Goal: Task Accomplishment & Management: Manage account settings

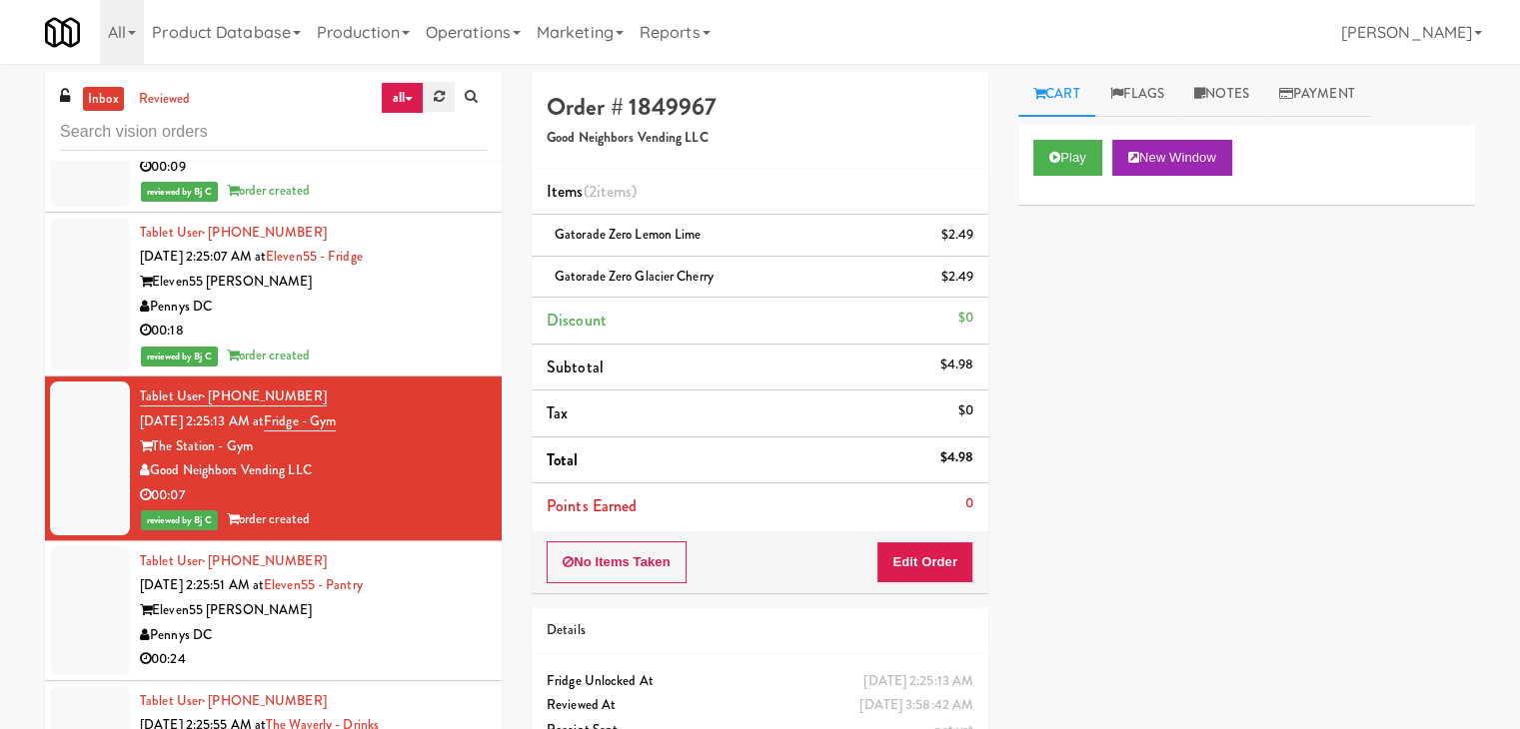
click at [439, 94] on icon at bounding box center [439, 96] width 11 height 13
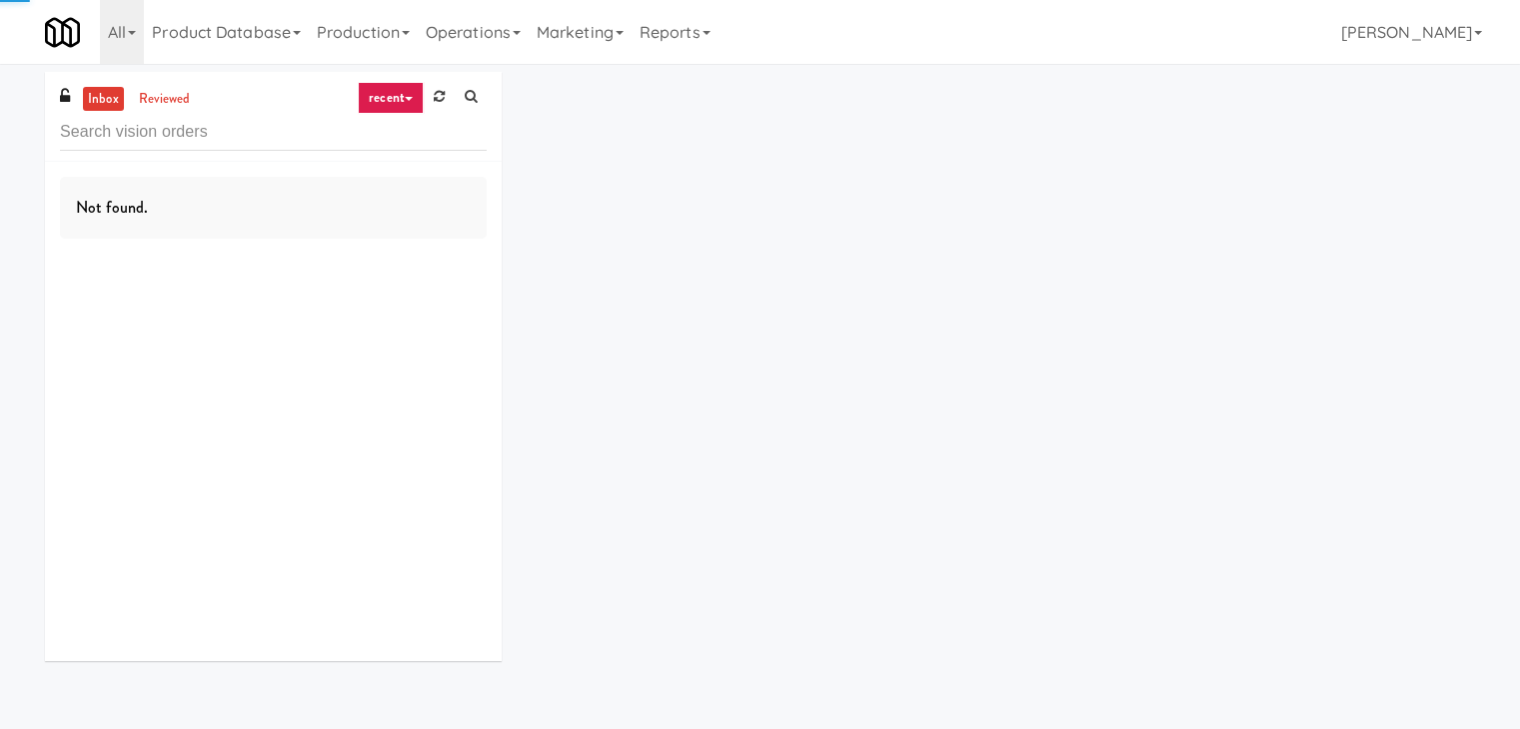
click at [407, 100] on icon at bounding box center [409, 99] width 8 height 4
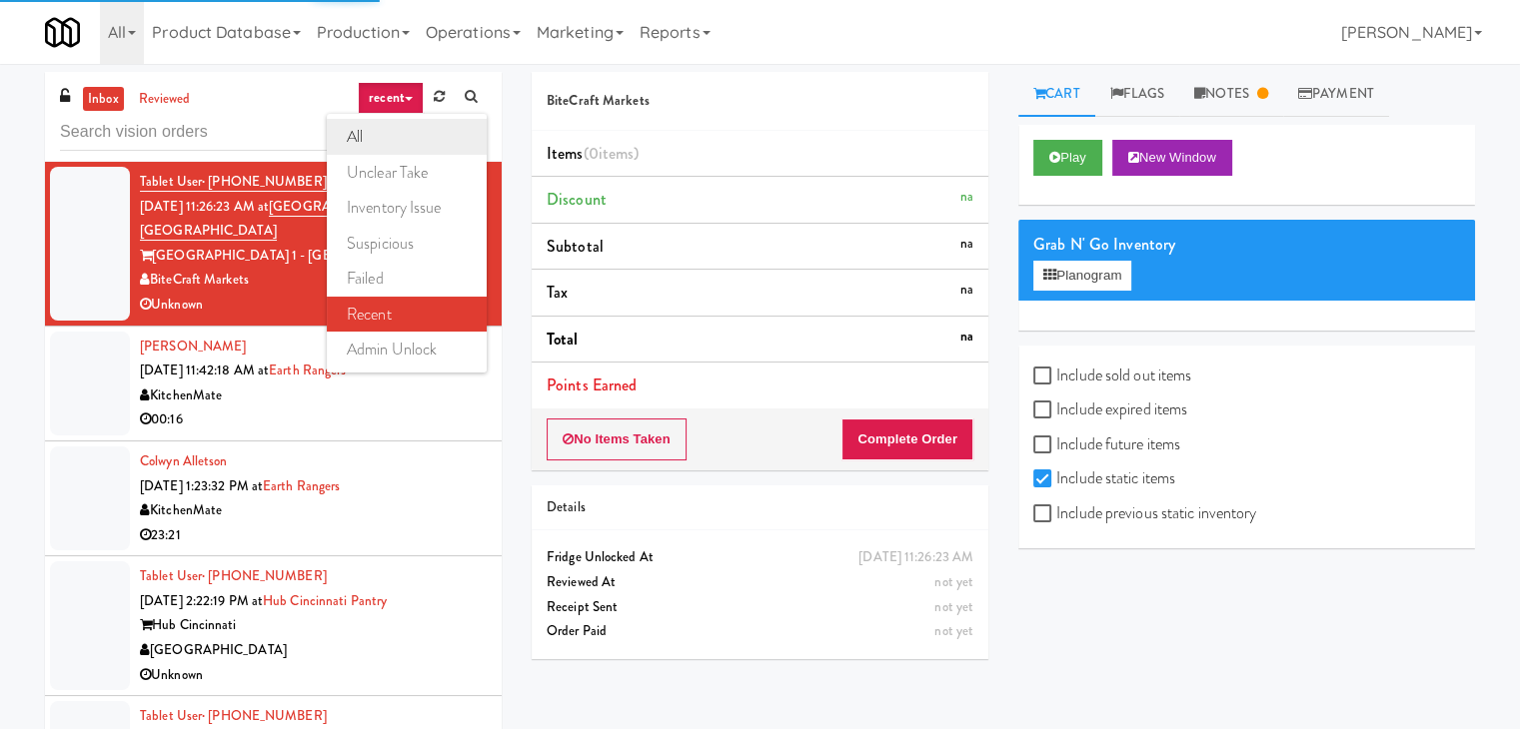
click at [412, 145] on link "all" at bounding box center [407, 137] width 160 height 36
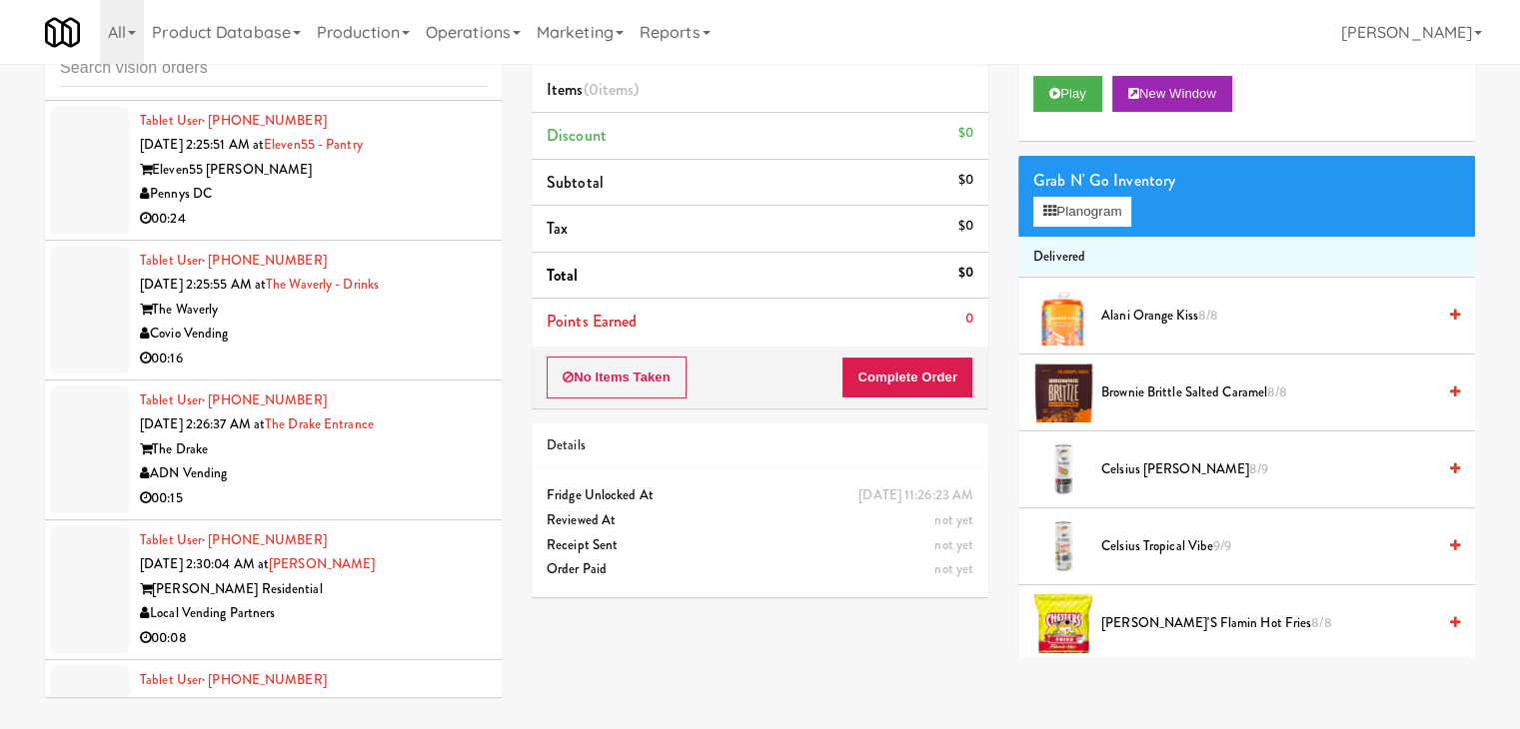
scroll to position [10591, 0]
click at [424, 319] on div "Covio Vending" at bounding box center [313, 331] width 347 height 25
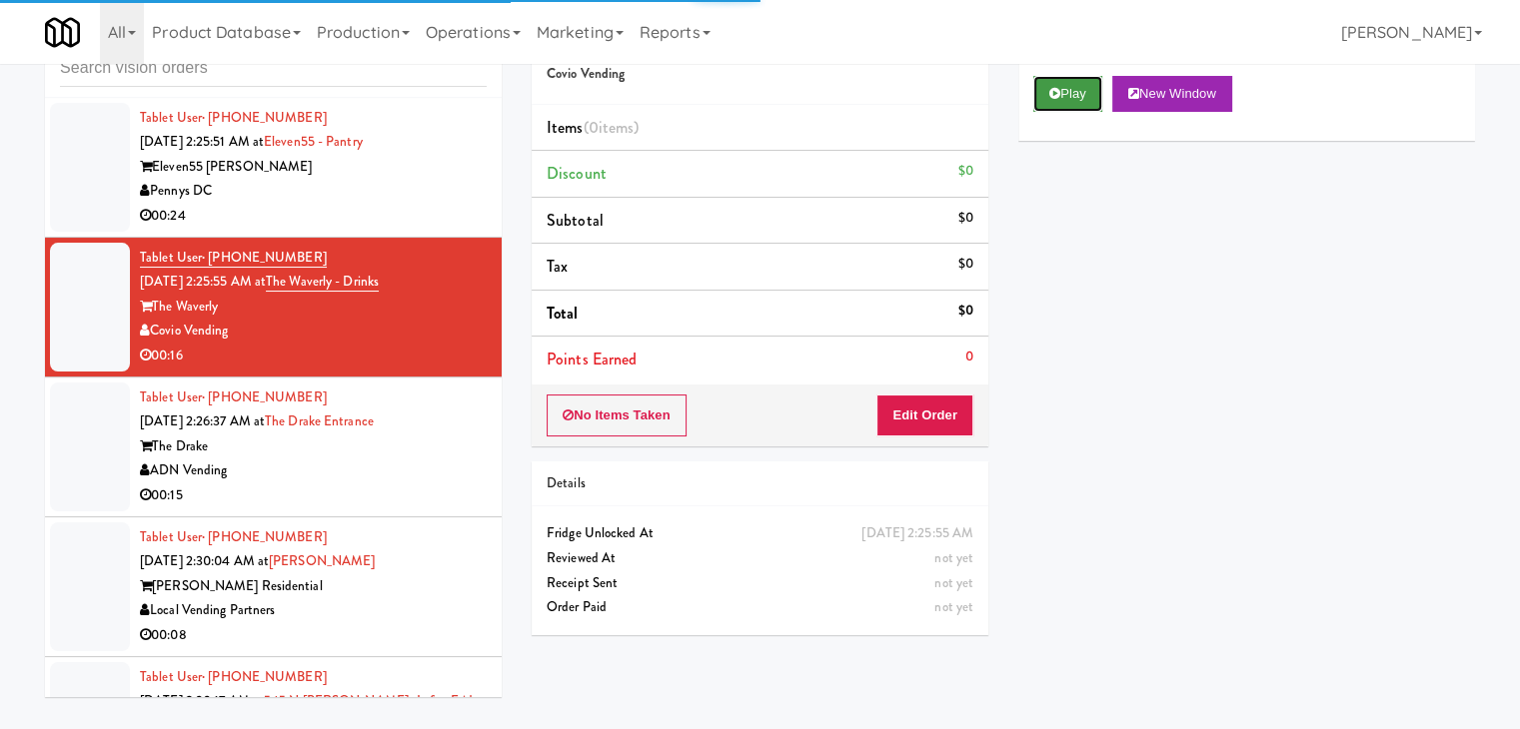
click at [1063, 93] on button "Play" at bounding box center [1067, 94] width 69 height 36
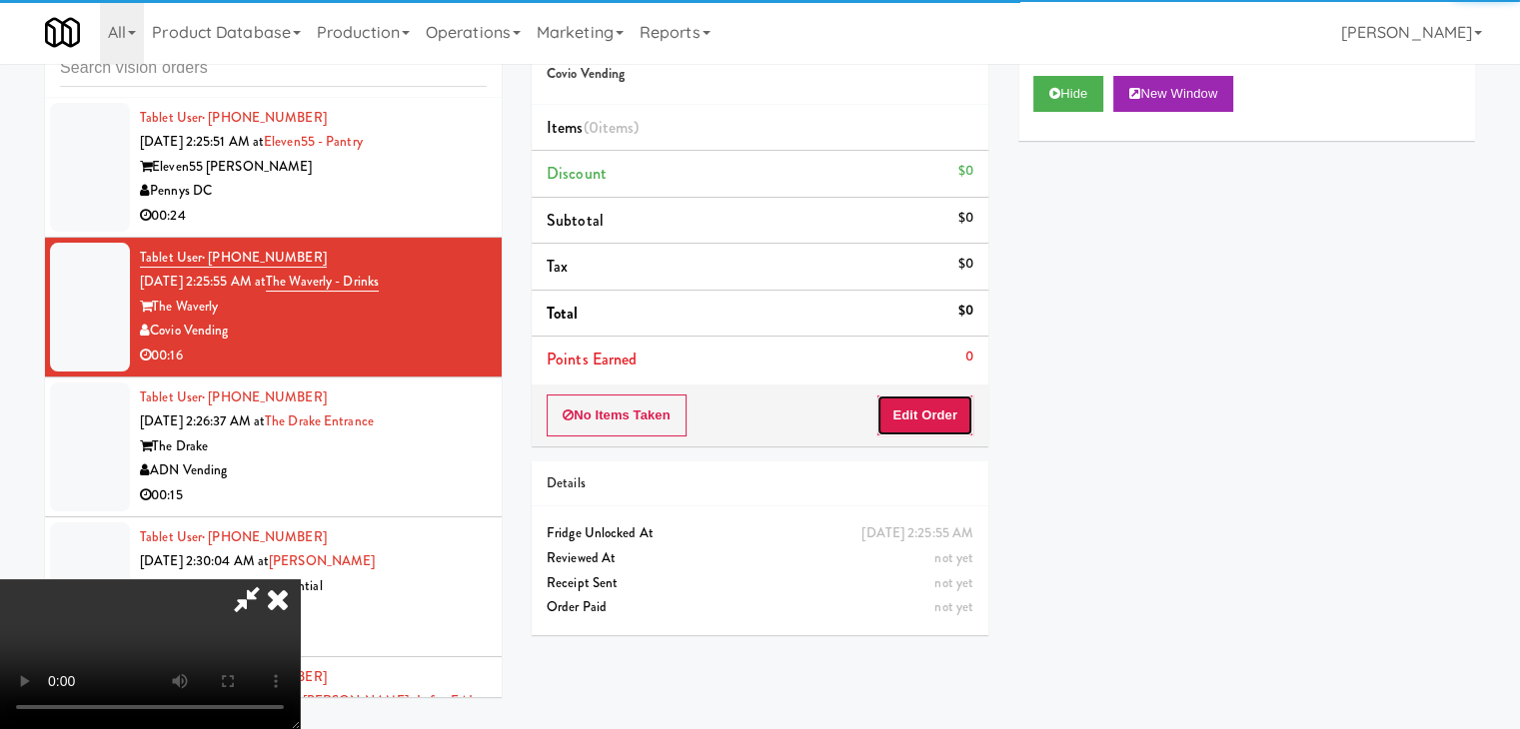
click at [936, 421] on button "Edit Order" at bounding box center [924, 416] width 97 height 42
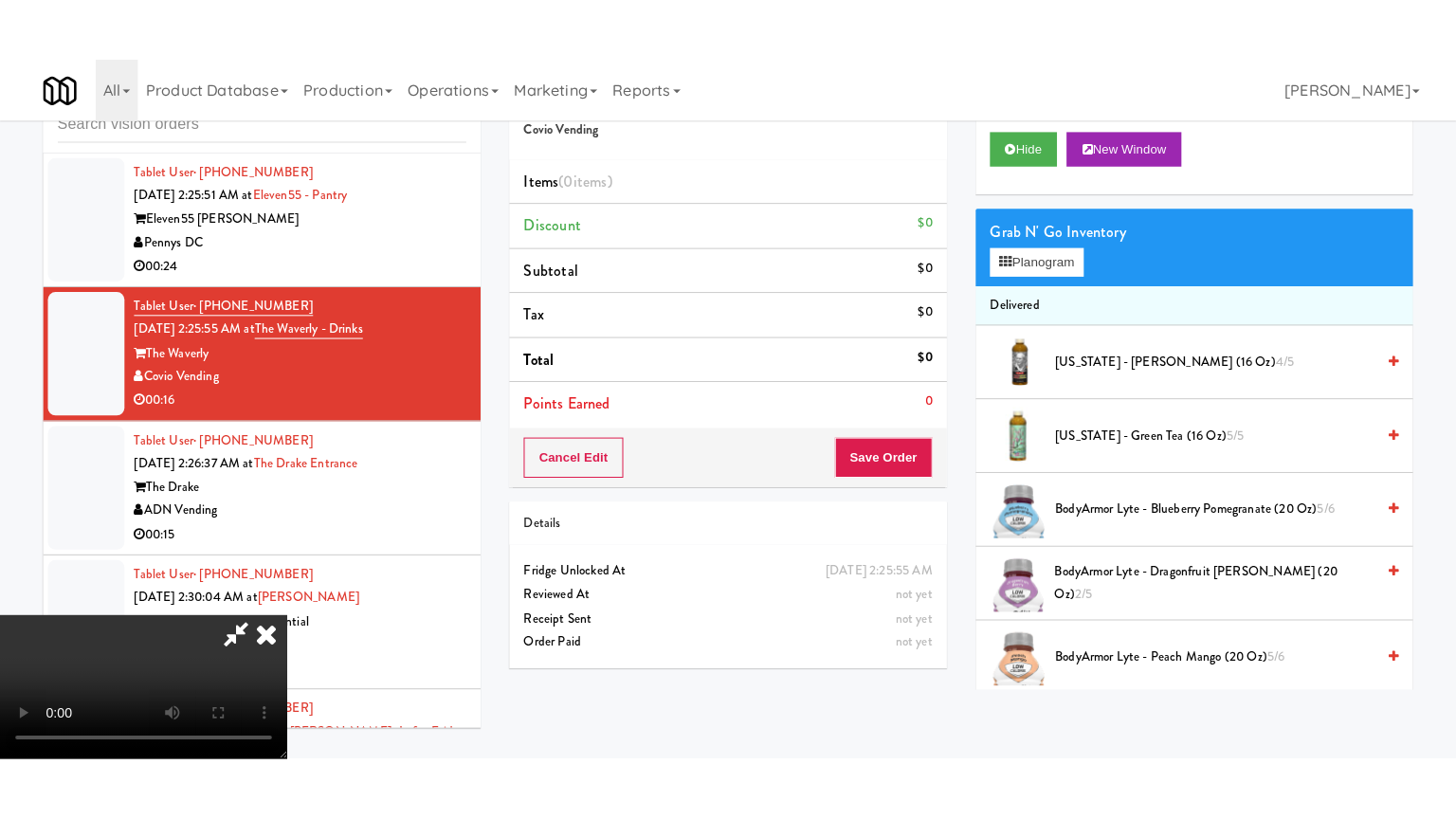
scroll to position [267, 0]
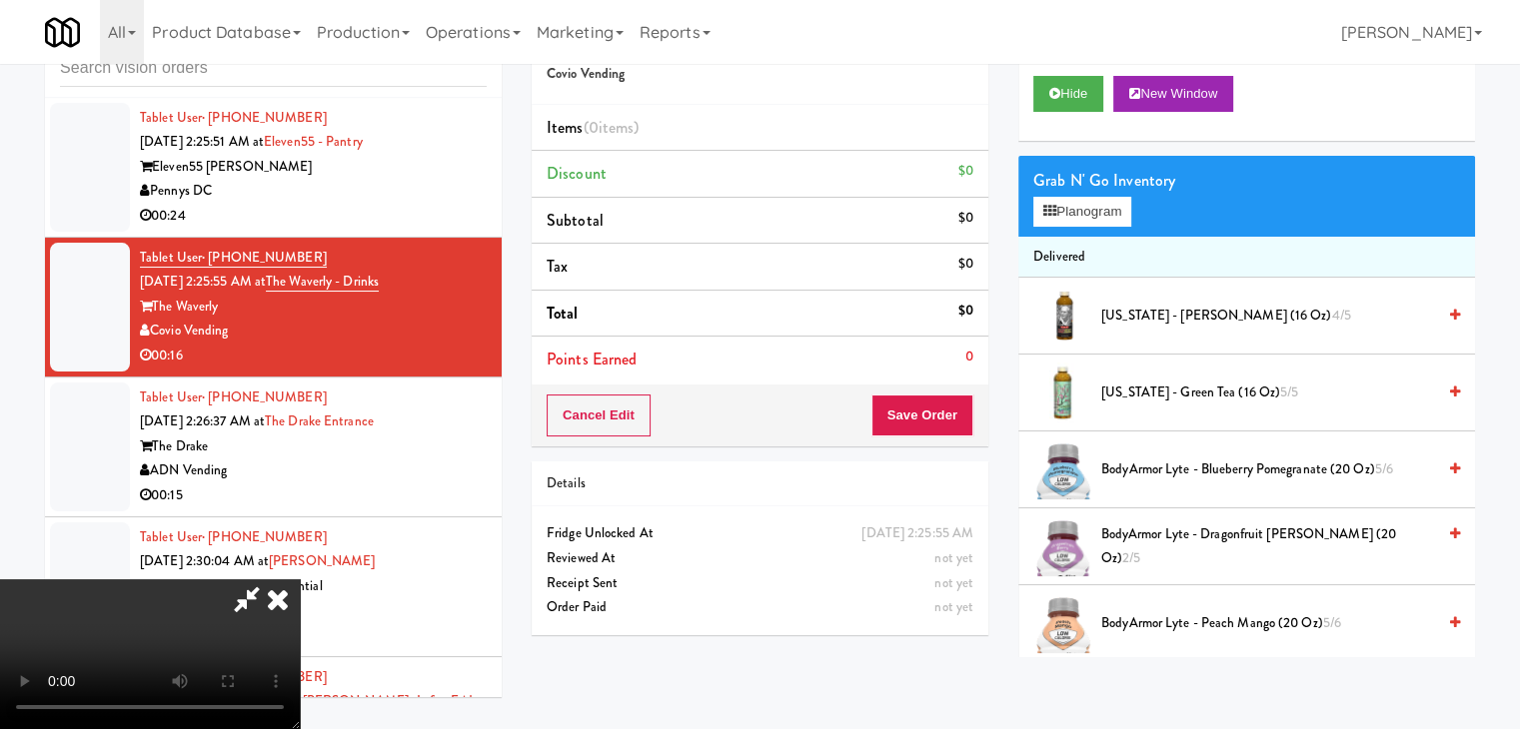
click at [300, 580] on video at bounding box center [150, 655] width 300 height 150
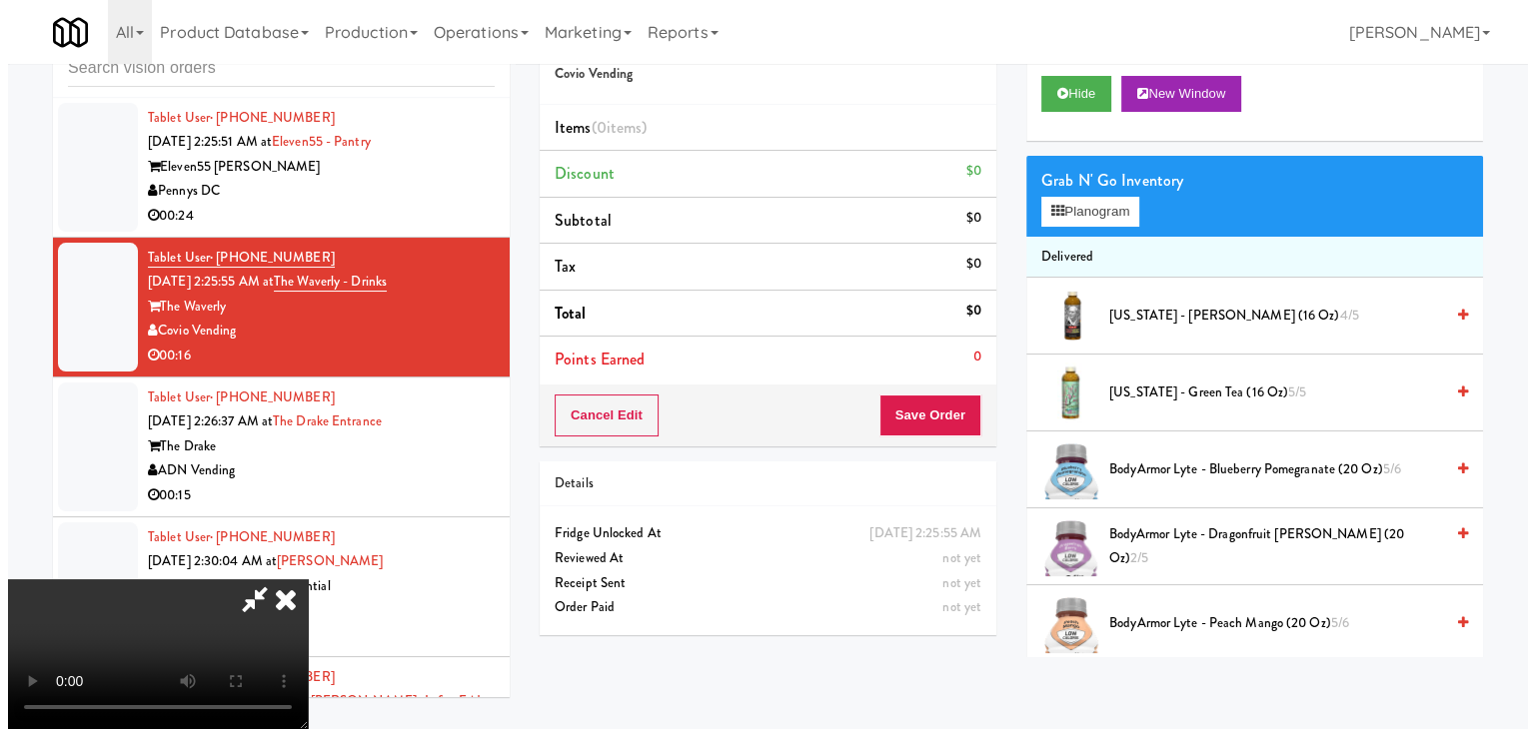
scroll to position [0, 0]
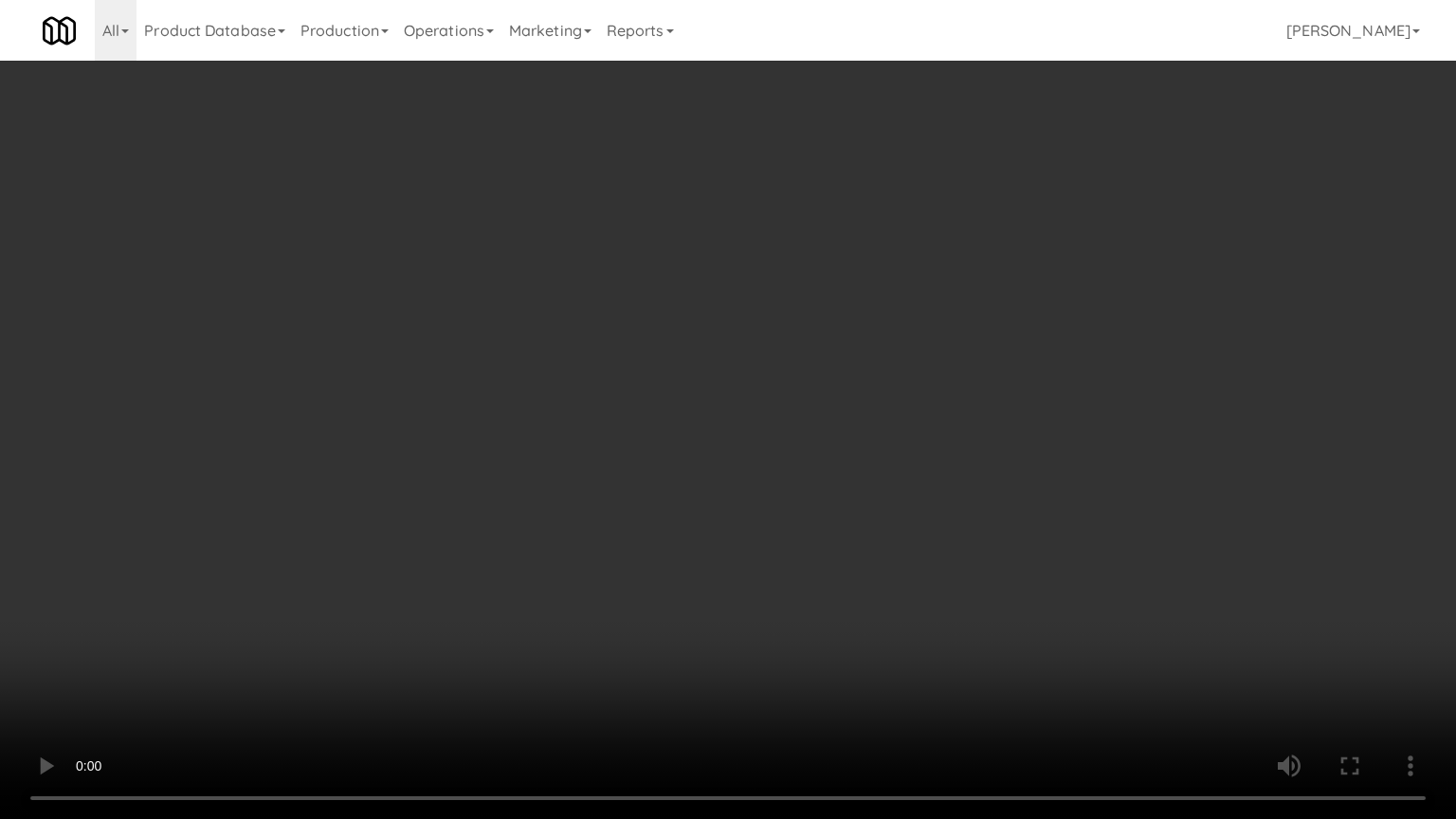
click at [849, 266] on video at bounding box center [728, 409] width 1456 height 819
drag, startPoint x: 846, startPoint y: 269, endPoint x: 816, endPoint y: 288, distance: 35.5
click at [839, 275] on video at bounding box center [728, 409] width 1456 height 819
click at [843, 277] on video at bounding box center [728, 409] width 1456 height 819
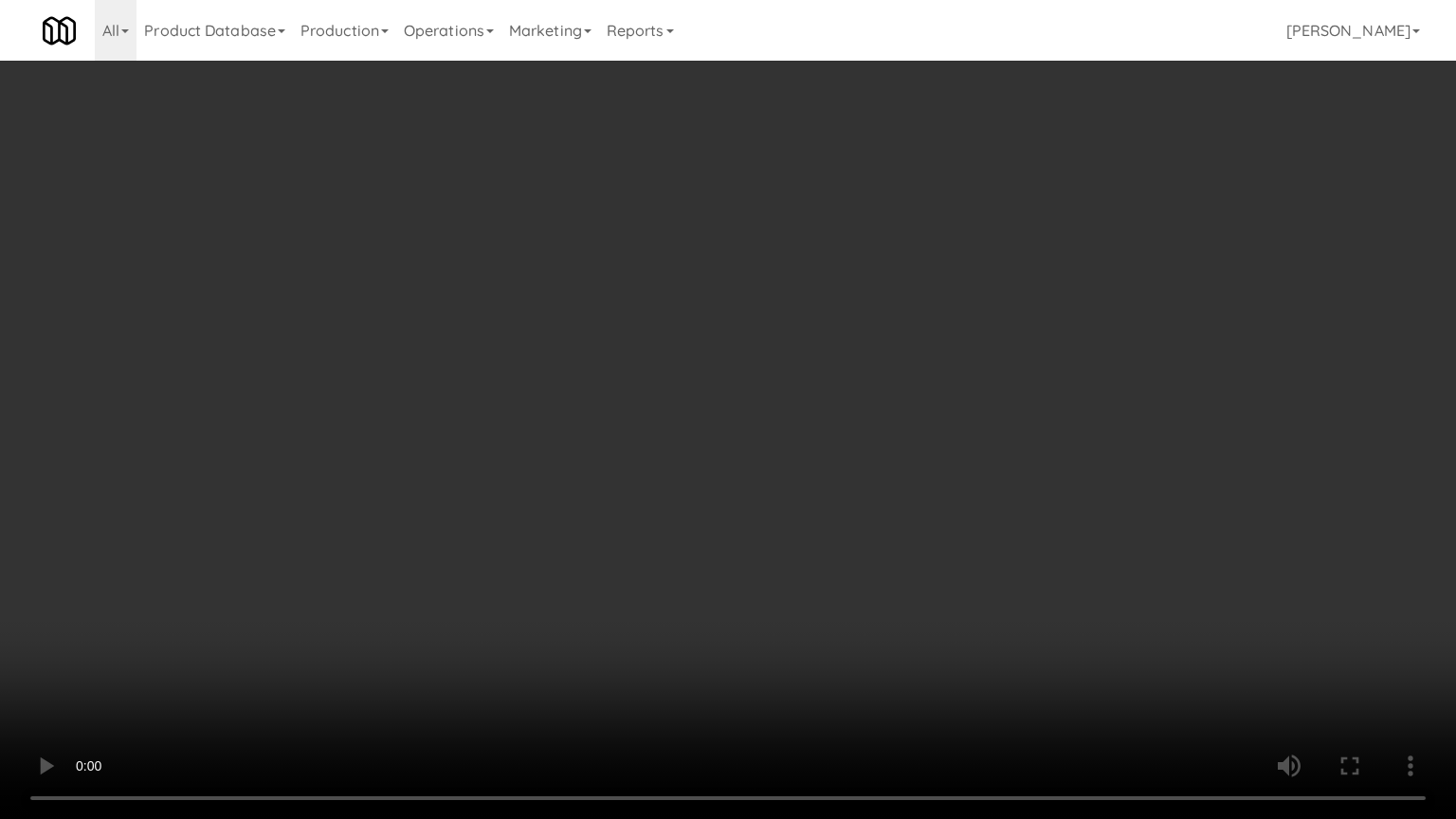
click at [843, 277] on video at bounding box center [728, 409] width 1456 height 819
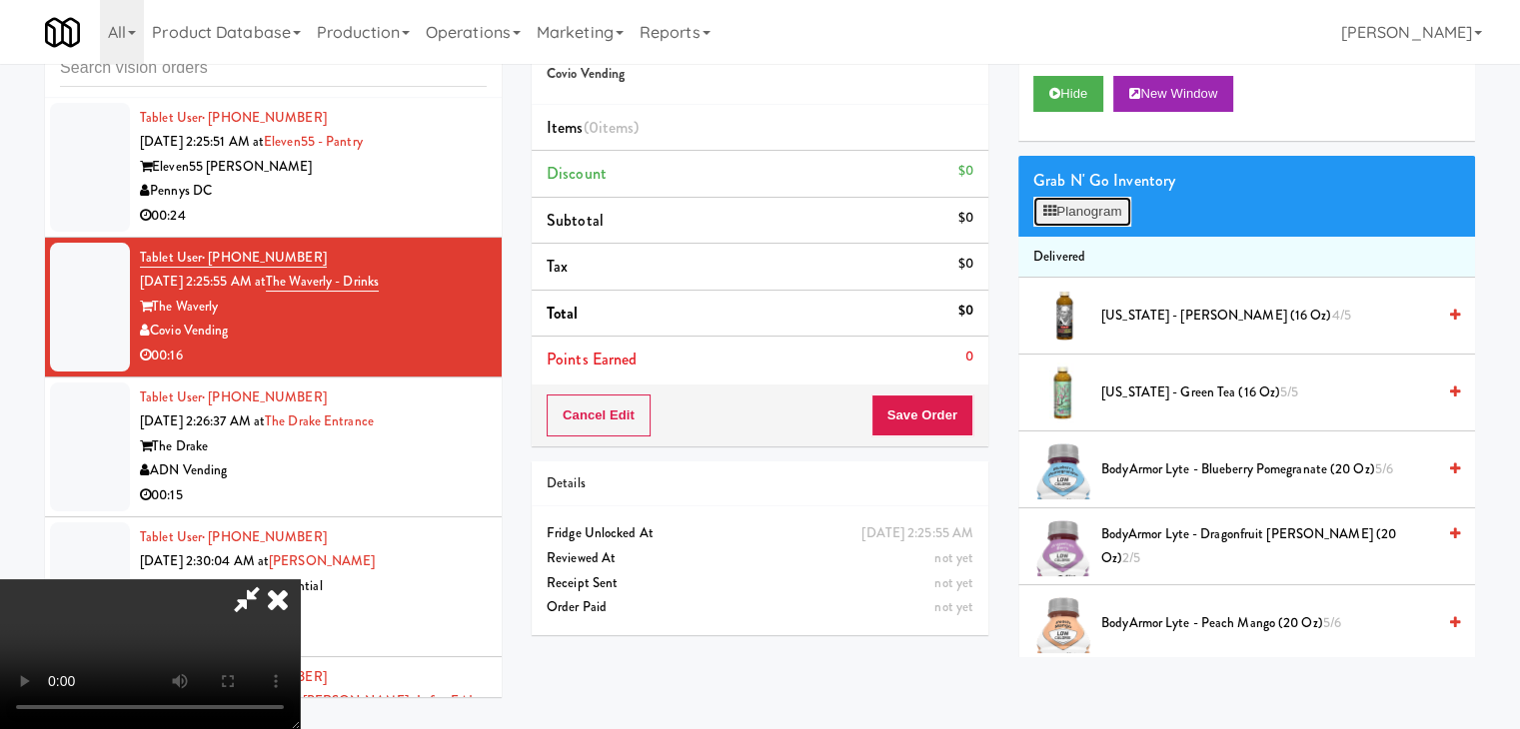
click at [1099, 202] on button "Planogram" at bounding box center [1082, 212] width 98 height 30
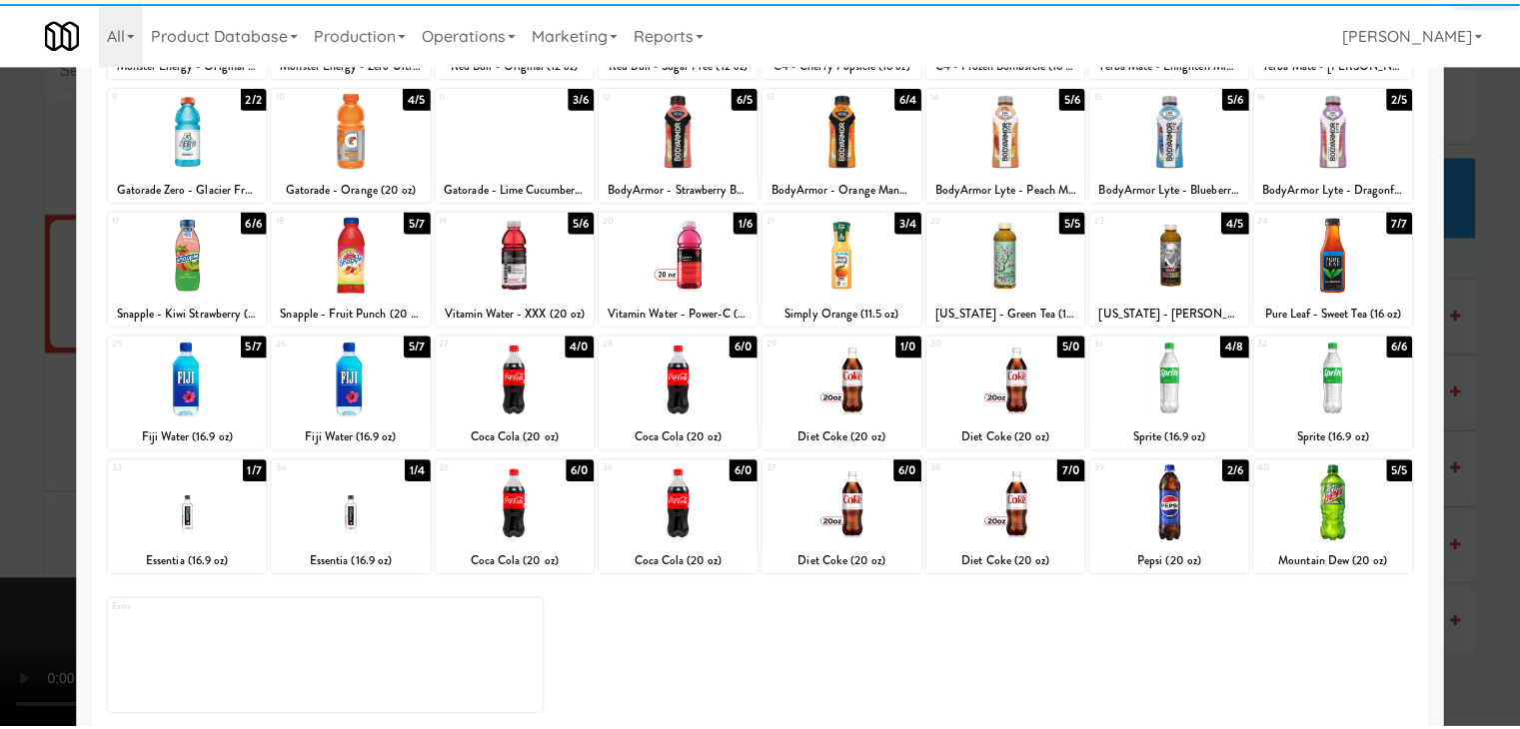
scroll to position [252, 0]
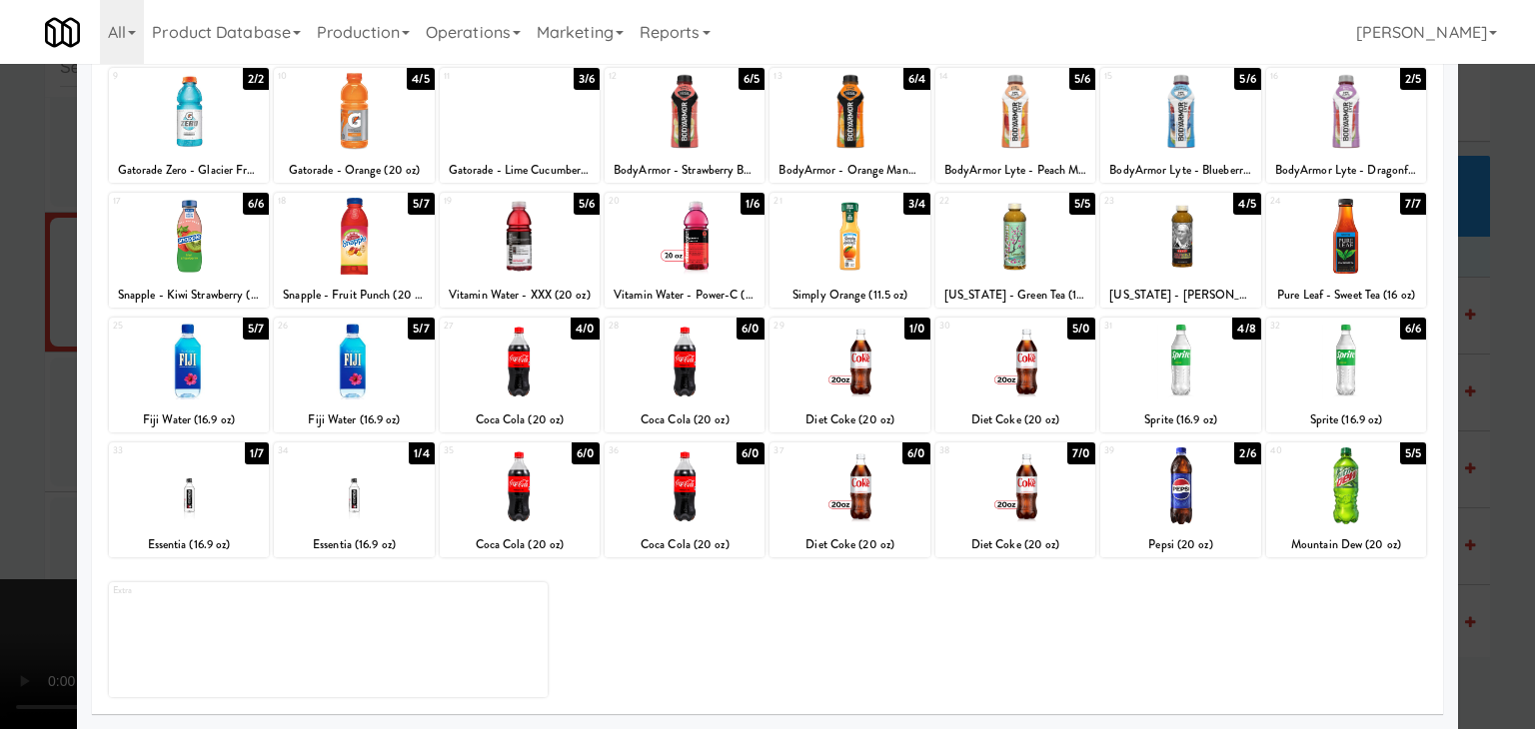
click at [863, 363] on div at bounding box center [849, 361] width 160 height 77
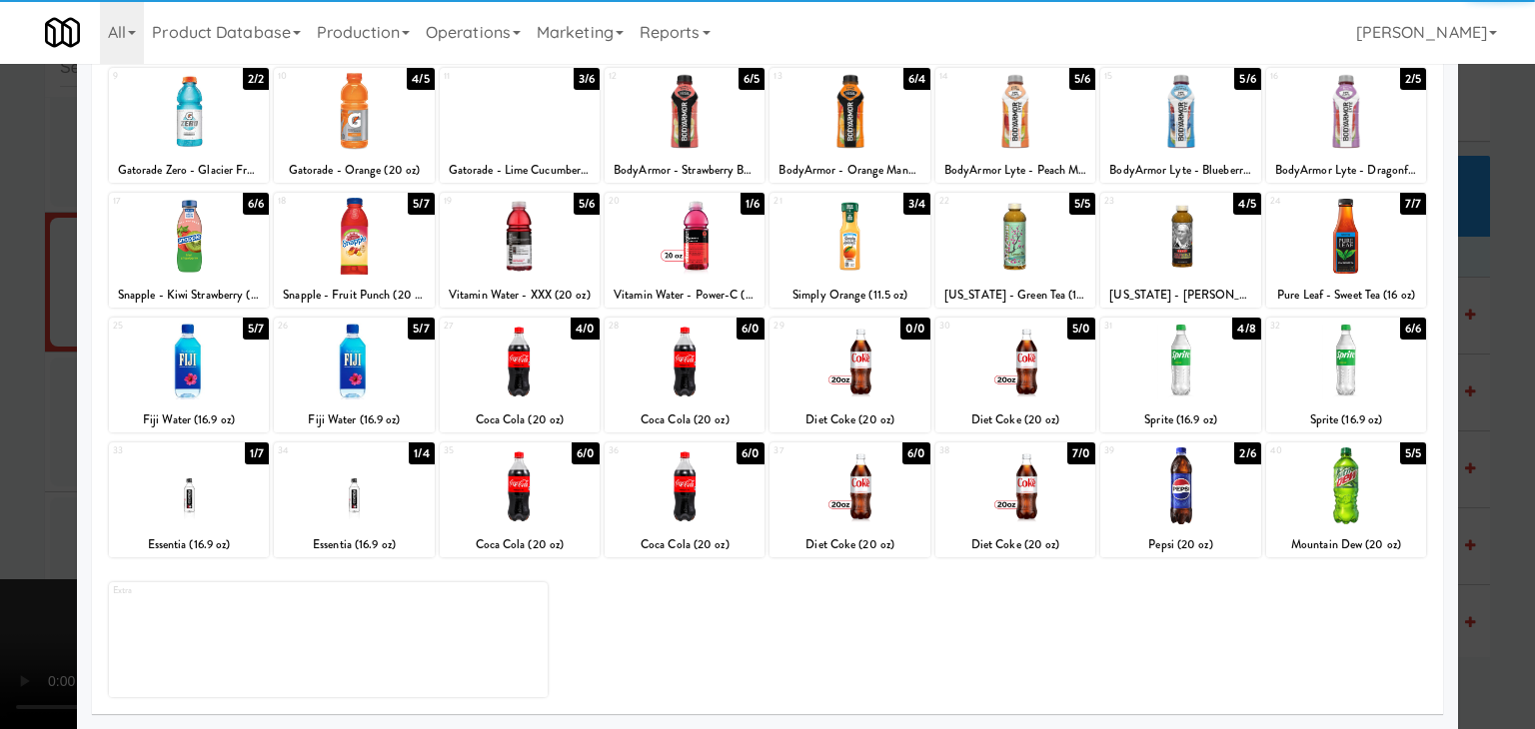
click at [0, 453] on div at bounding box center [767, 364] width 1535 height 729
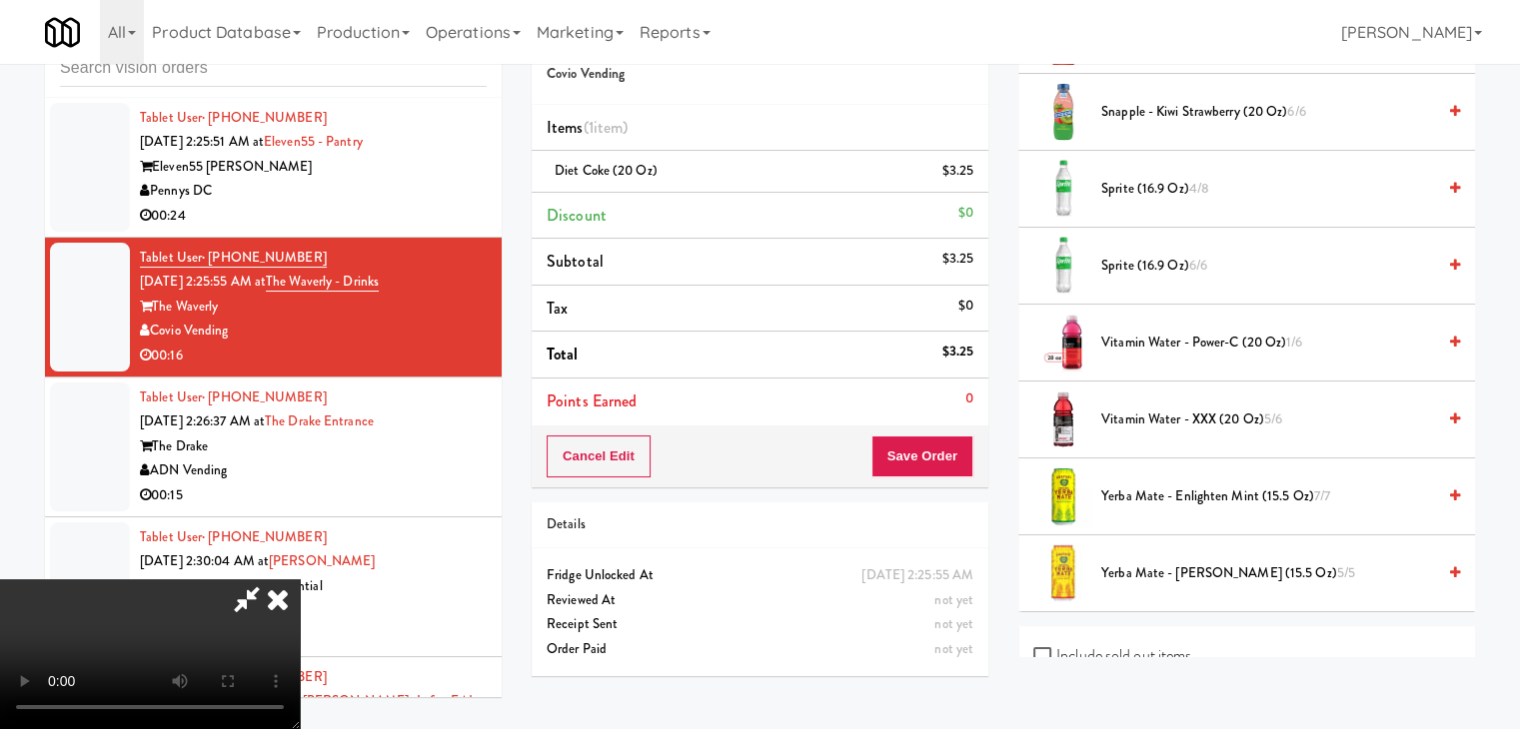
scroll to position [2898, 0]
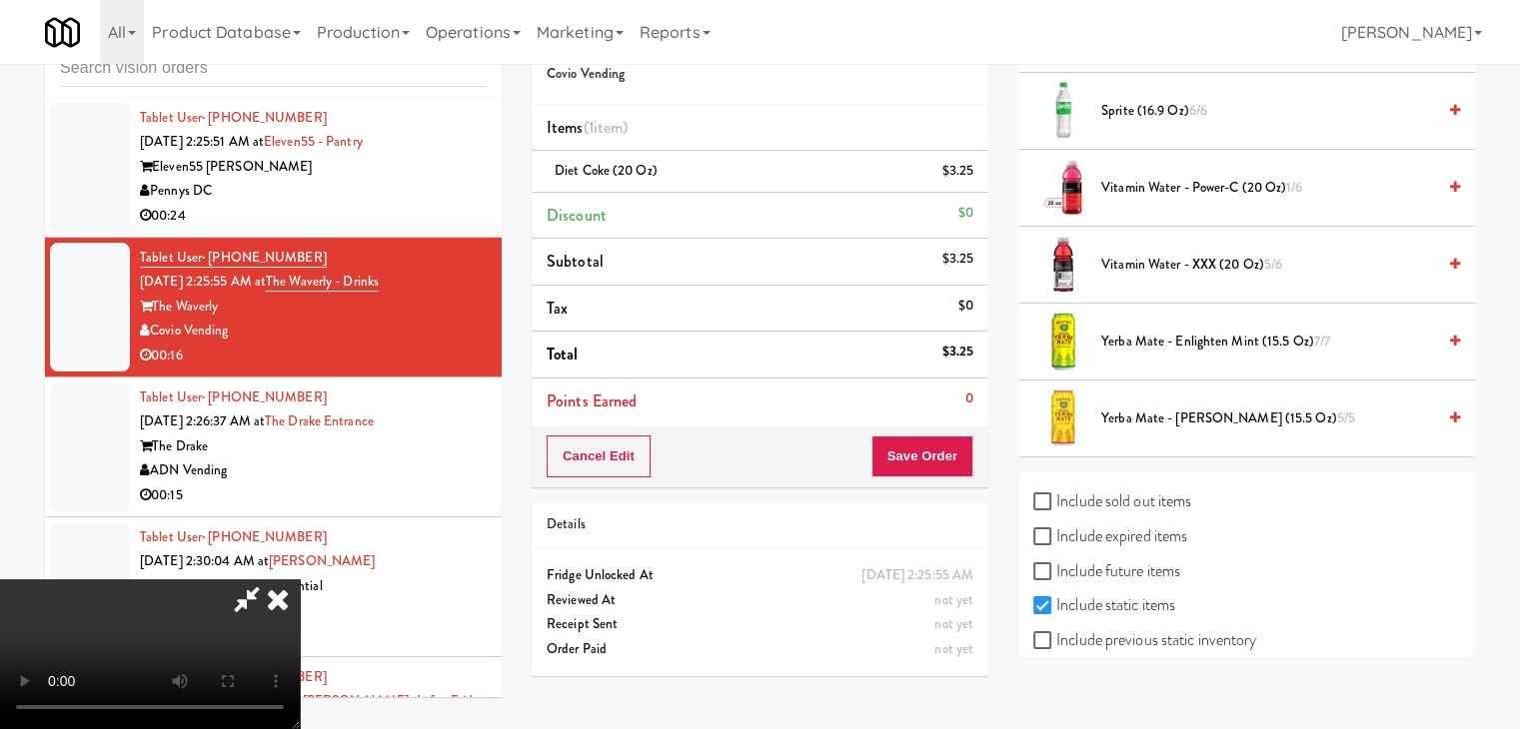
click at [1182, 625] on label "Include previous static inventory" at bounding box center [1144, 640] width 223 height 30
click at [1056, 633] on input "Include previous static inventory" at bounding box center [1044, 641] width 23 height 16
checkbox input "true"
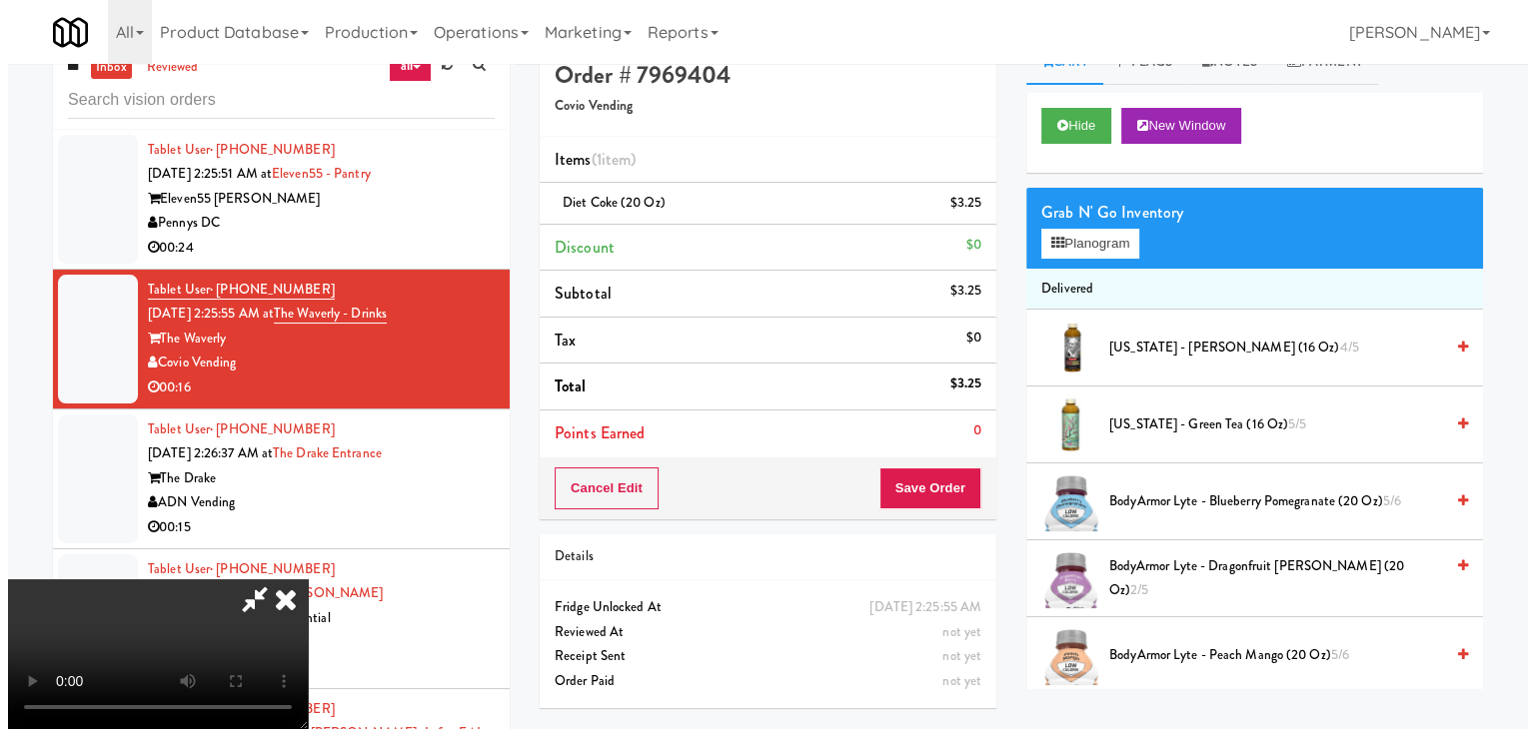
scroll to position [0, 0]
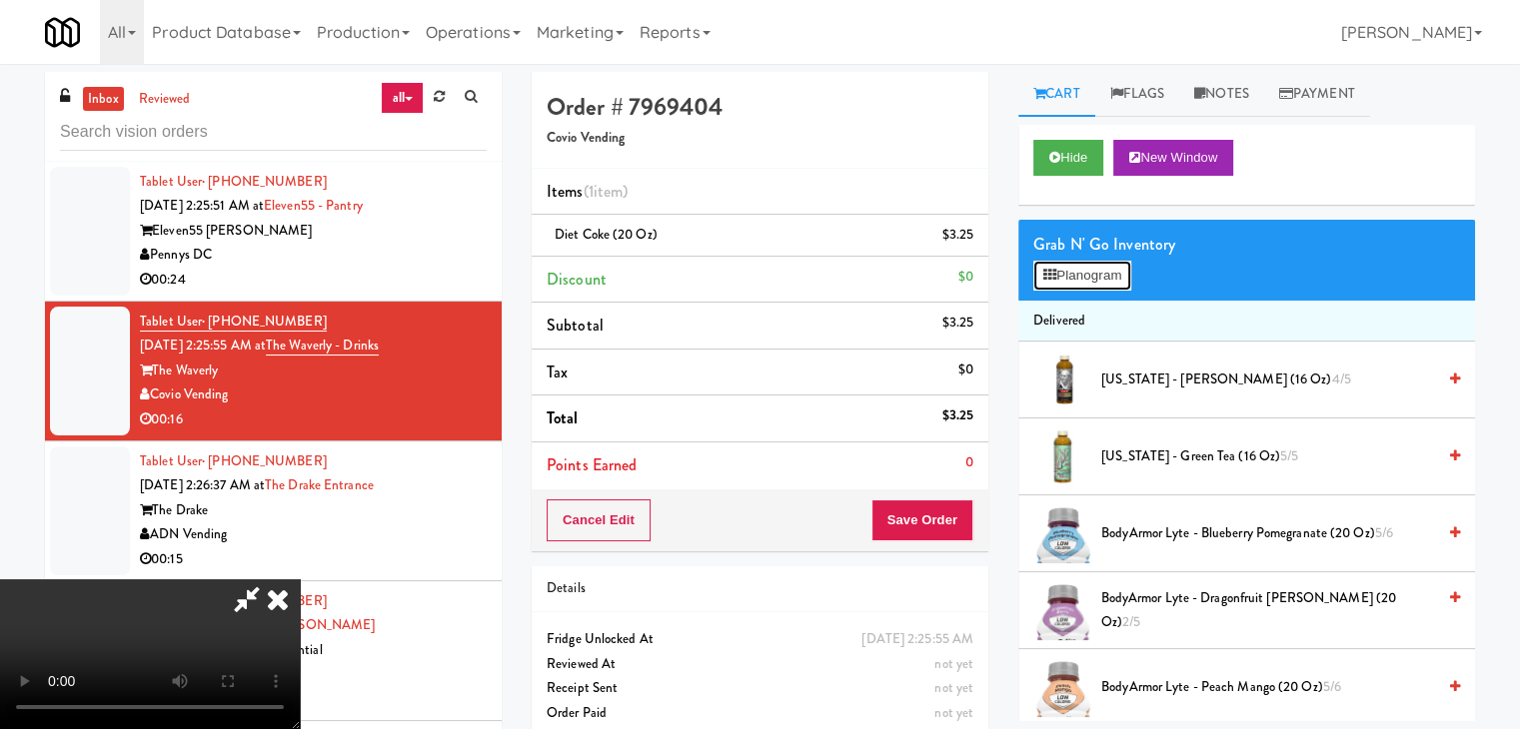
click at [1110, 284] on button "Planogram" at bounding box center [1082, 276] width 98 height 30
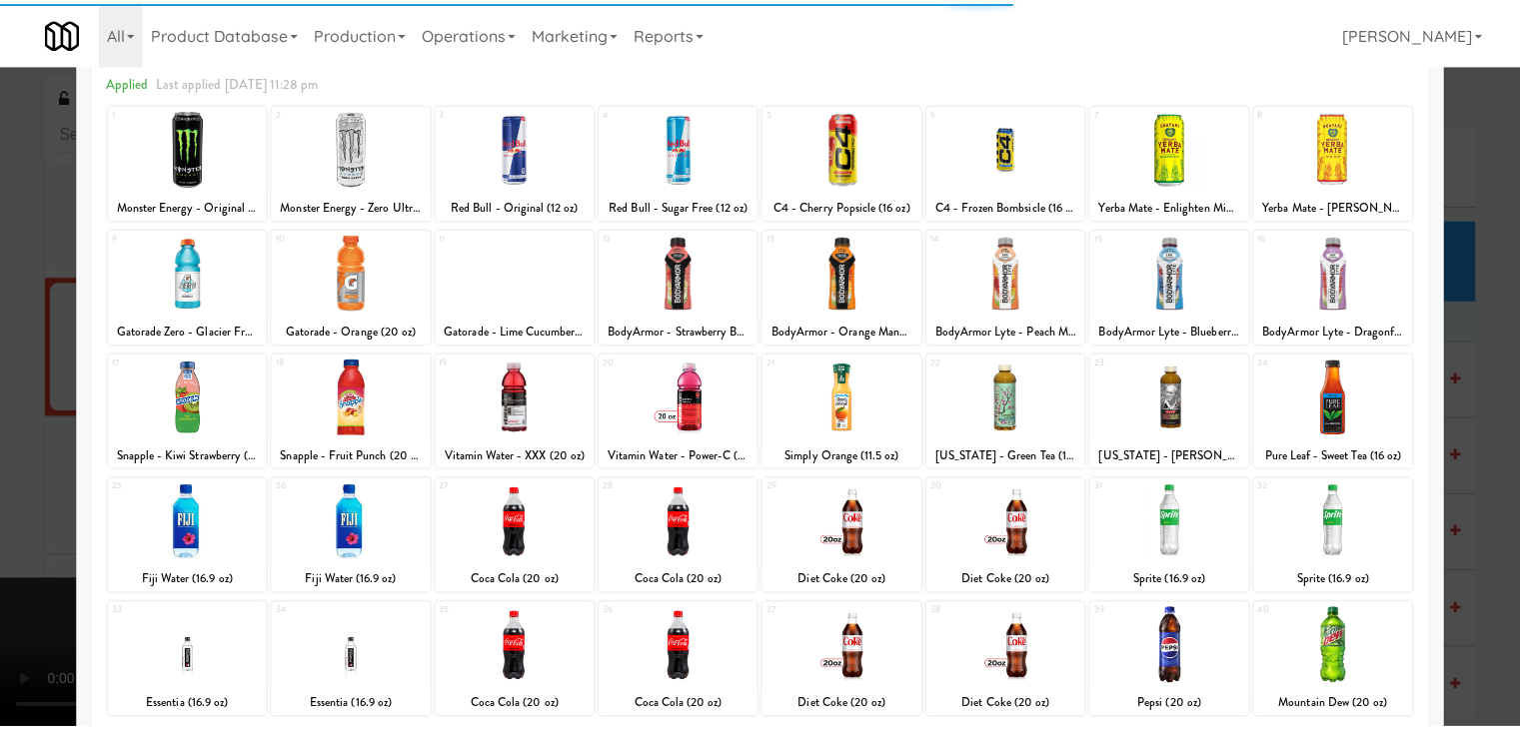
scroll to position [252, 0]
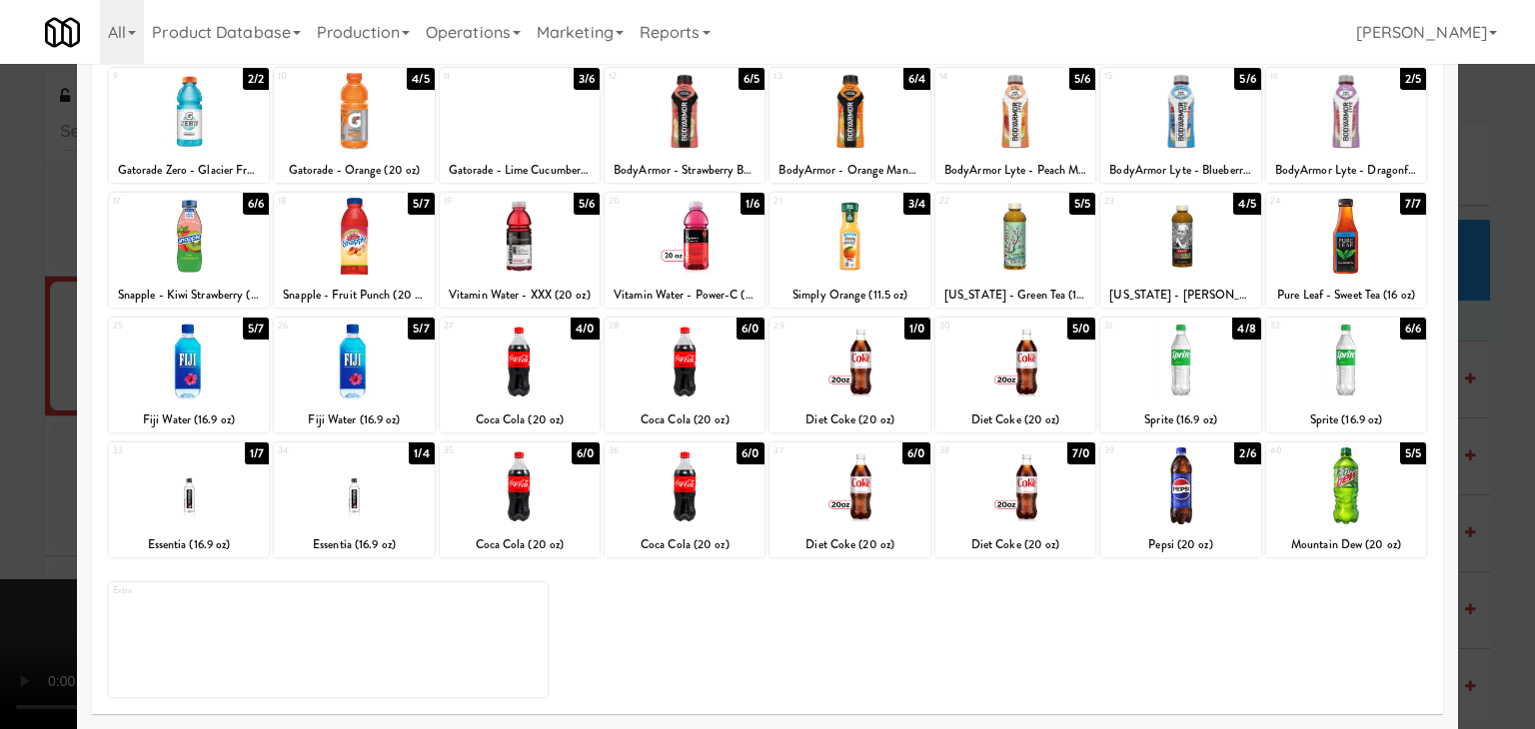
click at [0, 417] on div at bounding box center [767, 364] width 1535 height 729
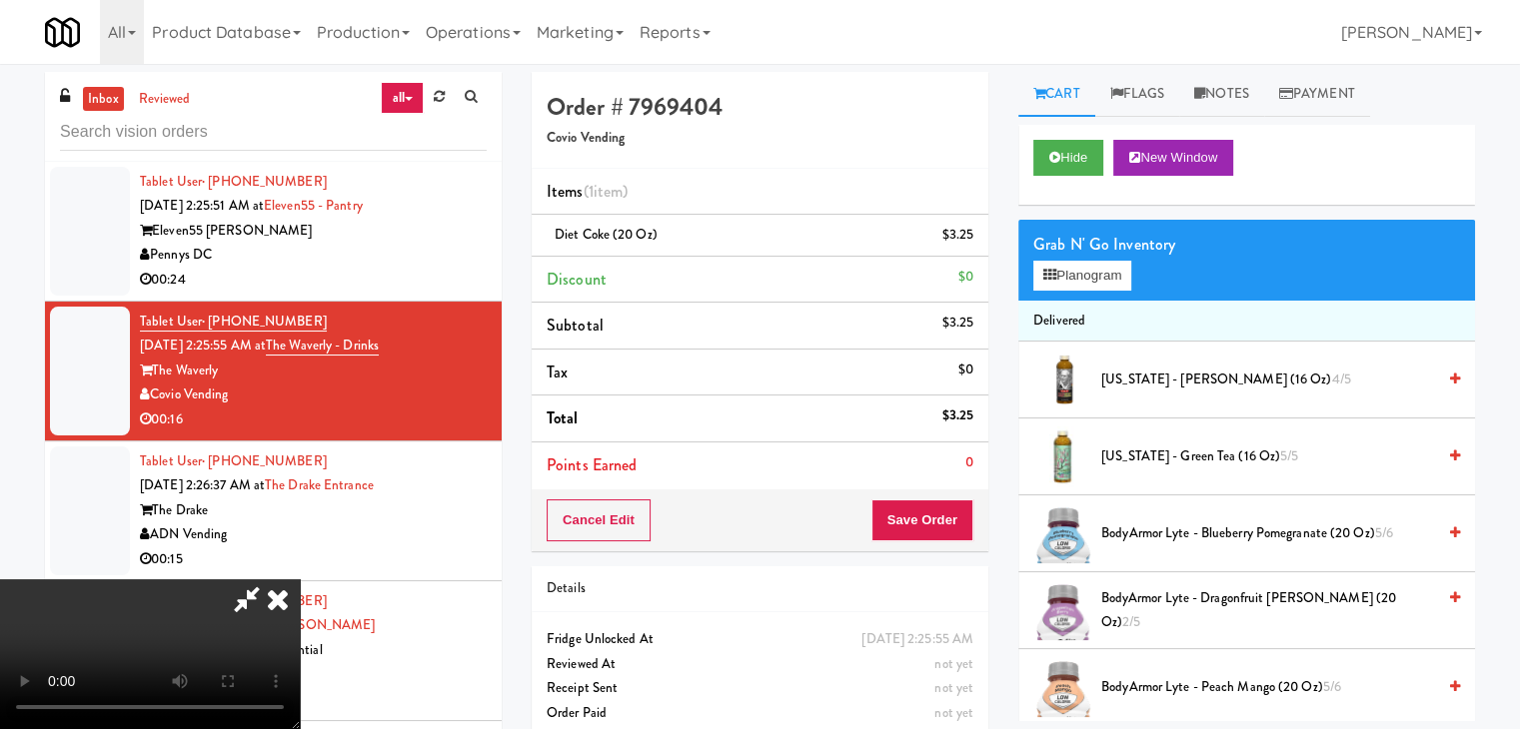
scroll to position [281, 0]
drag, startPoint x: 696, startPoint y: 440, endPoint x: 673, endPoint y: 458, distance: 29.2
click at [300, 580] on video at bounding box center [150, 655] width 300 height 150
click at [1120, 269] on button "Planogram" at bounding box center [1082, 276] width 98 height 30
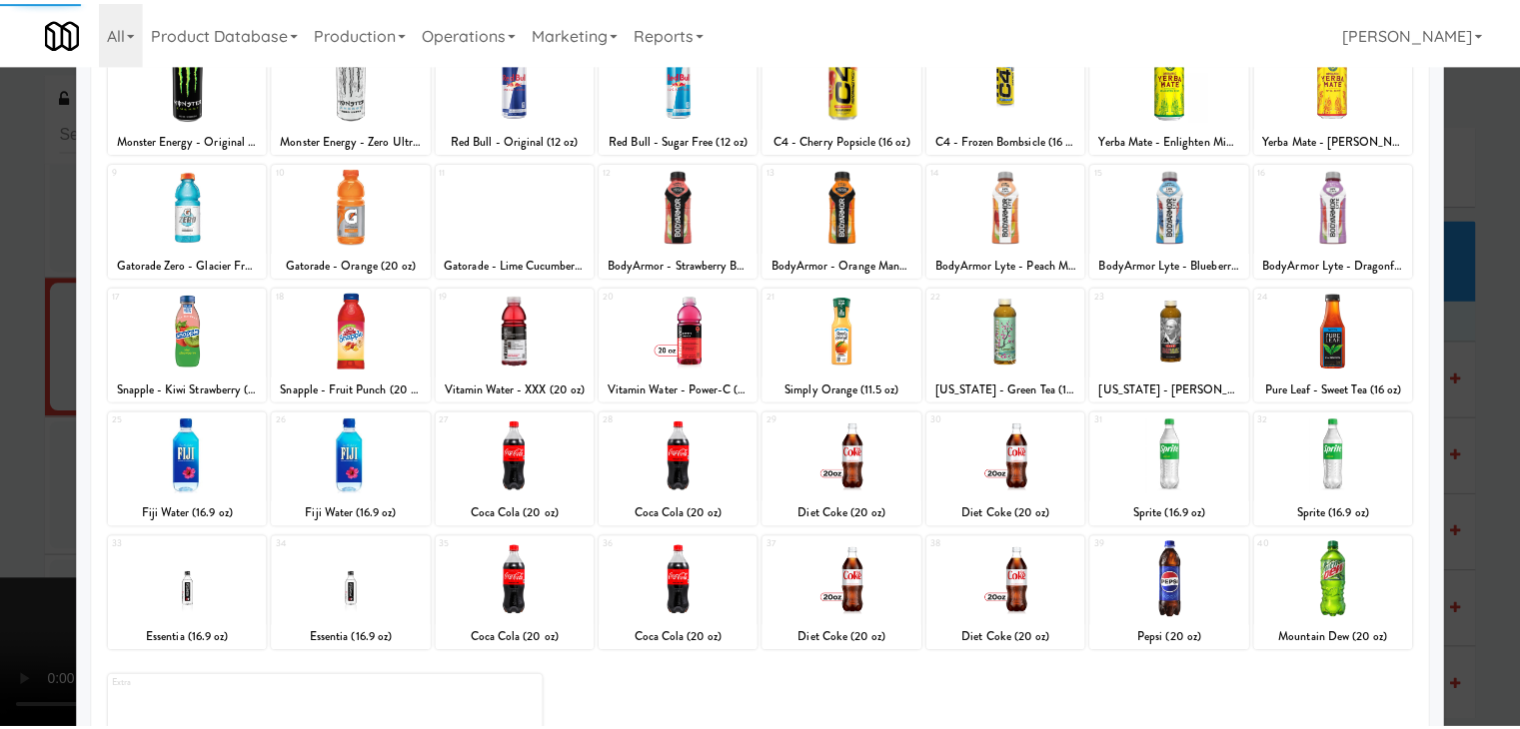
scroll to position [252, 0]
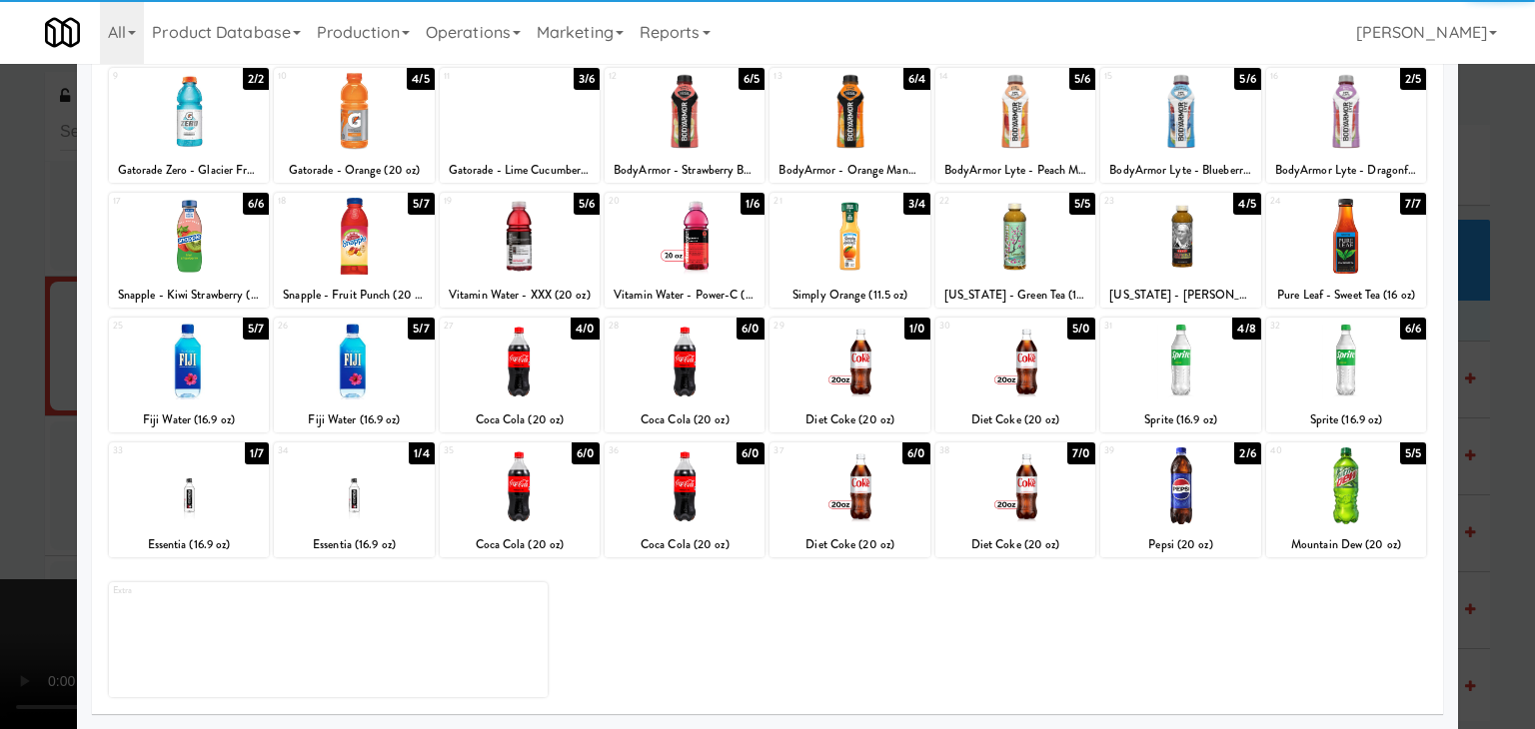
click at [867, 491] on div at bounding box center [849, 486] width 160 height 77
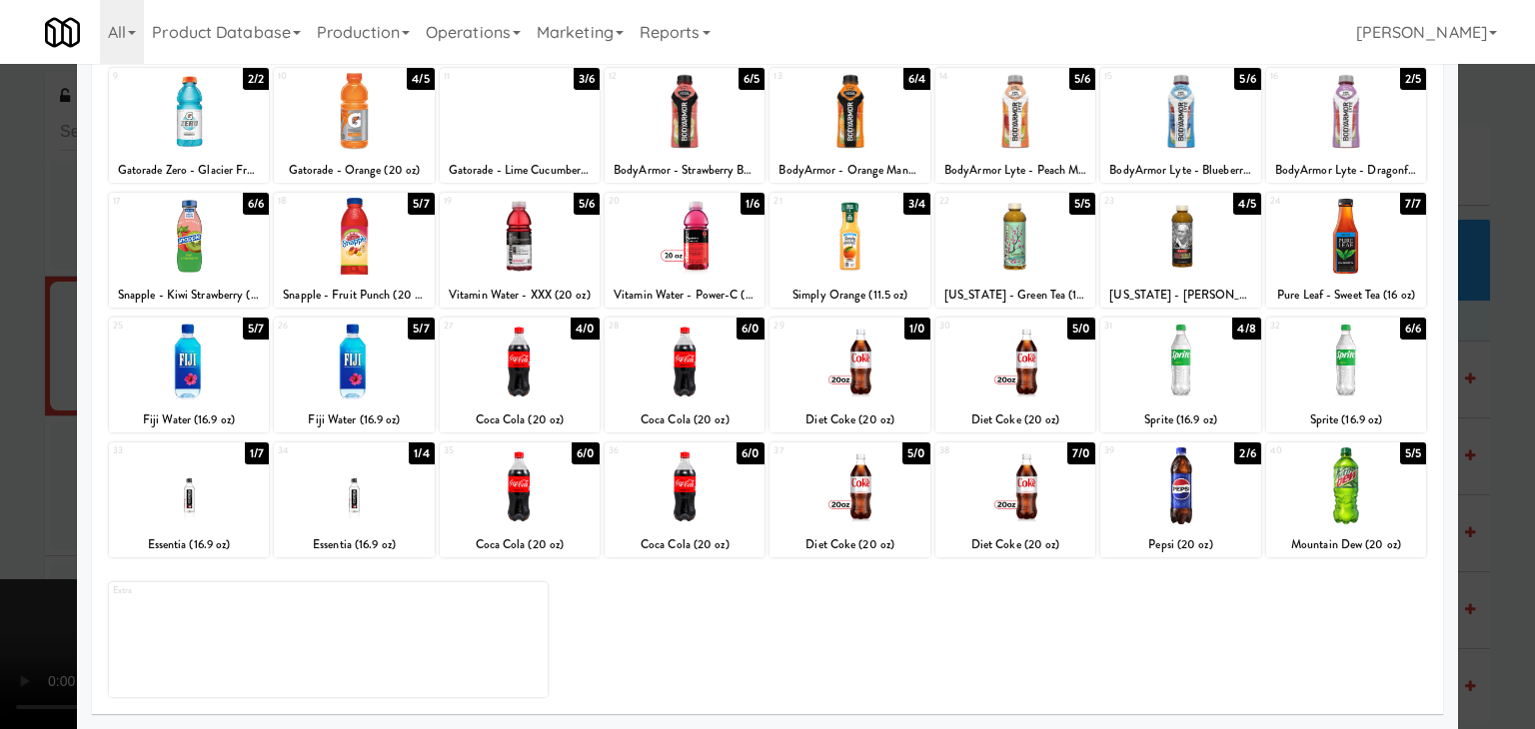
drag, startPoint x: 0, startPoint y: 417, endPoint x: 200, endPoint y: 406, distance: 200.1
click at [15, 413] on div at bounding box center [767, 364] width 1535 height 729
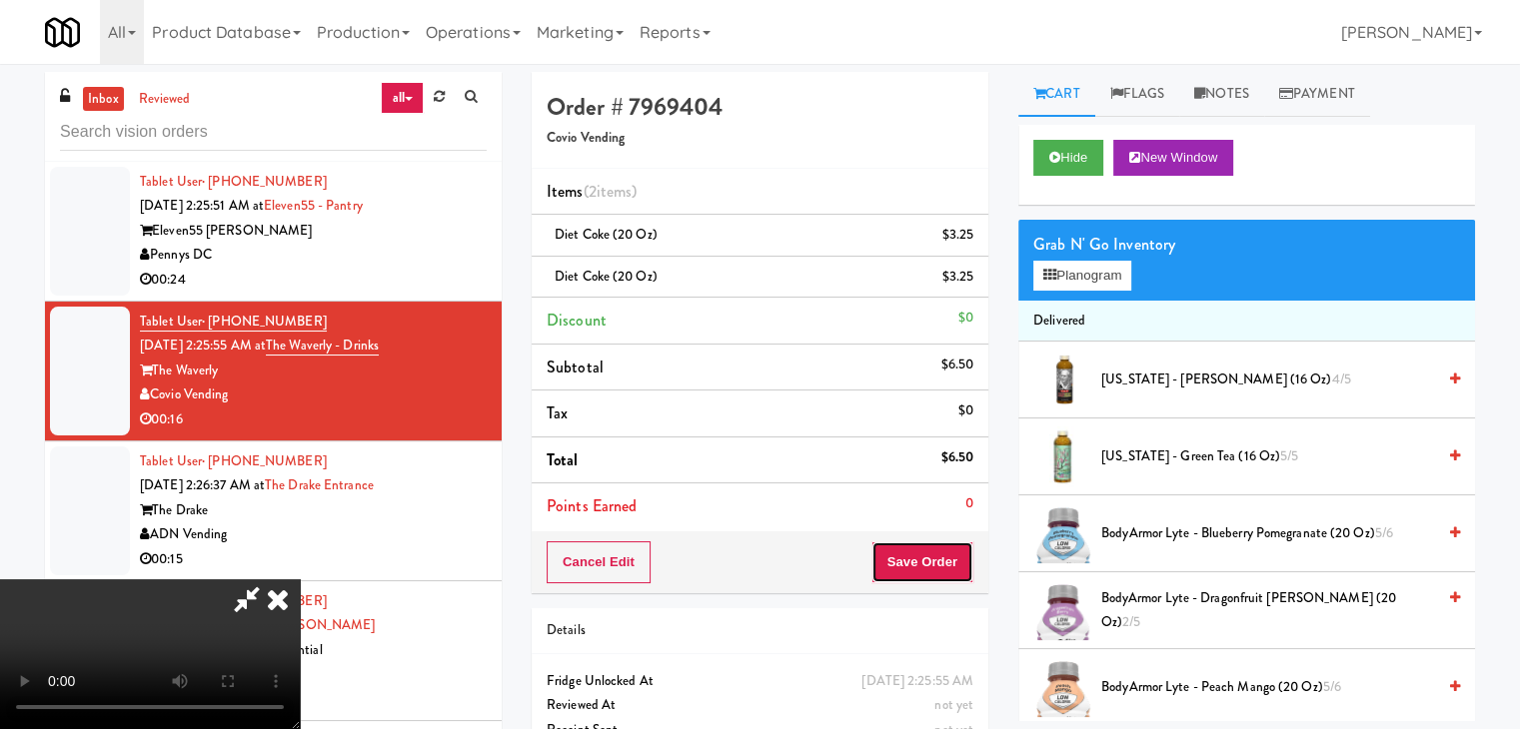
click at [951, 565] on button "Save Order" at bounding box center [922, 563] width 102 height 42
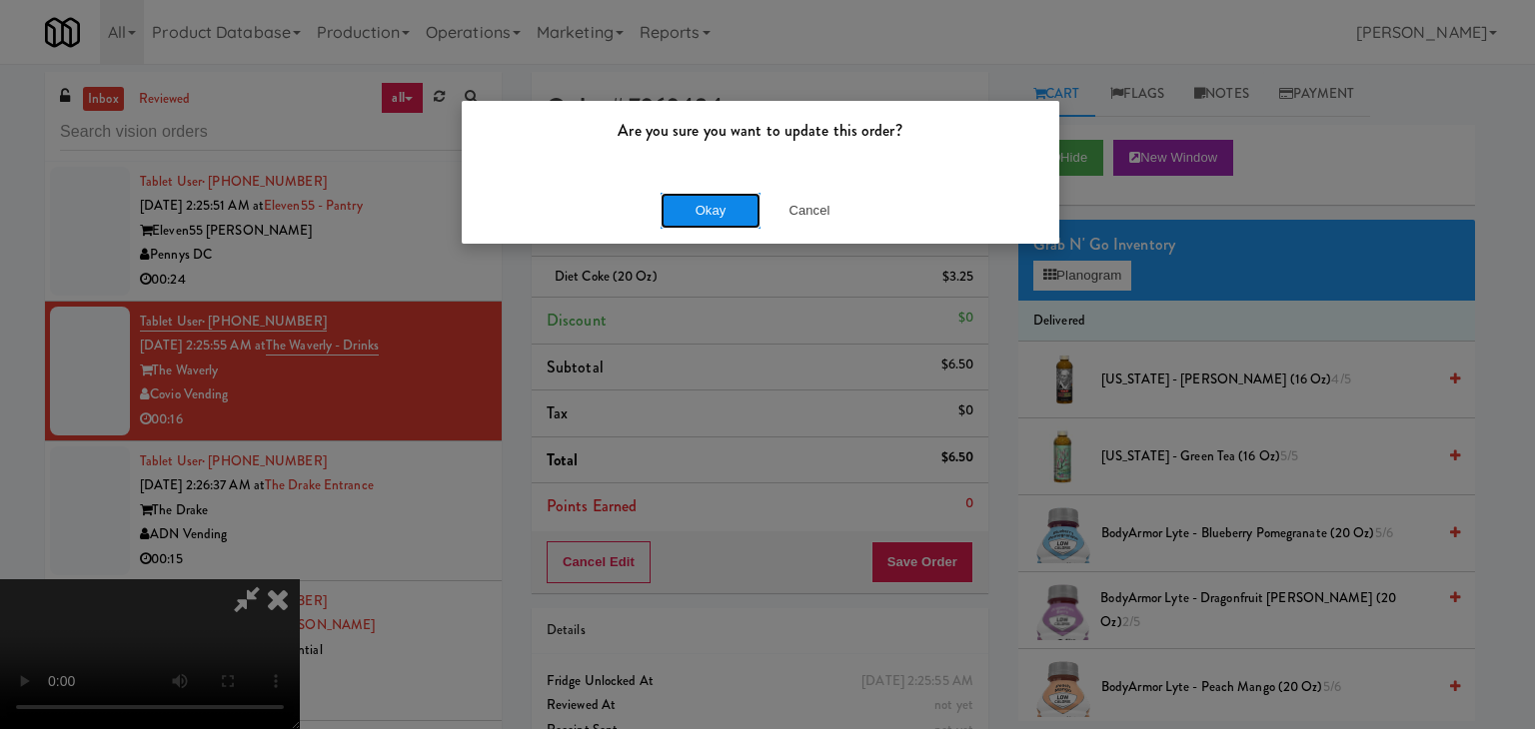
click at [699, 208] on button "Okay" at bounding box center [710, 211] width 100 height 36
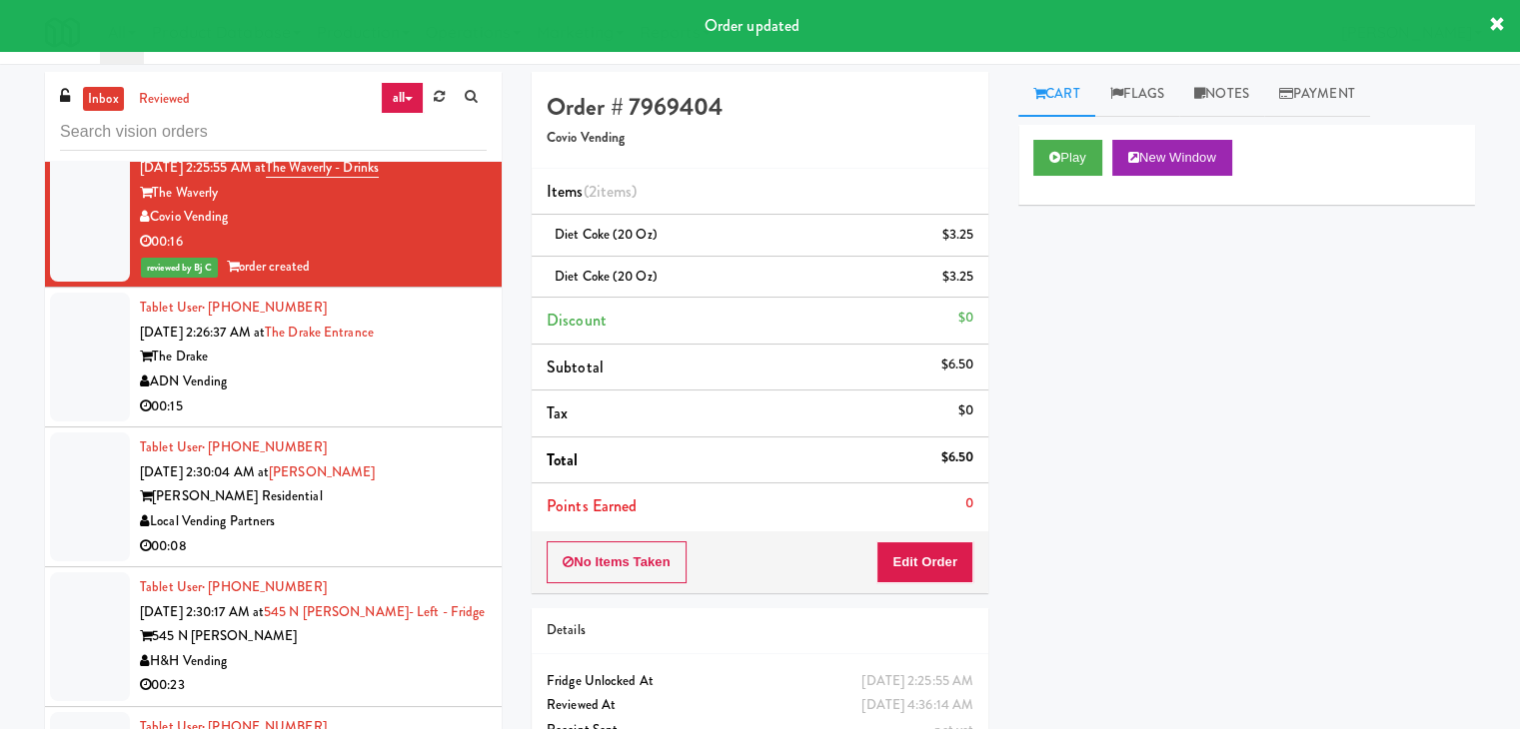
scroll to position [10791, 0]
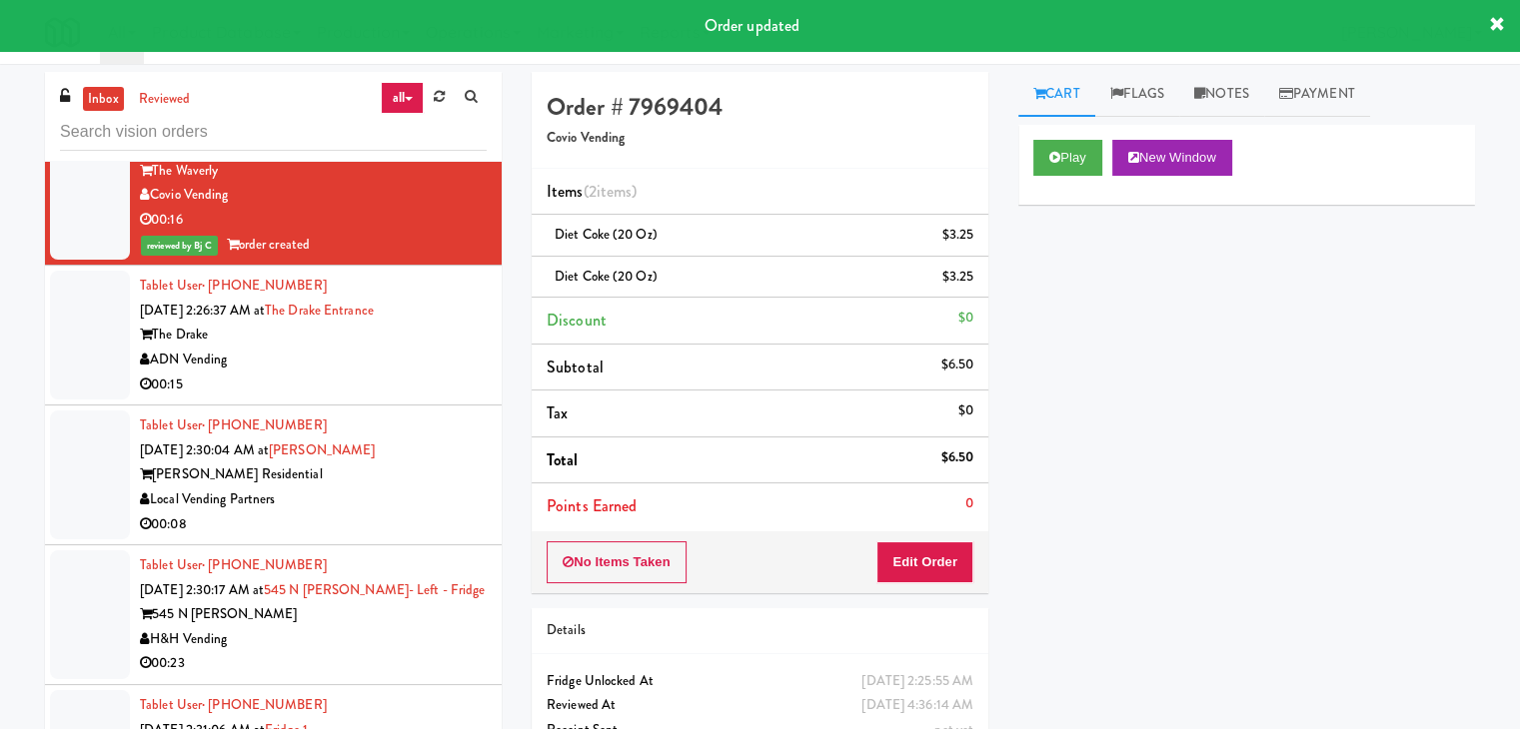
click at [384, 373] on div "00:15" at bounding box center [313, 385] width 347 height 25
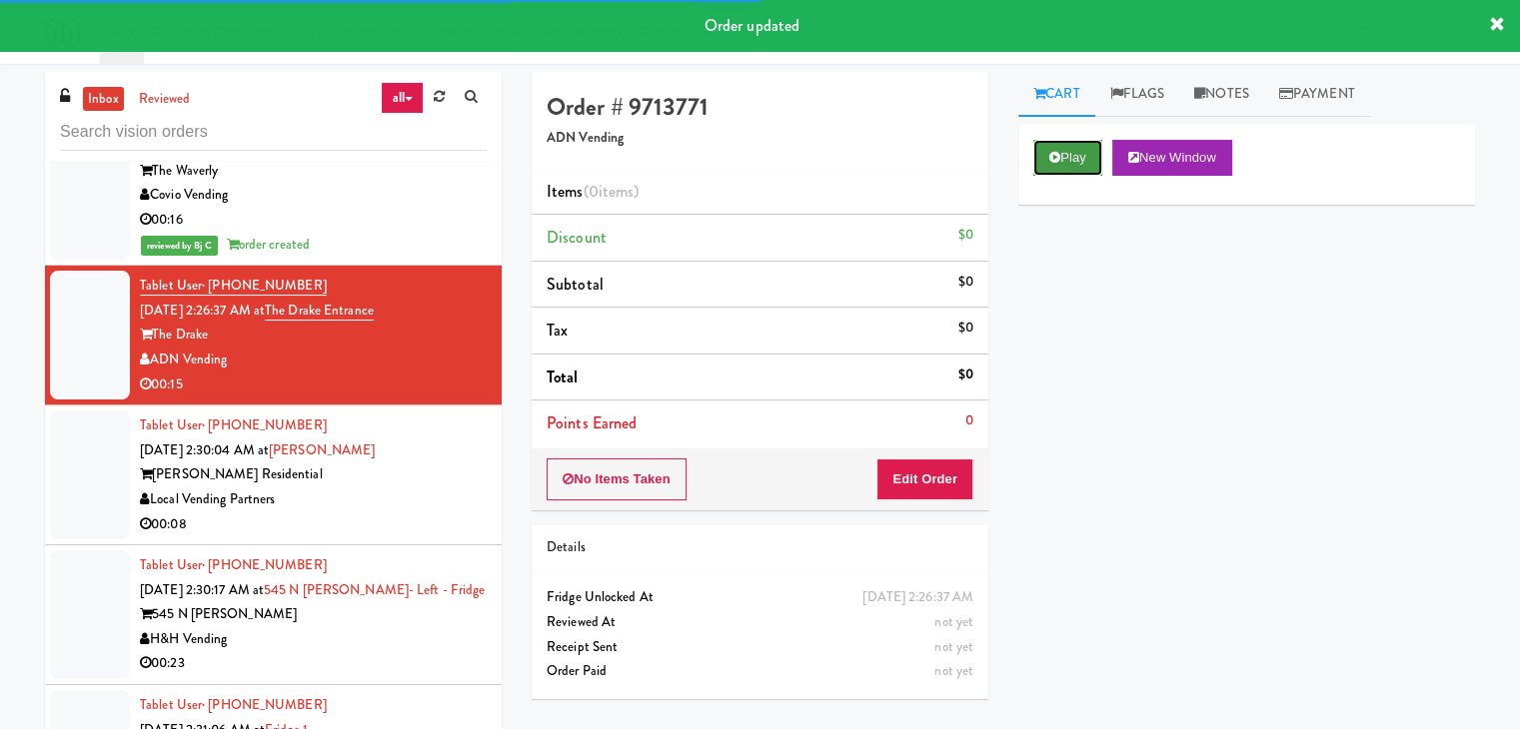
click at [1075, 158] on button "Play" at bounding box center [1067, 158] width 69 height 36
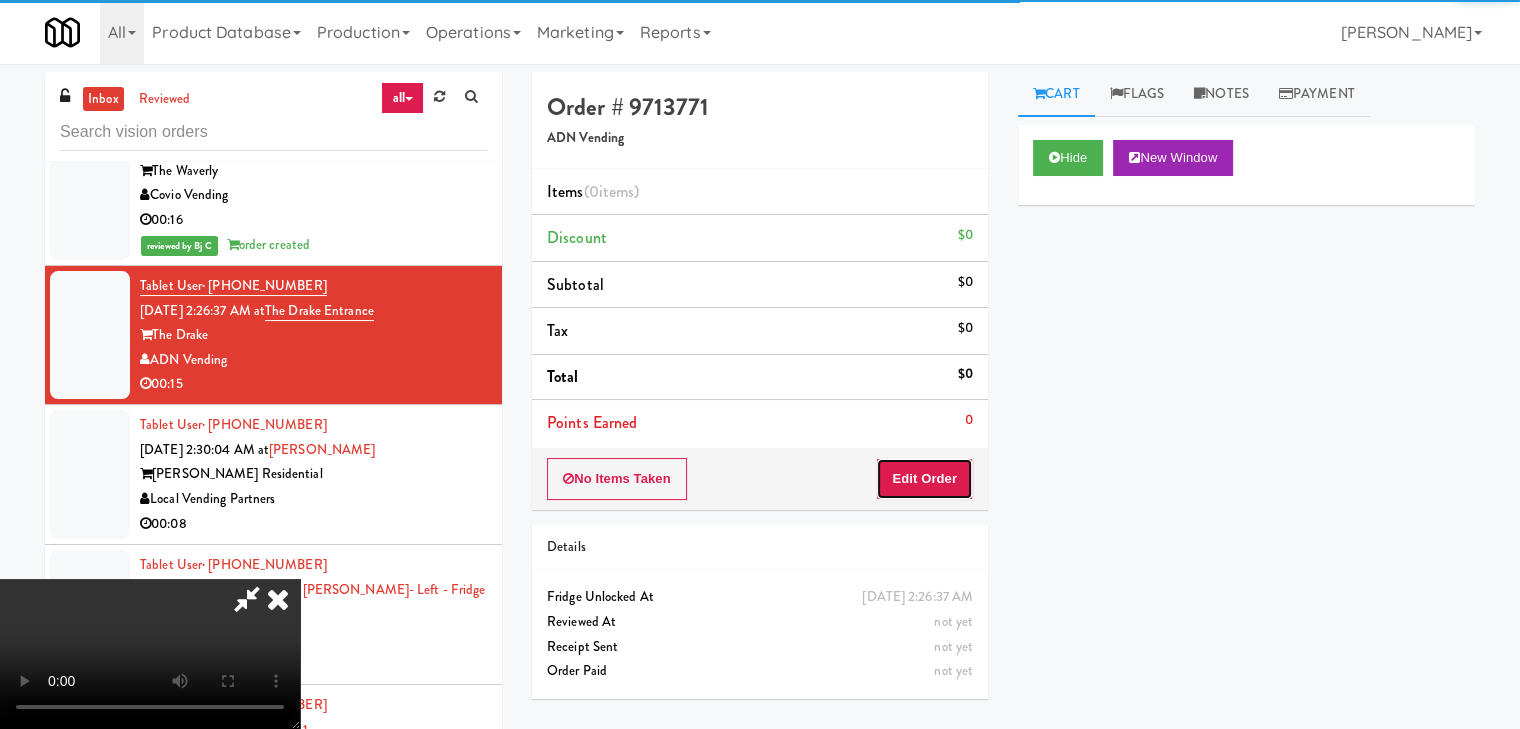
click at [927, 487] on button "Edit Order" at bounding box center [924, 480] width 97 height 42
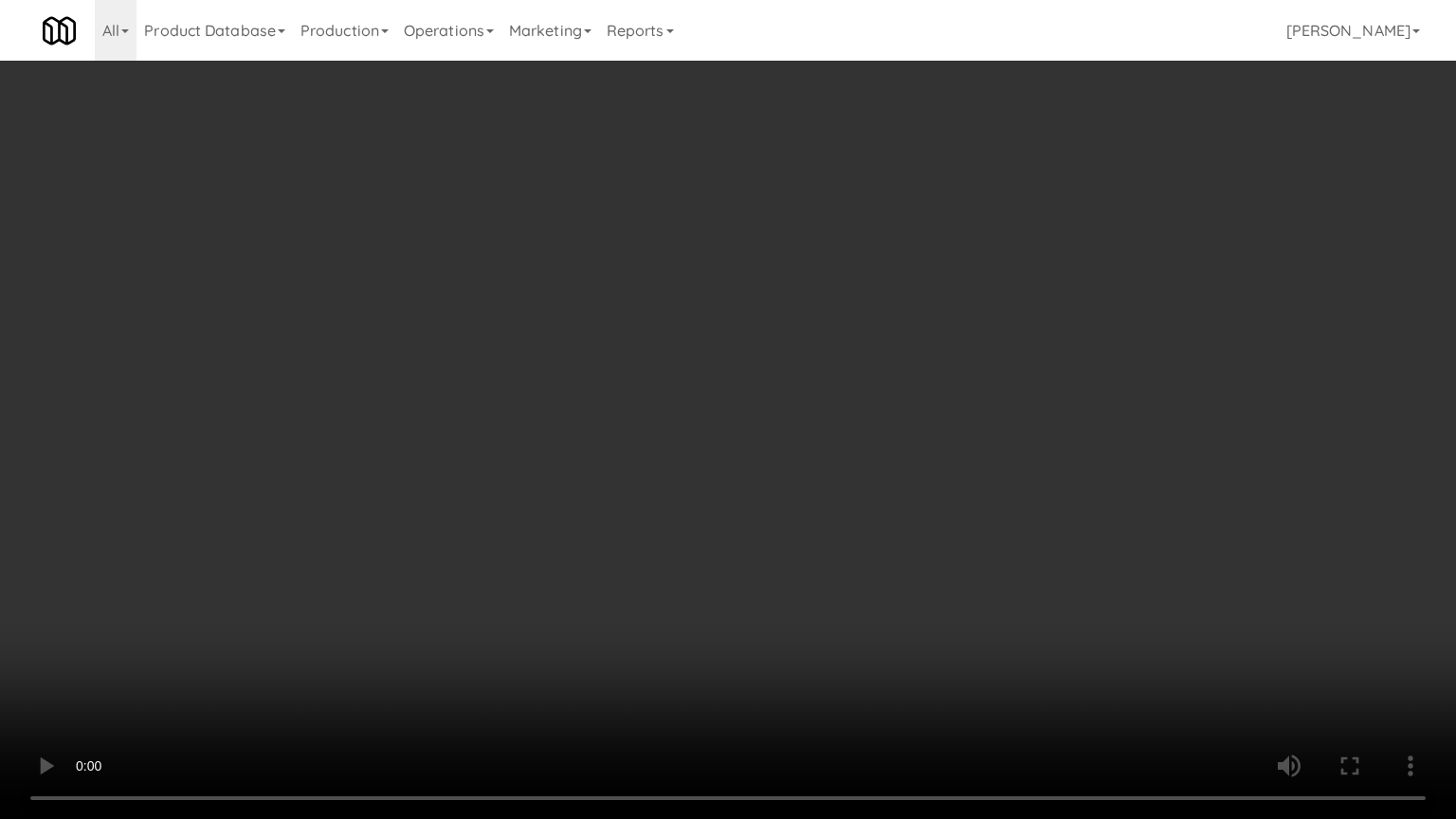
click at [959, 301] on video at bounding box center [728, 409] width 1456 height 819
click at [946, 296] on video at bounding box center [728, 409] width 1456 height 819
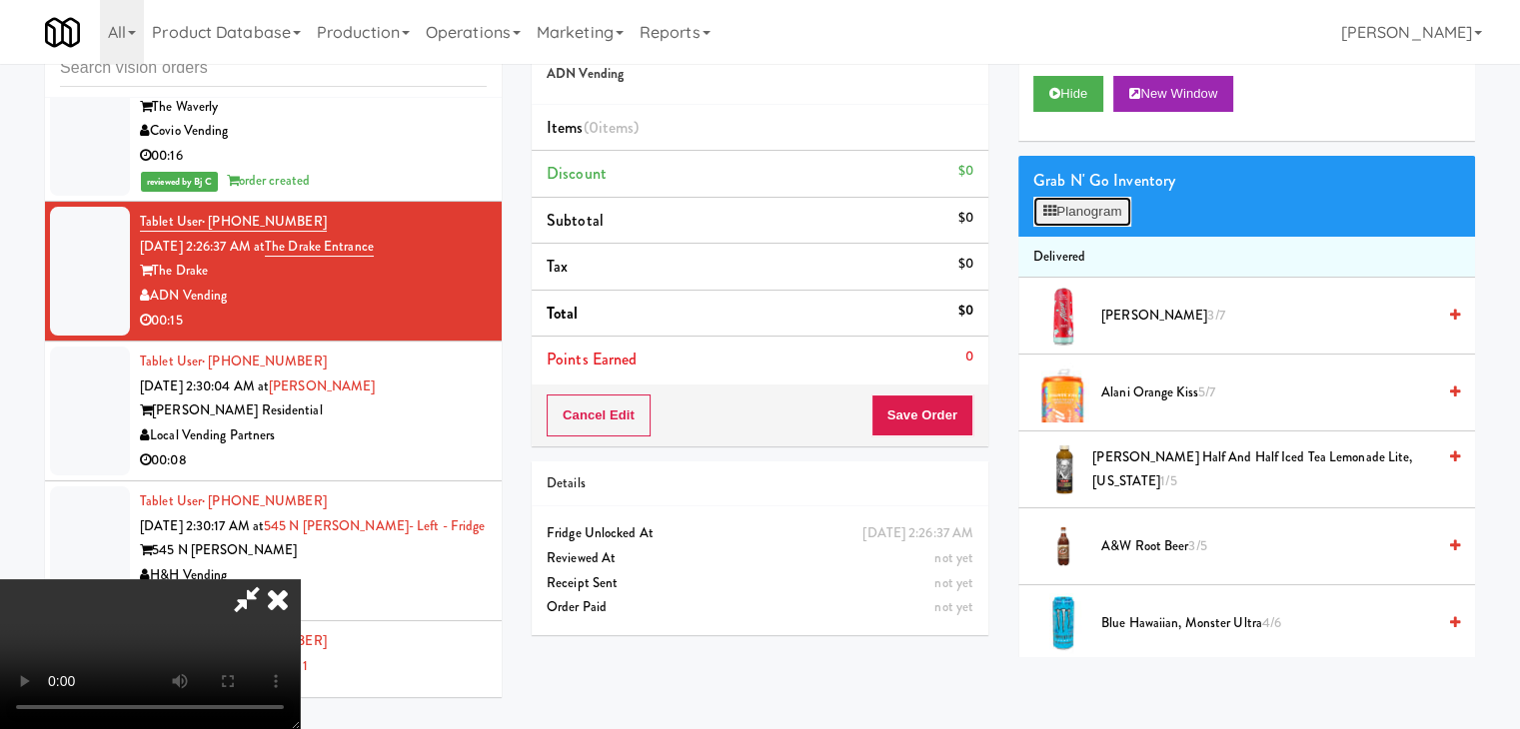
click at [1092, 206] on button "Planogram" at bounding box center [1082, 212] width 98 height 30
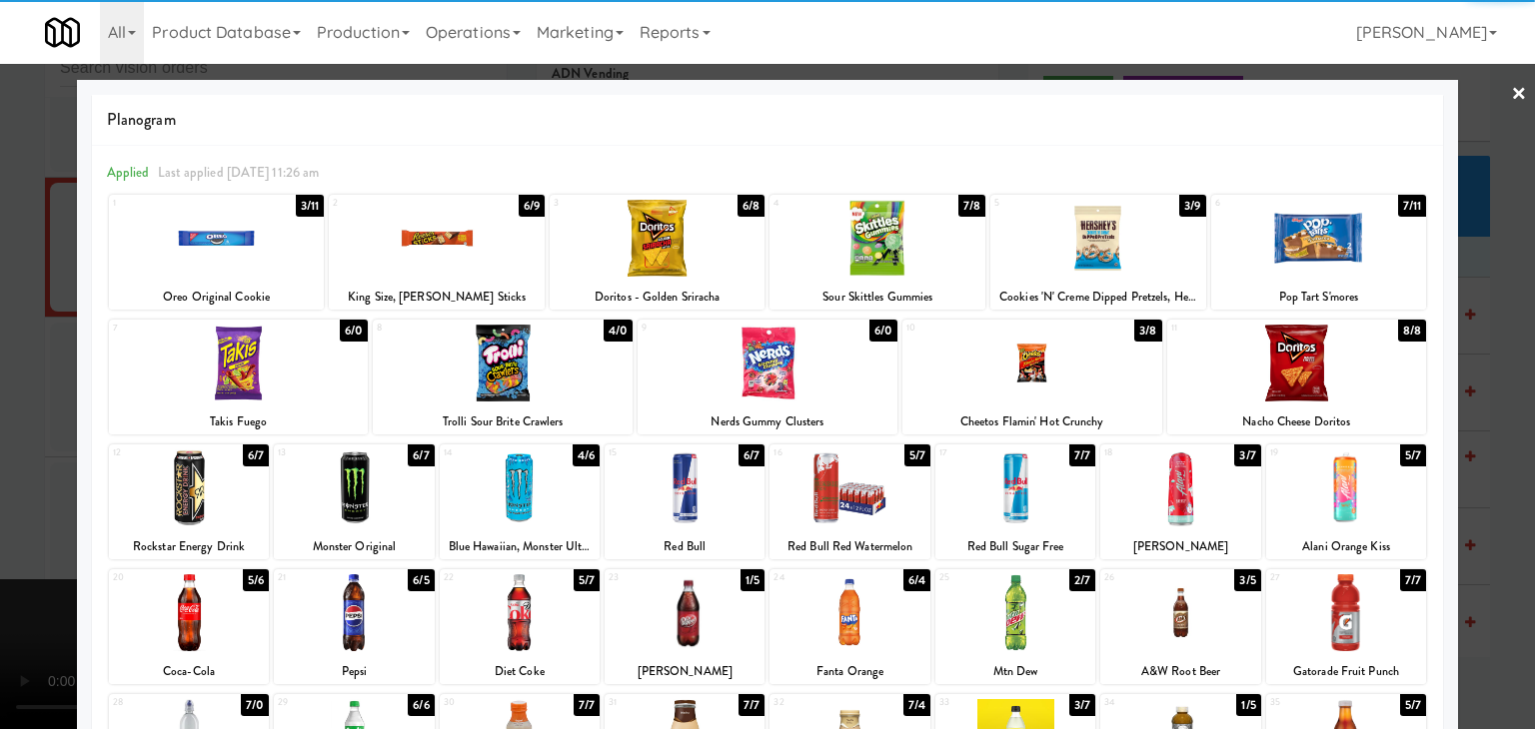
click at [782, 376] on div at bounding box center [767, 363] width 260 height 77
click at [479, 268] on div at bounding box center [437, 238] width 216 height 77
click at [0, 401] on div at bounding box center [767, 364] width 1535 height 729
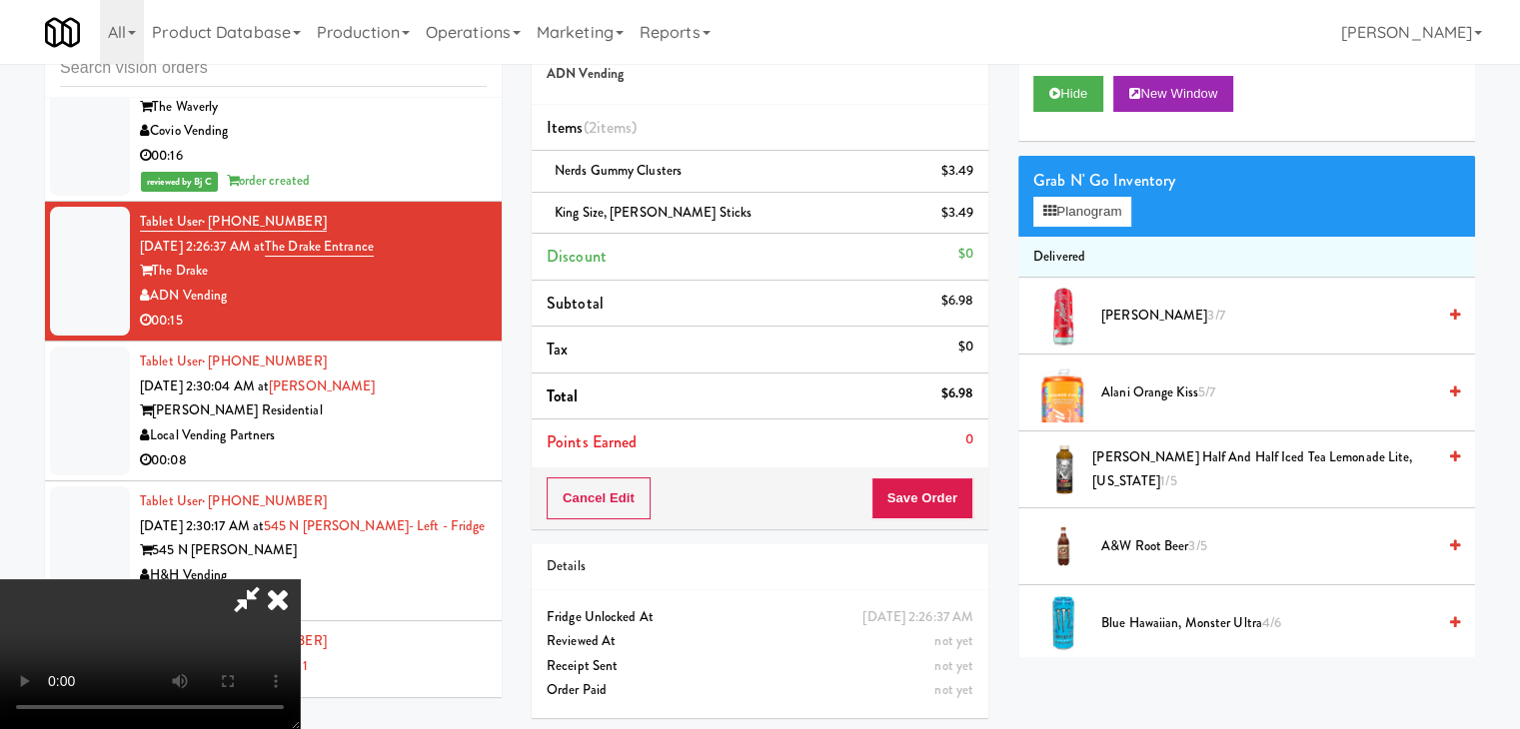
drag, startPoint x: 668, startPoint y: 423, endPoint x: 723, endPoint y: 425, distance: 55.0
click at [300, 580] on video at bounding box center [150, 655] width 300 height 150
click at [931, 509] on button "Save Order" at bounding box center [922, 499] width 102 height 42
click at [933, 501] on button "Save Order" at bounding box center [922, 499] width 102 height 42
click at [933, 498] on body "Are you sure you want to update this order? Okay Cancel Okay Are you sure you w…" at bounding box center [760, 364] width 1520 height 729
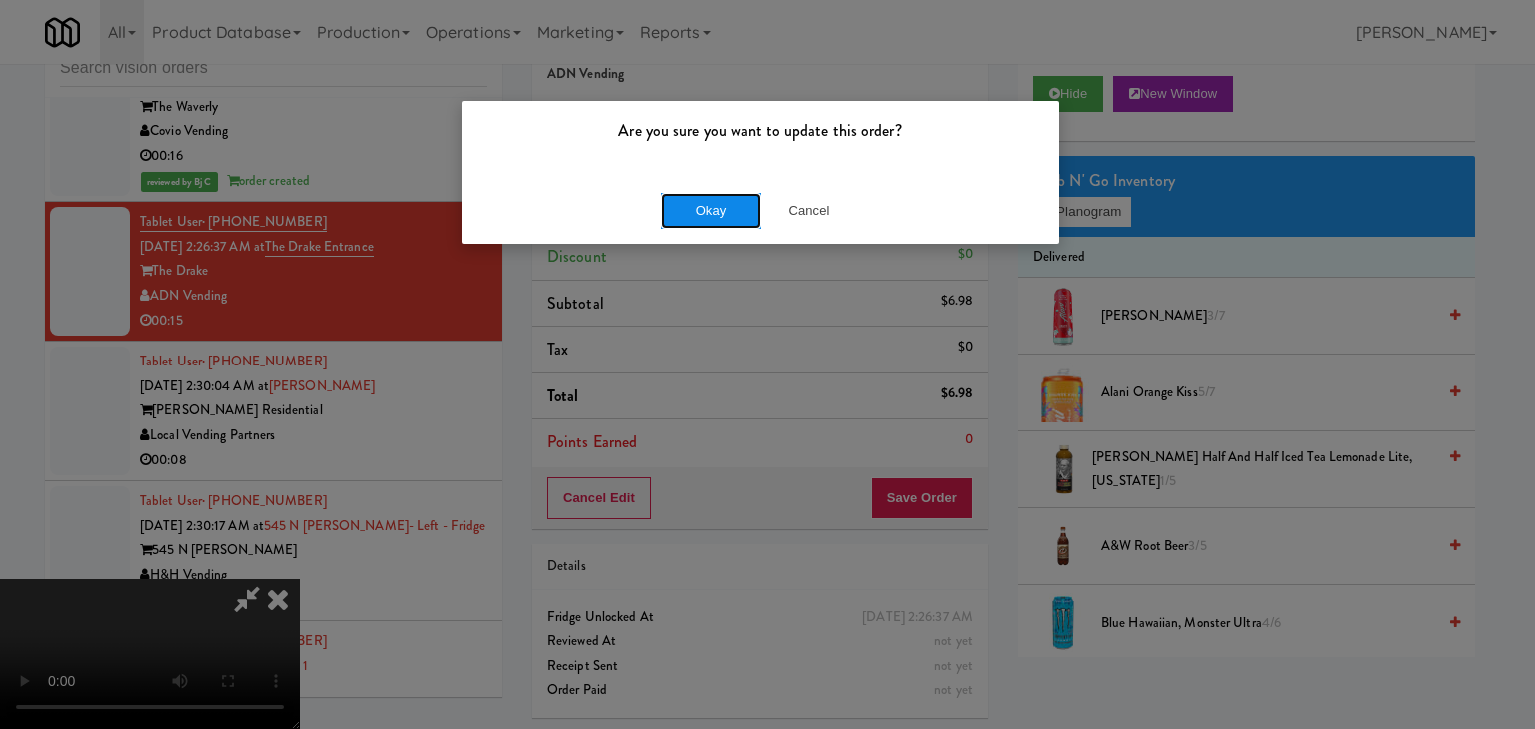
click at [719, 223] on button "Okay" at bounding box center [710, 211] width 100 height 36
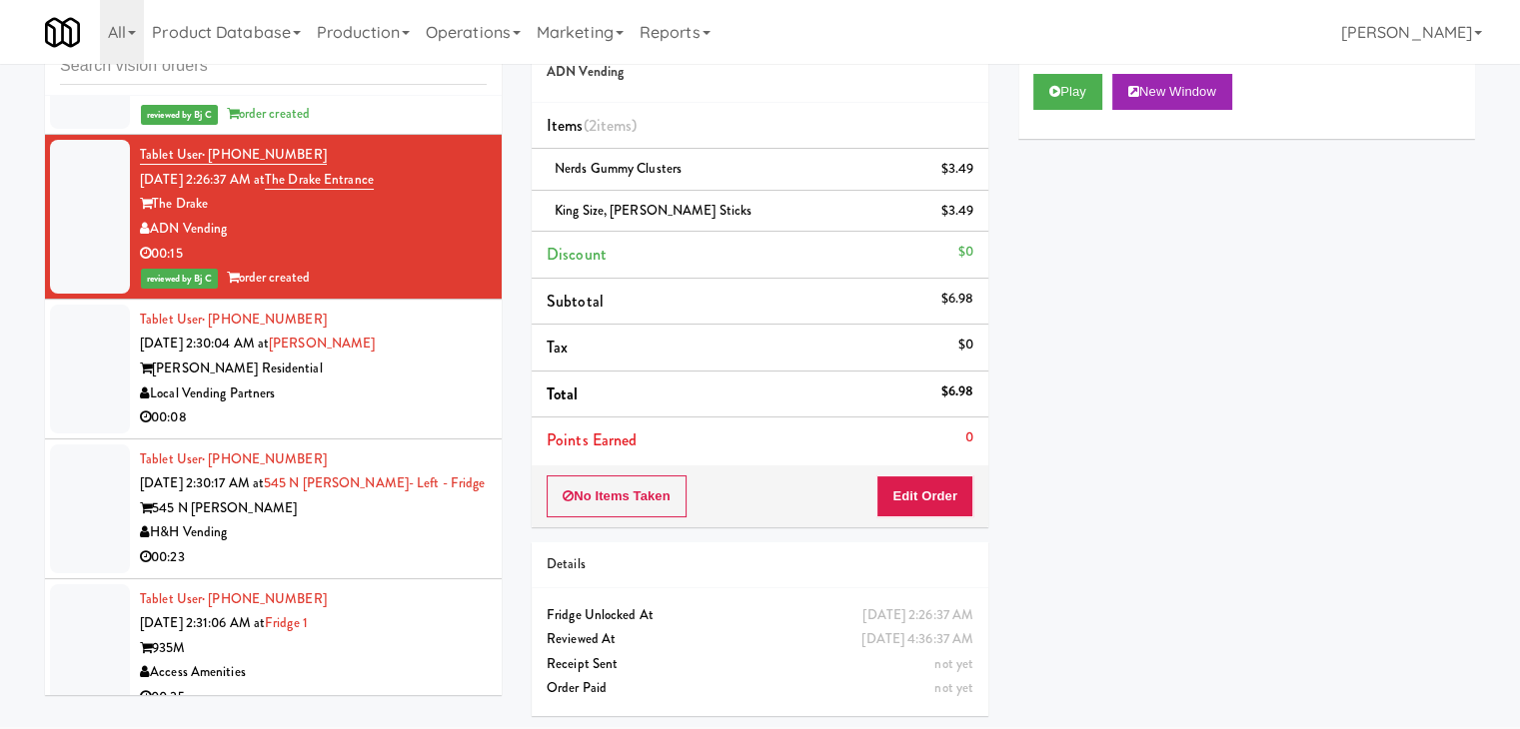
scroll to position [10891, 0]
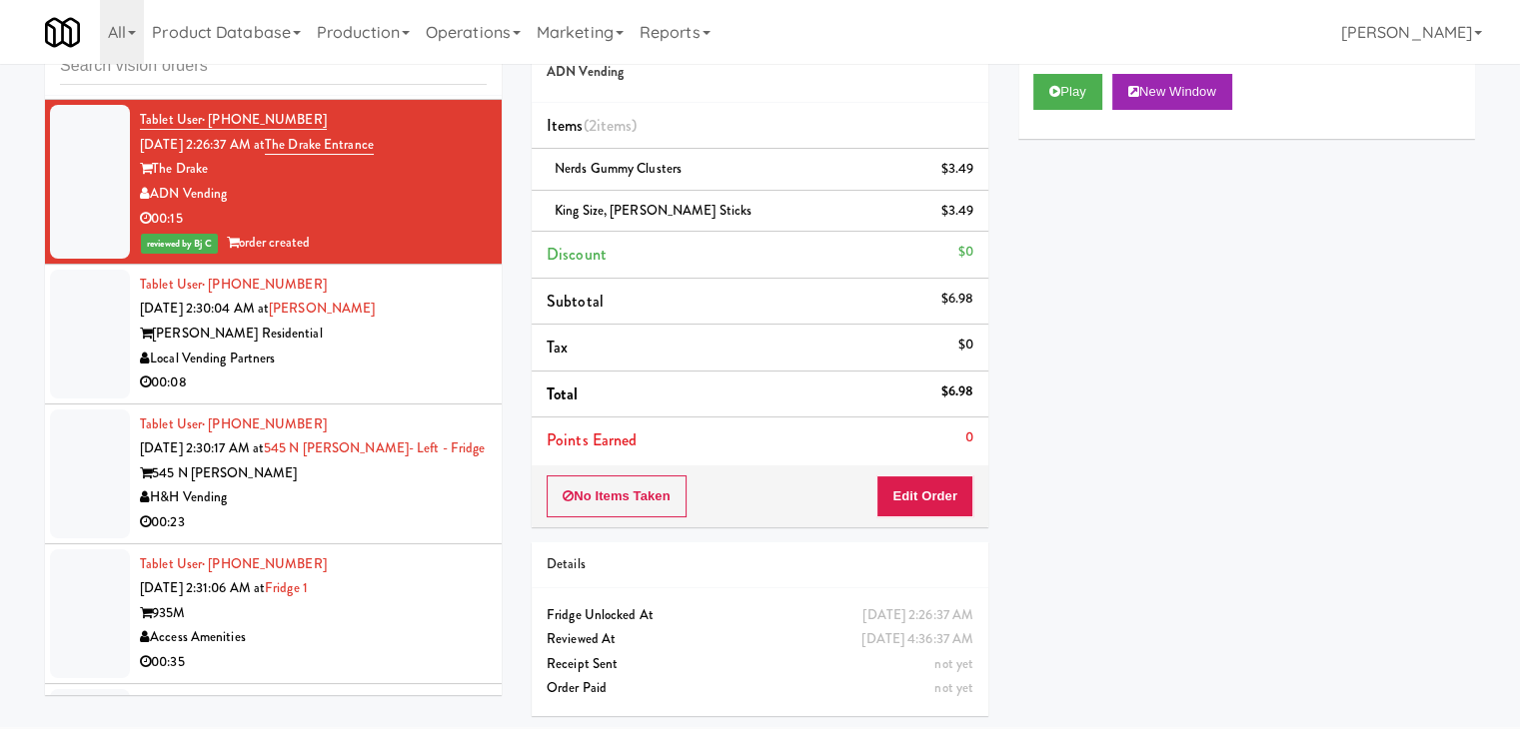
drag, startPoint x: 426, startPoint y: 280, endPoint x: 607, endPoint y: 266, distance: 181.4
click at [428, 322] on div "[PERSON_NAME] Residential" at bounding box center [313, 334] width 347 height 25
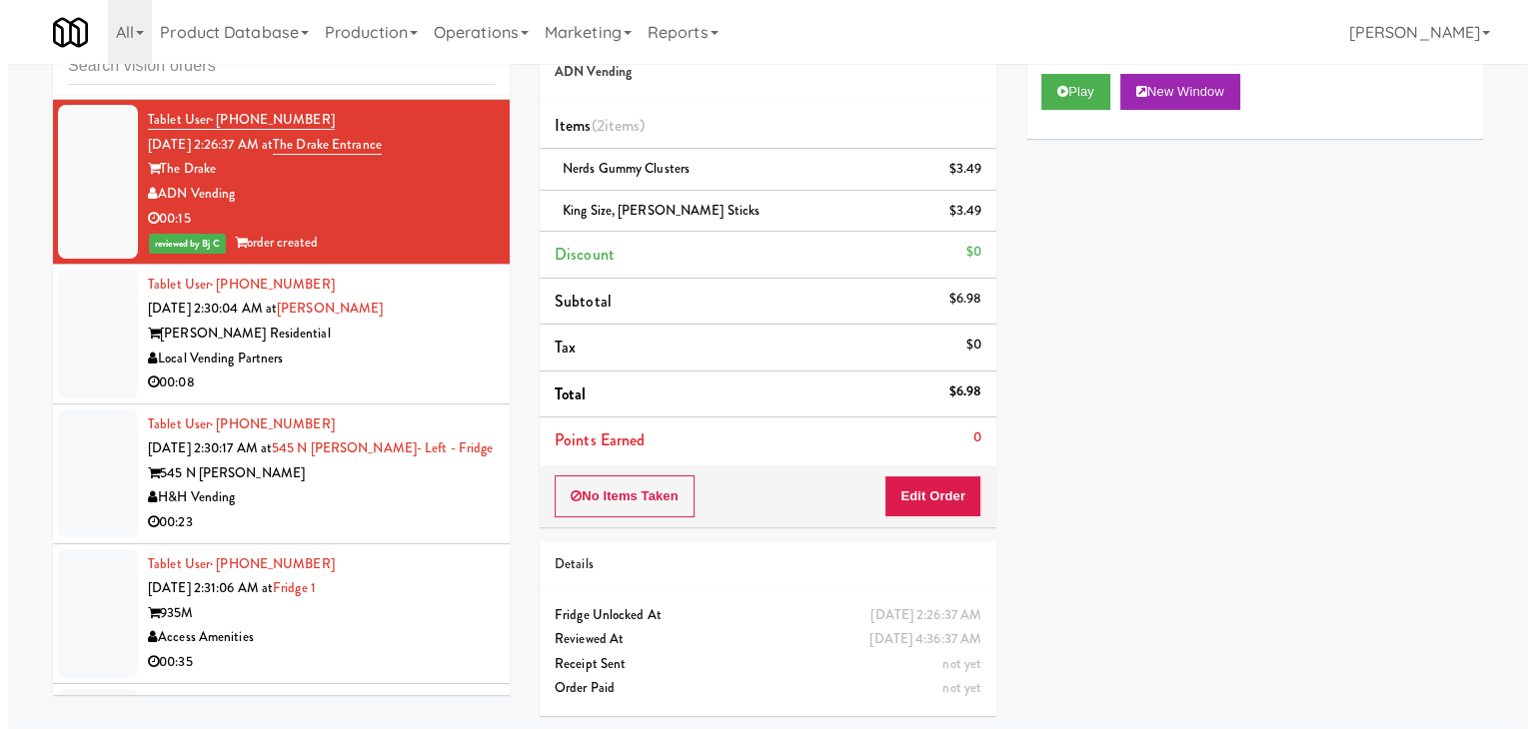
scroll to position [64, 0]
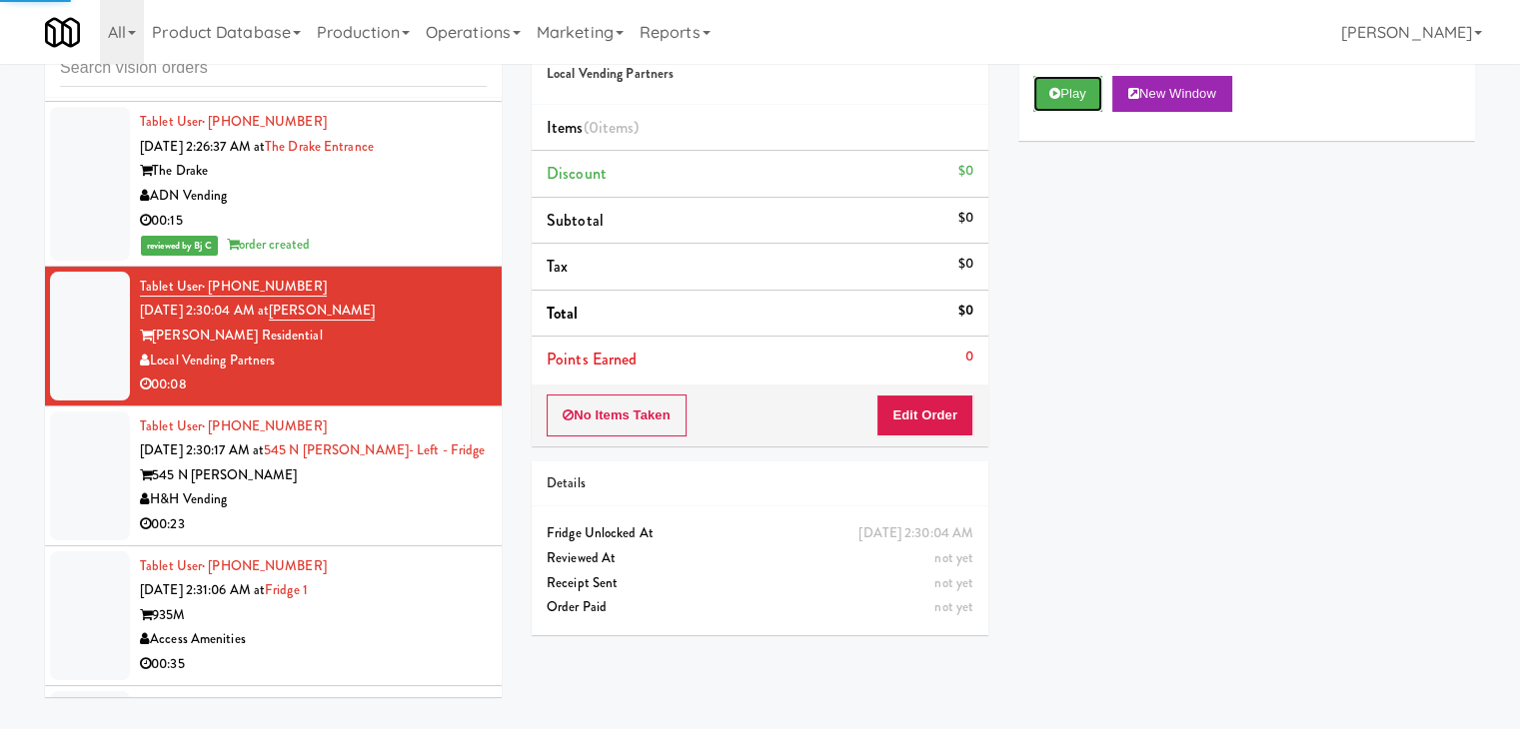
click at [1061, 93] on button "Play" at bounding box center [1067, 94] width 69 height 36
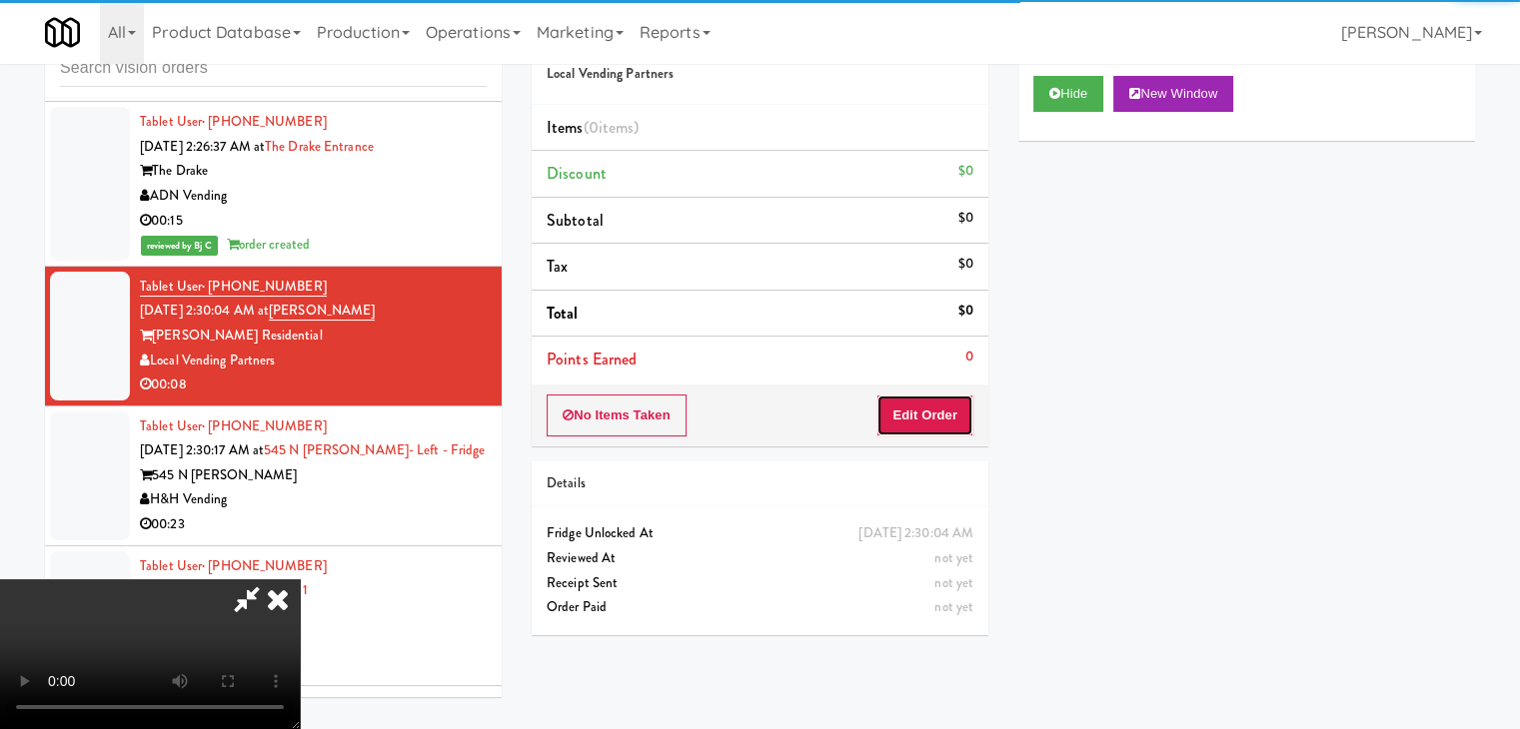
click at [936, 421] on button "Edit Order" at bounding box center [924, 416] width 97 height 42
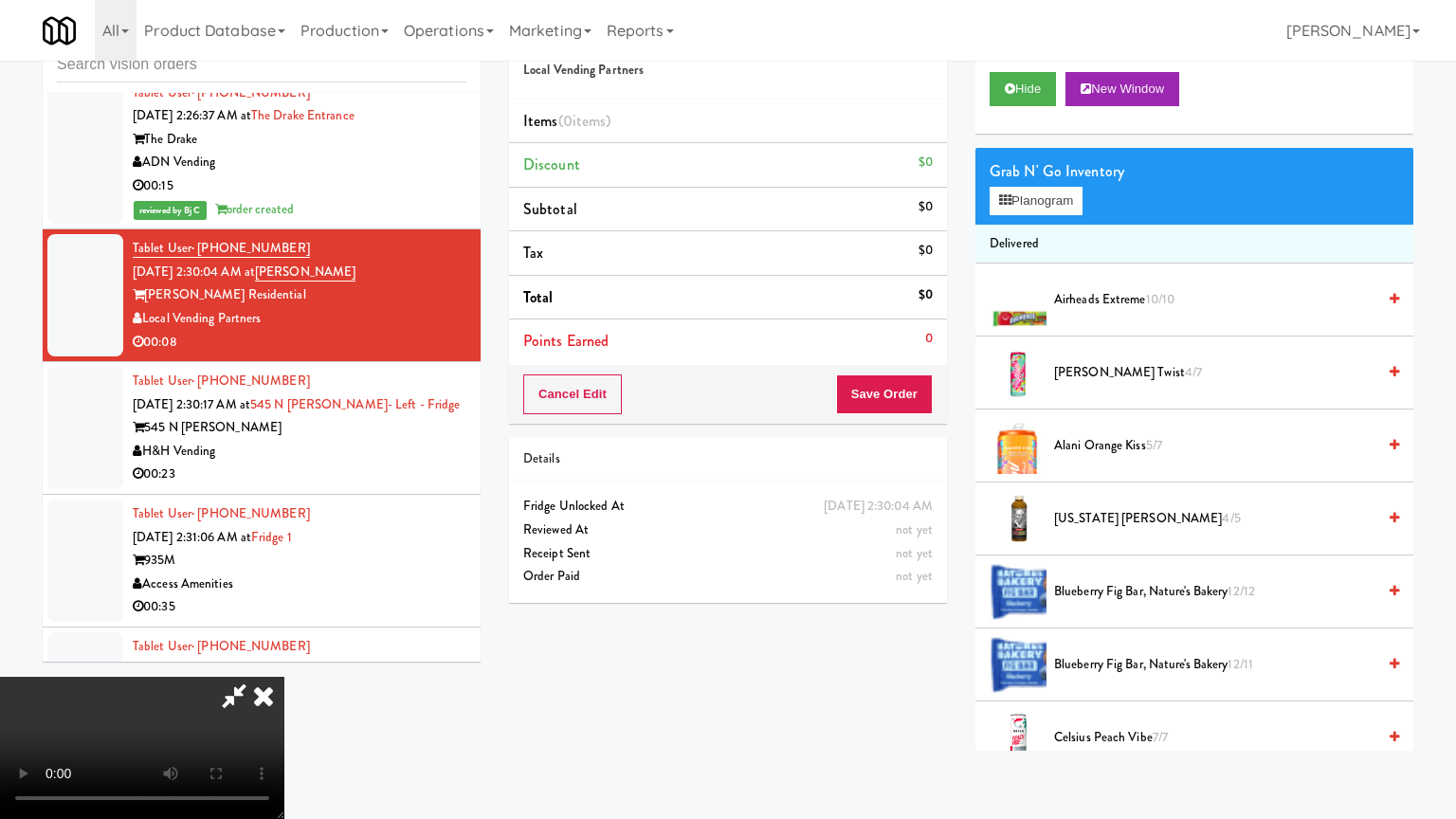
click at [285, 677] on video at bounding box center [142, 748] width 285 height 142
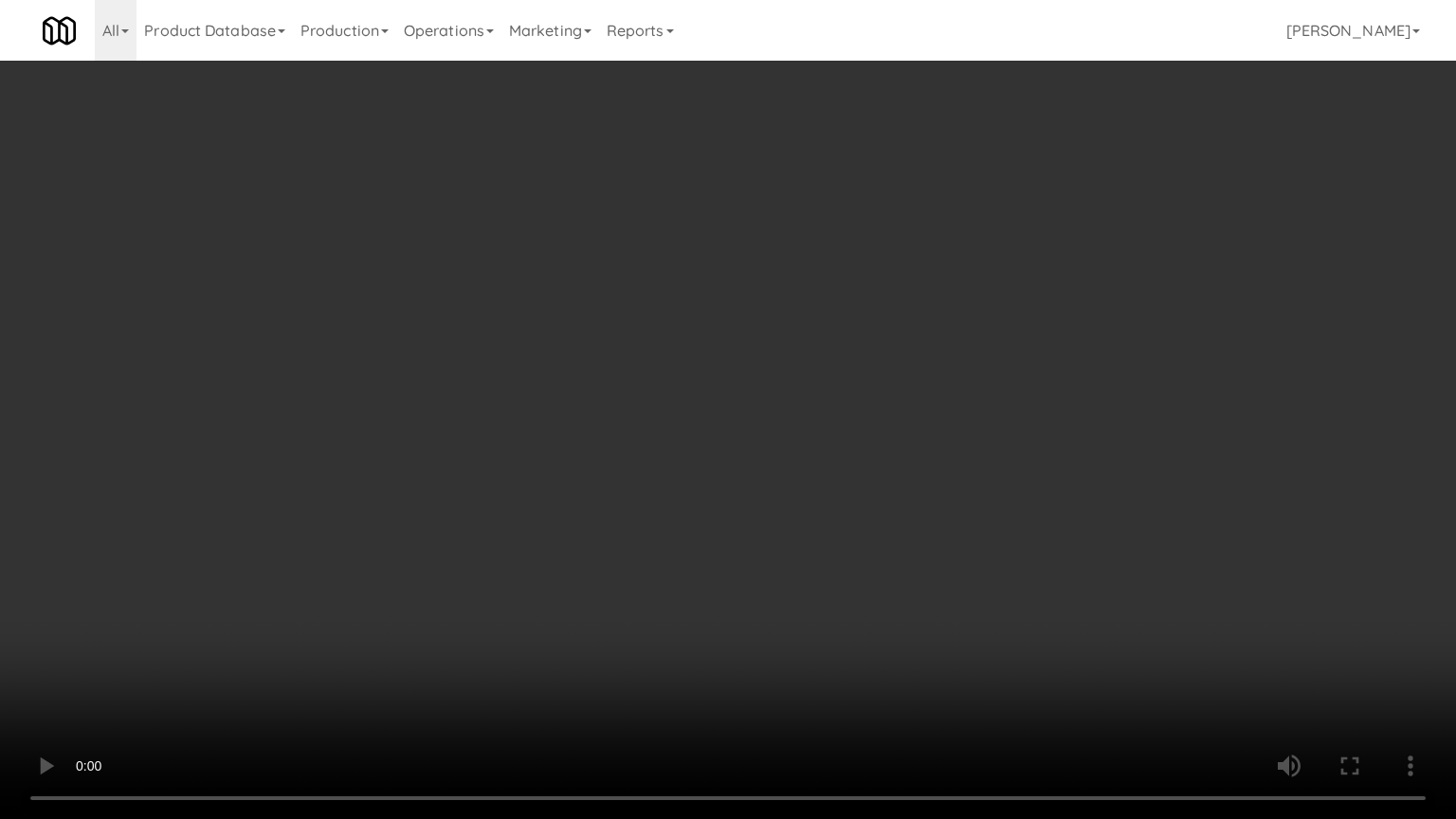
click at [913, 424] on video at bounding box center [728, 409] width 1456 height 819
click at [930, 429] on video at bounding box center [728, 409] width 1456 height 819
click at [932, 429] on video at bounding box center [728, 409] width 1456 height 819
drag, startPoint x: 932, startPoint y: 429, endPoint x: 998, endPoint y: 278, distance: 164.8
click at [932, 428] on video at bounding box center [728, 409] width 1456 height 819
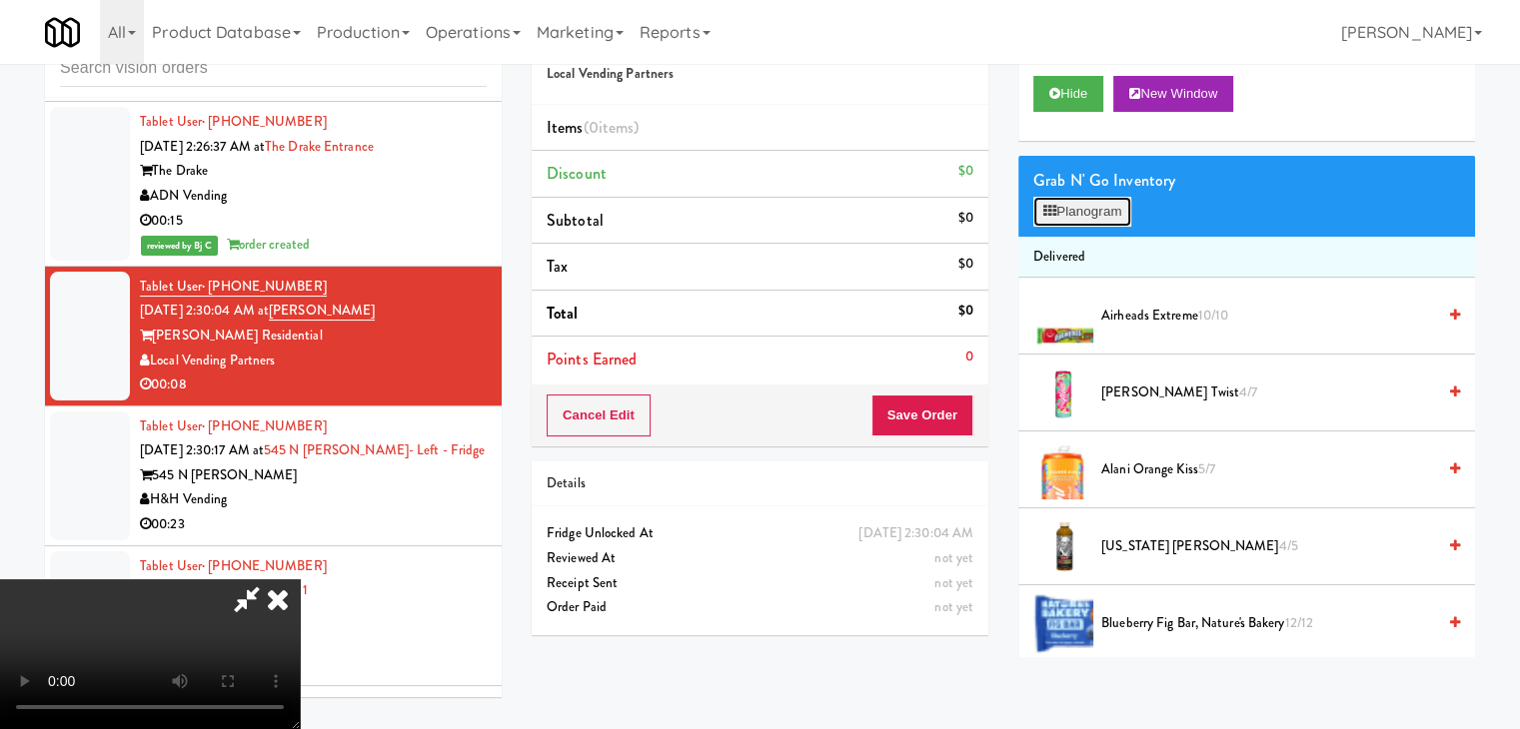
click at [1093, 197] on button "Planogram" at bounding box center [1082, 212] width 98 height 30
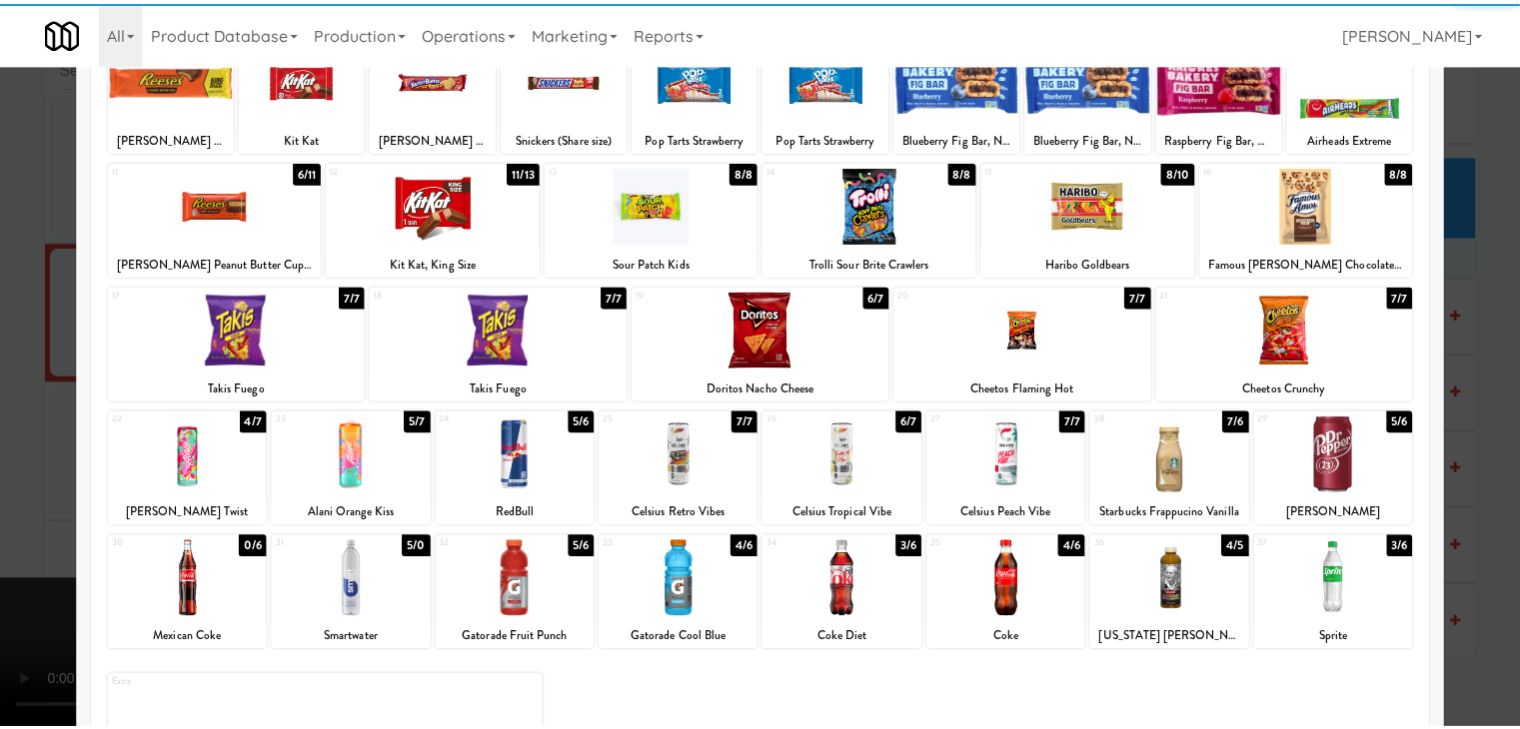
scroll to position [200, 0]
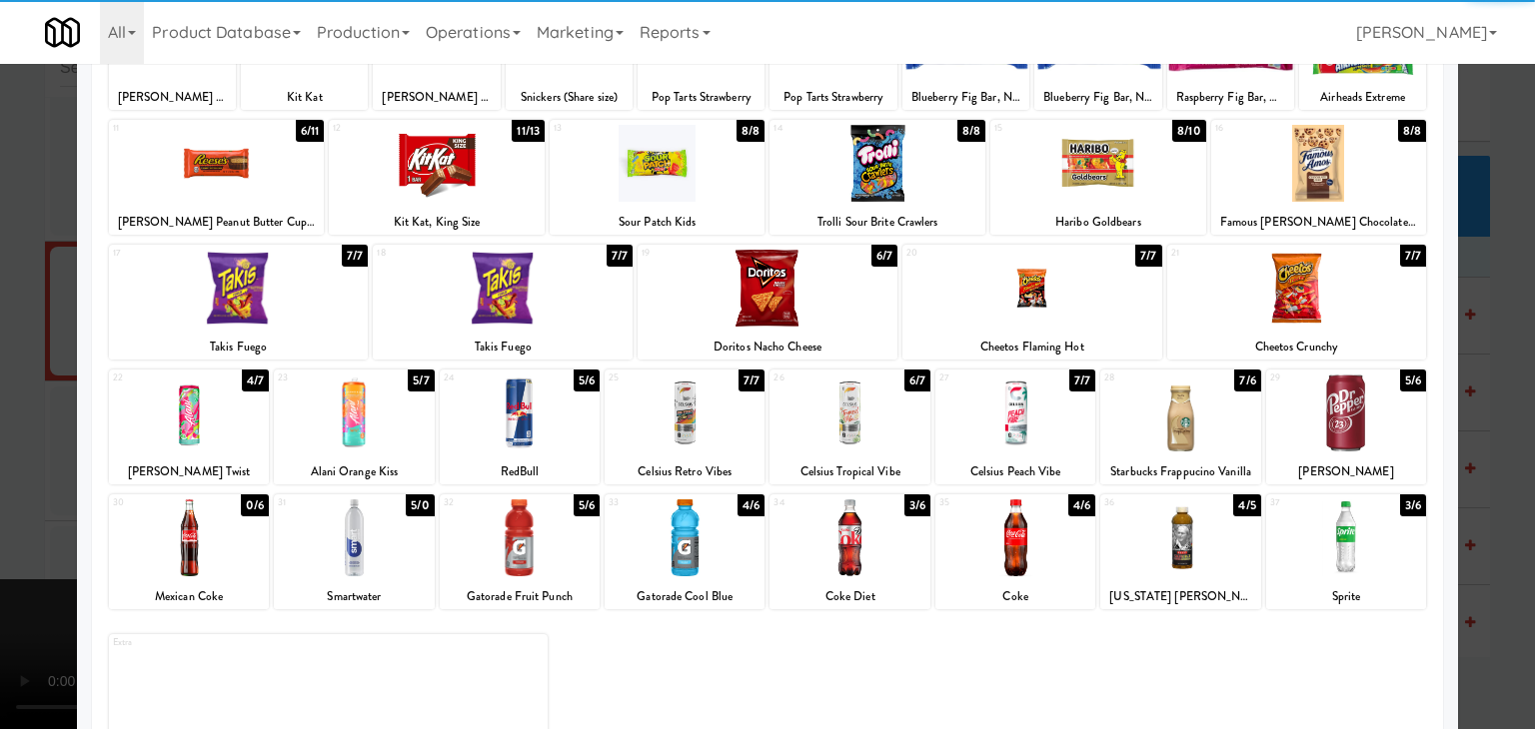
drag, startPoint x: 1383, startPoint y: 437, endPoint x: 1488, endPoint y: 441, distance: 105.0
click at [1385, 437] on div at bounding box center [1346, 413] width 160 height 77
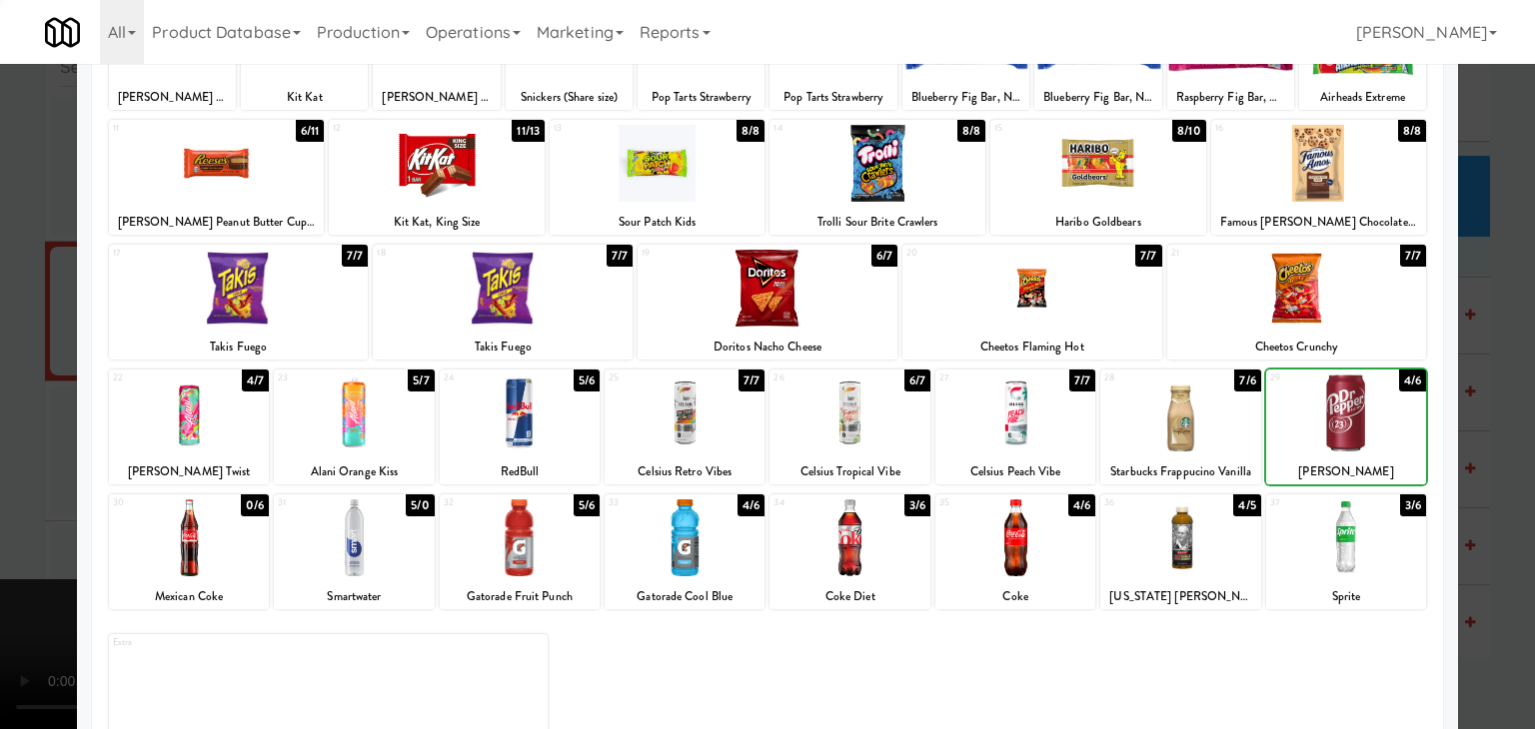
click at [1495, 441] on div at bounding box center [767, 364] width 1535 height 729
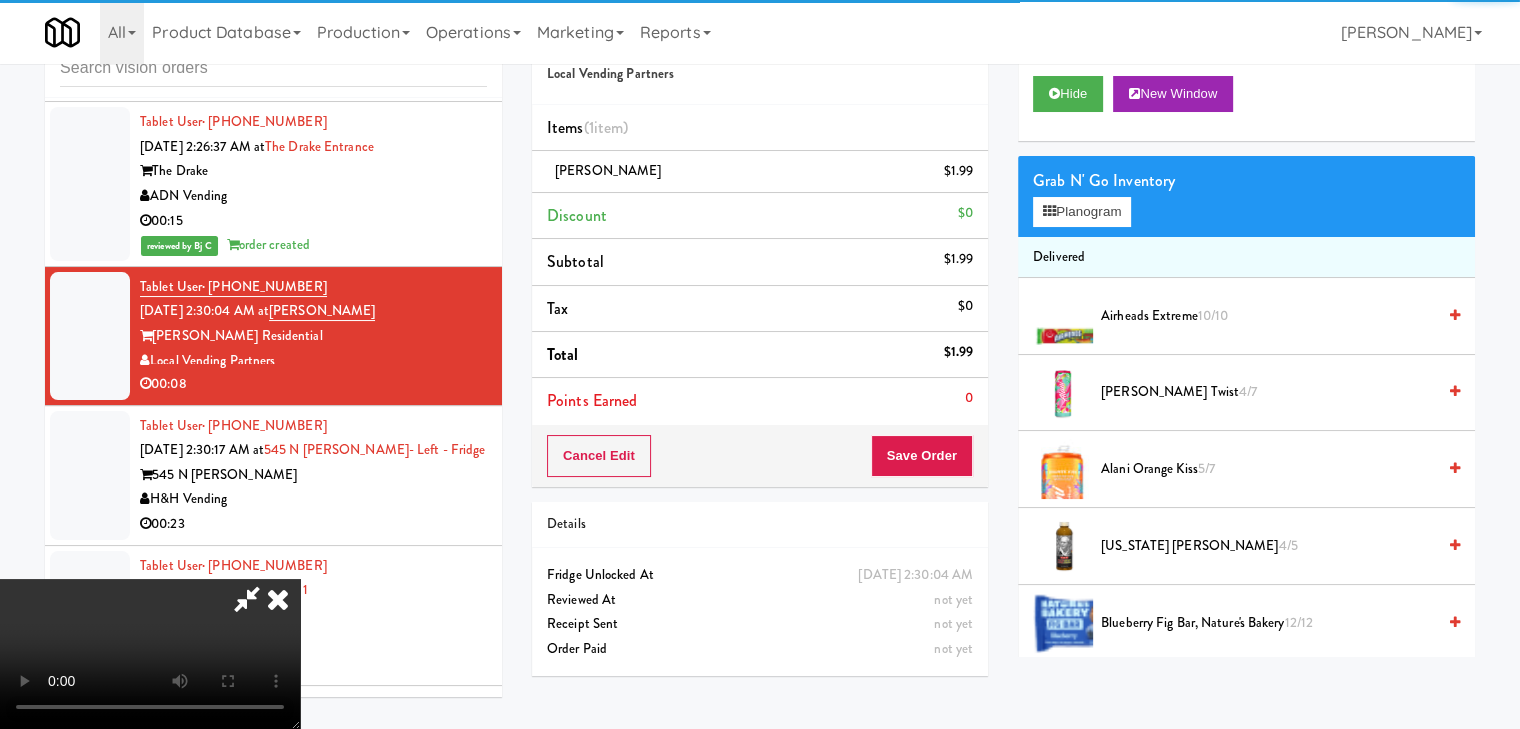
click at [300, 580] on video at bounding box center [150, 655] width 300 height 150
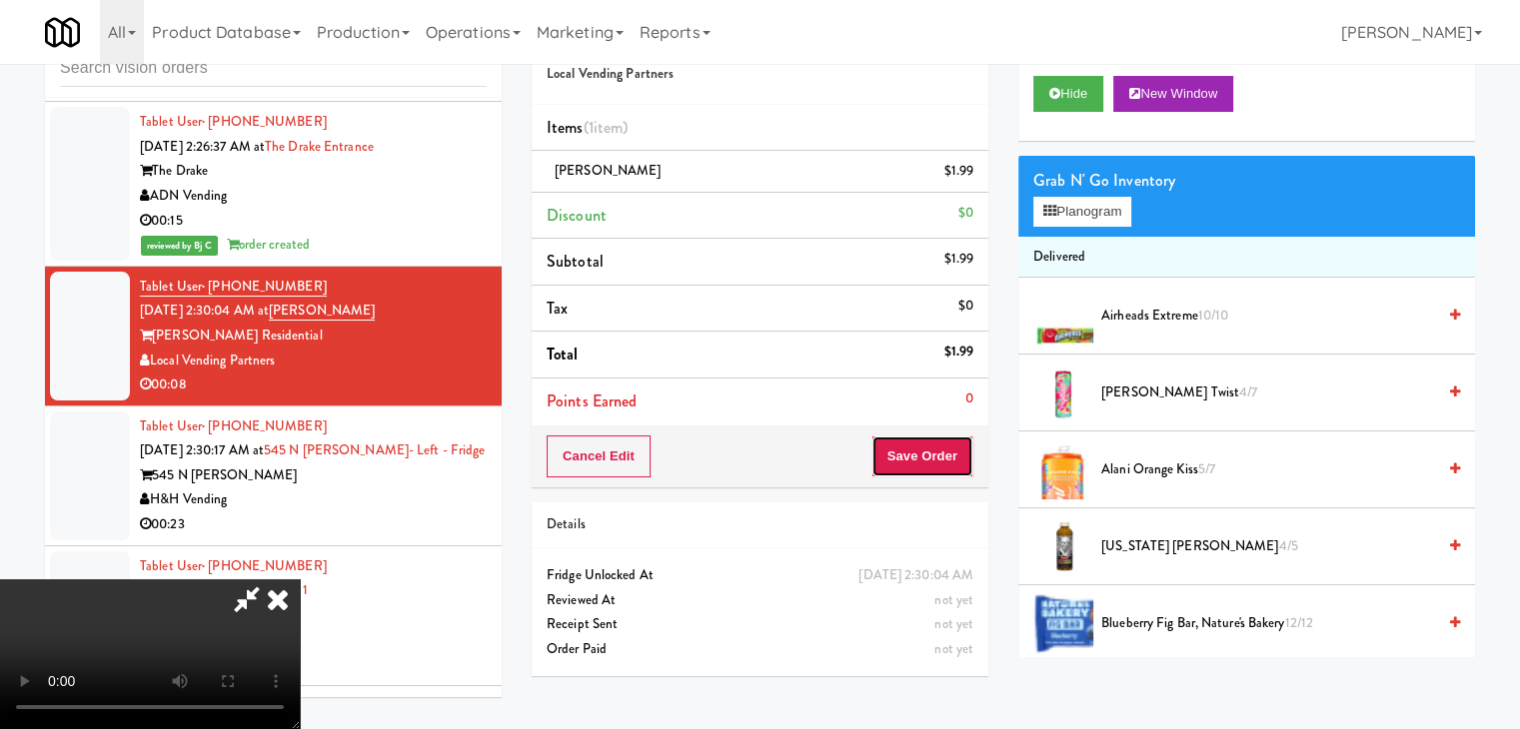
click at [958, 457] on button "Save Order" at bounding box center [922, 457] width 102 height 42
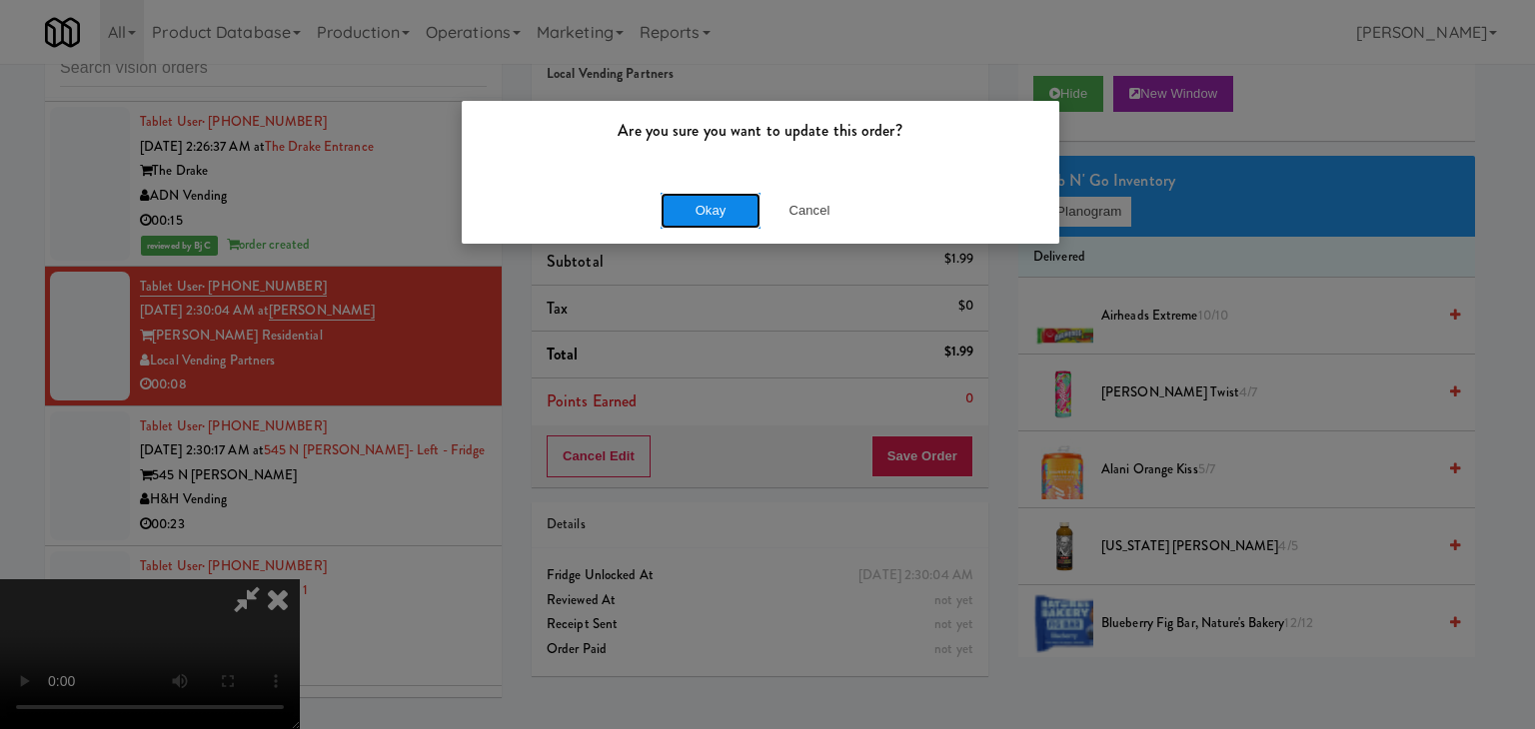
click at [729, 215] on button "Okay" at bounding box center [710, 211] width 100 height 36
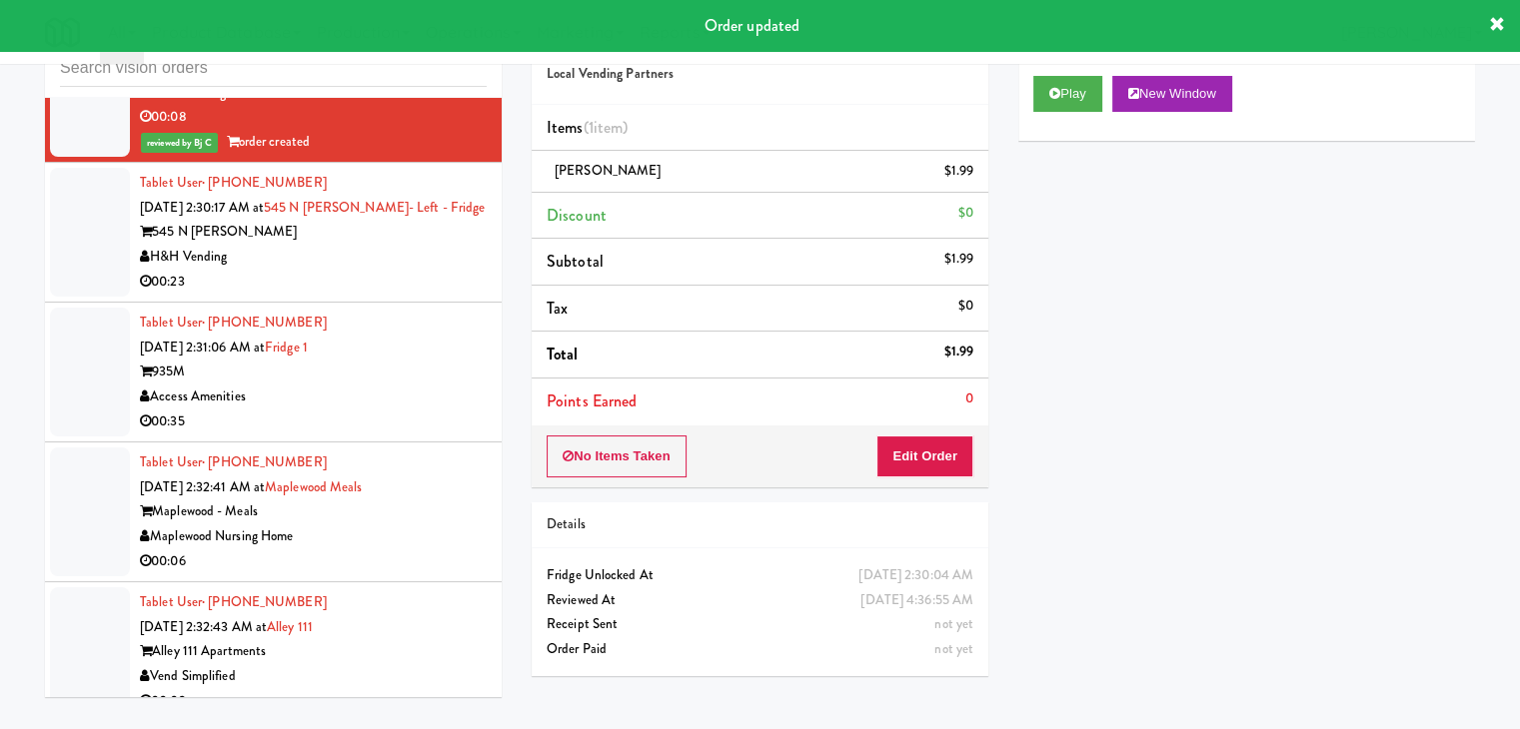
scroll to position [11491, 0]
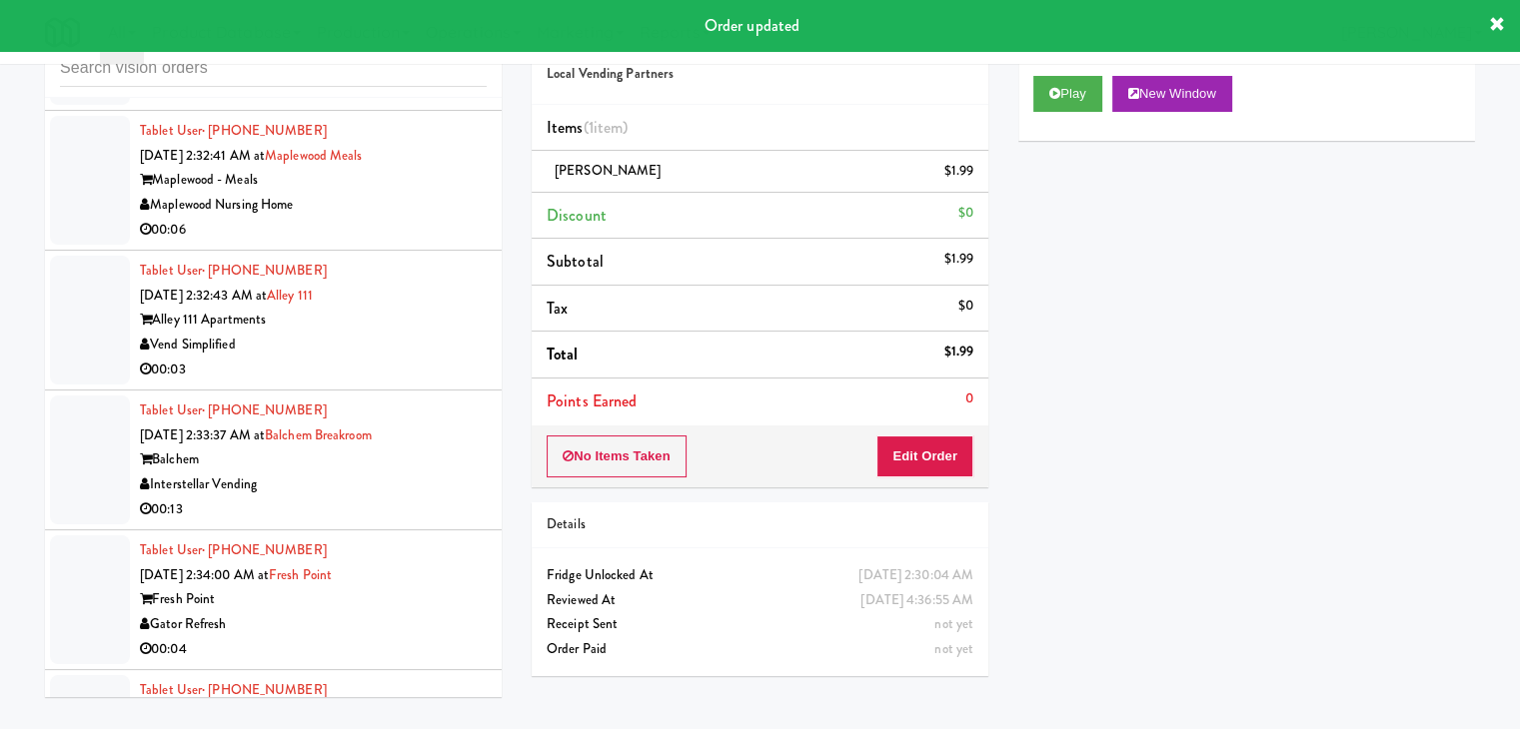
click at [456, 218] on div "00:06" at bounding box center [313, 230] width 347 height 25
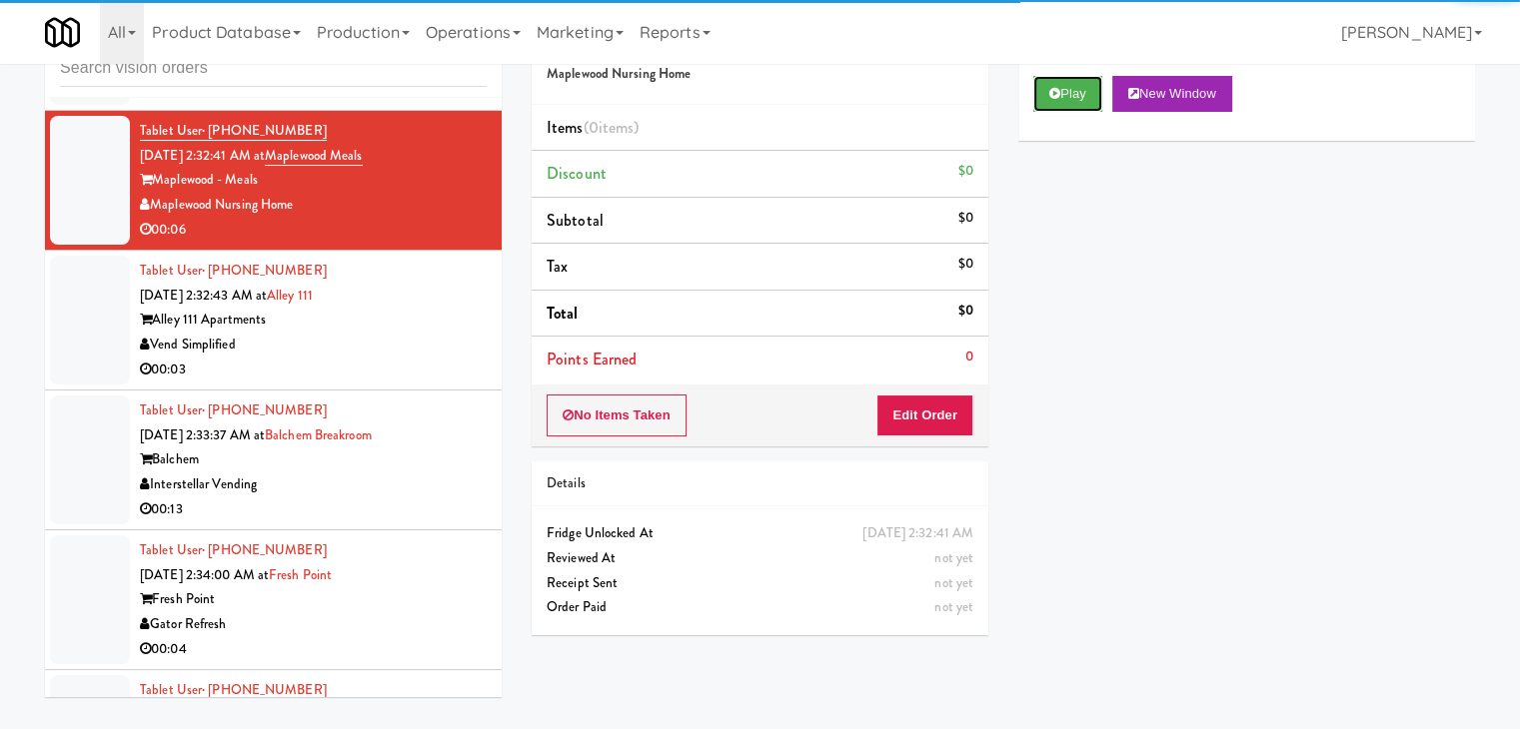
drag, startPoint x: 1059, startPoint y: 83, endPoint x: 998, endPoint y: 245, distance: 173.0
click at [1059, 85] on button "Play" at bounding box center [1067, 94] width 69 height 36
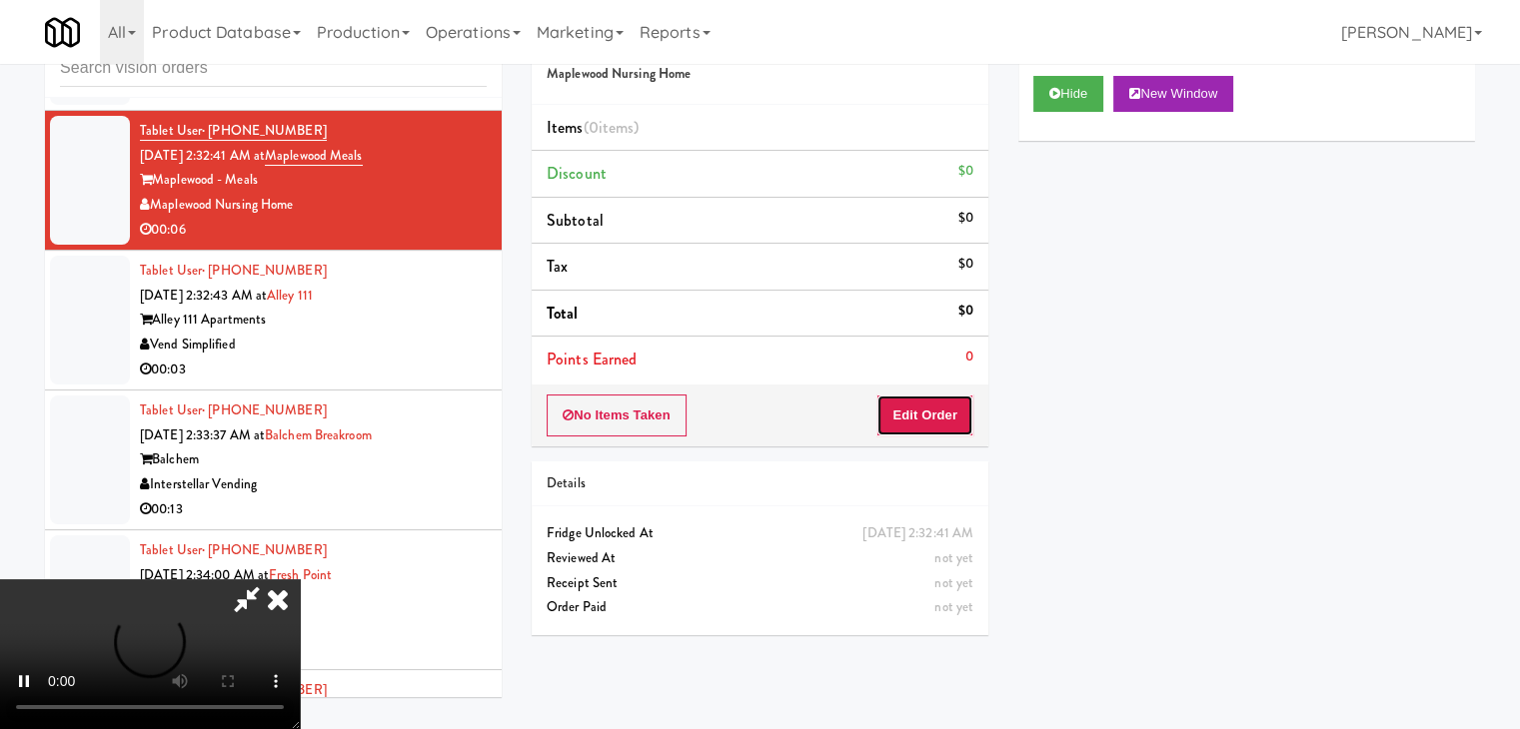
click at [935, 418] on button "Edit Order" at bounding box center [924, 416] width 97 height 42
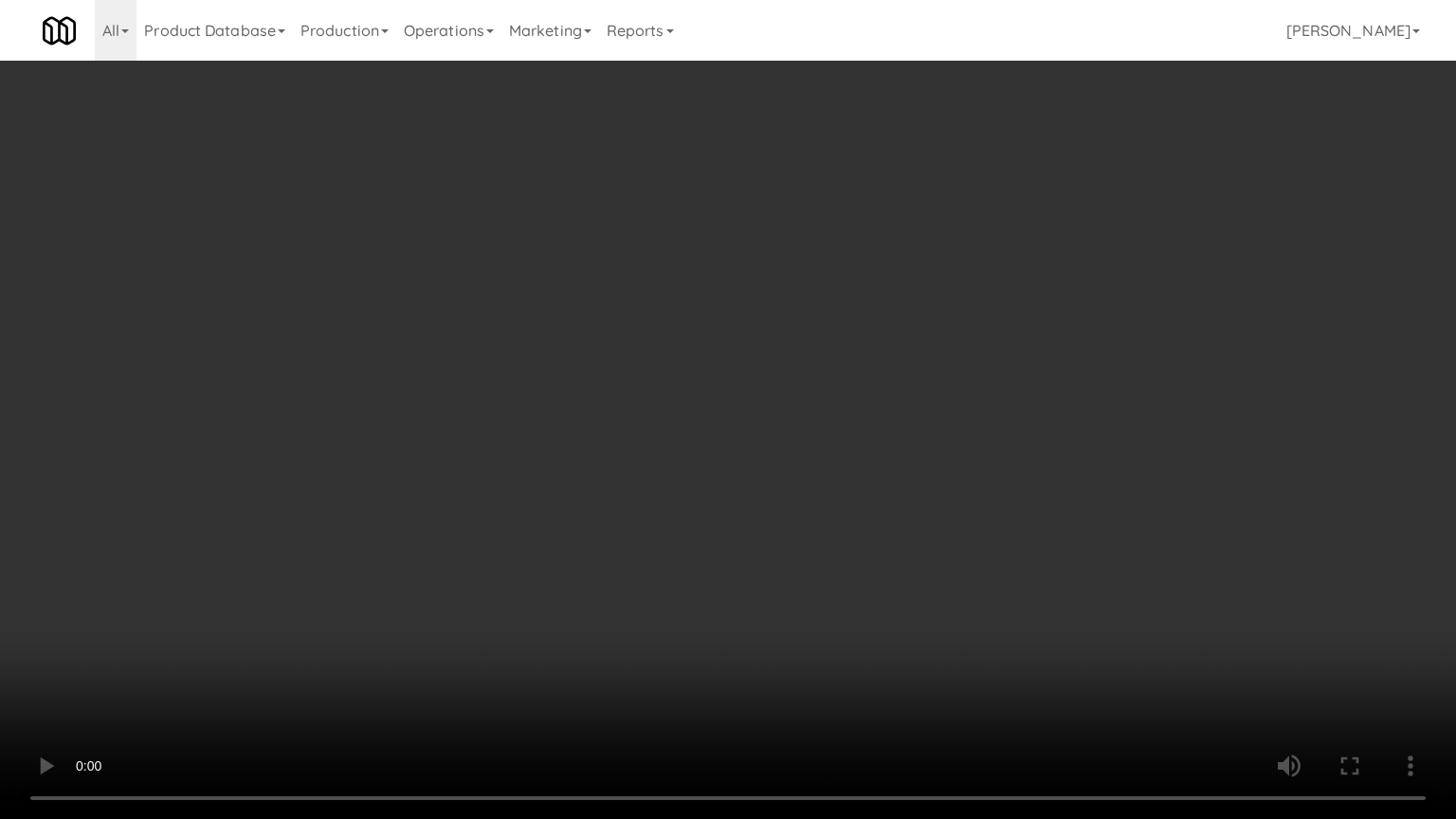
click at [811, 475] on video at bounding box center [728, 409] width 1456 height 819
click at [813, 457] on video at bounding box center [728, 409] width 1456 height 819
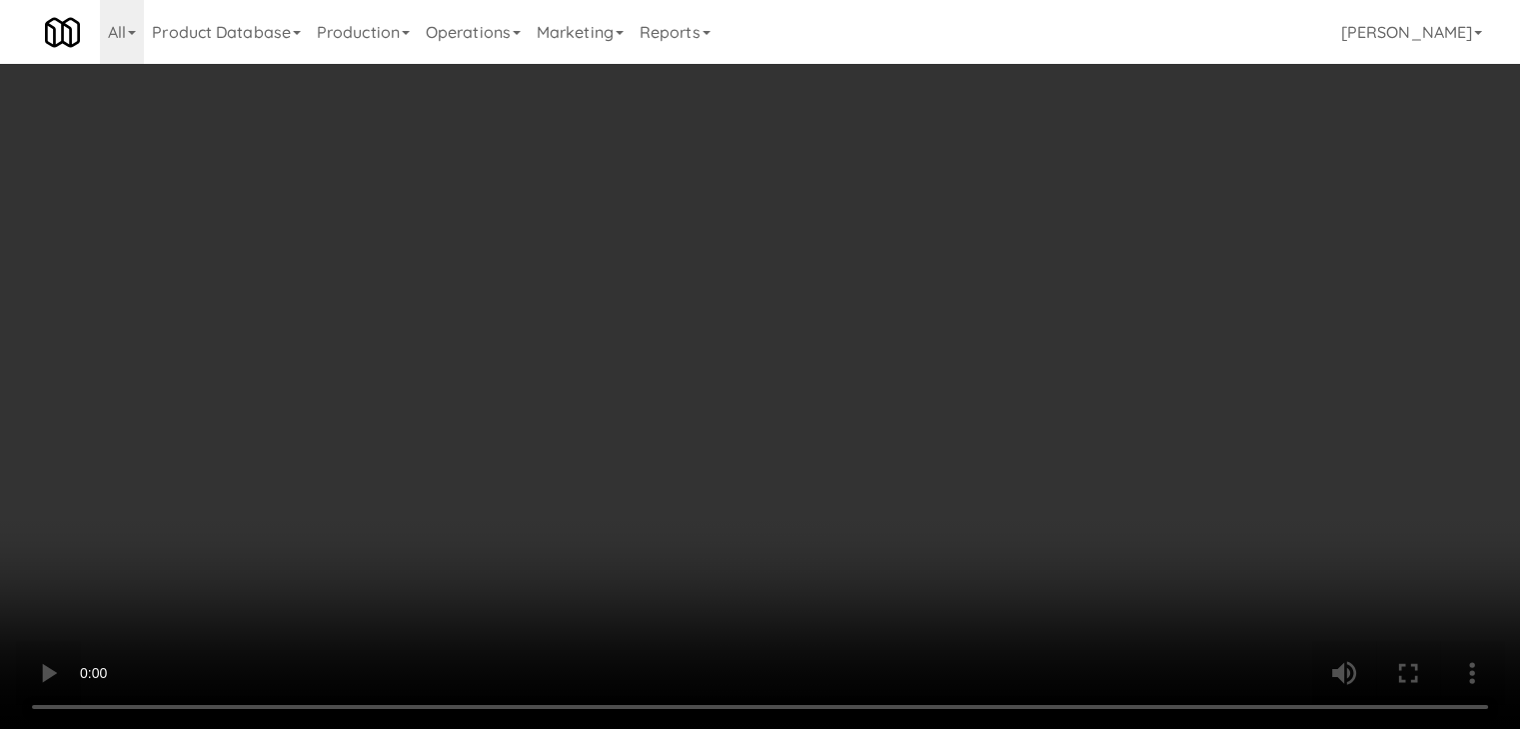
click at [1111, 205] on button "Planogram" at bounding box center [1082, 212] width 98 height 30
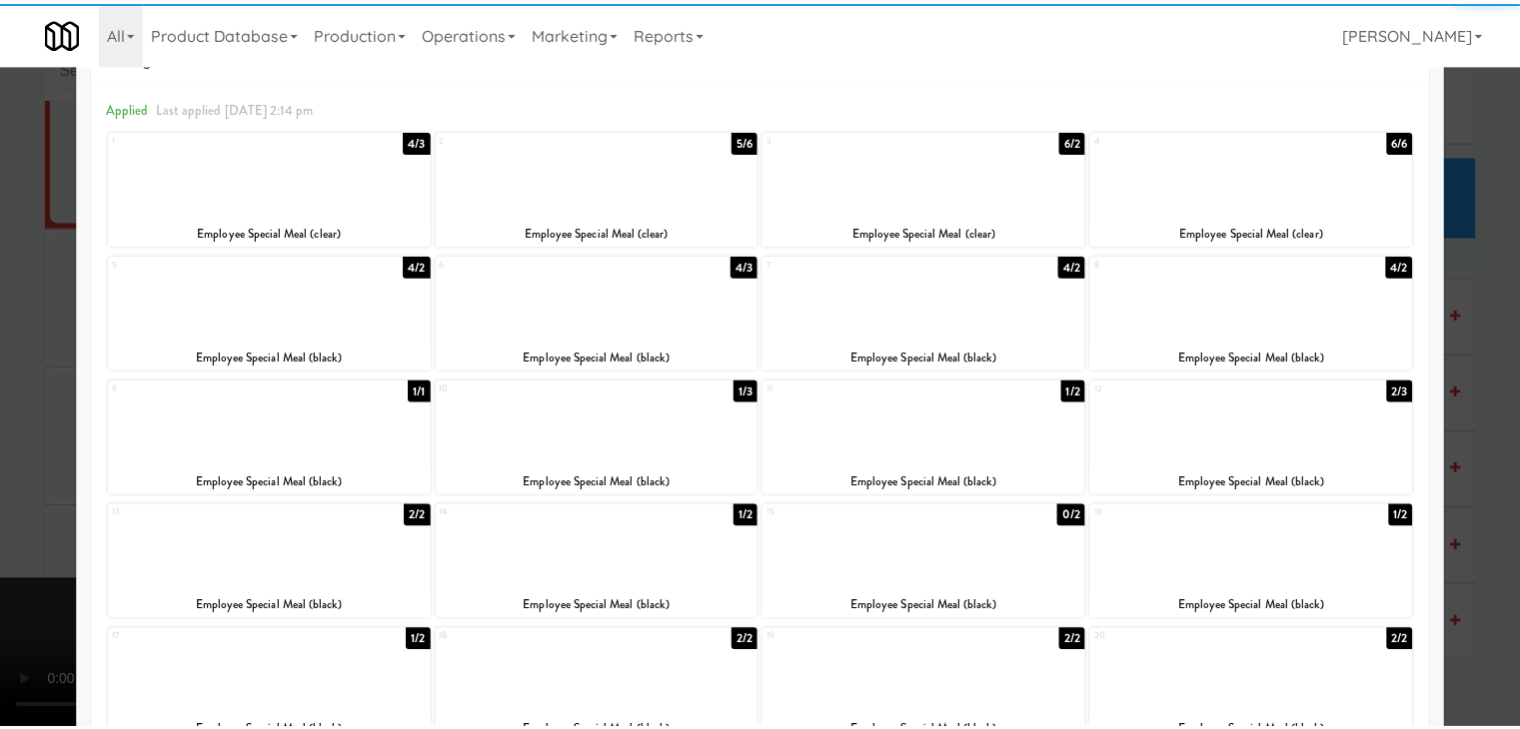
scroll to position [100, 0]
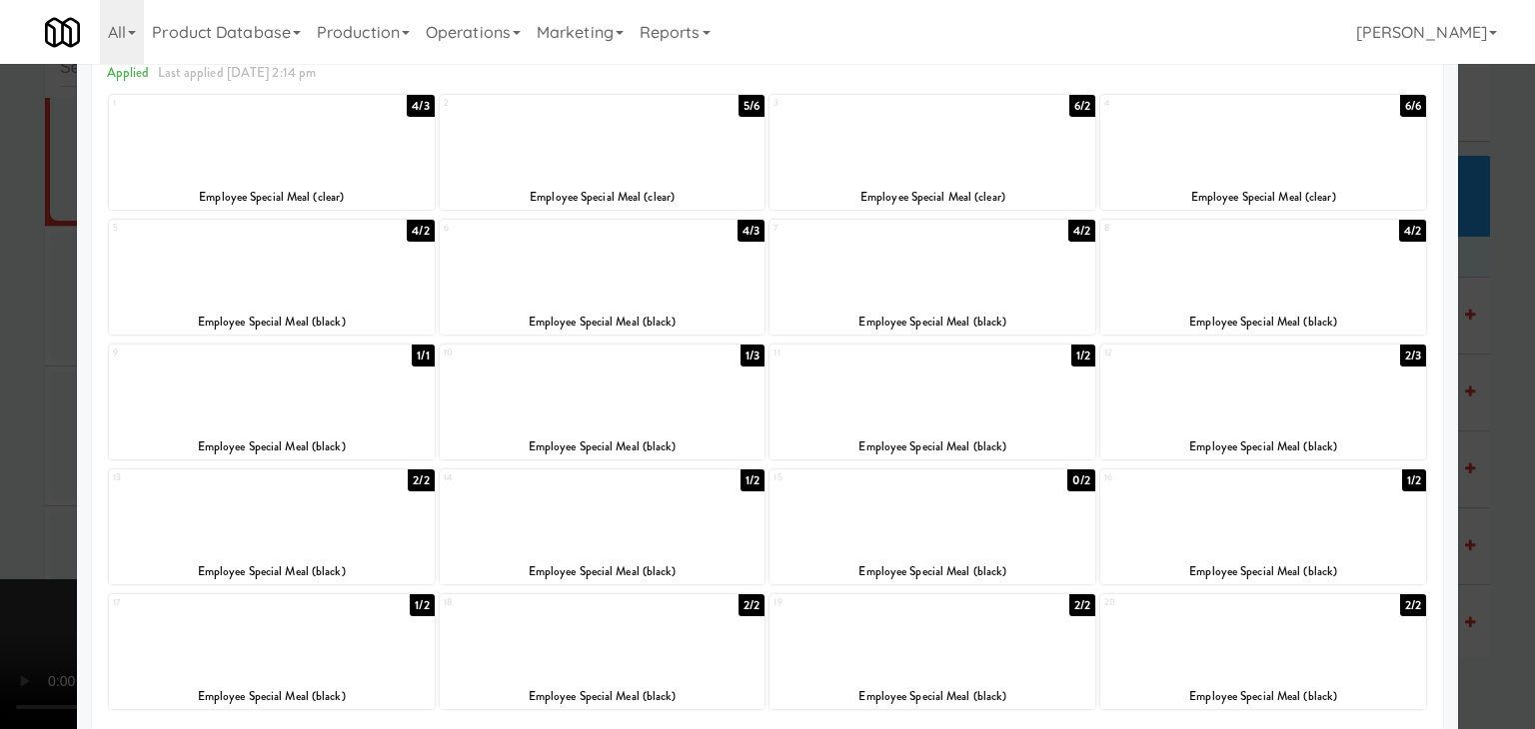
drag, startPoint x: 1323, startPoint y: 265, endPoint x: 1467, endPoint y: 311, distance: 151.0
click at [1325, 265] on div at bounding box center [1263, 263] width 326 height 77
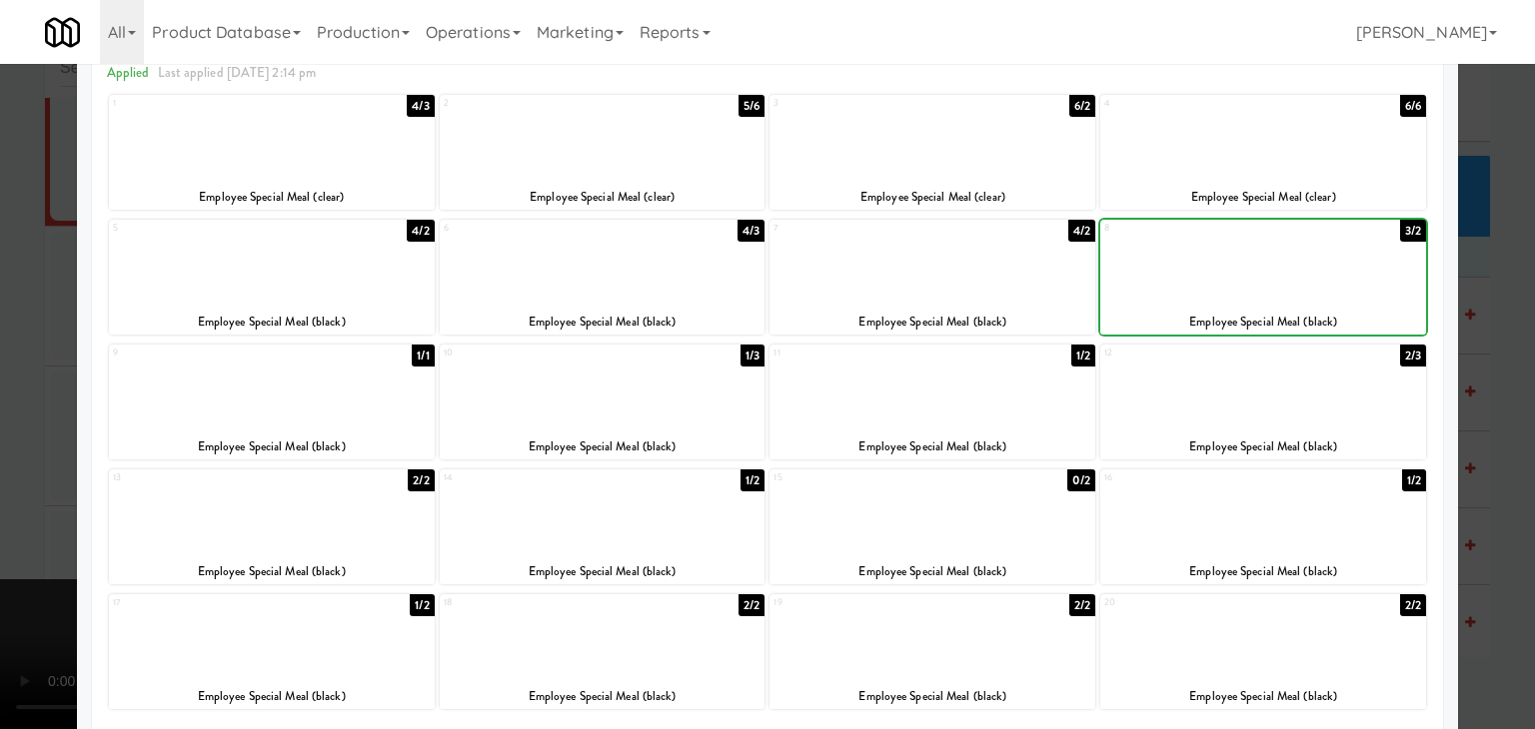
click at [1512, 327] on div at bounding box center [767, 364] width 1535 height 729
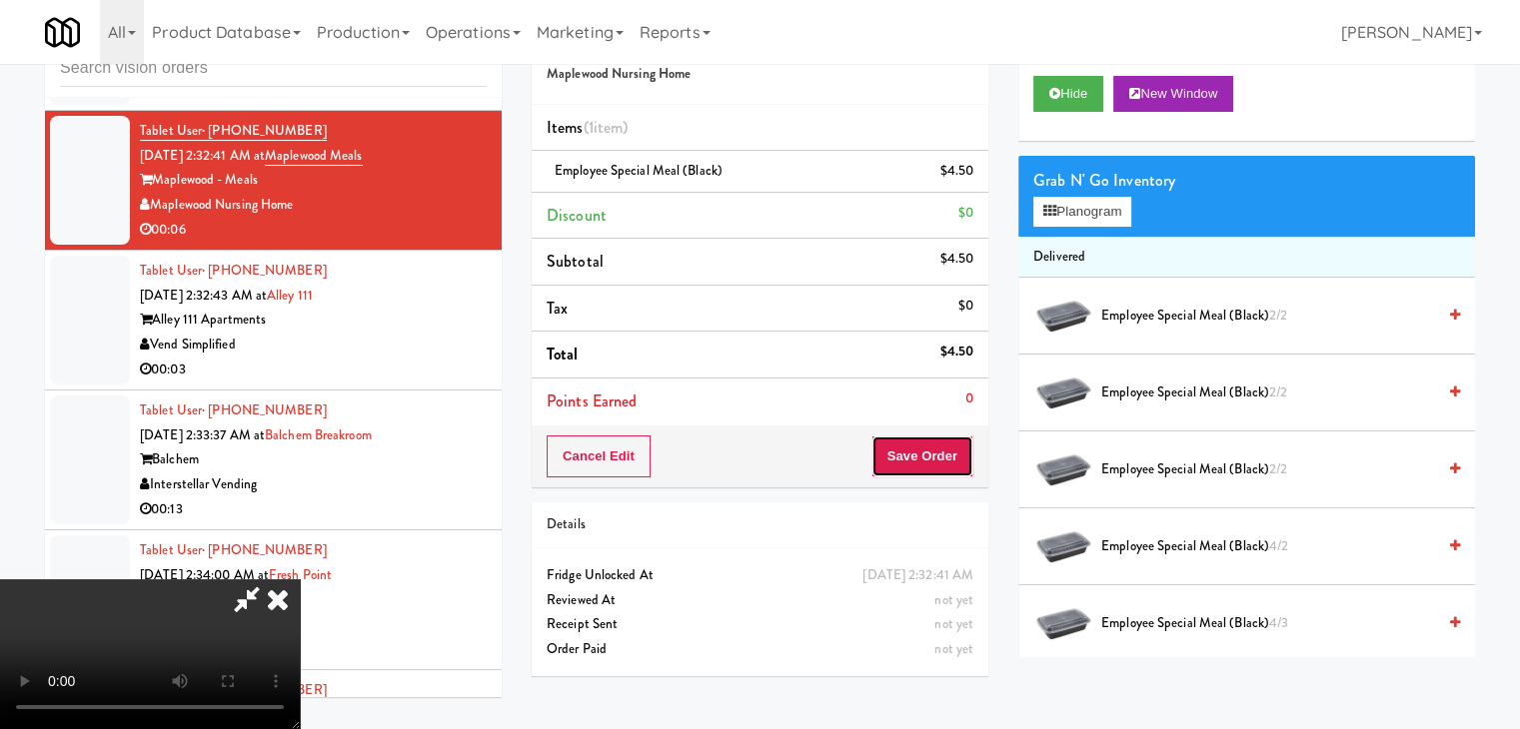
click at [923, 464] on button "Save Order" at bounding box center [922, 457] width 102 height 42
click at [928, 461] on button "Save Order" at bounding box center [922, 457] width 102 height 42
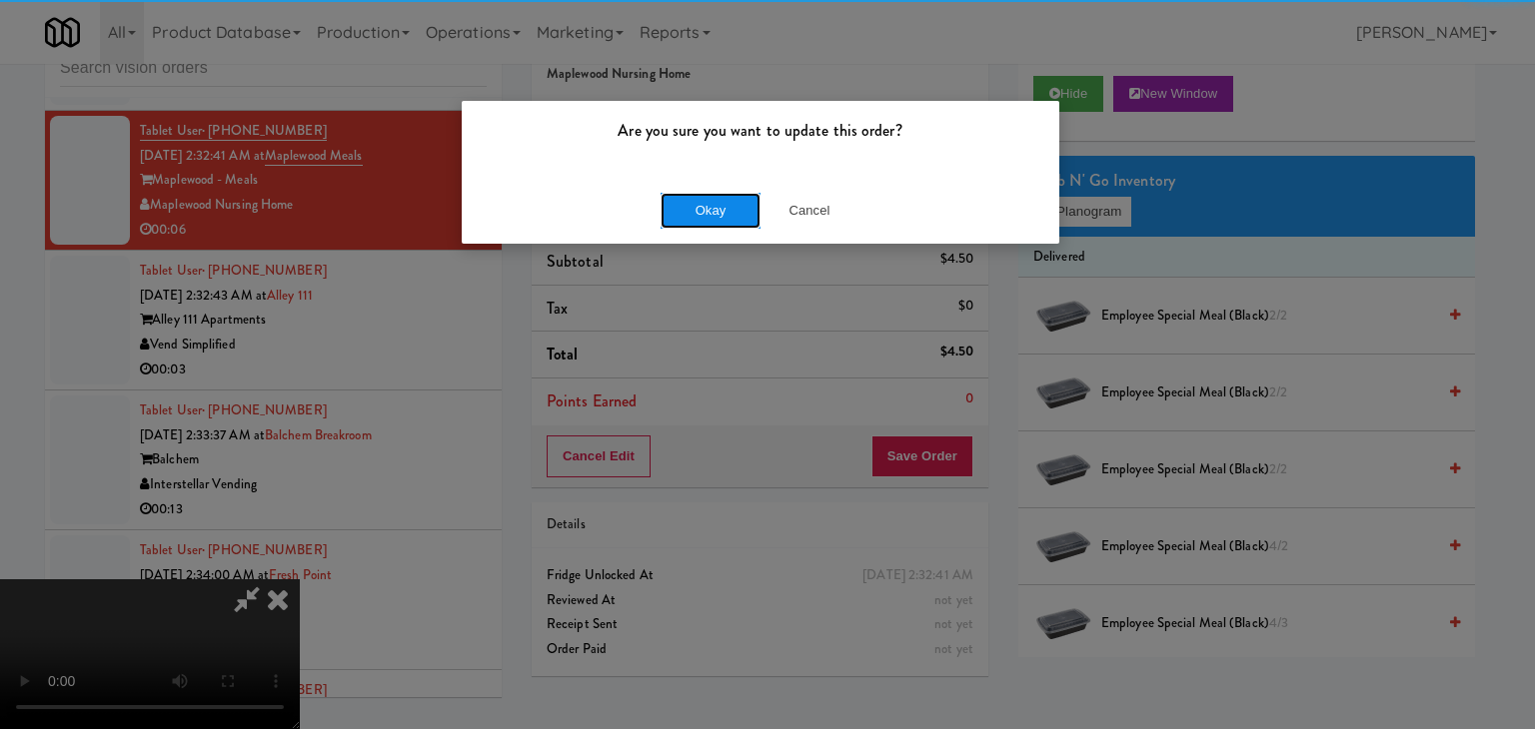
click at [705, 198] on button "Okay" at bounding box center [710, 211] width 100 height 36
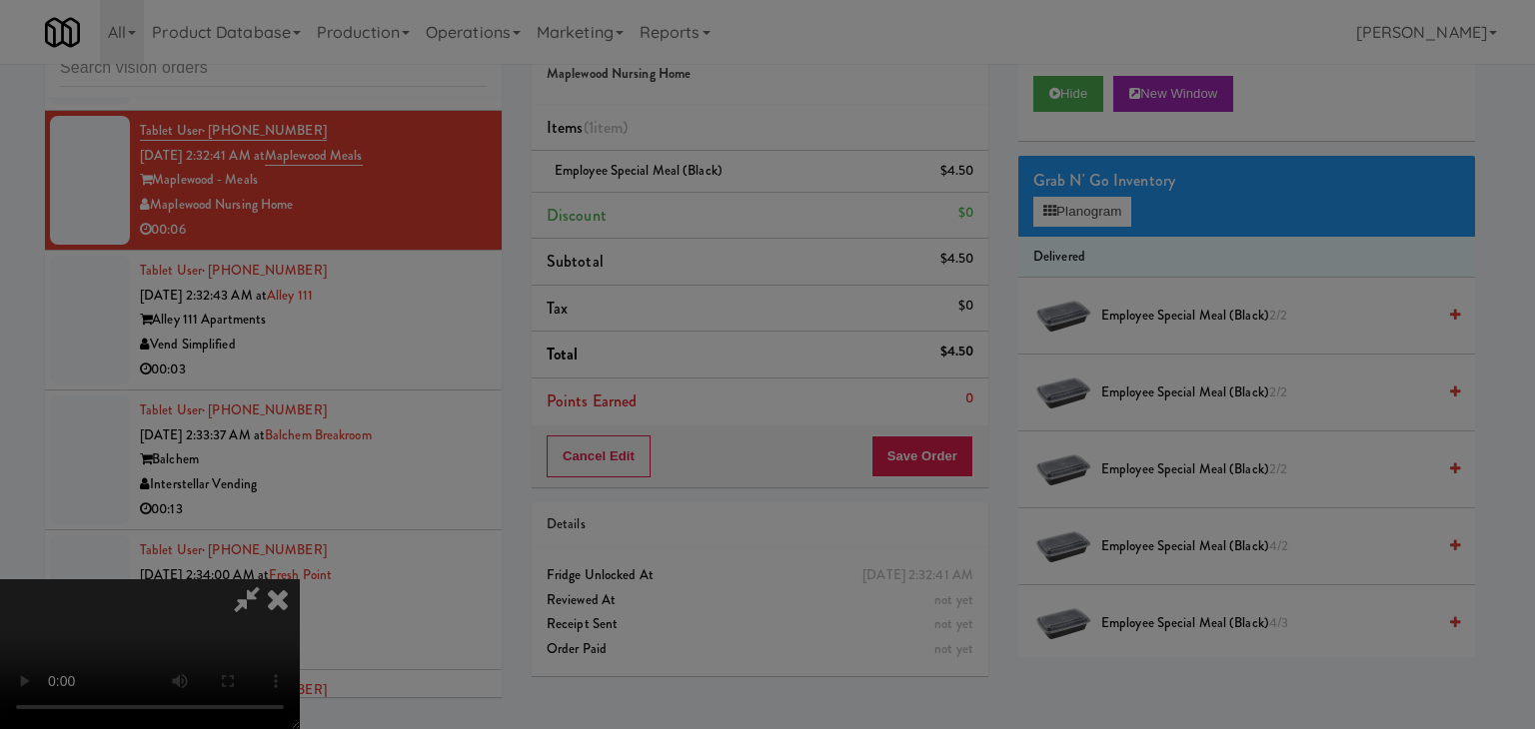
click at [705, 192] on button "Okay" at bounding box center [710, 174] width 100 height 36
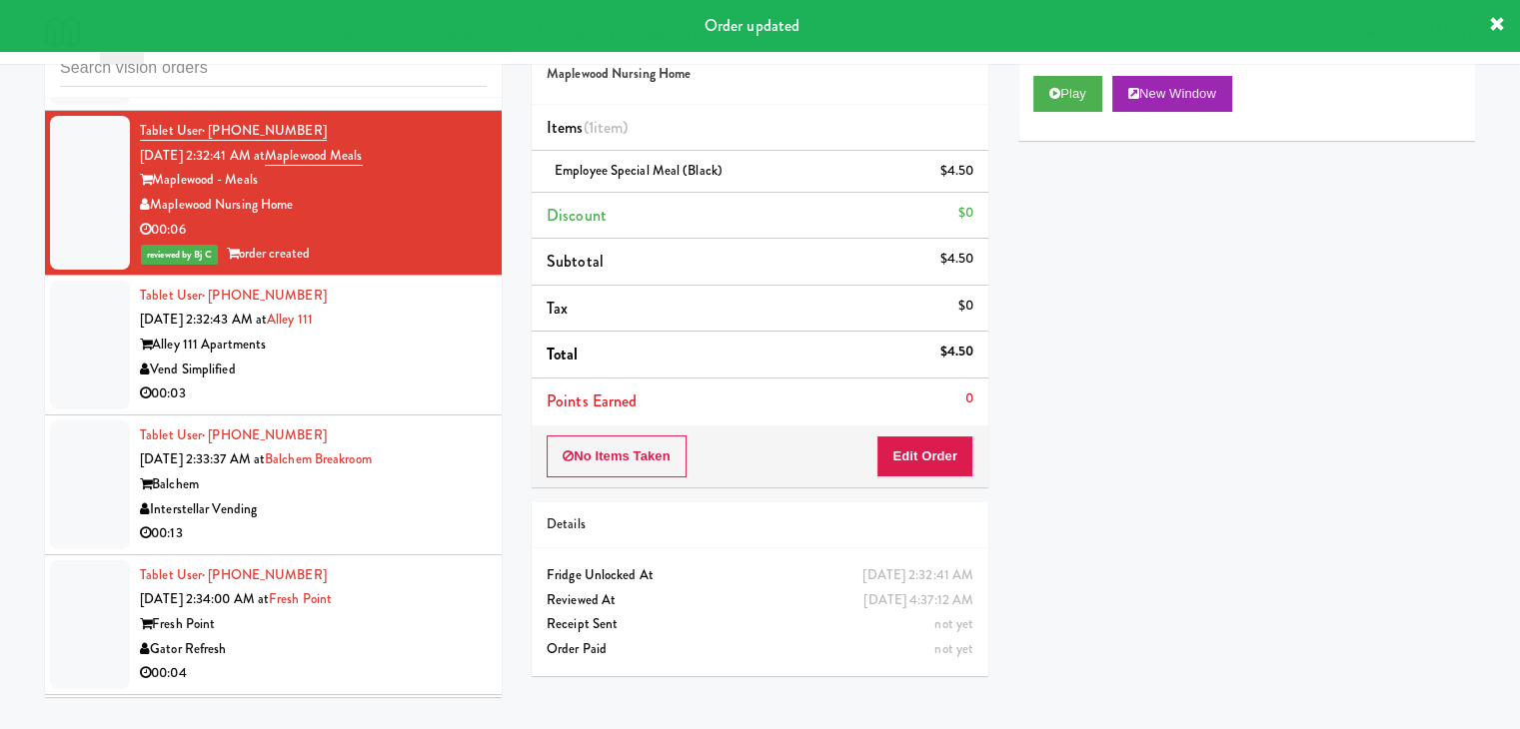
drag, startPoint x: 402, startPoint y: 325, endPoint x: 392, endPoint y: 351, distance: 27.8
click at [403, 382] on div "00:03" at bounding box center [313, 394] width 347 height 25
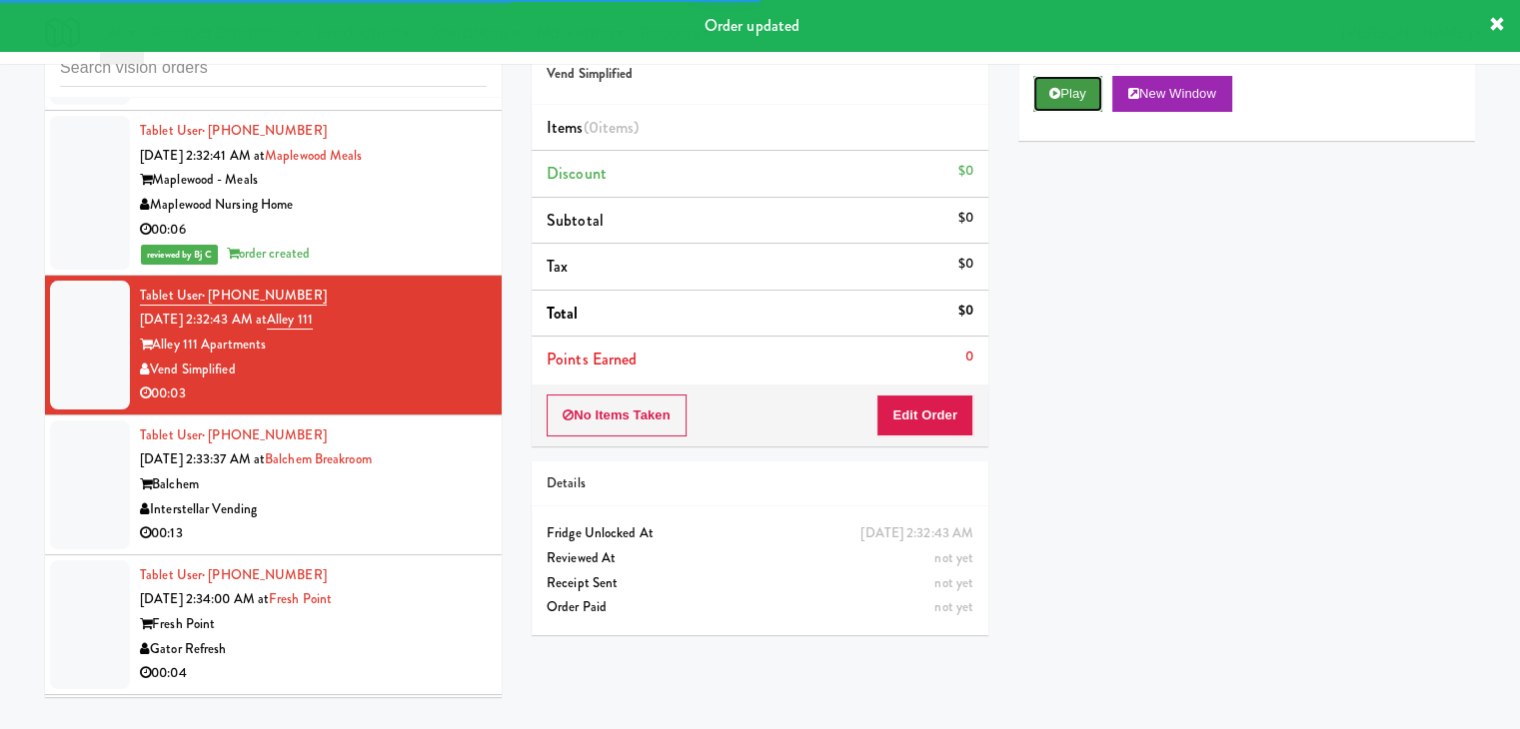
click at [1087, 85] on button "Play" at bounding box center [1067, 94] width 69 height 36
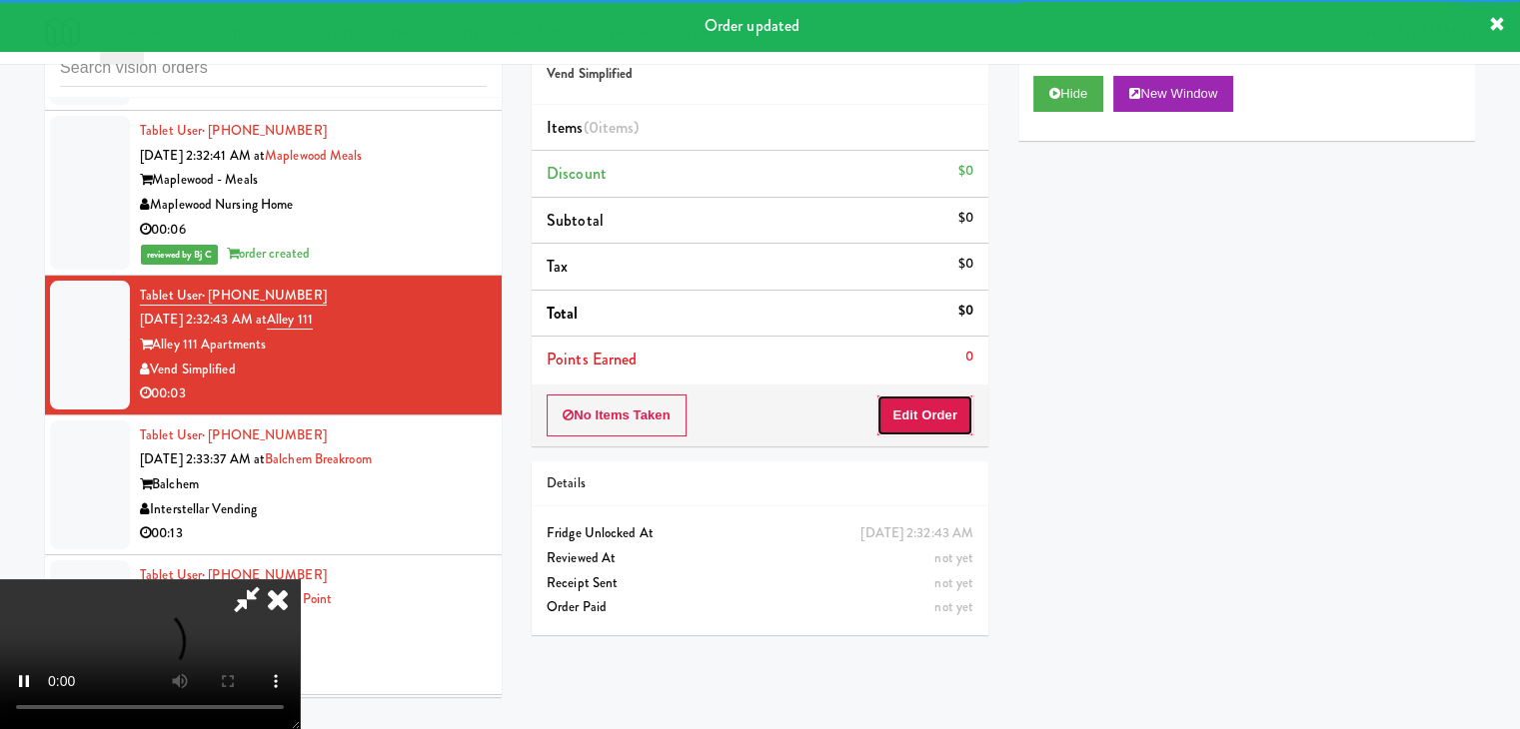
click at [915, 397] on button "Edit Order" at bounding box center [924, 416] width 97 height 42
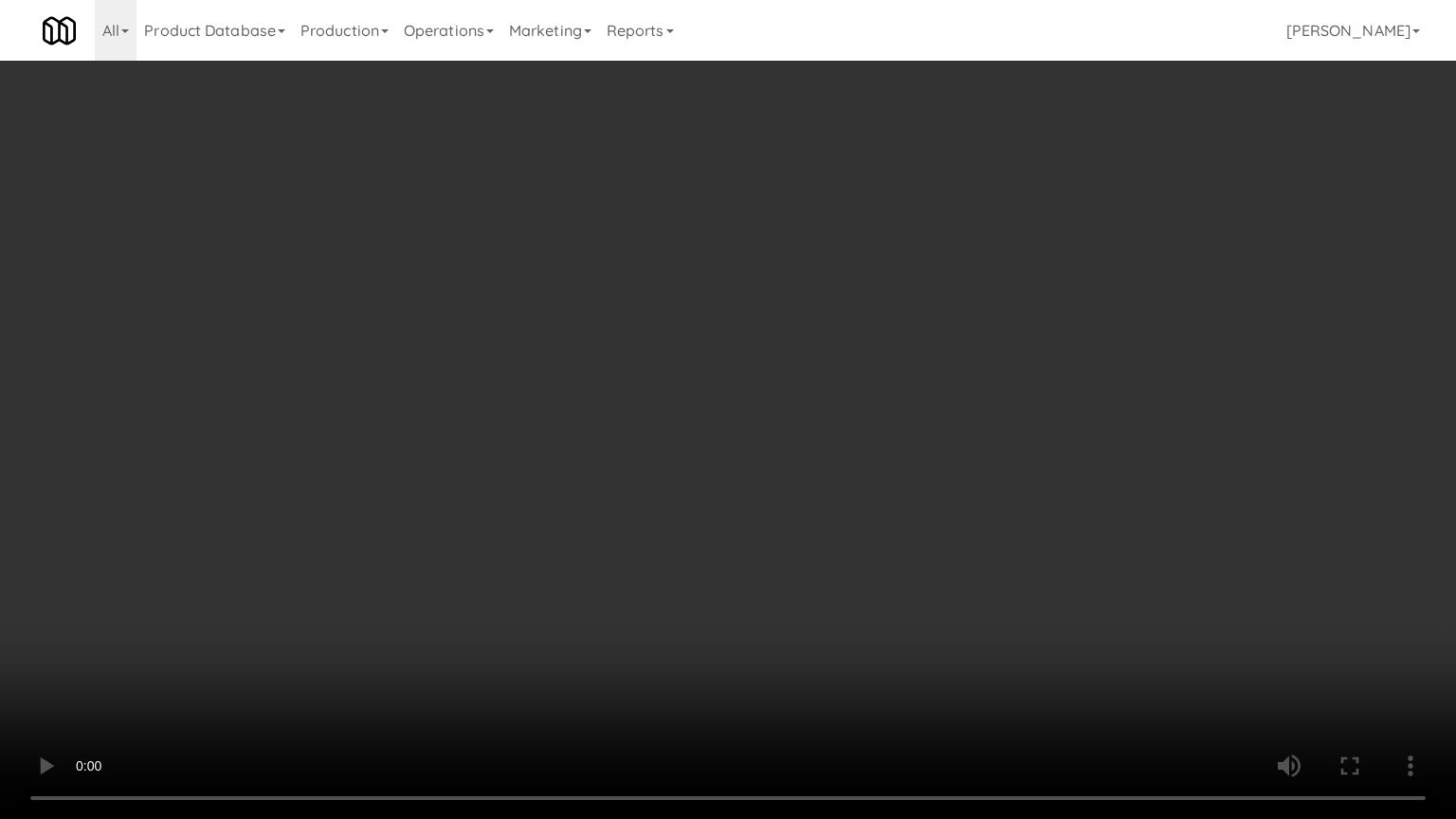
click at [815, 475] on video at bounding box center [728, 409] width 1456 height 819
click at [822, 437] on video at bounding box center [728, 409] width 1456 height 819
drag, startPoint x: 822, startPoint y: 437, endPoint x: 983, endPoint y: 221, distance: 269.4
click at [834, 418] on video at bounding box center [728, 409] width 1456 height 819
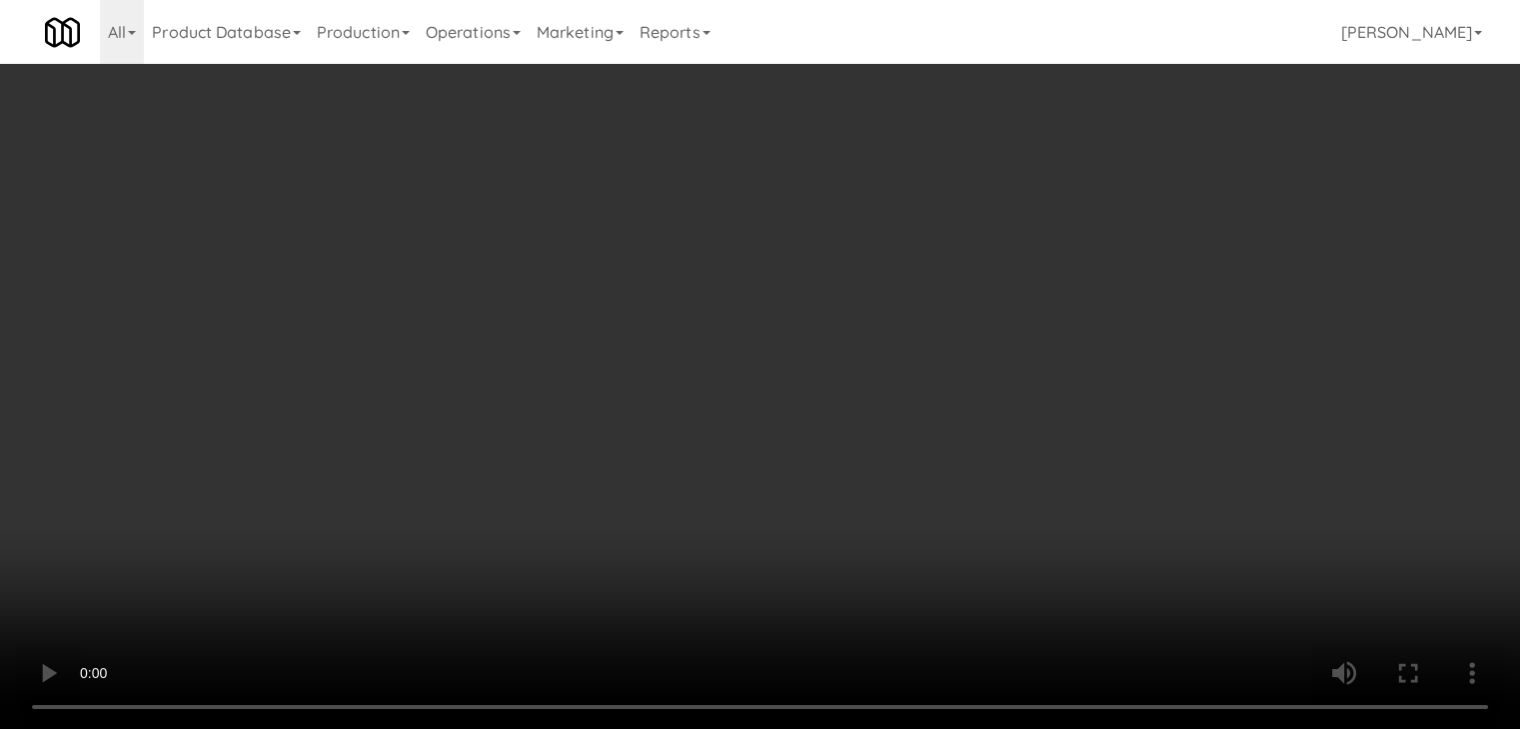
click at [1079, 204] on button "Planogram" at bounding box center [1082, 212] width 98 height 30
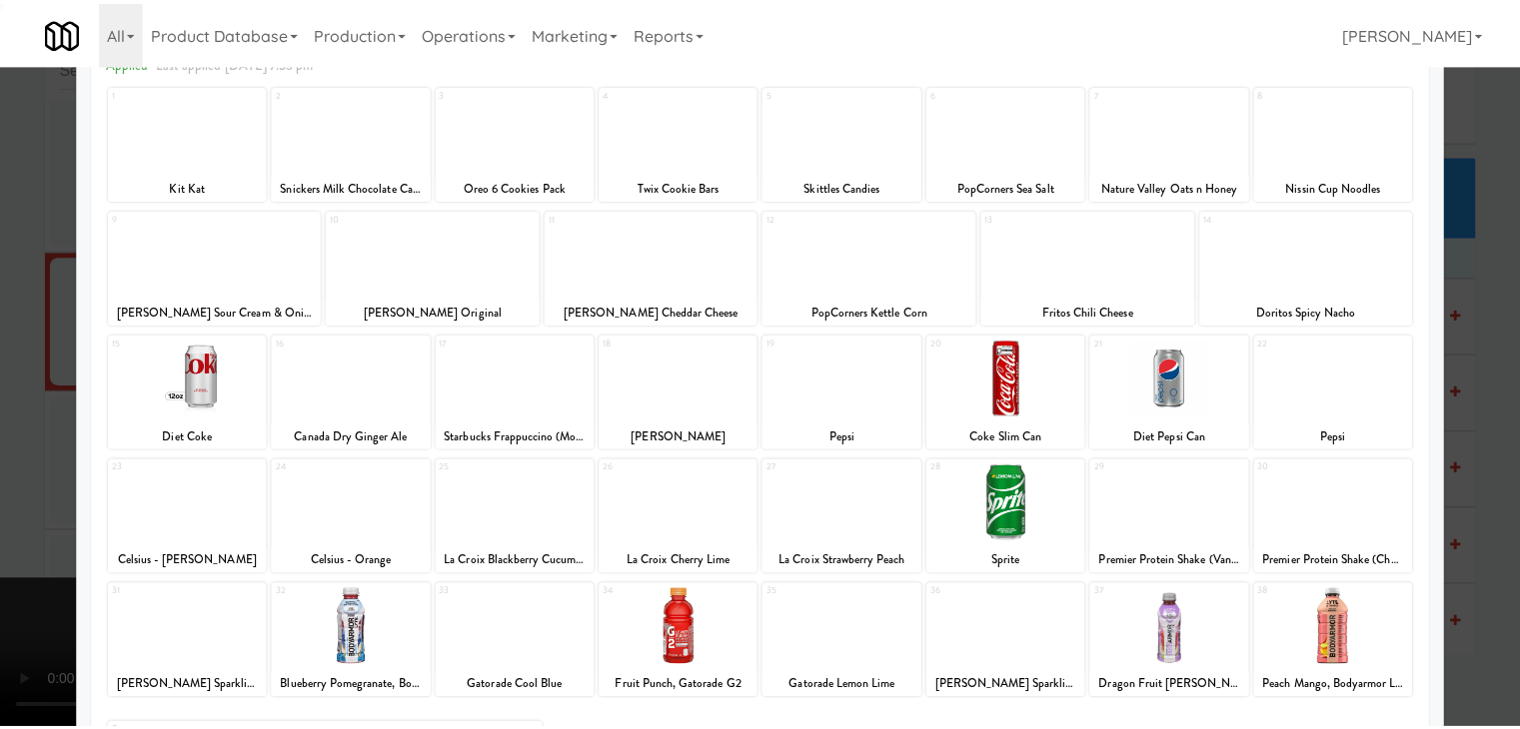
scroll to position [252, 0]
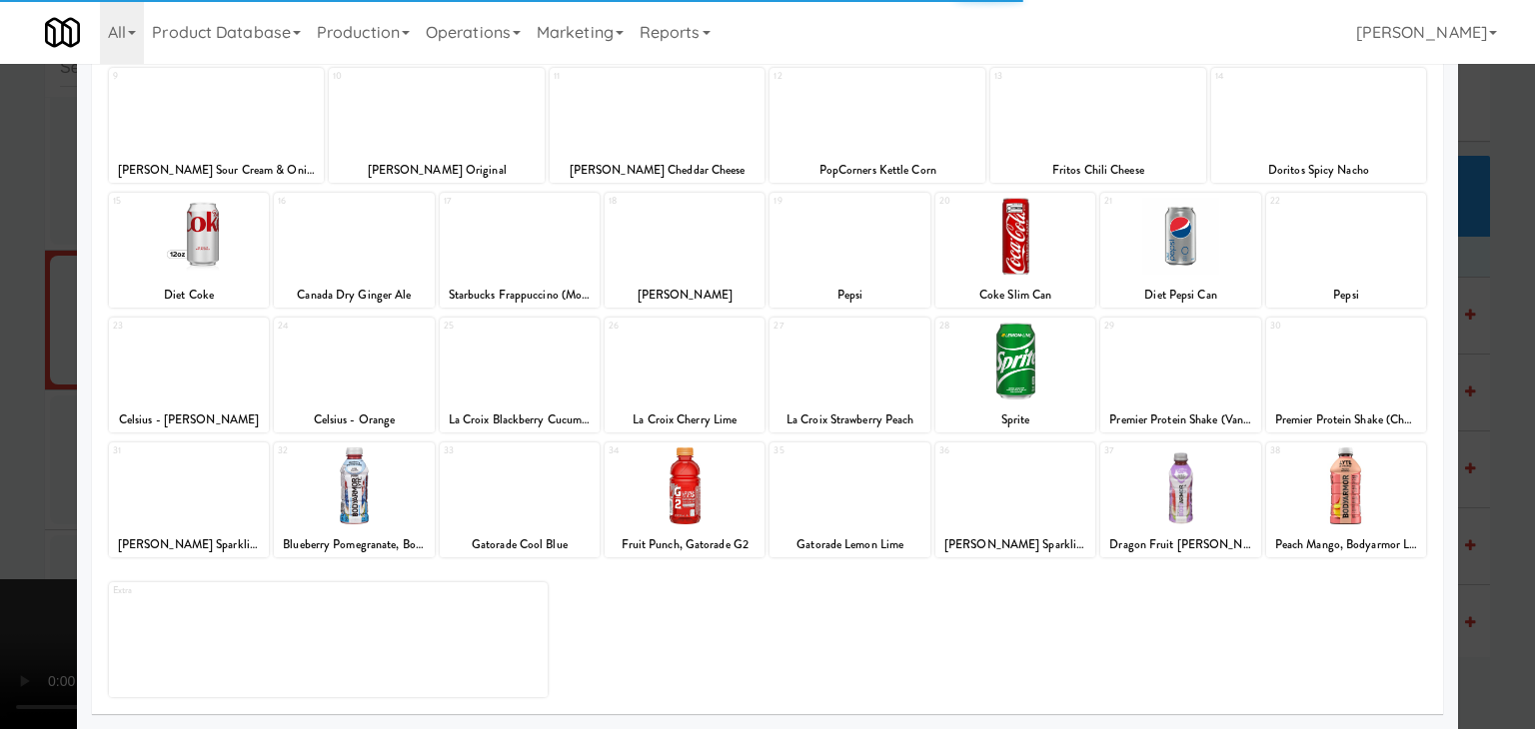
click at [1203, 482] on div at bounding box center [1180, 486] width 160 height 77
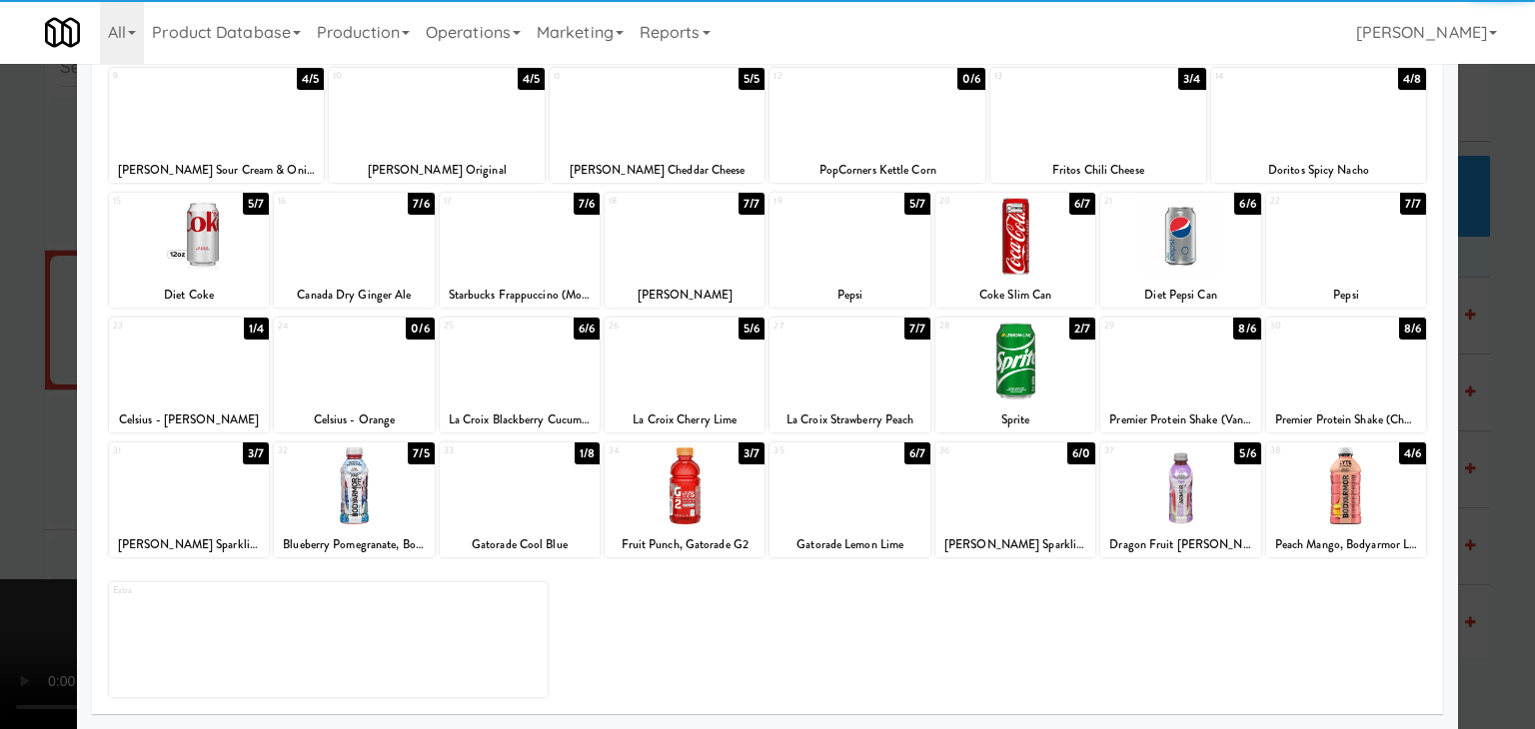
drag, startPoint x: 1195, startPoint y: 500, endPoint x: 1219, endPoint y: 497, distance: 24.2
click at [1198, 498] on div at bounding box center [1180, 486] width 160 height 77
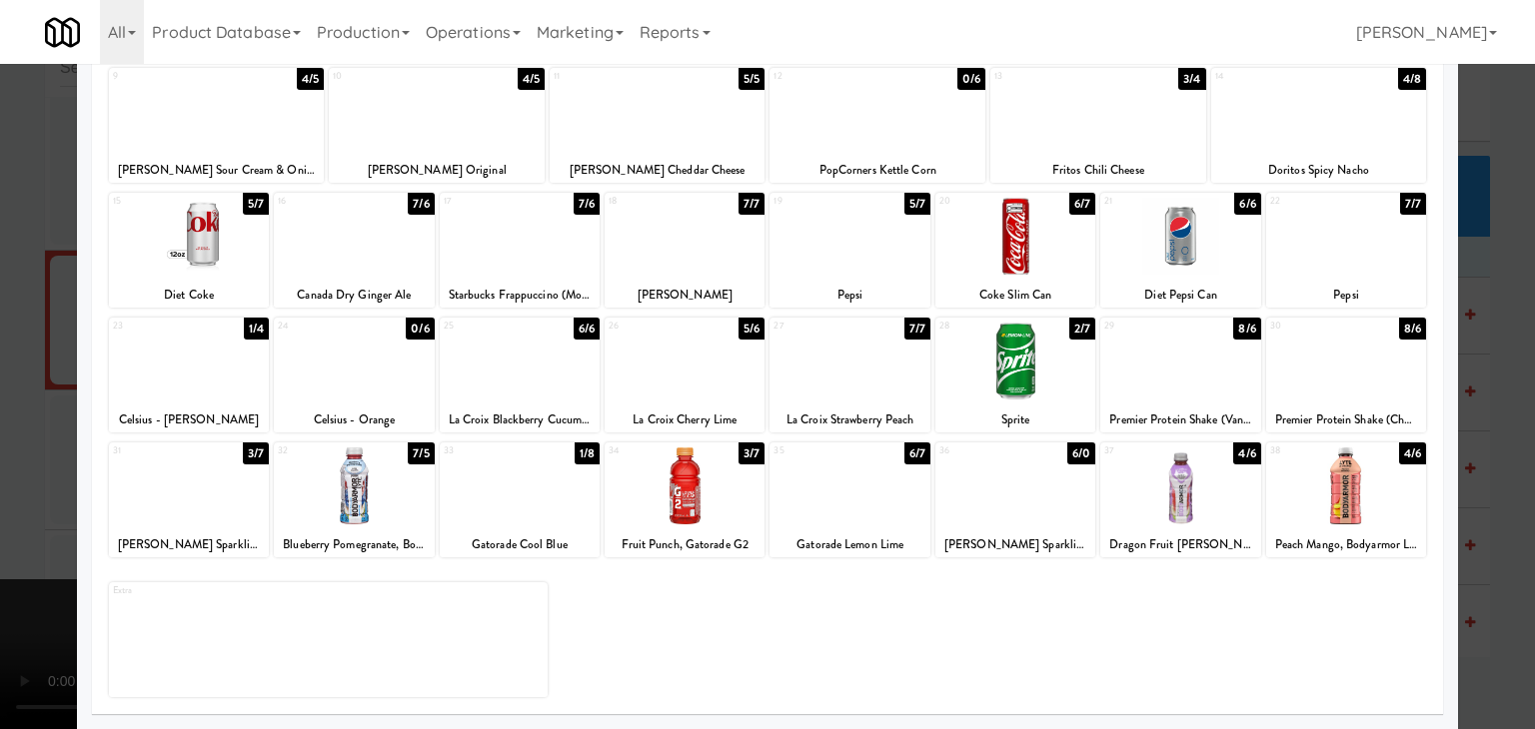
click at [1490, 500] on div at bounding box center [767, 364] width 1535 height 729
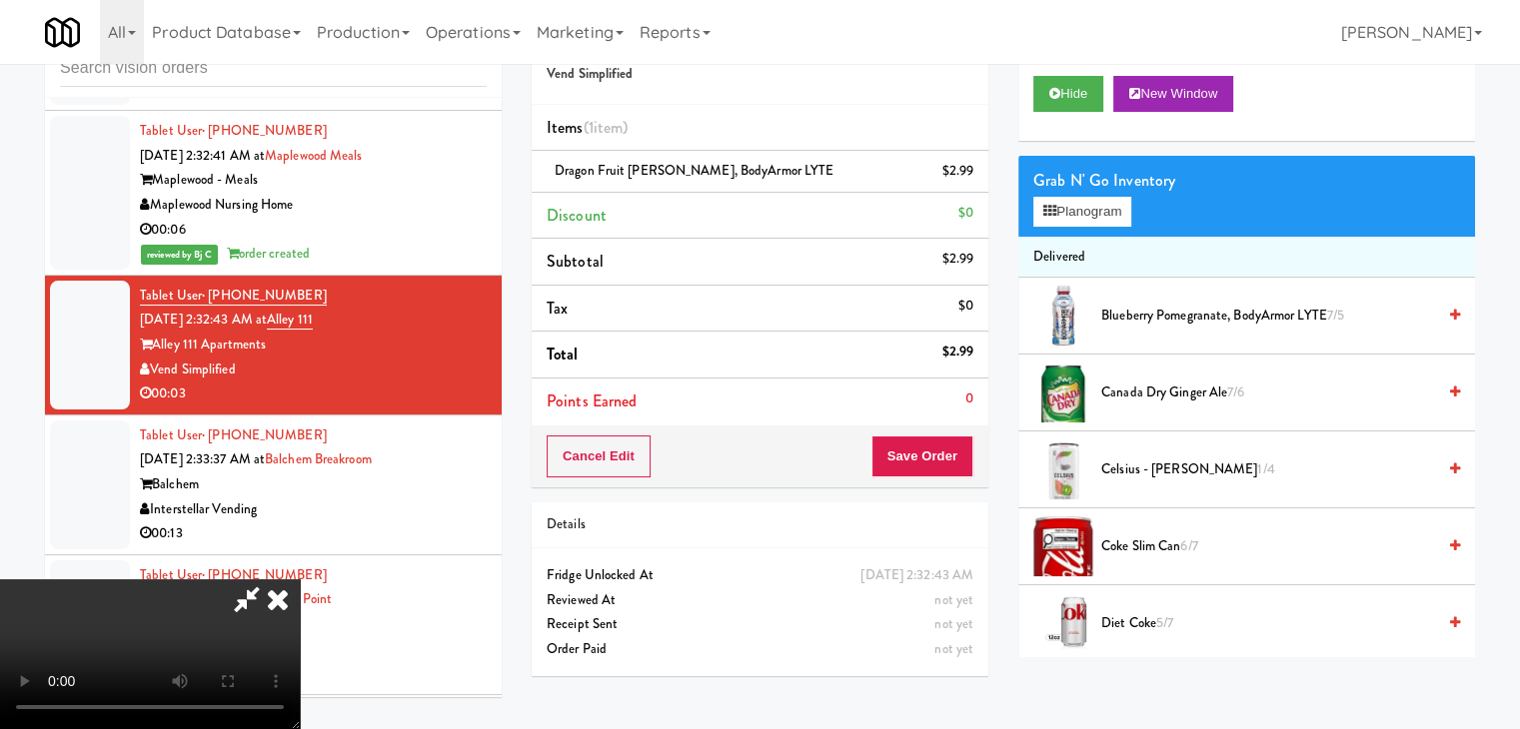
drag, startPoint x: 950, startPoint y: 443, endPoint x: 943, endPoint y: 459, distance: 17.5
click at [948, 448] on div "Cancel Edit Save Order" at bounding box center [760, 457] width 457 height 62
click at [943, 459] on button "Save Order" at bounding box center [922, 457] width 102 height 42
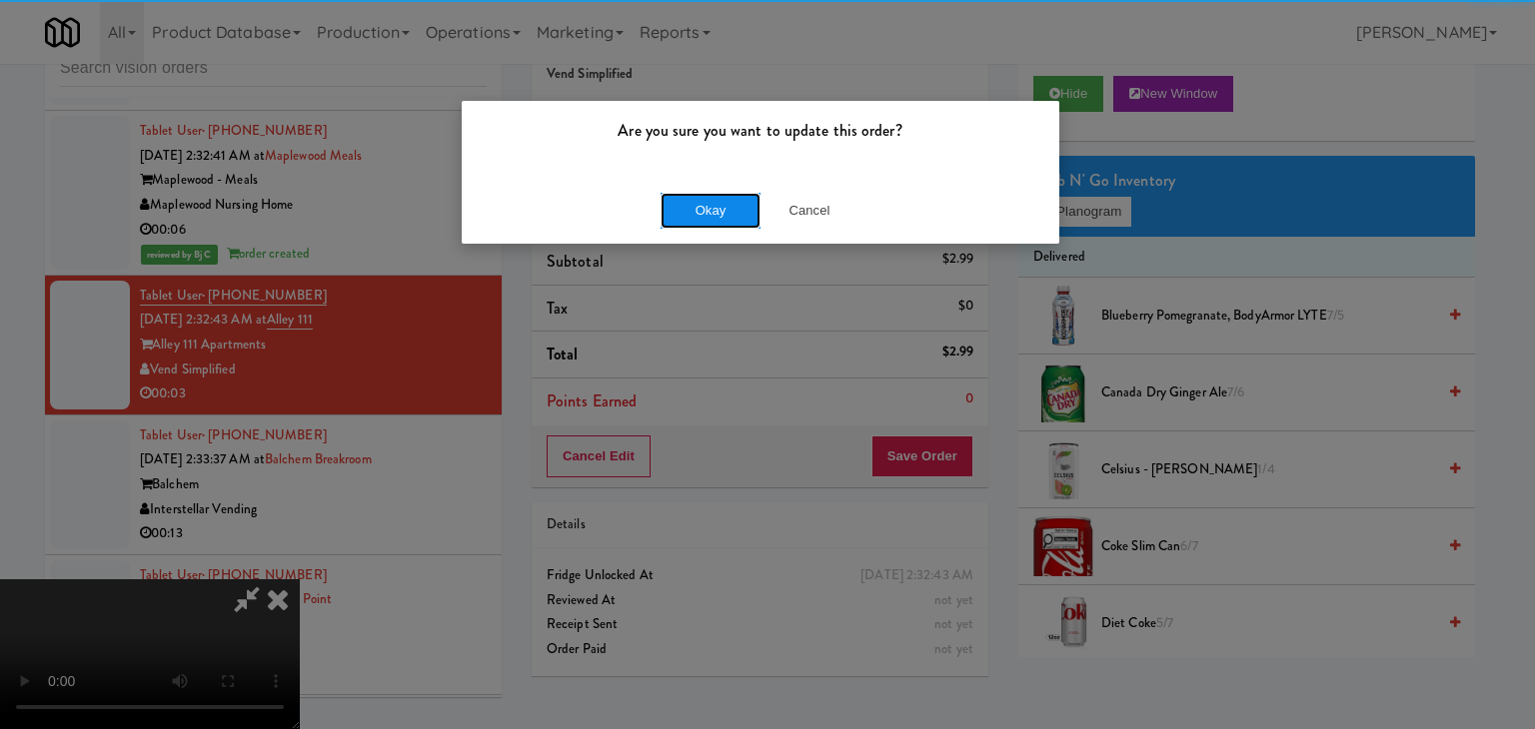
click at [726, 200] on button "Okay" at bounding box center [710, 211] width 100 height 36
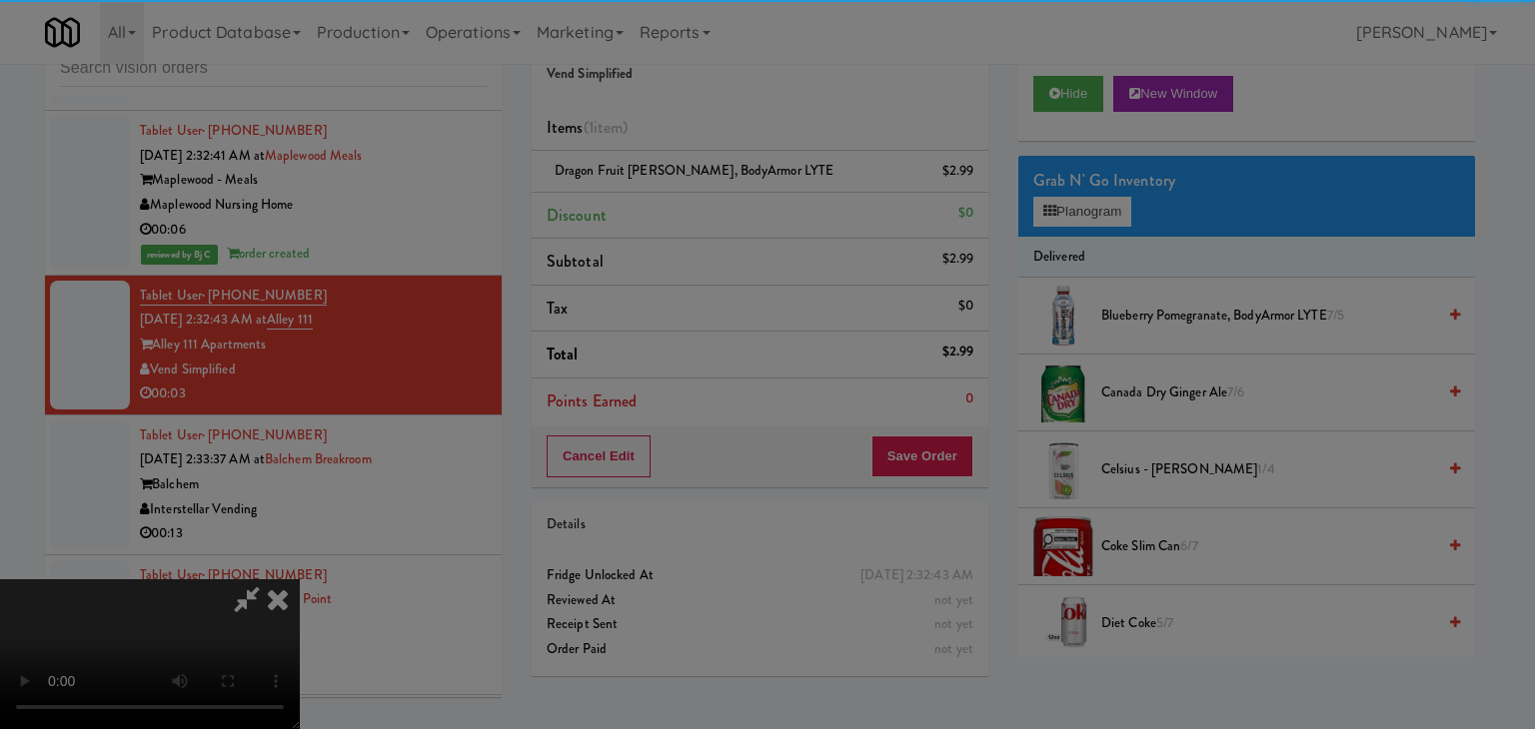
click at [726, 192] on button "Okay" at bounding box center [710, 174] width 100 height 36
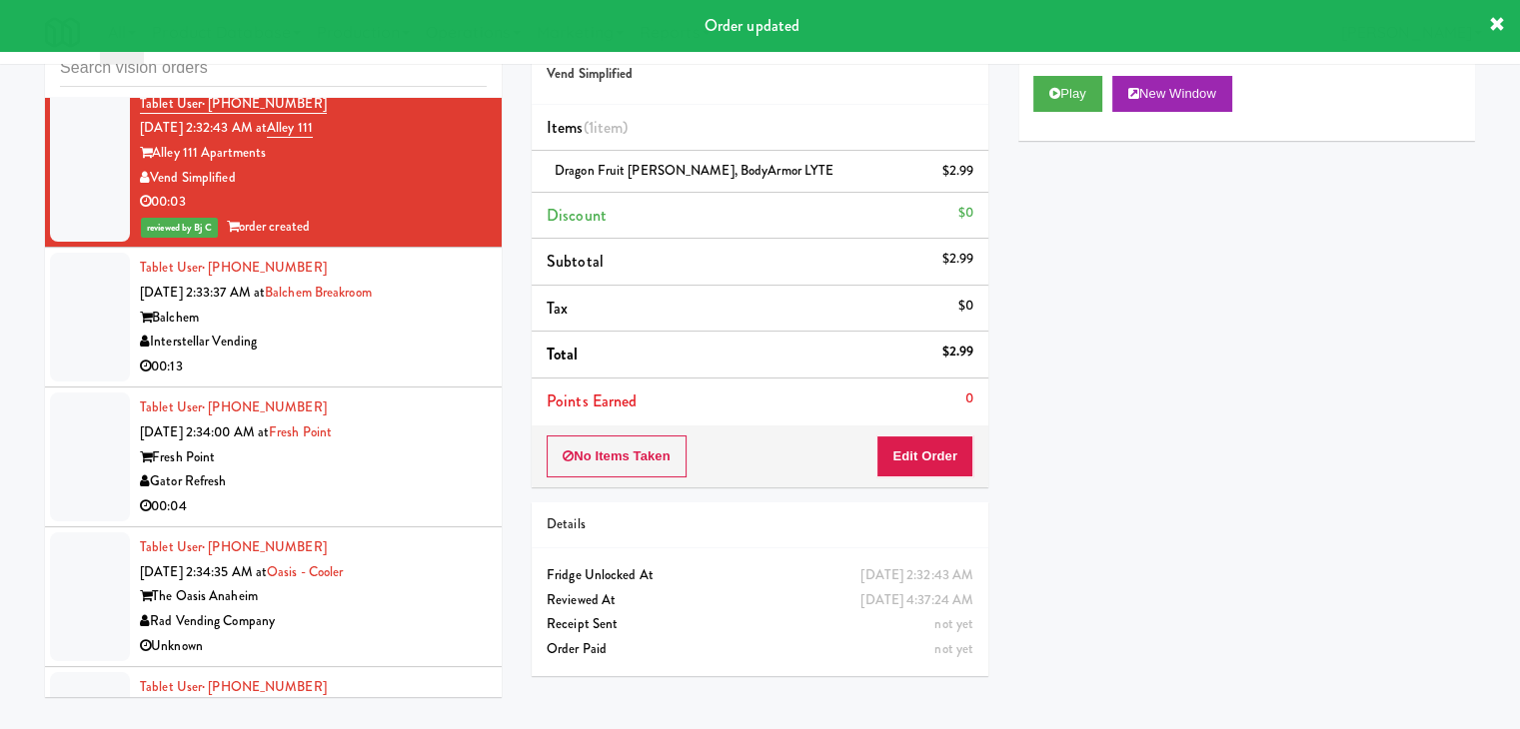
scroll to position [11691, 0]
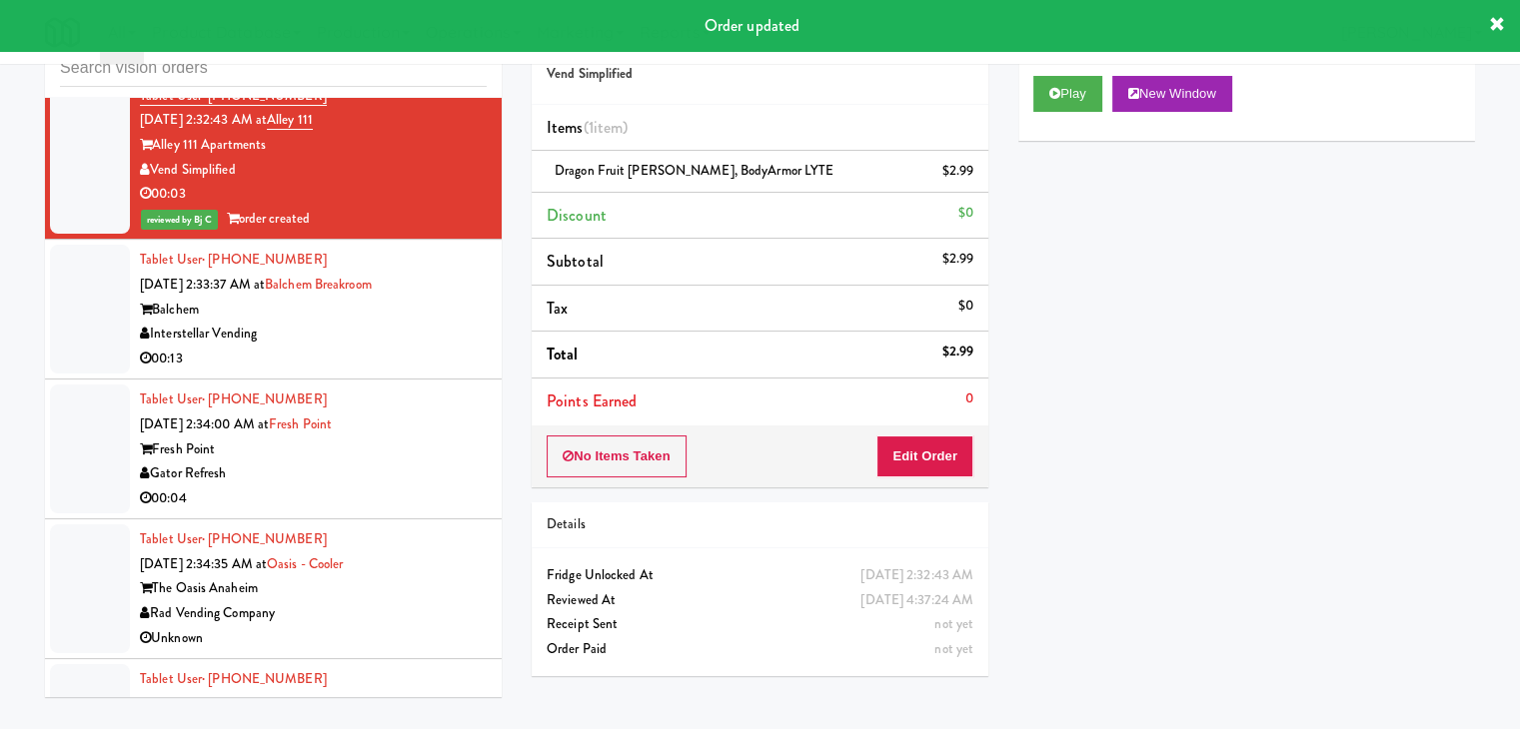
click at [435, 347] on div "00:13" at bounding box center [313, 359] width 347 height 25
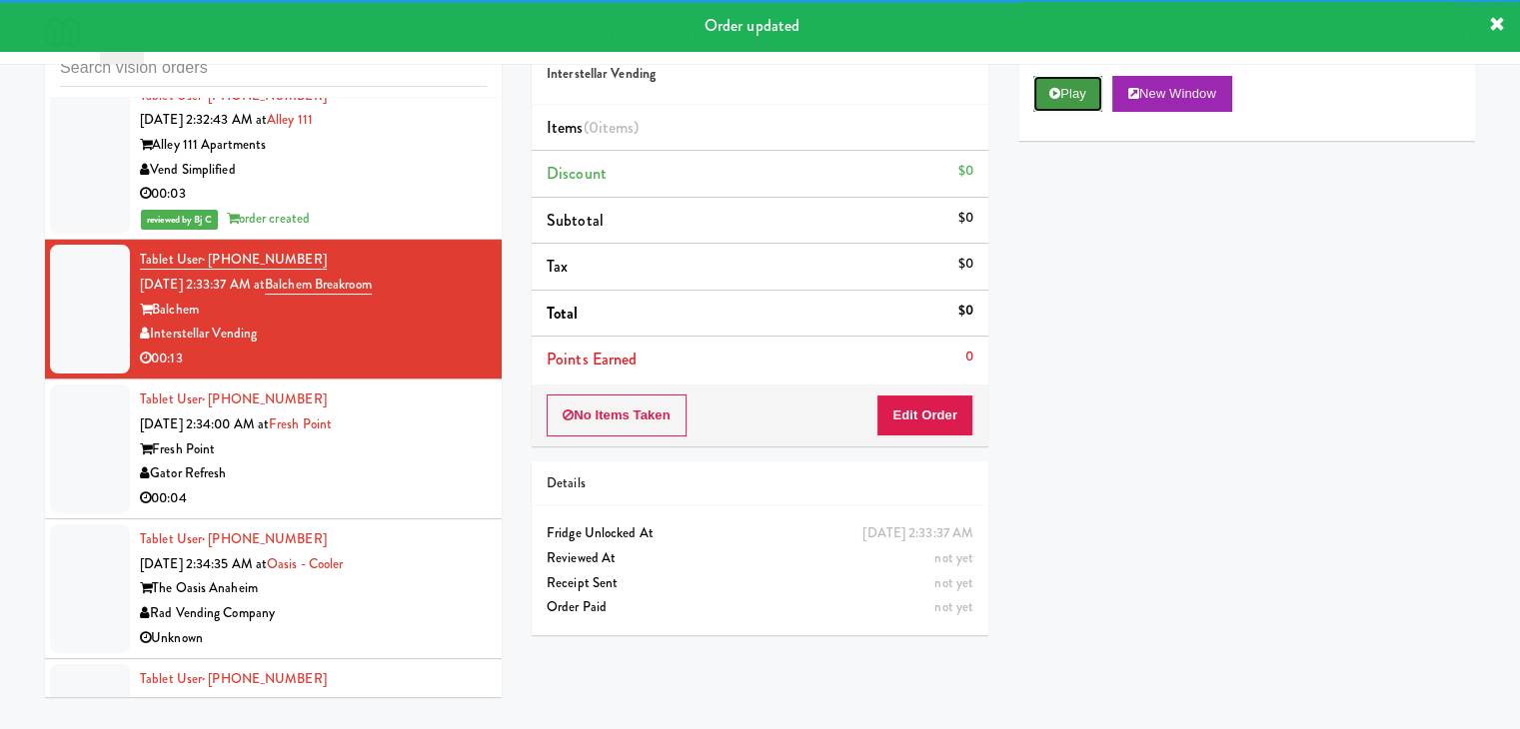
click at [1079, 89] on button "Play" at bounding box center [1067, 94] width 69 height 36
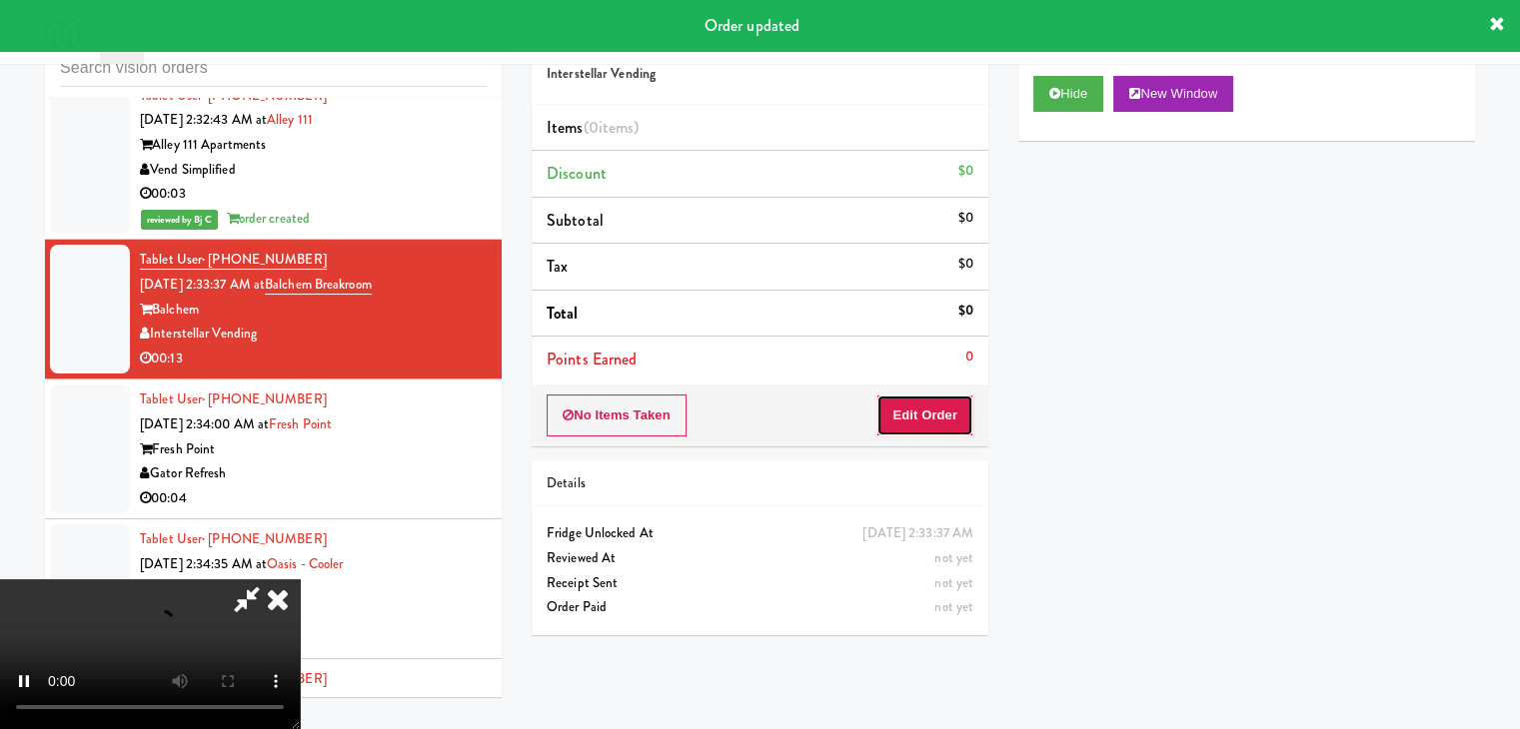
click at [941, 417] on button "Edit Order" at bounding box center [924, 416] width 97 height 42
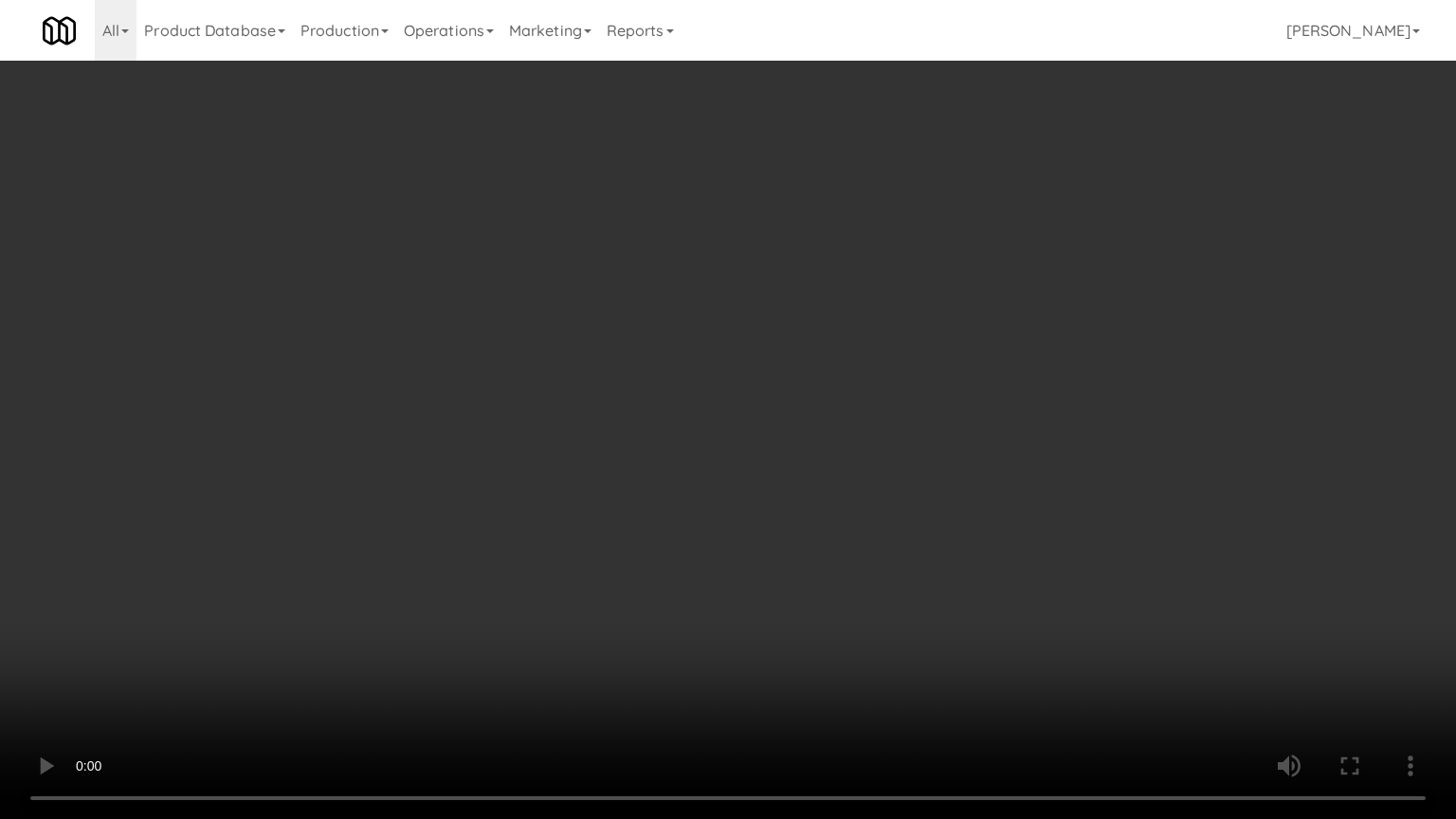
click at [874, 421] on video at bounding box center [728, 409] width 1456 height 819
click at [874, 424] on video at bounding box center [728, 409] width 1456 height 819
click at [883, 414] on video at bounding box center [728, 409] width 1456 height 819
click at [858, 415] on video at bounding box center [728, 409] width 1456 height 819
click at [882, 395] on video at bounding box center [728, 409] width 1456 height 819
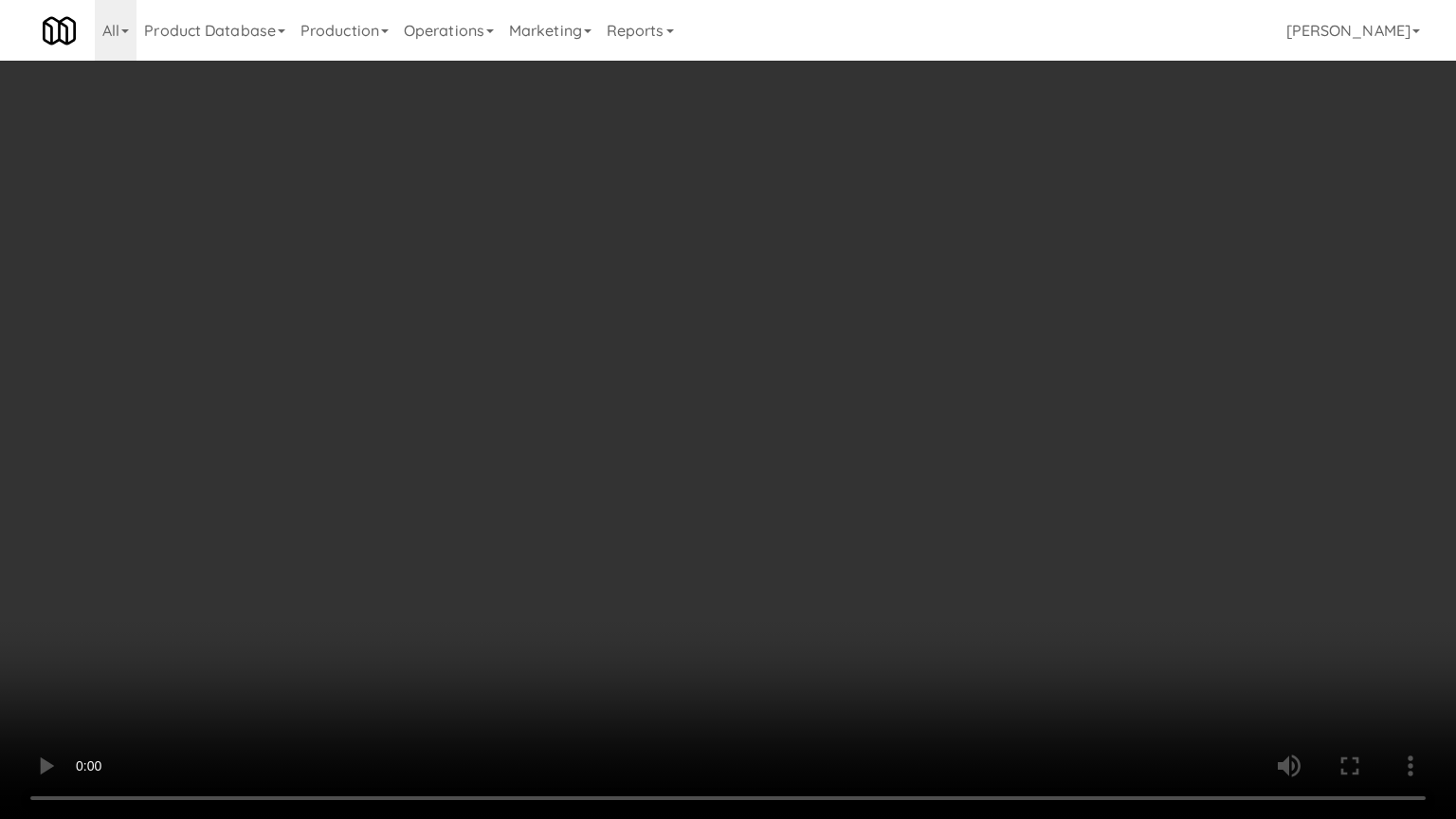
click at [836, 394] on video at bounding box center [728, 409] width 1456 height 819
click at [841, 383] on video at bounding box center [728, 409] width 1456 height 819
click at [838, 388] on video at bounding box center [728, 409] width 1456 height 819
click at [853, 381] on video at bounding box center [728, 409] width 1456 height 819
click at [851, 384] on video at bounding box center [728, 409] width 1456 height 819
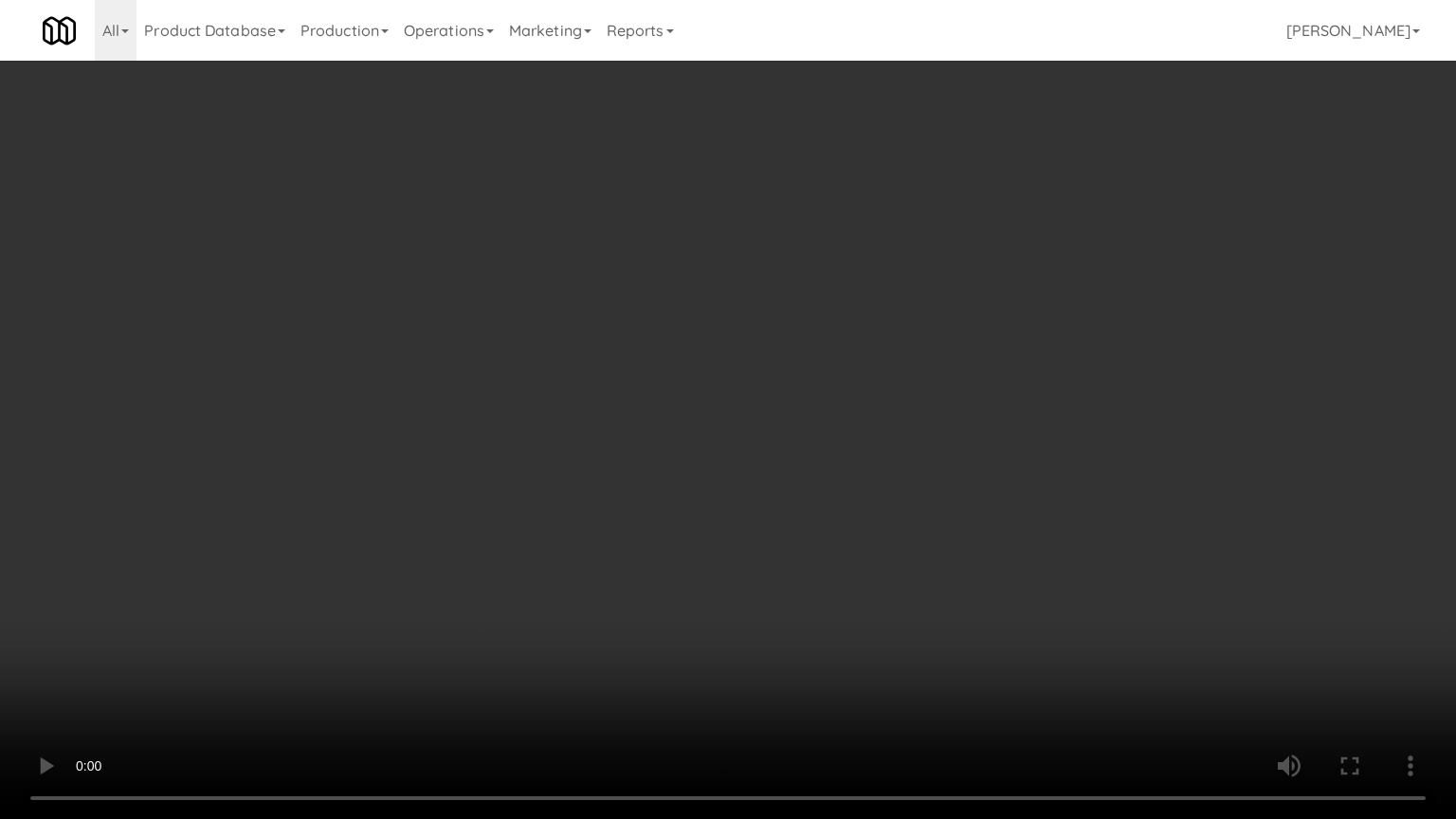
click at [858, 376] on video at bounding box center [728, 409] width 1456 height 819
click at [860, 374] on video at bounding box center [728, 409] width 1456 height 819
click at [860, 373] on video at bounding box center [728, 409] width 1456 height 819
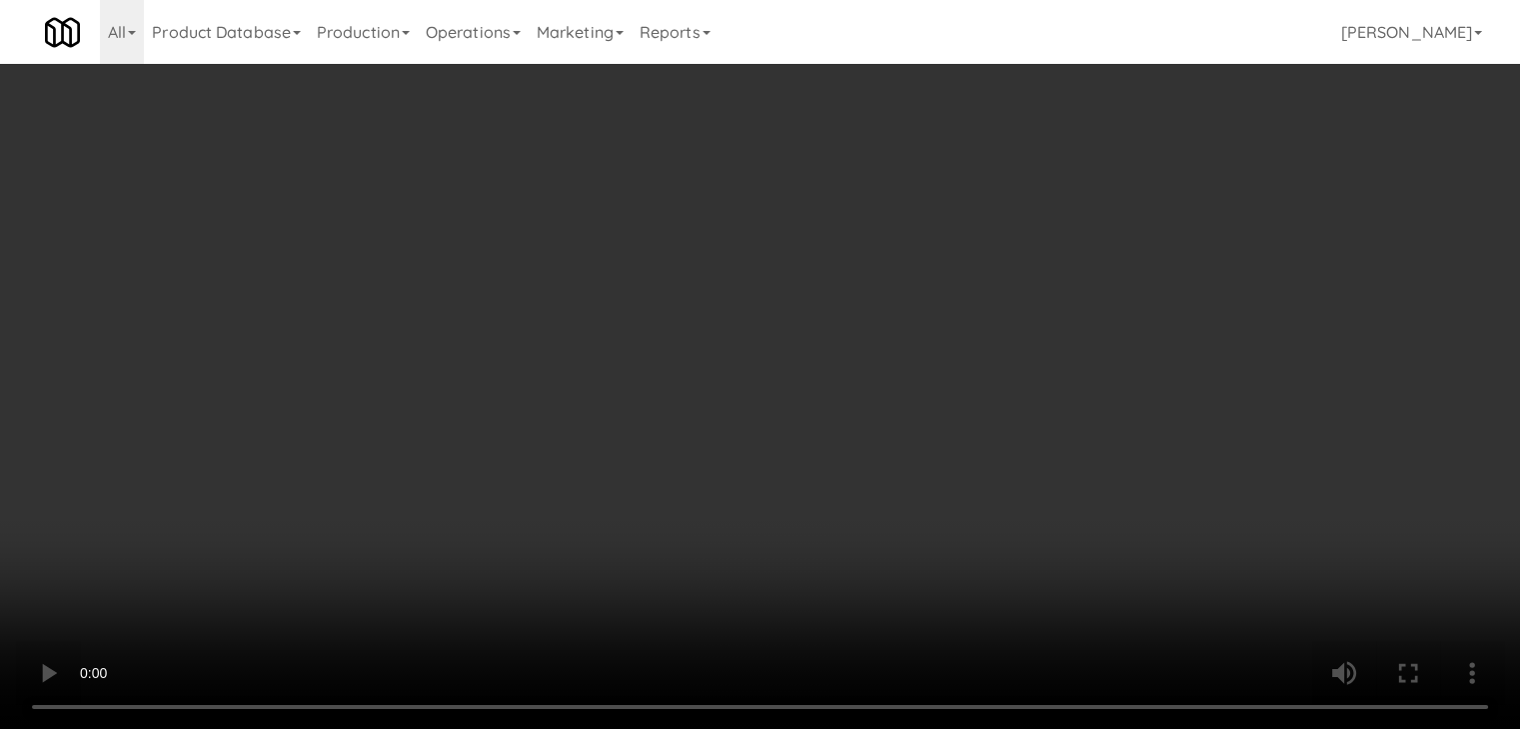
click at [1095, 218] on button "Planogram" at bounding box center [1082, 212] width 98 height 30
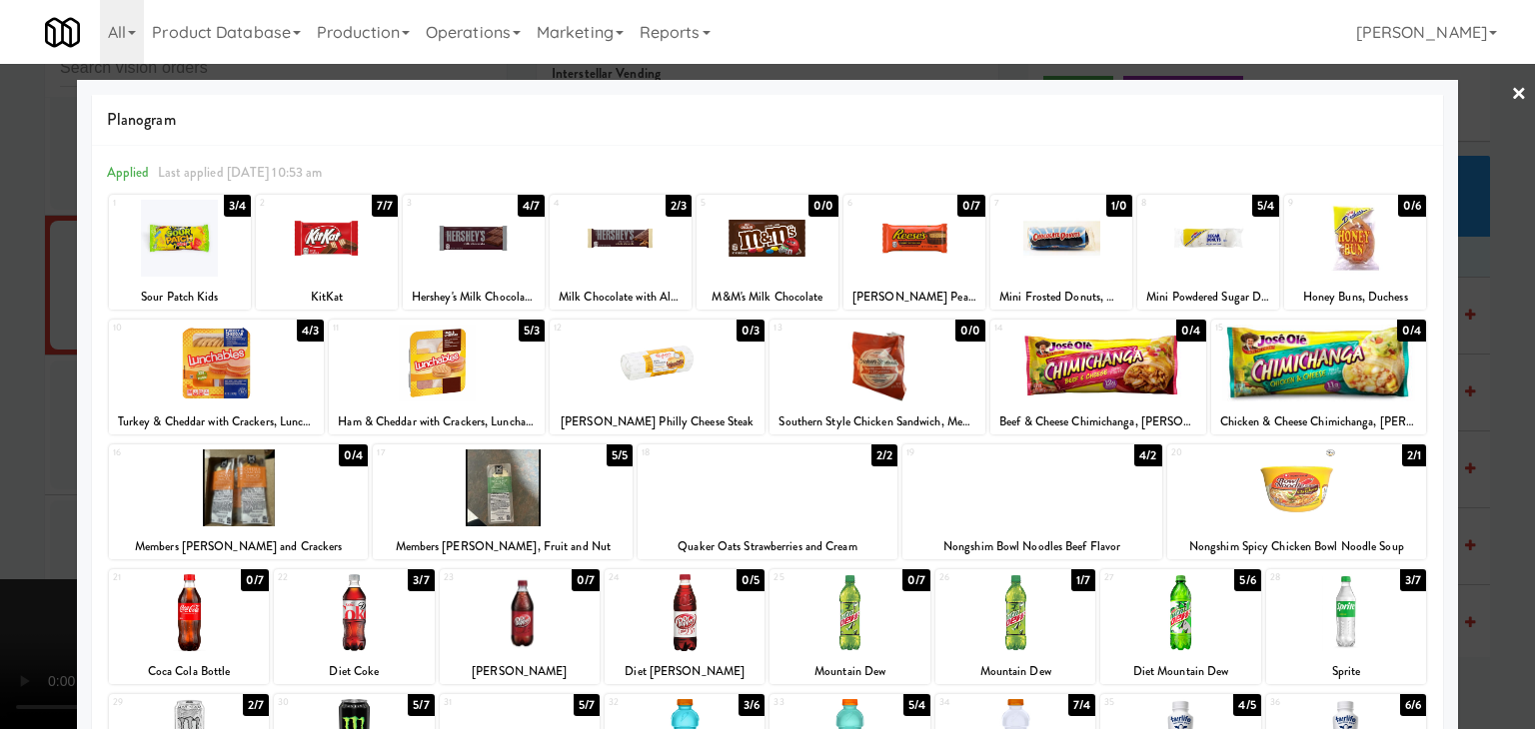
click at [0, 477] on div at bounding box center [767, 364] width 1535 height 729
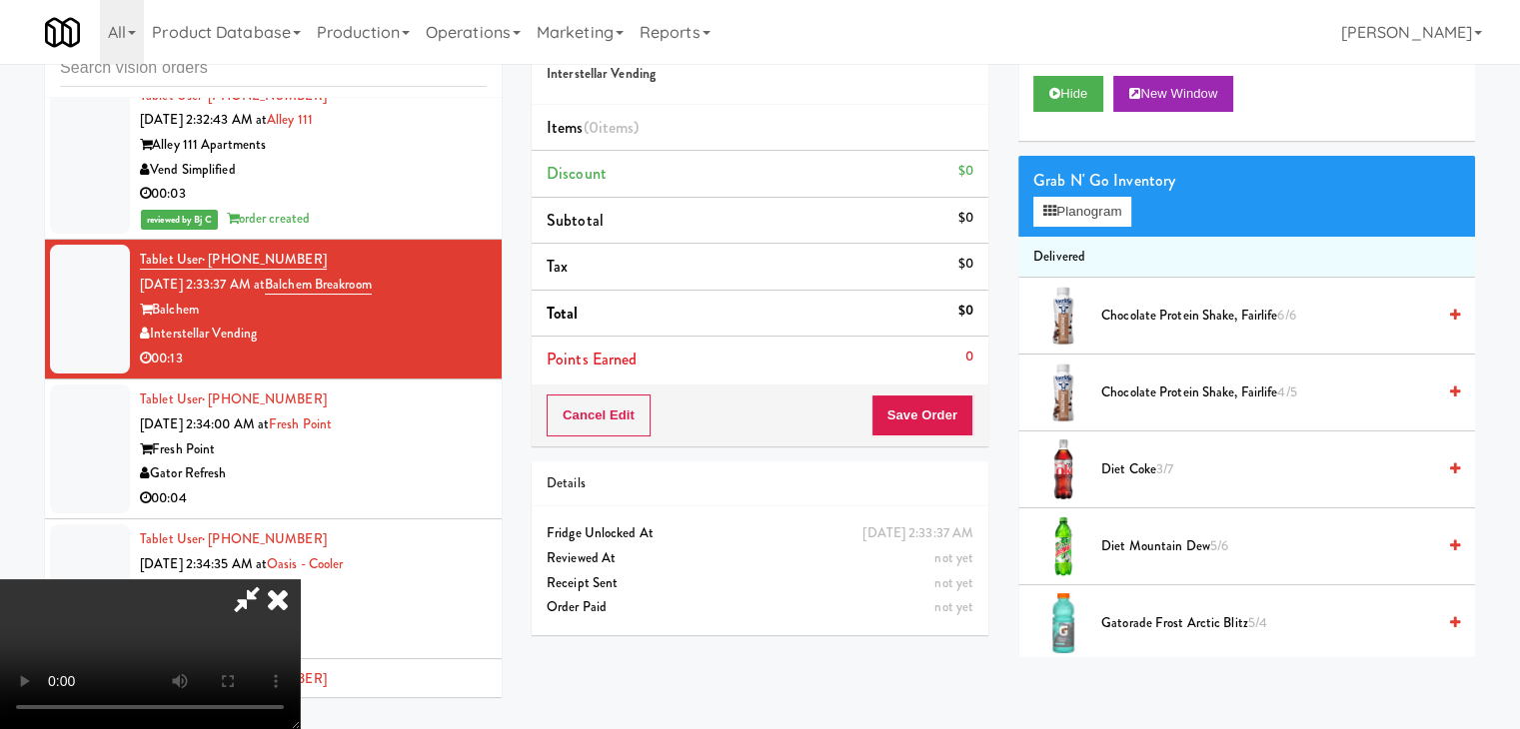
drag, startPoint x: 707, startPoint y: 454, endPoint x: 714, endPoint y: 466, distance: 13.9
click at [300, 580] on video at bounding box center [150, 655] width 300 height 150
click at [300, 618] on video at bounding box center [150, 655] width 300 height 150
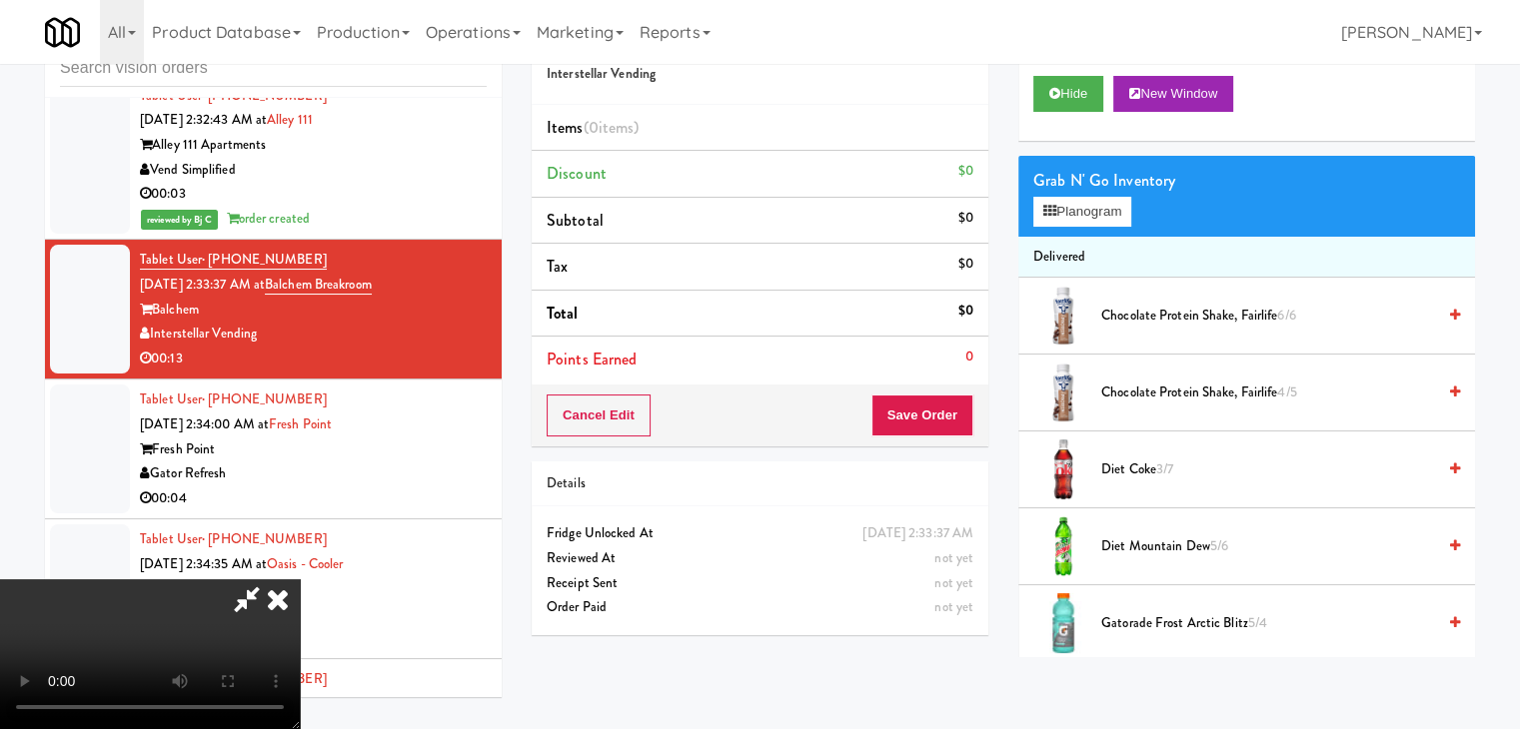
click at [300, 614] on video at bounding box center [150, 655] width 300 height 150
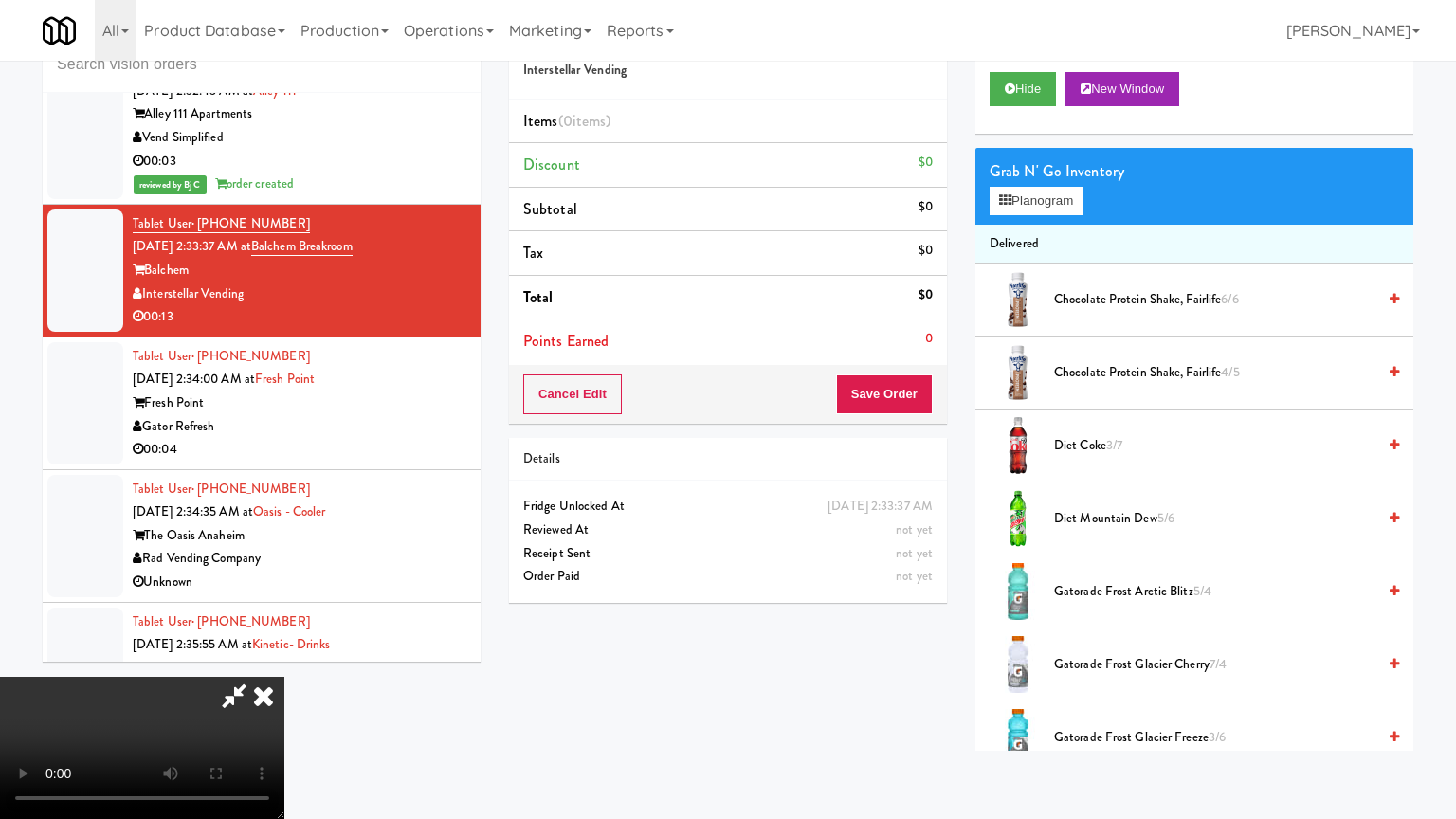
drag, startPoint x: 923, startPoint y: 503, endPoint x: 914, endPoint y: 510, distance: 11.4
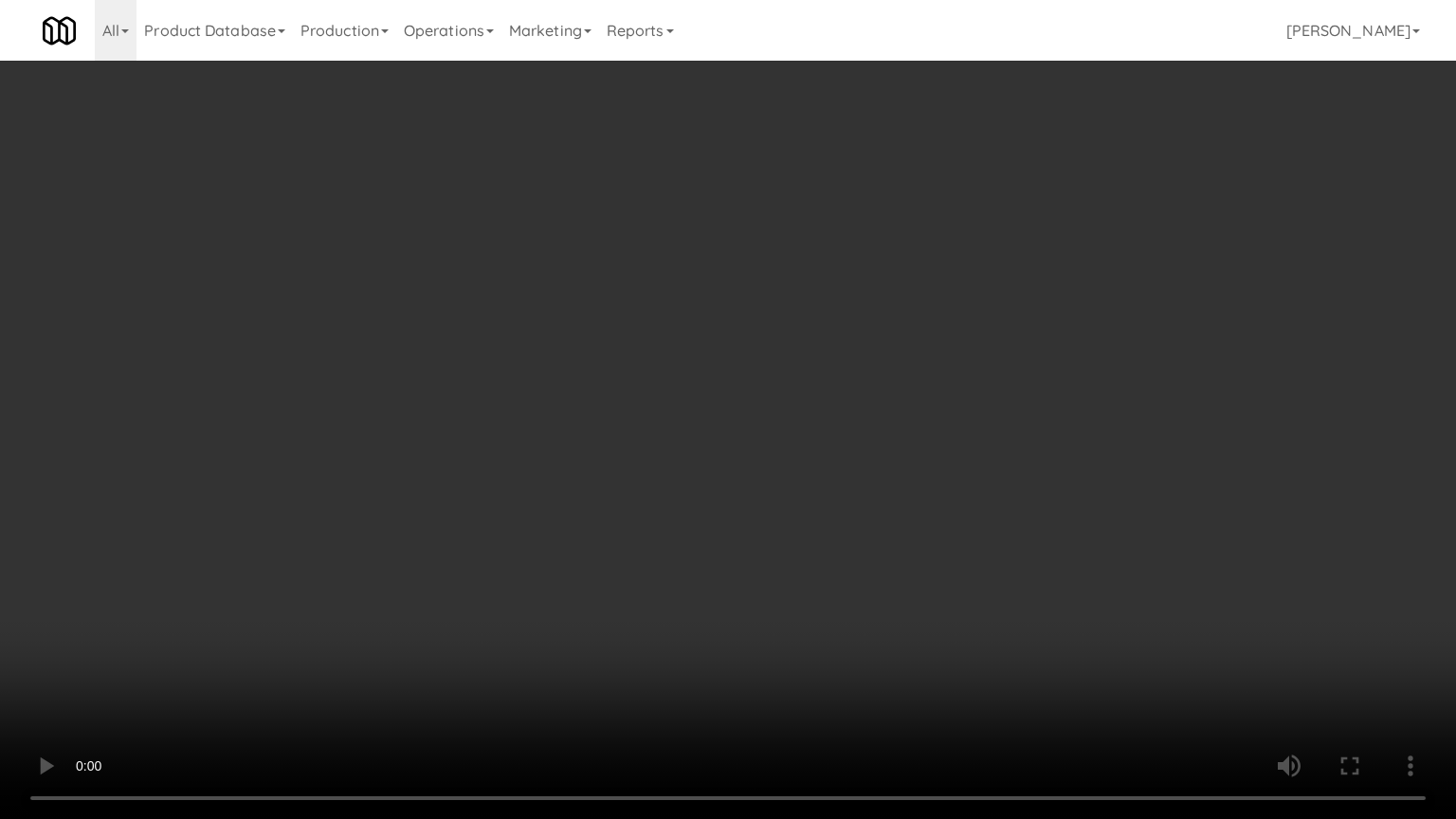
click at [921, 506] on video at bounding box center [728, 409] width 1456 height 819
click at [944, 434] on video at bounding box center [728, 409] width 1456 height 819
click at [944, 433] on video at bounding box center [728, 409] width 1456 height 819
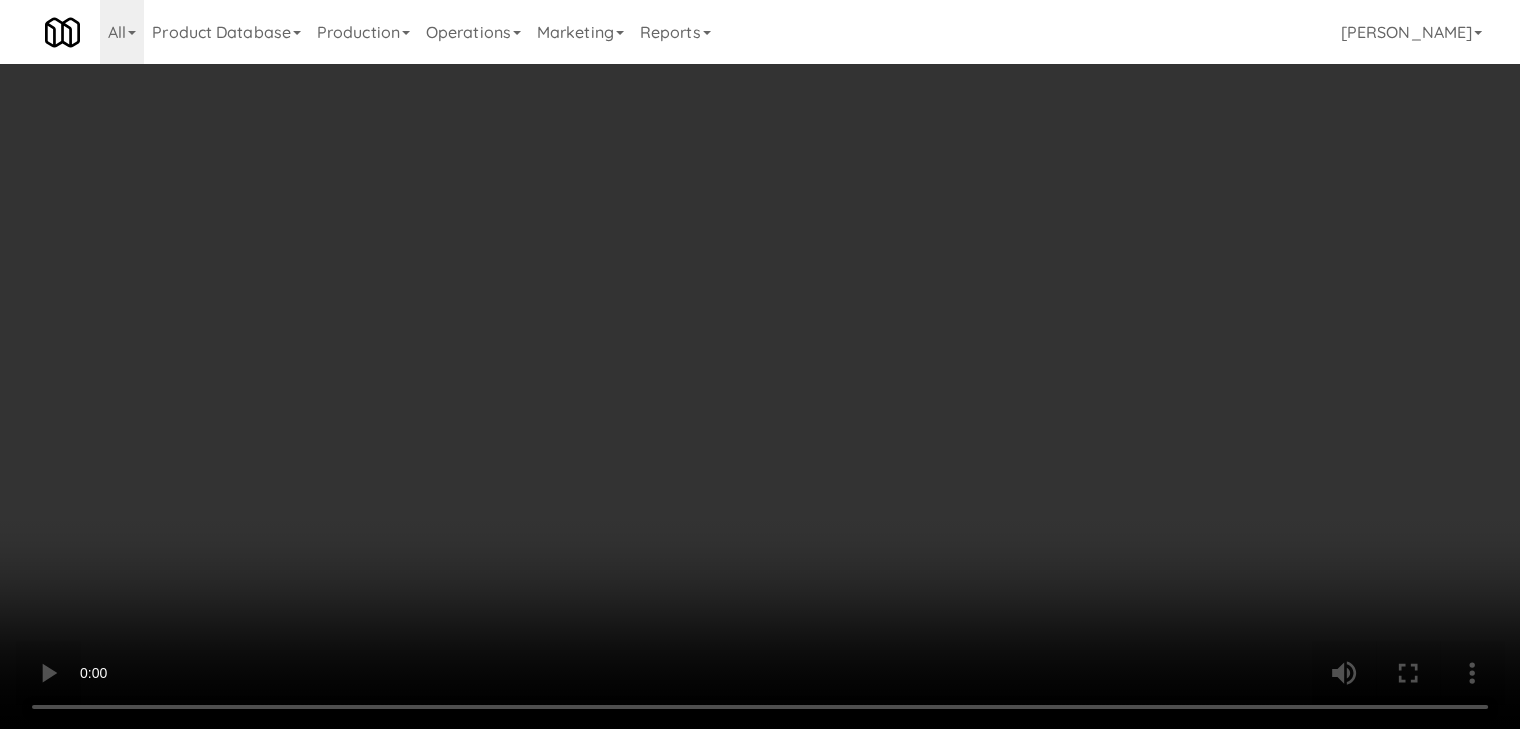
click at [995, 369] on div "Order # 5422257 Interstellar Vending Items (0 items ) Discount $0 Subtotal $0 T…" at bounding box center [760, 329] width 487 height 642
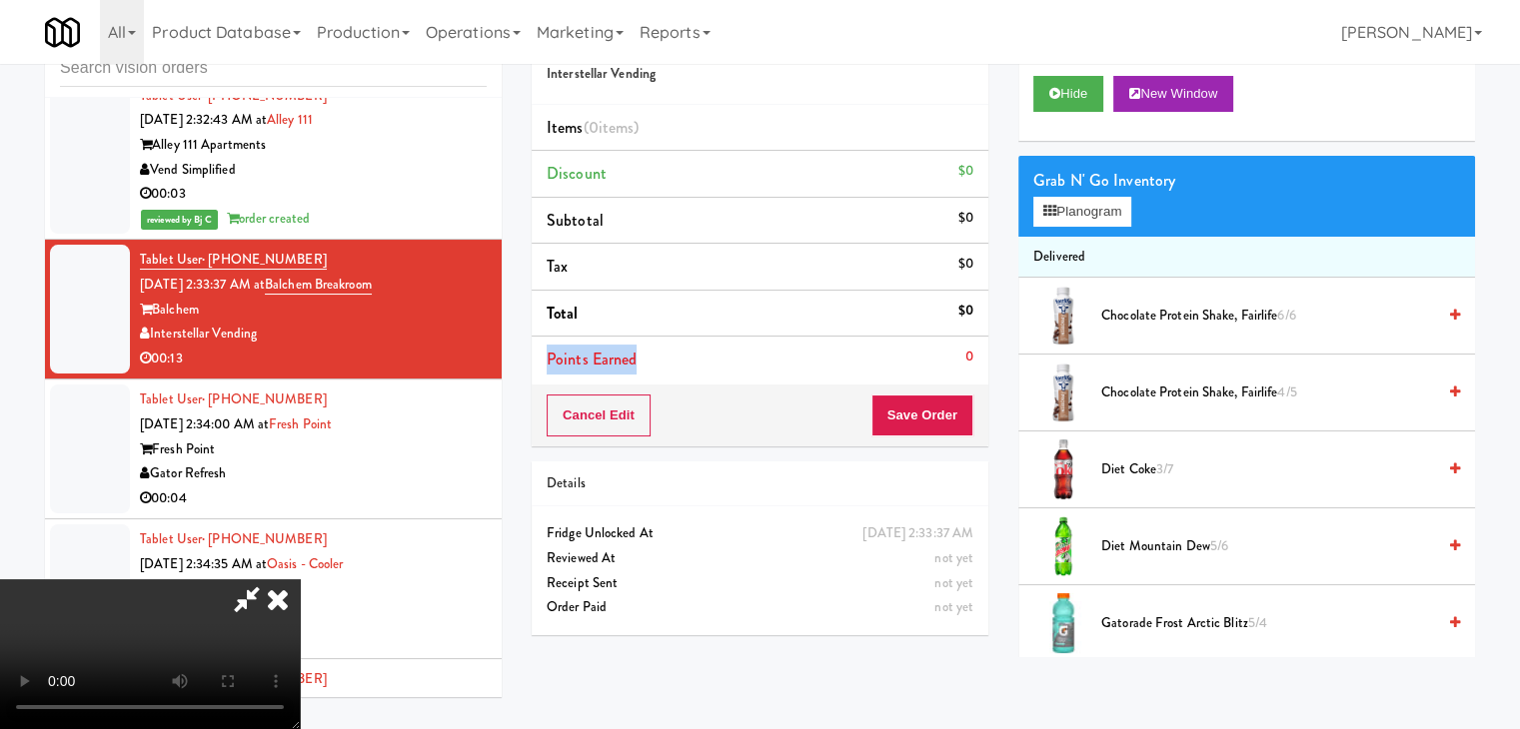
drag, startPoint x: 671, startPoint y: 307, endPoint x: 734, endPoint y: 289, distance: 65.5
click at [300, 580] on video at bounding box center [150, 655] width 300 height 150
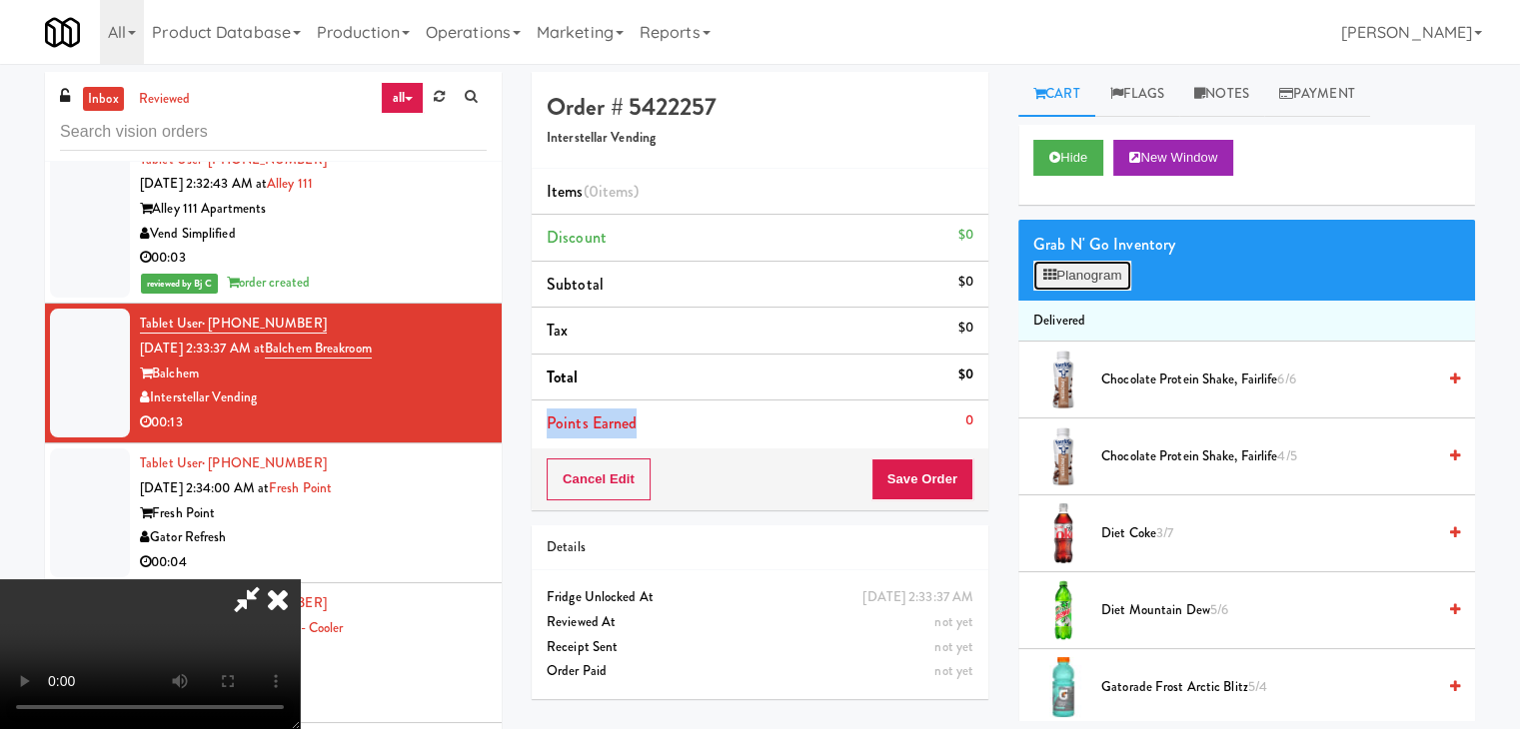
click at [1091, 261] on button "Planogram" at bounding box center [1082, 276] width 98 height 30
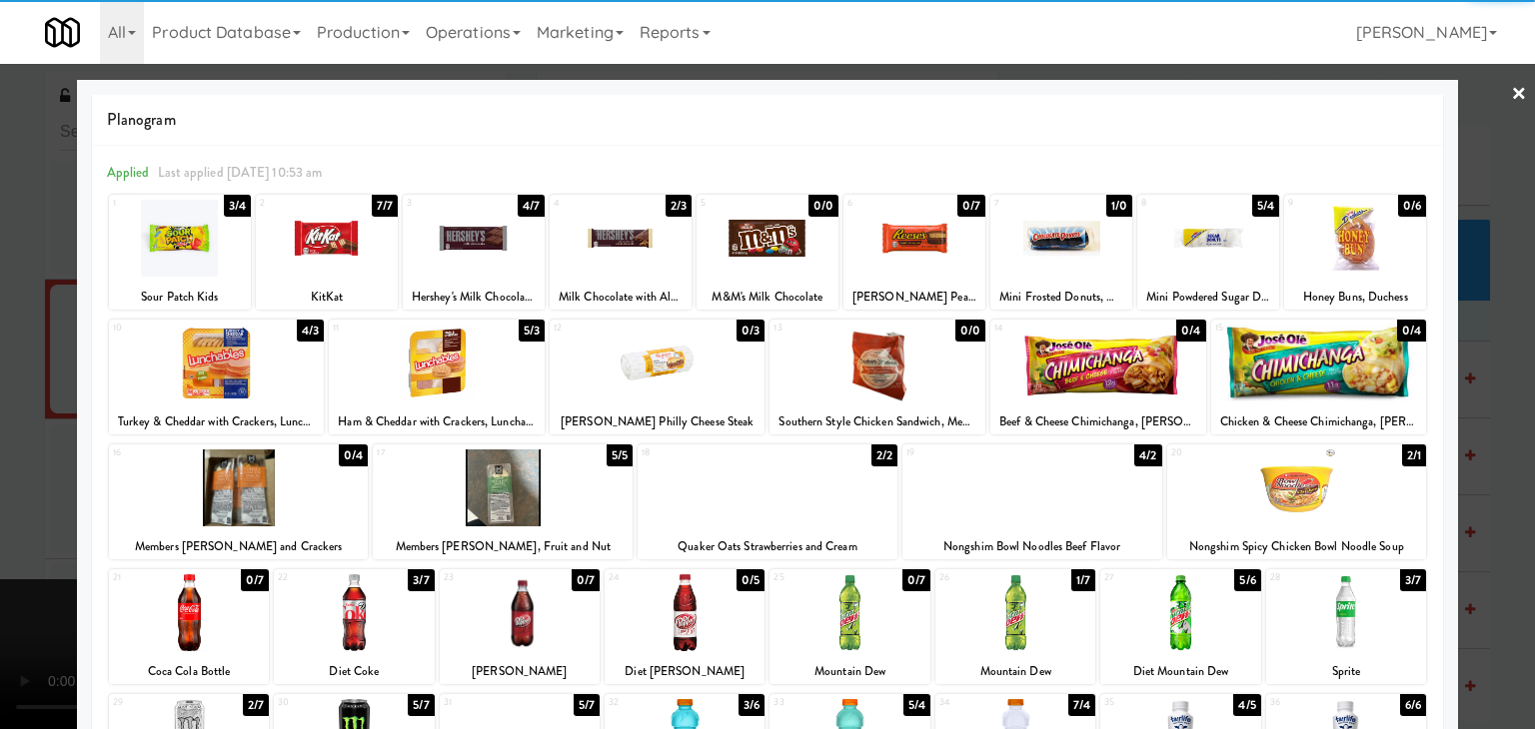
click at [1055, 481] on div at bounding box center [1032, 488] width 260 height 77
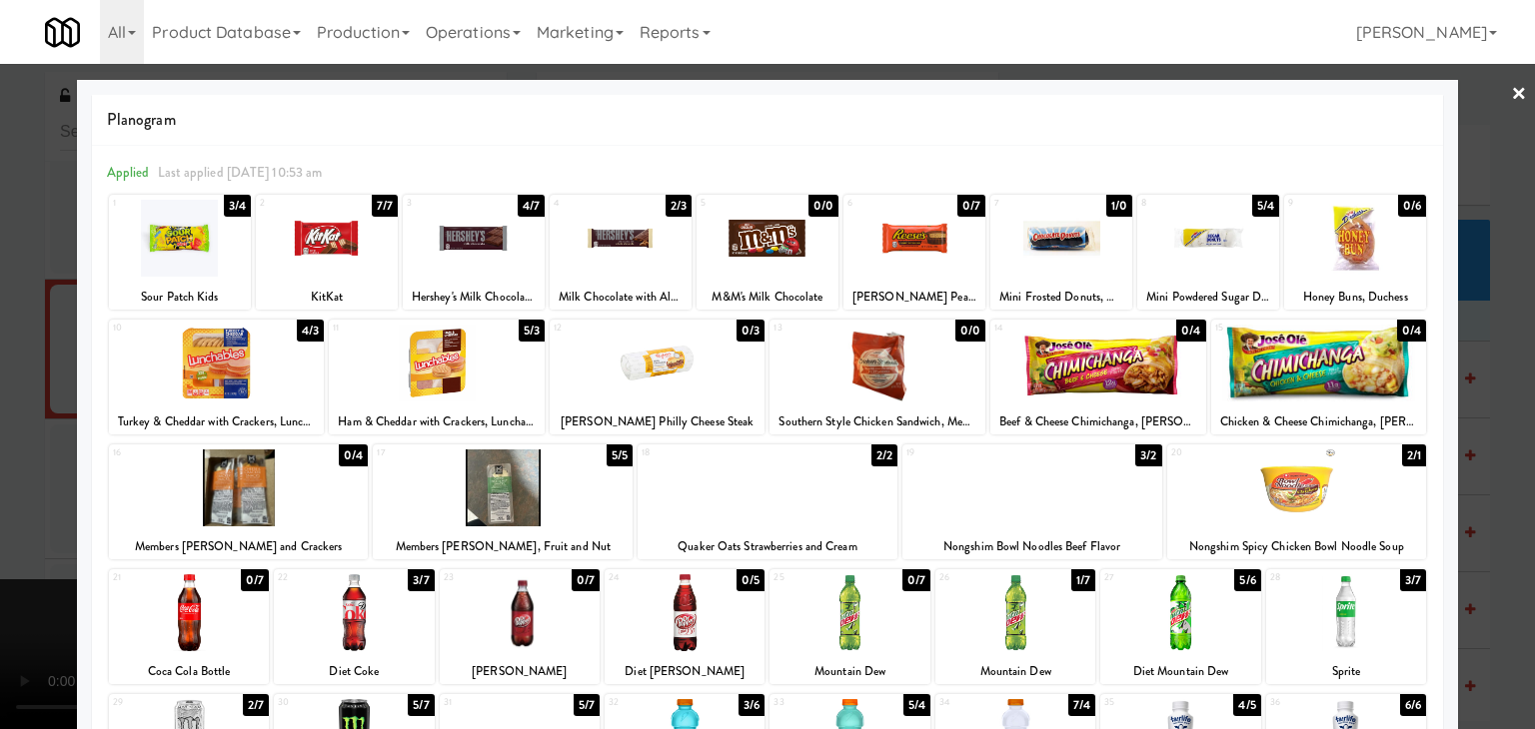
drag, startPoint x: 0, startPoint y: 476, endPoint x: 200, endPoint y: 466, distance: 200.1
click at [13, 469] on div at bounding box center [767, 364] width 1535 height 729
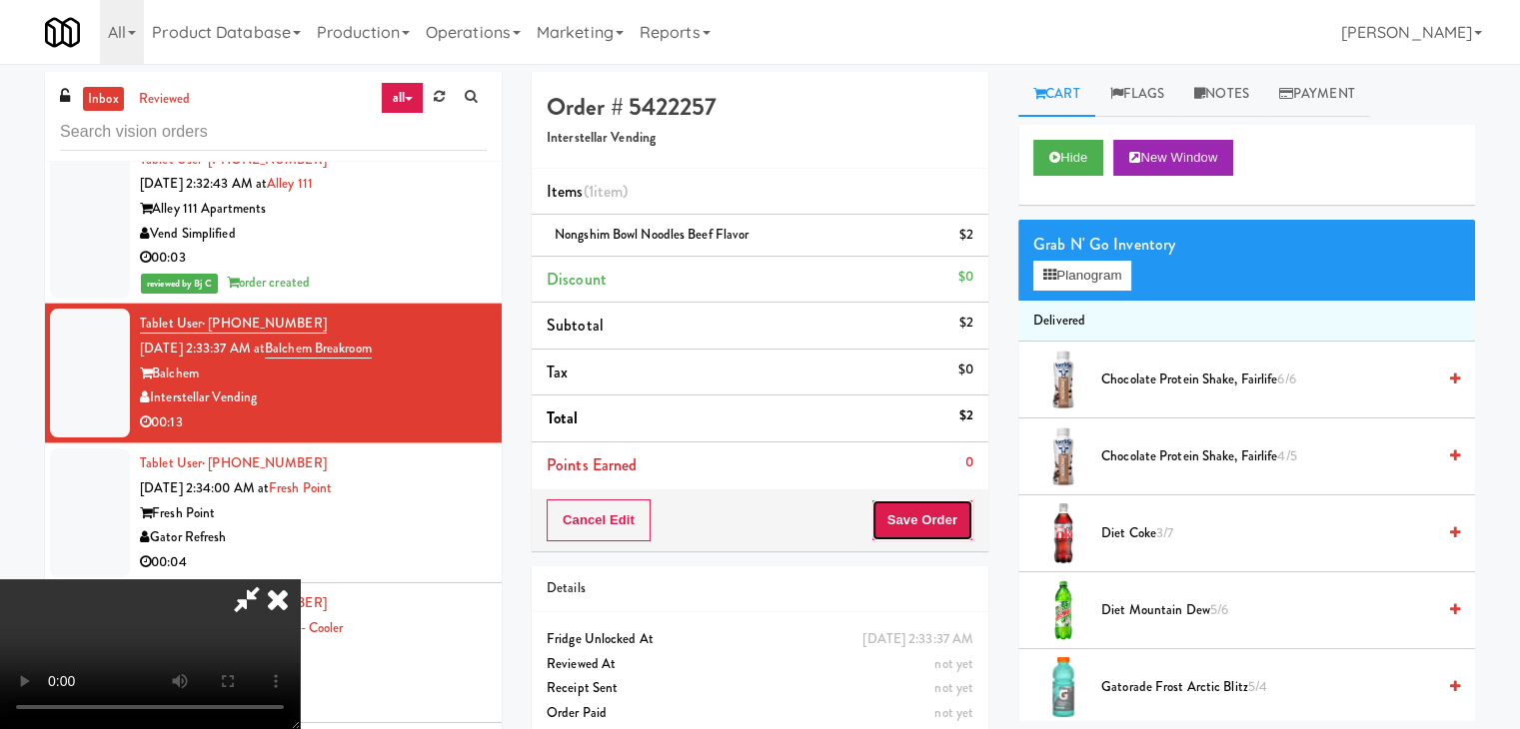
click at [941, 527] on button "Save Order" at bounding box center [922, 521] width 102 height 42
click at [943, 525] on button "Save Order" at bounding box center [922, 521] width 102 height 42
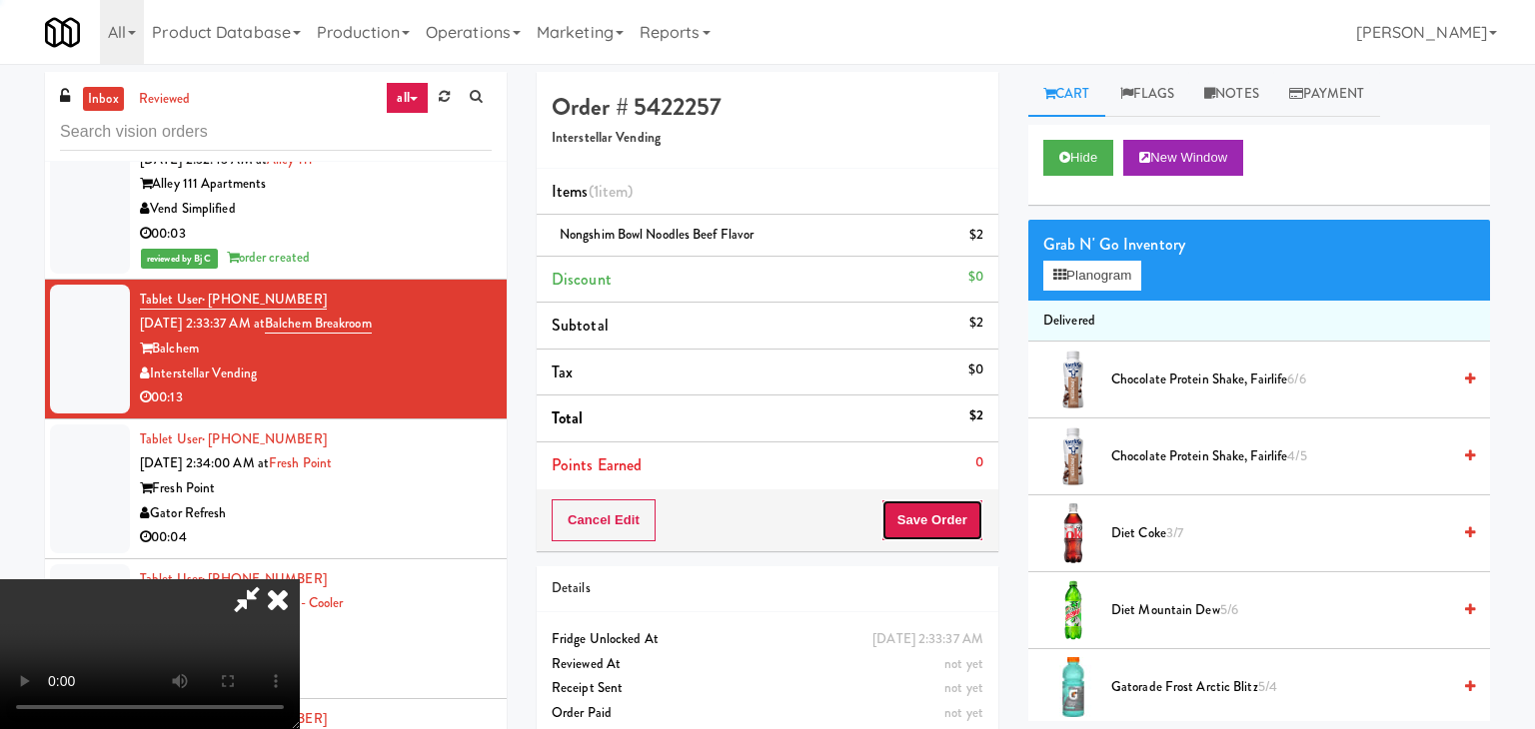
click at [943, 525] on body "Are you sure you want to update this order? Okay Cancel Okay Are you sure you w…" at bounding box center [767, 428] width 1535 height 729
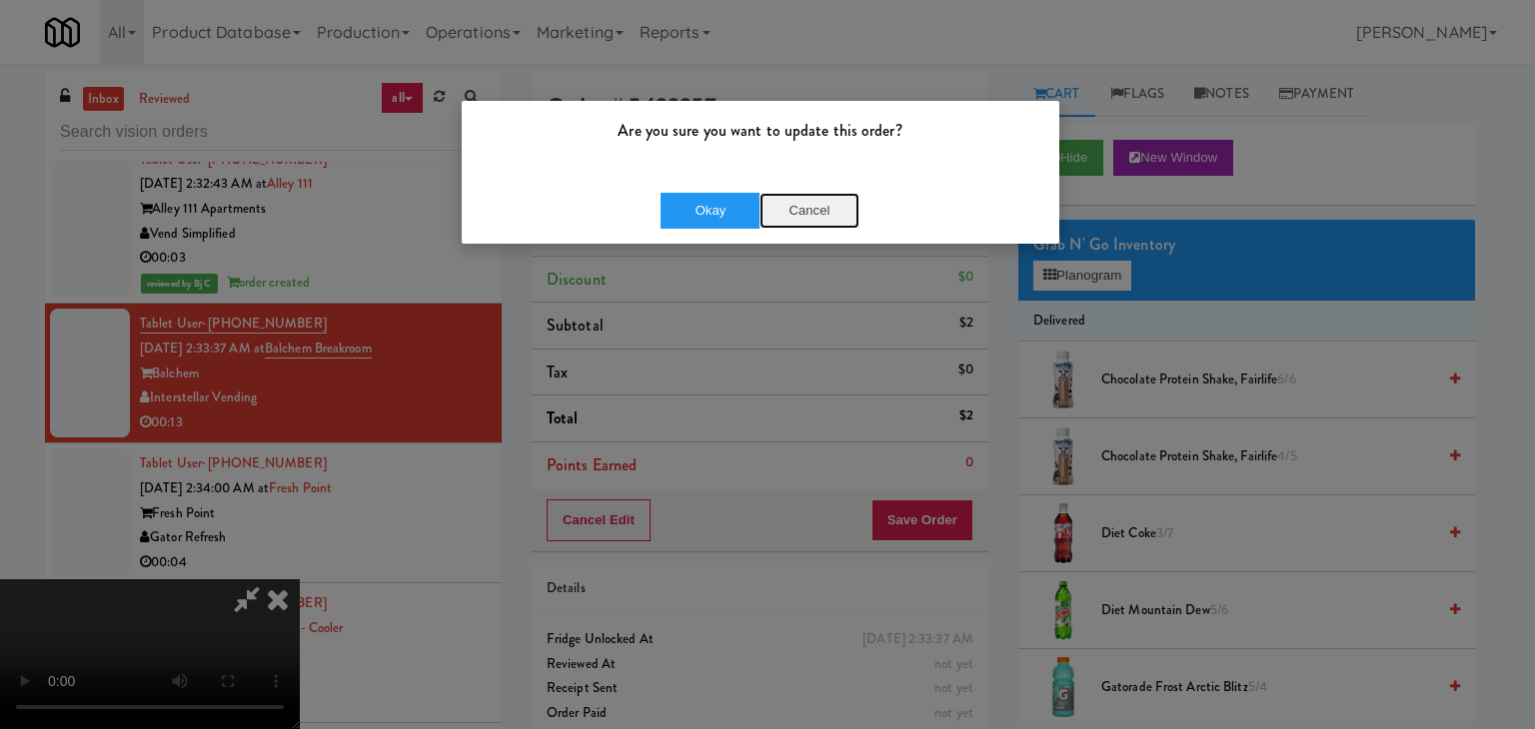
click at [809, 217] on button "Cancel" at bounding box center [809, 211] width 100 height 36
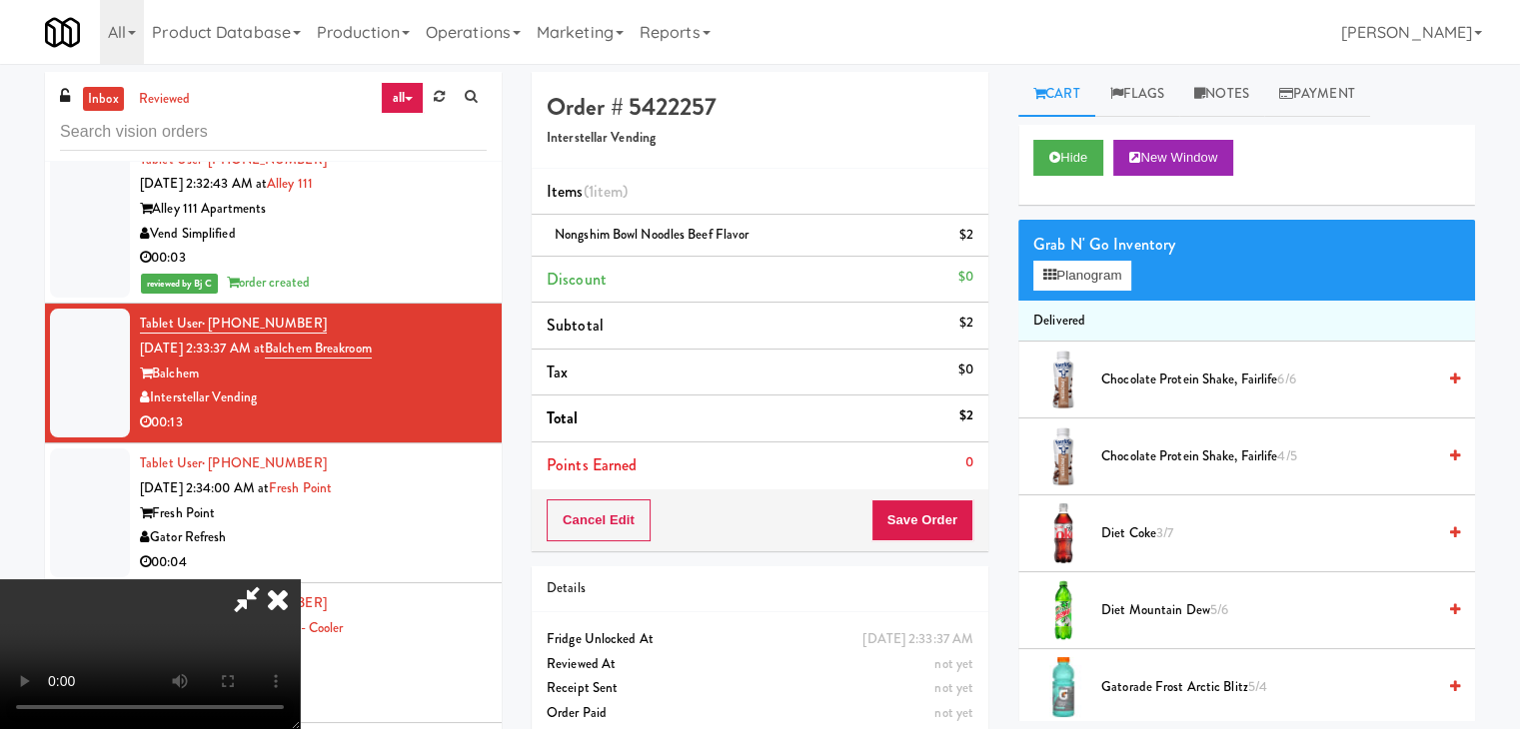
click at [300, 580] on video at bounding box center [150, 655] width 300 height 150
click at [928, 511] on button "Save Order" at bounding box center [922, 521] width 102 height 42
click at [931, 513] on button "Save Order" at bounding box center [922, 521] width 102 height 42
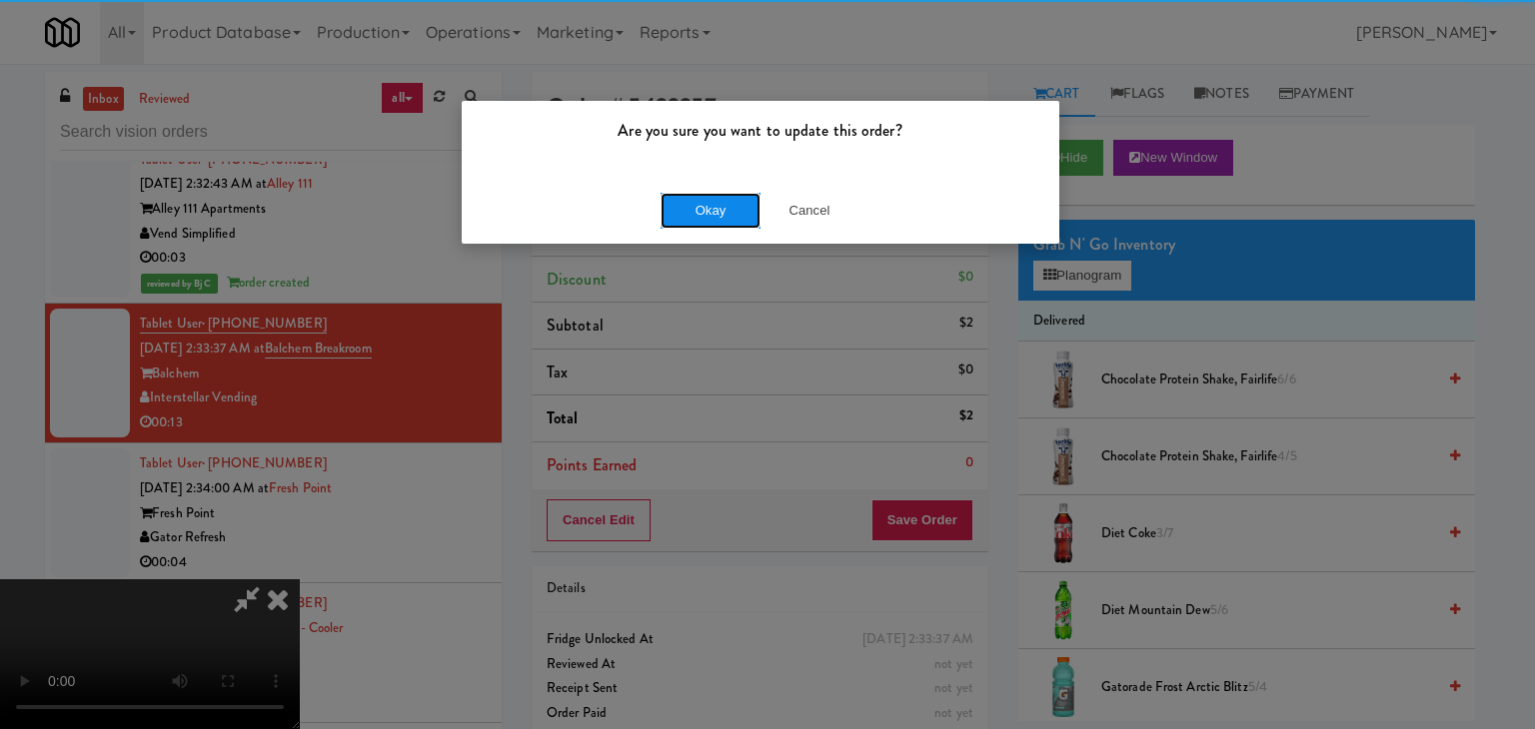
click at [719, 204] on button "Okay" at bounding box center [710, 211] width 100 height 36
click at [719, 204] on div "Okay Cancel" at bounding box center [761, 210] width 598 height 67
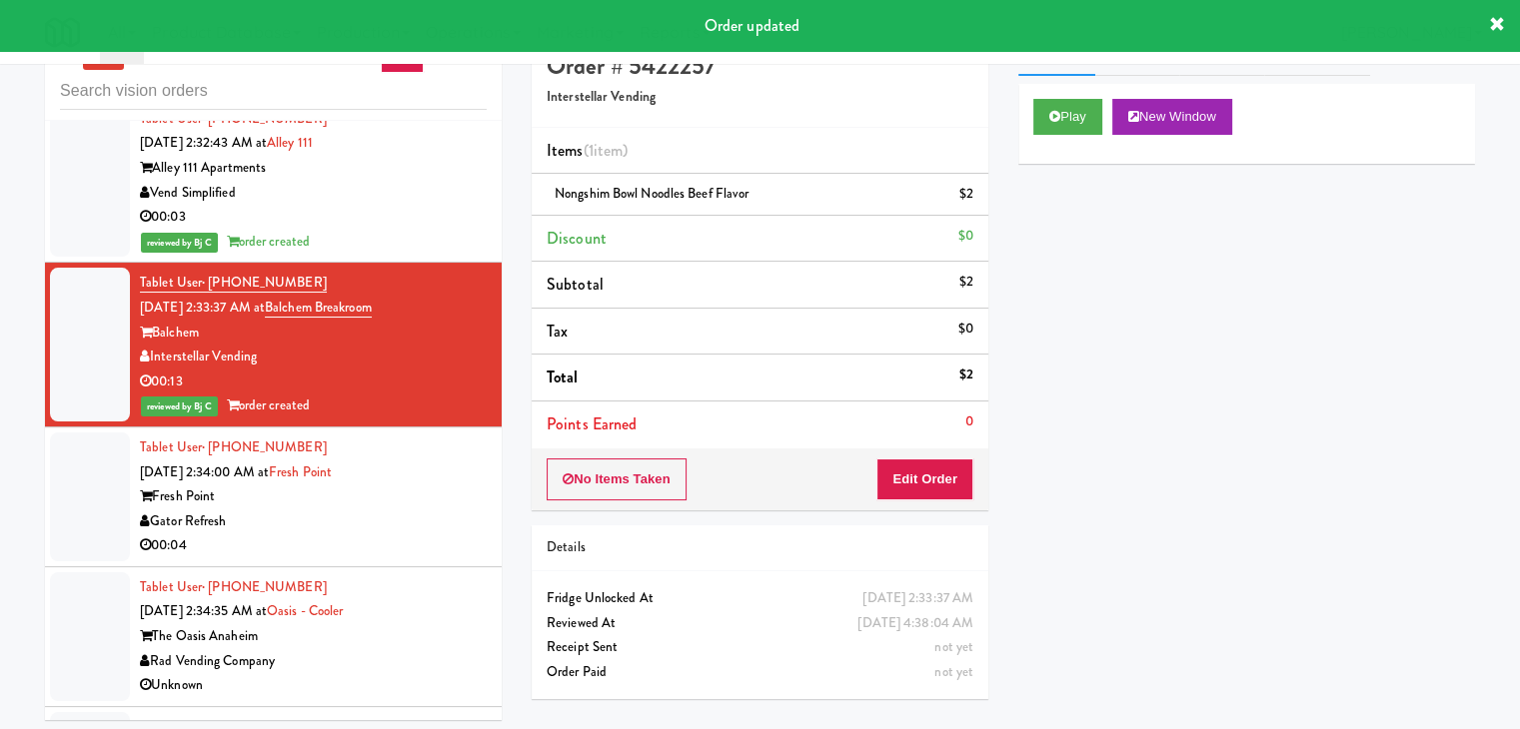
scroll to position [64, 0]
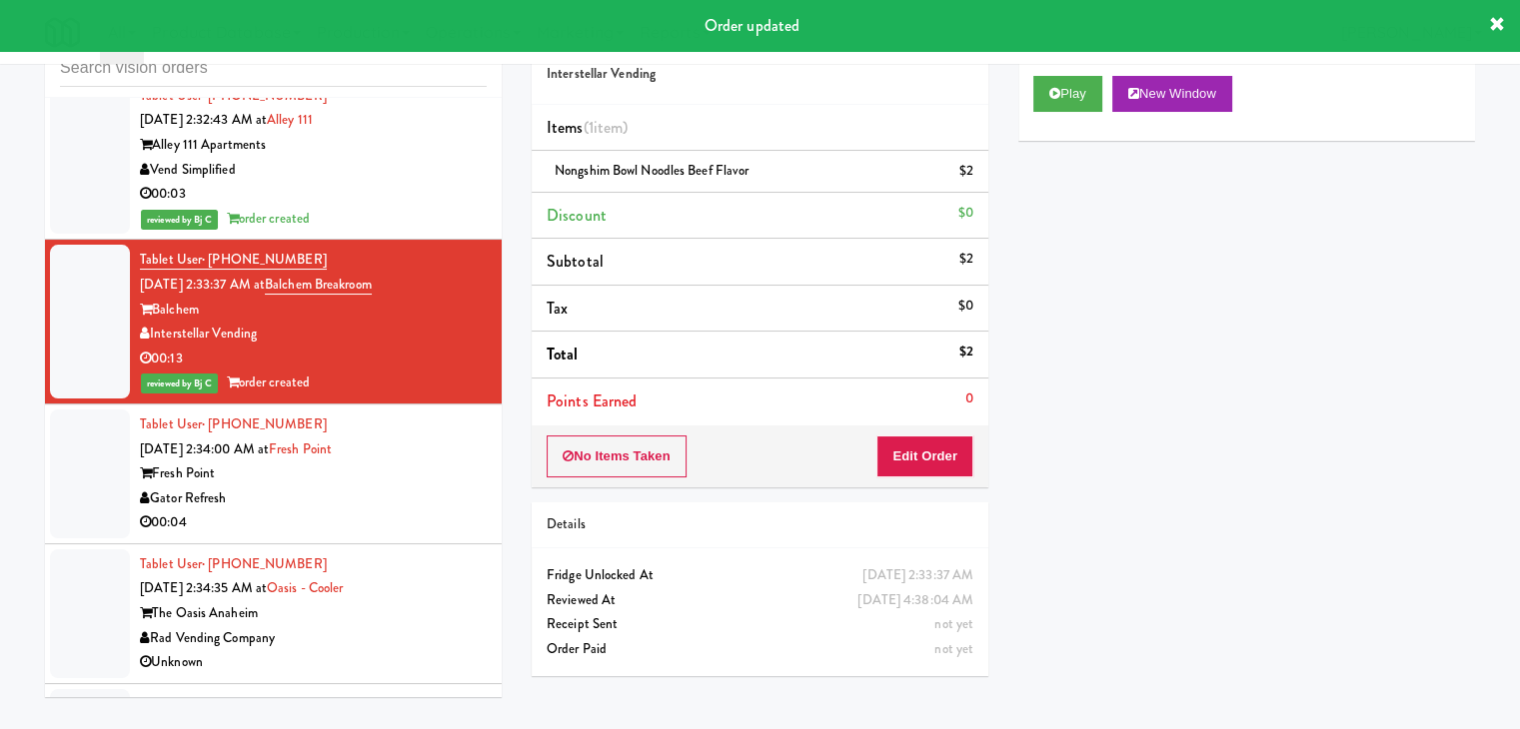
drag, startPoint x: 384, startPoint y: 425, endPoint x: 465, endPoint y: 375, distance: 95.1
click at [389, 429] on div "Tablet User · (786) 719-3208 [DATE] 2:34:00 AM at [GEOGRAPHIC_DATA] Fresh Point…" at bounding box center [313, 474] width 347 height 123
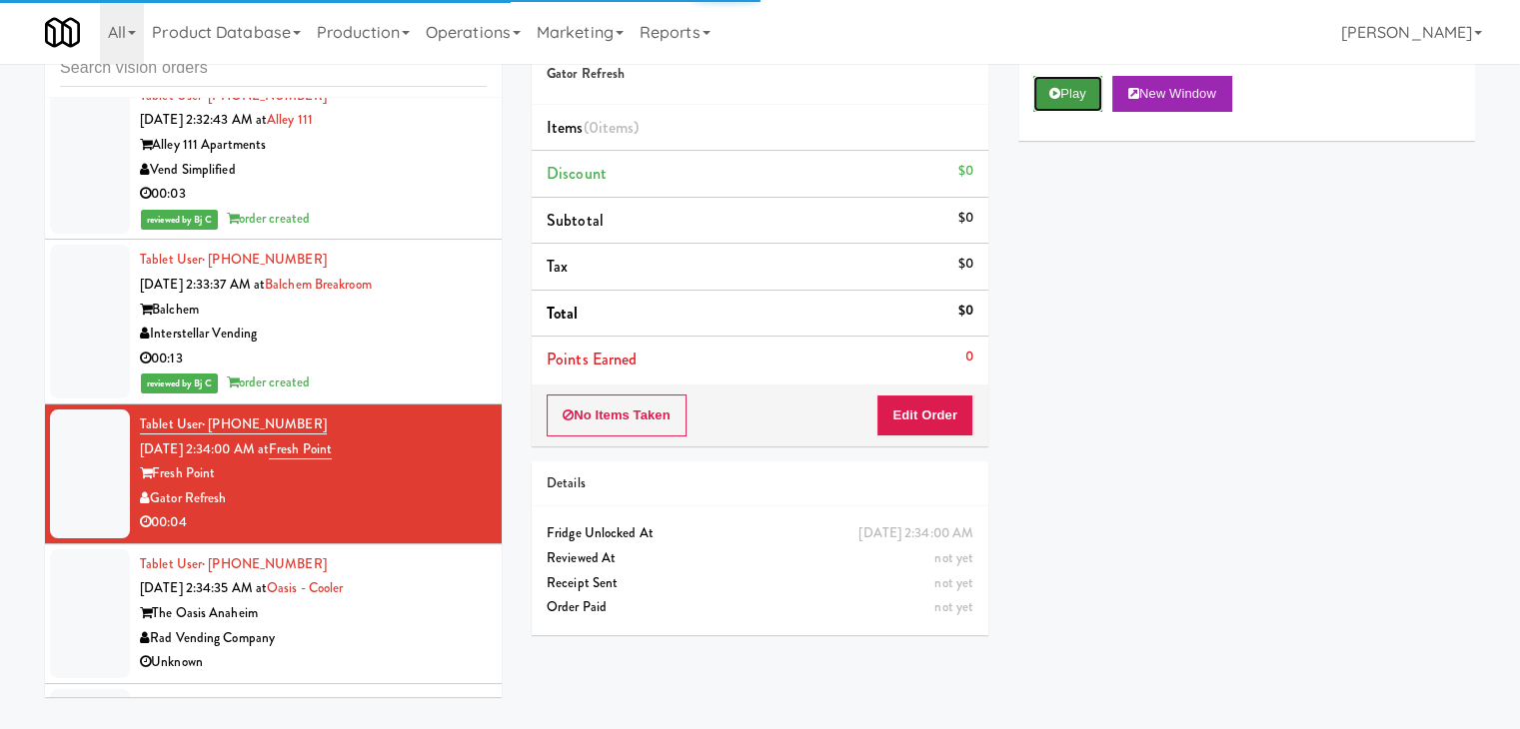
drag, startPoint x: 1095, startPoint y: 89, endPoint x: 1080, endPoint y: 108, distance: 24.2
click at [1092, 90] on button "Play" at bounding box center [1067, 94] width 69 height 36
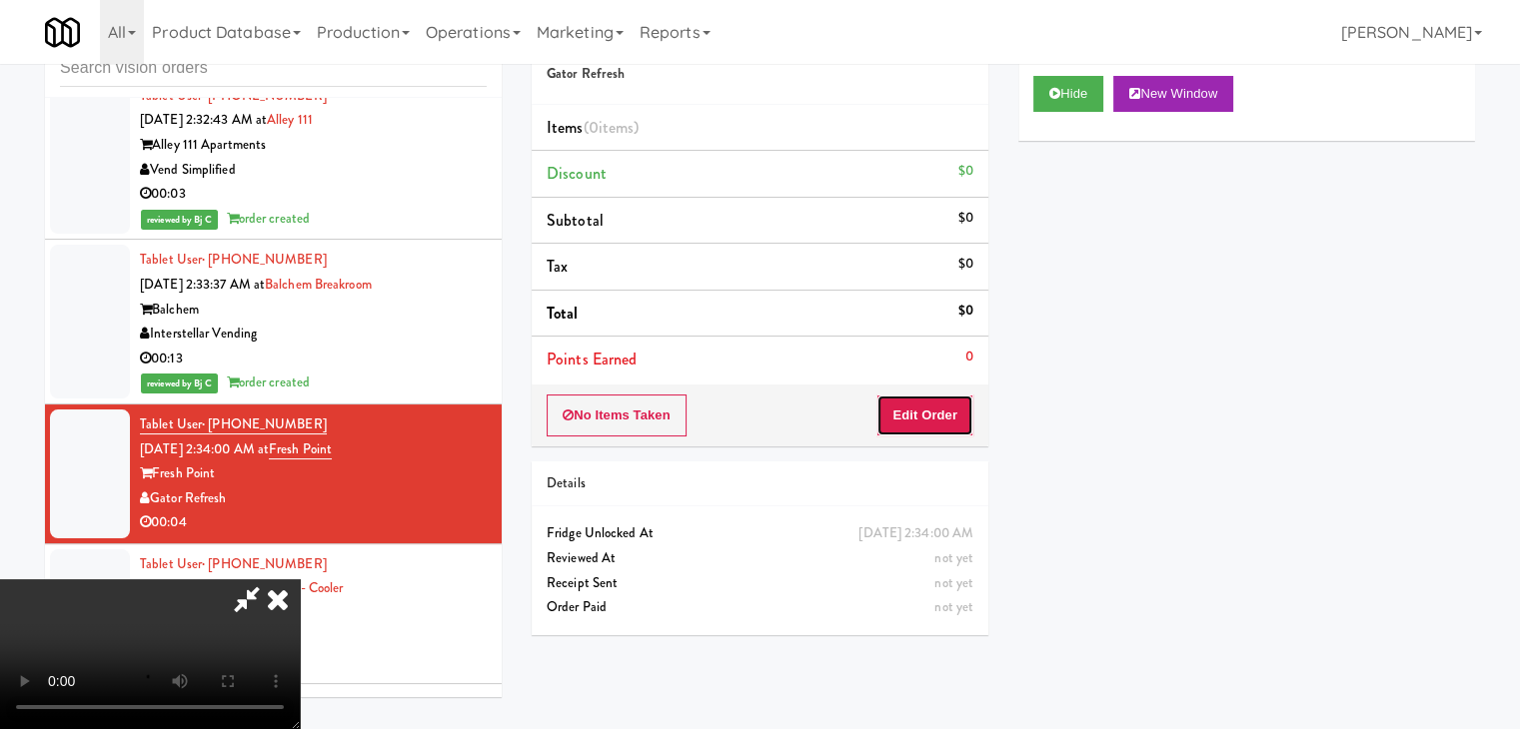
click at [942, 422] on button "Edit Order" at bounding box center [924, 416] width 97 height 42
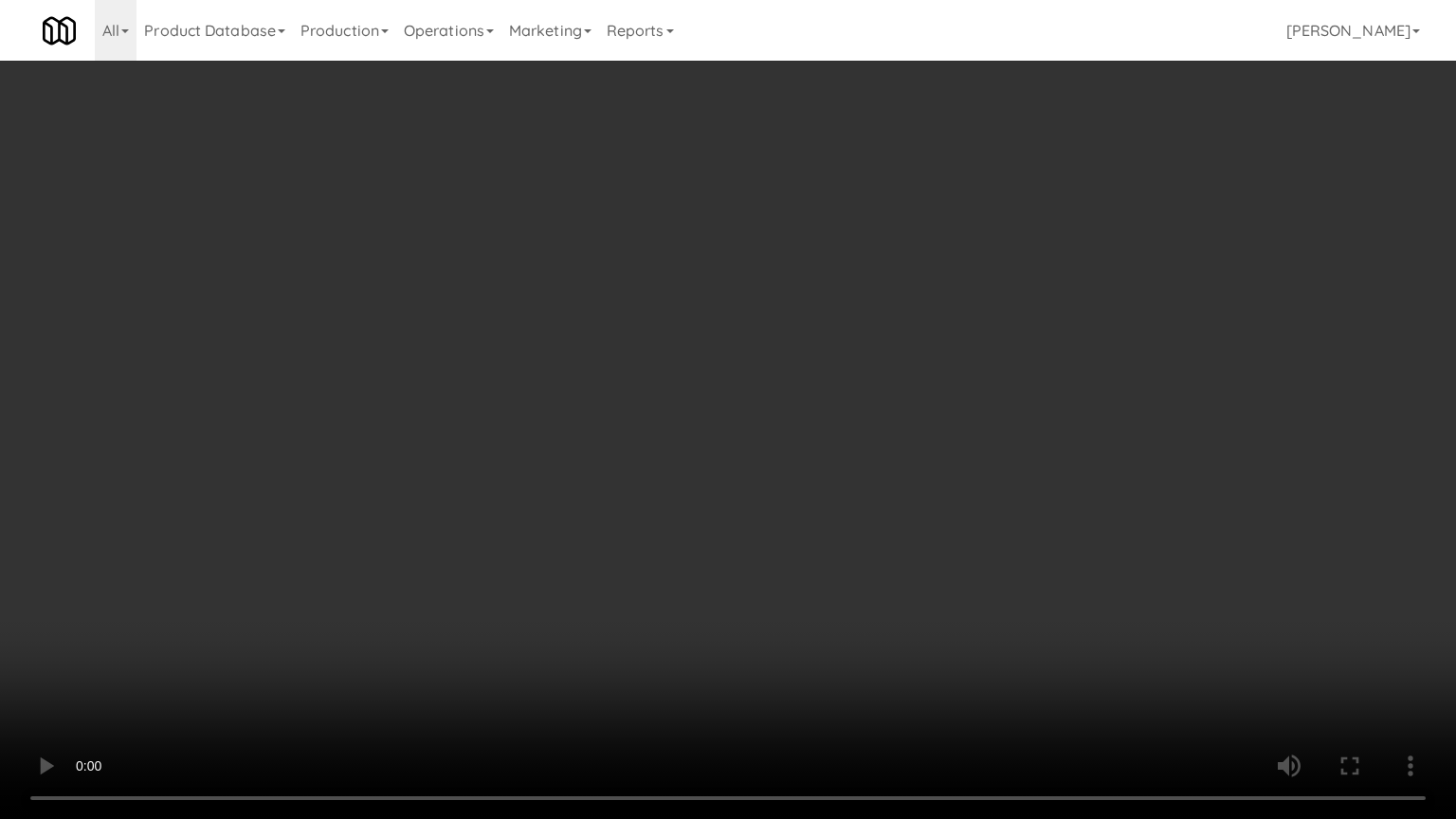
click at [806, 507] on video at bounding box center [728, 409] width 1456 height 819
click at [807, 507] on video at bounding box center [728, 409] width 1456 height 819
drag, startPoint x: 807, startPoint y: 507, endPoint x: 875, endPoint y: 359, distance: 162.9
click at [808, 503] on video at bounding box center [728, 409] width 1456 height 819
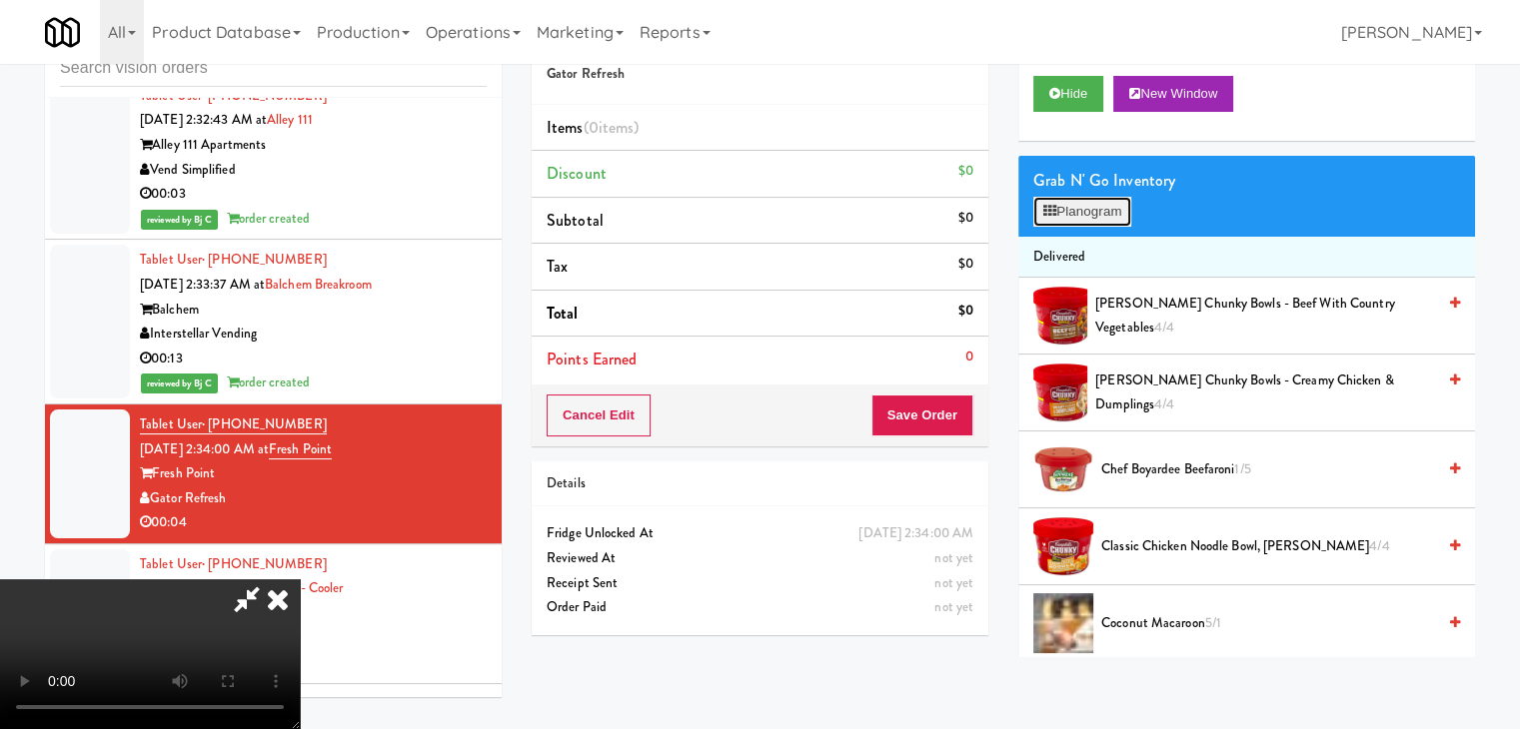
click at [1091, 198] on button "Planogram" at bounding box center [1082, 212] width 98 height 30
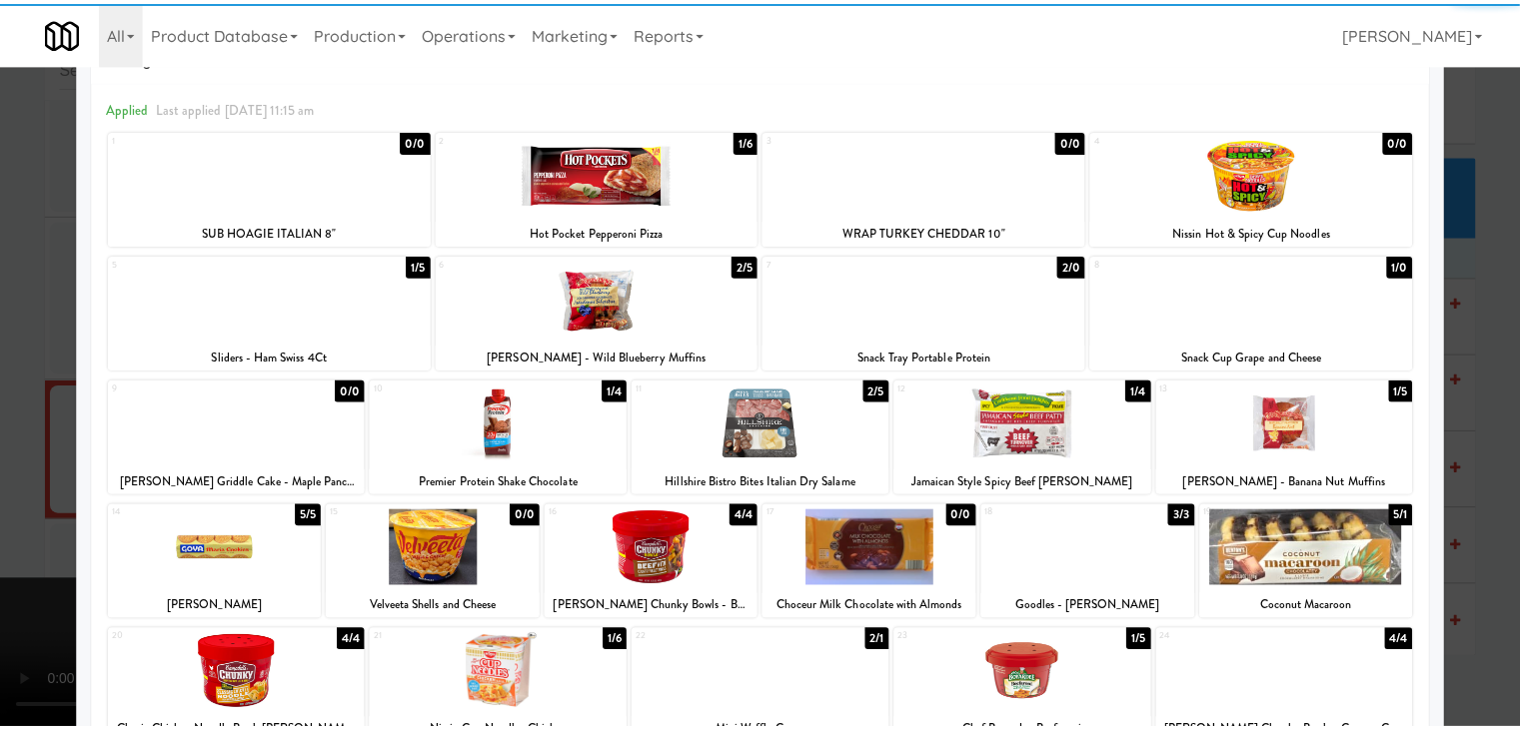
scroll to position [100, 0]
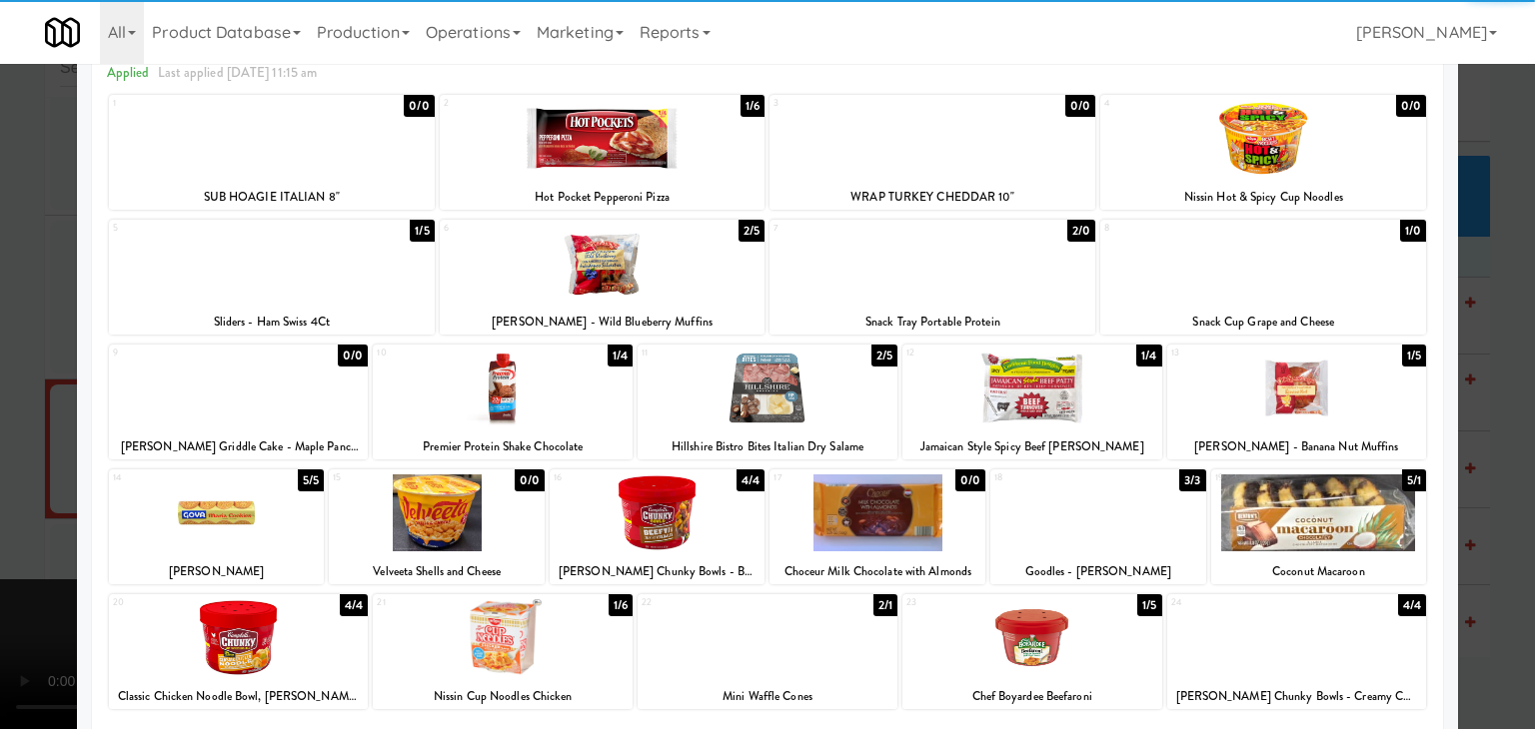
drag, startPoint x: 1339, startPoint y: 395, endPoint x: 1391, endPoint y: 409, distance: 53.8
click at [1341, 396] on div at bounding box center [1297, 388] width 260 height 77
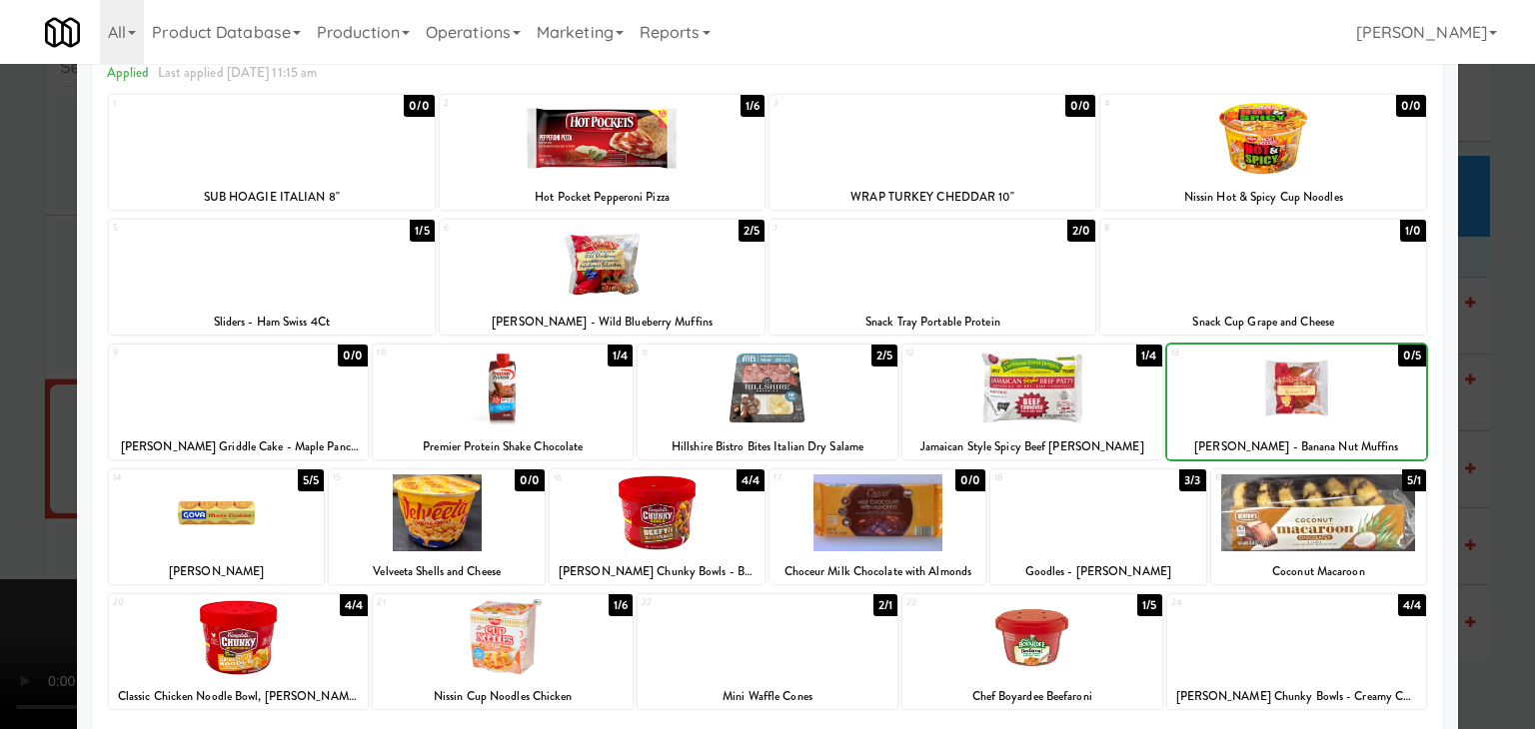
click at [1471, 417] on div at bounding box center [767, 364] width 1535 height 729
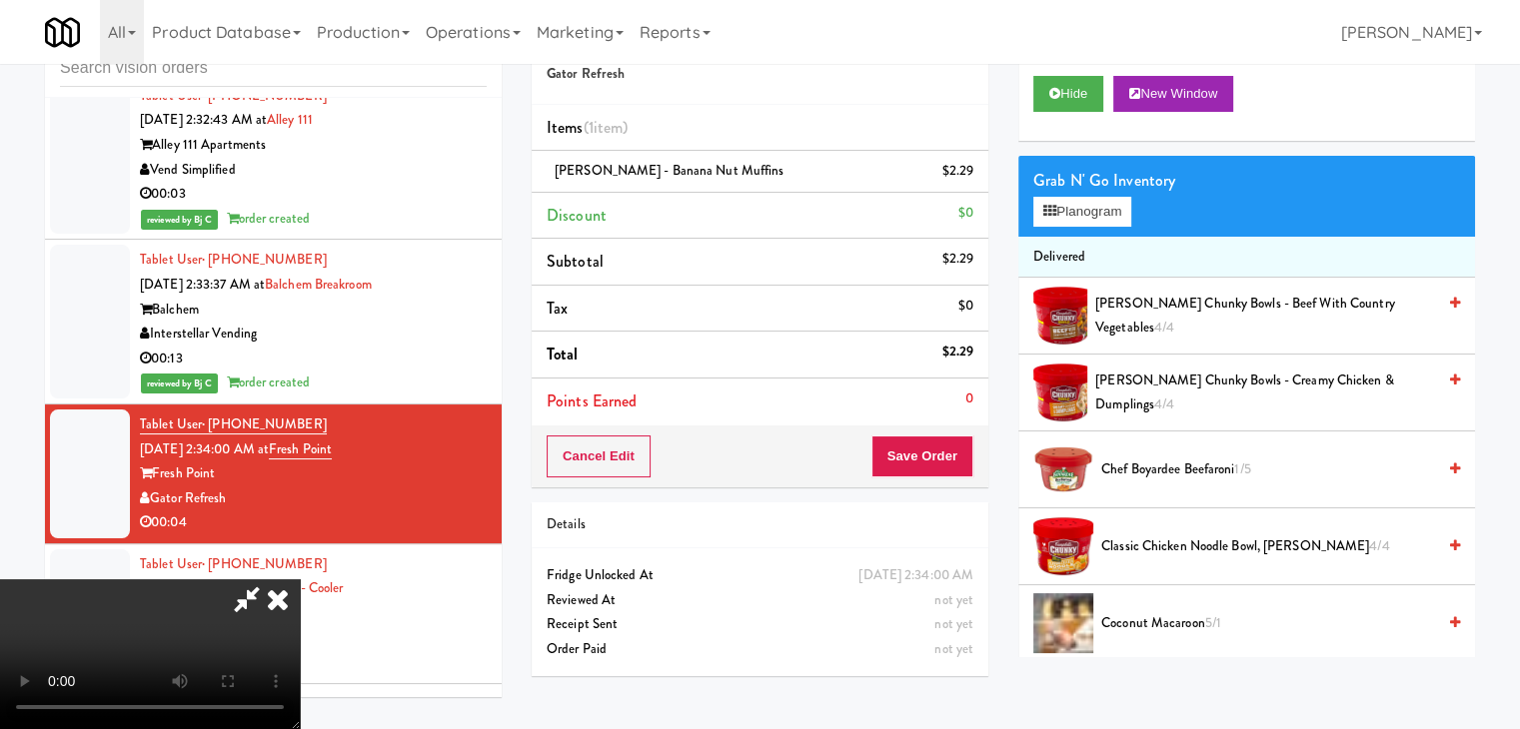
scroll to position [281, 0]
click at [300, 580] on video at bounding box center [150, 655] width 300 height 150
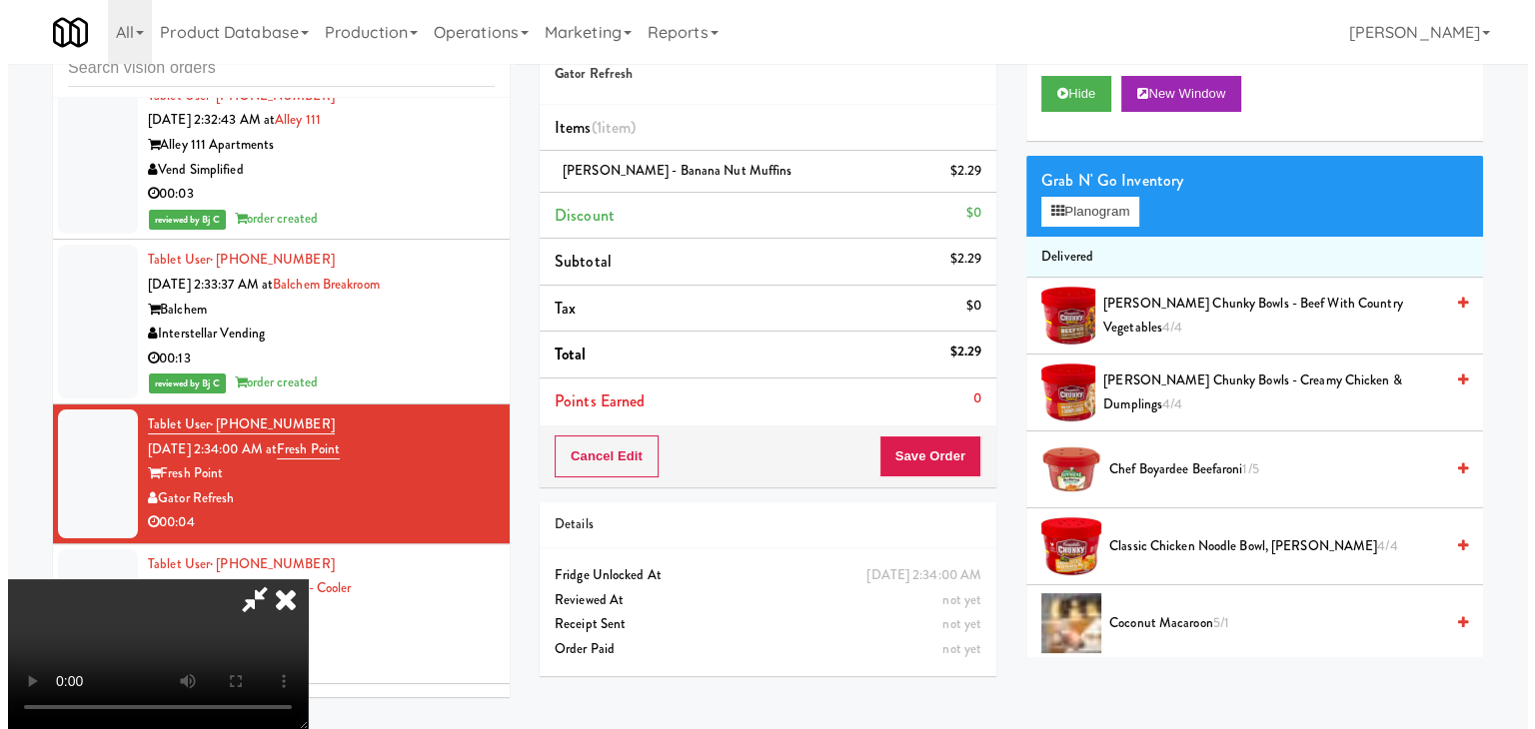
scroll to position [0, 0]
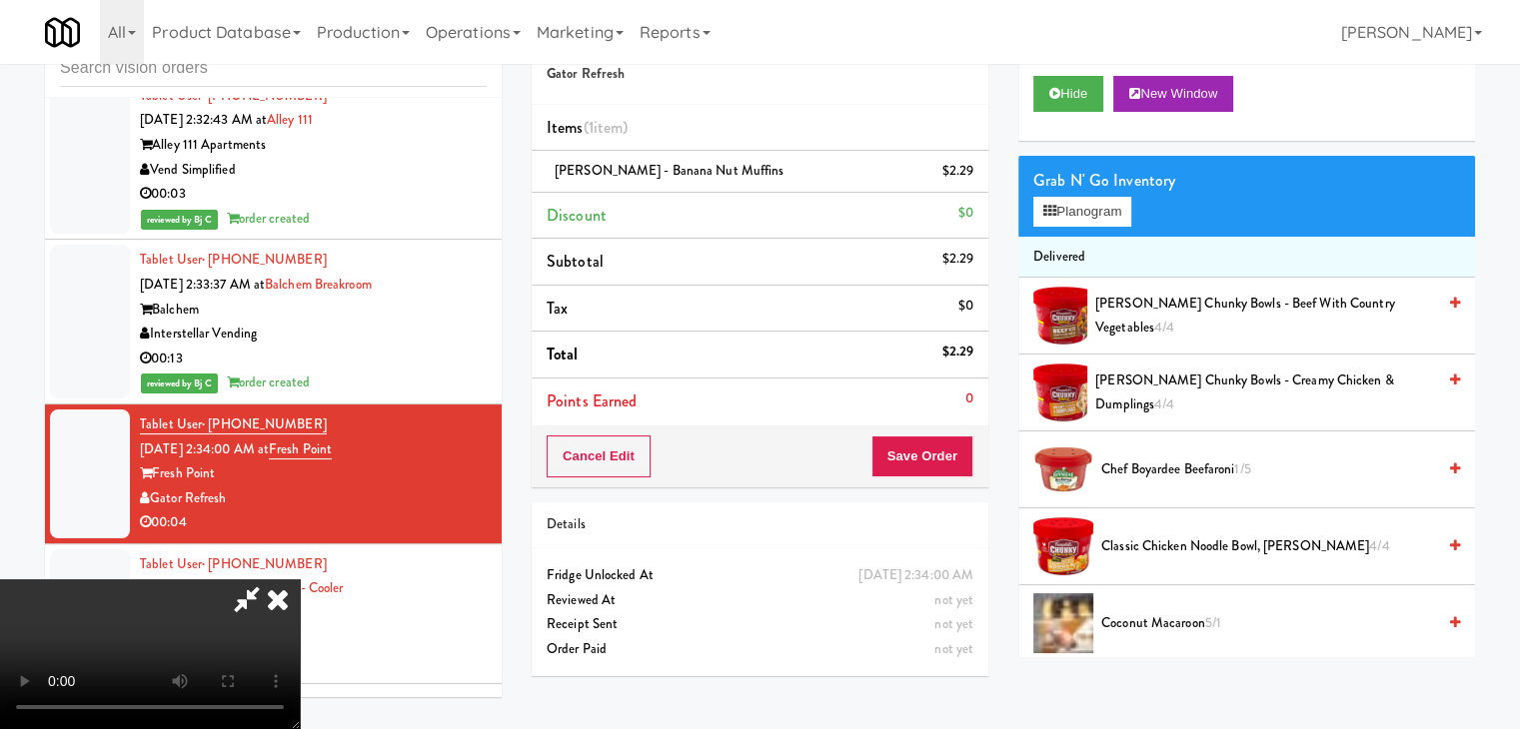
click at [300, 580] on video at bounding box center [150, 655] width 300 height 150
click at [1096, 206] on button "Planogram" at bounding box center [1082, 212] width 98 height 30
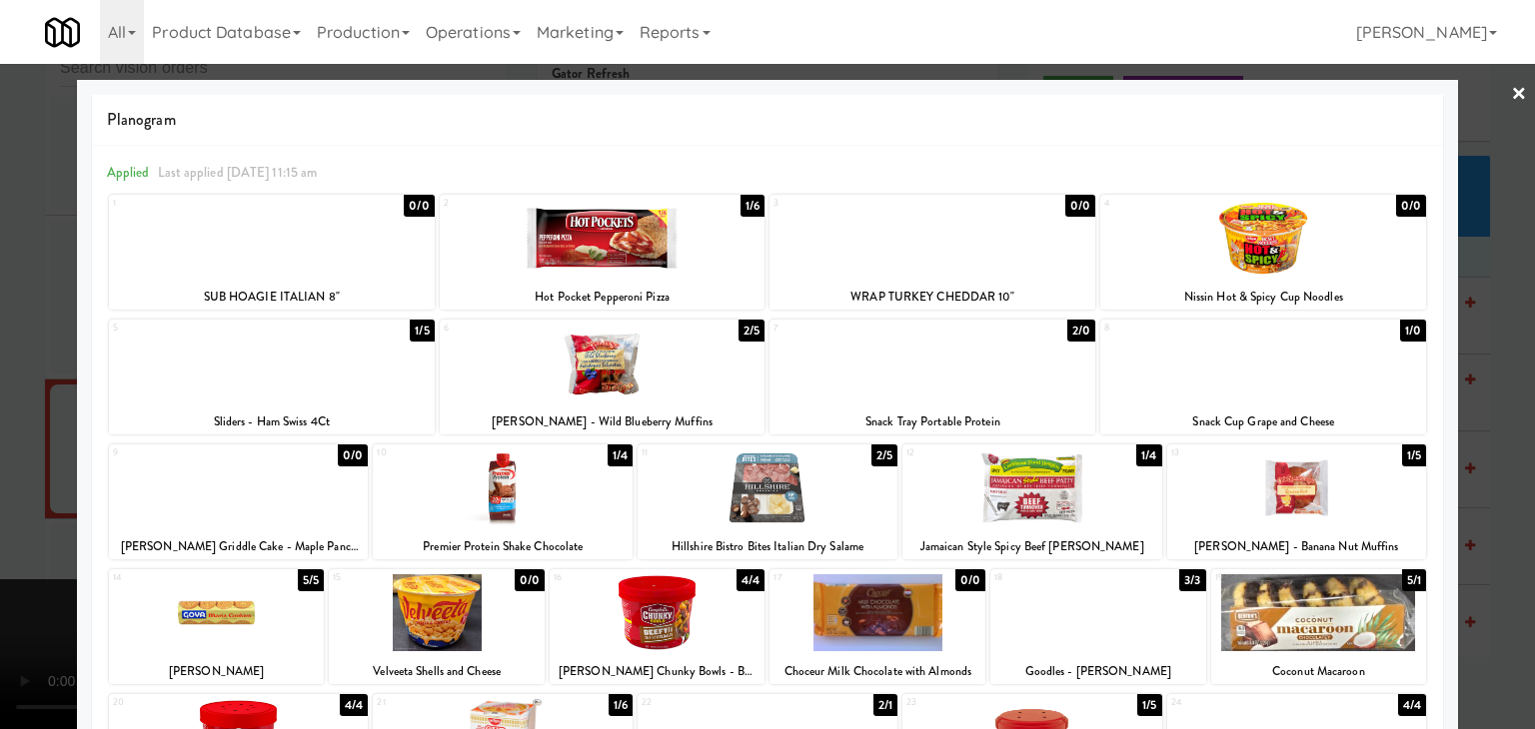
click at [1491, 435] on div at bounding box center [767, 364] width 1535 height 729
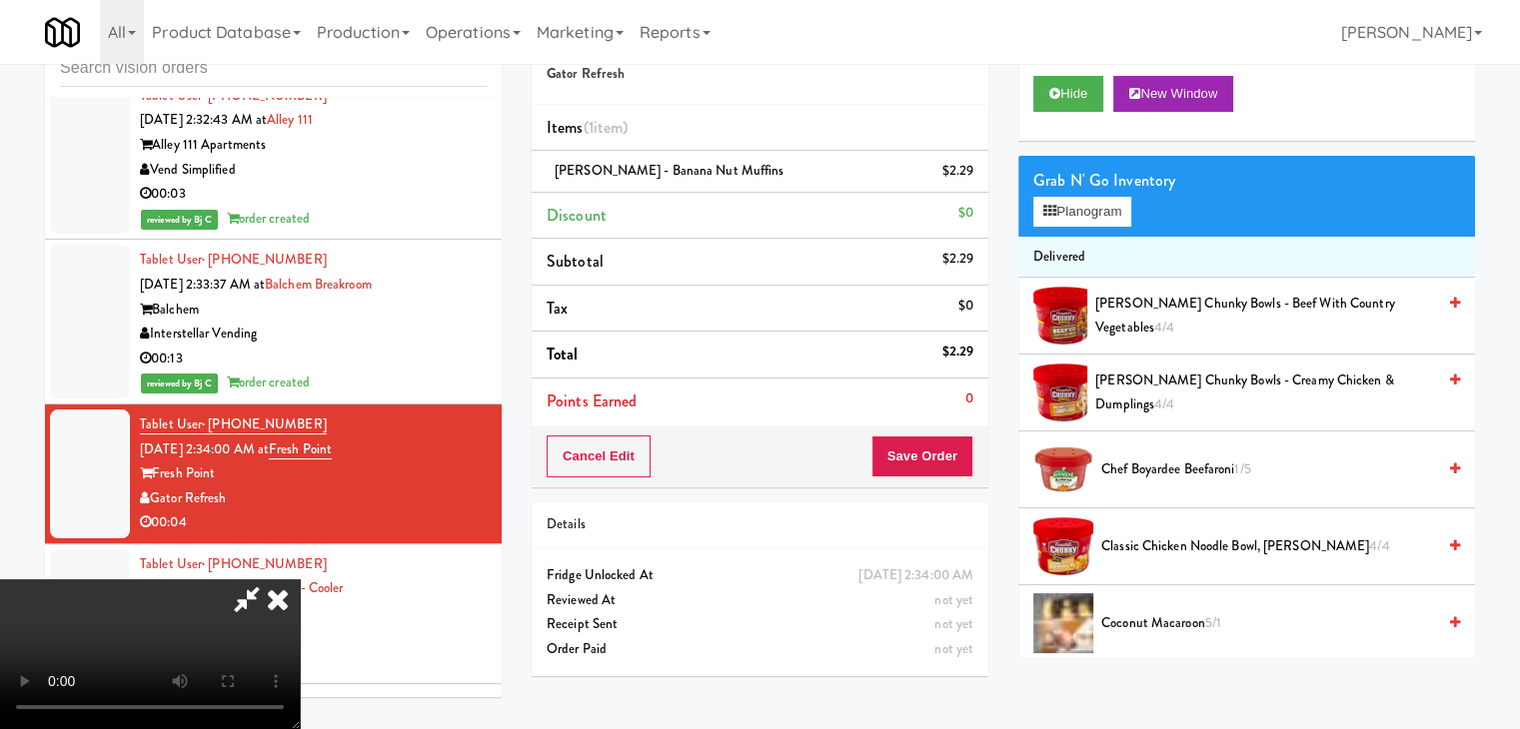
drag, startPoint x: 256, startPoint y: 520, endPoint x: 305, endPoint y: 520, distance: 49.0
click at [260, 580] on video at bounding box center [150, 655] width 300 height 150
click at [919, 461] on button "Save Order" at bounding box center [922, 457] width 102 height 42
click at [927, 457] on button "Save Order" at bounding box center [922, 457] width 102 height 42
click at [923, 446] on body "Are you sure you want to update this order? Okay Cancel Okay Are you sure you w…" at bounding box center [760, 364] width 1520 height 729
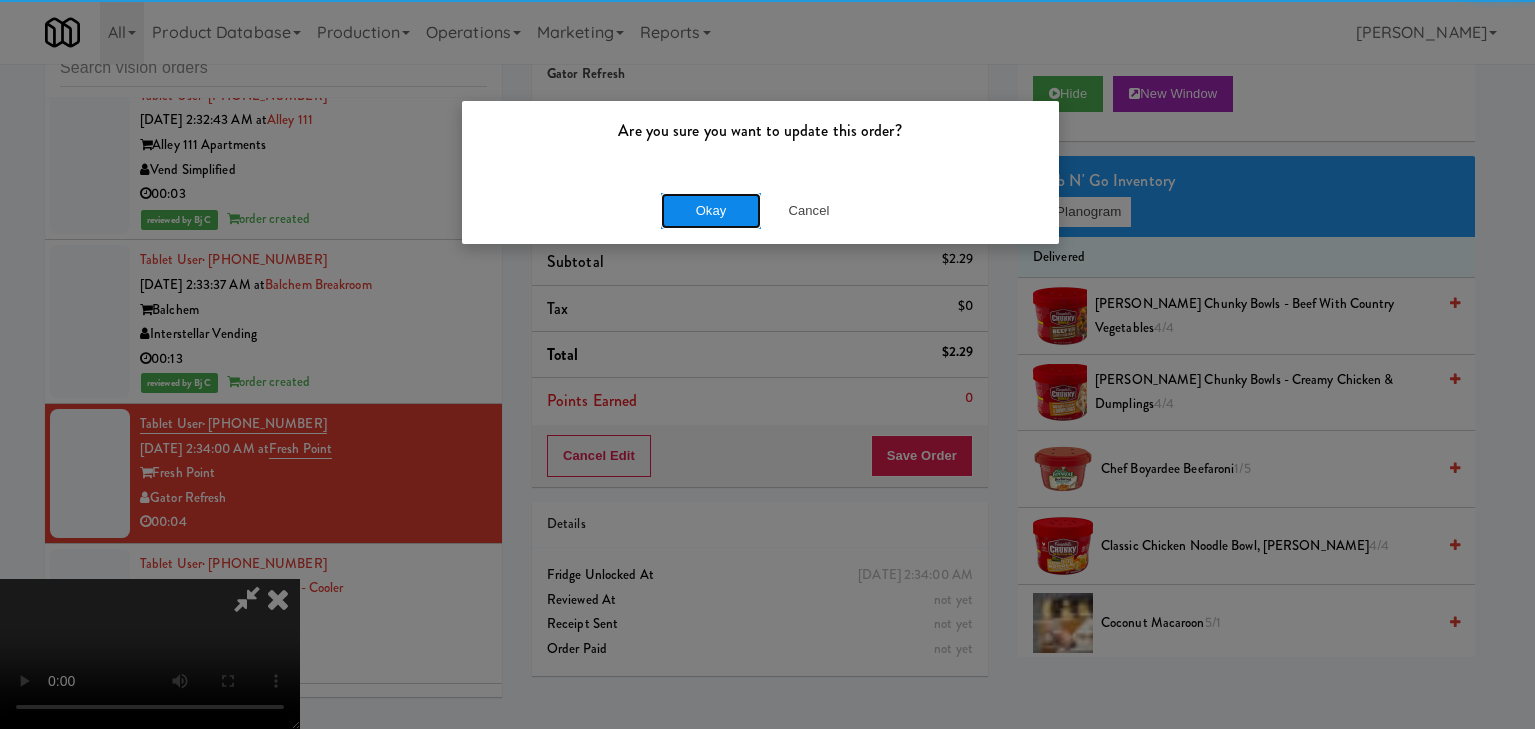
click at [717, 198] on button "Okay" at bounding box center [710, 211] width 100 height 36
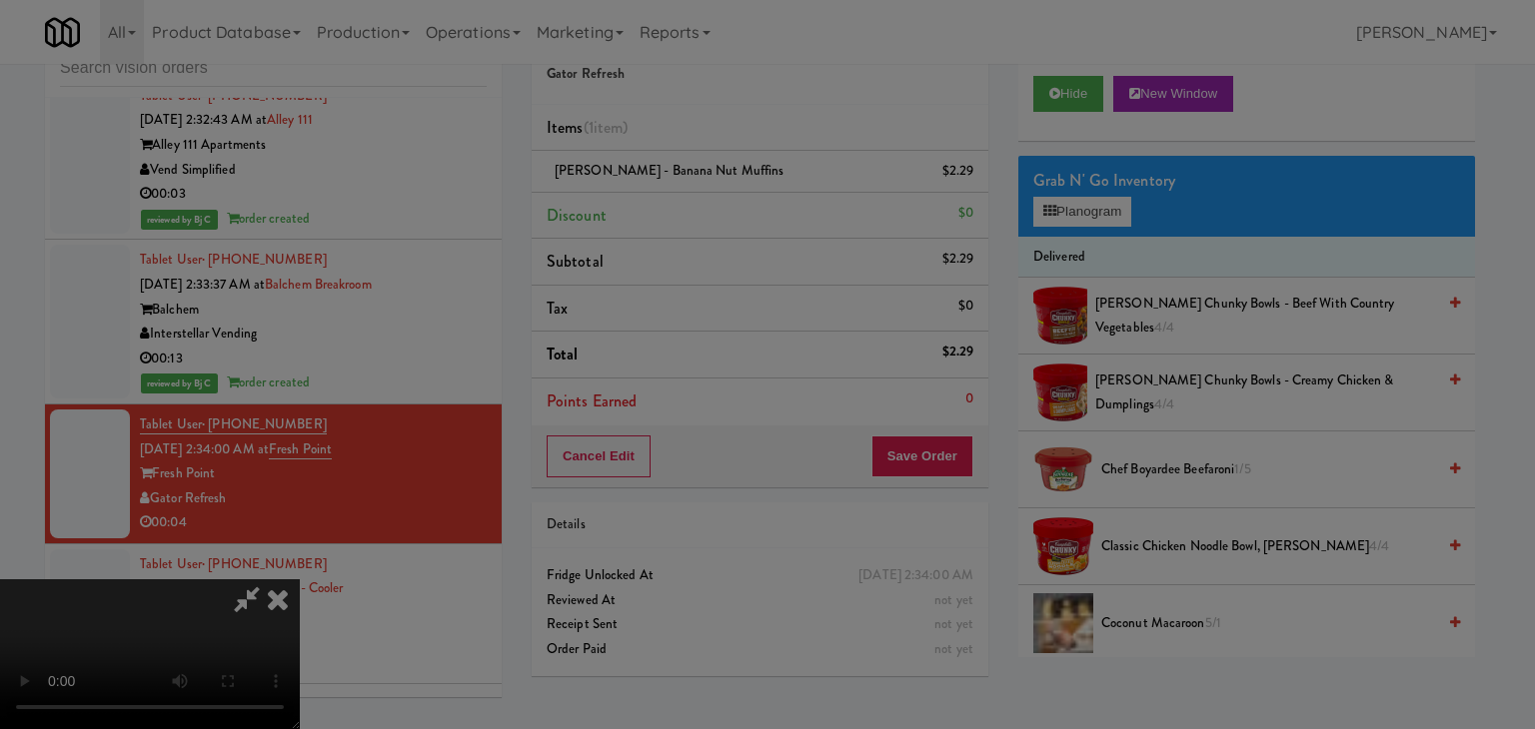
click at [716, 192] on button "Okay" at bounding box center [710, 174] width 100 height 36
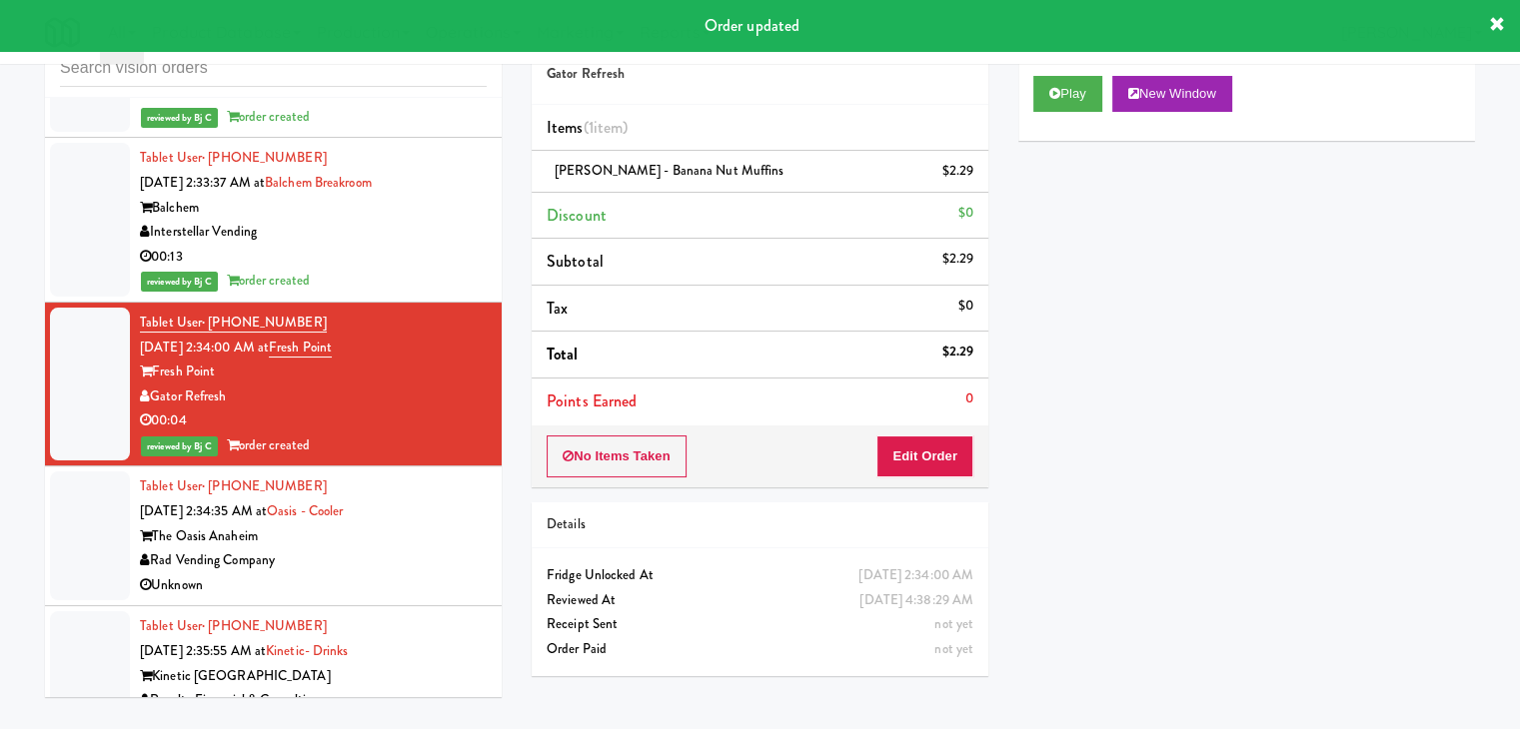
scroll to position [11990, 0]
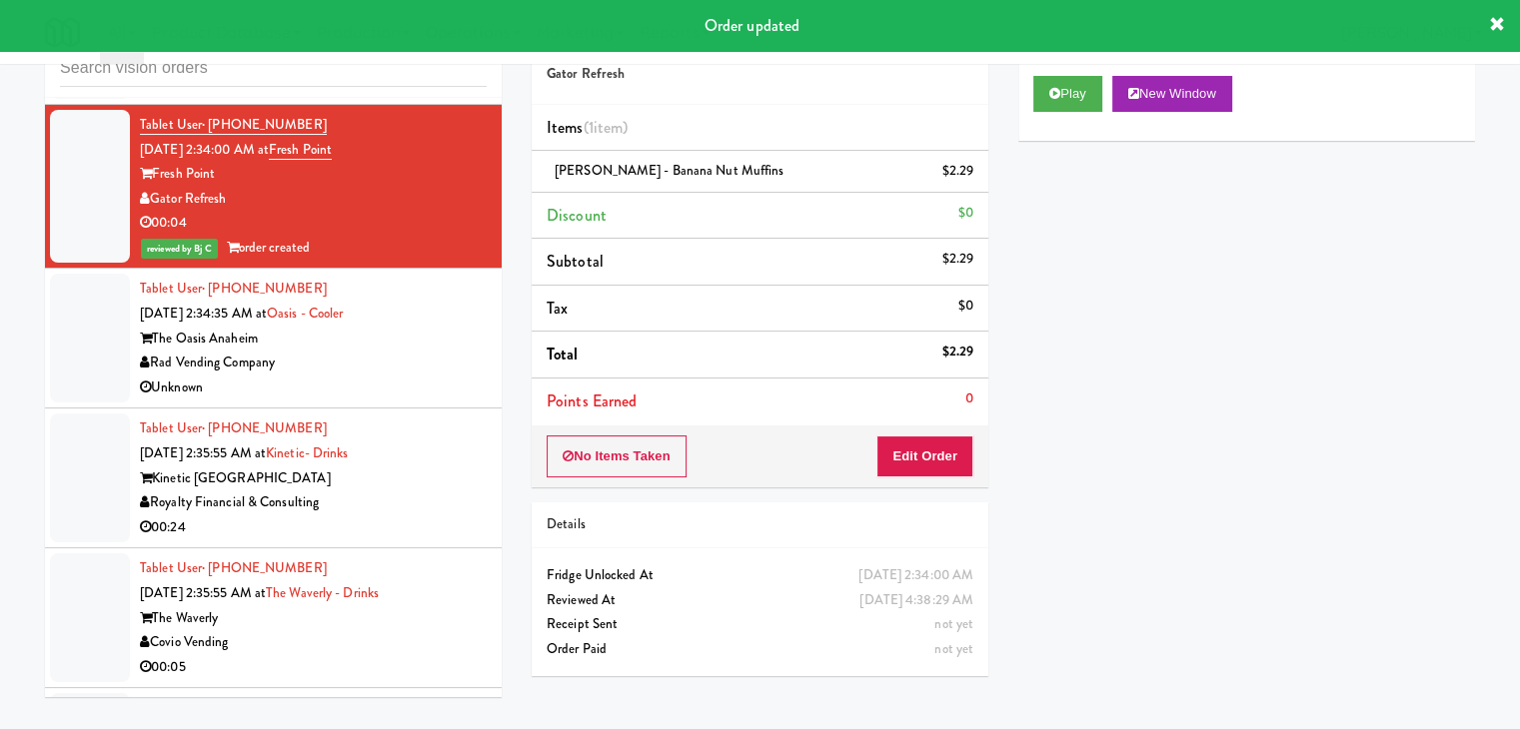
click at [424, 351] on div "Rad Vending Company" at bounding box center [313, 363] width 347 height 25
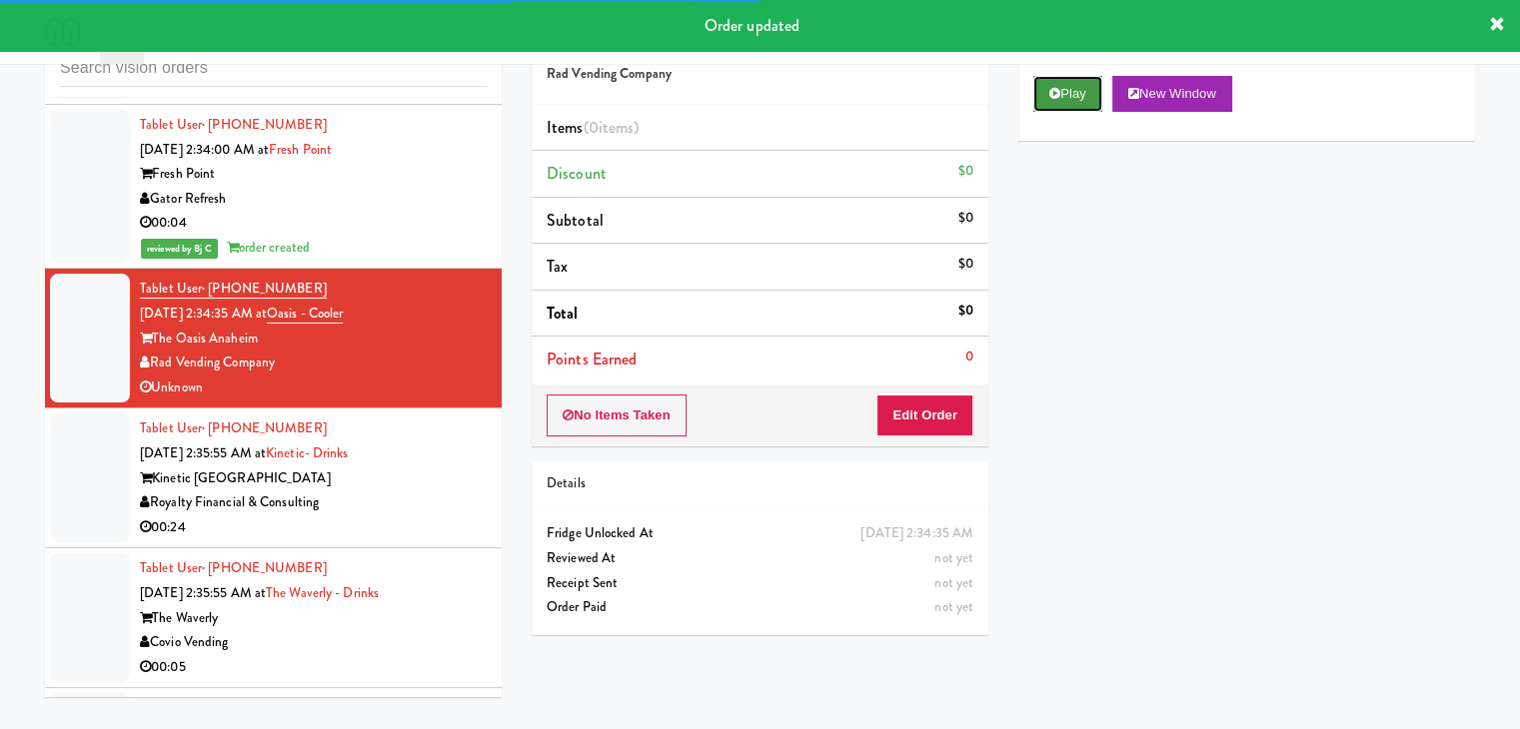
click at [1071, 98] on button "Play" at bounding box center [1067, 94] width 69 height 36
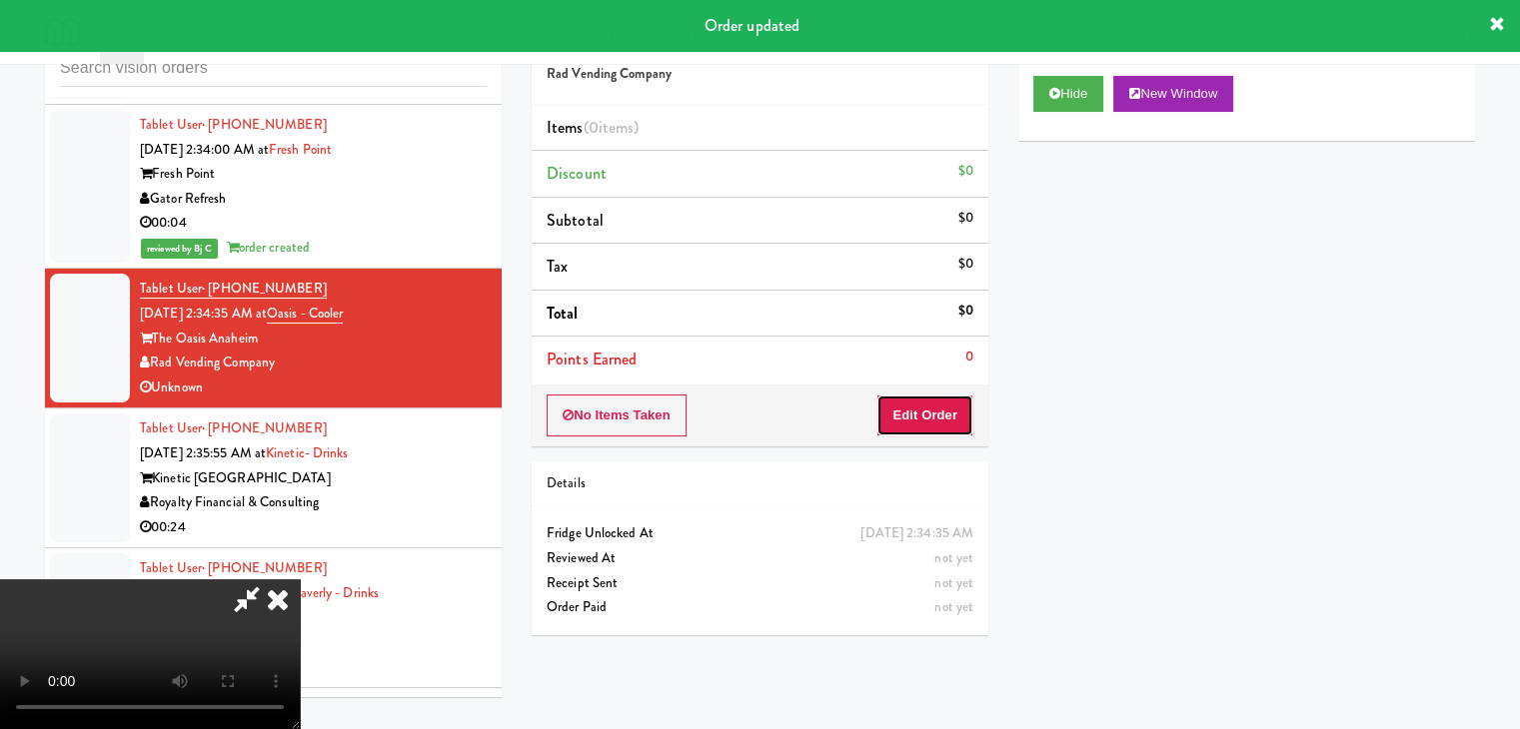
click at [941, 411] on button "Edit Order" at bounding box center [924, 416] width 97 height 42
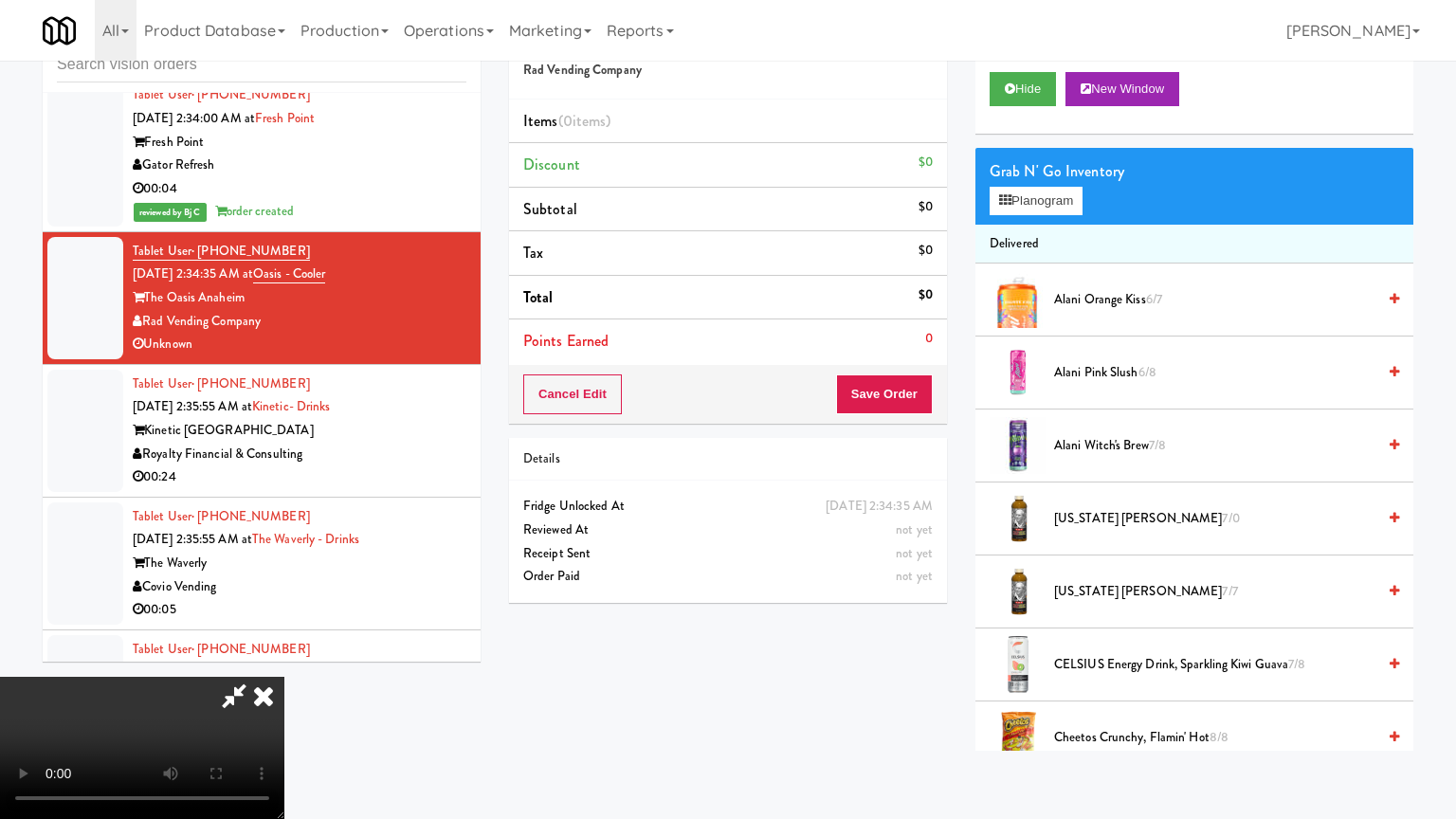
click at [285, 677] on video at bounding box center [142, 748] width 285 height 142
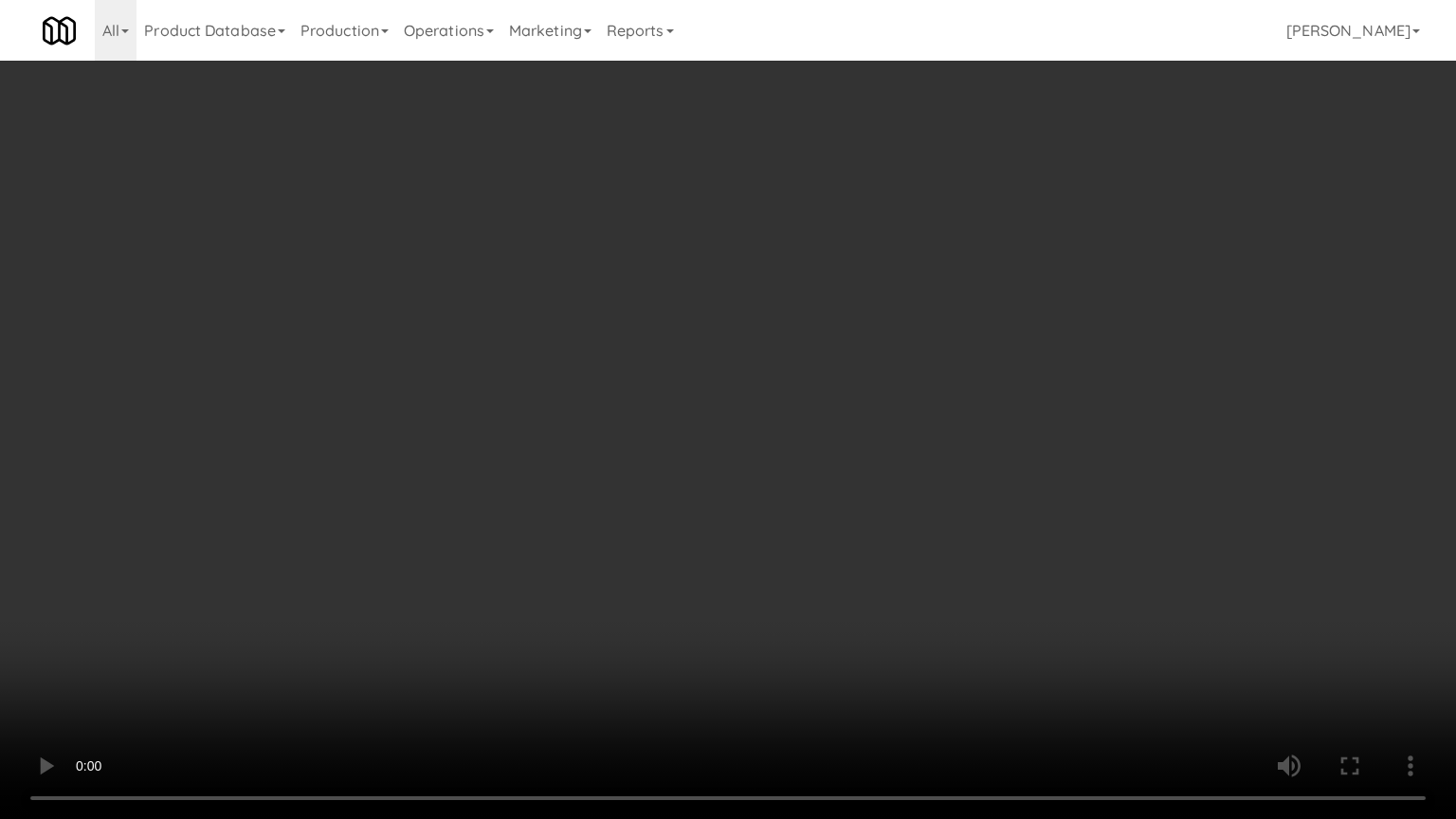
drag, startPoint x: 828, startPoint y: 424, endPoint x: 819, endPoint y: 419, distance: 10.3
click at [823, 418] on video at bounding box center [728, 409] width 1456 height 819
click at [838, 388] on video at bounding box center [728, 409] width 1456 height 819
click at [839, 391] on video at bounding box center [728, 409] width 1456 height 819
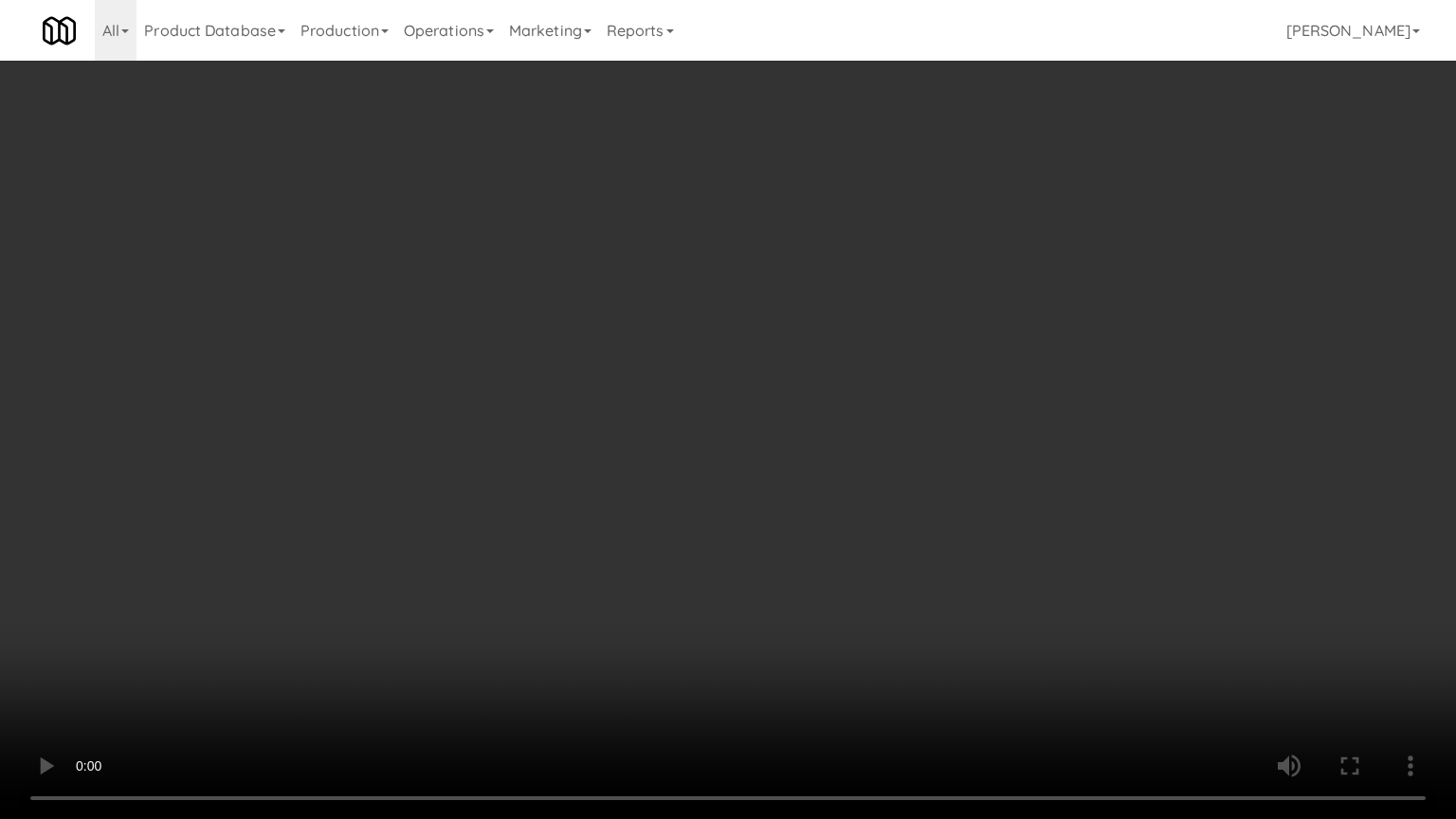
click at [839, 391] on video at bounding box center [728, 409] width 1456 height 819
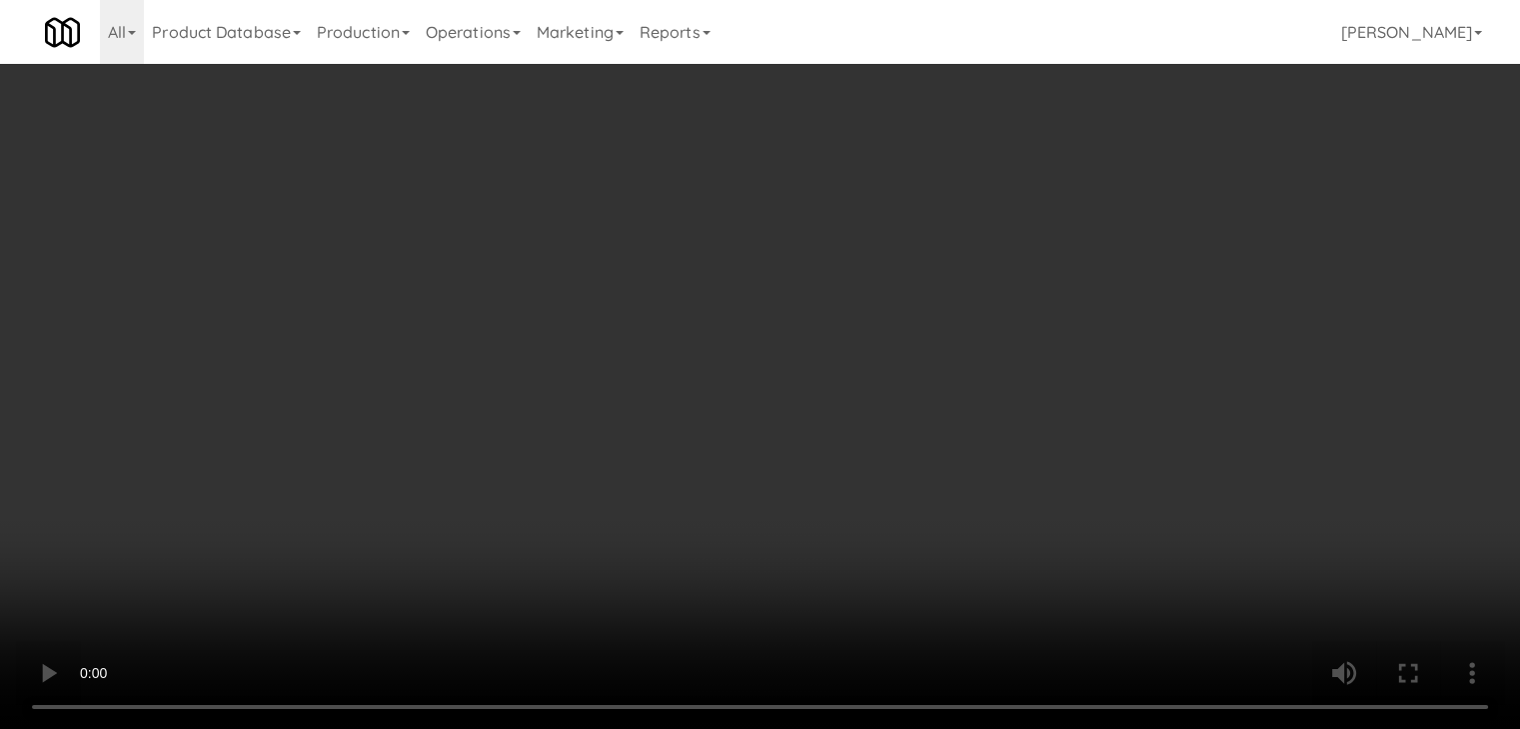
click at [1099, 206] on button "Planogram" at bounding box center [1082, 212] width 98 height 30
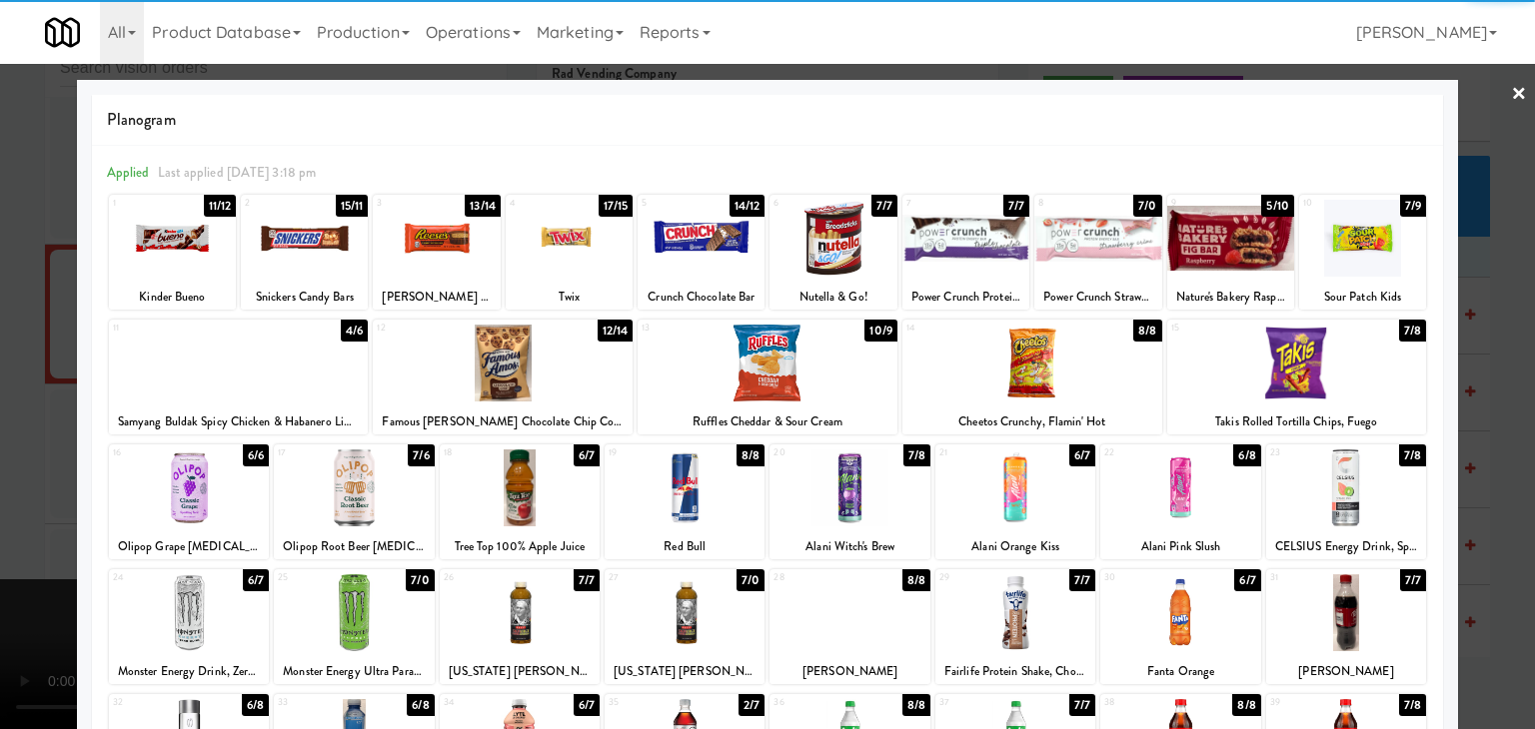
click at [400, 238] on div at bounding box center [436, 238] width 127 height 77
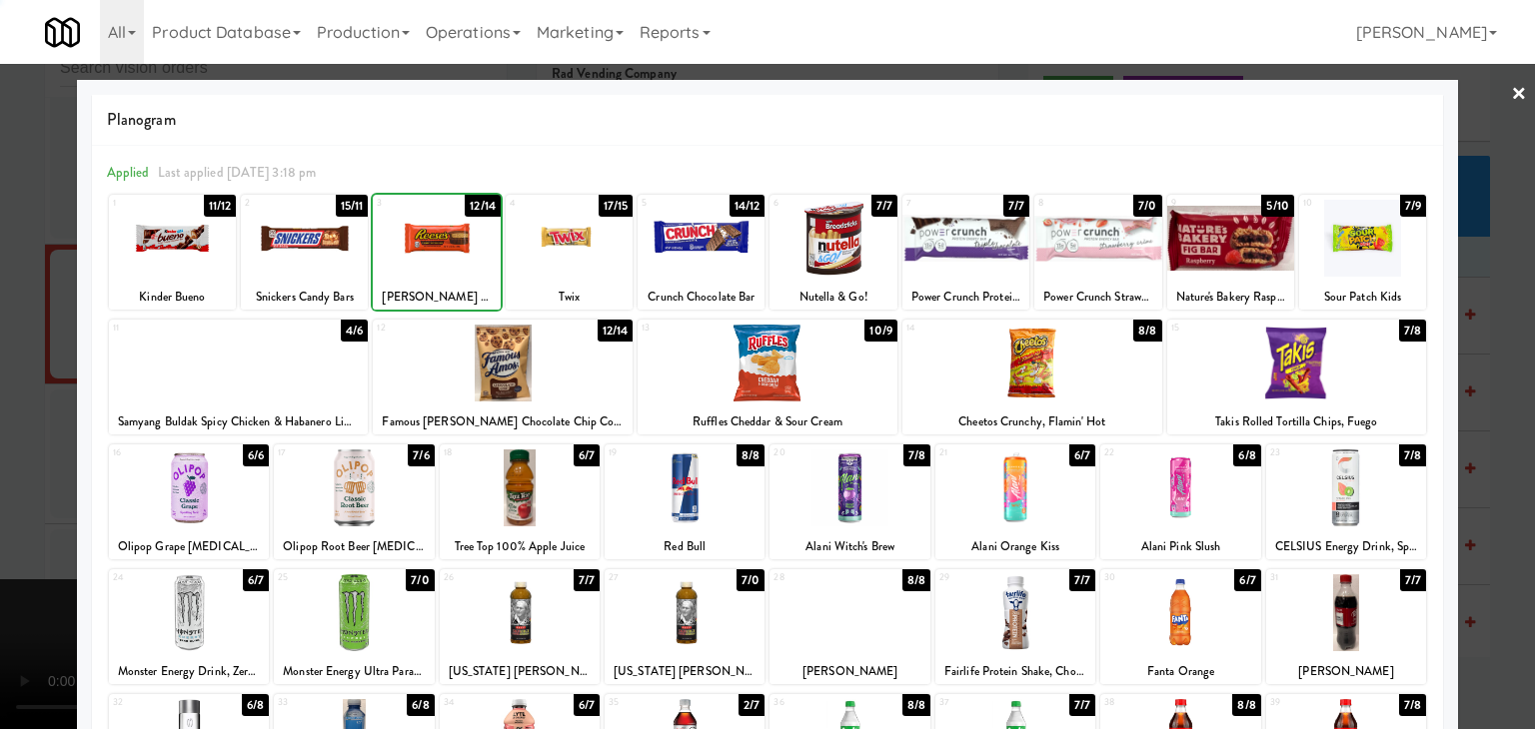
click at [7, 326] on div at bounding box center [767, 364] width 1535 height 729
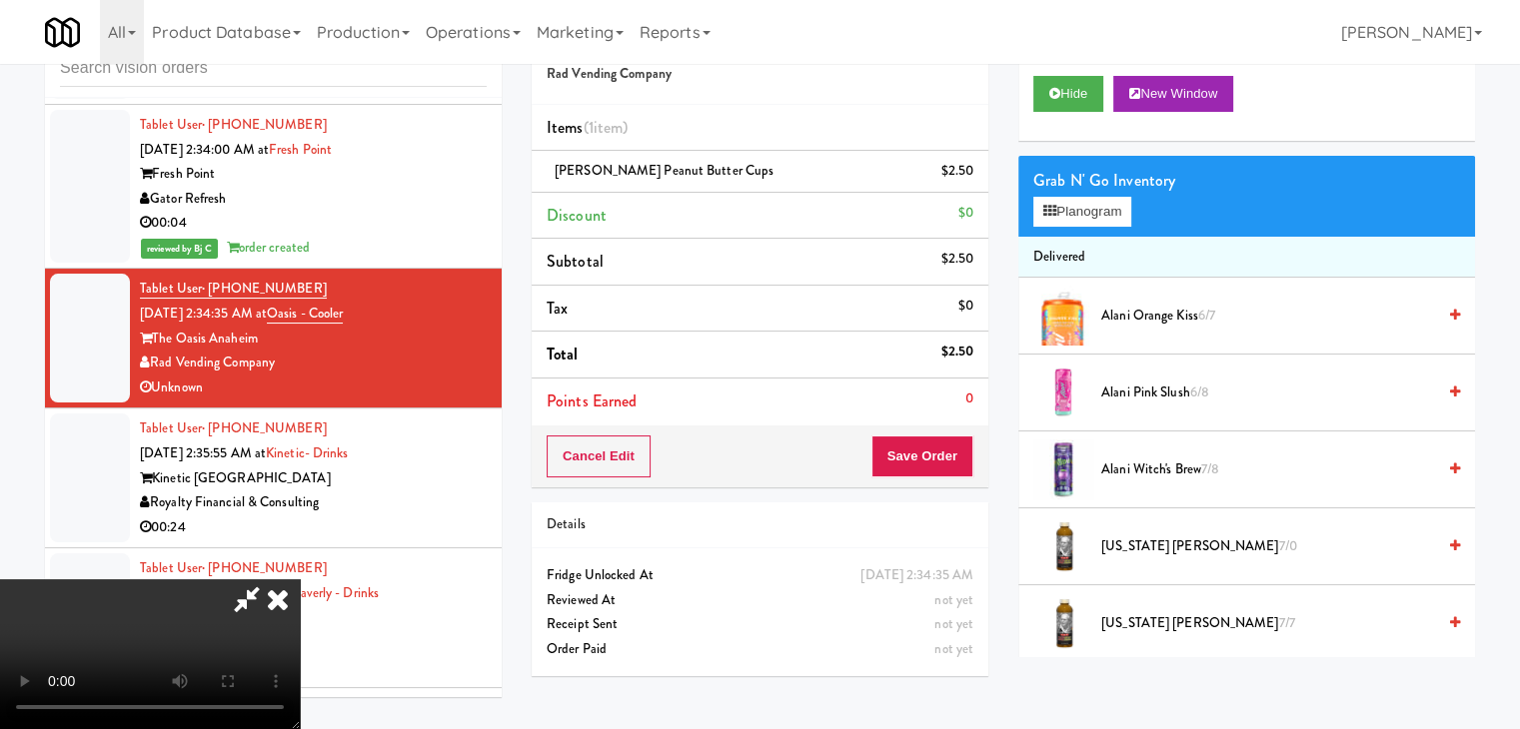
click at [300, 580] on video at bounding box center [150, 655] width 300 height 150
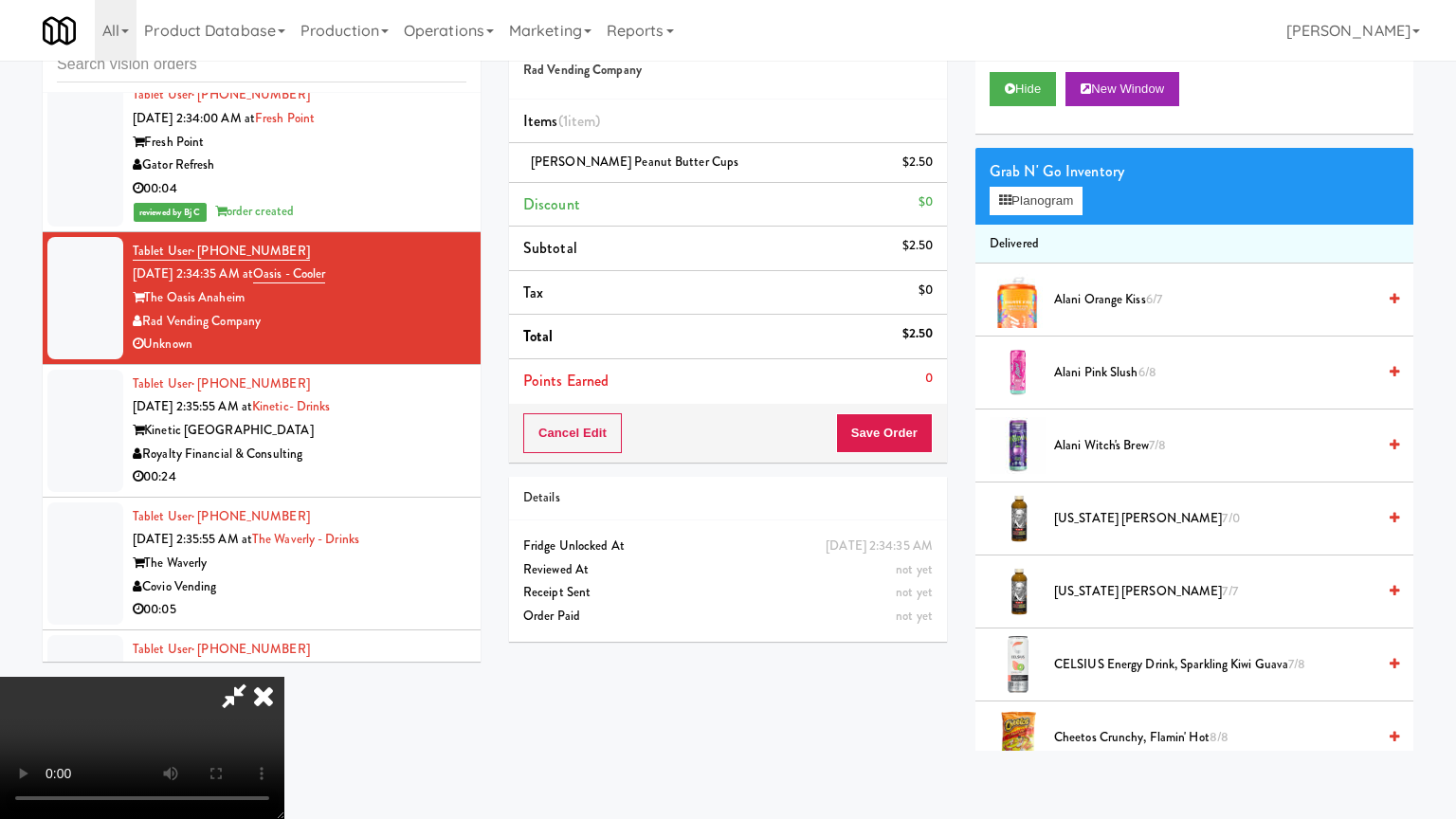
click at [285, 677] on video at bounding box center [142, 748] width 285 height 142
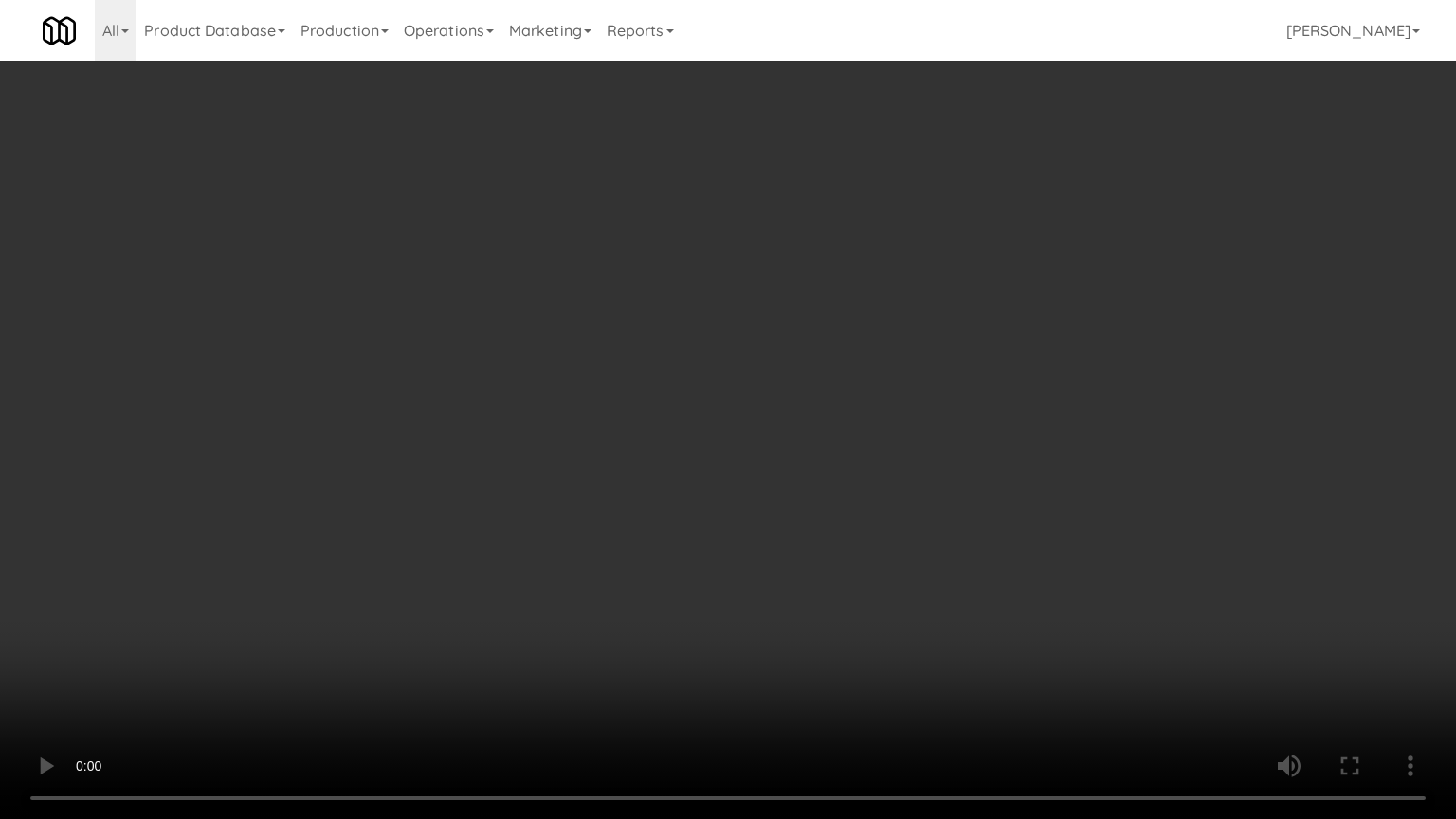
click at [792, 471] on video at bounding box center [728, 409] width 1456 height 819
drag, startPoint x: 792, startPoint y: 471, endPoint x: 793, endPoint y: 486, distance: 15.0
click at [794, 475] on video at bounding box center [728, 409] width 1456 height 819
click at [925, 410] on video at bounding box center [728, 409] width 1456 height 819
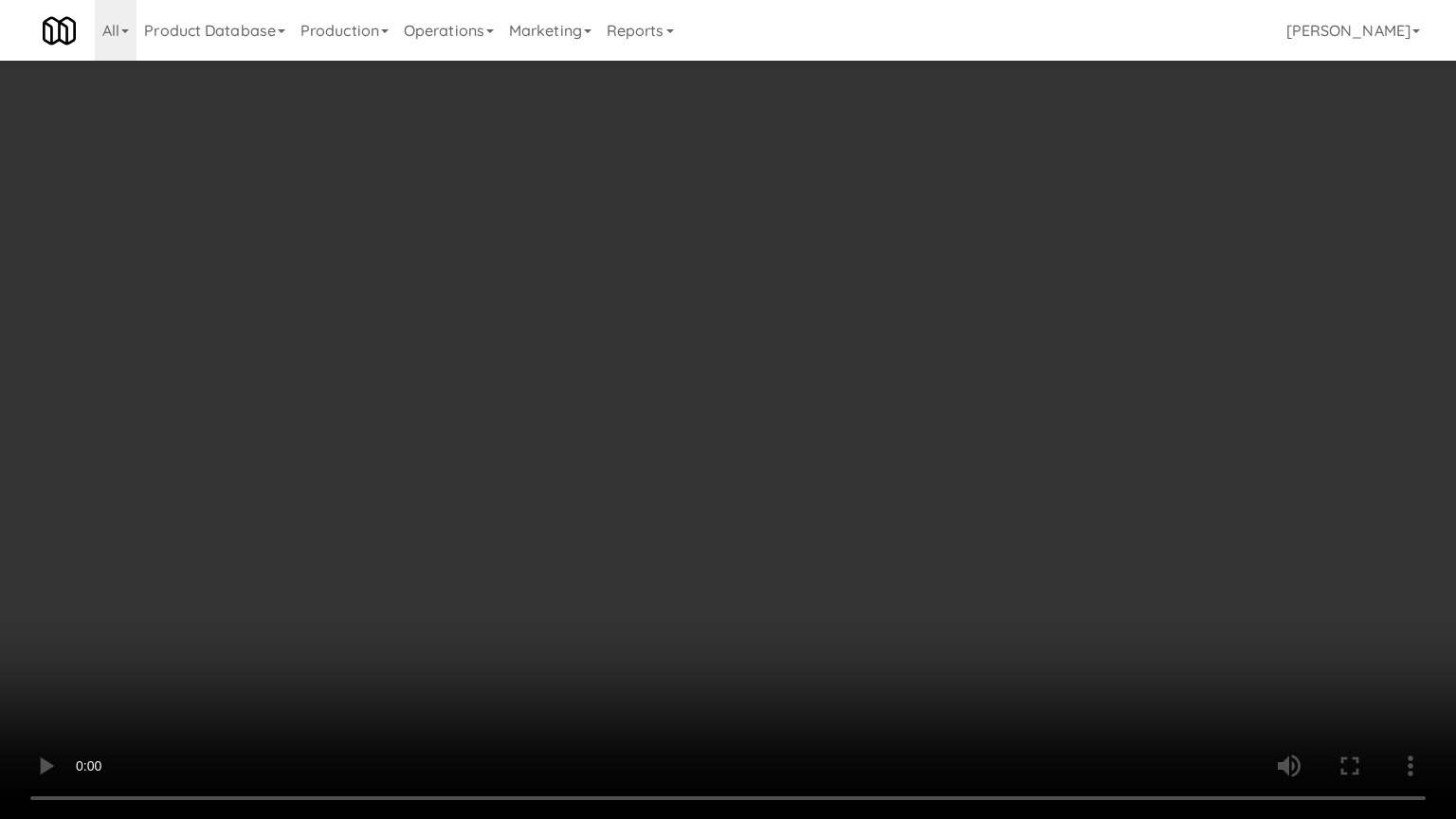
click at [930, 400] on video at bounding box center [728, 409] width 1456 height 819
click at [738, 591] on video at bounding box center [728, 409] width 1456 height 819
drag, startPoint x: 738, startPoint y: 591, endPoint x: 832, endPoint y: 270, distance: 334.5
click at [739, 586] on video at bounding box center [728, 409] width 1456 height 819
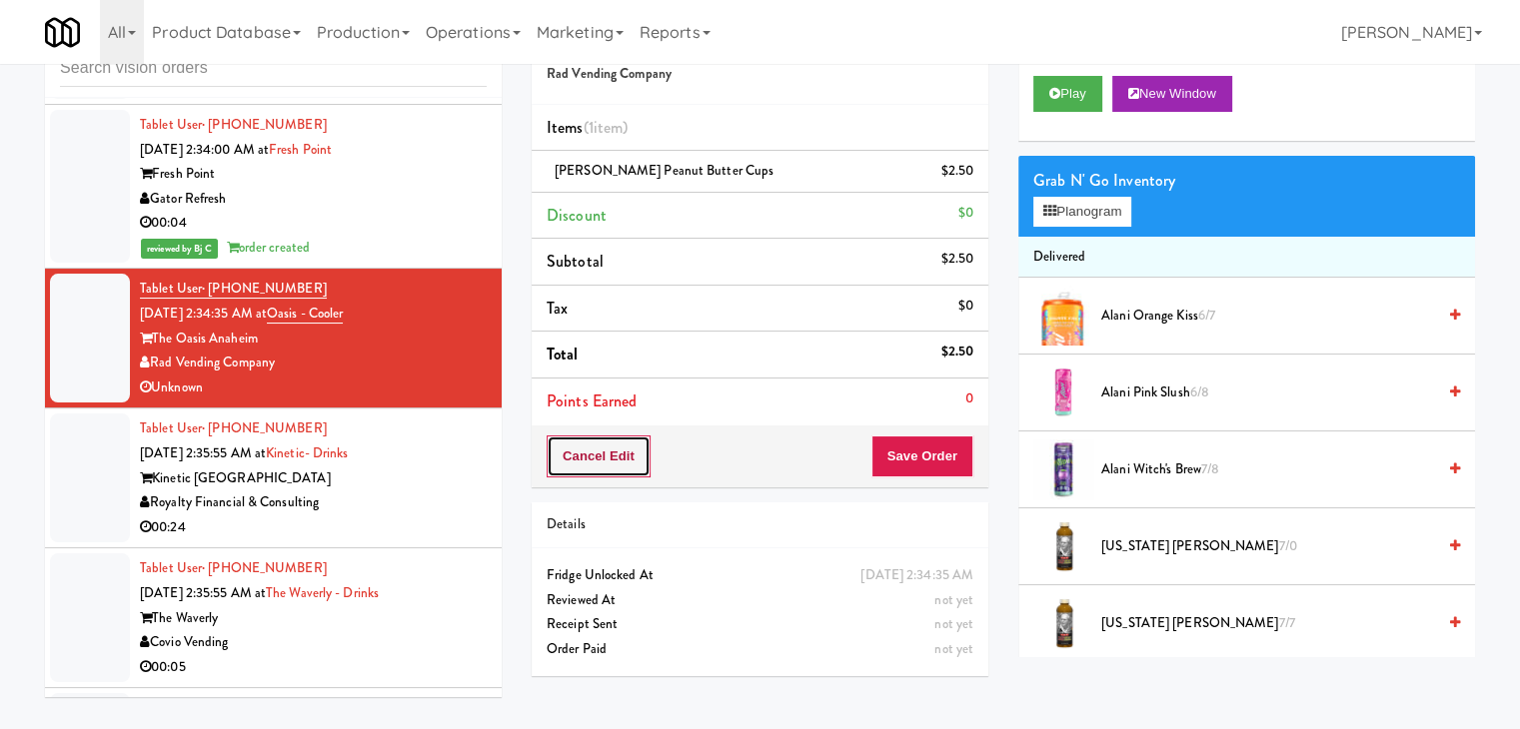
click at [601, 469] on button "Cancel Edit" at bounding box center [599, 457] width 104 height 42
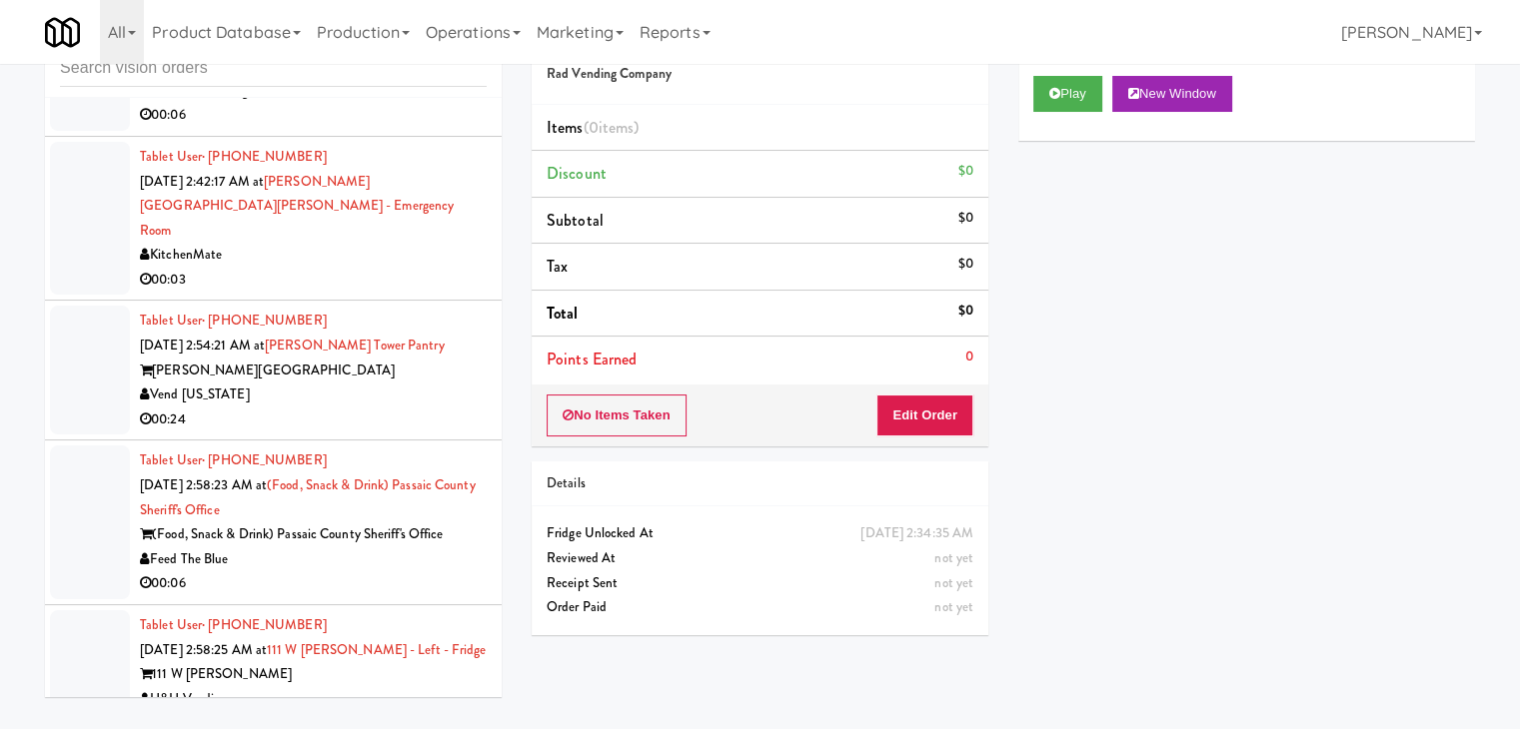
scroll to position [13089, 0]
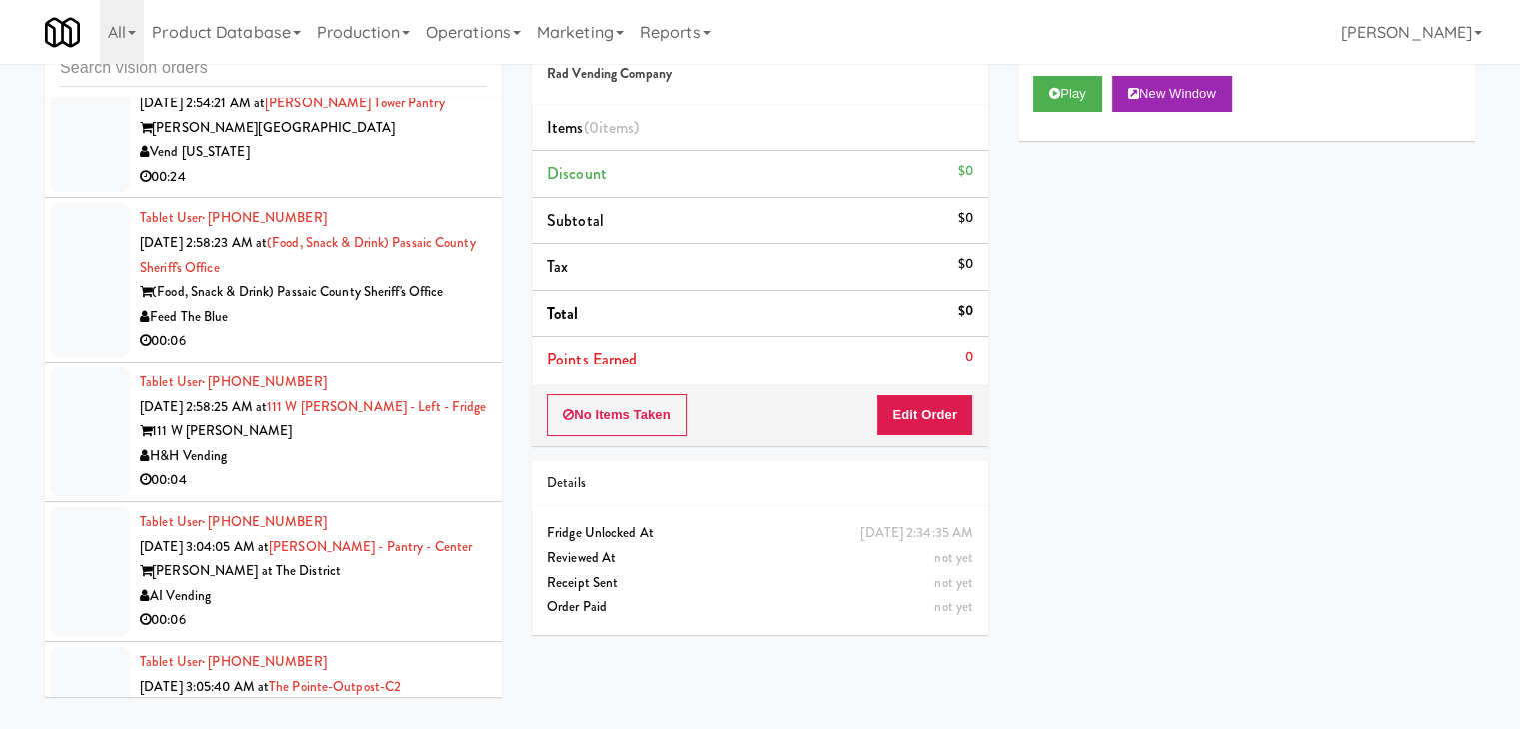
click at [392, 445] on div "H&H Vending" at bounding box center [313, 457] width 347 height 25
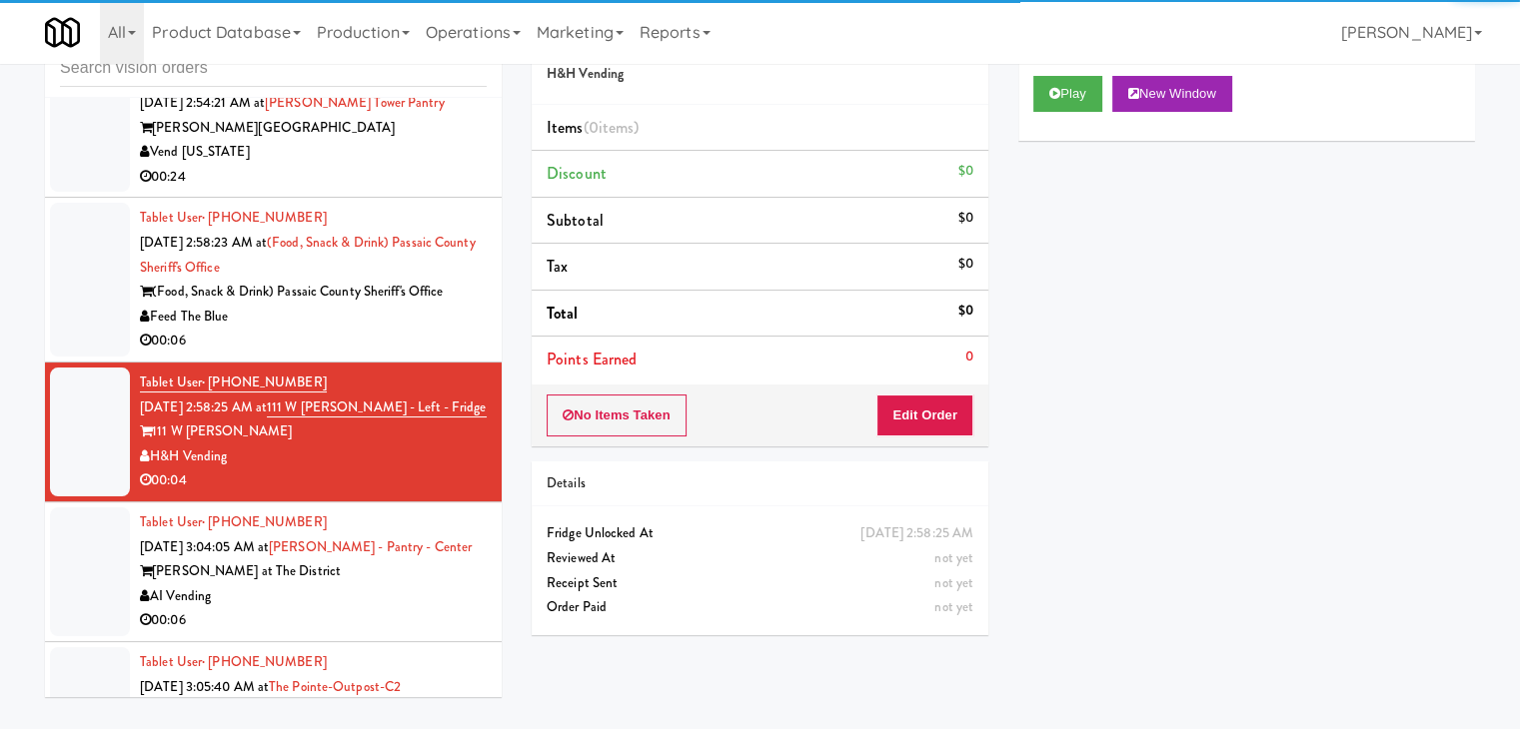
drag, startPoint x: 394, startPoint y: 222, endPoint x: 643, endPoint y: 173, distance: 254.6
click at [395, 329] on div "00:06" at bounding box center [313, 341] width 347 height 25
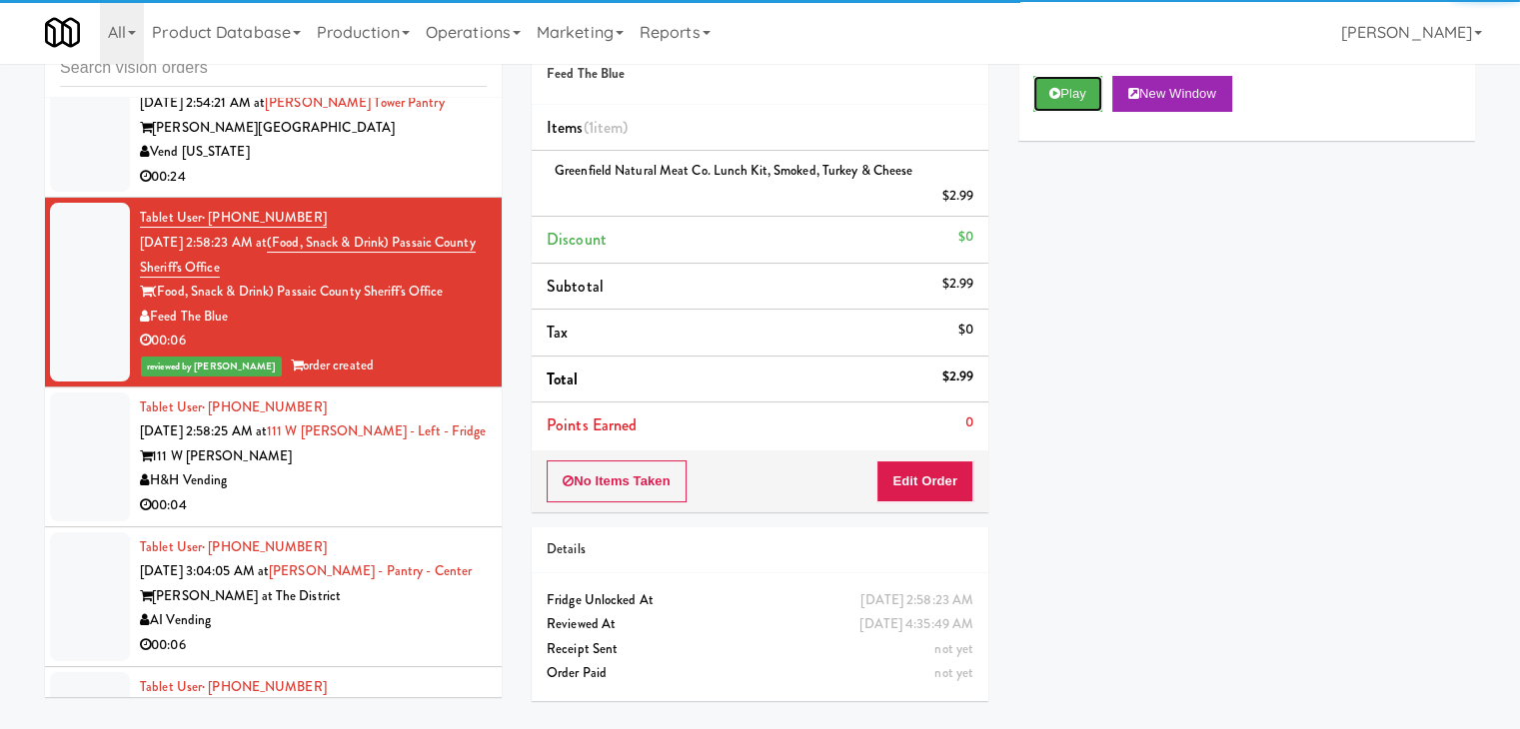
drag, startPoint x: 1060, startPoint y: 93, endPoint x: 1070, endPoint y: 129, distance: 37.3
click at [1071, 121] on div "Play New Window" at bounding box center [1246, 101] width 457 height 80
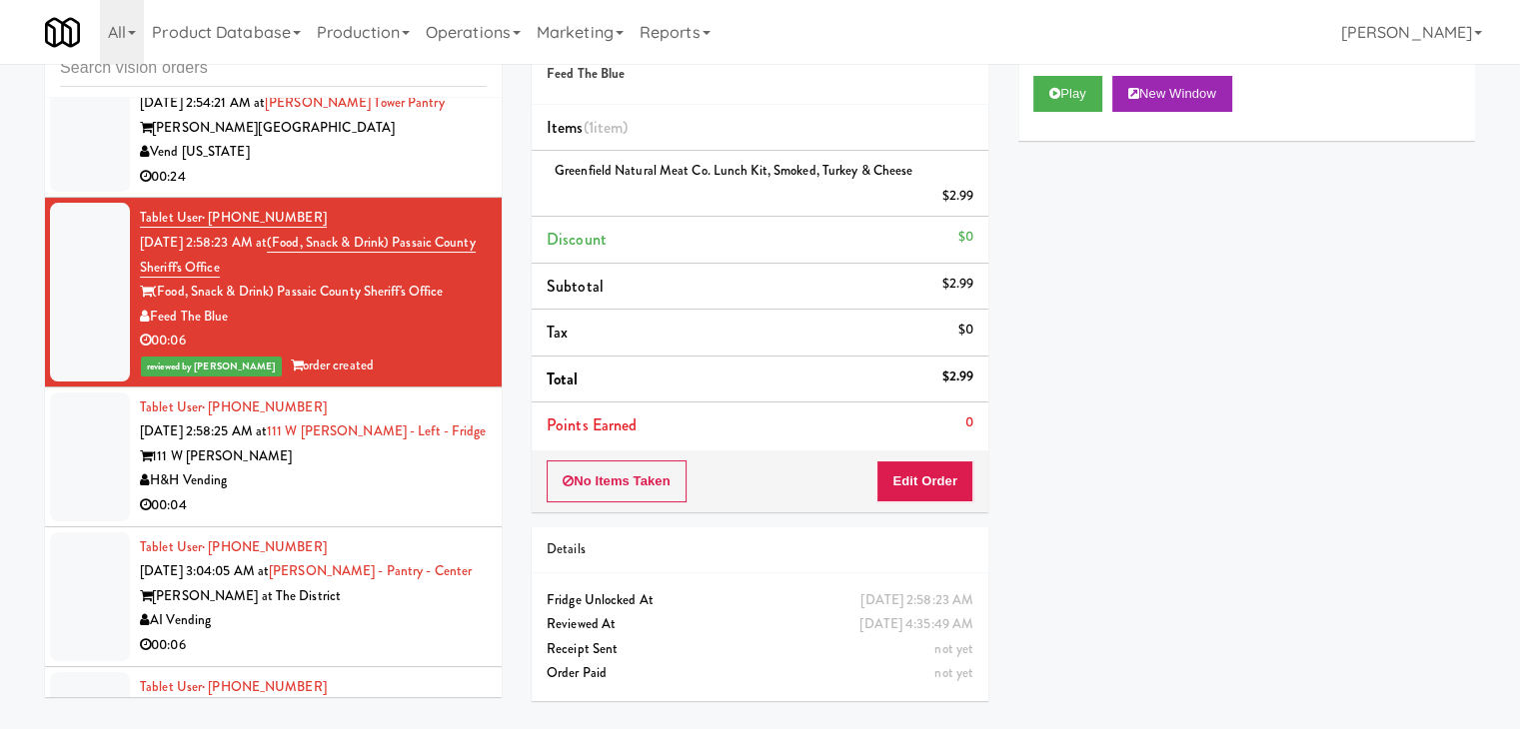
click at [375, 469] on div "H&H Vending" at bounding box center [313, 481] width 347 height 25
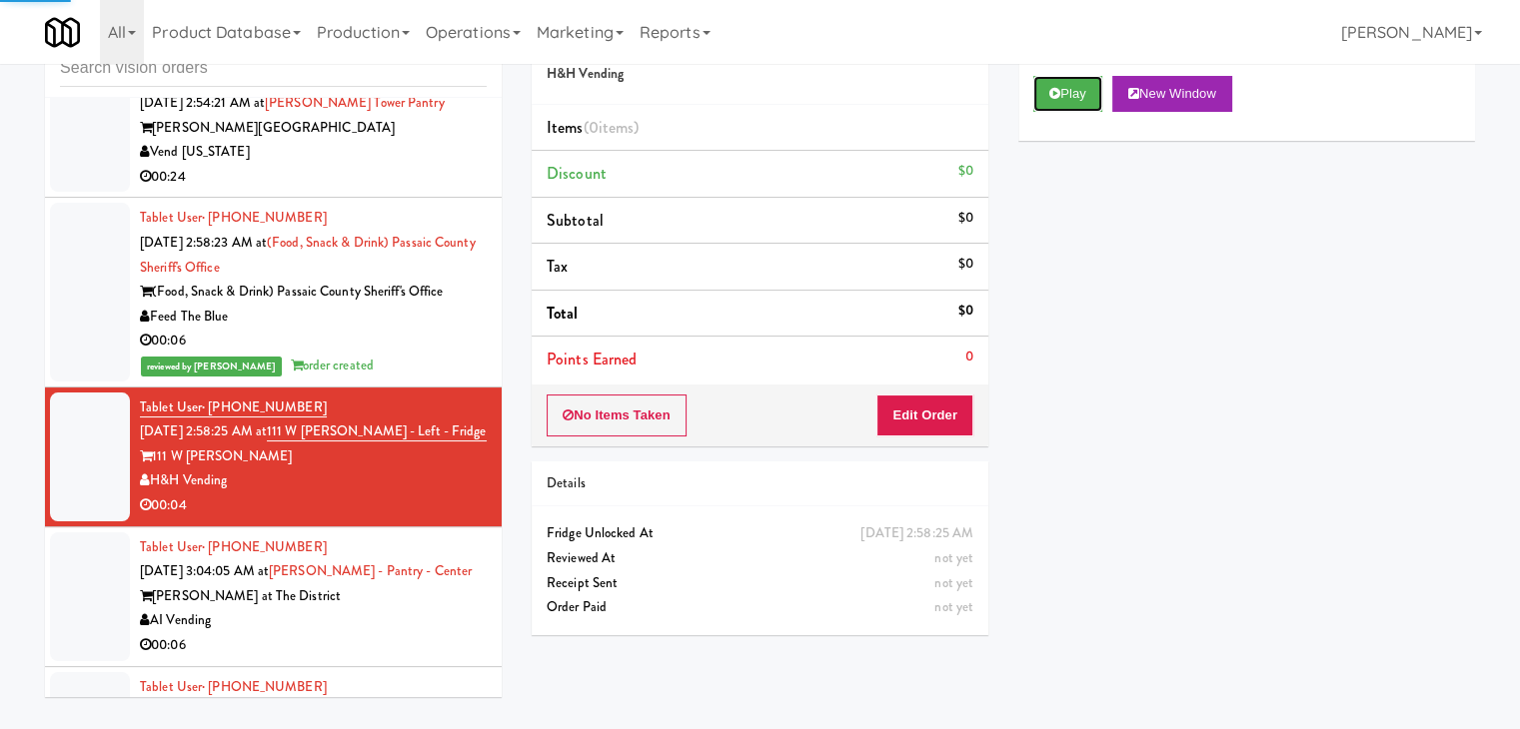
drag, startPoint x: 1098, startPoint y: 78, endPoint x: 1090, endPoint y: 127, distance: 49.6
click at [1092, 83] on button "Play" at bounding box center [1067, 94] width 69 height 36
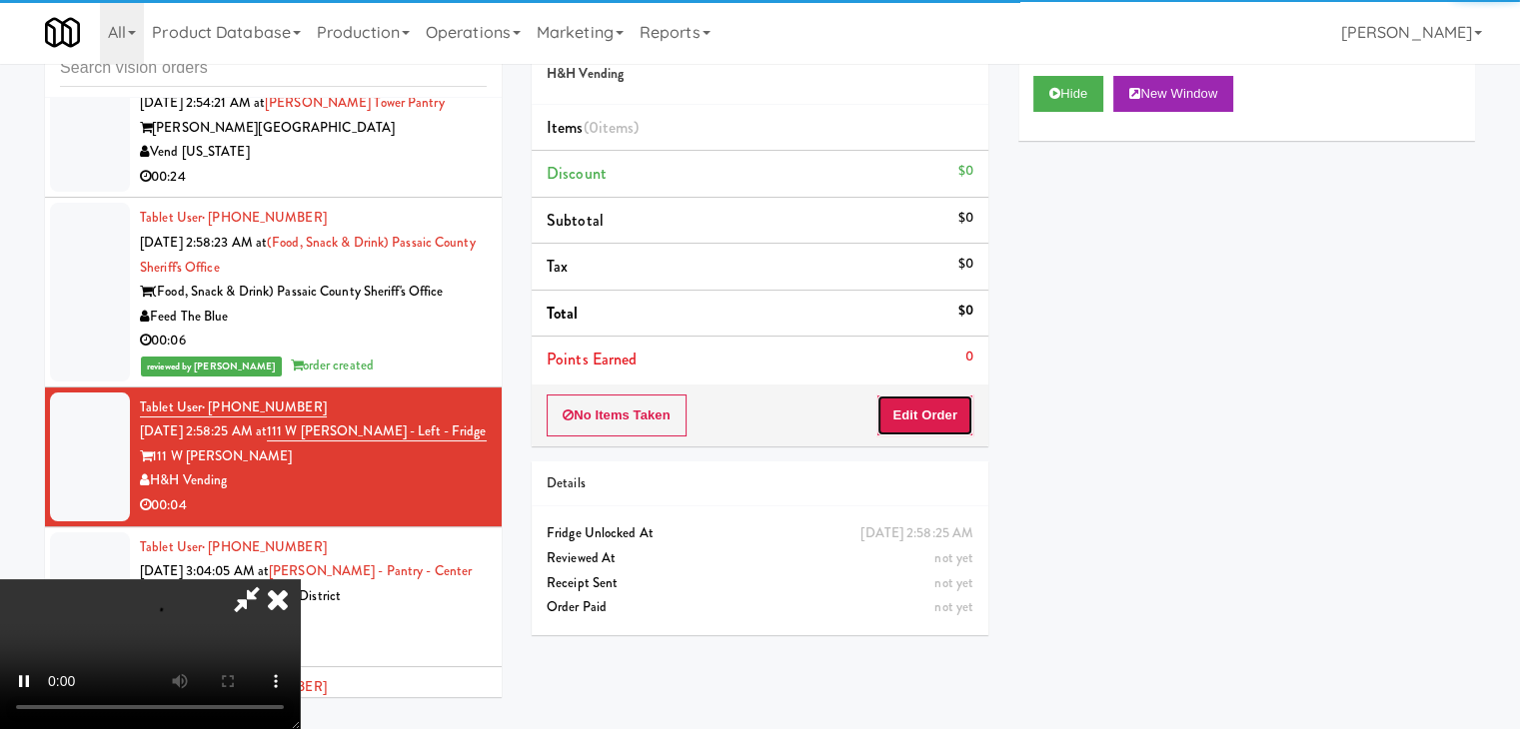
click at [932, 402] on button "Edit Order" at bounding box center [924, 416] width 97 height 42
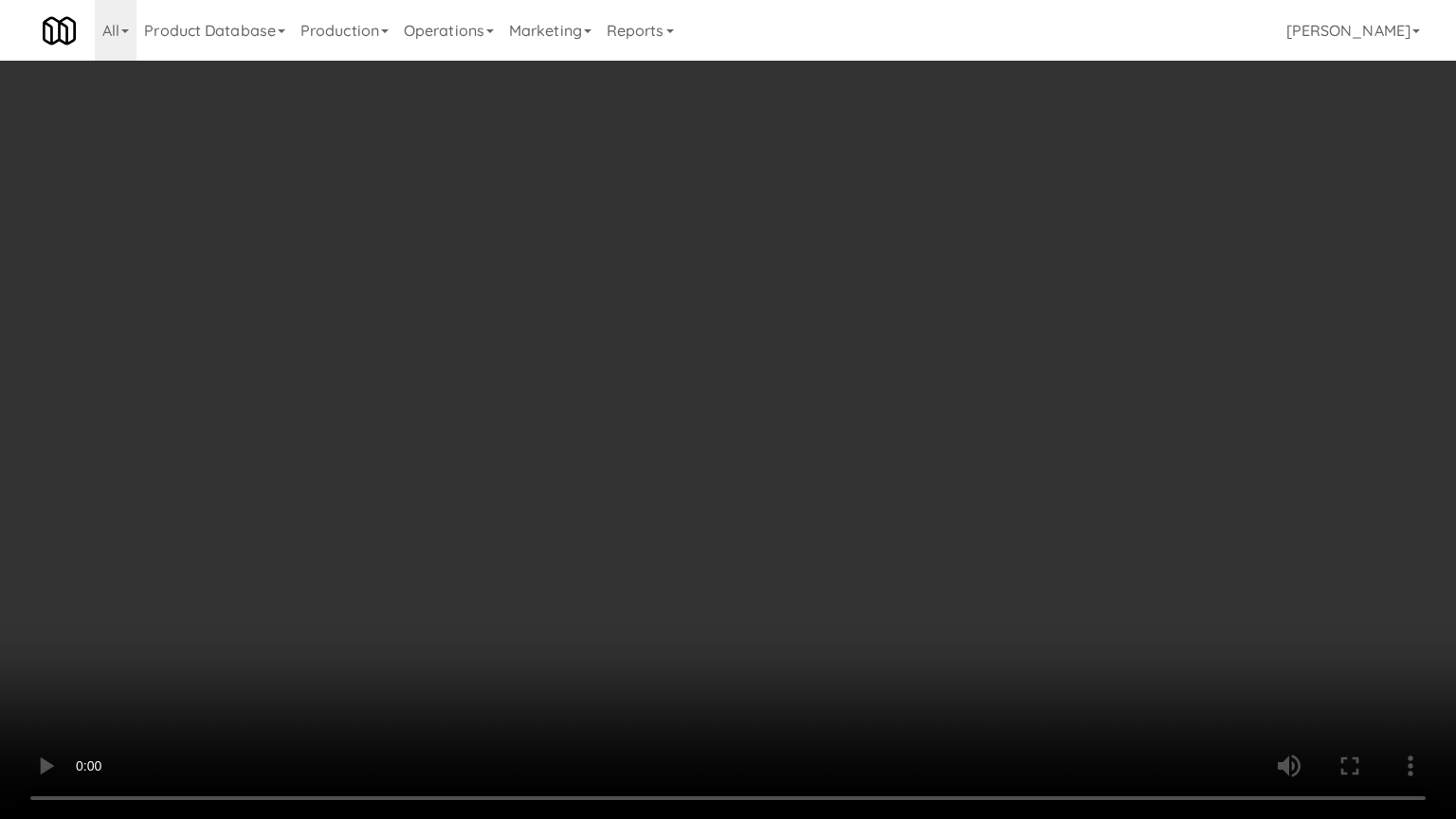
click at [866, 391] on video at bounding box center [728, 409] width 1456 height 819
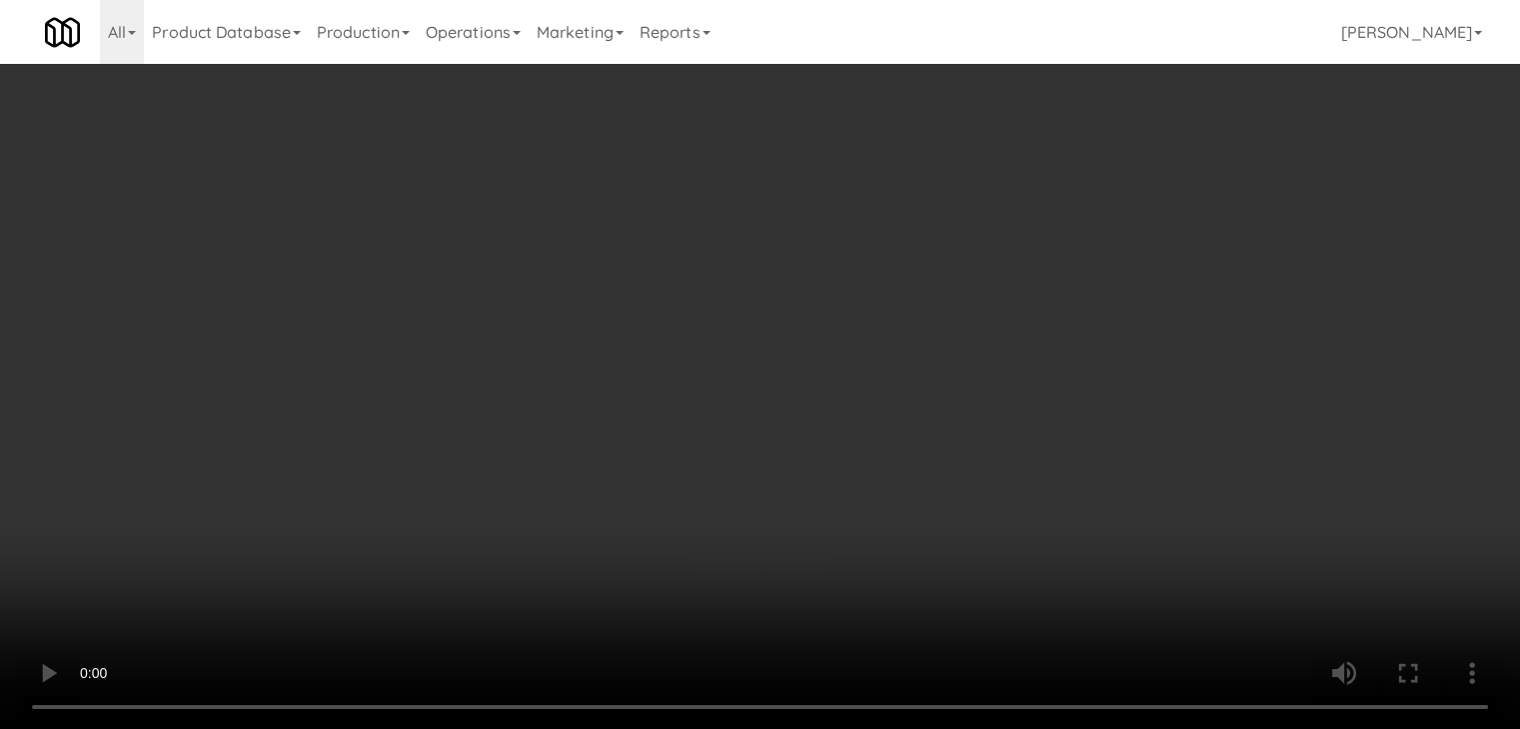
click at [1083, 205] on button "Planogram" at bounding box center [1082, 212] width 98 height 30
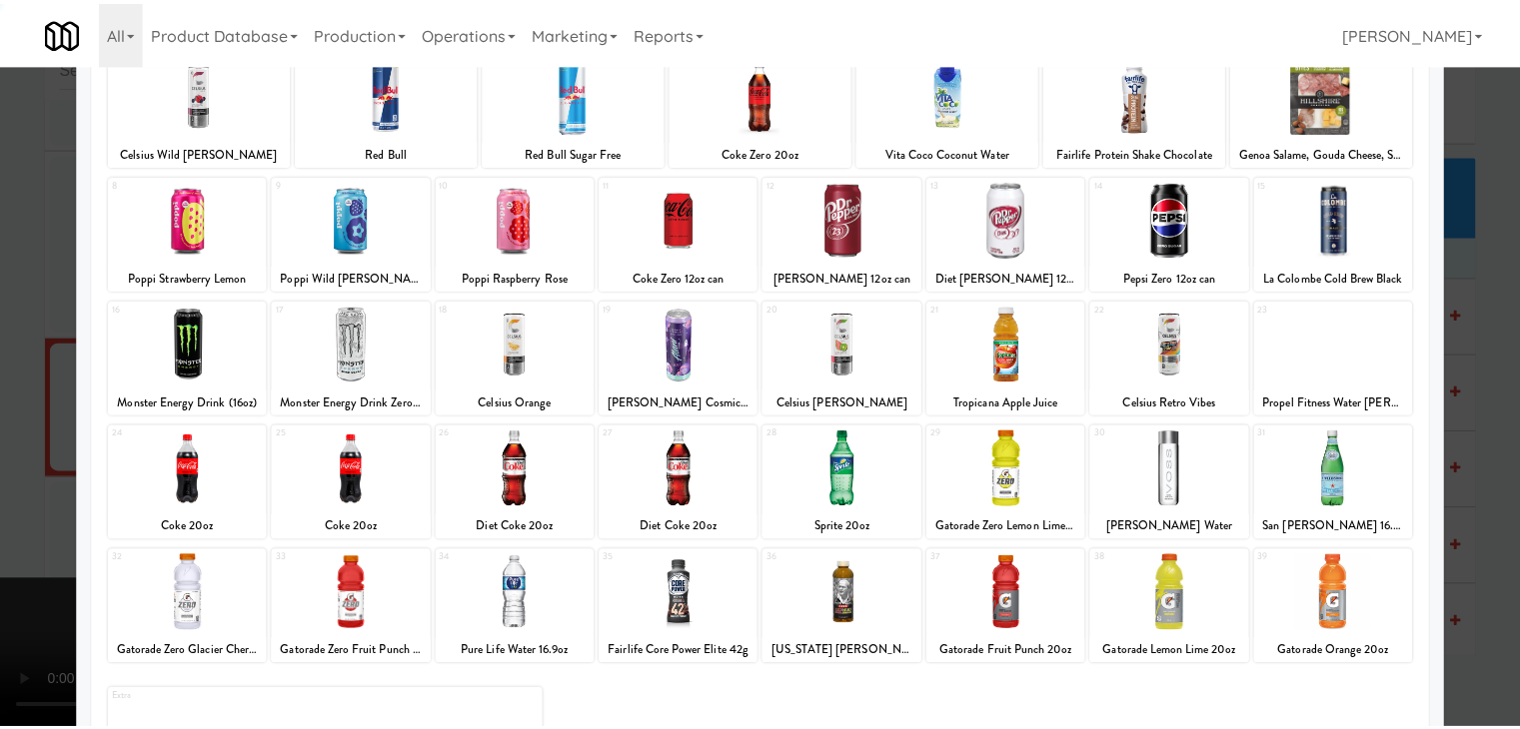
scroll to position [252, 0]
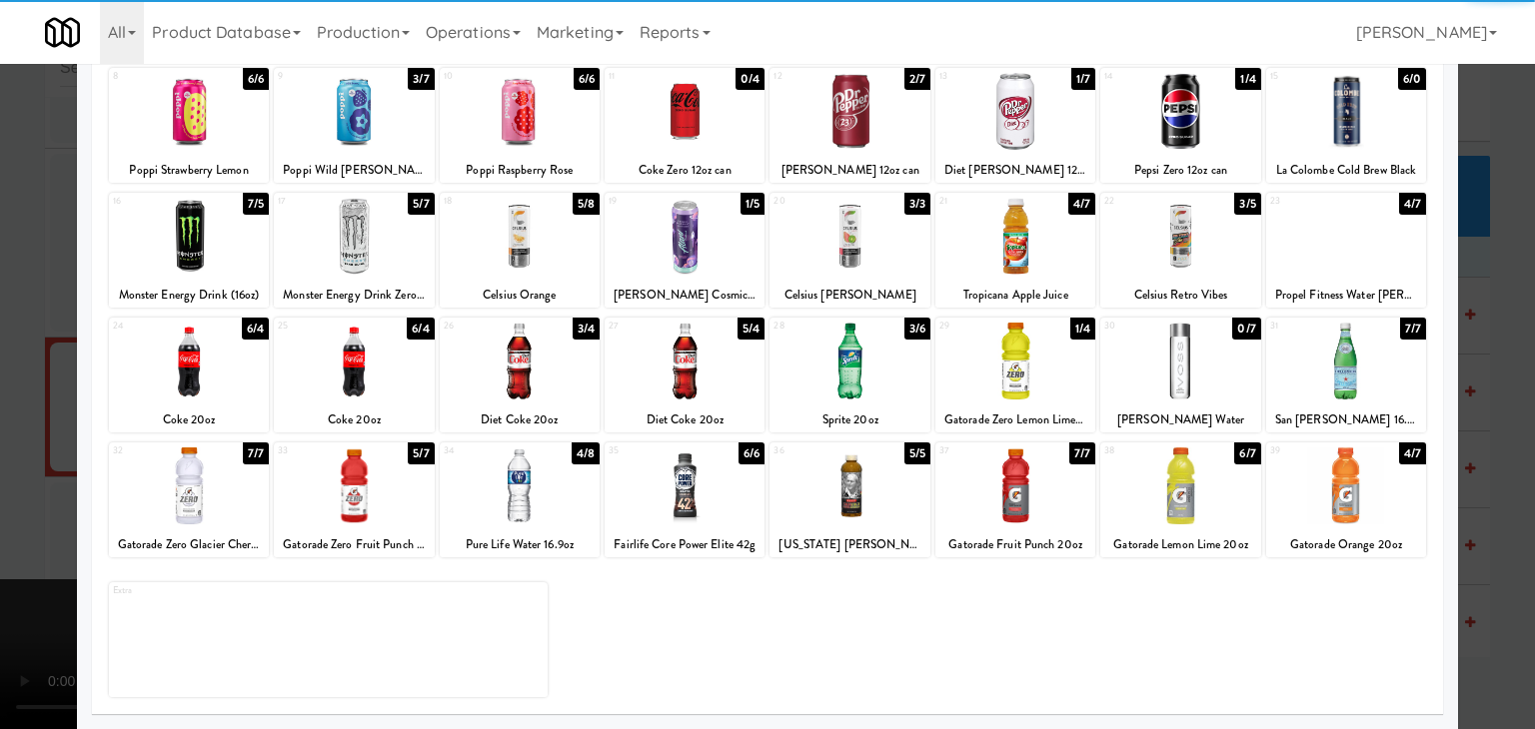
click at [378, 489] on div at bounding box center [354, 486] width 160 height 77
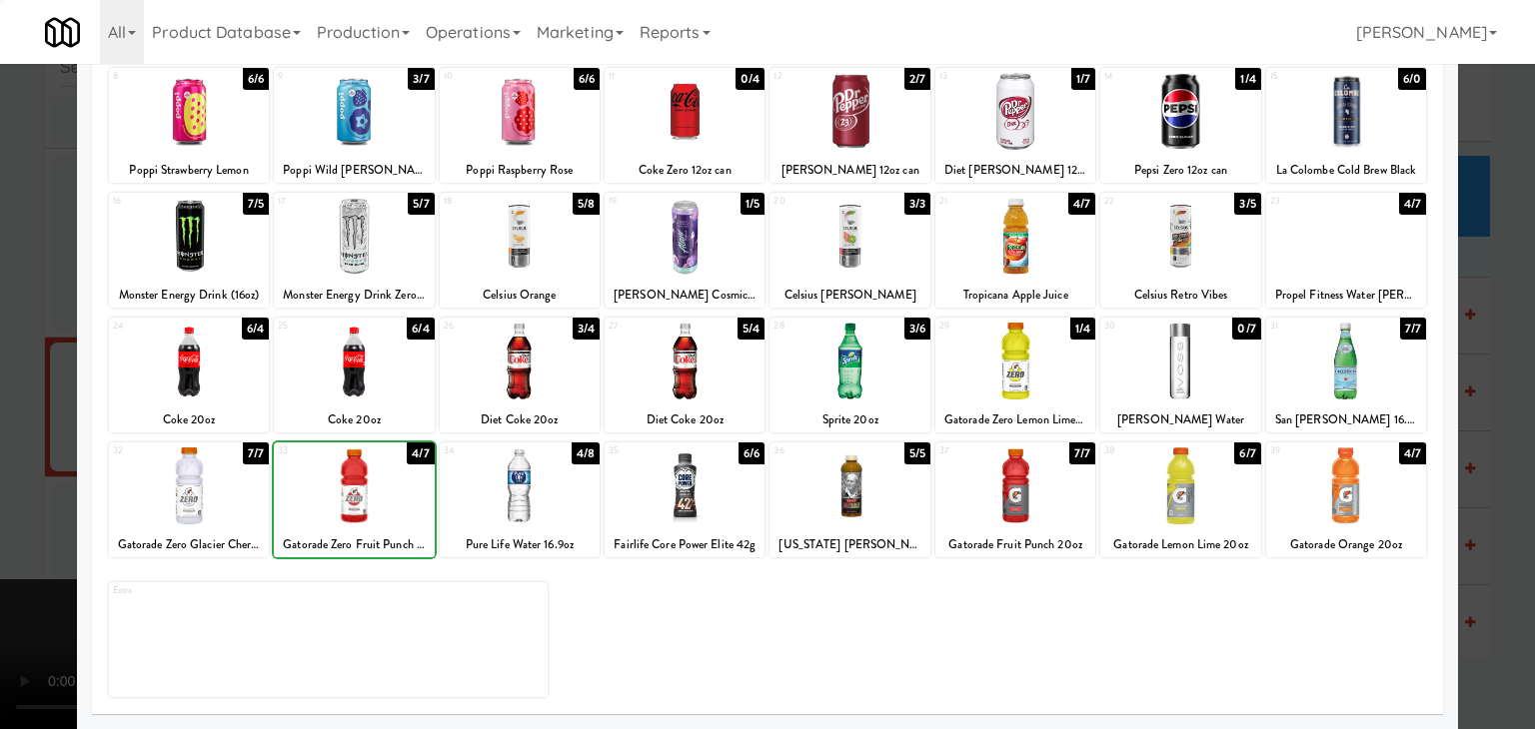
click at [7, 458] on div at bounding box center [767, 364] width 1535 height 729
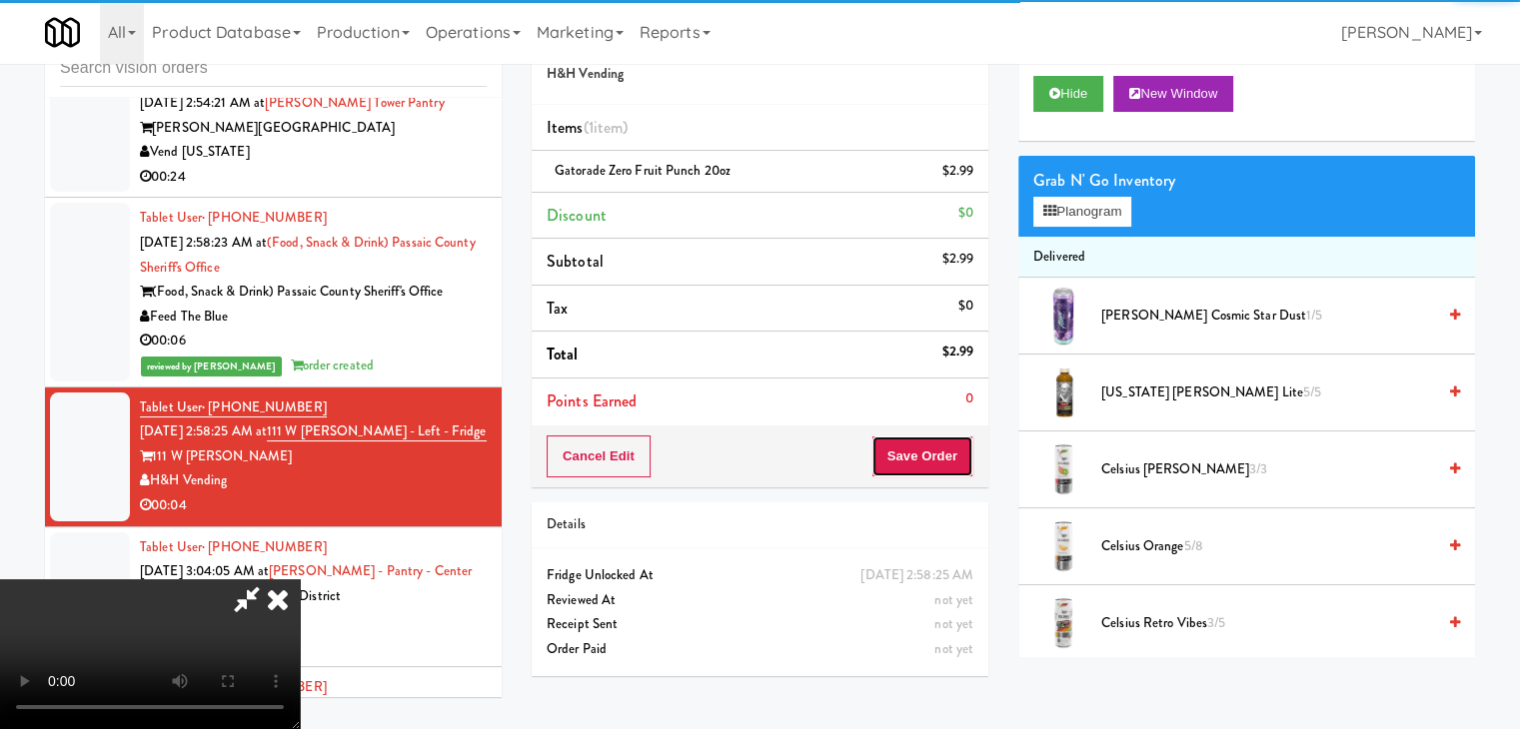
click at [921, 459] on button "Save Order" at bounding box center [922, 457] width 102 height 42
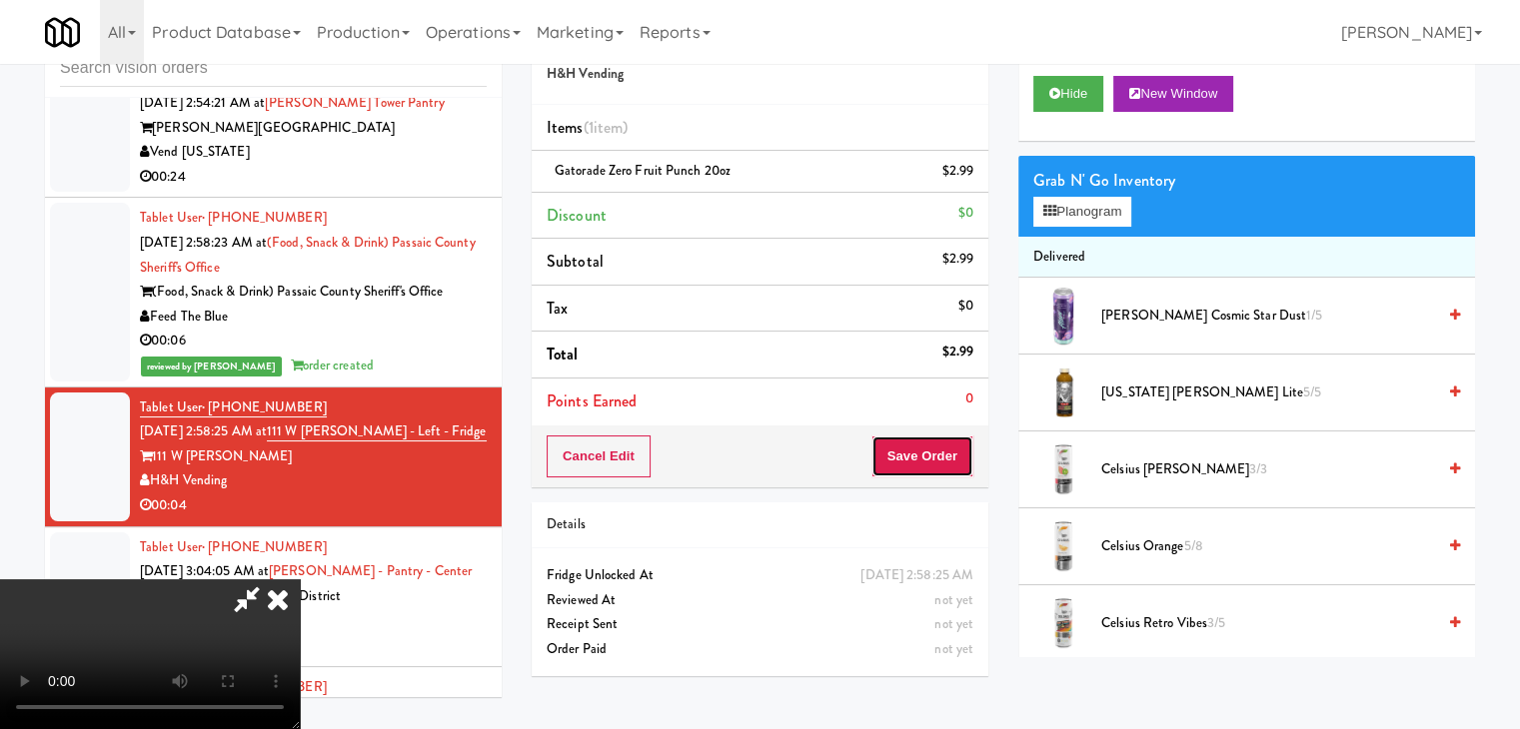
drag, startPoint x: 921, startPoint y: 459, endPoint x: 876, endPoint y: 383, distance: 88.3
click at [921, 458] on button "Save Order" at bounding box center [922, 457] width 102 height 42
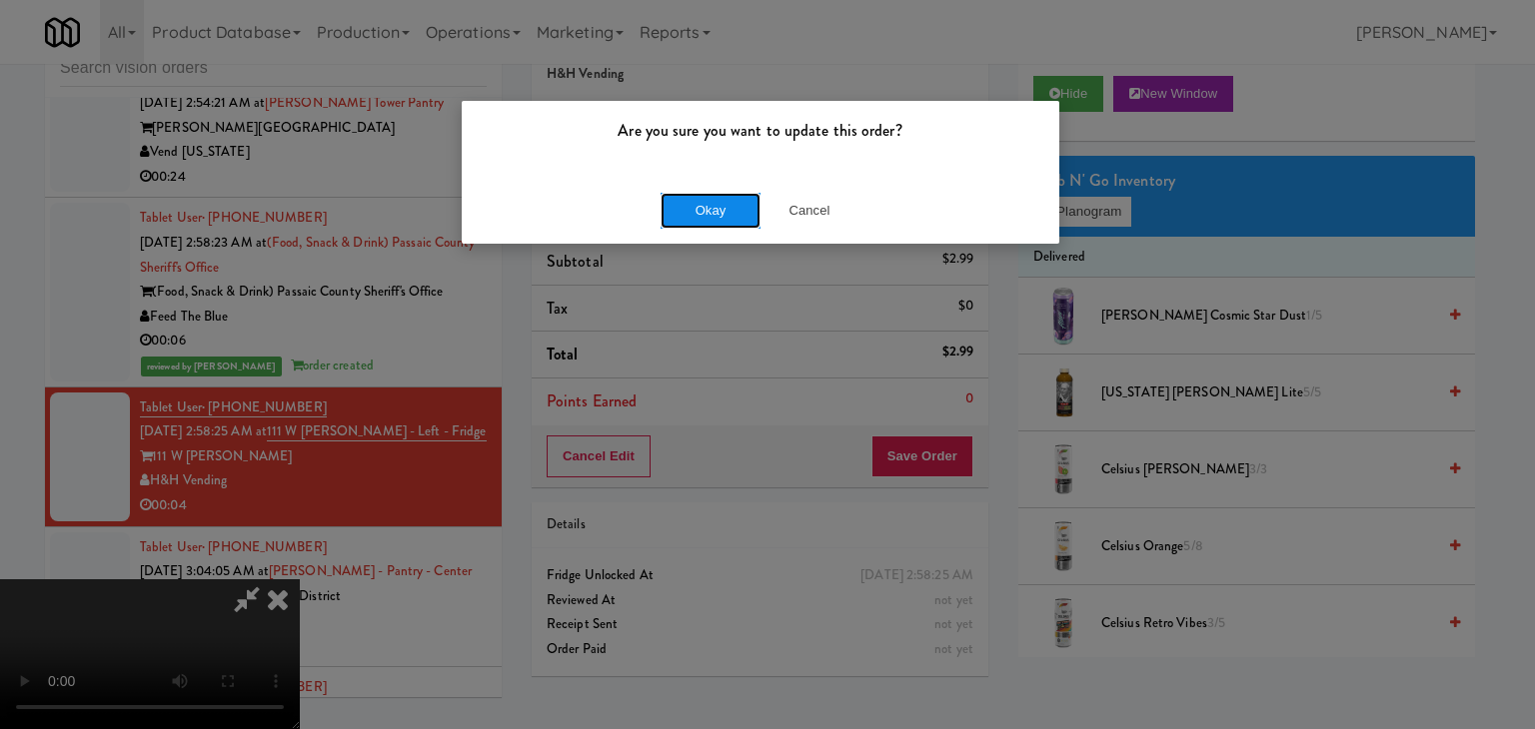
click at [705, 205] on button "Okay" at bounding box center [710, 211] width 100 height 36
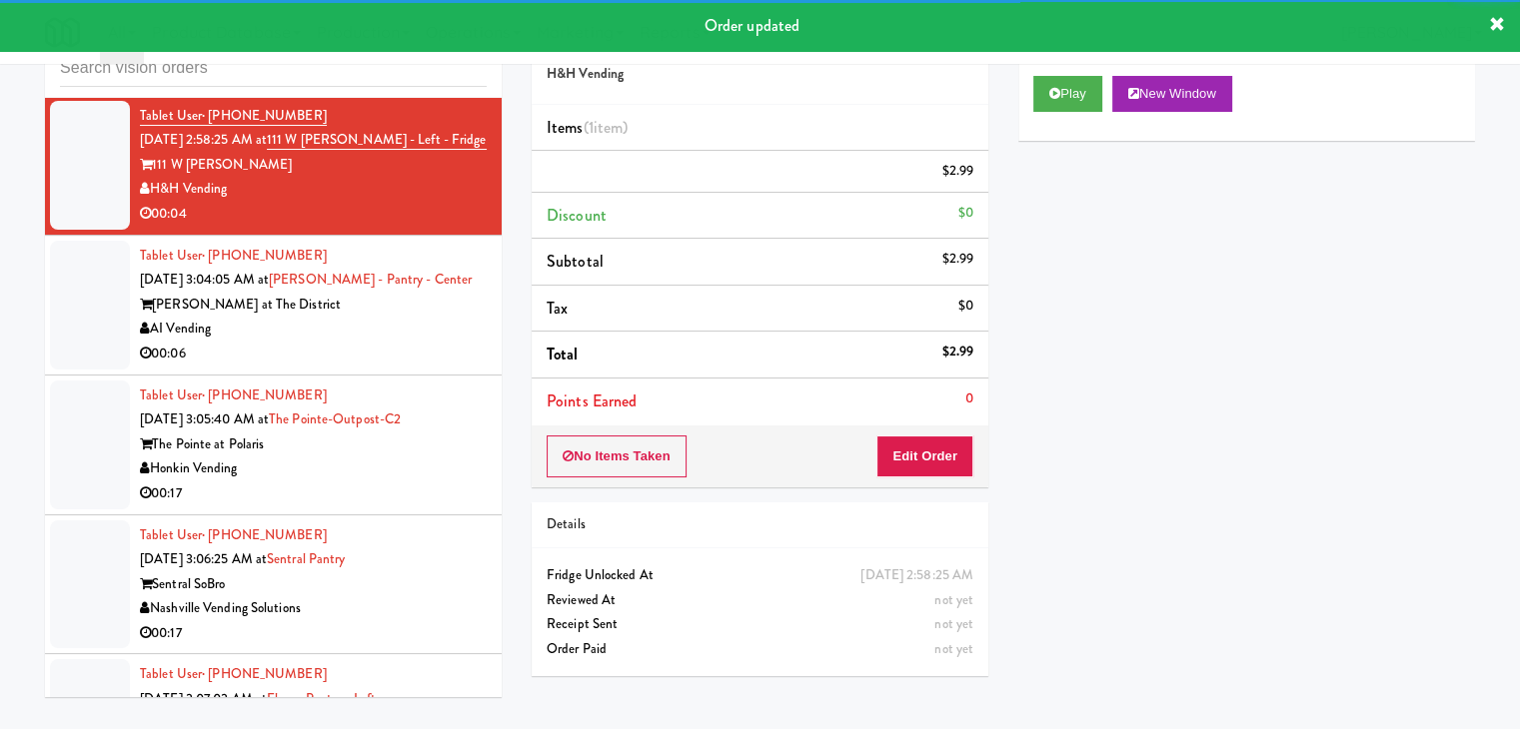
scroll to position [13389, 0]
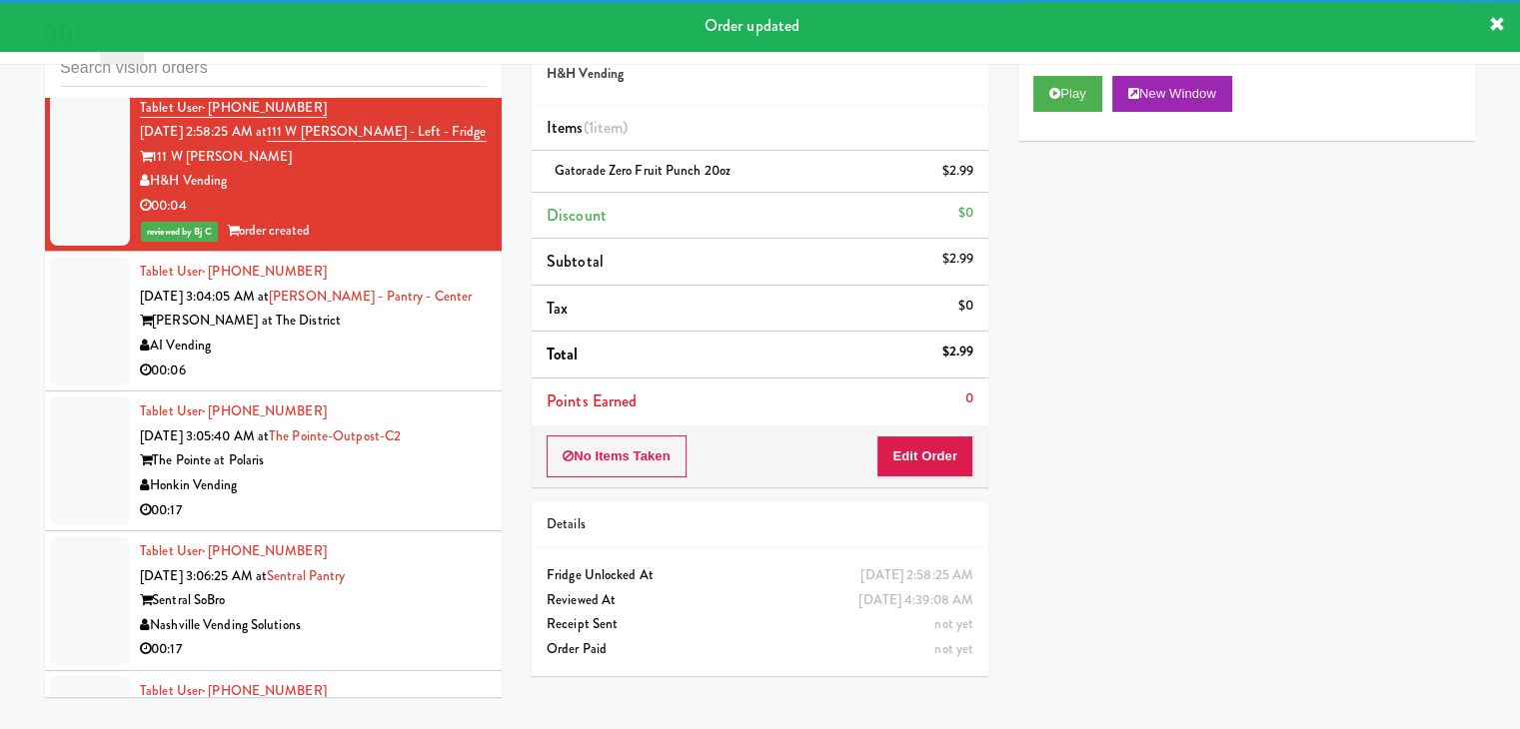
click at [412, 334] on div "AI Vending" at bounding box center [313, 346] width 347 height 25
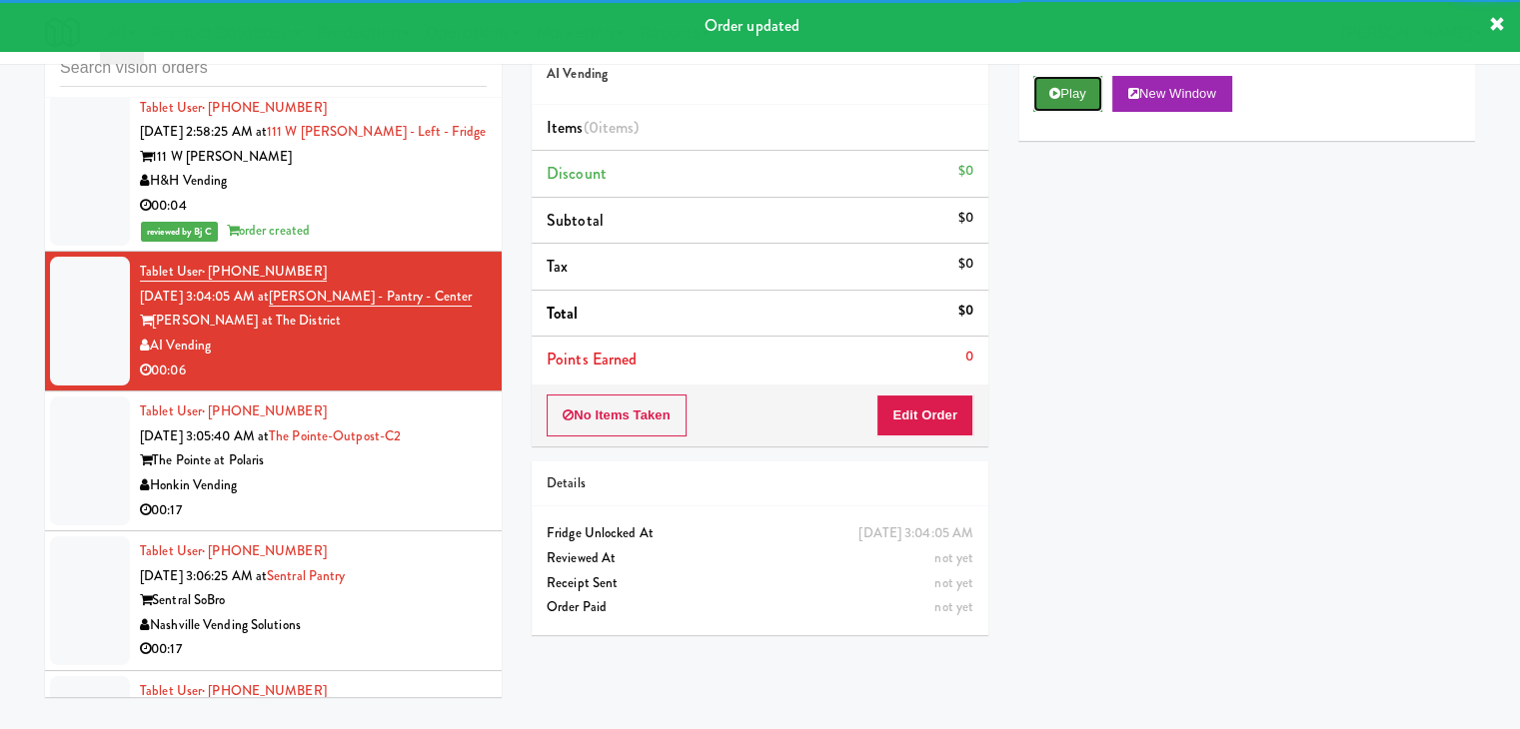
click at [1075, 98] on button "Play" at bounding box center [1067, 94] width 69 height 36
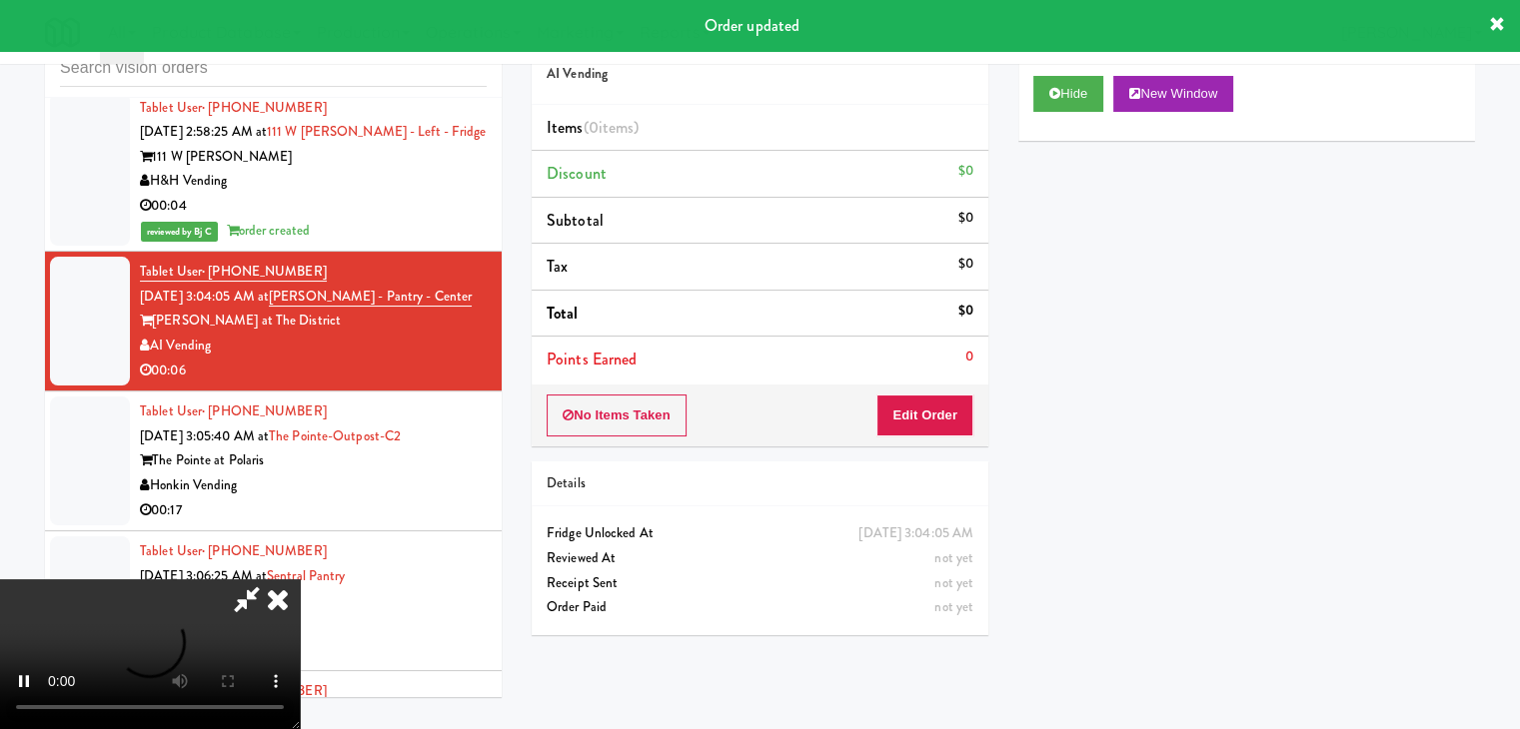
click at [914, 385] on div "Order # 3265615 AI Vending Items (0 items ) Discount $0 Subtotal $0 Tax $0 Tota…" at bounding box center [760, 227] width 457 height 439
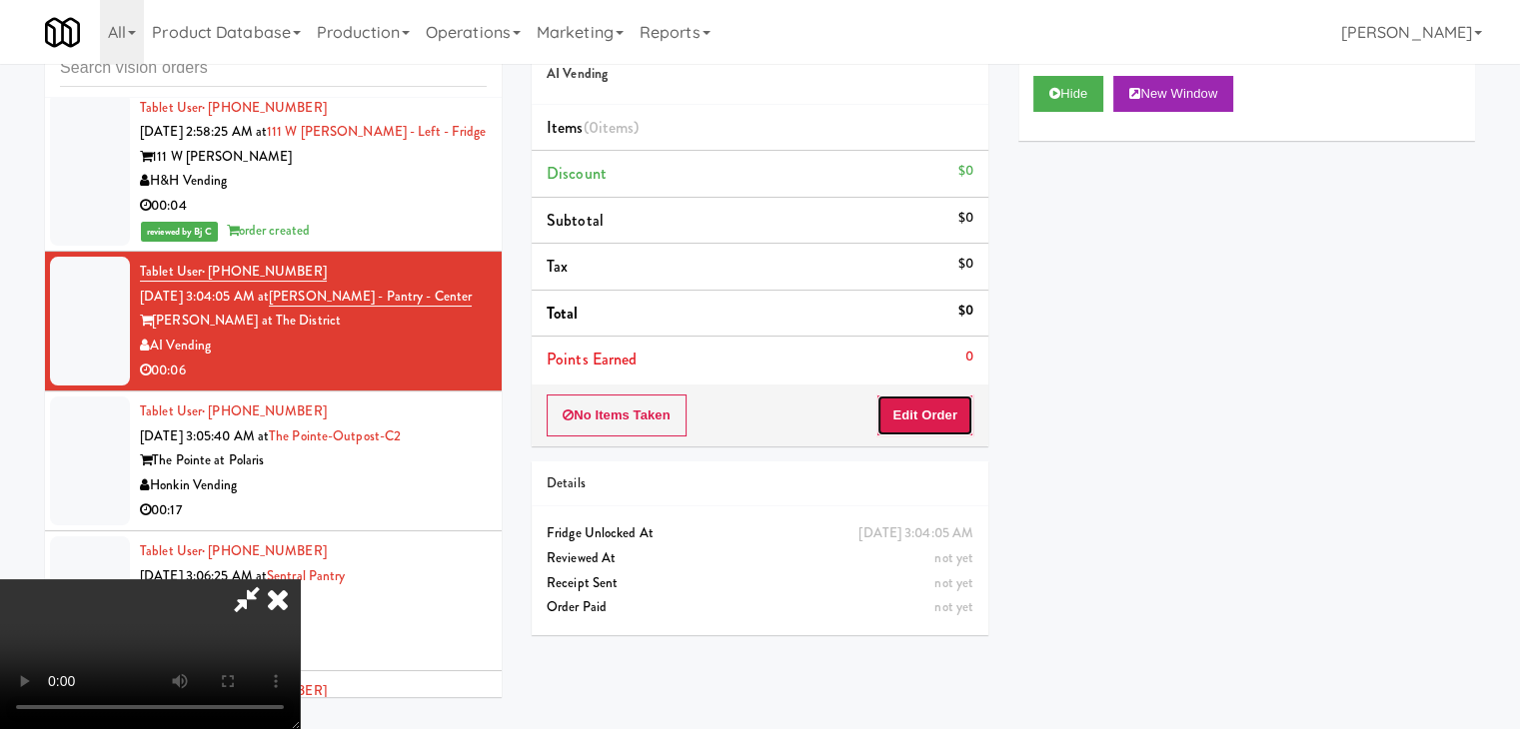
click at [911, 401] on button "Edit Order" at bounding box center [924, 416] width 97 height 42
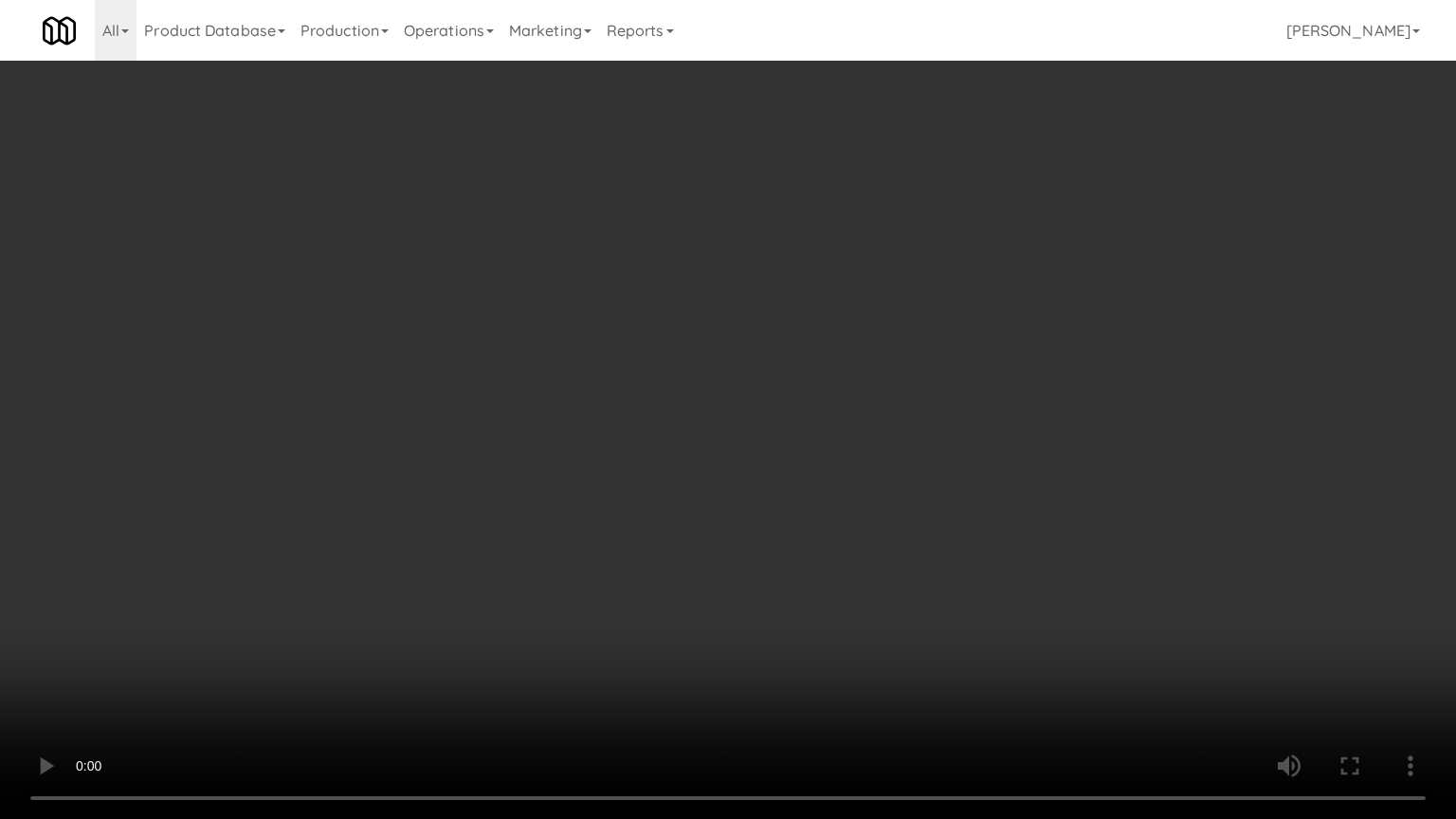
click at [860, 330] on video at bounding box center [728, 409] width 1456 height 819
click at [901, 476] on video at bounding box center [728, 409] width 1456 height 819
click at [938, 482] on video at bounding box center [728, 409] width 1456 height 819
click at [937, 480] on video at bounding box center [728, 409] width 1456 height 819
click at [933, 478] on video at bounding box center [728, 409] width 1456 height 819
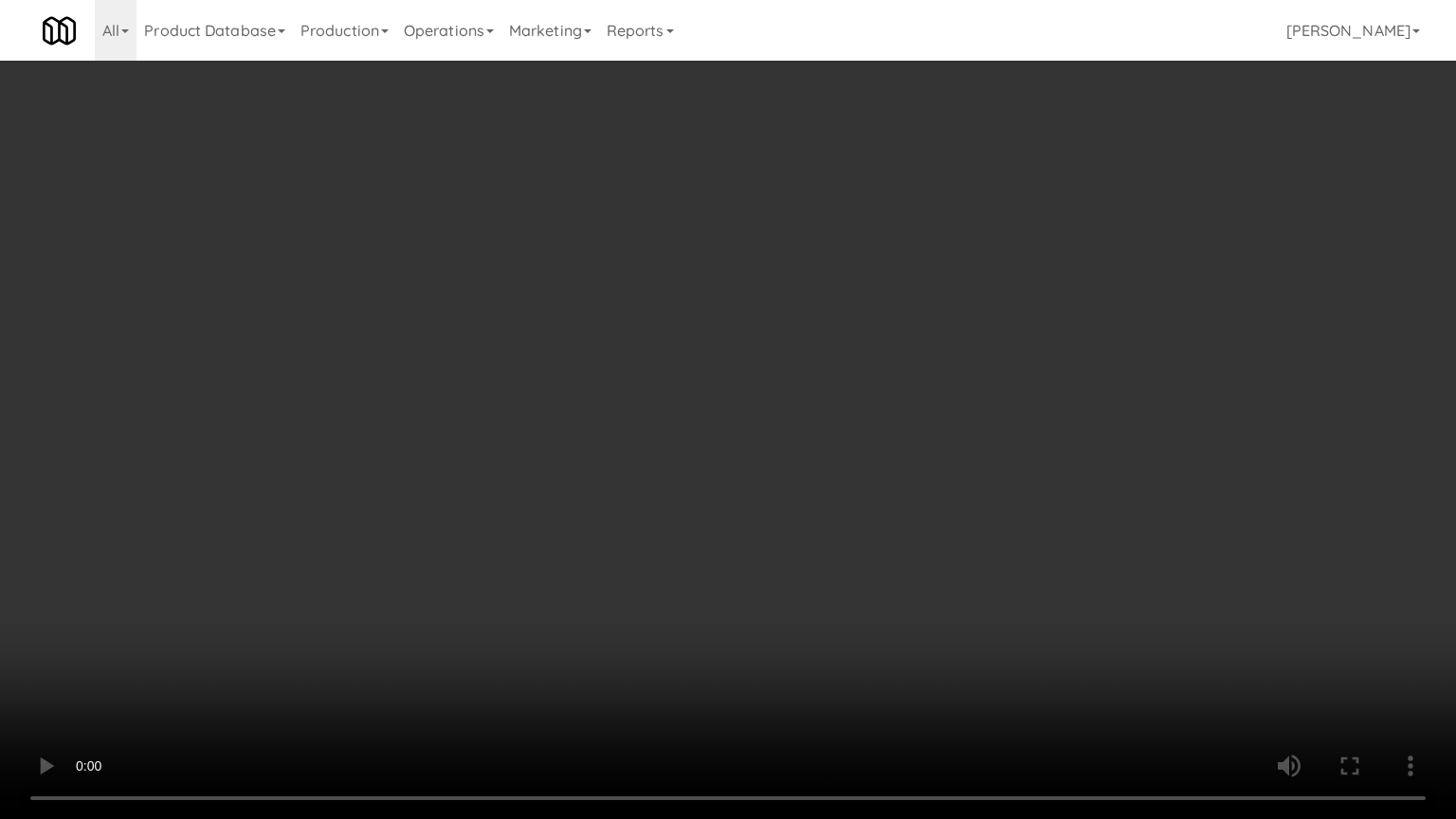
click at [933, 478] on video at bounding box center [728, 409] width 1456 height 819
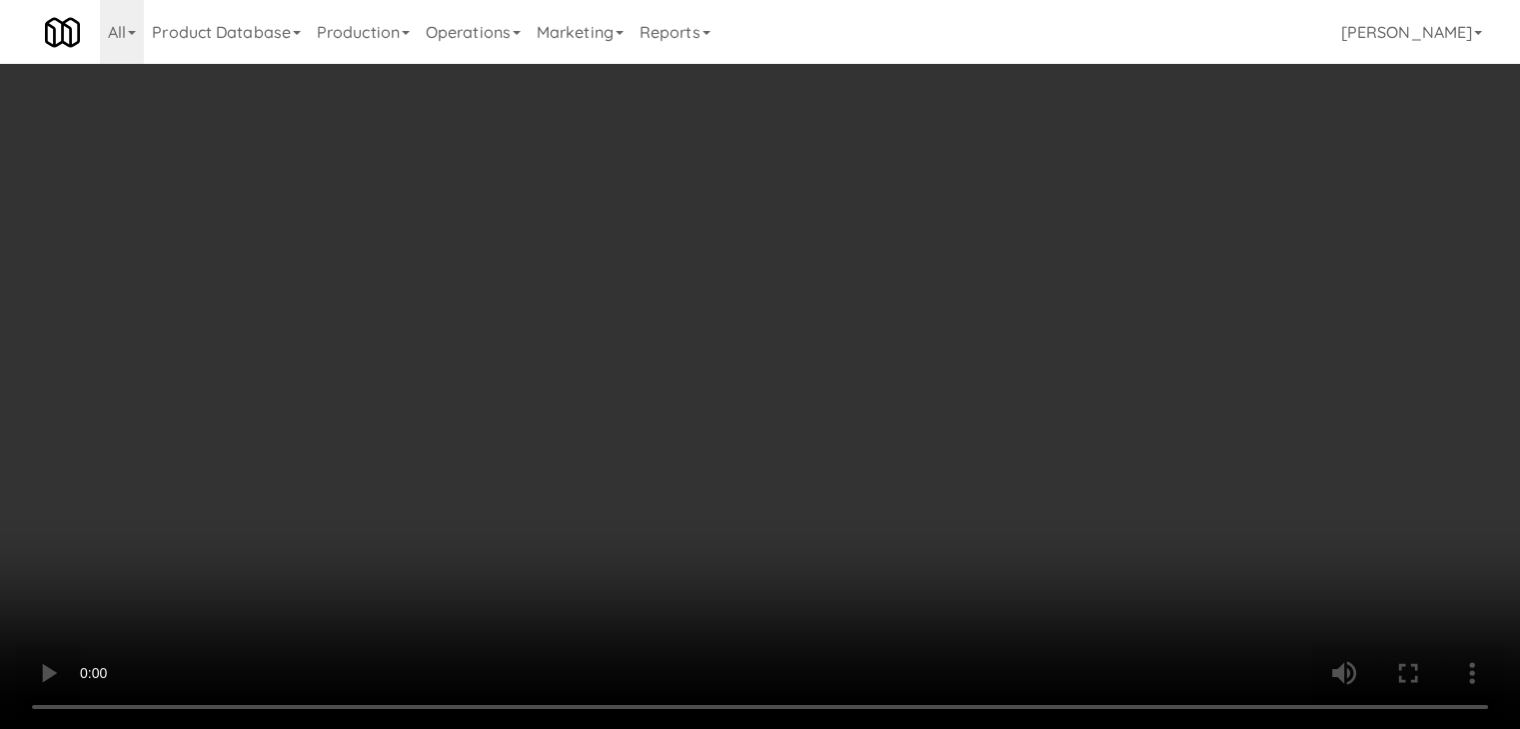
drag, startPoint x: 807, startPoint y: 336, endPoint x: 1086, endPoint y: 196, distance: 311.9
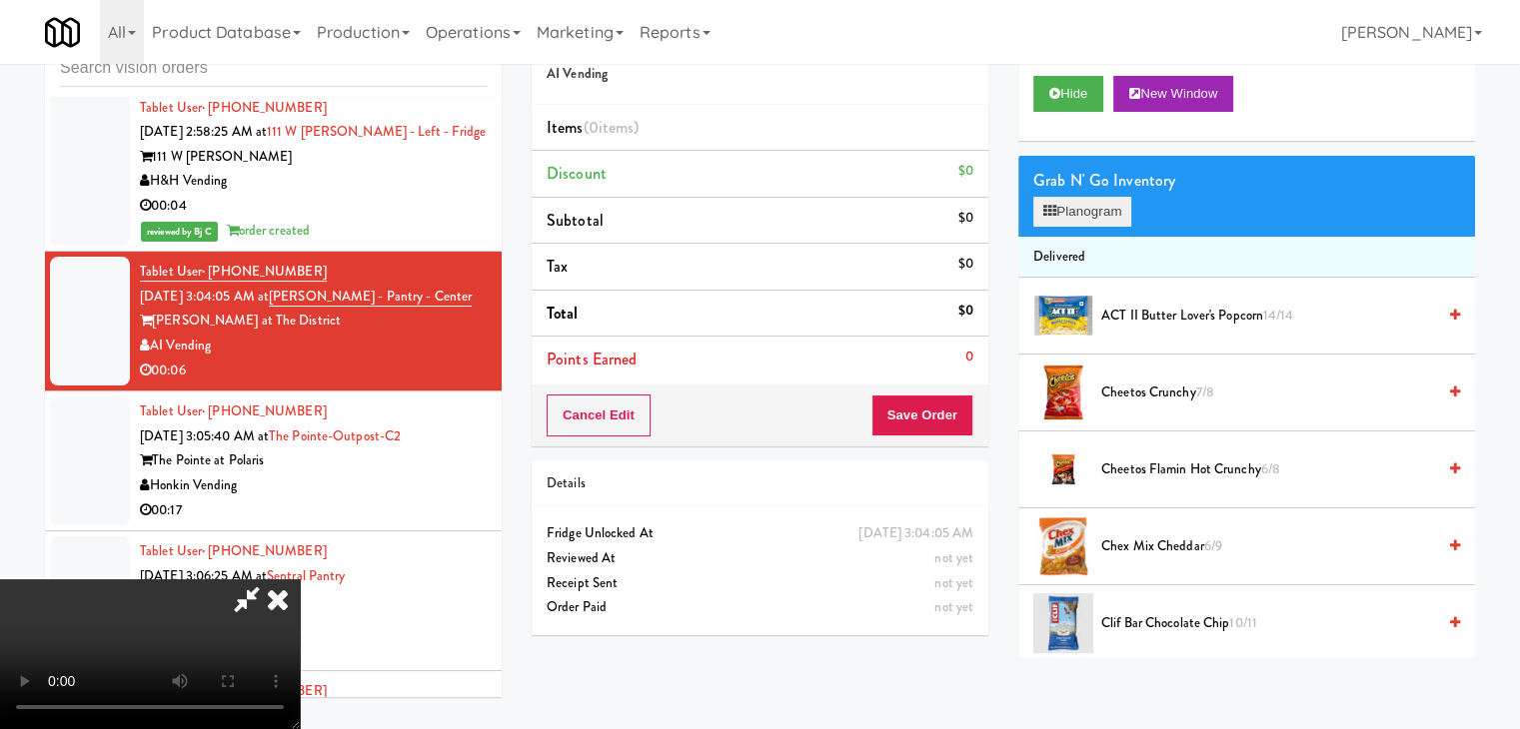
click at [300, 580] on video at bounding box center [150, 655] width 300 height 150
click at [1119, 205] on button "Planogram" at bounding box center [1082, 212] width 98 height 30
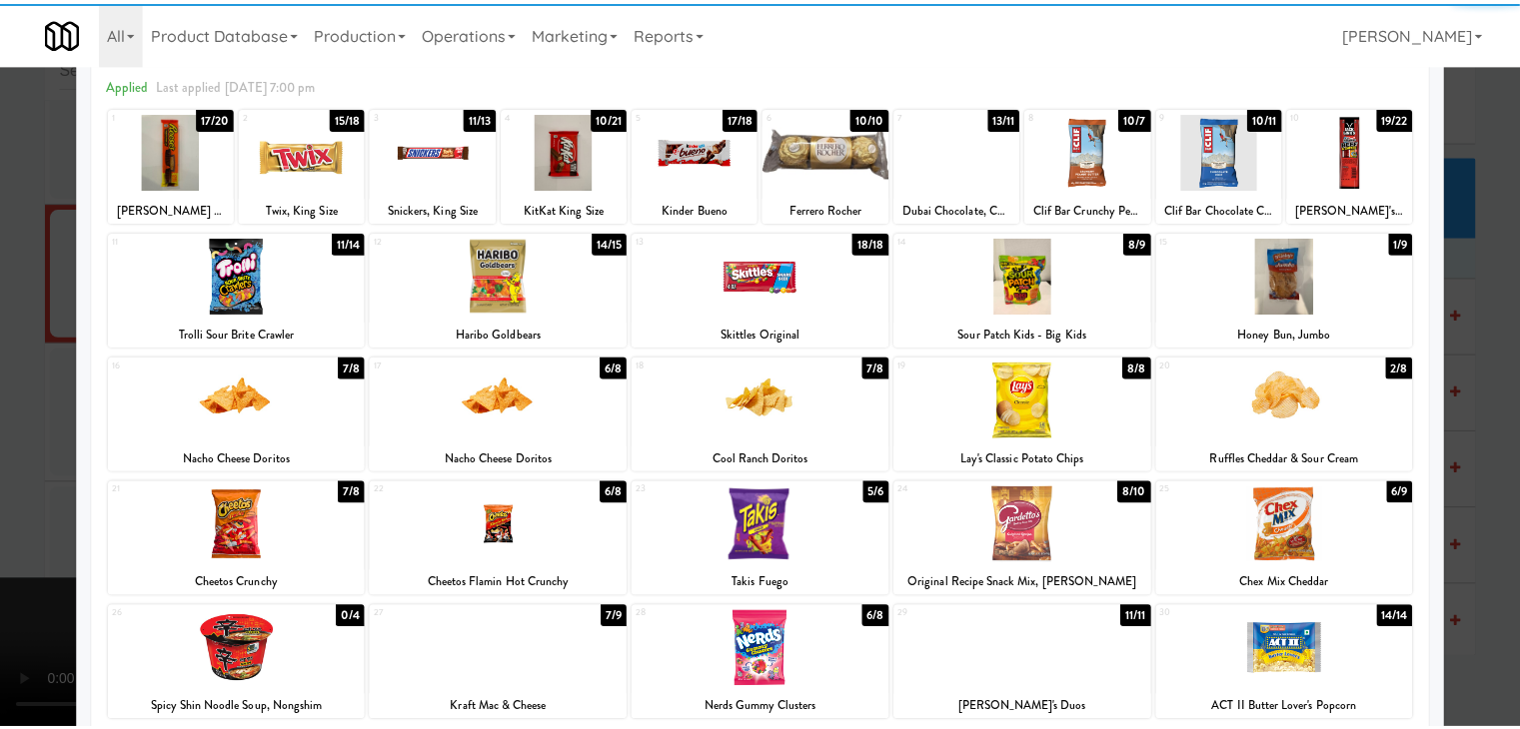
scroll to position [200, 0]
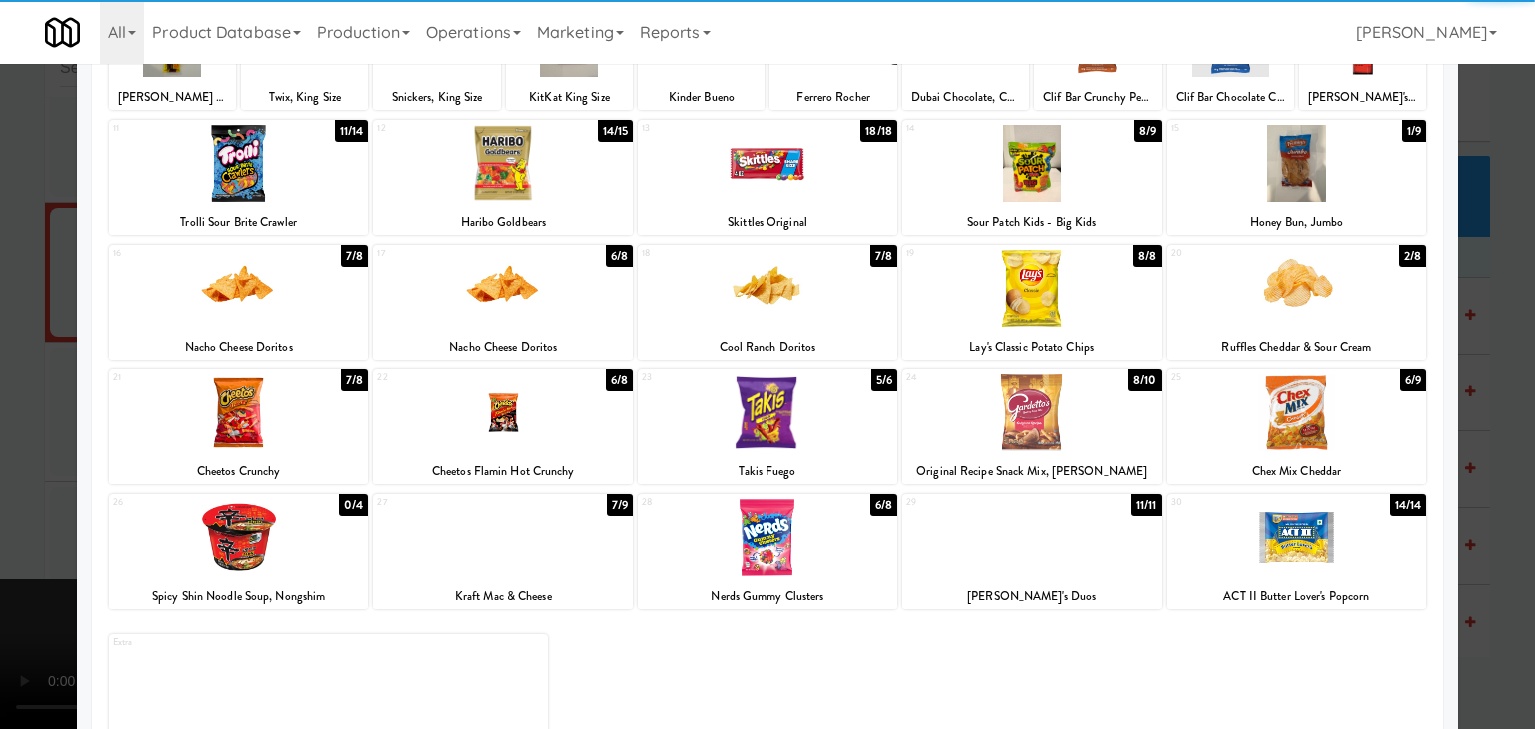
drag, startPoint x: 1347, startPoint y: 429, endPoint x: 1454, endPoint y: 438, distance: 107.3
click at [1349, 429] on div at bounding box center [1297, 413] width 260 height 77
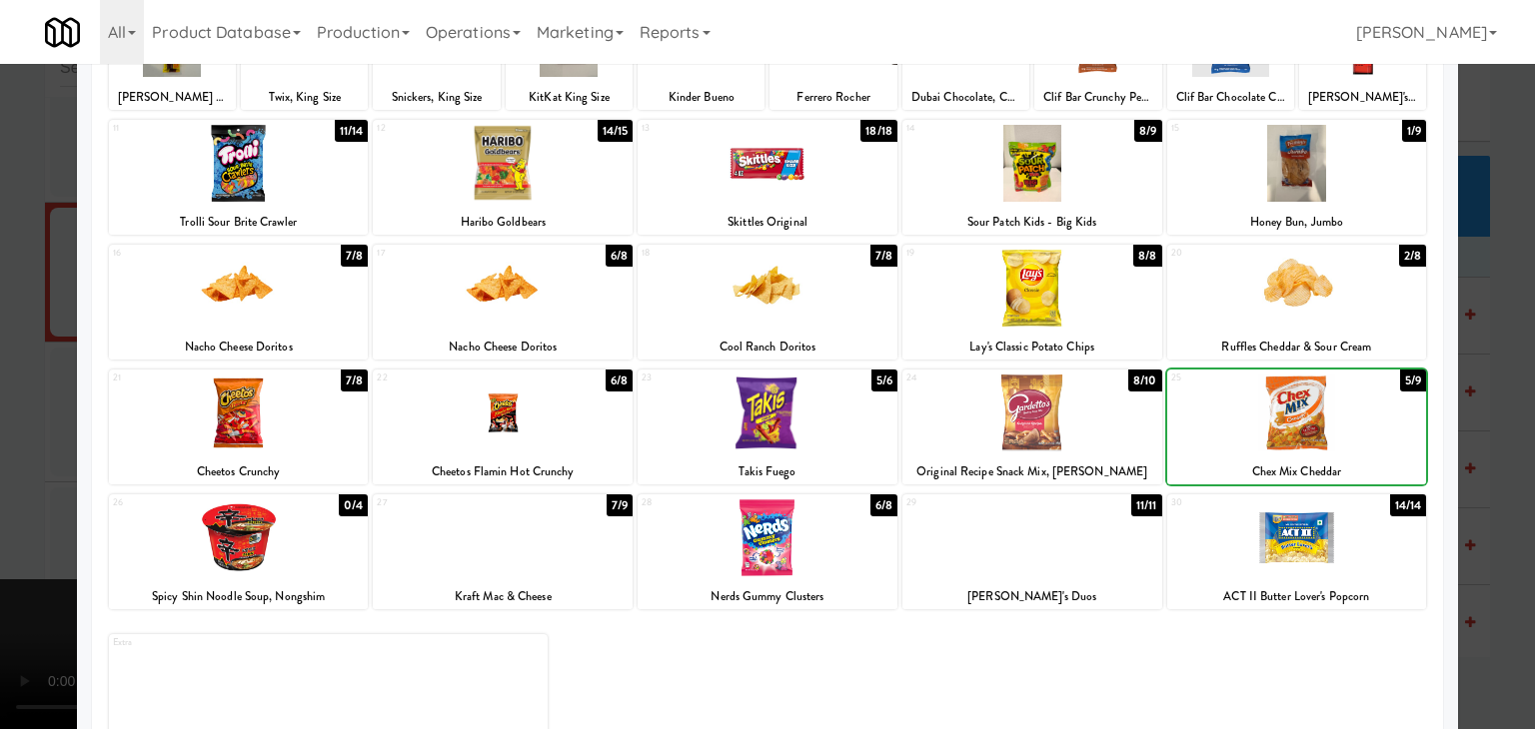
drag, startPoint x: 1478, startPoint y: 442, endPoint x: 1443, endPoint y: 450, distance: 35.9
click at [1479, 442] on div at bounding box center [767, 364] width 1535 height 729
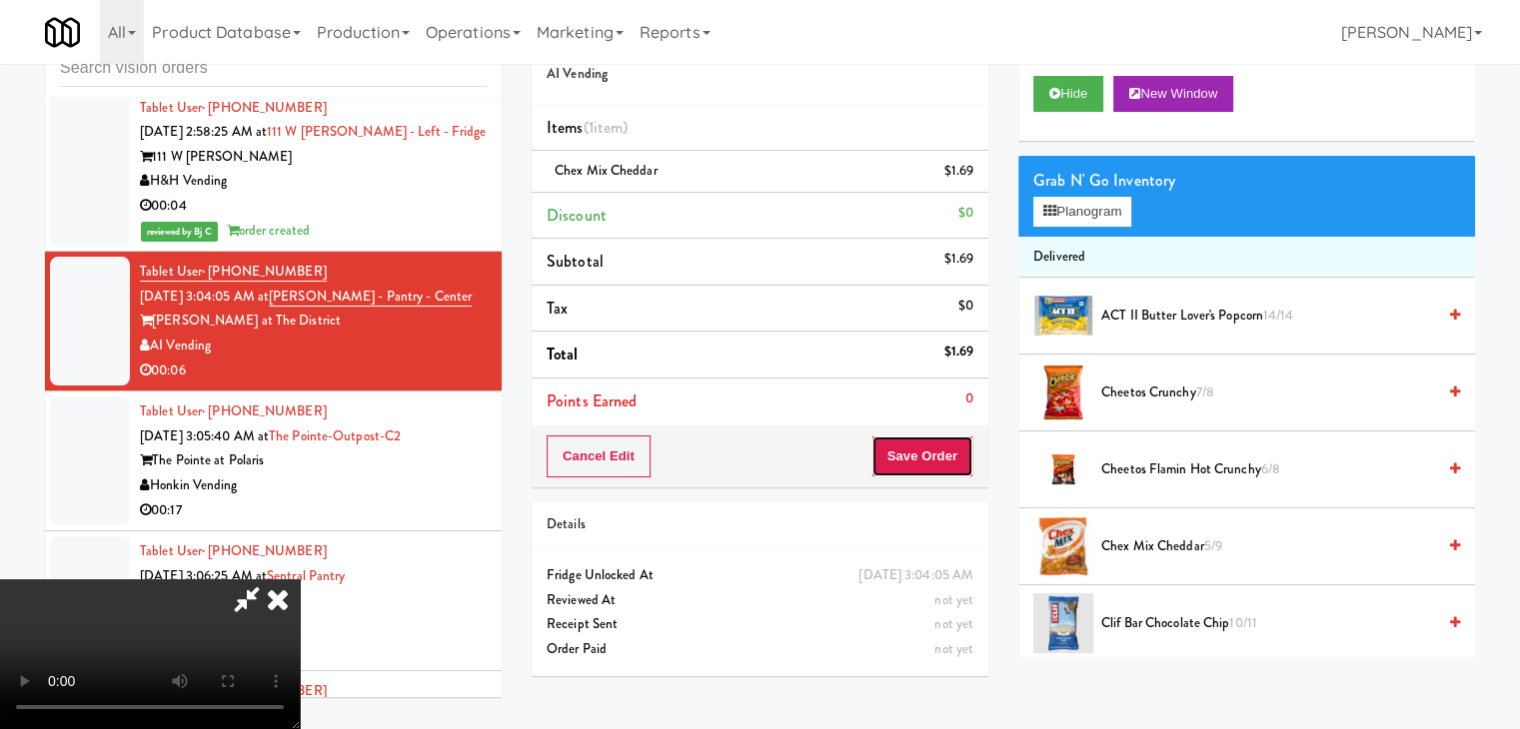
click at [954, 453] on button "Save Order" at bounding box center [922, 457] width 102 height 42
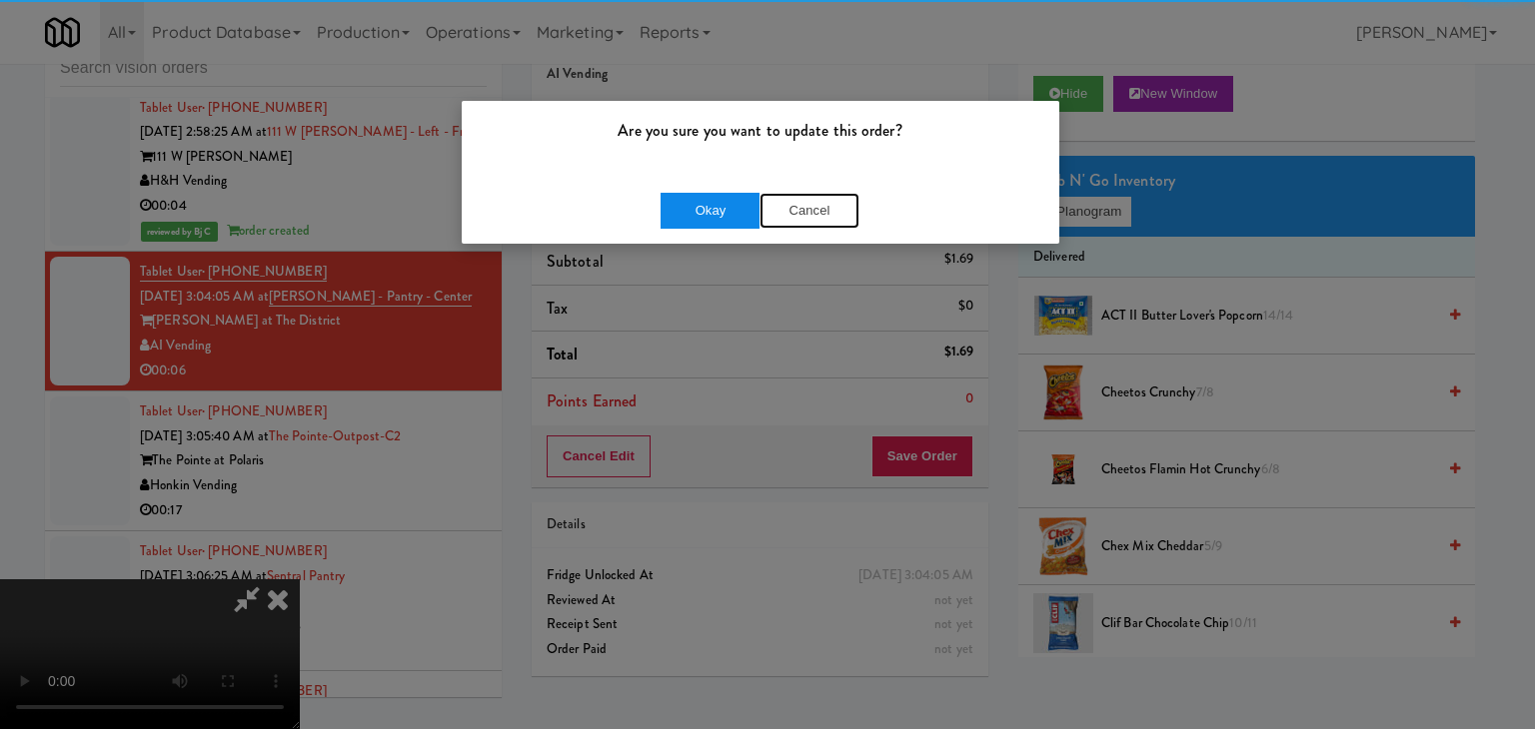
drag, startPoint x: 764, startPoint y: 209, endPoint x: 743, endPoint y: 209, distance: 21.0
click at [759, 209] on button "Cancel" at bounding box center [809, 211] width 100 height 36
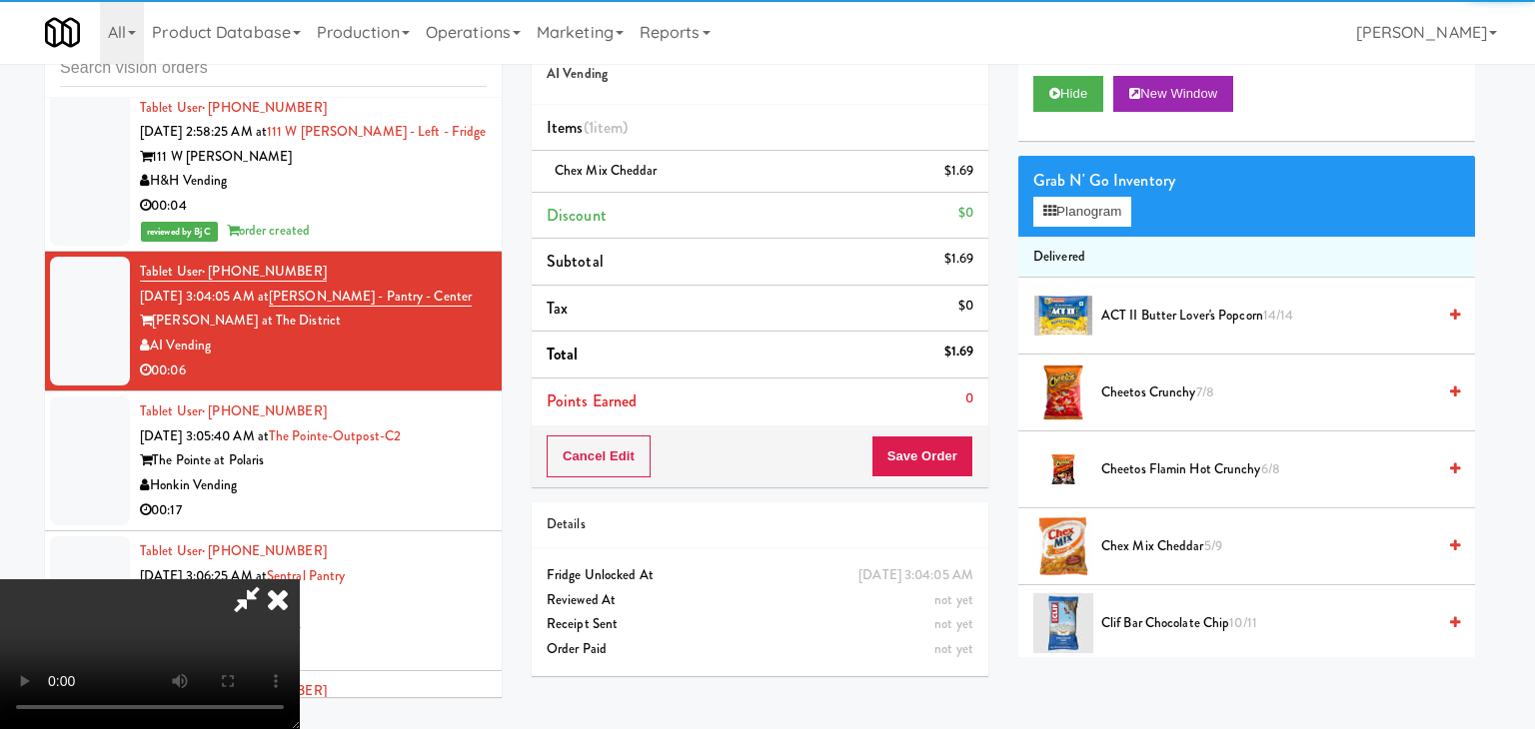
click at [740, 209] on body "Are you sure you want to update this order? Okay Cancel Okay Are you sure you w…" at bounding box center [767, 364] width 1535 height 729
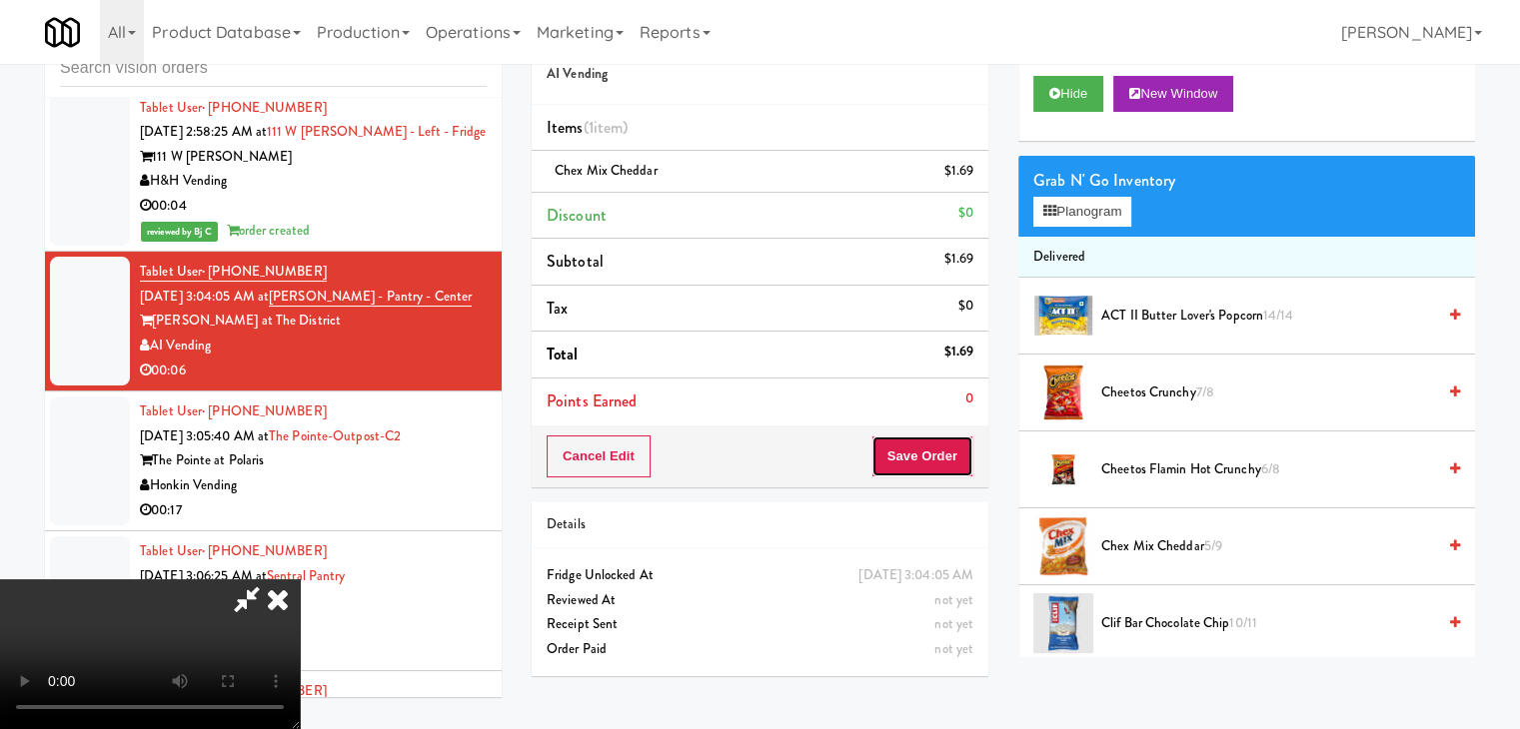
drag, startPoint x: 925, startPoint y: 435, endPoint x: 927, endPoint y: 468, distance: 33.0
click at [923, 455] on button "Save Order" at bounding box center [922, 457] width 102 height 42
click at [928, 468] on button "Save Order" at bounding box center [922, 457] width 102 height 42
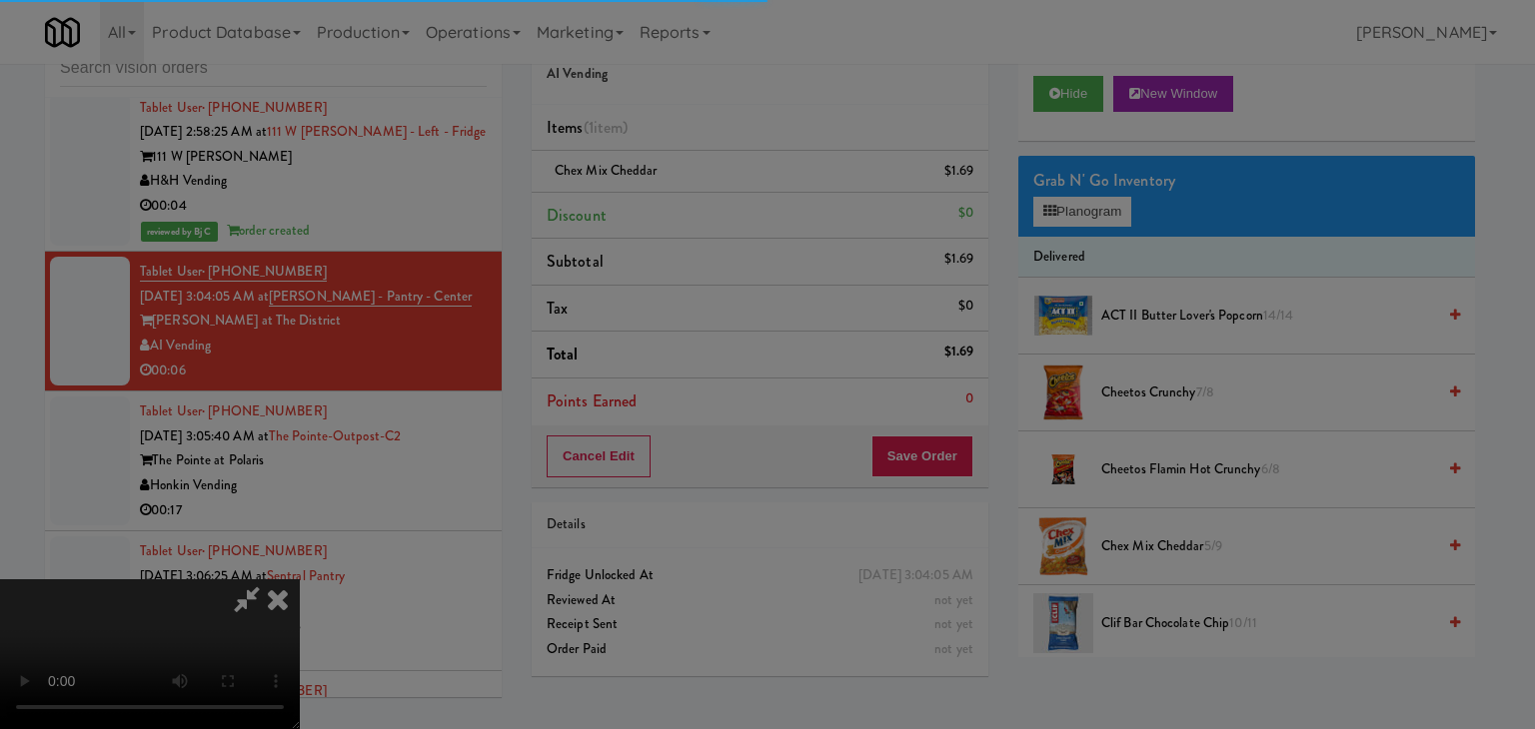
click at [928, 461] on body "Are you sure you want to update this order? Okay Cancel Okay Are you sure you w…" at bounding box center [767, 364] width 1535 height 729
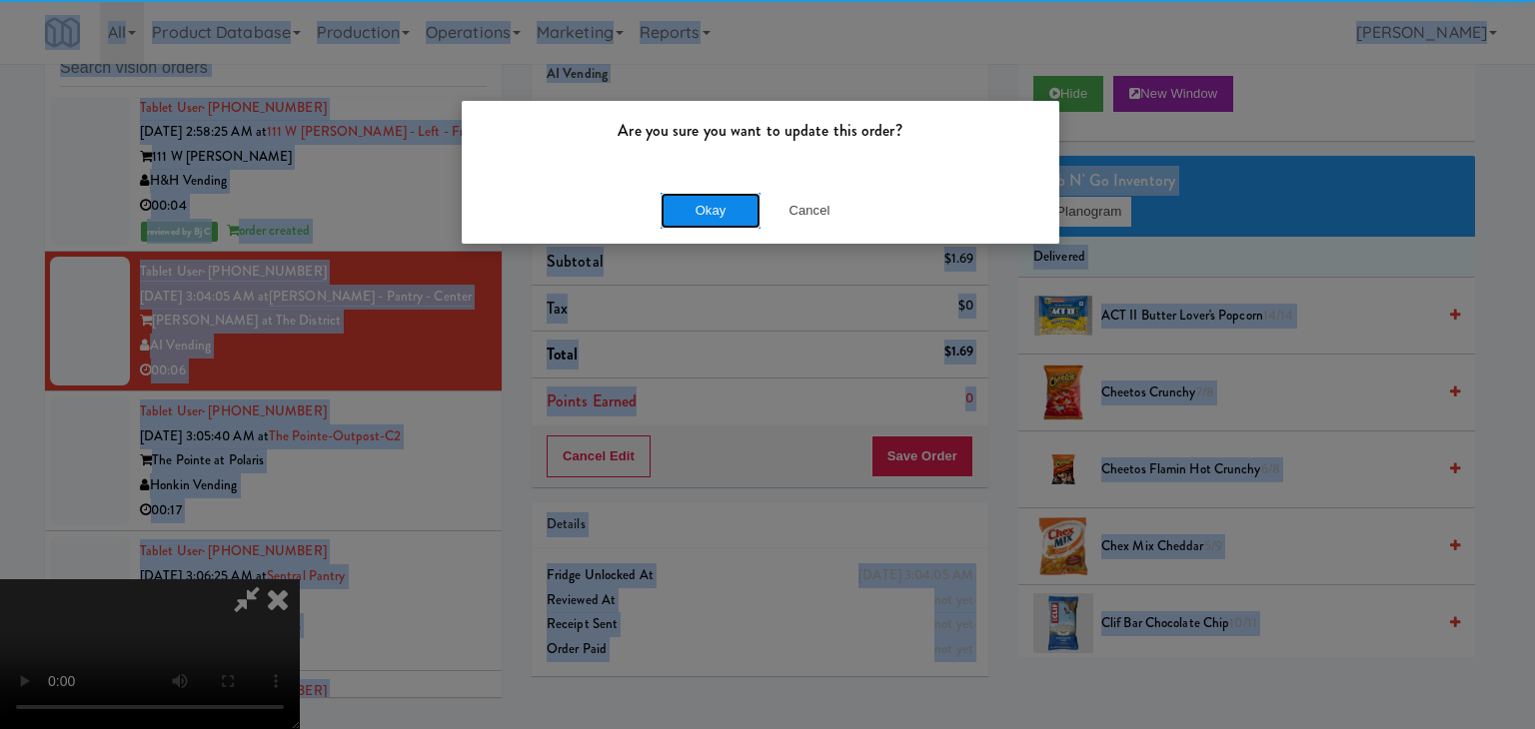
click at [705, 216] on button "Okay" at bounding box center [710, 211] width 100 height 36
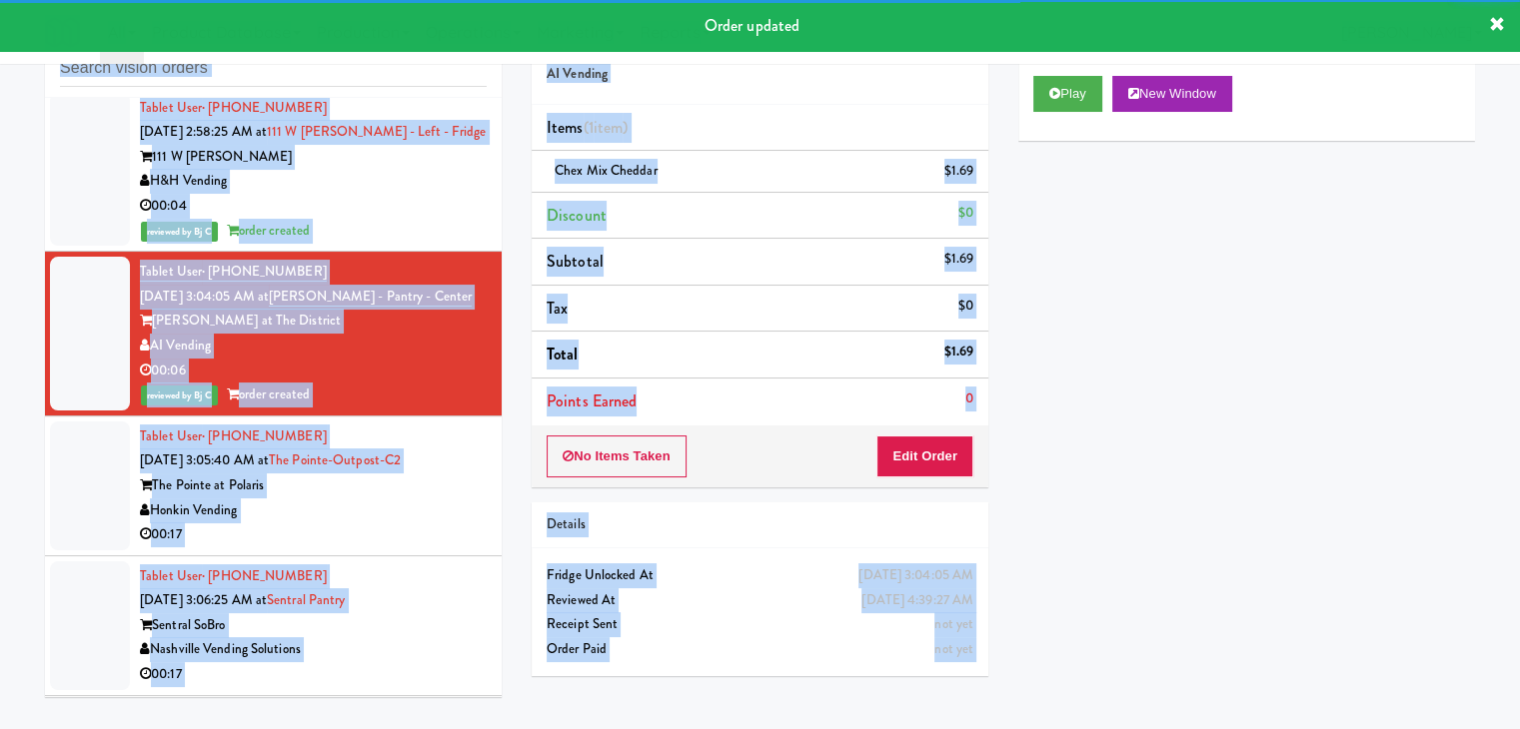
click at [0, 338] on div "inbox reviewed all all unclear take inventory issue suspicious failed recent ad…" at bounding box center [760, 360] width 1520 height 704
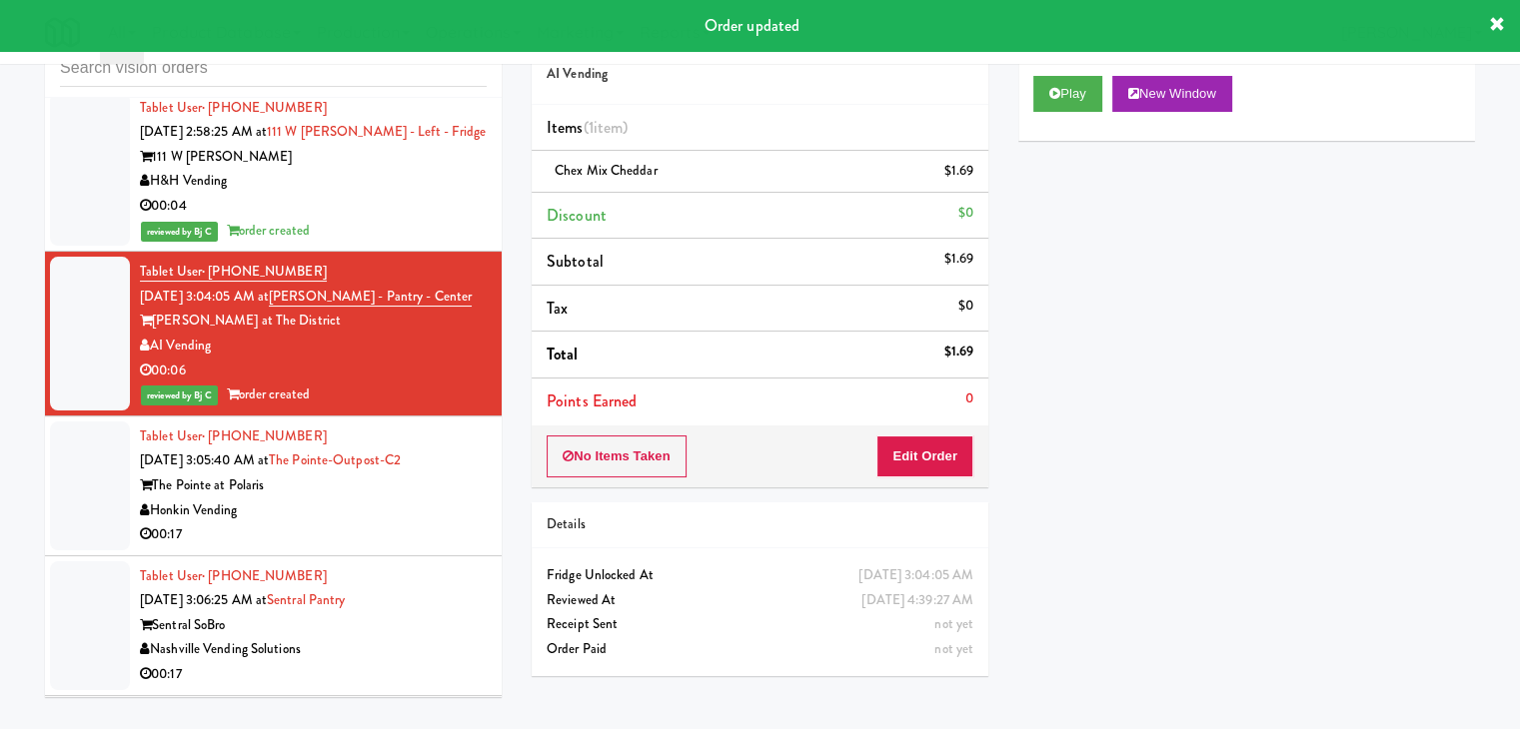
click at [376, 523] on div "00:17" at bounding box center [313, 535] width 347 height 25
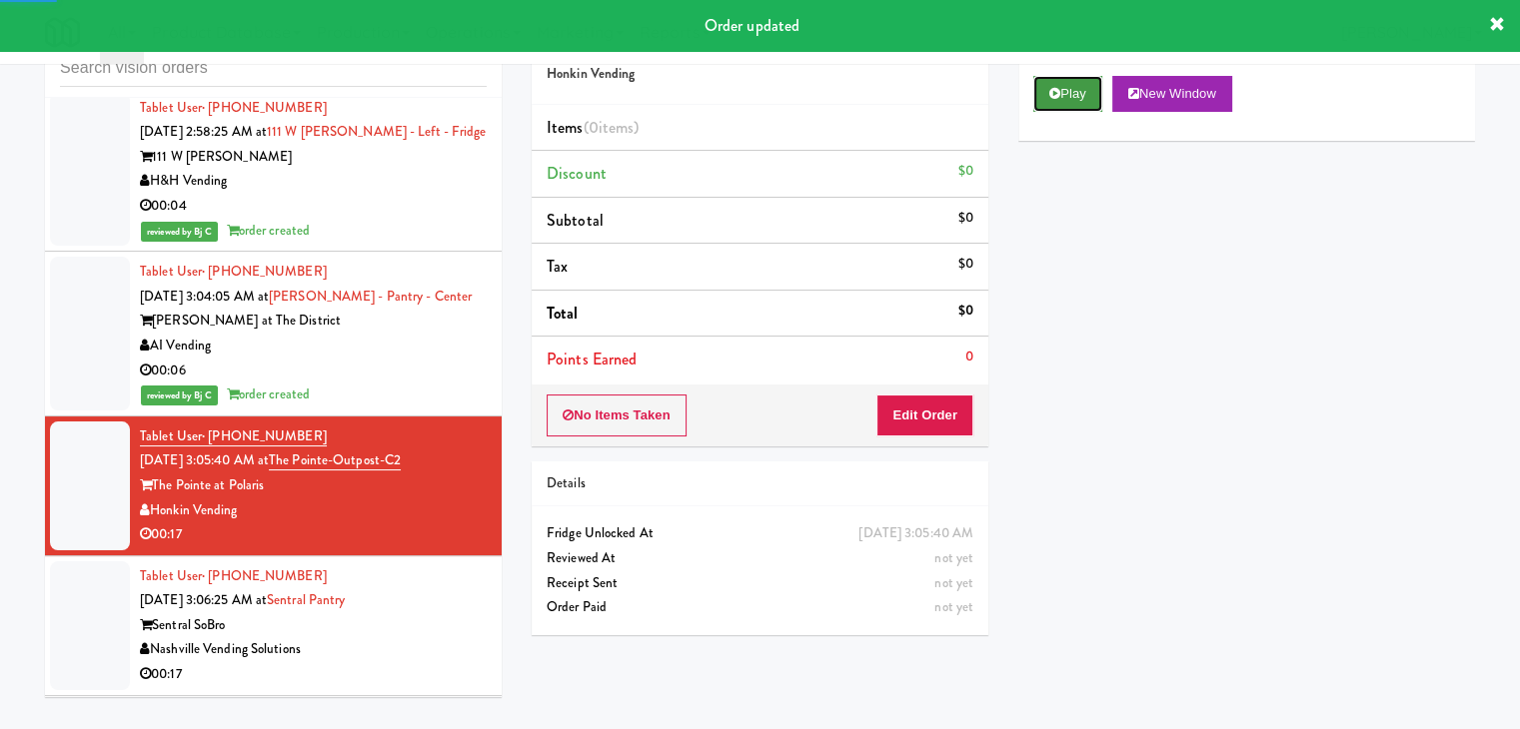
click at [1076, 96] on button "Play" at bounding box center [1067, 94] width 69 height 36
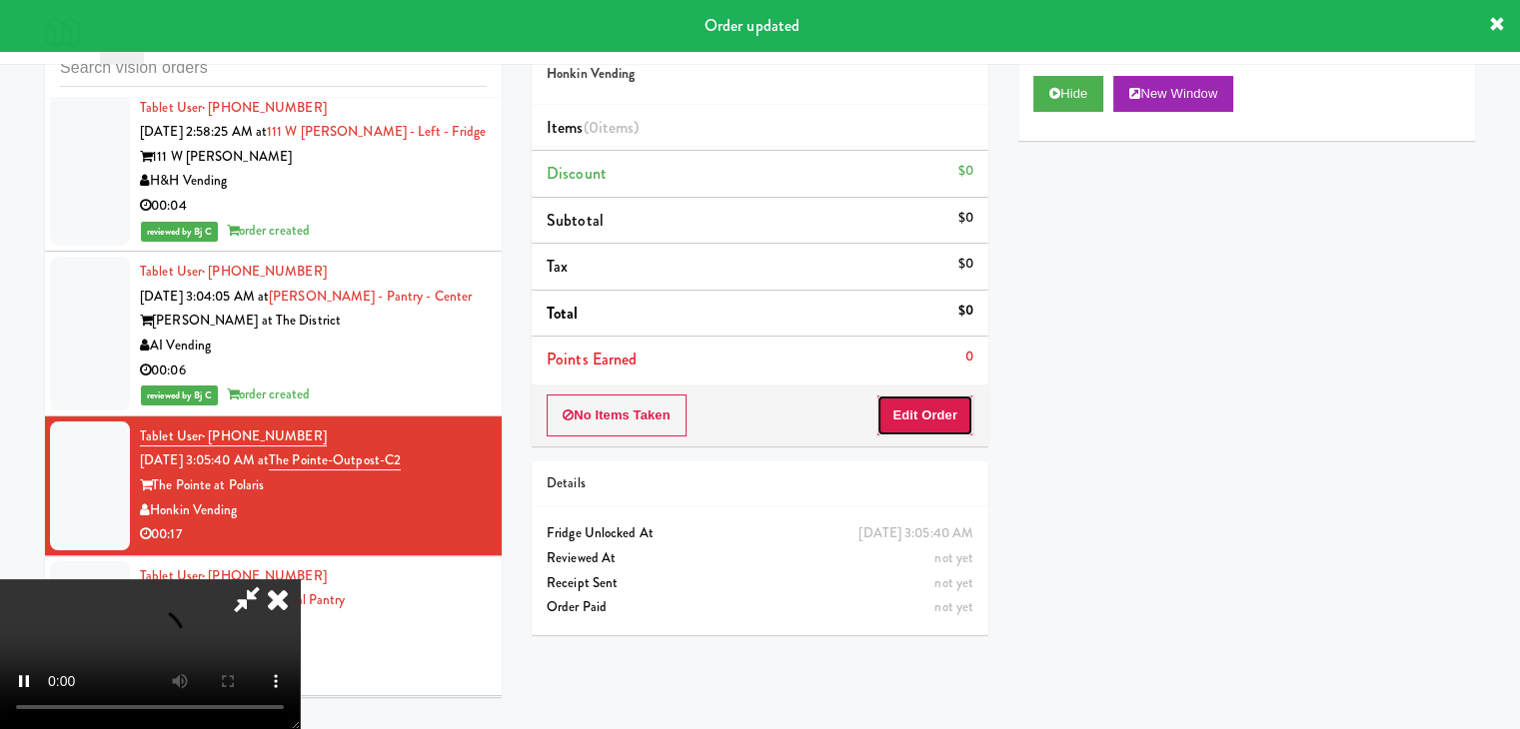
click at [935, 409] on button "Edit Order" at bounding box center [924, 416] width 97 height 42
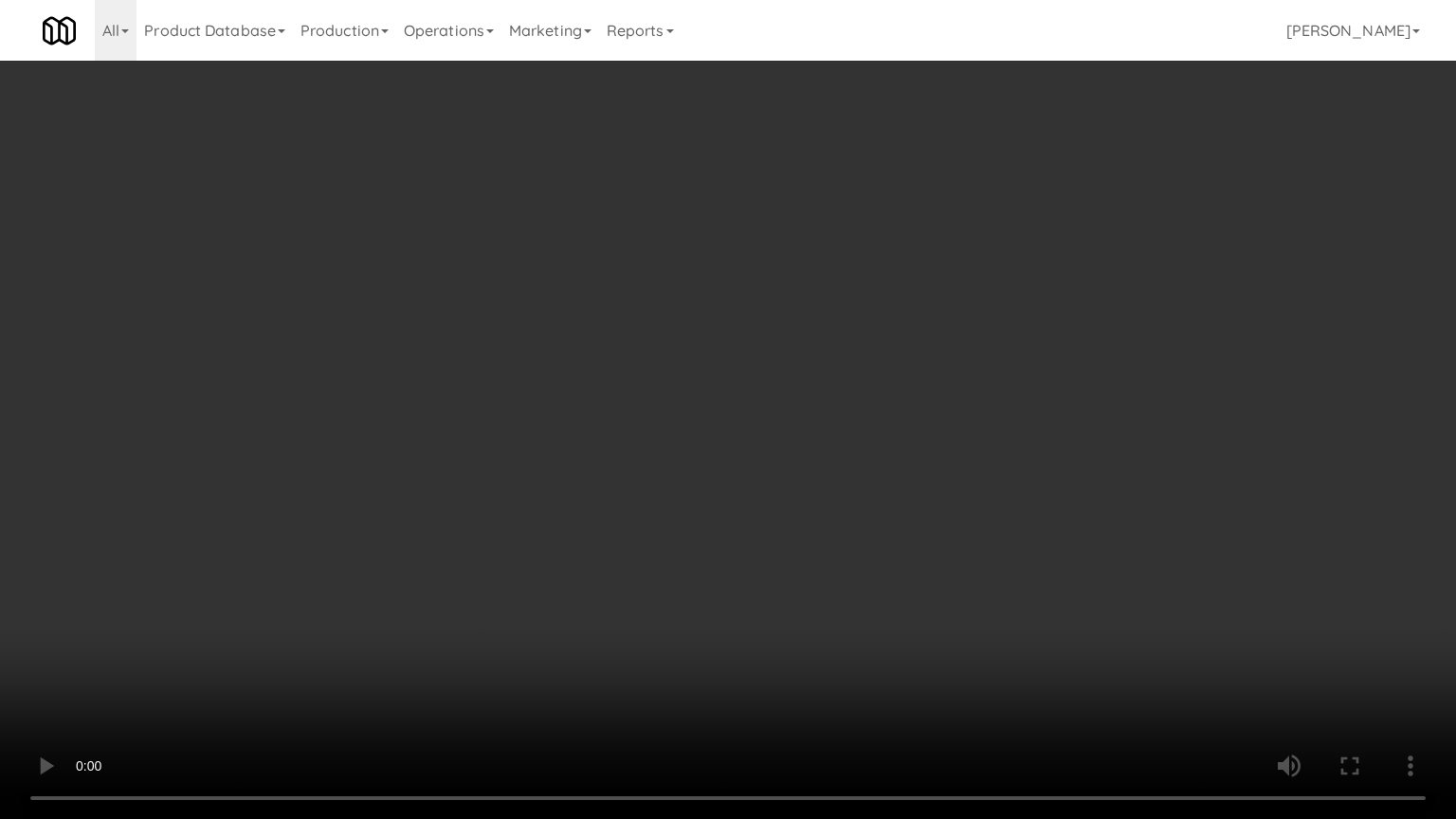
click at [859, 364] on video at bounding box center [728, 409] width 1456 height 819
click at [902, 339] on video at bounding box center [728, 409] width 1456 height 819
click at [898, 338] on video at bounding box center [728, 409] width 1456 height 819
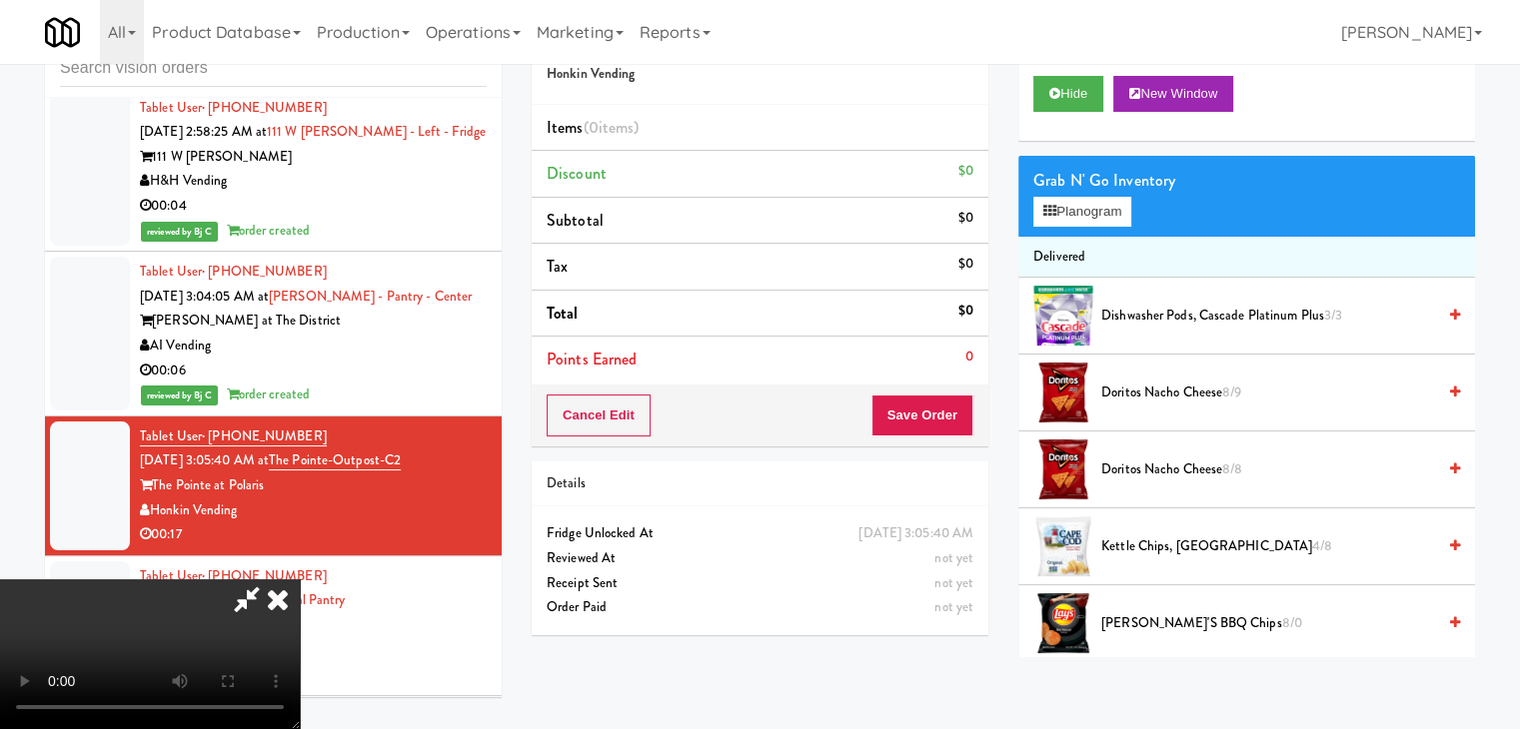
click at [300, 580] on video at bounding box center [150, 655] width 300 height 150
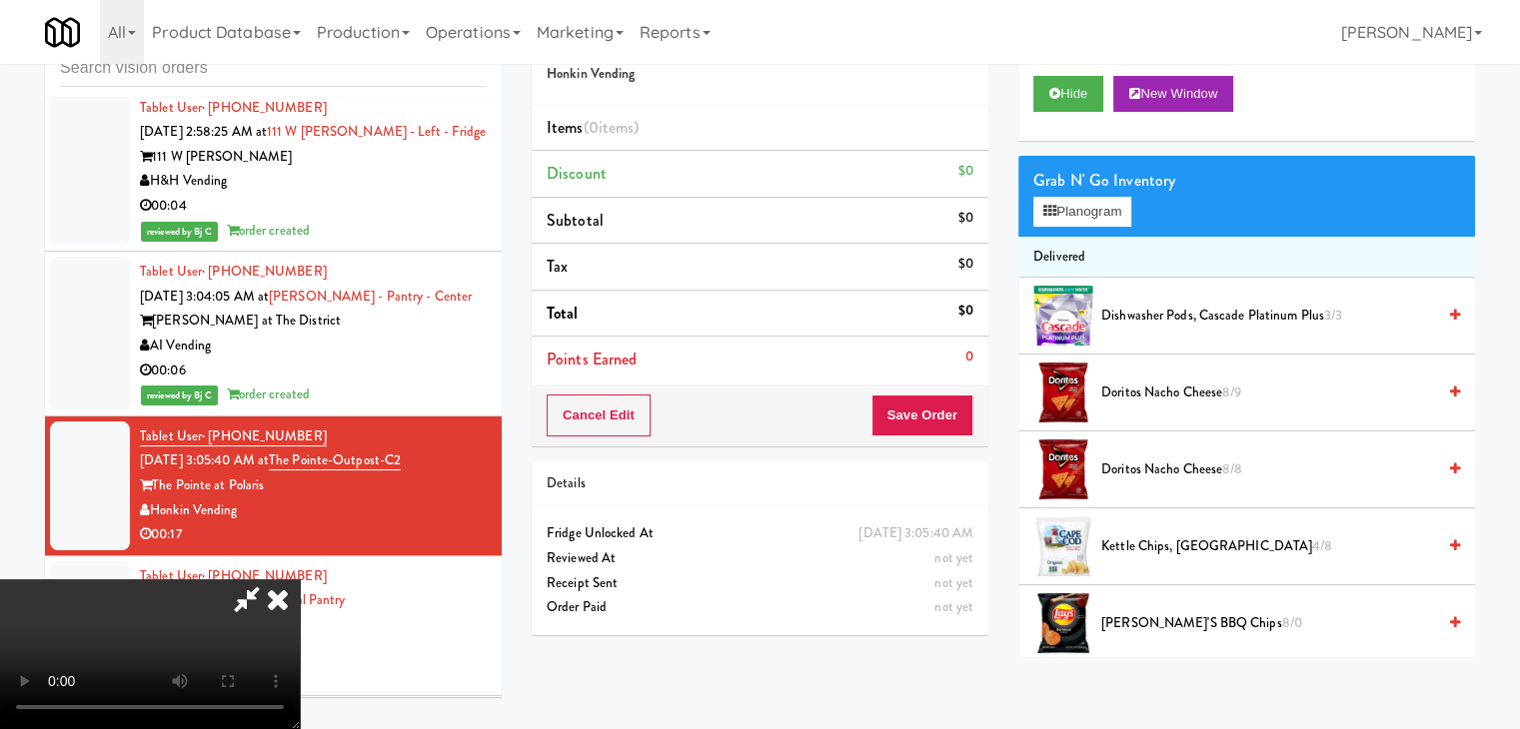
click at [300, 580] on video at bounding box center [150, 655] width 300 height 150
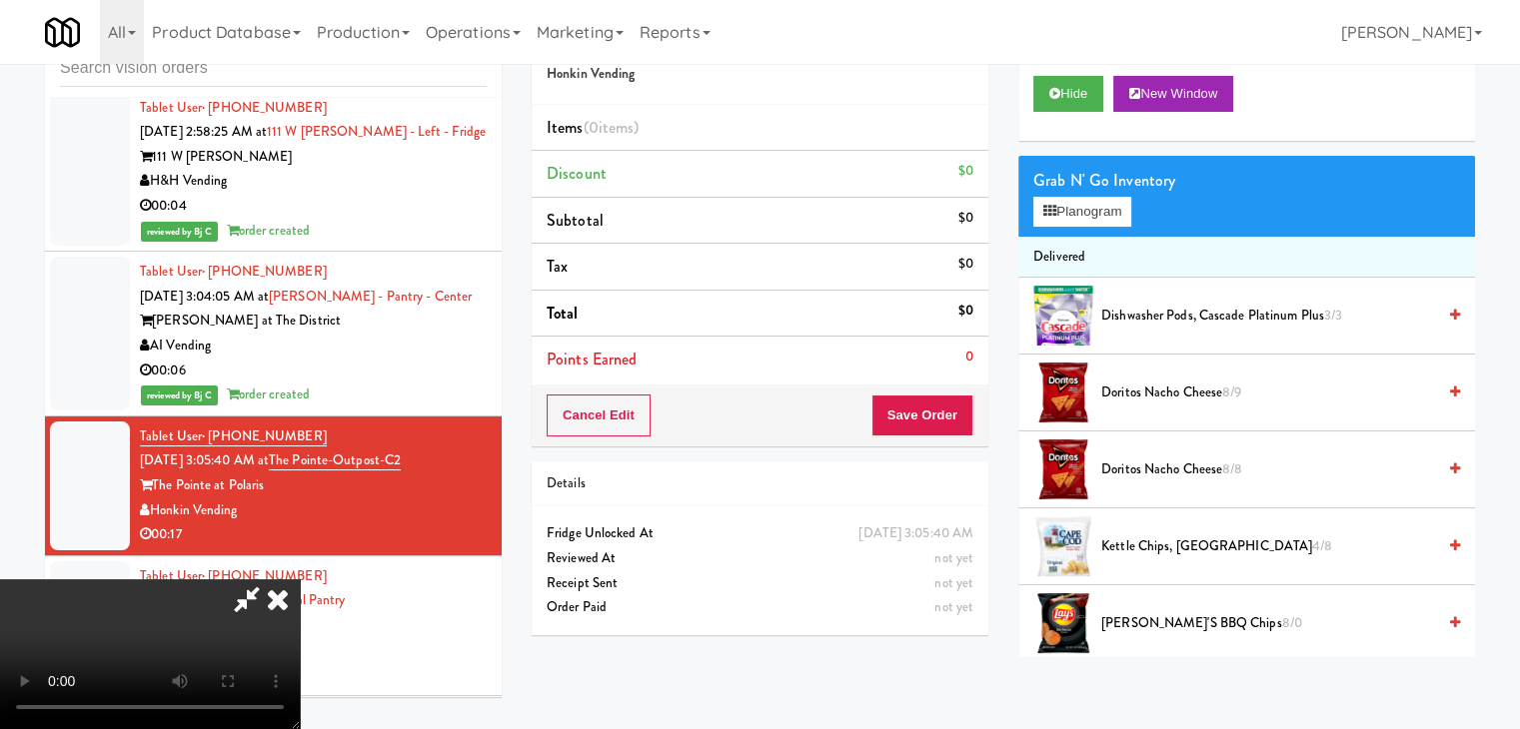
click at [300, 580] on video at bounding box center [150, 655] width 300 height 150
click at [1081, 213] on button "Planogram" at bounding box center [1082, 212] width 98 height 30
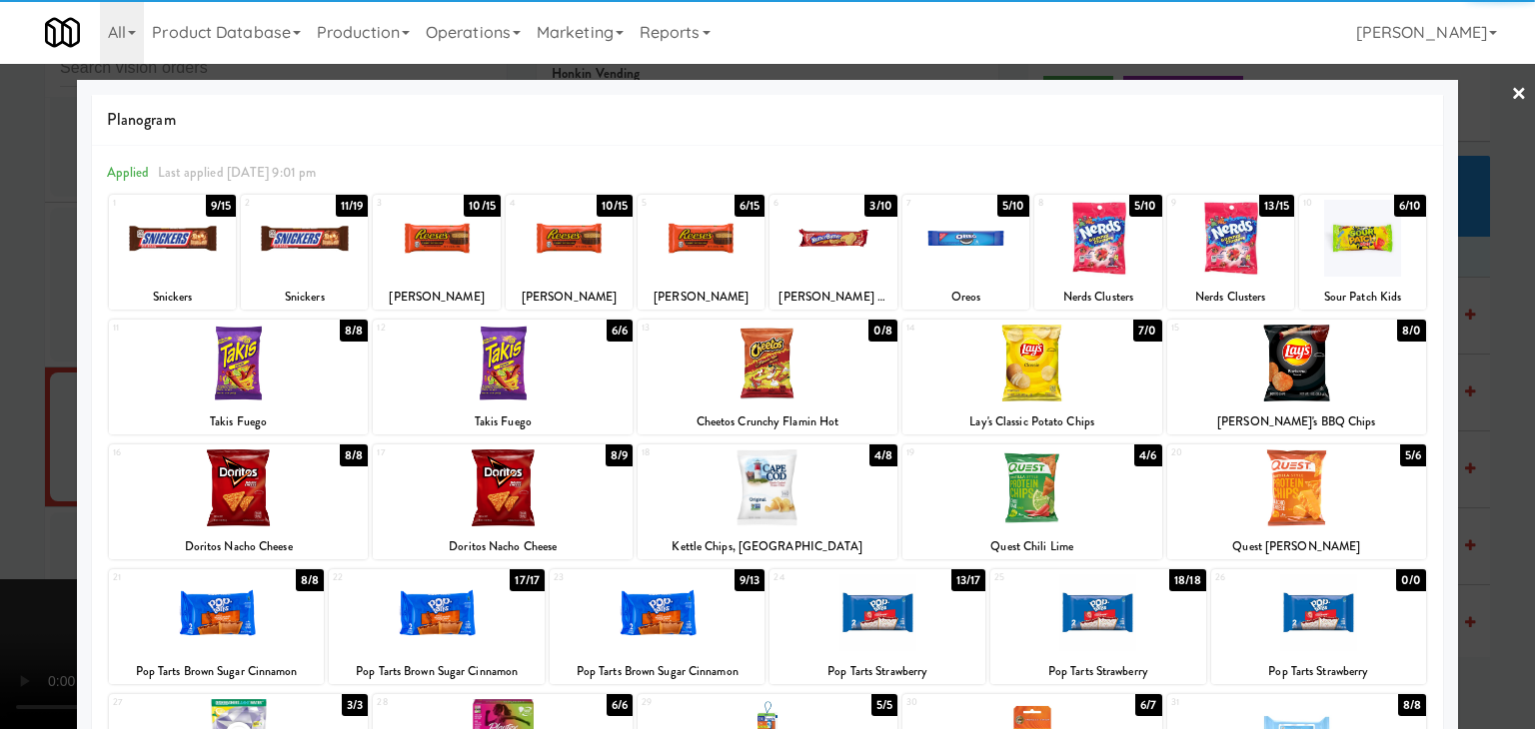
click at [1043, 496] on div at bounding box center [1032, 488] width 260 height 77
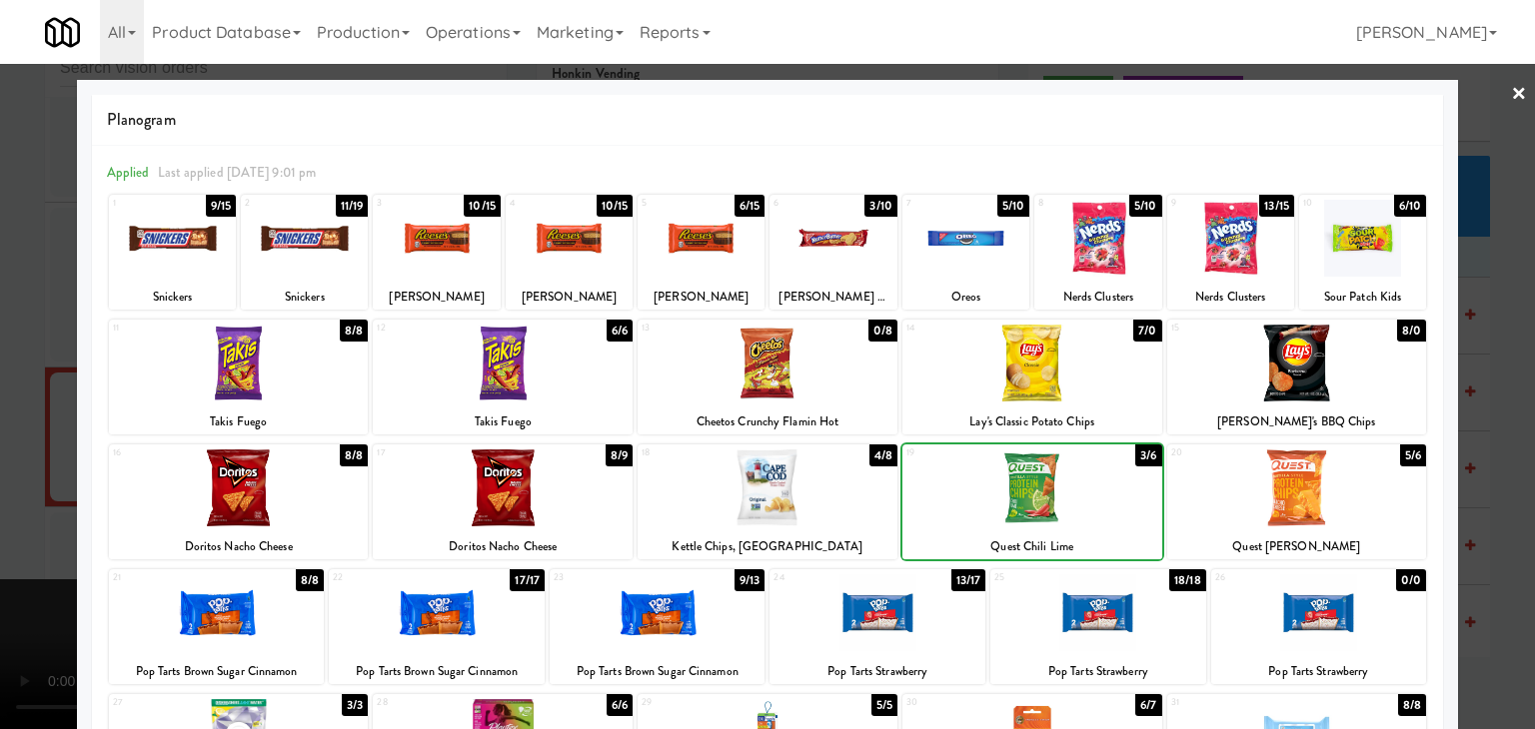
click at [819, 493] on div at bounding box center [767, 488] width 260 height 77
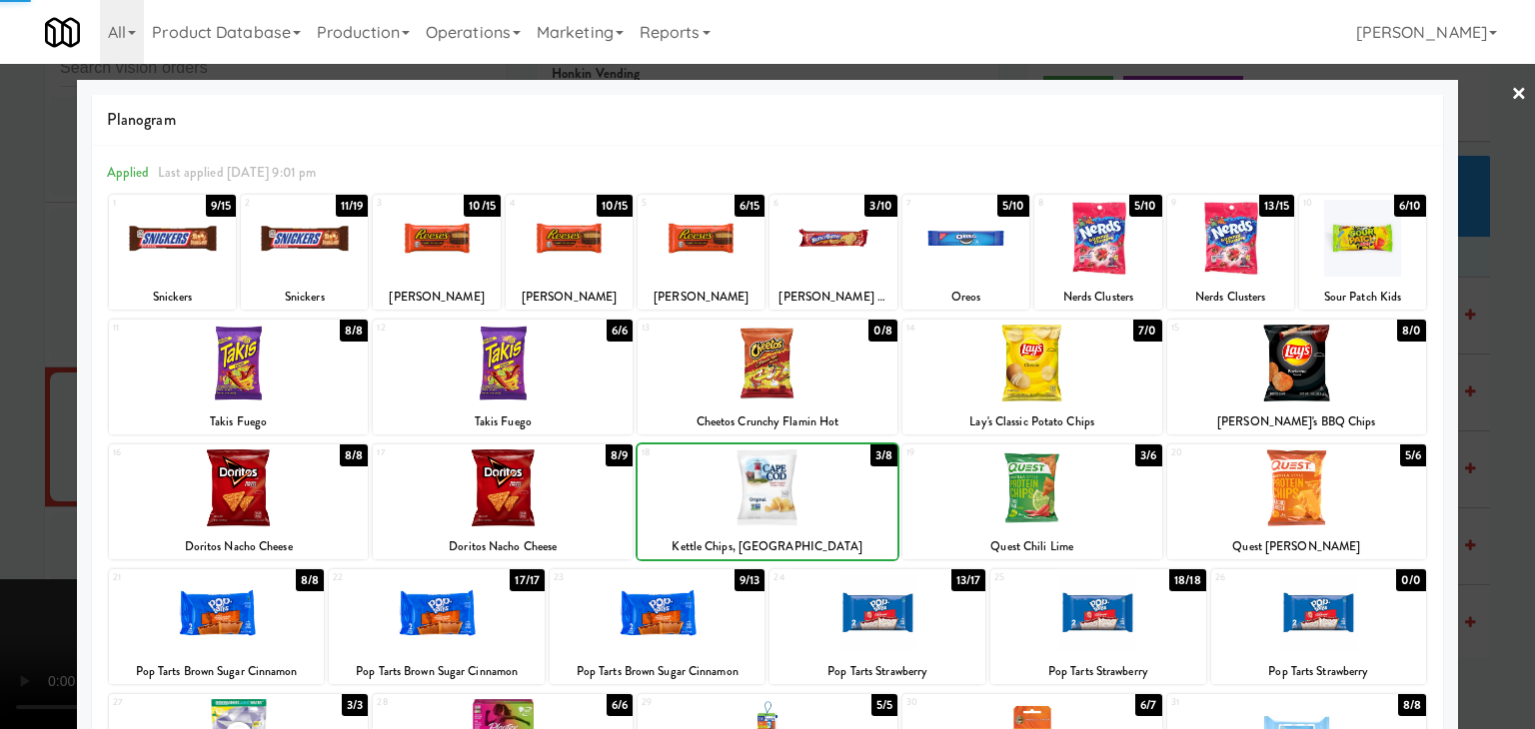
click at [819, 493] on div at bounding box center [767, 488] width 260 height 77
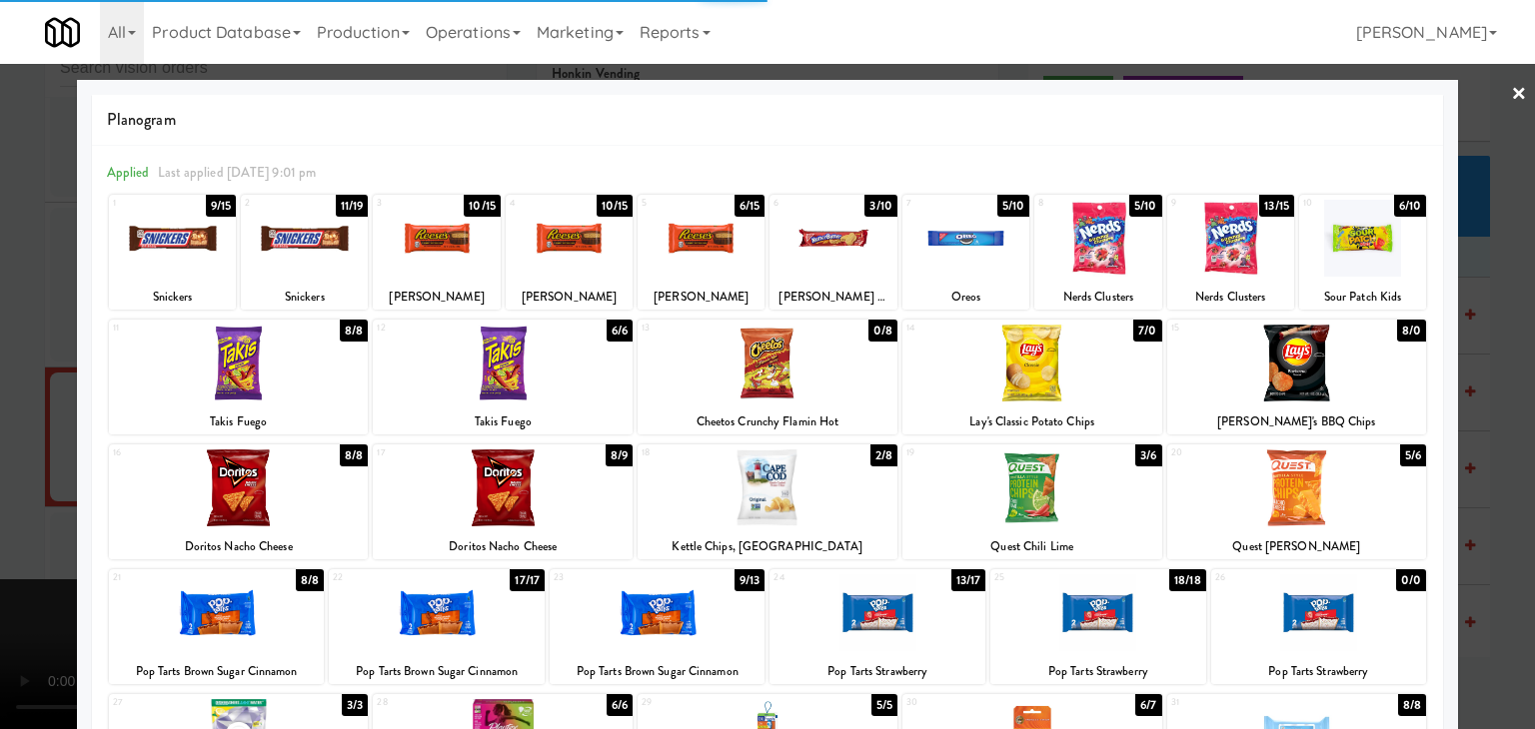
click at [0, 450] on div at bounding box center [767, 364] width 1535 height 729
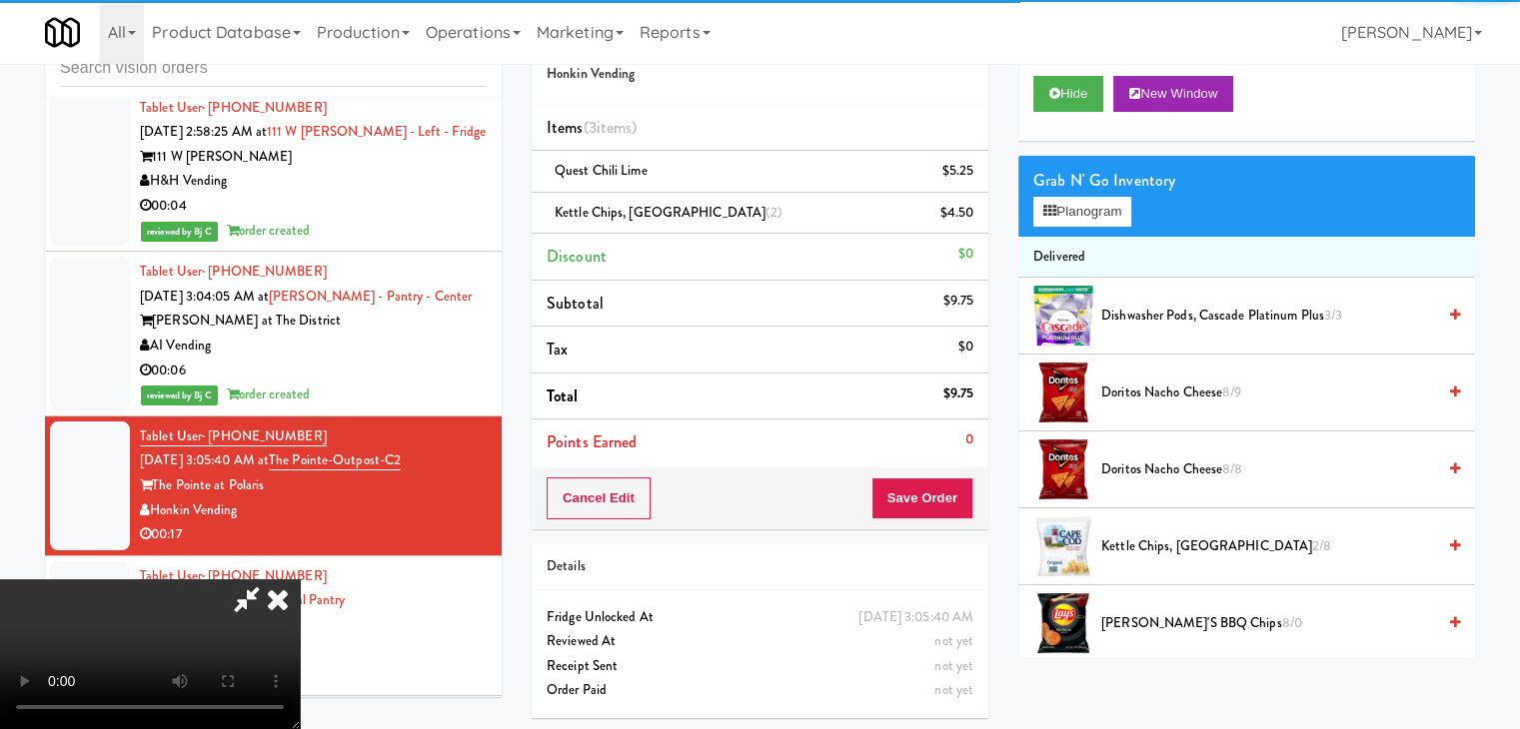
click at [300, 580] on video at bounding box center [150, 655] width 300 height 150
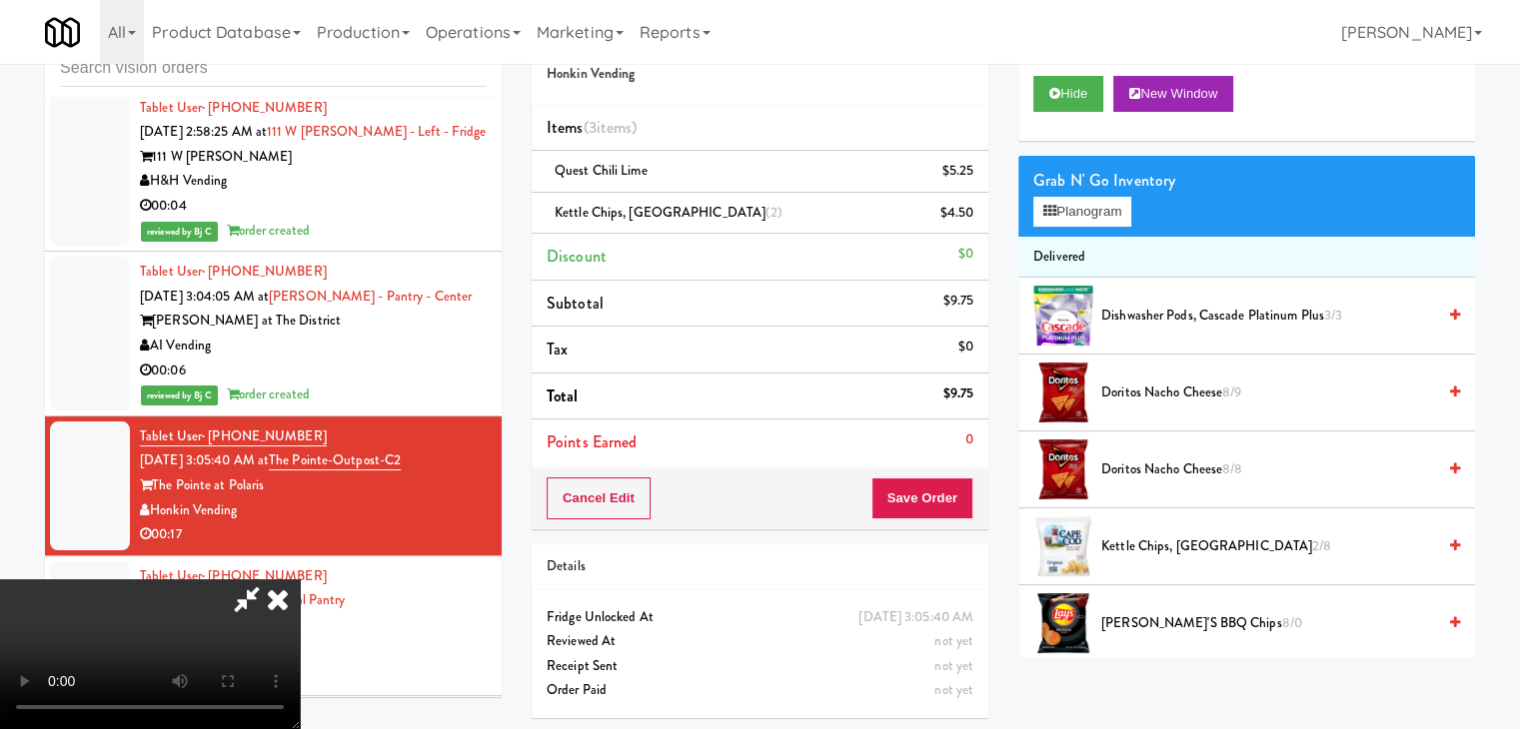
click at [300, 580] on video at bounding box center [150, 655] width 300 height 150
drag, startPoint x: 728, startPoint y: 445, endPoint x: 731, endPoint y: 461, distance: 16.3
click at [300, 580] on video at bounding box center [150, 655] width 300 height 150
drag, startPoint x: 743, startPoint y: 435, endPoint x: 731, endPoint y: 442, distance: 13.9
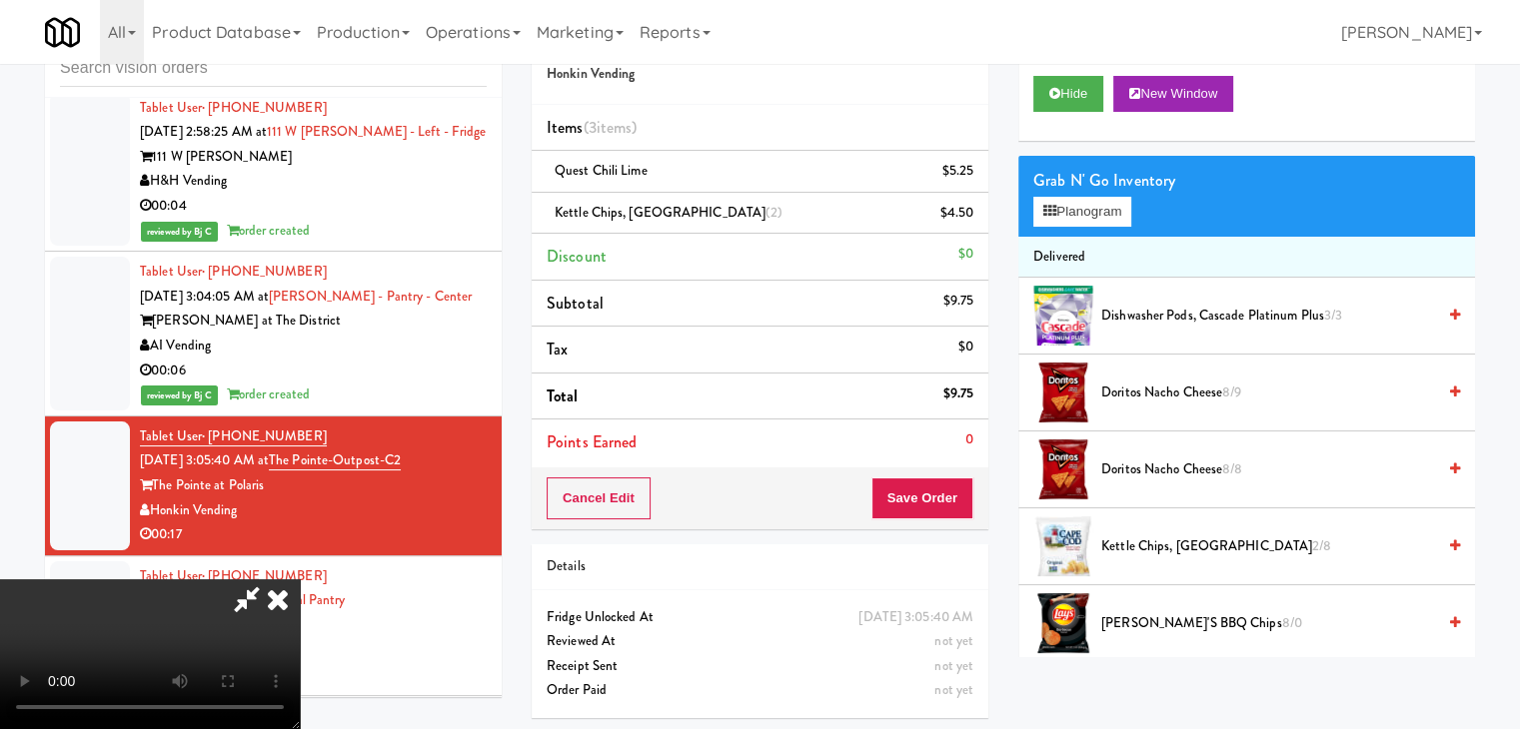
click at [300, 580] on video at bounding box center [150, 655] width 300 height 150
click at [1080, 213] on button "Planogram" at bounding box center [1082, 212] width 98 height 30
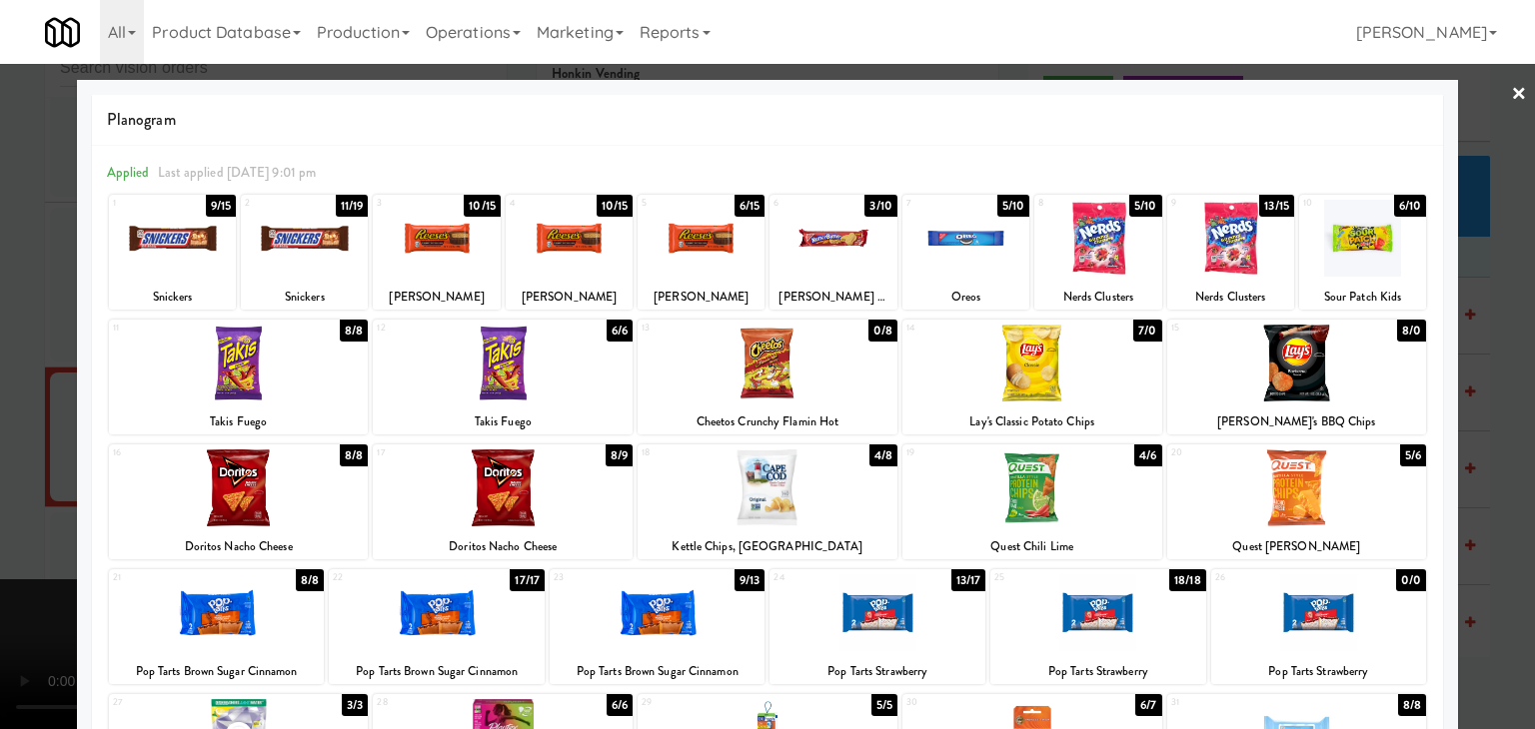
click at [326, 261] on div at bounding box center [304, 238] width 127 height 77
drag, startPoint x: 0, startPoint y: 318, endPoint x: 114, endPoint y: 342, distance: 116.4
click at [3, 317] on div at bounding box center [767, 364] width 1535 height 729
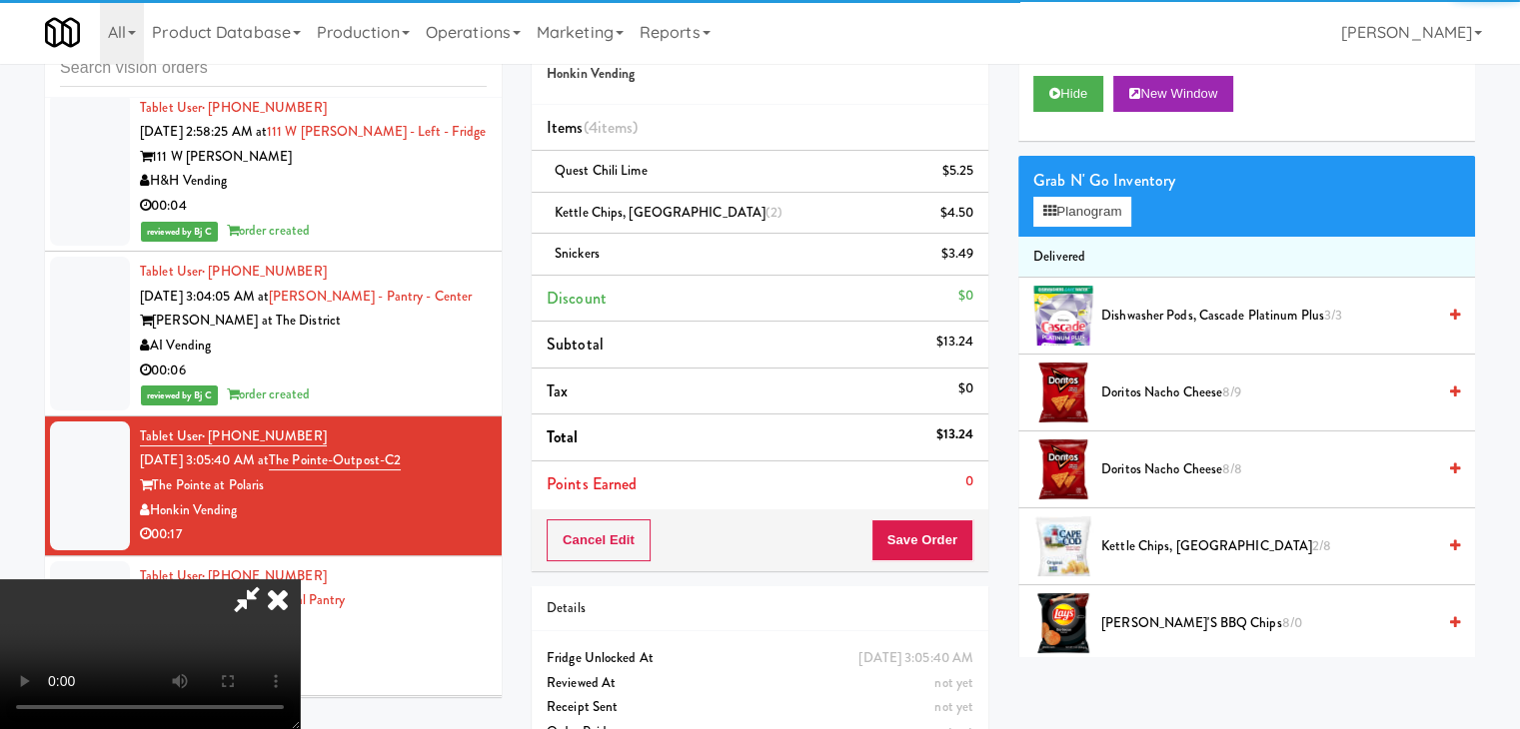
drag, startPoint x: 546, startPoint y: 436, endPoint x: 600, endPoint y: 436, distance: 54.0
click at [300, 580] on video at bounding box center [150, 655] width 300 height 150
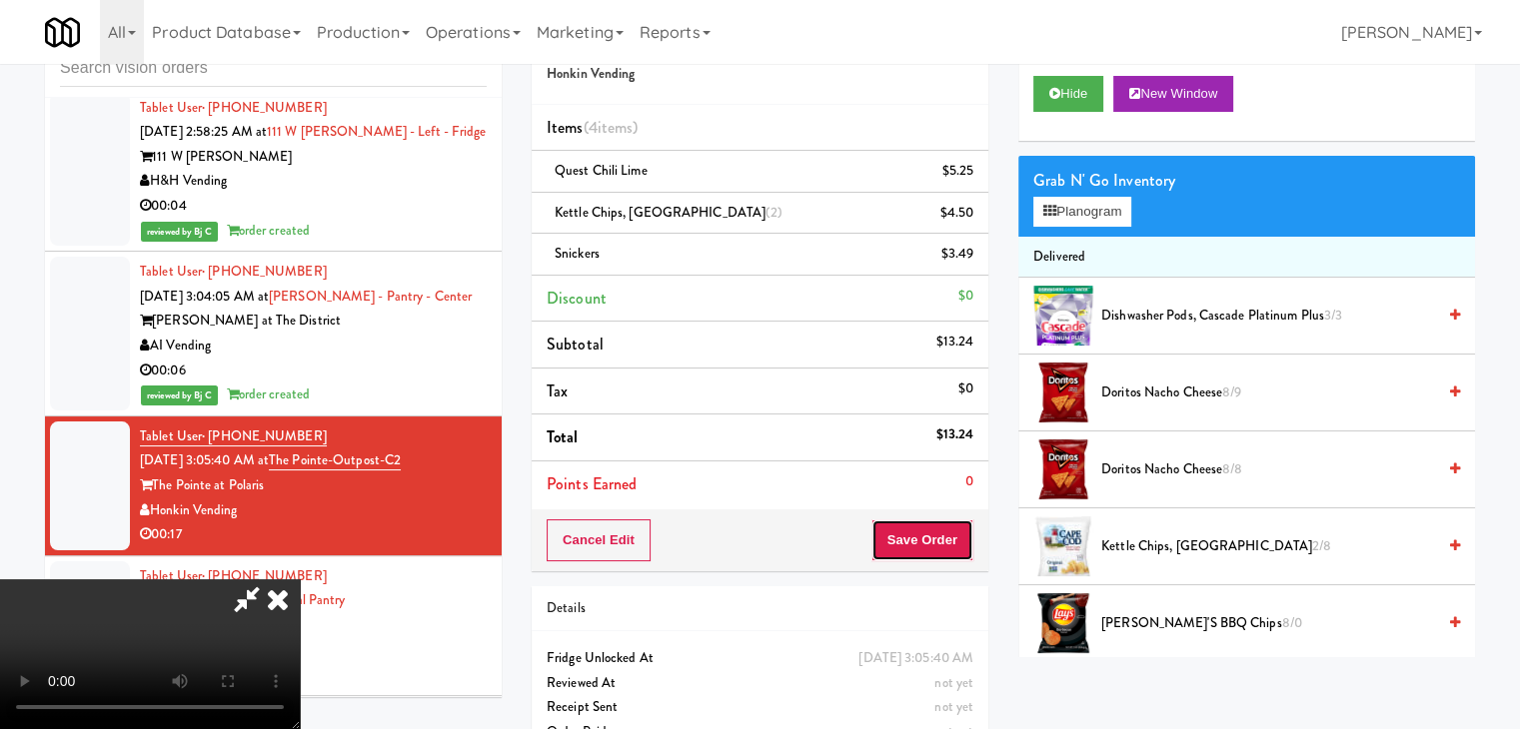
click at [946, 533] on button "Save Order" at bounding box center [922, 541] width 102 height 42
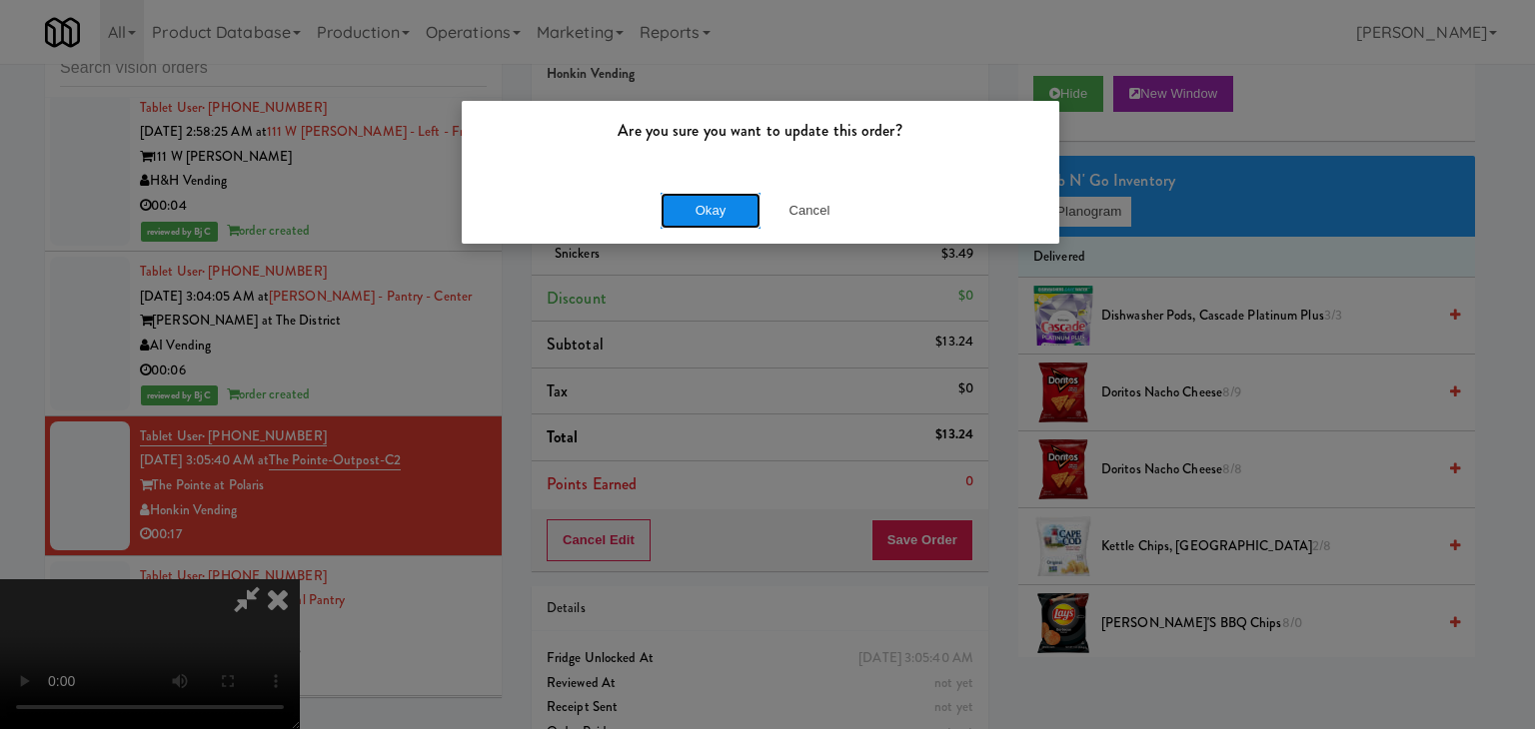
click at [716, 224] on button "Okay" at bounding box center [710, 211] width 100 height 36
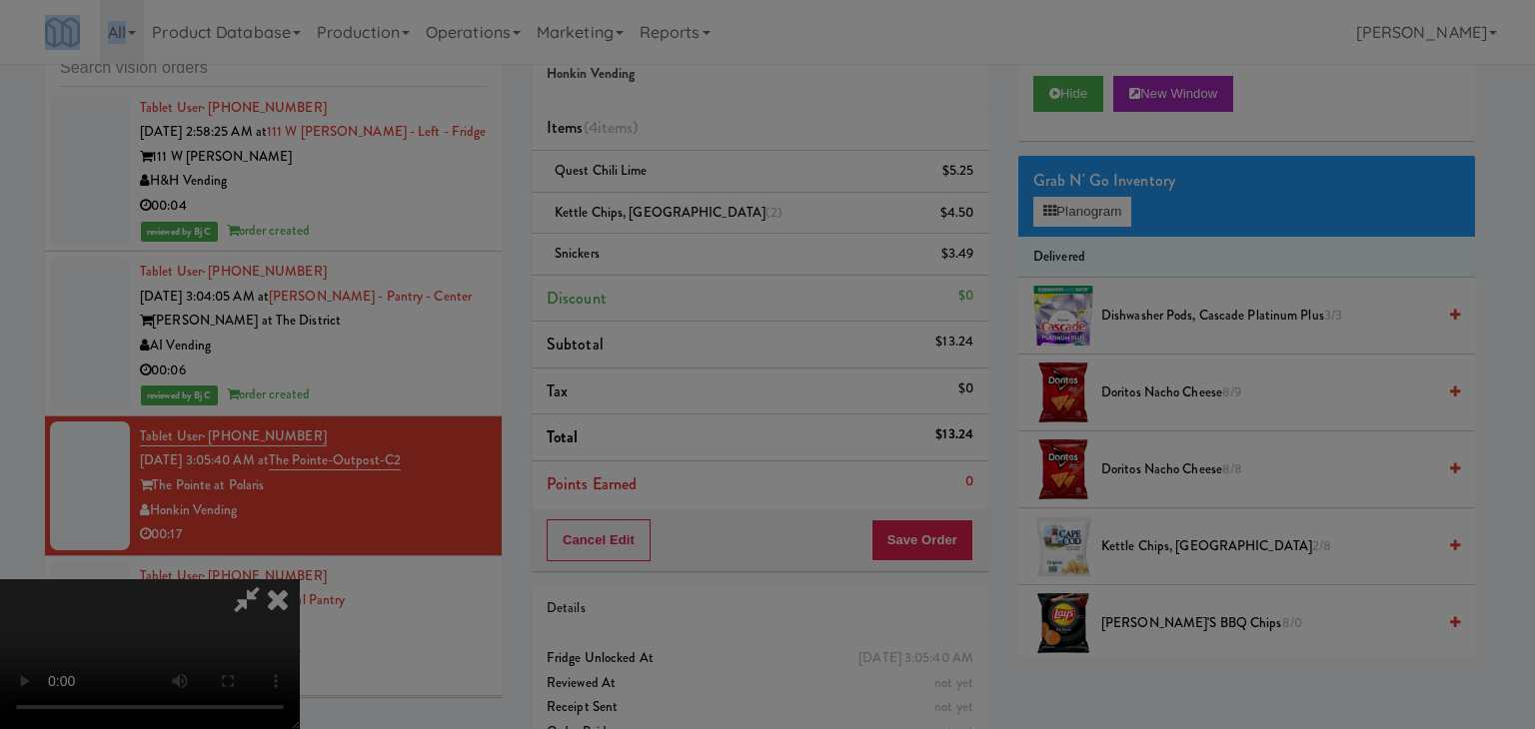
click at [716, 224] on body "Are you sure you want to update this order? Okay Cancel Okay Are you sure you w…" at bounding box center [767, 364] width 1535 height 729
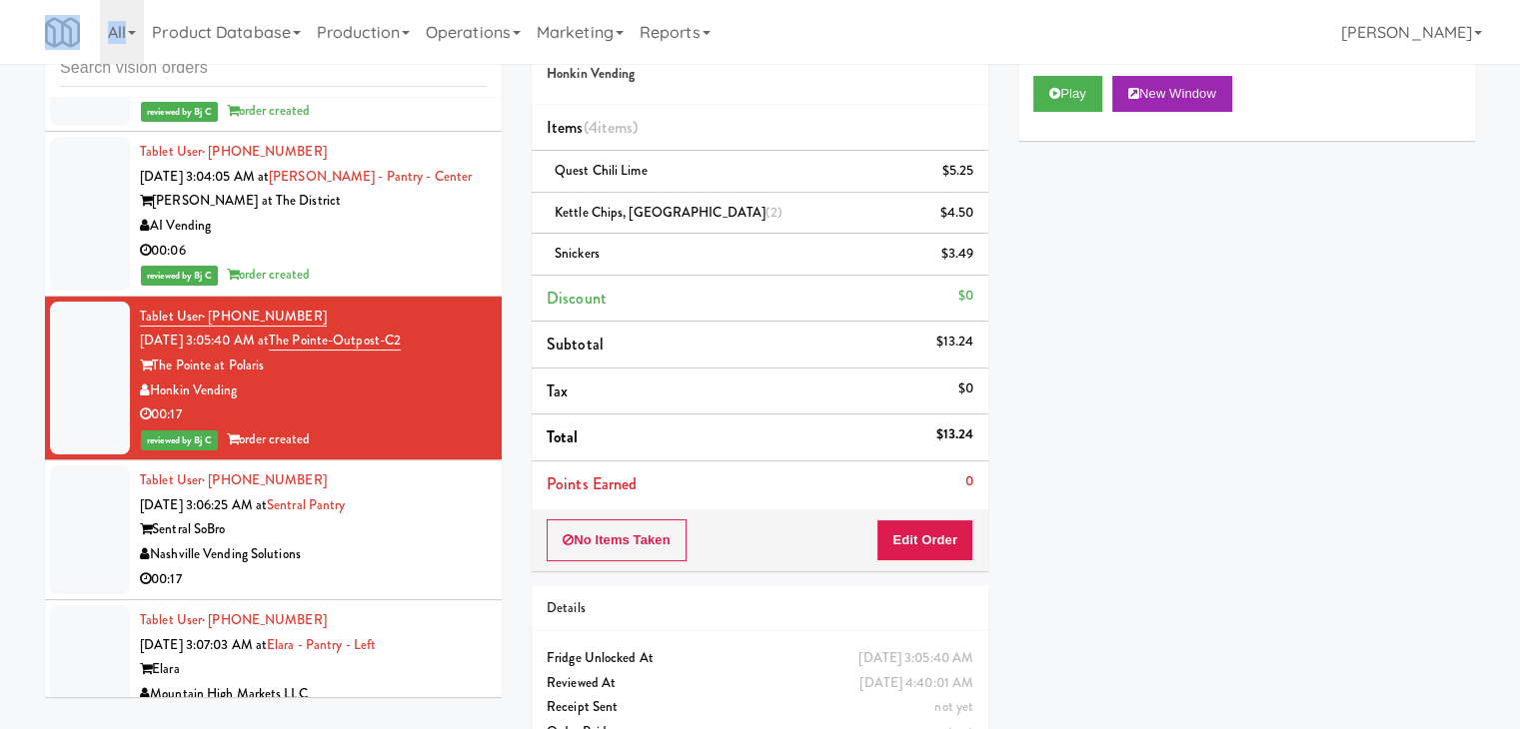
scroll to position [13689, 0]
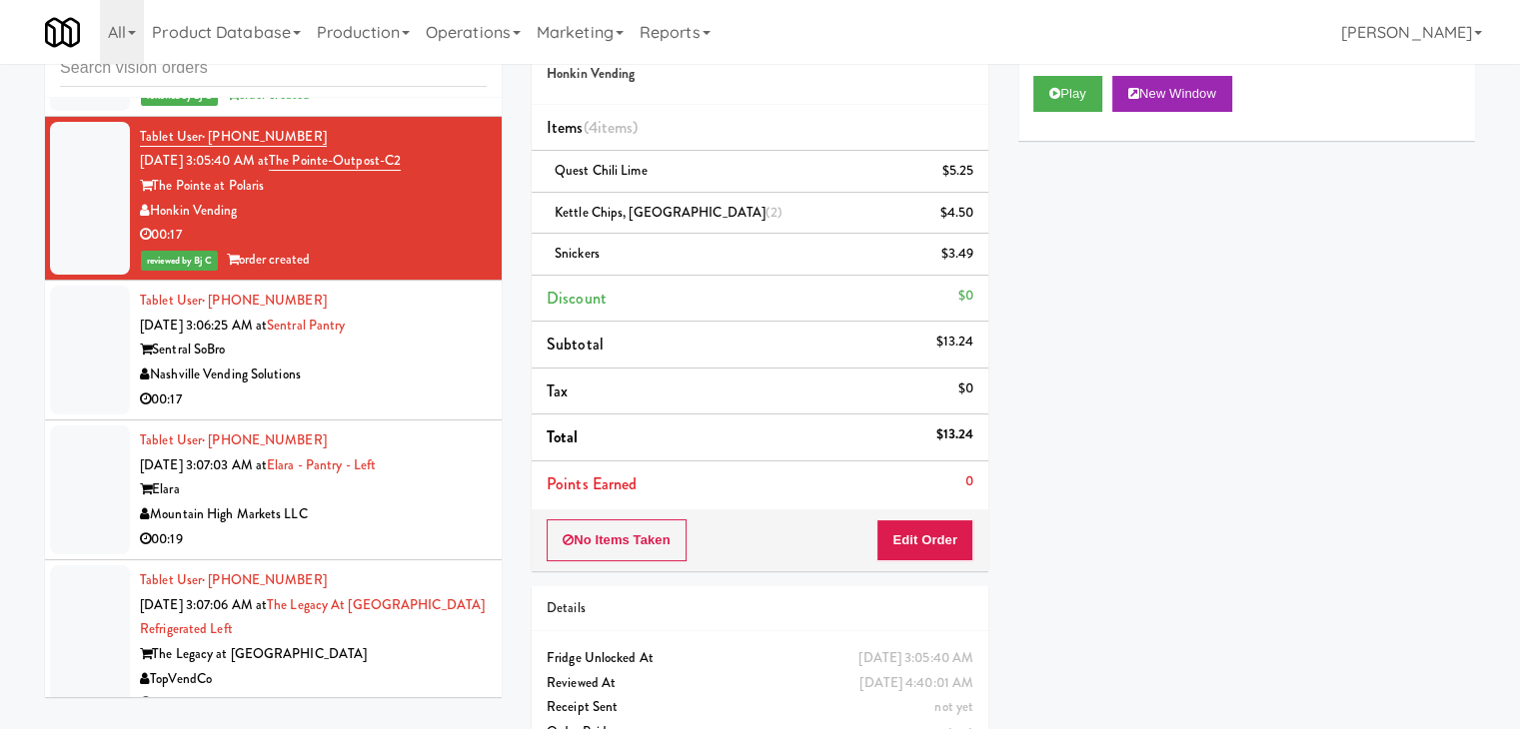
click at [384, 388] on div "00:17" at bounding box center [313, 400] width 347 height 25
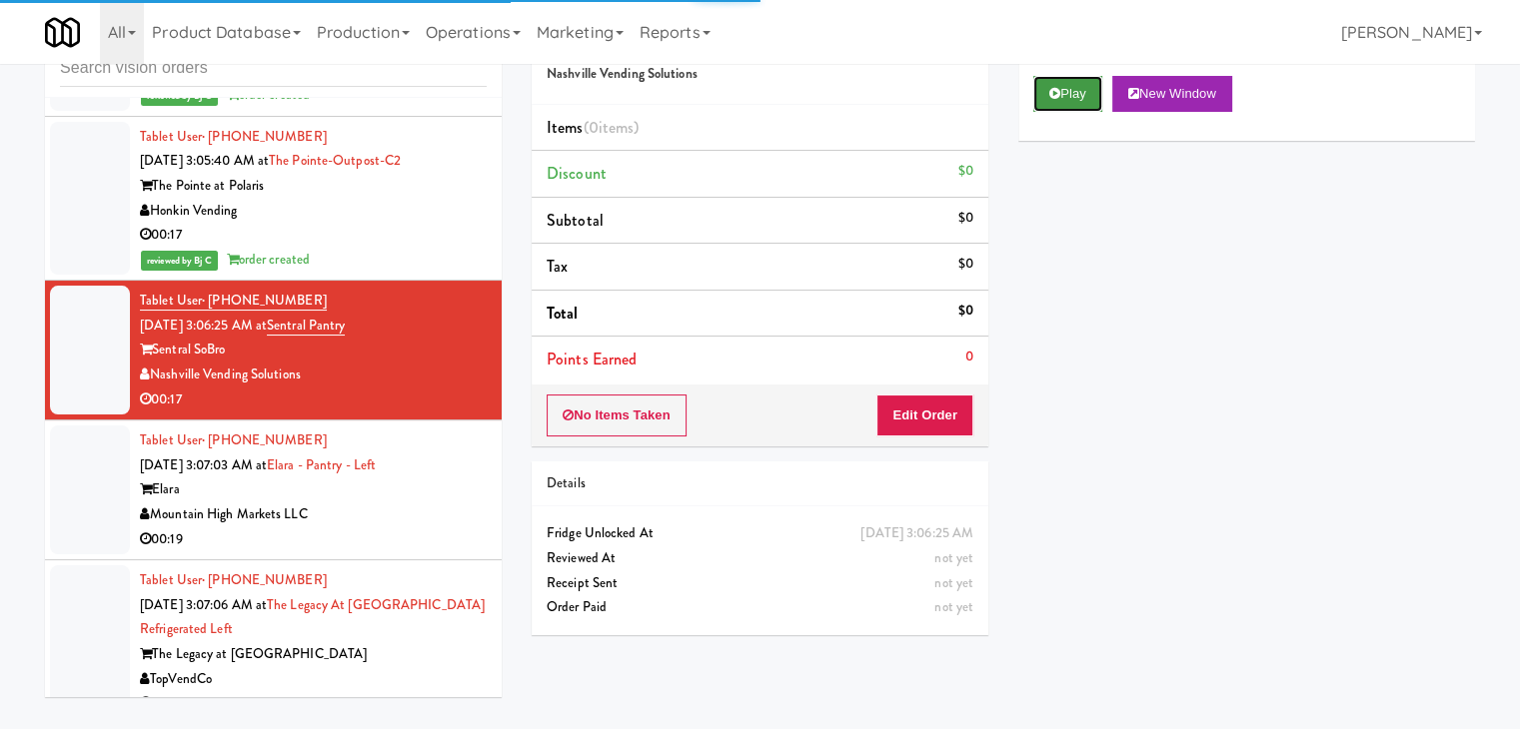
click at [1059, 93] on icon at bounding box center [1054, 93] width 11 height 13
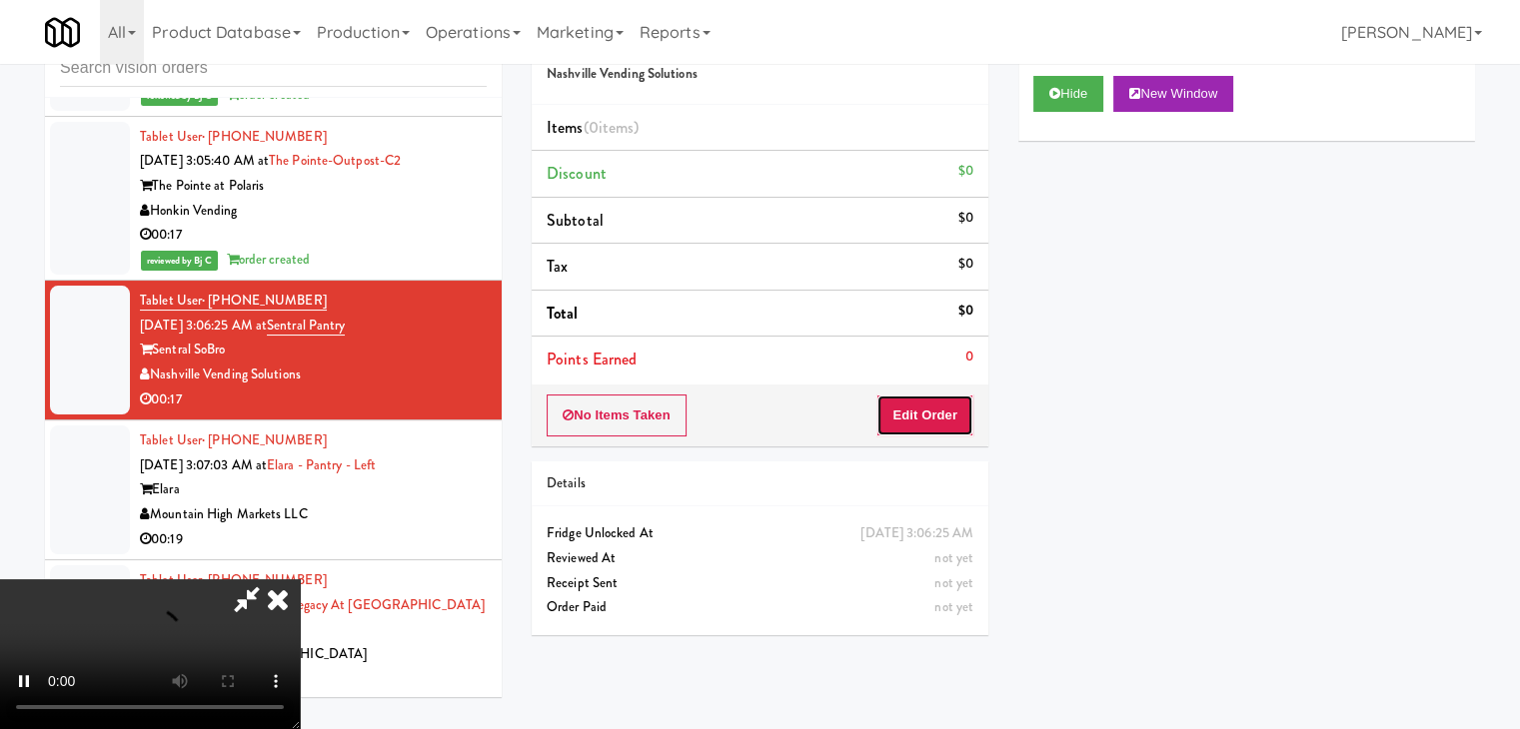
click at [939, 417] on button "Edit Order" at bounding box center [924, 416] width 97 height 42
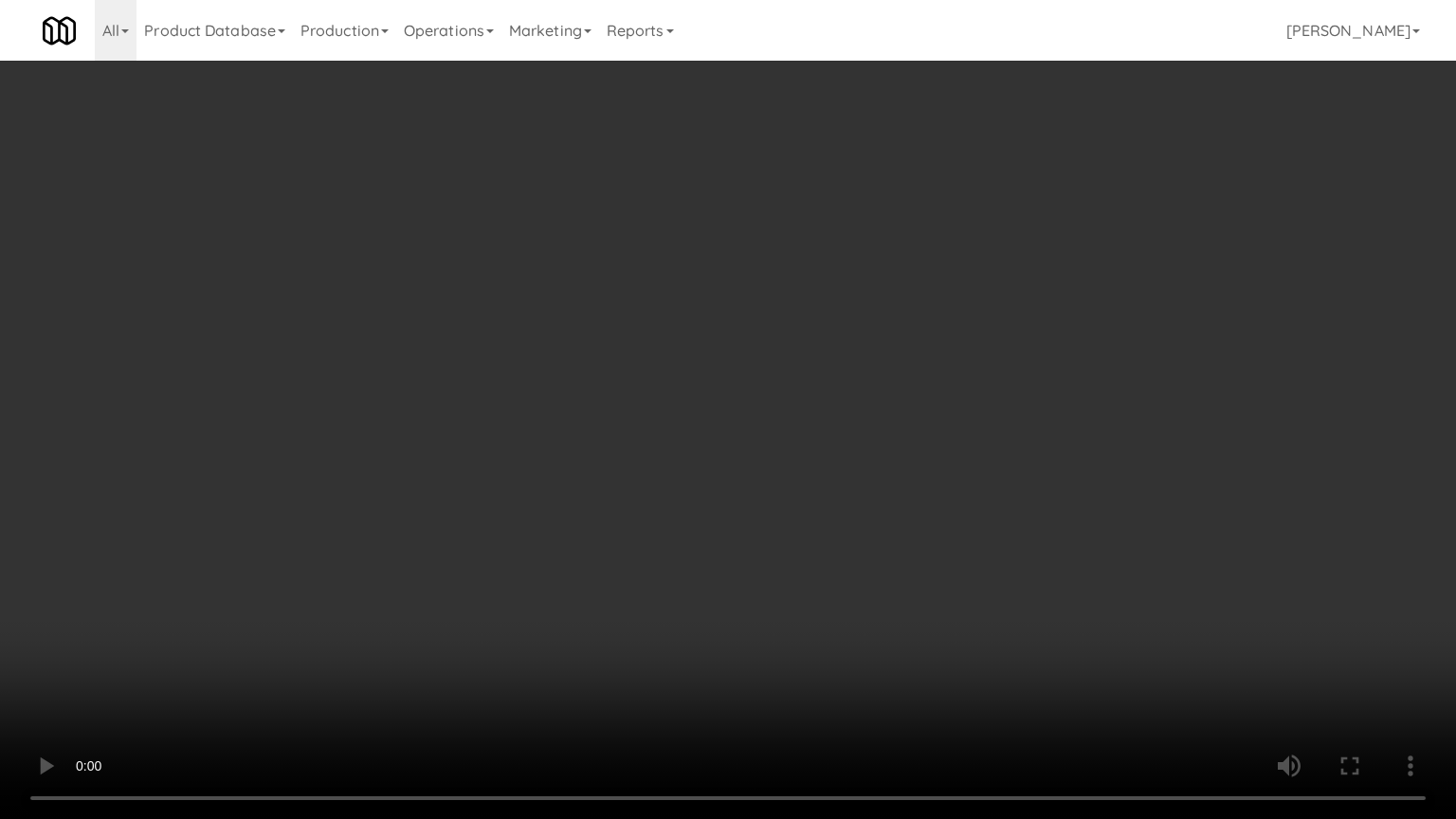
click at [827, 539] on video at bounding box center [728, 409] width 1456 height 819
drag, startPoint x: 831, startPoint y: 549, endPoint x: 829, endPoint y: 568, distance: 19.1
click at [831, 553] on video at bounding box center [728, 409] width 1456 height 819
click at [832, 543] on video at bounding box center [728, 409] width 1456 height 819
drag, startPoint x: 839, startPoint y: 539, endPoint x: 842, endPoint y: 550, distance: 11.4
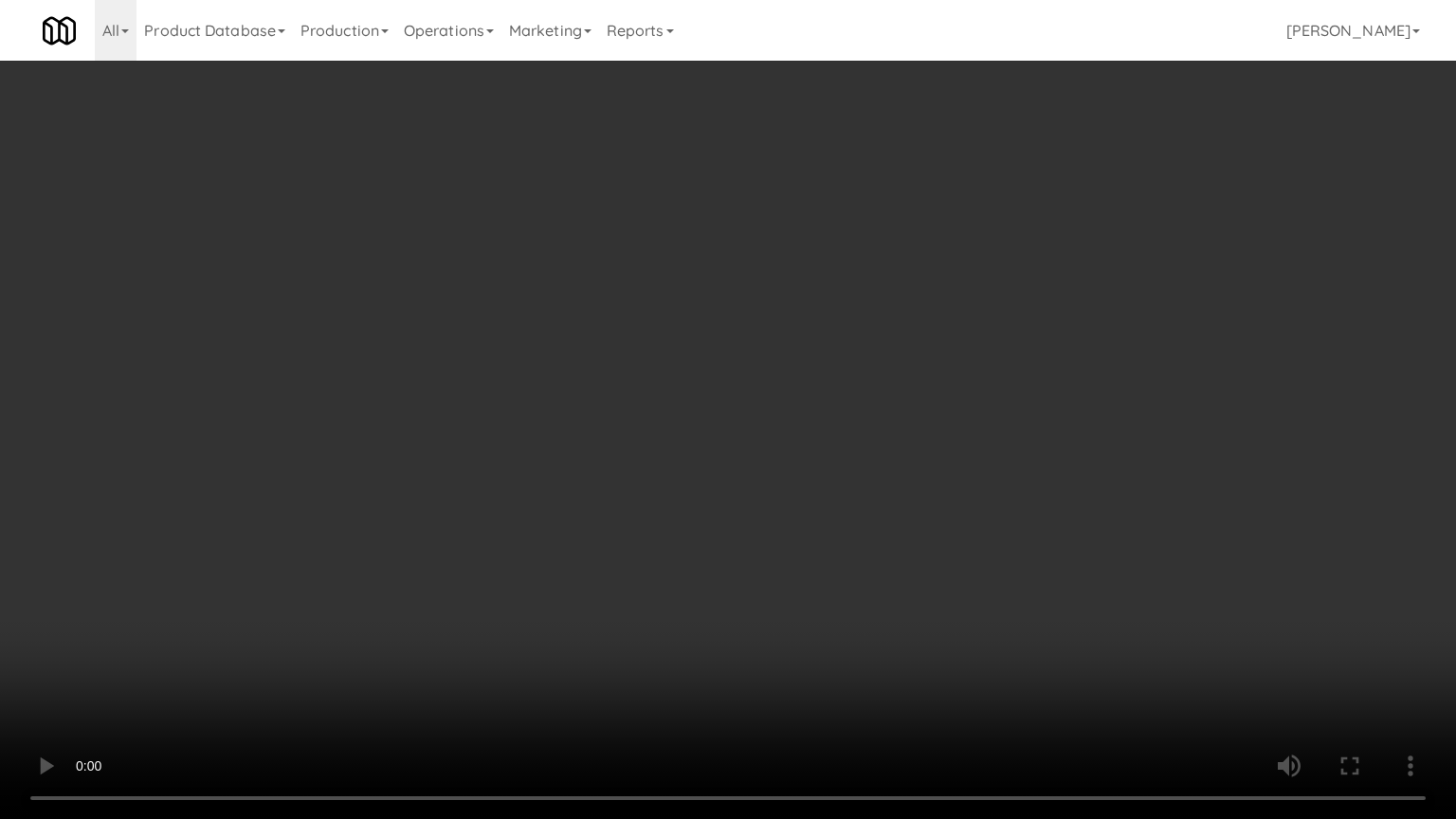
click at [839, 539] on video at bounding box center [728, 409] width 1456 height 819
click at [853, 529] on video at bounding box center [728, 409] width 1456 height 819
click at [873, 525] on video at bounding box center [728, 409] width 1456 height 819
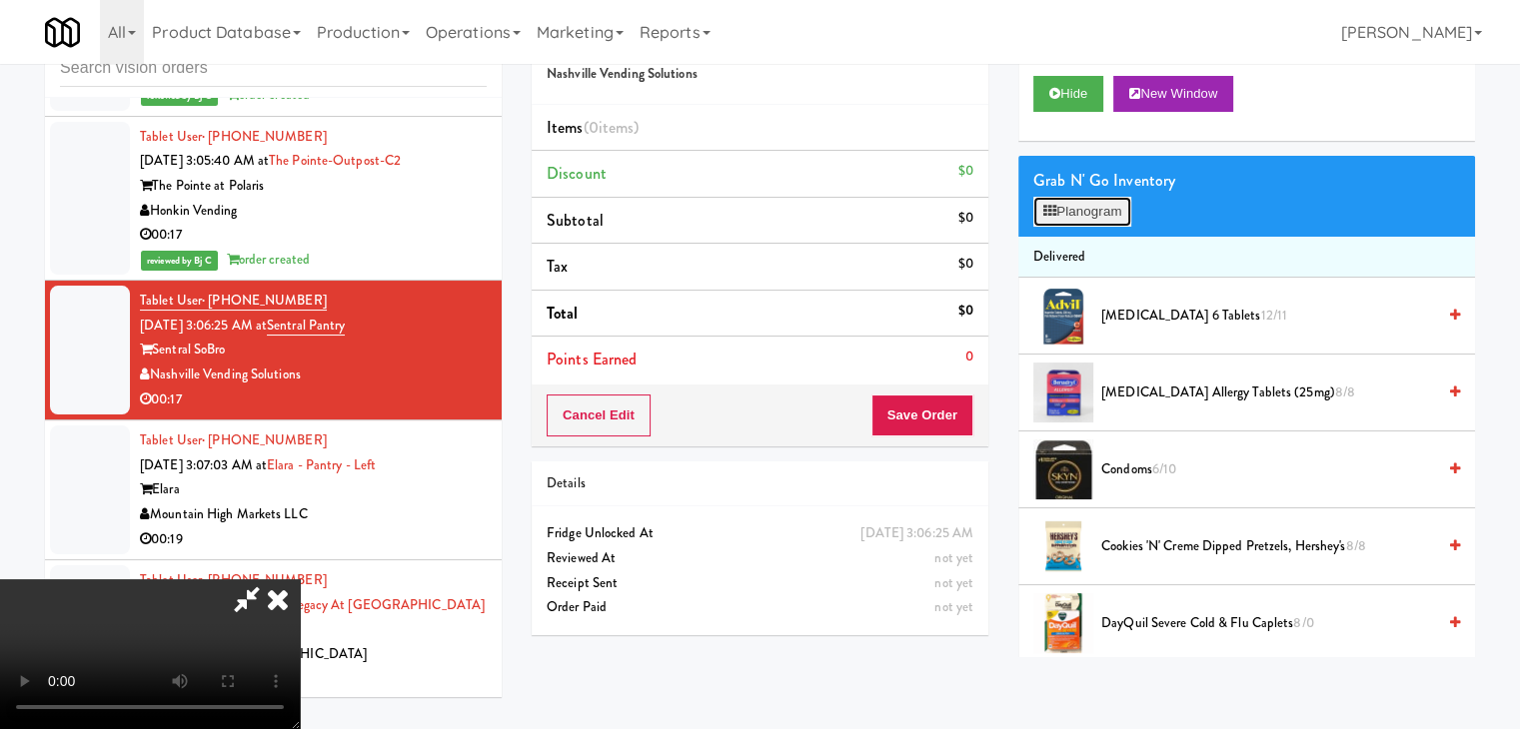
click at [1075, 210] on button "Planogram" at bounding box center [1082, 212] width 98 height 30
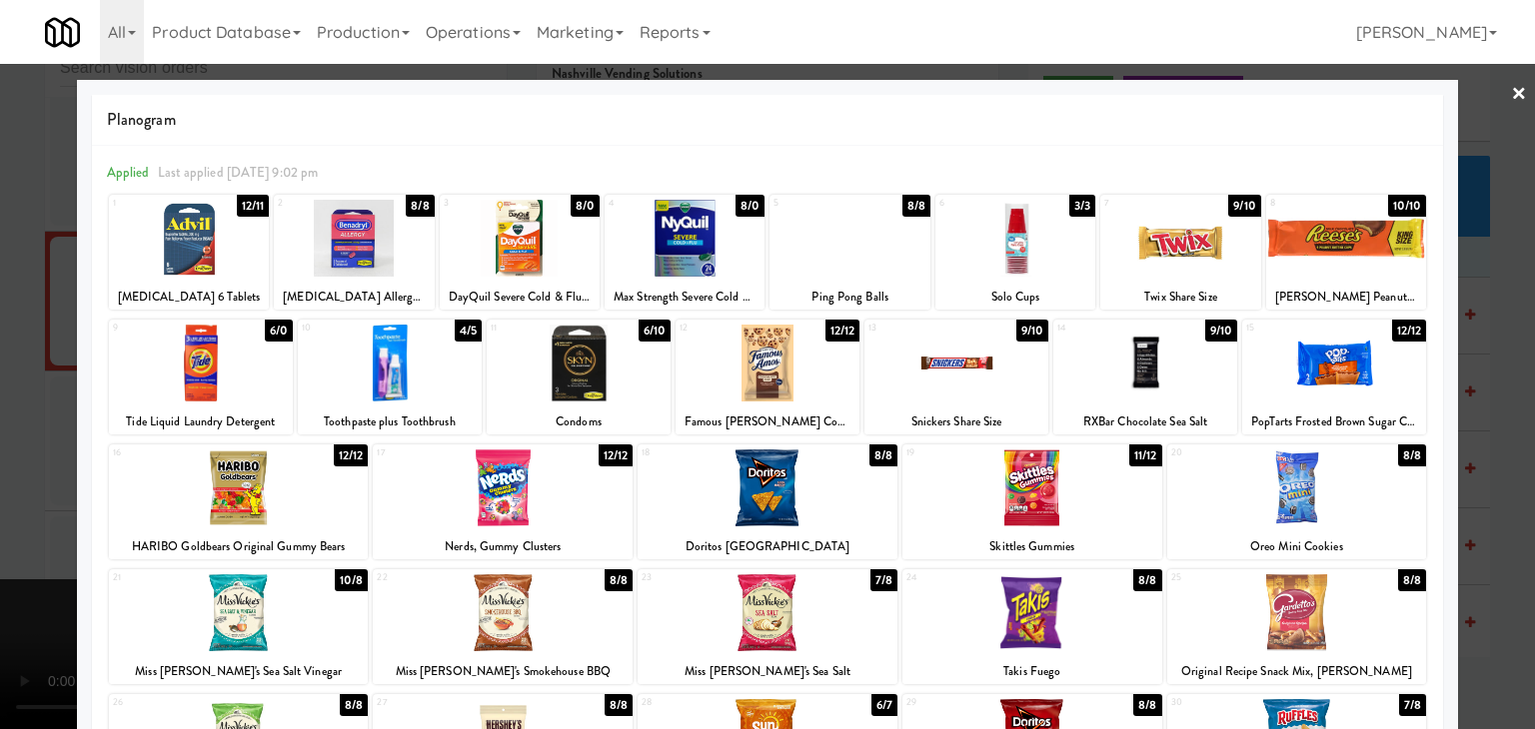
click at [201, 256] on div at bounding box center [189, 238] width 160 height 77
click at [0, 384] on div at bounding box center [767, 364] width 1535 height 729
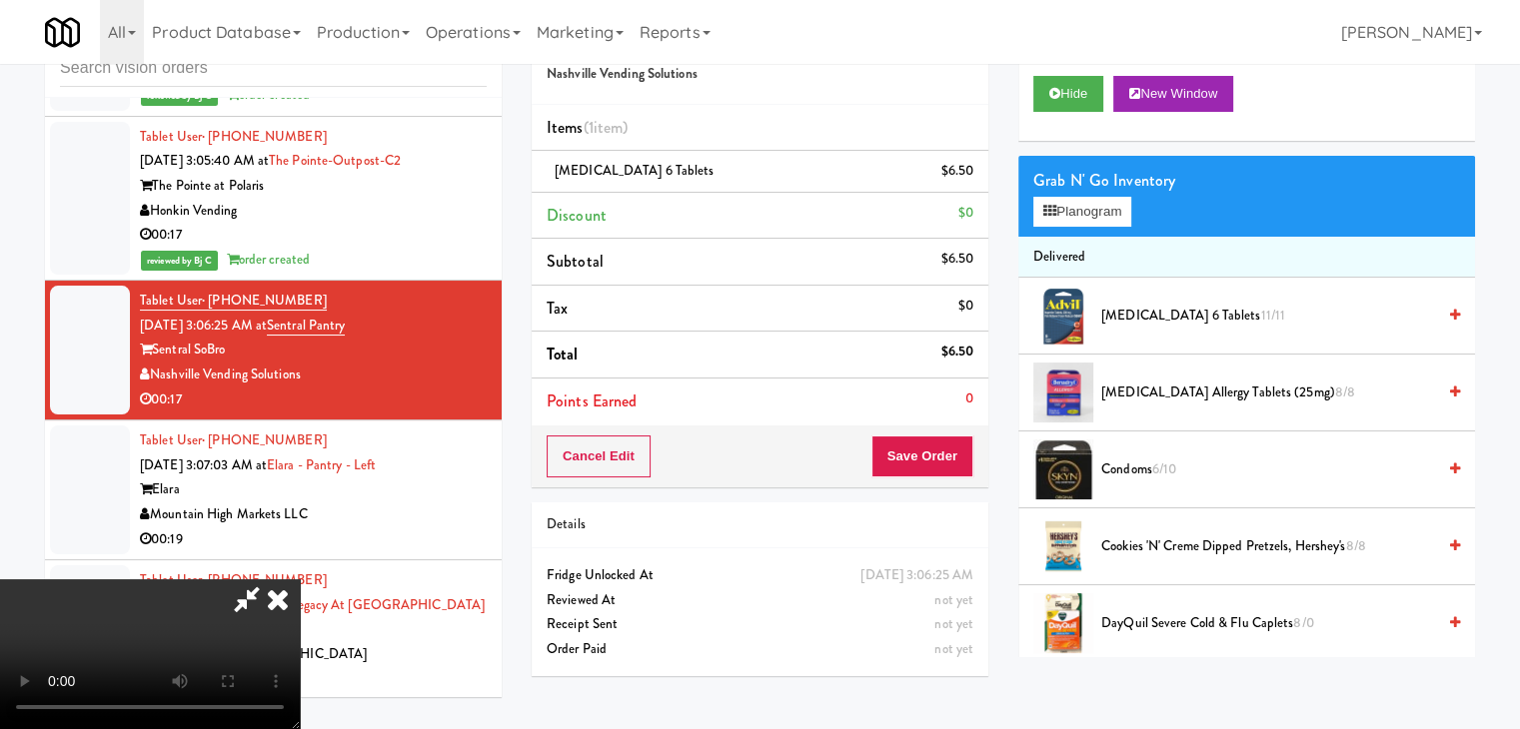
click at [300, 580] on video at bounding box center [150, 655] width 300 height 150
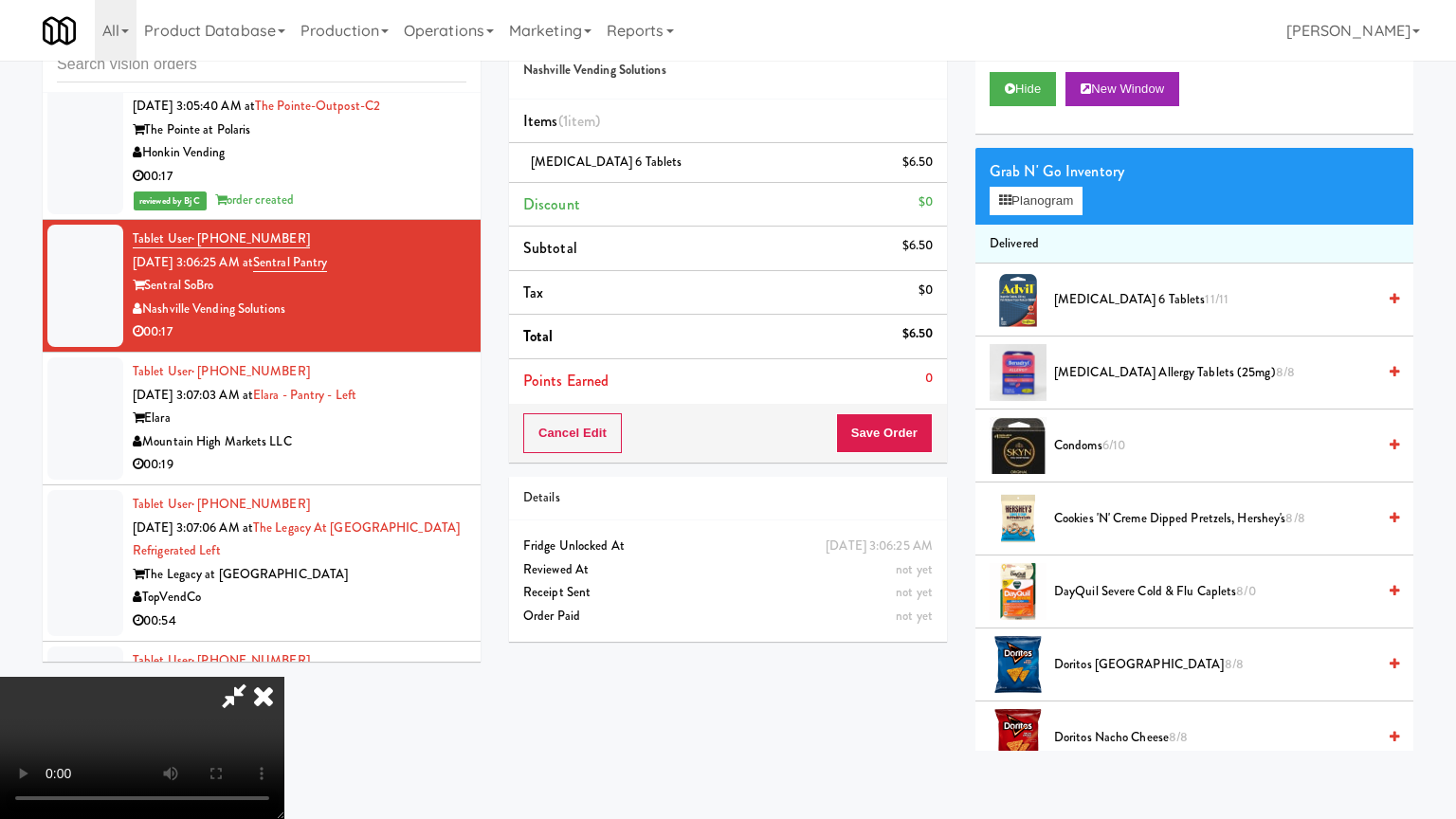
click at [285, 677] on video at bounding box center [142, 748] width 285 height 142
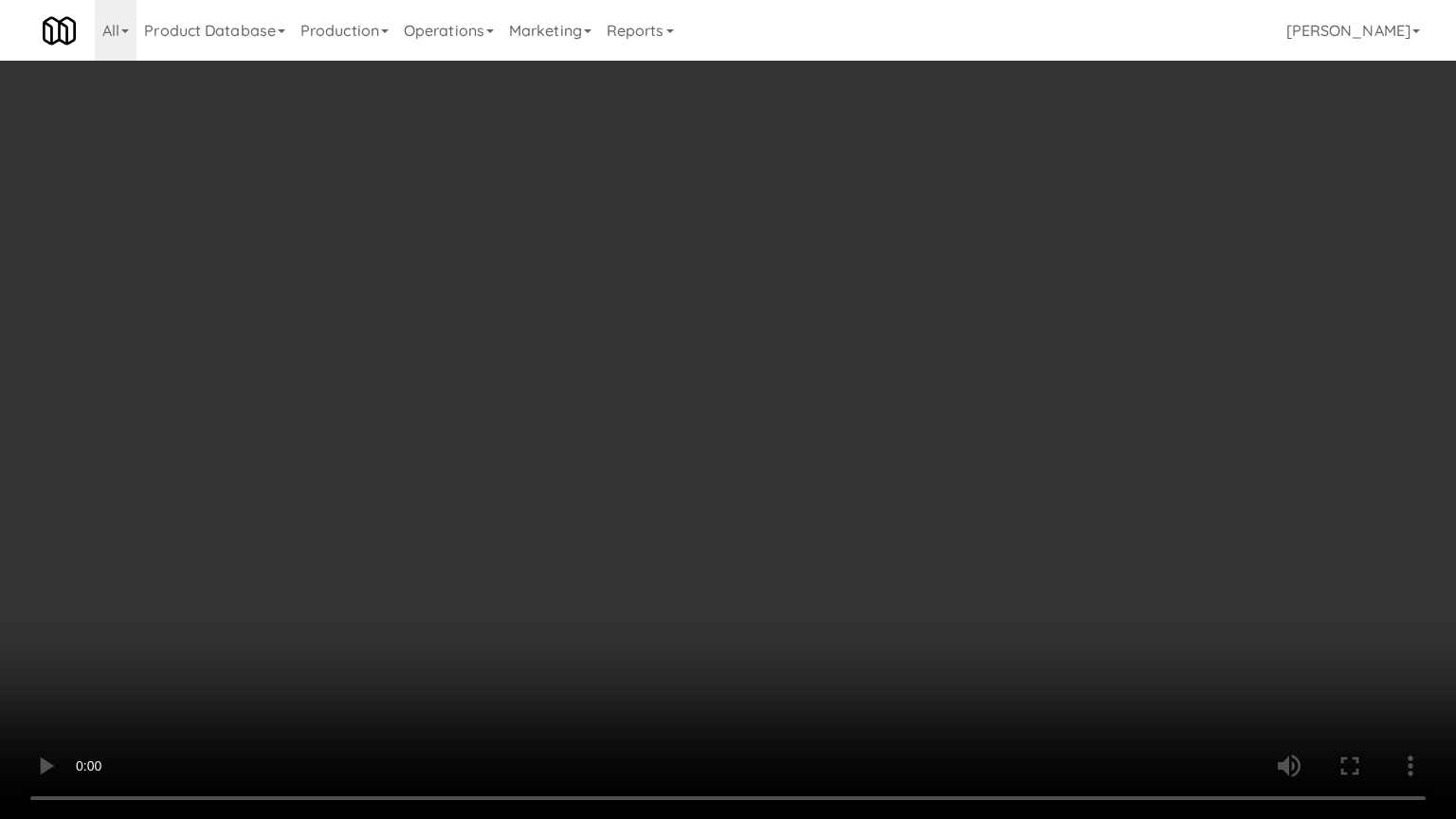
click at [903, 417] on video at bounding box center [728, 409] width 1456 height 819
click at [905, 412] on video at bounding box center [728, 409] width 1456 height 819
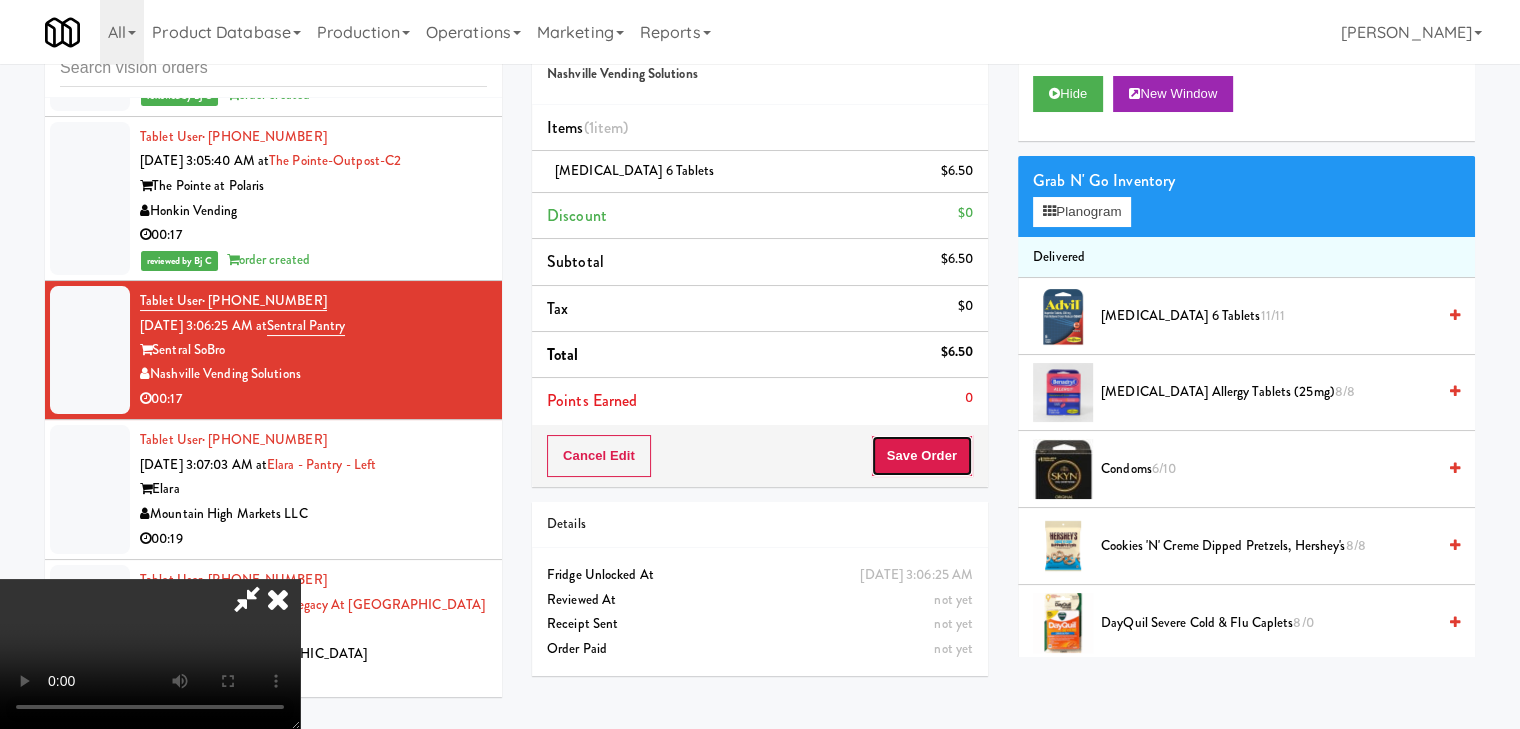
click at [953, 455] on button "Save Order" at bounding box center [922, 457] width 102 height 42
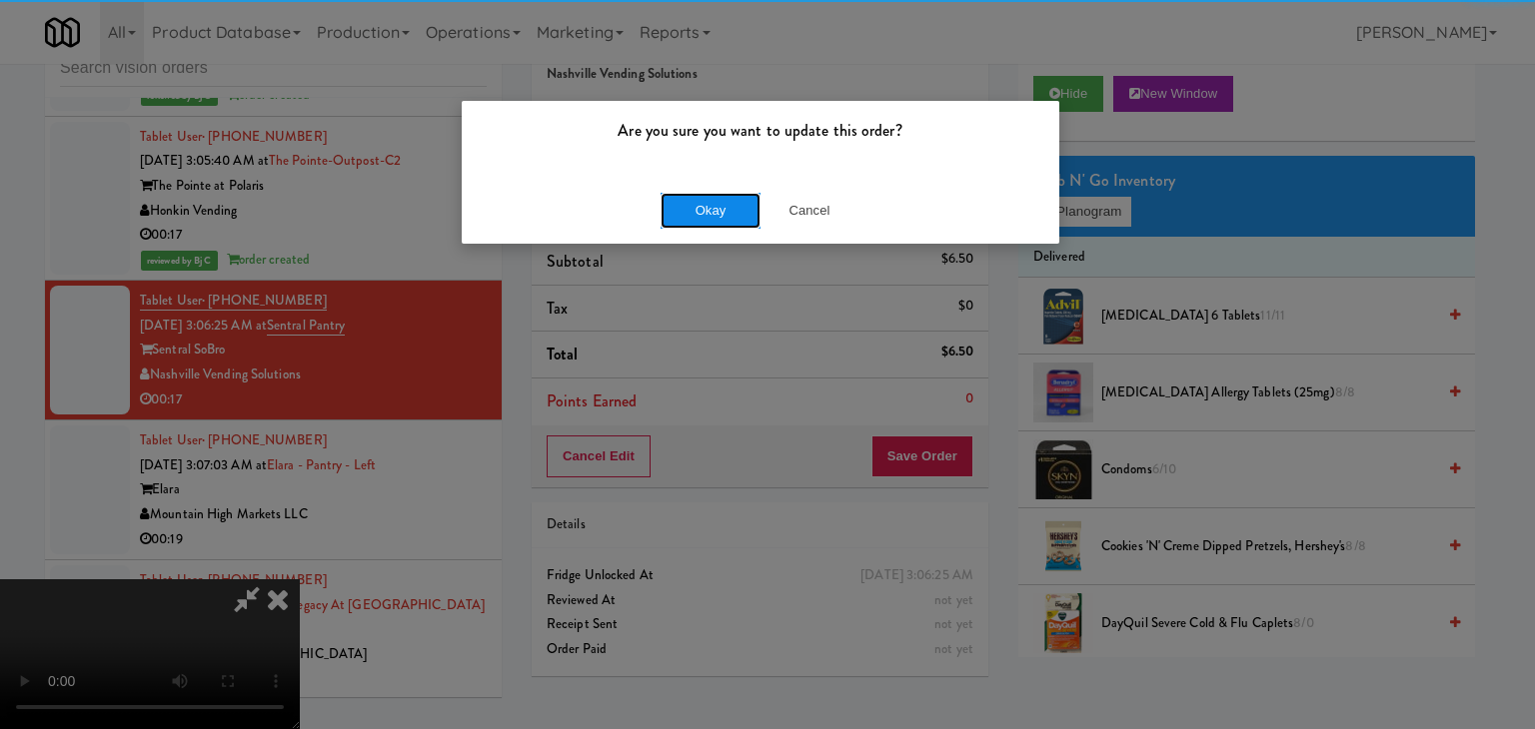
click at [740, 212] on button "Okay" at bounding box center [710, 211] width 100 height 36
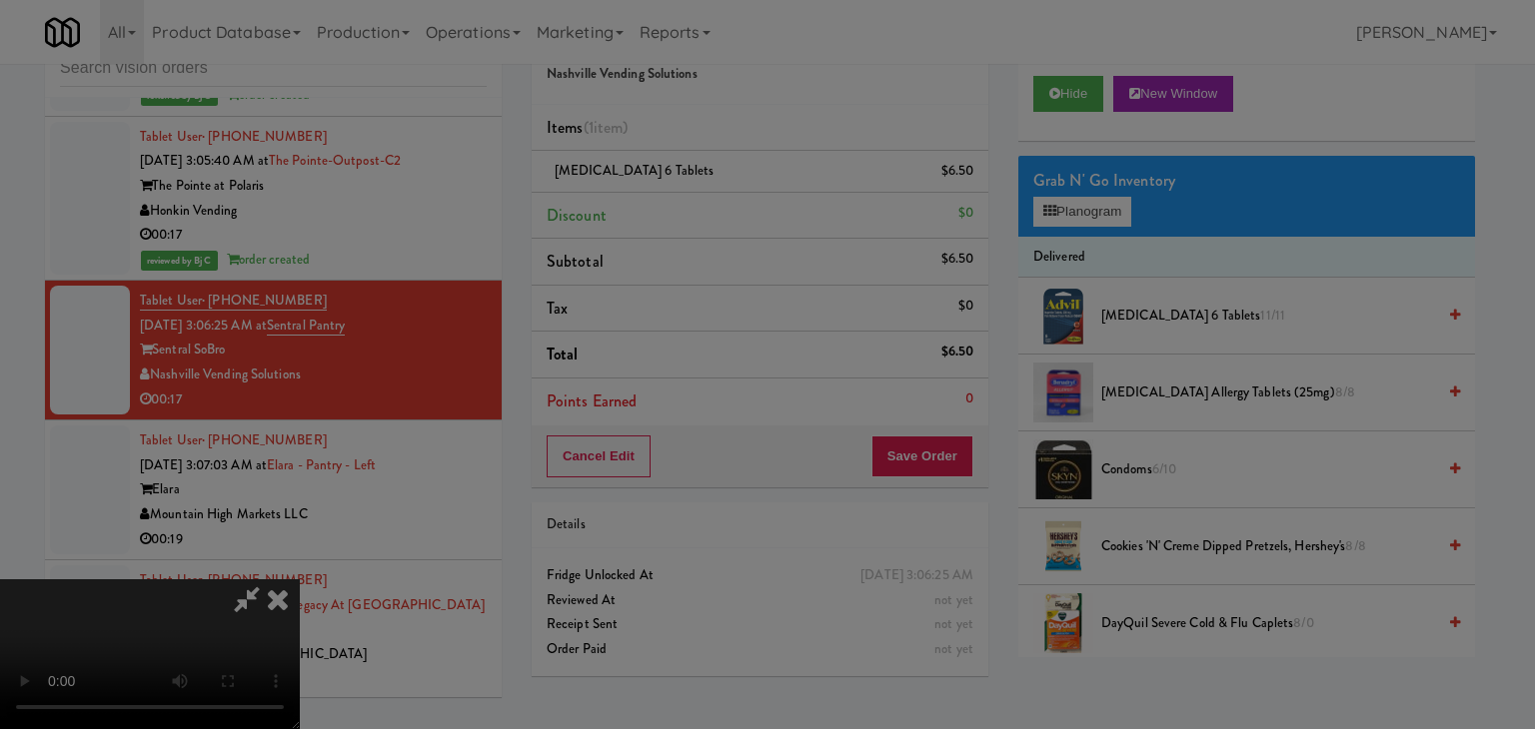
click at [740, 207] on div "Okay Cancel" at bounding box center [761, 173] width 598 height 67
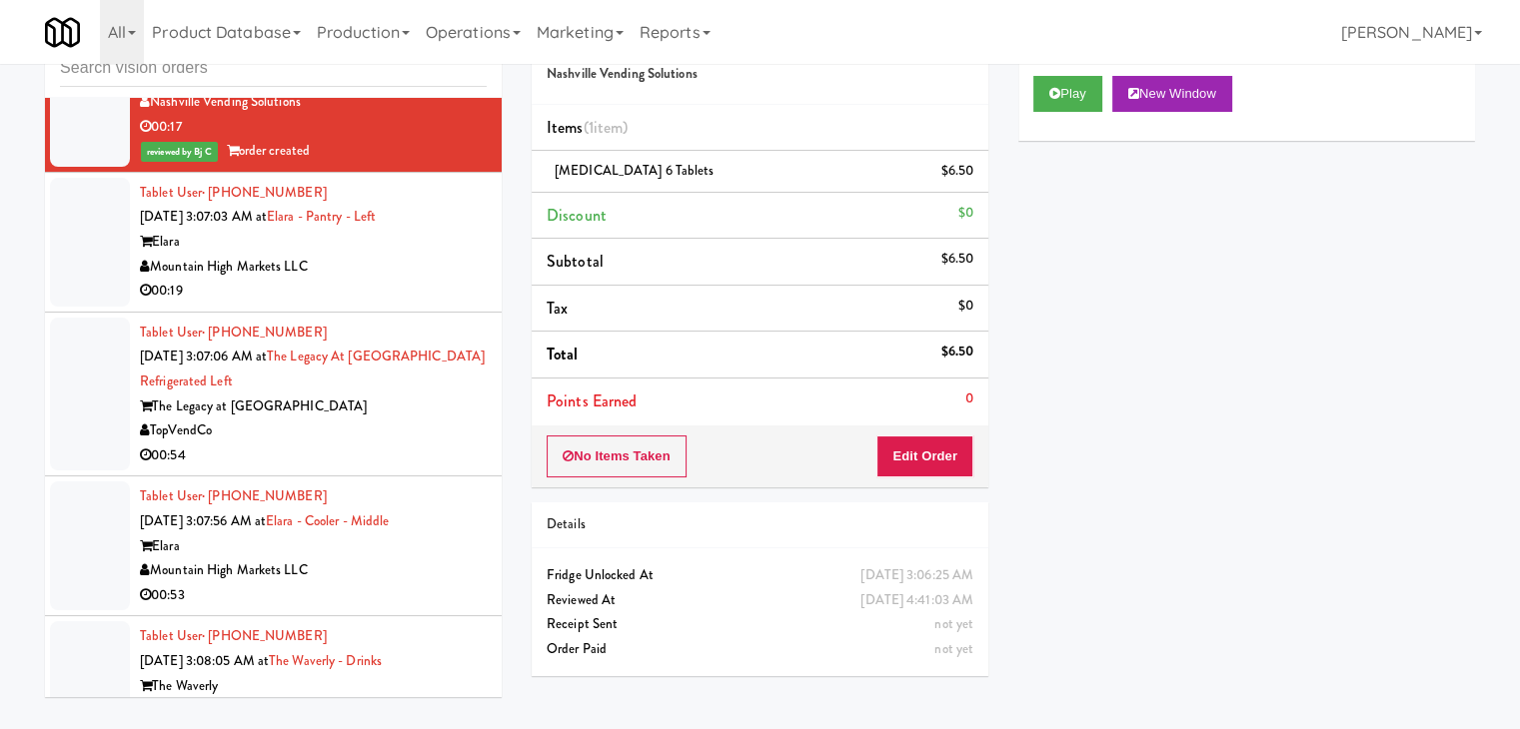
scroll to position [13989, 0]
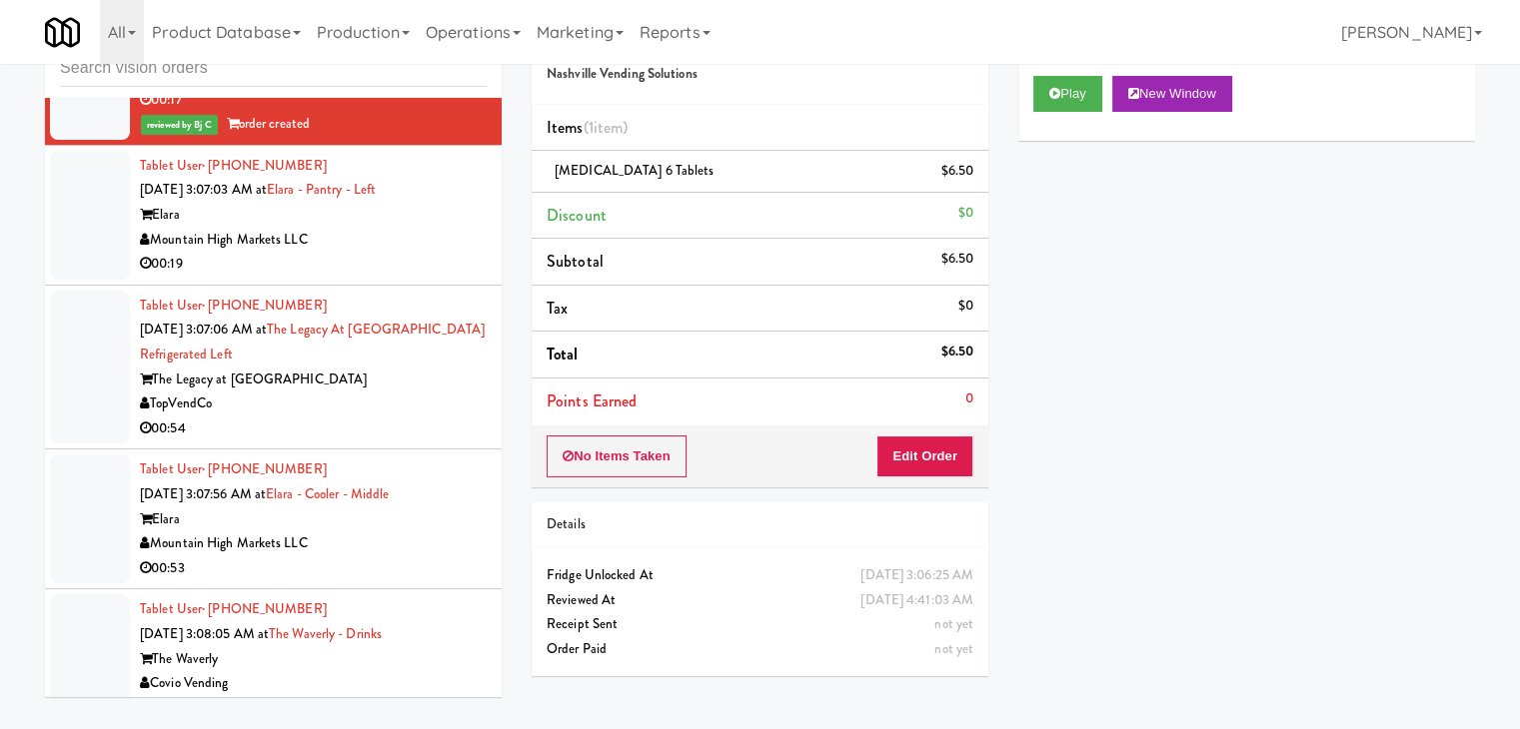
click at [434, 252] on div "00:19" at bounding box center [313, 264] width 347 height 25
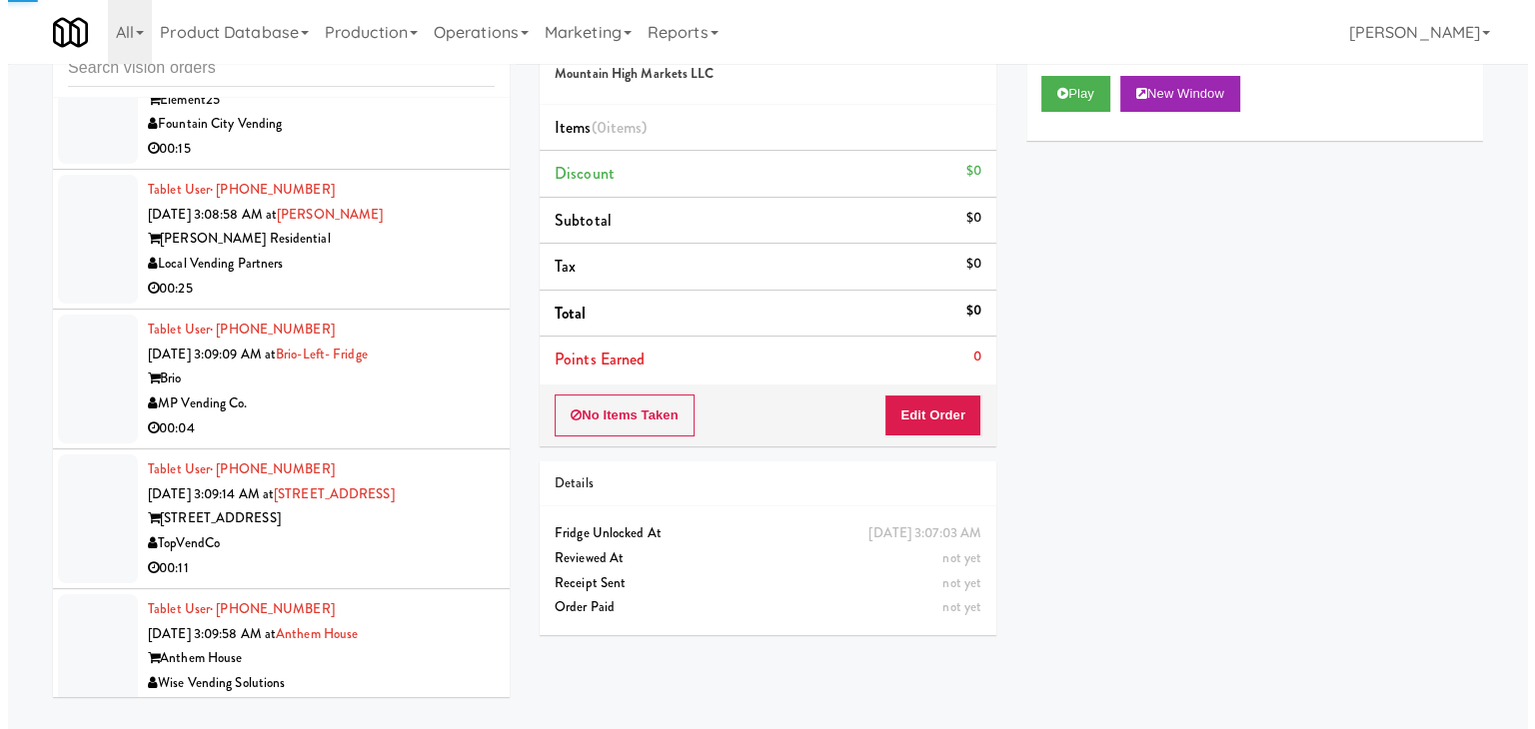
scroll to position [14688, 0]
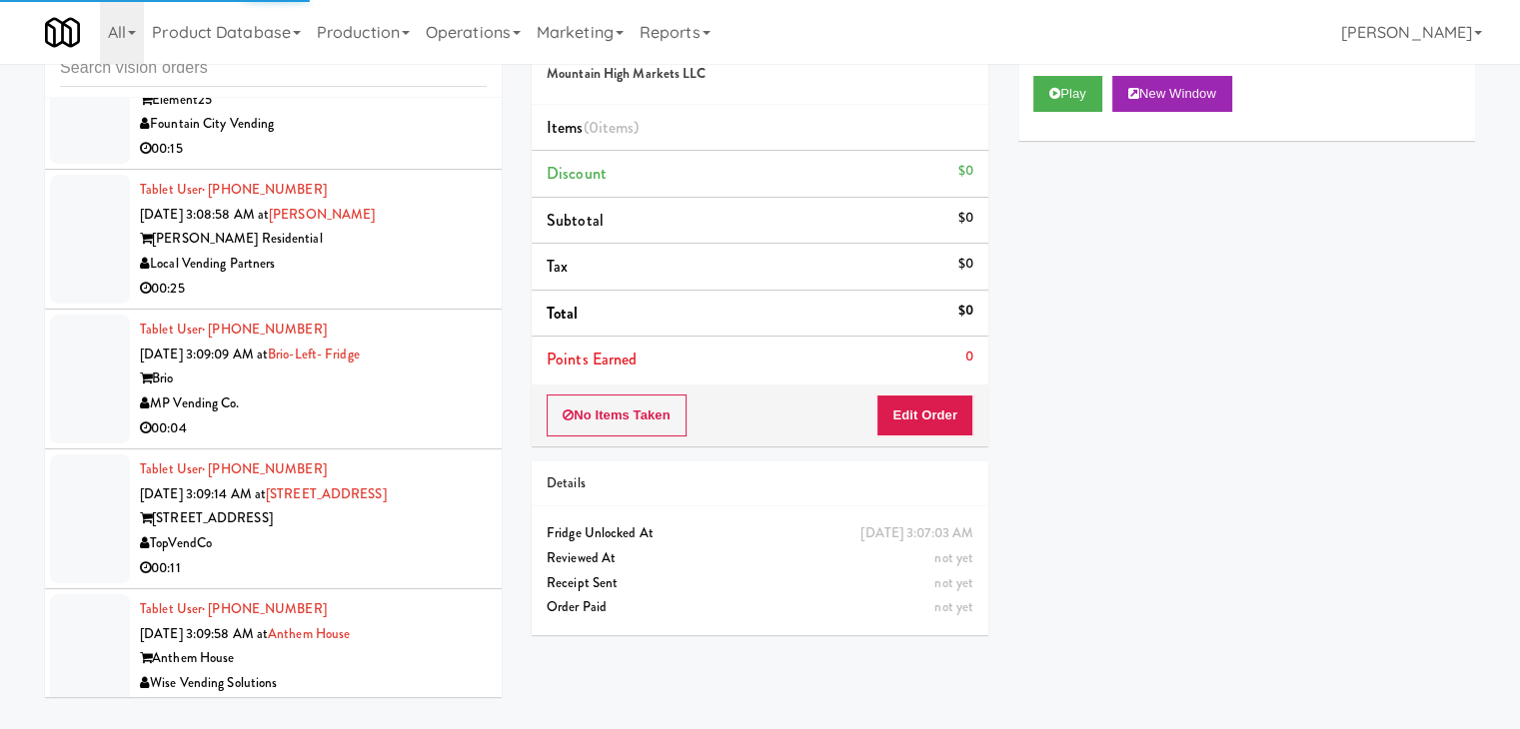
drag, startPoint x: 384, startPoint y: 314, endPoint x: 371, endPoint y: 339, distance: 28.2
click at [385, 417] on div "00:04" at bounding box center [313, 429] width 347 height 25
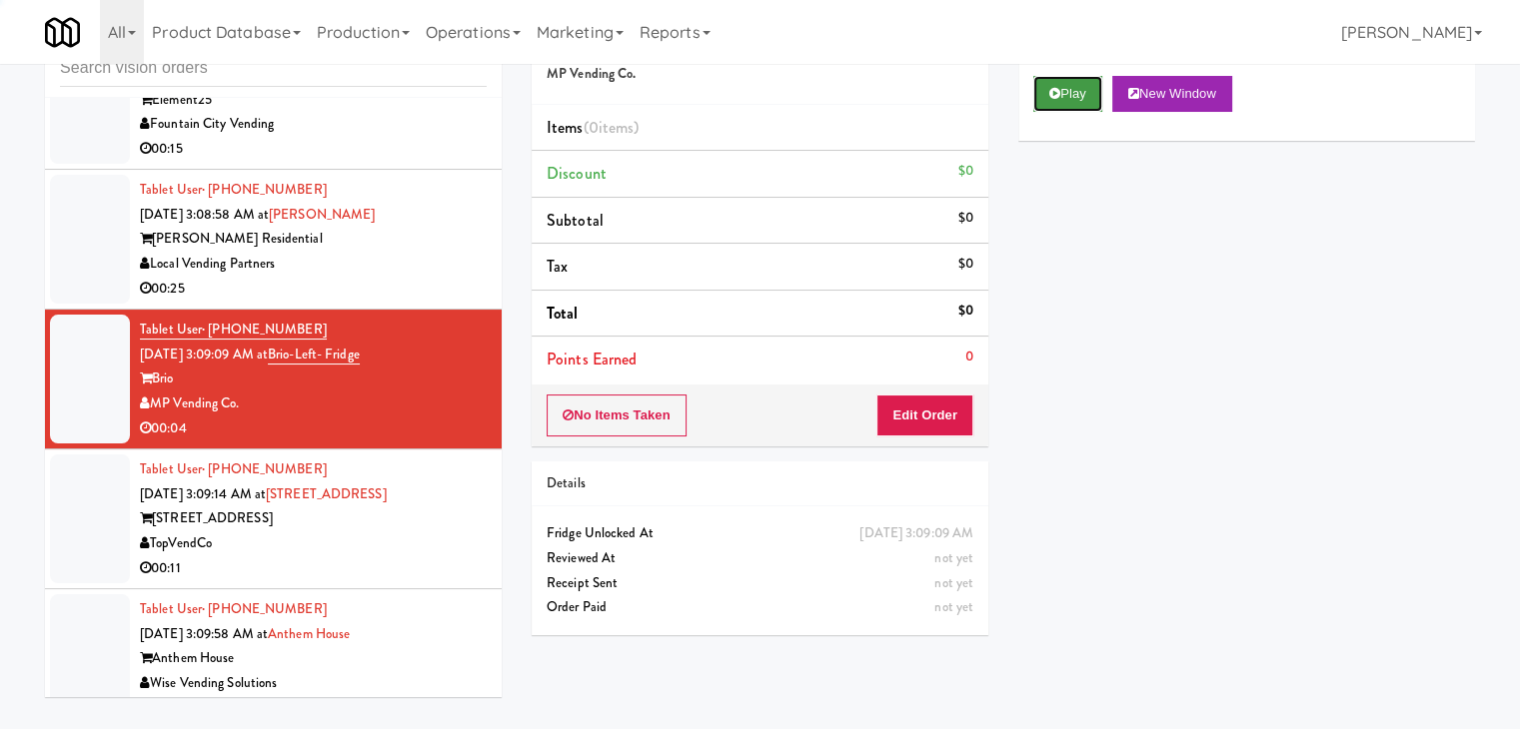
click at [1055, 85] on button "Play" at bounding box center [1067, 94] width 69 height 36
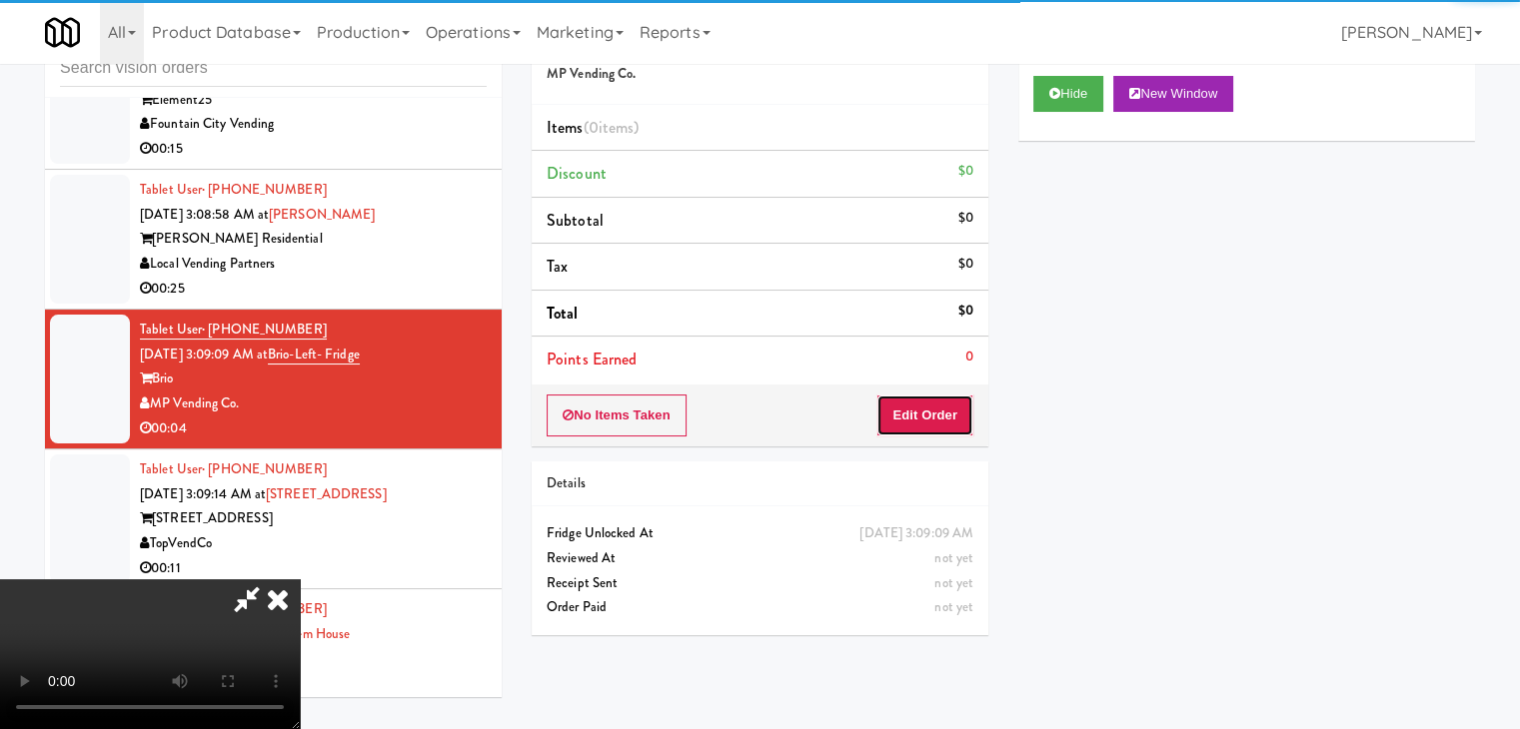
click at [916, 417] on button "Edit Order" at bounding box center [924, 416] width 97 height 42
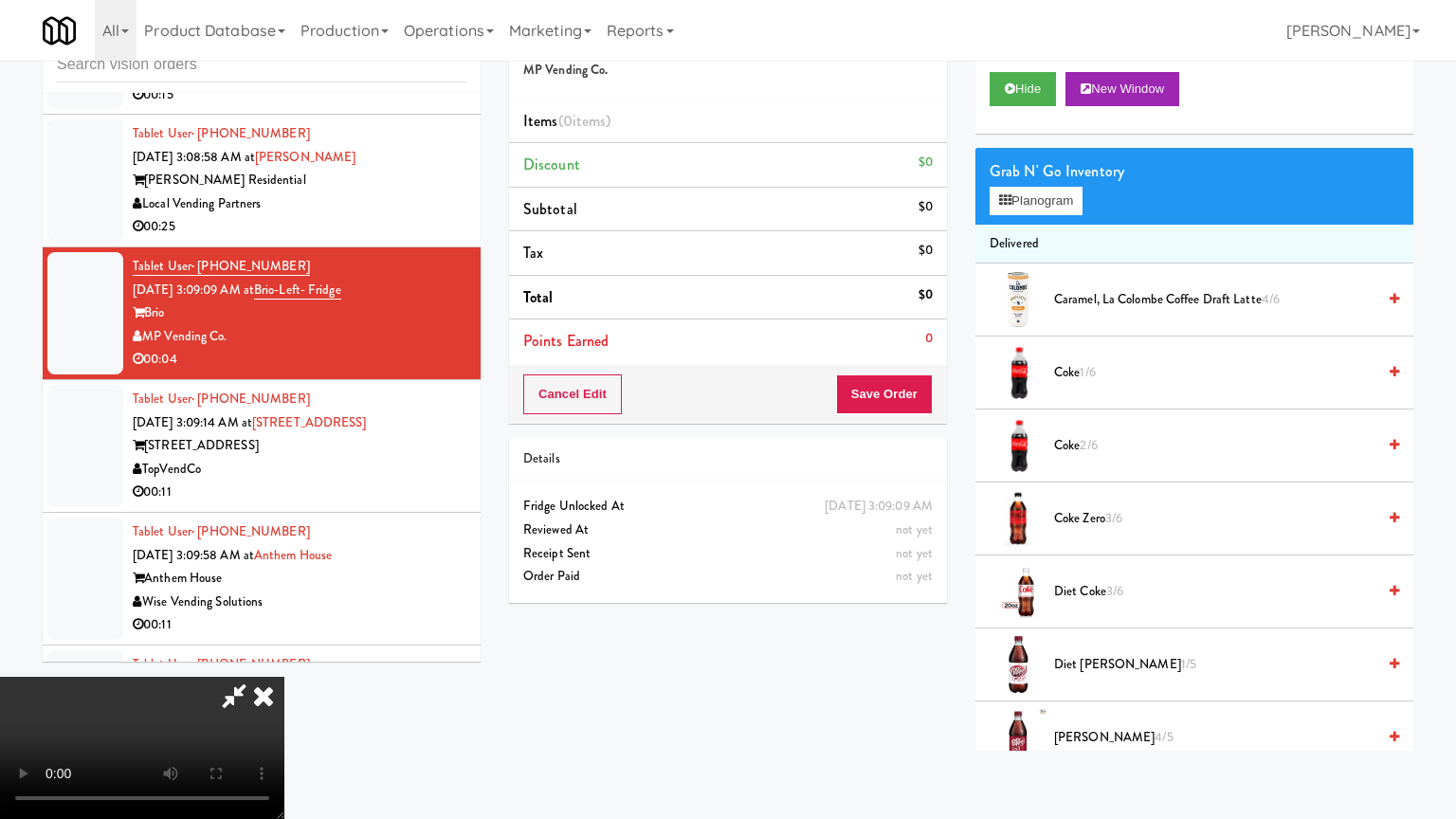
click at [285, 677] on video at bounding box center [142, 748] width 285 height 142
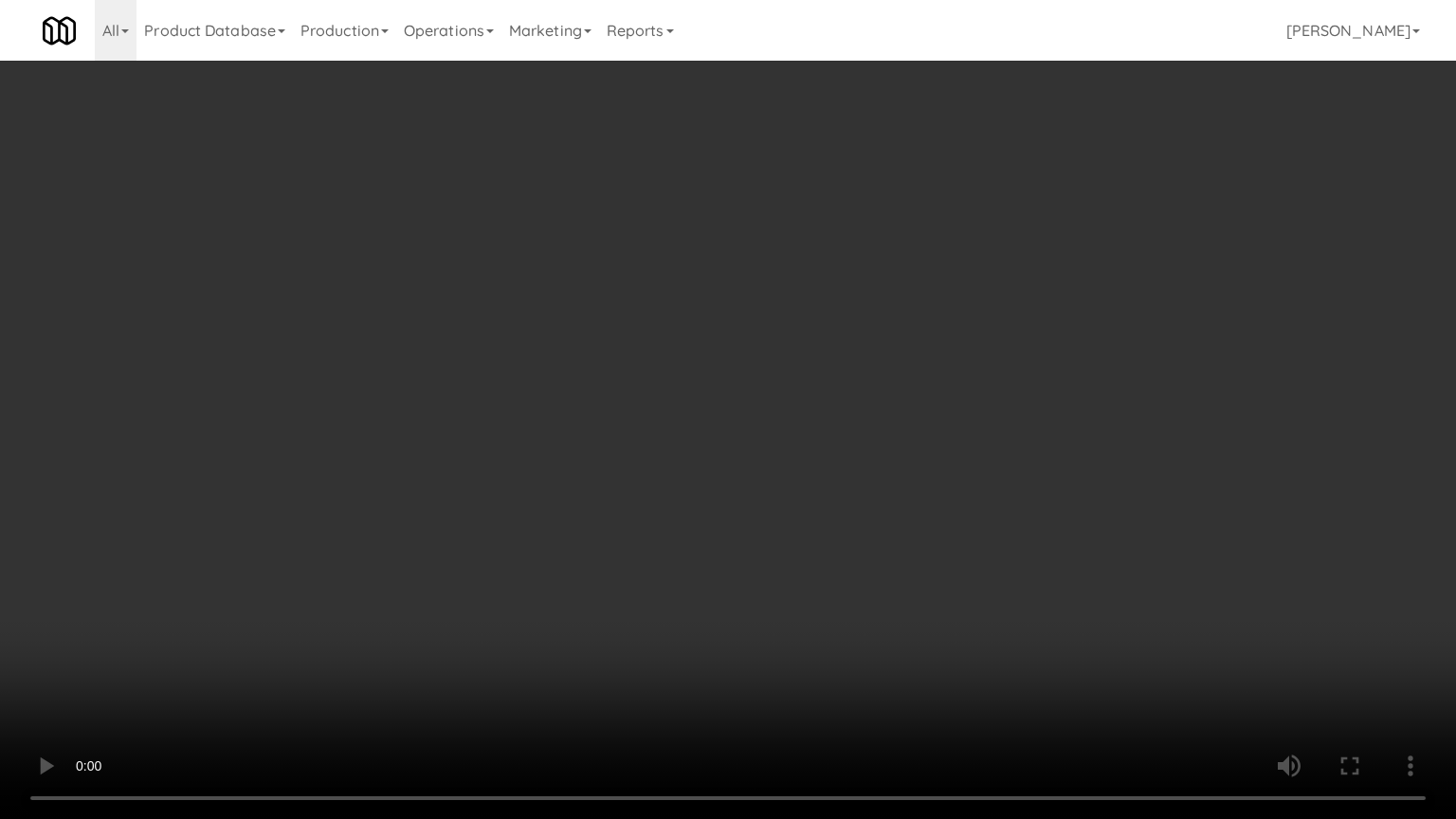
drag, startPoint x: 861, startPoint y: 448, endPoint x: 843, endPoint y: 493, distance: 48.5
click at [861, 452] on video at bounding box center [728, 409] width 1456 height 819
click at [840, 479] on video at bounding box center [728, 409] width 1456 height 819
click at [842, 475] on video at bounding box center [728, 409] width 1456 height 819
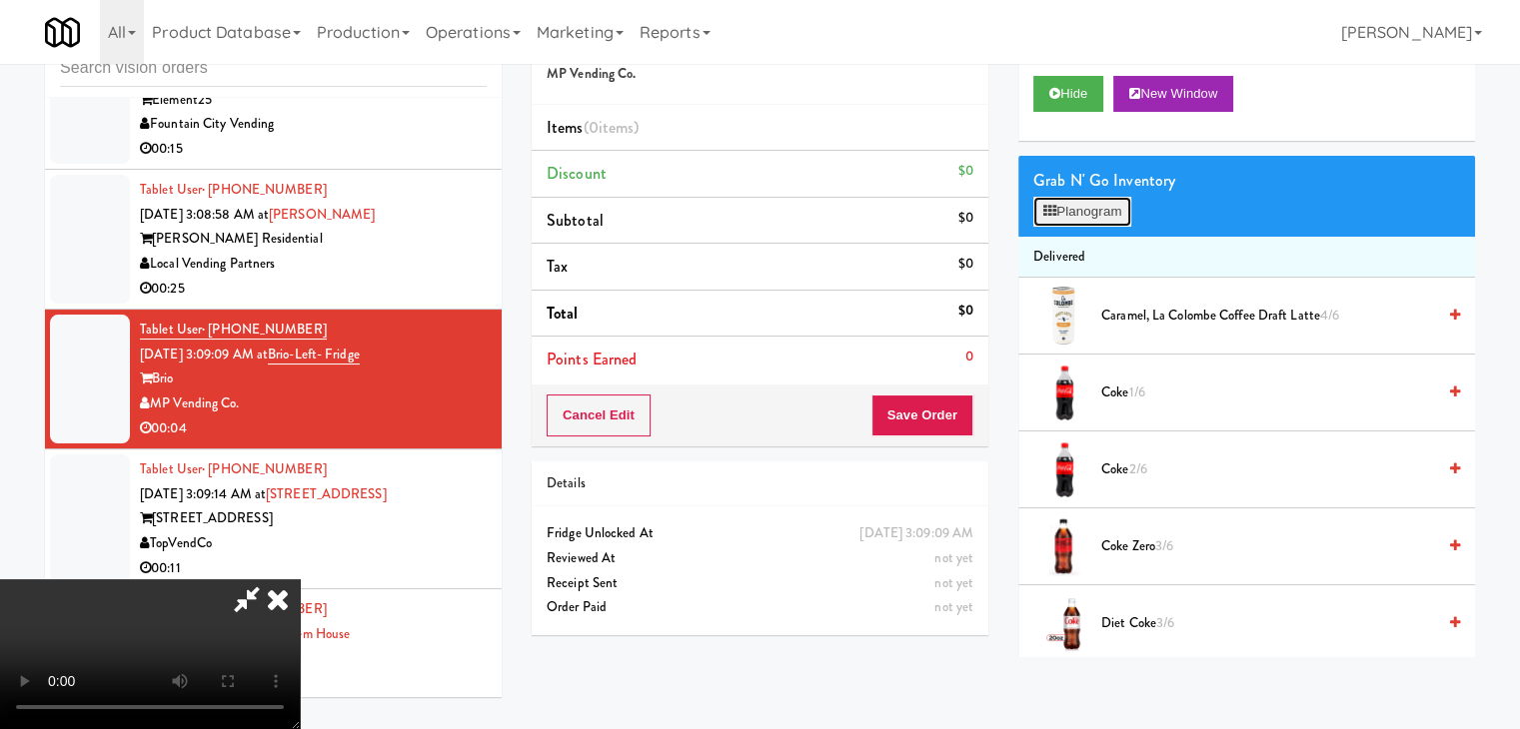
click at [1061, 200] on button "Planogram" at bounding box center [1082, 212] width 98 height 30
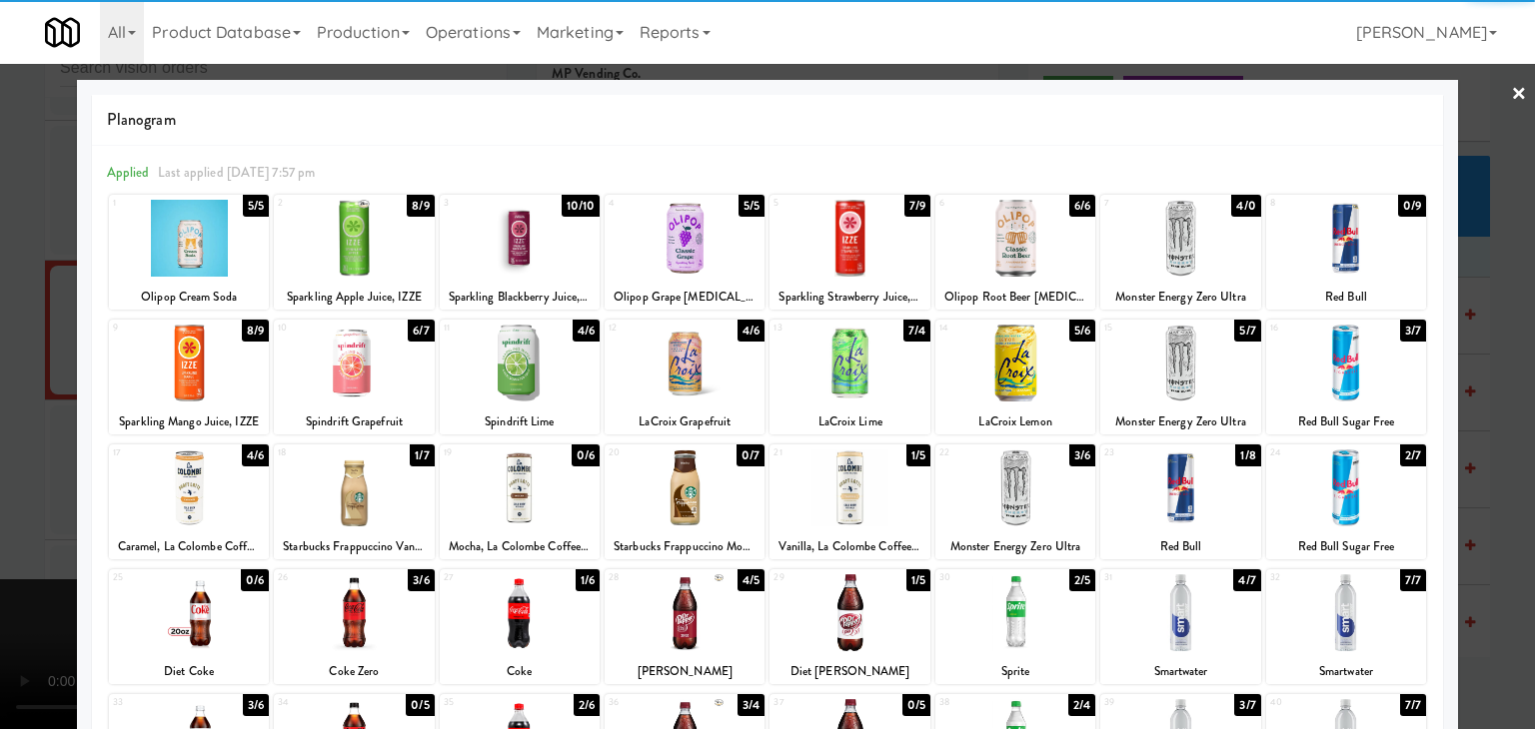
click at [530, 362] on div at bounding box center [520, 363] width 160 height 77
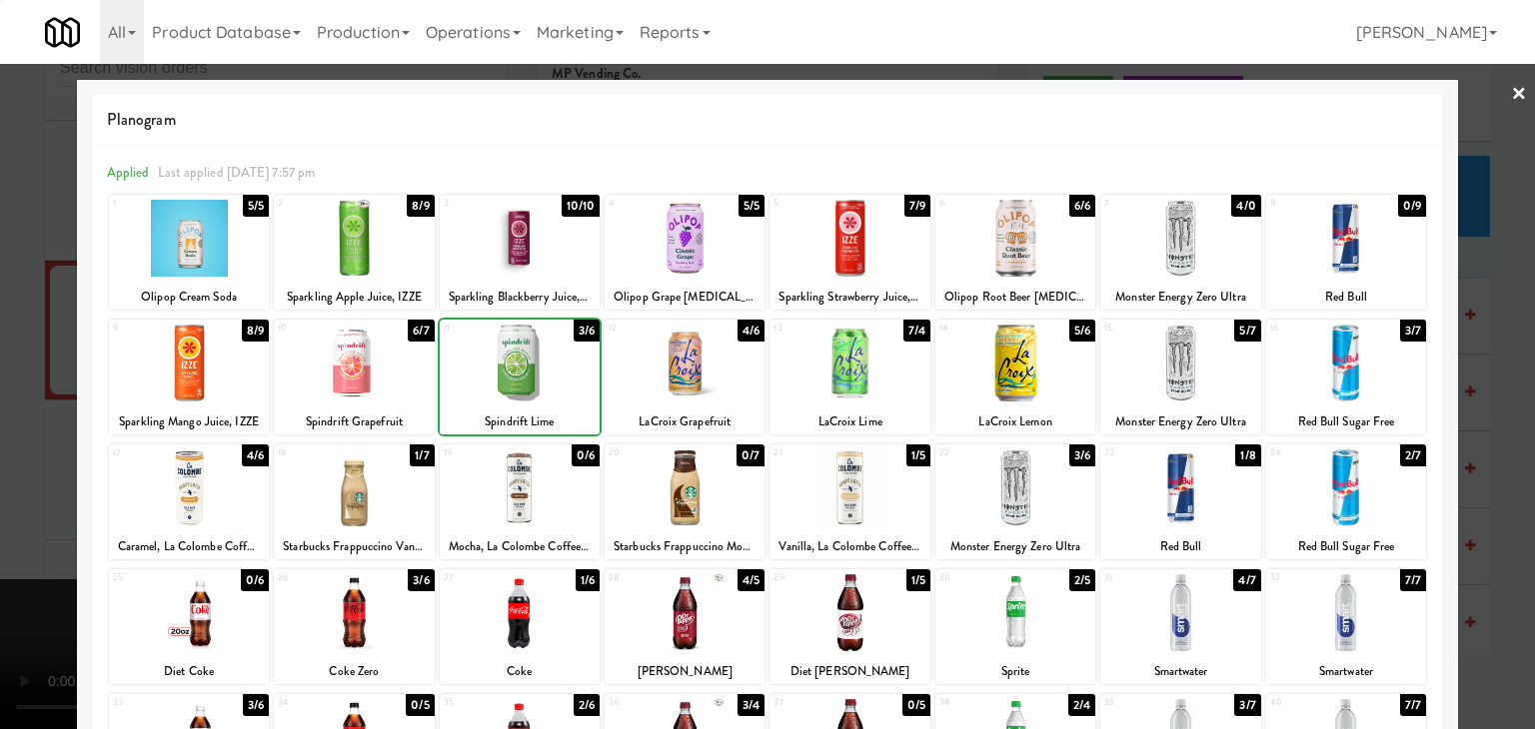
click at [0, 400] on div at bounding box center [767, 364] width 1535 height 729
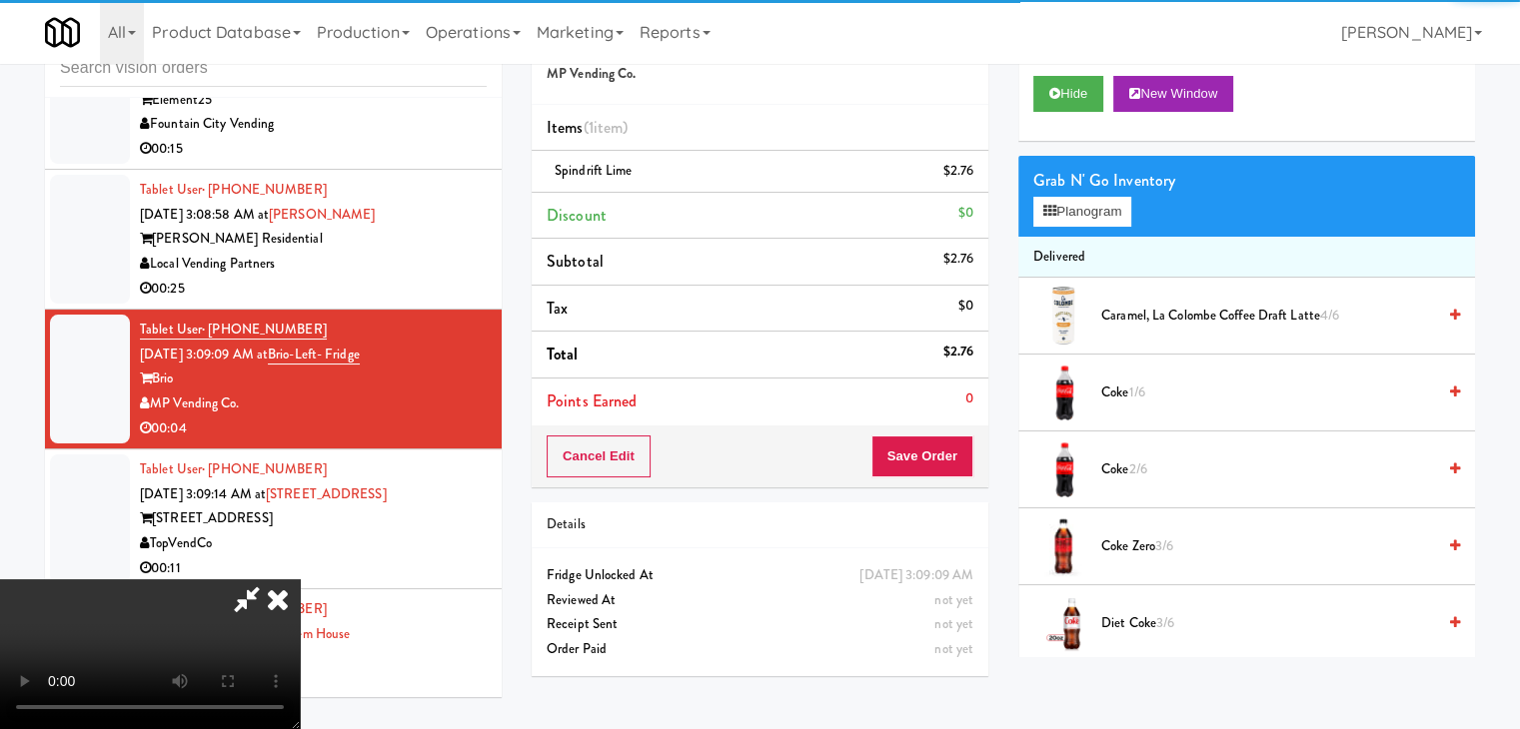
click at [300, 580] on video at bounding box center [150, 655] width 300 height 150
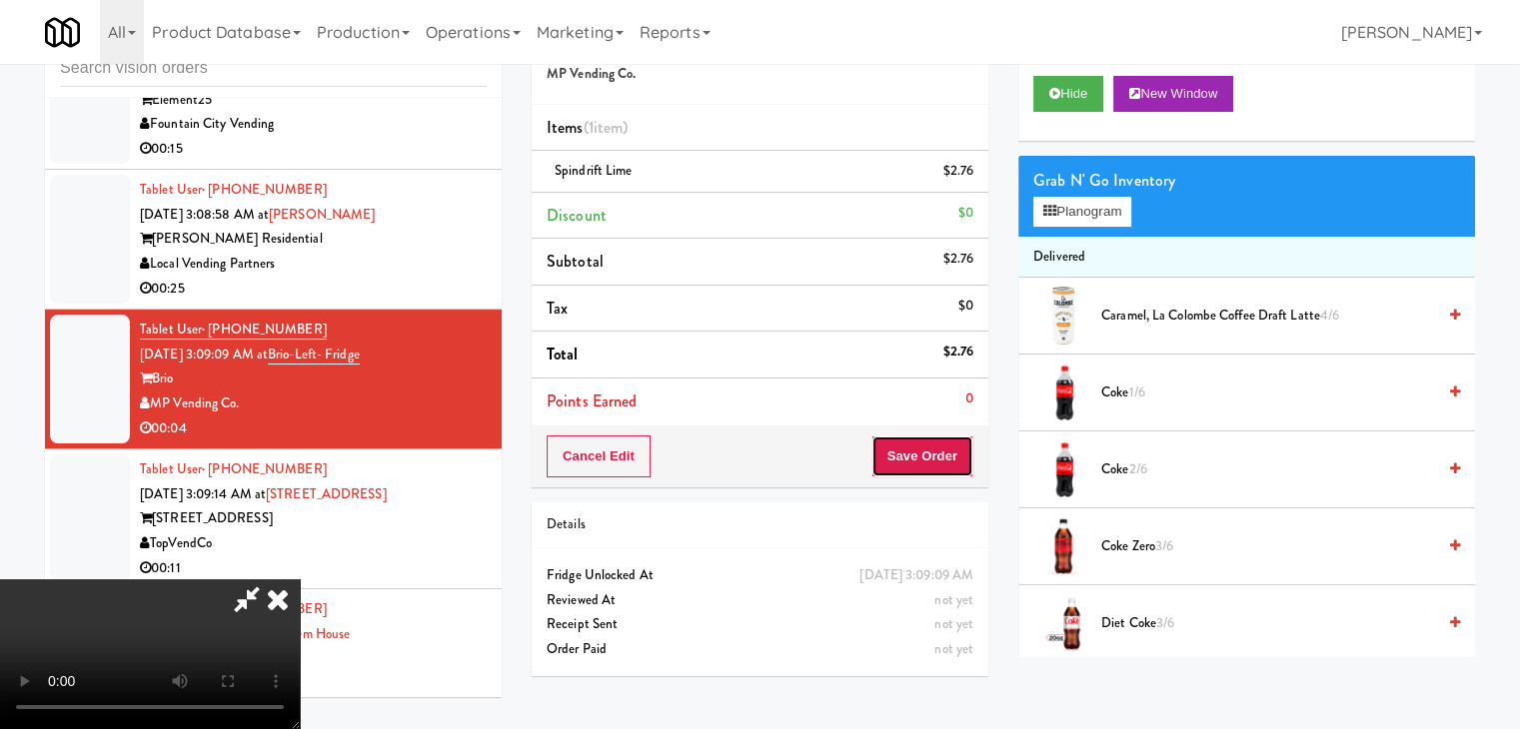
click at [964, 454] on button "Save Order" at bounding box center [922, 457] width 102 height 42
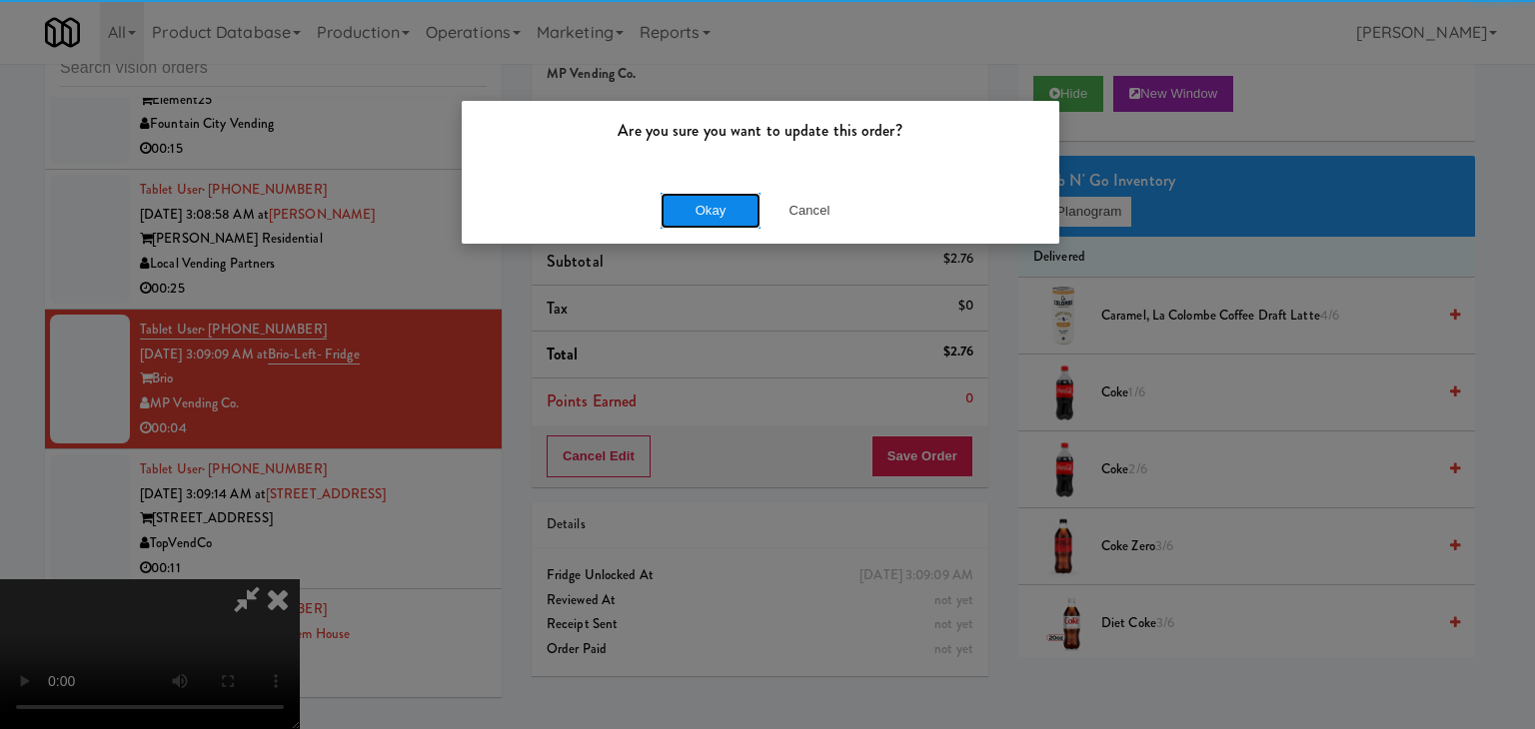
click at [710, 197] on button "Okay" at bounding box center [710, 211] width 100 height 36
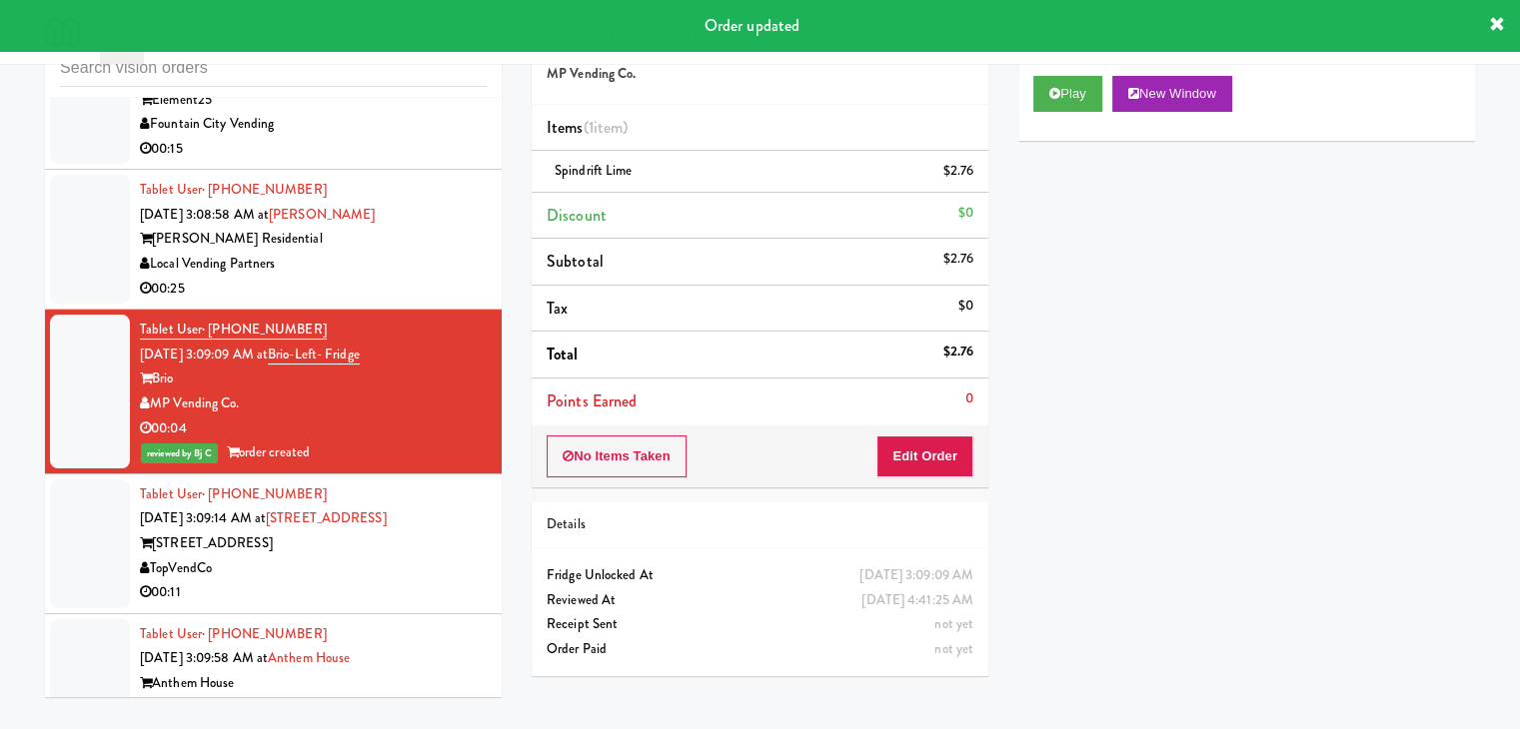
click at [408, 532] on div "[STREET_ADDRESS]" at bounding box center [313, 544] width 347 height 25
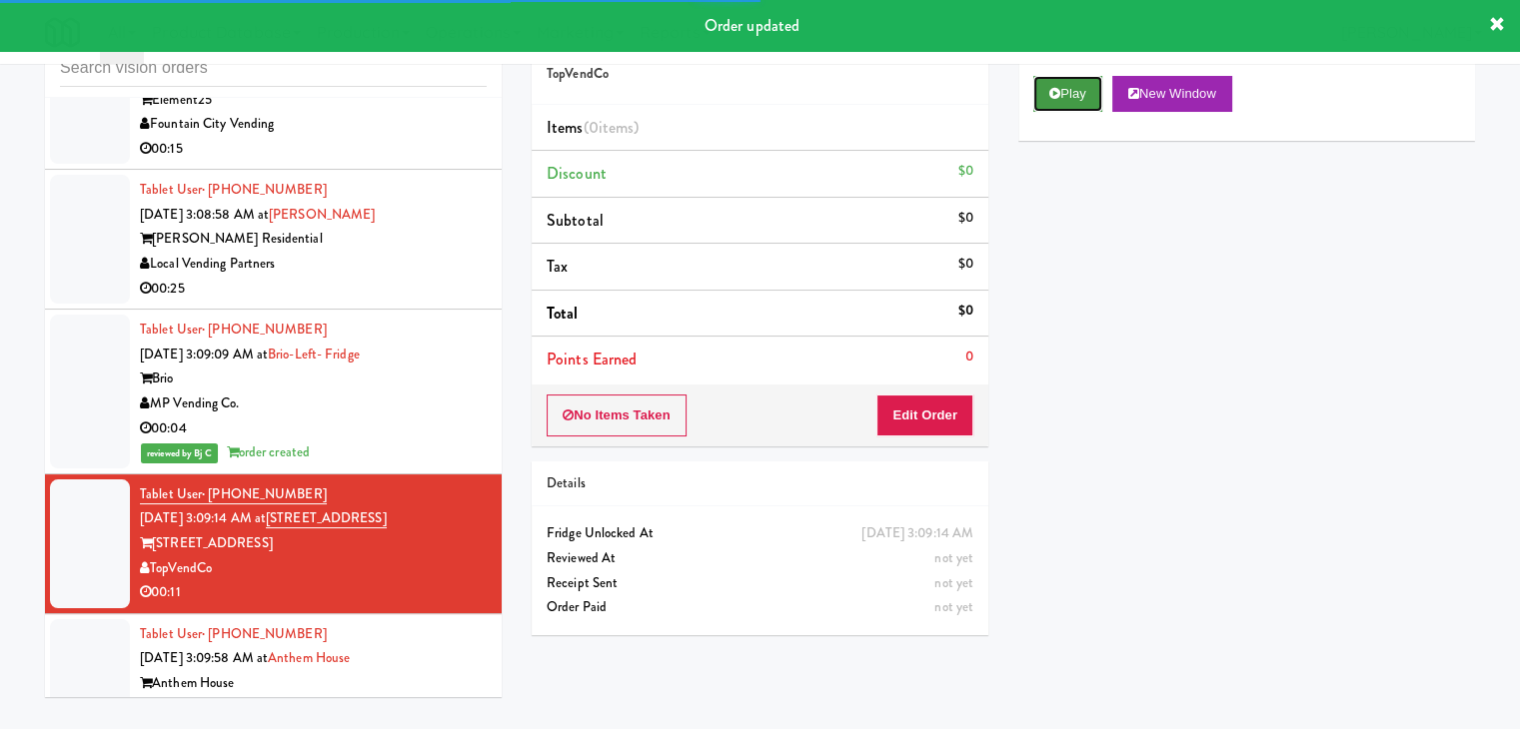
click at [1078, 86] on button "Play" at bounding box center [1067, 94] width 69 height 36
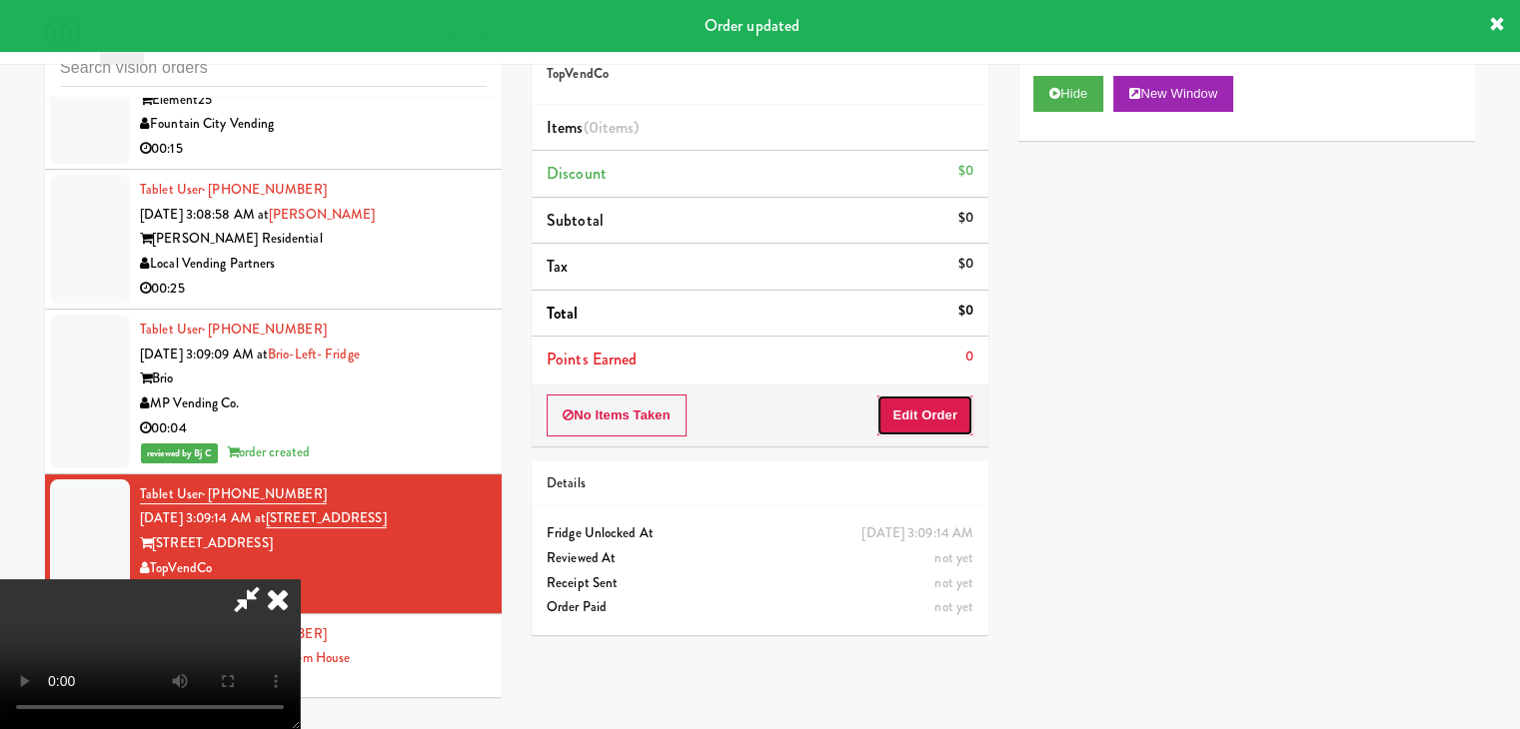
click at [921, 413] on button "Edit Order" at bounding box center [924, 416] width 97 height 42
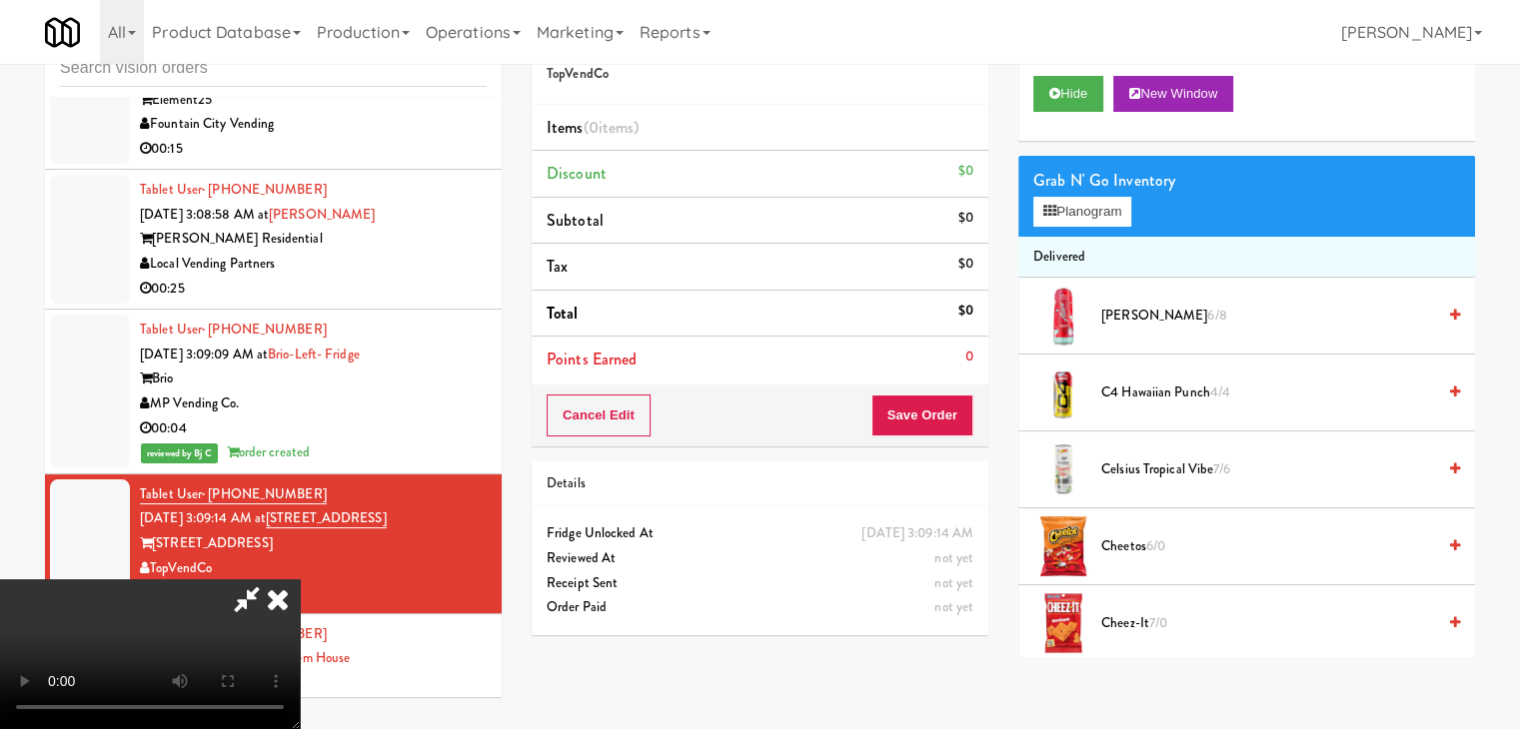
click at [288, 580] on video at bounding box center [150, 655] width 300 height 150
click at [300, 580] on video at bounding box center [150, 655] width 300 height 150
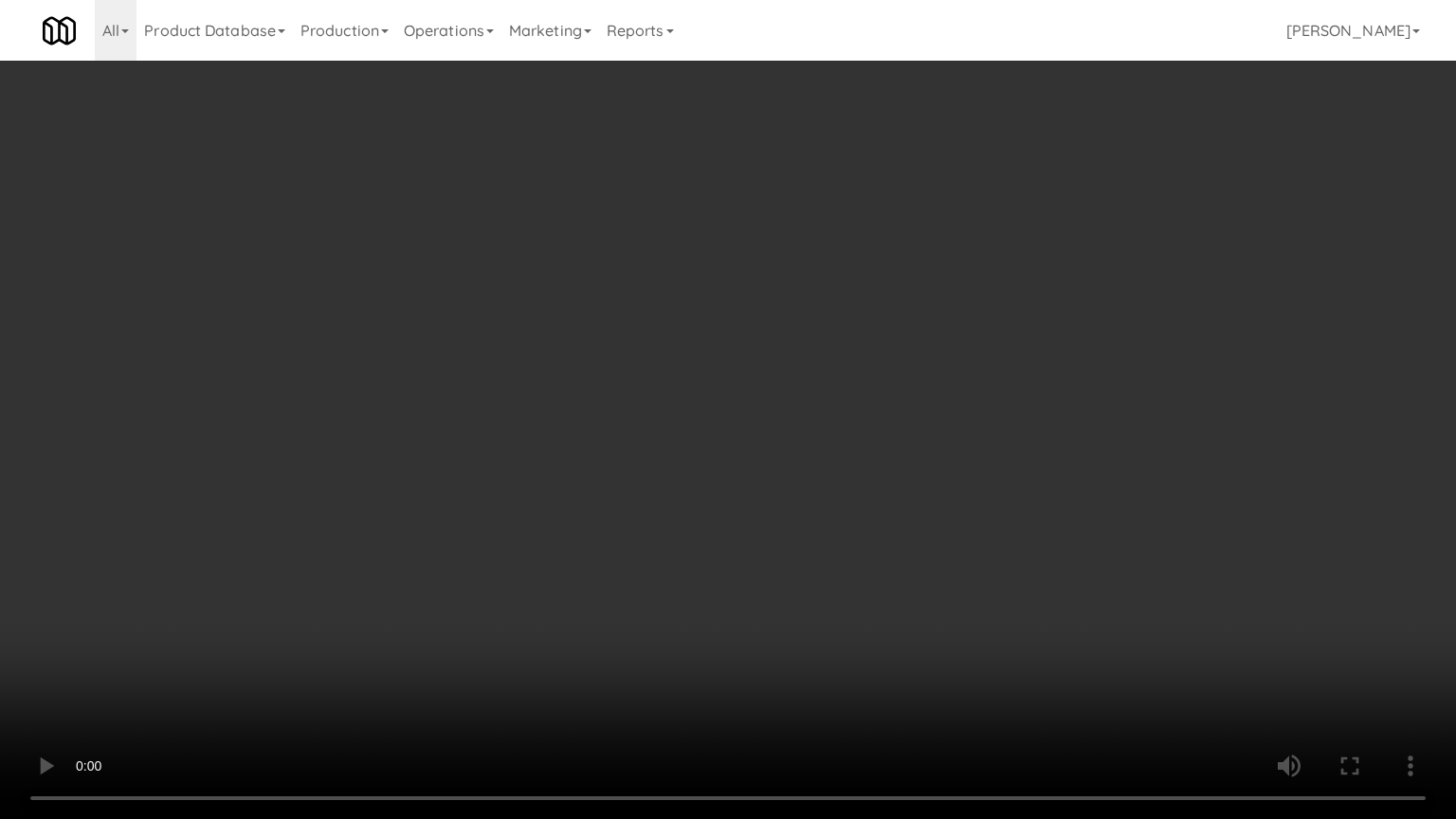
click at [572, 407] on video at bounding box center [728, 409] width 1456 height 819
click at [732, 376] on video at bounding box center [728, 409] width 1456 height 819
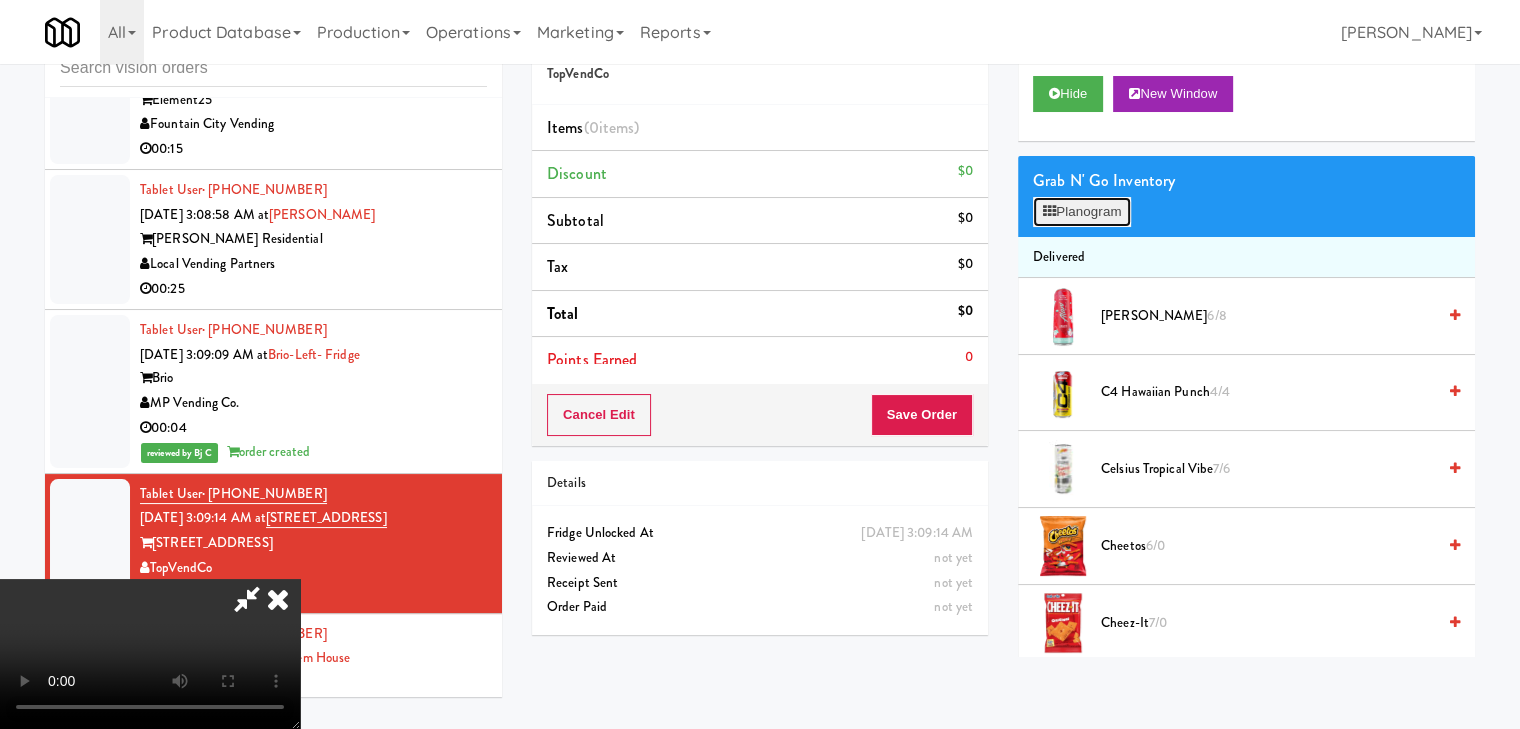
click at [1108, 207] on button "Planogram" at bounding box center [1082, 212] width 98 height 30
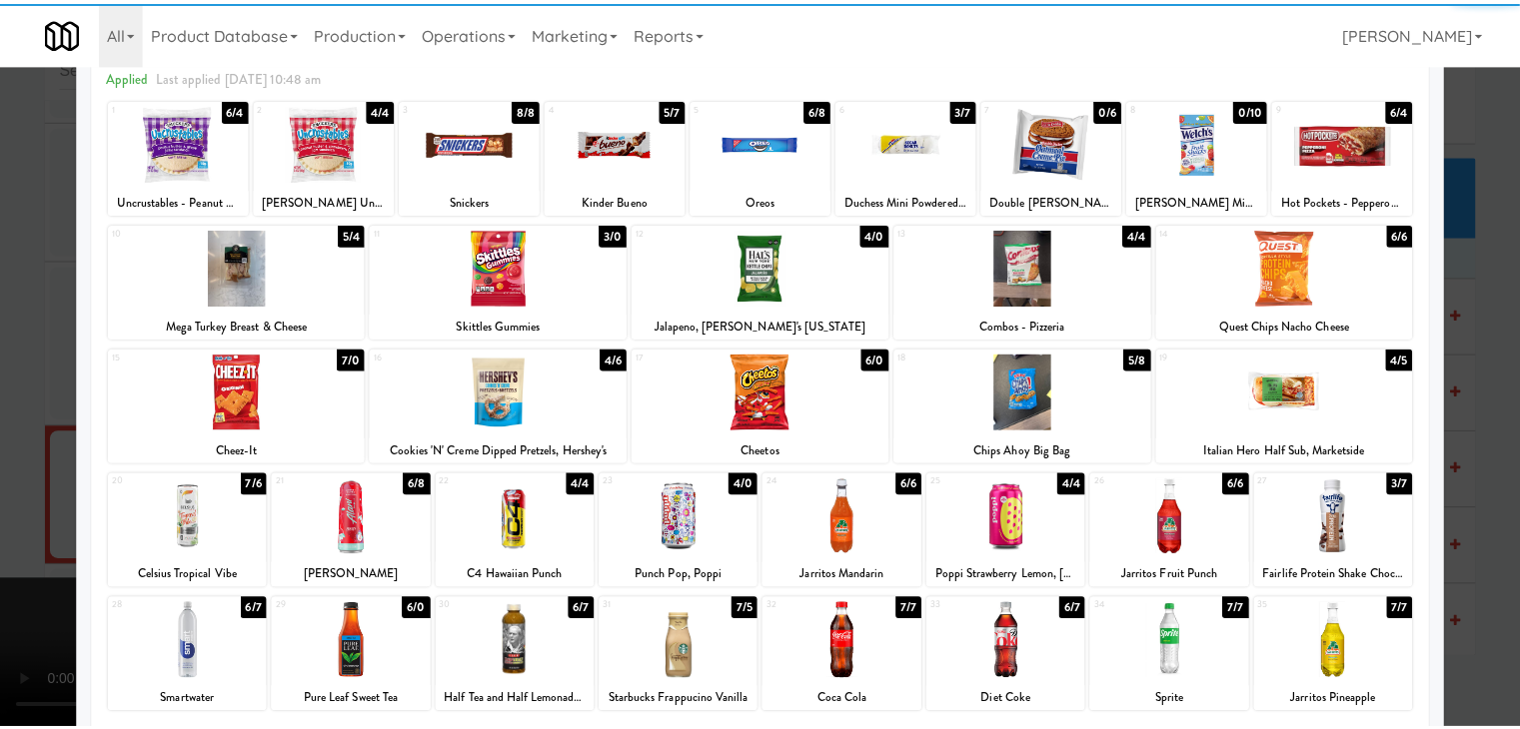
scroll to position [200, 0]
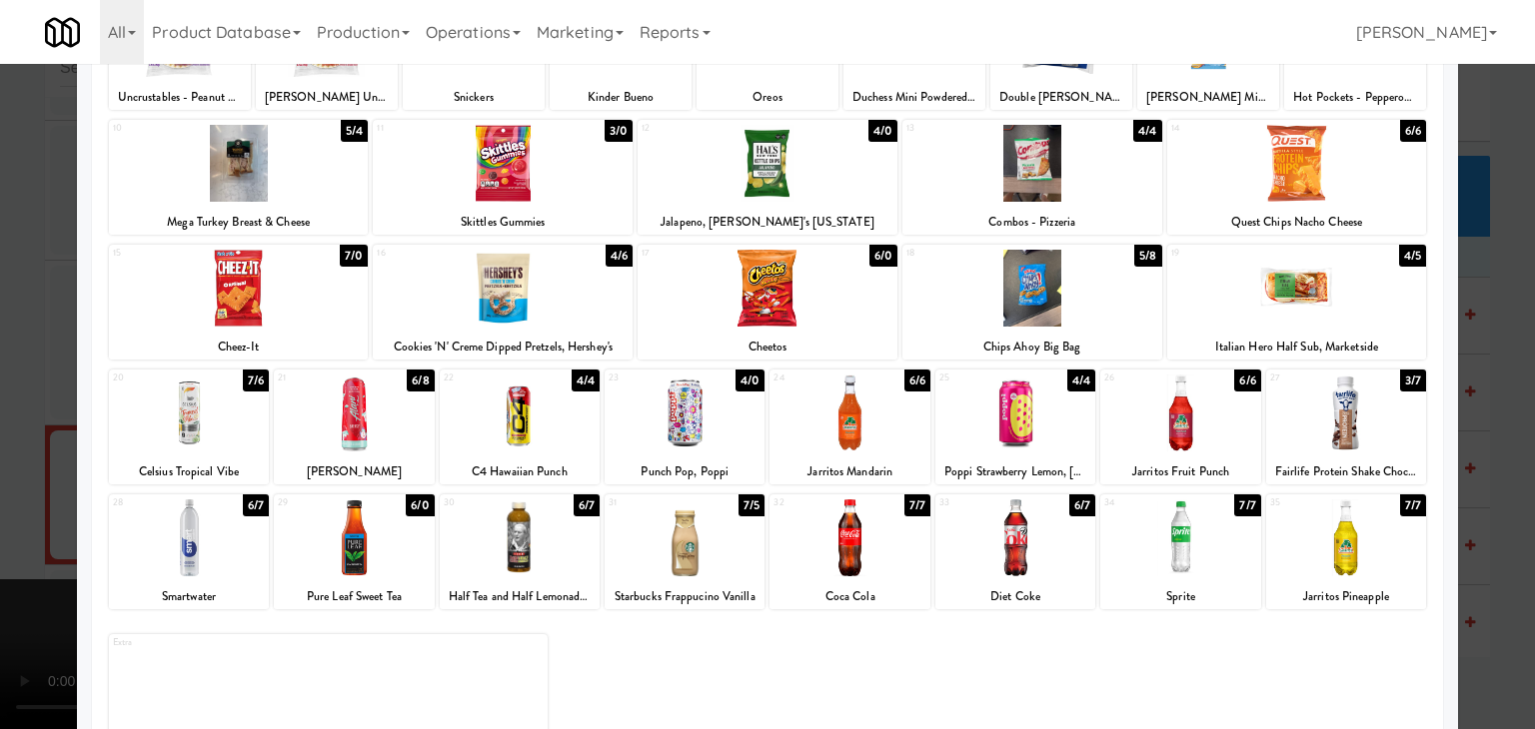
click at [0, 434] on div at bounding box center [767, 364] width 1535 height 729
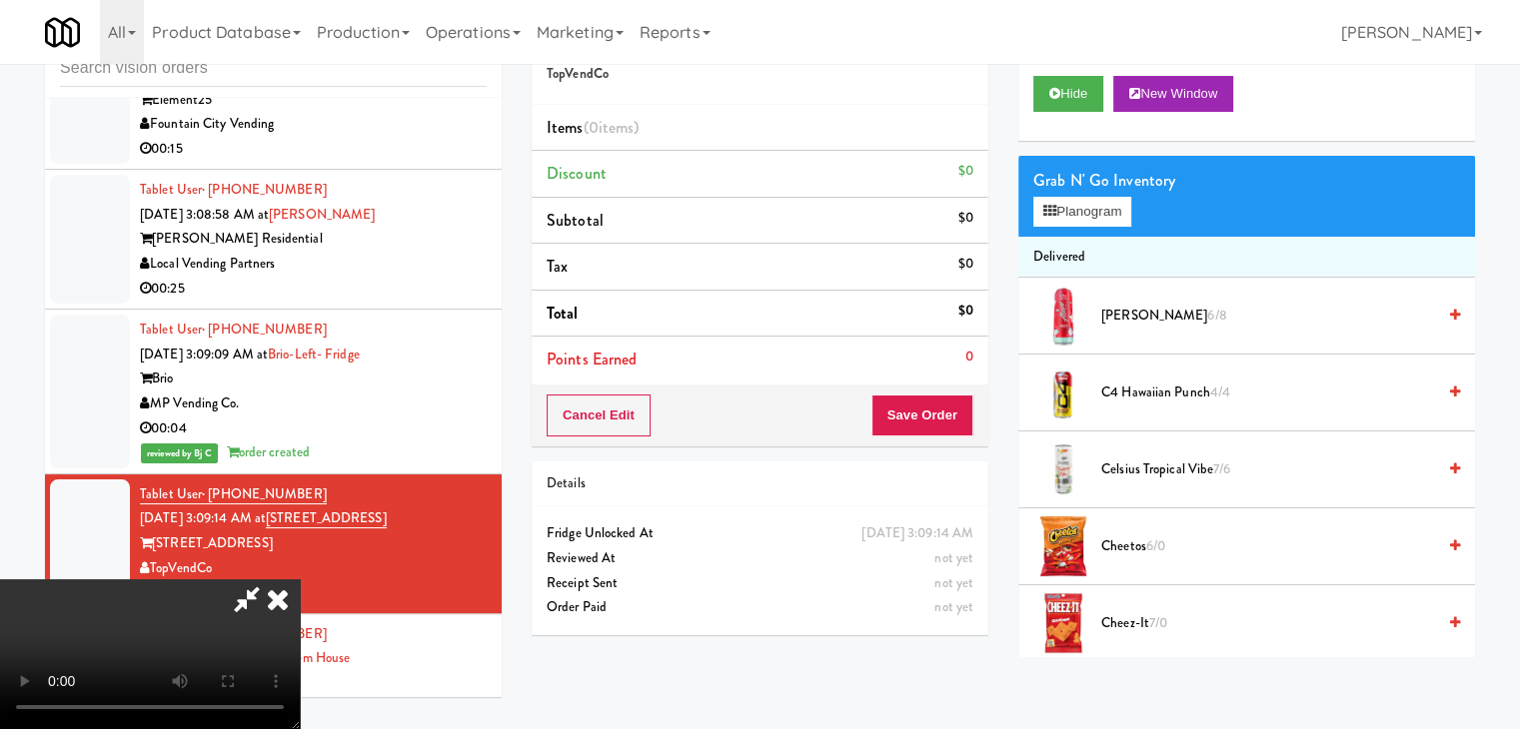
click at [300, 580] on icon at bounding box center [278, 600] width 44 height 40
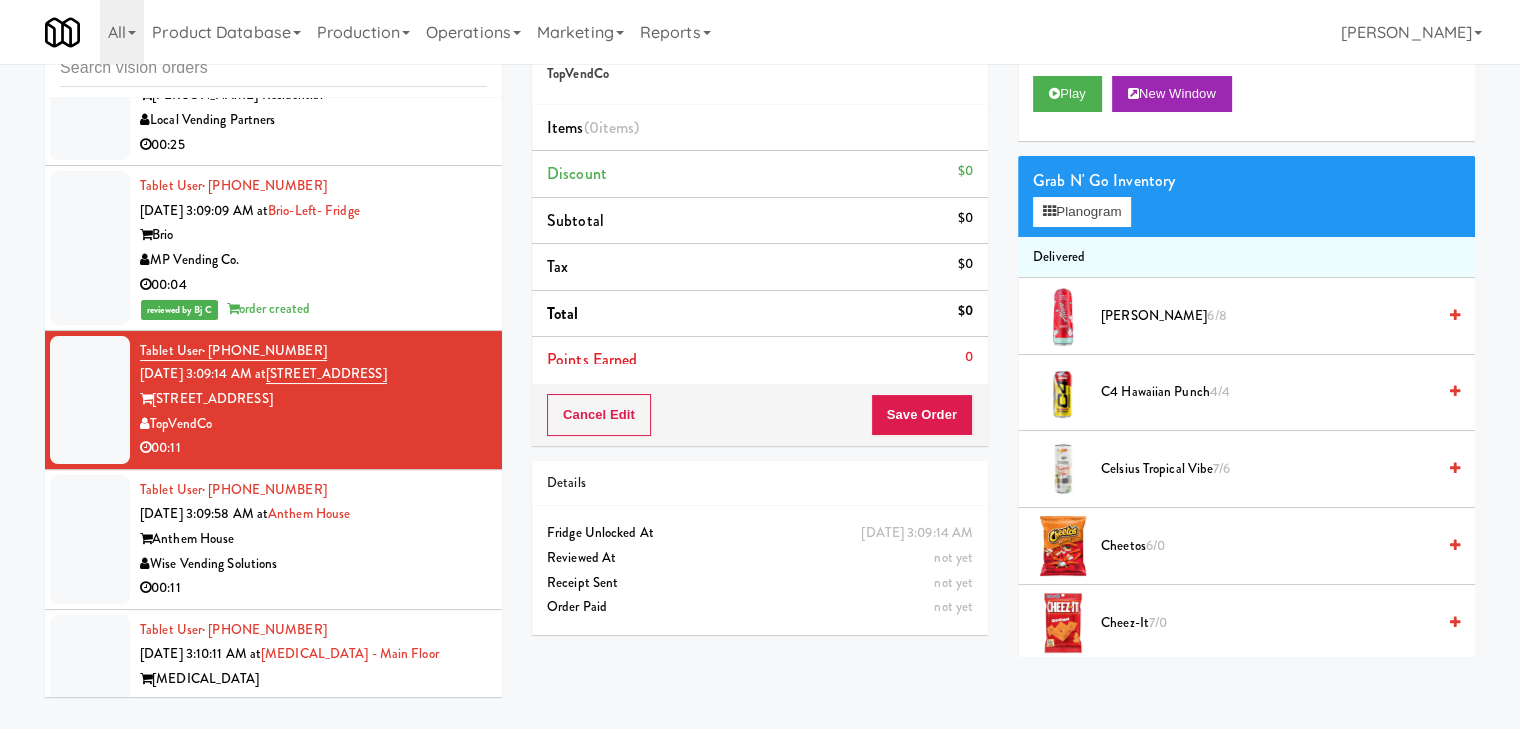
scroll to position [15088, 0]
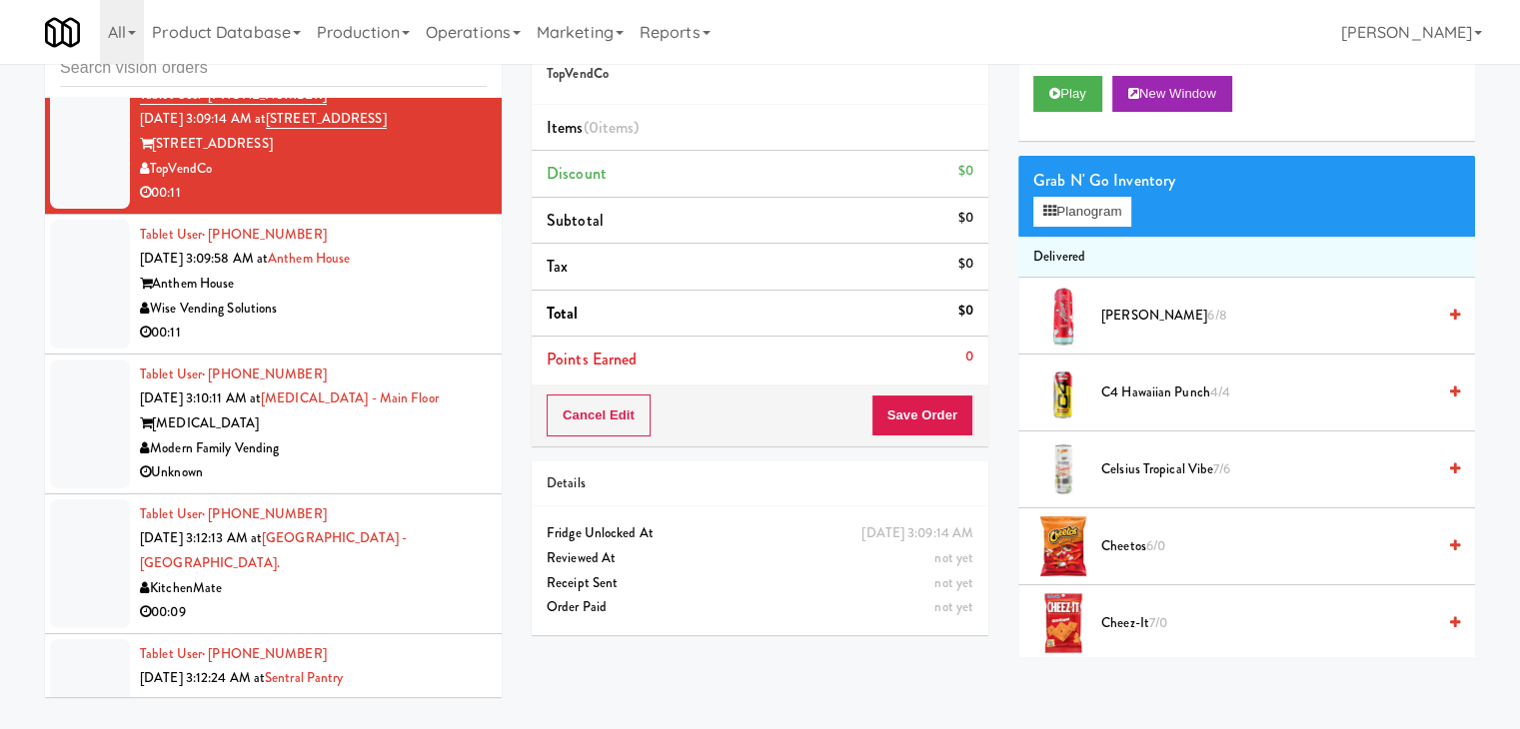
click at [372, 601] on div "00:09" at bounding box center [313, 613] width 347 height 25
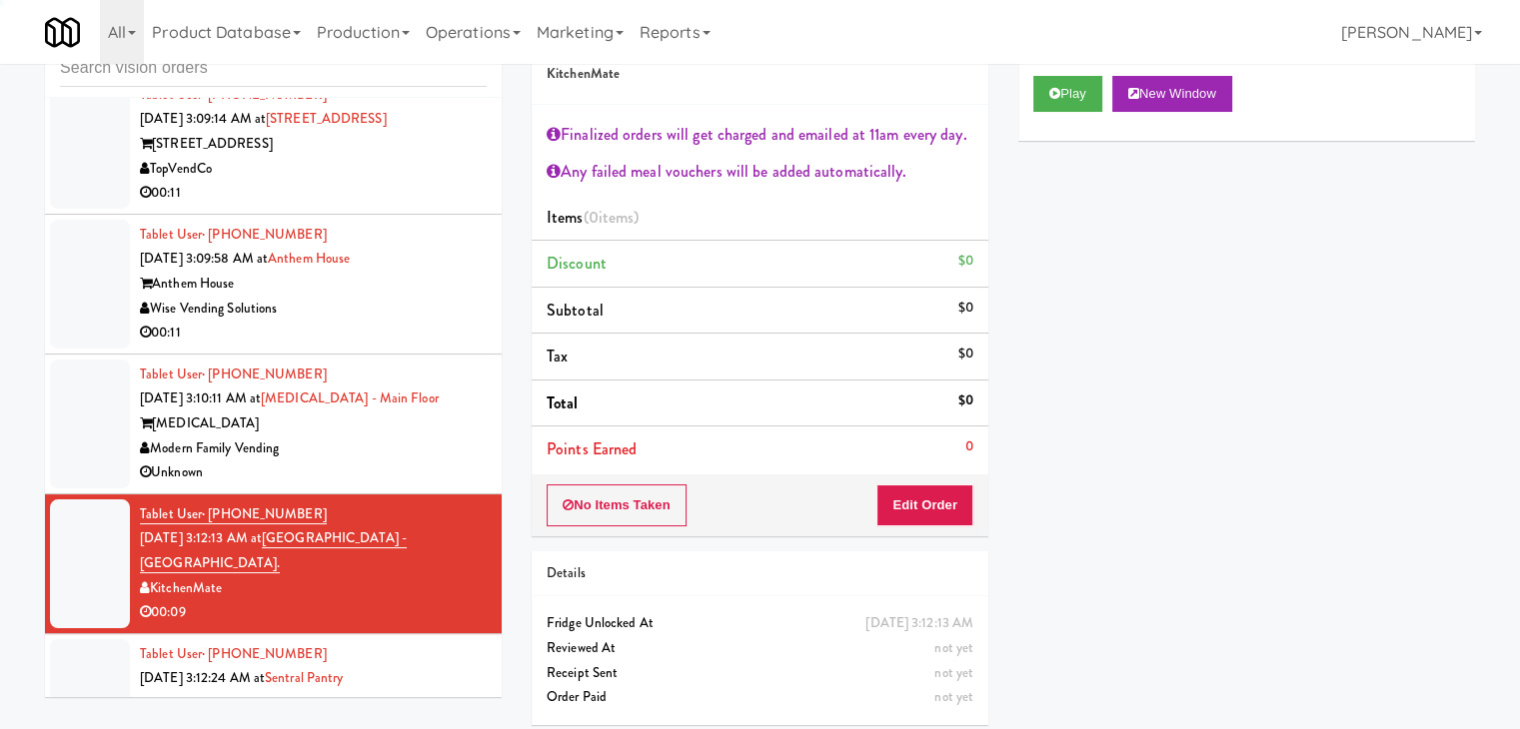
scroll to position [15687, 0]
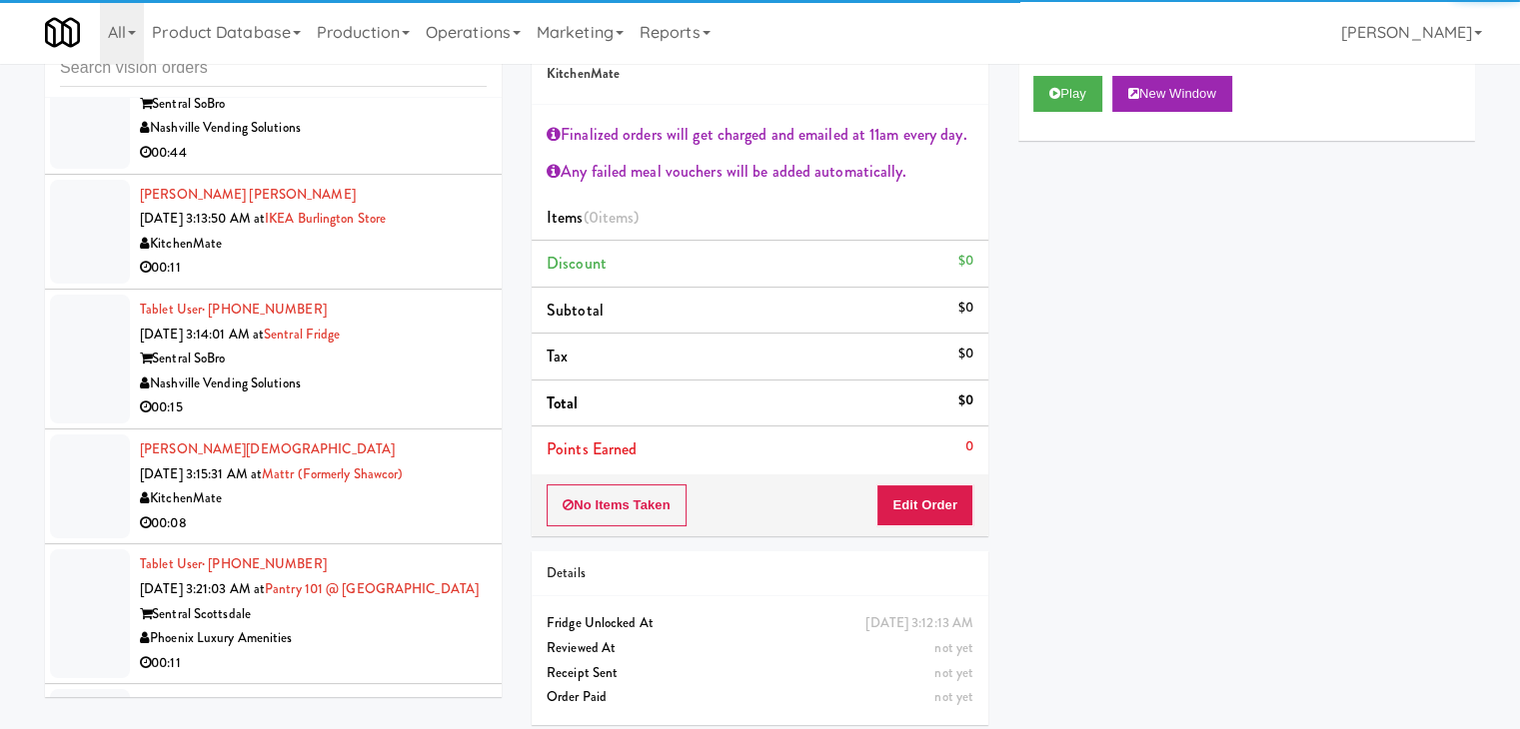
click at [372, 487] on div "KitchenMate" at bounding box center [313, 499] width 347 height 25
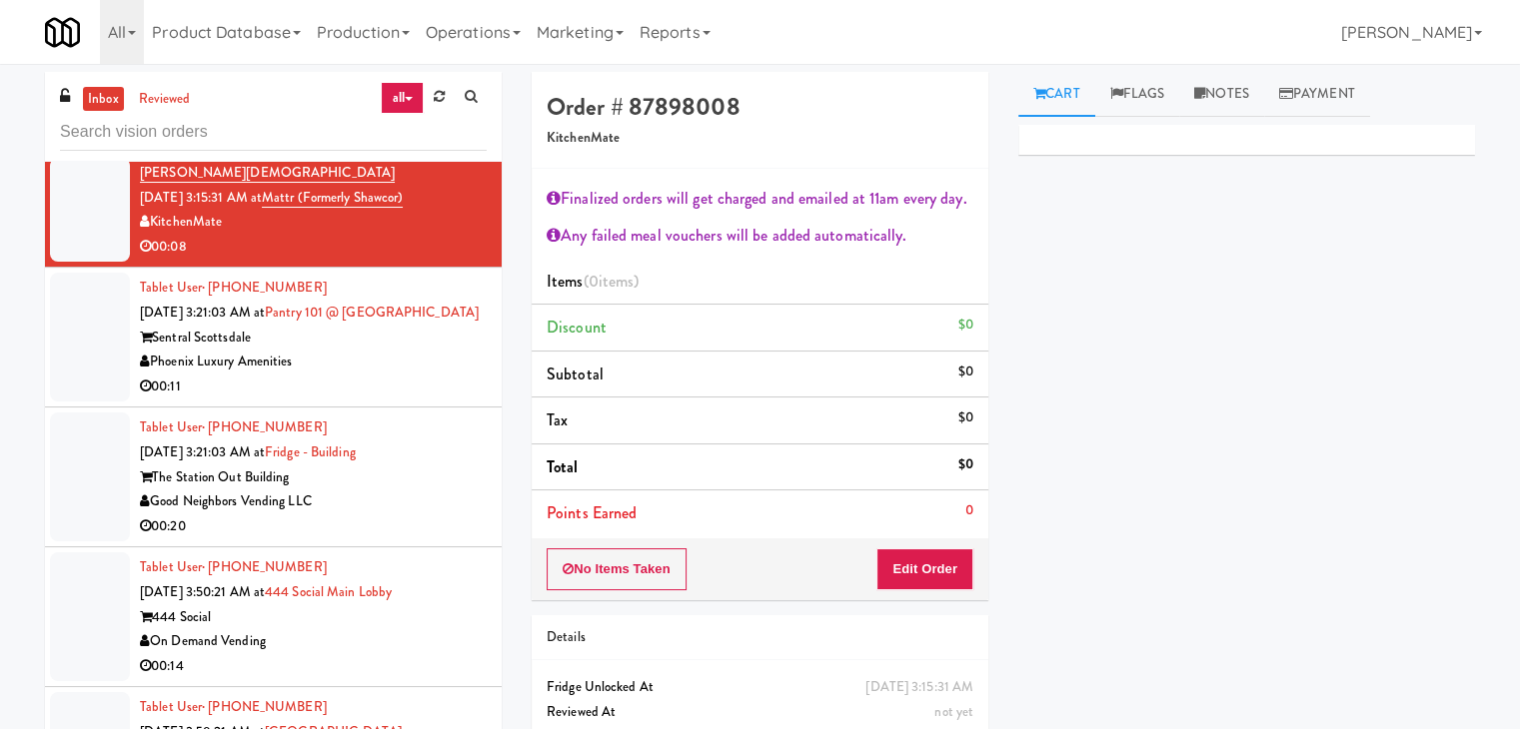
scroll to position [16187, 0]
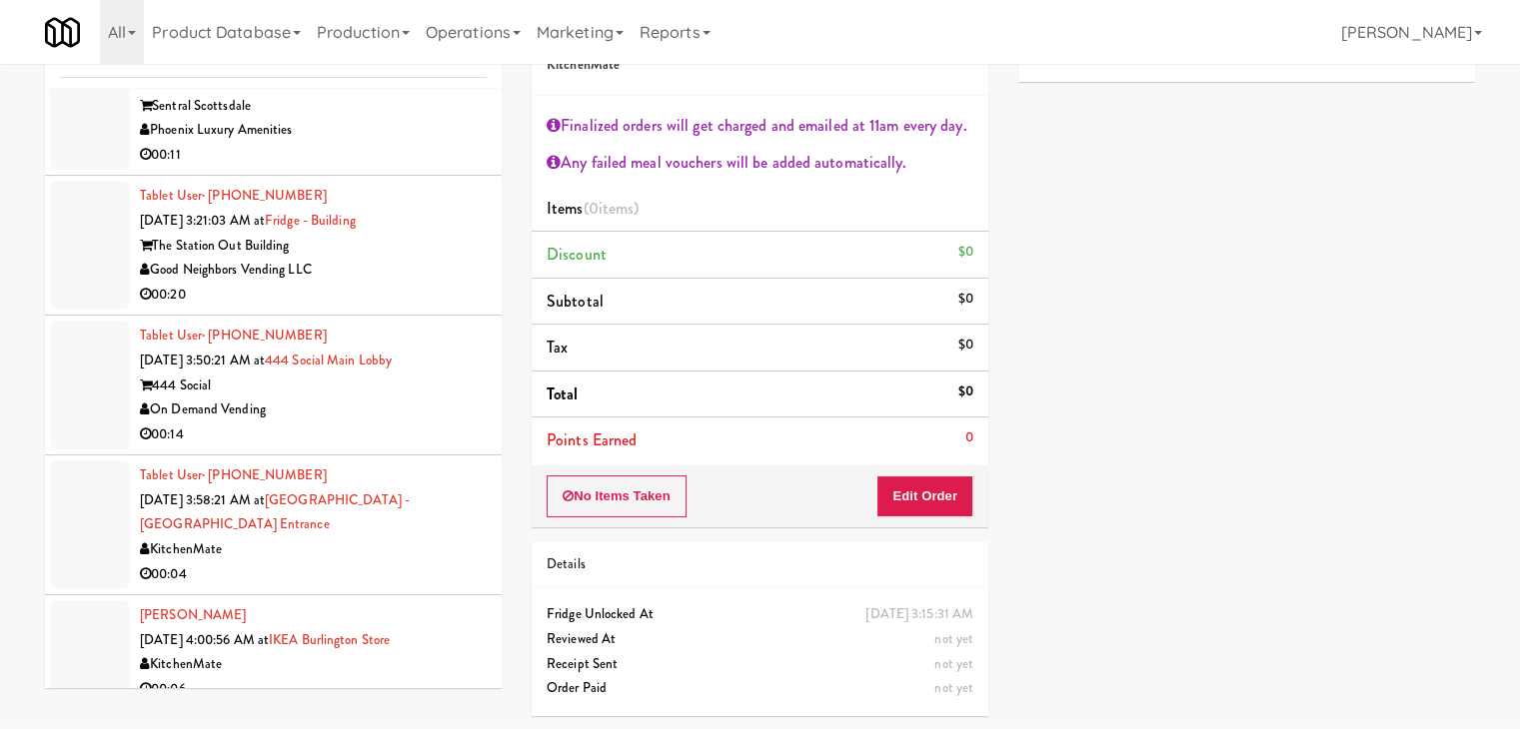
drag, startPoint x: 365, startPoint y: 421, endPoint x: 345, endPoint y: 432, distance: 22.8
click at [368, 538] on div "KitchenMate" at bounding box center [313, 550] width 347 height 25
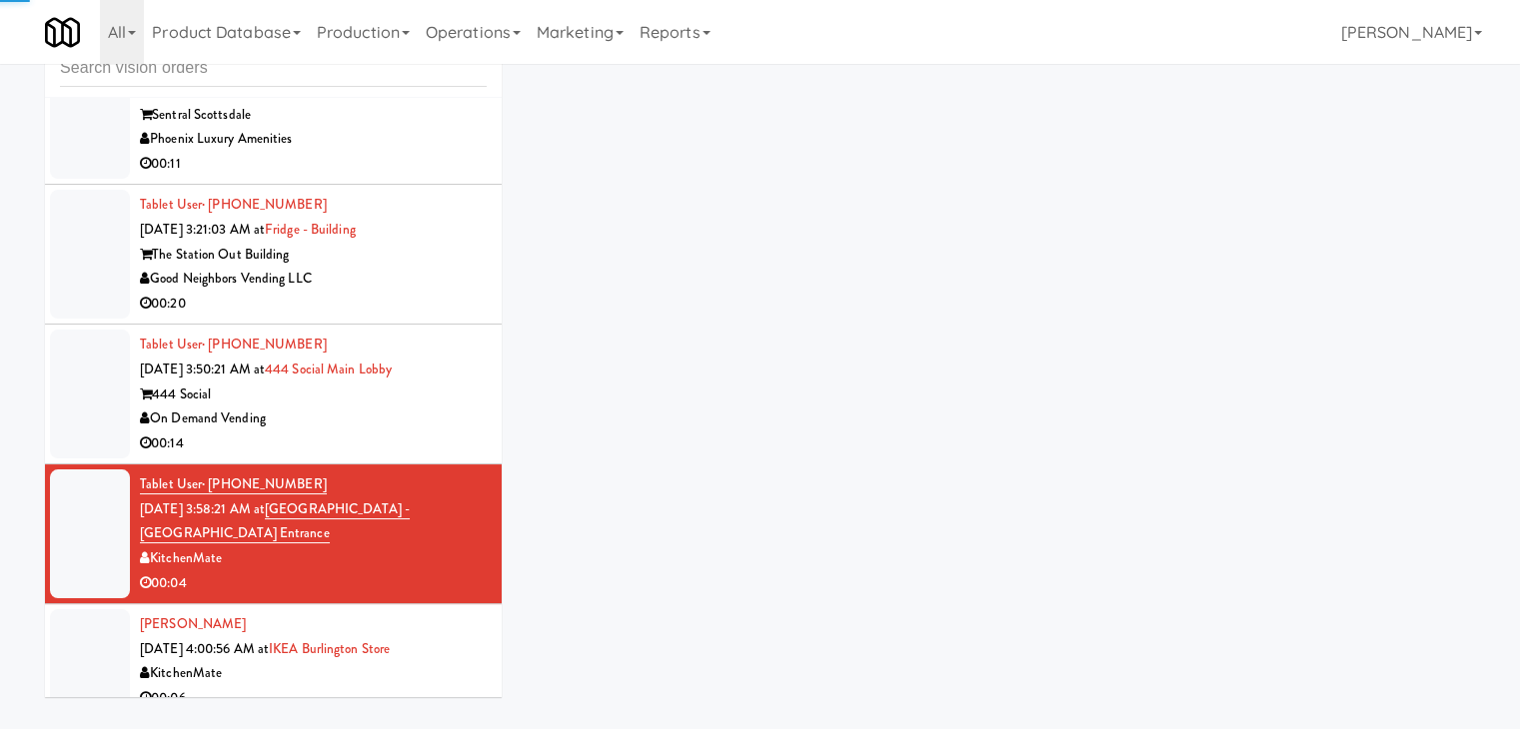
scroll to position [73, 0]
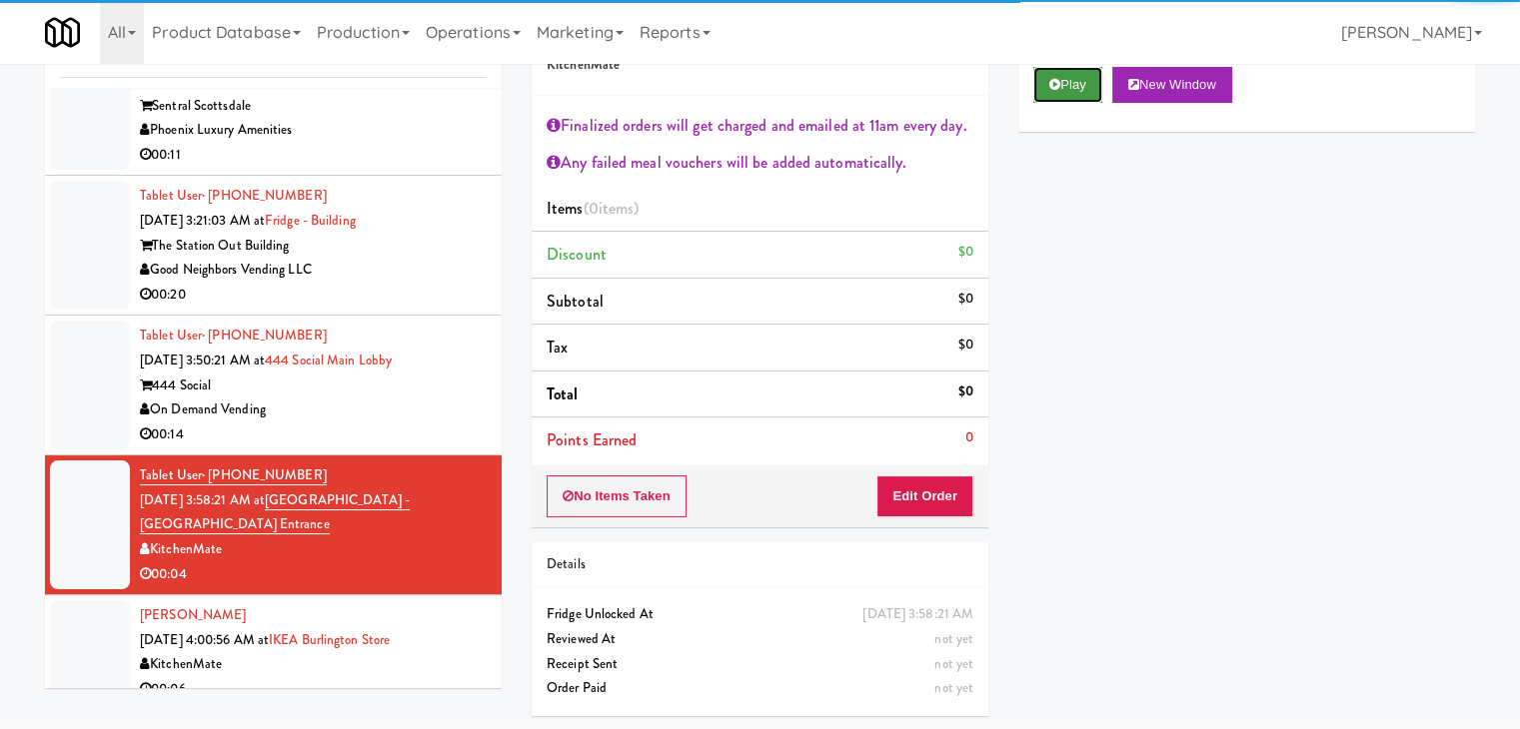
drag, startPoint x: 1067, startPoint y: 77, endPoint x: 1063, endPoint y: 137, distance: 60.1
click at [1067, 83] on button "Play" at bounding box center [1067, 85] width 69 height 36
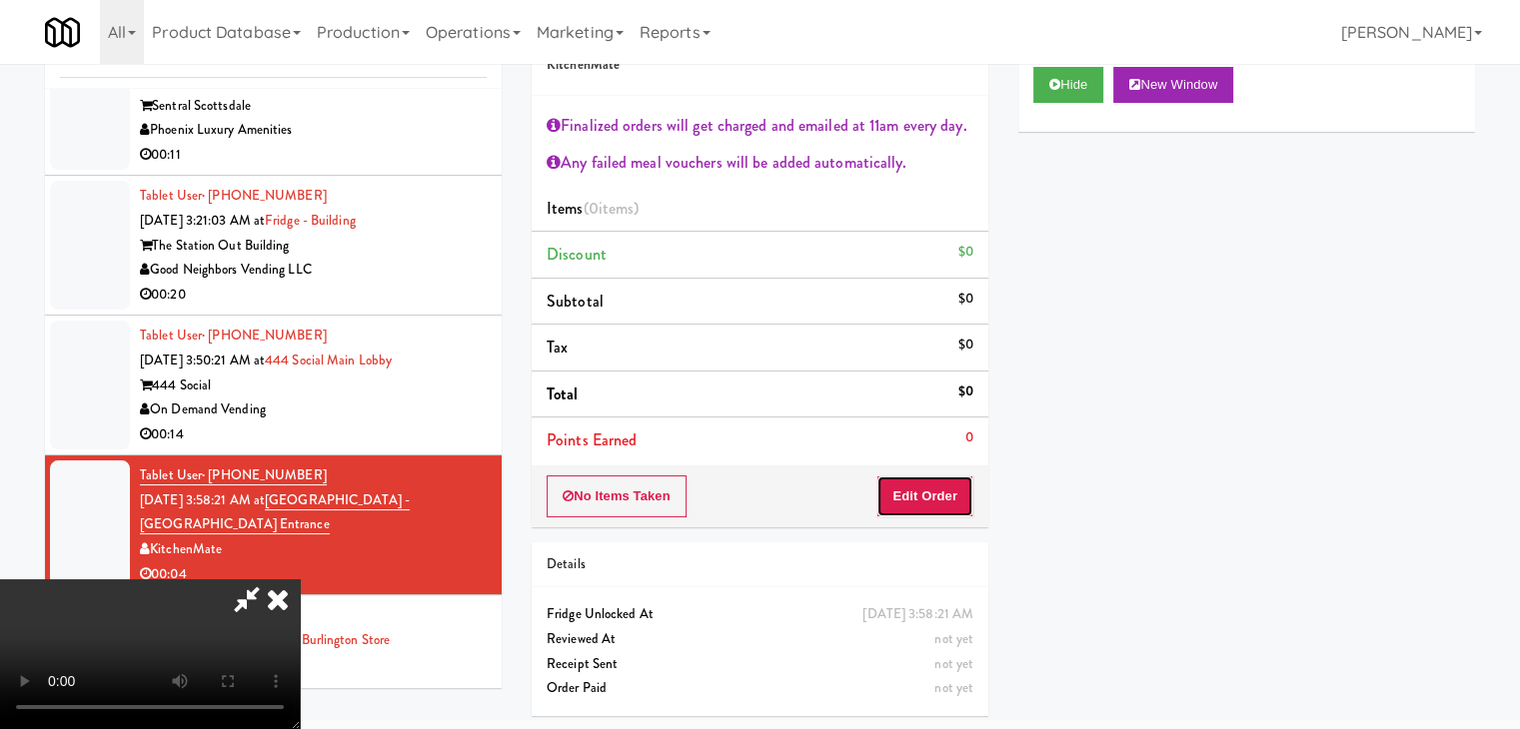
click at [931, 505] on button "Edit Order" at bounding box center [924, 497] width 97 height 42
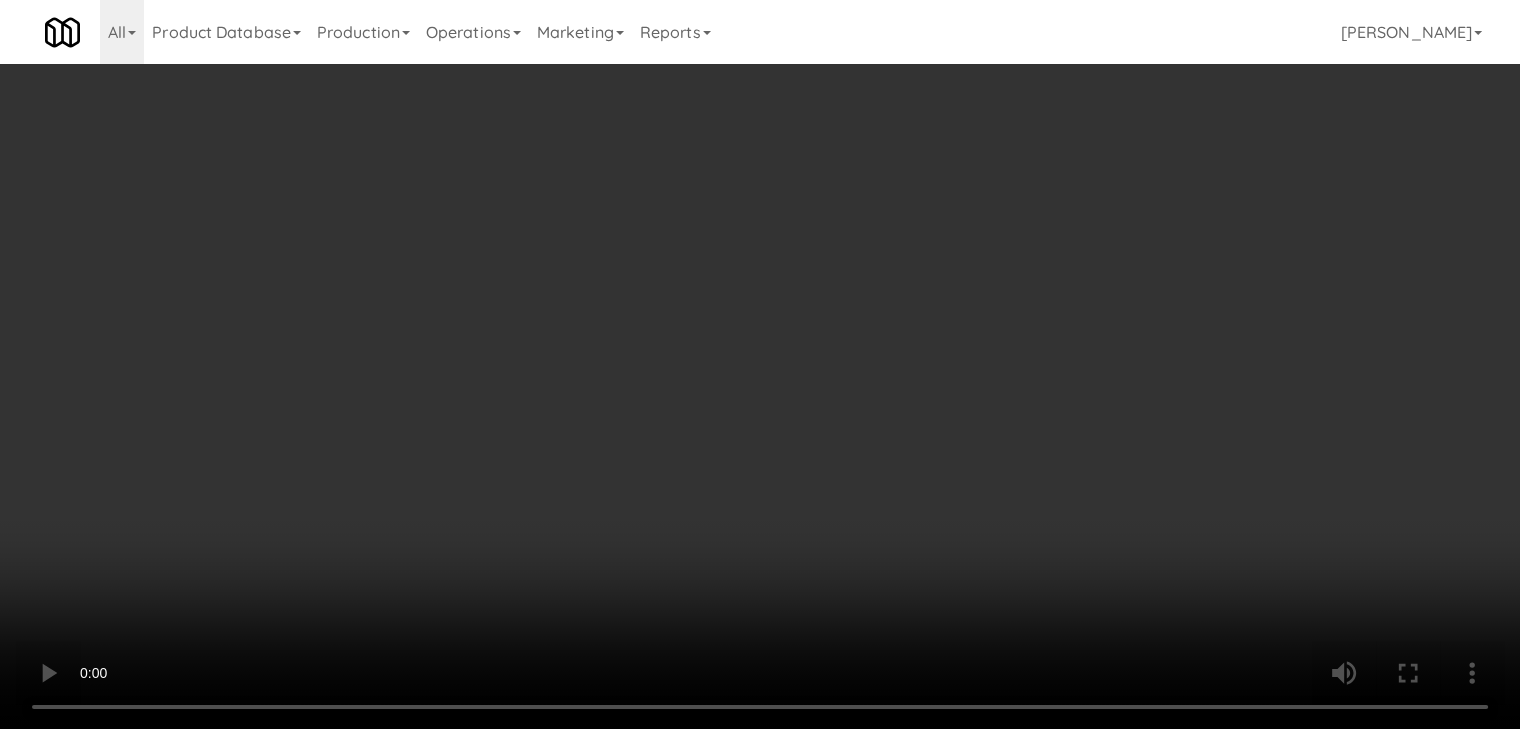
scroll to position [0, 0]
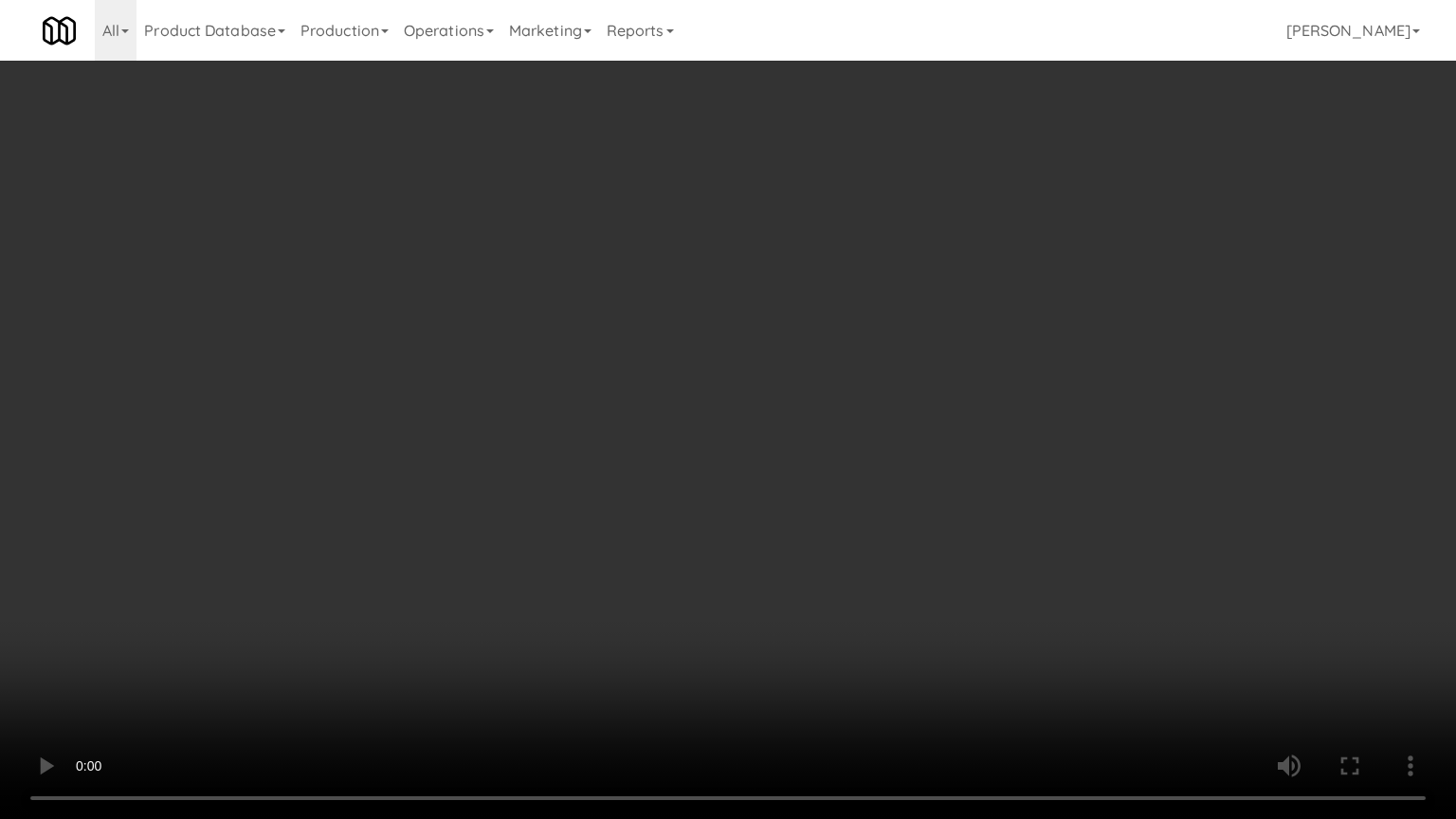
click at [809, 610] on video at bounding box center [728, 409] width 1456 height 819
drag, startPoint x: 930, startPoint y: 549, endPoint x: 950, endPoint y: 549, distance: 20.0
click at [931, 549] on video at bounding box center [728, 409] width 1456 height 819
click at [1009, 541] on video at bounding box center [728, 409] width 1456 height 819
click at [1004, 540] on video at bounding box center [728, 409] width 1456 height 819
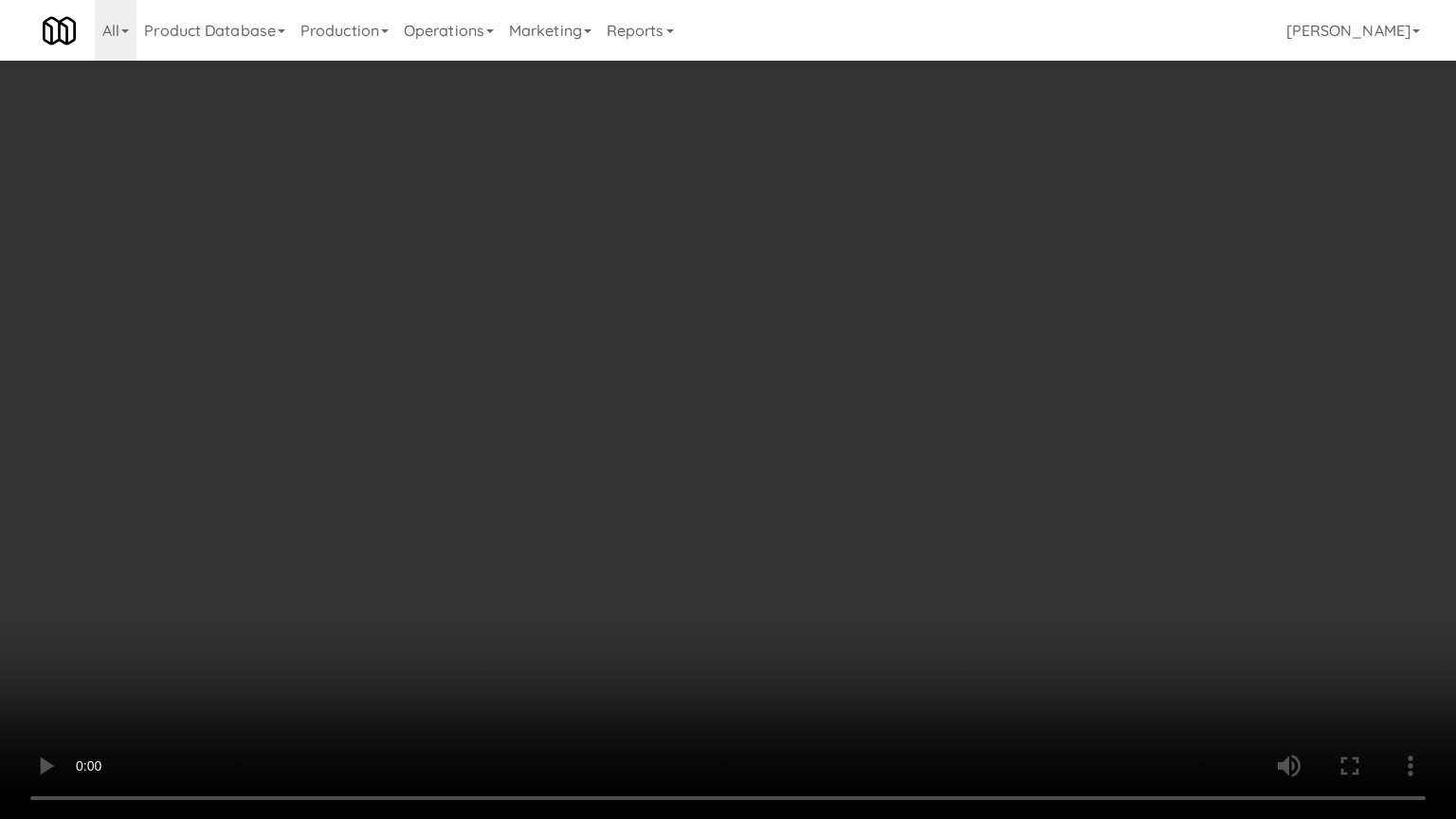
click at [1004, 540] on video at bounding box center [728, 409] width 1456 height 819
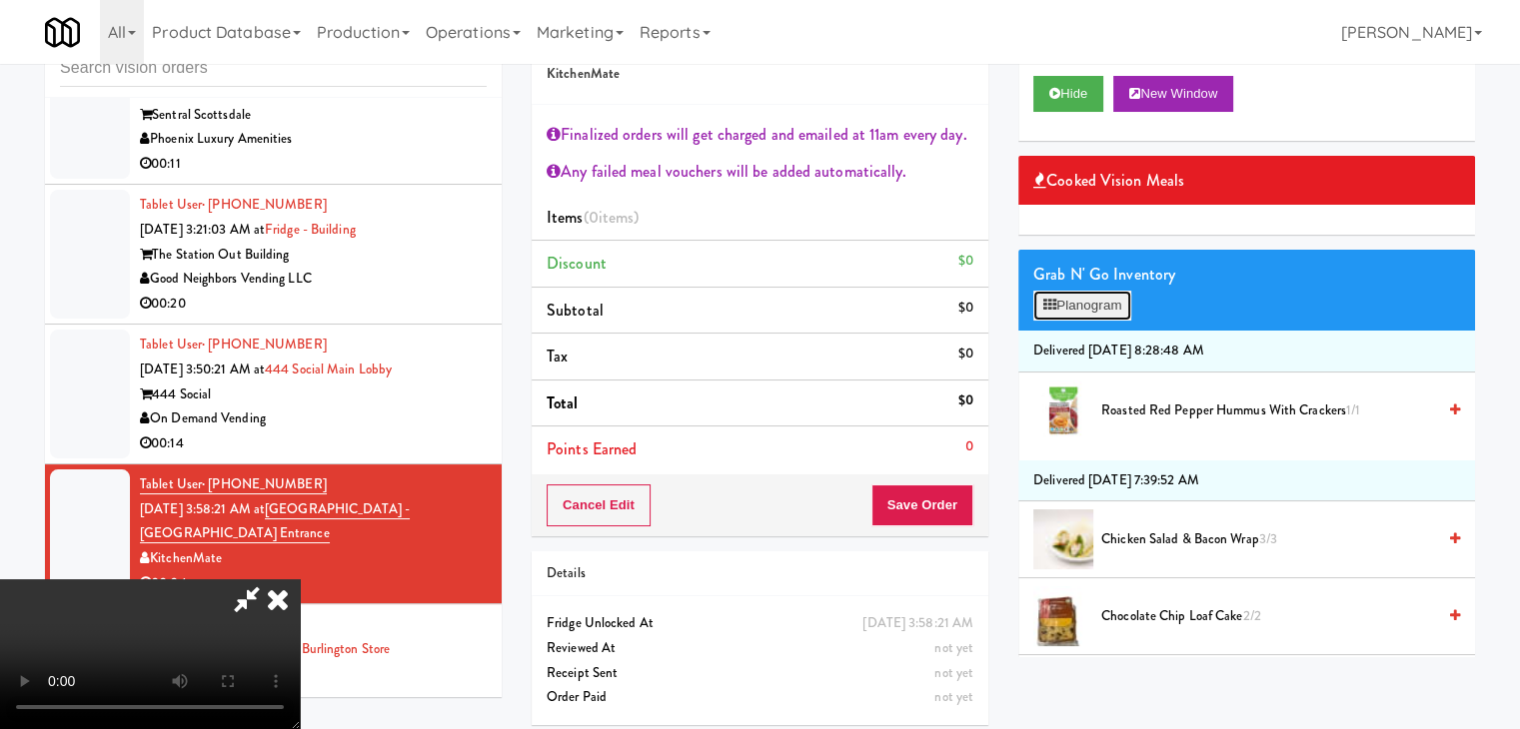
click at [1101, 303] on button "Planogram" at bounding box center [1082, 306] width 98 height 30
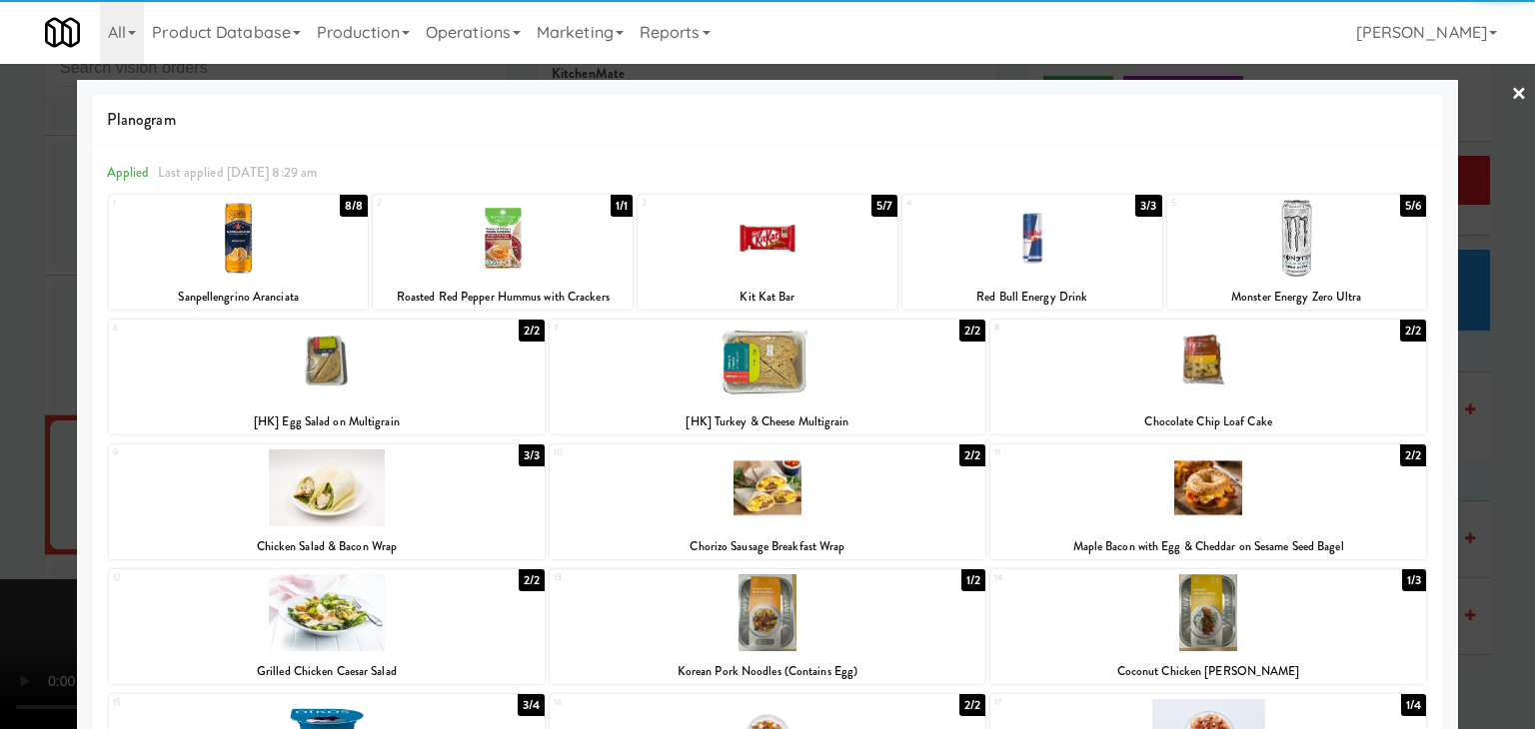
click at [1230, 391] on div at bounding box center [1208, 363] width 436 height 77
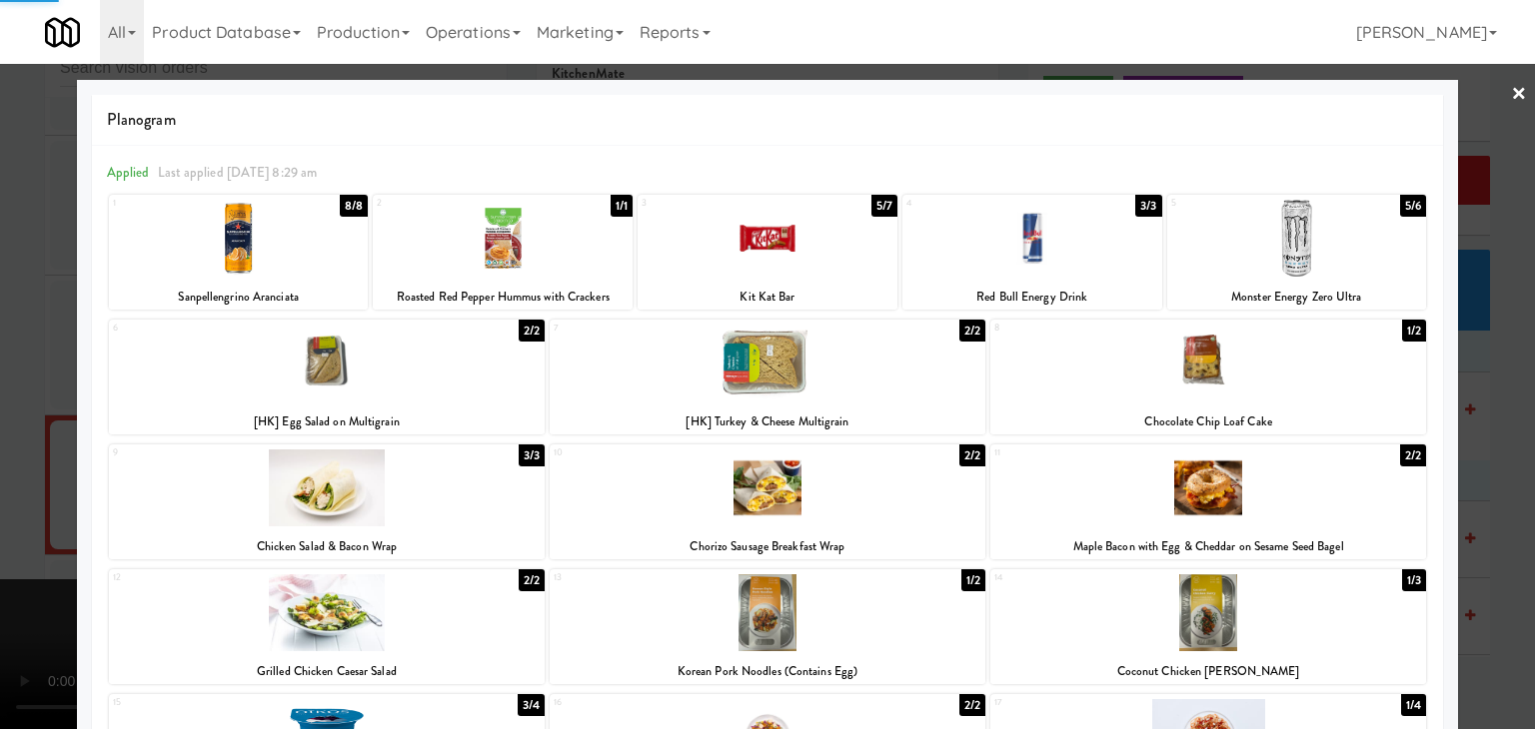
click at [0, 469] on div at bounding box center [767, 364] width 1535 height 729
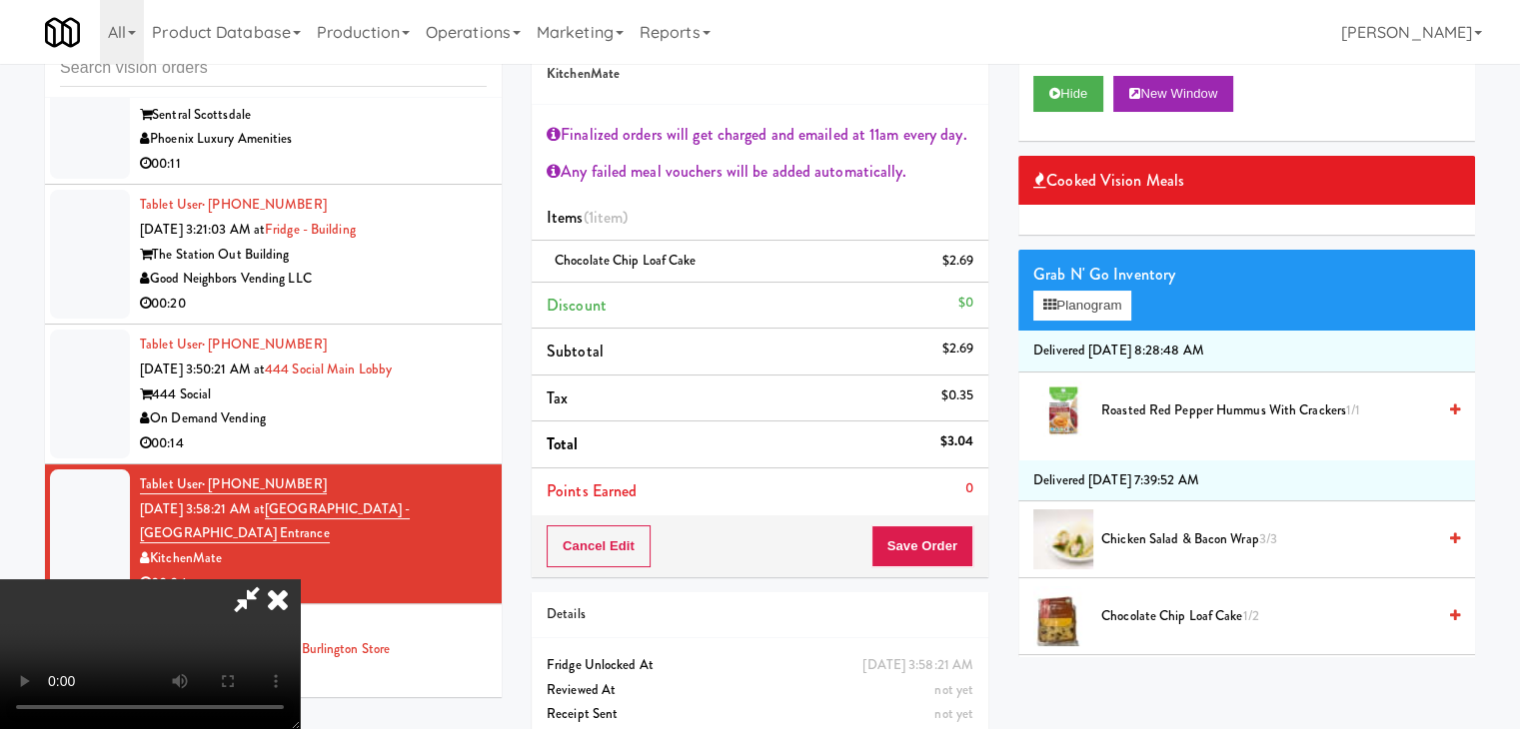
scroll to position [344, 0]
click at [300, 580] on video at bounding box center [150, 655] width 300 height 150
click at [959, 543] on button "Save Order" at bounding box center [922, 547] width 102 height 42
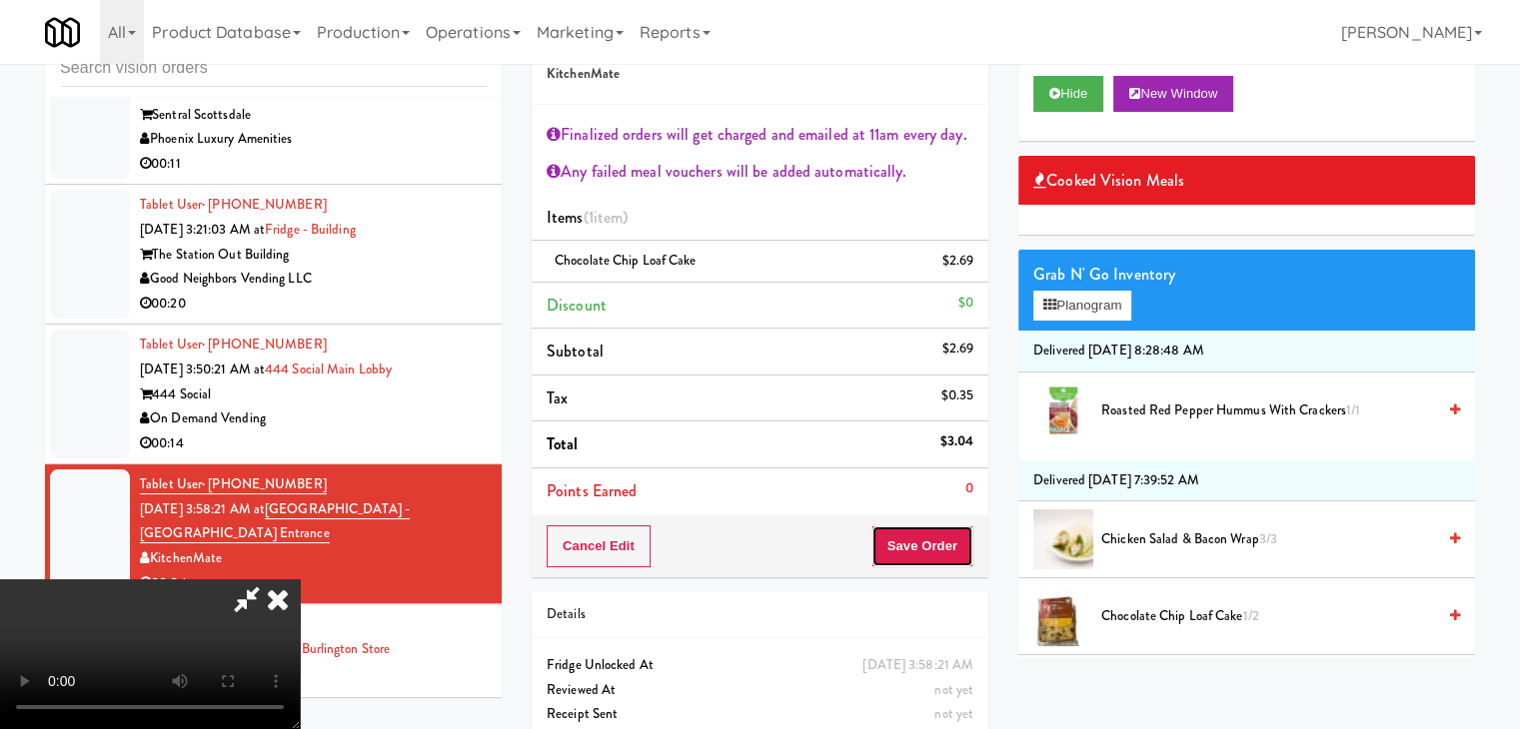
click at [959, 543] on button "Save Order" at bounding box center [922, 547] width 102 height 42
click at [959, 542] on button "Save Order" at bounding box center [922, 547] width 102 height 42
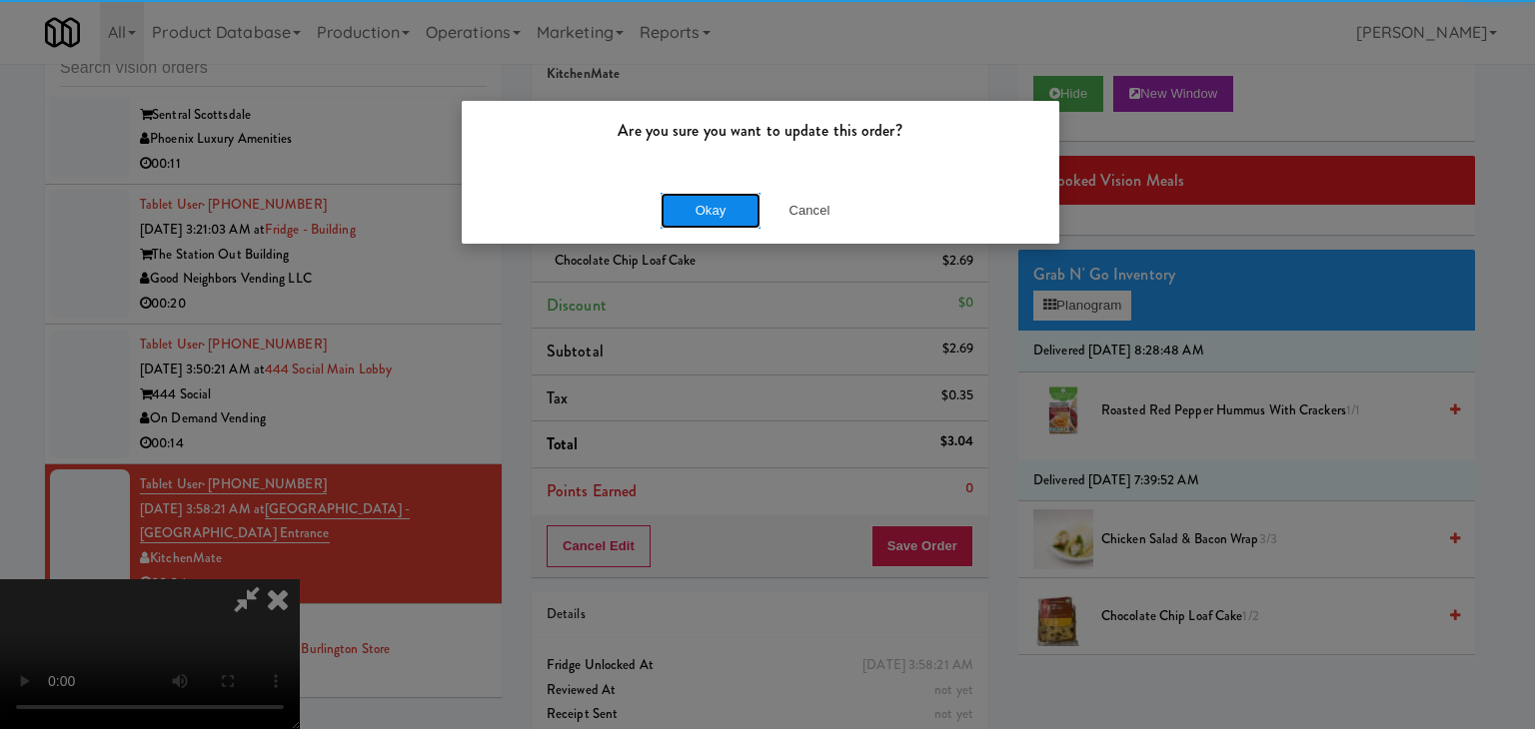
click at [718, 216] on button "Okay" at bounding box center [710, 211] width 100 height 36
click at [721, 214] on div "Okay Cancel" at bounding box center [761, 210] width 598 height 67
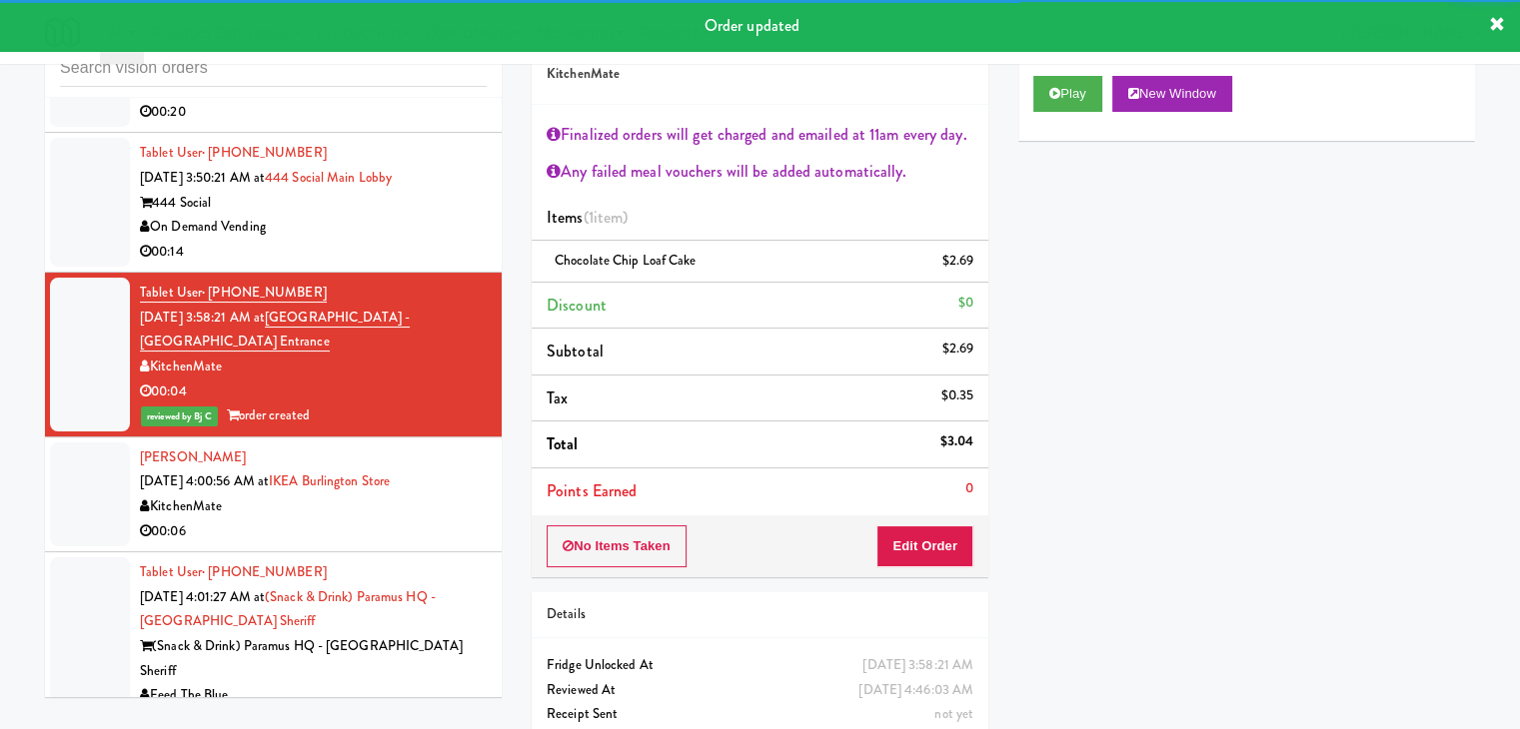
scroll to position [16387, 0]
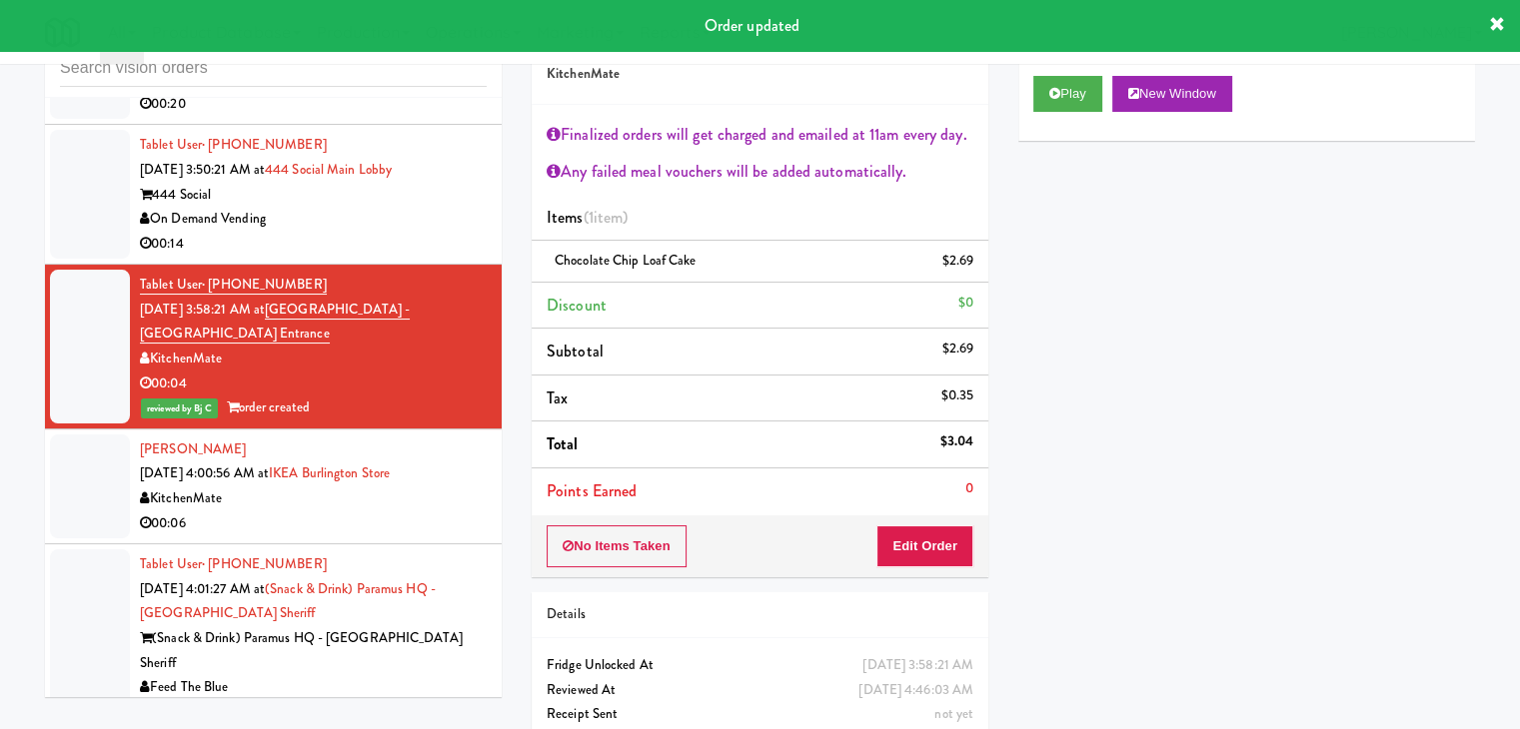
click at [376, 512] on div "00:06" at bounding box center [313, 524] width 347 height 25
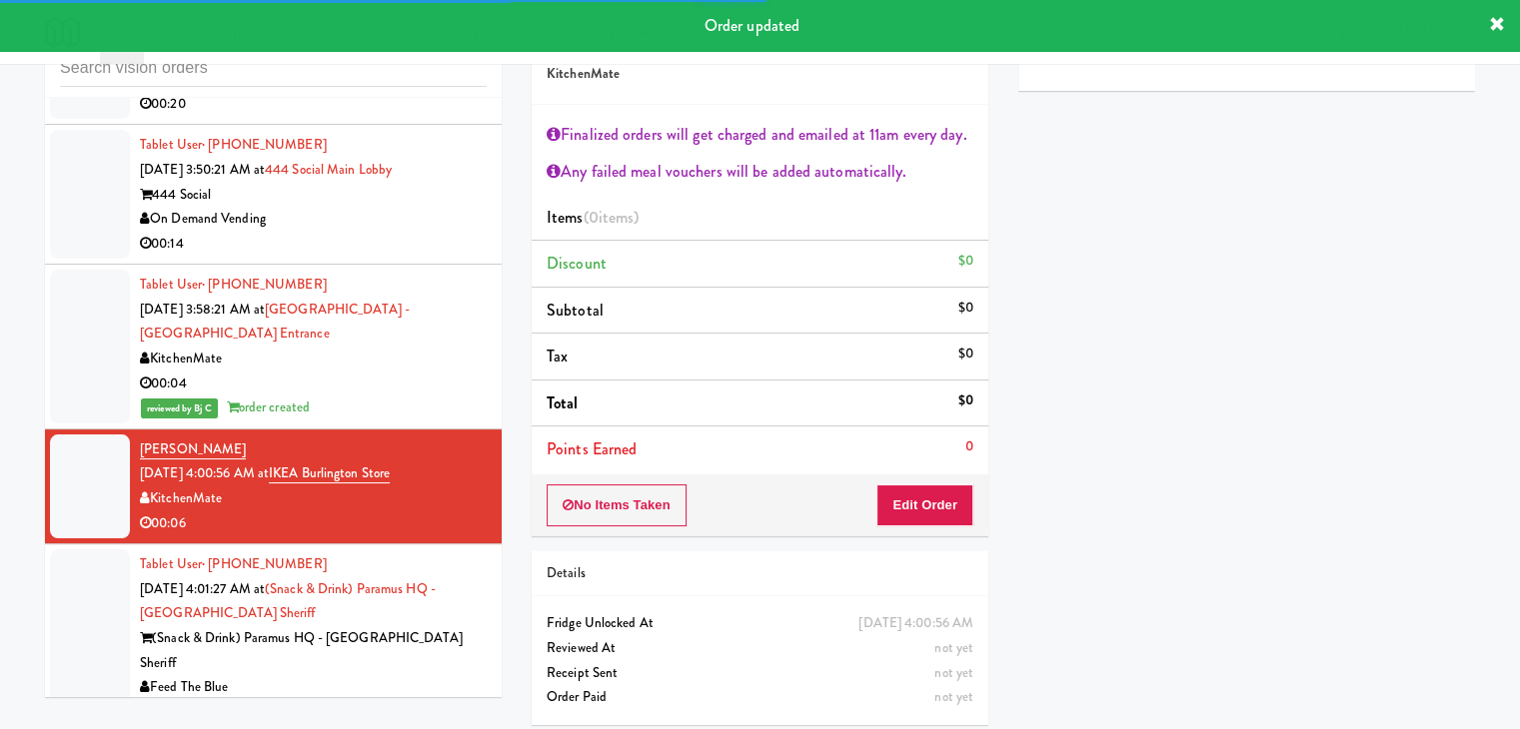
click at [424, 700] on div "00:09" at bounding box center [313, 712] width 347 height 25
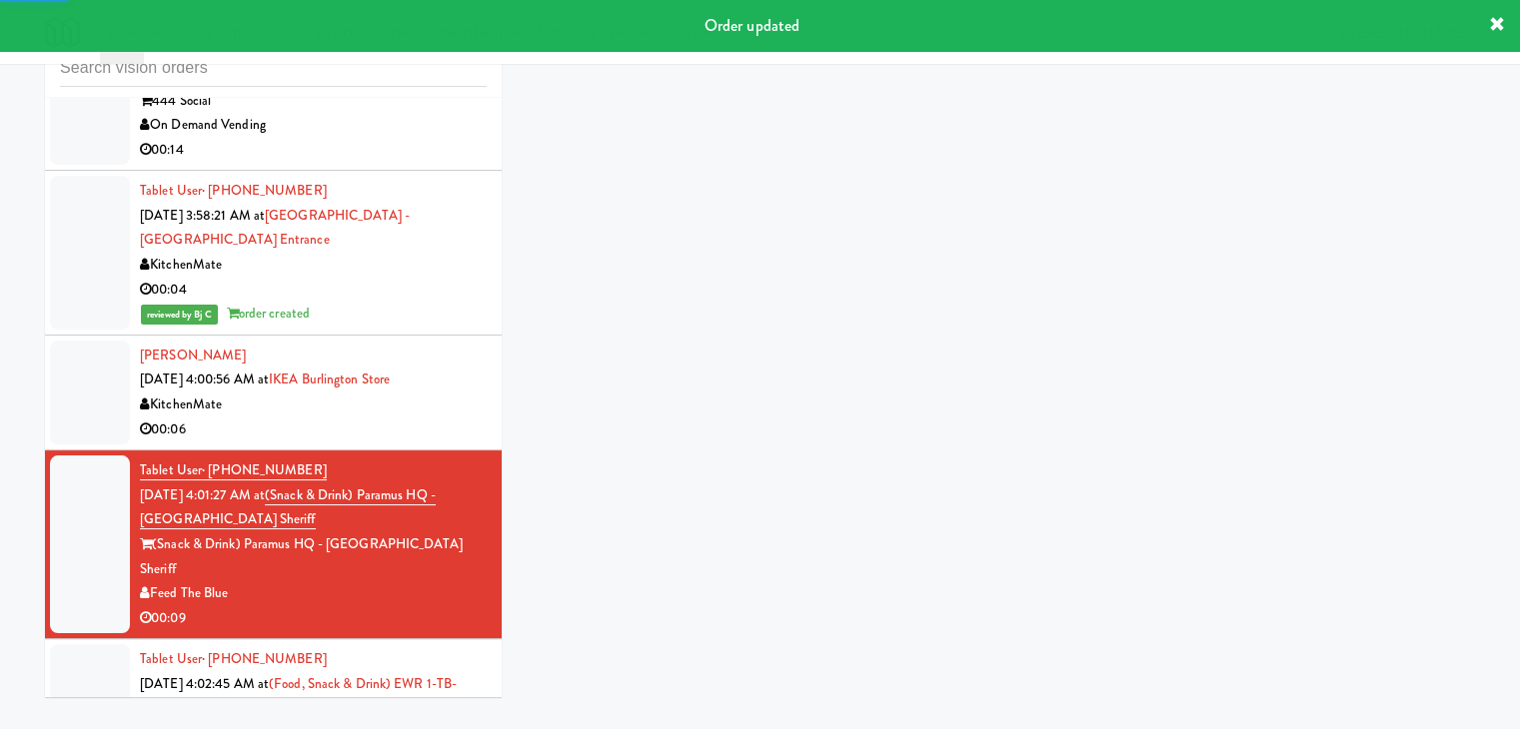
scroll to position [16587, 0]
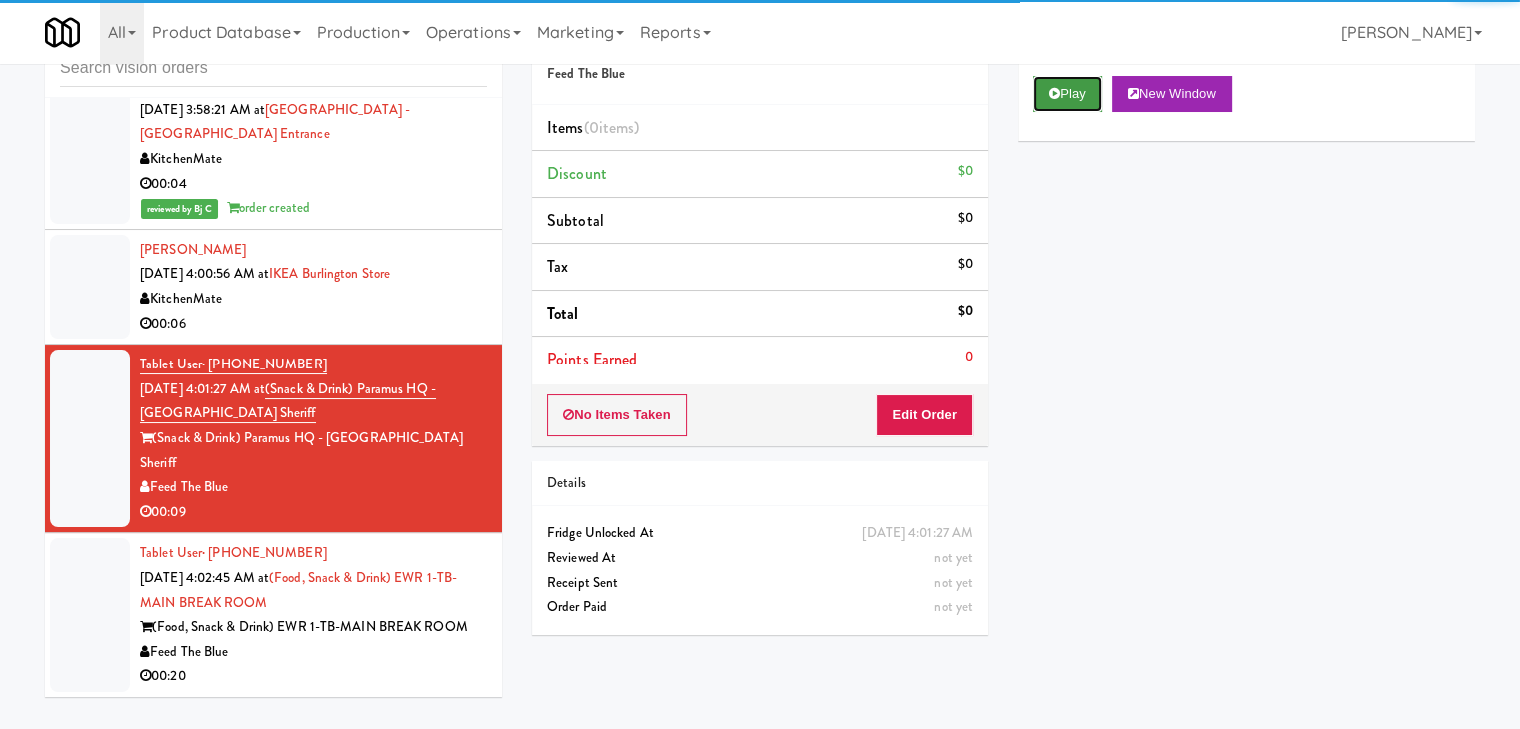
drag, startPoint x: 1086, startPoint y: 97, endPoint x: 1078, endPoint y: 119, distance: 23.4
click at [1086, 98] on button "Play" at bounding box center [1067, 94] width 69 height 36
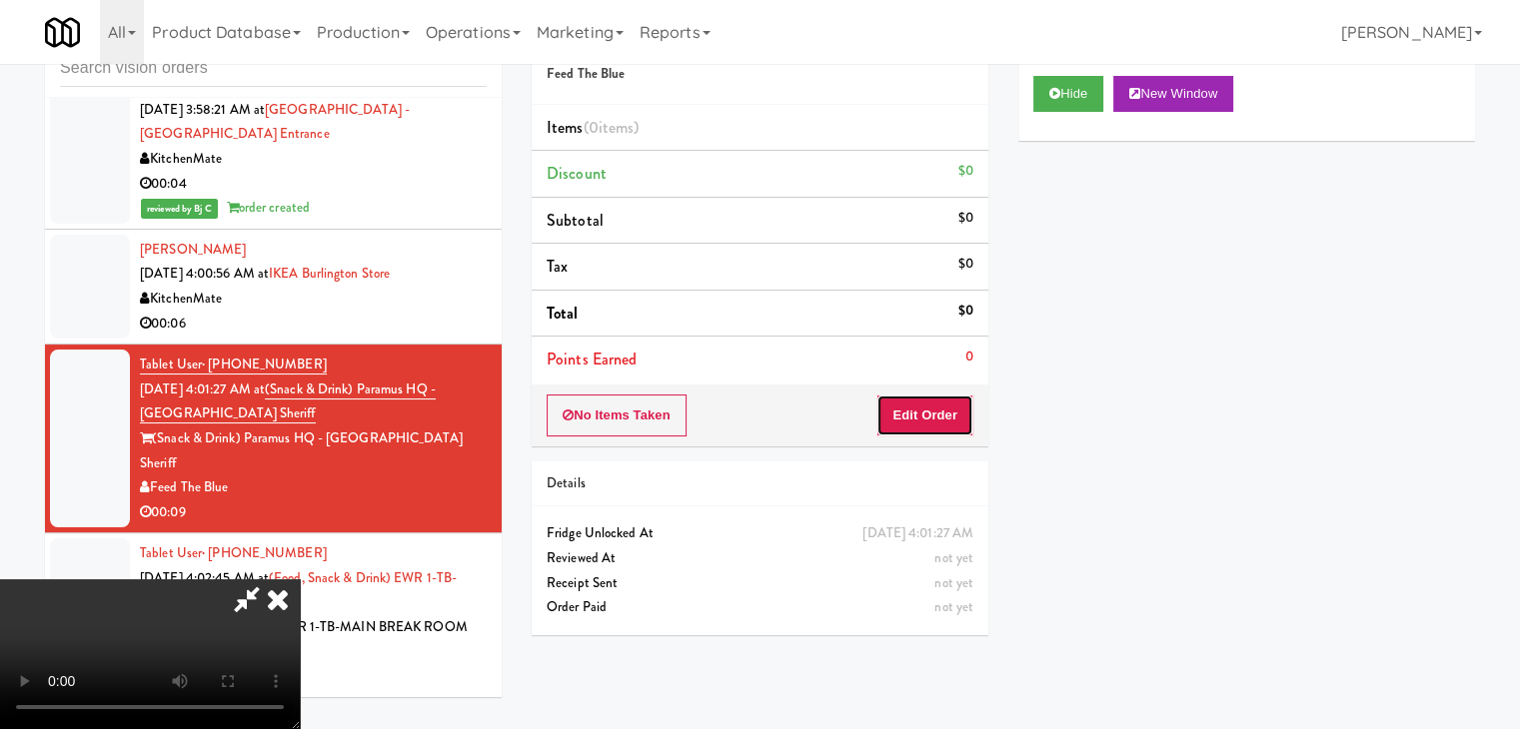
click at [890, 424] on button "Edit Order" at bounding box center [924, 416] width 97 height 42
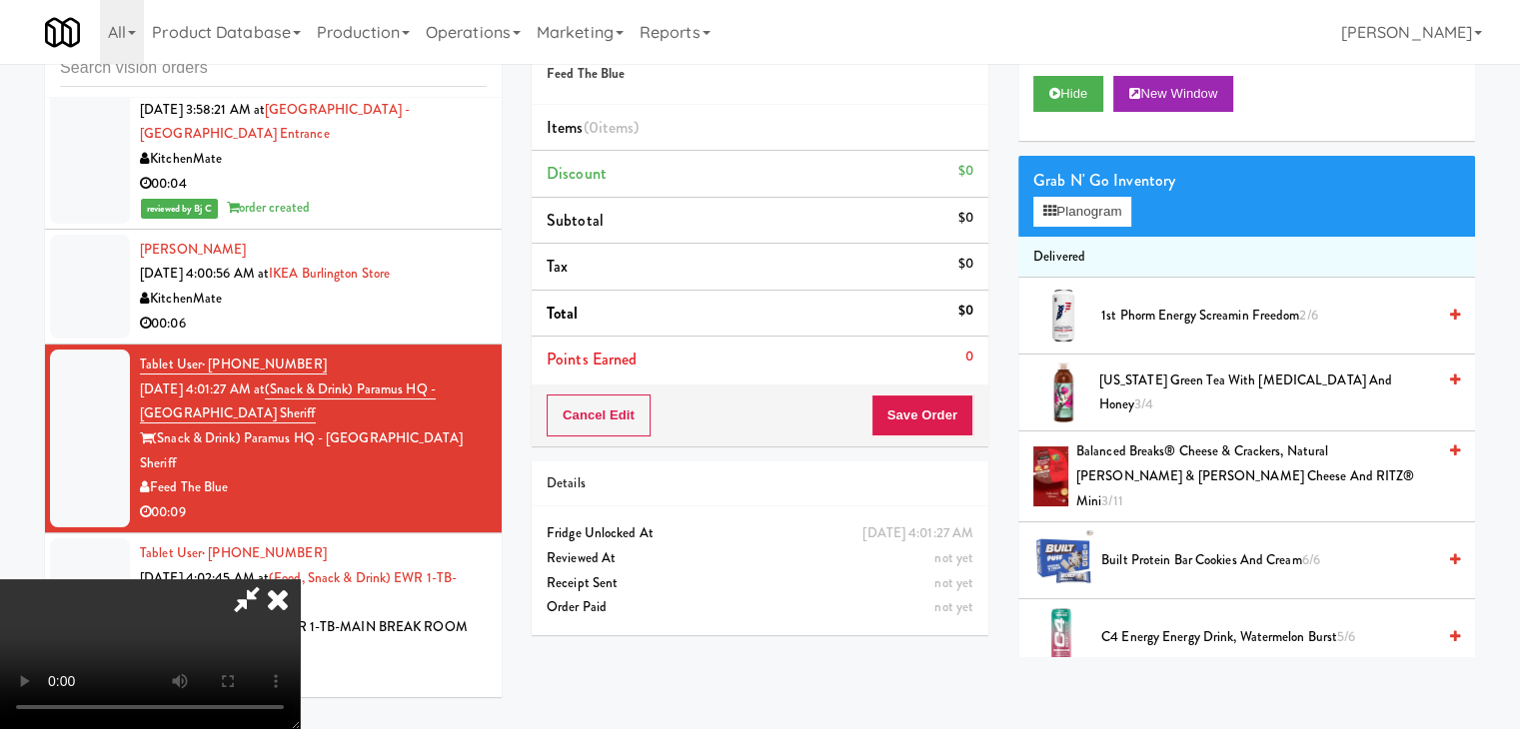
scroll to position [0, 0]
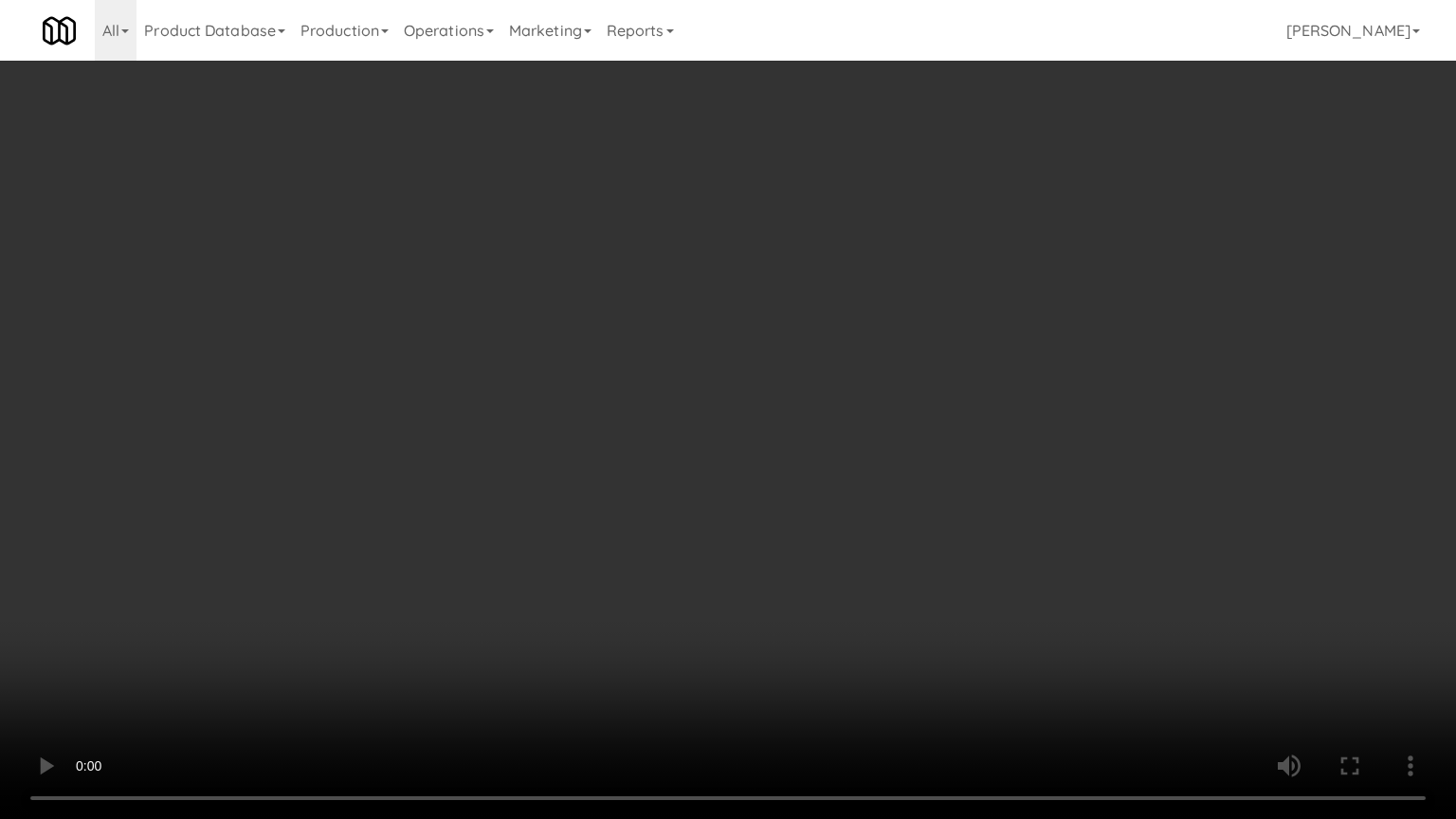
click at [807, 554] on video at bounding box center [728, 409] width 1456 height 819
click at [797, 560] on video at bounding box center [728, 409] width 1456 height 819
click at [809, 554] on video at bounding box center [728, 409] width 1456 height 819
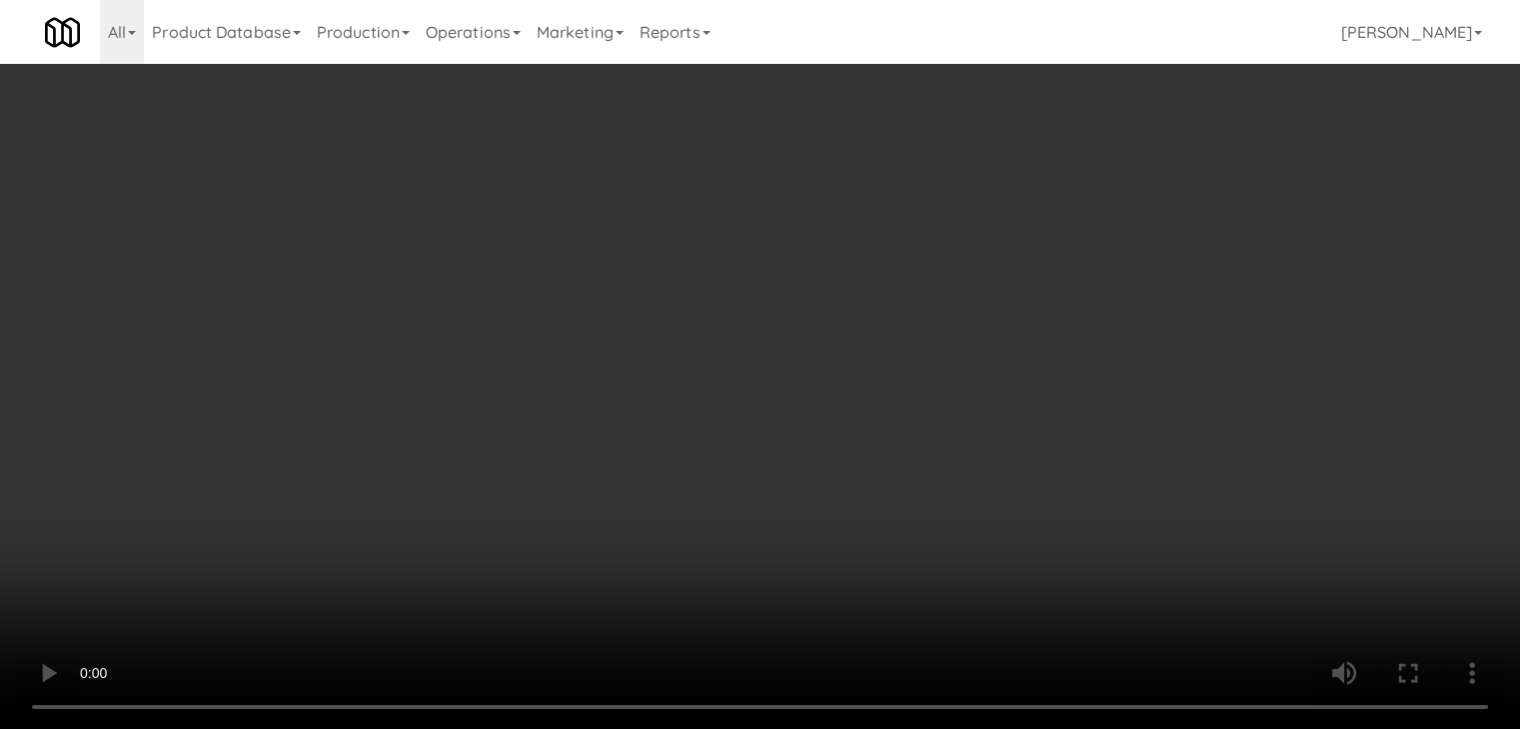
click at [739, 487] on video at bounding box center [760, 364] width 1520 height 729
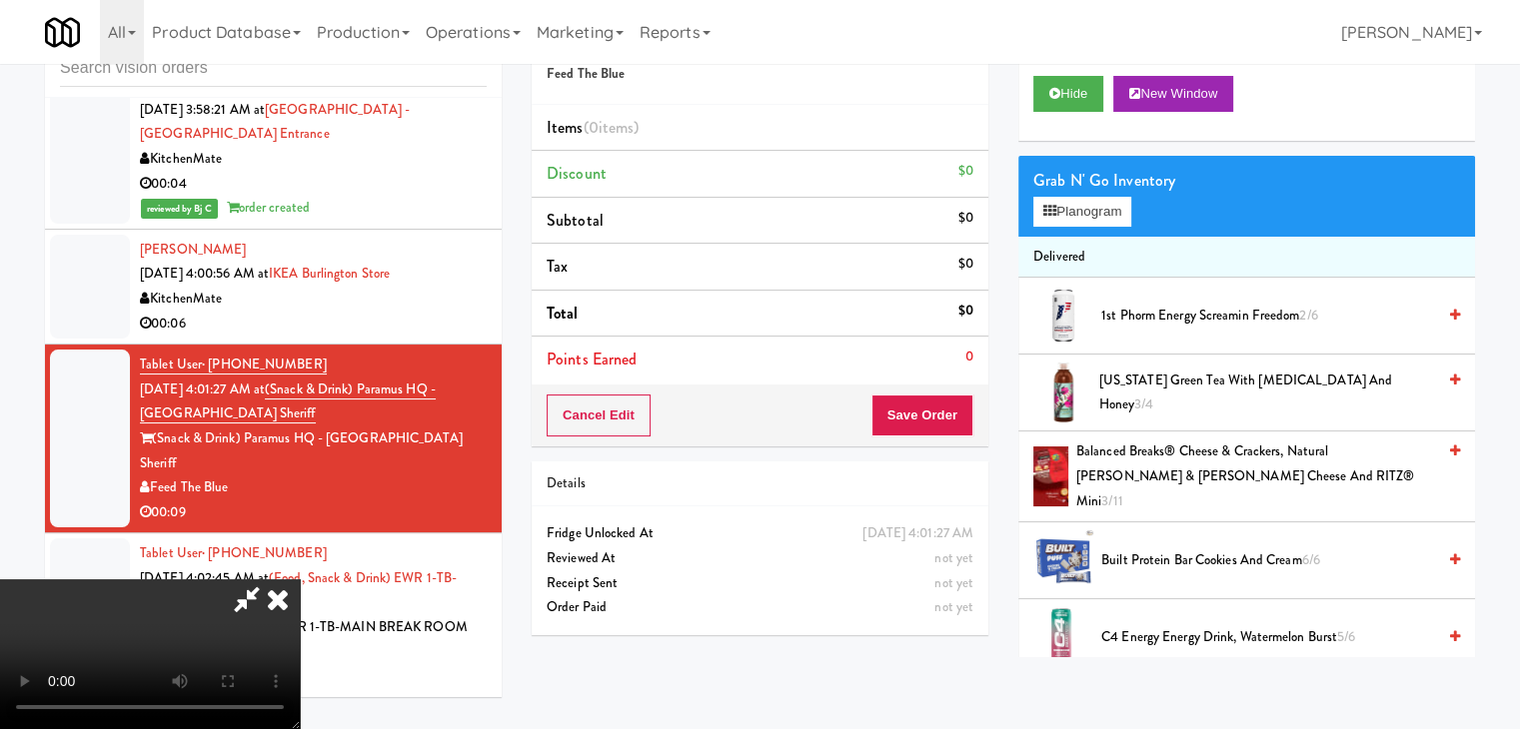
scroll to position [281, 0]
click at [300, 580] on video at bounding box center [150, 655] width 300 height 150
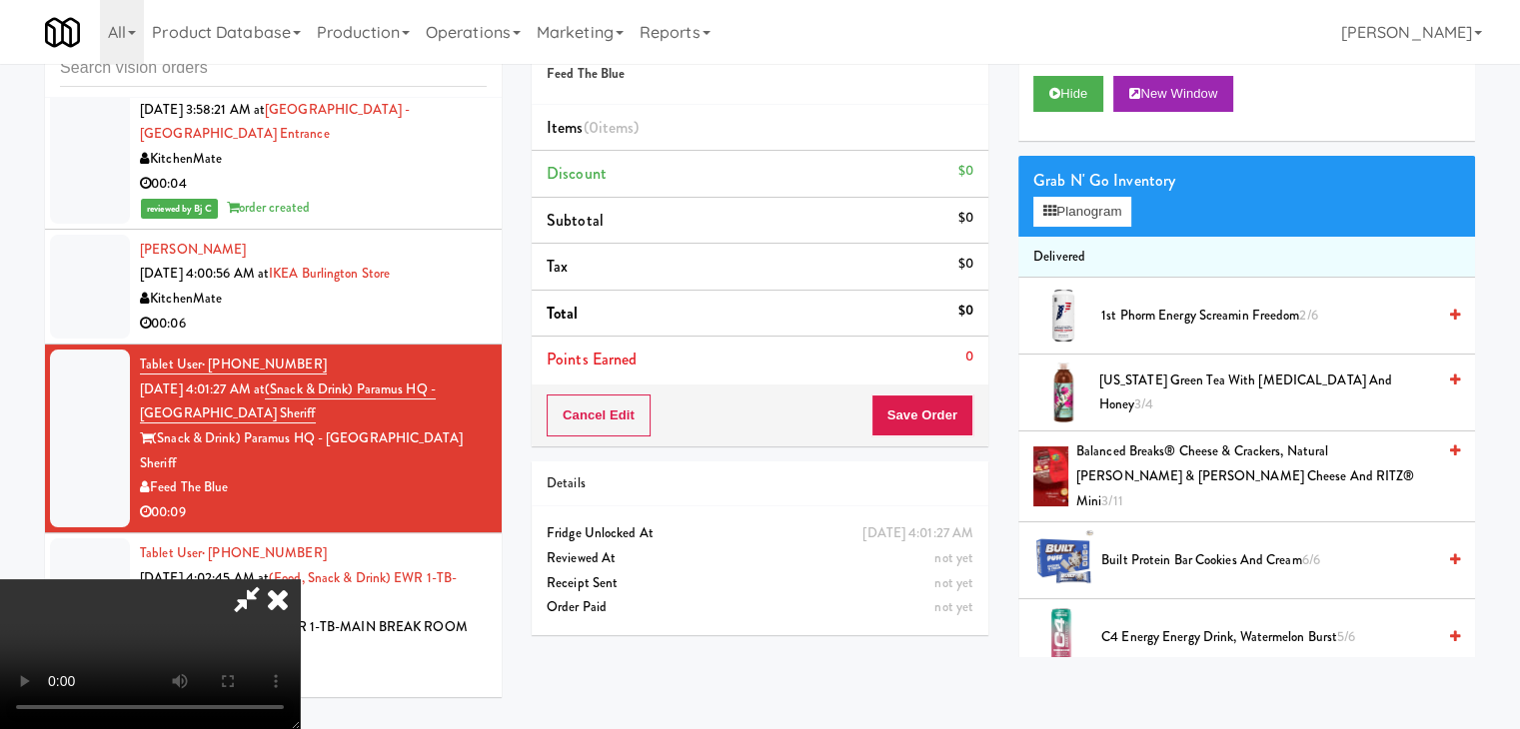
click at [300, 580] on video at bounding box center [150, 655] width 300 height 150
click at [1092, 215] on button "Planogram" at bounding box center [1082, 212] width 98 height 30
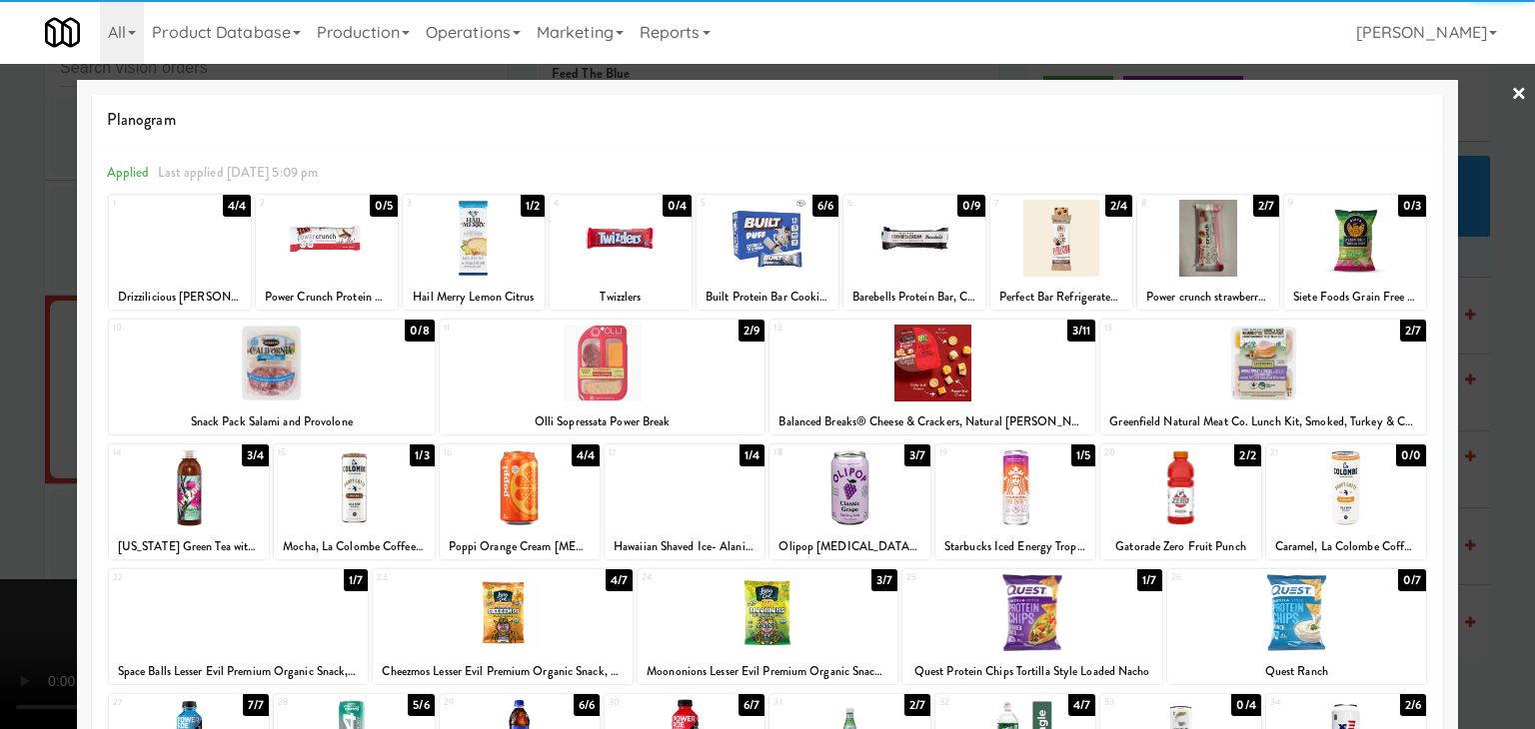
click at [1292, 397] on div at bounding box center [1263, 363] width 326 height 77
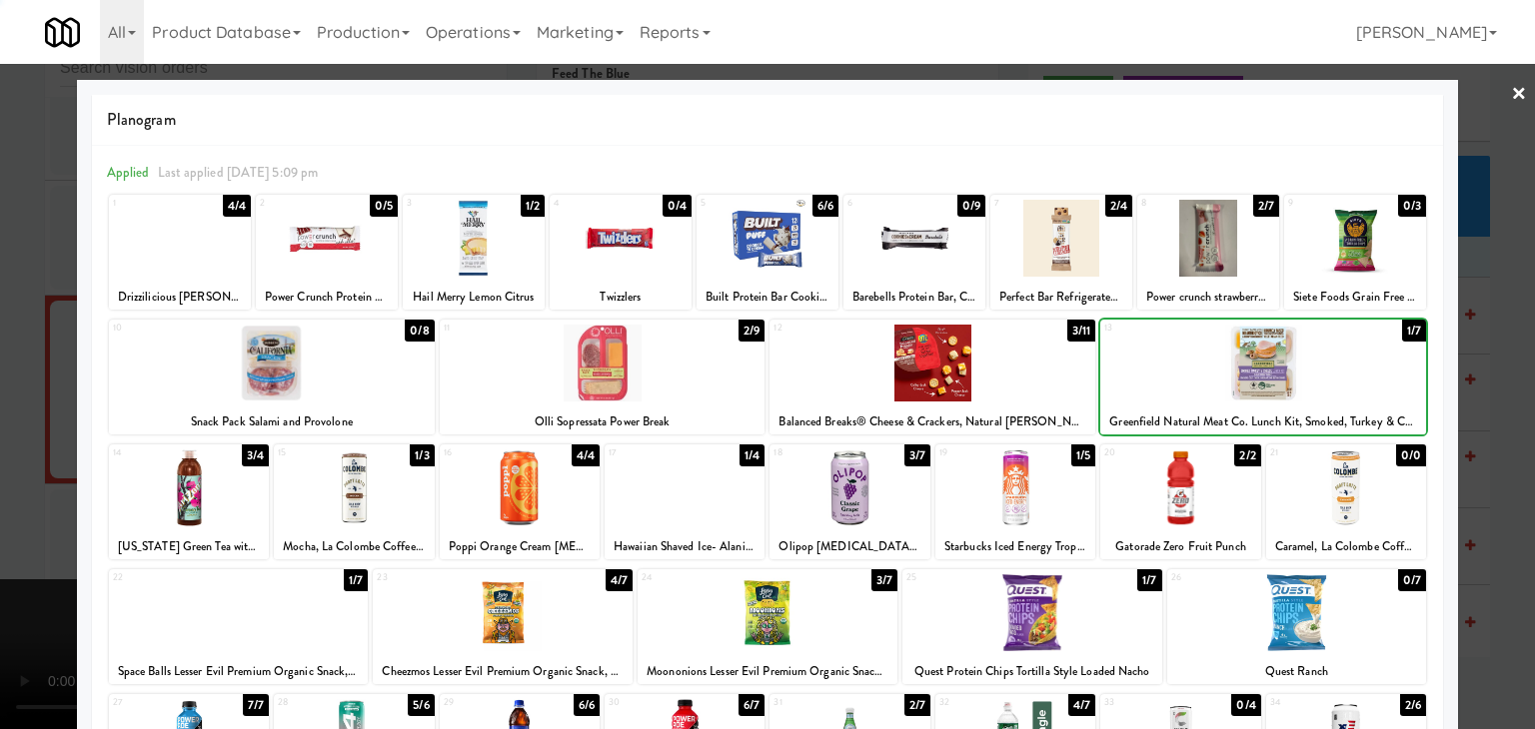
drag, startPoint x: 1292, startPoint y: 397, endPoint x: 1444, endPoint y: 391, distance: 152.0
click at [1295, 395] on div at bounding box center [1263, 363] width 326 height 77
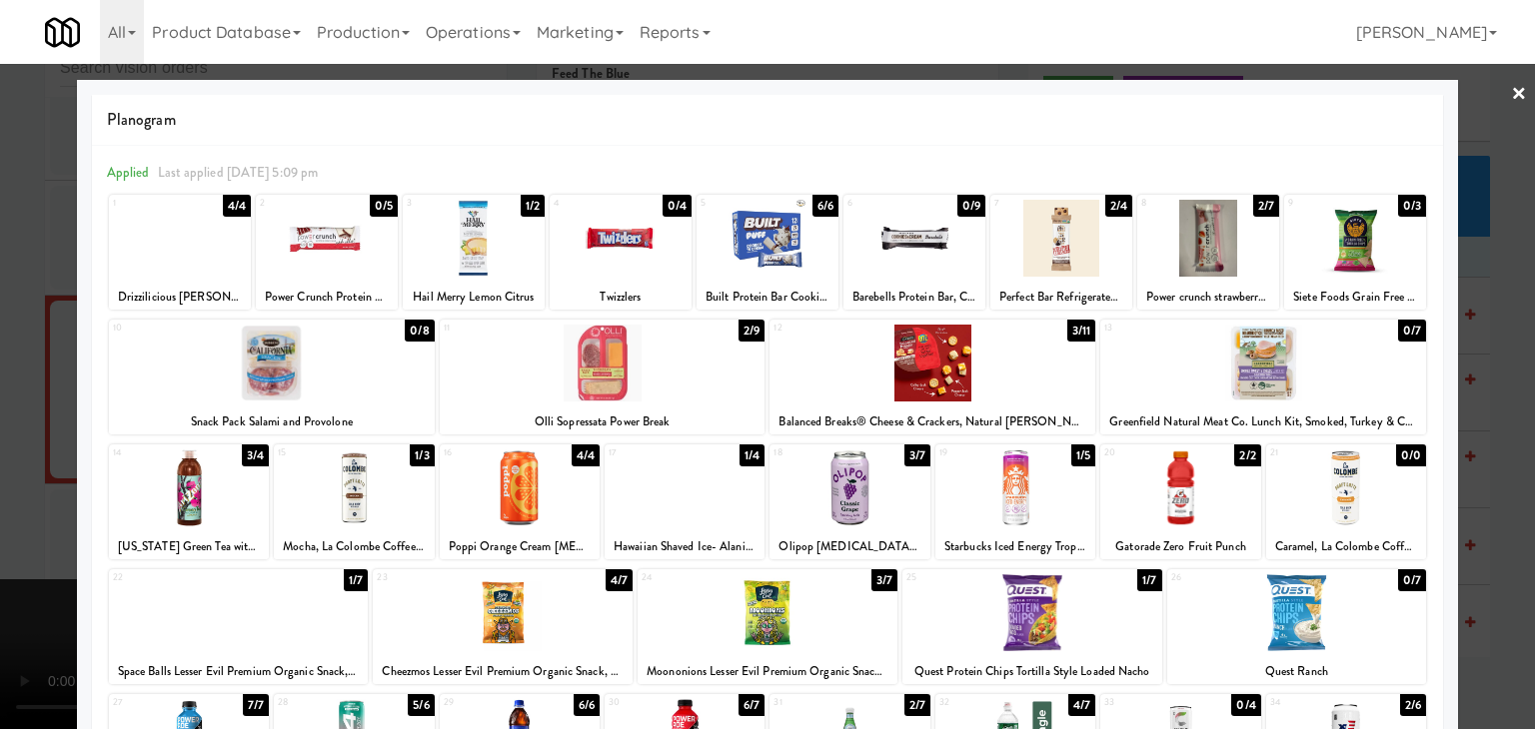
click at [1465, 393] on div at bounding box center [767, 364] width 1535 height 729
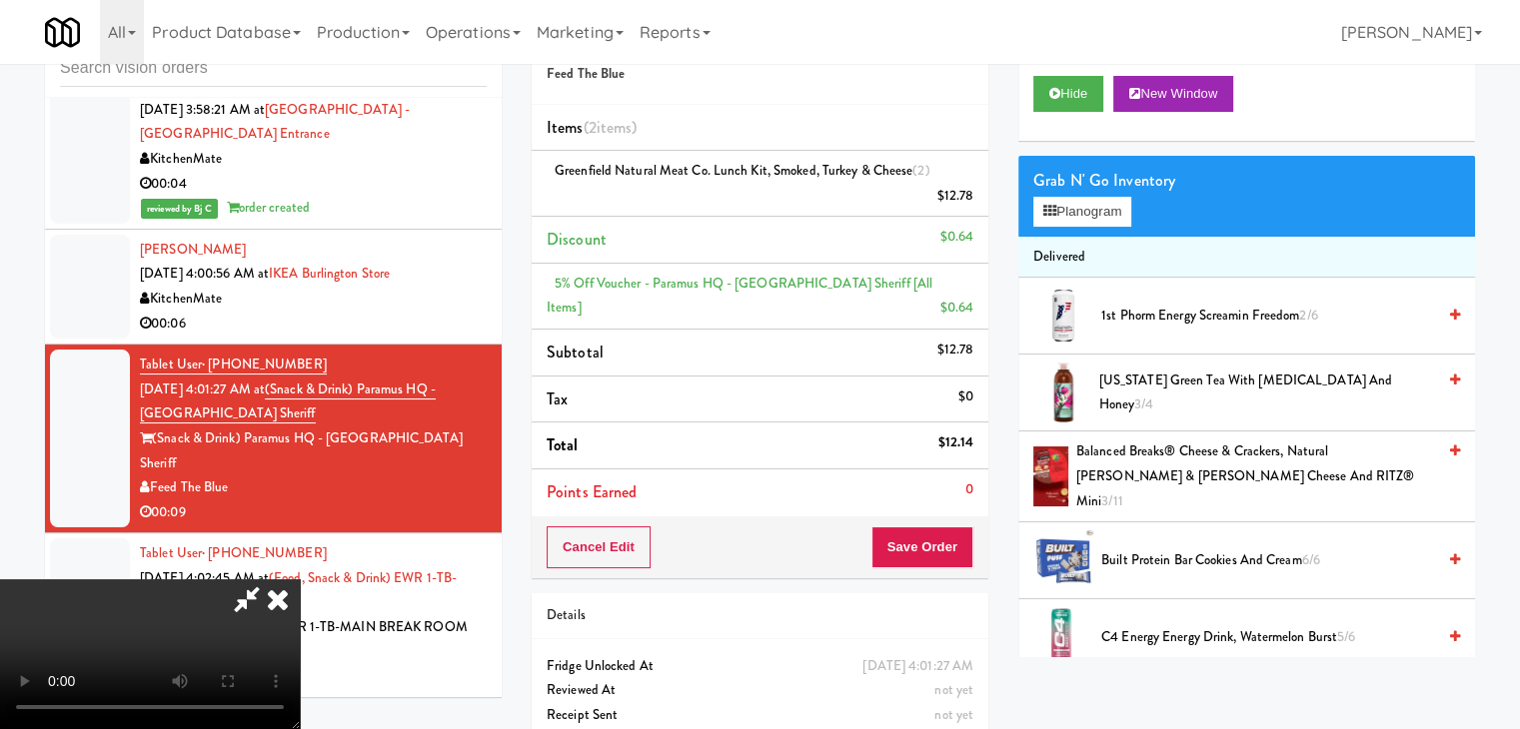
drag, startPoint x: 973, startPoint y: 561, endPoint x: 951, endPoint y: 546, distance: 26.6
click at [968, 556] on div "Cancel Edit Save Order" at bounding box center [760, 548] width 457 height 62
click at [935, 539] on button "Save Order" at bounding box center [922, 548] width 102 height 42
click at [935, 537] on button "Save Order" at bounding box center [922, 548] width 102 height 42
click at [931, 519] on body "Are you sure you want to update this order? Okay Cancel Okay Are you sure you w…" at bounding box center [760, 364] width 1520 height 729
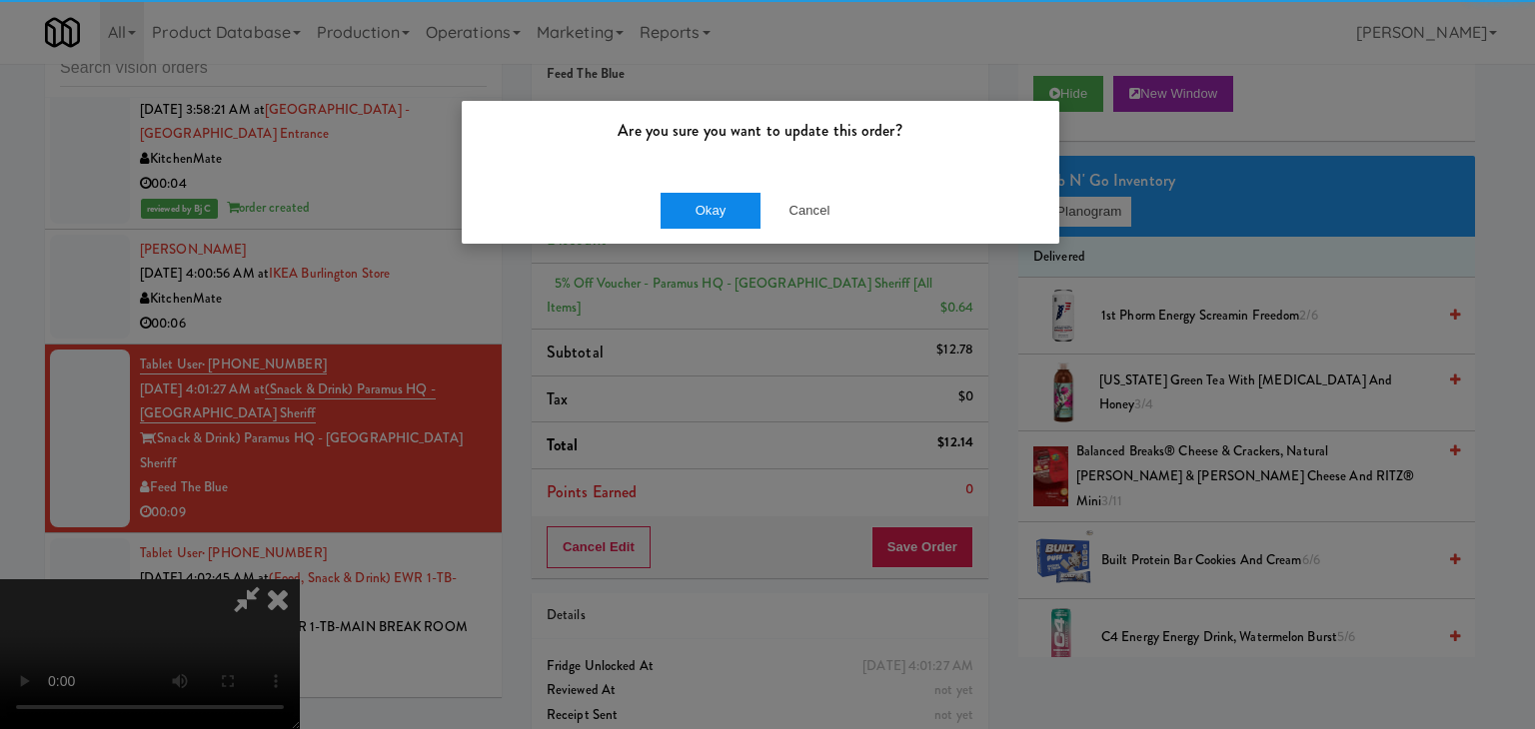
drag, startPoint x: 678, startPoint y: 189, endPoint x: 678, endPoint y: 205, distance: 16.0
click at [678, 191] on div "Okay Cancel" at bounding box center [761, 210] width 598 height 67
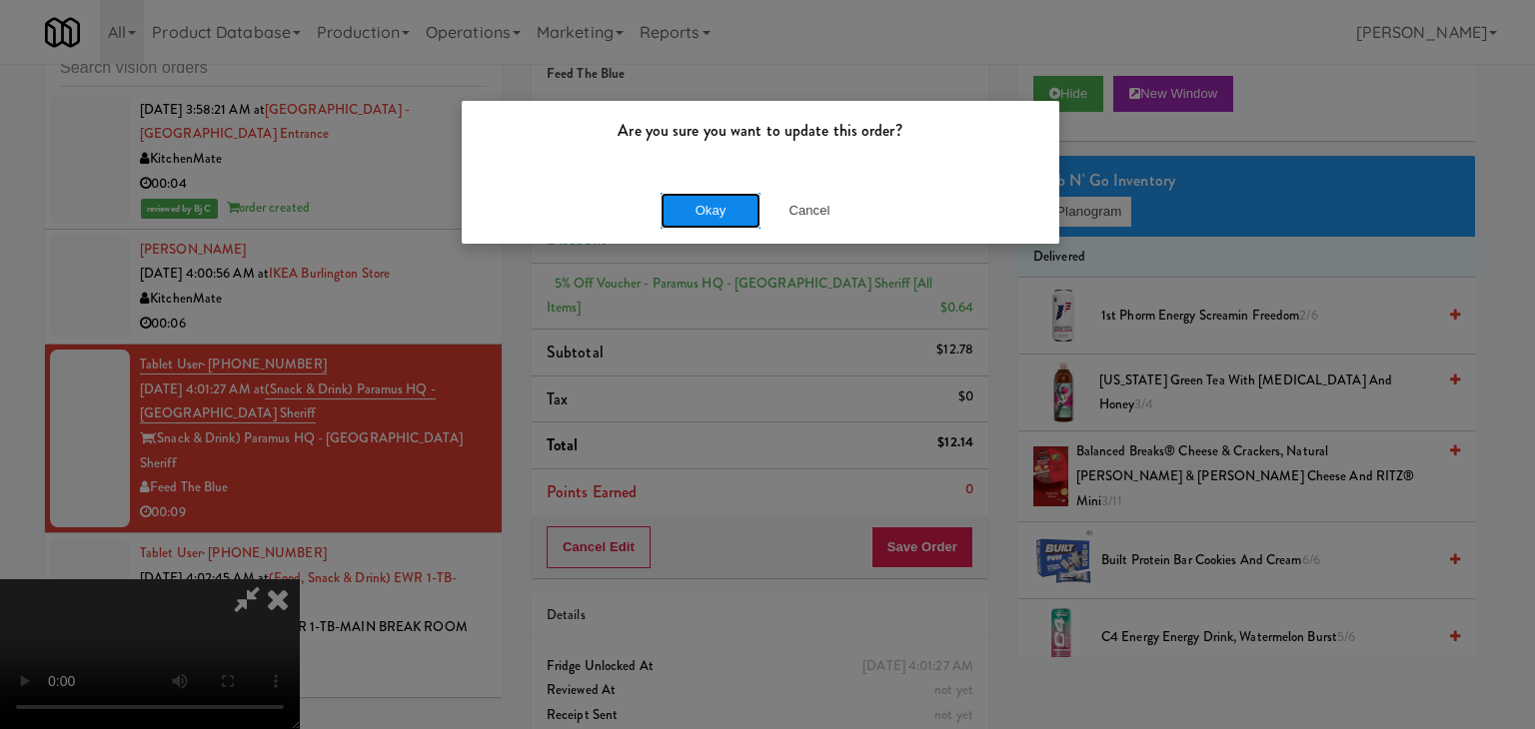
click at [678, 205] on button "Okay" at bounding box center [710, 211] width 100 height 36
click at [678, 207] on div "Okay Cancel" at bounding box center [761, 210] width 598 height 67
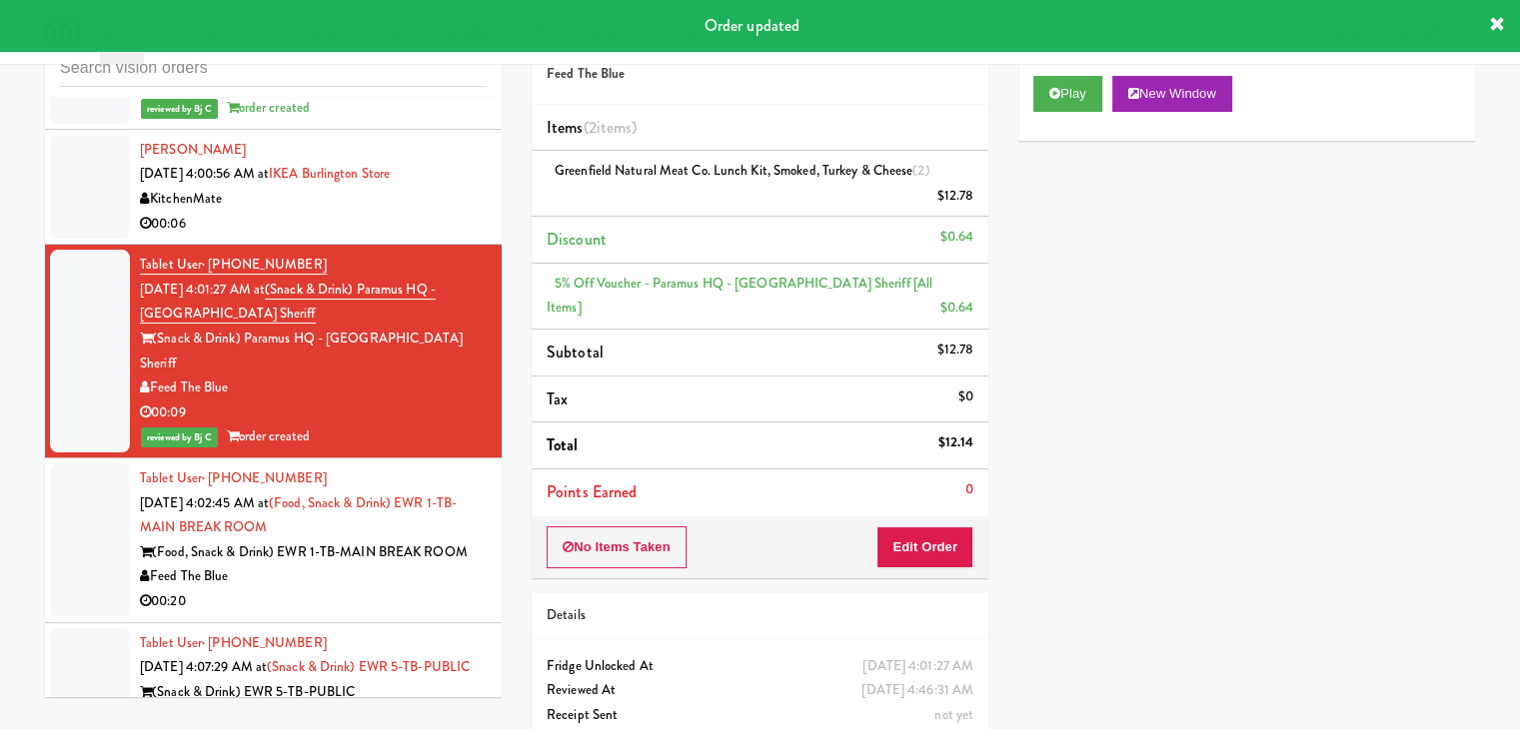
scroll to position [16886, 0]
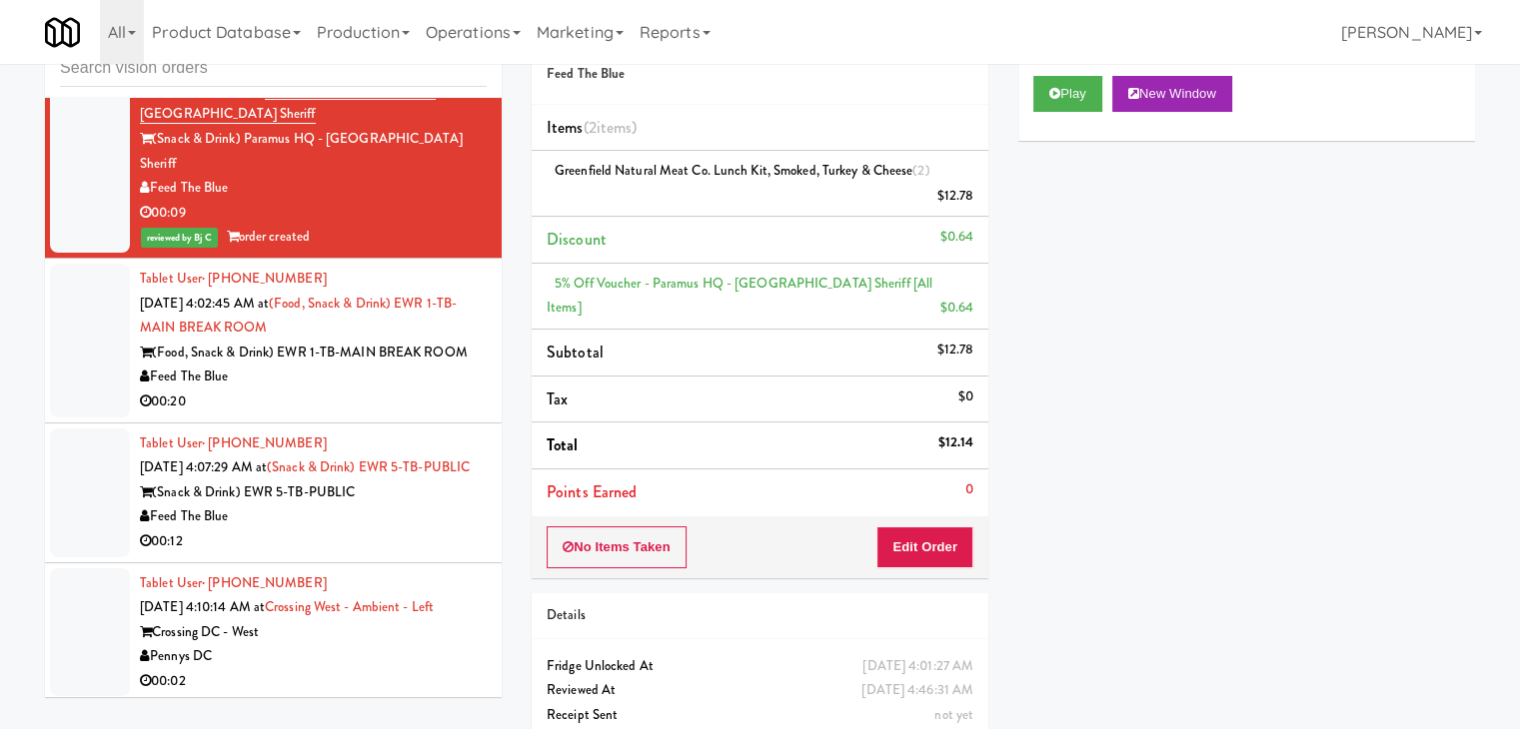
click at [440, 481] on div "(Snack & Drink) EWR 5-TB-PUBLIC" at bounding box center [313, 493] width 347 height 25
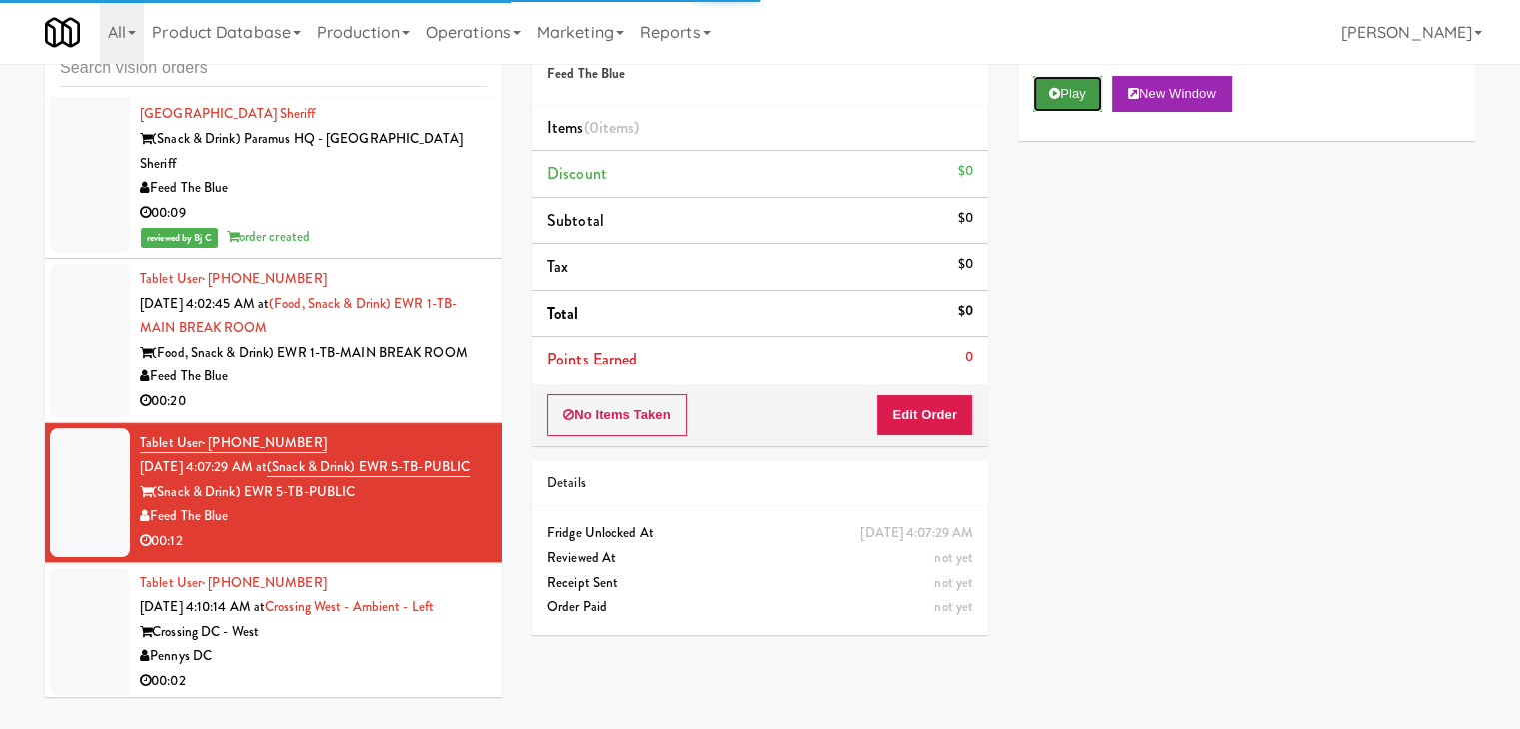
click at [1081, 77] on button "Play" at bounding box center [1067, 94] width 69 height 36
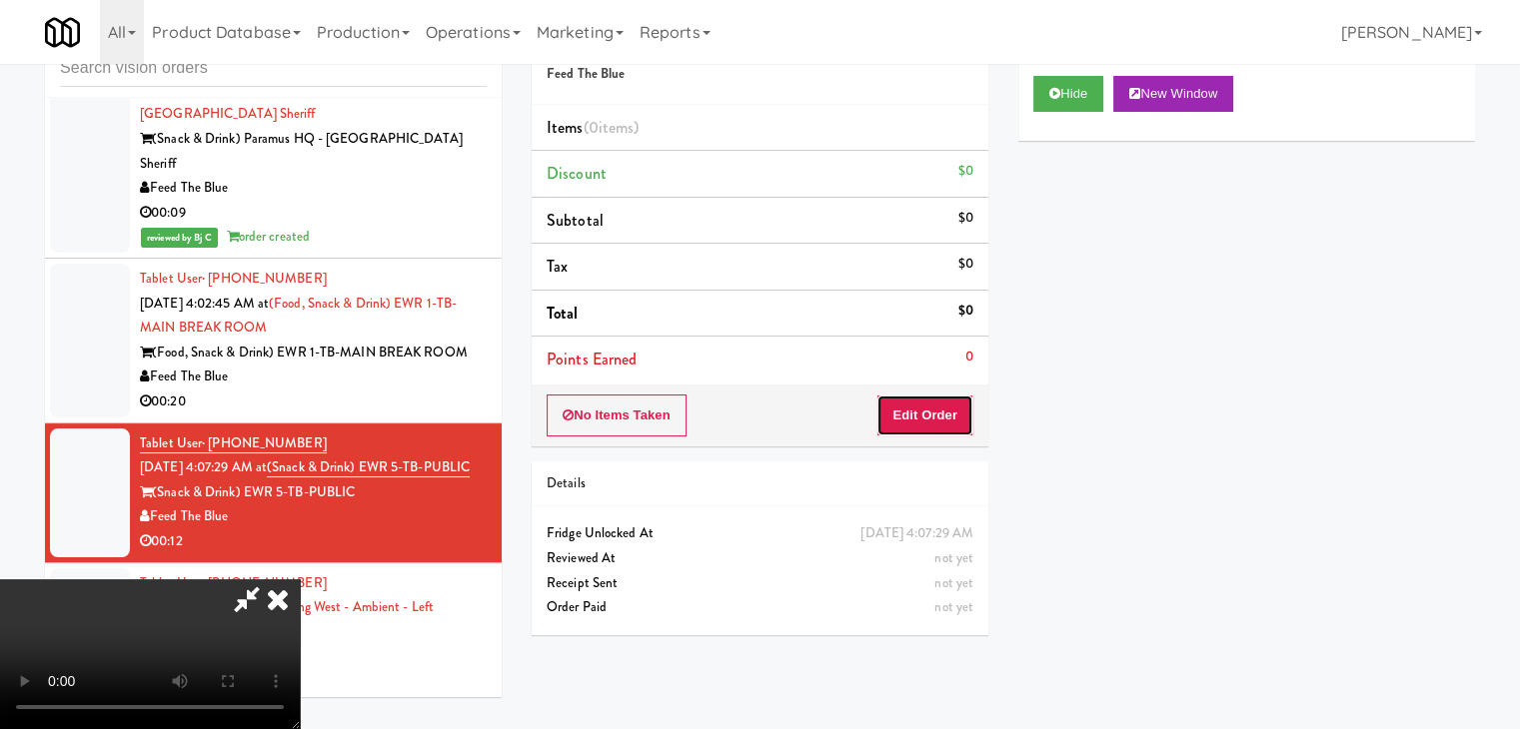
click at [922, 413] on button "Edit Order" at bounding box center [924, 416] width 97 height 42
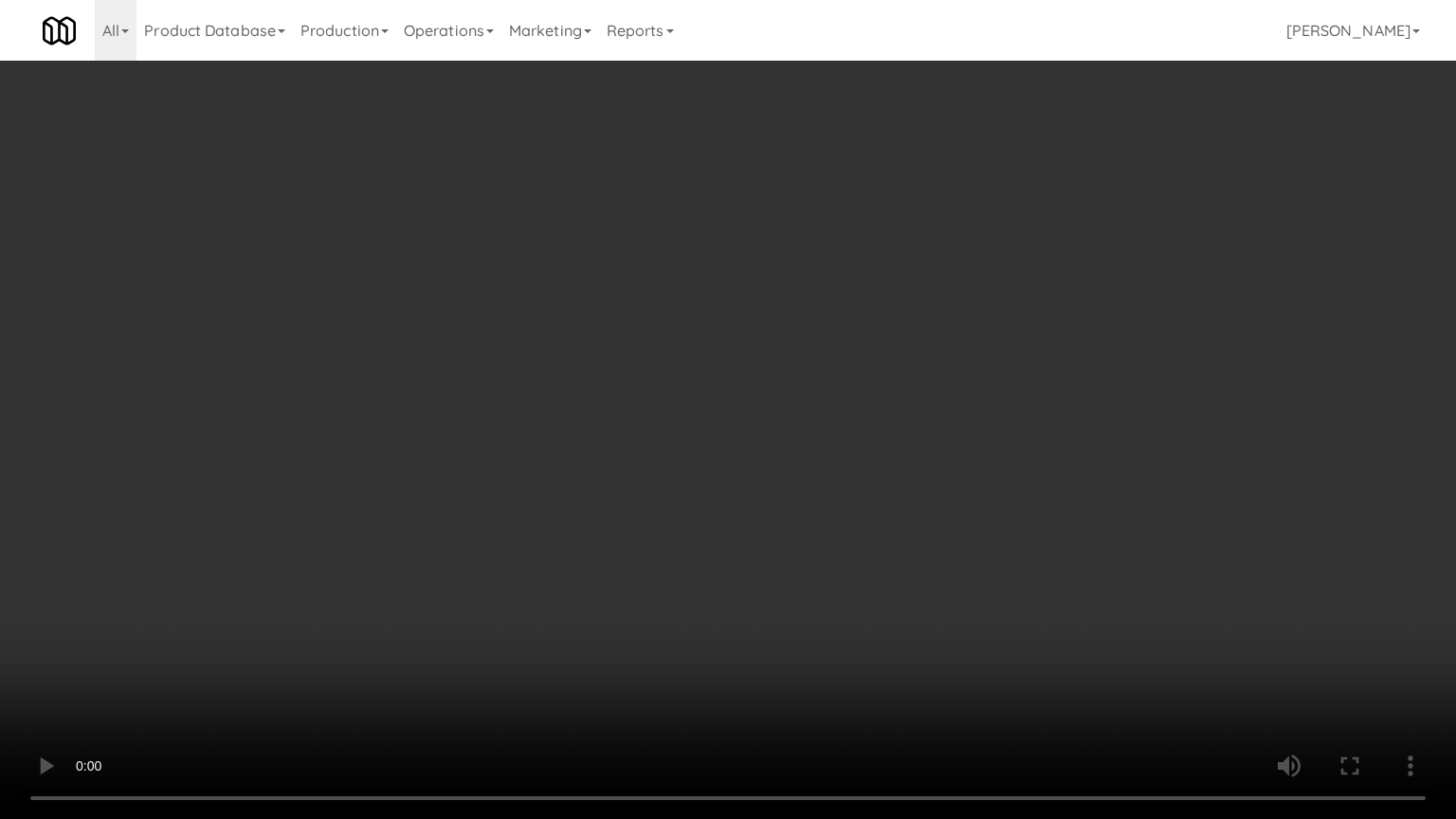
click at [800, 496] on video at bounding box center [728, 409] width 1456 height 819
click at [793, 487] on video at bounding box center [728, 409] width 1456 height 819
click at [796, 475] on video at bounding box center [728, 409] width 1456 height 819
click at [784, 467] on video at bounding box center [728, 409] width 1456 height 819
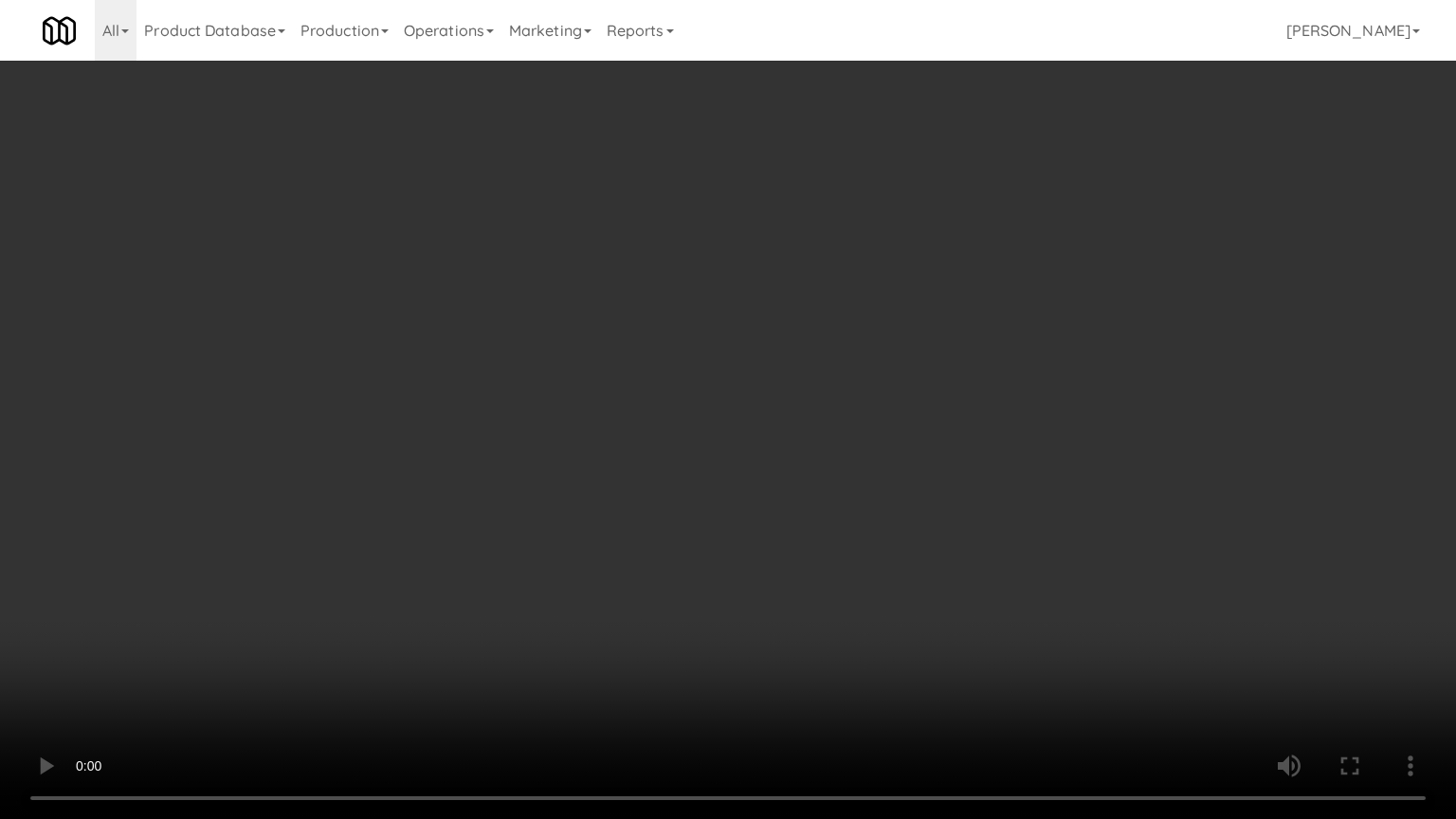
click at [785, 465] on video at bounding box center [728, 409] width 1456 height 819
drag, startPoint x: 787, startPoint y: 465, endPoint x: 796, endPoint y: 460, distance: 10.3
click at [796, 460] on video at bounding box center [728, 409] width 1456 height 819
click at [796, 461] on video at bounding box center [728, 409] width 1456 height 819
click at [797, 463] on video at bounding box center [728, 409] width 1456 height 819
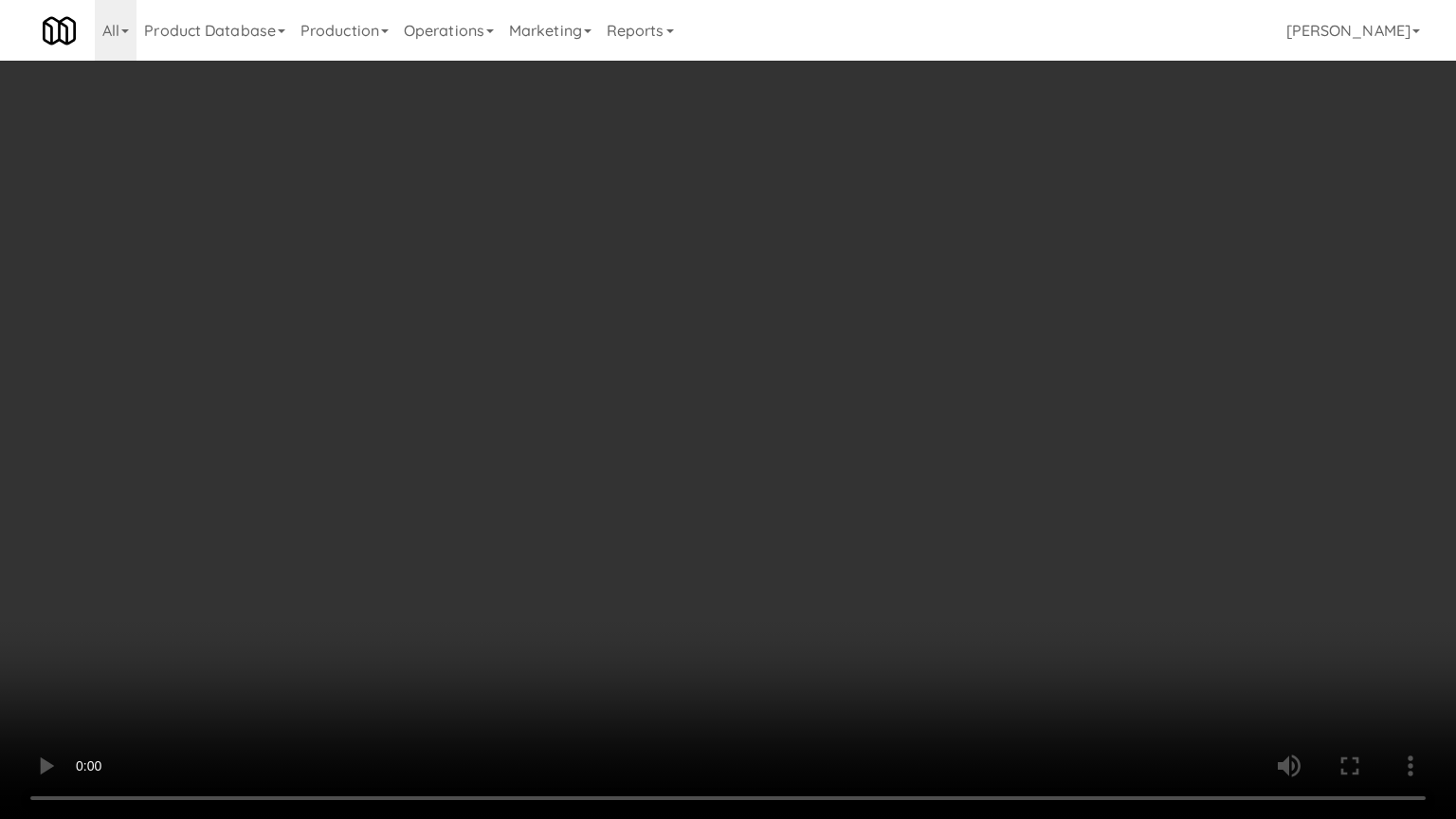
click at [810, 435] on video at bounding box center [728, 409] width 1456 height 819
click at [829, 423] on video at bounding box center [728, 409] width 1456 height 819
click at [842, 400] on video at bounding box center [728, 409] width 1456 height 819
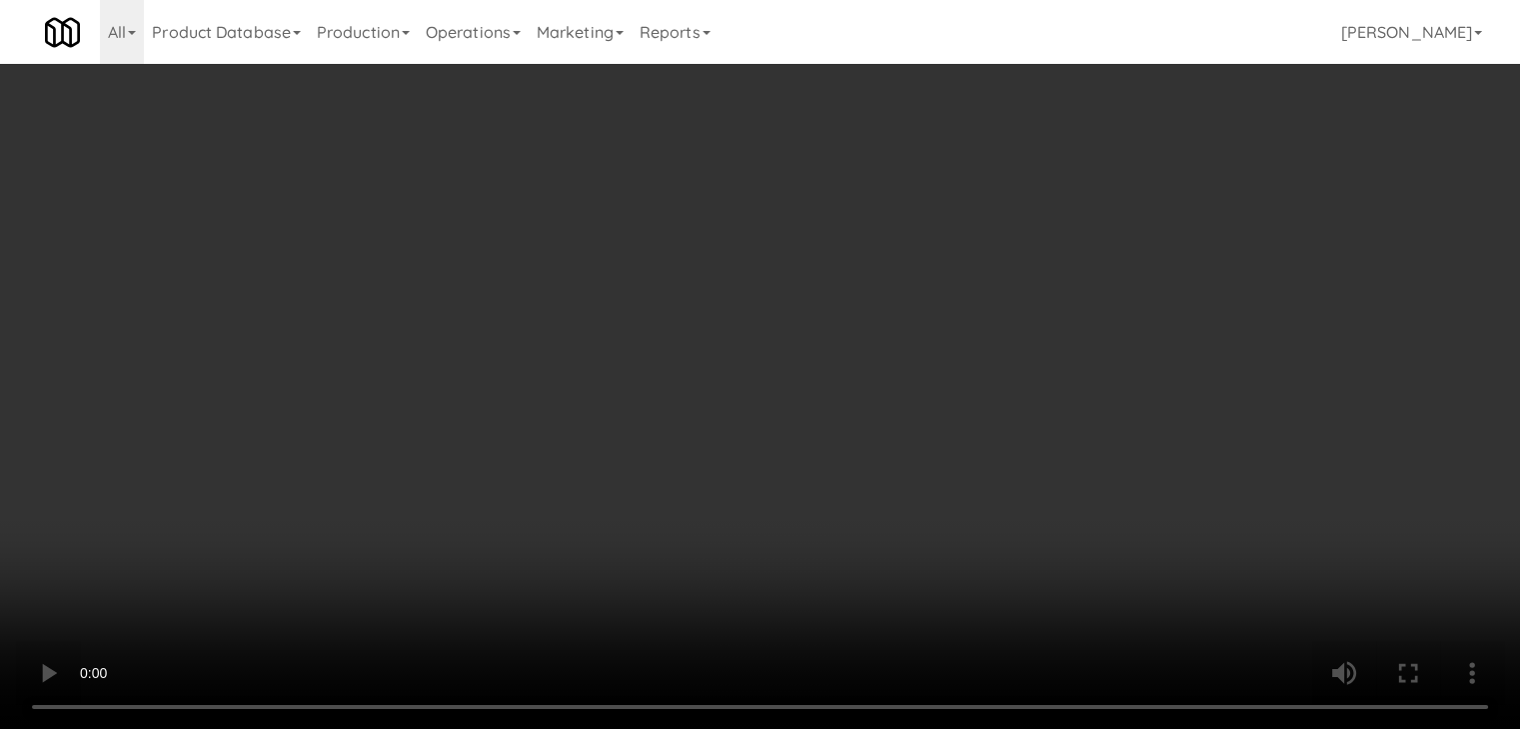
click at [793, 288] on video at bounding box center [760, 364] width 1520 height 729
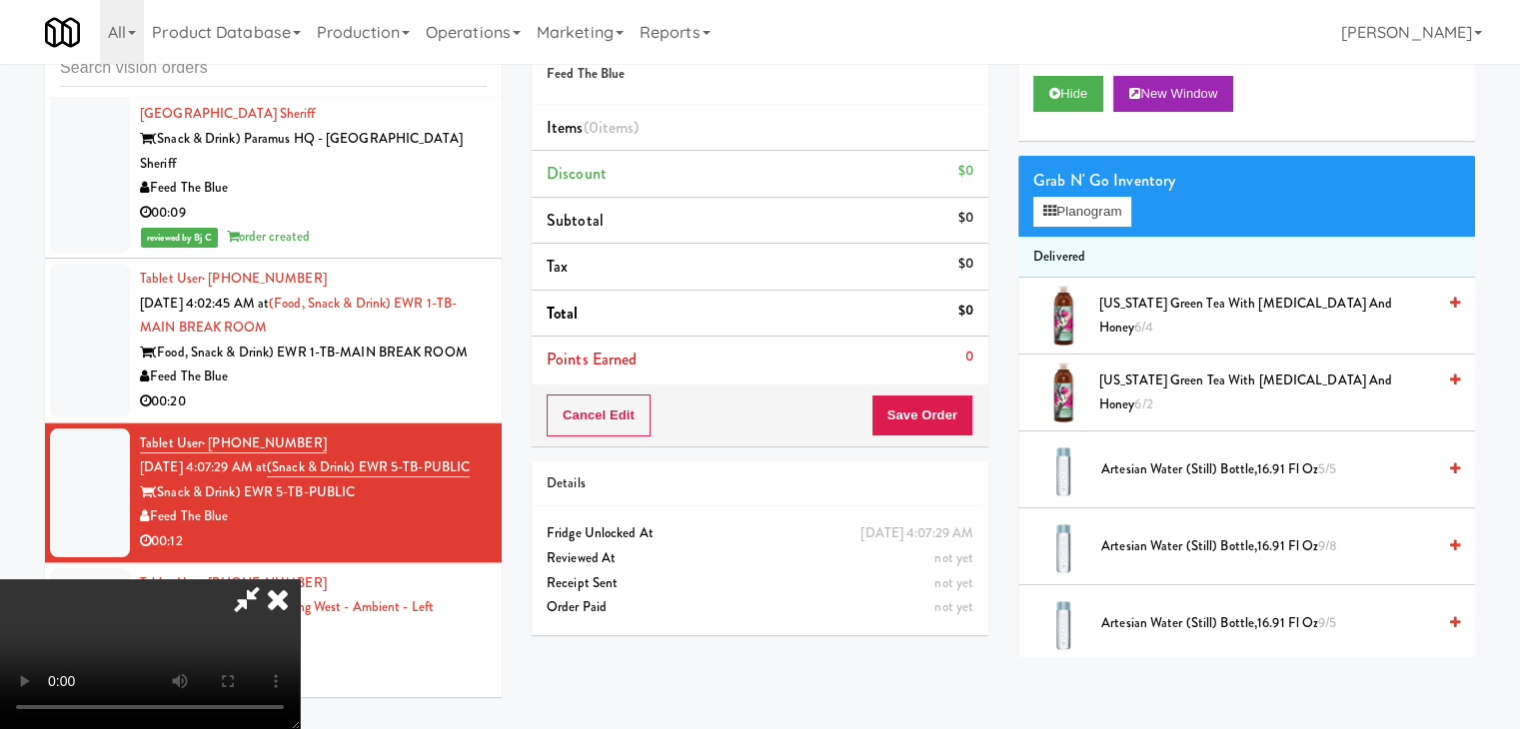
click at [300, 580] on video at bounding box center [150, 655] width 300 height 150
drag, startPoint x: 803, startPoint y: 274, endPoint x: 929, endPoint y: 240, distance: 130.4
click at [300, 580] on video at bounding box center [150, 655] width 300 height 150
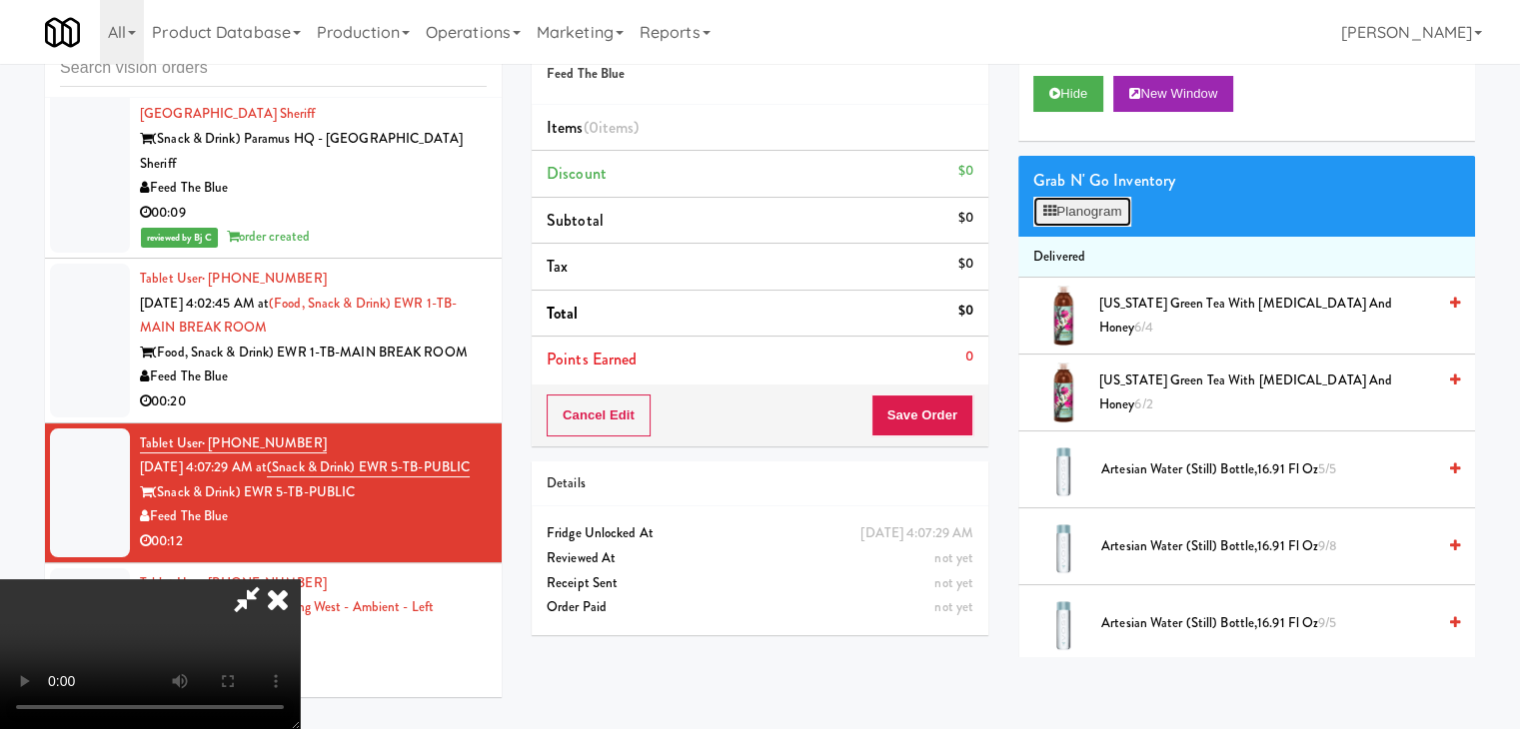
click at [1095, 217] on button "Planogram" at bounding box center [1082, 212] width 98 height 30
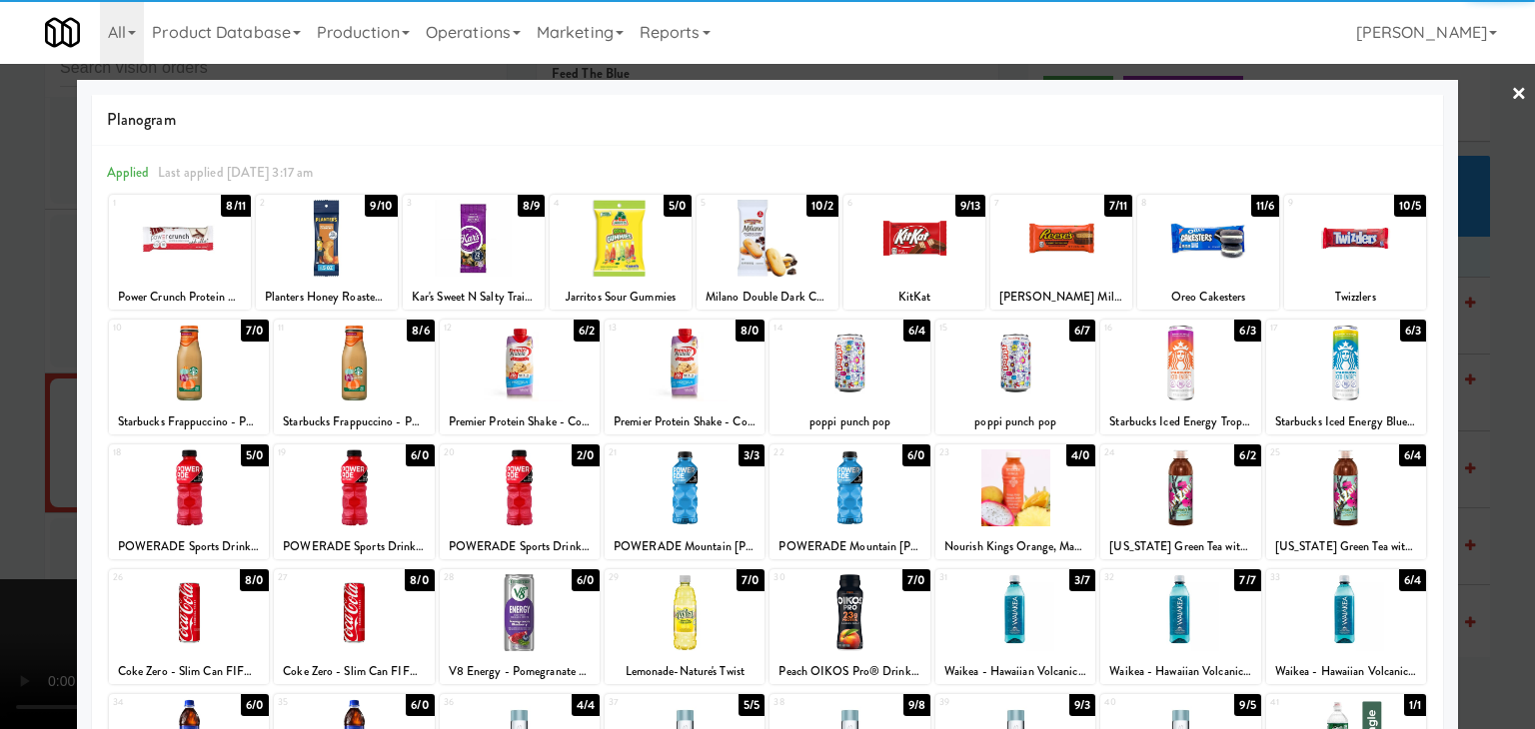
click at [615, 270] on div at bounding box center [621, 238] width 142 height 77
drag, startPoint x: 615, startPoint y: 270, endPoint x: 571, endPoint y: 279, distance: 44.9
click at [613, 270] on div at bounding box center [621, 238] width 142 height 77
drag, startPoint x: 20, startPoint y: 325, endPoint x: 32, endPoint y: 315, distance: 15.6
click at [20, 322] on div at bounding box center [767, 364] width 1535 height 729
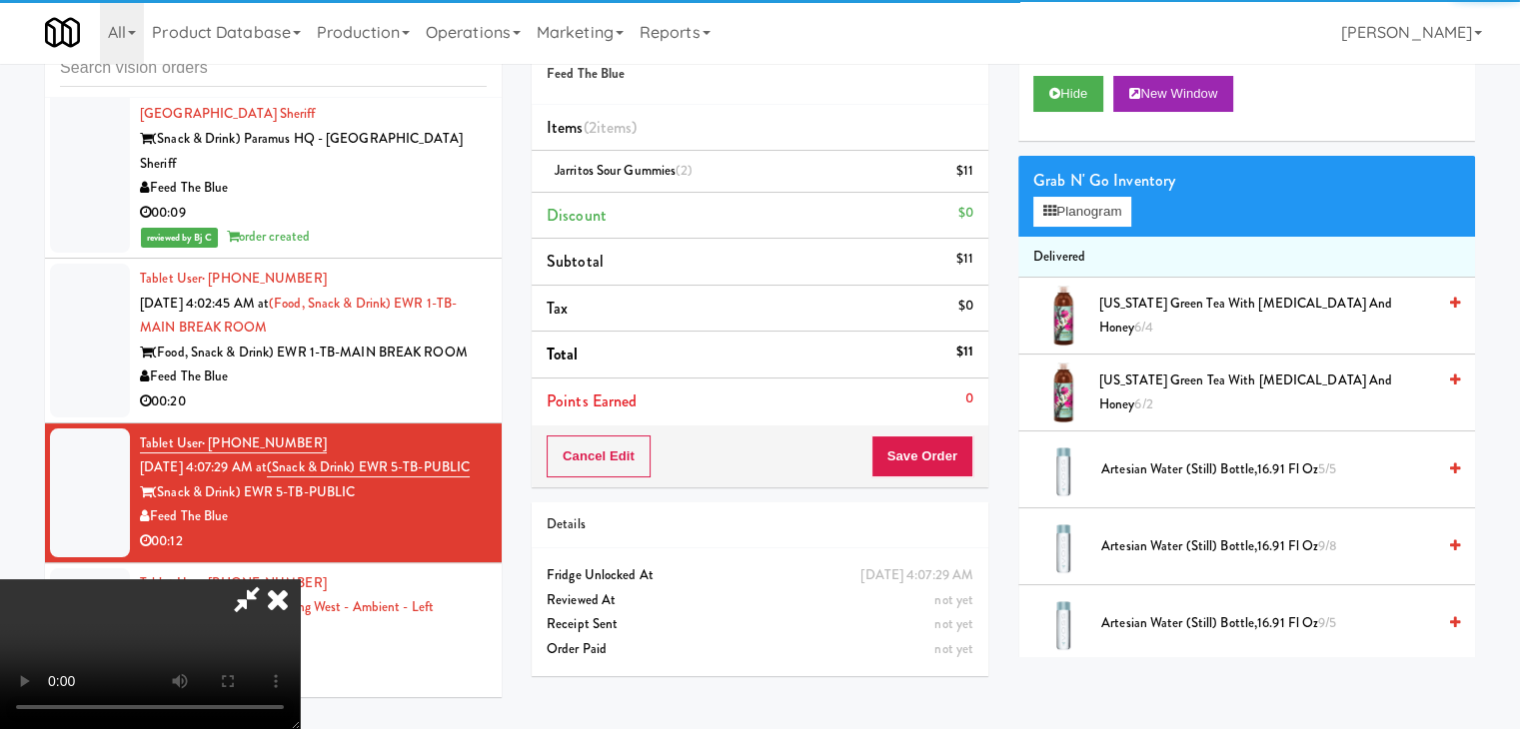
click at [300, 580] on video at bounding box center [150, 655] width 300 height 150
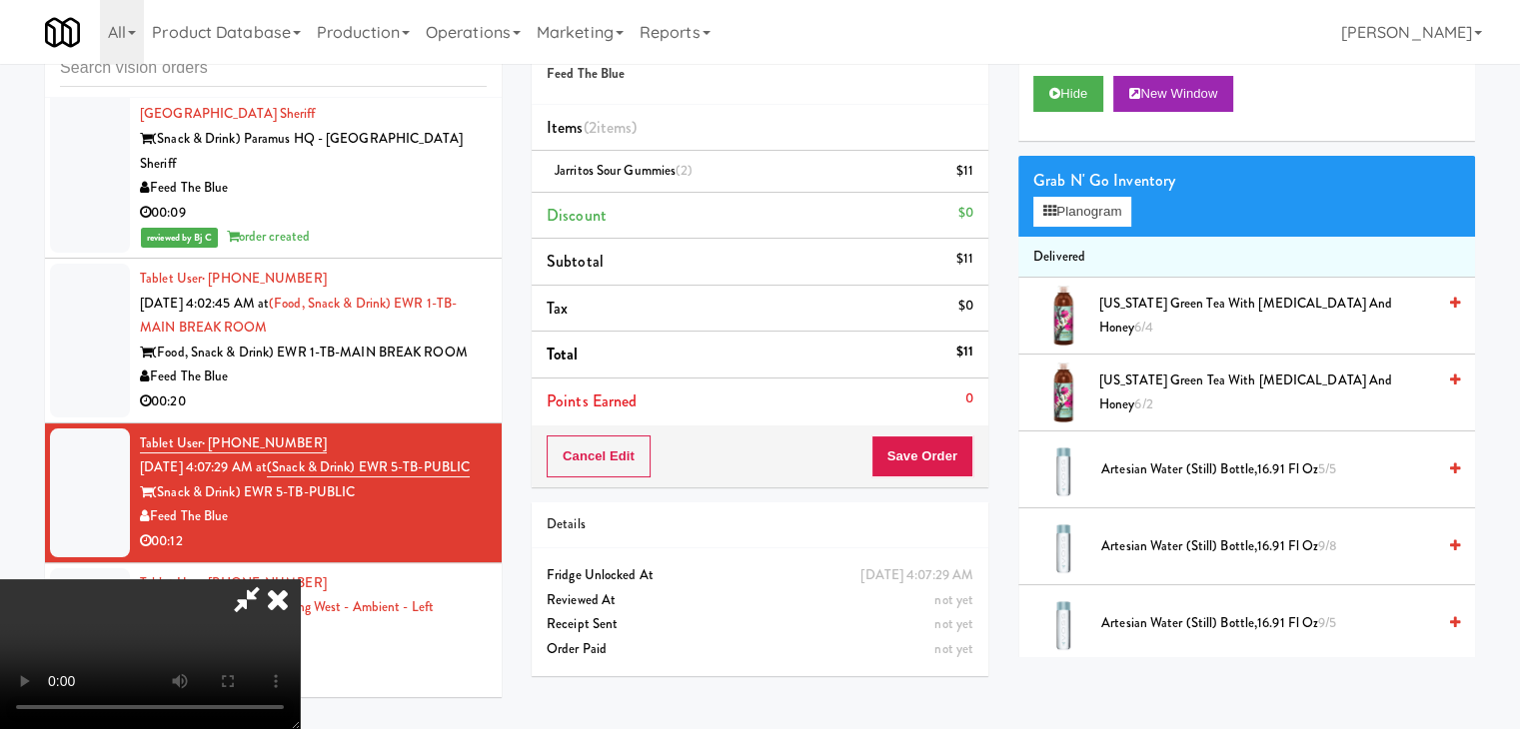
click at [300, 580] on video at bounding box center [150, 655] width 300 height 150
click at [1095, 220] on button "Planogram" at bounding box center [1082, 212] width 98 height 30
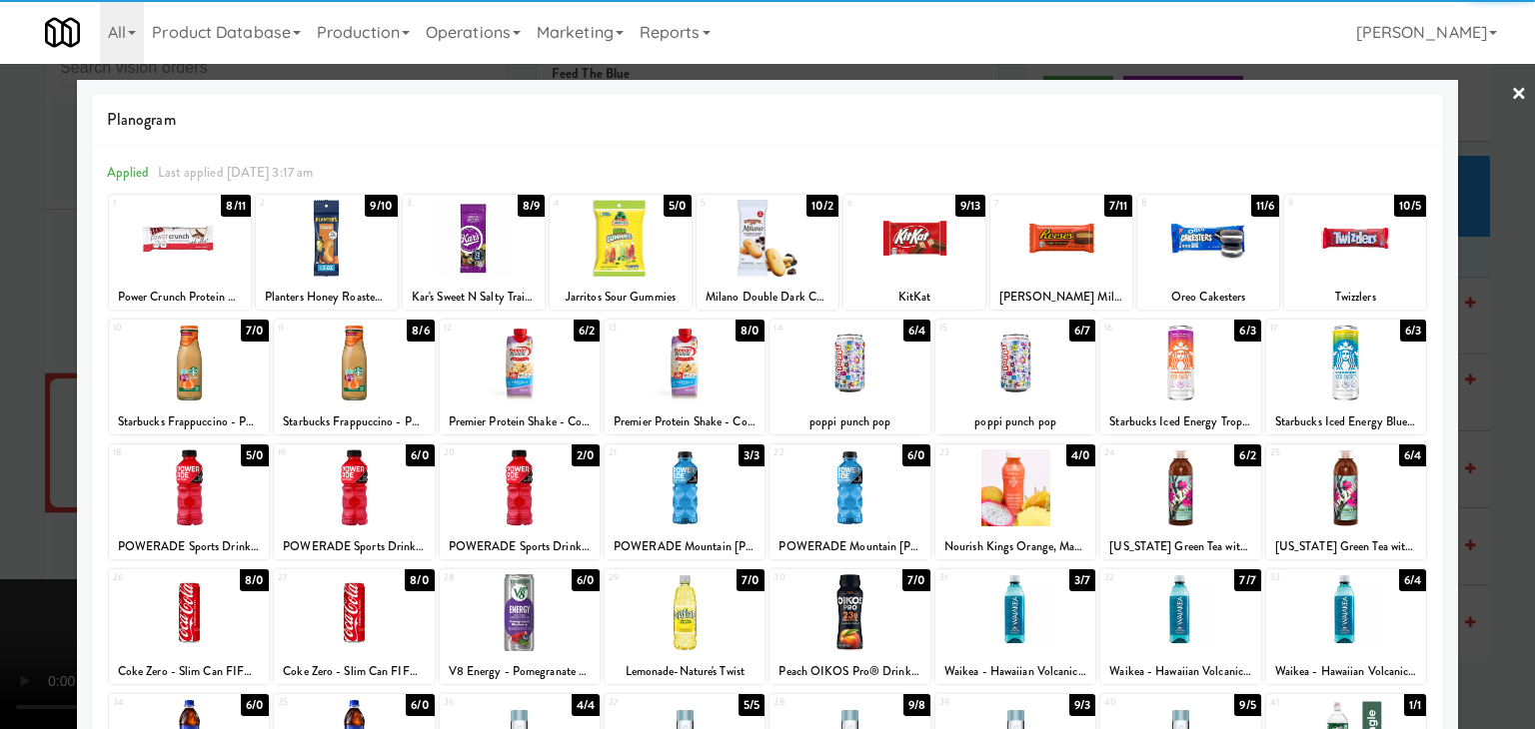
drag, startPoint x: 0, startPoint y: 249, endPoint x: 184, endPoint y: 248, distance: 183.9
click at [3, 249] on div at bounding box center [767, 364] width 1535 height 729
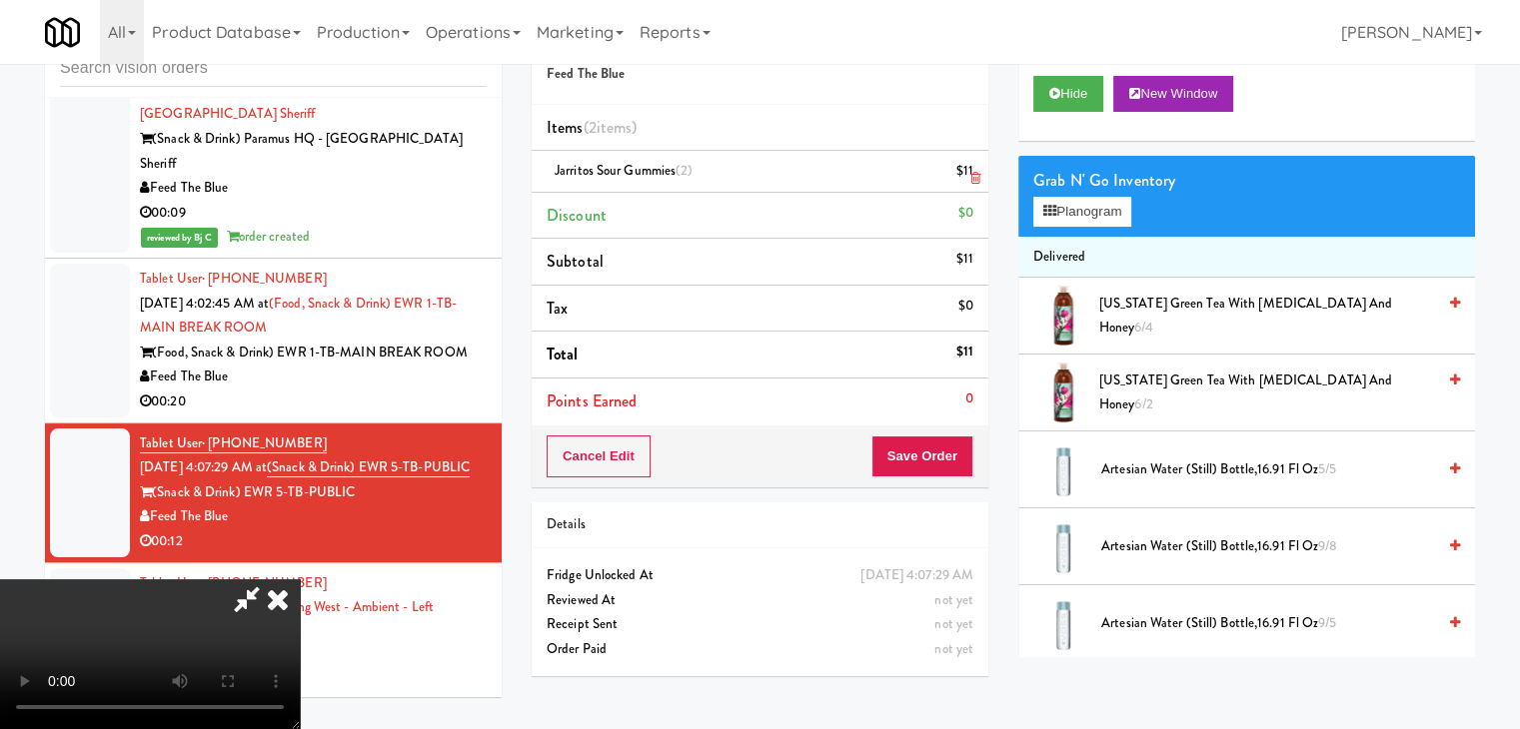
click at [974, 179] on icon at bounding box center [975, 178] width 10 height 13
click at [959, 459] on button "Save Order" at bounding box center [922, 457] width 102 height 42
click at [959, 458] on button "Save Order" at bounding box center [922, 457] width 102 height 42
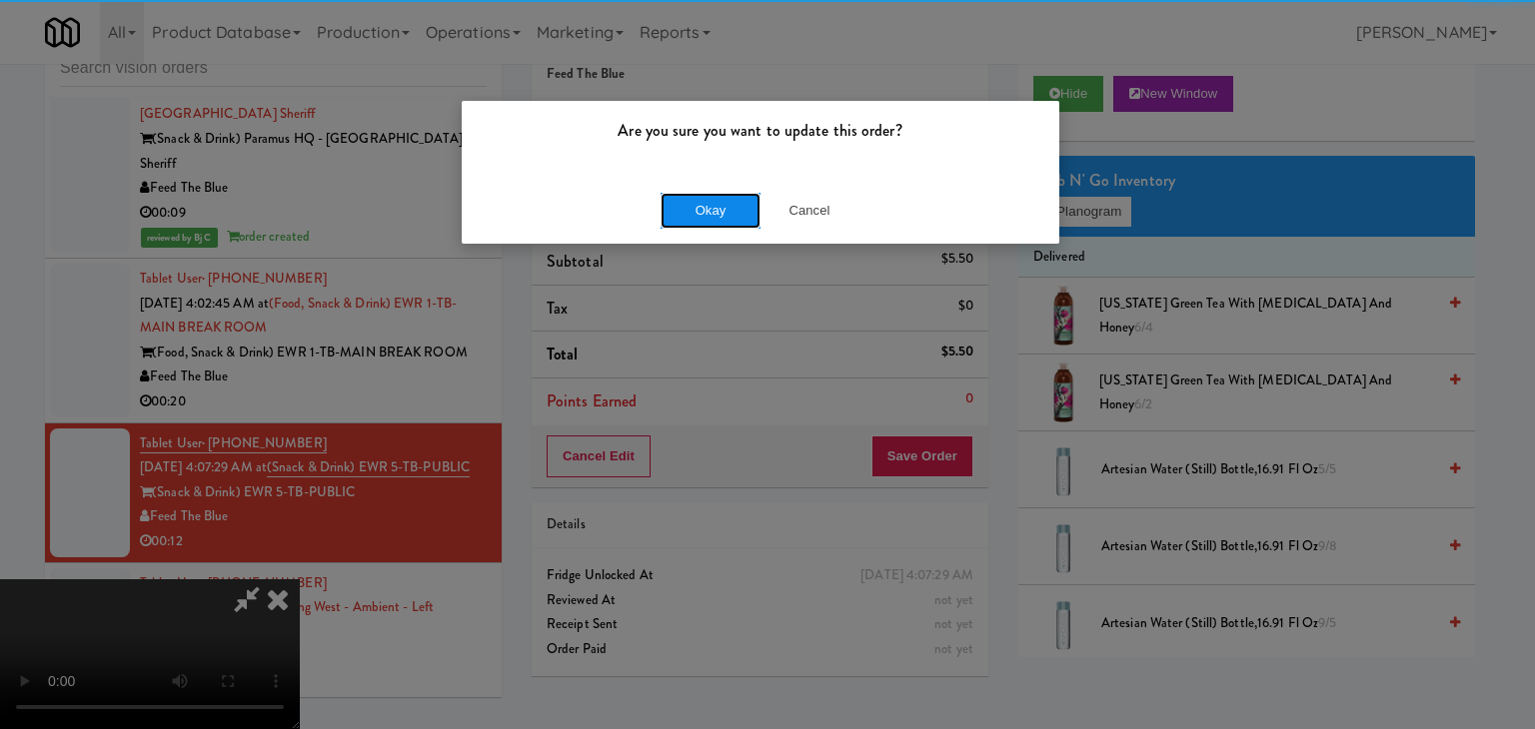
click at [703, 200] on button "Okay" at bounding box center [710, 211] width 100 height 36
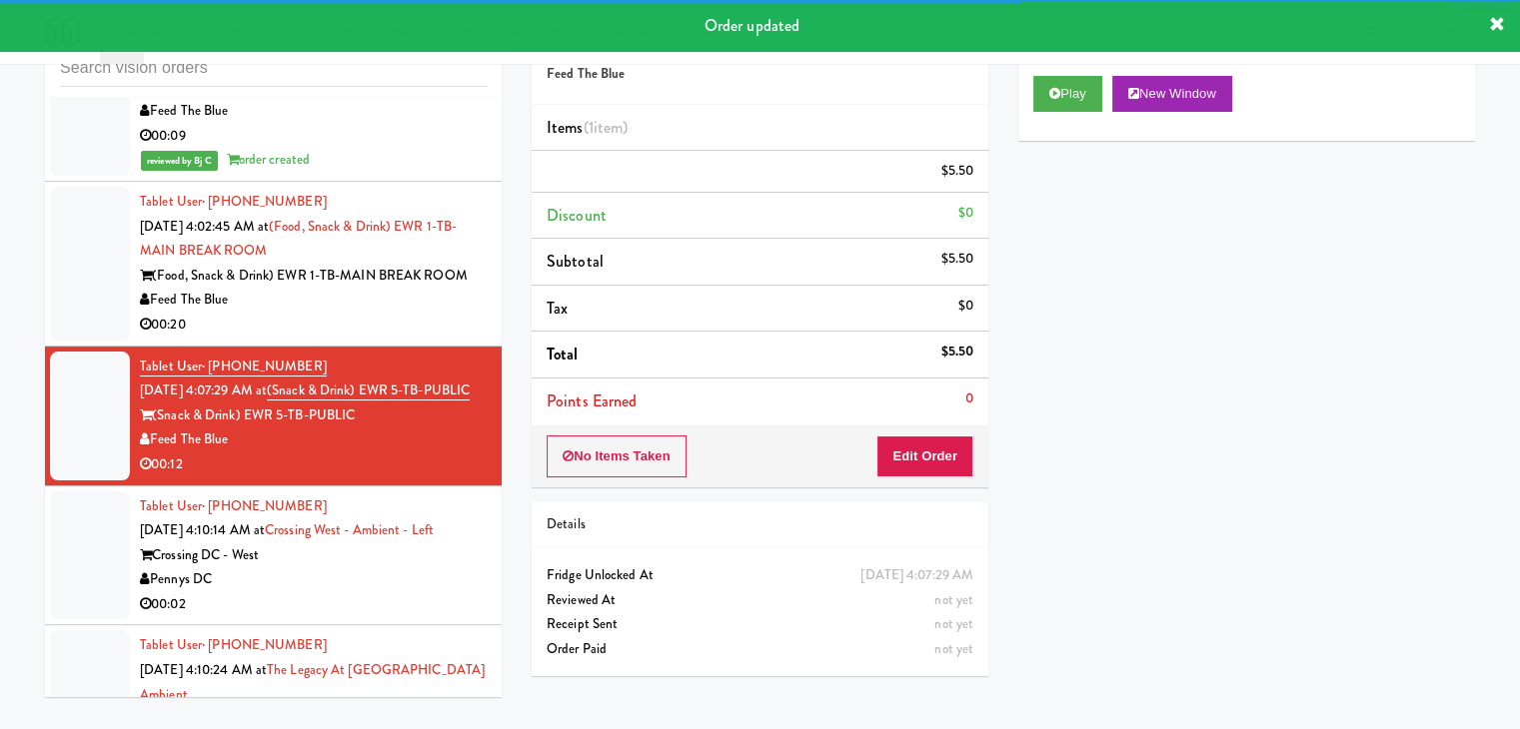
scroll to position [17086, 0]
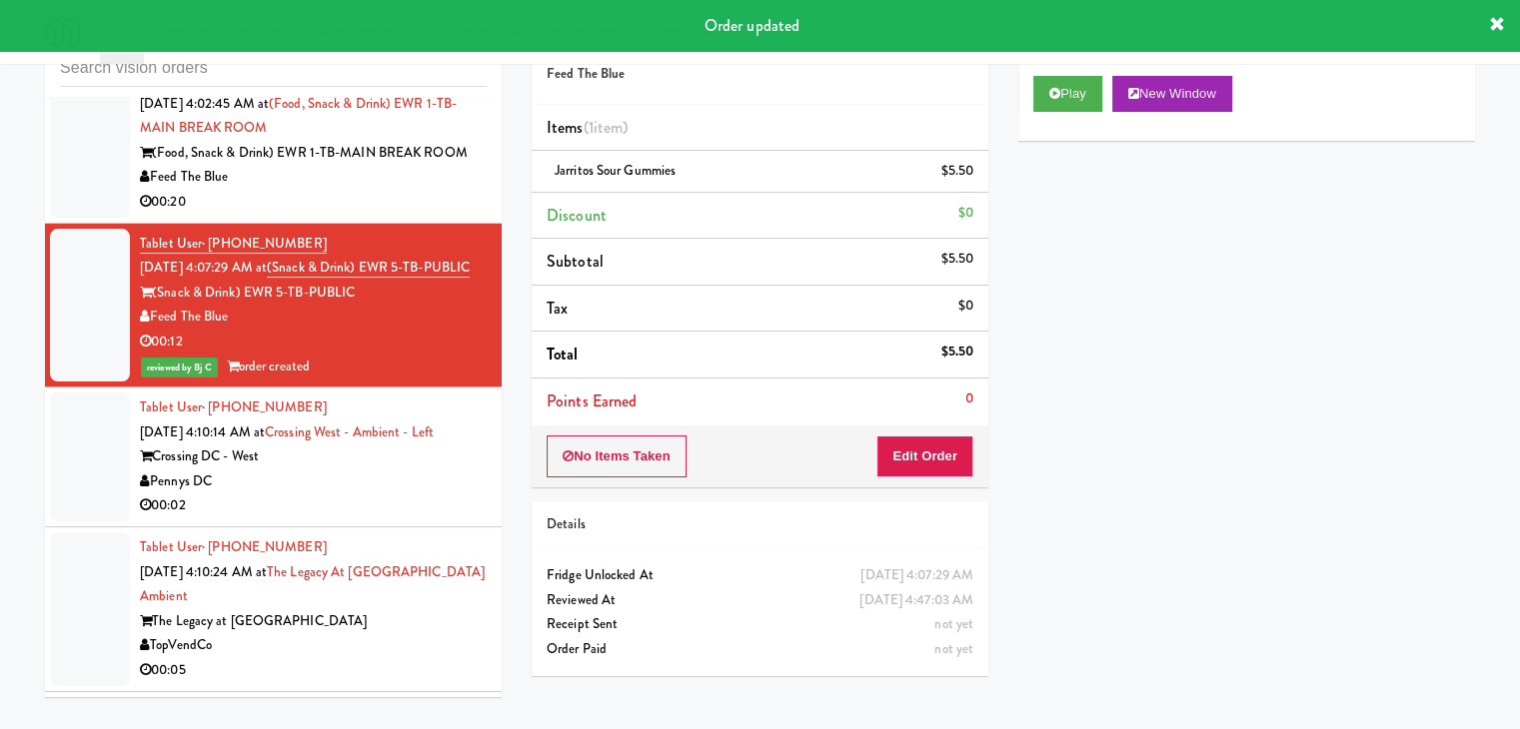
drag, startPoint x: 415, startPoint y: 364, endPoint x: 392, endPoint y: 370, distance: 23.8
click at [415, 494] on div "00:02" at bounding box center [313, 506] width 347 height 25
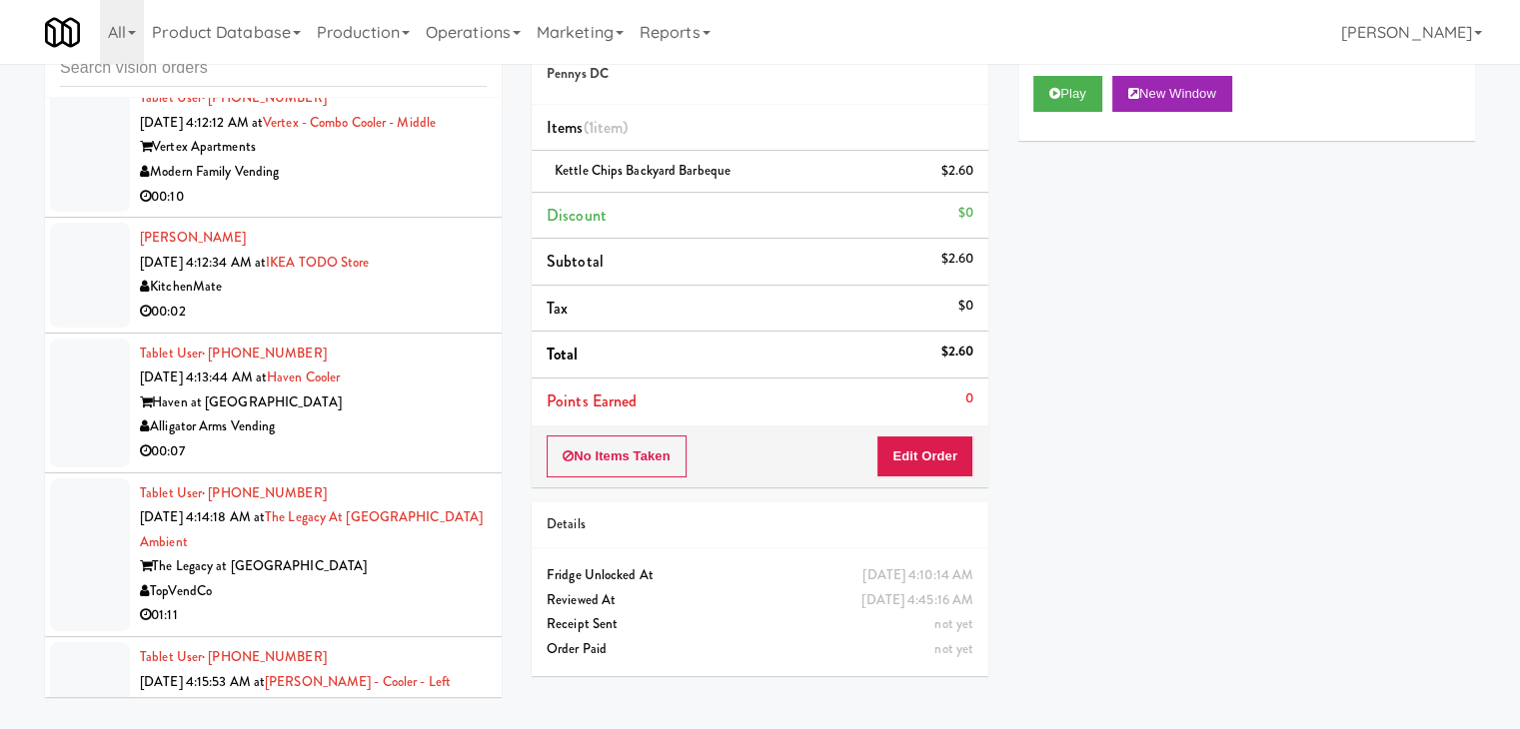
scroll to position [17886, 0]
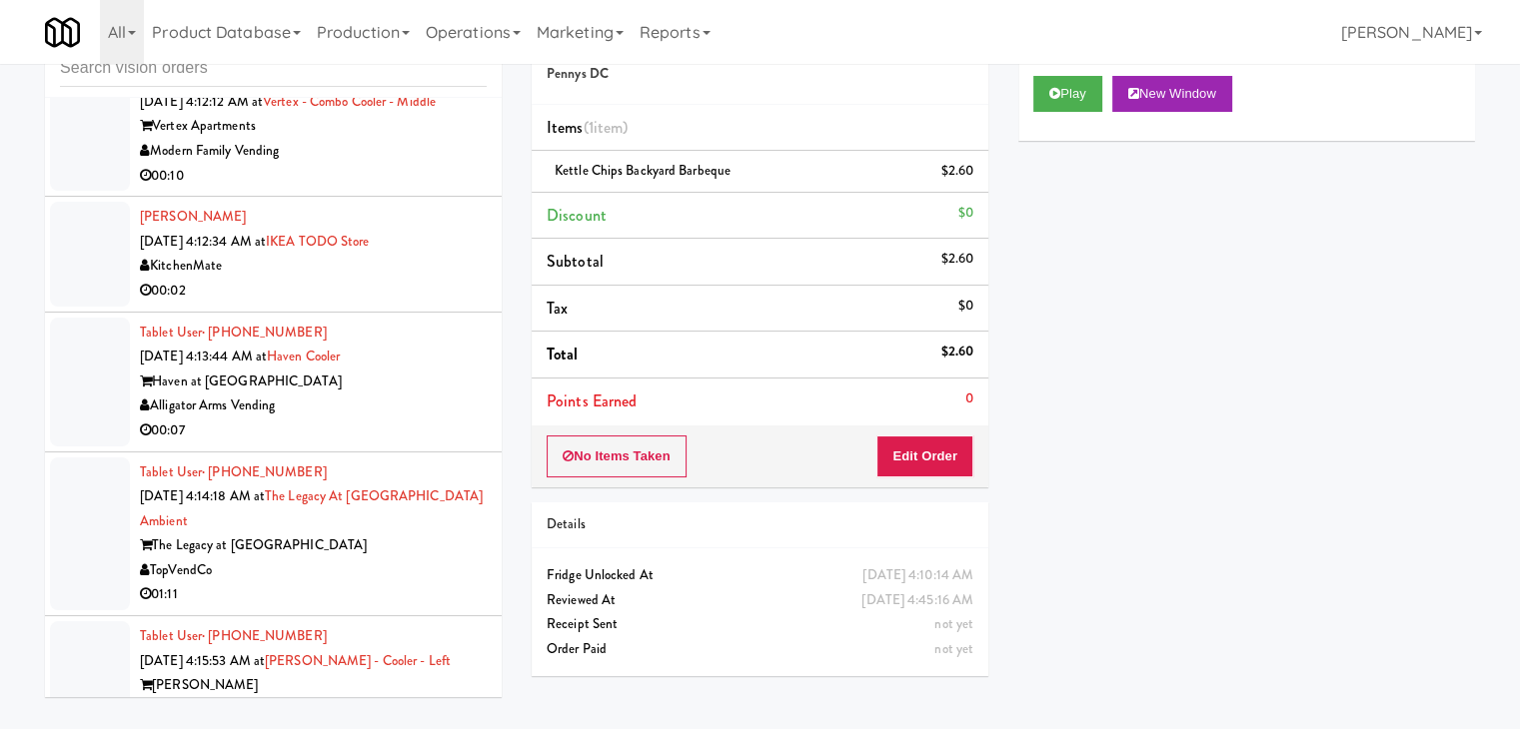
click at [428, 394] on div "Alligator Arms Vending" at bounding box center [313, 406] width 347 height 25
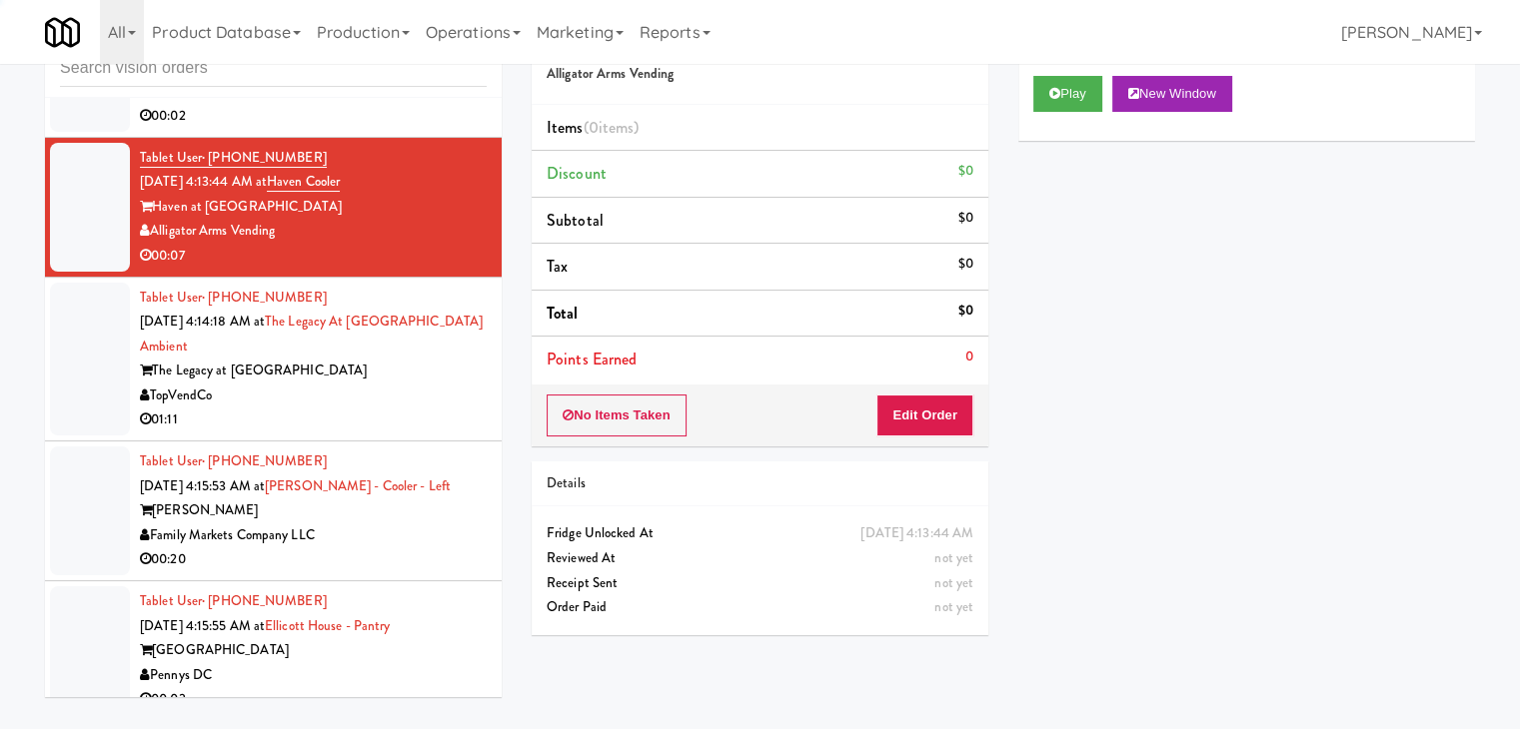
scroll to position [18285, 0]
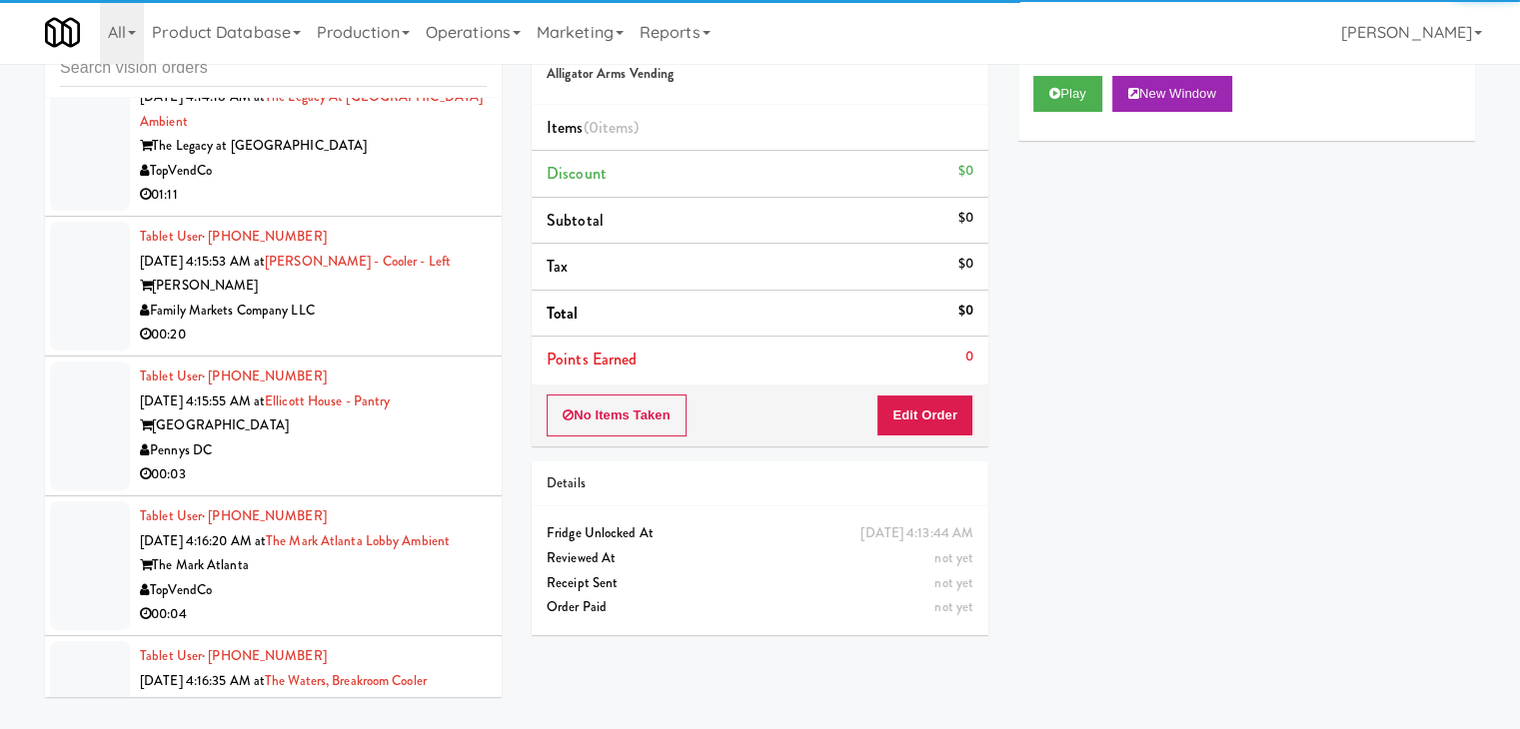
click at [411, 463] on div "00:03" at bounding box center [313, 475] width 347 height 25
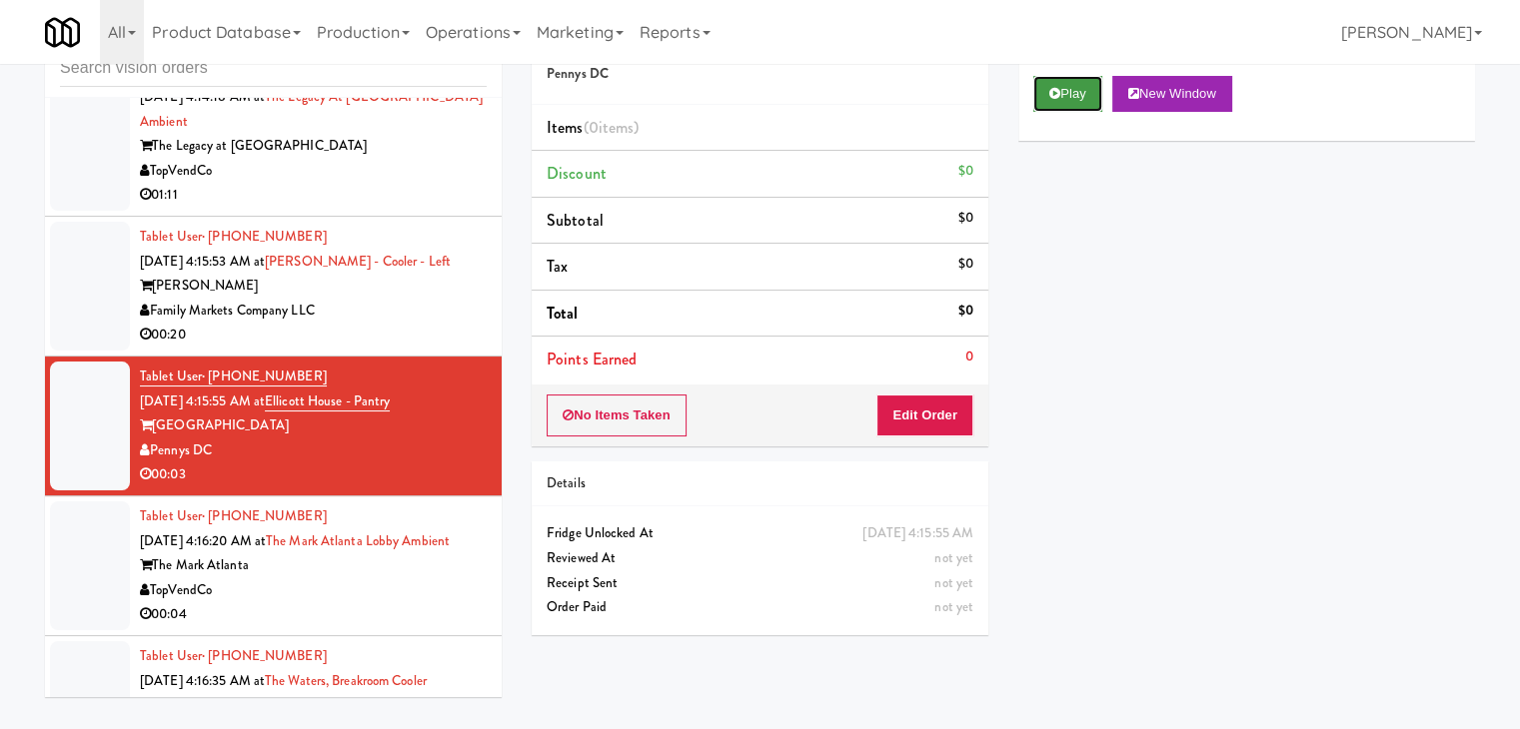
click at [1071, 99] on button "Play" at bounding box center [1067, 94] width 69 height 36
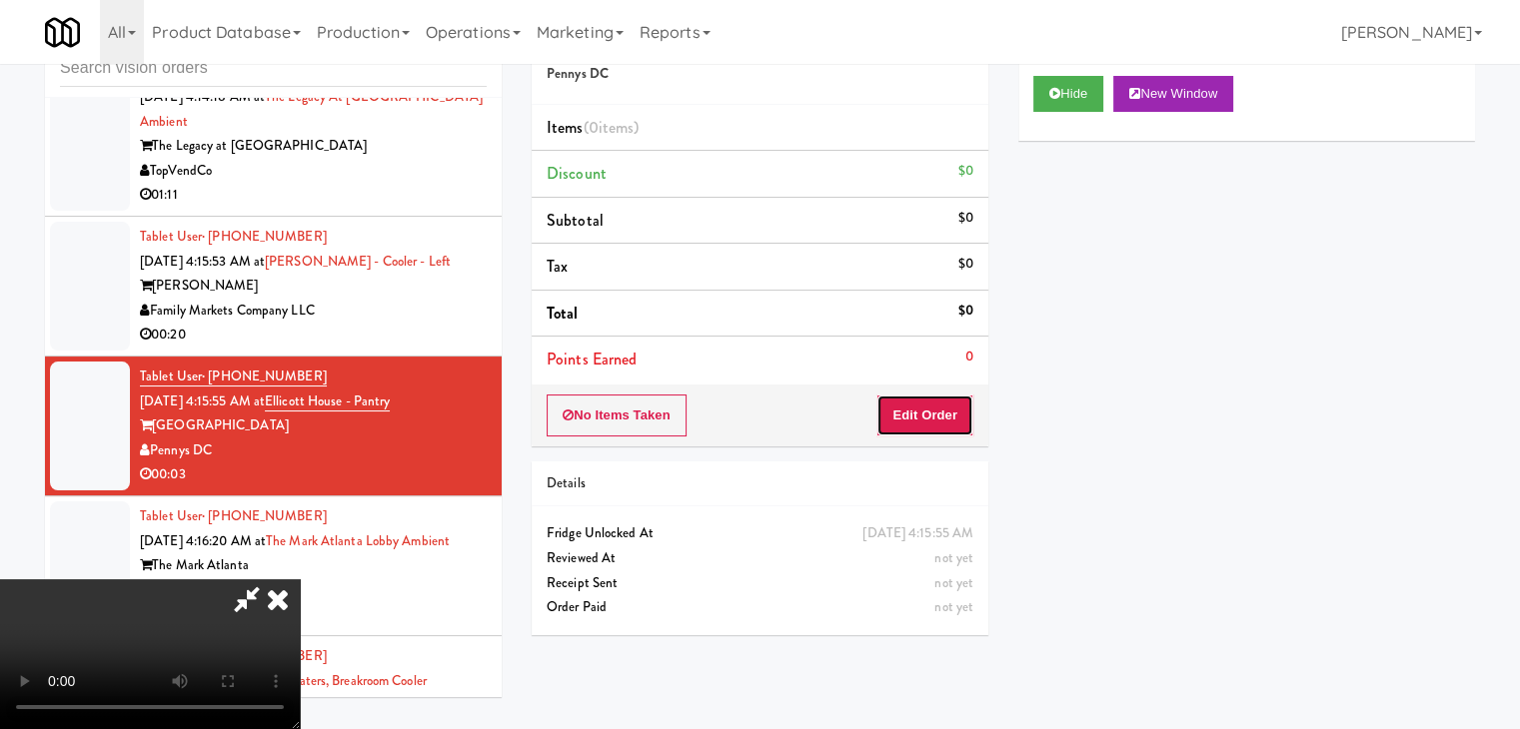
click at [923, 405] on button "Edit Order" at bounding box center [924, 416] width 97 height 42
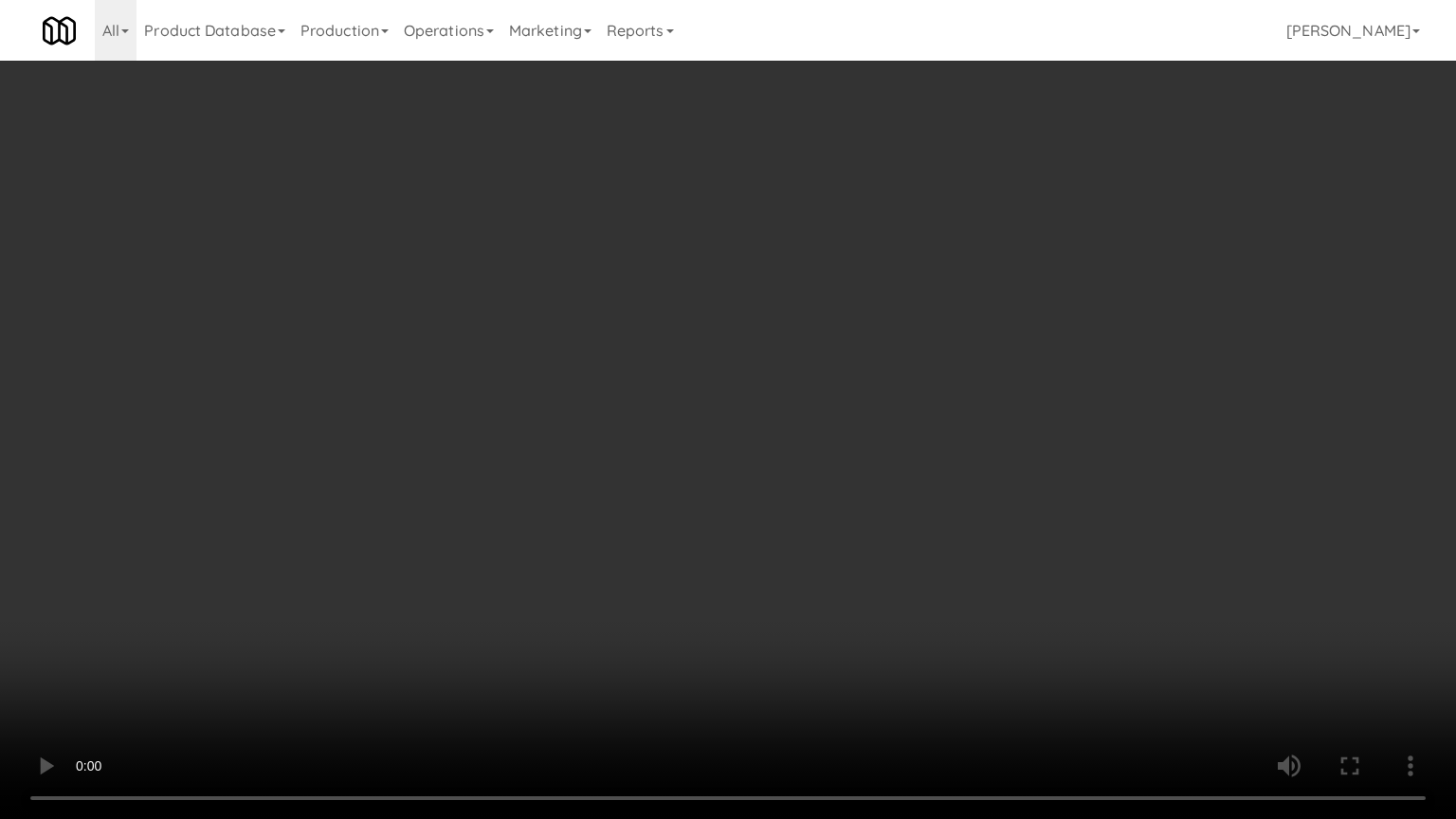
click at [800, 429] on video at bounding box center [728, 409] width 1456 height 819
click at [667, 691] on video at bounding box center [728, 409] width 1456 height 819
click at [806, 528] on video at bounding box center [728, 409] width 1456 height 819
click at [806, 530] on video at bounding box center [728, 409] width 1456 height 819
click at [811, 530] on video at bounding box center [728, 409] width 1456 height 819
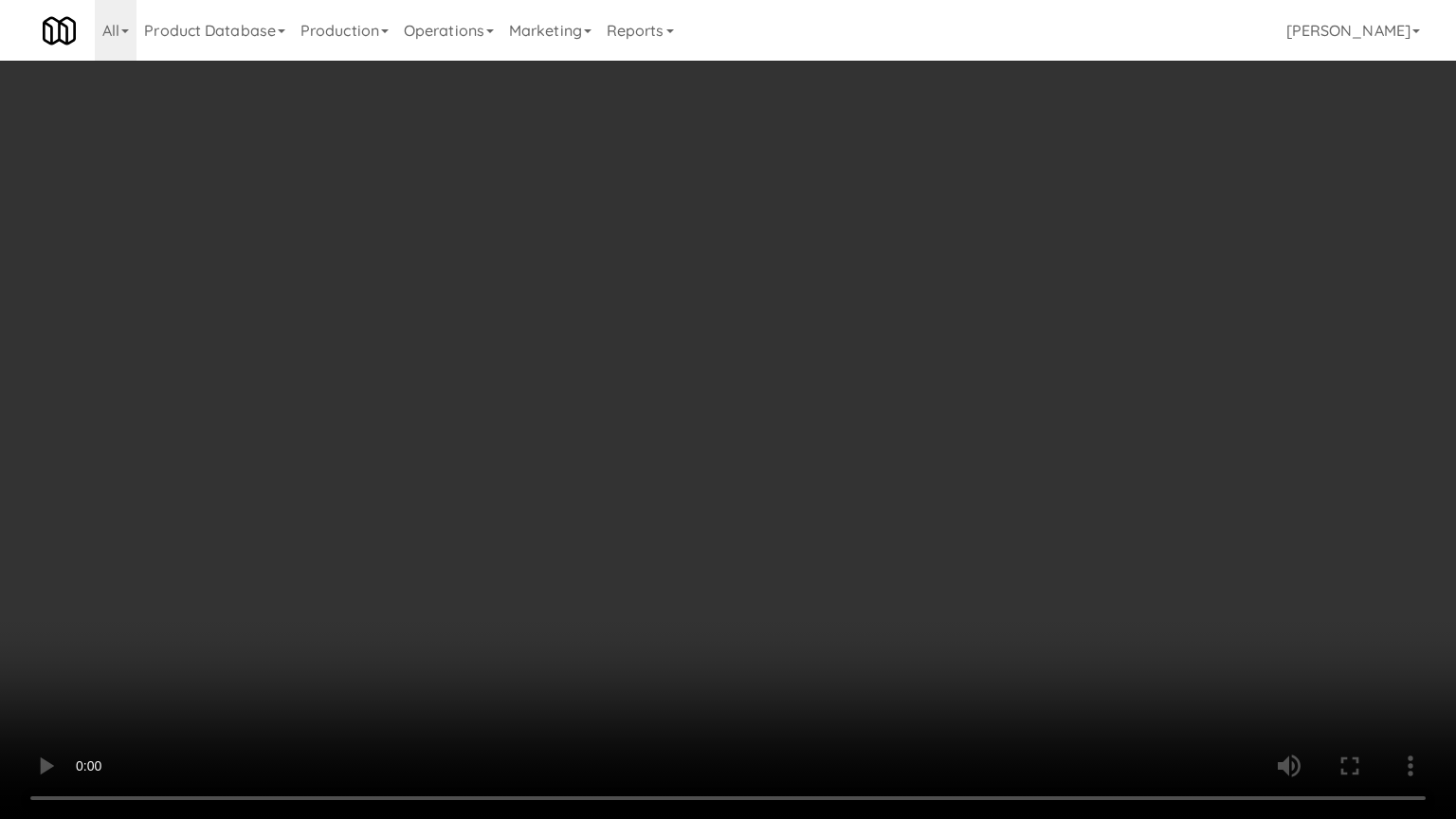
click at [813, 530] on video at bounding box center [728, 409] width 1456 height 819
click at [822, 530] on video at bounding box center [728, 409] width 1456 height 819
click at [822, 535] on video at bounding box center [728, 409] width 1456 height 819
click at [824, 475] on video at bounding box center [728, 409] width 1456 height 819
drag, startPoint x: 827, startPoint y: 476, endPoint x: 859, endPoint y: 346, distance: 133.9
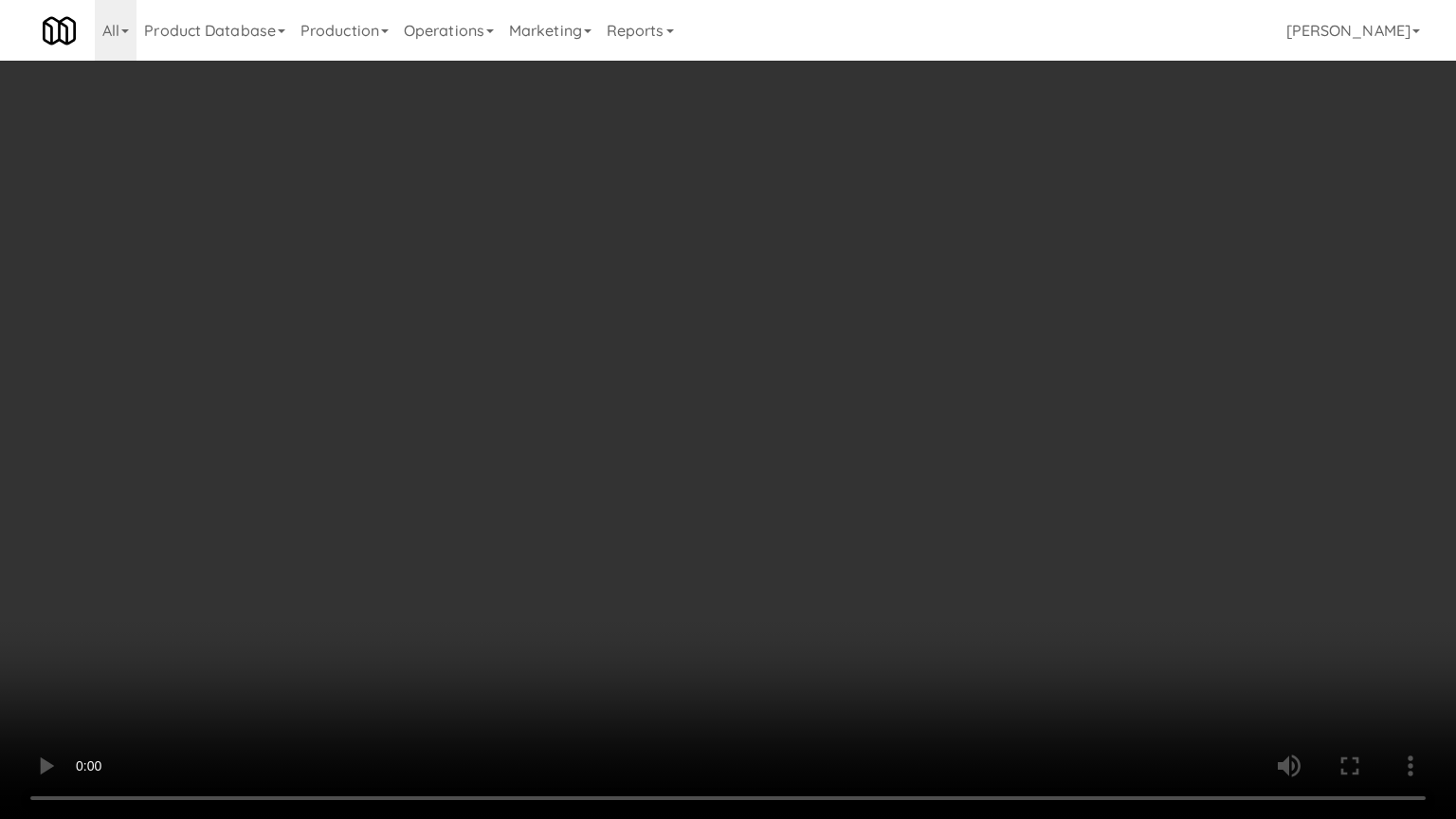
click at [834, 464] on video at bounding box center [728, 409] width 1456 height 819
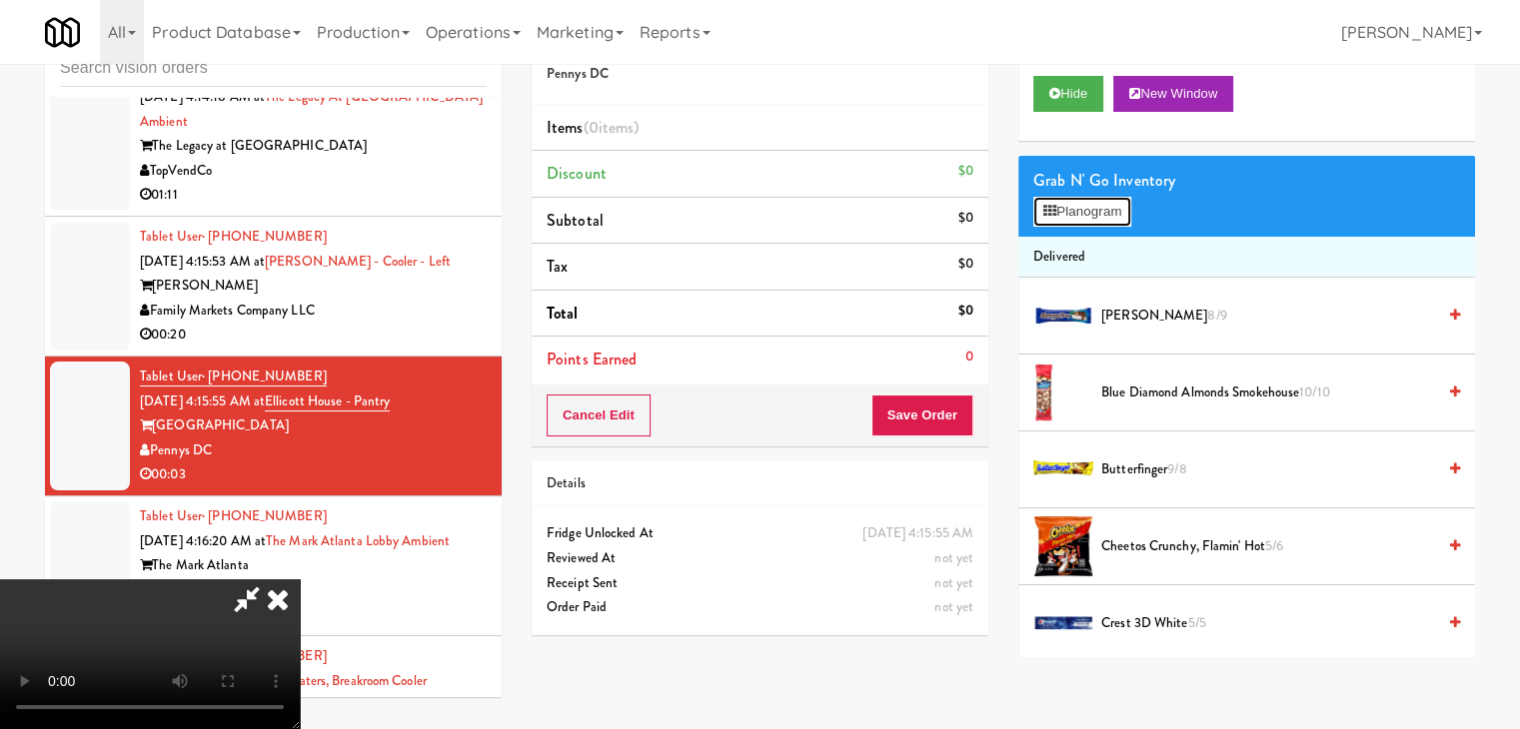
click at [1099, 201] on button "Planogram" at bounding box center [1082, 212] width 98 height 30
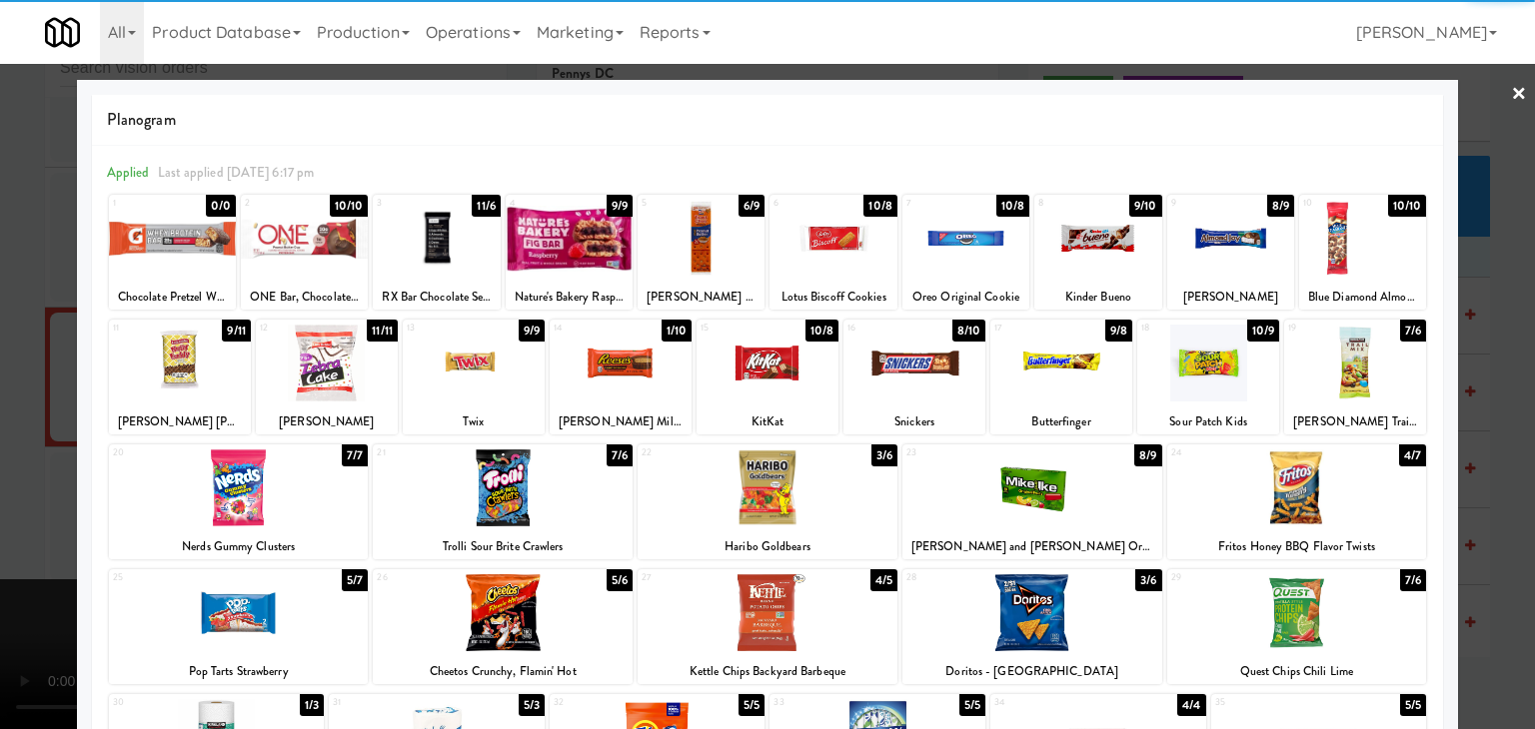
click at [372, 357] on div at bounding box center [327, 363] width 142 height 77
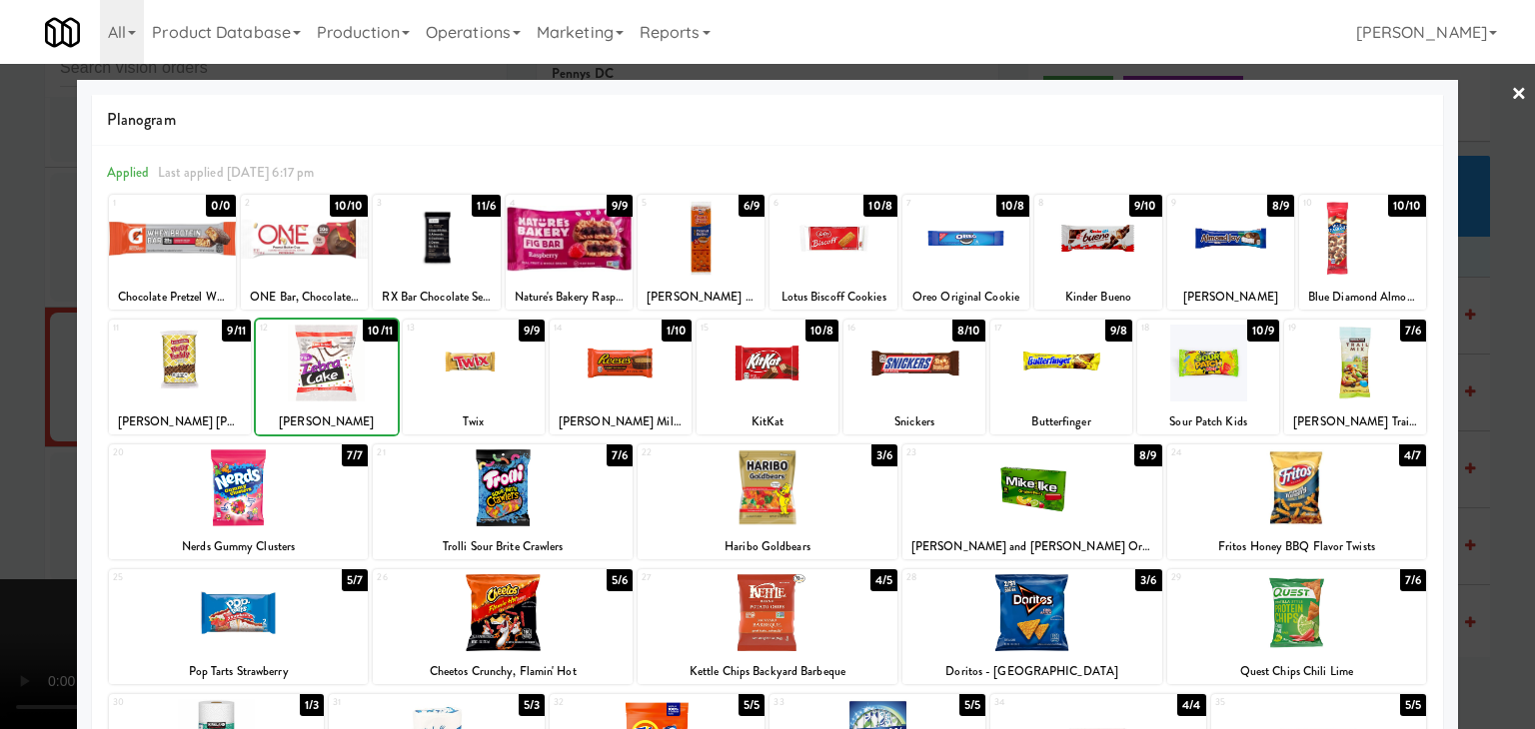
click at [0, 395] on div at bounding box center [767, 364] width 1535 height 729
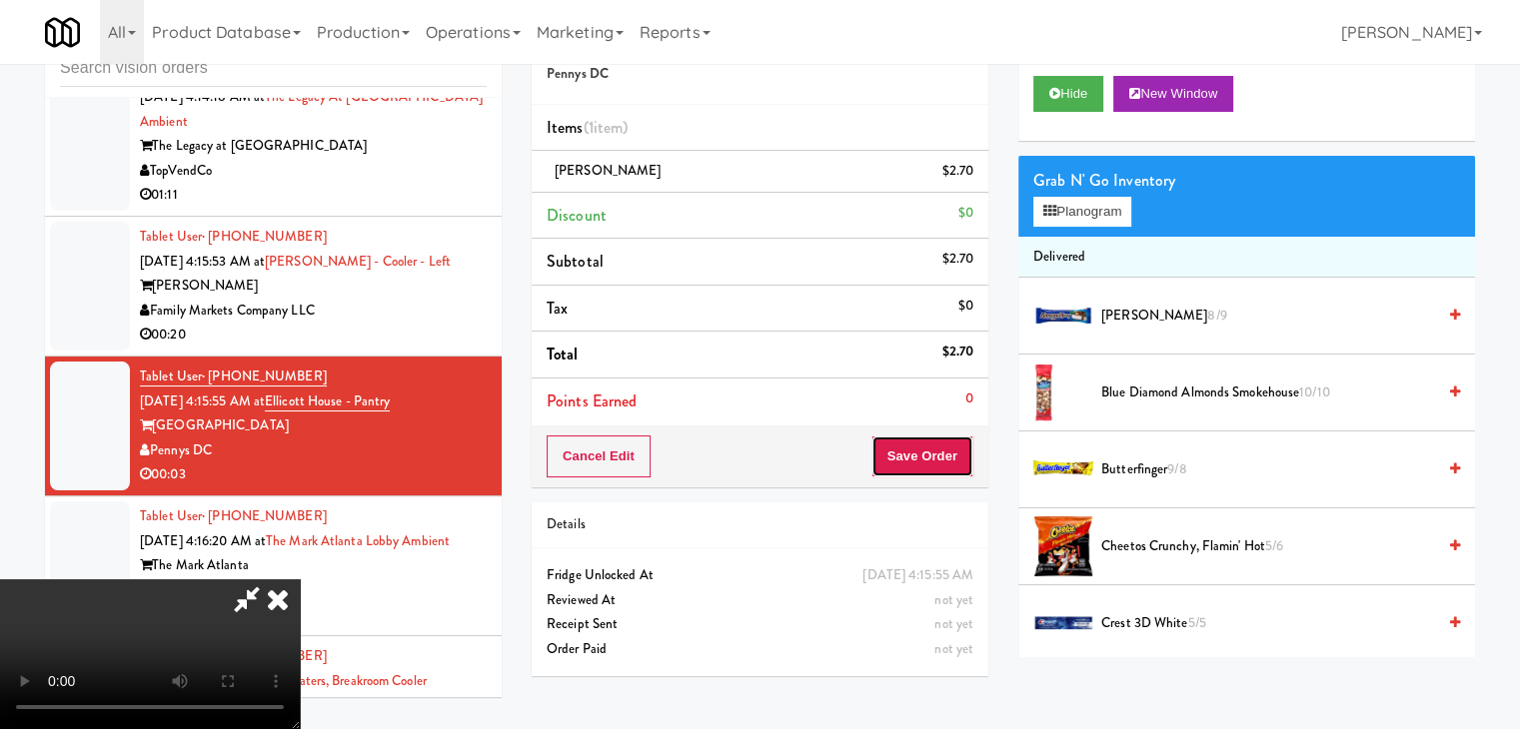
click at [962, 456] on button "Save Order" at bounding box center [922, 457] width 102 height 42
click at [962, 456] on body "Are you sure you want to update this order? Okay Cancel Okay Are you sure you w…" at bounding box center [760, 364] width 1520 height 729
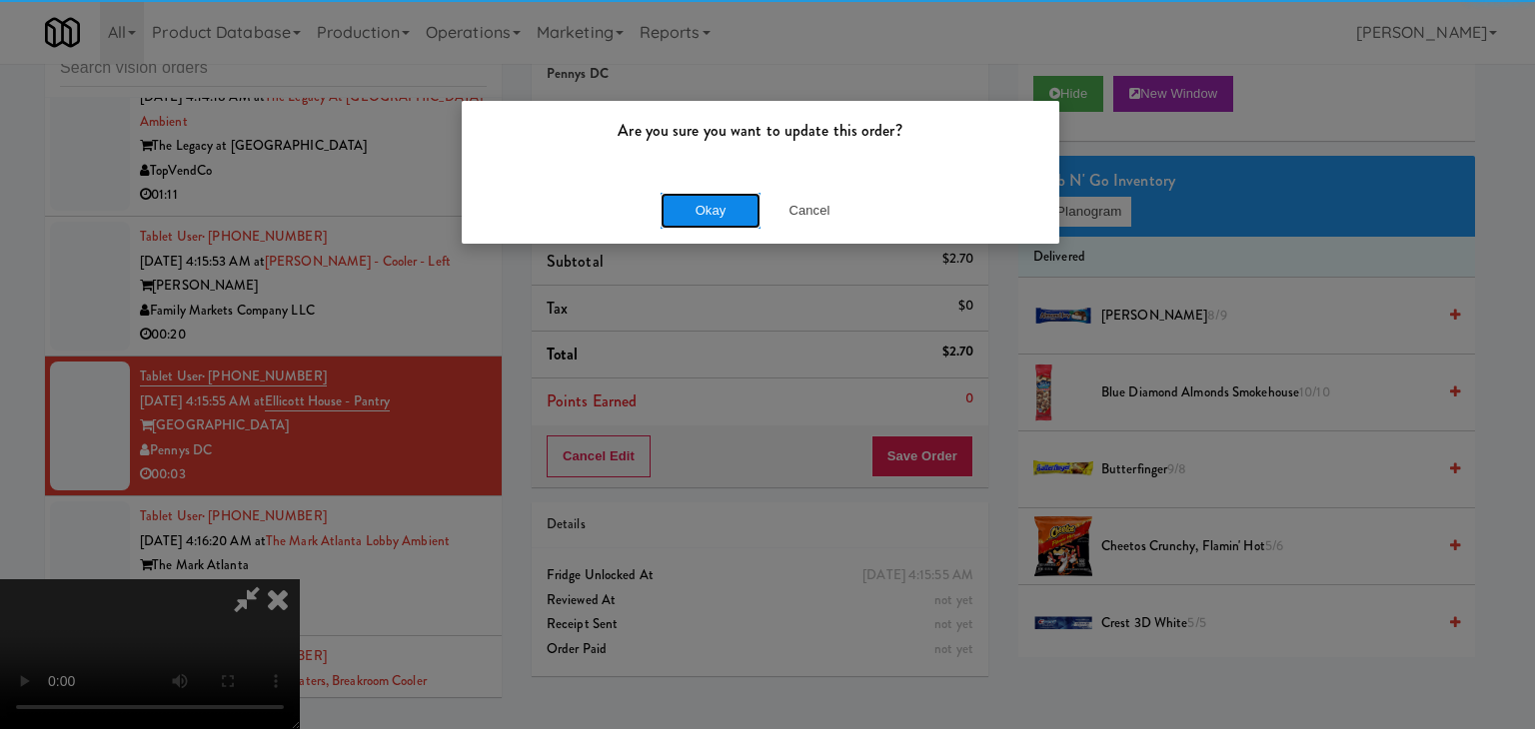
click at [732, 213] on button "Okay" at bounding box center [710, 211] width 100 height 36
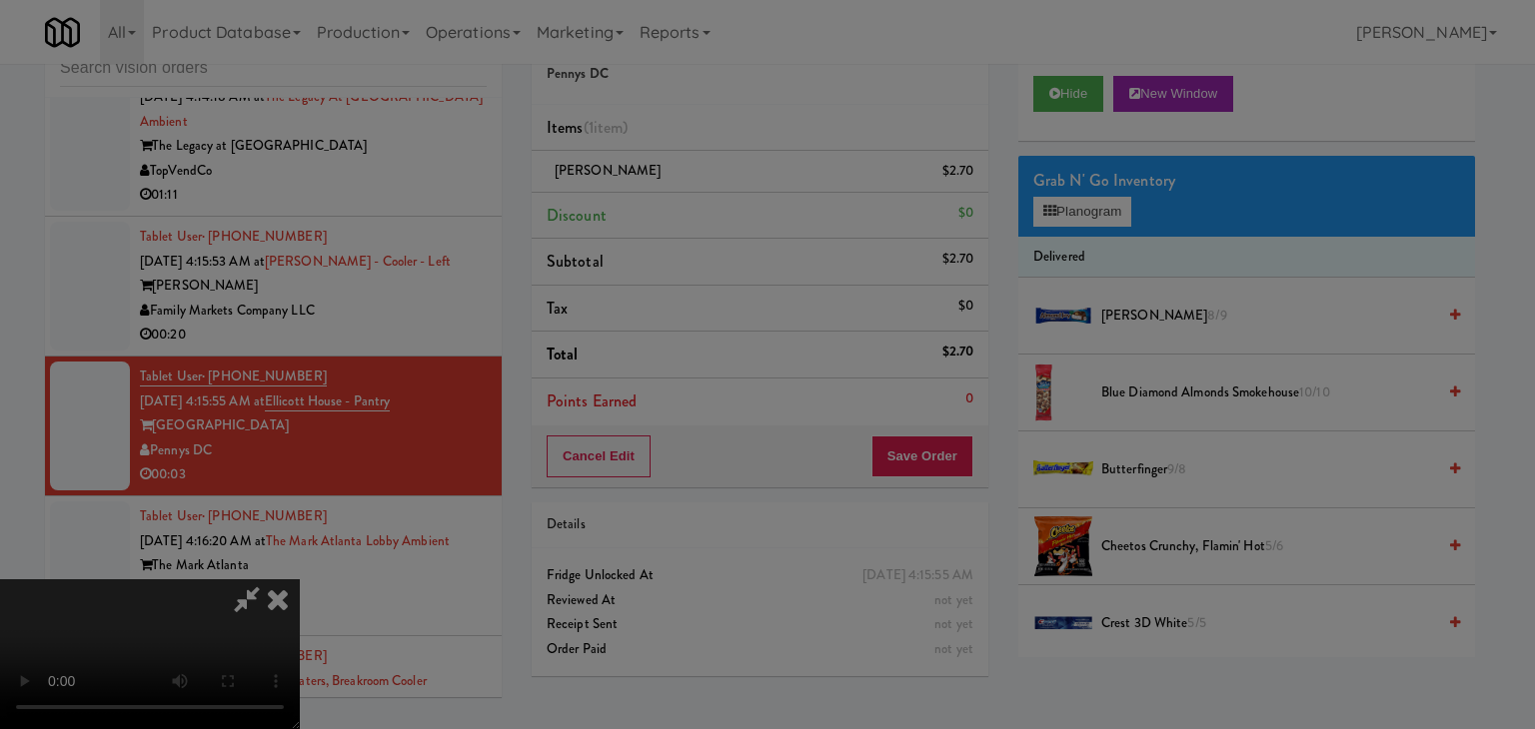
click at [732, 207] on div "Okay Cancel" at bounding box center [761, 173] width 598 height 67
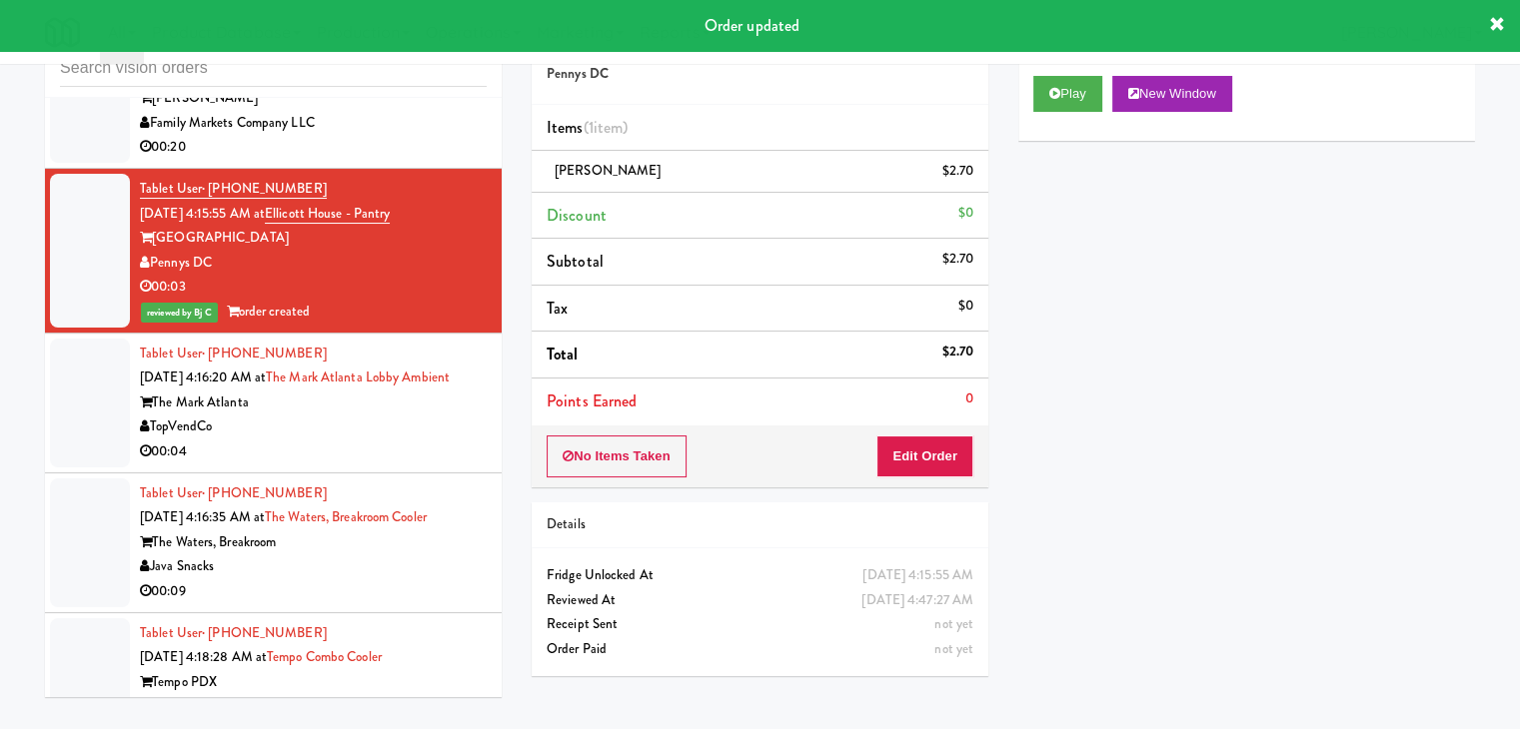
scroll to position [18485, 0]
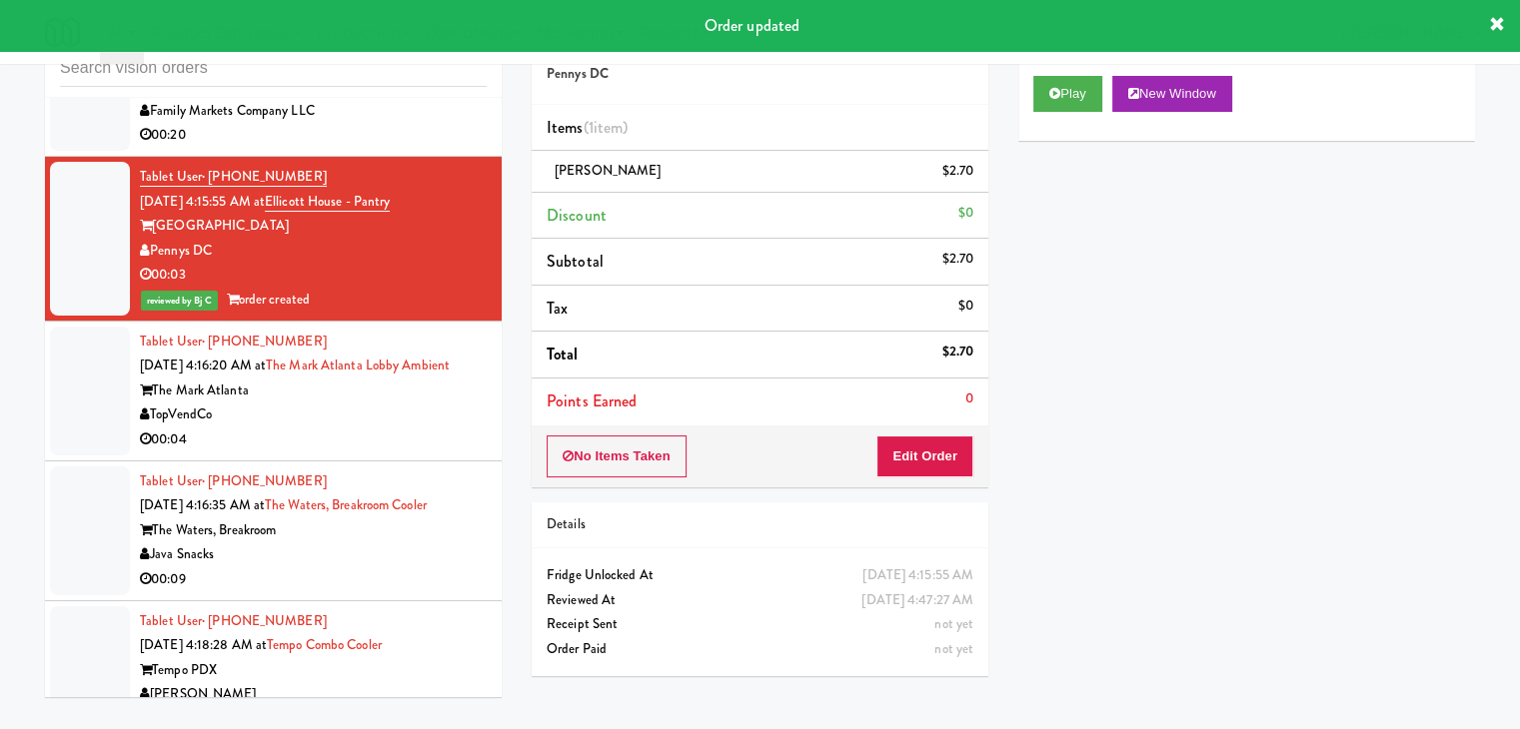
click at [369, 428] on div "00:04" at bounding box center [313, 440] width 347 height 25
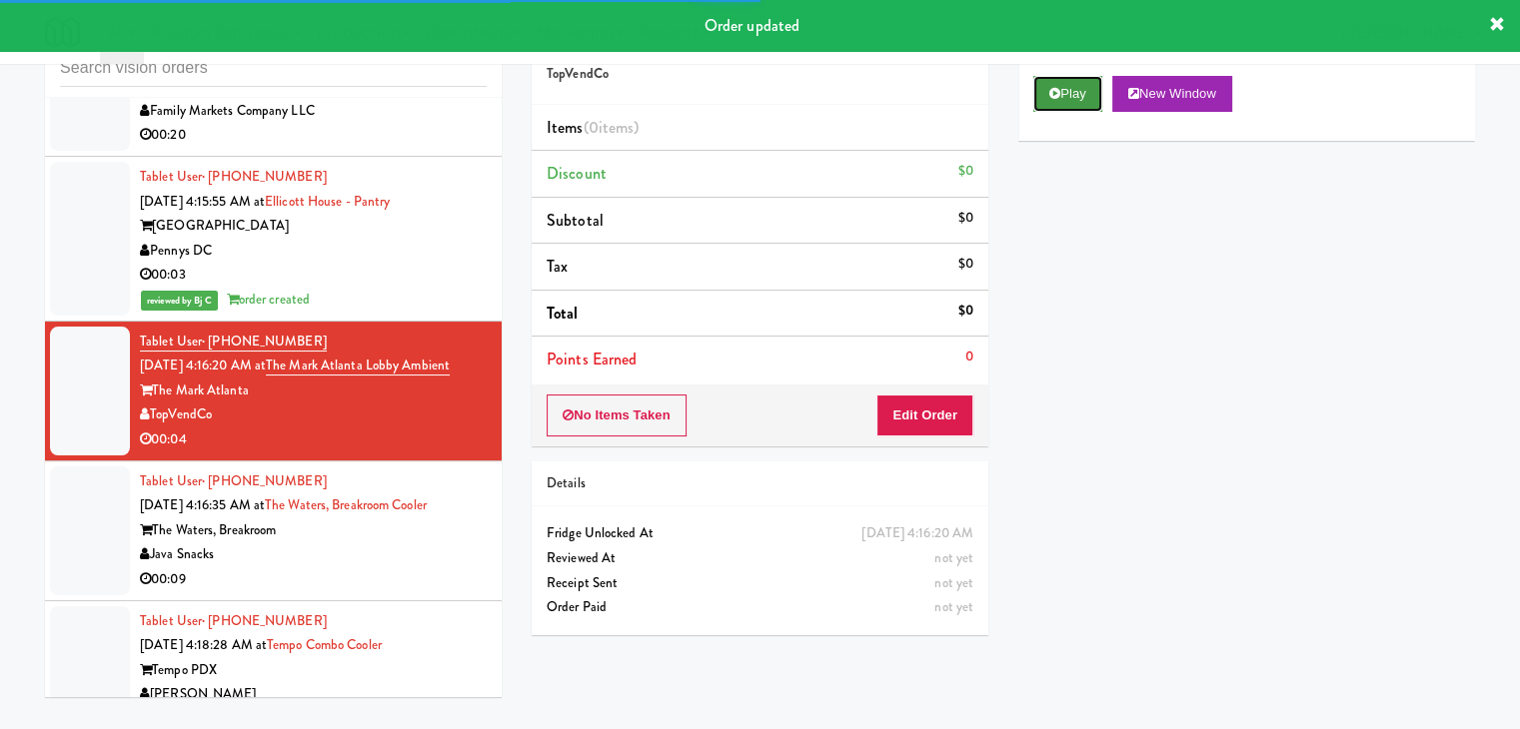
click at [1063, 99] on button "Play" at bounding box center [1067, 94] width 69 height 36
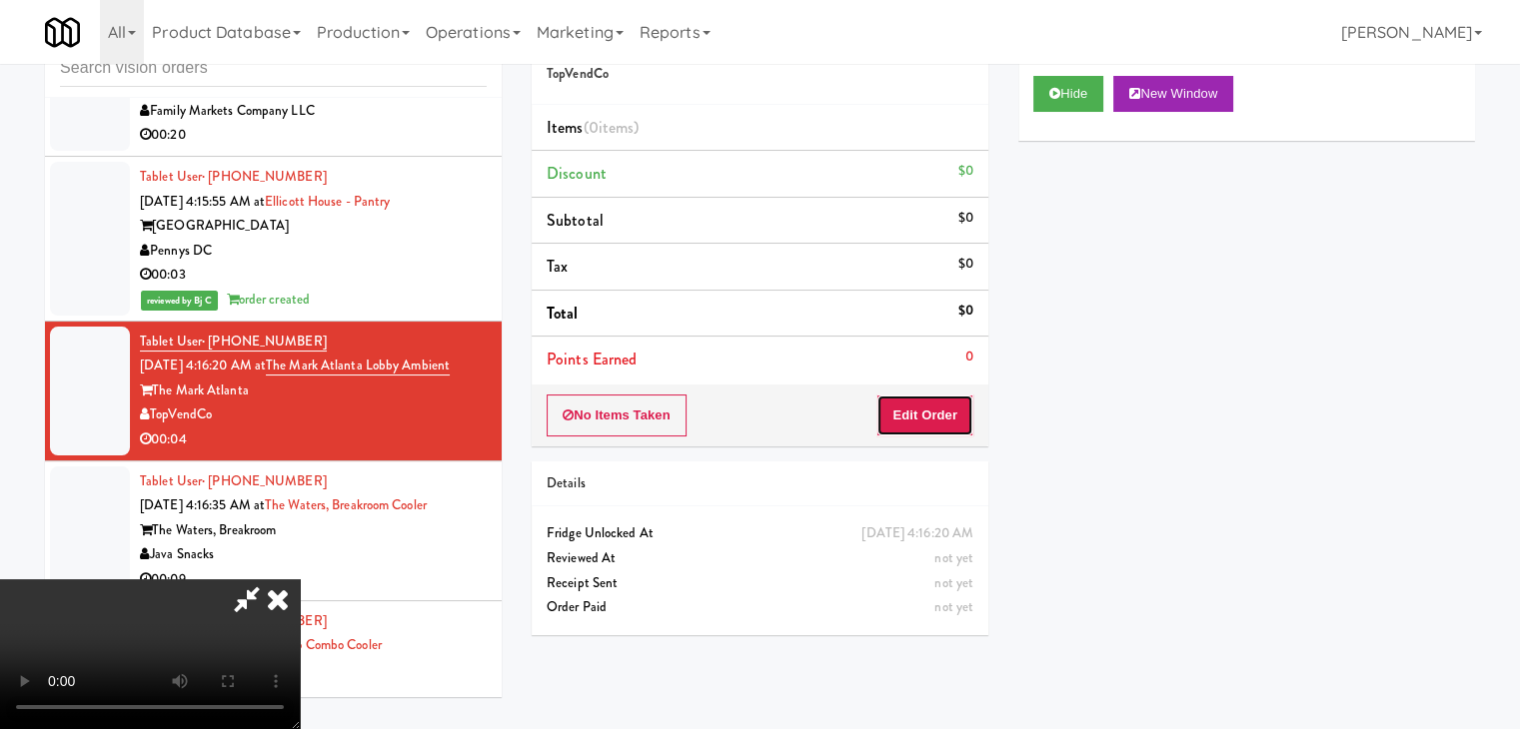
click at [923, 423] on button "Edit Order" at bounding box center [924, 416] width 97 height 42
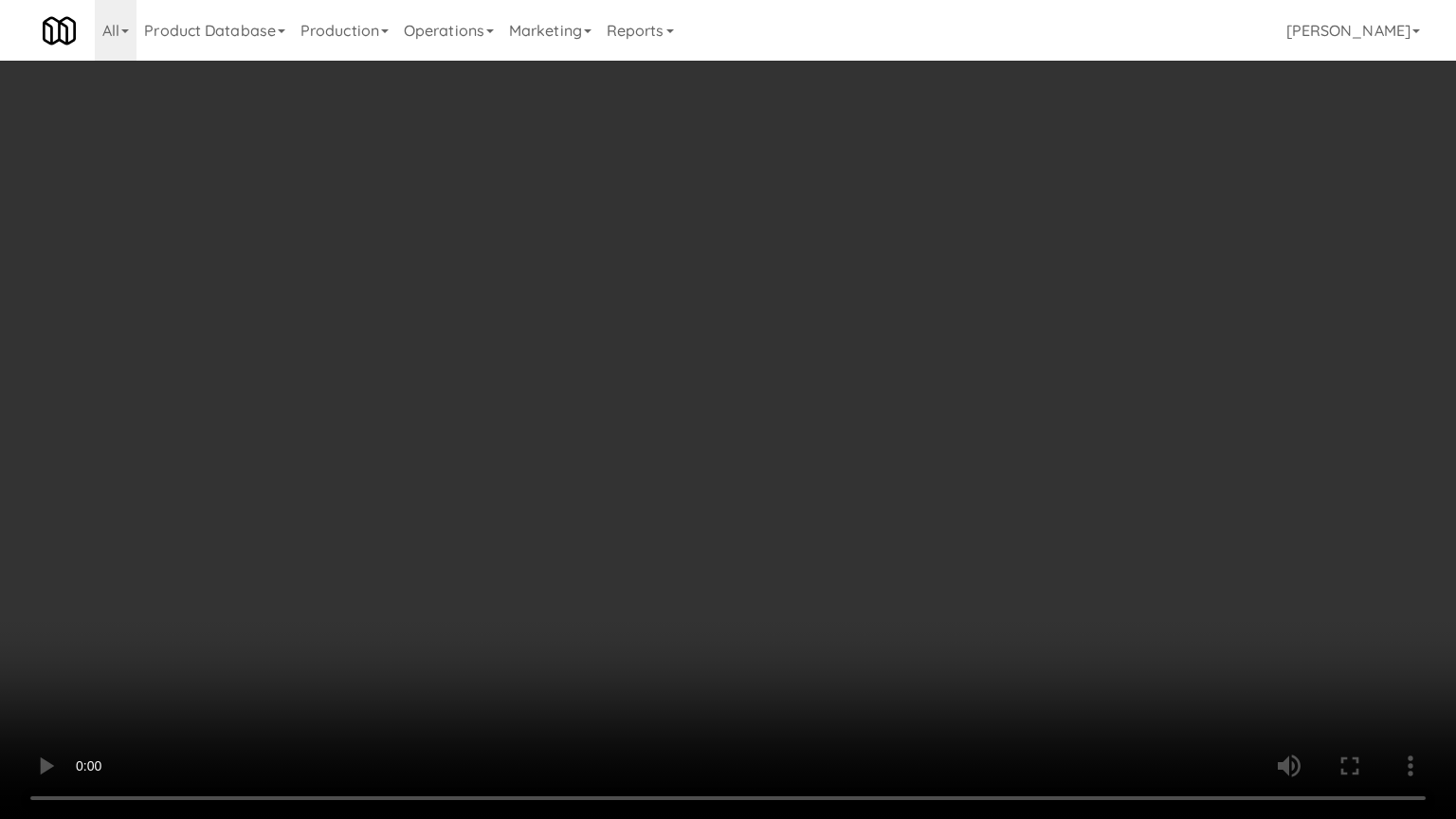
click at [775, 587] on video at bounding box center [728, 409] width 1456 height 819
drag, startPoint x: 775, startPoint y: 587, endPoint x: 879, endPoint y: 378, distance: 233.4
click at [775, 587] on video at bounding box center [728, 409] width 1456 height 819
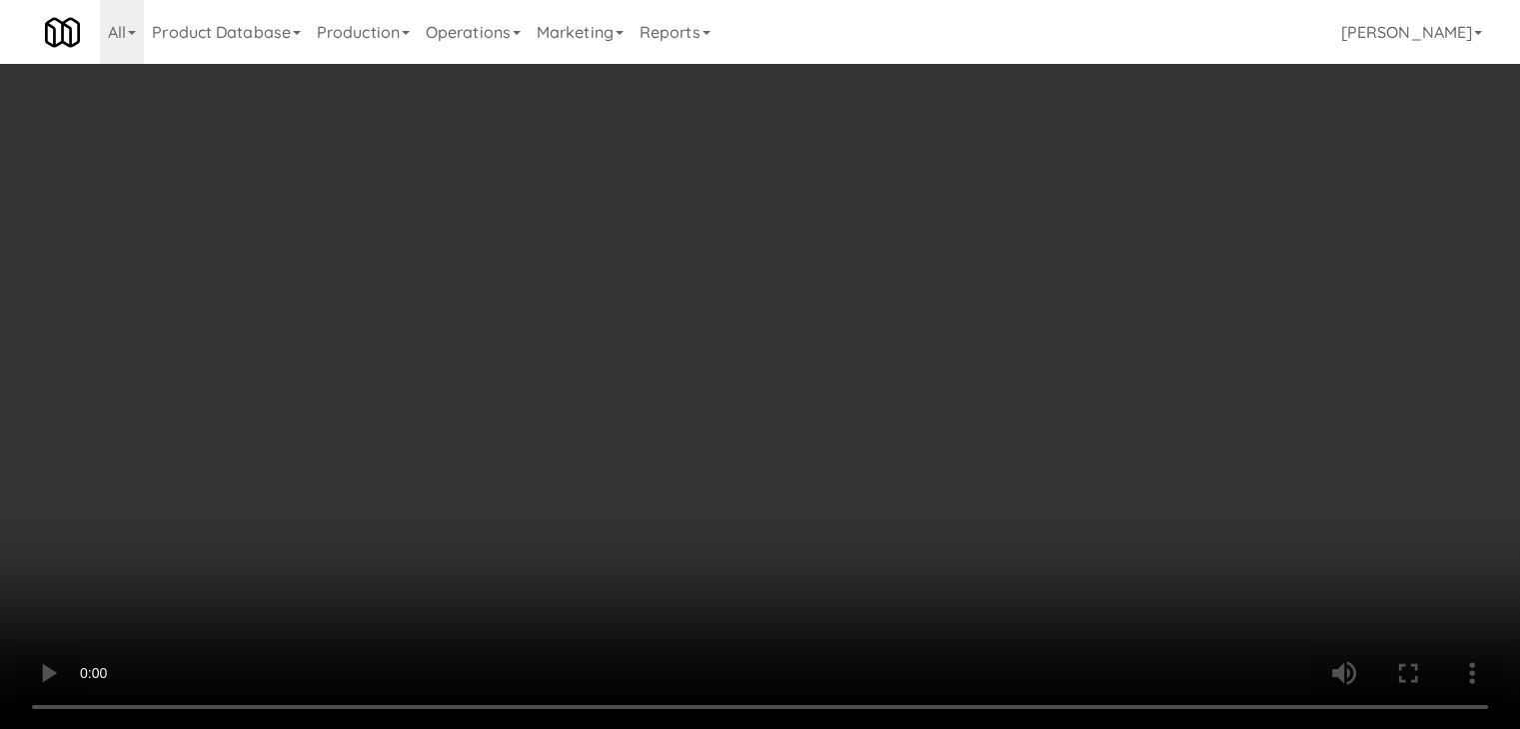
click at [1110, 193] on div "Grab N' Go Inventory" at bounding box center [1246, 181] width 427 height 30
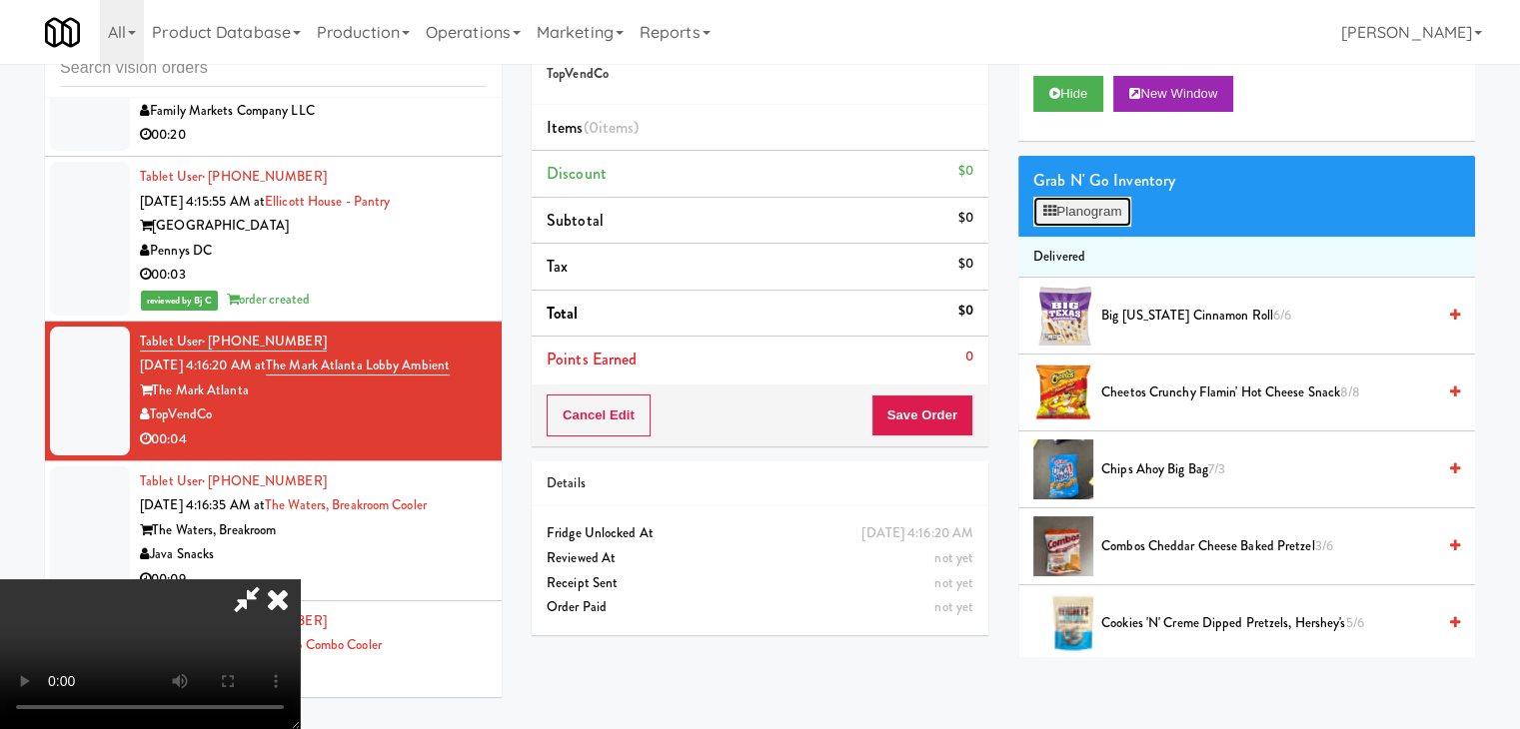
click at [1110, 206] on button "Planogram" at bounding box center [1082, 212] width 98 height 30
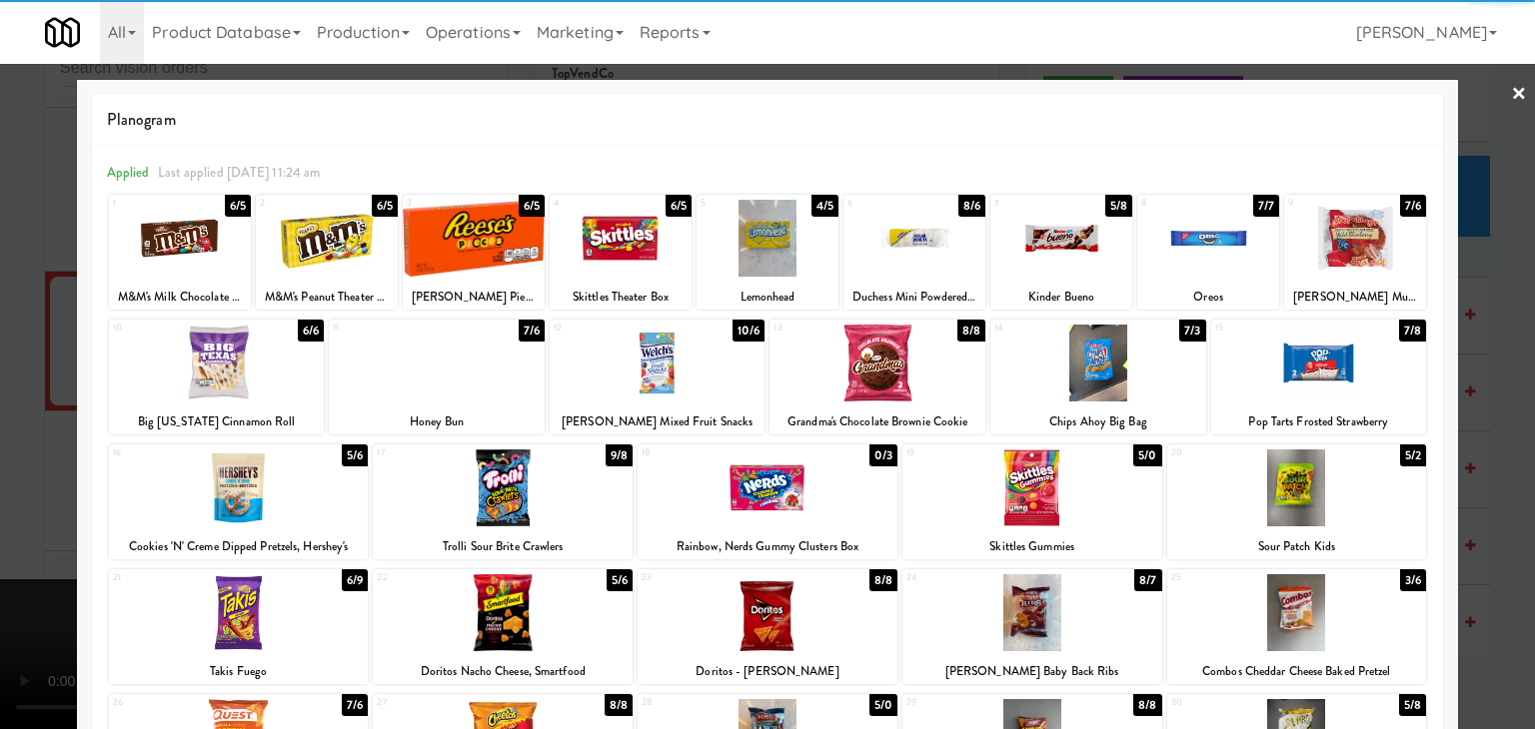
click at [1060, 378] on div at bounding box center [1098, 363] width 216 height 77
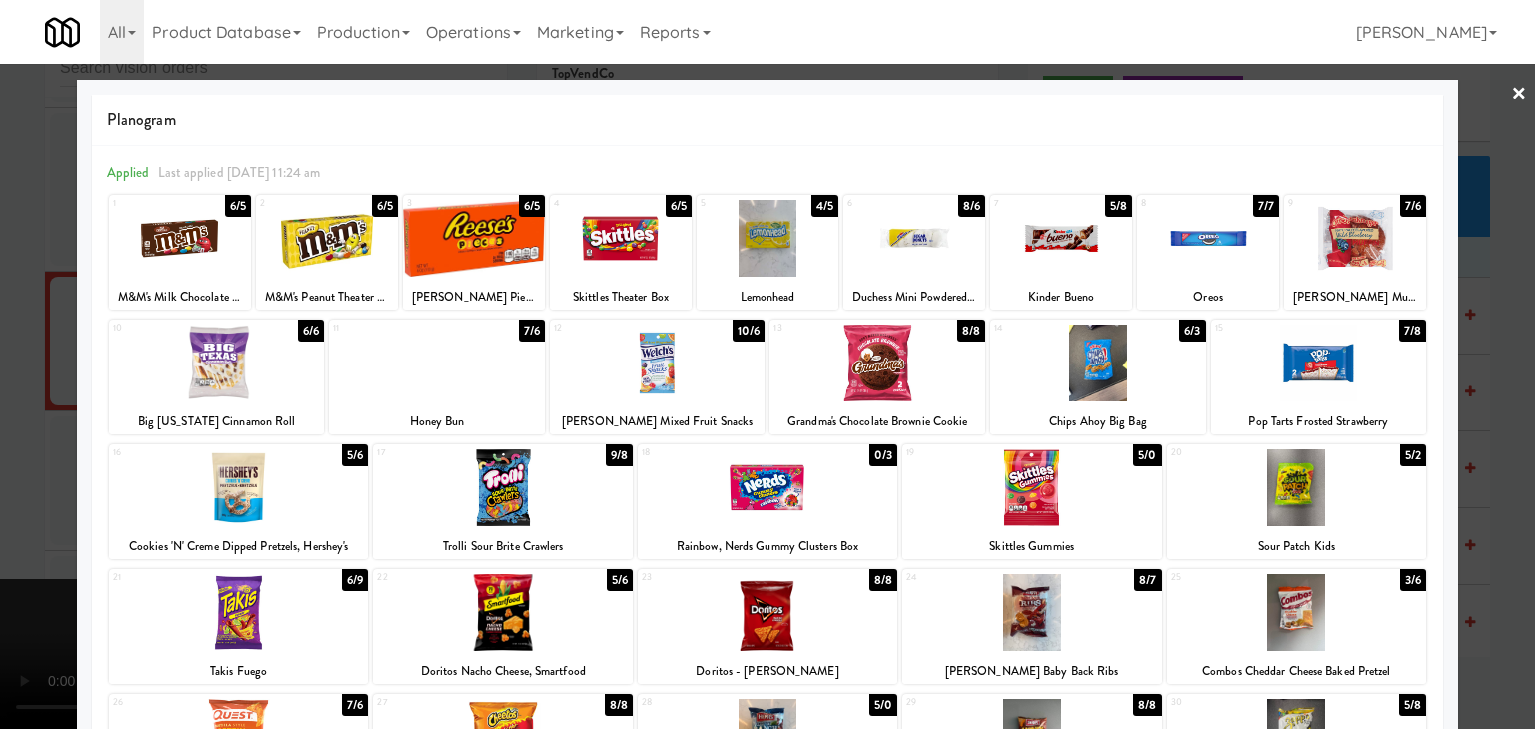
click at [0, 434] on div at bounding box center [767, 364] width 1535 height 729
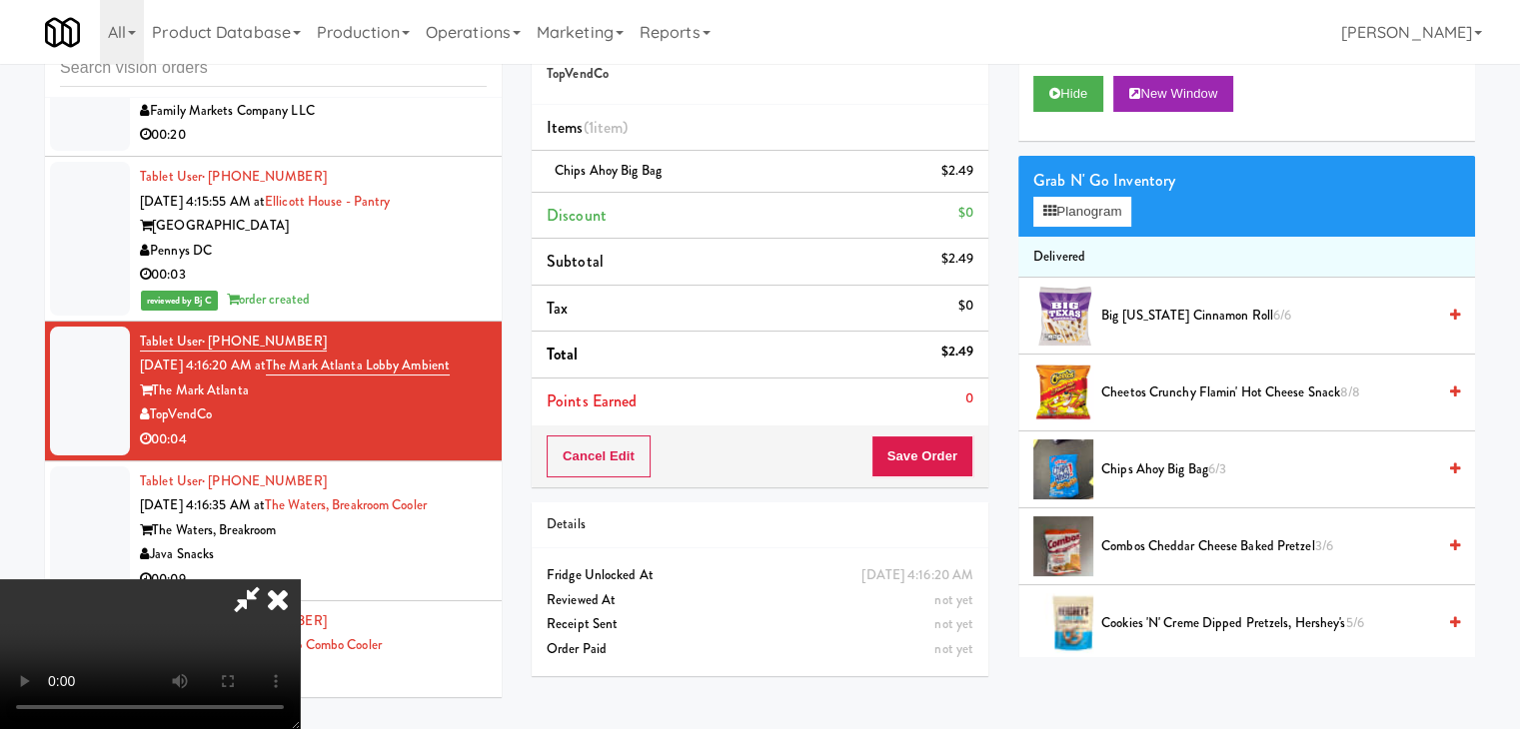
click at [300, 580] on video at bounding box center [150, 655] width 300 height 150
drag, startPoint x: 696, startPoint y: 489, endPoint x: 739, endPoint y: 494, distance: 43.3
click at [300, 580] on video at bounding box center [150, 655] width 300 height 150
click at [931, 462] on button "Save Order" at bounding box center [922, 457] width 102 height 42
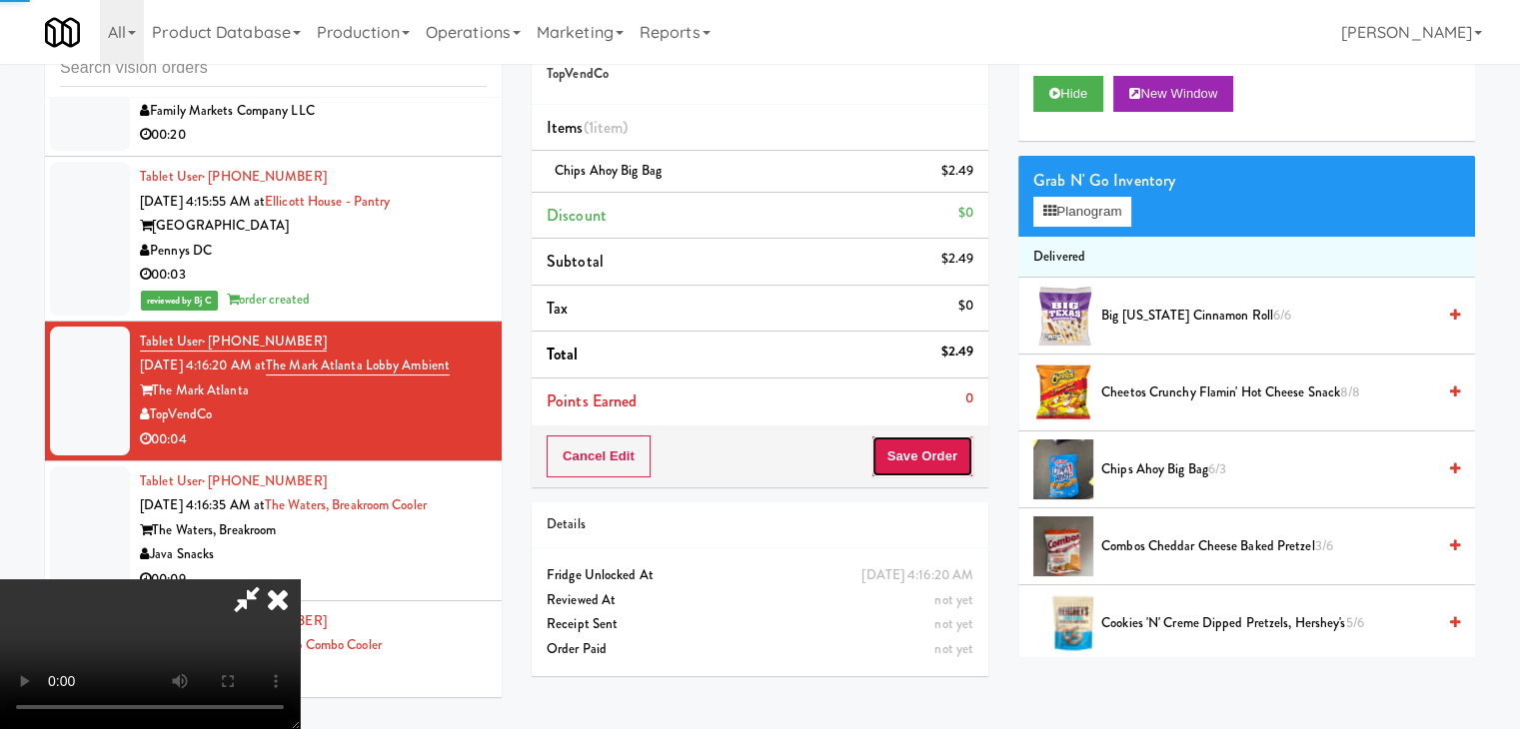
click at [938, 459] on button "Save Order" at bounding box center [922, 457] width 102 height 42
click at [937, 447] on body "Are you sure you want to update this order? Okay Cancel Okay Are you sure you w…" at bounding box center [760, 364] width 1520 height 729
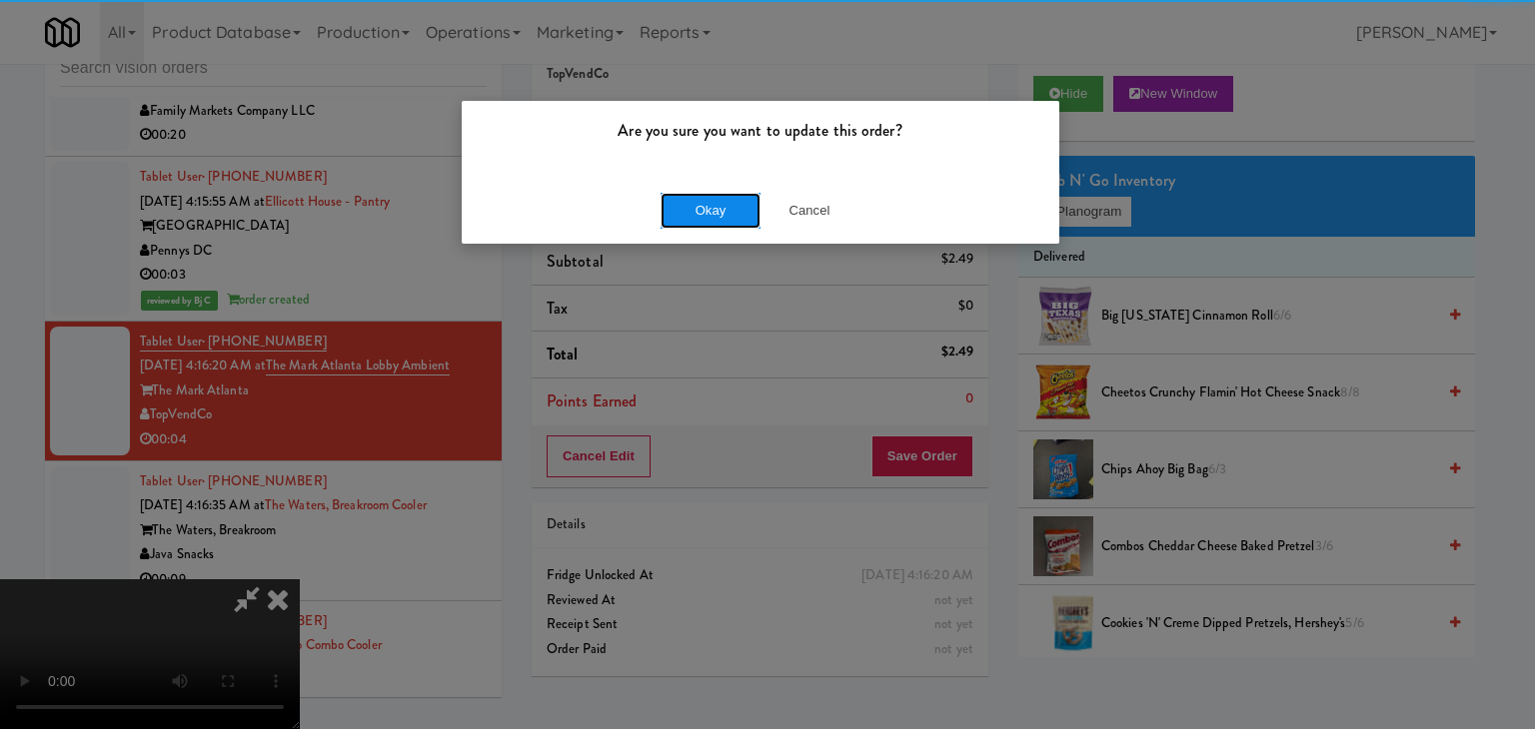
click at [712, 193] on button "Okay" at bounding box center [710, 211] width 100 height 36
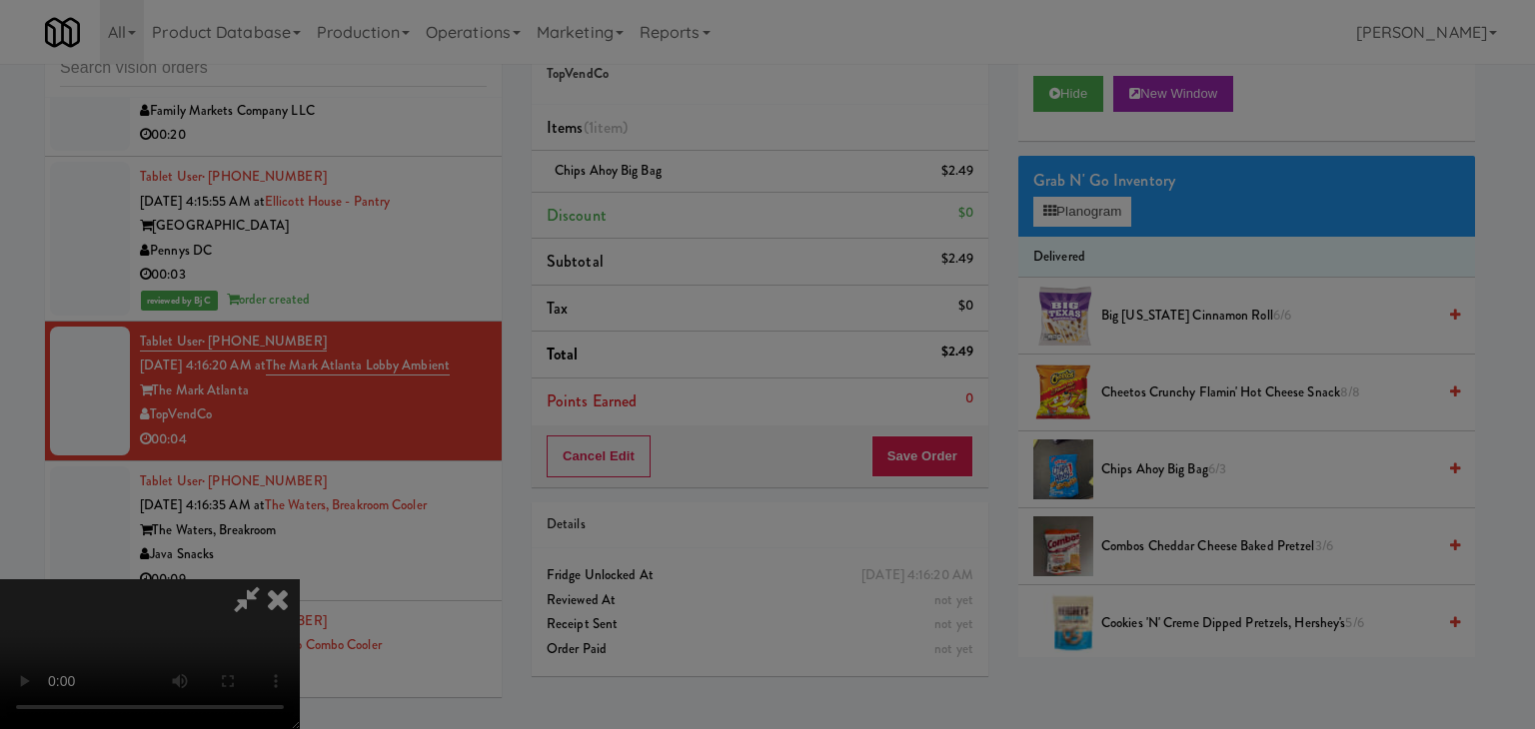
click at [712, 192] on button "Okay" at bounding box center [710, 174] width 100 height 36
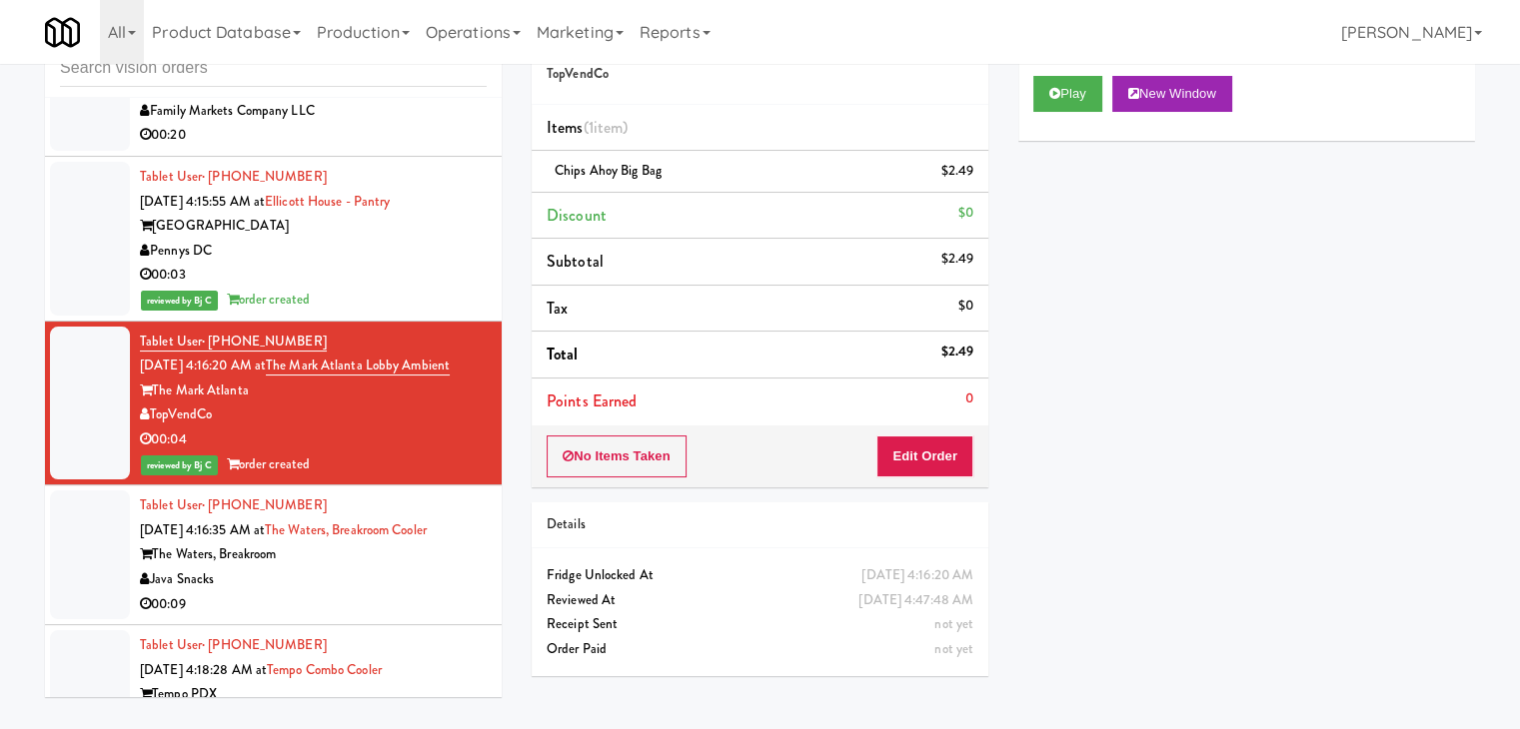
click at [362, 568] on div "Java Snacks" at bounding box center [313, 580] width 347 height 25
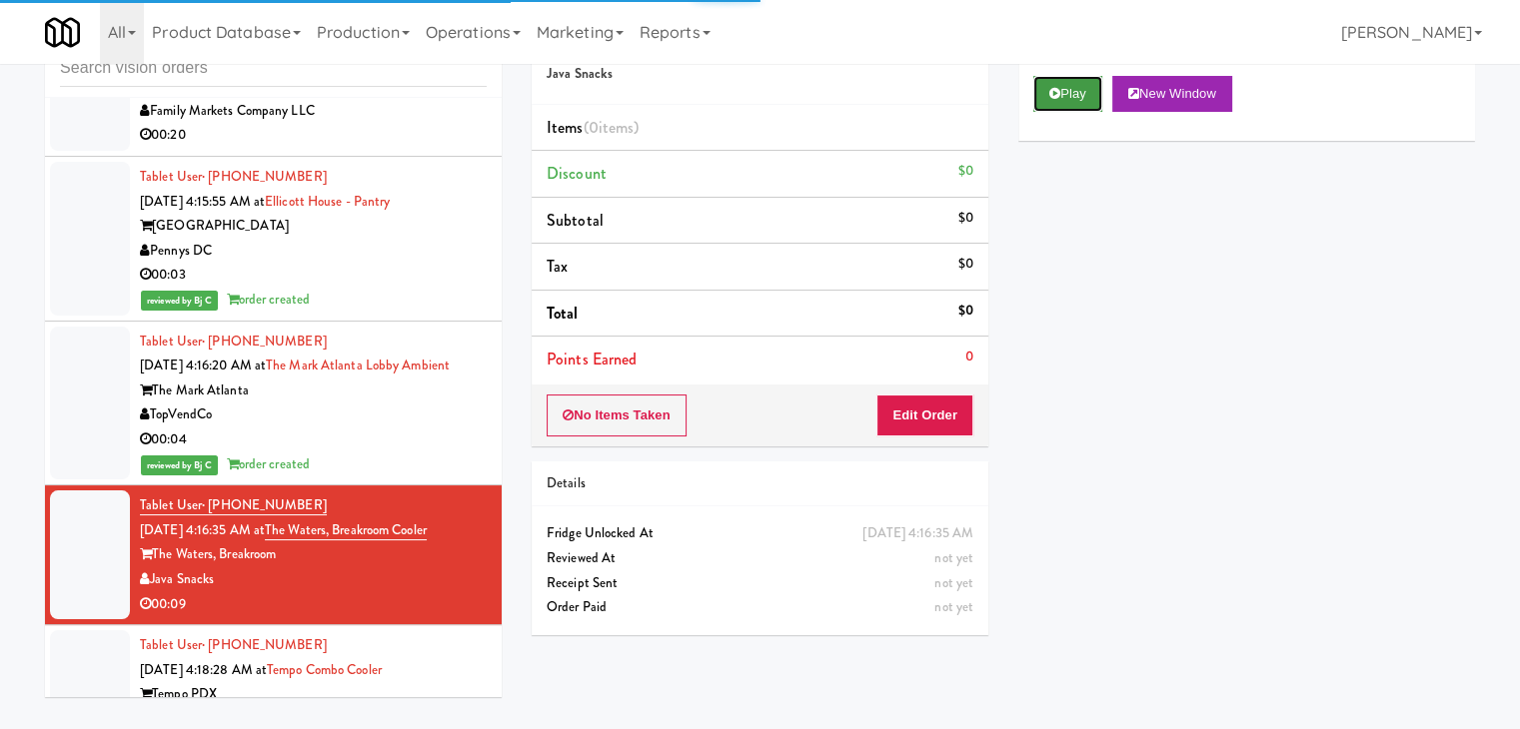
click at [1075, 97] on button "Play" at bounding box center [1067, 94] width 69 height 36
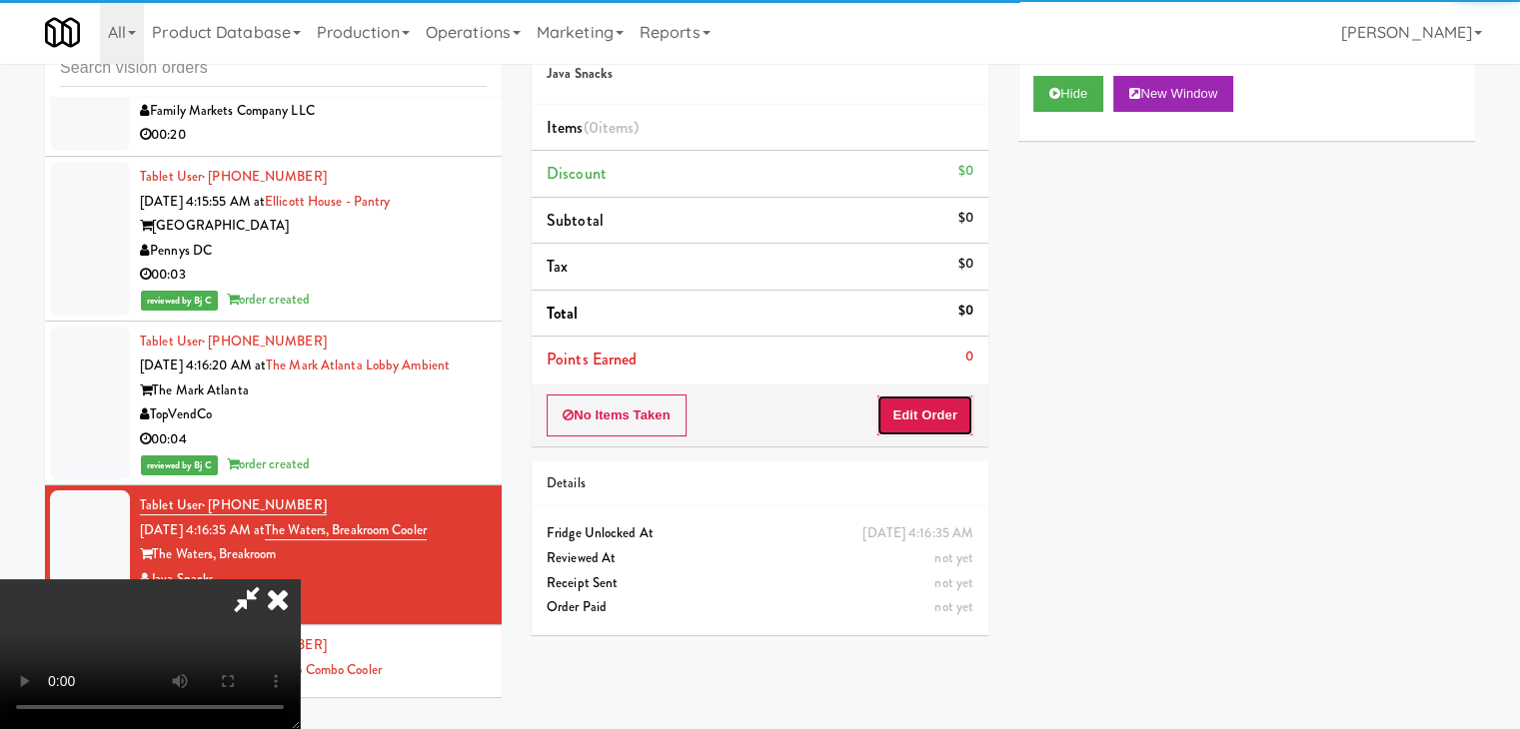
click at [947, 413] on button "Edit Order" at bounding box center [924, 416] width 97 height 42
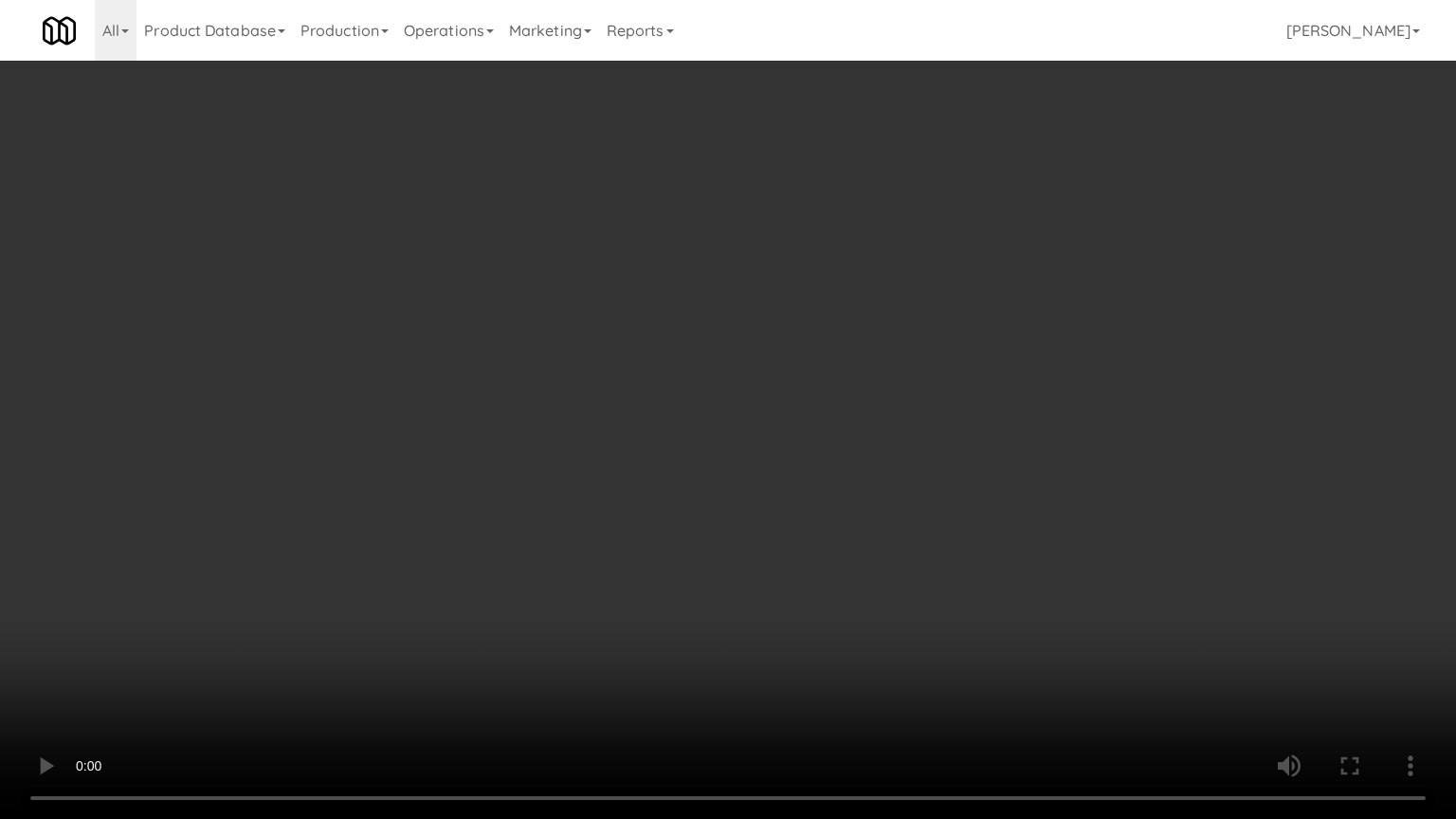
click at [805, 568] on video at bounding box center [728, 409] width 1456 height 819
click at [807, 567] on video at bounding box center [728, 409] width 1456 height 819
click at [807, 566] on video at bounding box center [728, 409] width 1456 height 819
click at [868, 482] on video at bounding box center [728, 409] width 1456 height 819
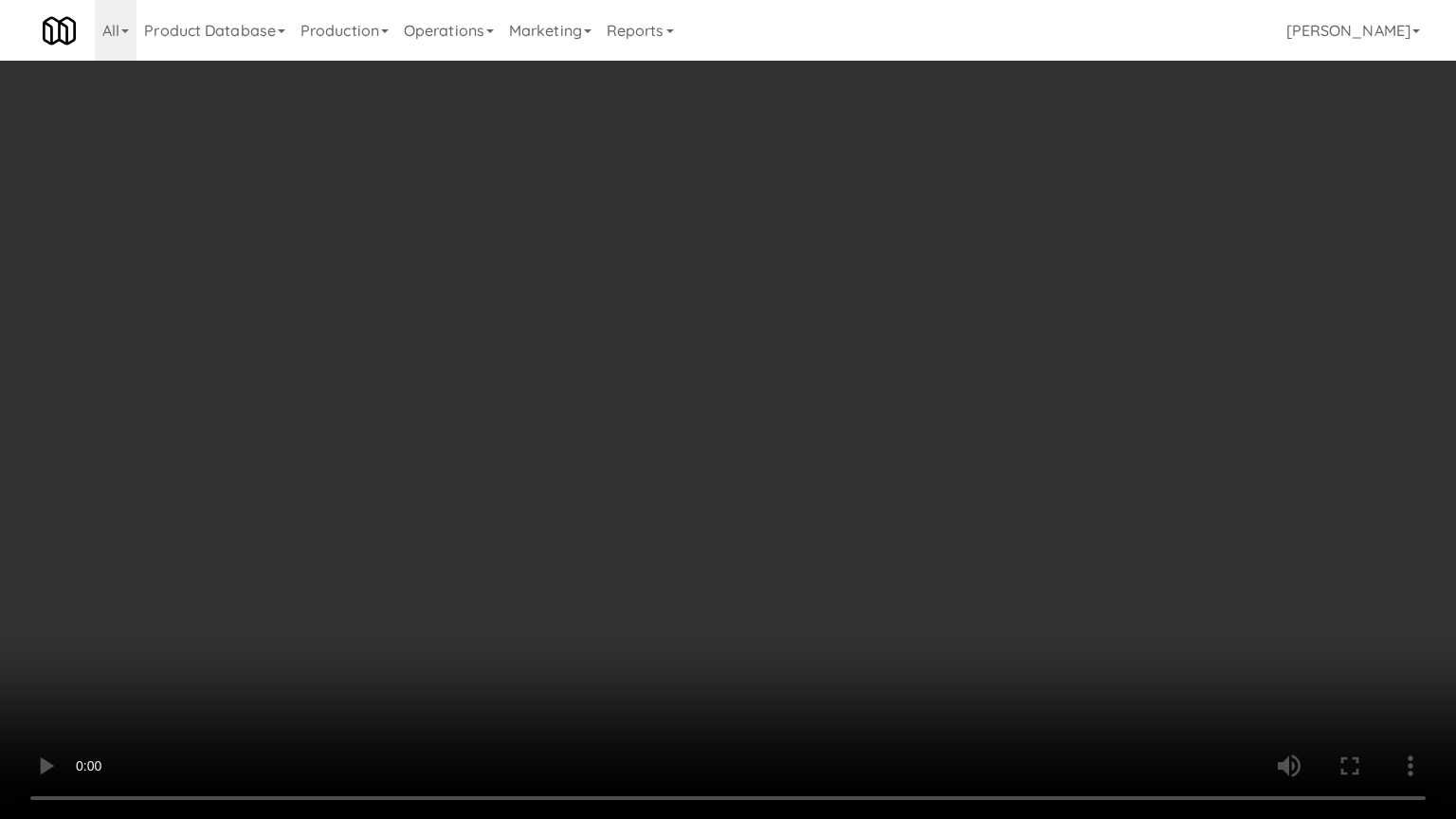
drag, startPoint x: 869, startPoint y: 481, endPoint x: 873, endPoint y: 419, distance: 62.1
click at [872, 478] on video at bounding box center [728, 409] width 1456 height 819
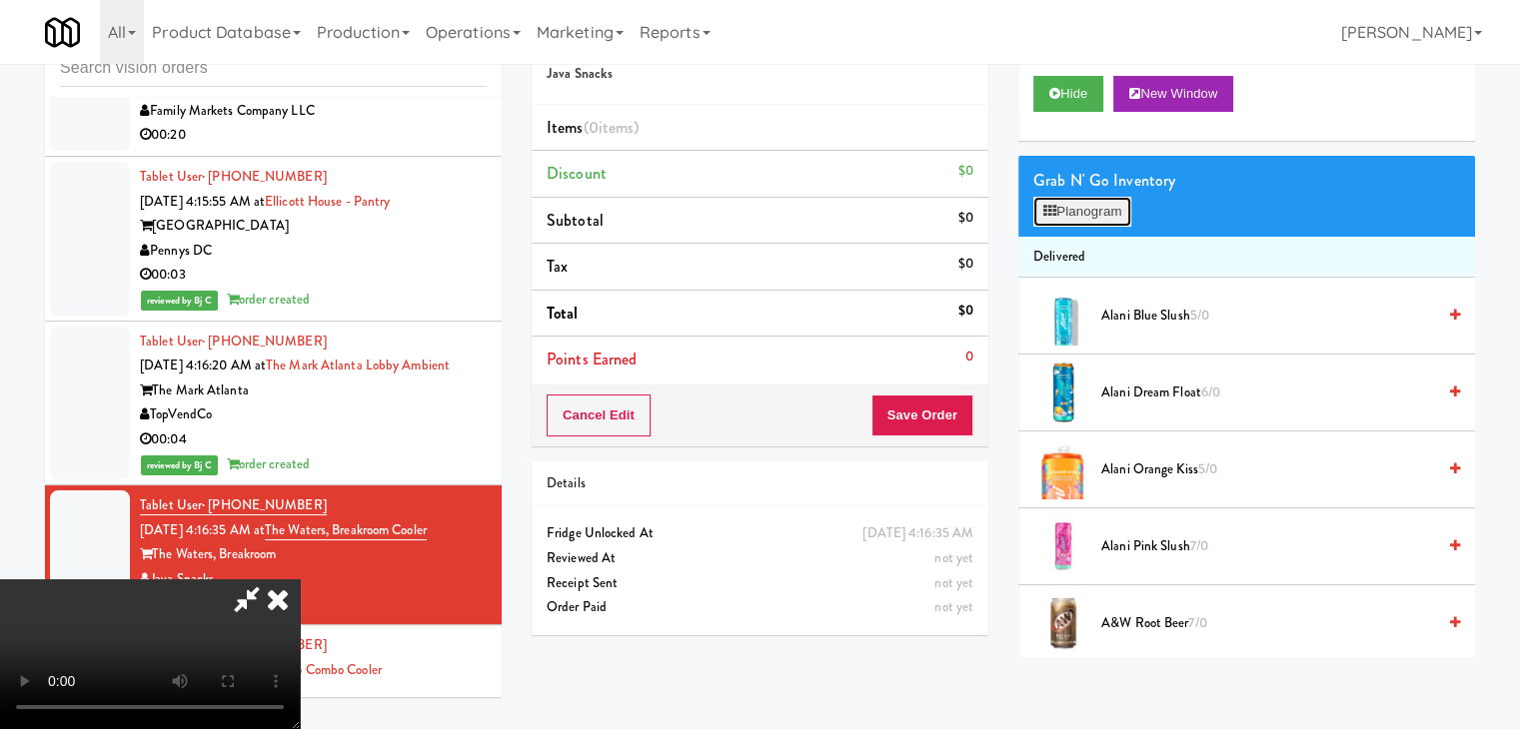
click at [1083, 207] on button "Planogram" at bounding box center [1082, 212] width 98 height 30
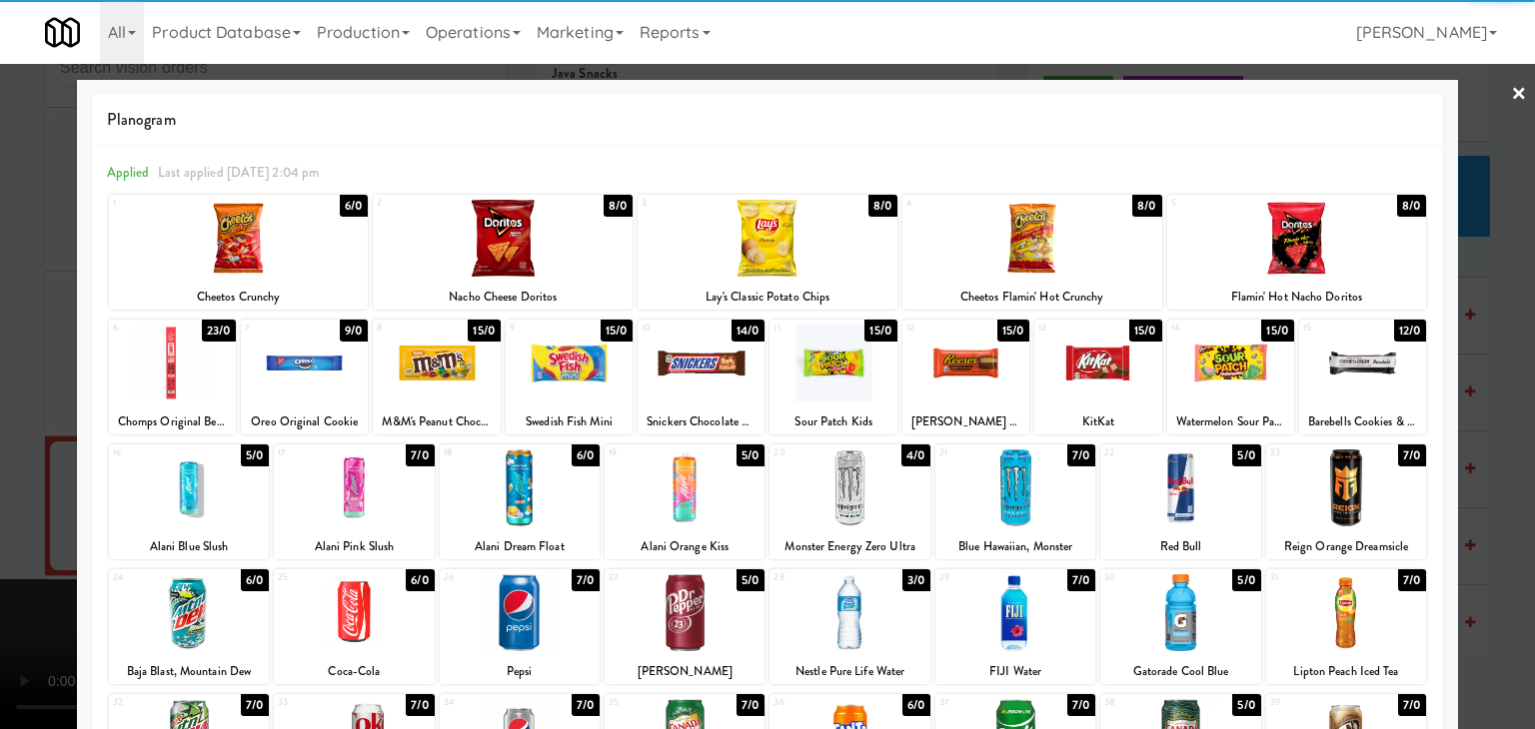
click at [705, 387] on div at bounding box center [700, 363] width 127 height 77
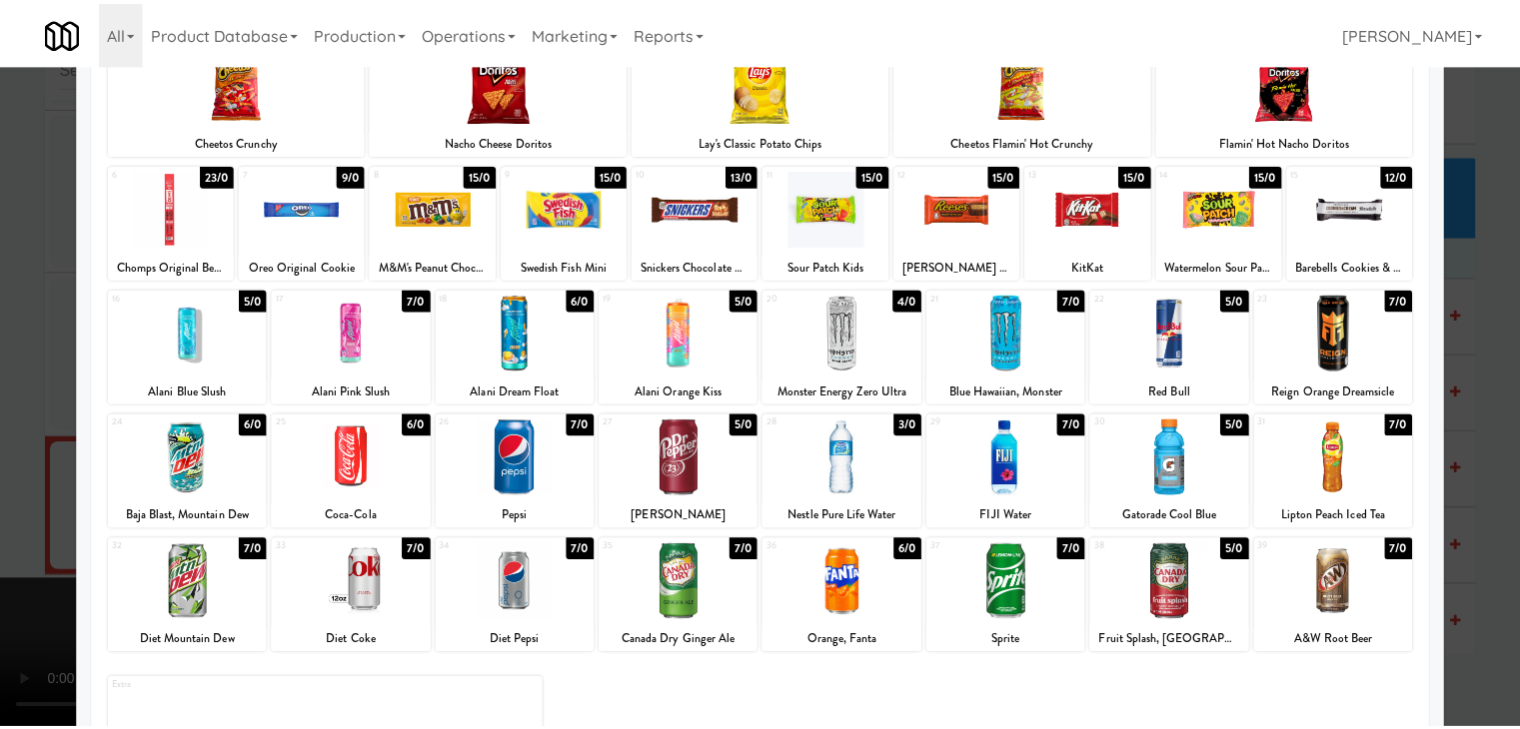
scroll to position [252, 0]
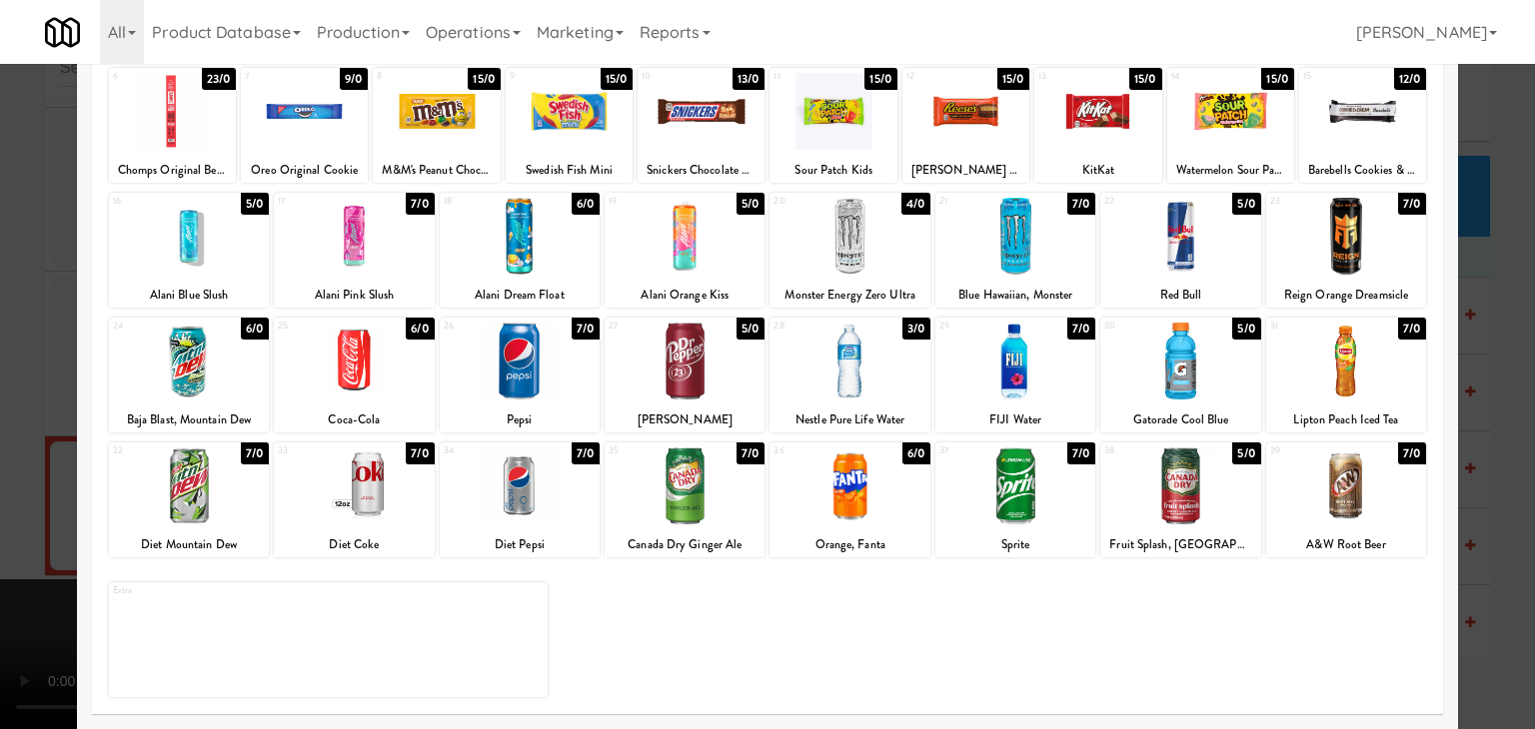
drag, startPoint x: 543, startPoint y: 527, endPoint x: 0, endPoint y: 536, distance: 542.6
click at [543, 526] on div "34 7/0 Diet Pepsi" at bounding box center [520, 500] width 160 height 115
drag, startPoint x: 0, startPoint y: 521, endPoint x: 196, endPoint y: 502, distance: 196.8
click at [11, 503] on div at bounding box center [767, 364] width 1535 height 729
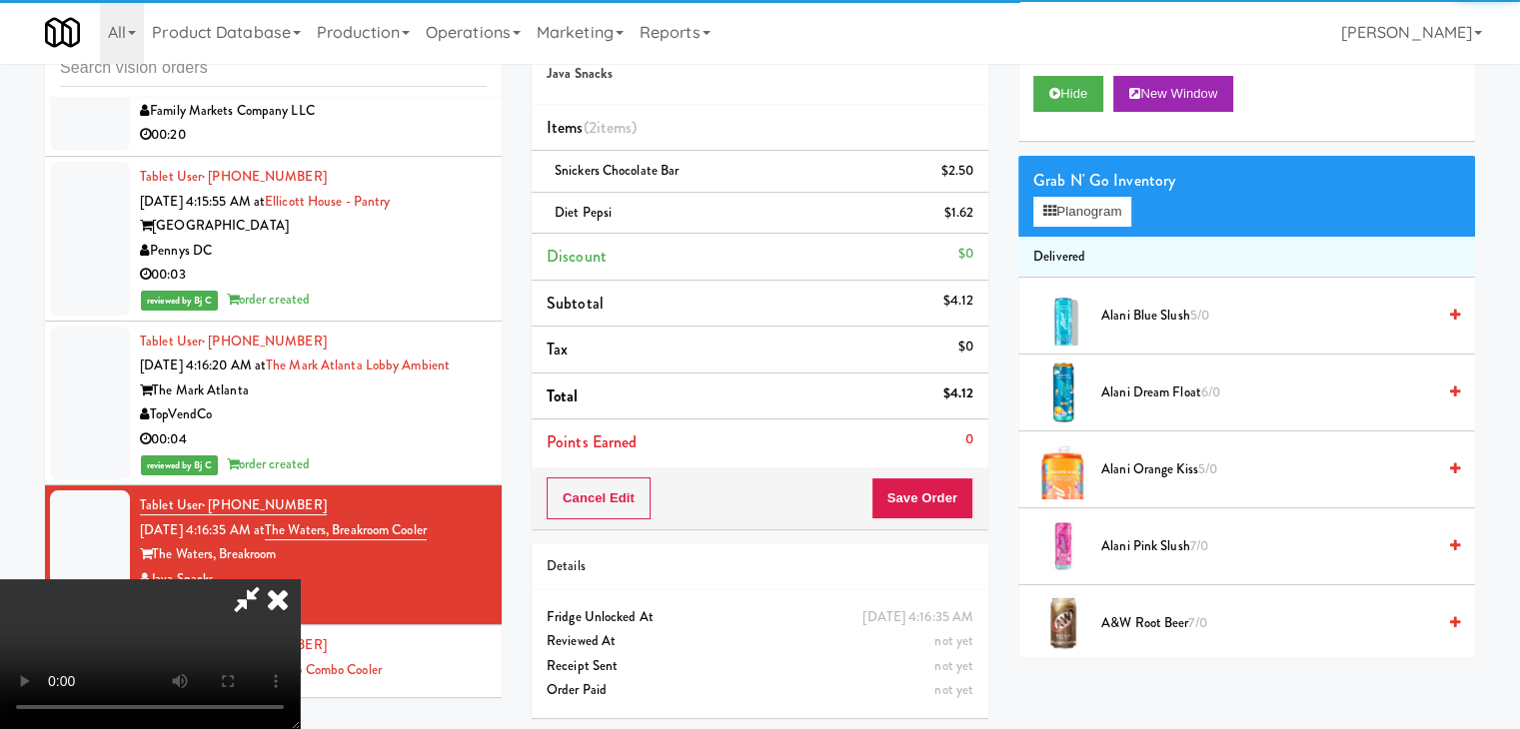
scroll to position [281, 0]
click at [300, 580] on video at bounding box center [150, 655] width 300 height 150
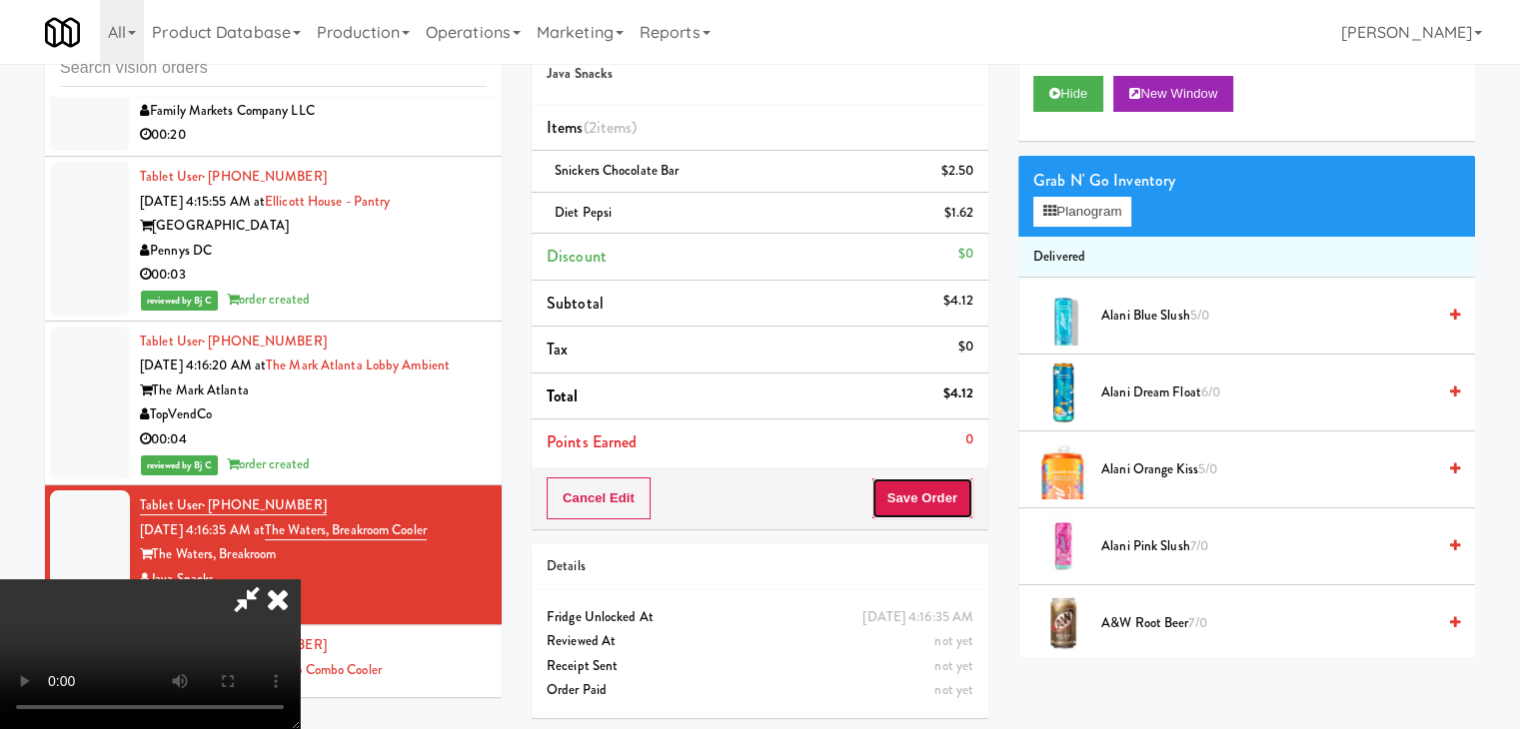
click at [955, 480] on button "Save Order" at bounding box center [922, 499] width 102 height 42
click at [948, 481] on button "Save Order" at bounding box center [922, 499] width 102 height 42
click at [947, 484] on body "Are you sure you want to update this order? Okay Cancel Okay Are you sure you w…" at bounding box center [760, 364] width 1520 height 729
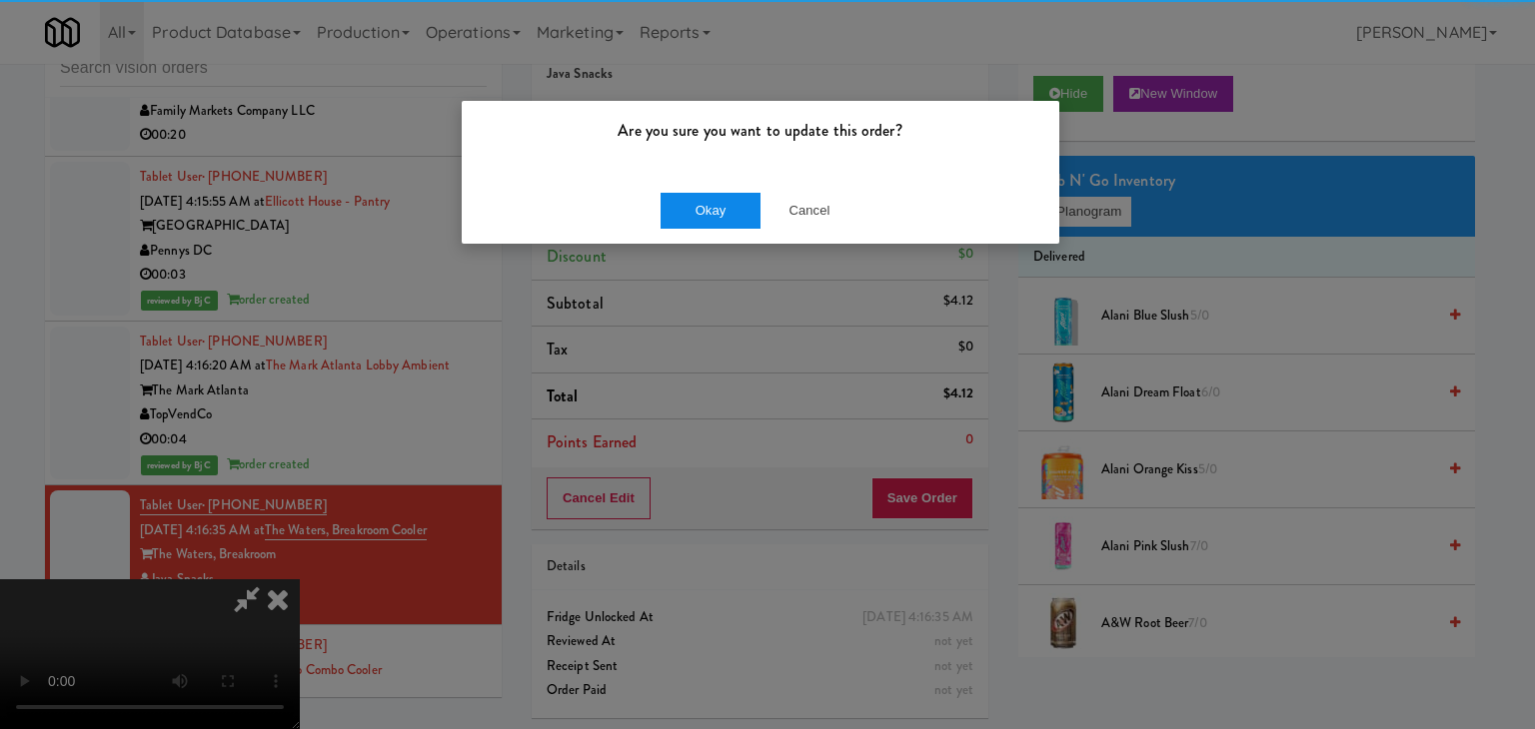
drag, startPoint x: 734, startPoint y: 234, endPoint x: 736, endPoint y: 224, distance: 10.2
click at [732, 229] on div "Okay Cancel" at bounding box center [761, 210] width 598 height 67
click at [738, 218] on button "Okay" at bounding box center [710, 211] width 100 height 36
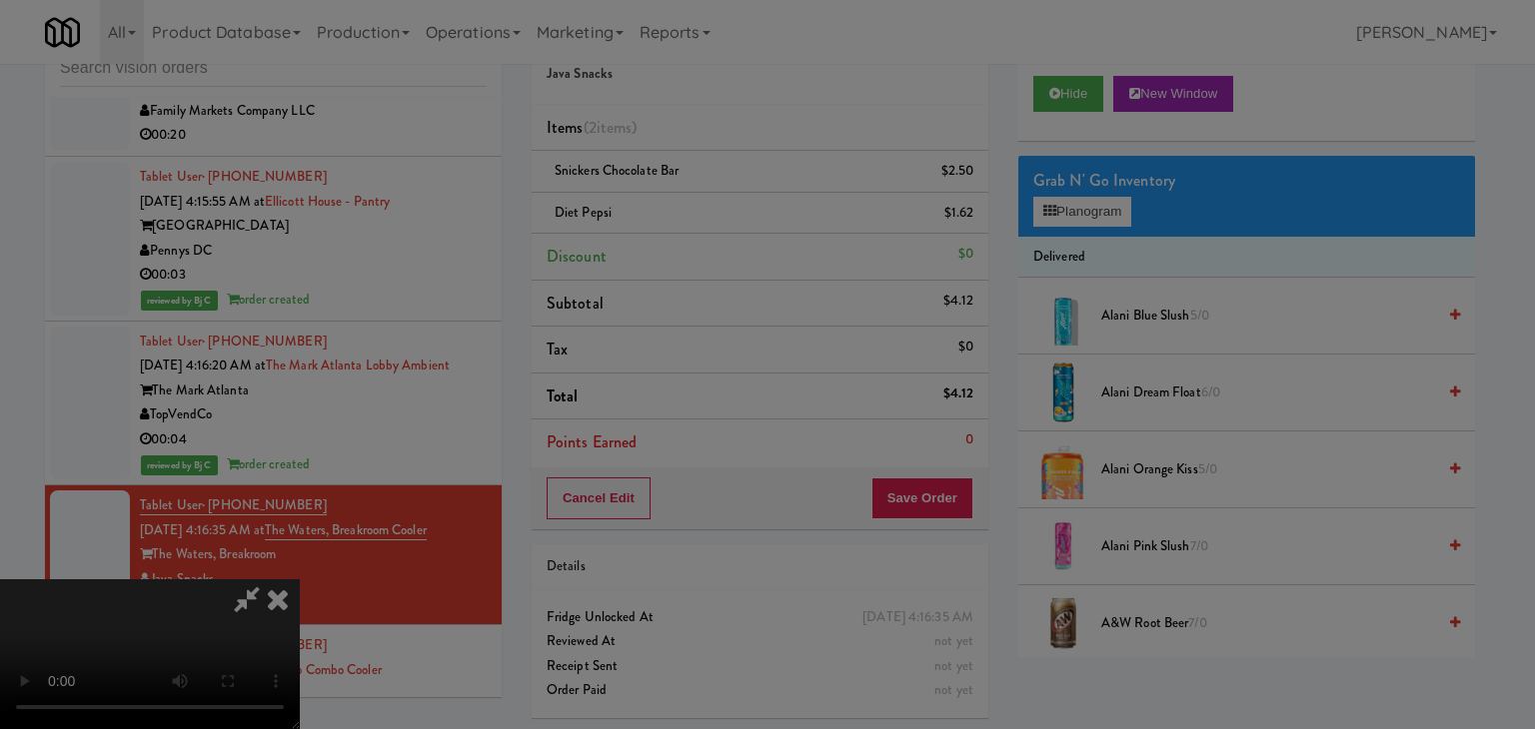
click at [739, 207] on div "Okay Cancel" at bounding box center [761, 173] width 598 height 67
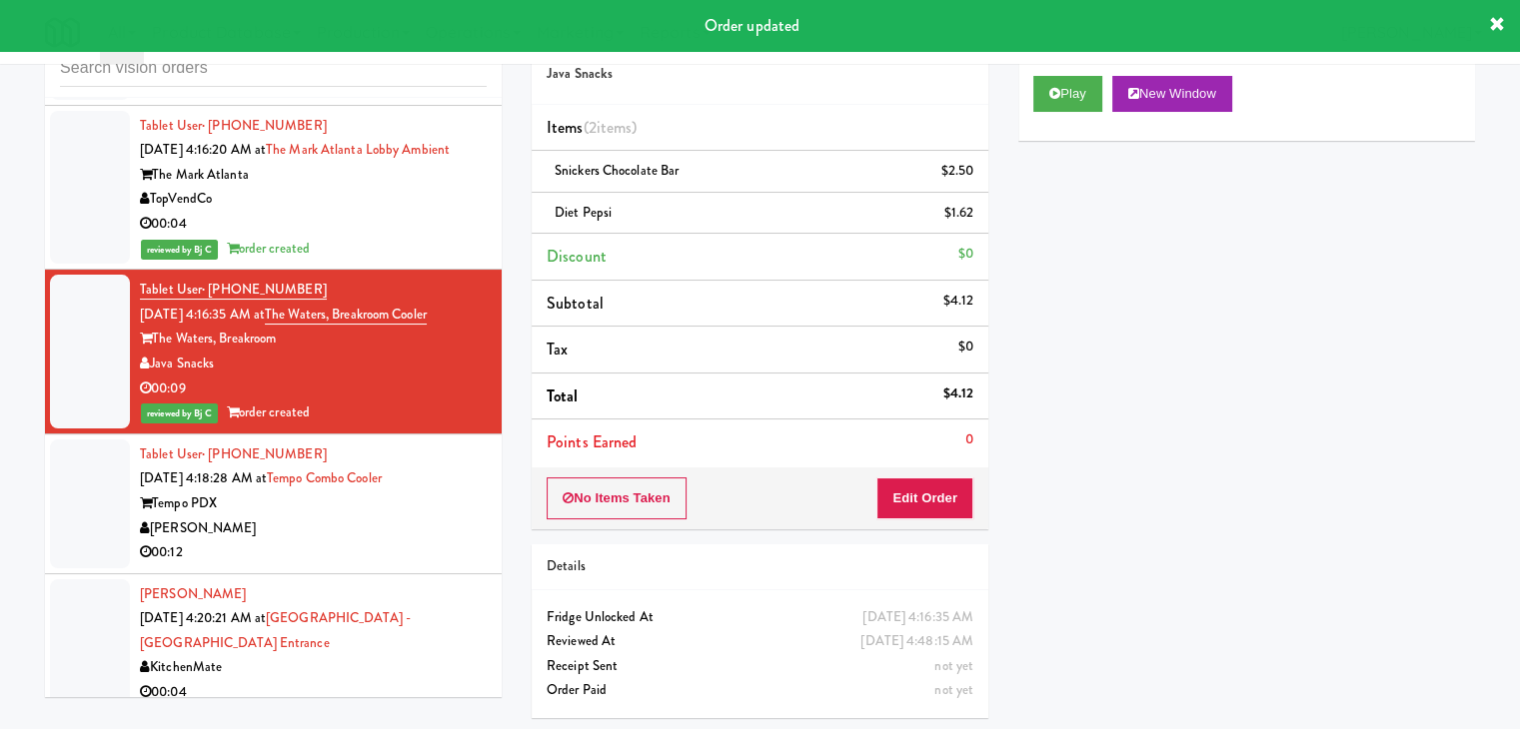
scroll to position [18785, 0]
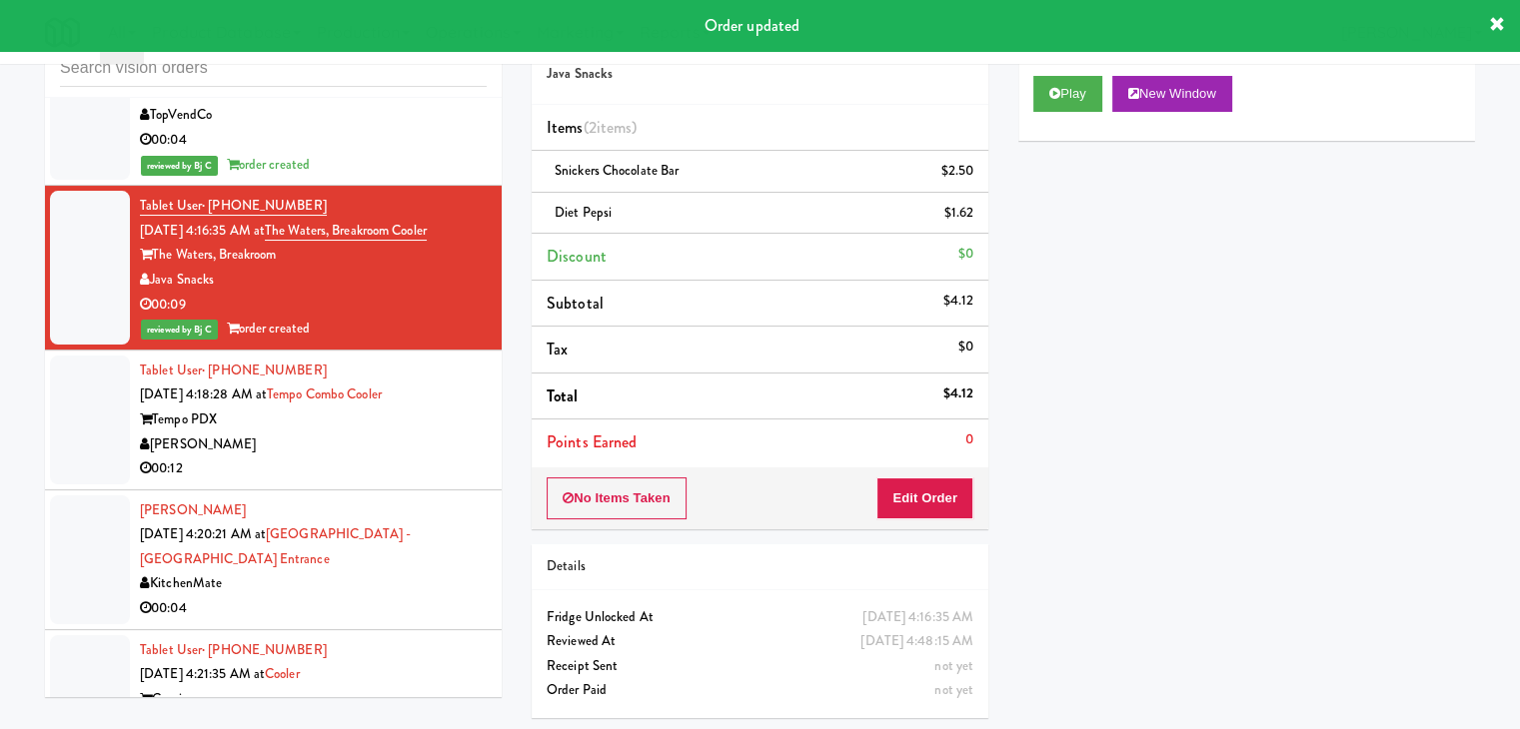
drag, startPoint x: 421, startPoint y: 313, endPoint x: 438, endPoint y: 319, distance: 18.0
click at [430, 433] on div "[PERSON_NAME]" at bounding box center [313, 445] width 347 height 25
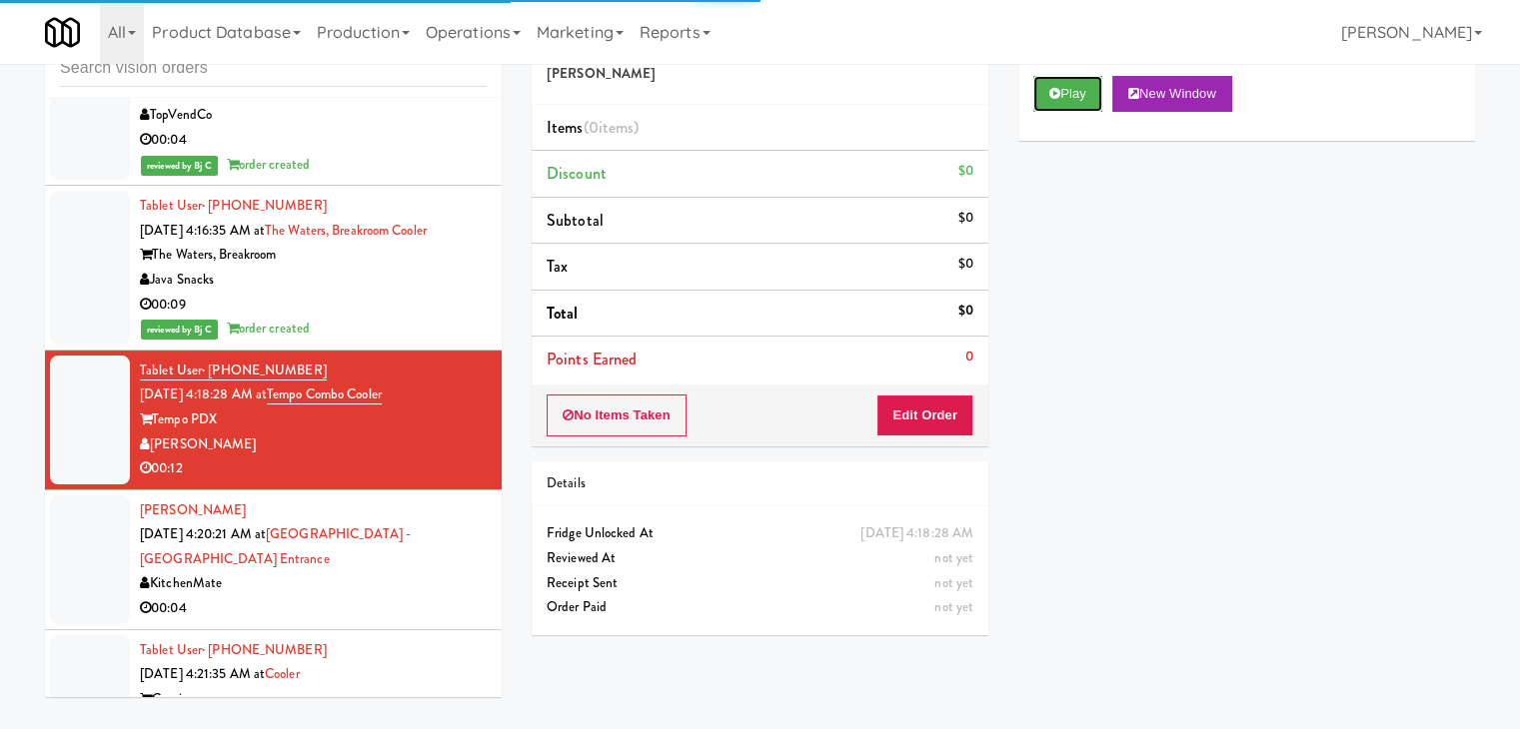
drag, startPoint x: 1075, startPoint y: 103, endPoint x: 1071, endPoint y: 153, distance: 50.1
click at [1075, 102] on button "Play" at bounding box center [1067, 94] width 69 height 36
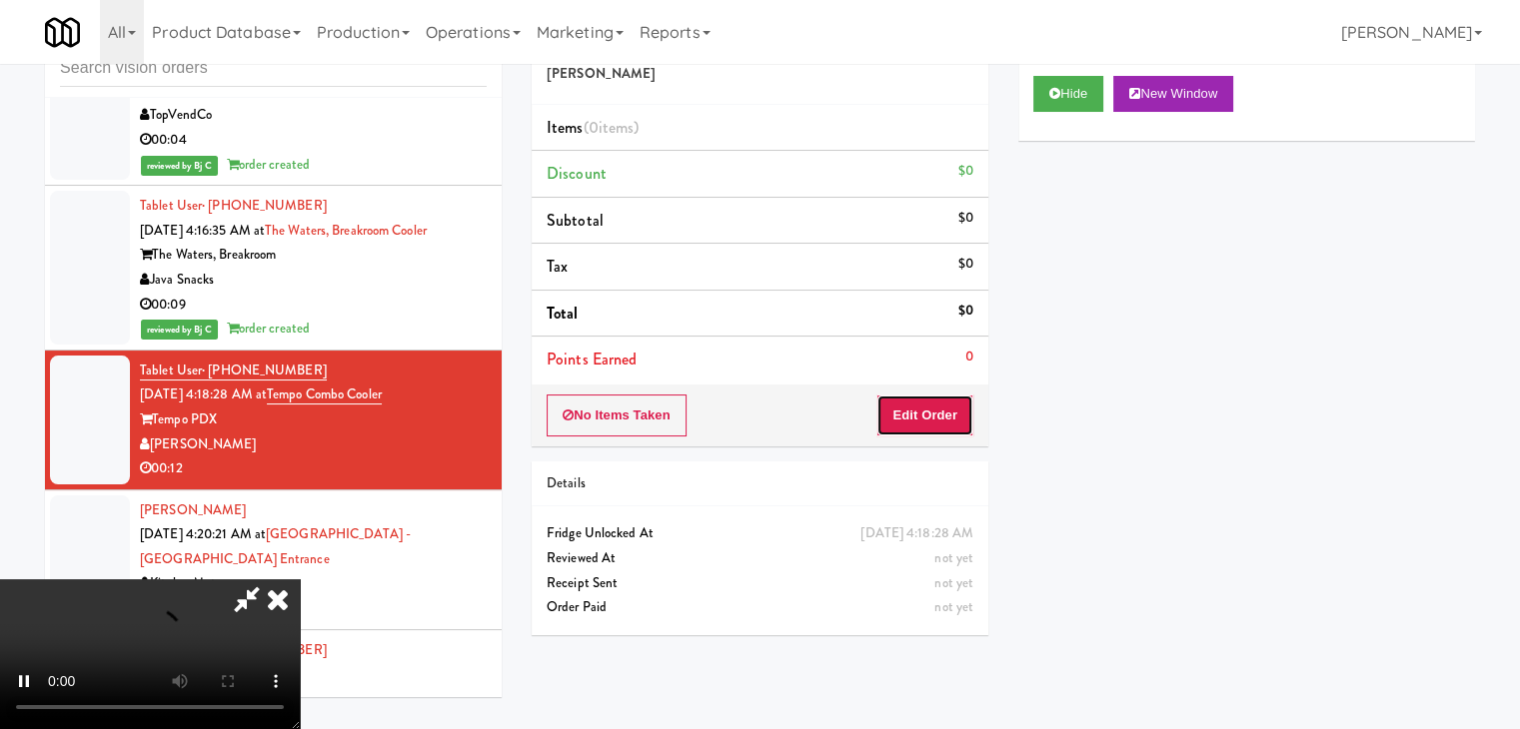
click at [903, 427] on button "Edit Order" at bounding box center [924, 416] width 97 height 42
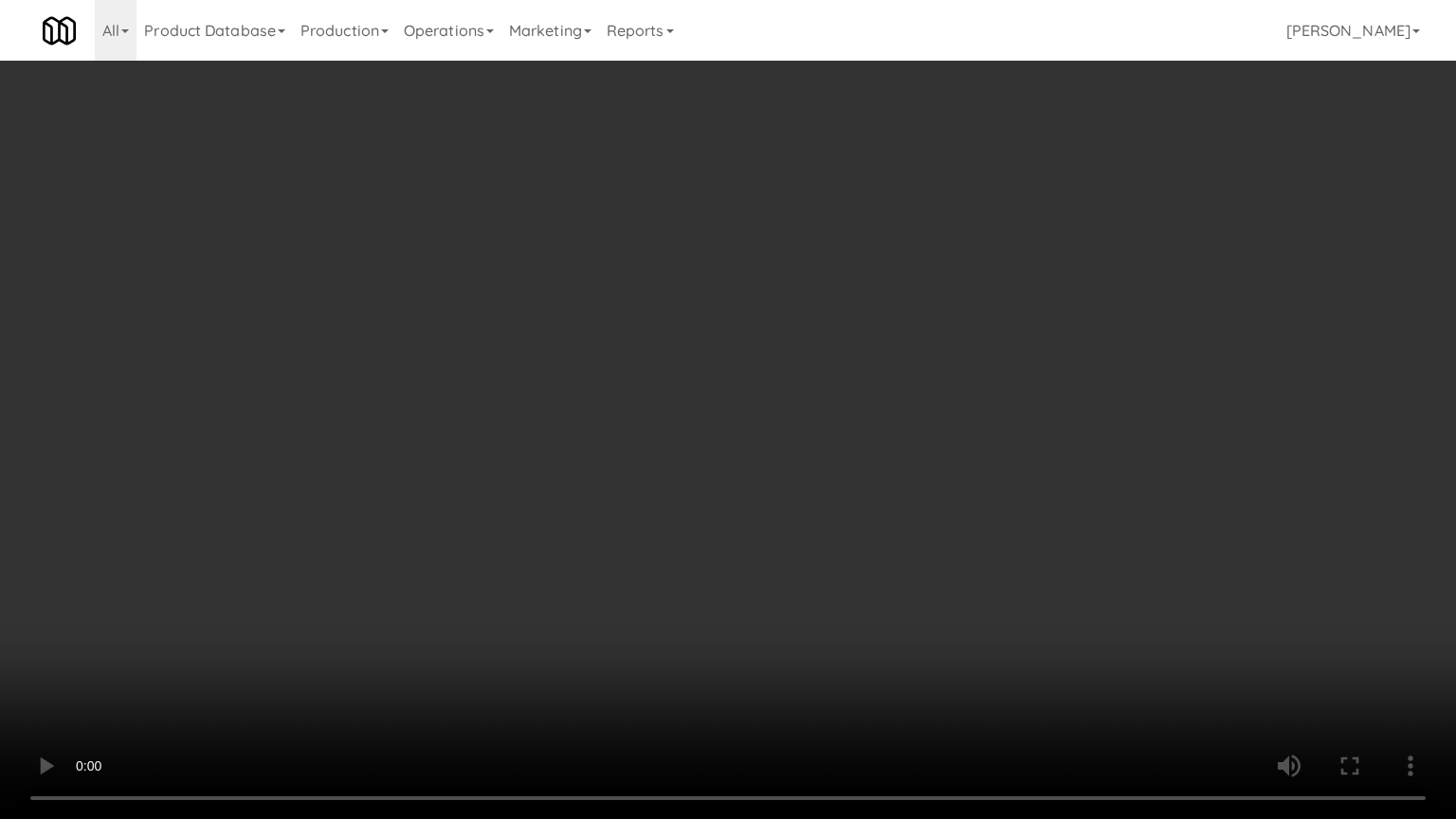
click at [701, 600] on video at bounding box center [728, 409] width 1456 height 819
click at [701, 593] on video at bounding box center [728, 409] width 1456 height 819
click at [719, 581] on video at bounding box center [728, 409] width 1456 height 819
click at [719, 579] on video at bounding box center [728, 409] width 1456 height 819
click at [731, 561] on video at bounding box center [728, 409] width 1456 height 819
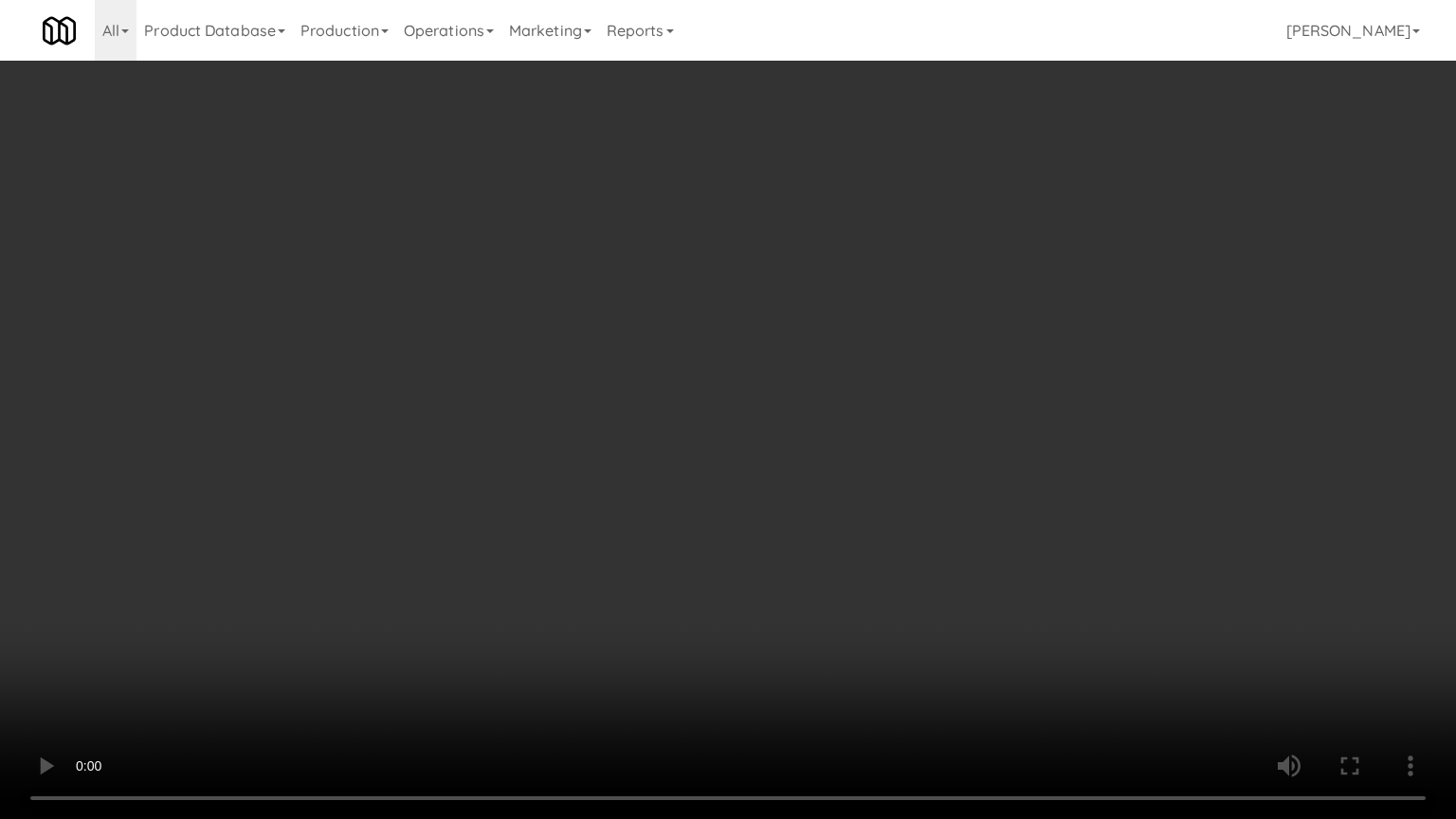
drag, startPoint x: 731, startPoint y: 561, endPoint x: 746, endPoint y: 560, distance: 15.0
click at [731, 560] on video at bounding box center [728, 409] width 1456 height 819
click at [857, 481] on video at bounding box center [728, 409] width 1456 height 819
click at [870, 482] on video at bounding box center [728, 409] width 1456 height 819
click at [864, 477] on video at bounding box center [728, 409] width 1456 height 819
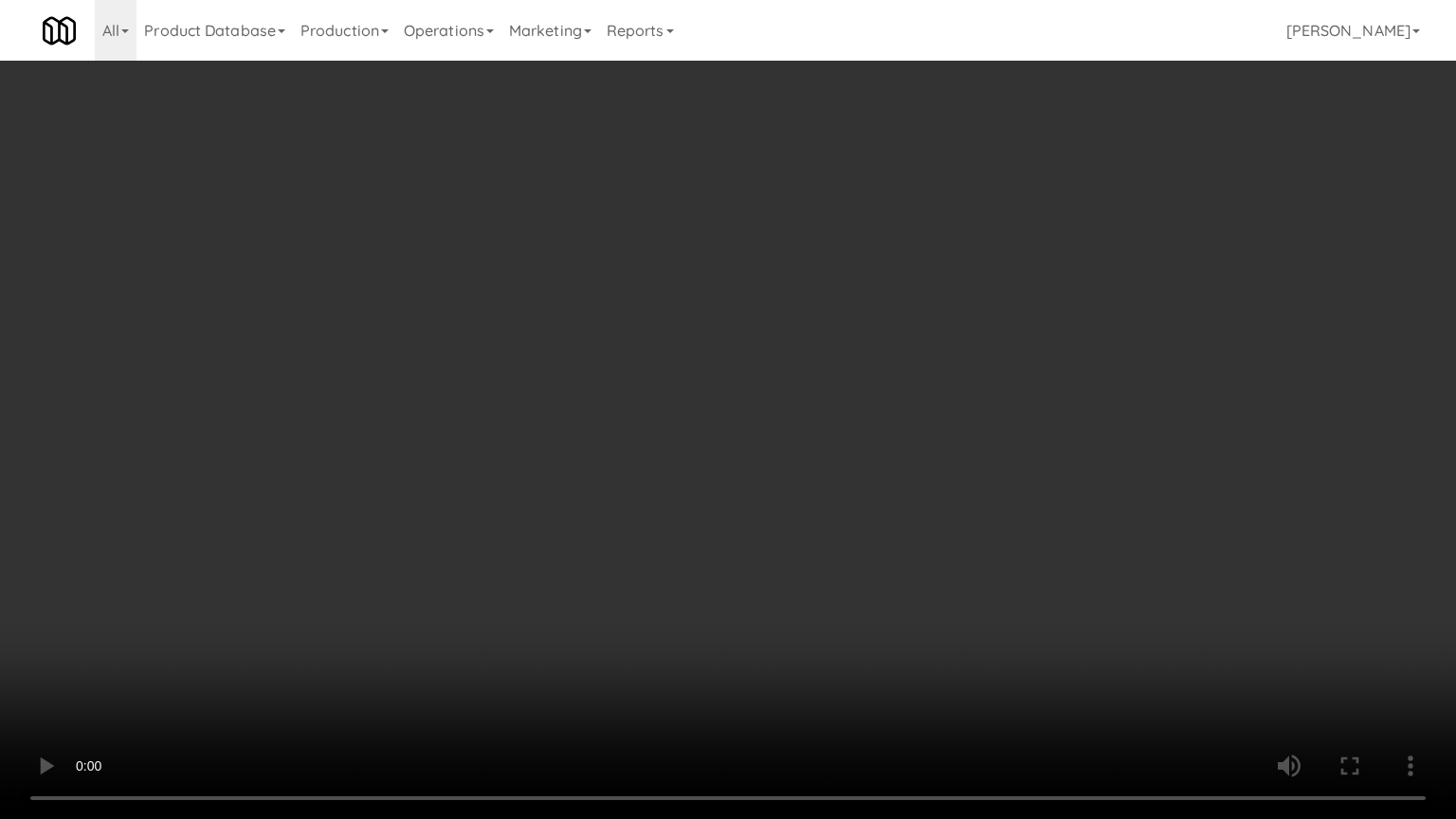
click at [866, 475] on video at bounding box center [728, 409] width 1456 height 819
click at [860, 472] on video at bounding box center [728, 409] width 1456 height 819
click at [860, 471] on video at bounding box center [728, 409] width 1456 height 819
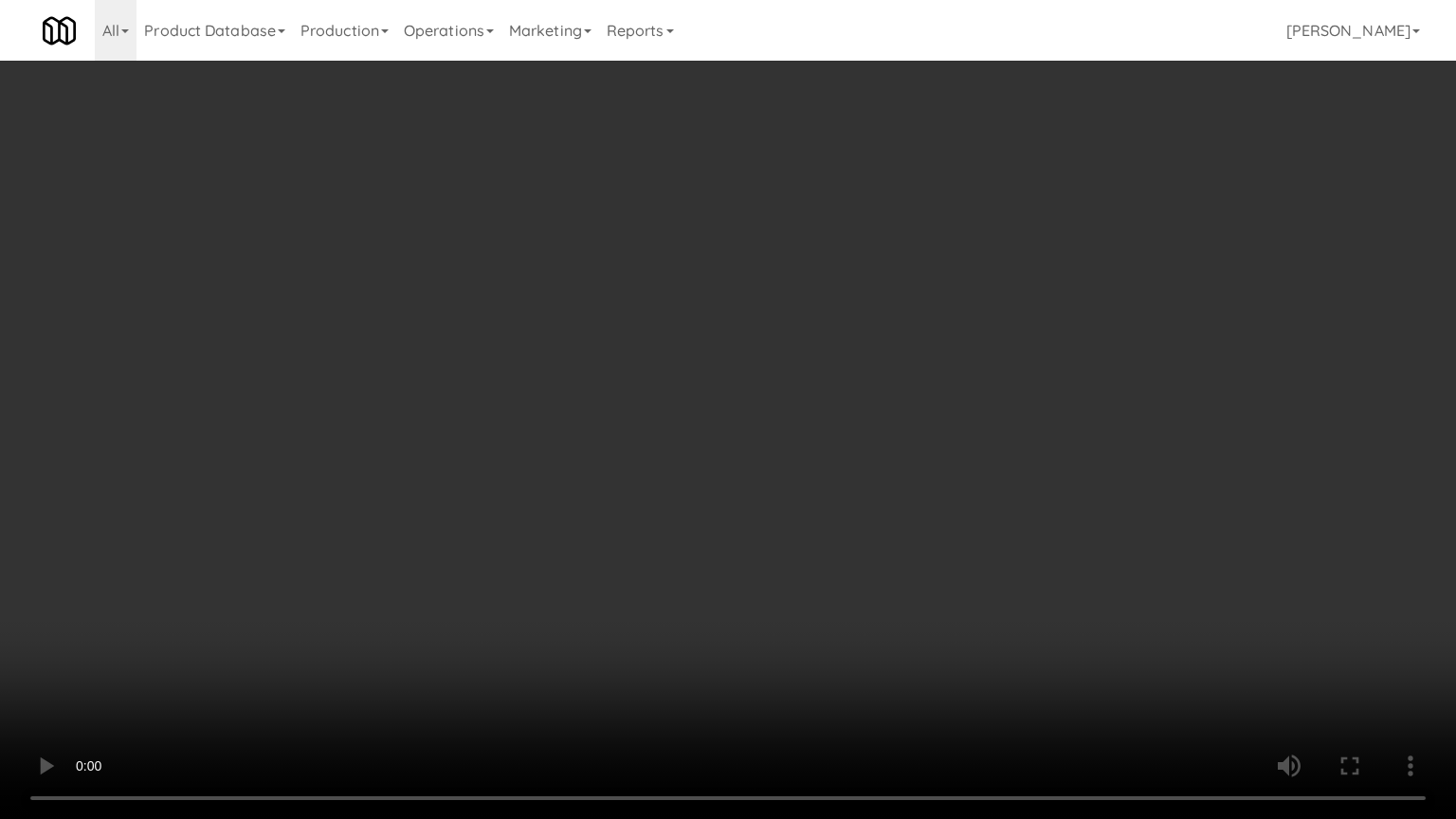
click at [860, 471] on video at bounding box center [728, 409] width 1456 height 819
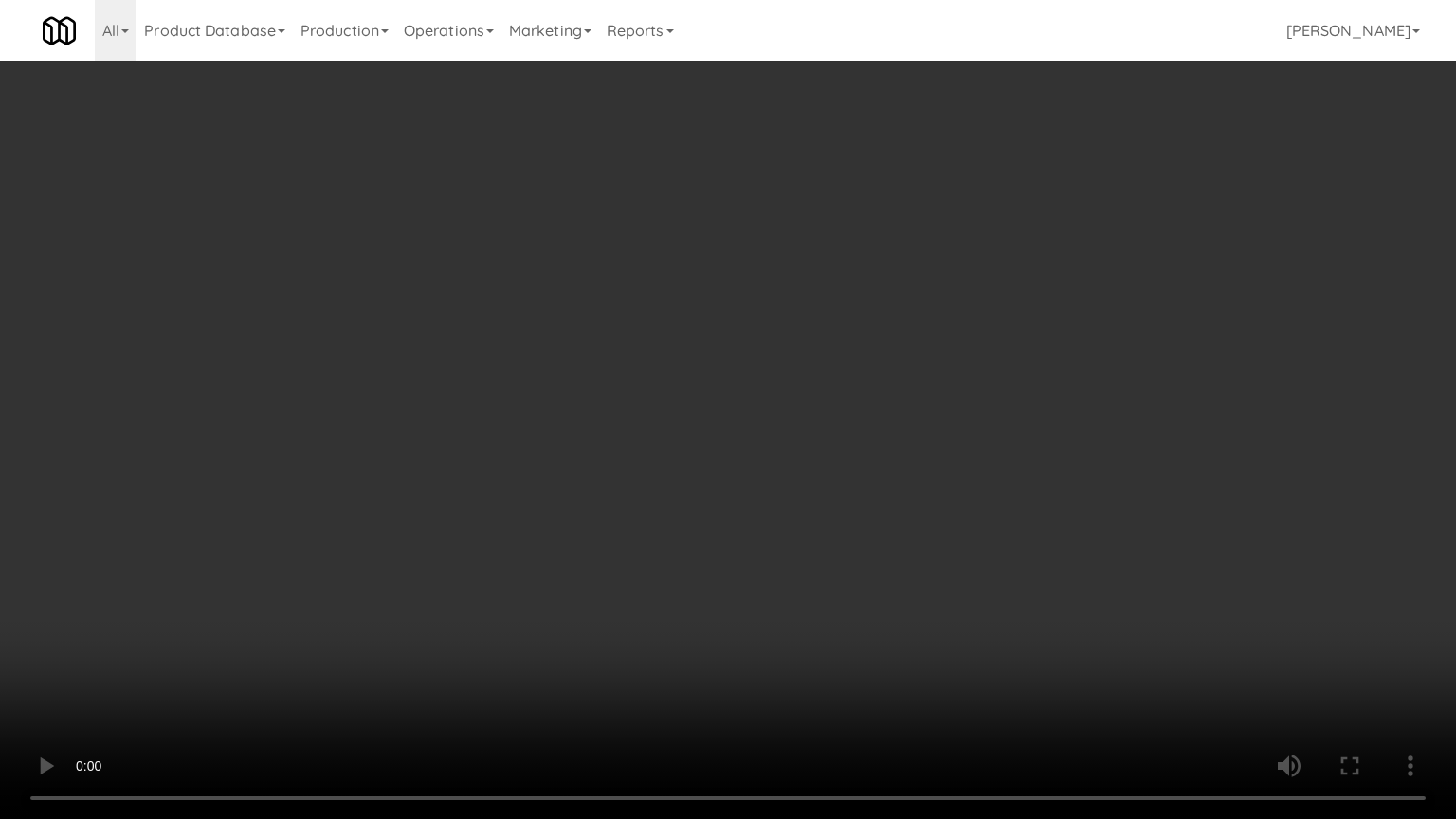
click at [866, 472] on video at bounding box center [728, 409] width 1456 height 819
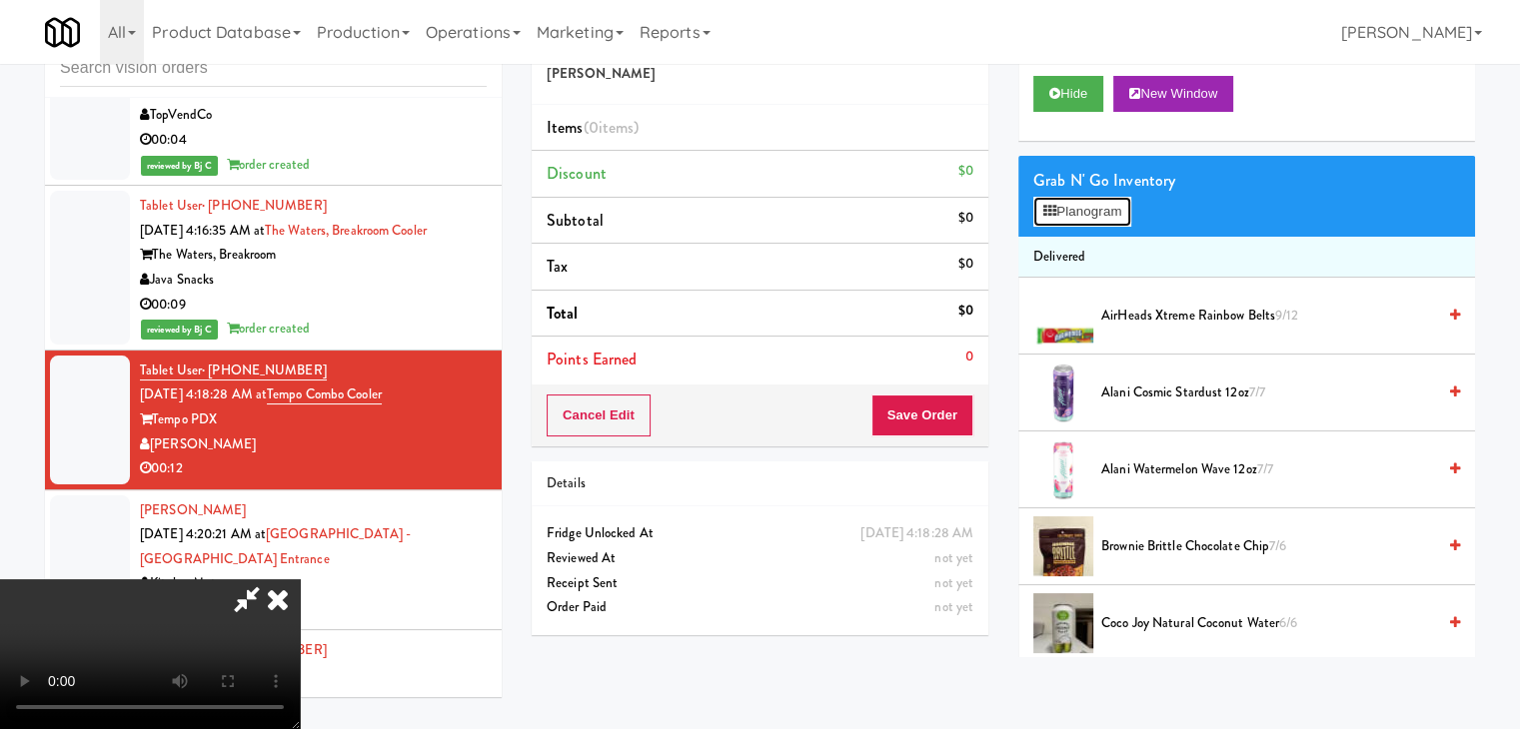
click at [1068, 205] on button "Planogram" at bounding box center [1082, 212] width 98 height 30
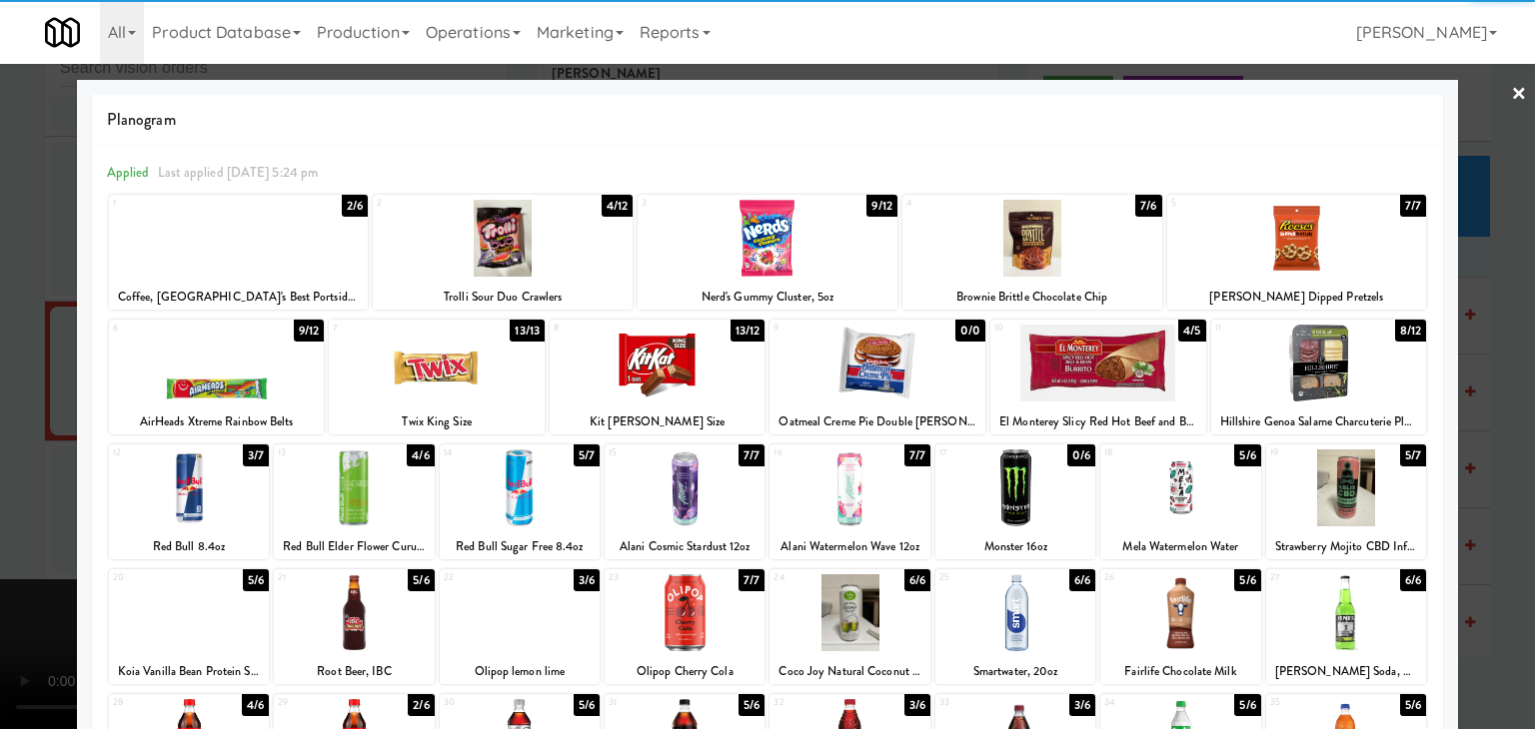
click at [500, 251] on div at bounding box center [503, 238] width 260 height 77
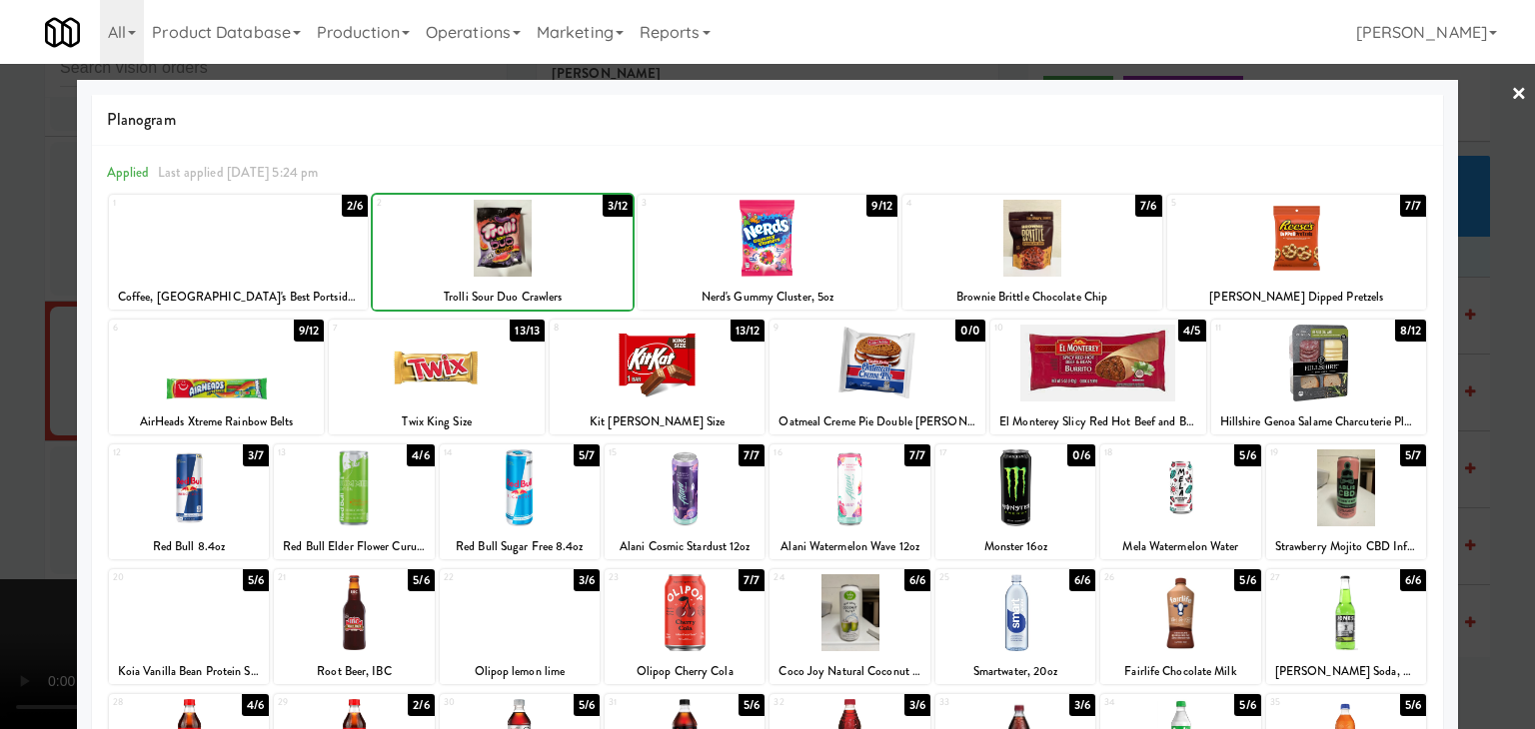
click at [8, 313] on div at bounding box center [767, 364] width 1535 height 729
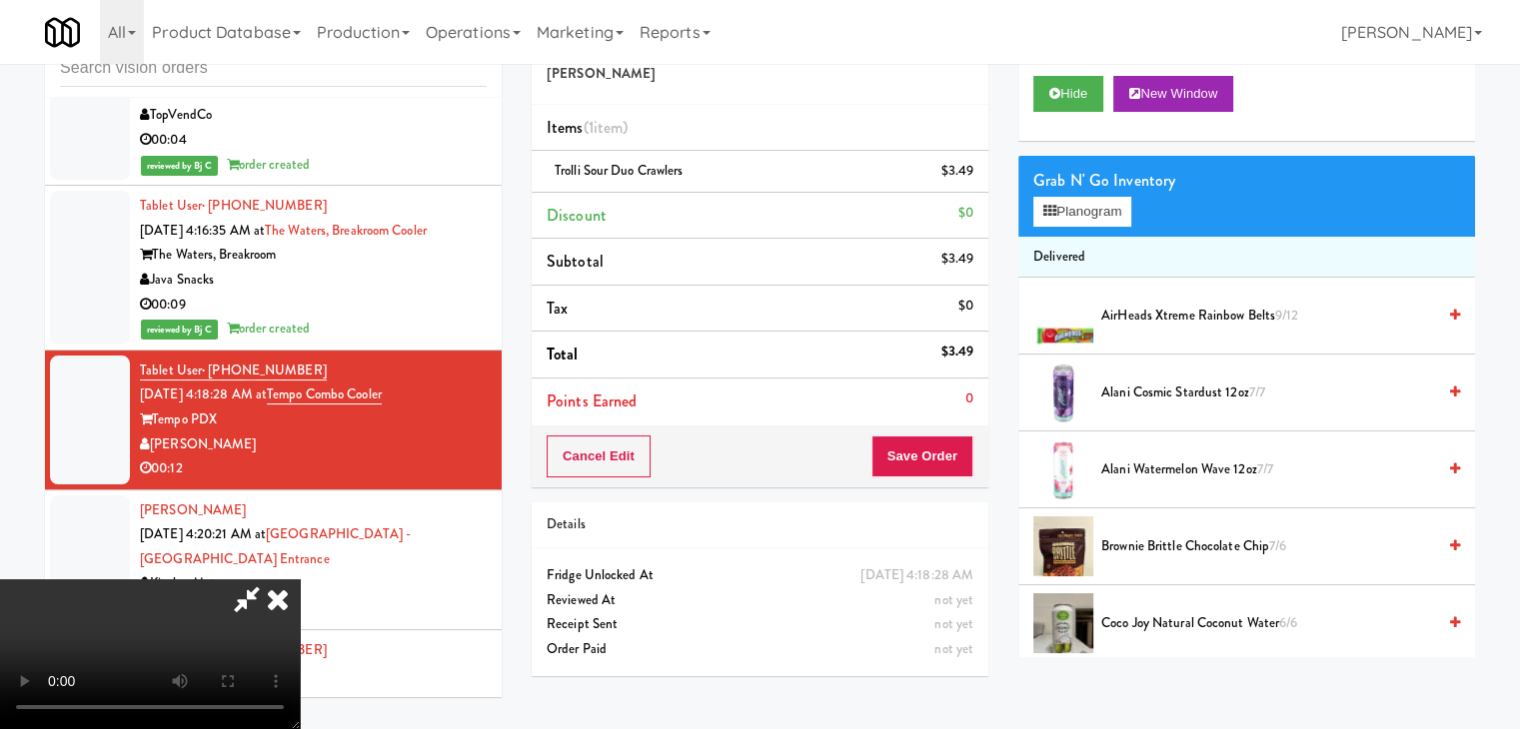
click at [300, 580] on video at bounding box center [150, 655] width 300 height 150
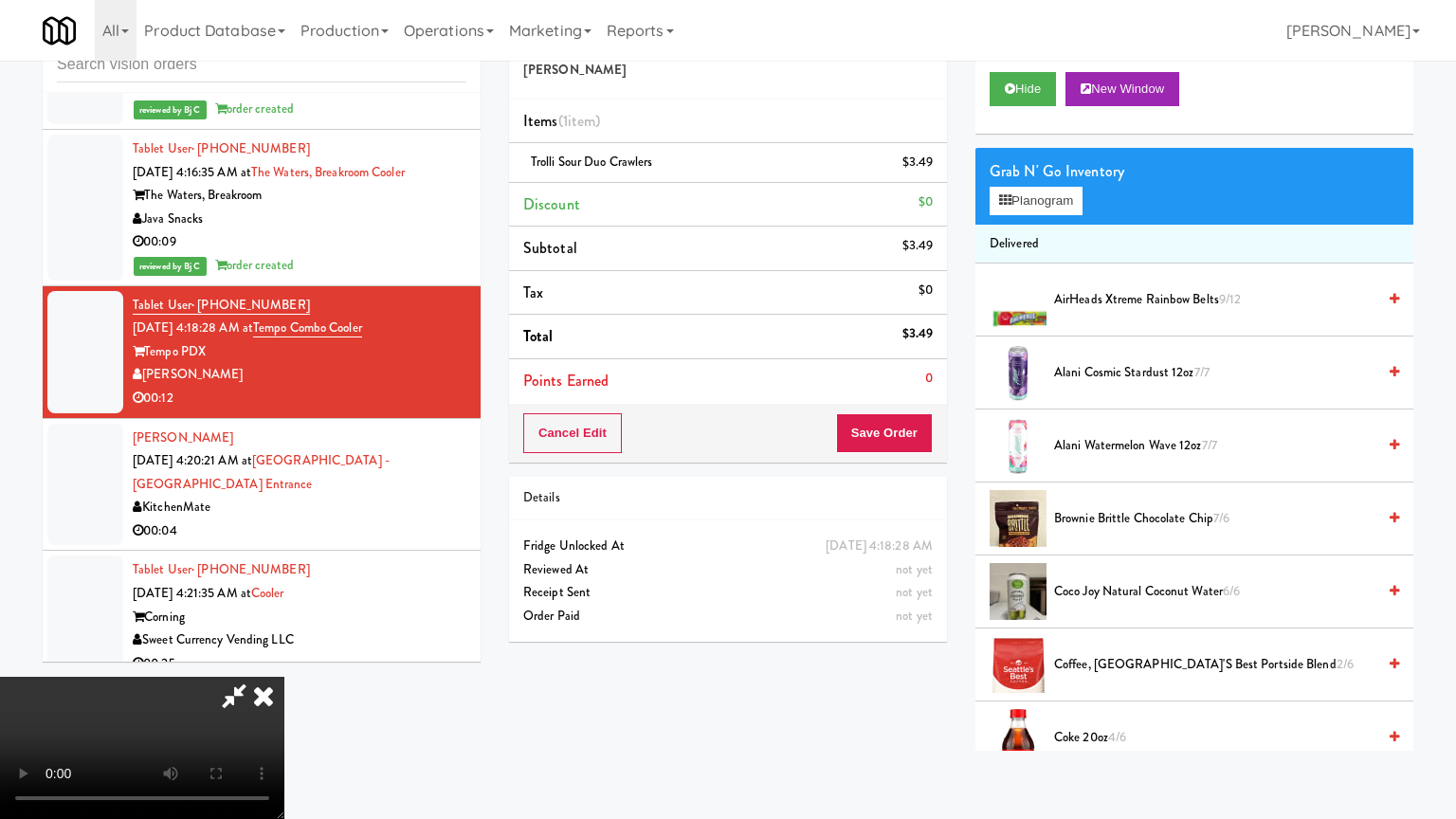
click at [285, 677] on video at bounding box center [142, 748] width 285 height 142
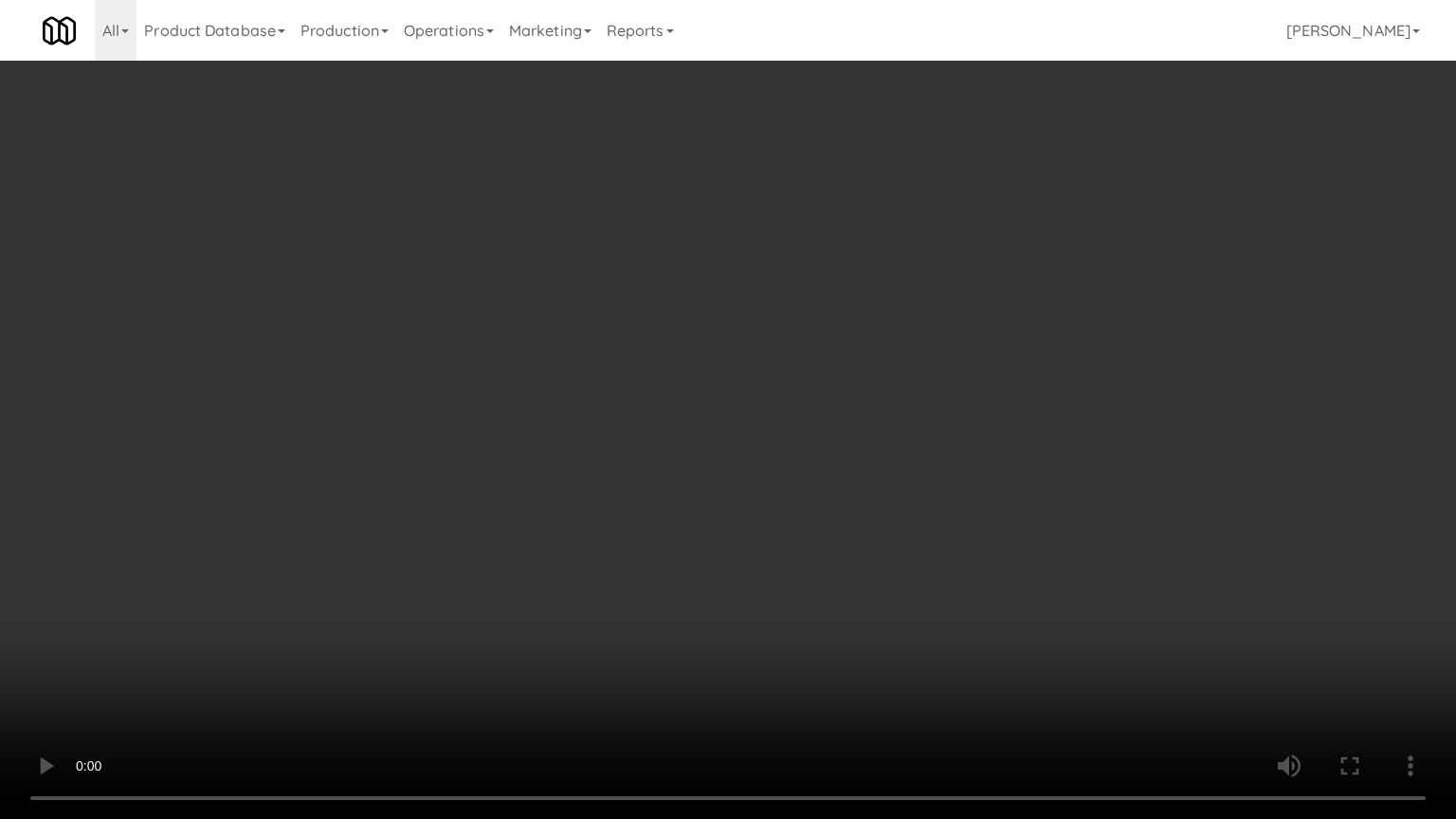
click at [762, 473] on video at bounding box center [728, 409] width 1456 height 819
click at [421, 691] on video at bounding box center [728, 409] width 1456 height 819
click at [844, 504] on video at bounding box center [728, 409] width 1456 height 819
click at [855, 498] on video at bounding box center [728, 409] width 1456 height 819
click at [855, 501] on video at bounding box center [728, 409] width 1456 height 819
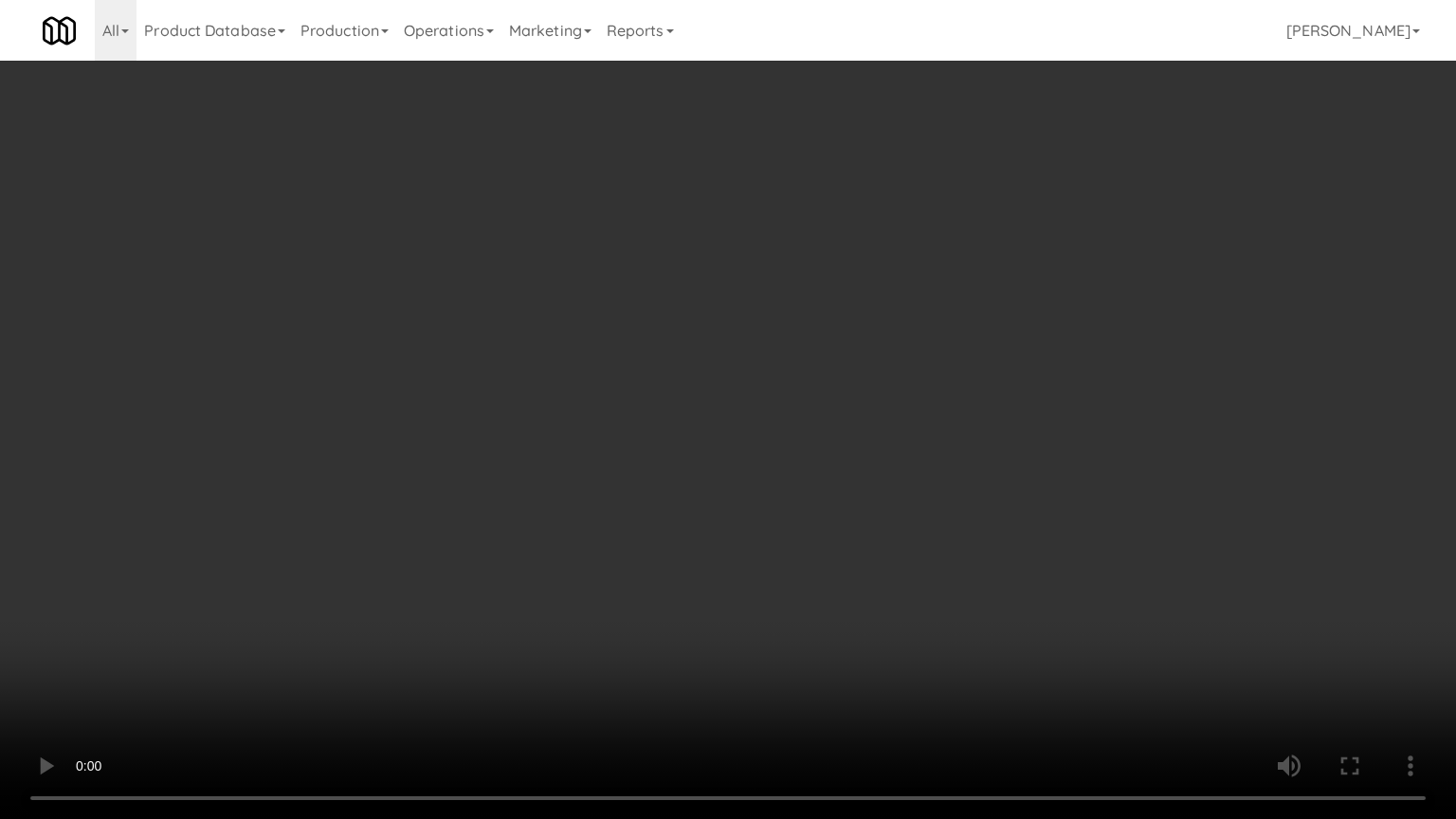
click at [855, 501] on video at bounding box center [728, 409] width 1456 height 819
click at [843, 517] on video at bounding box center [728, 409] width 1456 height 819
click at [845, 514] on video at bounding box center [728, 409] width 1456 height 819
click at [845, 516] on video at bounding box center [728, 409] width 1456 height 819
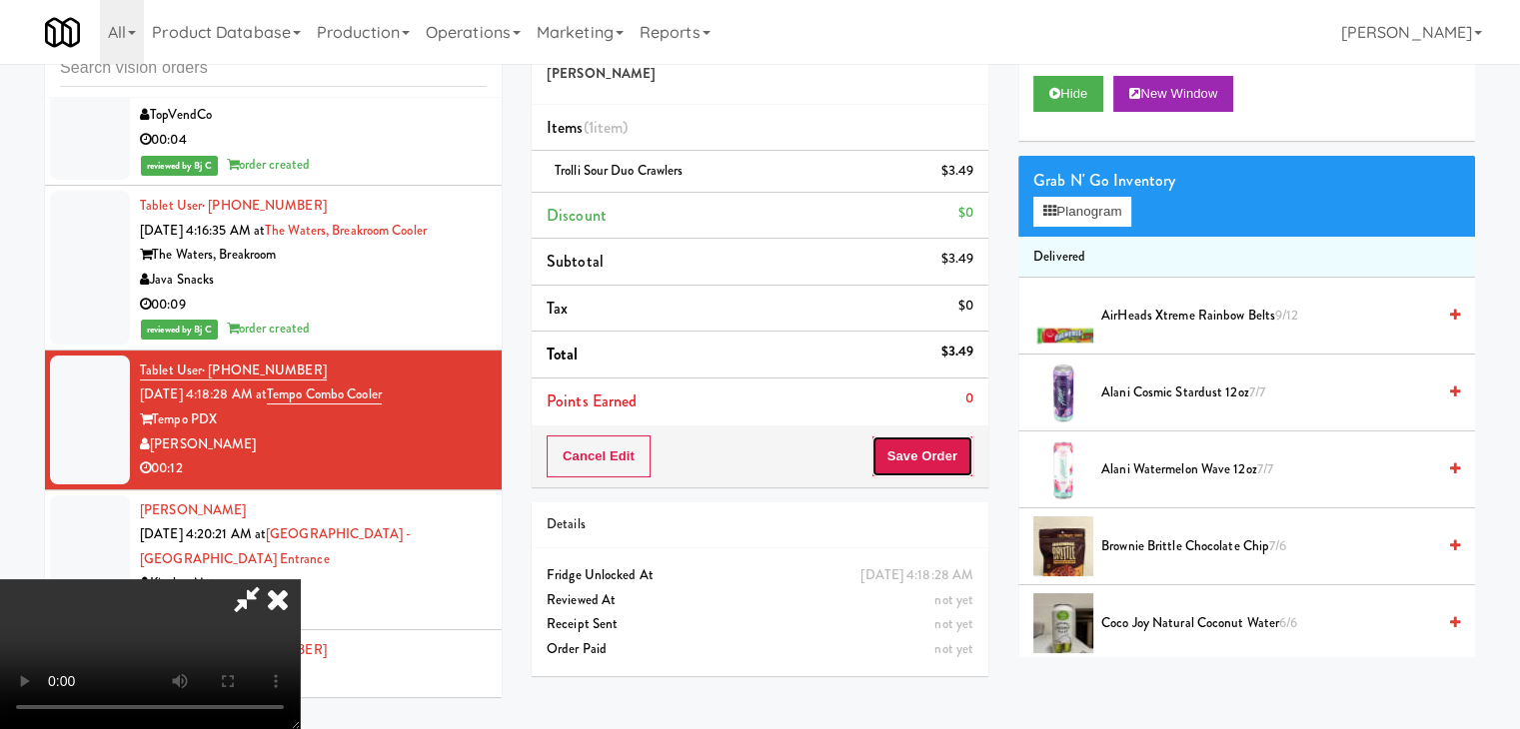
click at [948, 456] on button "Save Order" at bounding box center [922, 457] width 102 height 42
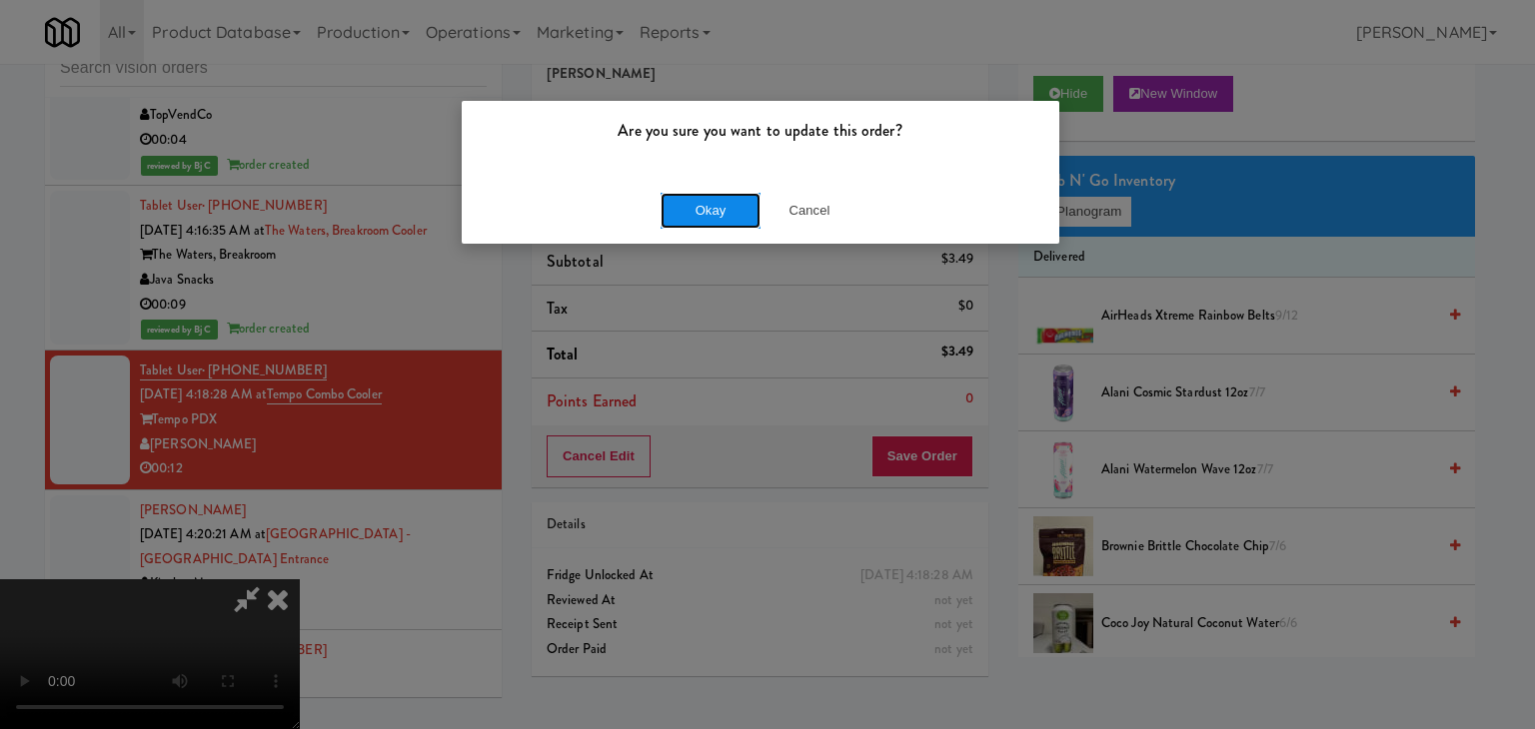
click at [729, 214] on button "Okay" at bounding box center [710, 211] width 100 height 36
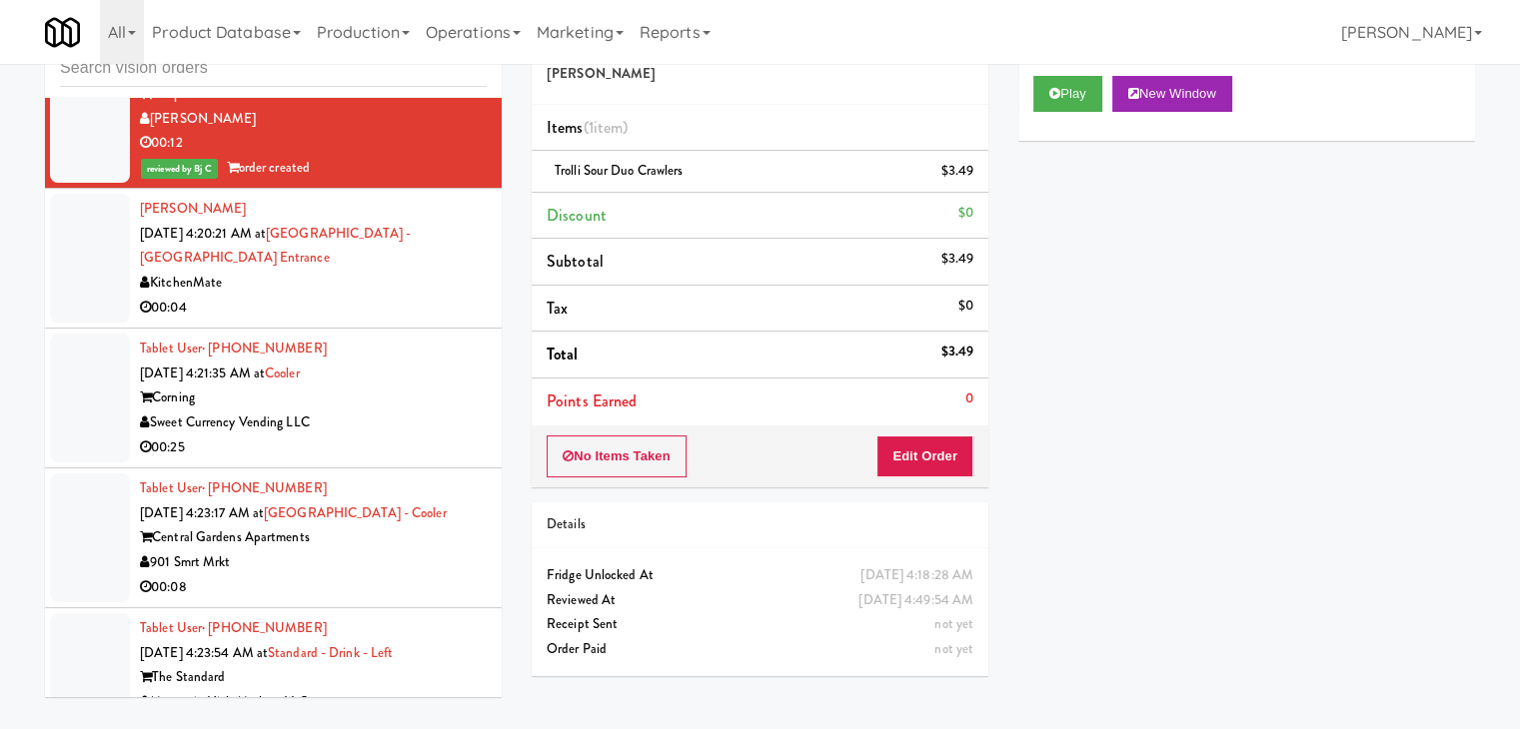
scroll to position [19284, 0]
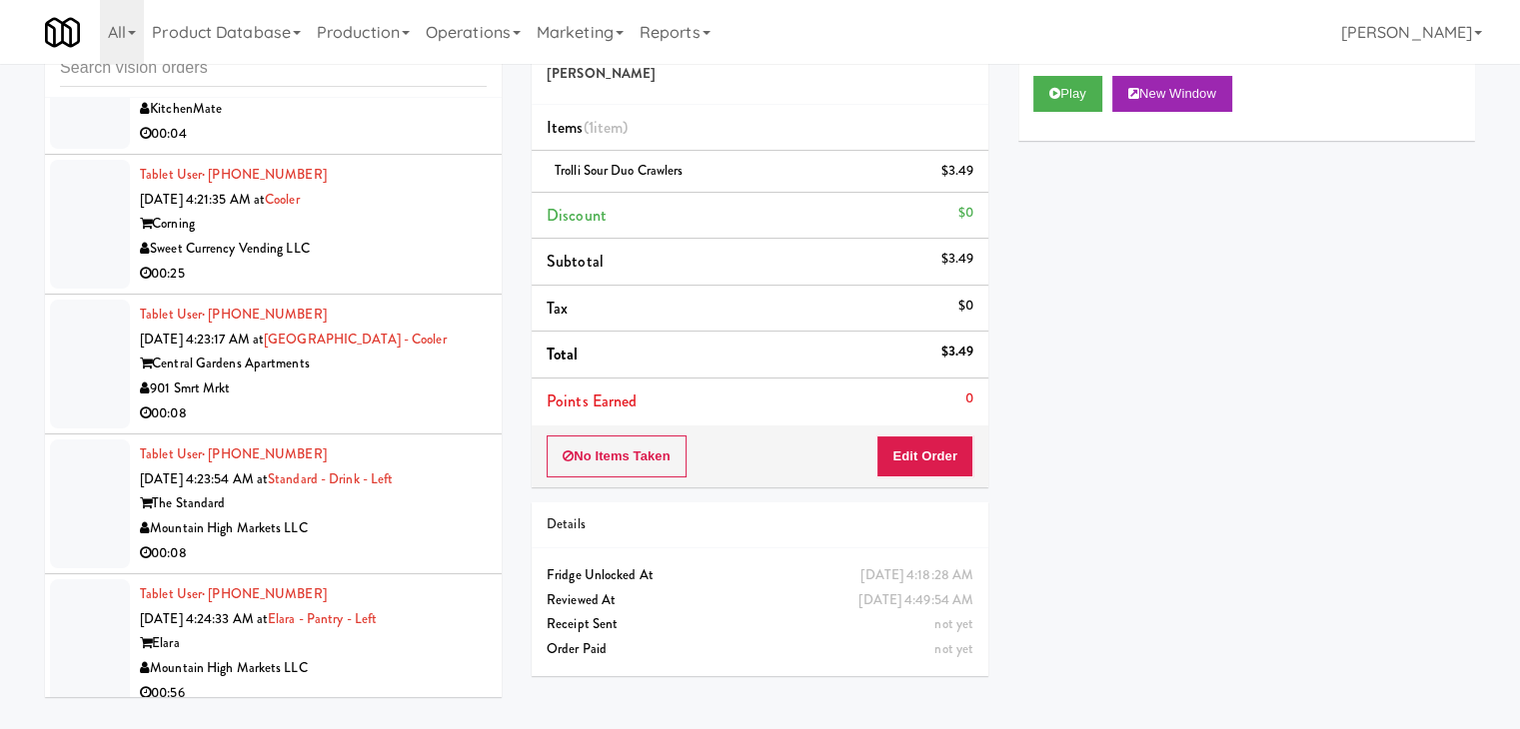
click at [424, 402] on div "00:08" at bounding box center [313, 414] width 347 height 25
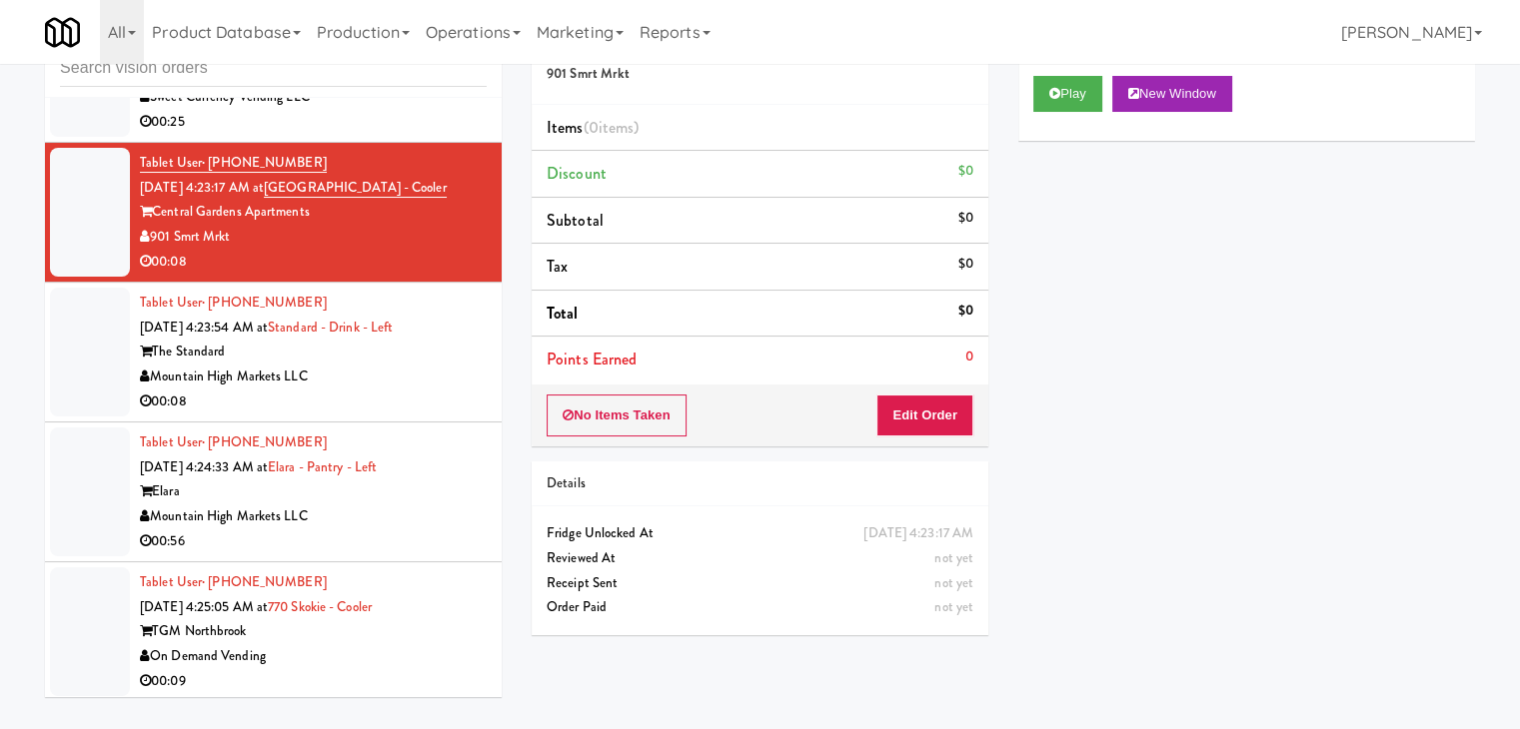
scroll to position [19684, 0]
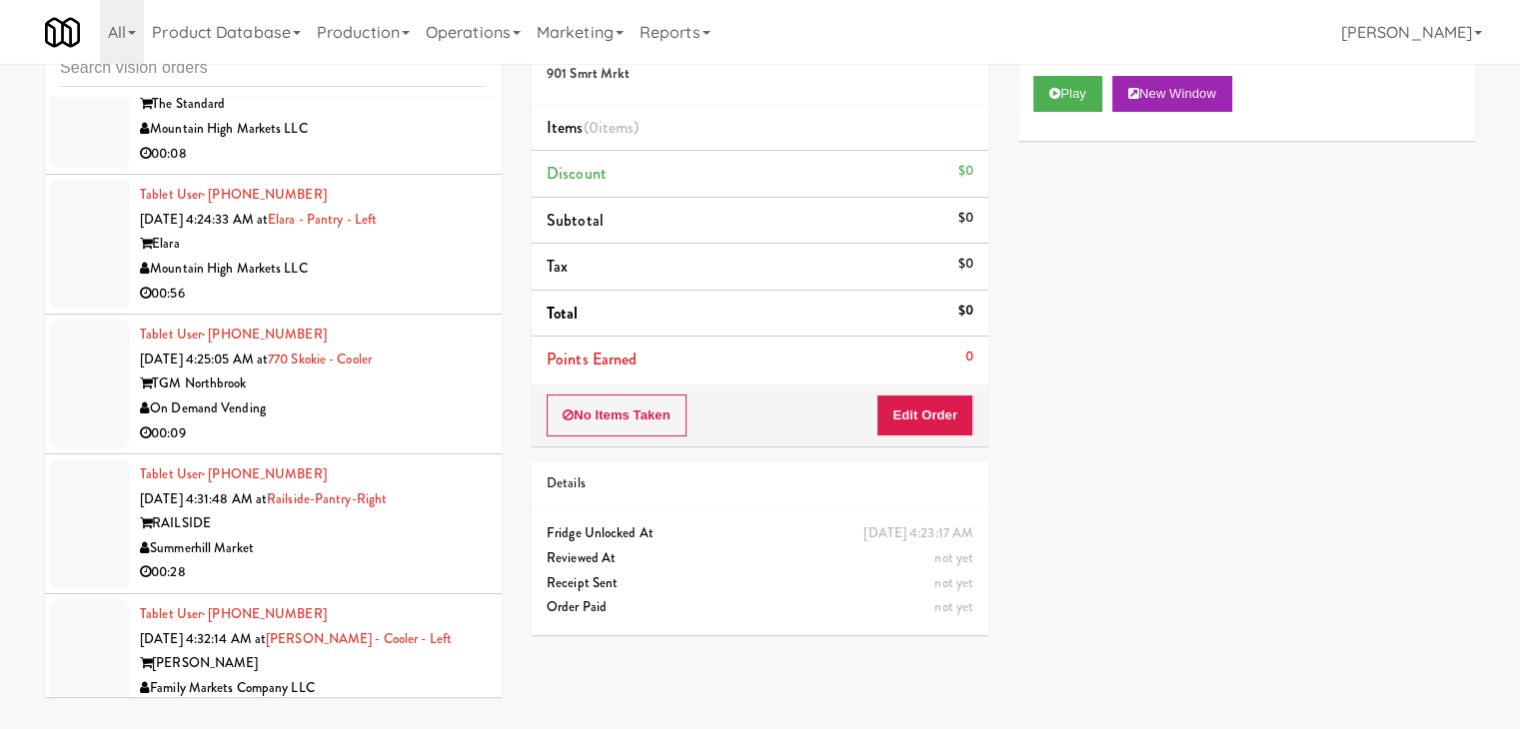
click at [432, 397] on div "On Demand Vending" at bounding box center [313, 409] width 347 height 25
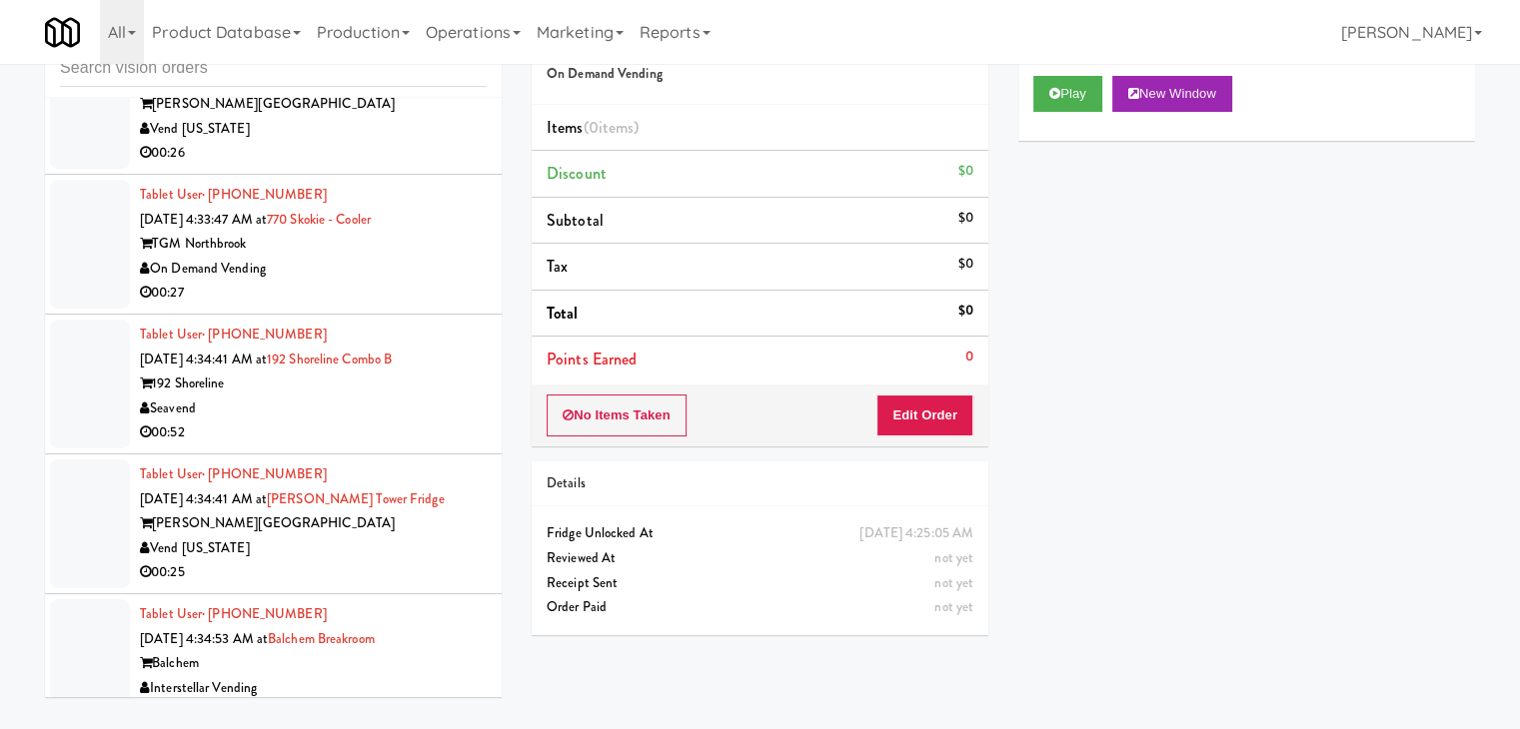
scroll to position [20683, 0]
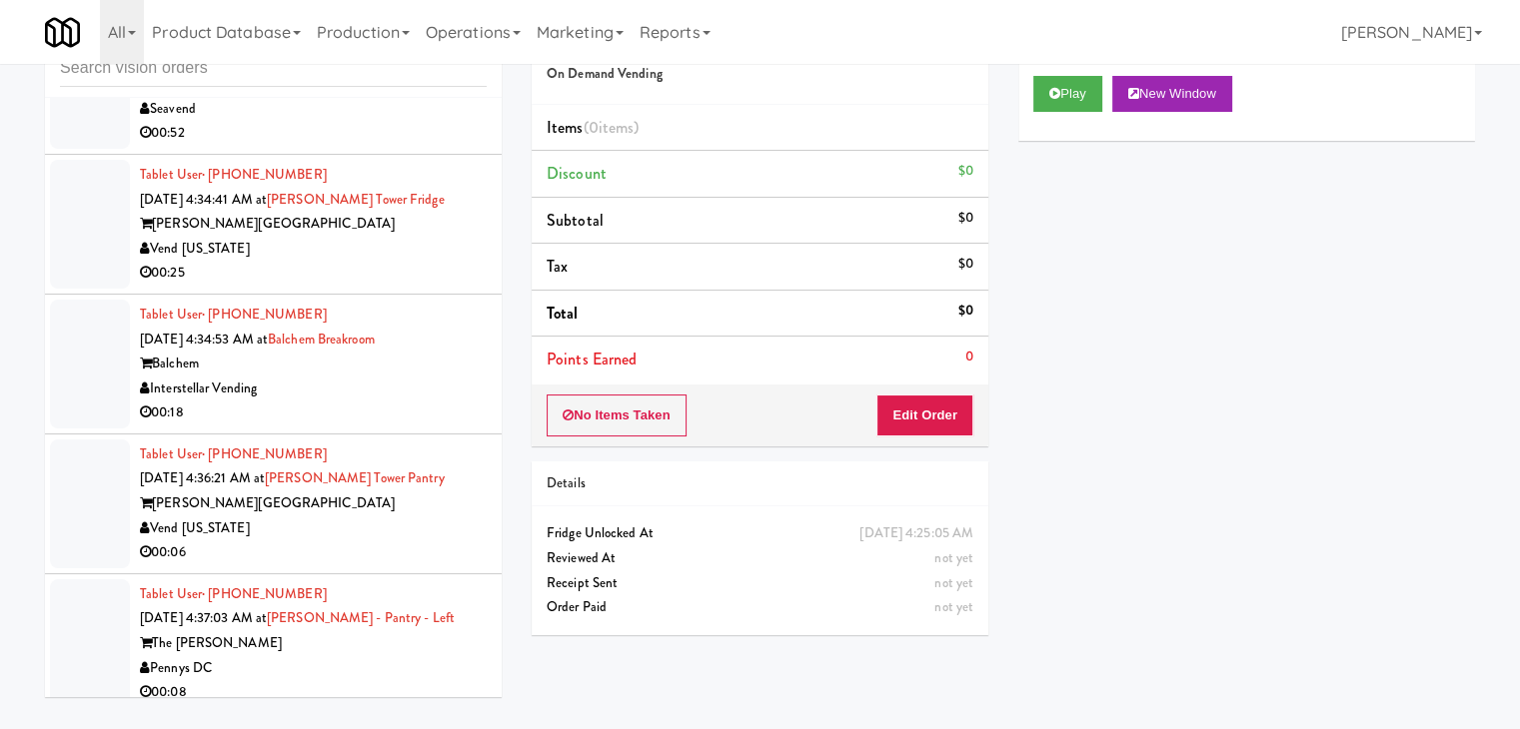
click at [432, 517] on div "Vend [US_STATE]" at bounding box center [313, 529] width 347 height 25
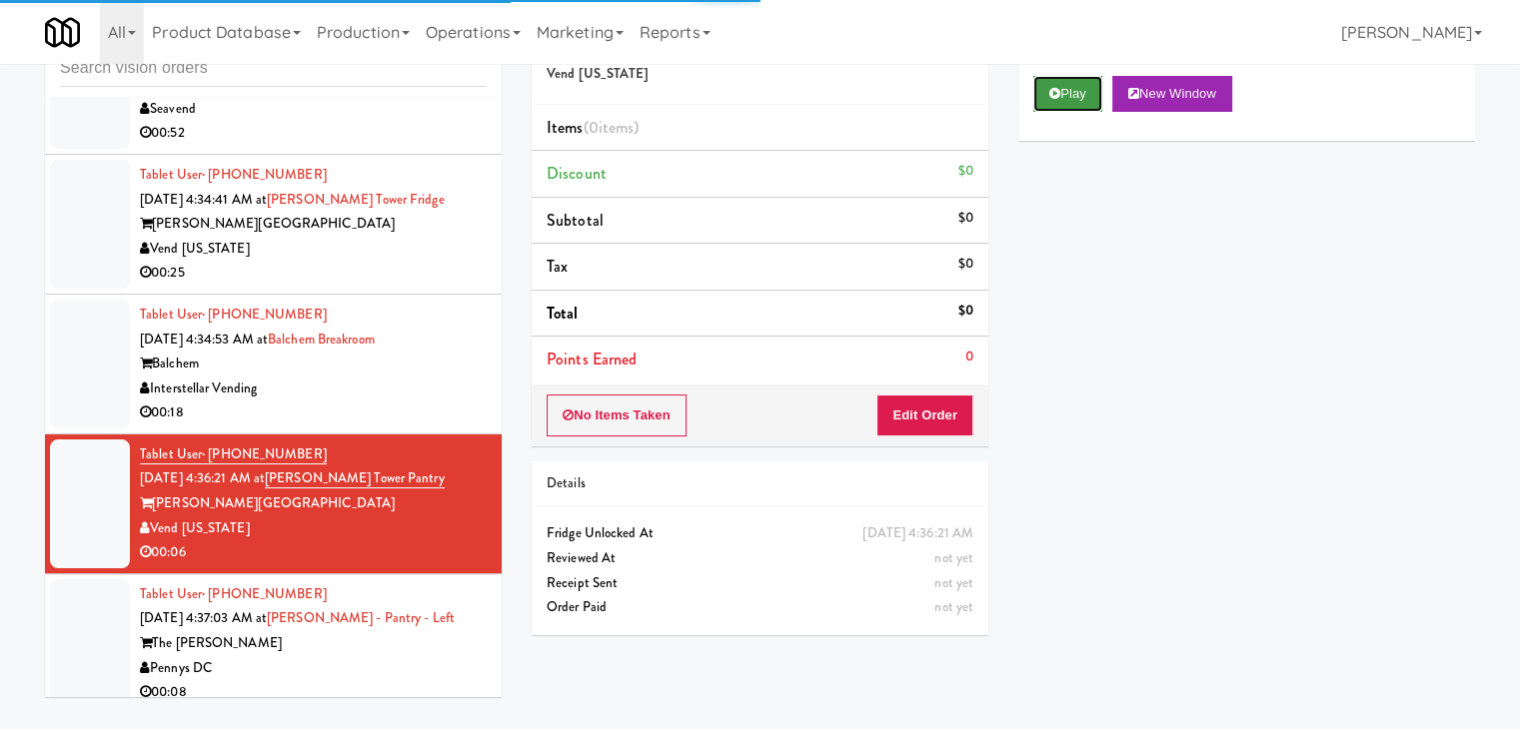
drag, startPoint x: 1039, startPoint y: 98, endPoint x: 1032, endPoint y: 205, distance: 107.1
click at [1039, 97] on button "Play" at bounding box center [1067, 94] width 69 height 36
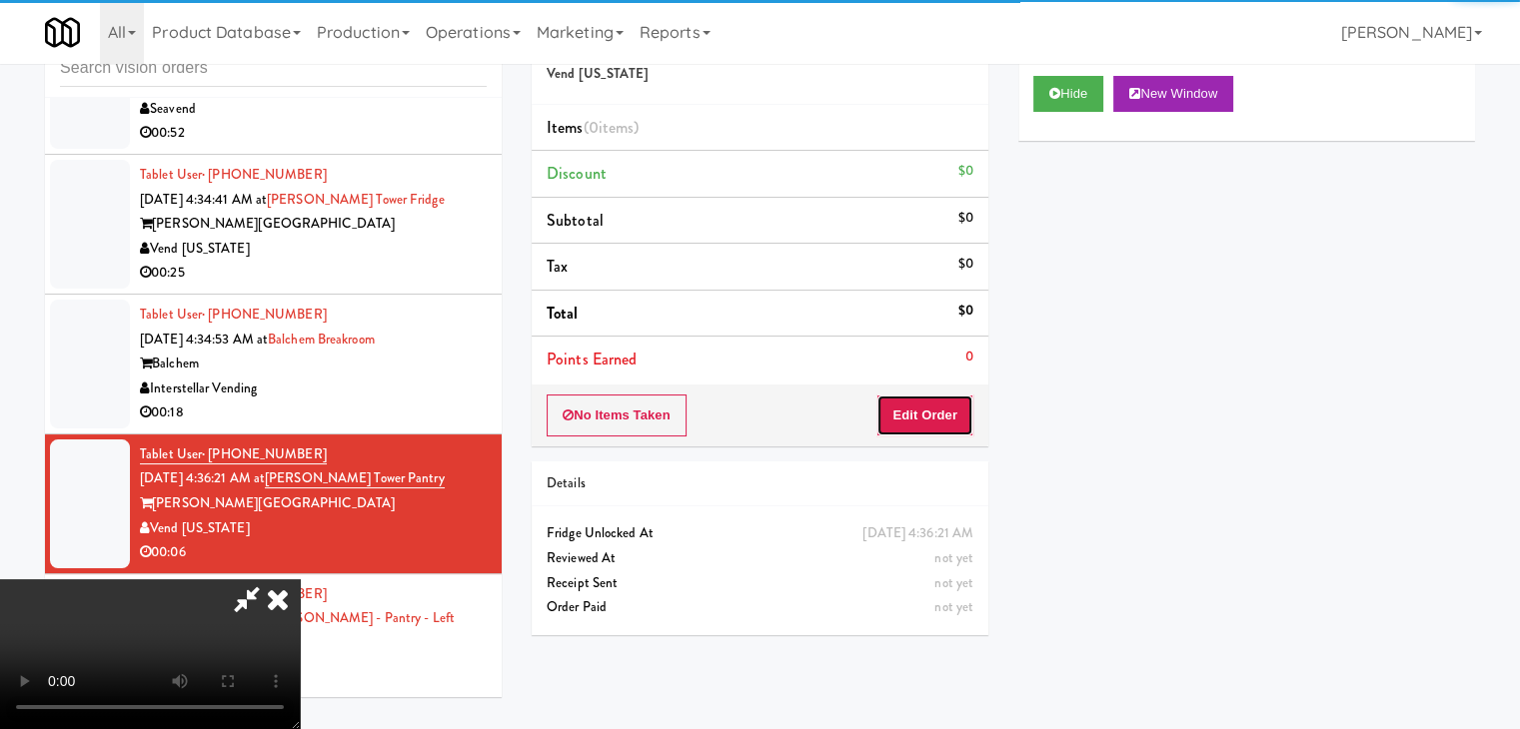
click at [943, 425] on button "Edit Order" at bounding box center [924, 416] width 97 height 42
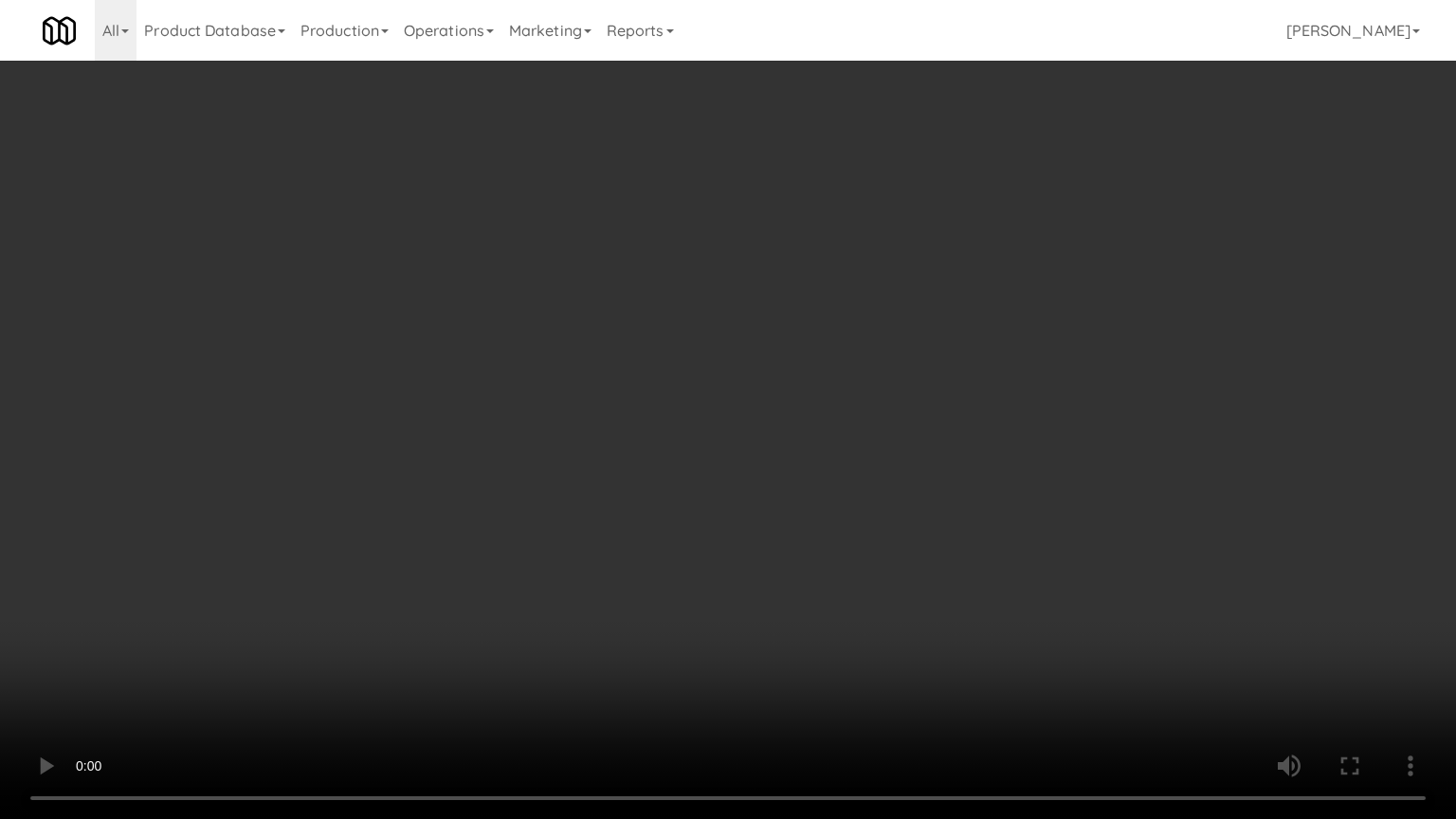
click at [830, 489] on video at bounding box center [728, 409] width 1456 height 819
click at [831, 480] on video at bounding box center [728, 409] width 1456 height 819
click at [839, 459] on video at bounding box center [728, 409] width 1456 height 819
click at [843, 459] on video at bounding box center [728, 409] width 1456 height 819
click at [841, 461] on video at bounding box center [728, 409] width 1456 height 819
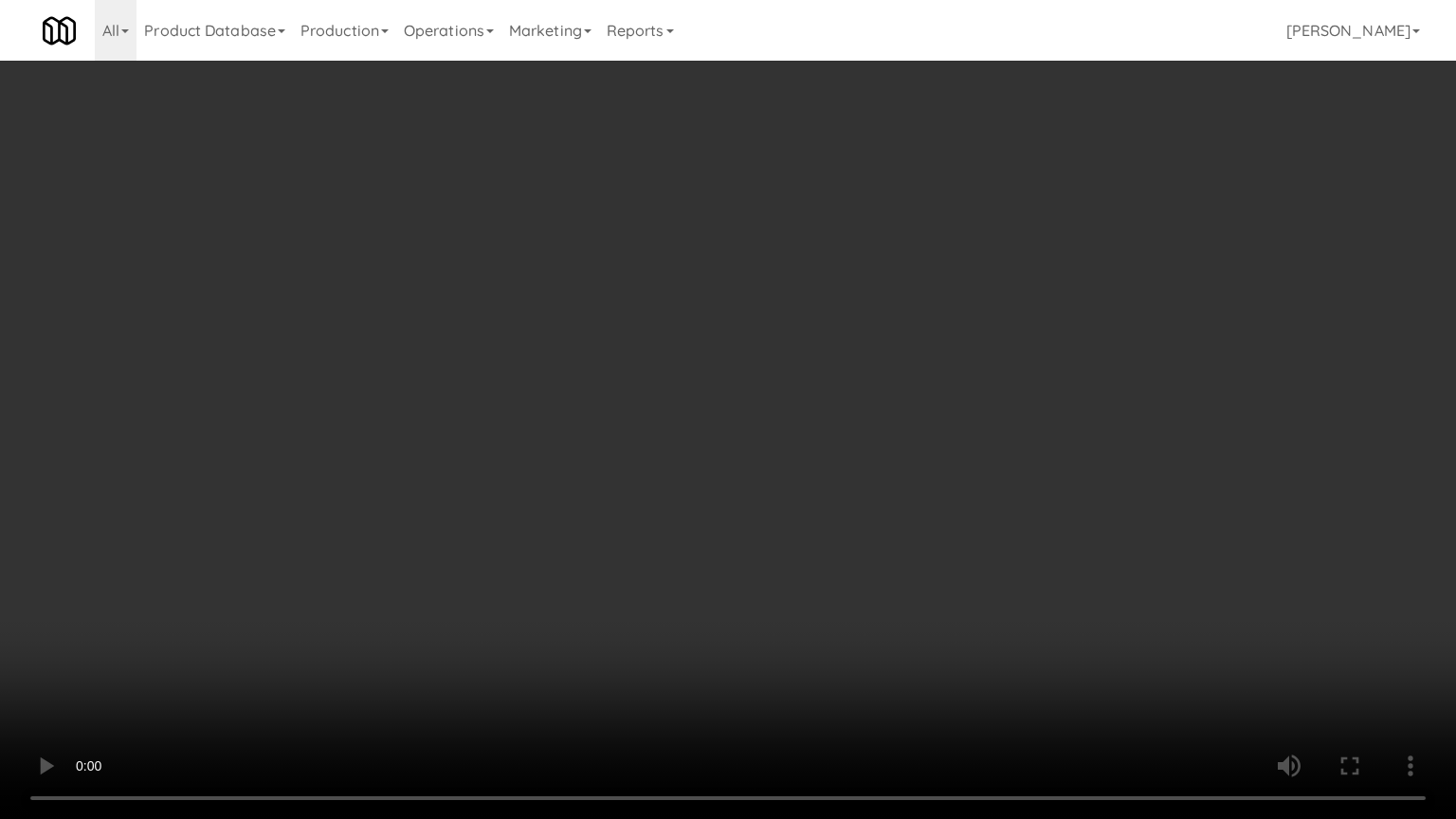
click at [838, 463] on video at bounding box center [728, 409] width 1456 height 819
click at [838, 457] on video at bounding box center [728, 409] width 1456 height 819
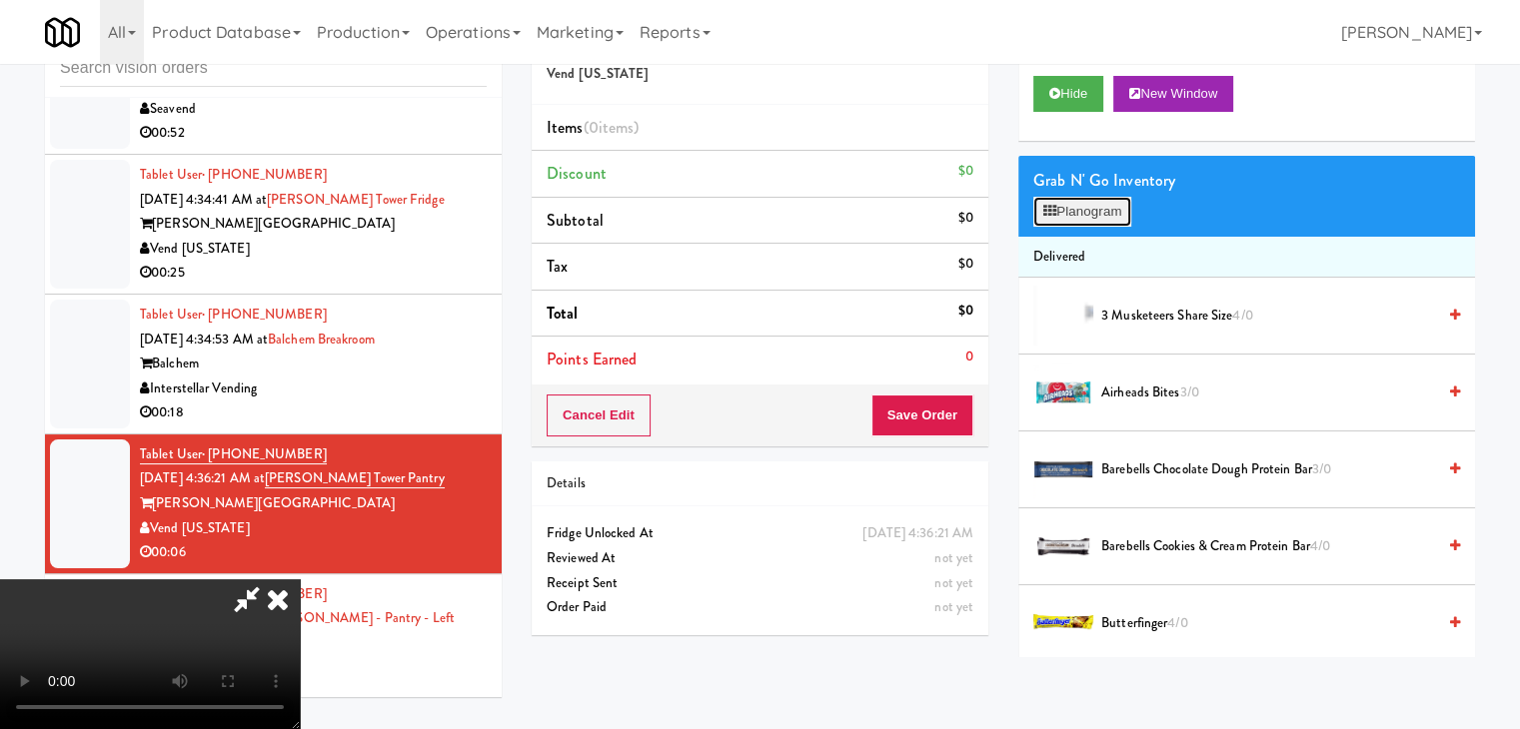
click at [1092, 202] on button "Planogram" at bounding box center [1082, 212] width 98 height 30
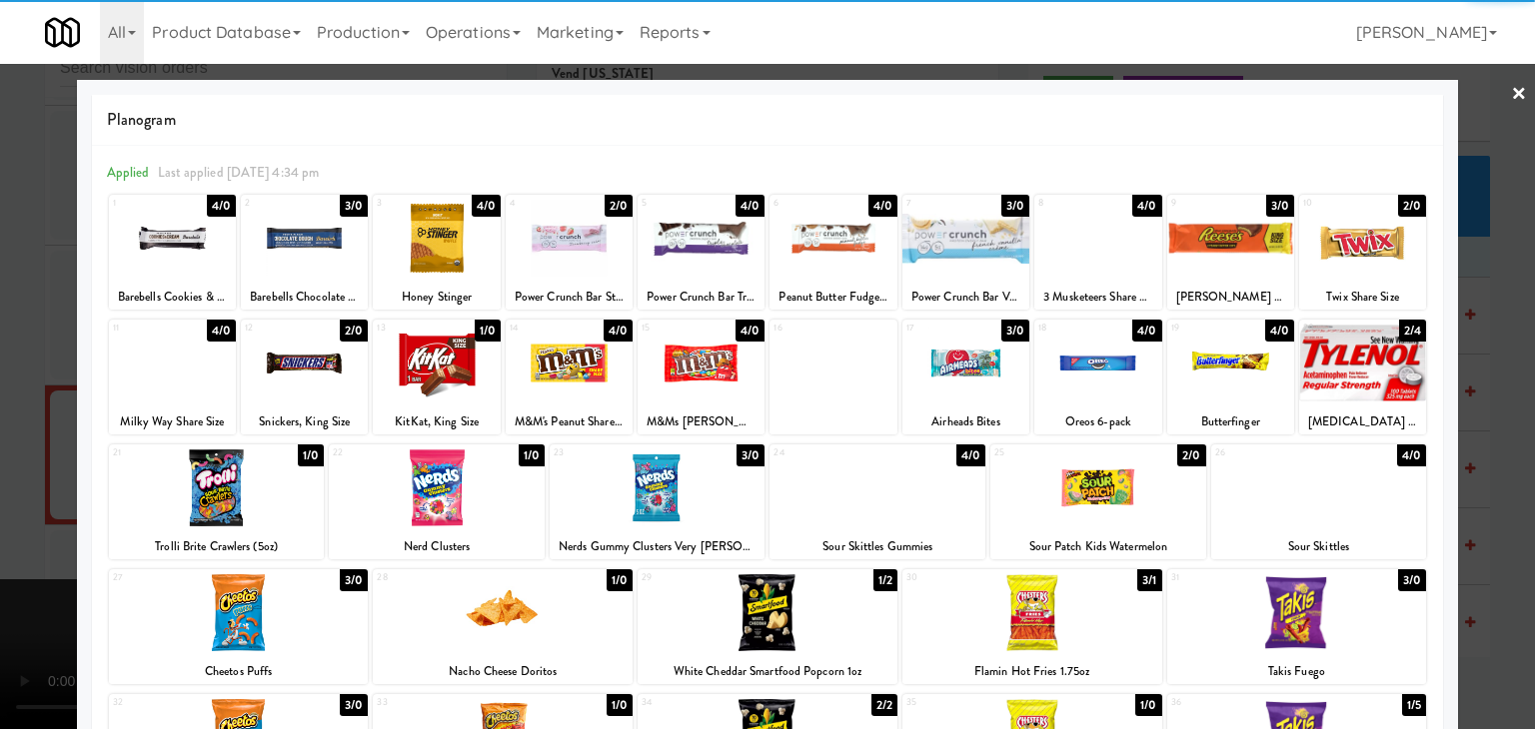
click at [315, 369] on div at bounding box center [304, 363] width 127 height 77
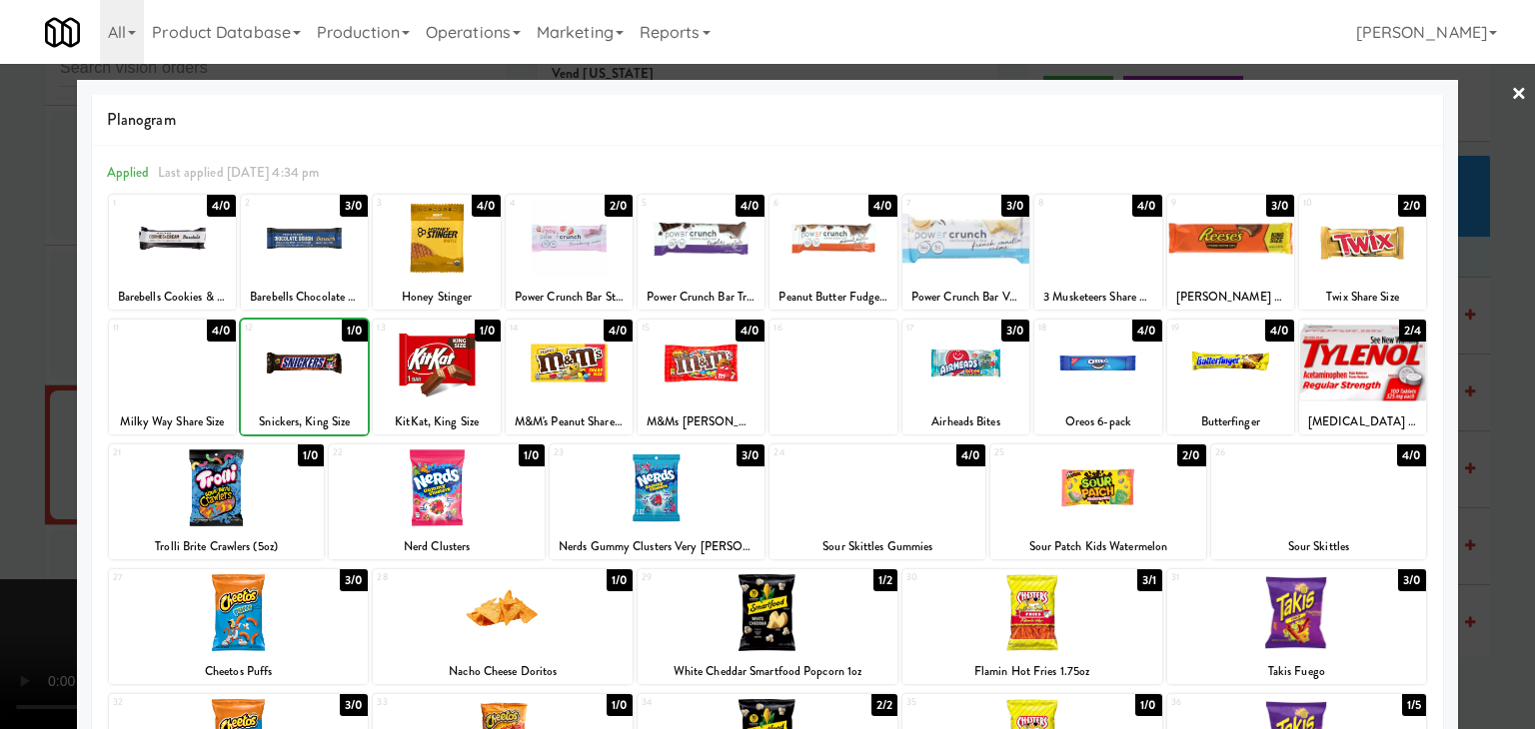
drag, startPoint x: 0, startPoint y: 429, endPoint x: 262, endPoint y: 439, distance: 262.0
click at [3, 429] on div at bounding box center [767, 364] width 1535 height 729
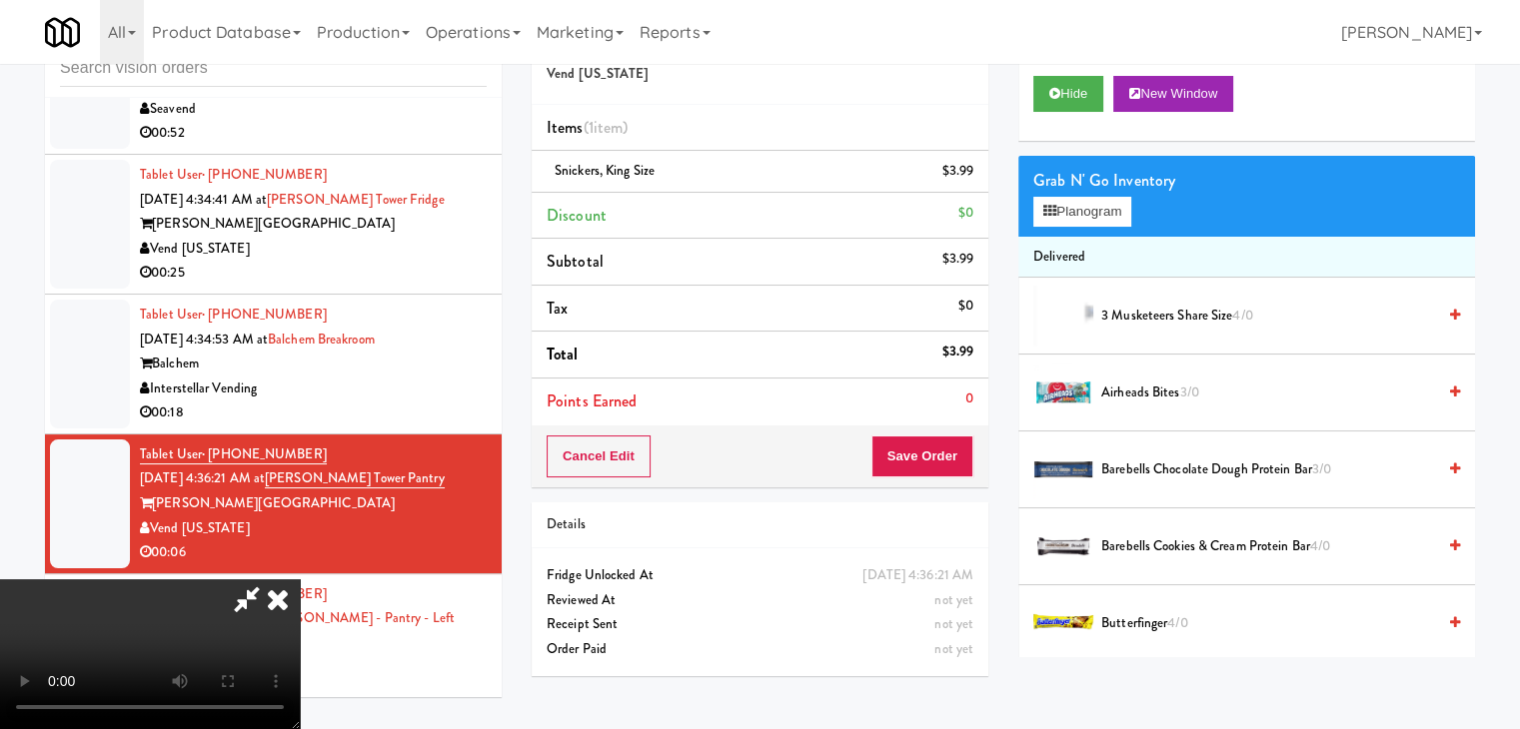
click at [300, 580] on video at bounding box center [150, 655] width 300 height 150
click at [953, 452] on button "Save Order" at bounding box center [922, 457] width 102 height 42
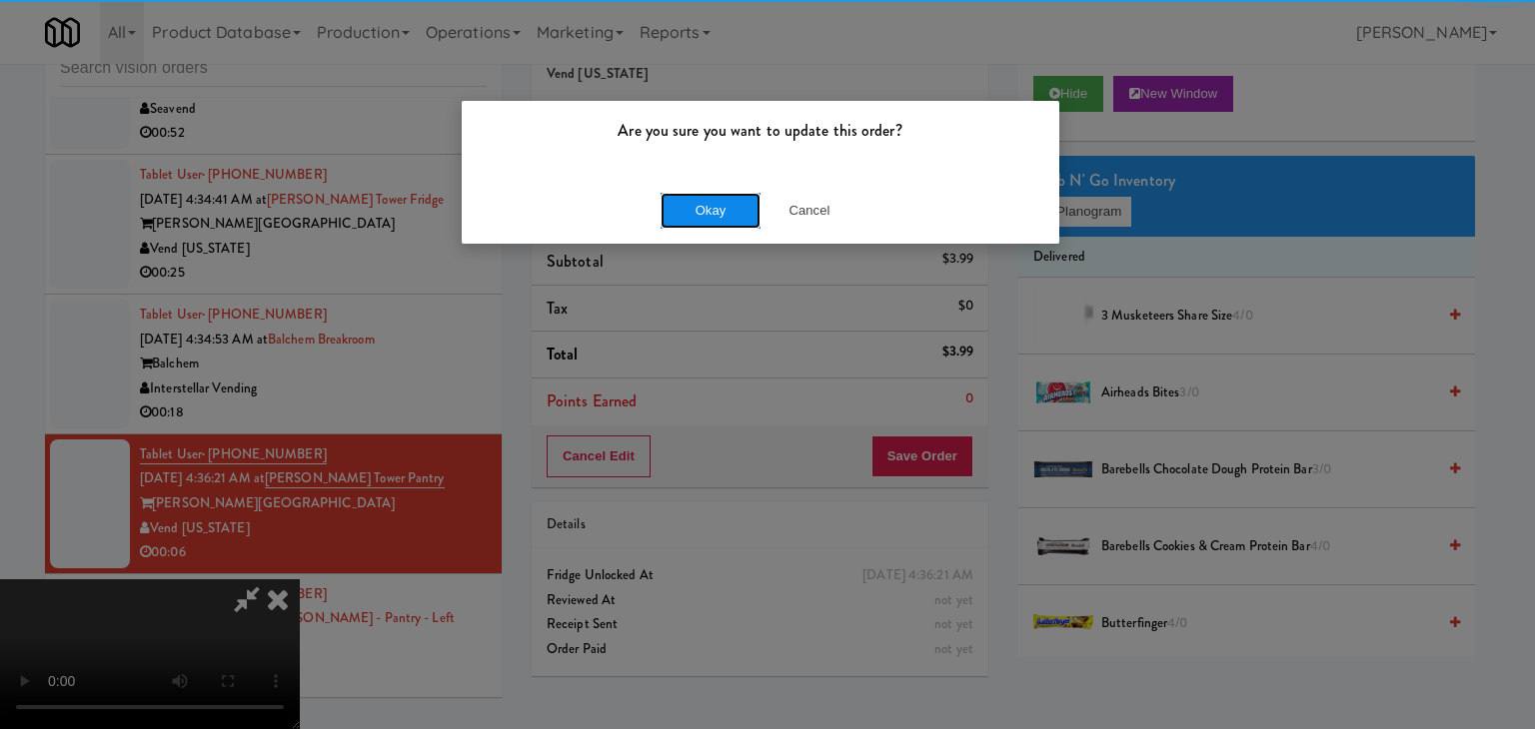
click at [730, 204] on button "Okay" at bounding box center [710, 211] width 100 height 36
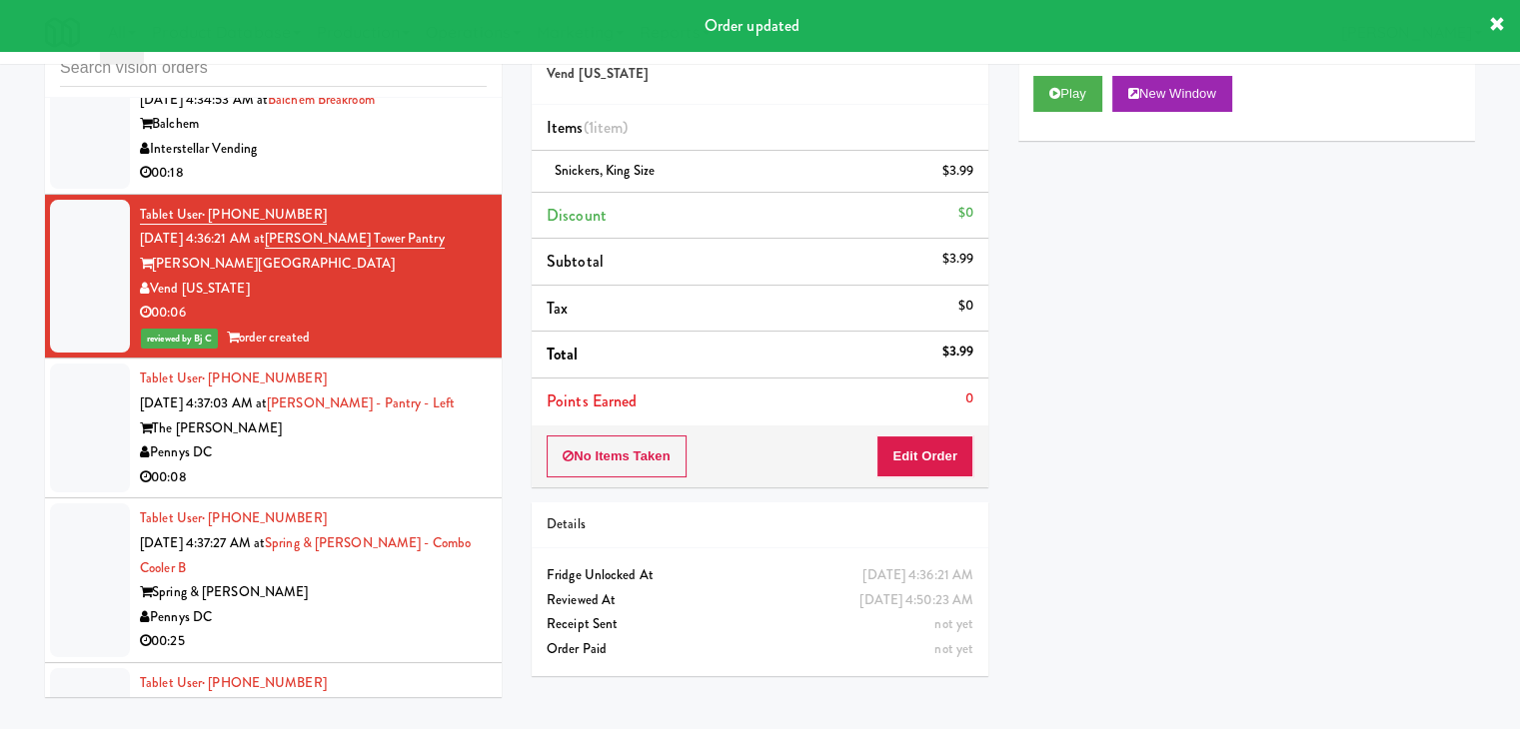
scroll to position [20983, 0]
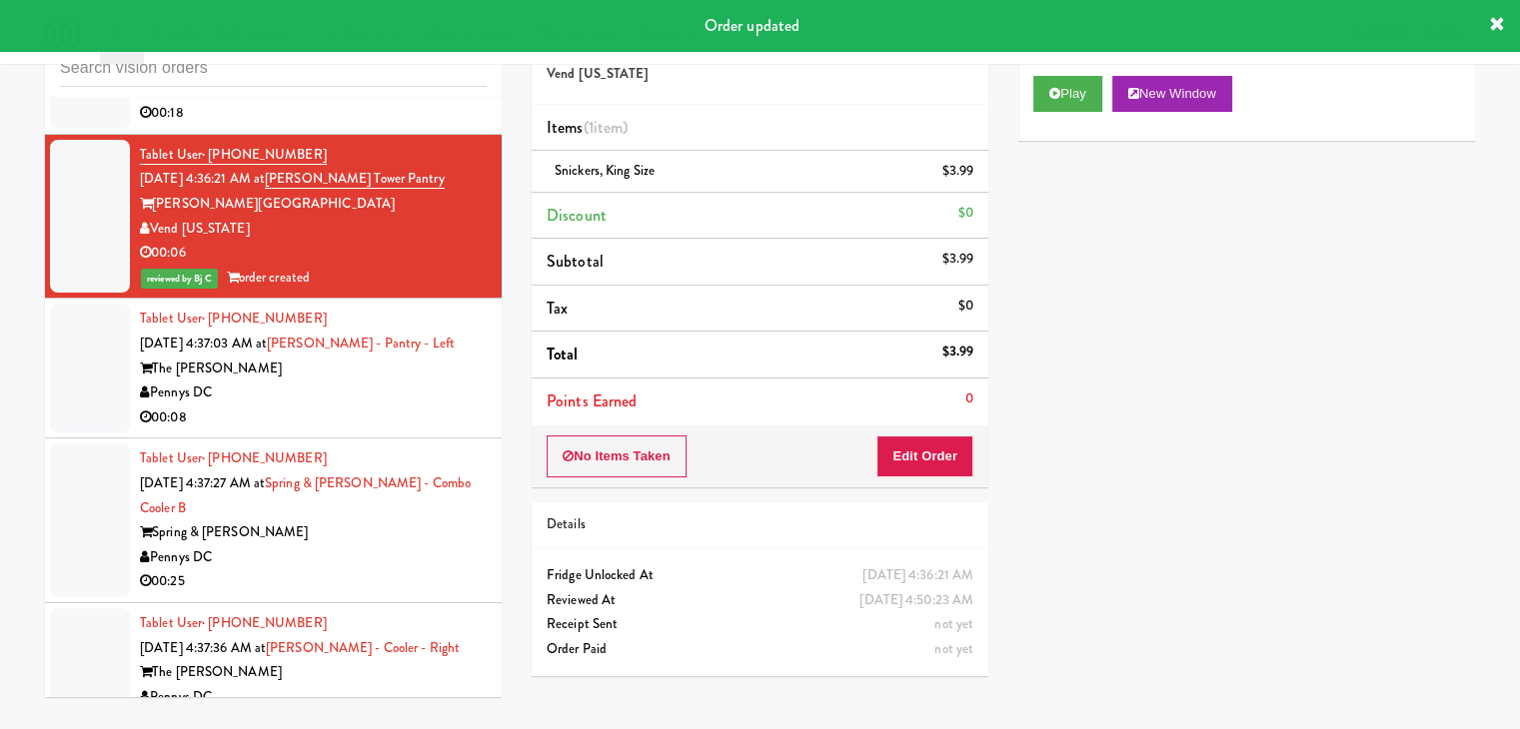
drag, startPoint x: 432, startPoint y: 253, endPoint x: 442, endPoint y: 265, distance: 15.6
click at [433, 381] on div "Pennys DC" at bounding box center [313, 393] width 347 height 25
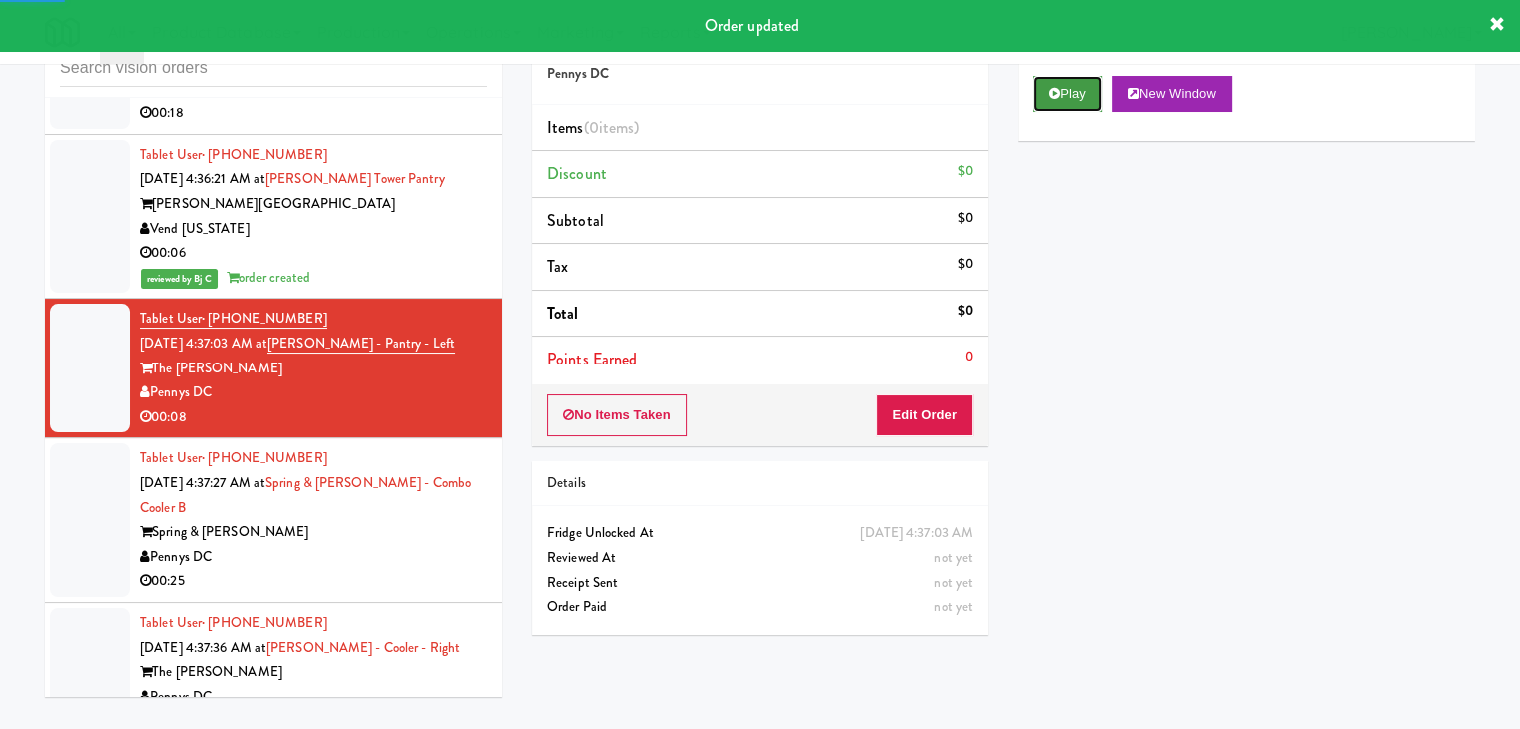
click at [1067, 78] on button "Play" at bounding box center [1067, 94] width 69 height 36
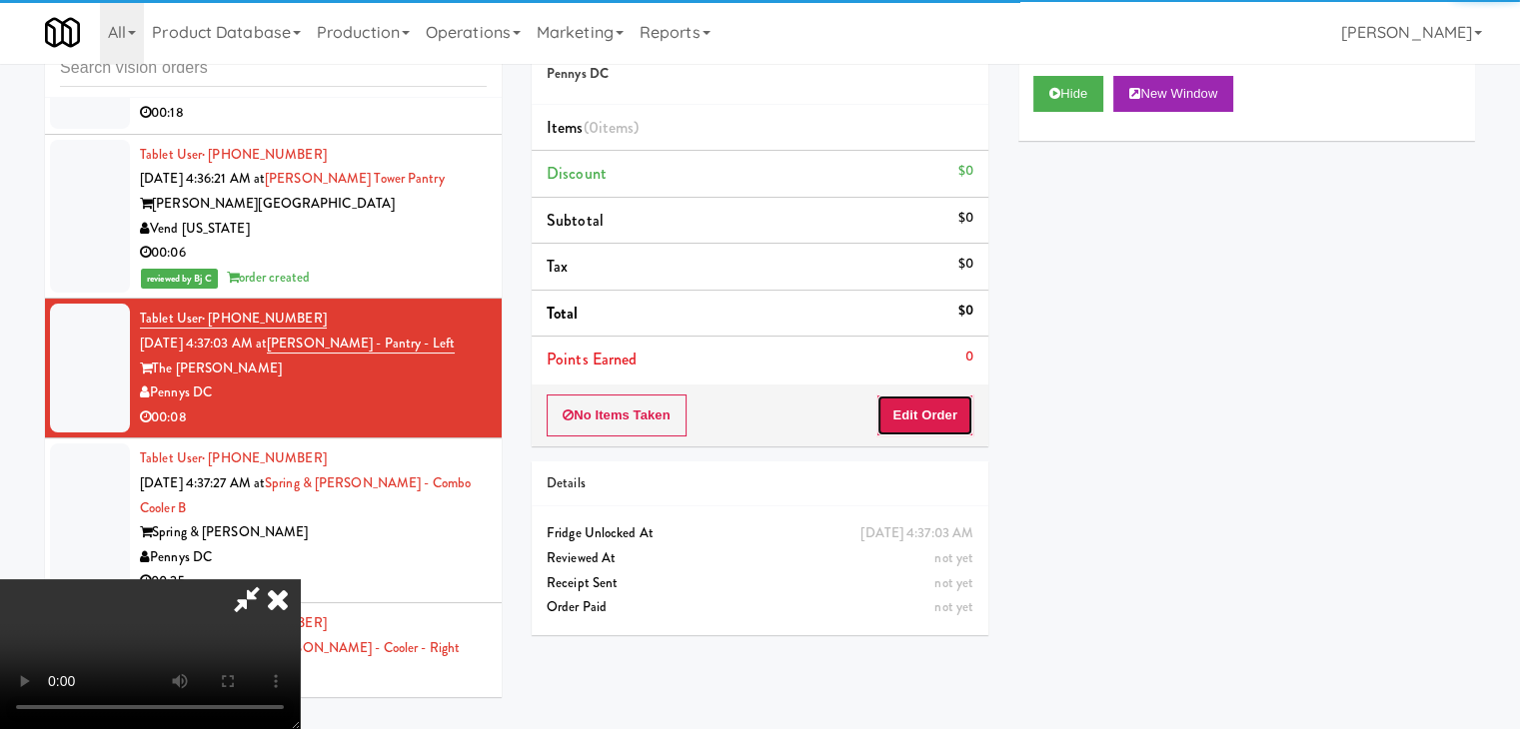
click at [917, 422] on button "Edit Order" at bounding box center [924, 416] width 97 height 42
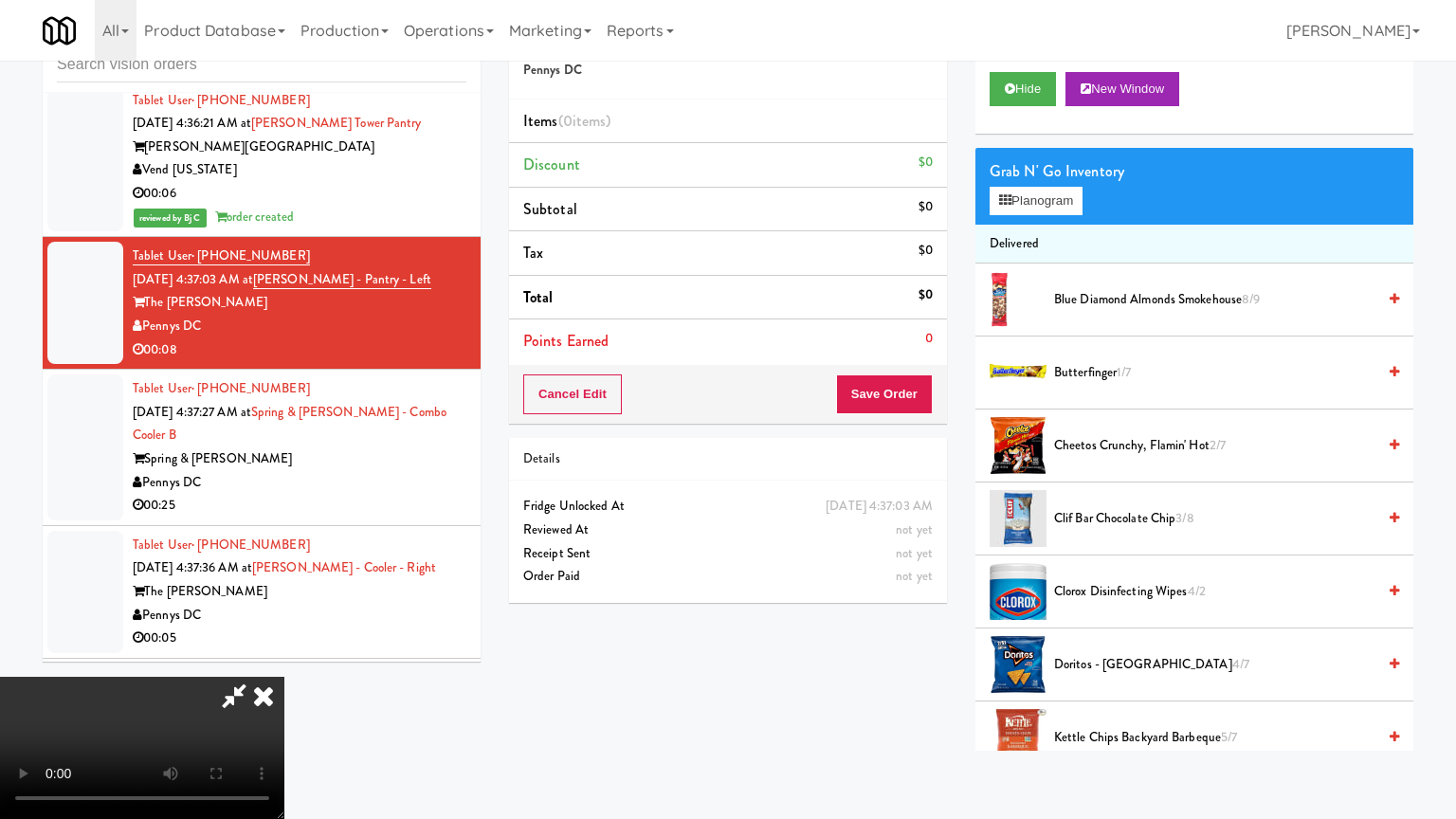
click at [285, 677] on video at bounding box center [142, 748] width 285 height 142
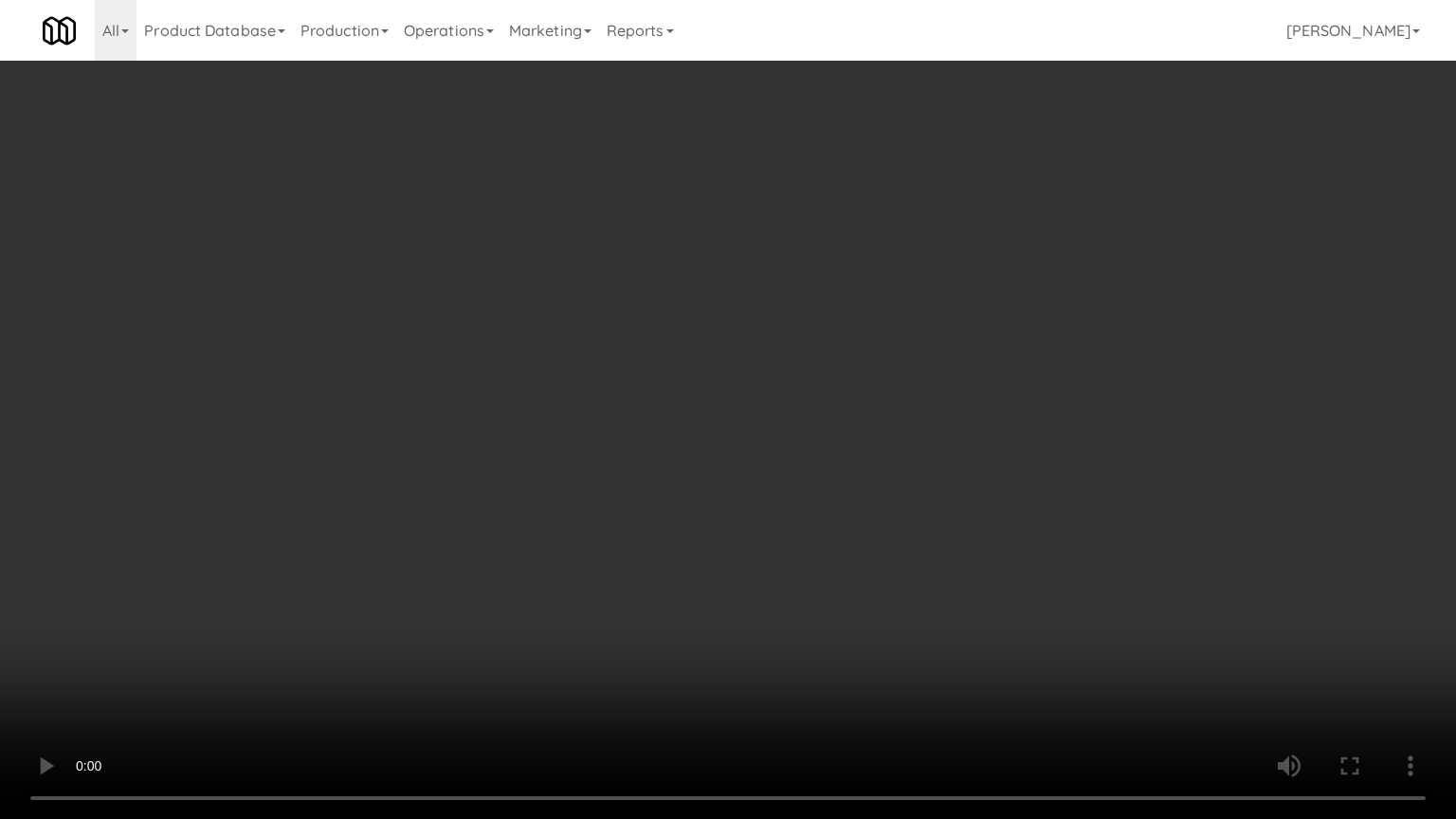
click at [789, 467] on video at bounding box center [728, 409] width 1456 height 819
click at [799, 425] on video at bounding box center [728, 409] width 1456 height 819
drag, startPoint x: 790, startPoint y: 435, endPoint x: 782, endPoint y: 451, distance: 17.9
click at [789, 437] on video at bounding box center [728, 409] width 1456 height 819
click at [784, 445] on video at bounding box center [728, 409] width 1456 height 819
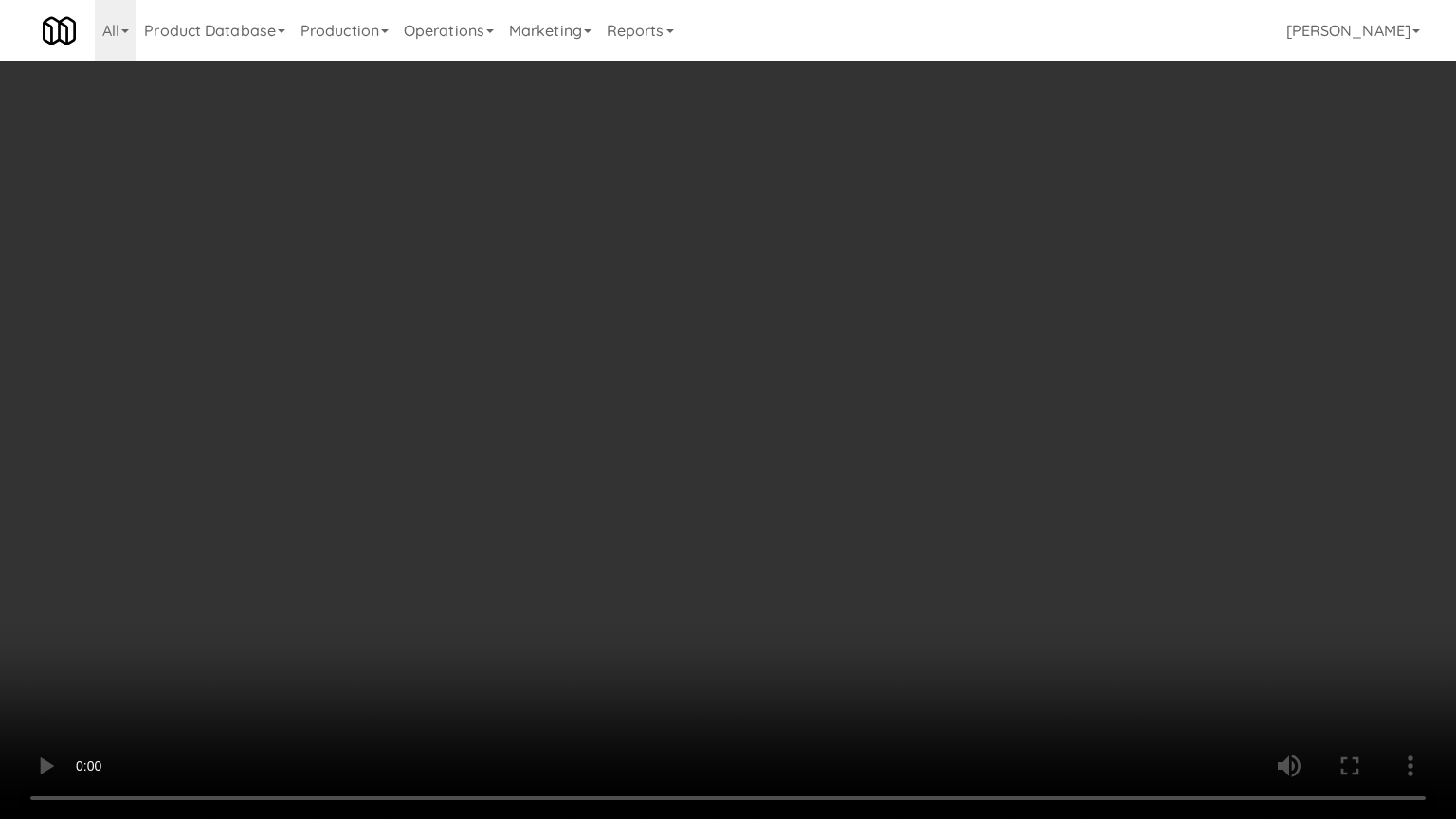
click at [785, 444] on video at bounding box center [728, 409] width 1456 height 819
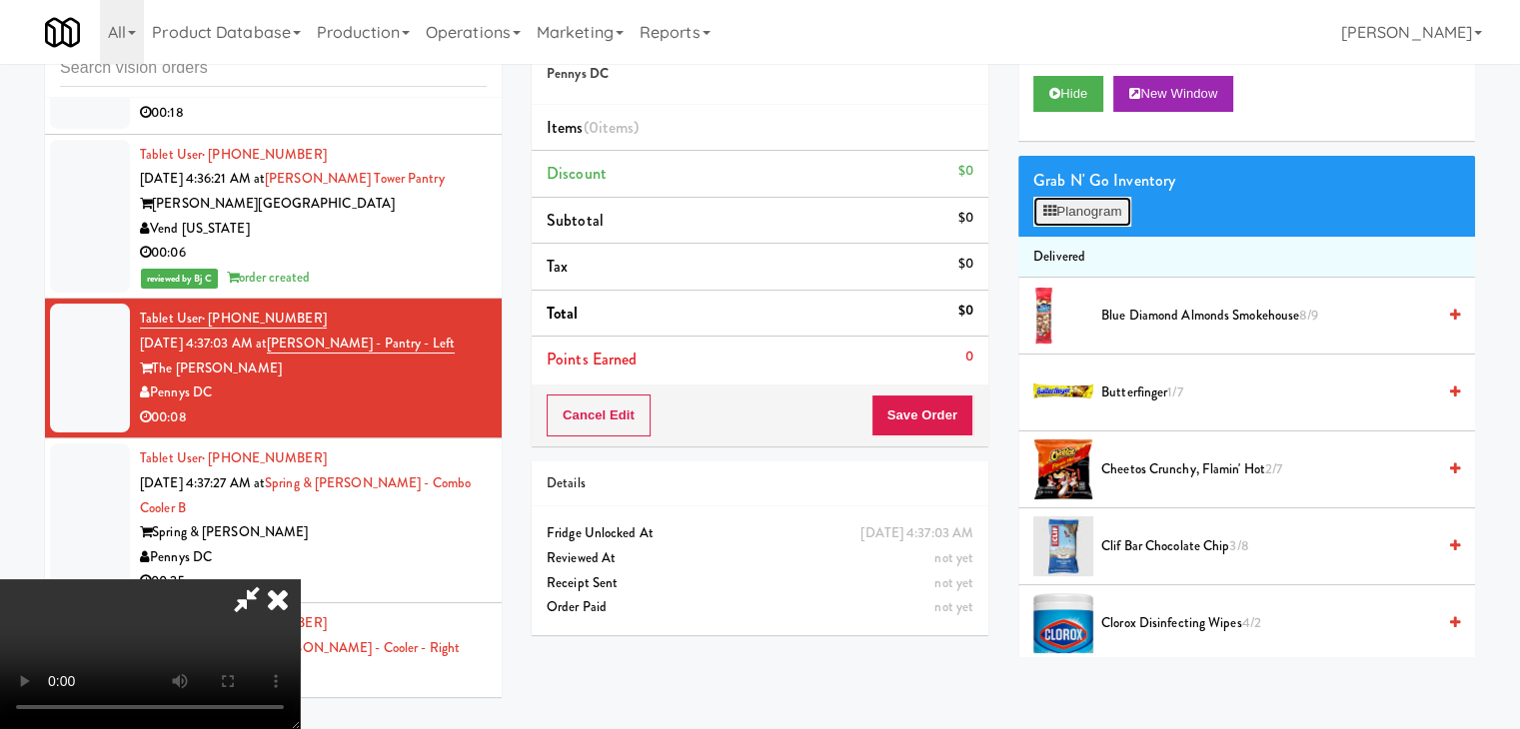
click at [1104, 209] on button "Planogram" at bounding box center [1082, 212] width 98 height 30
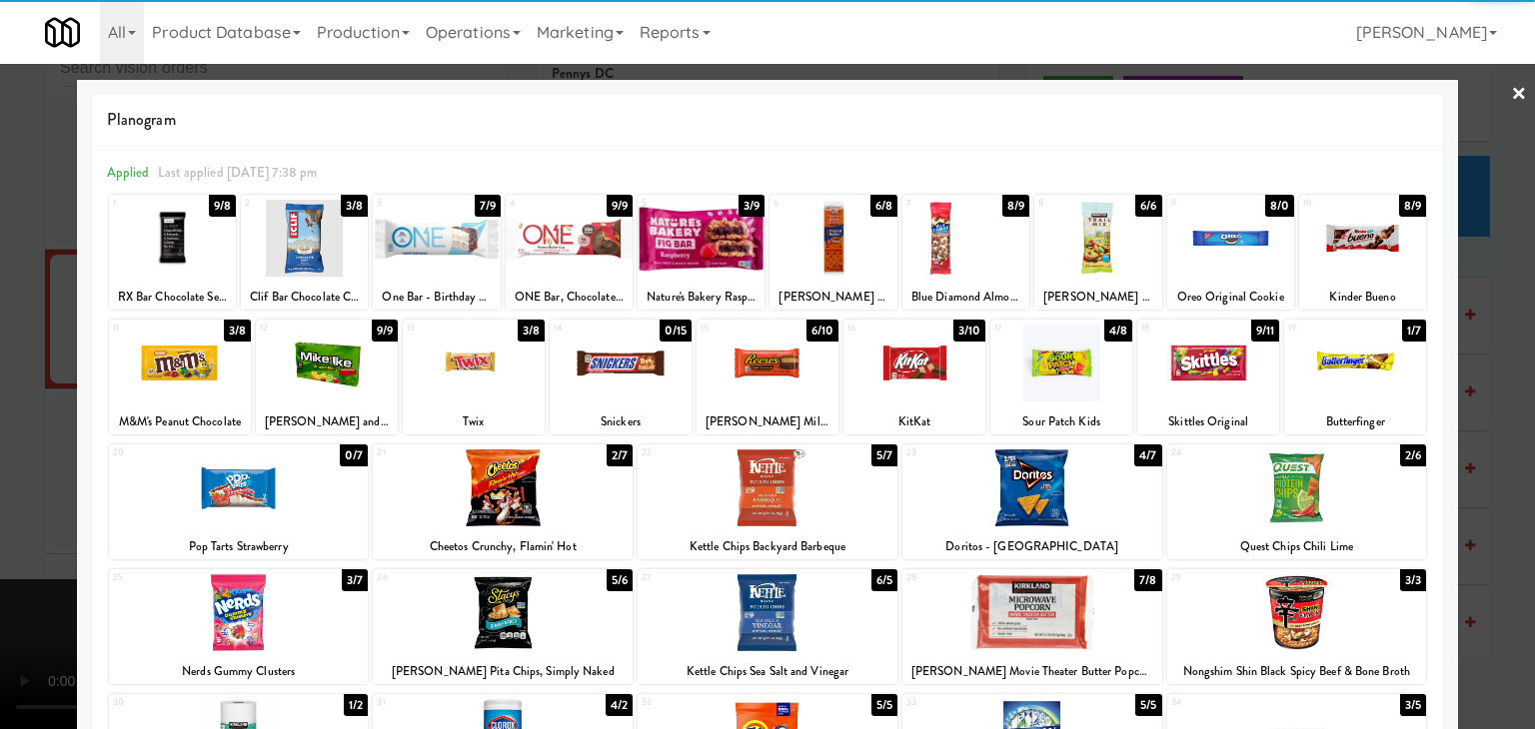
drag, startPoint x: 322, startPoint y: 241, endPoint x: 170, endPoint y: 283, distance: 157.6
click at [320, 241] on div at bounding box center [304, 238] width 127 height 77
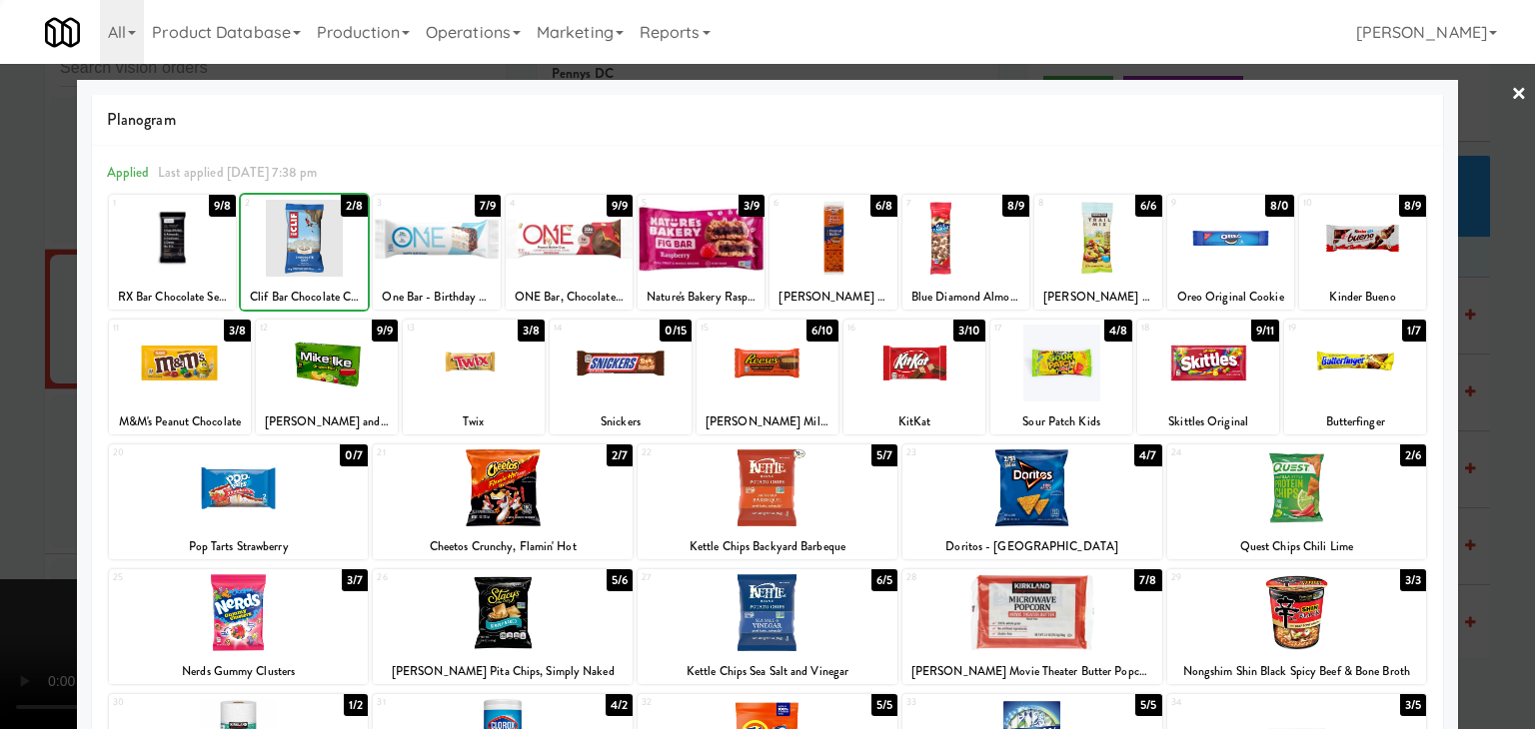
click at [80, 308] on div "Planogram Applied Last applied [DATE] 7:38 pm 1 9/8 RX Bar Chocolate Sea Salt 2…" at bounding box center [767, 530] width 1381 height 901
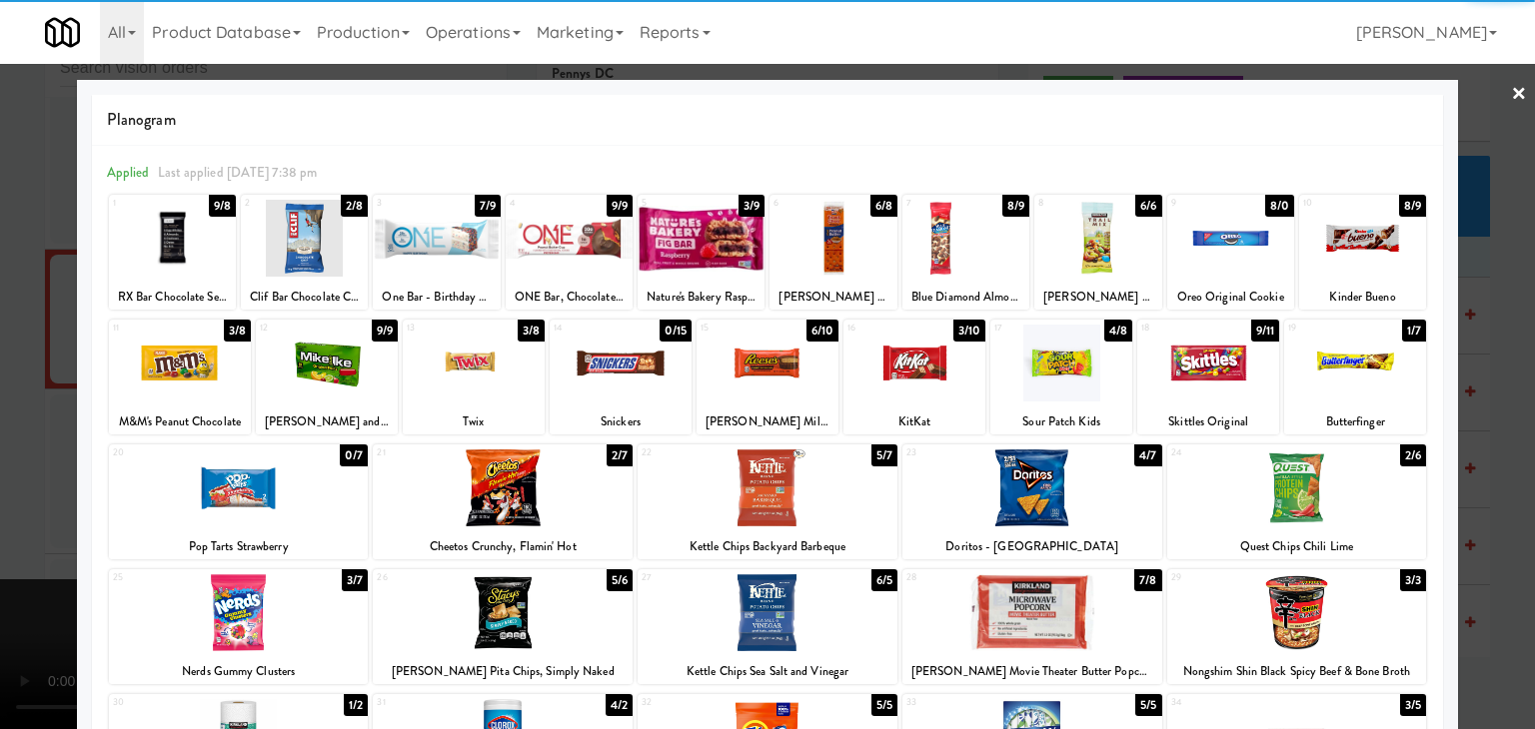
drag, startPoint x: 0, startPoint y: 371, endPoint x: 131, endPoint y: 362, distance: 131.2
click at [3, 369] on div at bounding box center [767, 364] width 1535 height 729
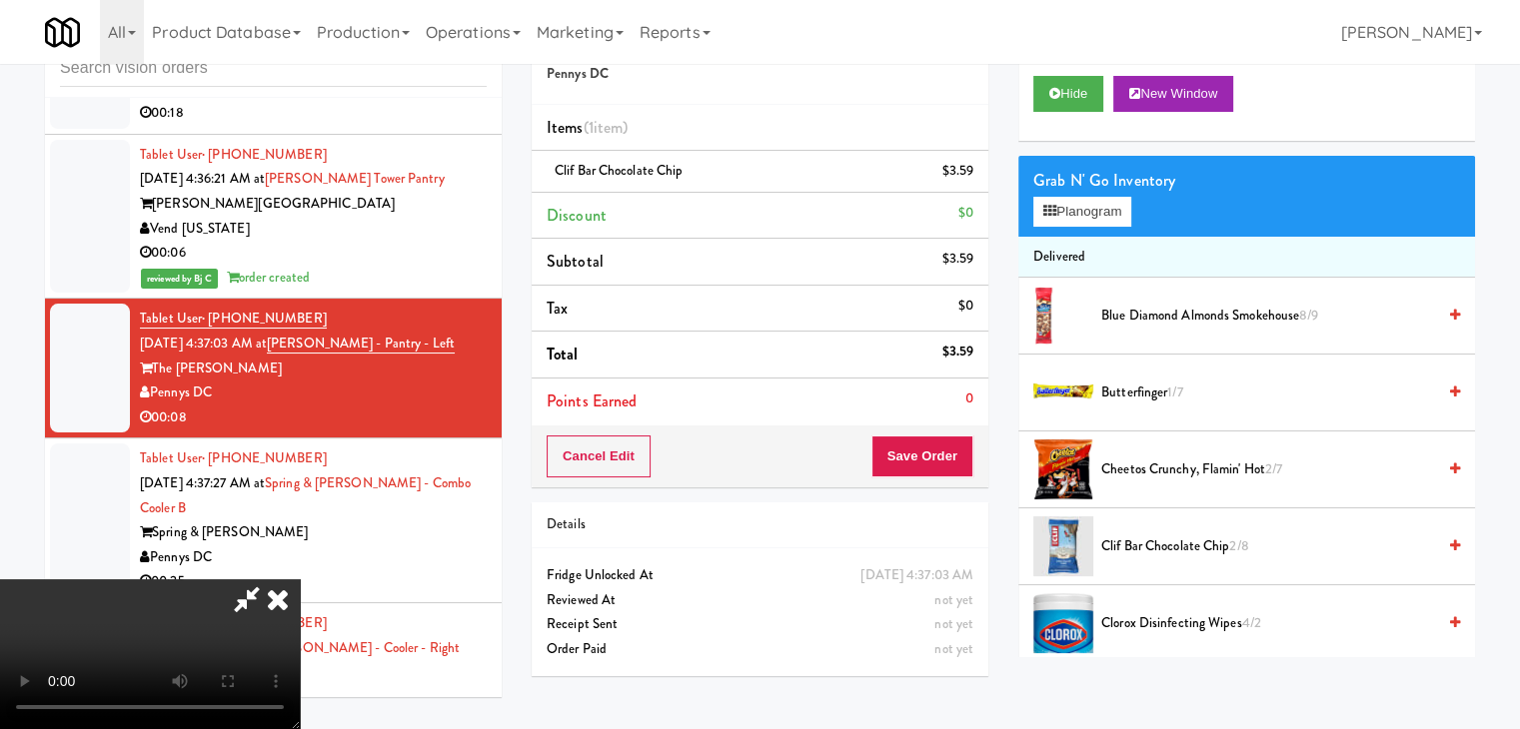
click at [300, 580] on video at bounding box center [150, 655] width 300 height 150
click at [935, 458] on button "Save Order" at bounding box center [922, 457] width 102 height 42
click at [936, 460] on button "Save Order" at bounding box center [922, 457] width 102 height 42
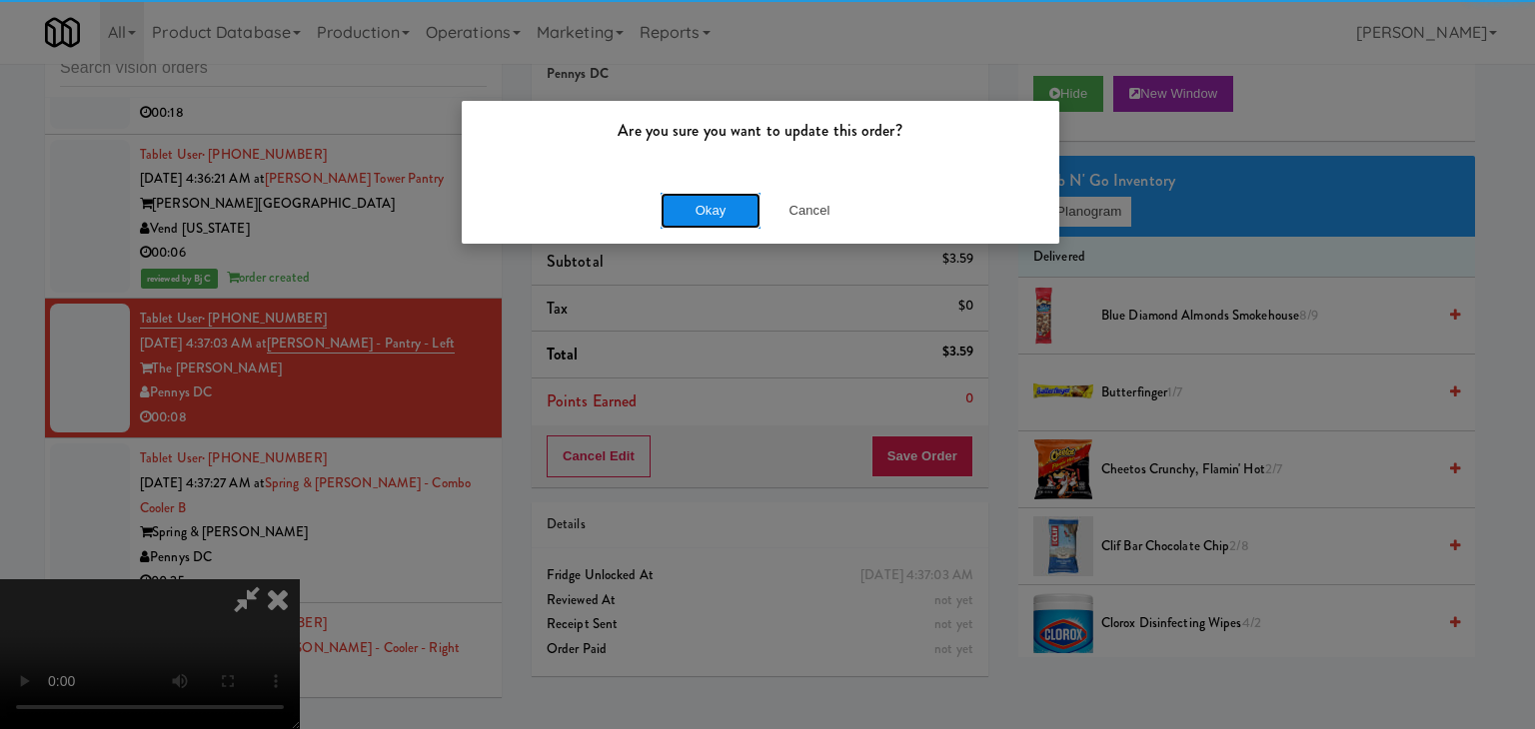
click at [690, 213] on button "Okay" at bounding box center [710, 211] width 100 height 36
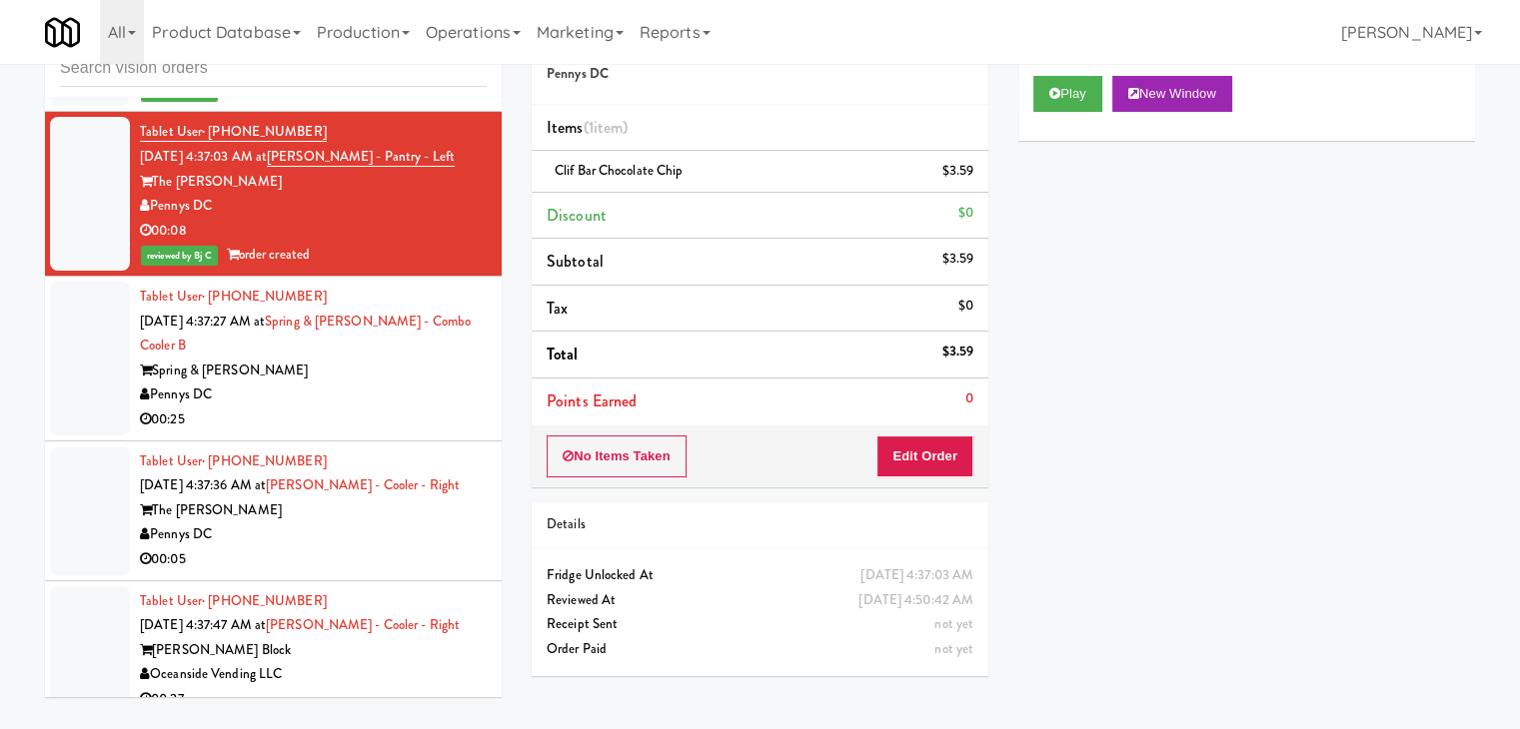
scroll to position [21183, 0]
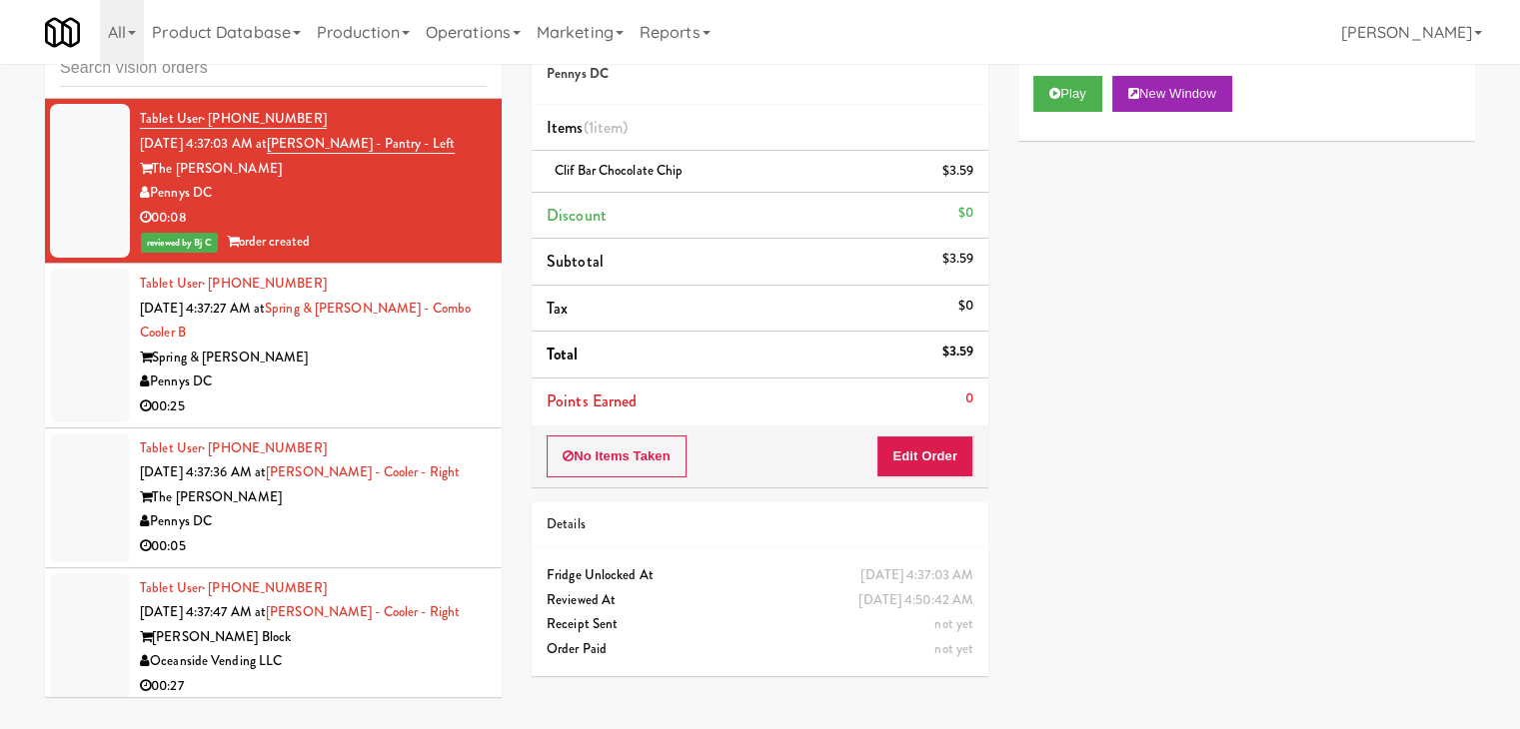
click at [443, 346] on div "Spring & [PERSON_NAME]" at bounding box center [313, 358] width 347 height 25
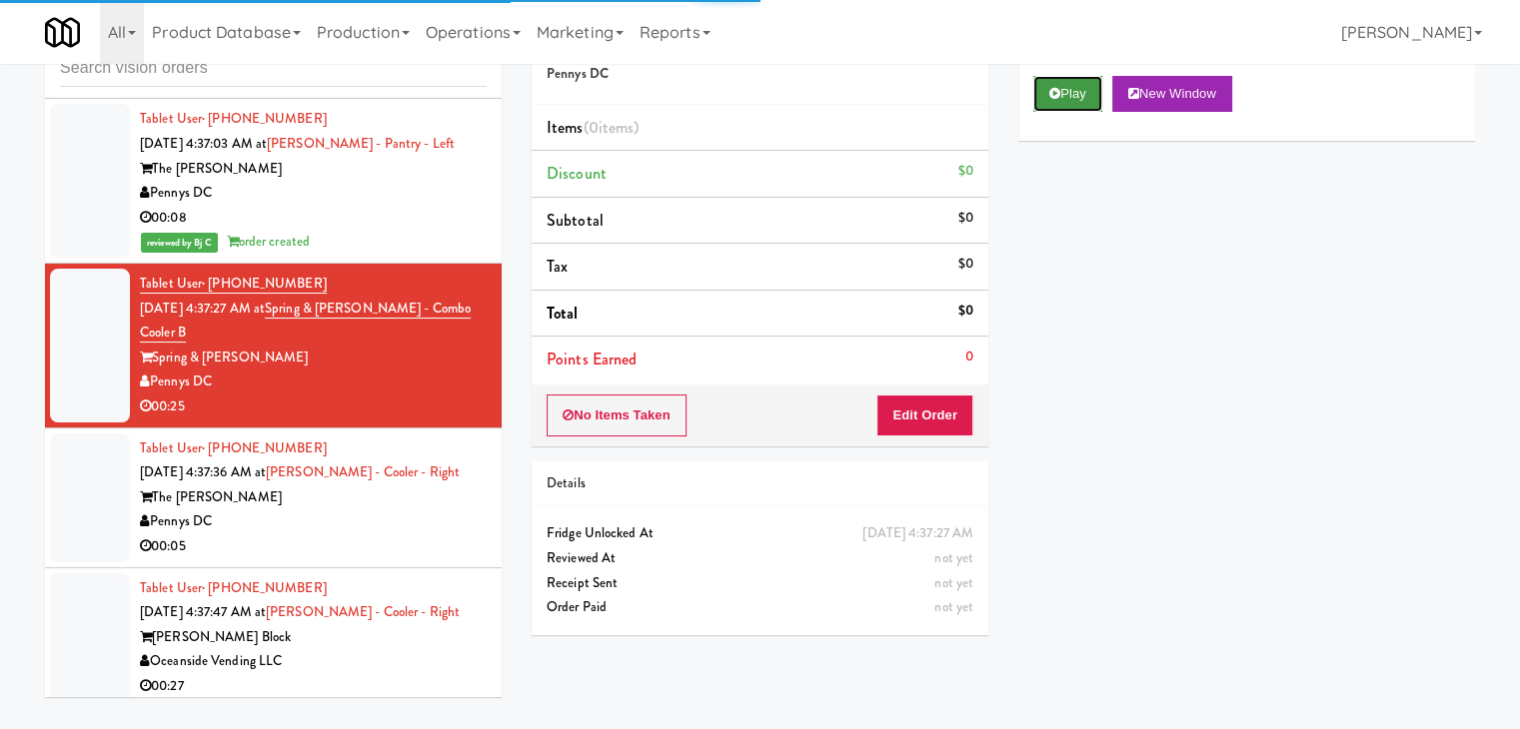
click at [1067, 110] on button "Play" at bounding box center [1067, 94] width 69 height 36
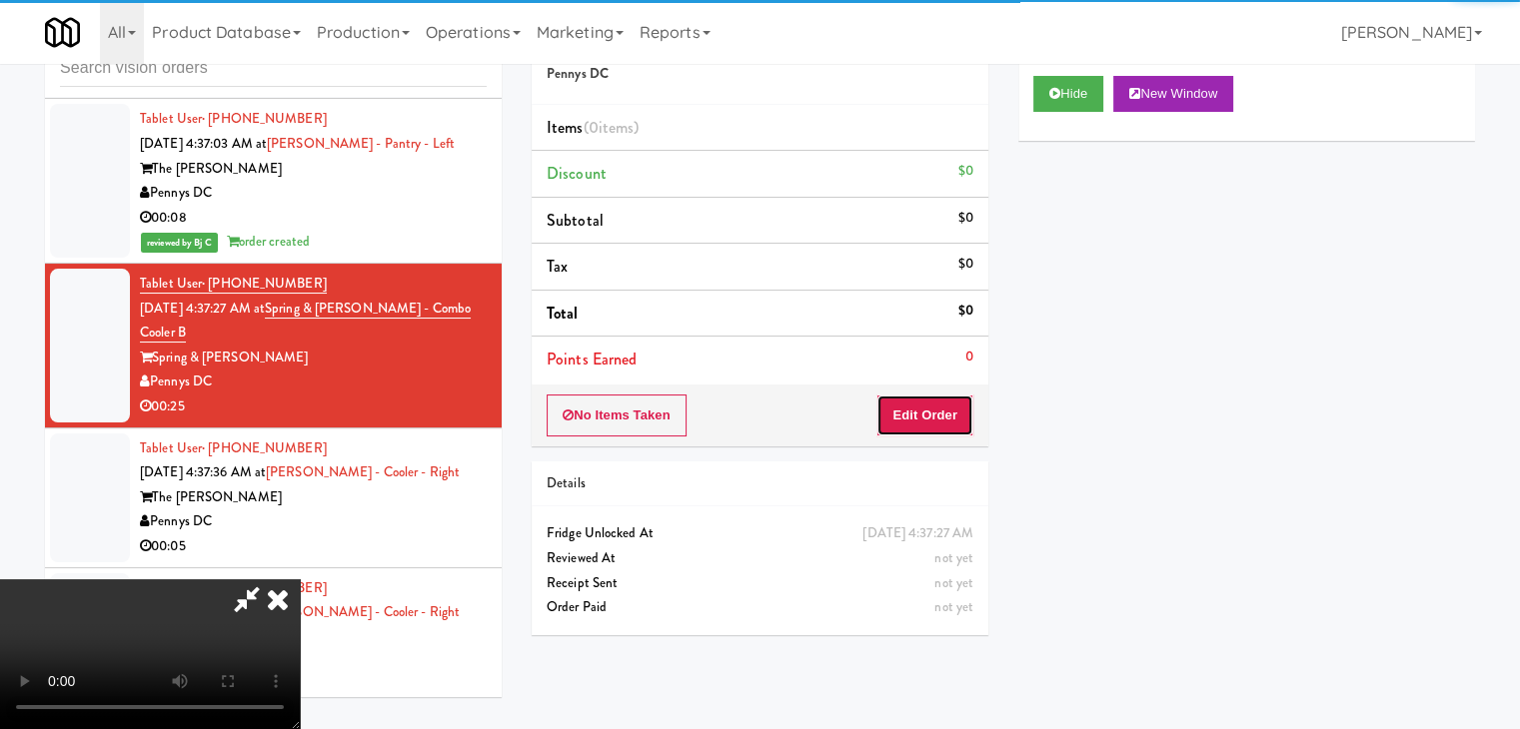
click at [930, 414] on button "Edit Order" at bounding box center [924, 416] width 97 height 42
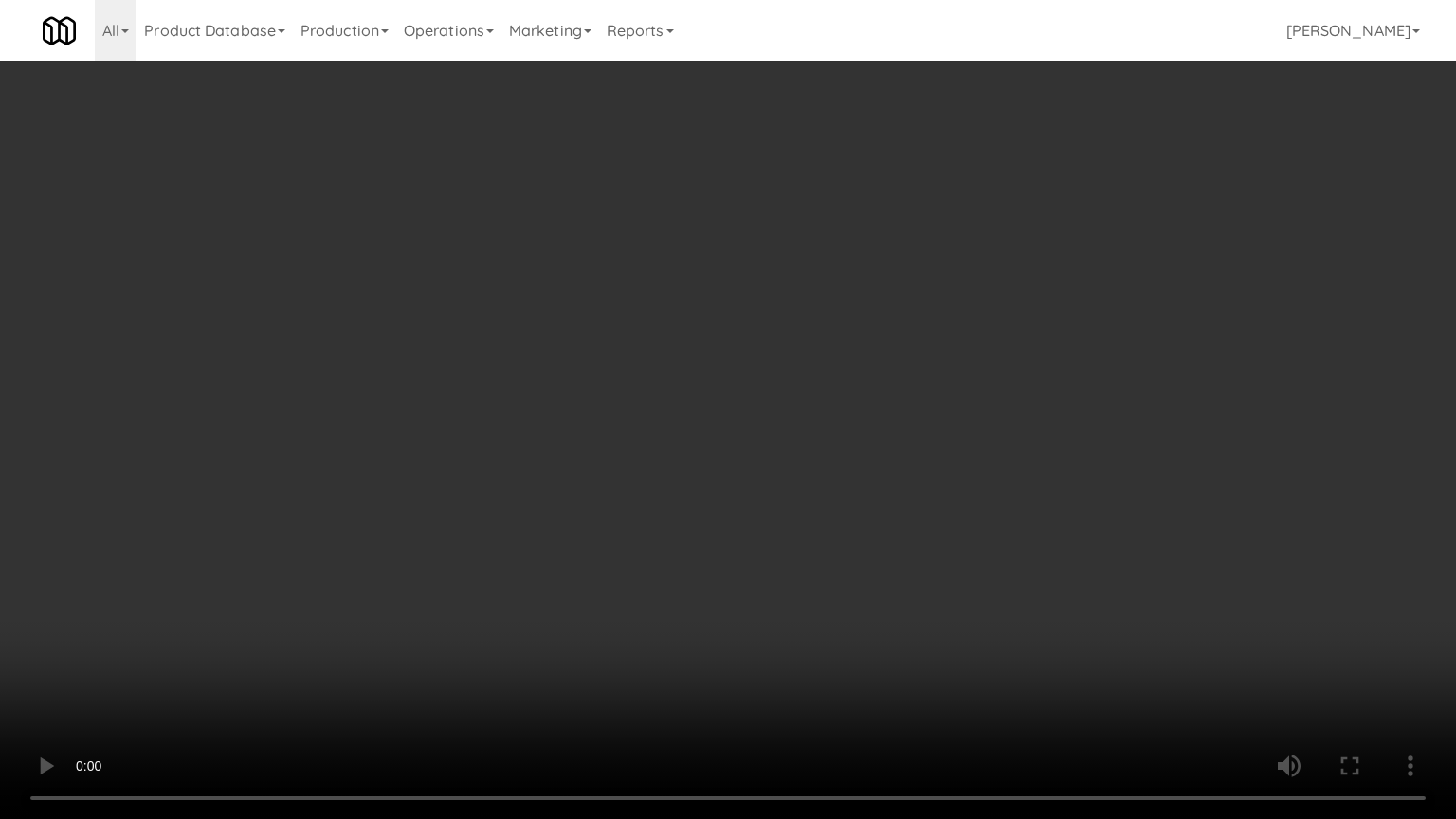
click at [820, 437] on video at bounding box center [728, 409] width 1456 height 819
click at [820, 437] on video at bounding box center [728, 409] width 1456 height 819
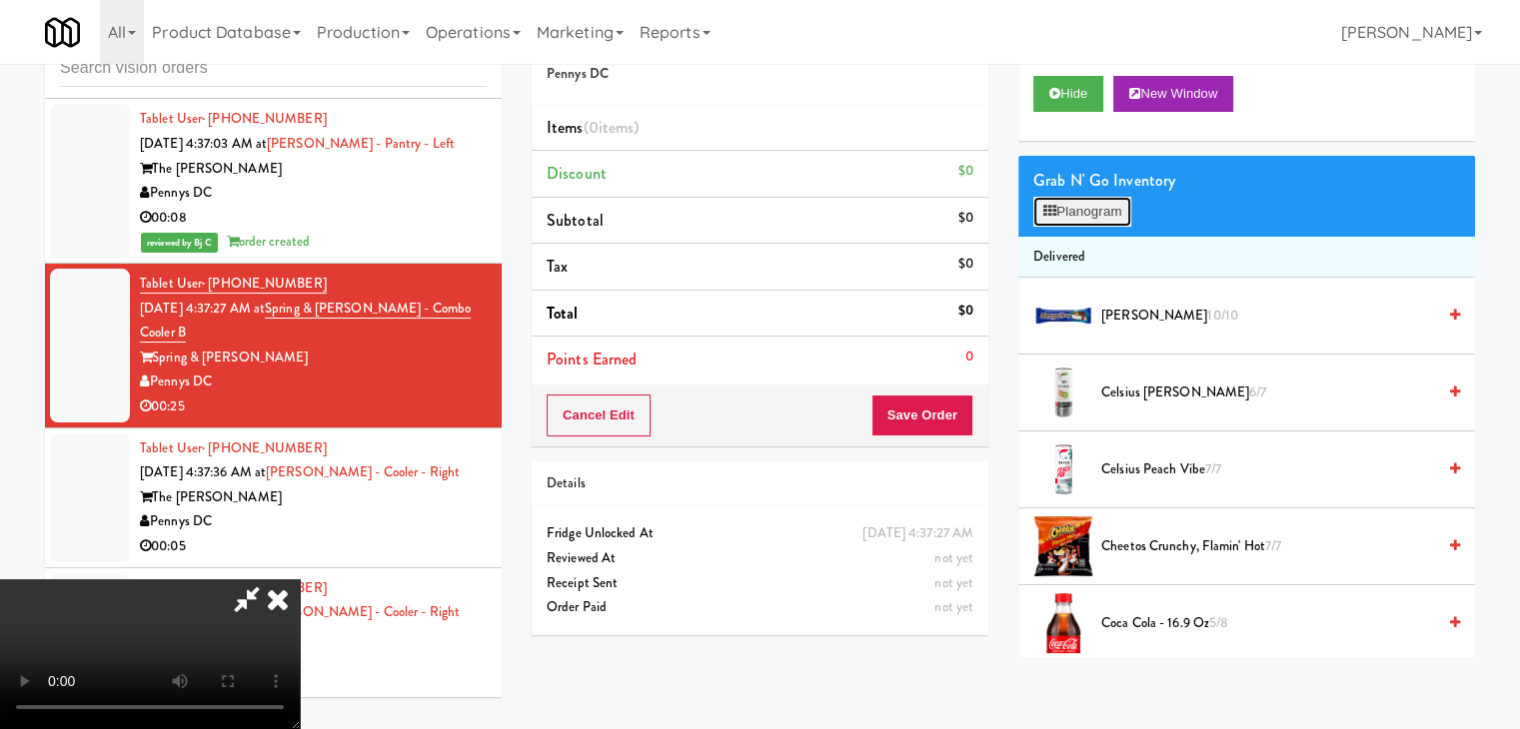
click at [1093, 212] on button "Planogram" at bounding box center [1082, 212] width 98 height 30
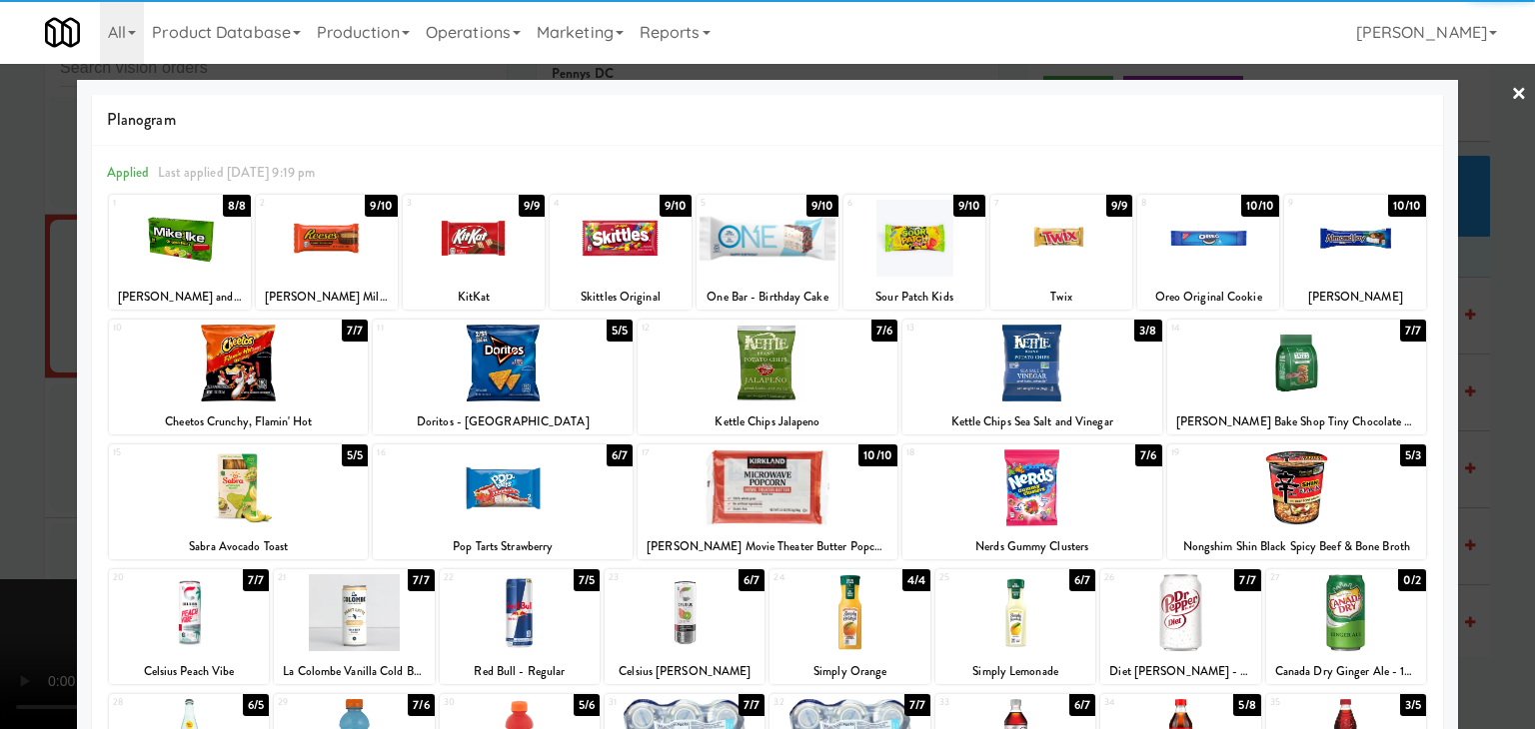
click at [753, 326] on div "12" at bounding box center [704, 328] width 126 height 17
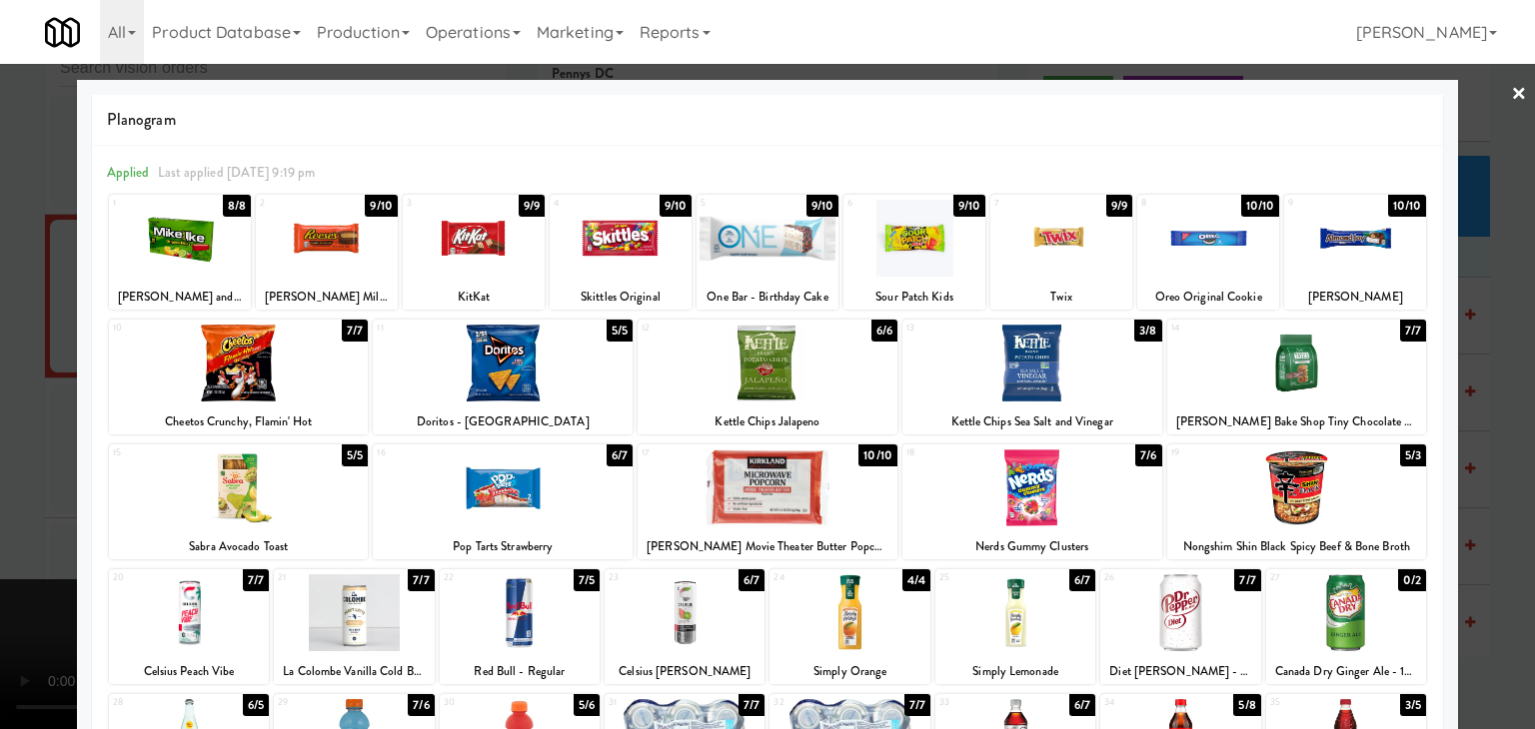
click at [0, 433] on div at bounding box center [767, 364] width 1535 height 729
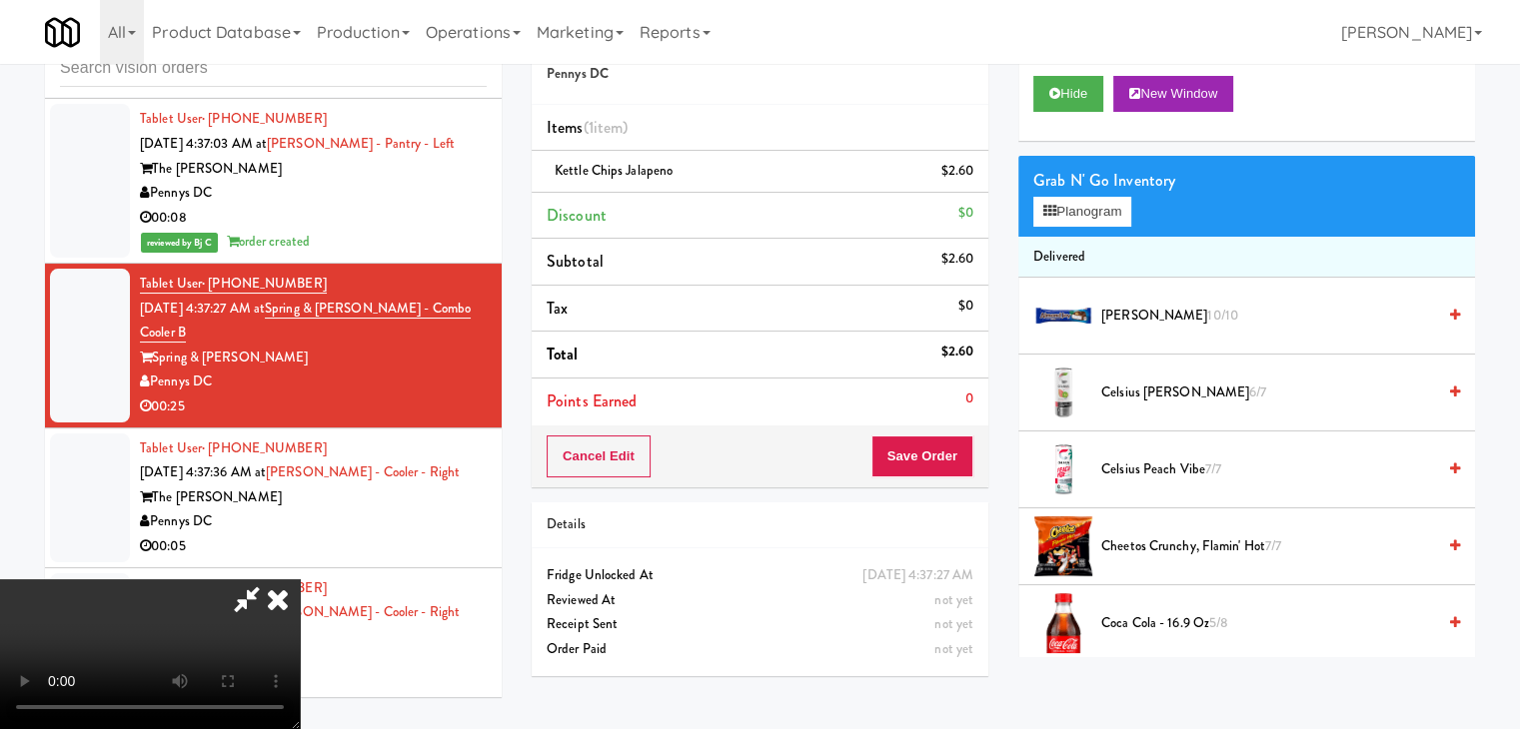
click at [300, 580] on video at bounding box center [150, 655] width 300 height 150
click at [948, 449] on button "Save Order" at bounding box center [922, 457] width 102 height 42
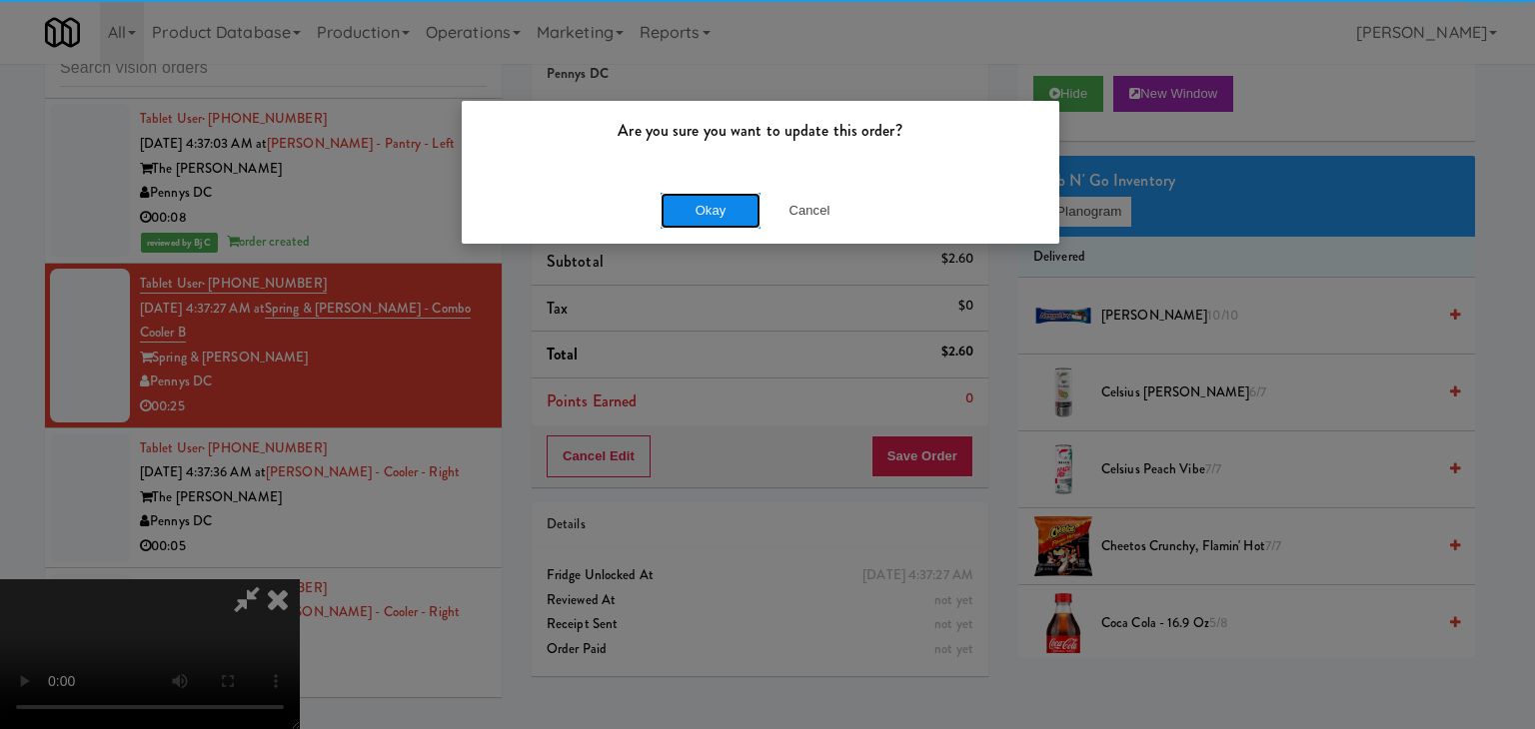
click at [723, 206] on button "Okay" at bounding box center [710, 211] width 100 height 36
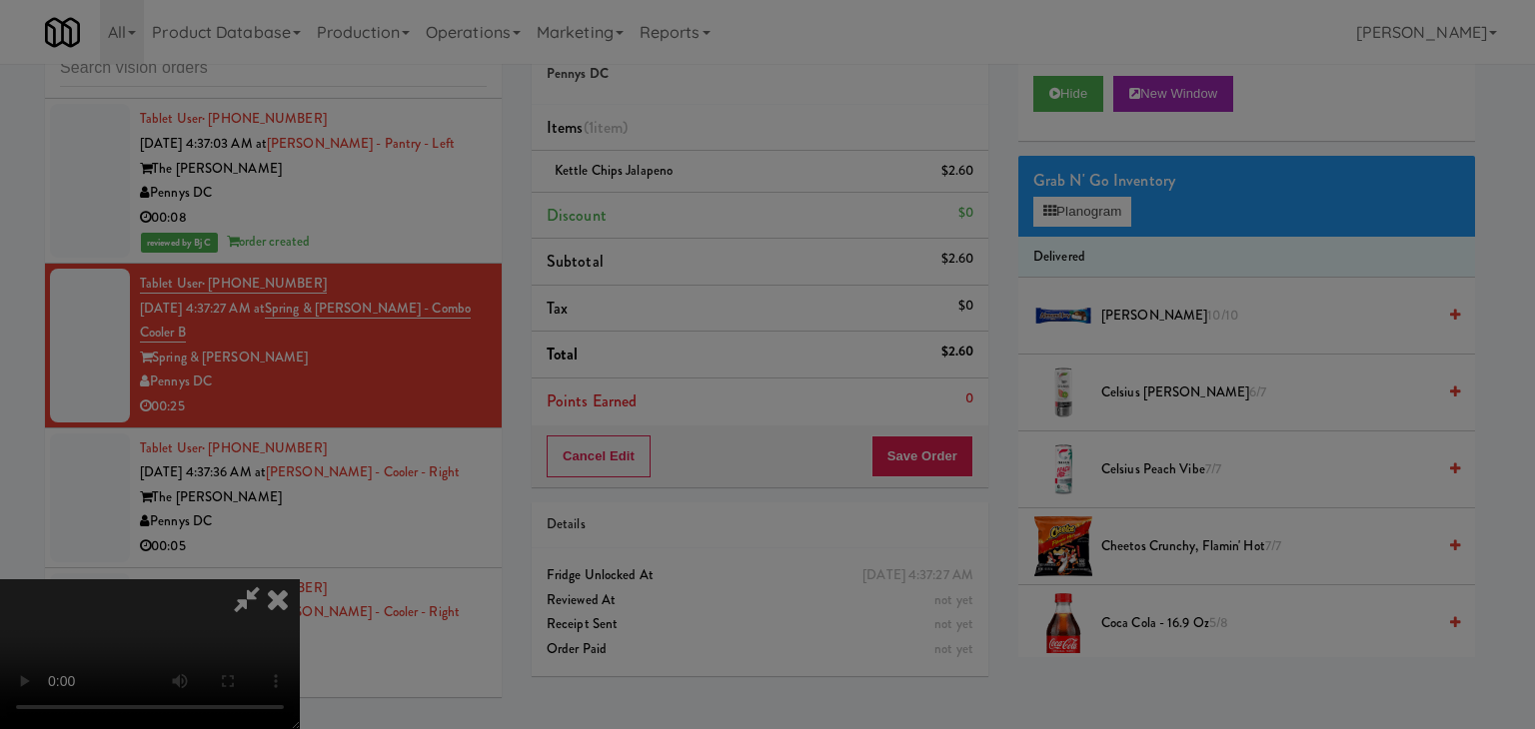
click at [723, 206] on div "Okay Cancel" at bounding box center [761, 173] width 598 height 67
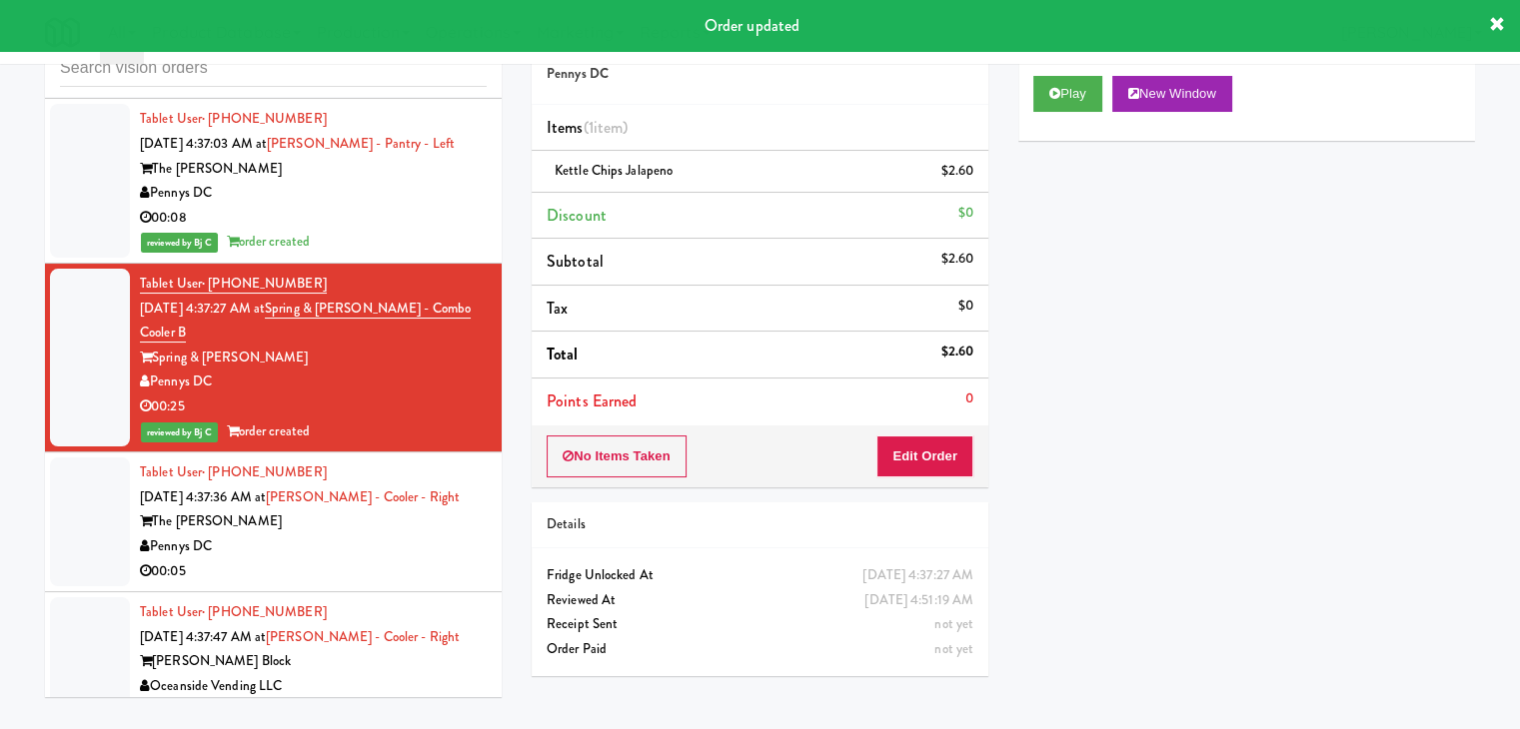
click at [332, 535] on div "Pennys DC" at bounding box center [313, 547] width 347 height 25
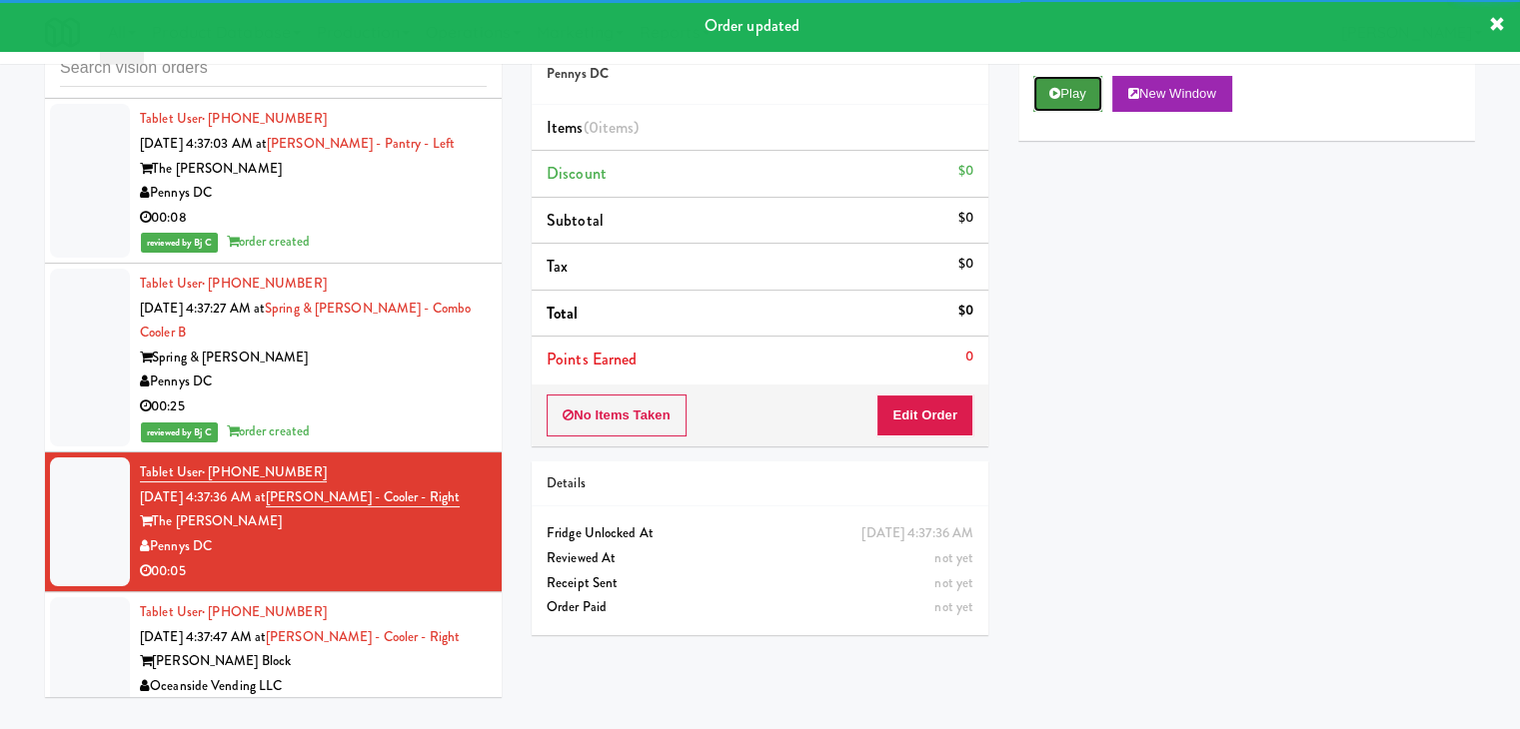
click at [1063, 88] on button "Play" at bounding box center [1067, 94] width 69 height 36
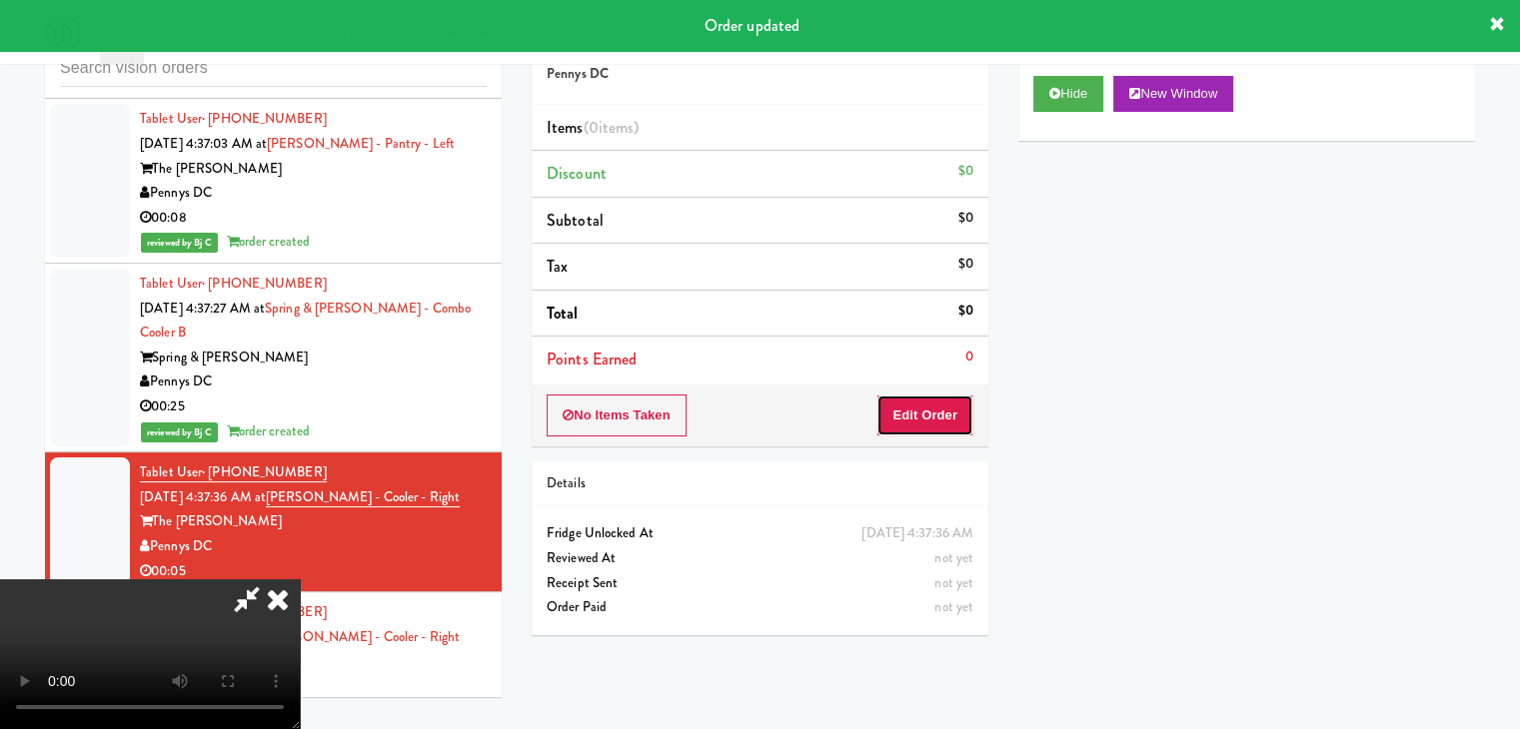
click at [968, 396] on button "Edit Order" at bounding box center [924, 416] width 97 height 42
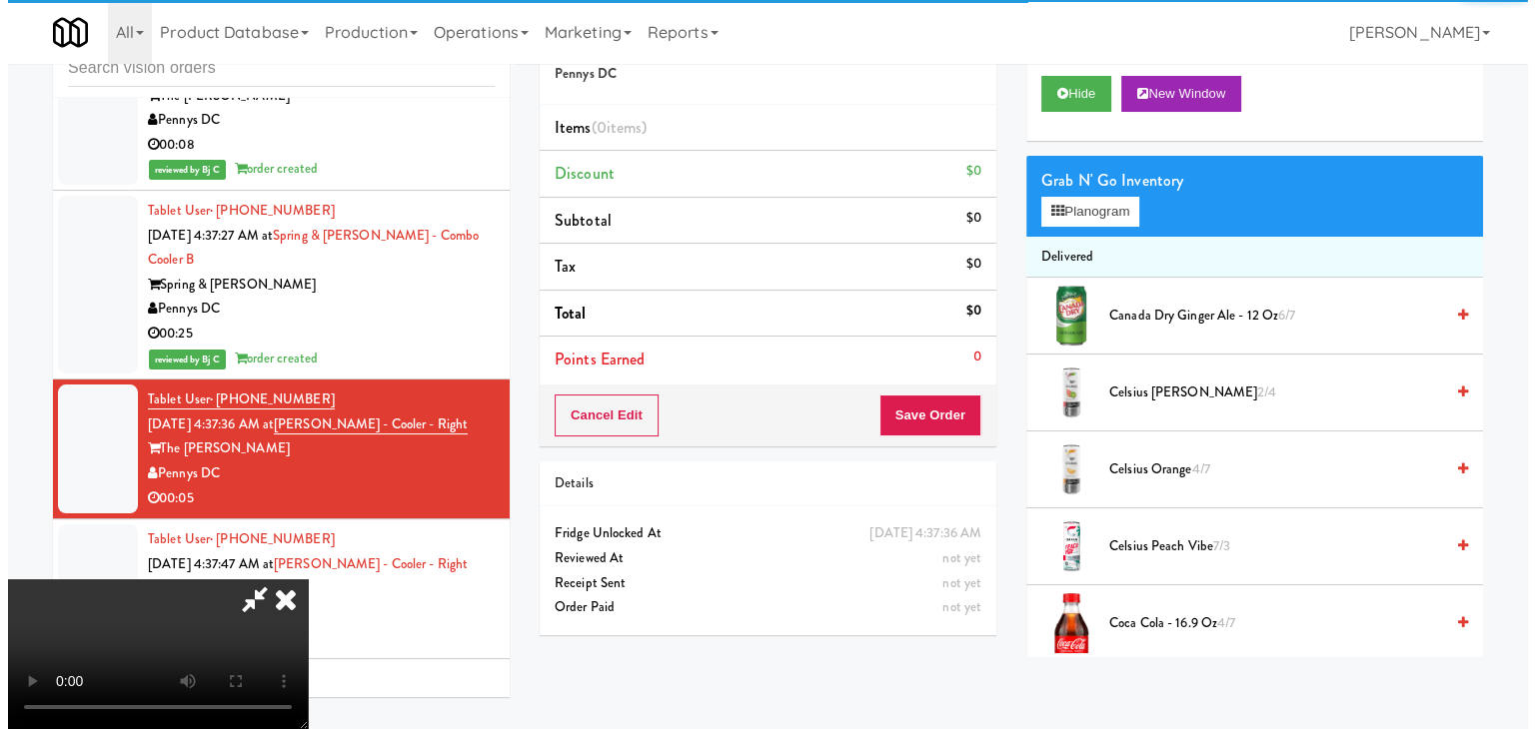
scroll to position [21332, 0]
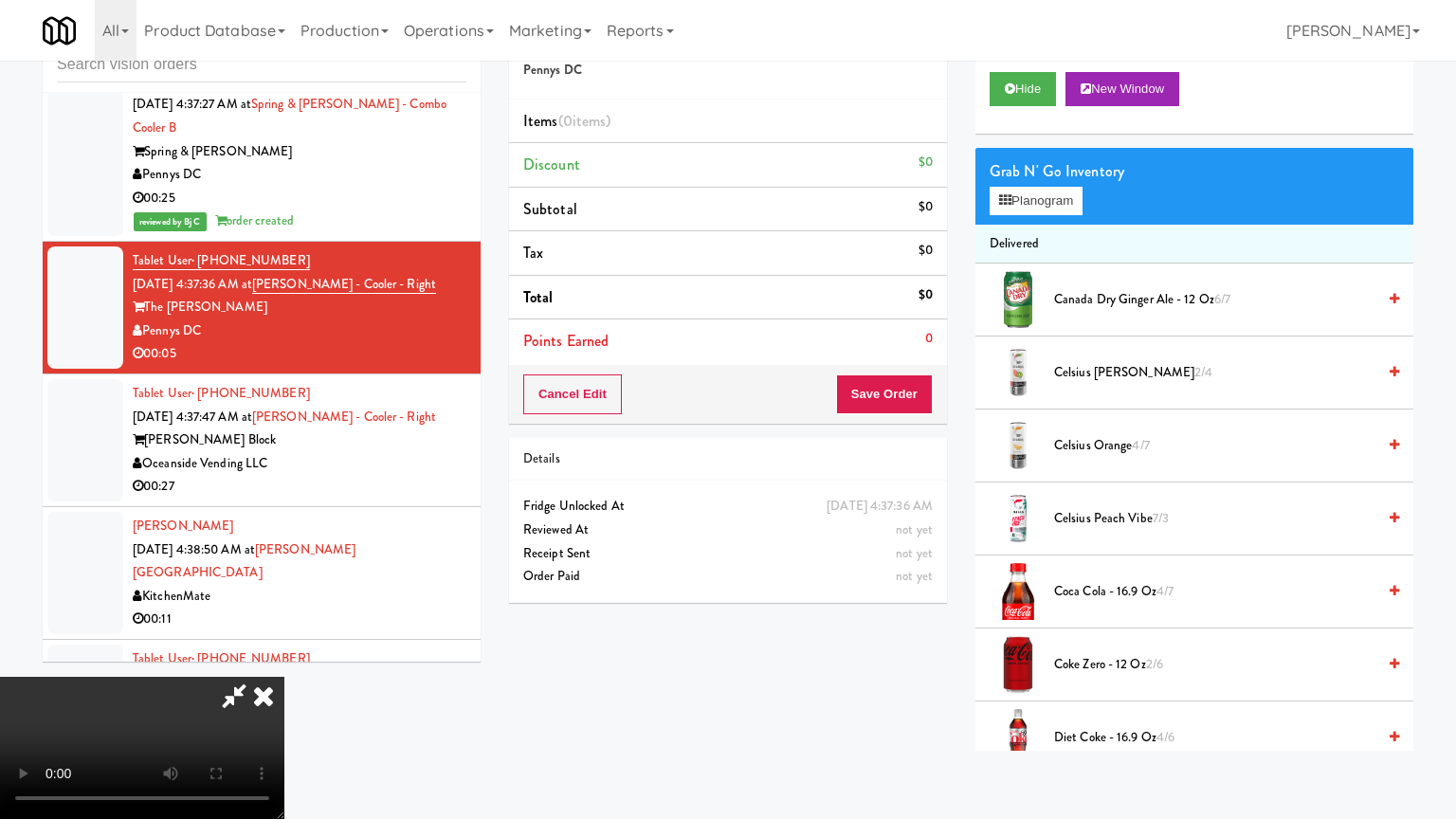
click at [285, 677] on video at bounding box center [142, 748] width 285 height 142
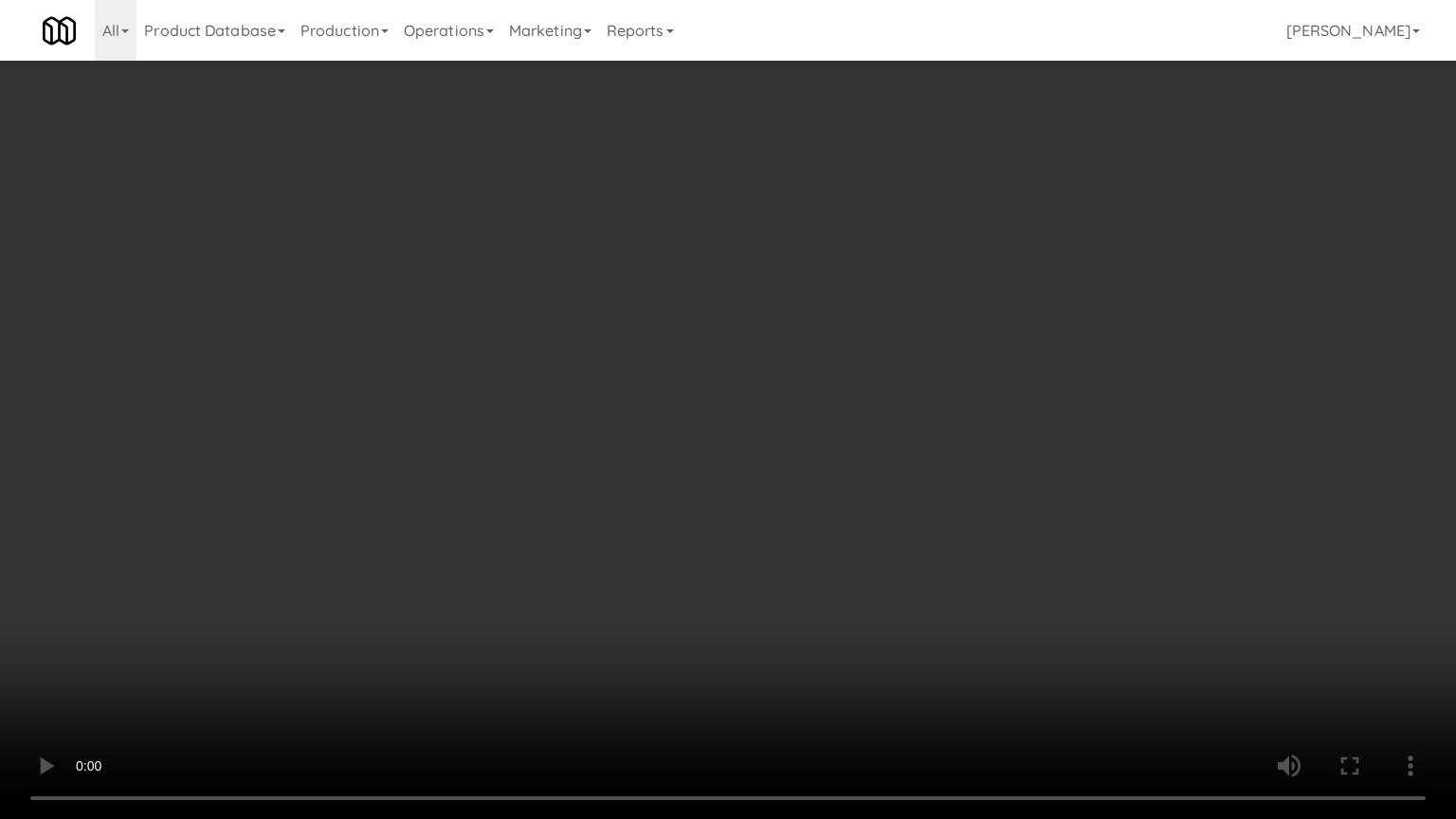
drag, startPoint x: 802, startPoint y: 437, endPoint x: 787, endPoint y: 457, distance: 25.0
click at [802, 439] on video at bounding box center [728, 409] width 1456 height 819
click at [819, 440] on video at bounding box center [728, 409] width 1456 height 819
click at [822, 440] on video at bounding box center [728, 409] width 1456 height 819
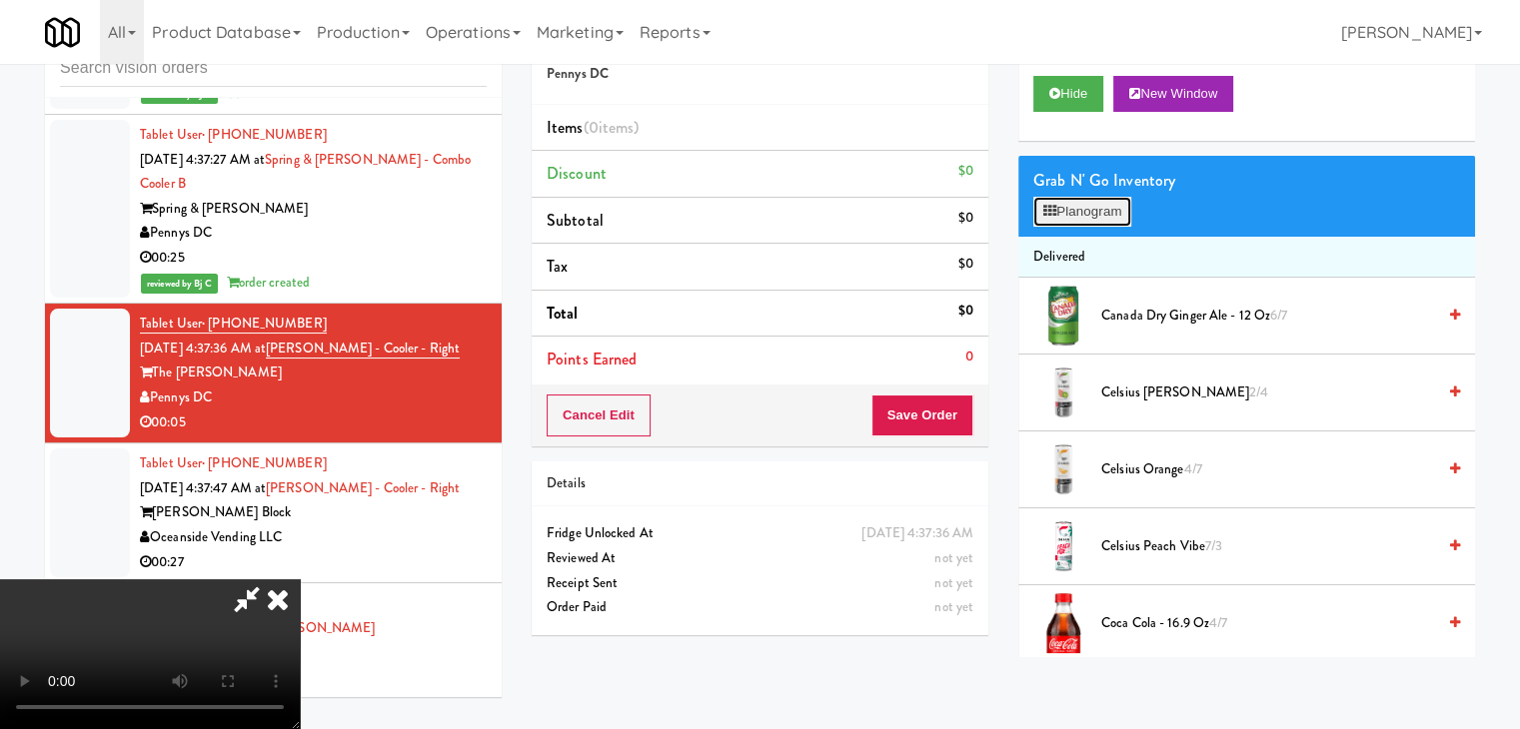
click at [1112, 202] on button "Planogram" at bounding box center [1082, 212] width 98 height 30
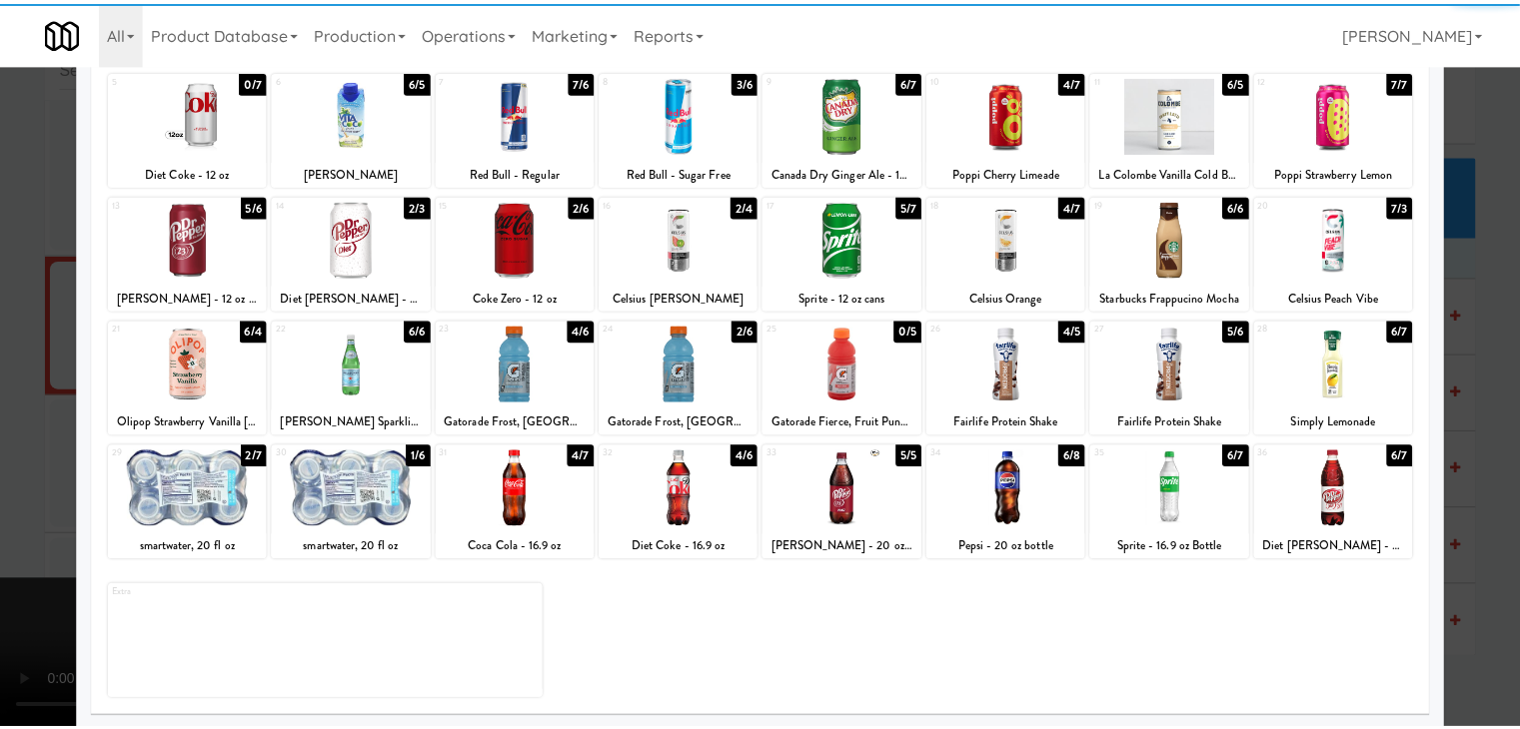
scroll to position [252, 0]
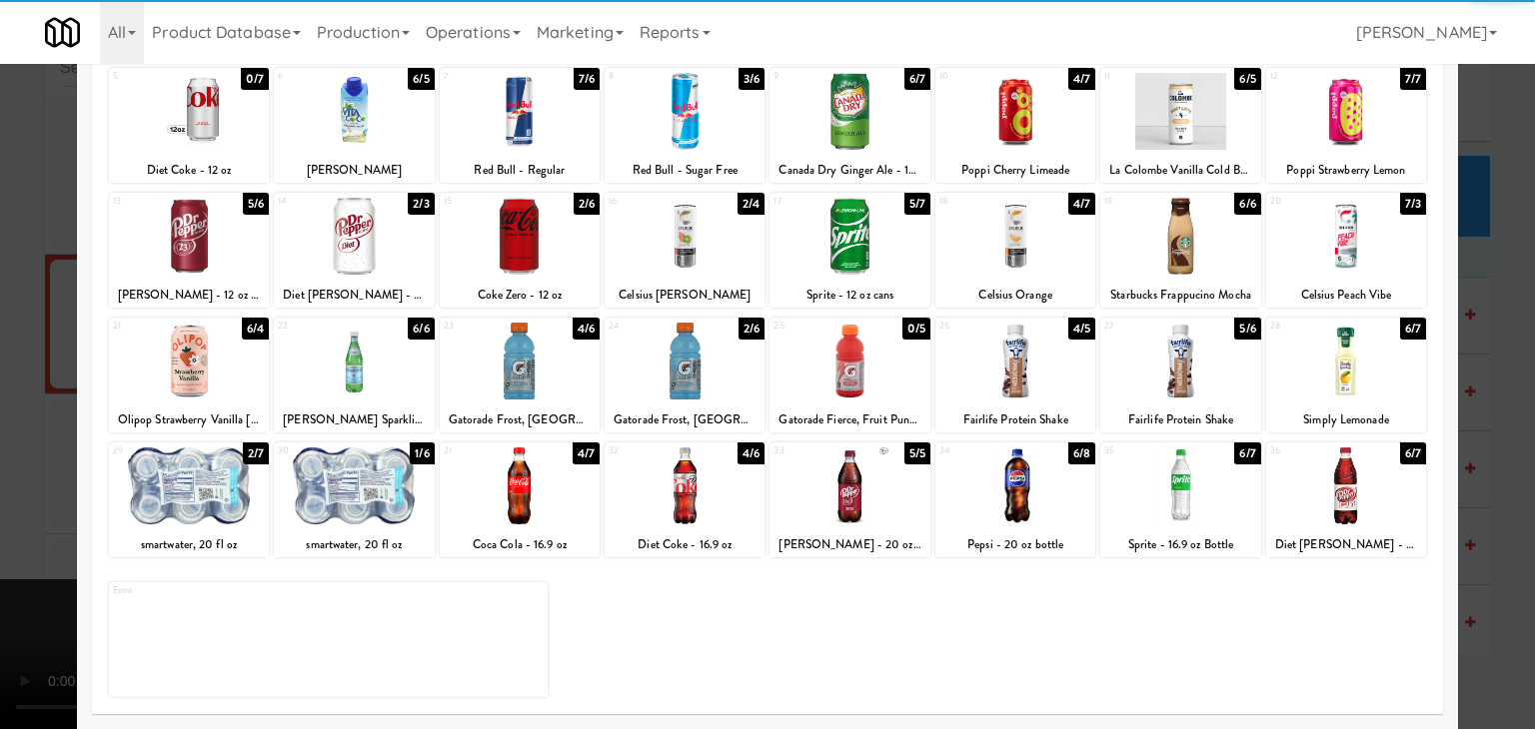
click at [655, 383] on div at bounding box center [685, 361] width 160 height 77
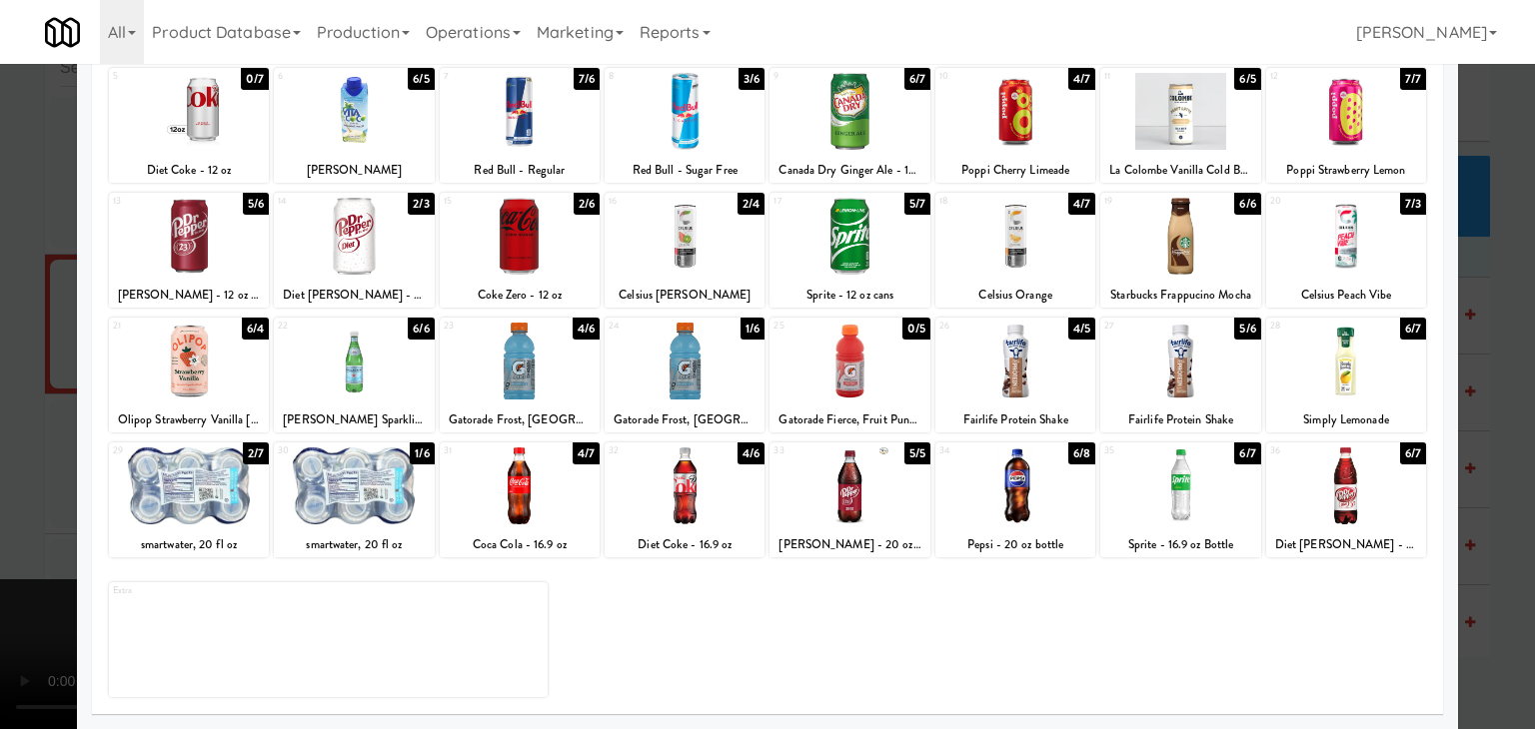
drag, startPoint x: 0, startPoint y: 405, endPoint x: 227, endPoint y: 397, distance: 227.0
click at [10, 400] on div at bounding box center [767, 364] width 1535 height 729
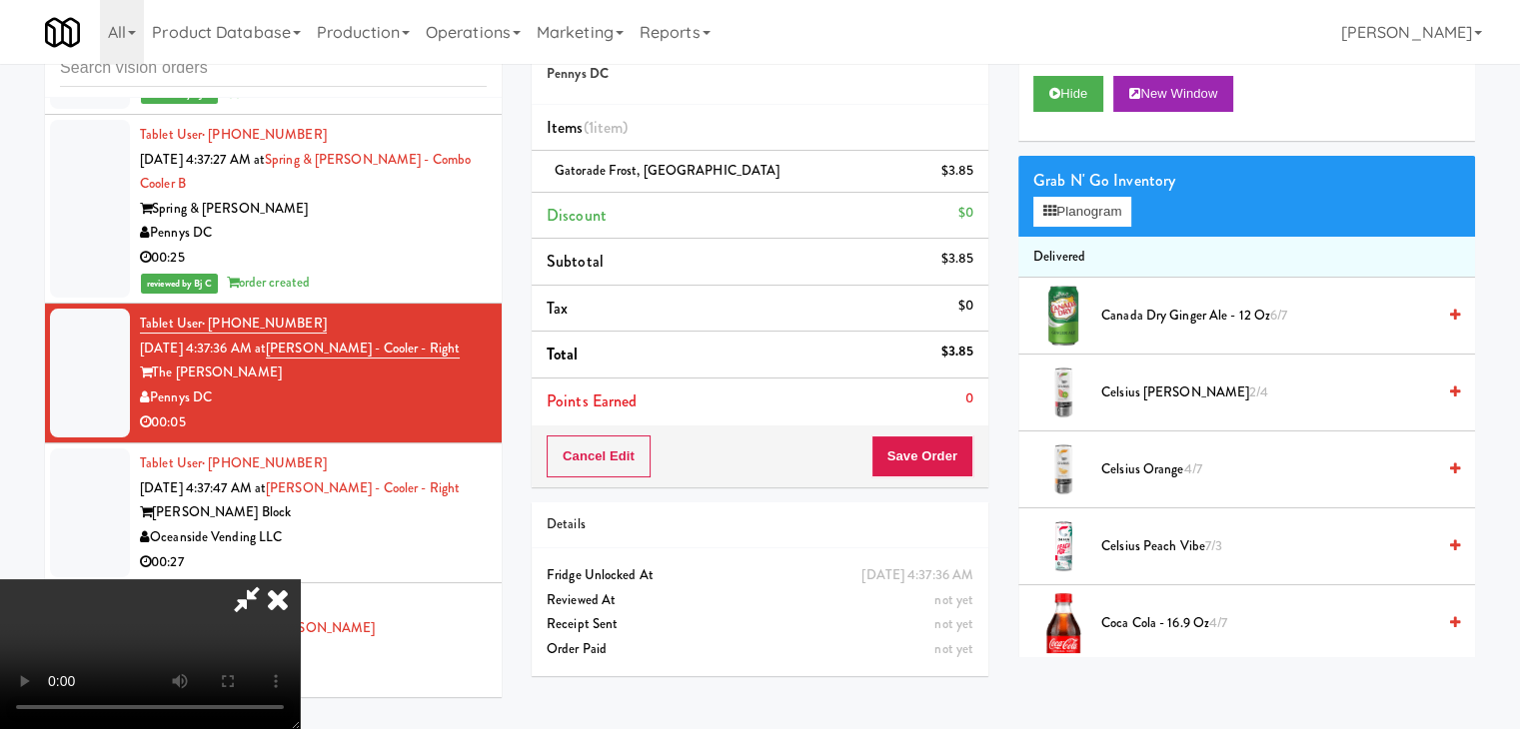
drag, startPoint x: 538, startPoint y: 416, endPoint x: 573, endPoint y: 424, distance: 35.9
click at [300, 580] on video at bounding box center [150, 655] width 300 height 150
click at [963, 456] on button "Save Order" at bounding box center [922, 457] width 102 height 42
click at [960, 456] on button "Save Order" at bounding box center [922, 457] width 102 height 42
drag, startPoint x: 960, startPoint y: 456, endPoint x: 954, endPoint y: 447, distance: 10.8
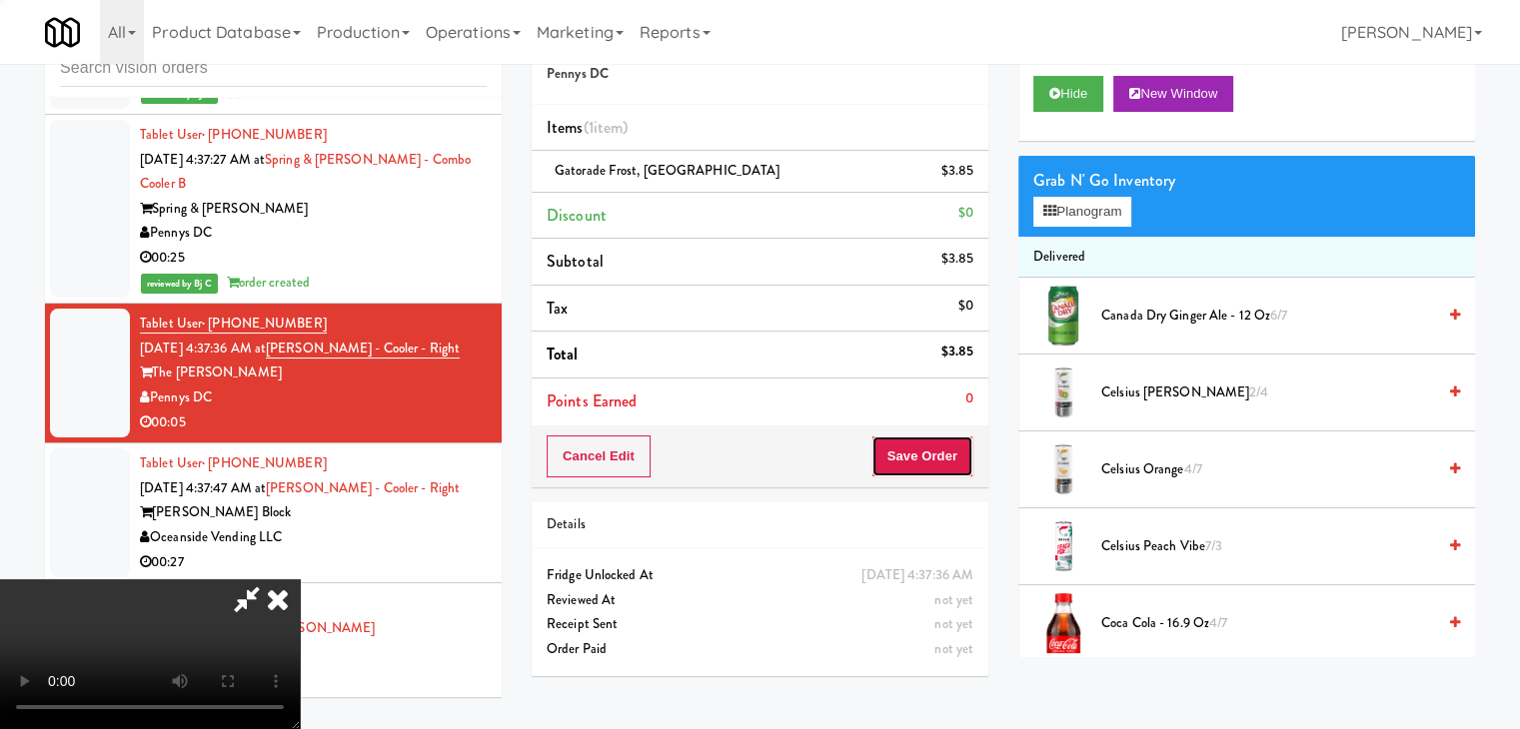
click at [958, 452] on button "Save Order" at bounding box center [922, 457] width 102 height 42
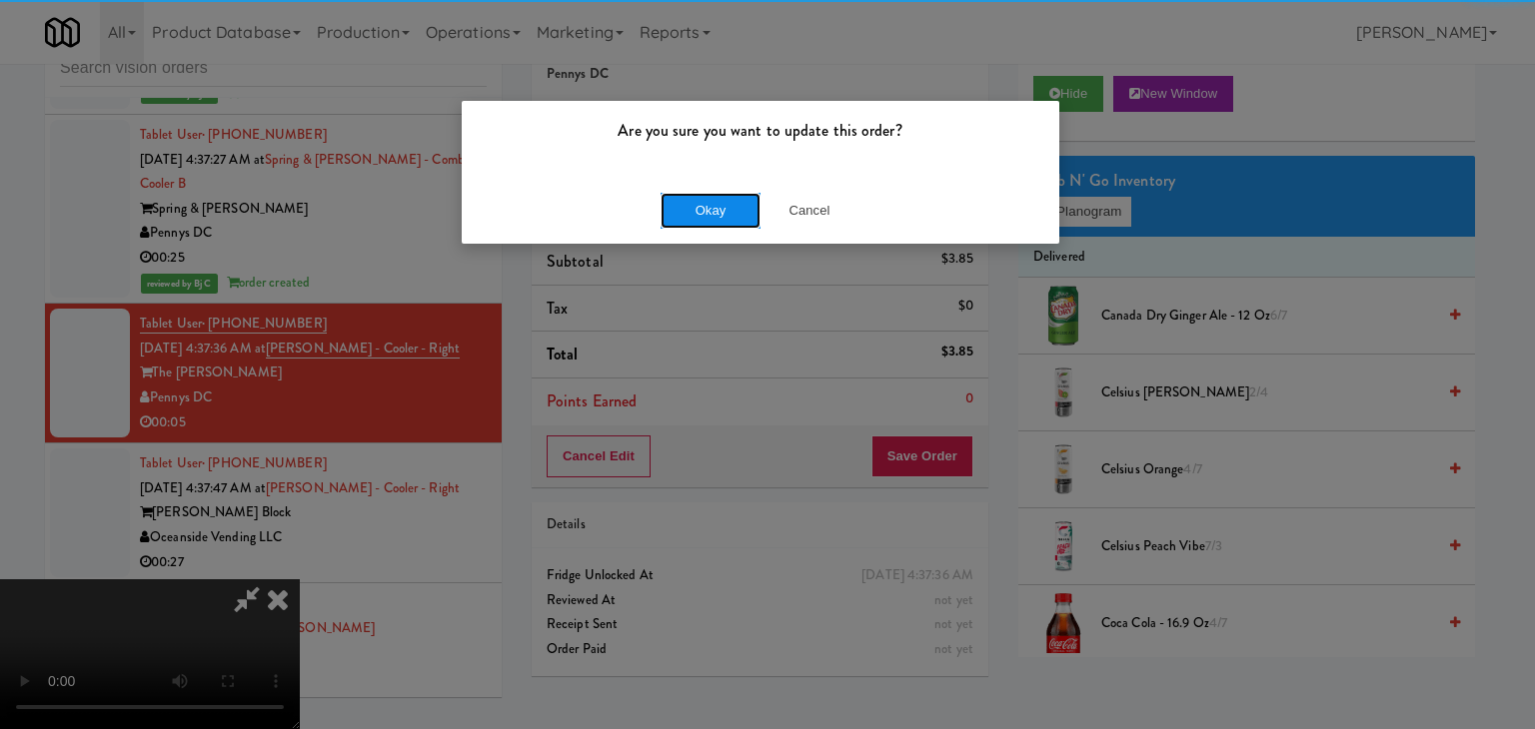
click at [710, 204] on button "Okay" at bounding box center [710, 211] width 100 height 36
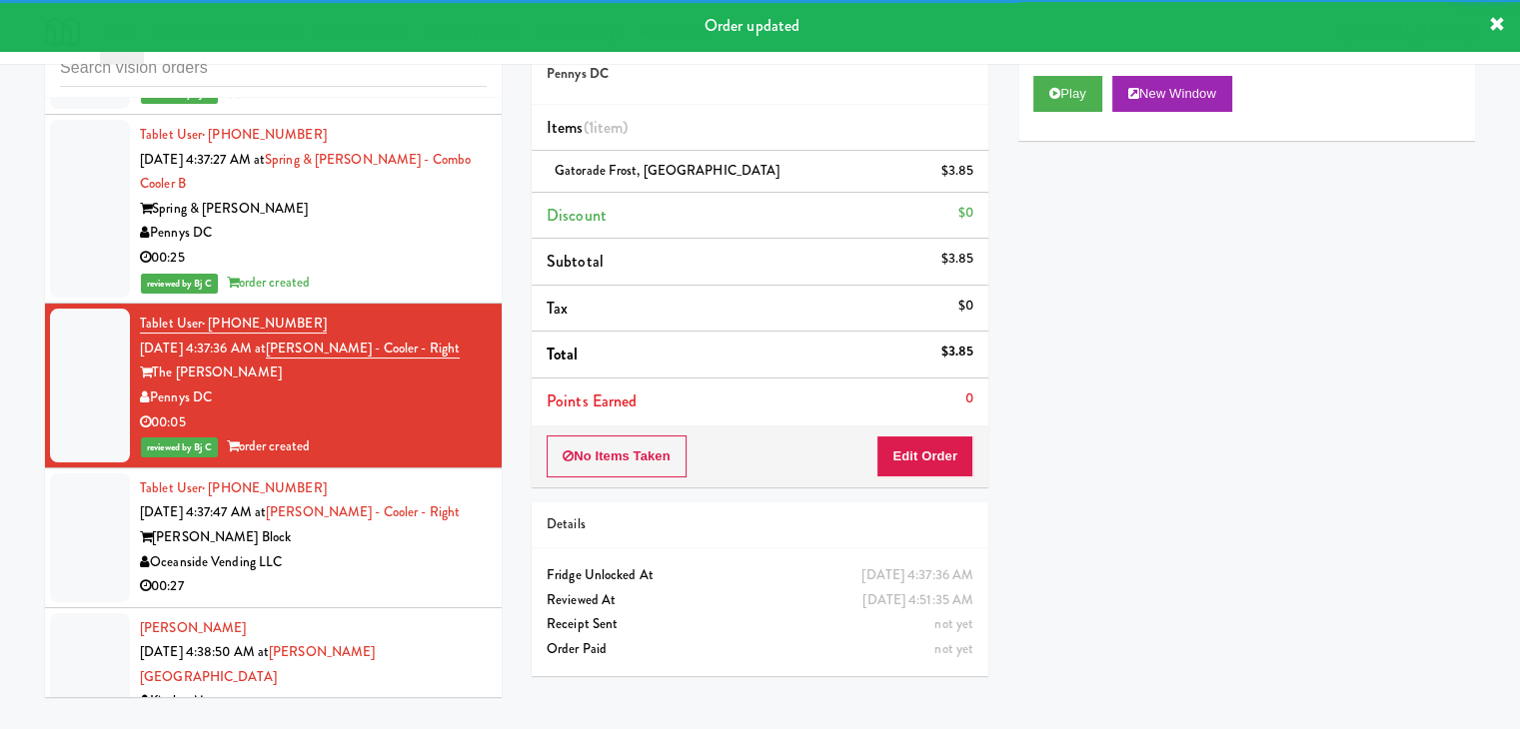
click at [380, 526] on div "[PERSON_NAME] Block" at bounding box center [313, 538] width 347 height 25
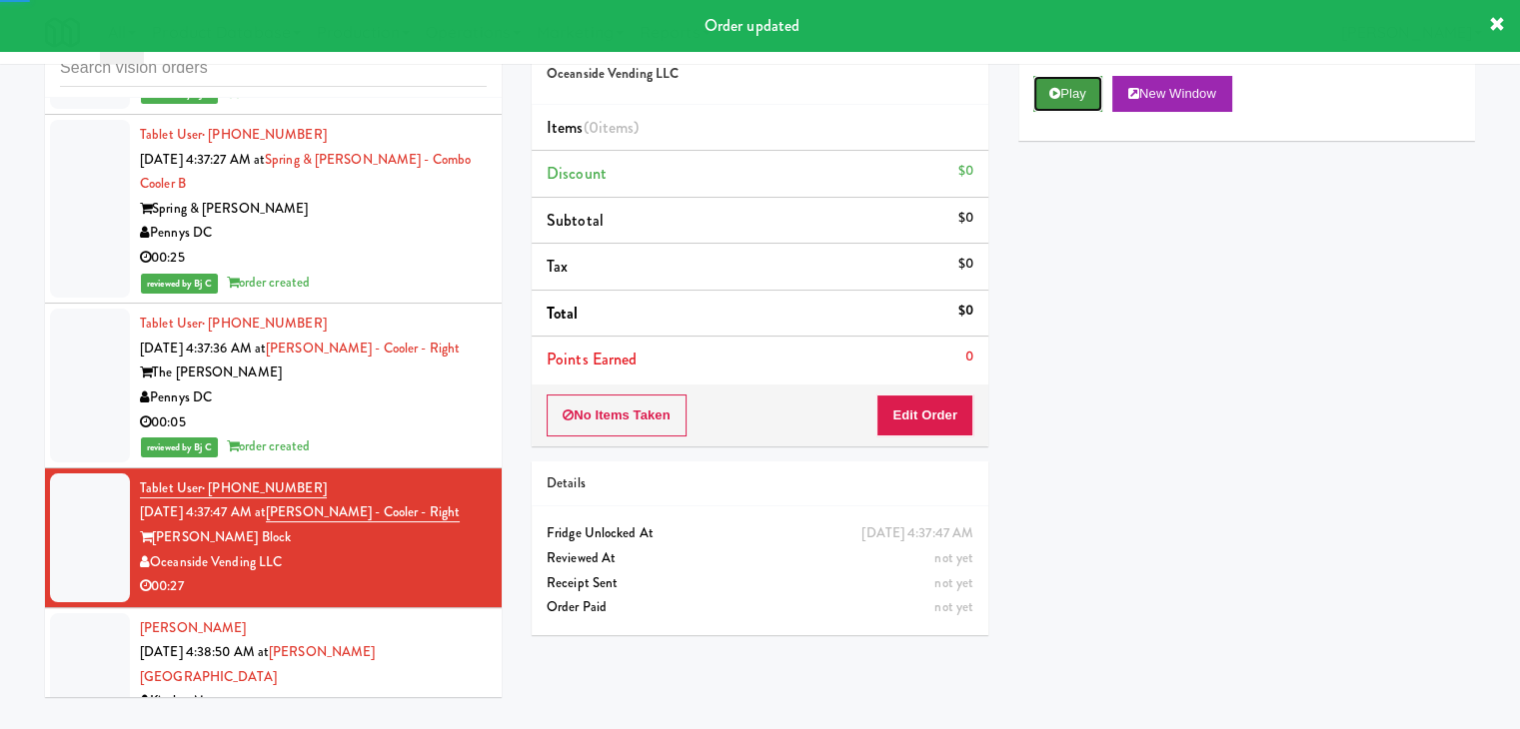
click at [1058, 105] on button "Play" at bounding box center [1067, 94] width 69 height 36
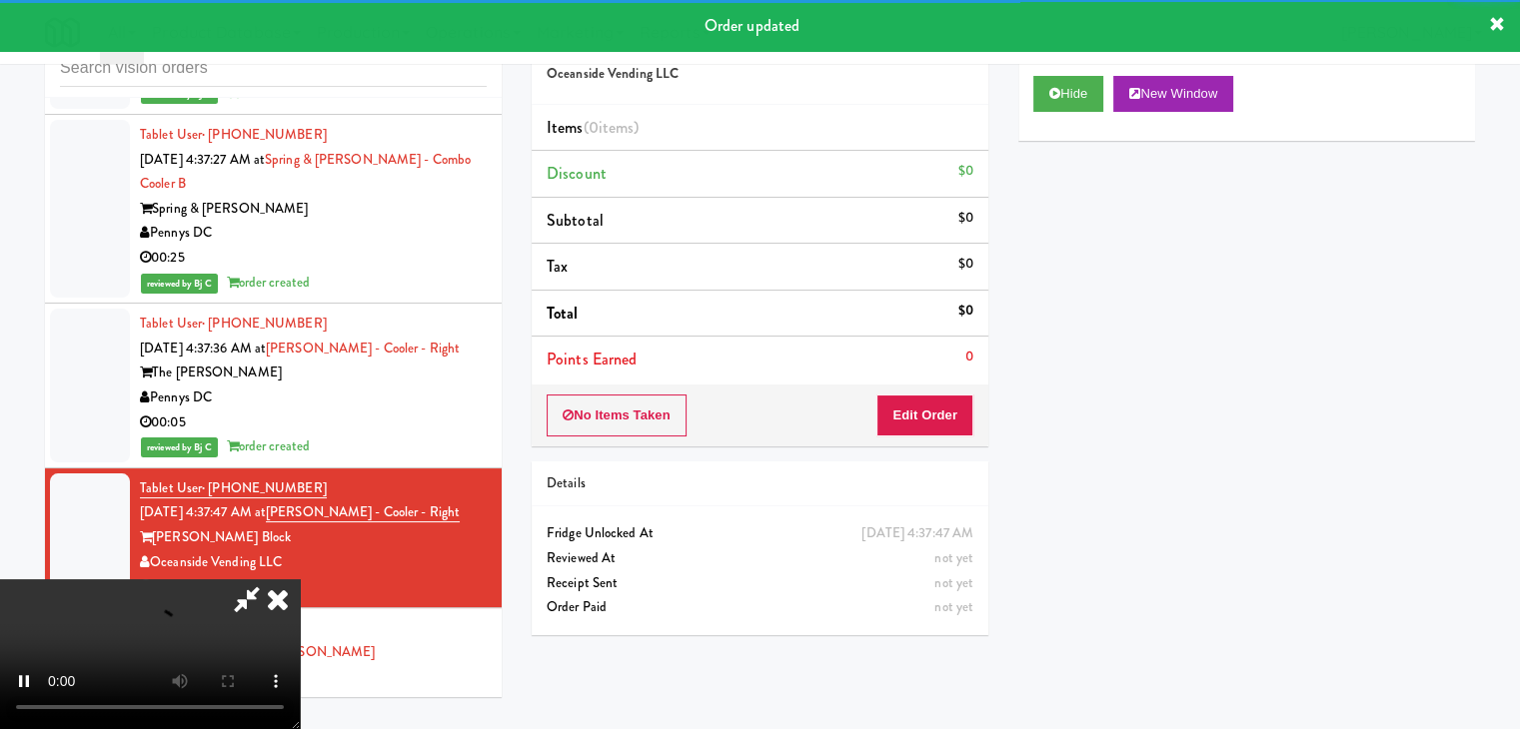
drag, startPoint x: 890, startPoint y: 444, endPoint x: 910, endPoint y: 425, distance: 27.6
click at [890, 443] on div "No Items Taken Edit Order" at bounding box center [760, 416] width 457 height 62
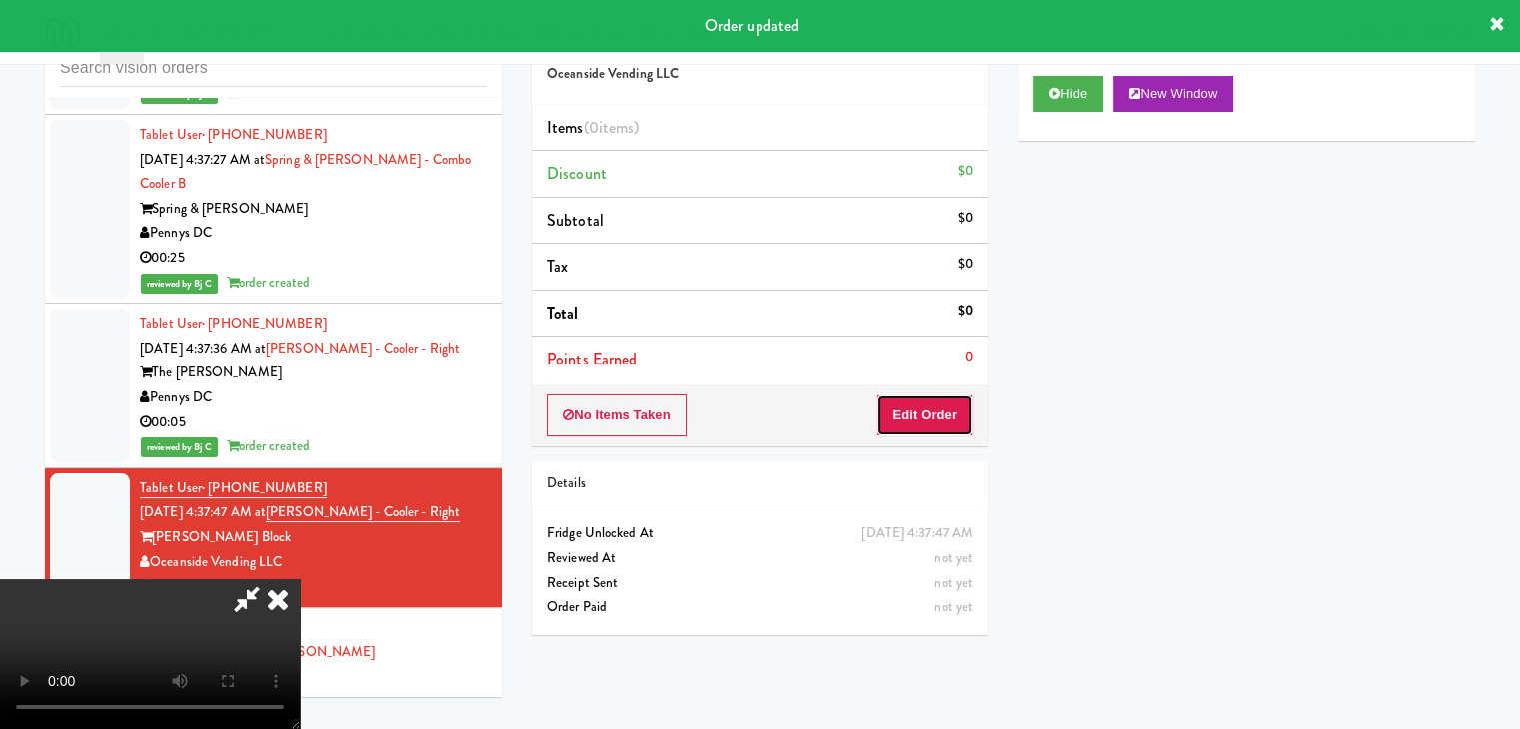
click at [910, 424] on button "Edit Order" at bounding box center [924, 416] width 97 height 42
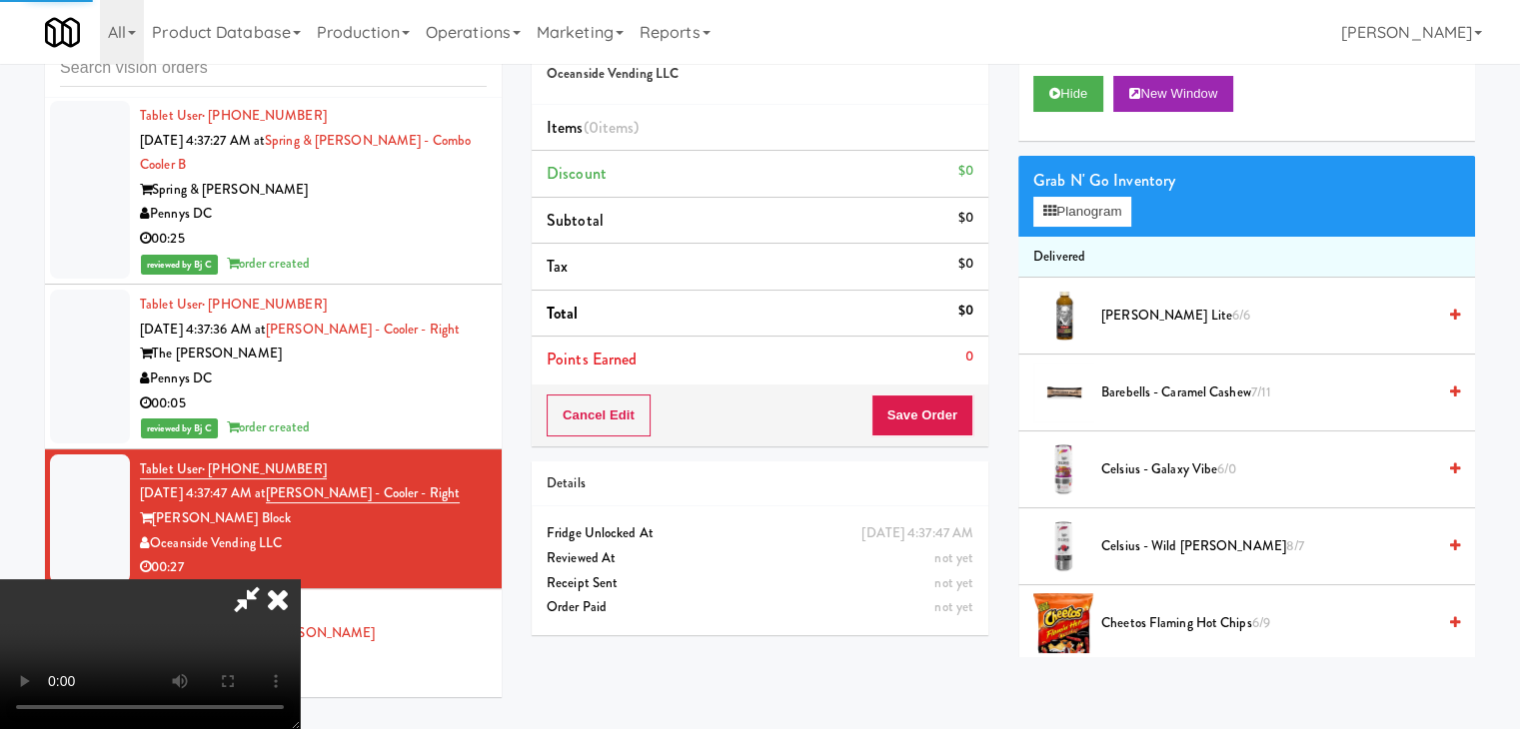
scroll to position [21357, 0]
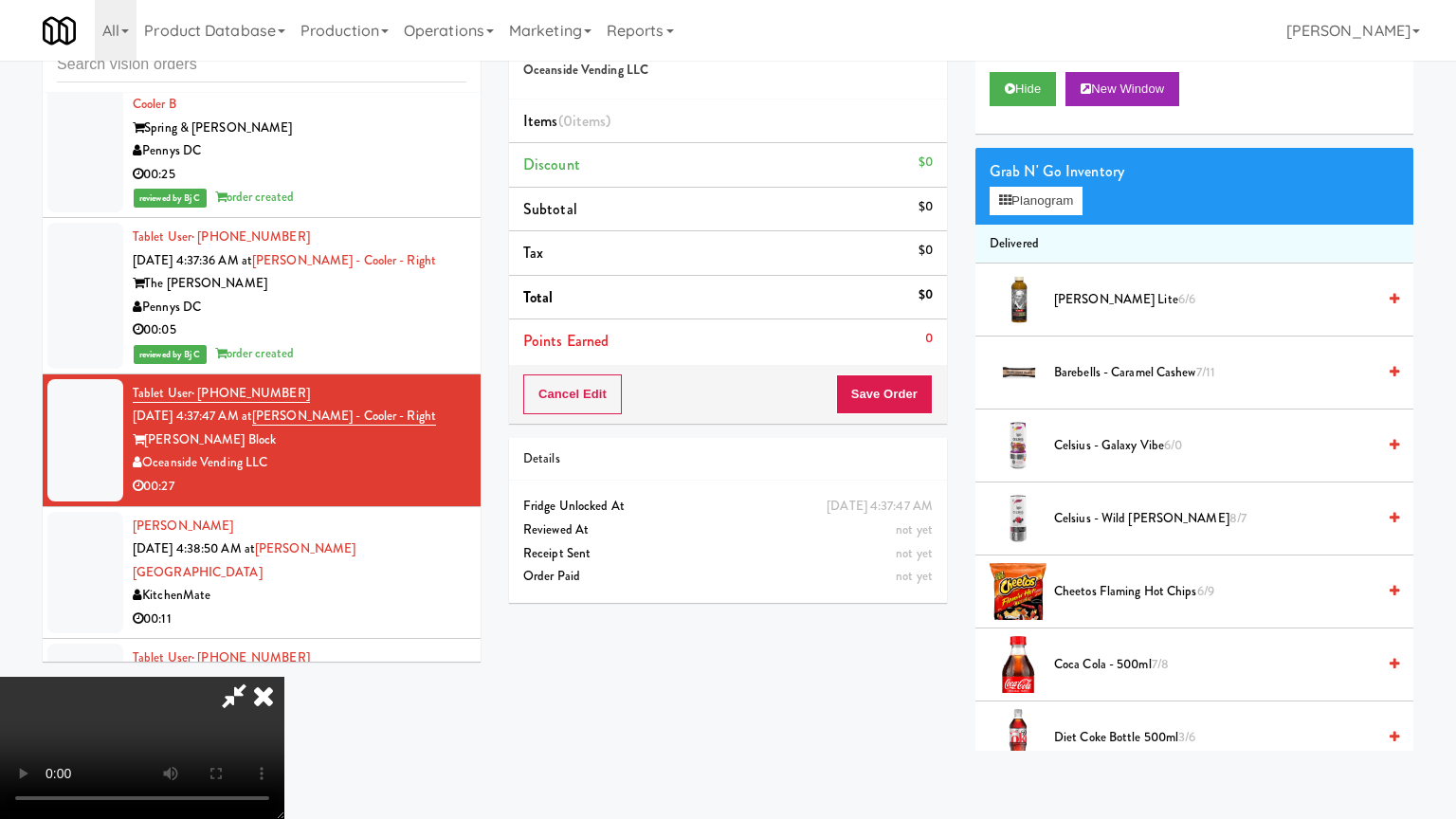
click at [285, 677] on video at bounding box center [142, 748] width 285 height 142
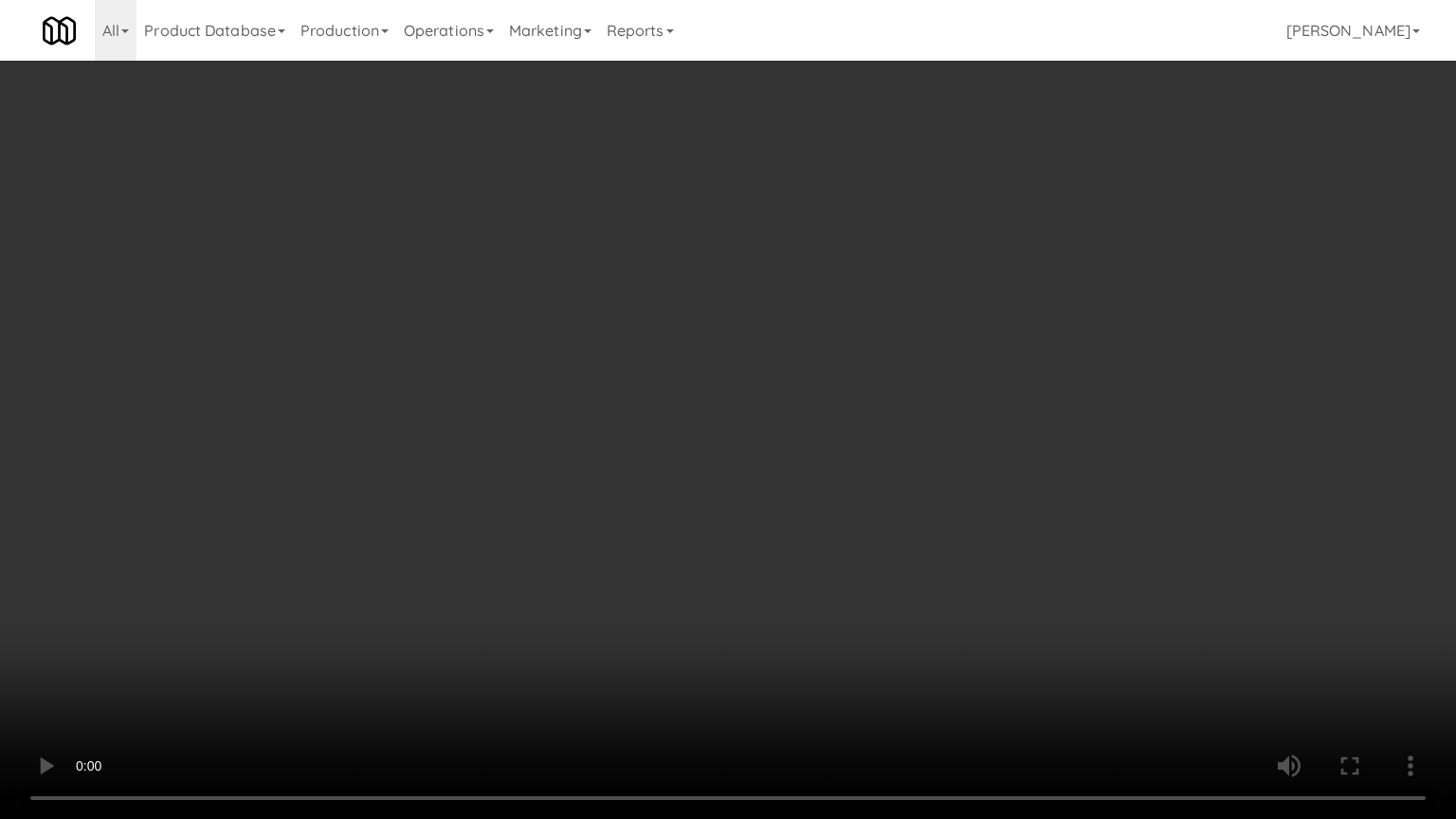
click at [951, 333] on video at bounding box center [728, 409] width 1456 height 819
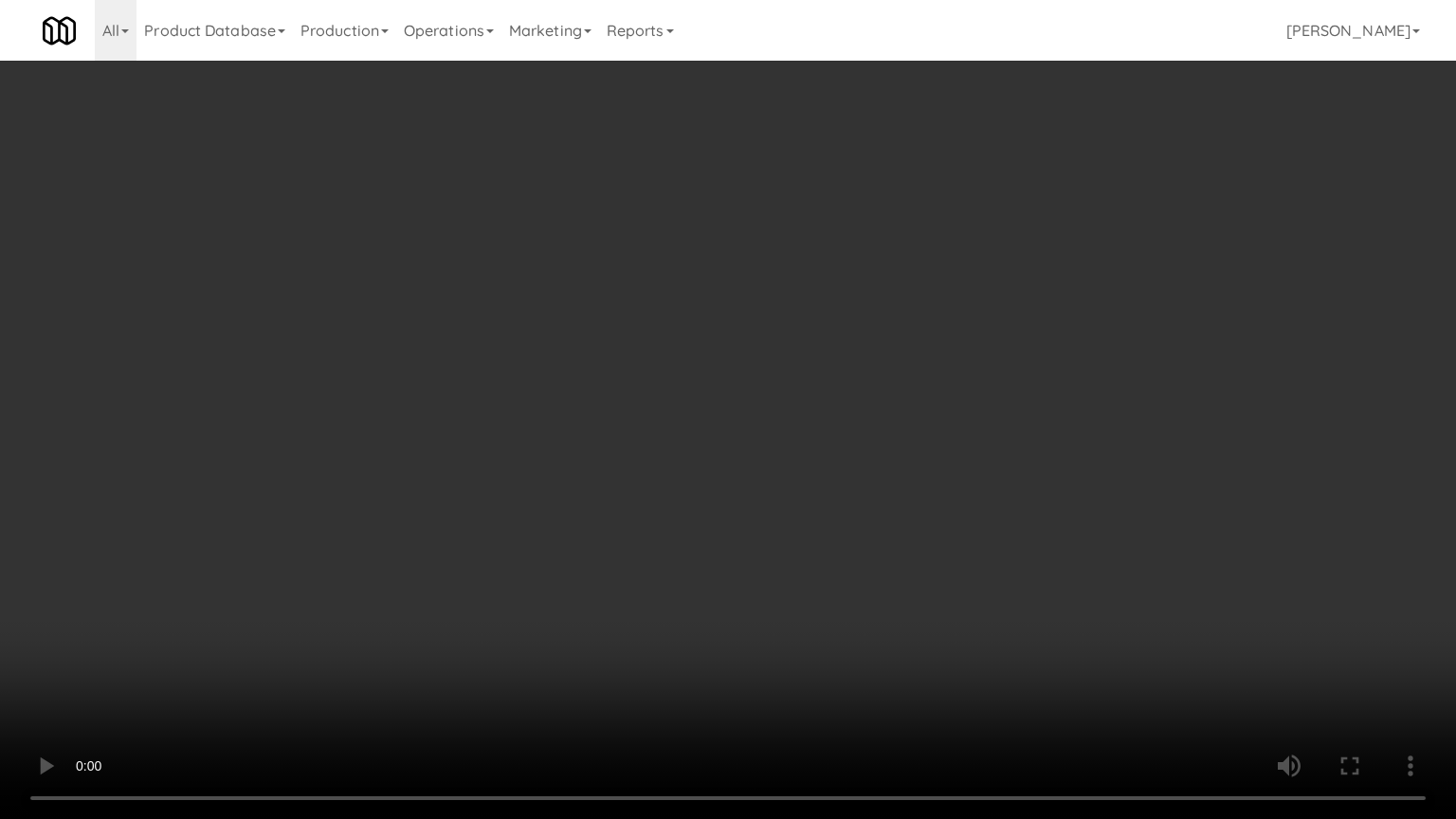
click at [928, 438] on video at bounding box center [728, 409] width 1456 height 819
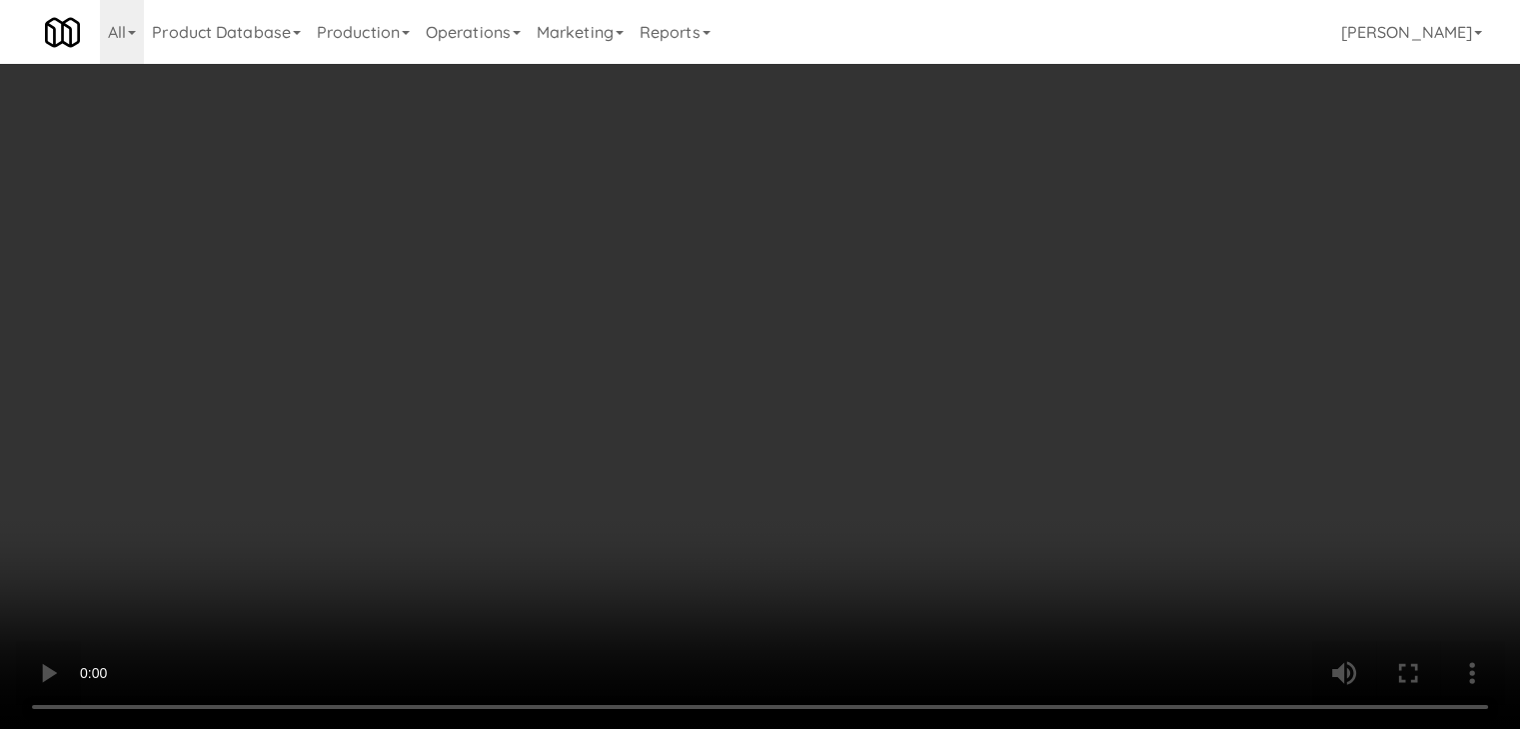
click at [815, 347] on video at bounding box center [760, 364] width 1520 height 729
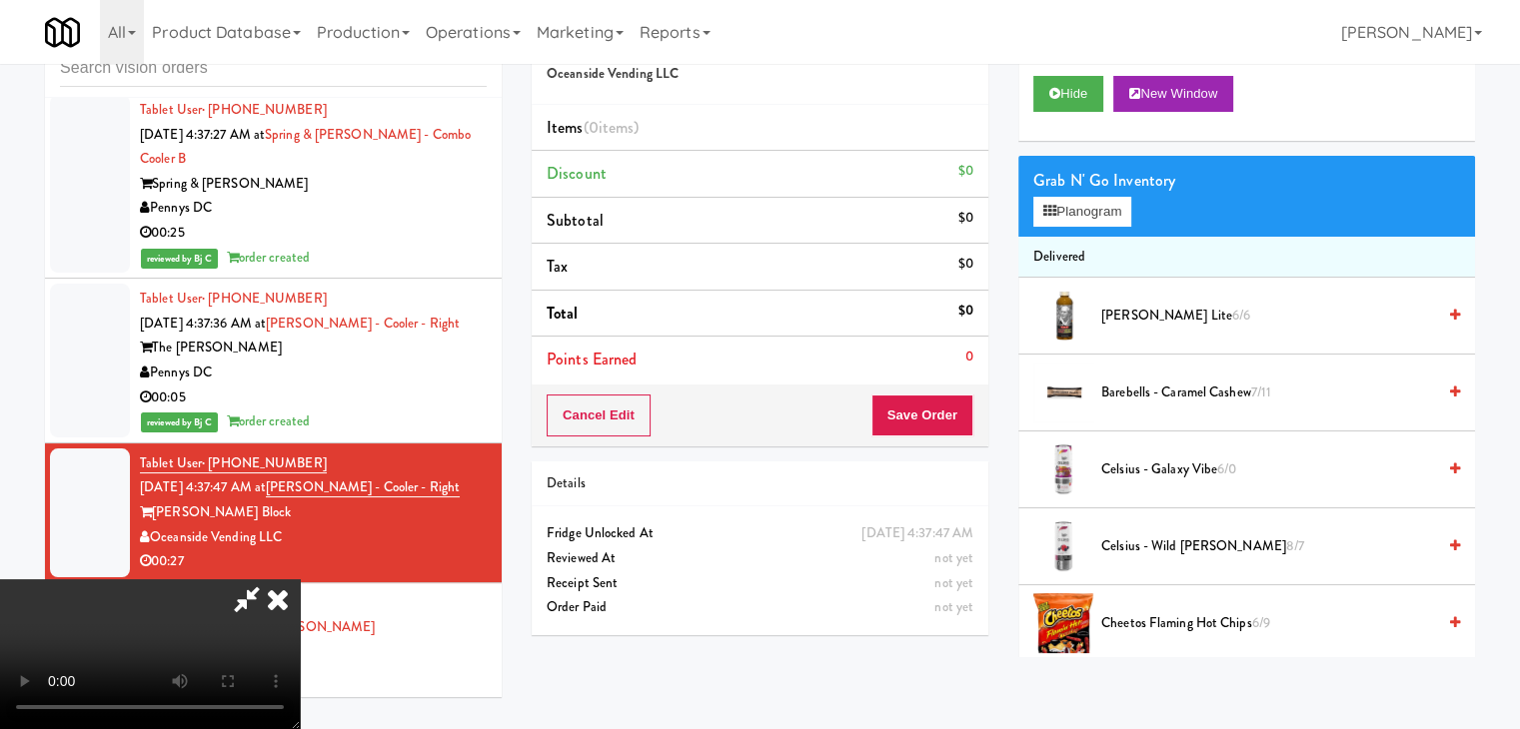
click at [300, 580] on video at bounding box center [150, 655] width 300 height 150
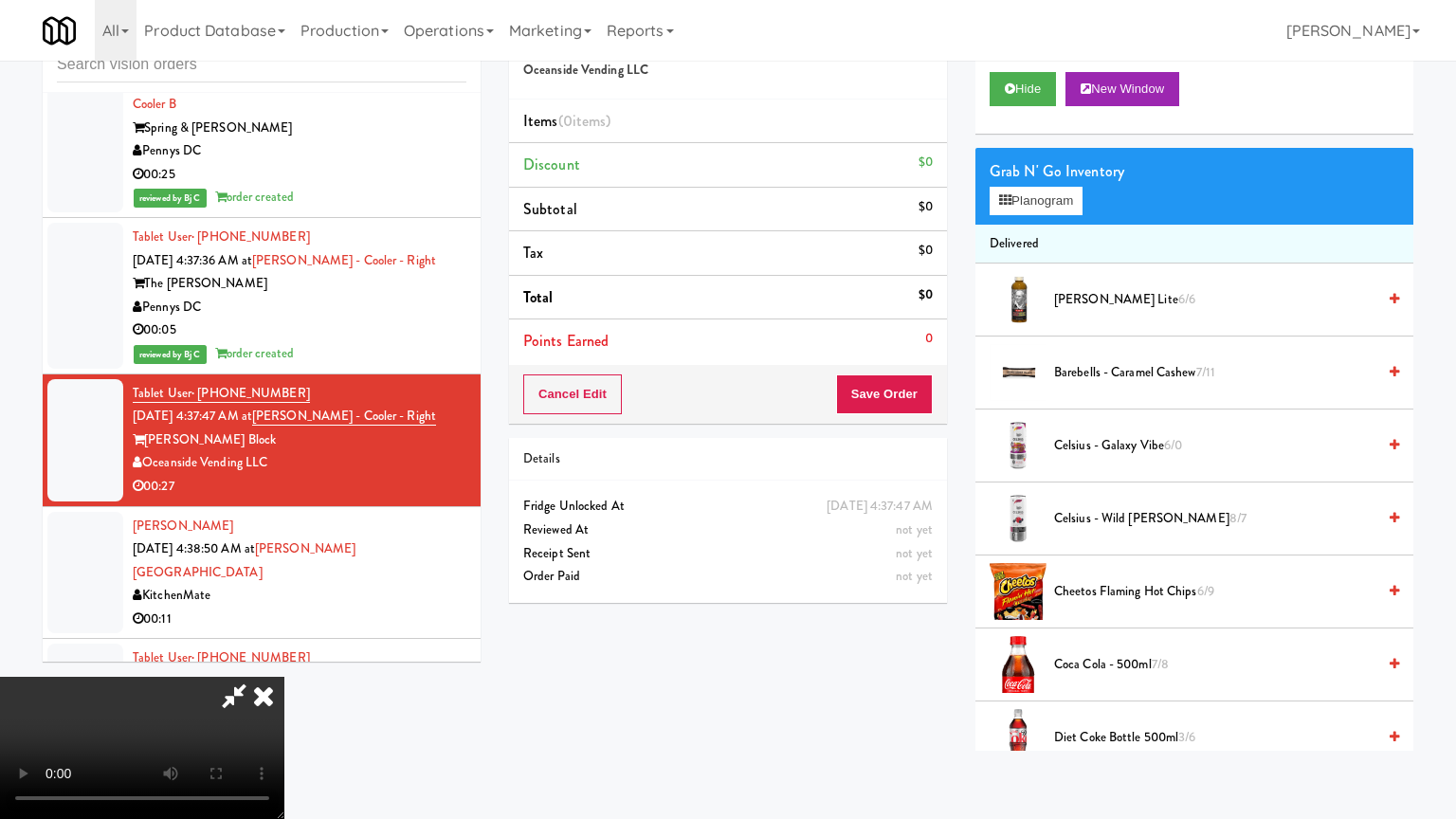
click at [285, 677] on video at bounding box center [142, 748] width 285 height 142
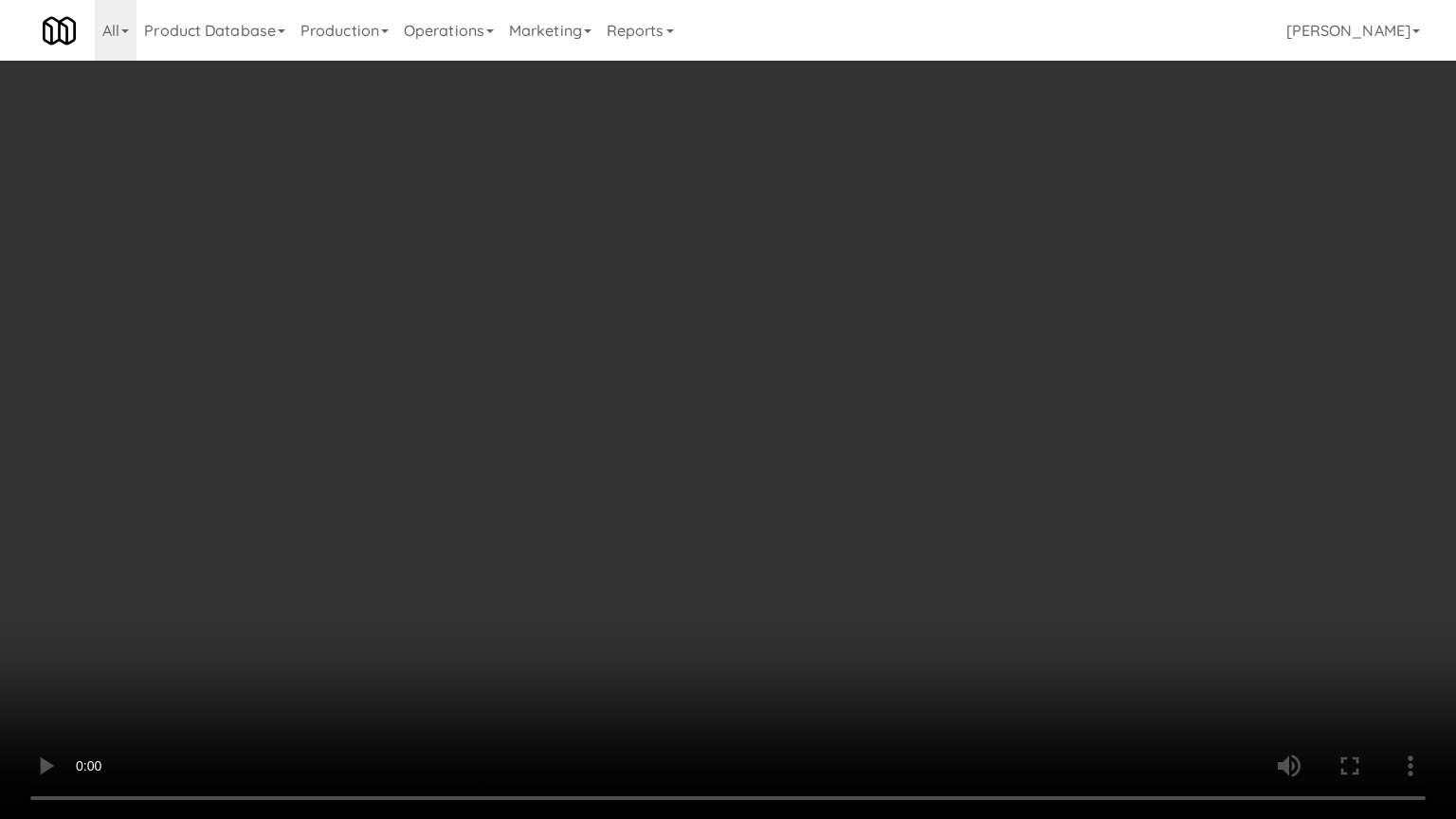
click at [1054, 525] on video at bounding box center [728, 409] width 1456 height 819
click at [1063, 509] on video at bounding box center [728, 409] width 1456 height 819
click at [1063, 512] on video at bounding box center [728, 409] width 1456 height 819
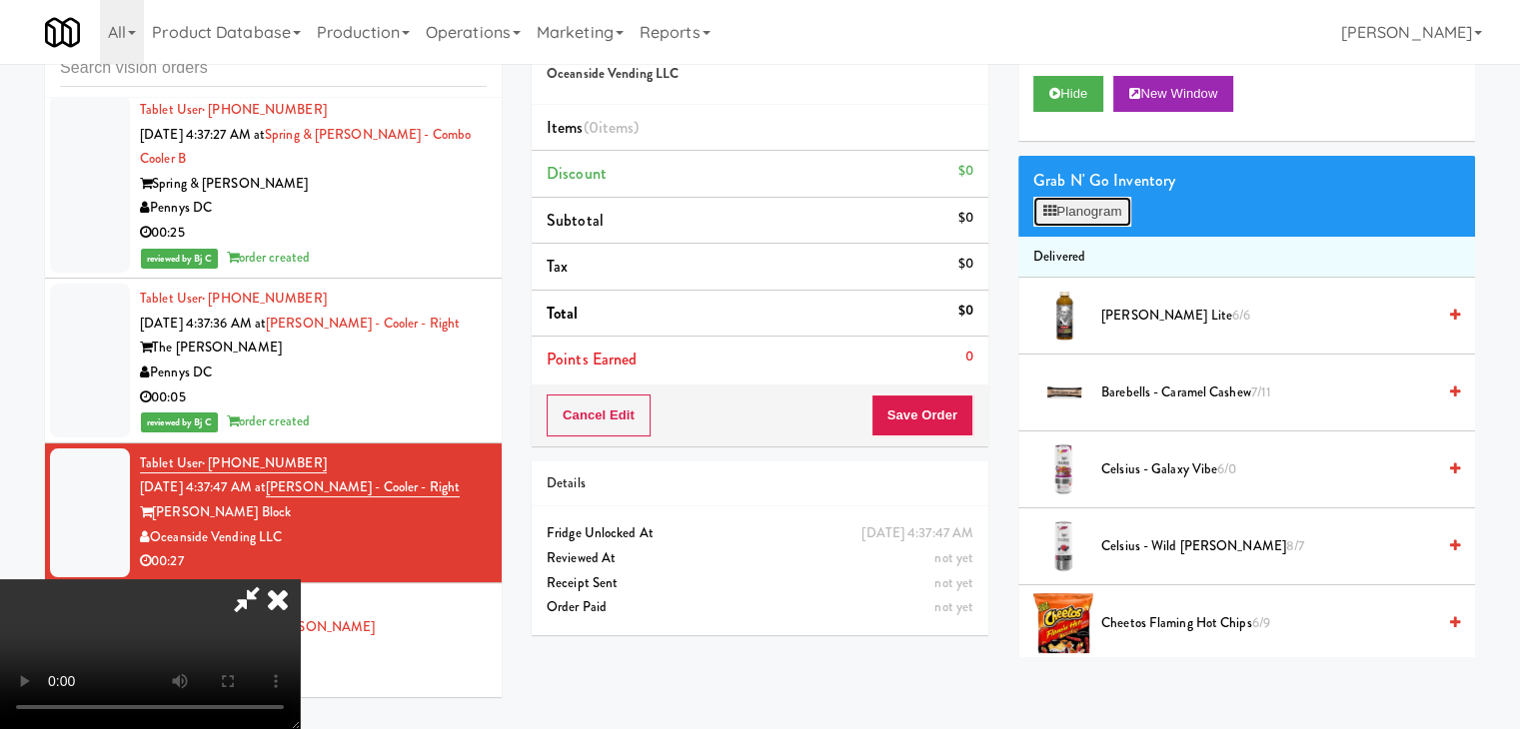
click at [1120, 201] on button "Planogram" at bounding box center [1082, 212] width 98 height 30
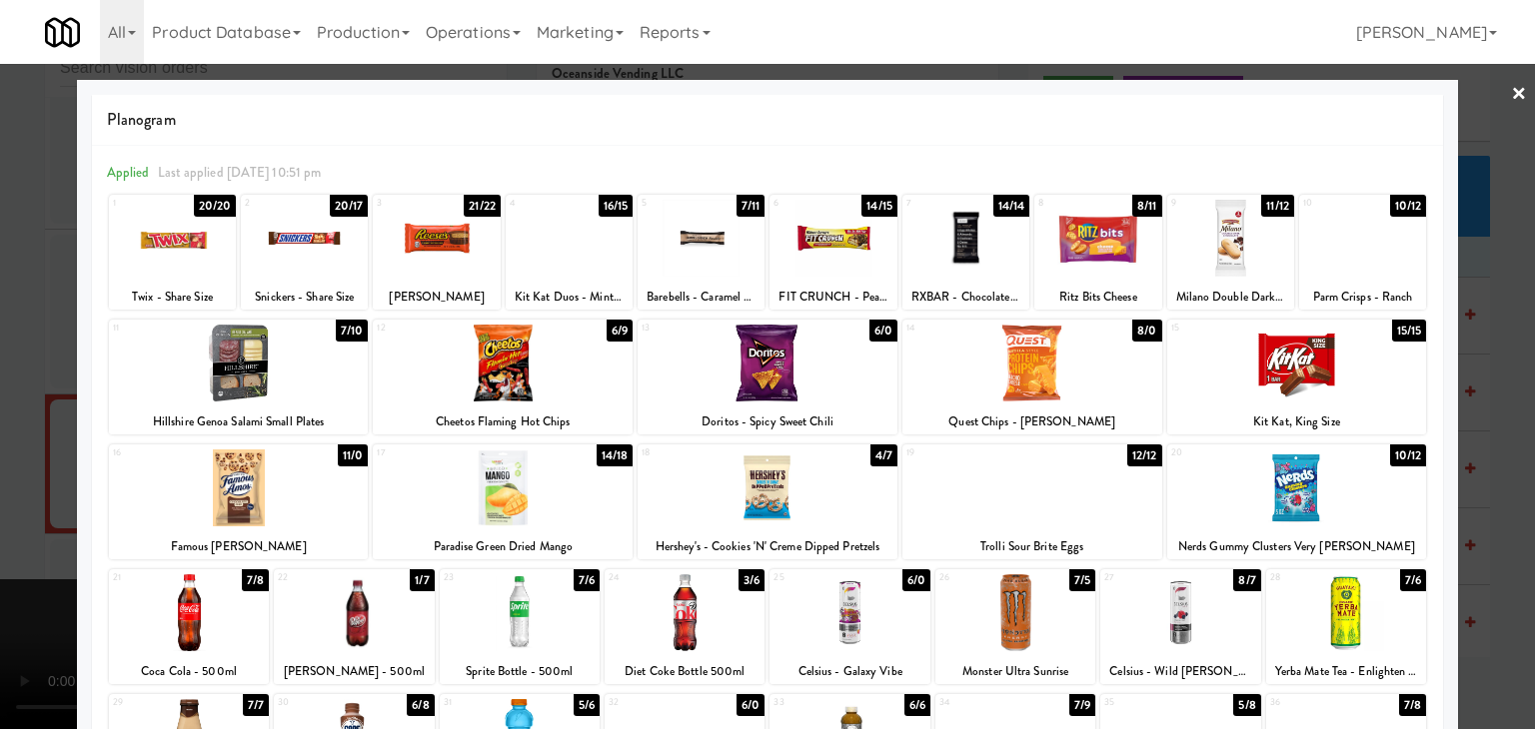
click at [1030, 505] on div at bounding box center [1032, 488] width 260 height 77
click at [12, 485] on div at bounding box center [767, 364] width 1535 height 729
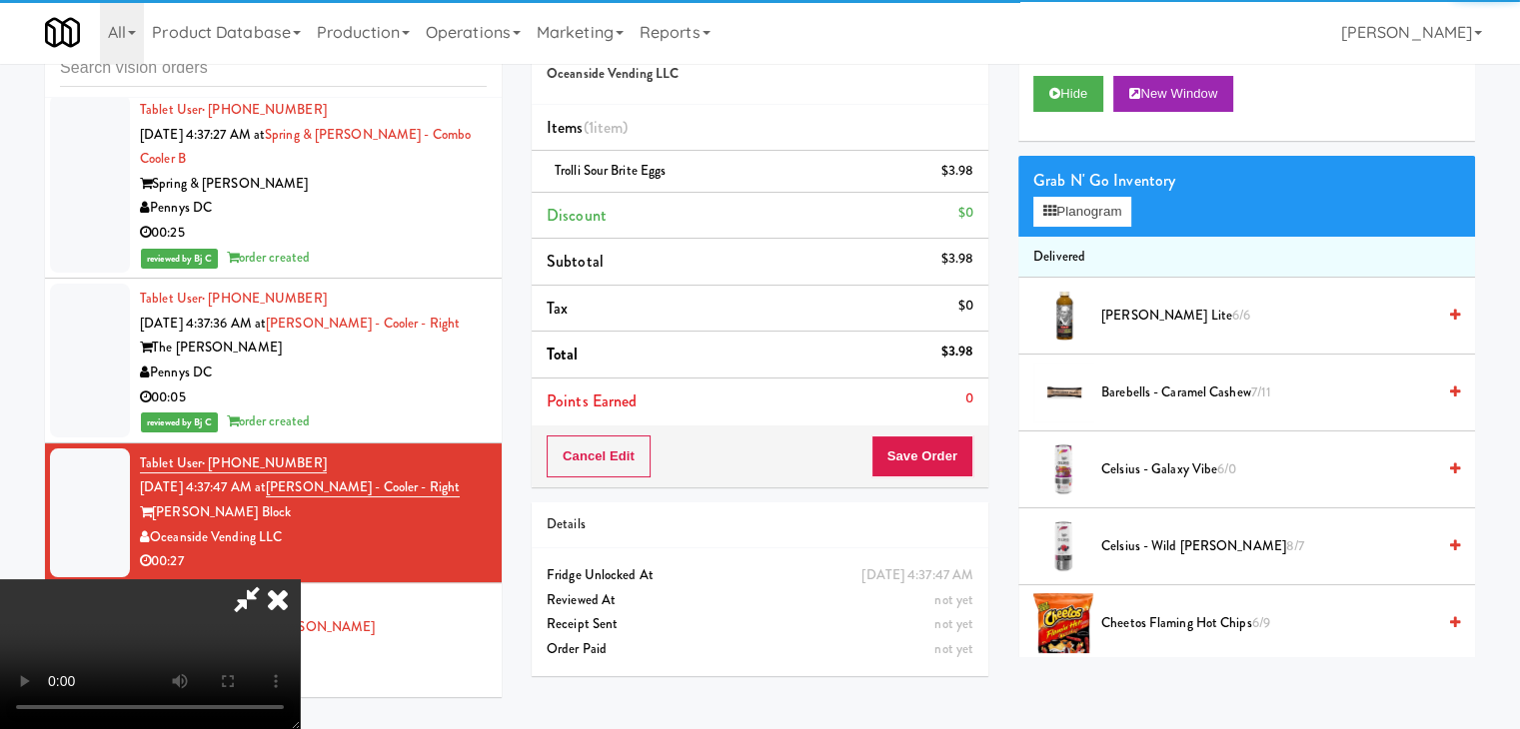
drag, startPoint x: 703, startPoint y: 500, endPoint x: 759, endPoint y: 499, distance: 56.0
click at [300, 580] on video at bounding box center [150, 655] width 300 height 150
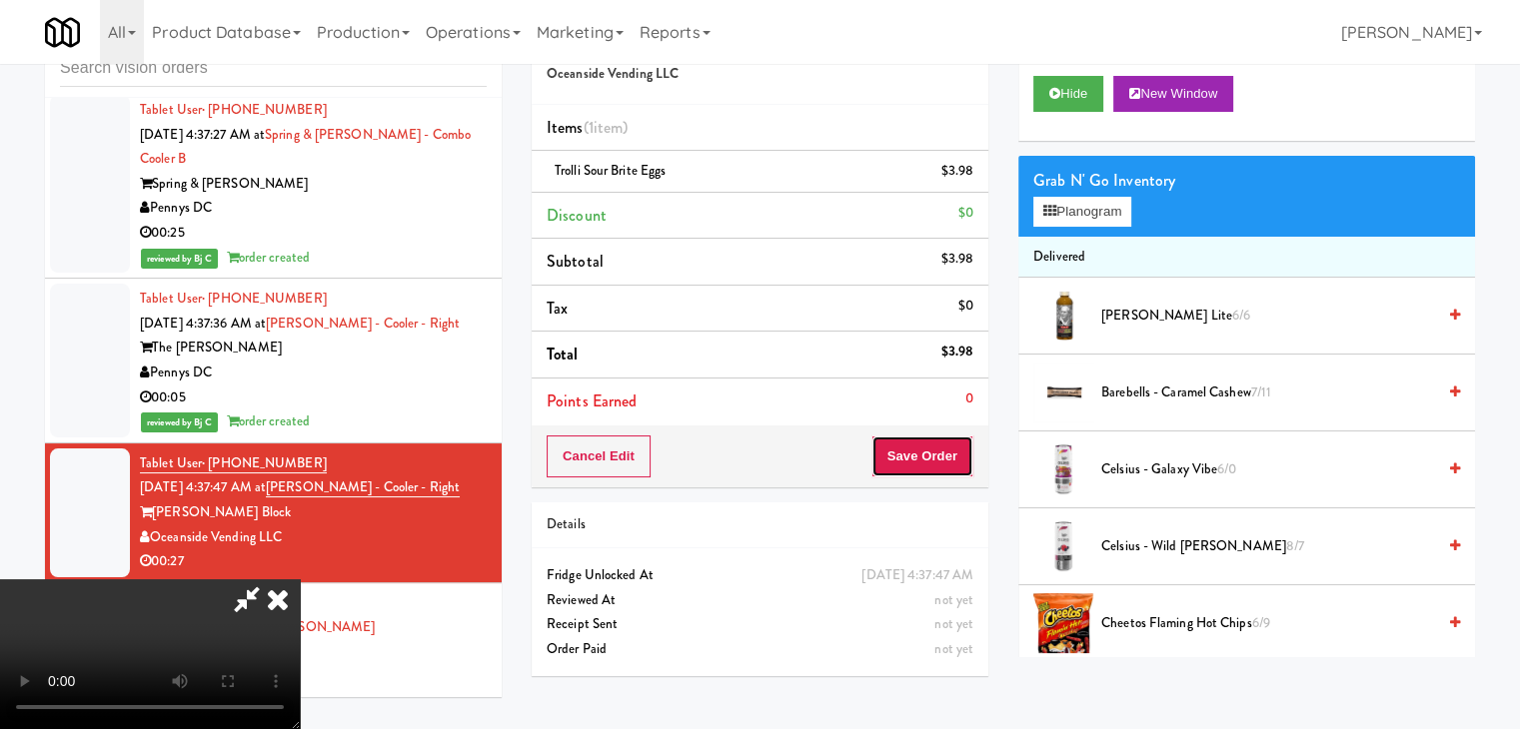
click at [963, 463] on button "Save Order" at bounding box center [922, 457] width 102 height 42
click at [963, 462] on button "Save Order" at bounding box center [922, 457] width 102 height 42
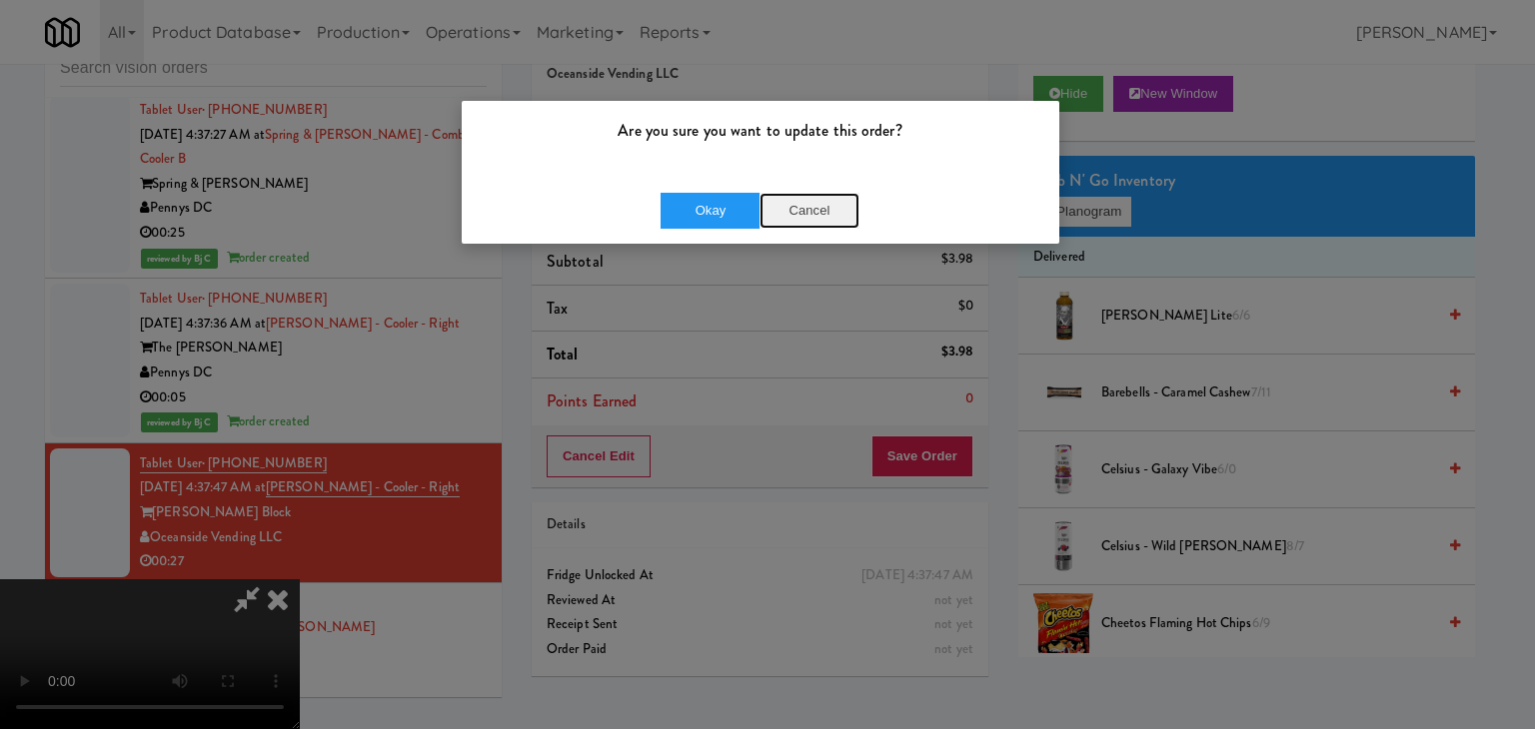
click at [820, 212] on button "Cancel" at bounding box center [809, 211] width 100 height 36
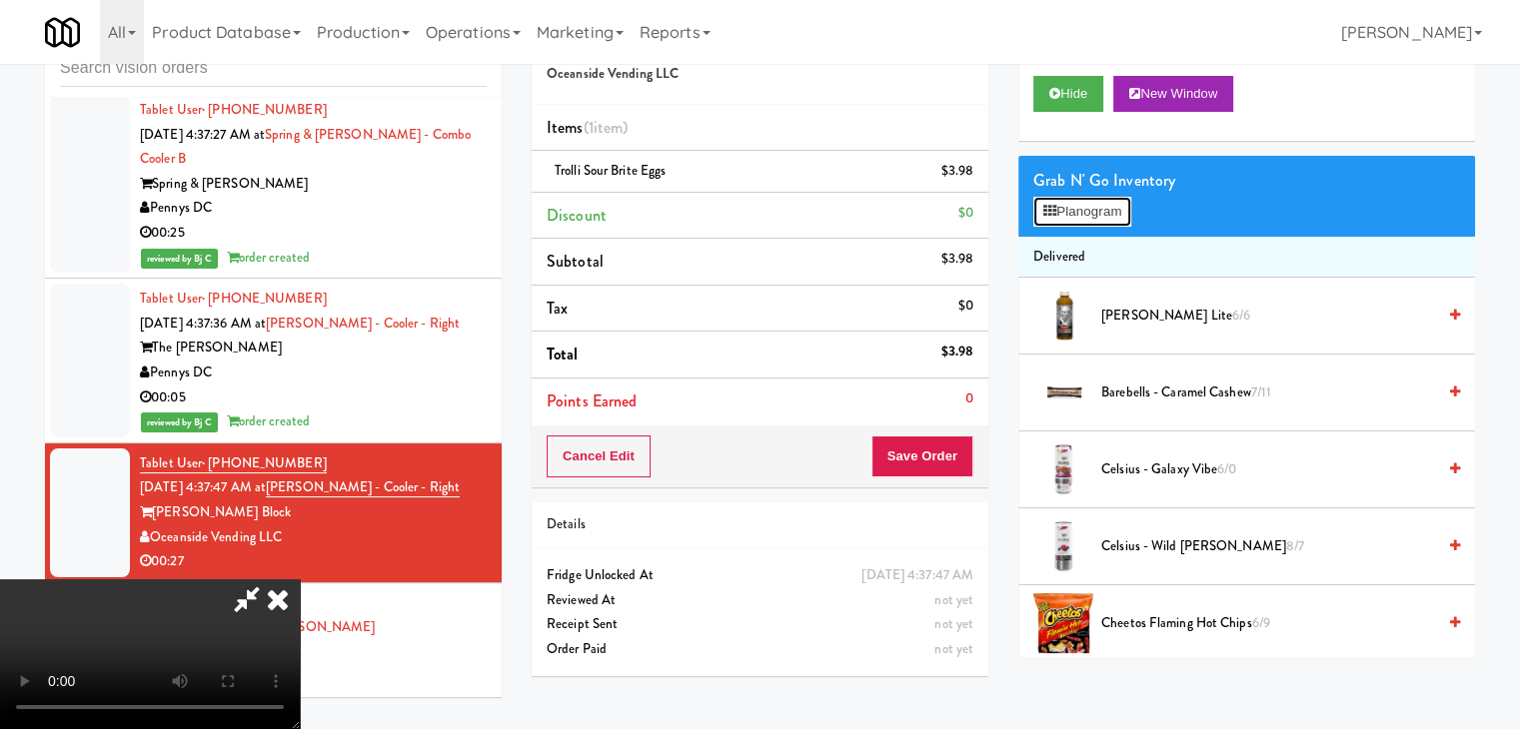
click at [1110, 206] on button "Planogram" at bounding box center [1082, 212] width 98 height 30
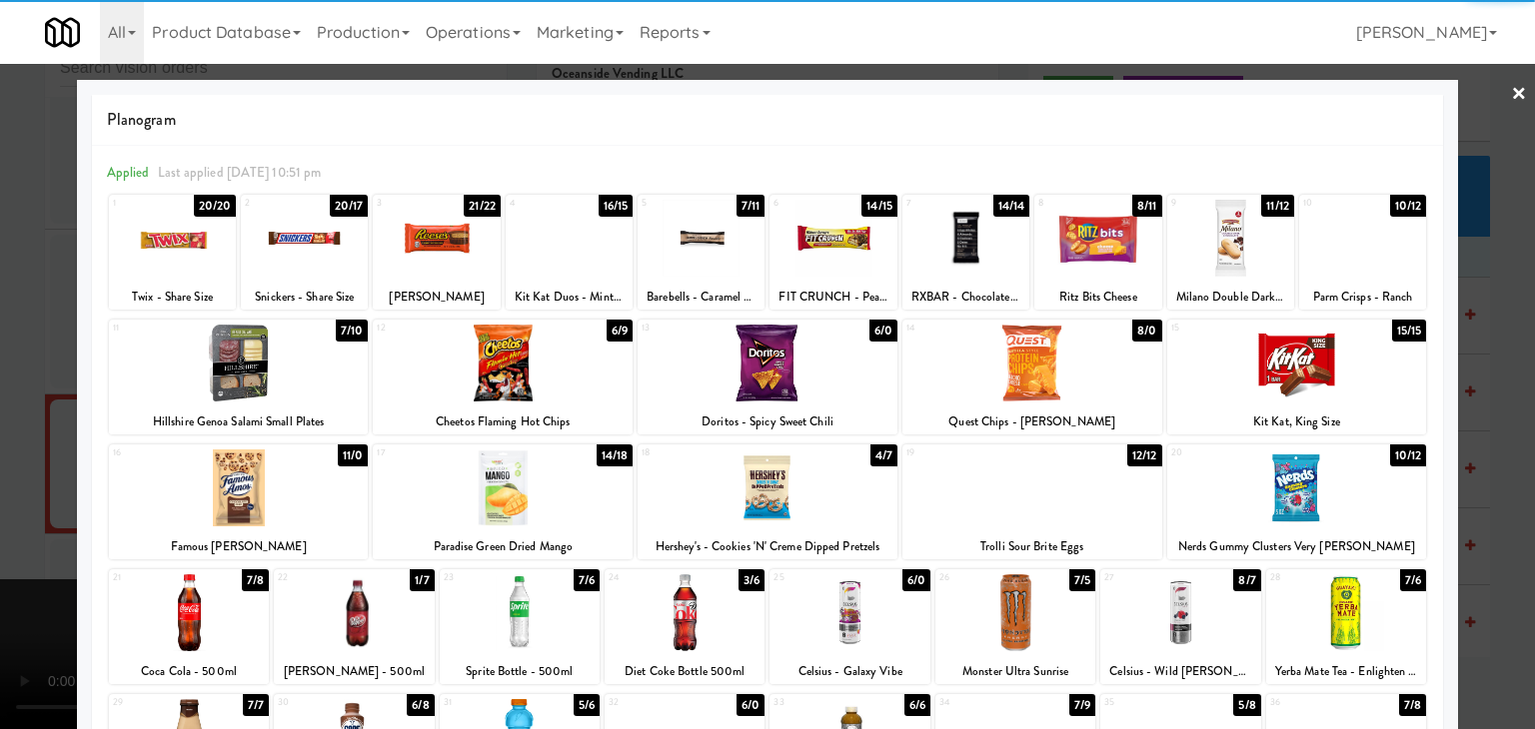
click at [184, 601] on div at bounding box center [189, 613] width 160 height 77
click at [184, 604] on div at bounding box center [189, 613] width 160 height 77
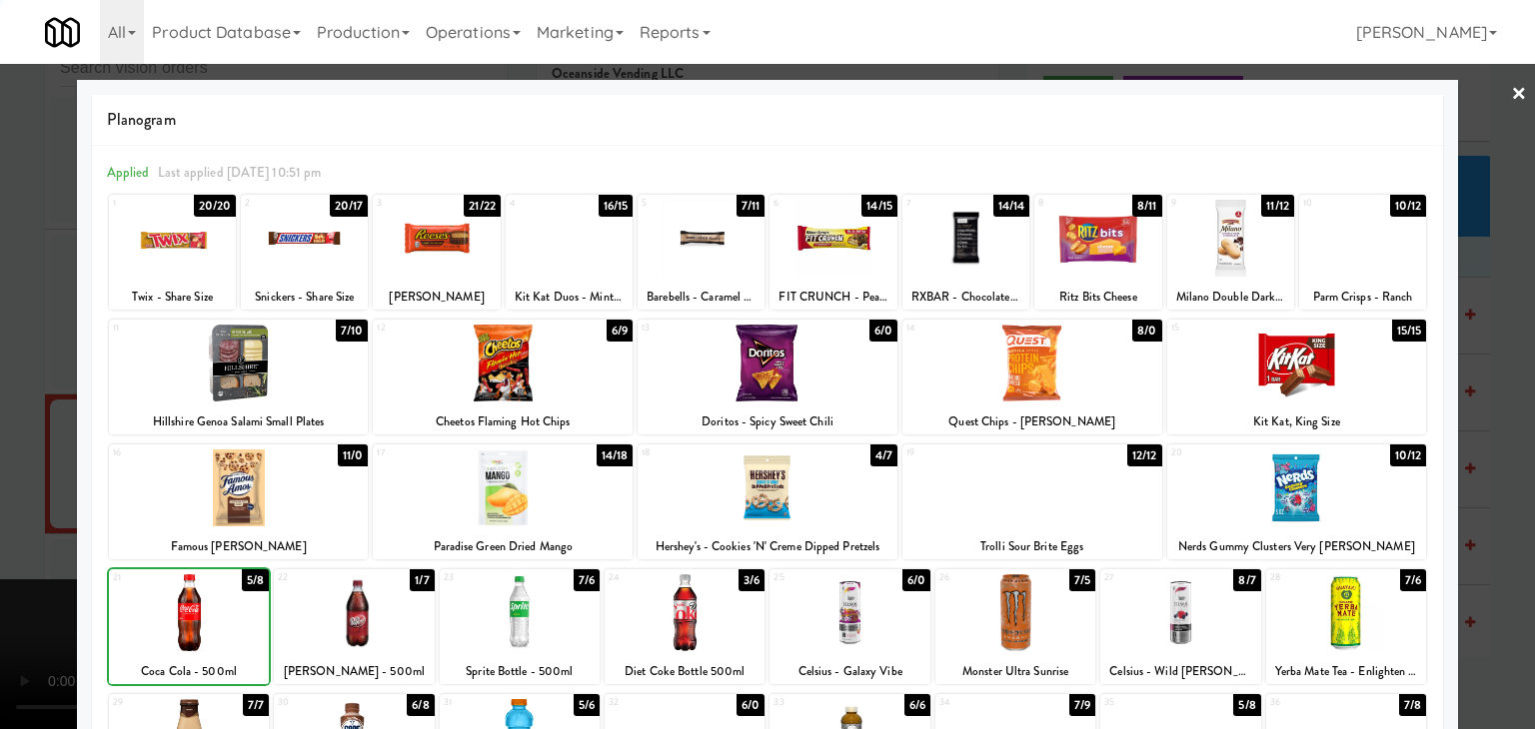
drag, startPoint x: 0, startPoint y: 589, endPoint x: 563, endPoint y: 549, distance: 564.0
click at [48, 578] on div at bounding box center [767, 364] width 1535 height 729
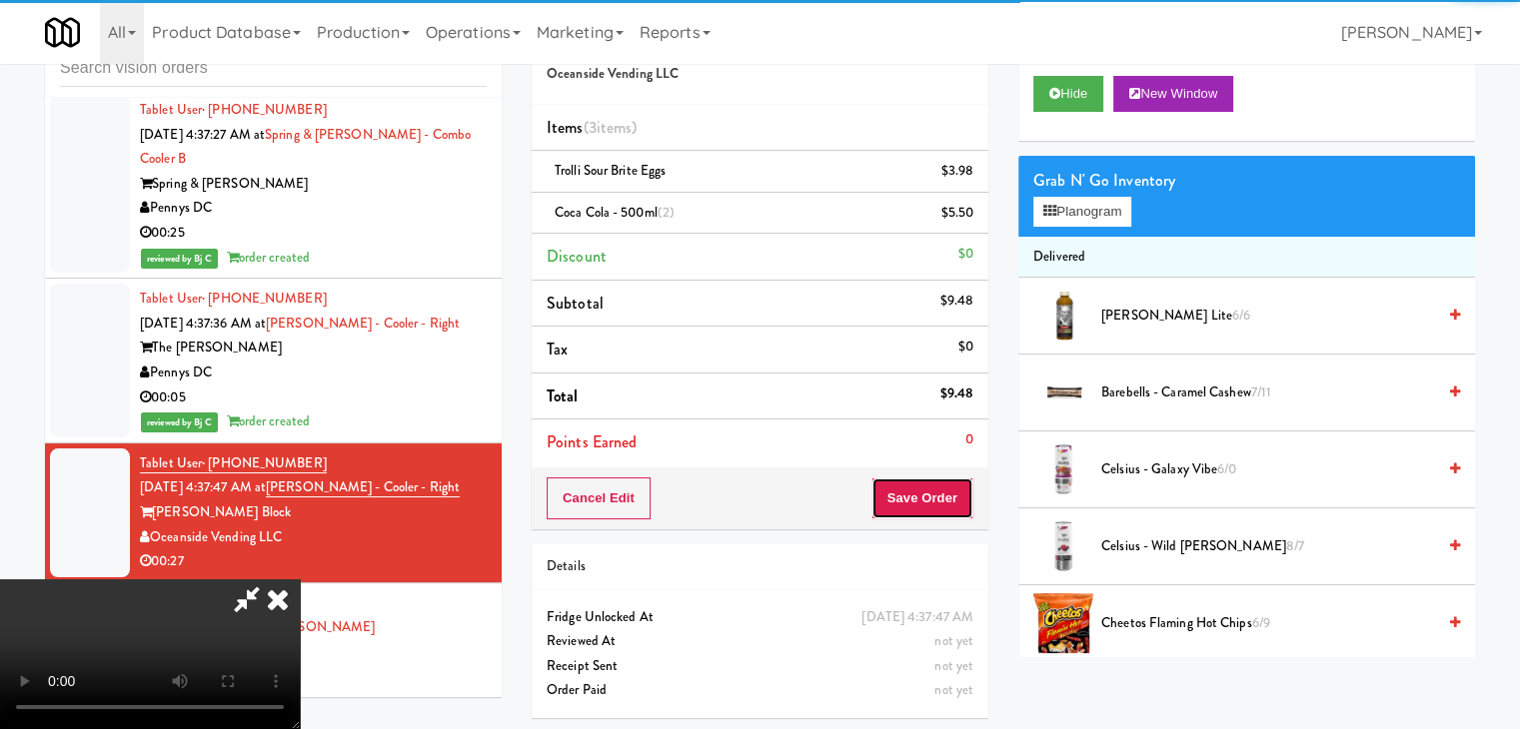
click at [952, 509] on button "Save Order" at bounding box center [922, 499] width 102 height 42
click at [951, 509] on button "Save Order" at bounding box center [922, 499] width 102 height 42
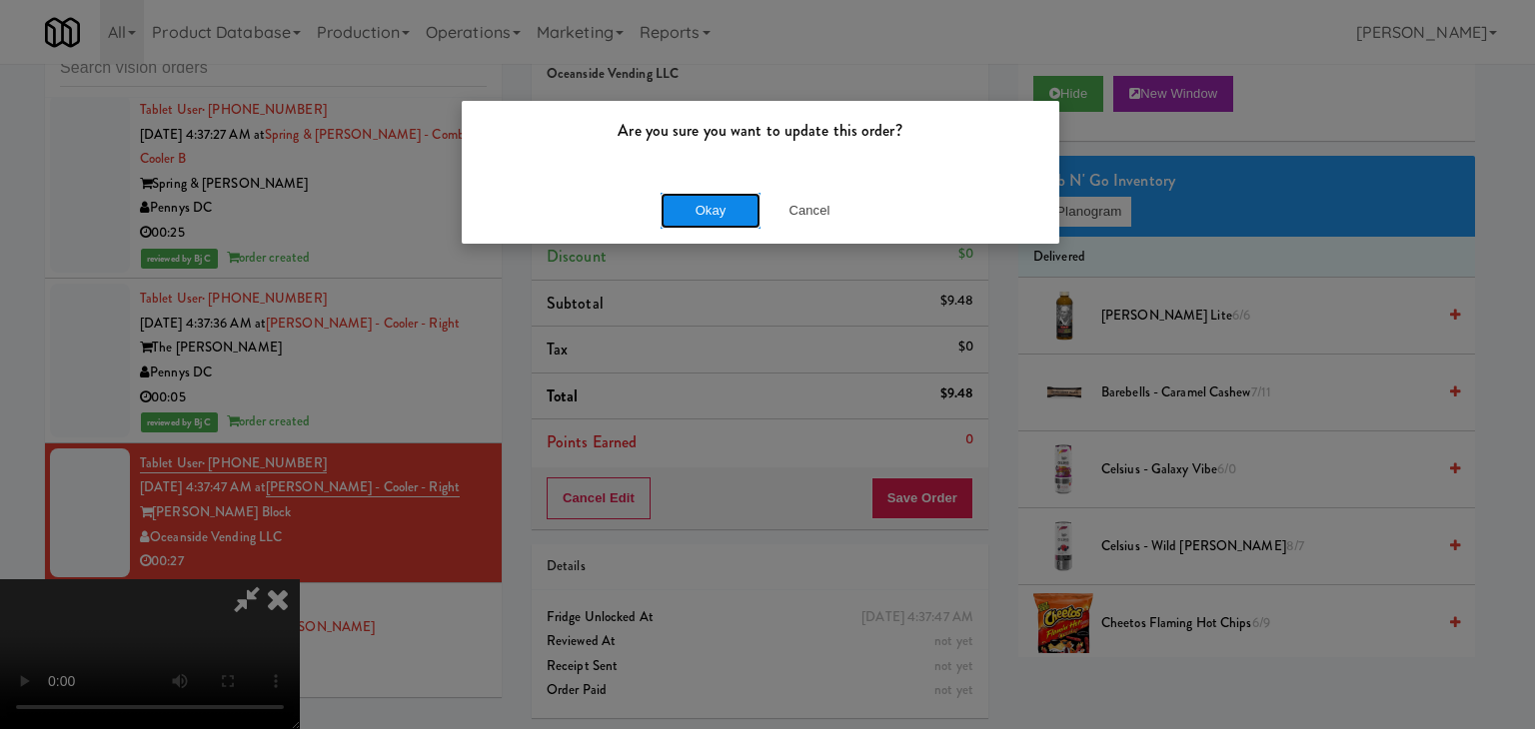
click at [725, 209] on button "Okay" at bounding box center [710, 211] width 100 height 36
click at [725, 209] on body "Are you sure you want to update this order? Okay Cancel Okay Are you sure you w…" at bounding box center [767, 364] width 1535 height 729
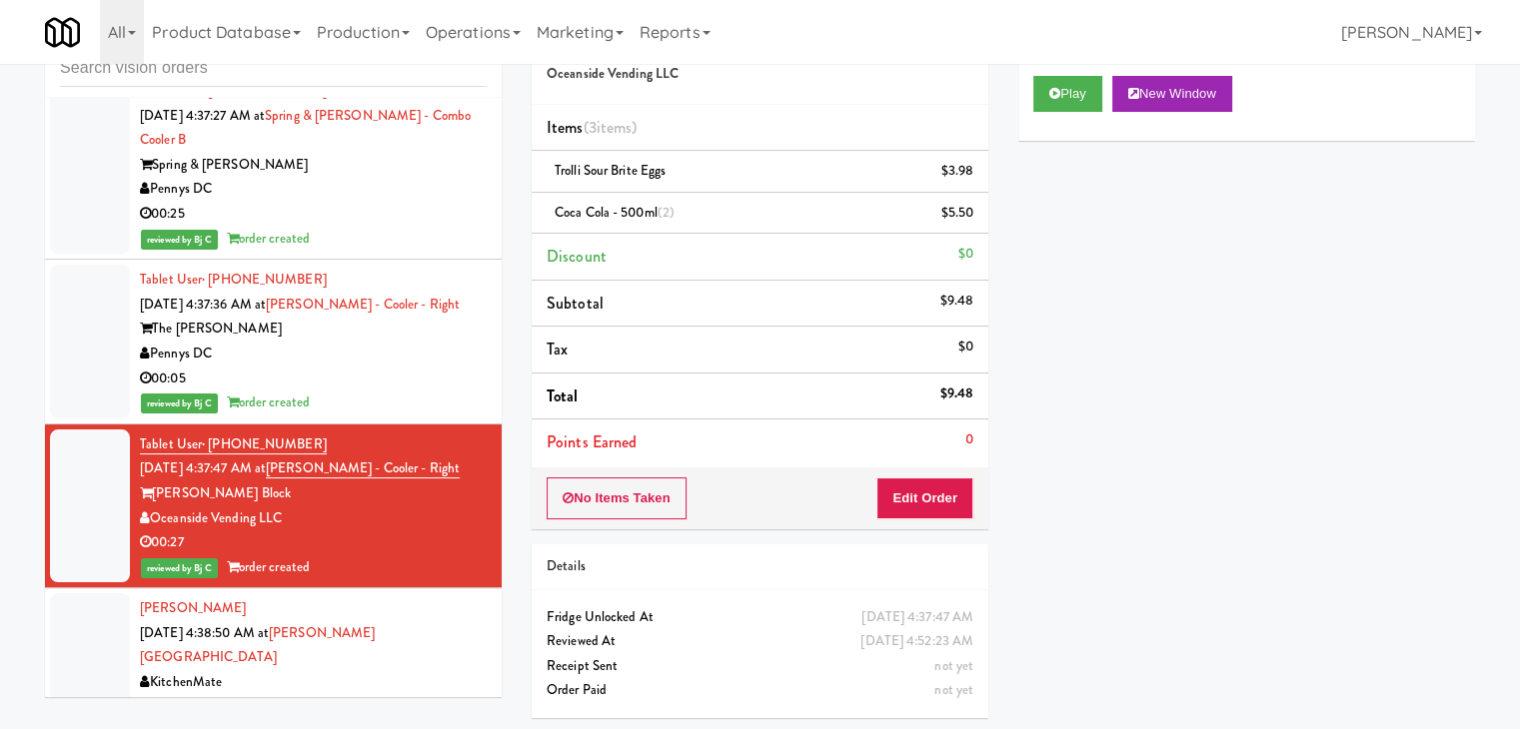
scroll to position [21382, 0]
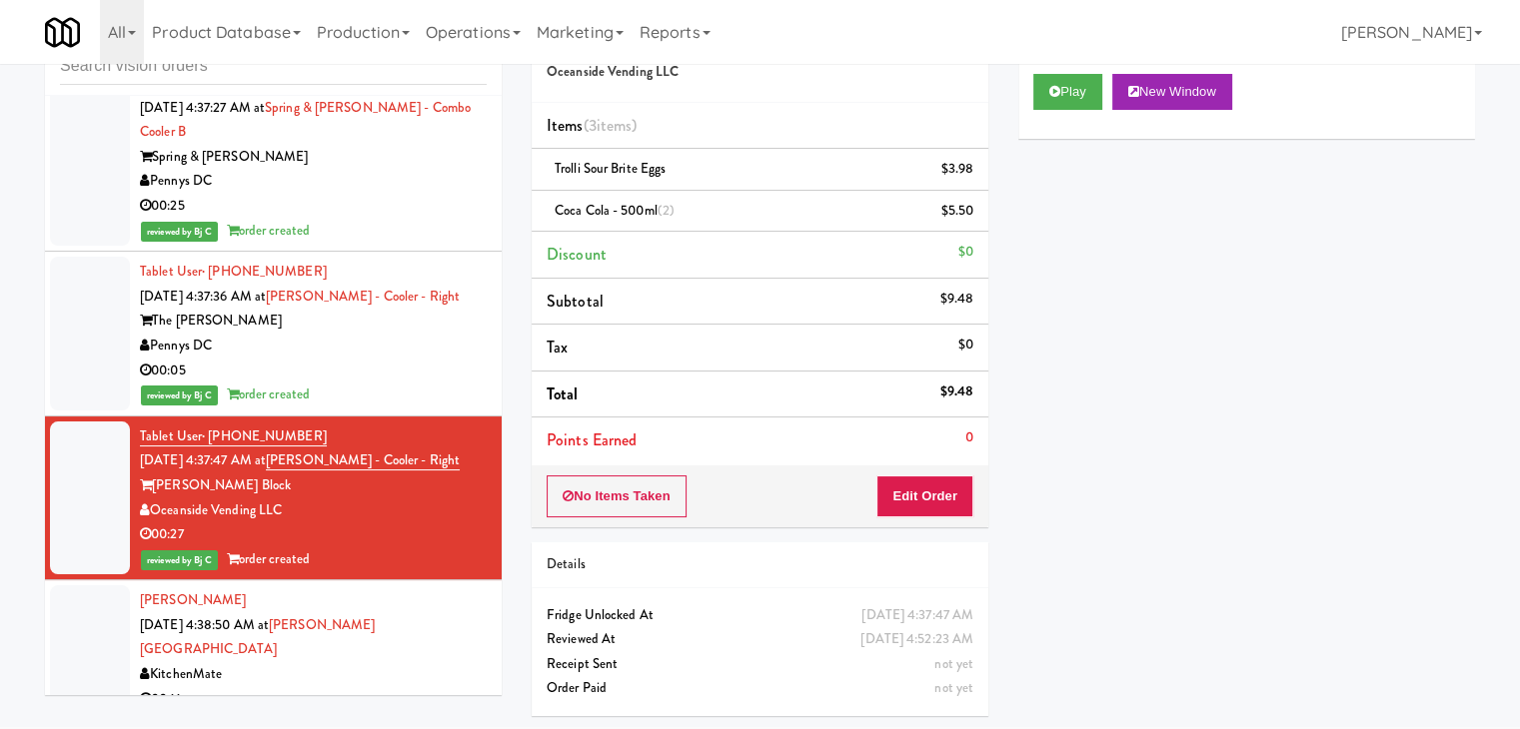
click at [425, 589] on div "[PERSON_NAME] [DATE] 4:38:50 AM at [PERSON_NAME][GEOGRAPHIC_DATA] KitchenMate 0…" at bounding box center [313, 650] width 347 height 123
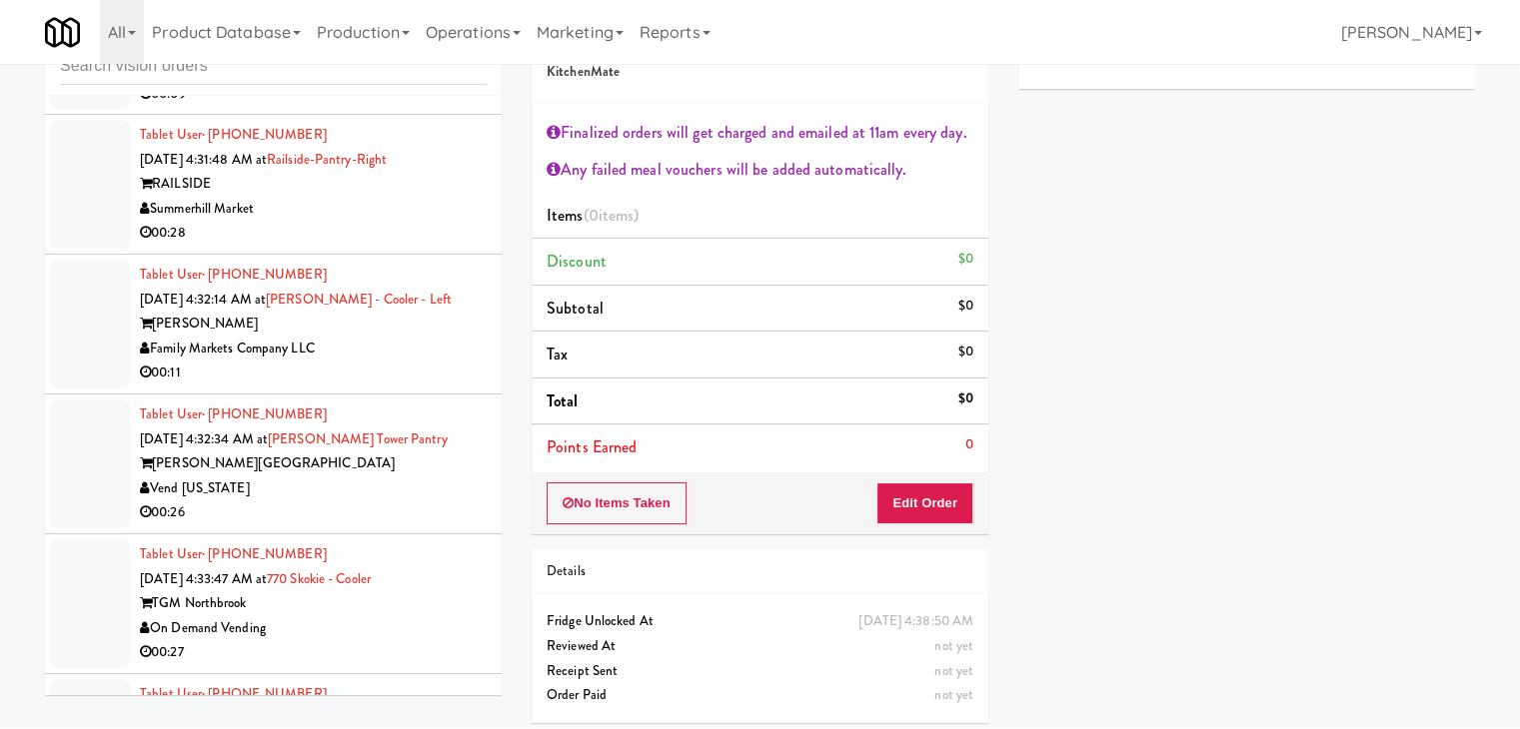
scroll to position [19783, 0]
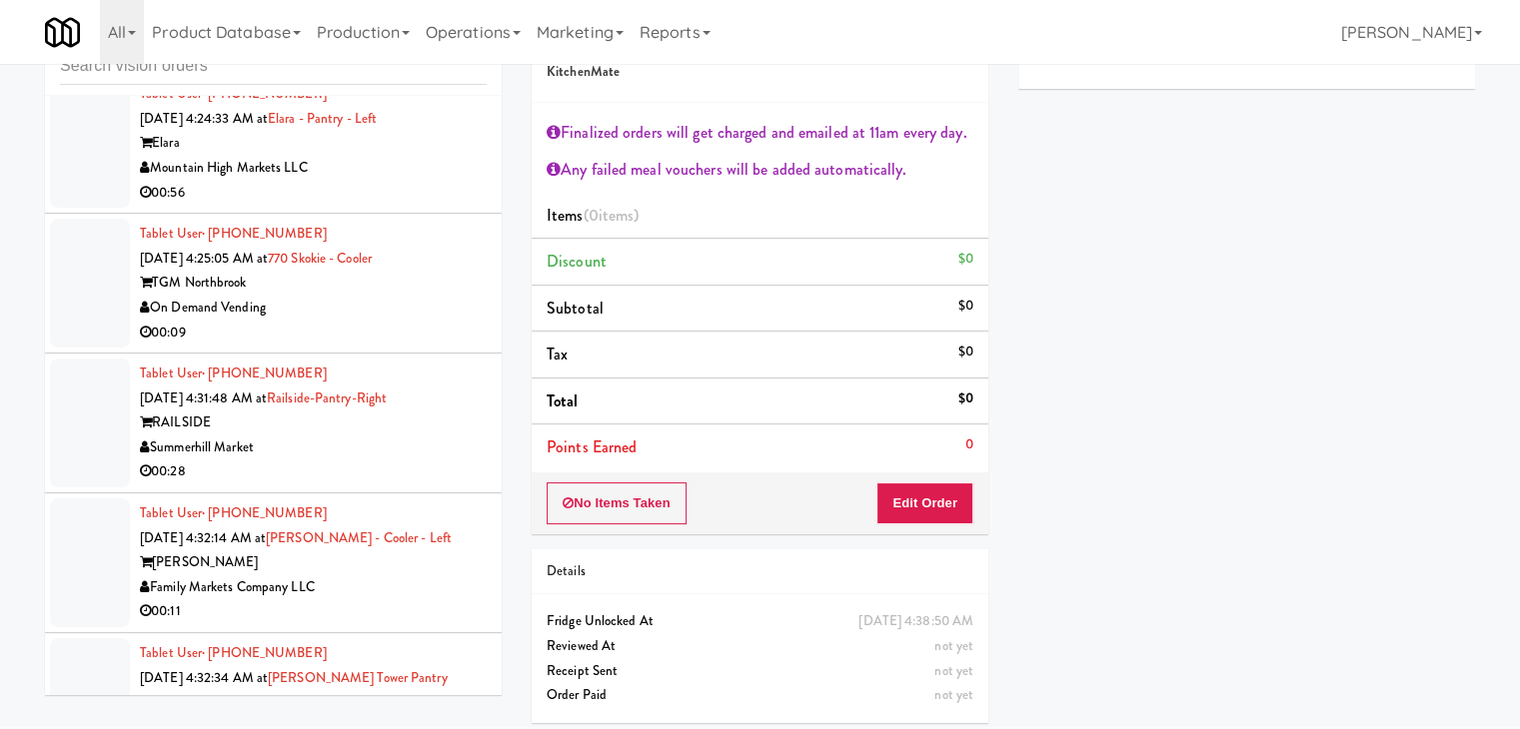
click at [408, 321] on div "00:09" at bounding box center [313, 333] width 347 height 25
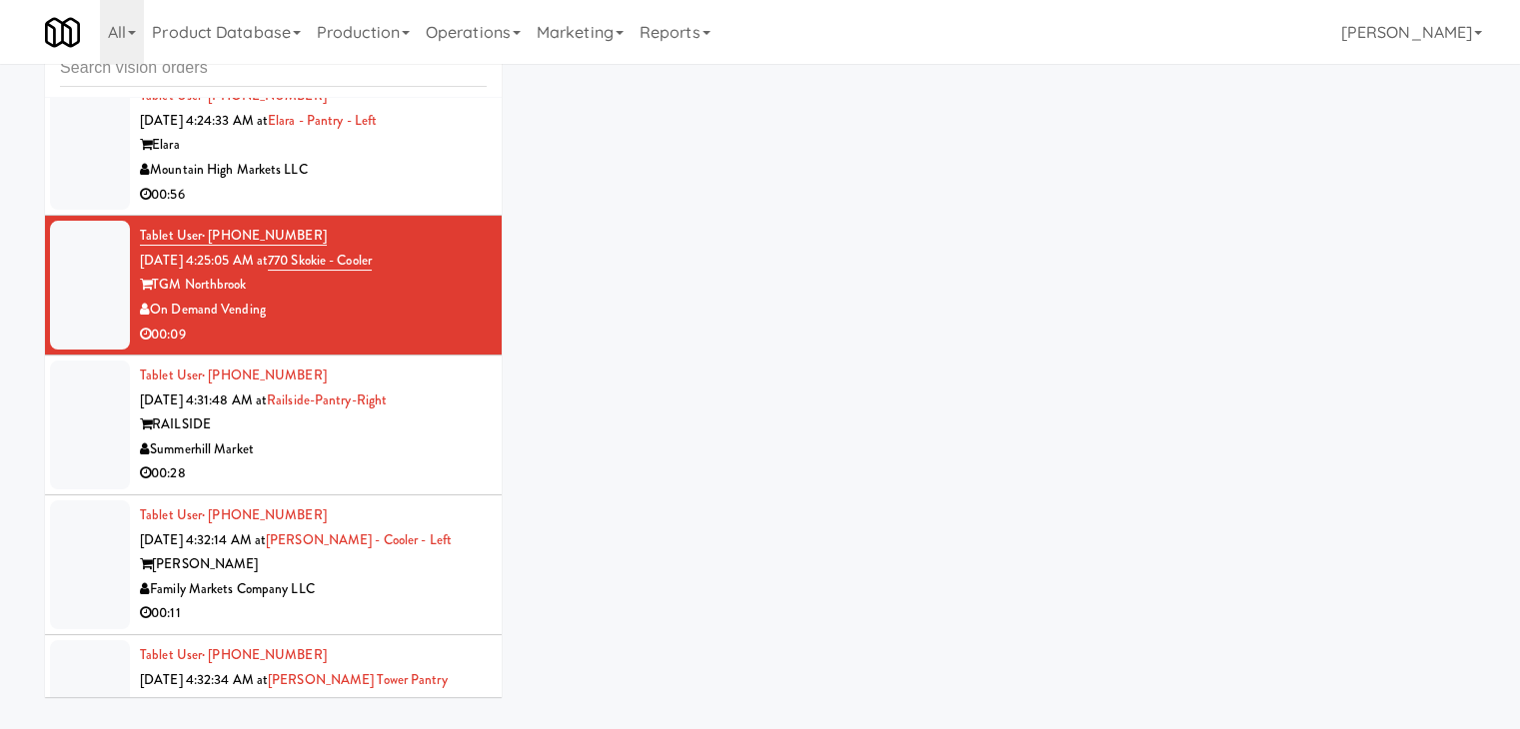
scroll to position [64, 0]
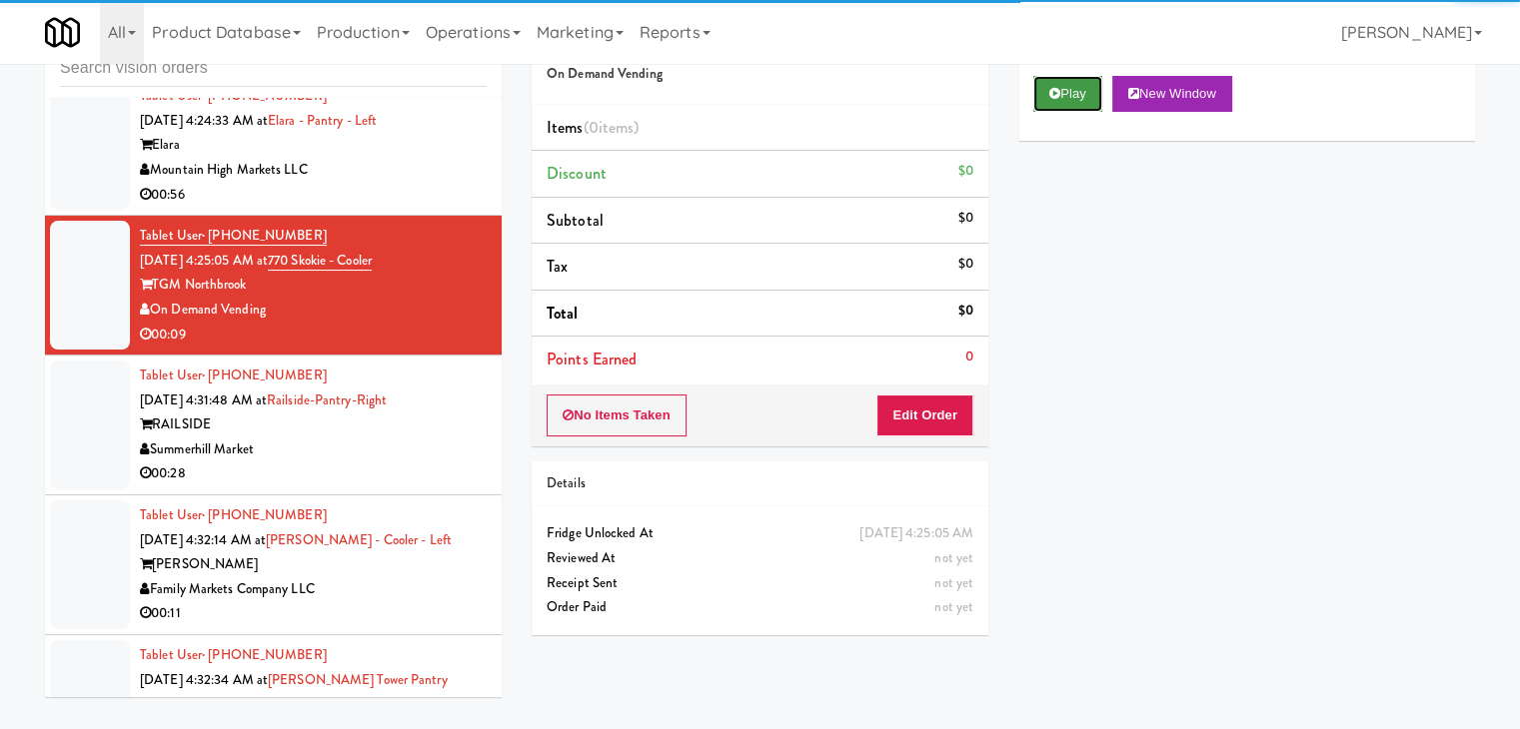
click at [1072, 85] on button "Play" at bounding box center [1067, 94] width 69 height 36
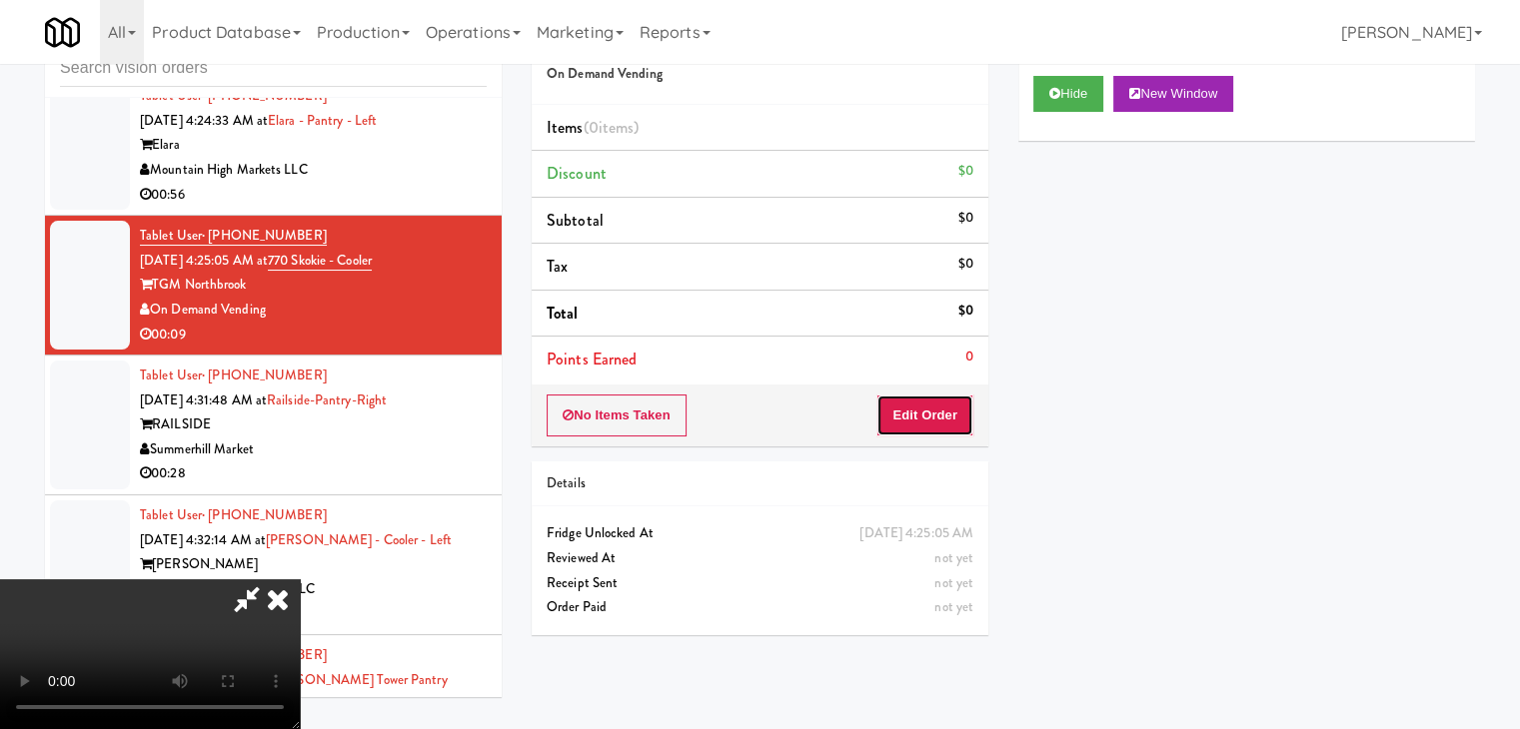
click at [933, 425] on button "Edit Order" at bounding box center [924, 416] width 97 height 42
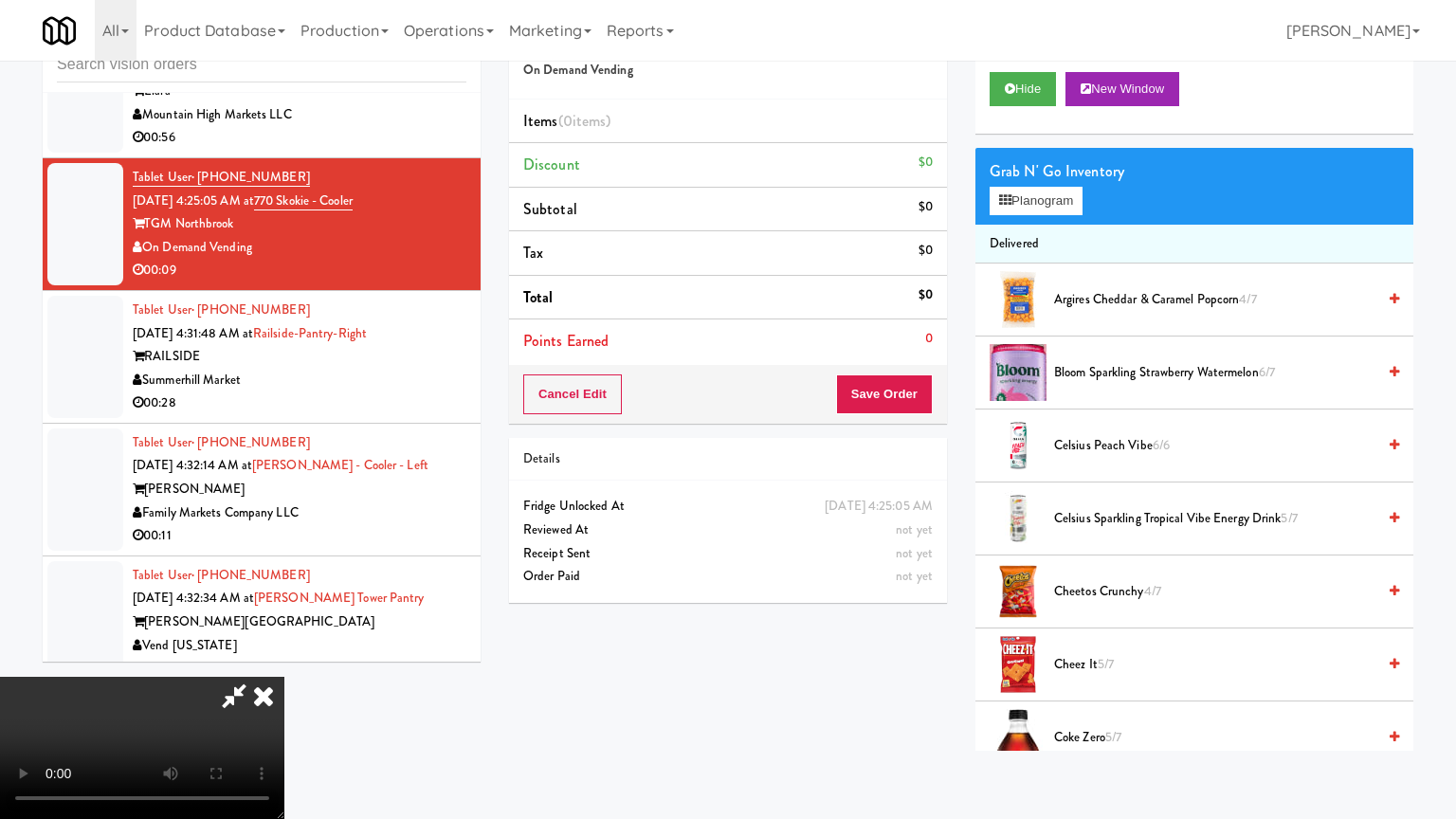
drag, startPoint x: 806, startPoint y: 709, endPoint x: 806, endPoint y: 698, distance: 11.0
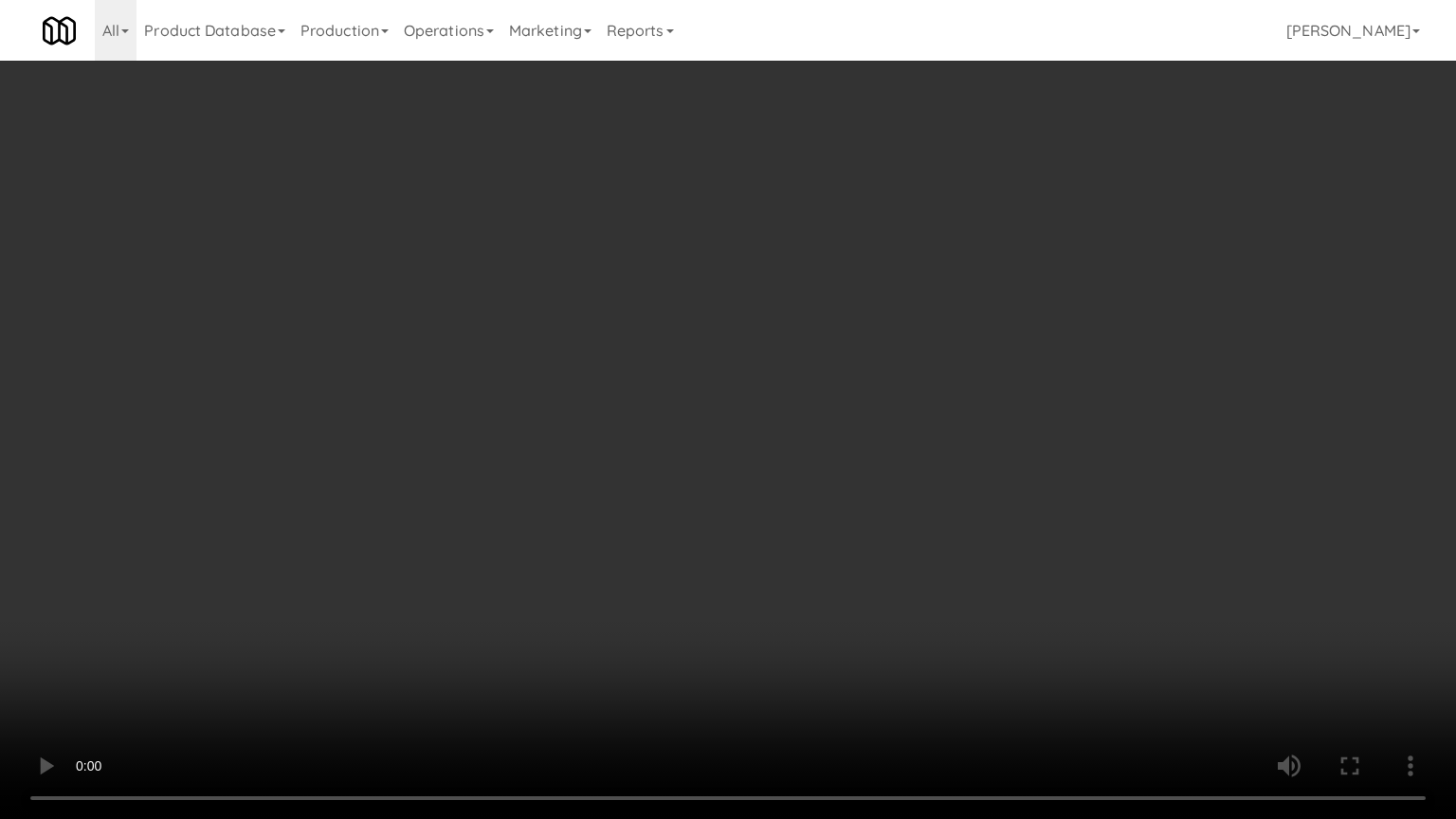
click at [806, 691] on video at bounding box center [728, 409] width 1456 height 819
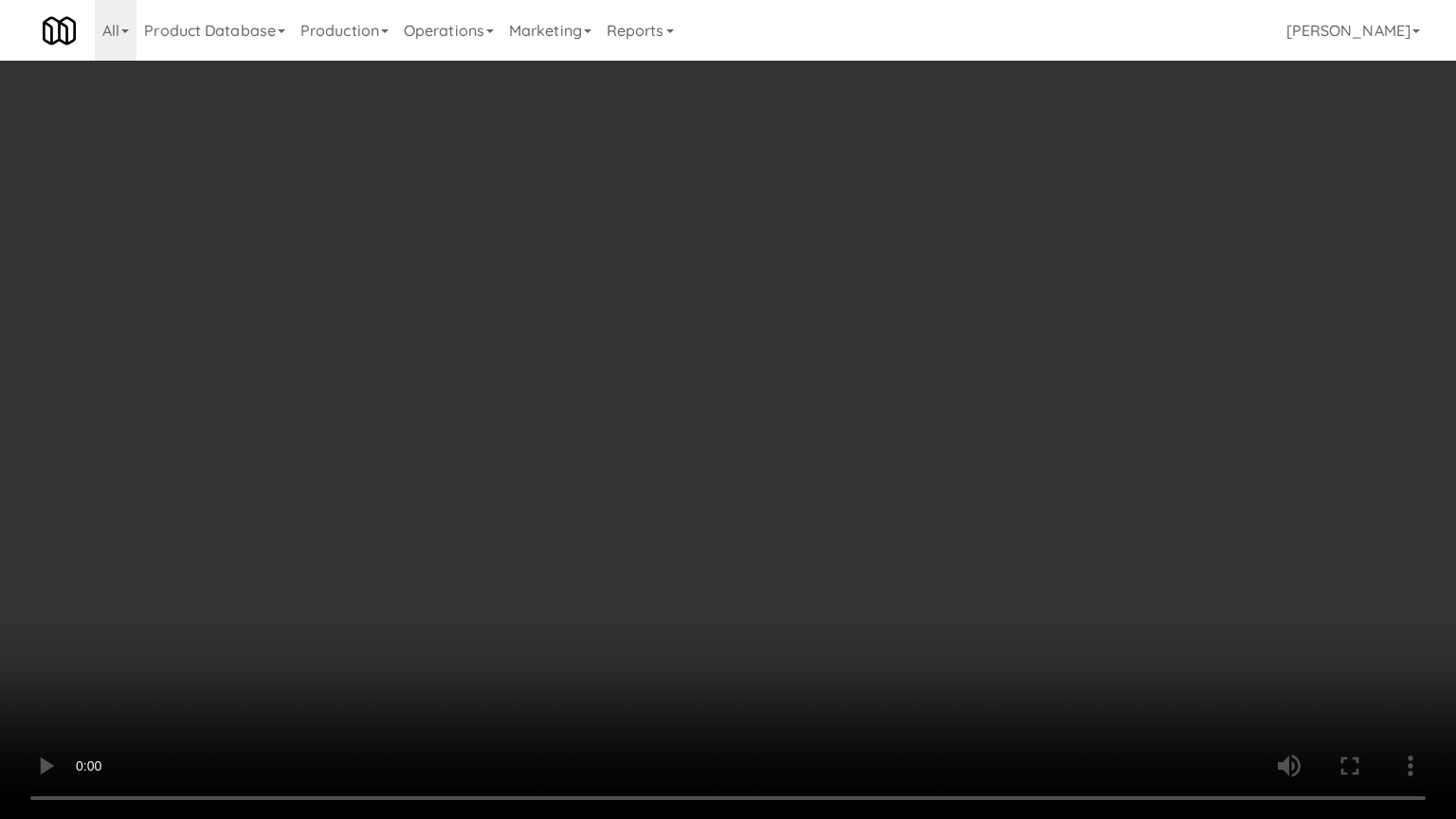
click at [806, 691] on video at bounding box center [728, 409] width 1456 height 819
click at [817, 691] on video at bounding box center [728, 409] width 1456 height 819
click at [820, 691] on video at bounding box center [728, 409] width 1456 height 819
click at [822, 691] on video at bounding box center [728, 409] width 1456 height 819
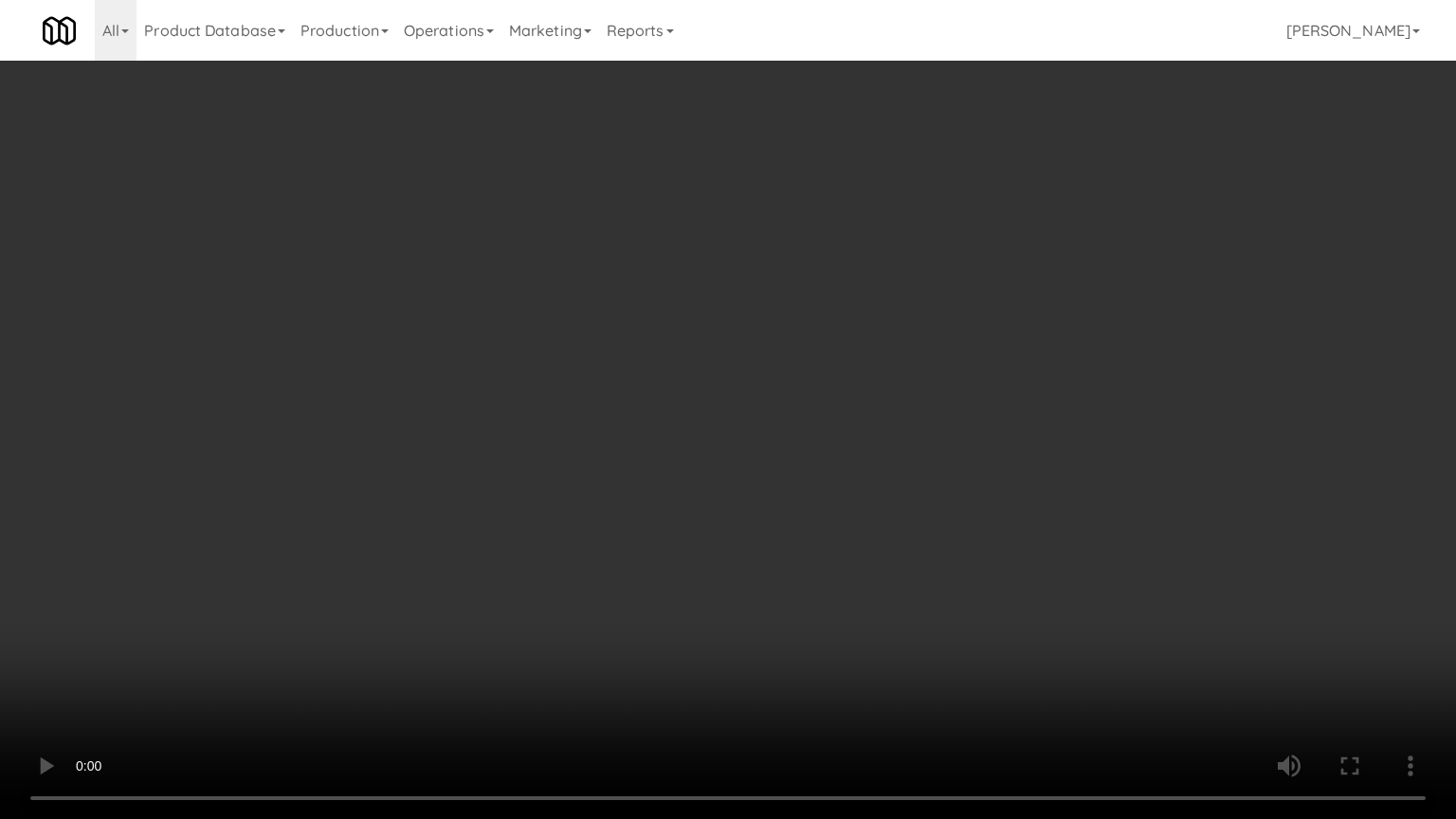
click at [838, 654] on video at bounding box center [728, 409] width 1456 height 819
drag, startPoint x: 838, startPoint y: 634, endPoint x: 920, endPoint y: 382, distance: 265.0
click at [841, 610] on video at bounding box center [728, 409] width 1456 height 819
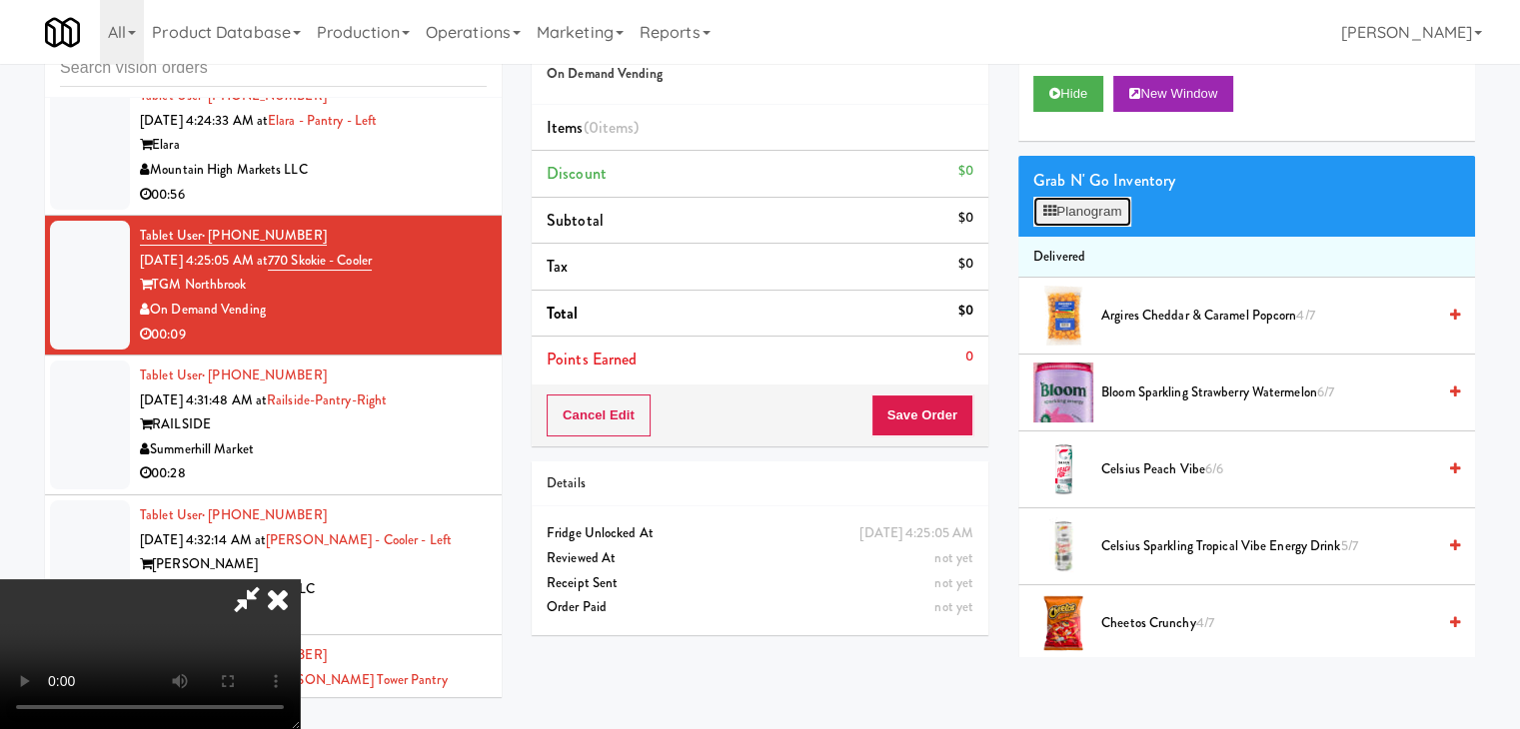
click at [1111, 209] on button "Planogram" at bounding box center [1082, 212] width 98 height 30
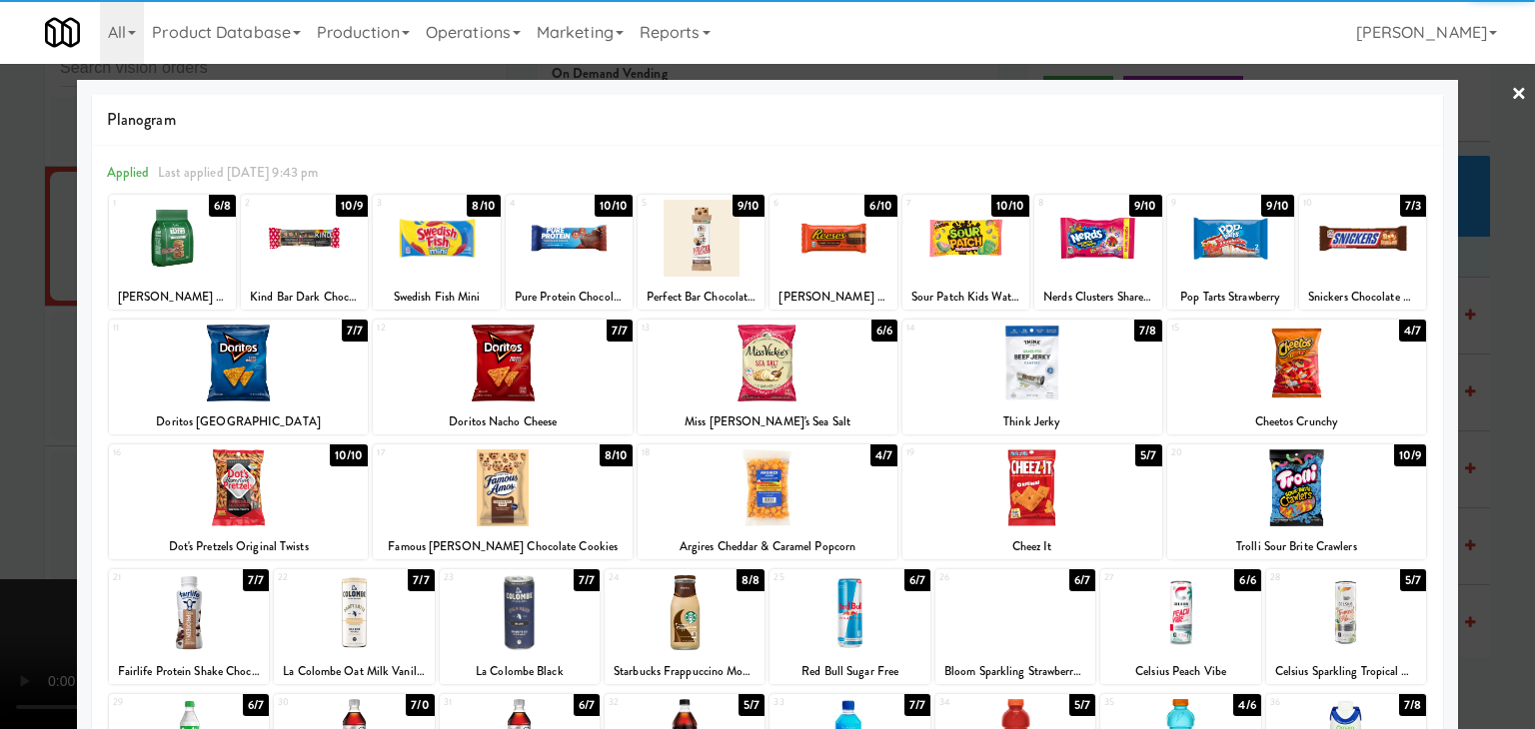
click at [799, 238] on div at bounding box center [832, 238] width 127 height 77
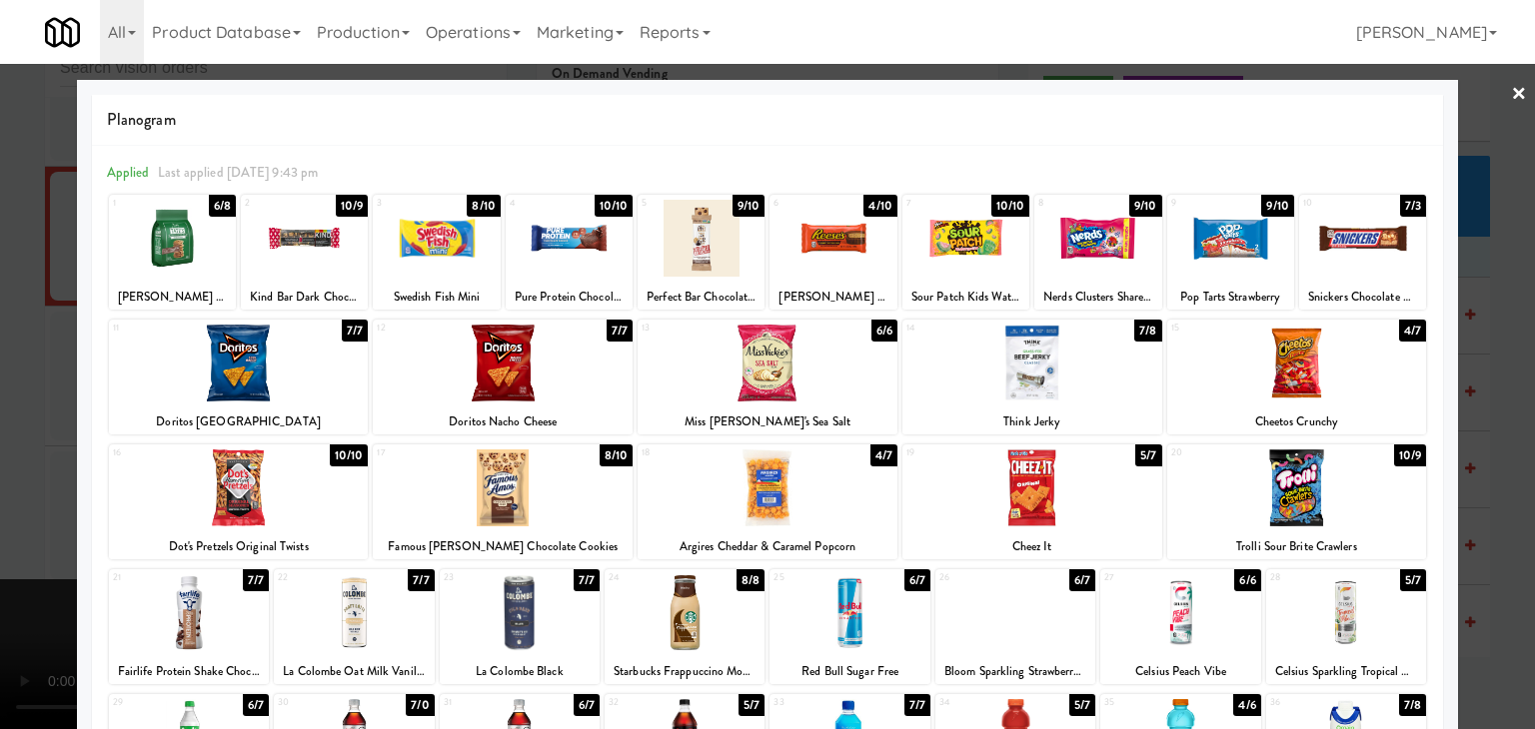
click at [491, 525] on div at bounding box center [503, 488] width 260 height 77
drag, startPoint x: 0, startPoint y: 493, endPoint x: 155, endPoint y: 454, distance: 159.7
click at [0, 487] on div at bounding box center [767, 364] width 1535 height 729
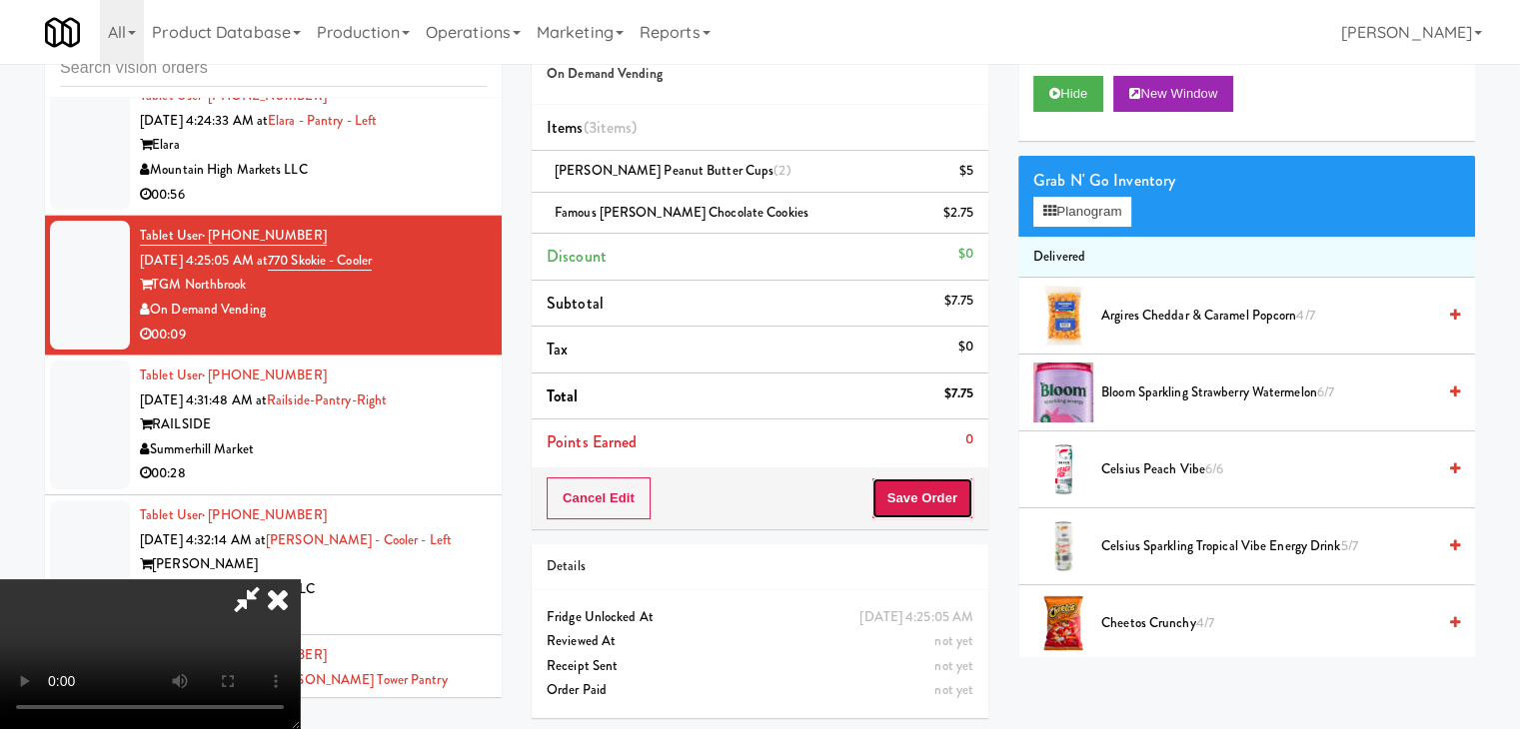
click at [931, 487] on button "Save Order" at bounding box center [922, 499] width 102 height 42
click at [928, 508] on button "Save Order" at bounding box center [922, 499] width 102 height 42
click at [927, 509] on body "Are you sure you want to update this order? Okay Cancel Okay Are you sure you w…" at bounding box center [760, 364] width 1520 height 729
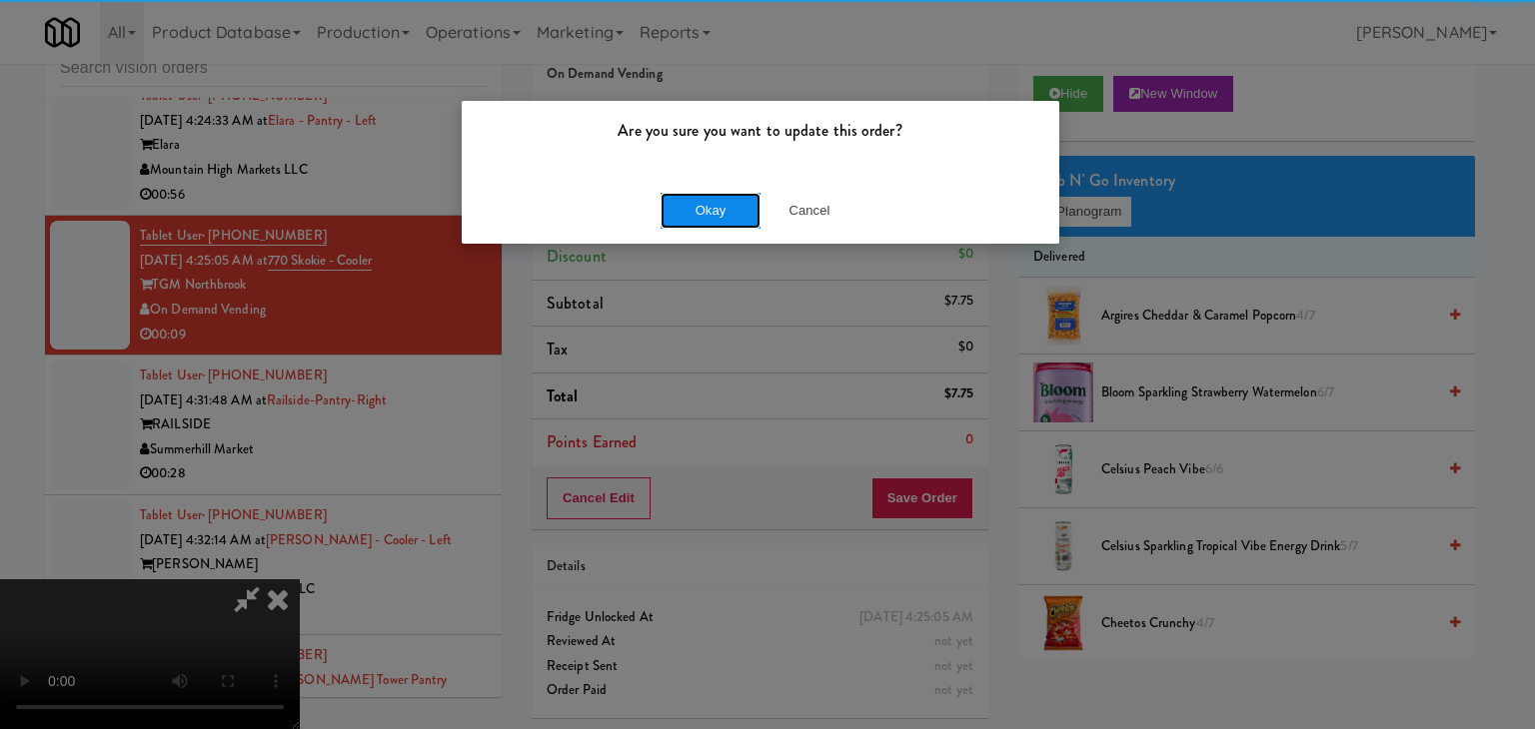
click at [691, 216] on button "Okay" at bounding box center [710, 211] width 100 height 36
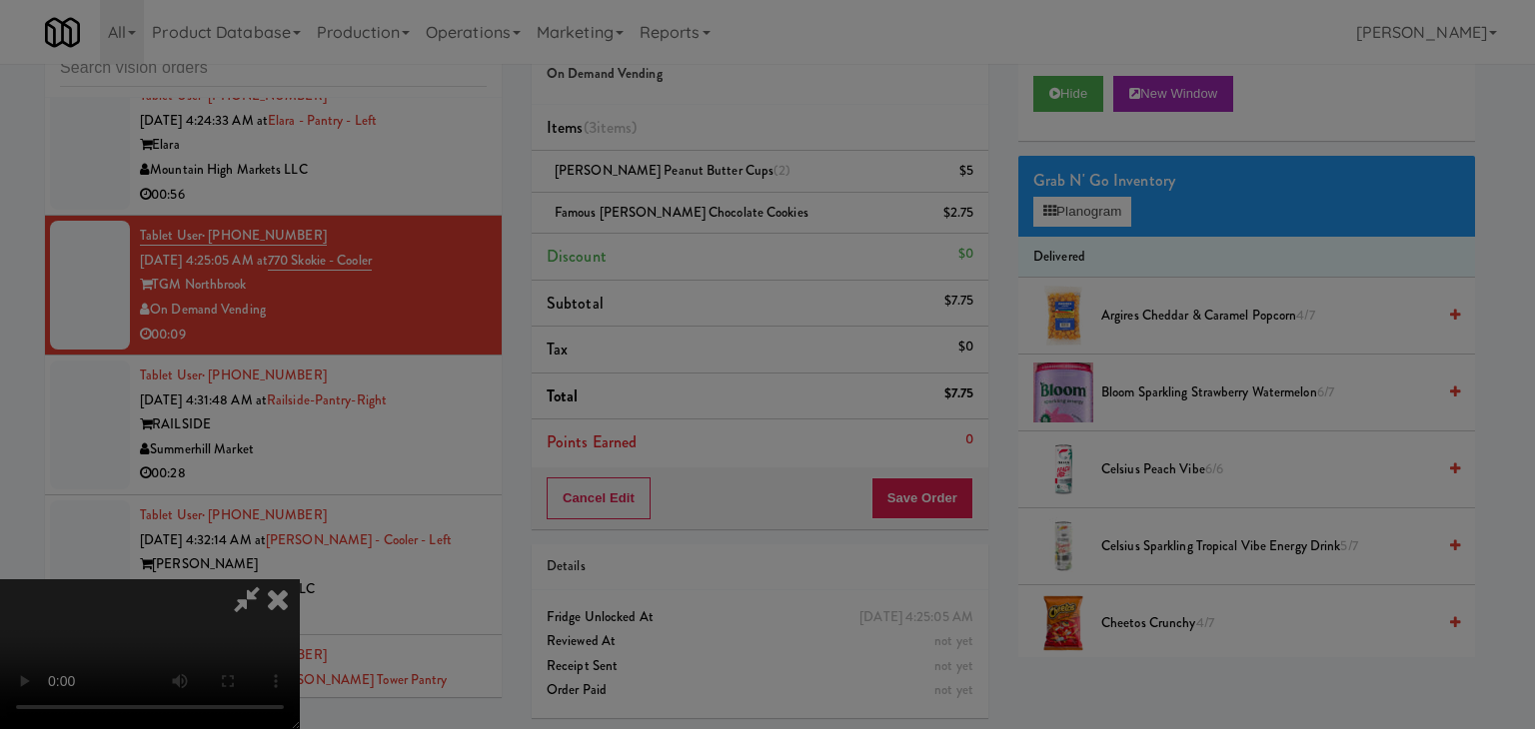
click at [696, 216] on body "Are you sure you want to update this order? Okay Cancel Okay Are you sure you w…" at bounding box center [767, 364] width 1535 height 729
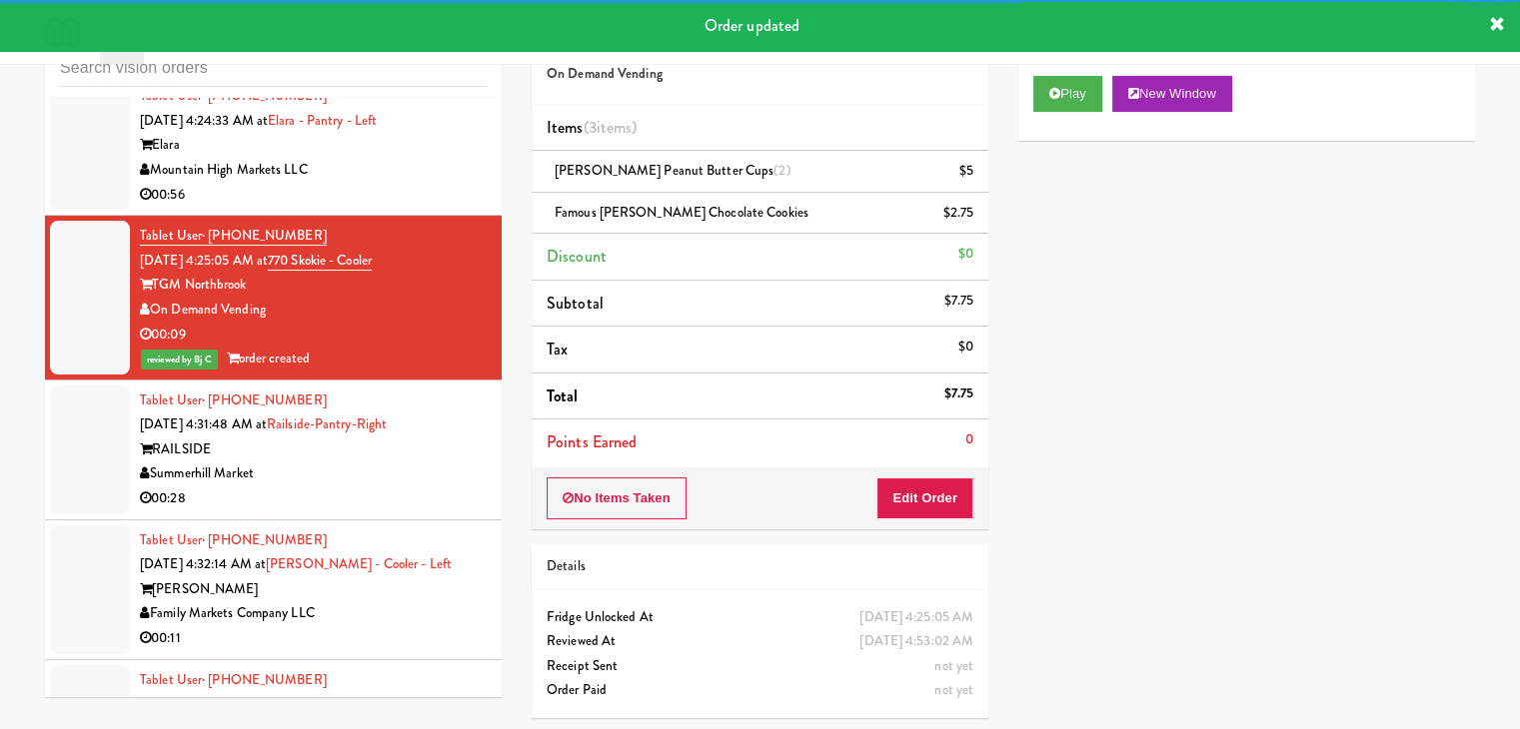
click at [393, 578] on div "[PERSON_NAME]" at bounding box center [313, 590] width 347 height 25
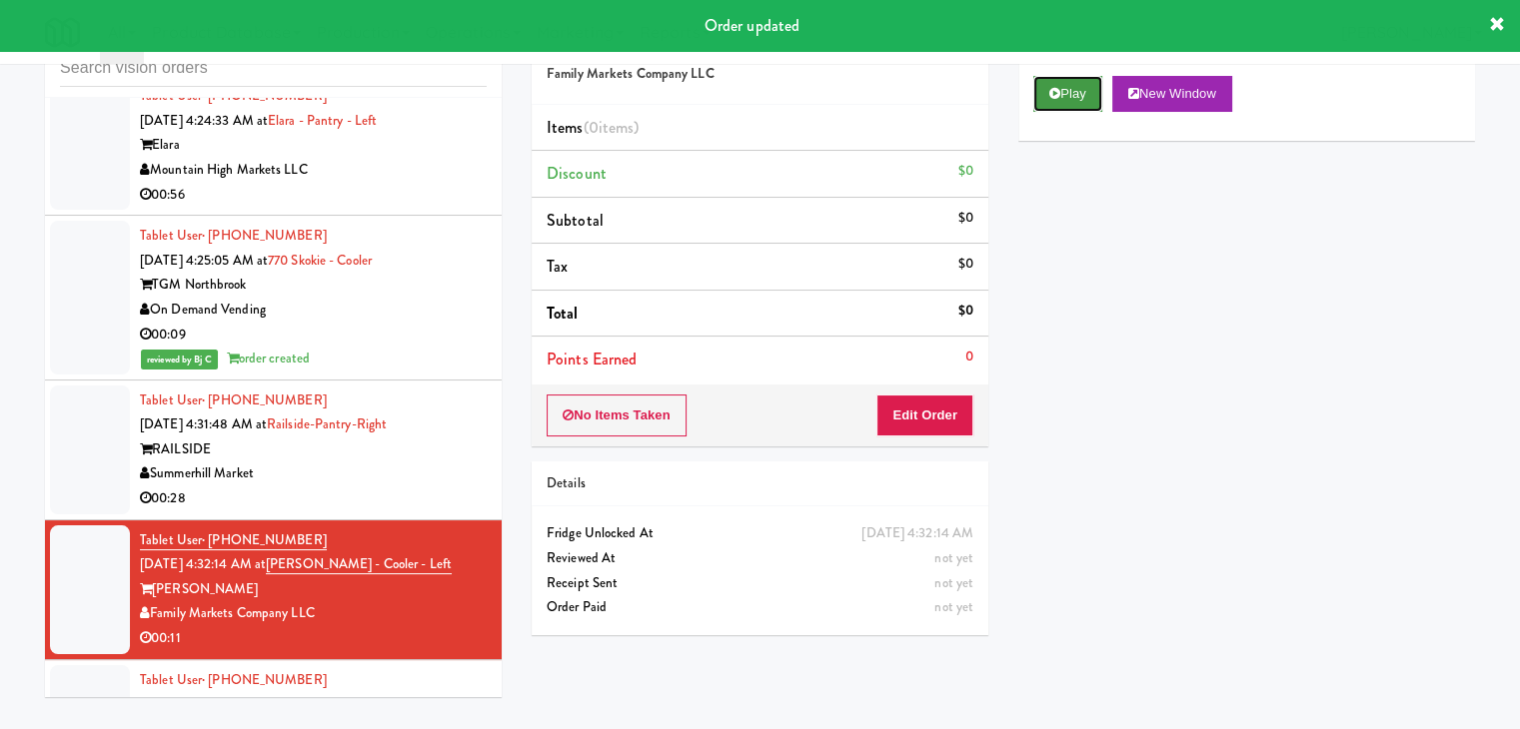
click at [1085, 77] on button "Play" at bounding box center [1067, 94] width 69 height 36
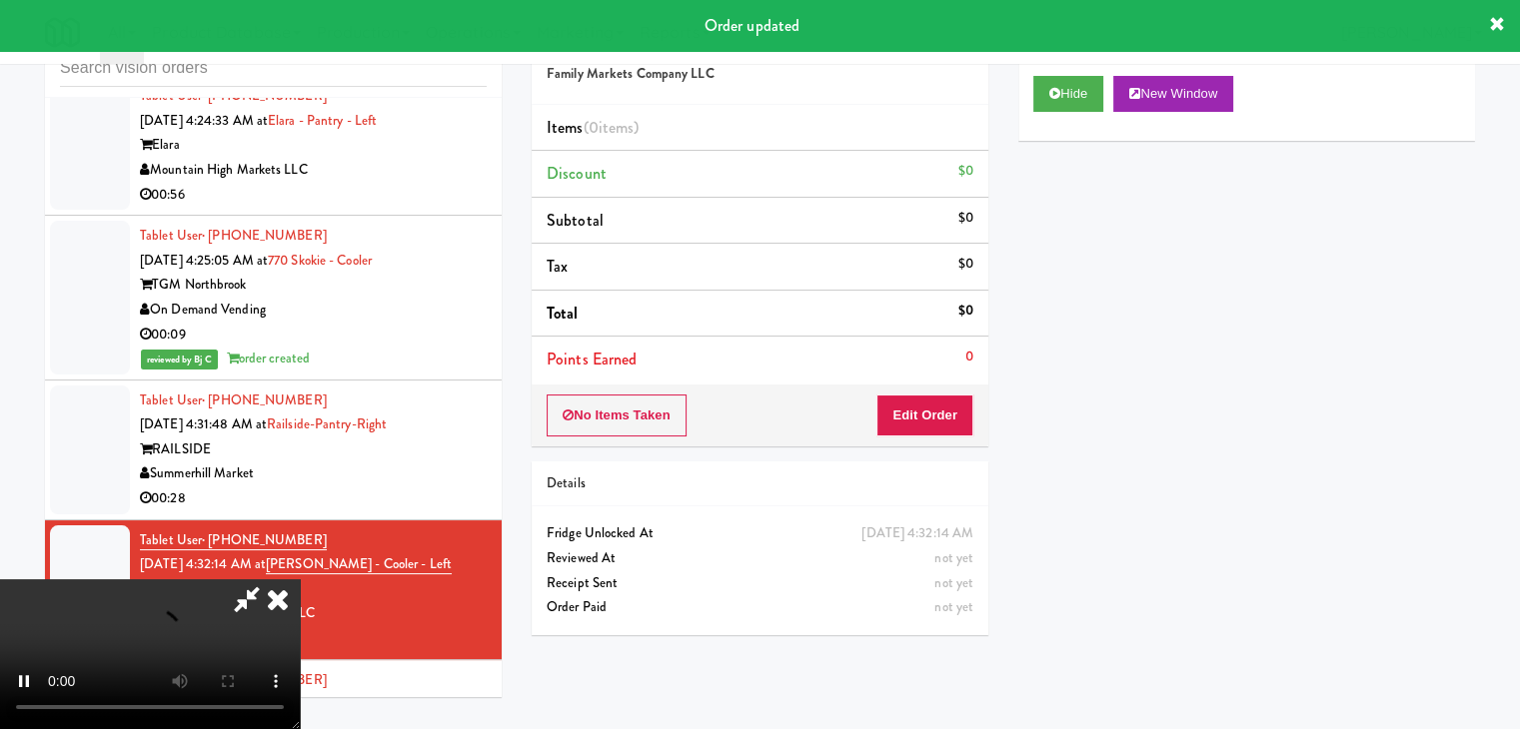
click at [919, 437] on div "No Items Taken Edit Order" at bounding box center [760, 416] width 457 height 62
click at [930, 423] on button "Edit Order" at bounding box center [924, 416] width 97 height 42
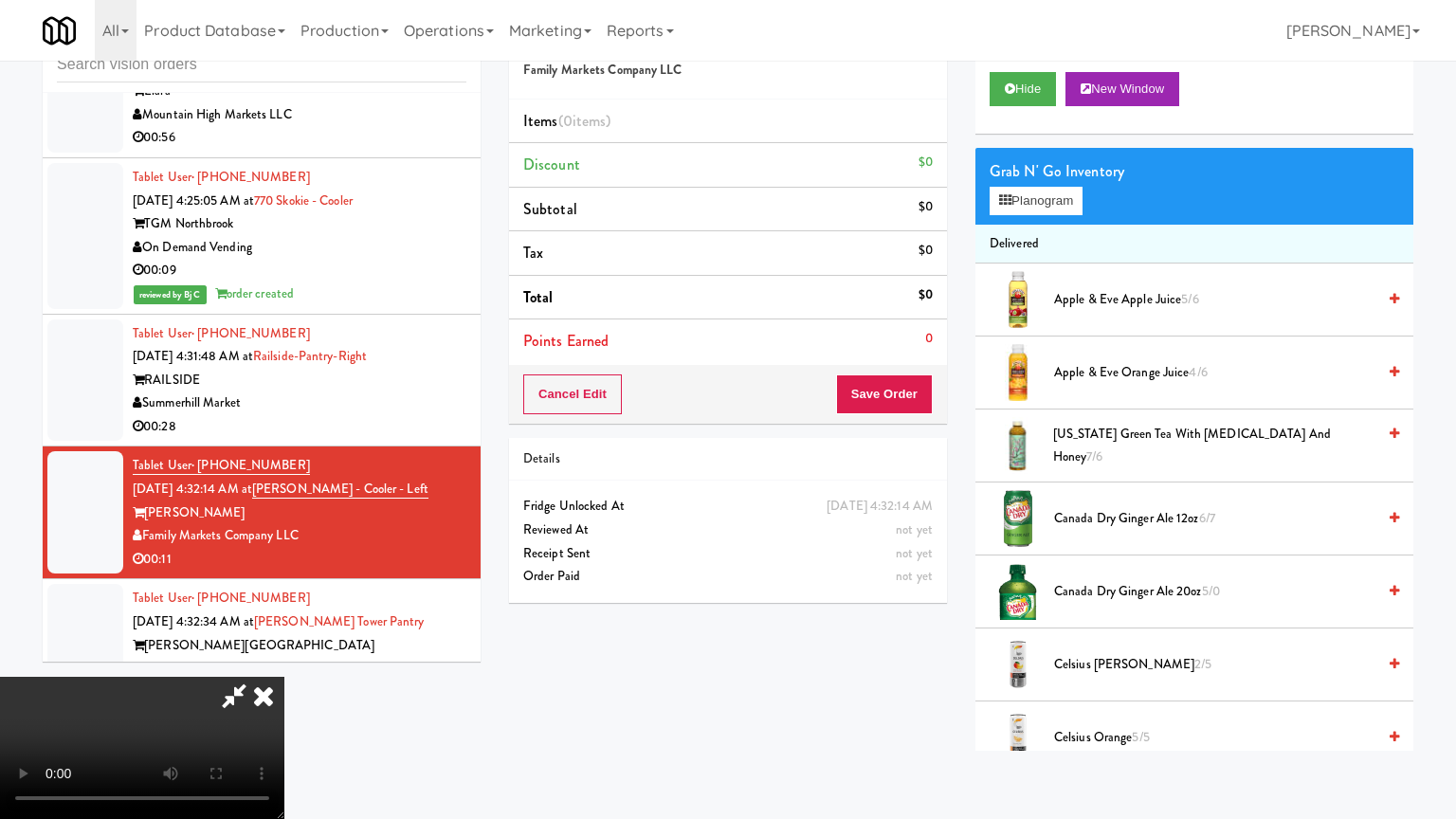
click at [285, 691] on video at bounding box center [142, 748] width 285 height 142
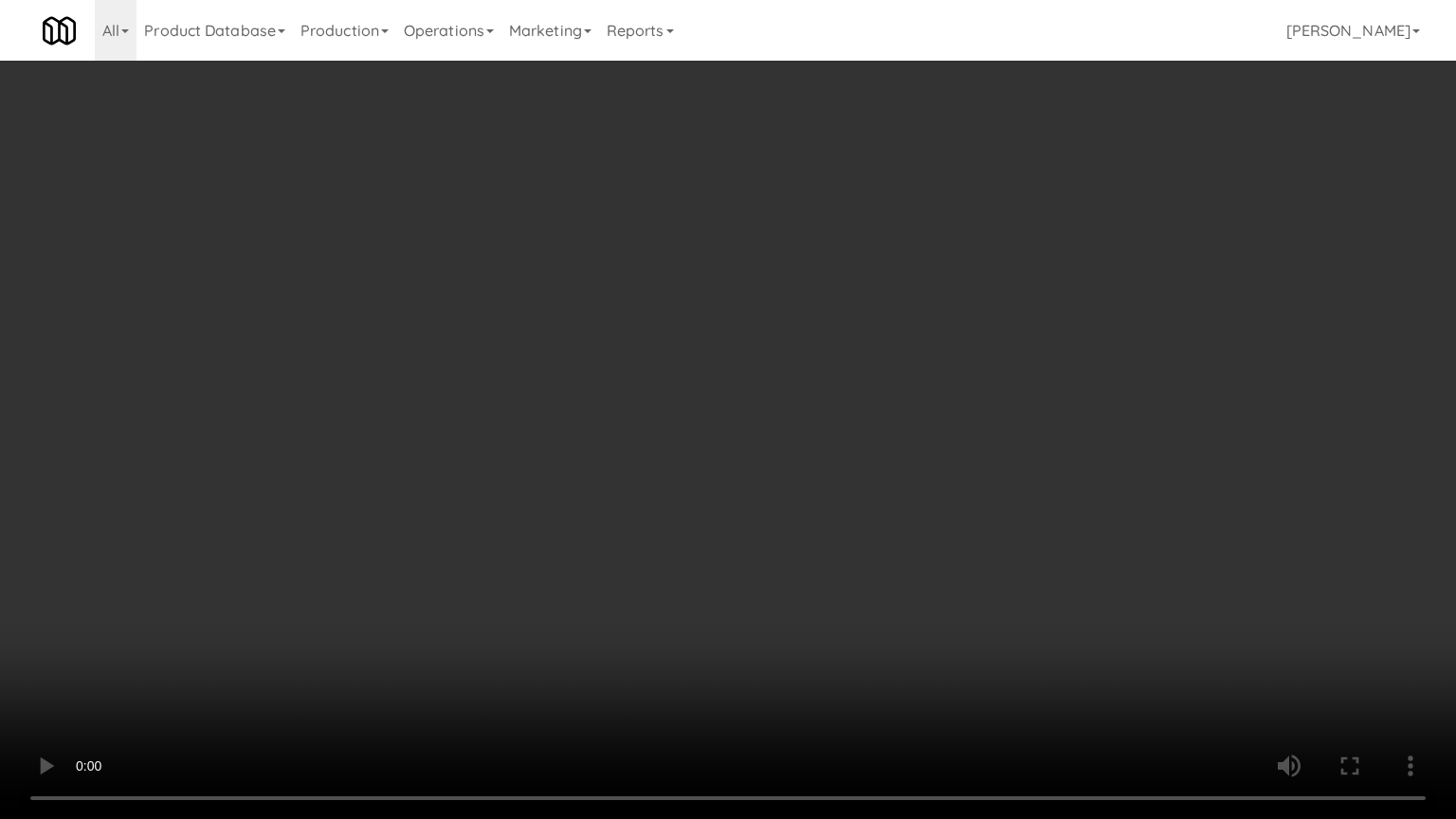
click at [790, 536] on video at bounding box center [728, 409] width 1456 height 819
click at [723, 406] on video at bounding box center [728, 409] width 1456 height 819
click at [723, 407] on video at bounding box center [728, 409] width 1456 height 819
click at [733, 389] on video at bounding box center [728, 409] width 1456 height 819
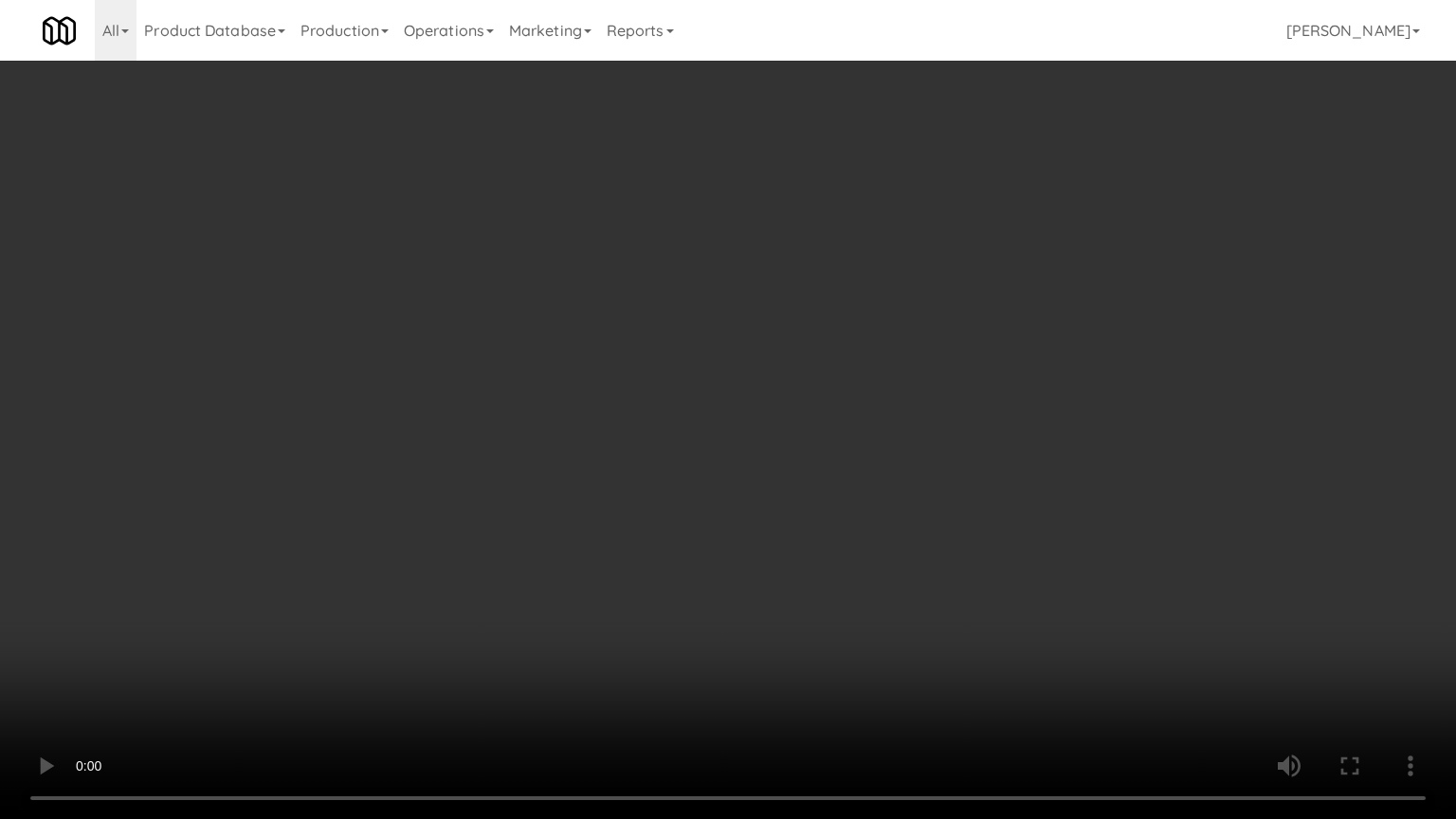
click at [733, 389] on video at bounding box center [728, 409] width 1456 height 819
click at [734, 389] on video at bounding box center [728, 409] width 1456 height 819
click at [735, 389] on video at bounding box center [728, 409] width 1456 height 819
click at [734, 391] on video at bounding box center [728, 409] width 1456 height 819
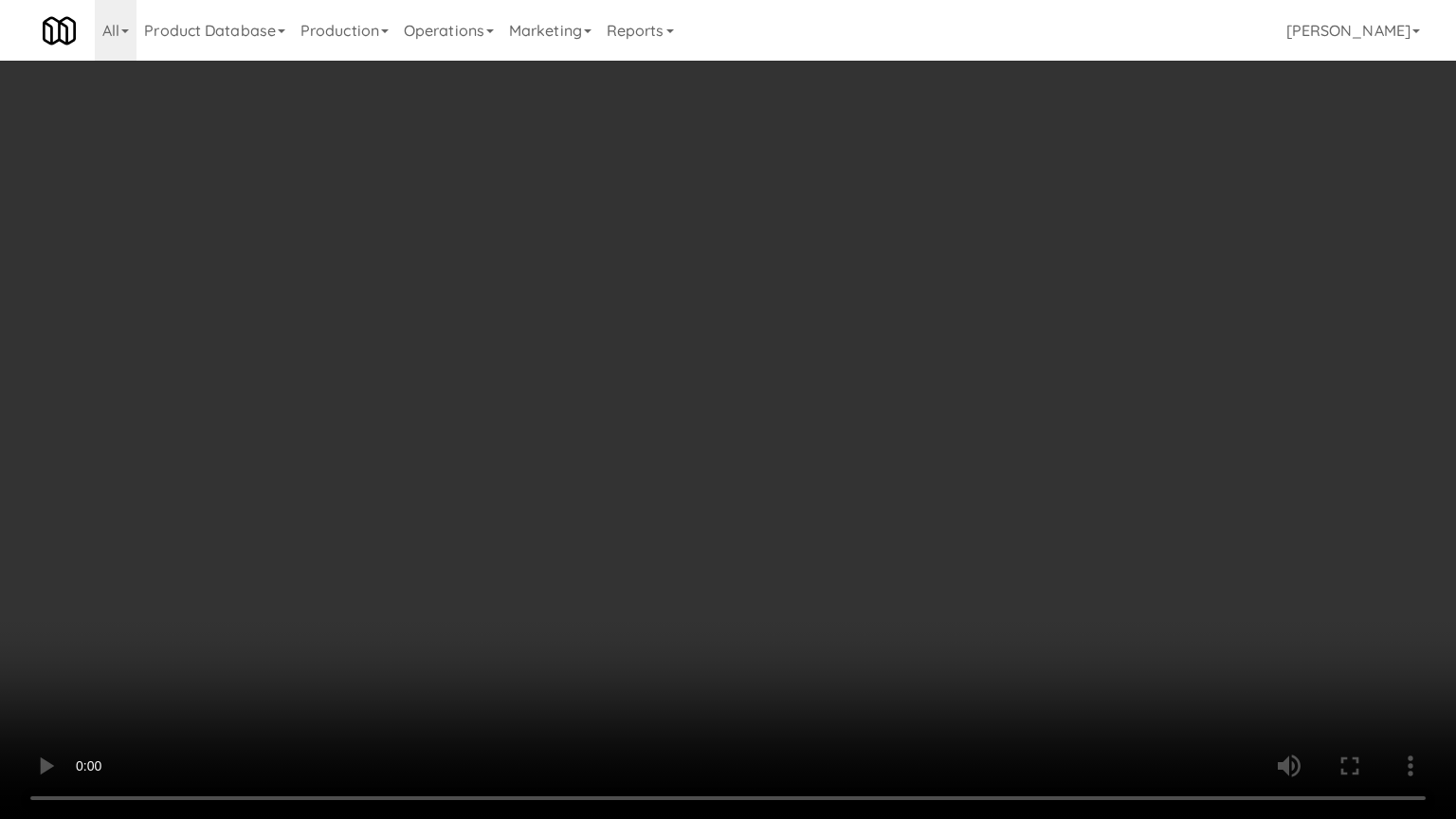
drag, startPoint x: 734, startPoint y: 391, endPoint x: 863, endPoint y: 233, distance: 204.0
click at [734, 391] on video at bounding box center [728, 409] width 1456 height 819
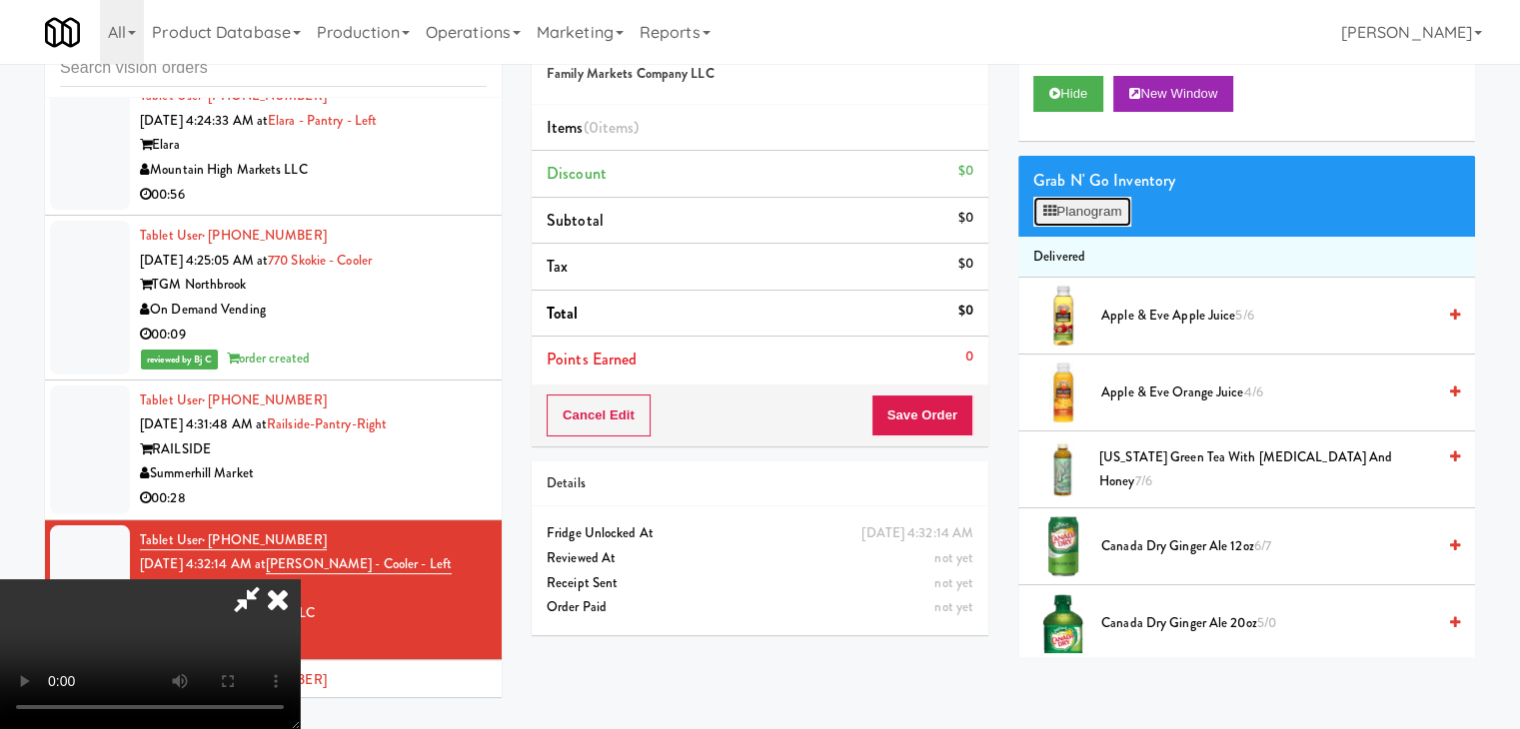
click at [1103, 212] on button "Planogram" at bounding box center [1082, 212] width 98 height 30
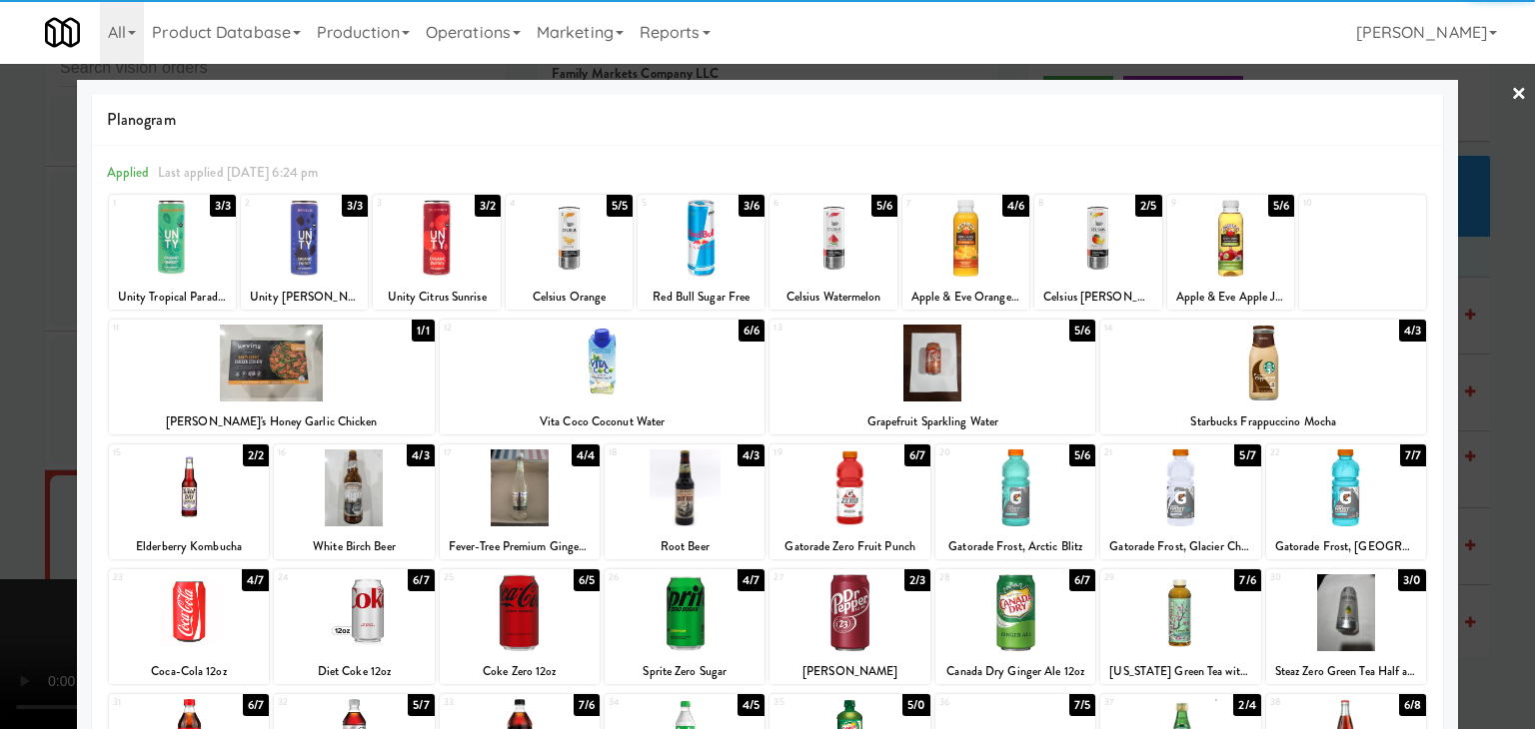
click at [1207, 245] on div at bounding box center [1230, 238] width 127 height 77
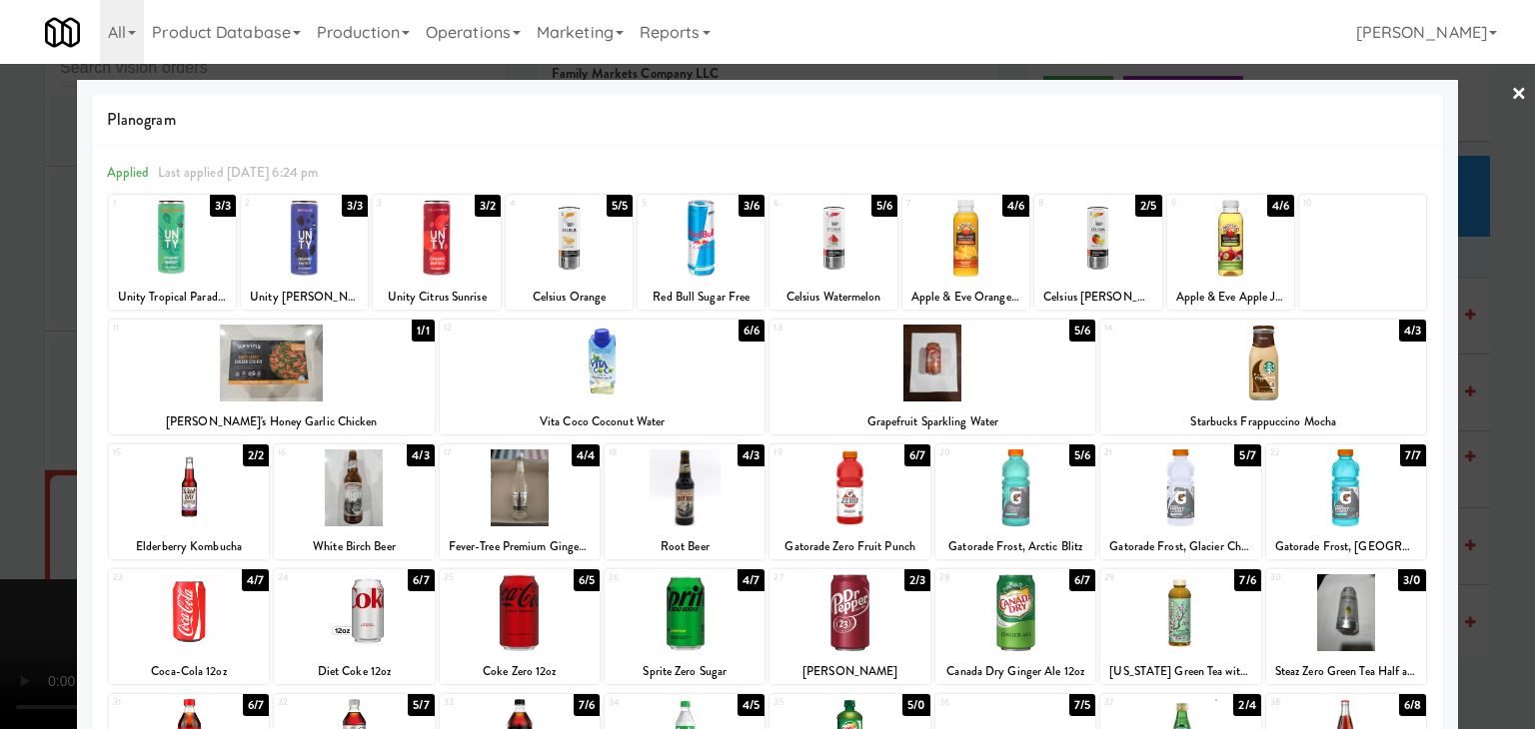
click at [797, 263] on div at bounding box center [832, 238] width 127 height 77
click at [20, 305] on div at bounding box center [767, 364] width 1535 height 729
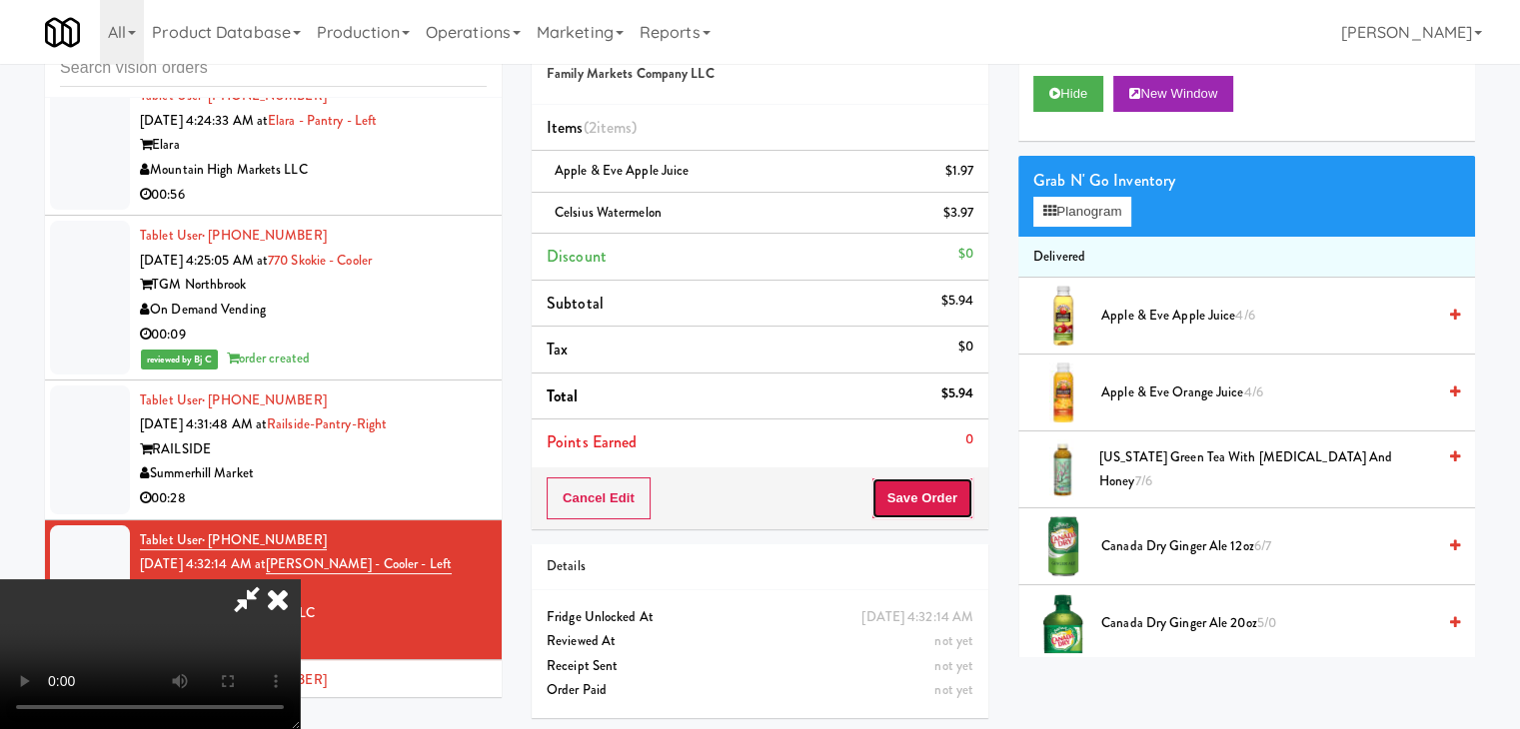
click at [929, 500] on button "Save Order" at bounding box center [922, 499] width 102 height 42
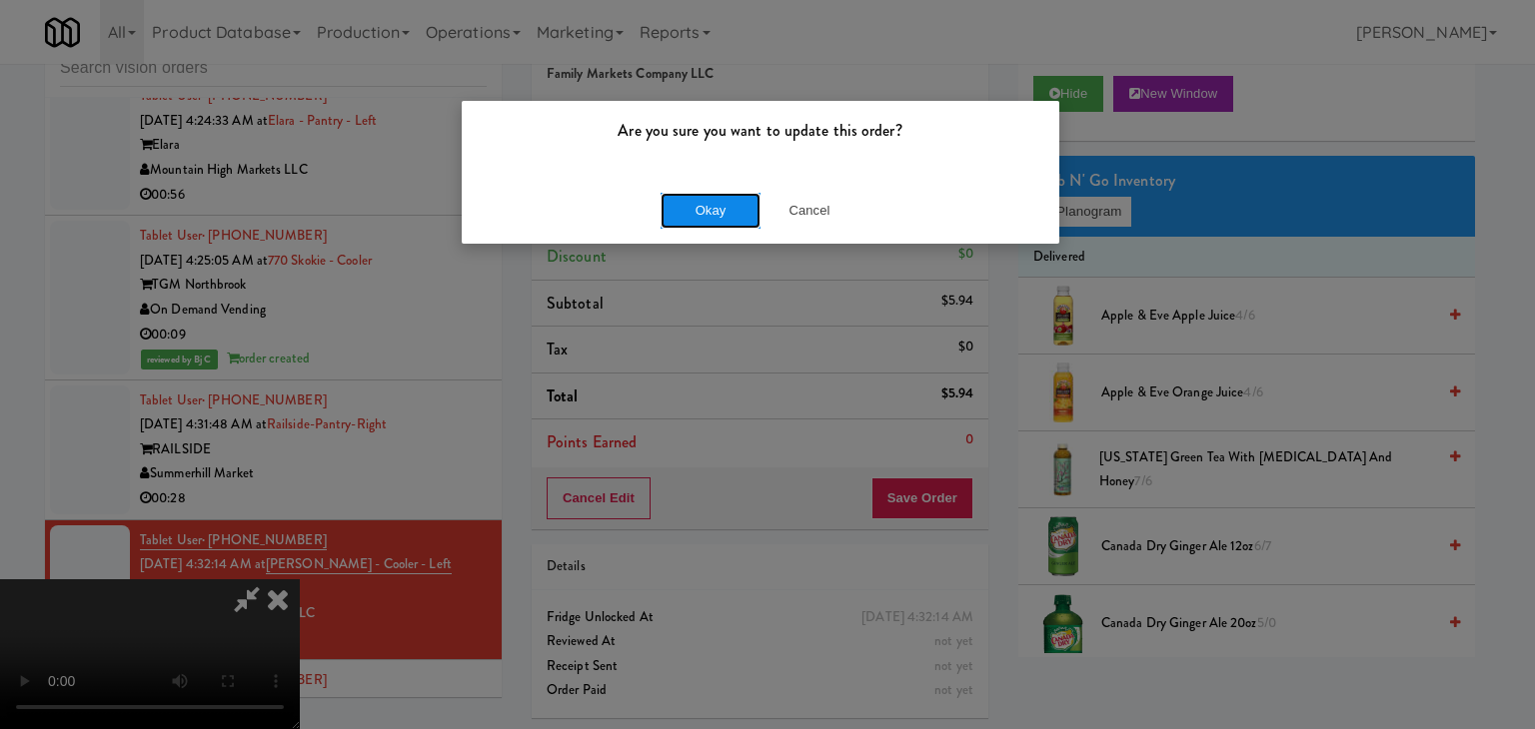
click at [743, 213] on button "Okay" at bounding box center [710, 211] width 100 height 36
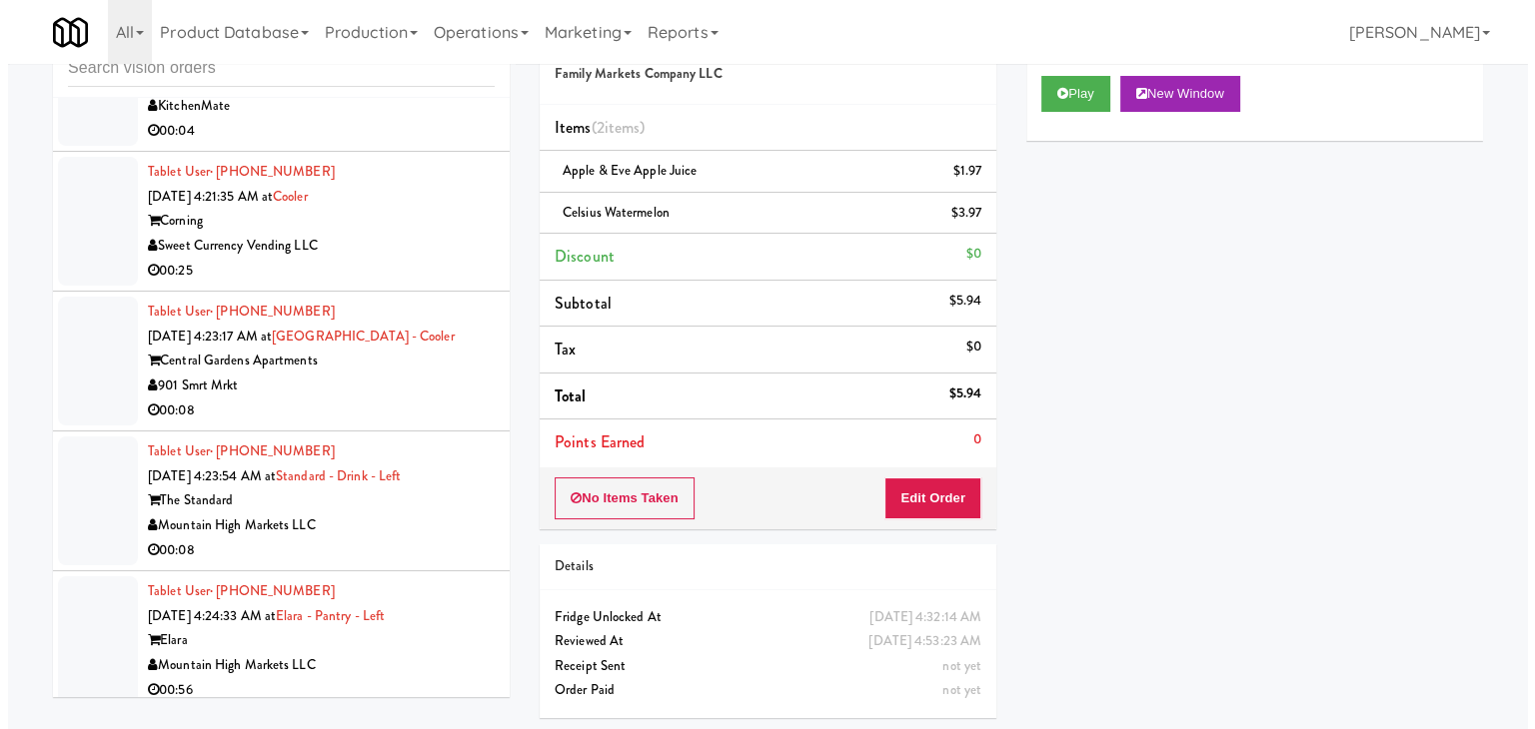
scroll to position [19283, 0]
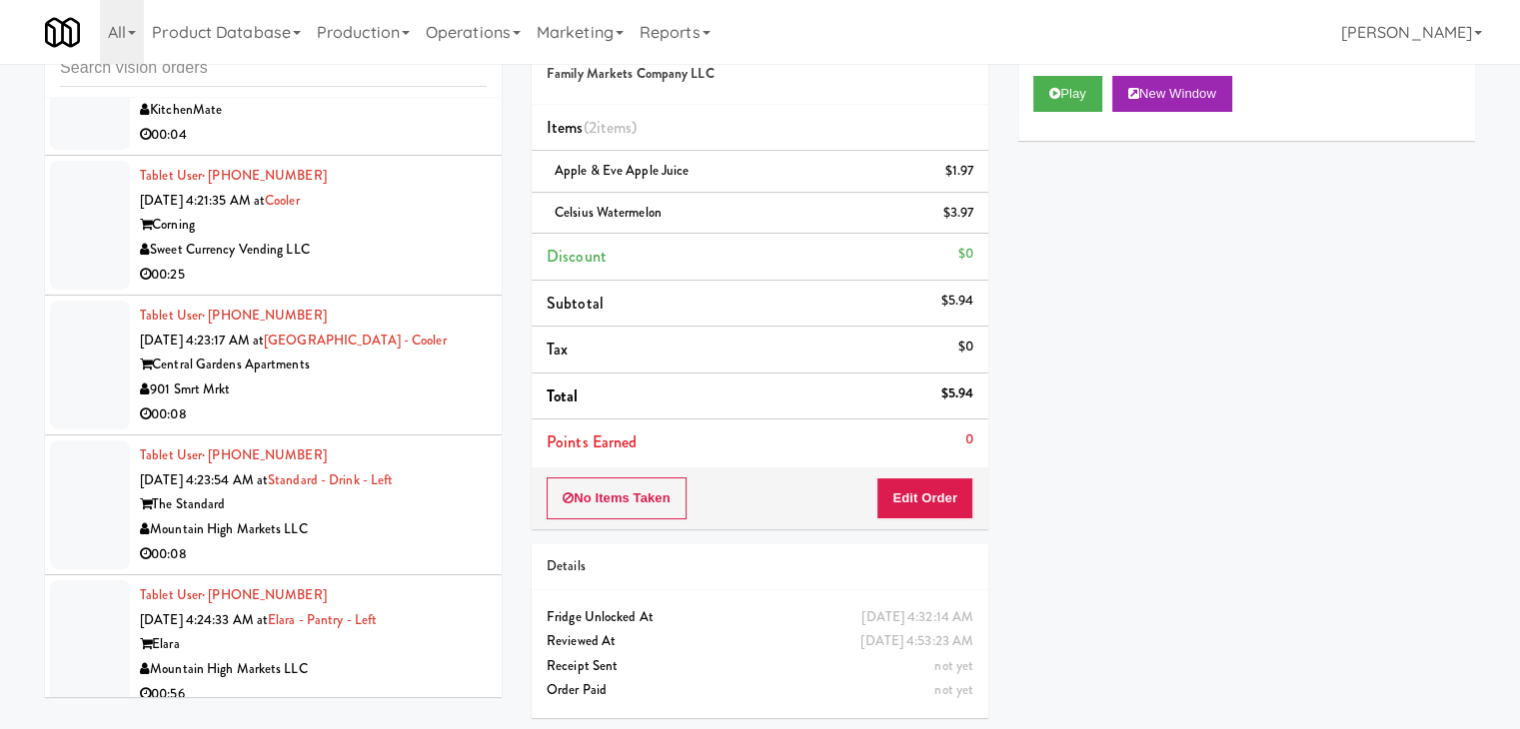
click at [398, 543] on div "00:08" at bounding box center [313, 555] width 347 height 25
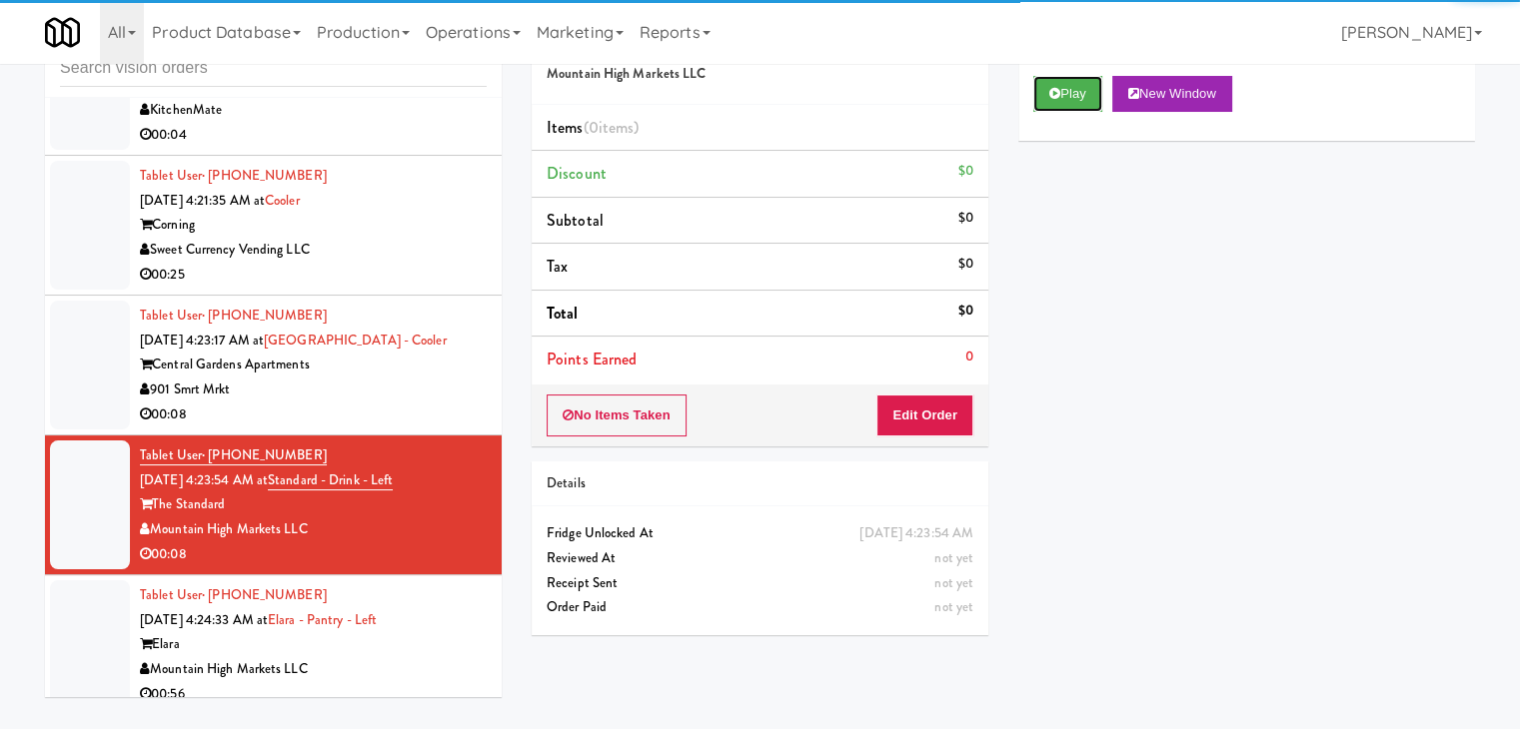
drag, startPoint x: 1067, startPoint y: 94, endPoint x: 1038, endPoint y: 207, distance: 116.6
click at [1067, 93] on button "Play" at bounding box center [1067, 94] width 69 height 36
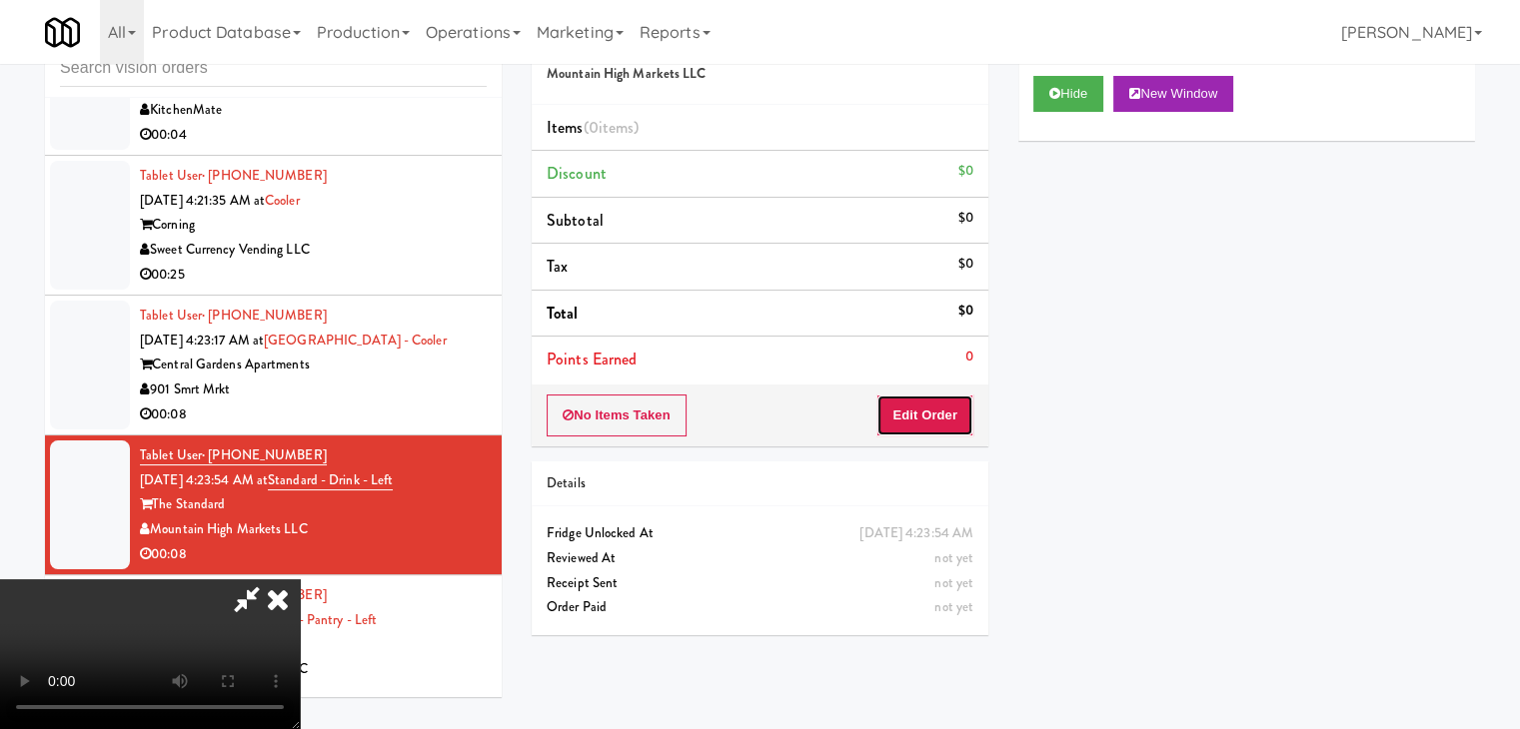
click at [935, 411] on button "Edit Order" at bounding box center [924, 416] width 97 height 42
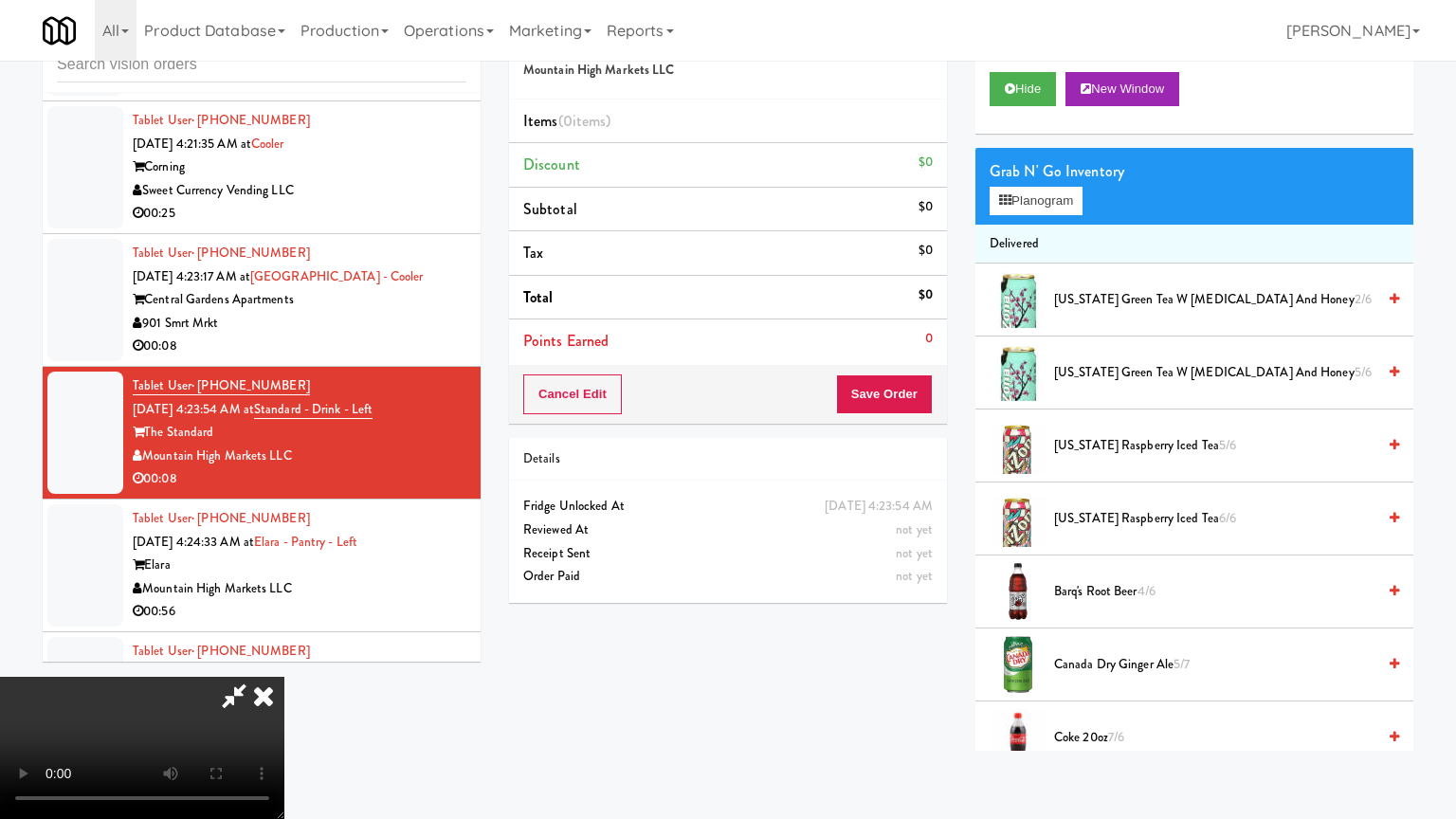
click at [285, 677] on video at bounding box center [142, 748] width 285 height 142
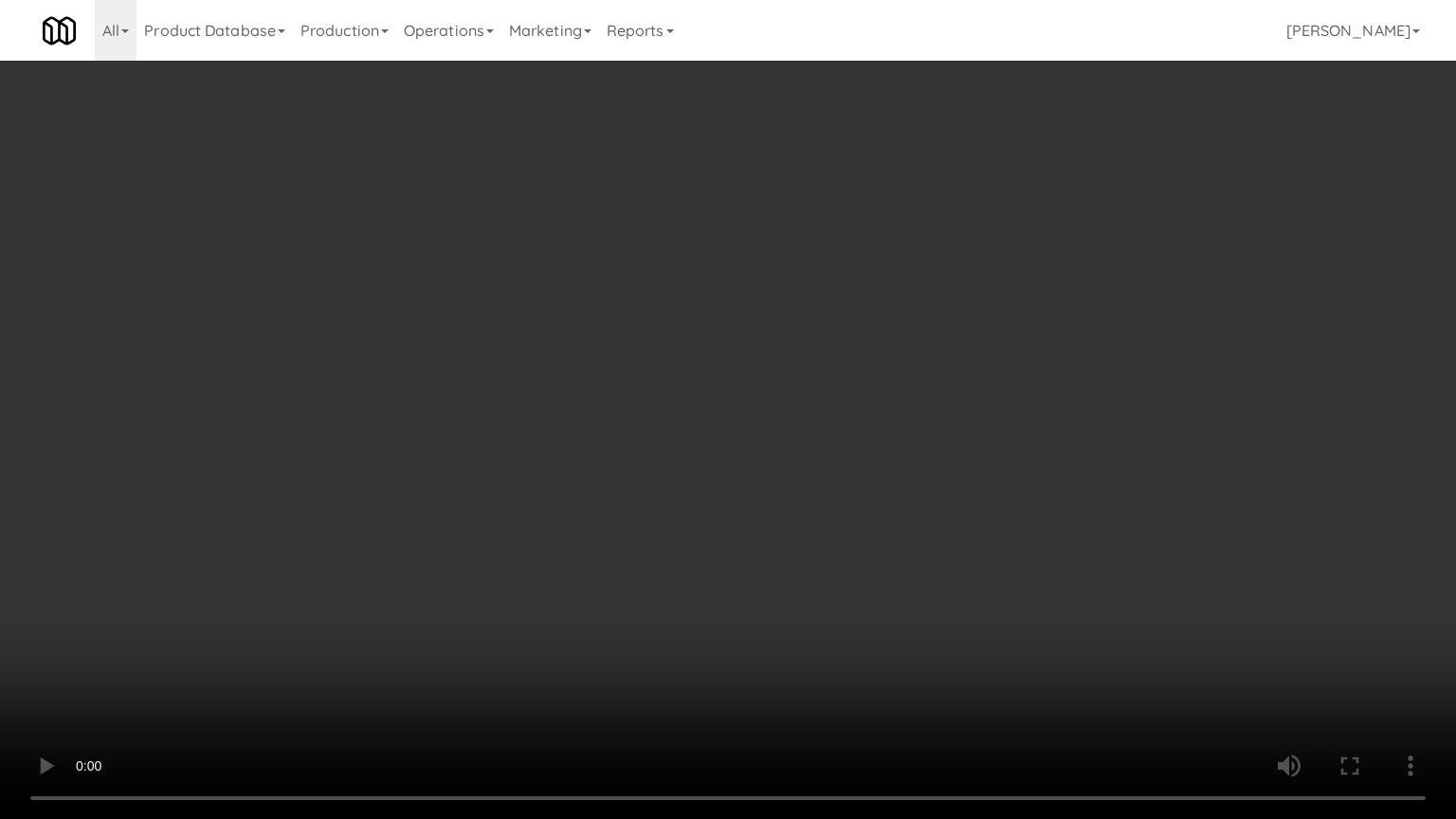
click at [814, 516] on video at bounding box center [728, 409] width 1456 height 819
click at [823, 478] on video at bounding box center [728, 409] width 1456 height 819
click at [804, 478] on video at bounding box center [728, 409] width 1456 height 819
click at [805, 476] on video at bounding box center [728, 409] width 1456 height 819
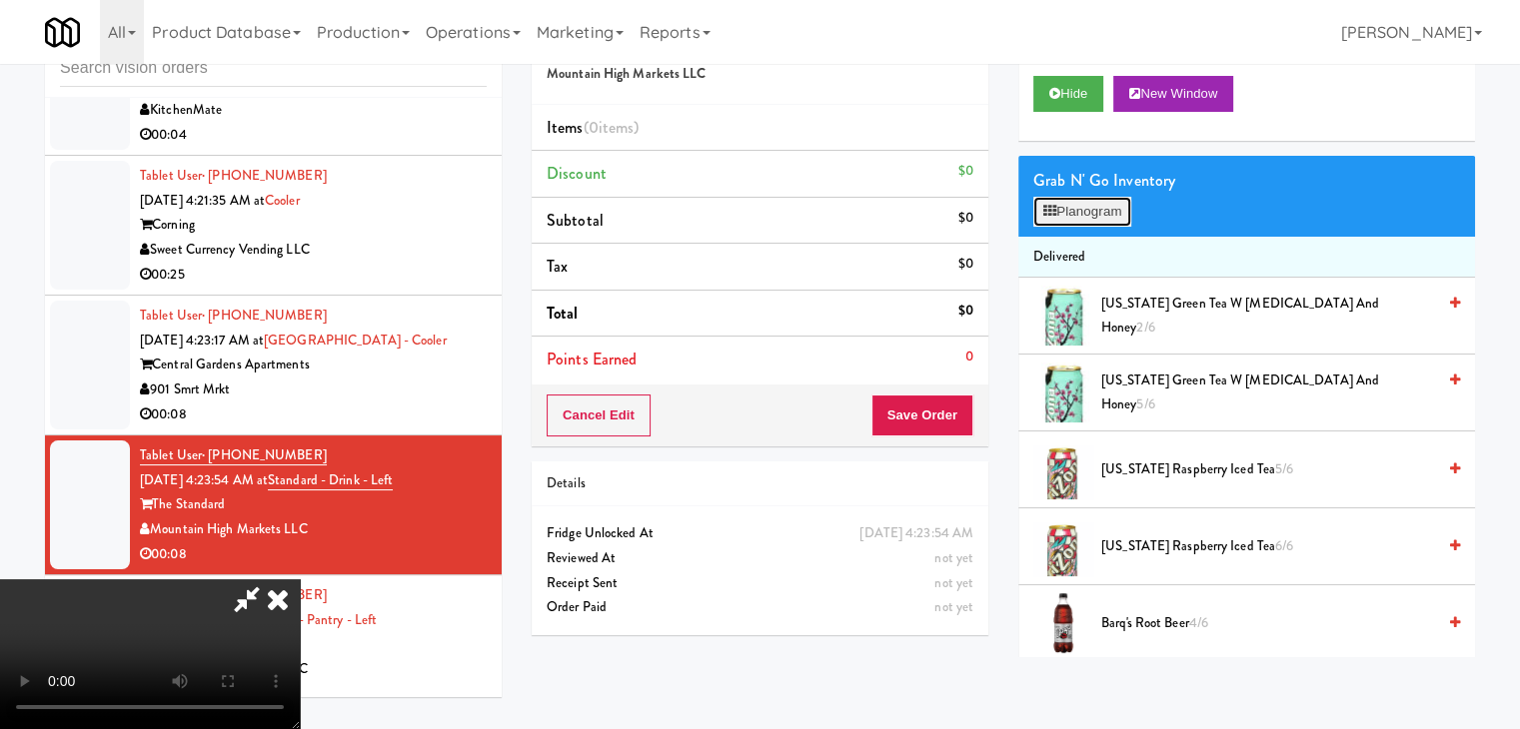
click at [1073, 208] on button "Planogram" at bounding box center [1082, 212] width 98 height 30
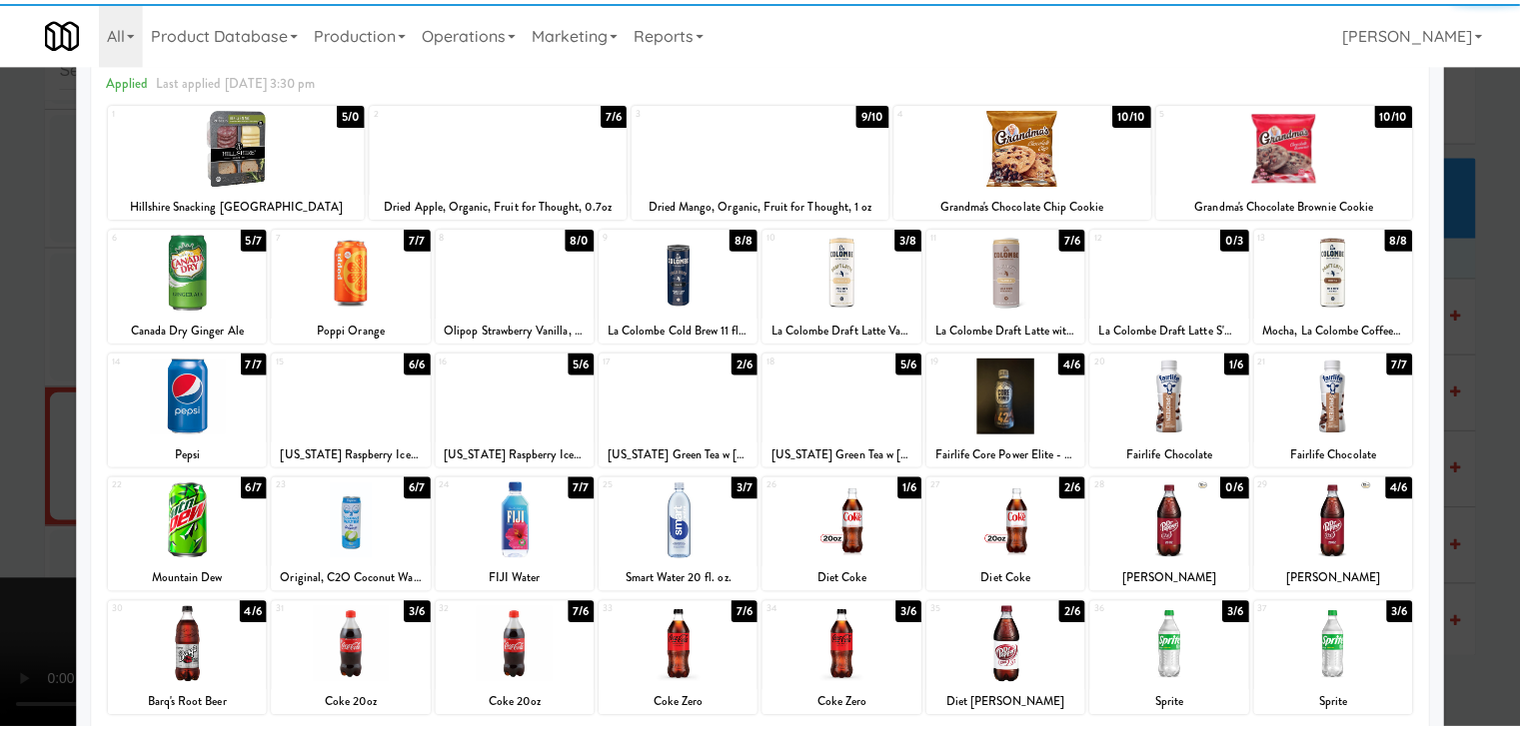
scroll to position [200, 0]
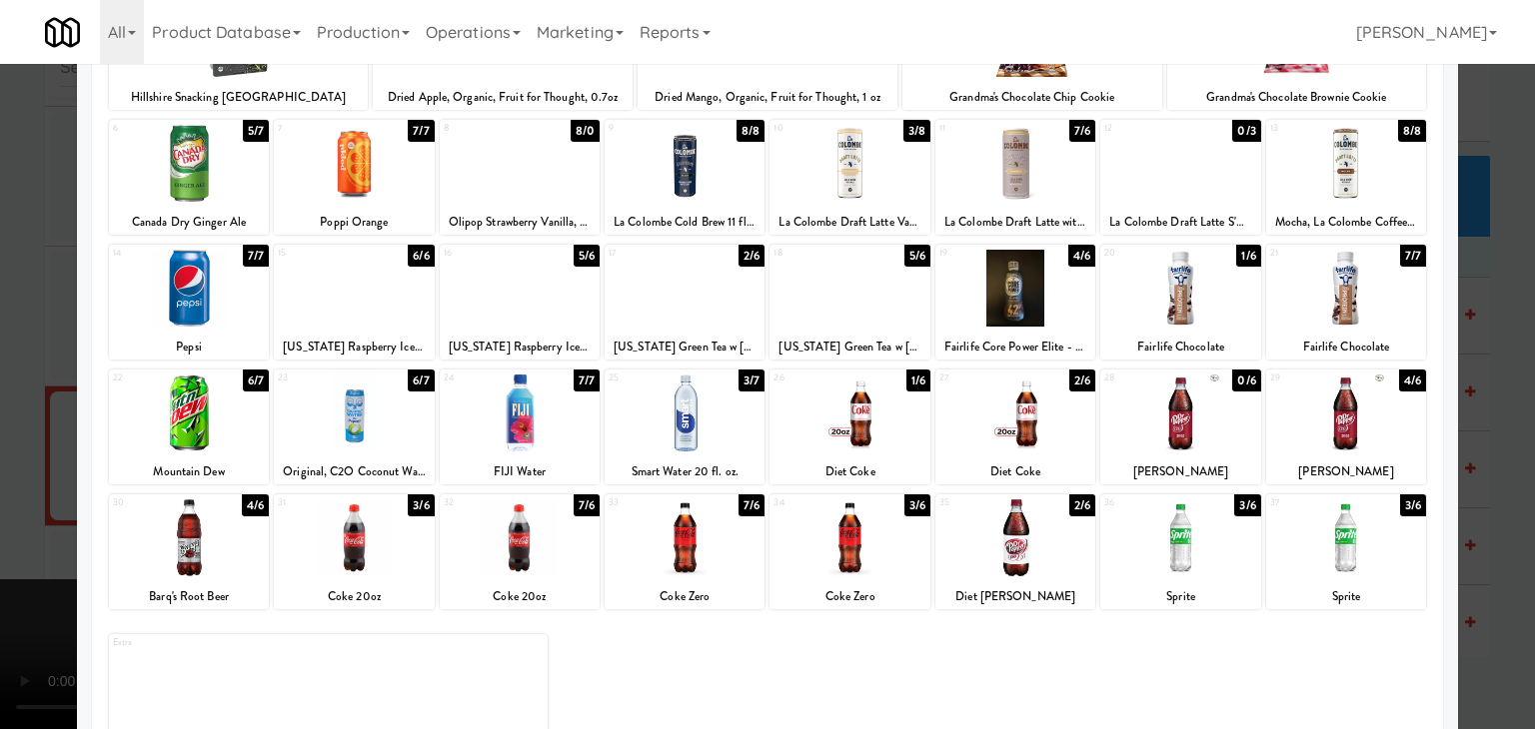
click at [1220, 573] on div at bounding box center [1180, 538] width 160 height 77
drag, startPoint x: 1353, startPoint y: 569, endPoint x: 1440, endPoint y: 561, distance: 87.3
click at [1355, 567] on div at bounding box center [1346, 538] width 160 height 77
click at [1458, 554] on div at bounding box center [767, 364] width 1535 height 729
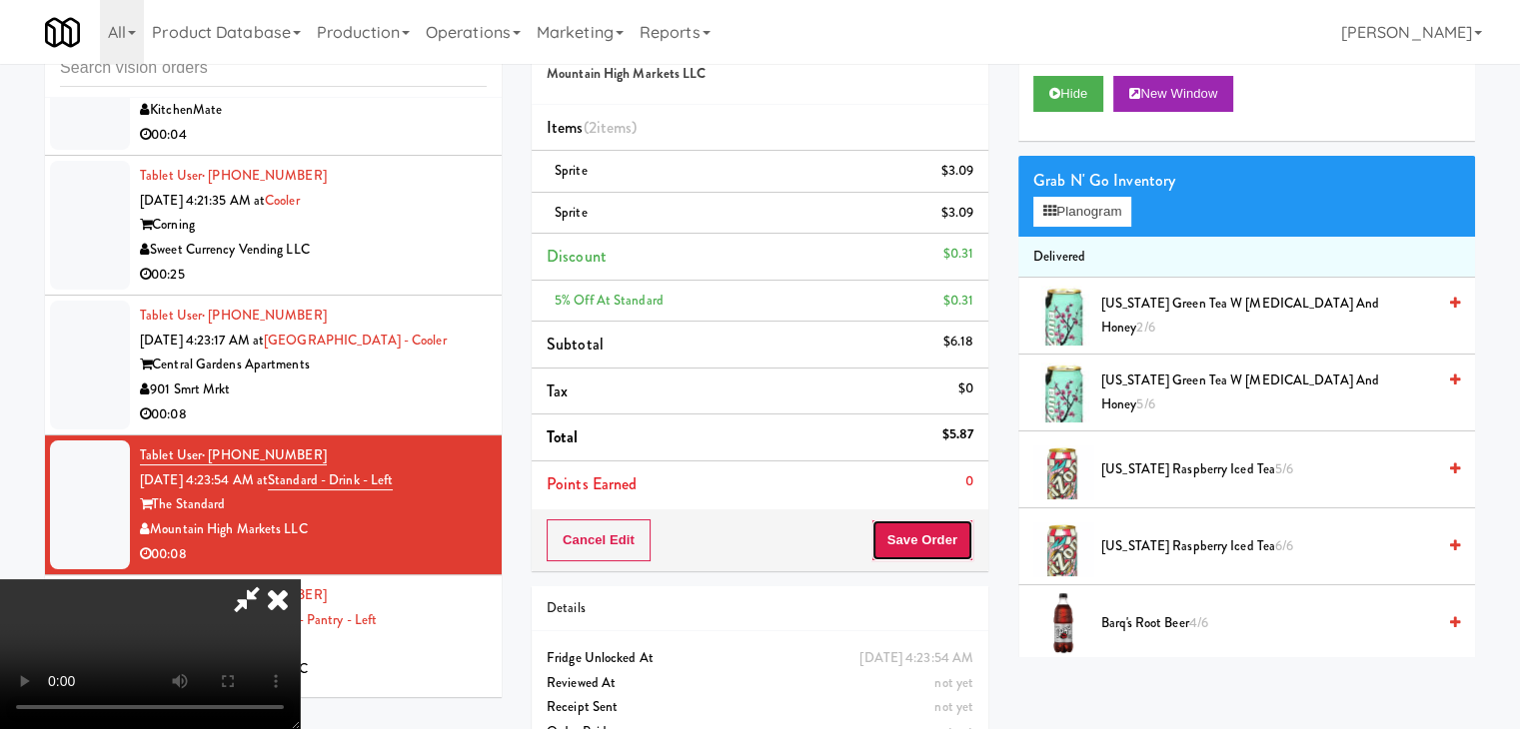
click at [948, 542] on button "Save Order" at bounding box center [922, 541] width 102 height 42
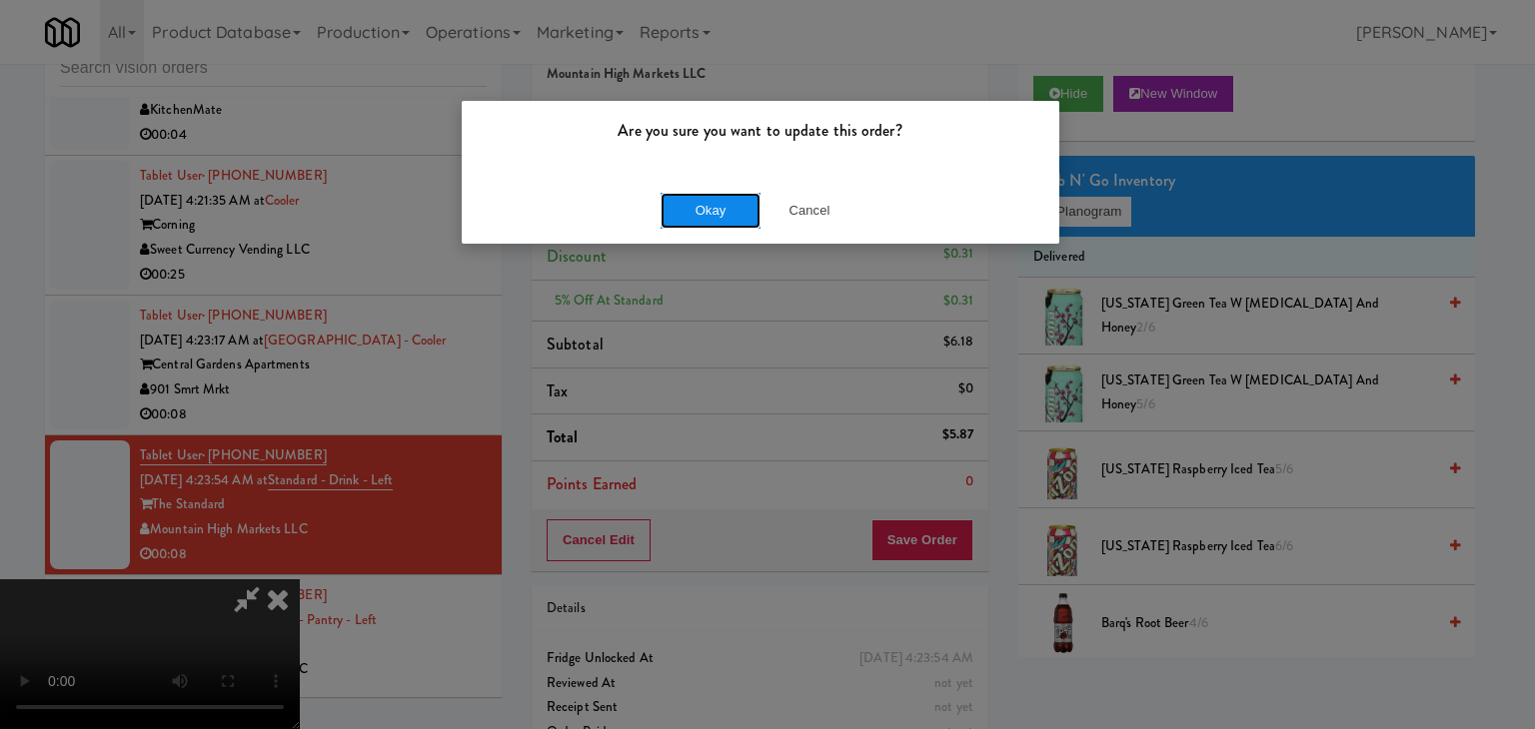
click at [715, 214] on button "Okay" at bounding box center [710, 211] width 100 height 36
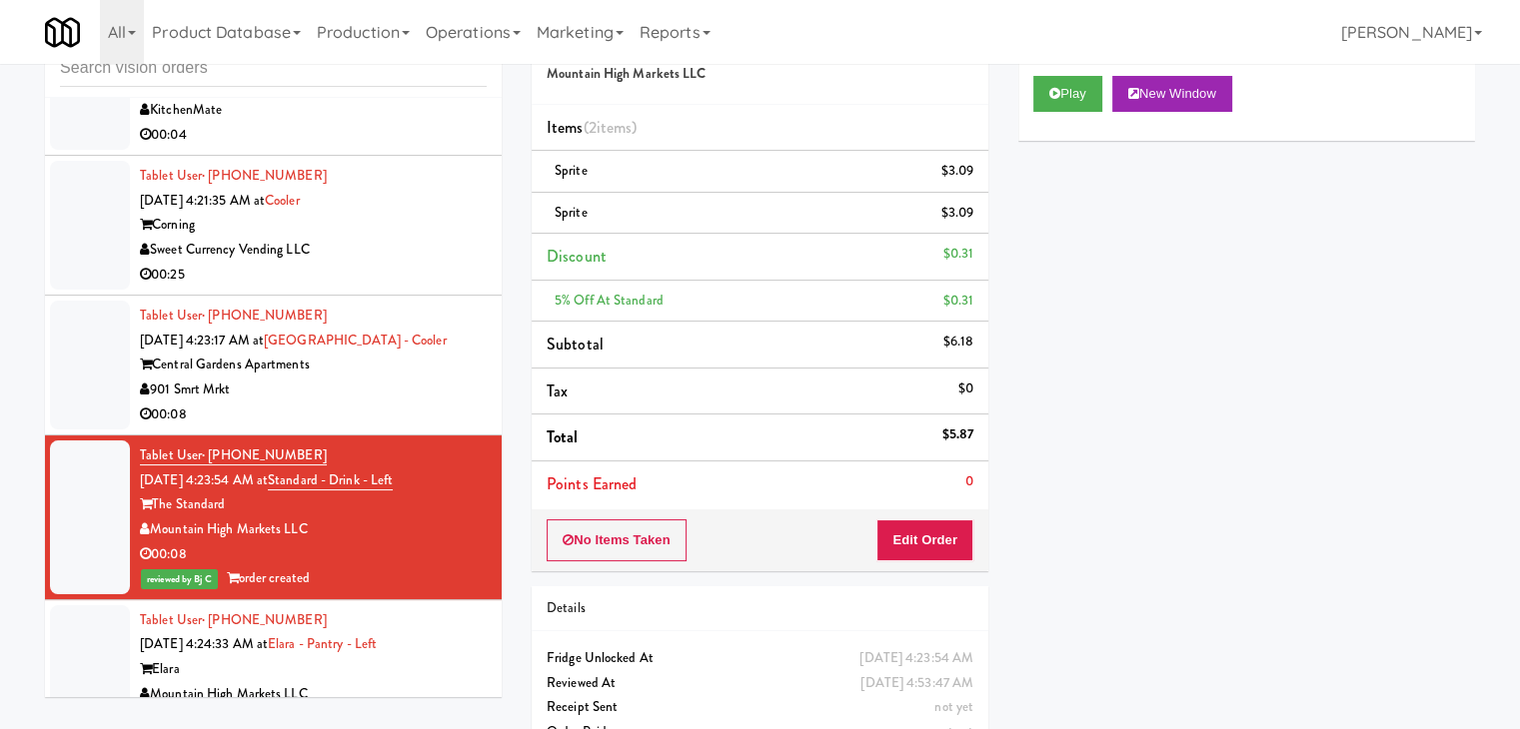
click at [388, 378] on div "901 Smrt Mrkt" at bounding box center [313, 390] width 347 height 25
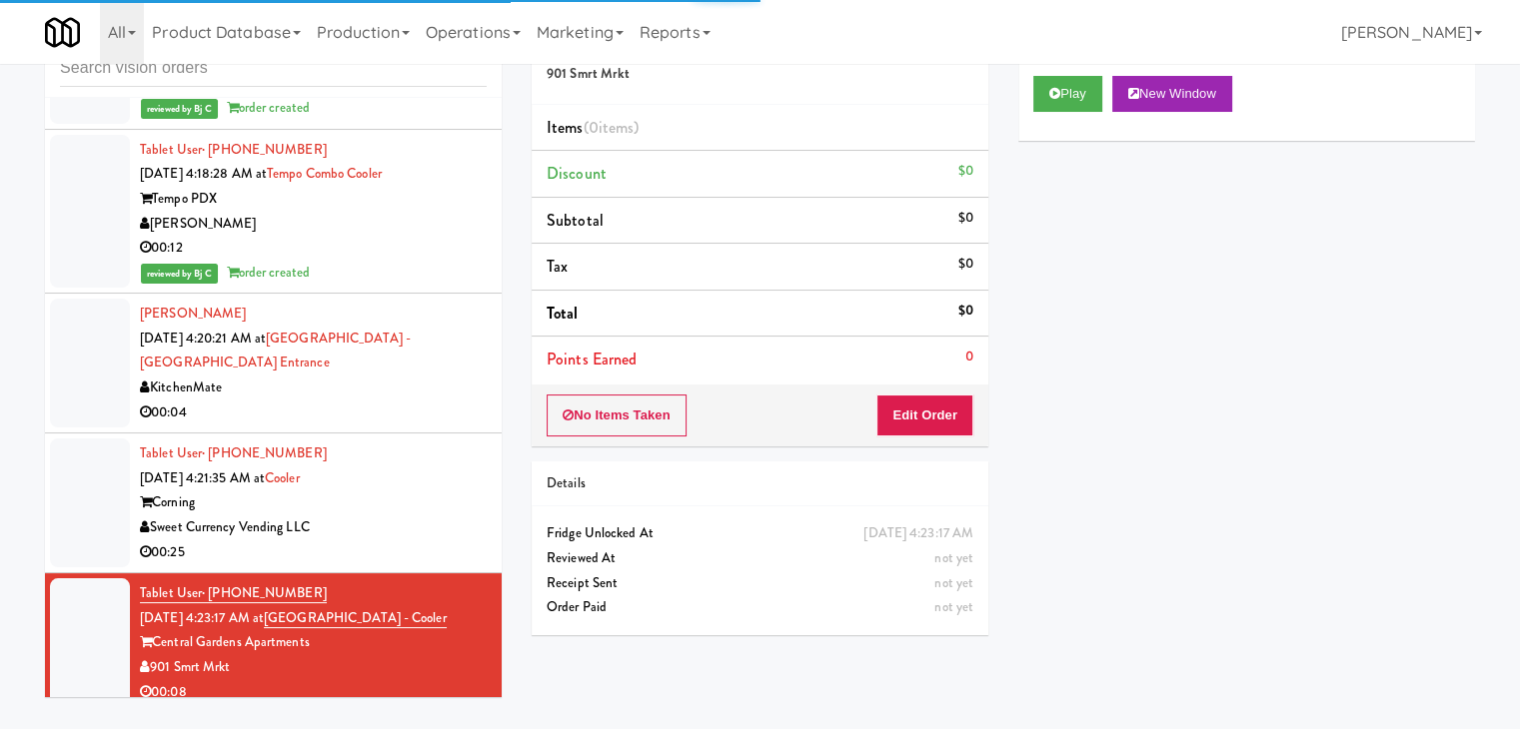
scroll to position [18984, 0]
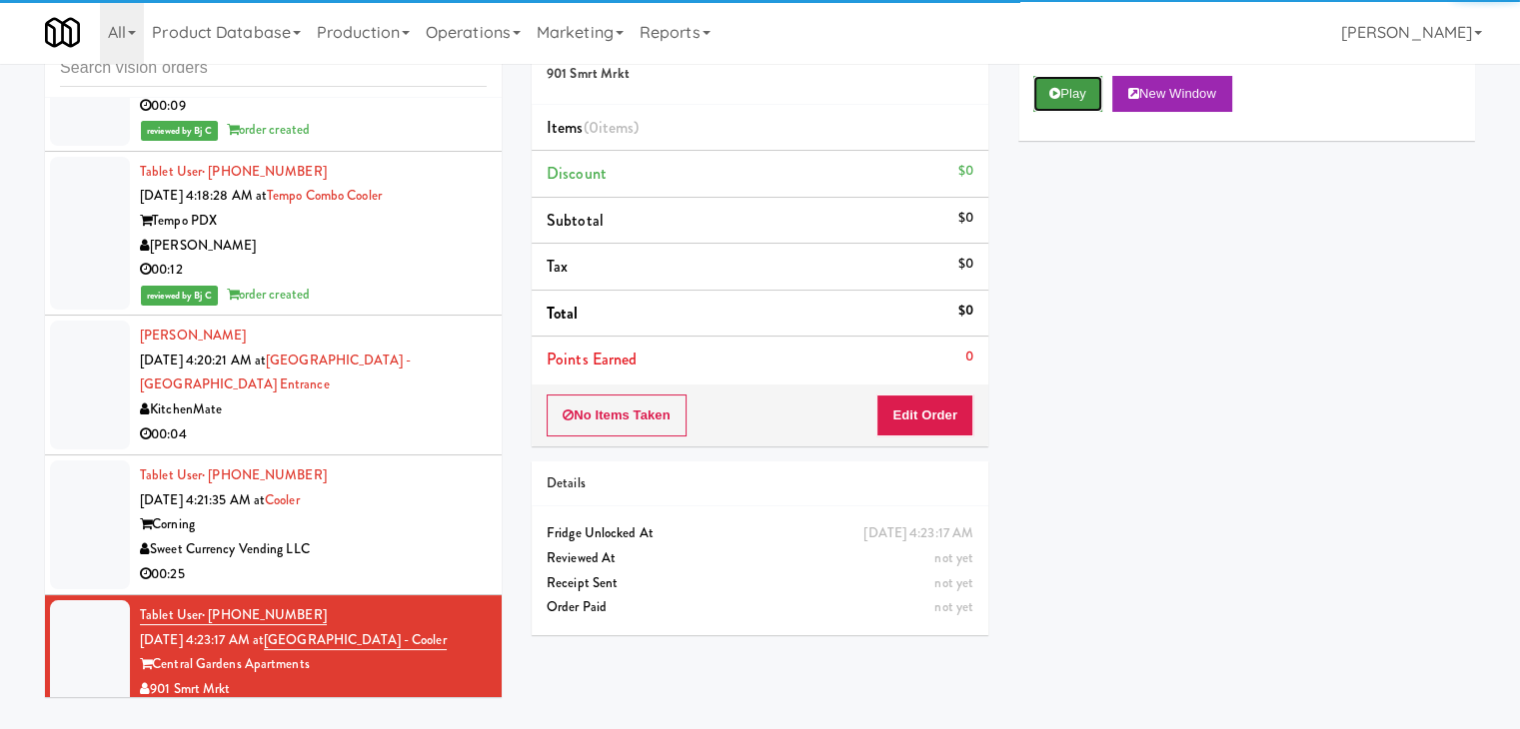
click at [1083, 94] on button "Play" at bounding box center [1067, 94] width 69 height 36
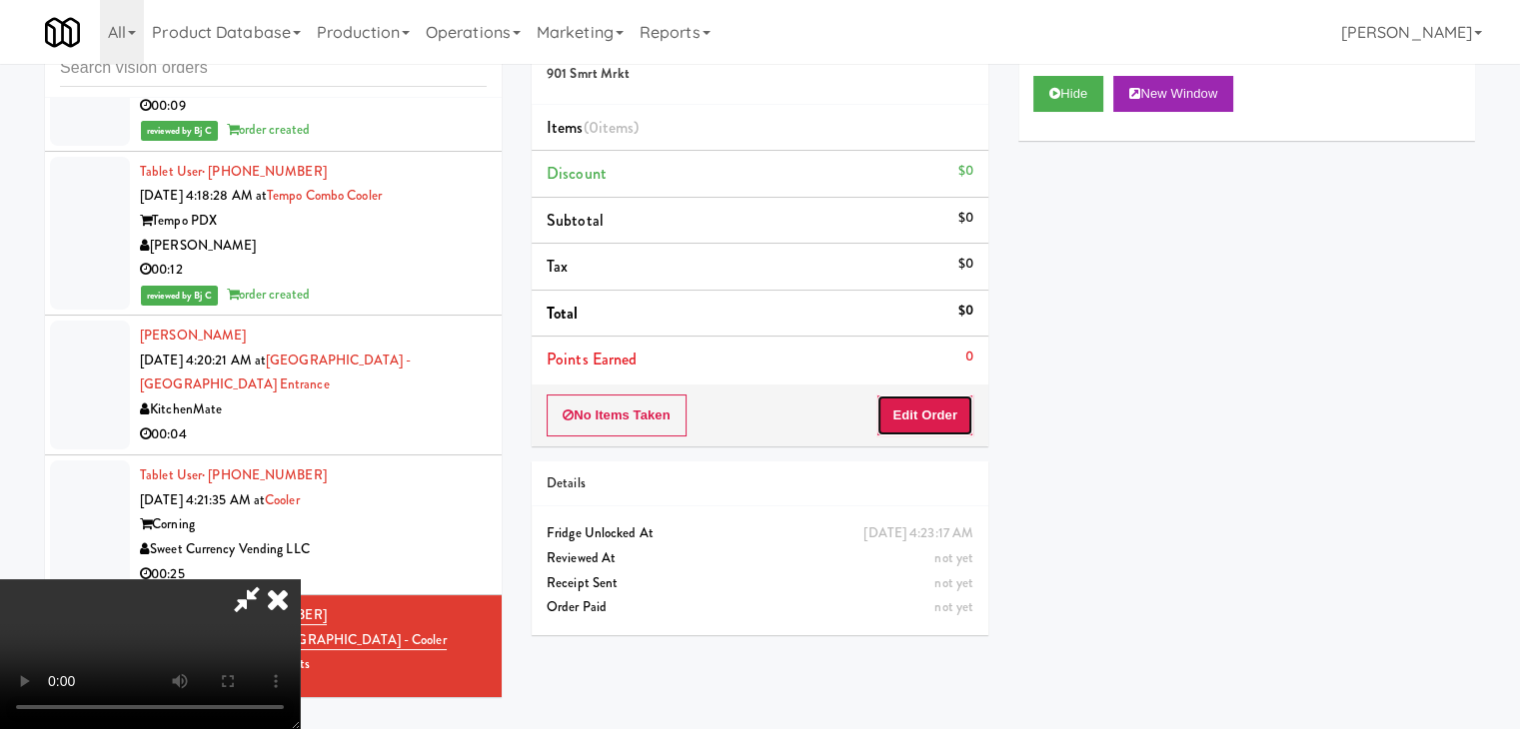
click at [943, 411] on button "Edit Order" at bounding box center [924, 416] width 97 height 42
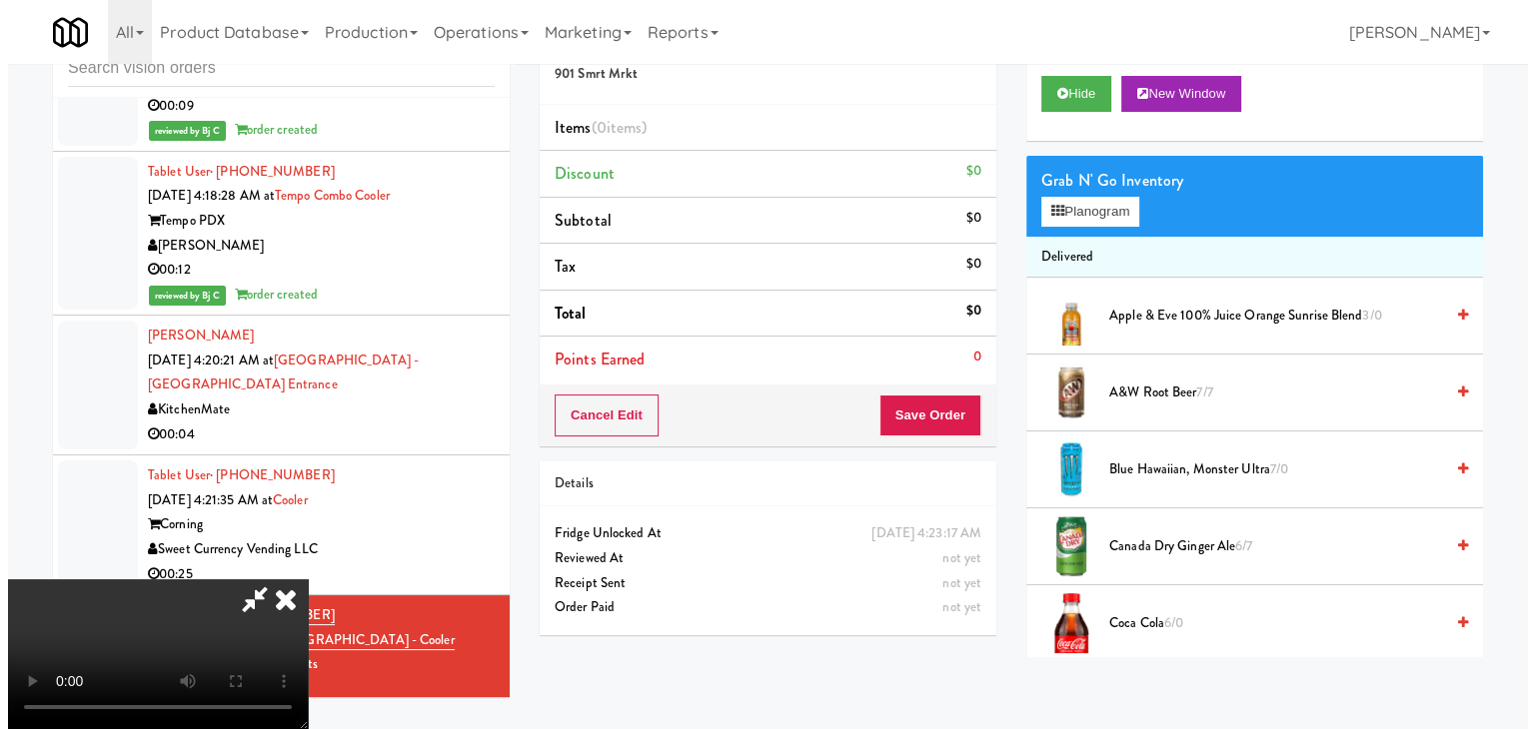
scroll to position [0, 0]
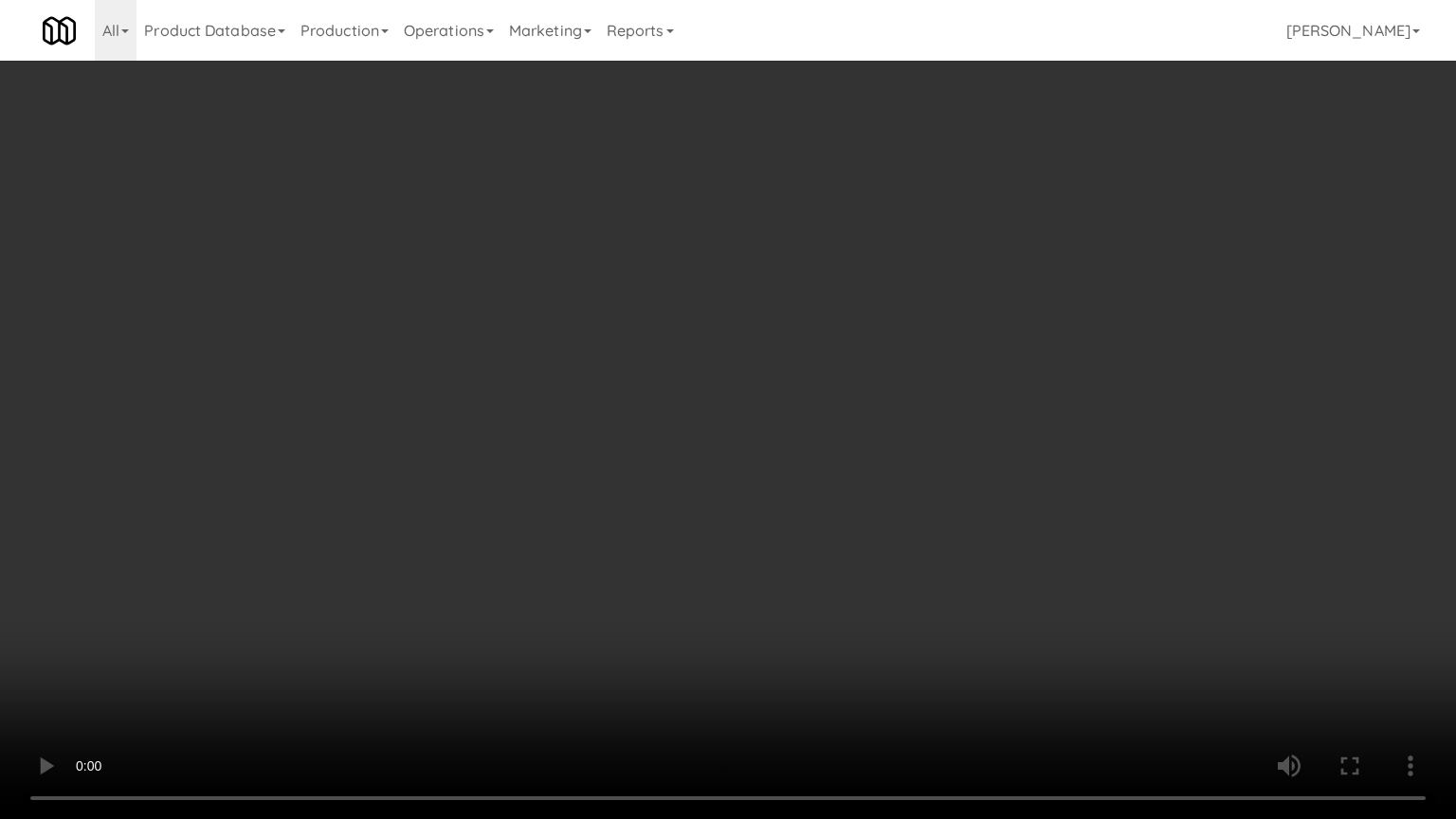
click at [815, 530] on video at bounding box center [728, 409] width 1456 height 819
click at [819, 535] on video at bounding box center [728, 409] width 1456 height 819
click at [862, 514] on video at bounding box center [728, 409] width 1456 height 819
click at [864, 513] on video at bounding box center [728, 409] width 1456 height 819
click at [853, 464] on video at bounding box center [728, 409] width 1456 height 819
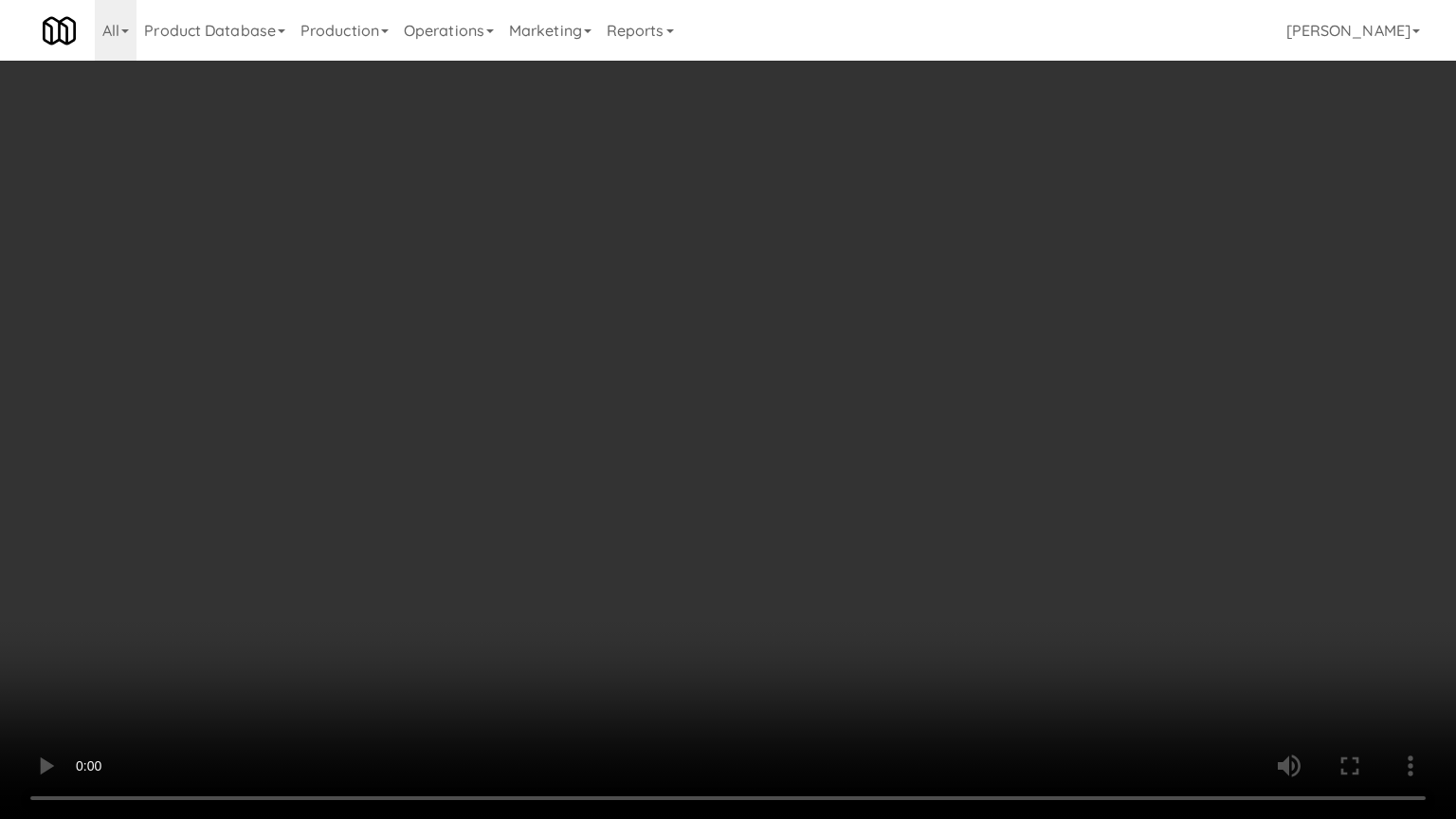
click at [860, 460] on video at bounding box center [728, 409] width 1456 height 819
click at [854, 485] on video at bounding box center [728, 409] width 1456 height 819
click at [855, 483] on video at bounding box center [728, 409] width 1456 height 819
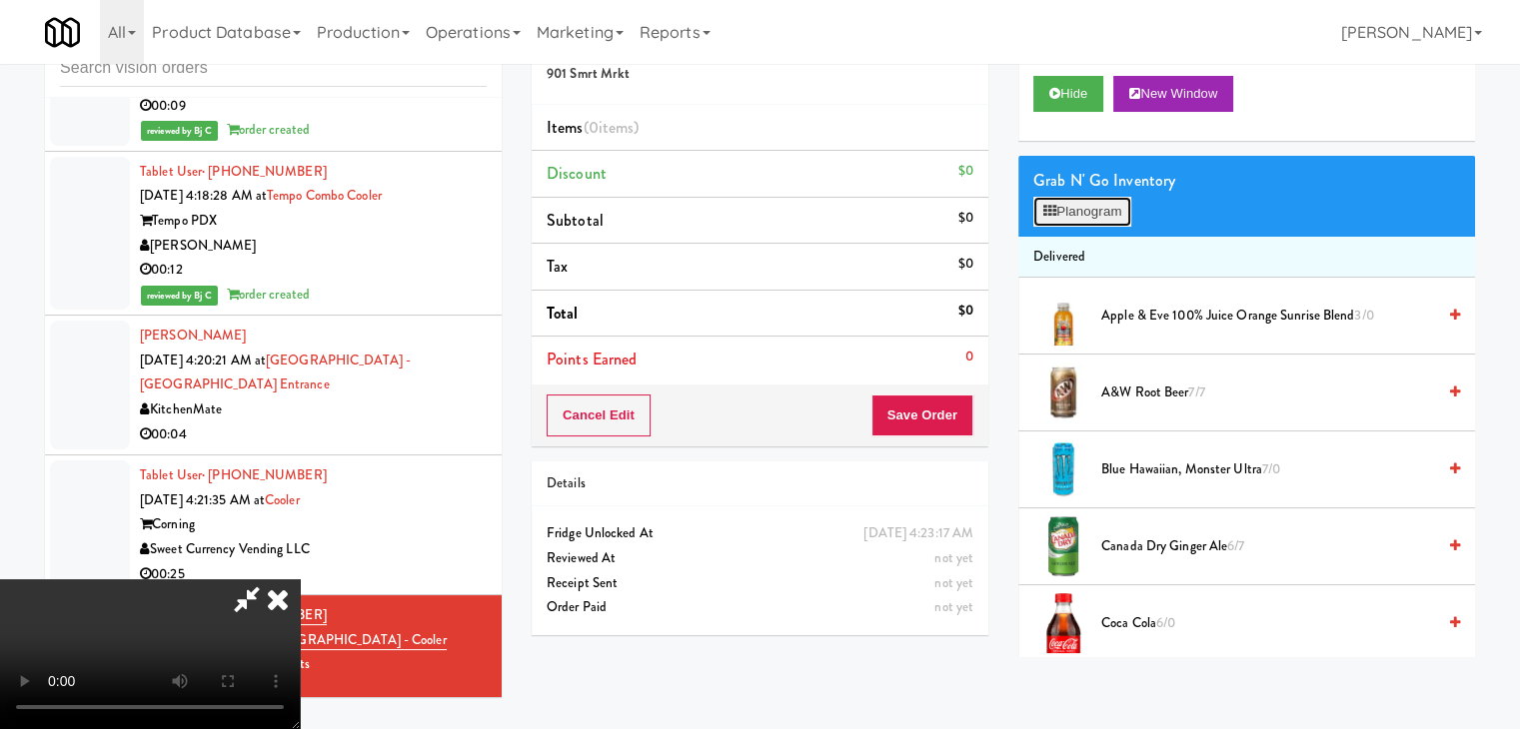
click at [1081, 199] on button "Planogram" at bounding box center [1082, 212] width 98 height 30
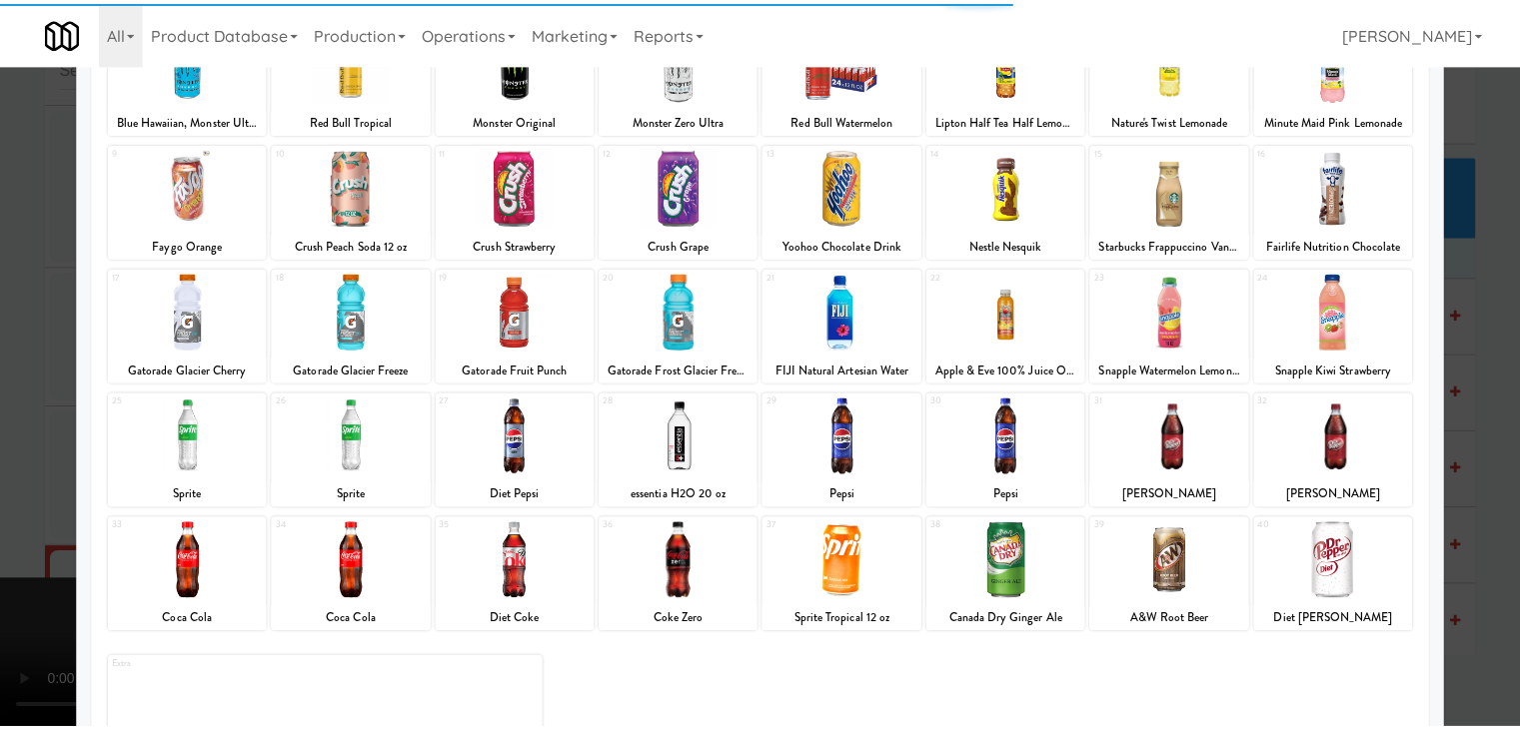
scroll to position [252, 0]
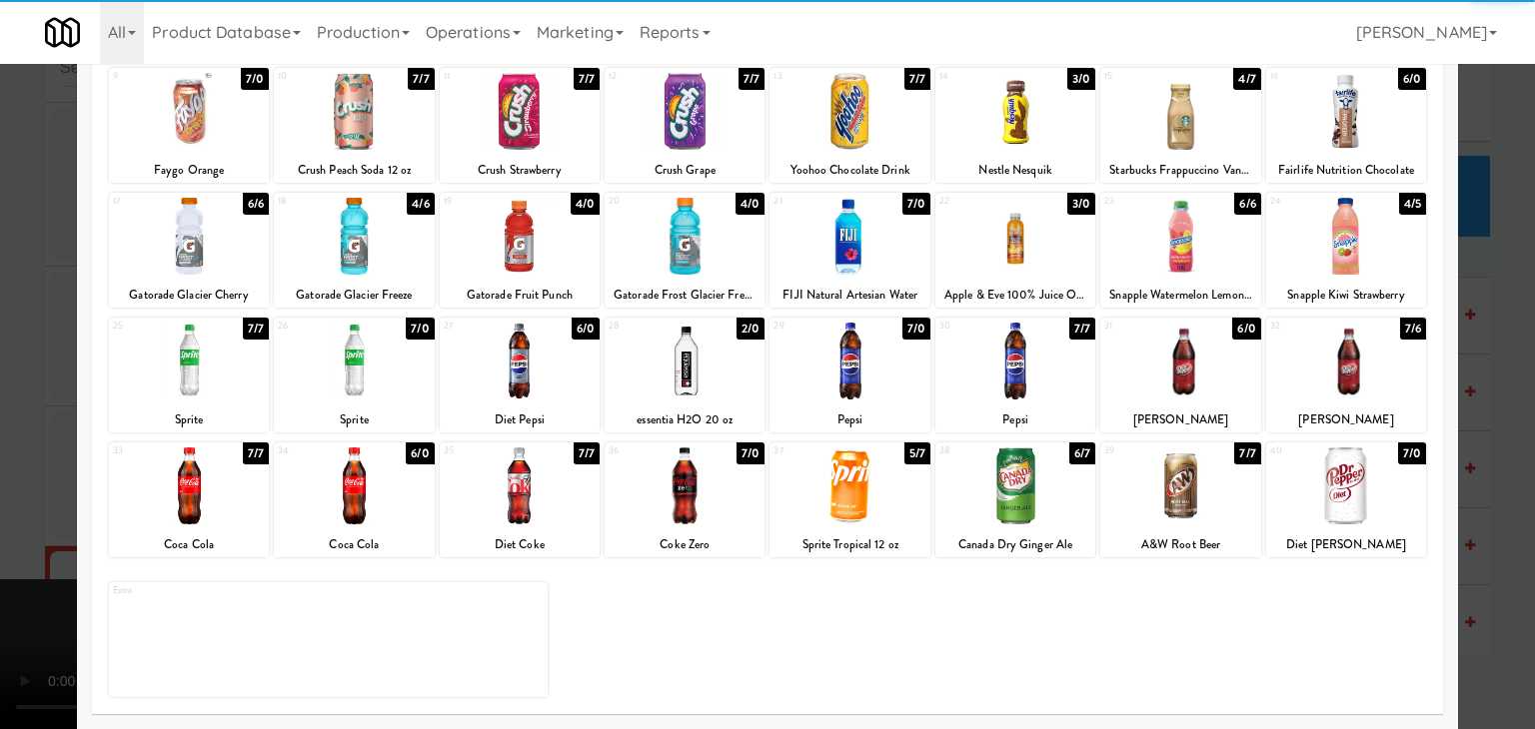
click at [843, 516] on div at bounding box center [849, 486] width 160 height 77
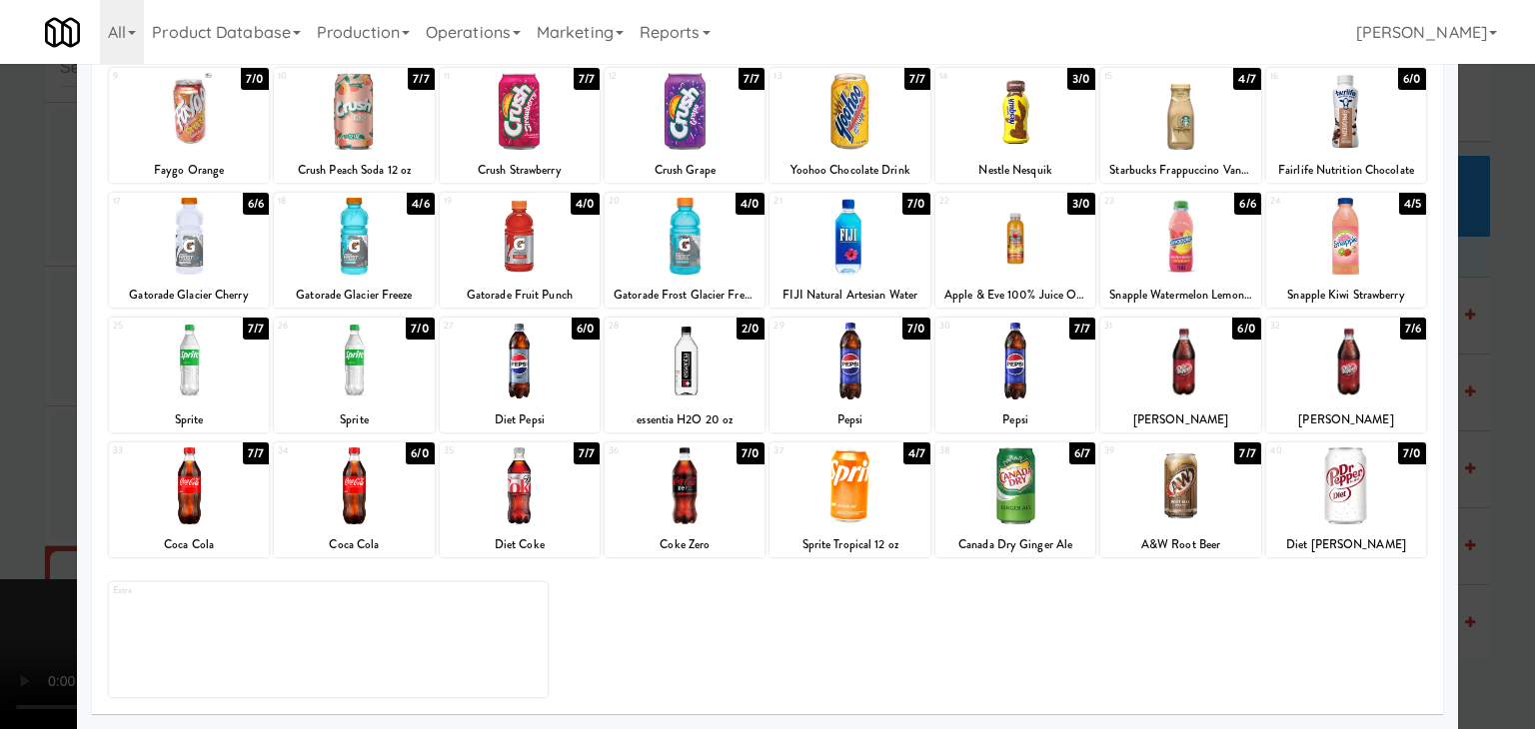
drag, startPoint x: 0, startPoint y: 503, endPoint x: 127, endPoint y: 491, distance: 127.5
click at [12, 492] on div at bounding box center [767, 364] width 1535 height 729
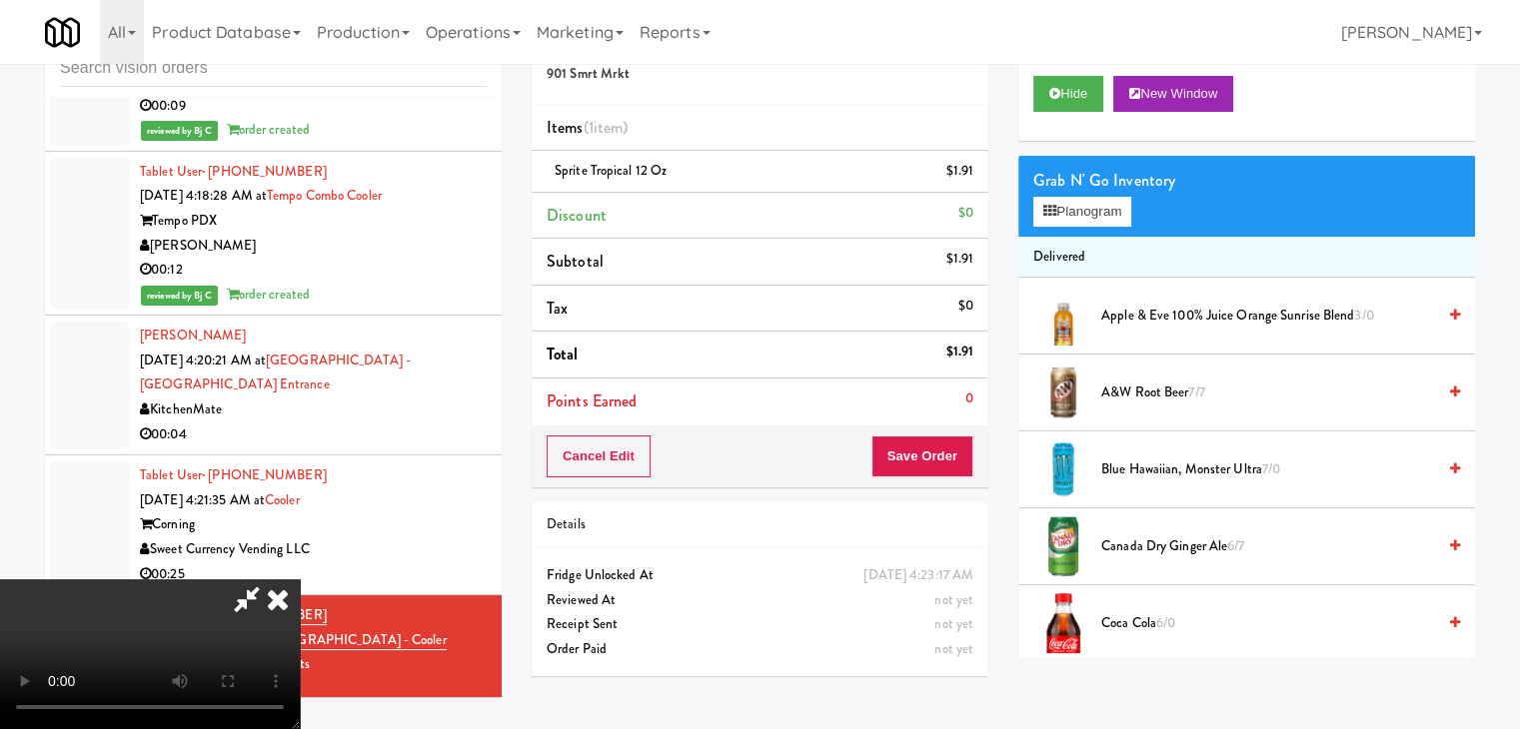
click at [300, 580] on video at bounding box center [150, 655] width 300 height 150
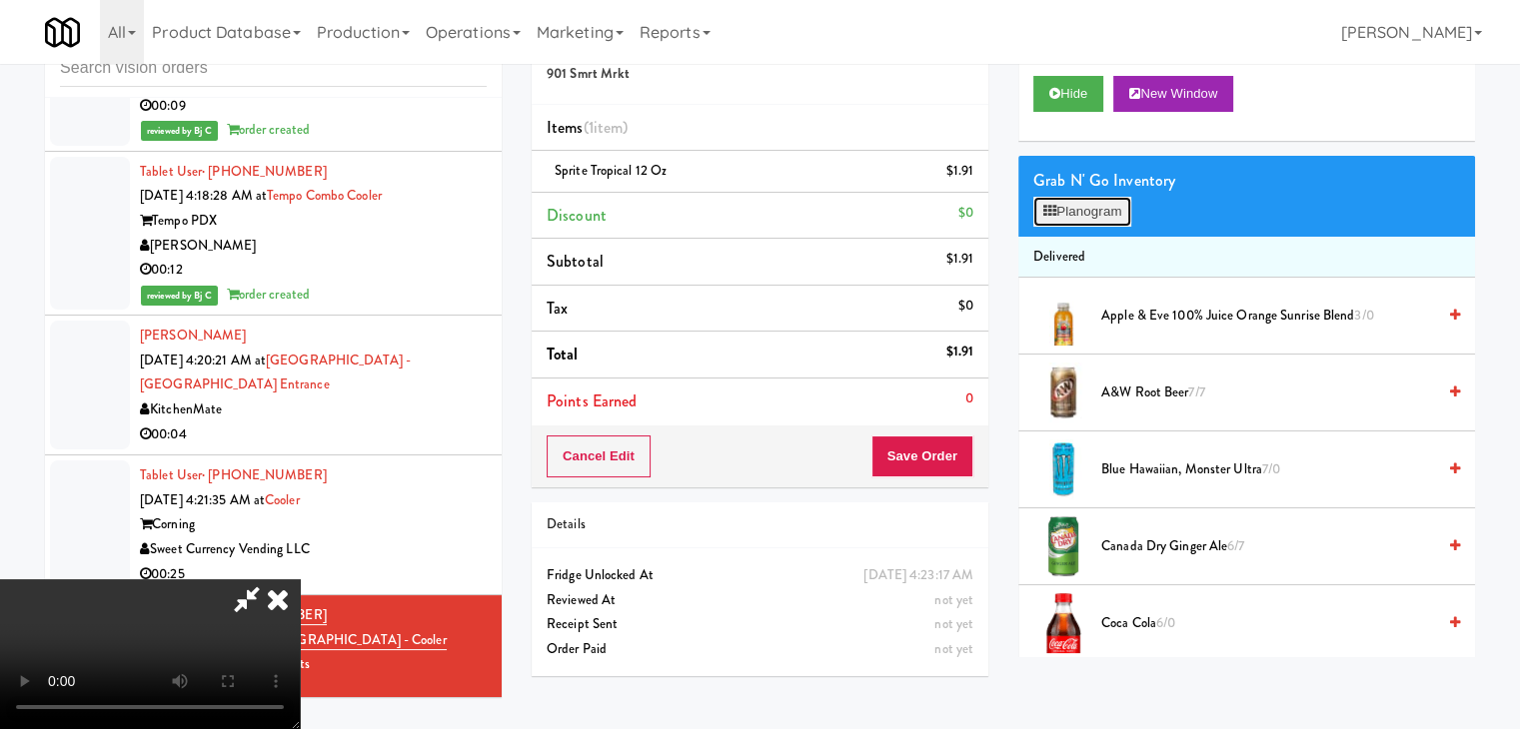
click at [1115, 205] on button "Planogram" at bounding box center [1082, 212] width 98 height 30
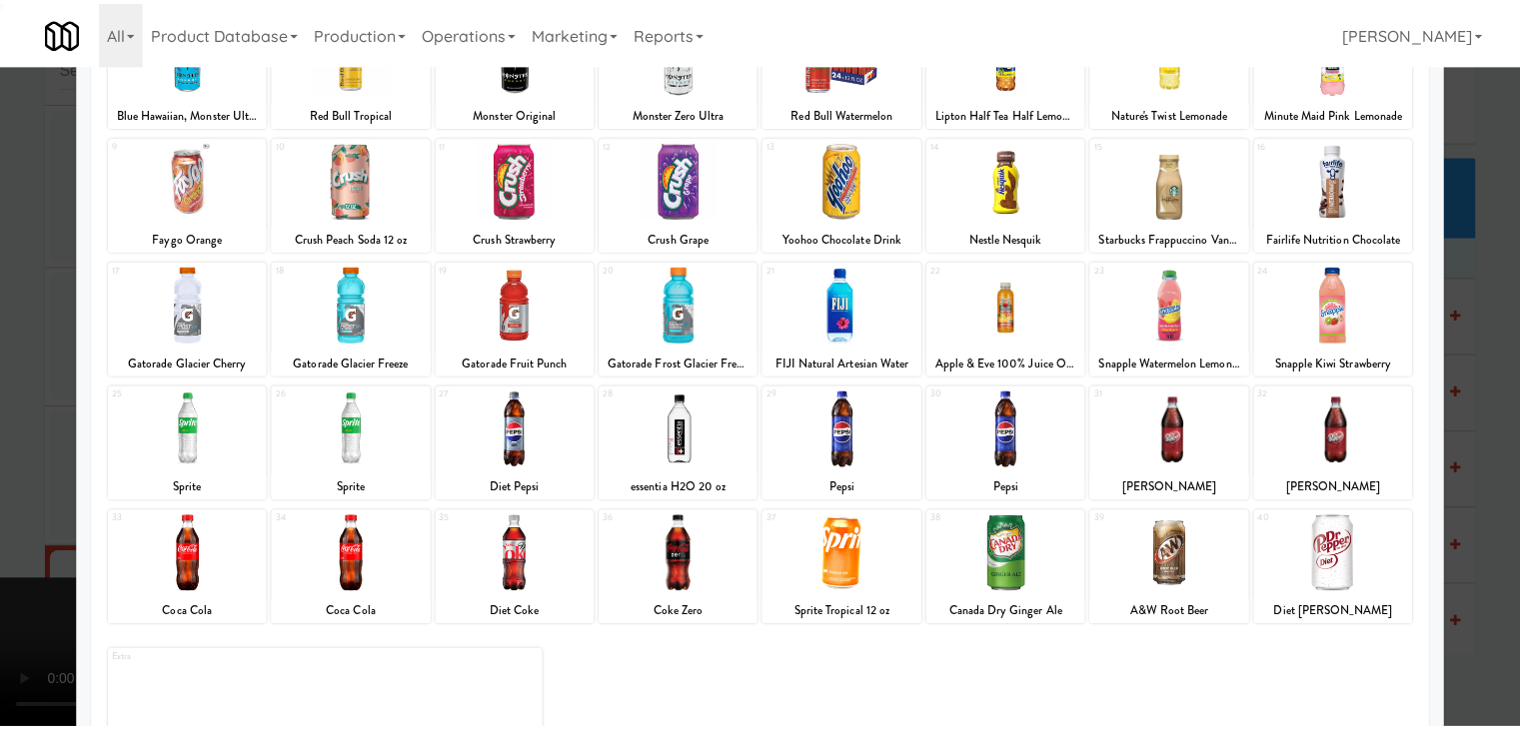
scroll to position [252, 0]
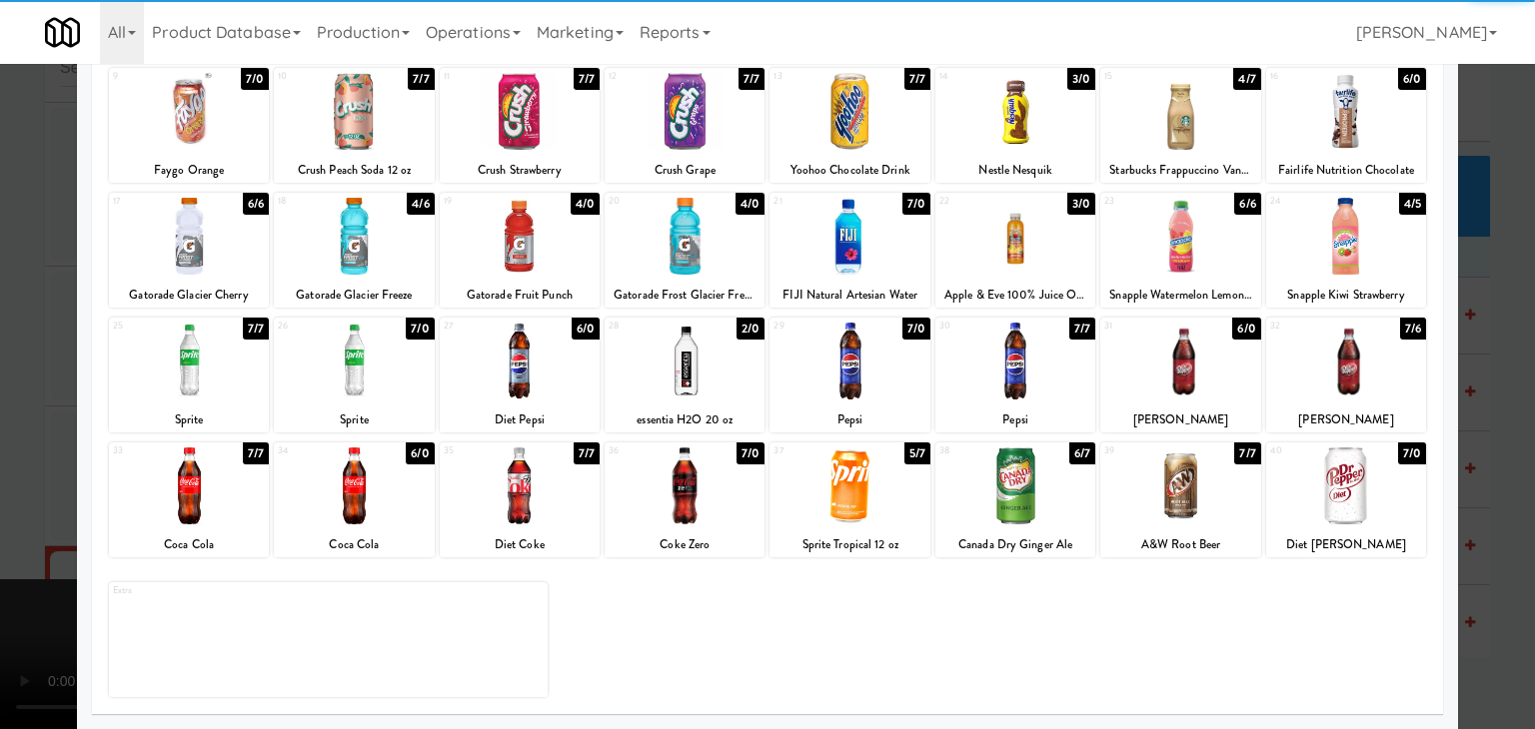
click at [362, 393] on div at bounding box center [354, 361] width 160 height 77
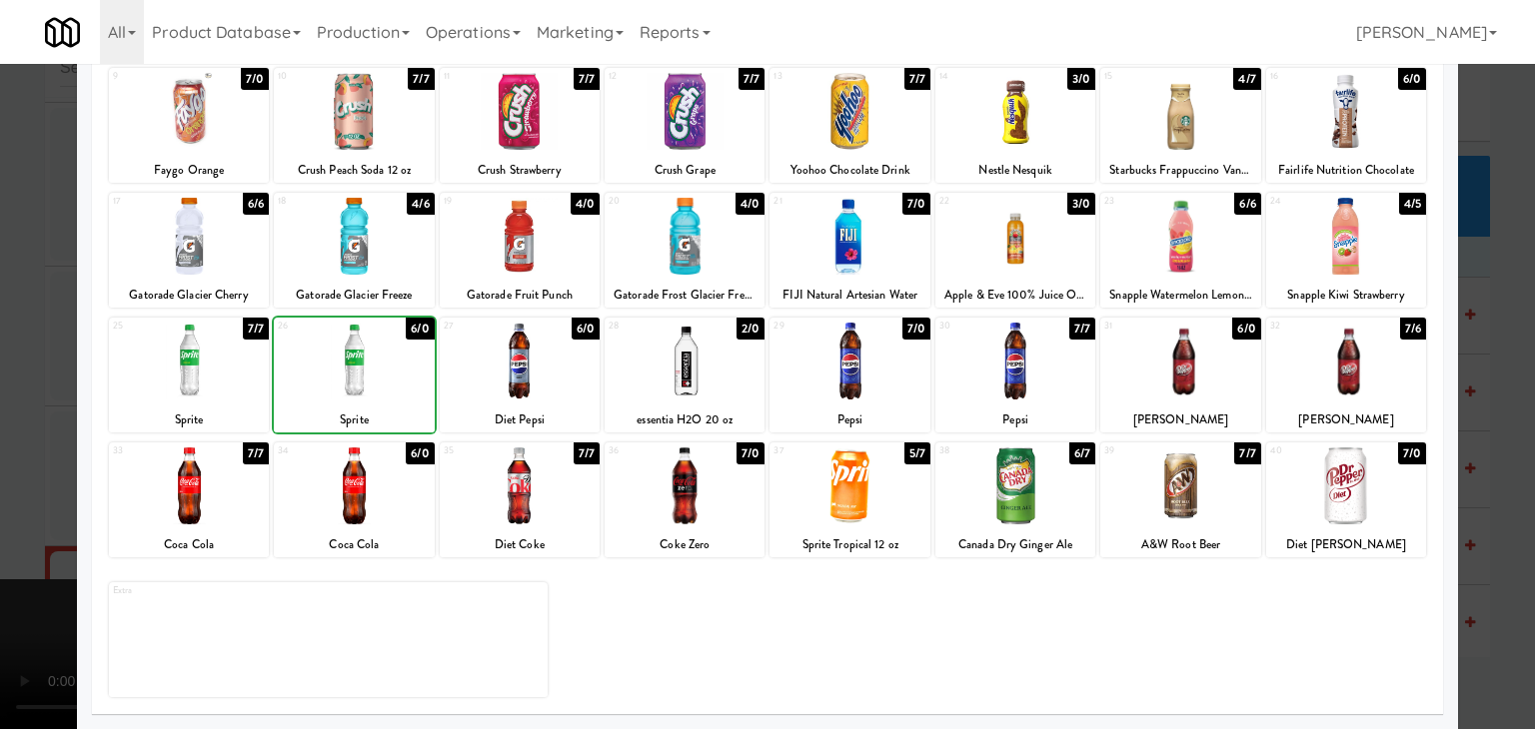
drag, startPoint x: 0, startPoint y: 462, endPoint x: 180, endPoint y: 457, distance: 179.9
click at [4, 457] on div at bounding box center [767, 364] width 1535 height 729
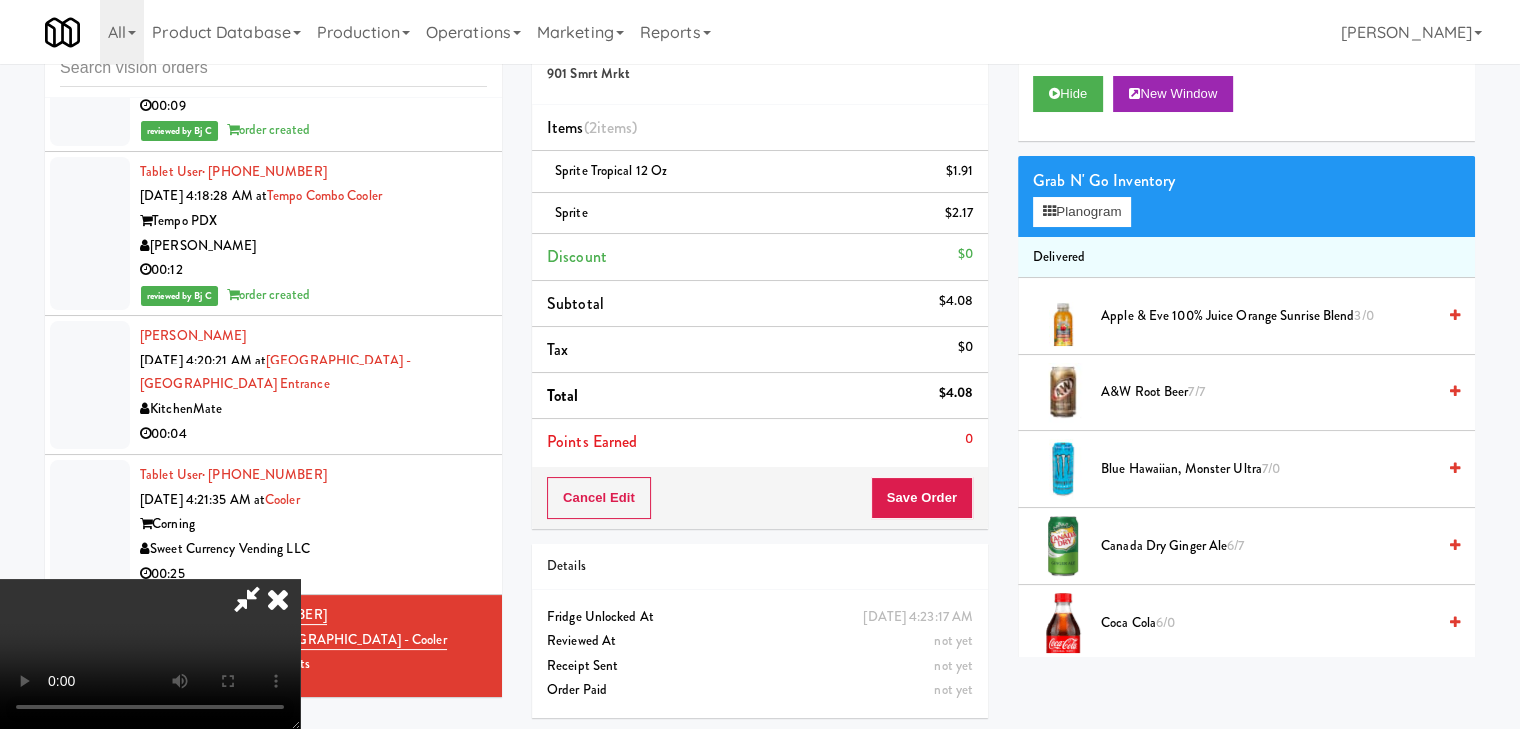
scroll to position [281, 0]
click at [300, 580] on video at bounding box center [150, 655] width 300 height 150
click at [959, 498] on button "Save Order" at bounding box center [922, 499] width 102 height 42
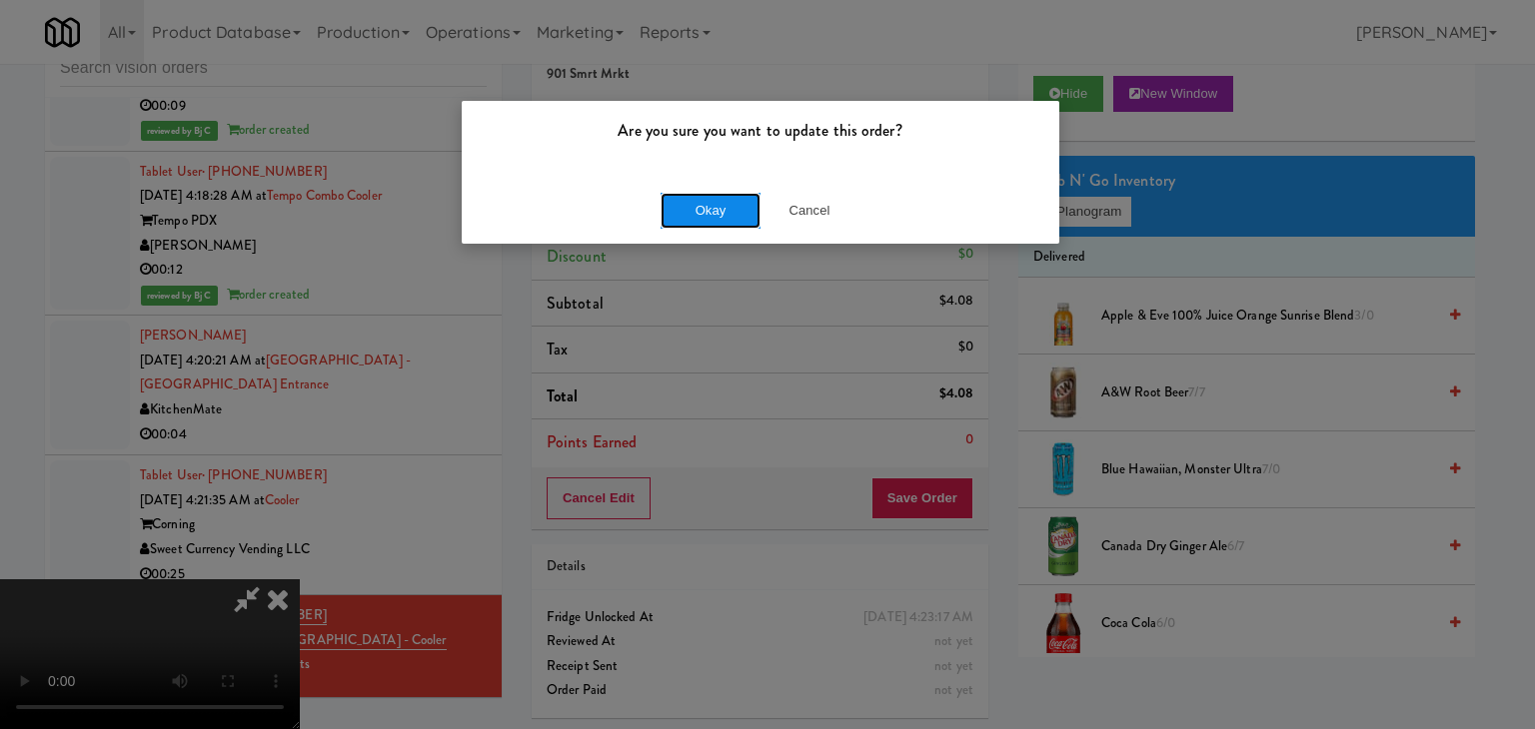
click at [719, 210] on button "Okay" at bounding box center [710, 211] width 100 height 36
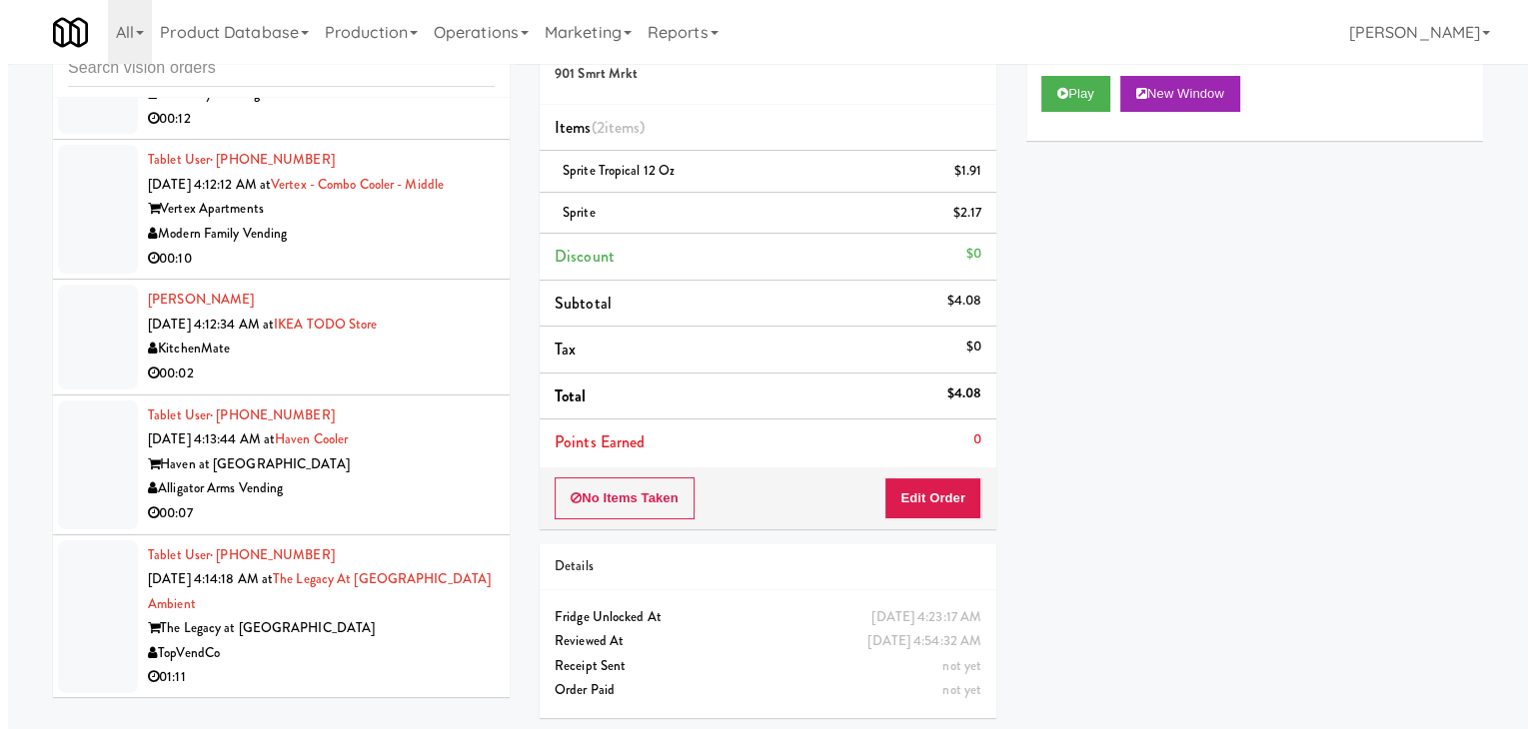
scroll to position [17585, 0]
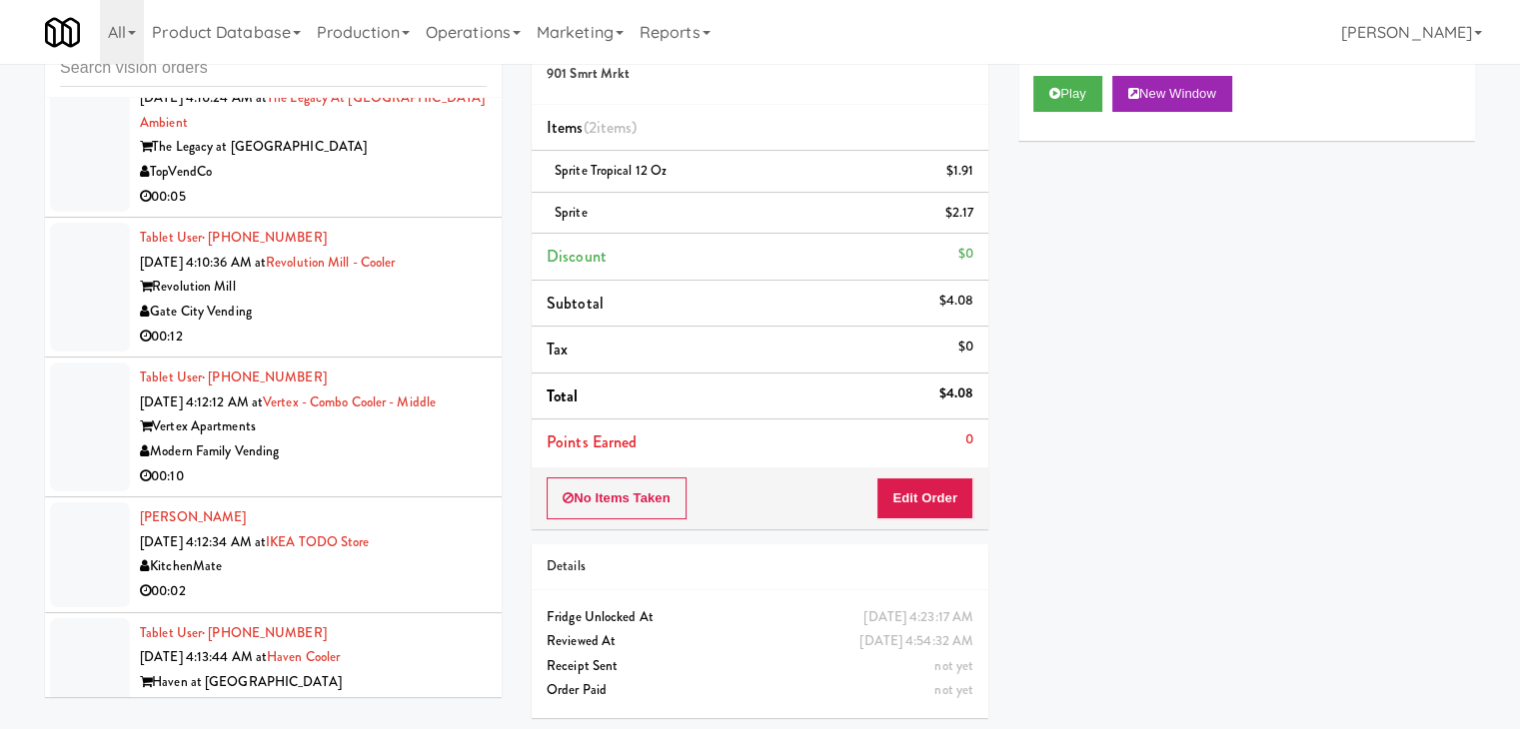
click at [457, 440] on div "Modern Family Vending" at bounding box center [313, 452] width 347 height 25
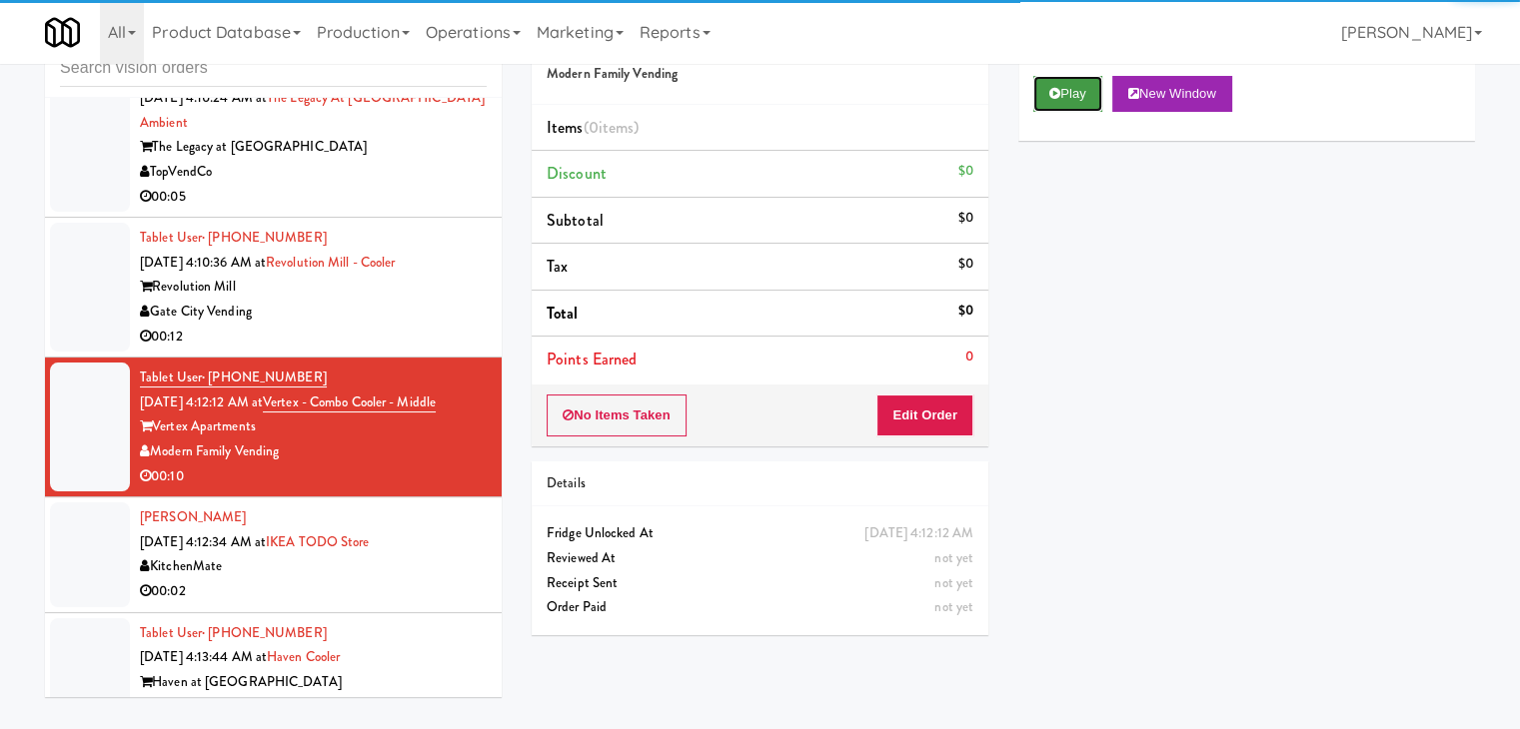
click at [1055, 96] on icon at bounding box center [1054, 93] width 11 height 13
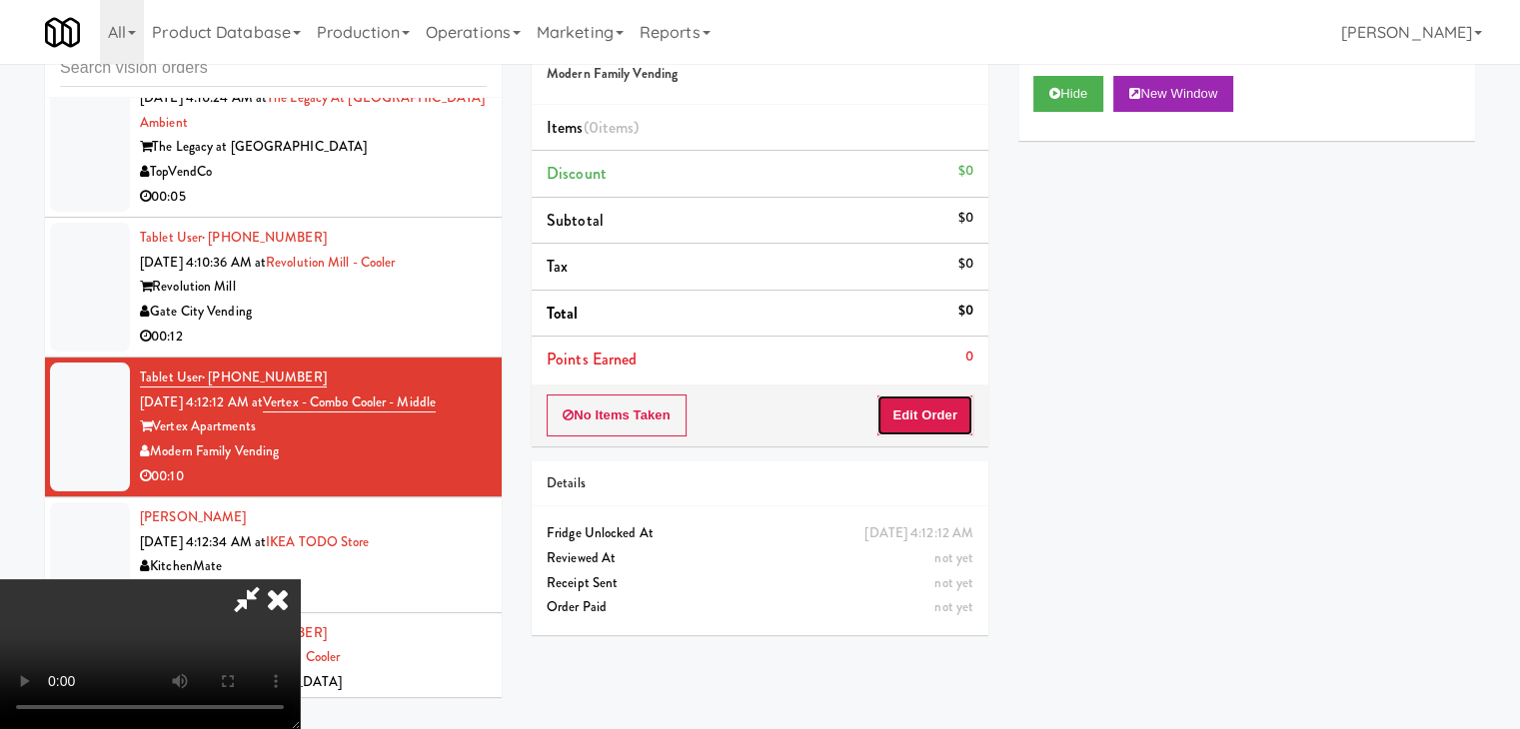
click at [921, 412] on button "Edit Order" at bounding box center [924, 416] width 97 height 42
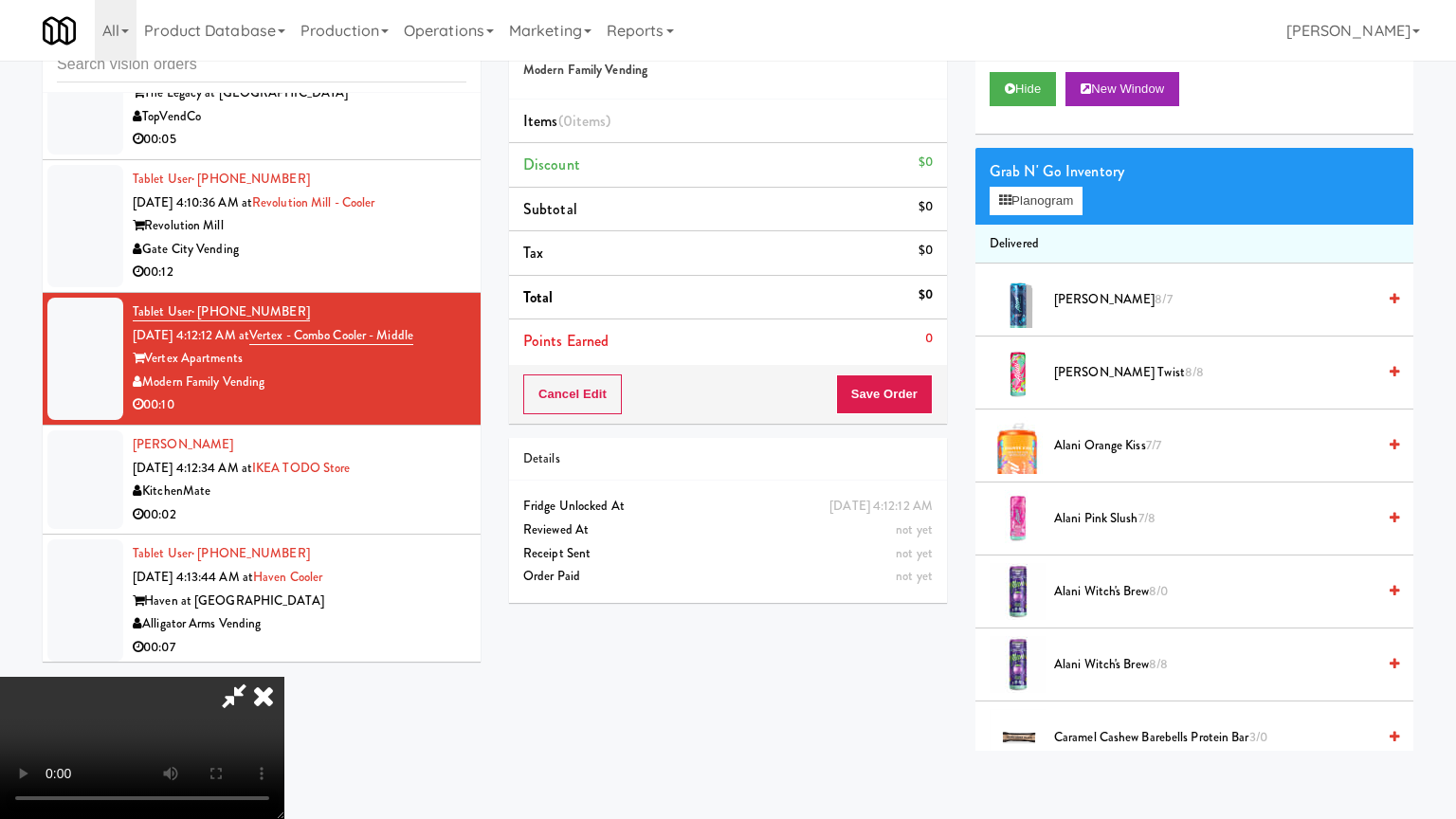
click at [285, 677] on video at bounding box center [142, 748] width 285 height 142
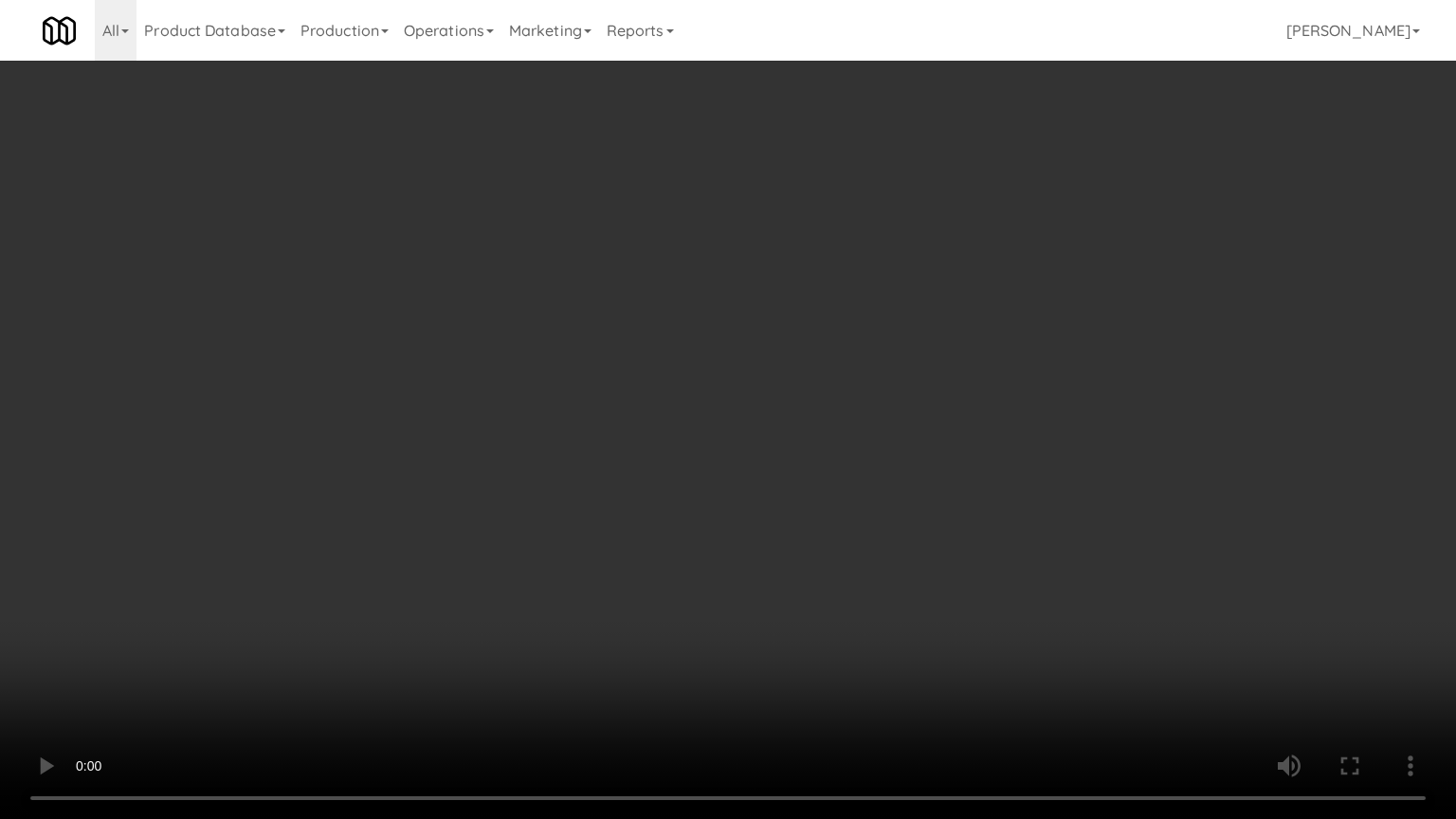
click at [748, 437] on video at bounding box center [728, 409] width 1456 height 819
click at [755, 421] on video at bounding box center [728, 409] width 1456 height 819
click at [769, 414] on video at bounding box center [728, 409] width 1456 height 819
click at [783, 394] on video at bounding box center [728, 409] width 1456 height 819
drag, startPoint x: 811, startPoint y: 392, endPoint x: 803, endPoint y: 402, distance: 12.8
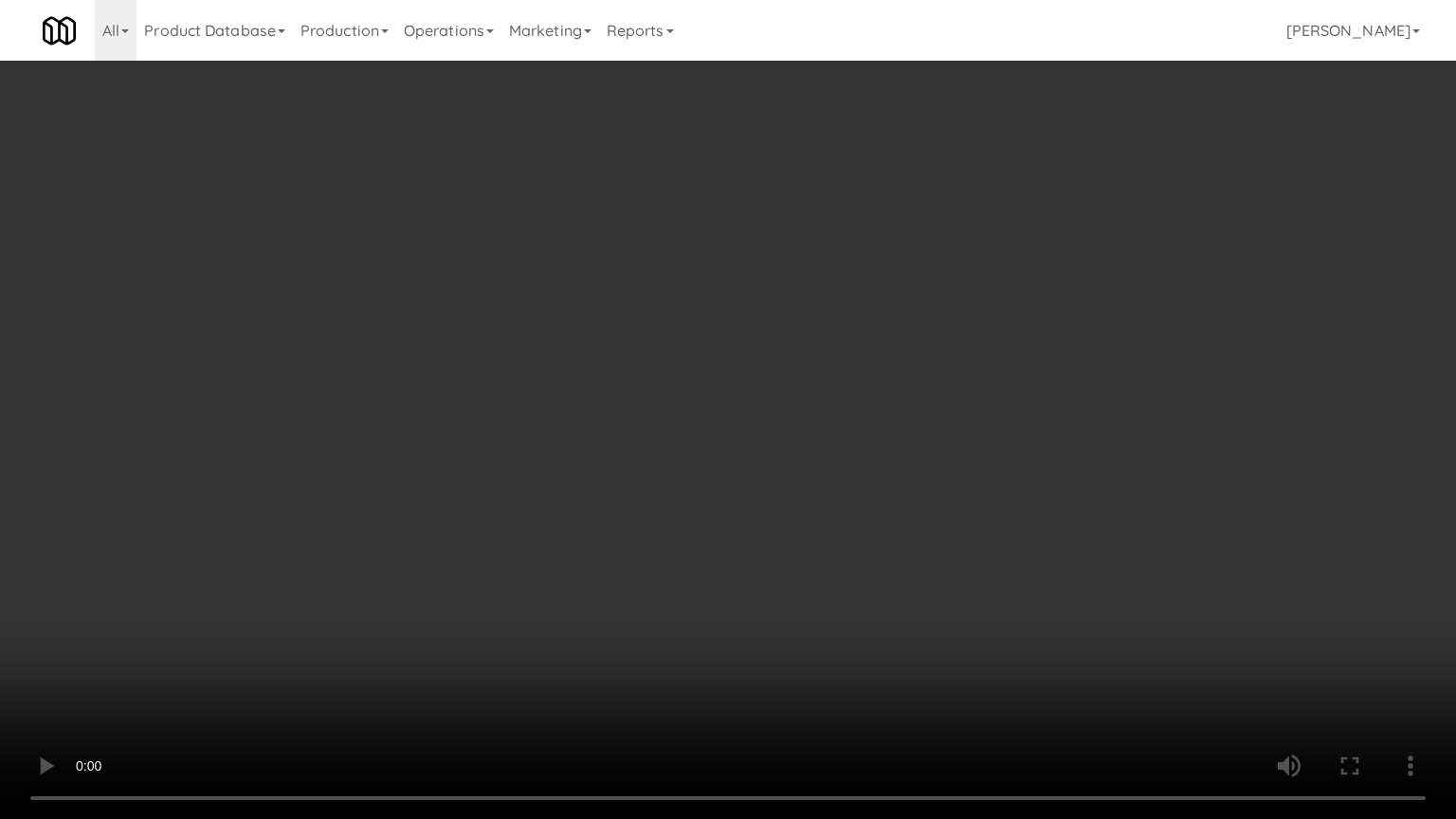
click at [811, 394] on video at bounding box center [728, 409] width 1456 height 819
click at [811, 386] on video at bounding box center [728, 409] width 1456 height 819
click at [812, 387] on video at bounding box center [728, 409] width 1456 height 819
click at [807, 386] on video at bounding box center [728, 409] width 1456 height 819
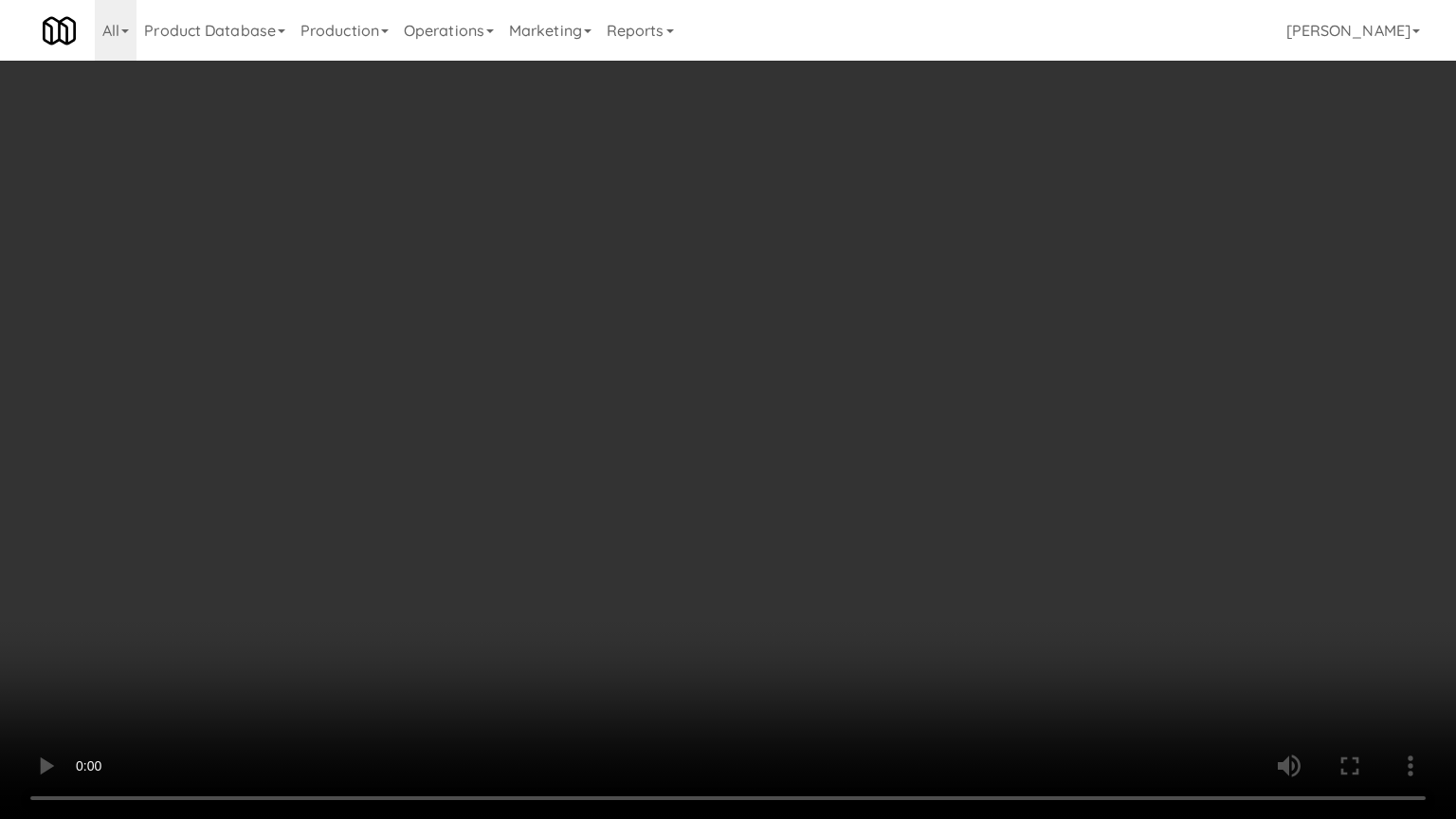
drag, startPoint x: 807, startPoint y: 386, endPoint x: 842, endPoint y: 285, distance: 106.9
click at [807, 385] on video at bounding box center [728, 409] width 1456 height 819
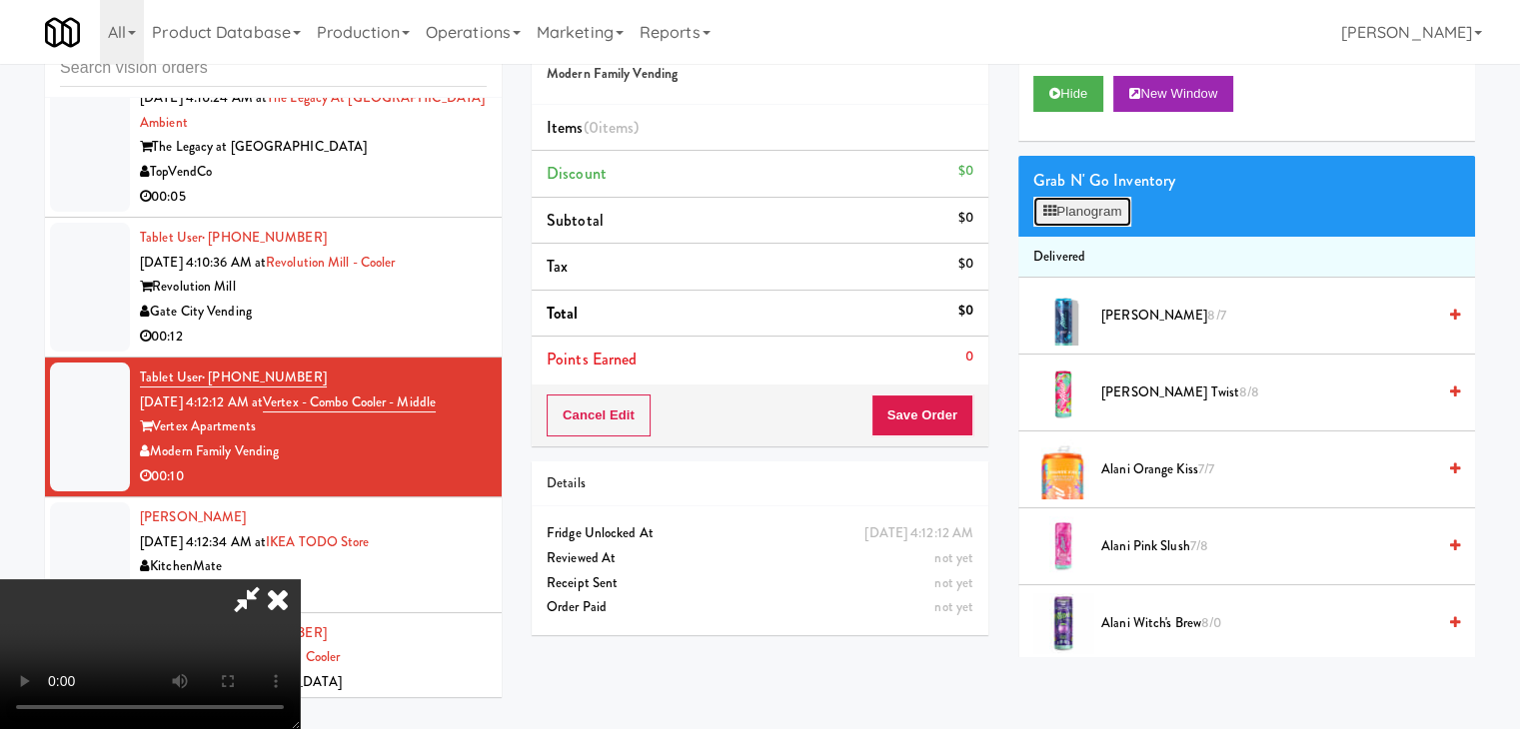
click at [1084, 205] on button "Planogram" at bounding box center [1082, 212] width 98 height 30
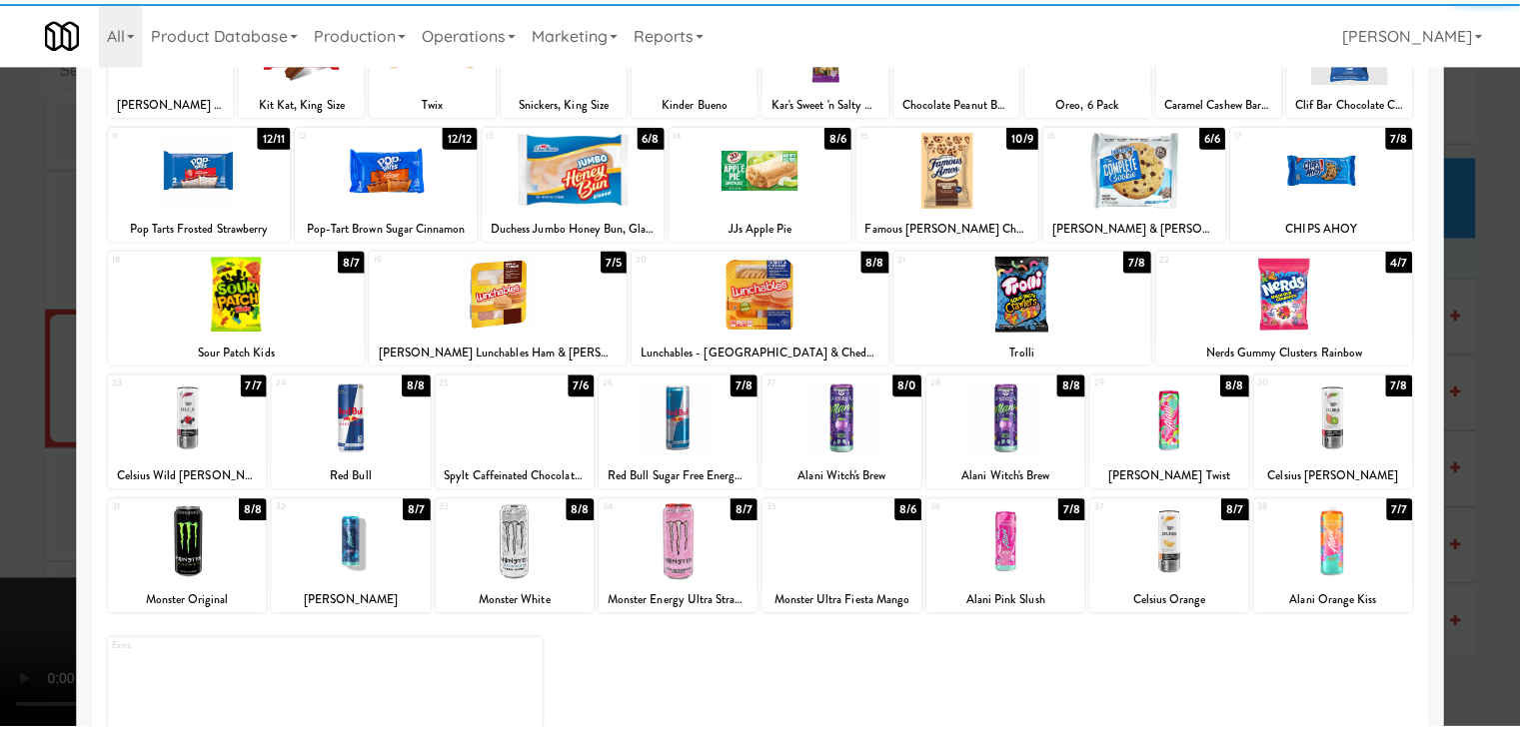
scroll to position [200, 0]
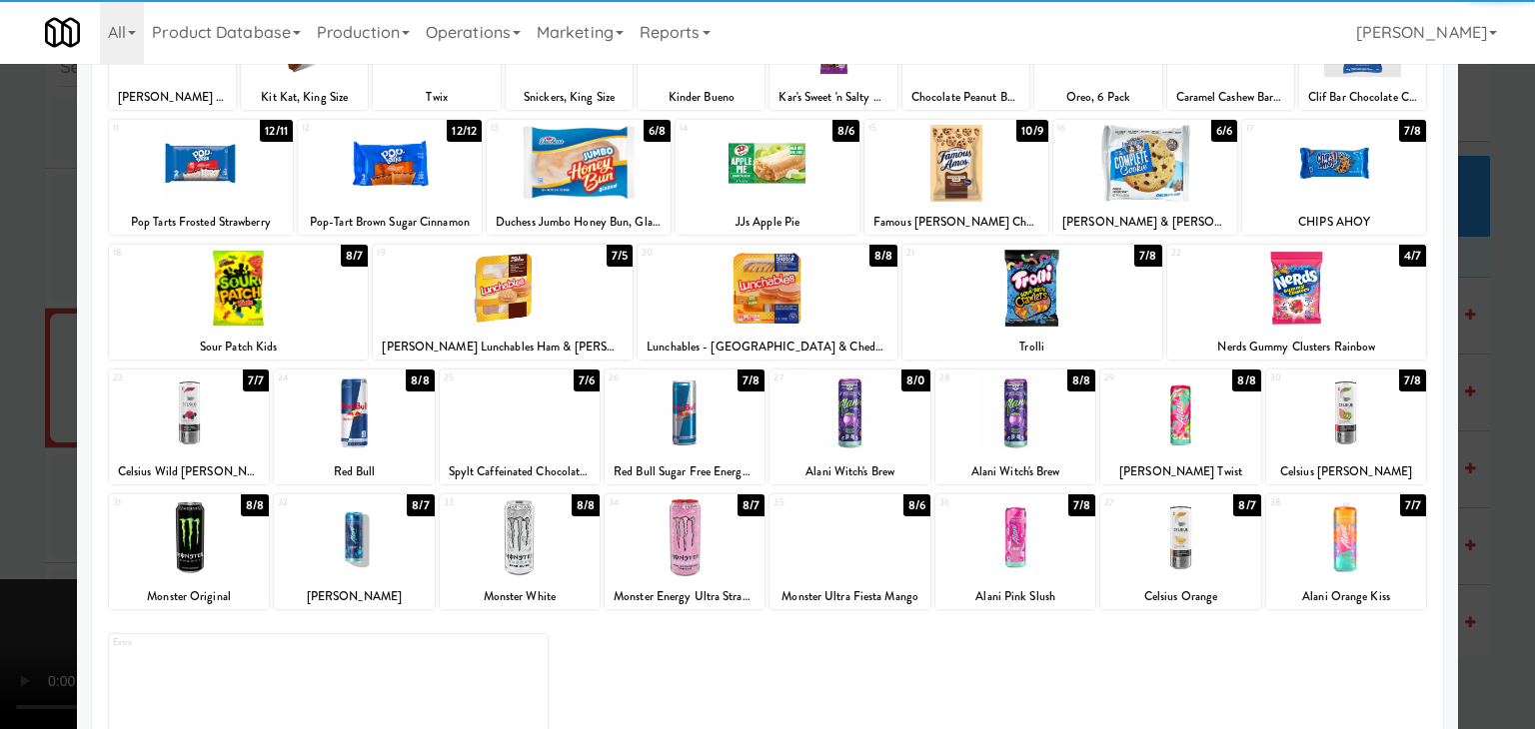
drag, startPoint x: 998, startPoint y: 420, endPoint x: 920, endPoint y: 429, distance: 78.5
click at [995, 420] on div at bounding box center [1015, 413] width 160 height 77
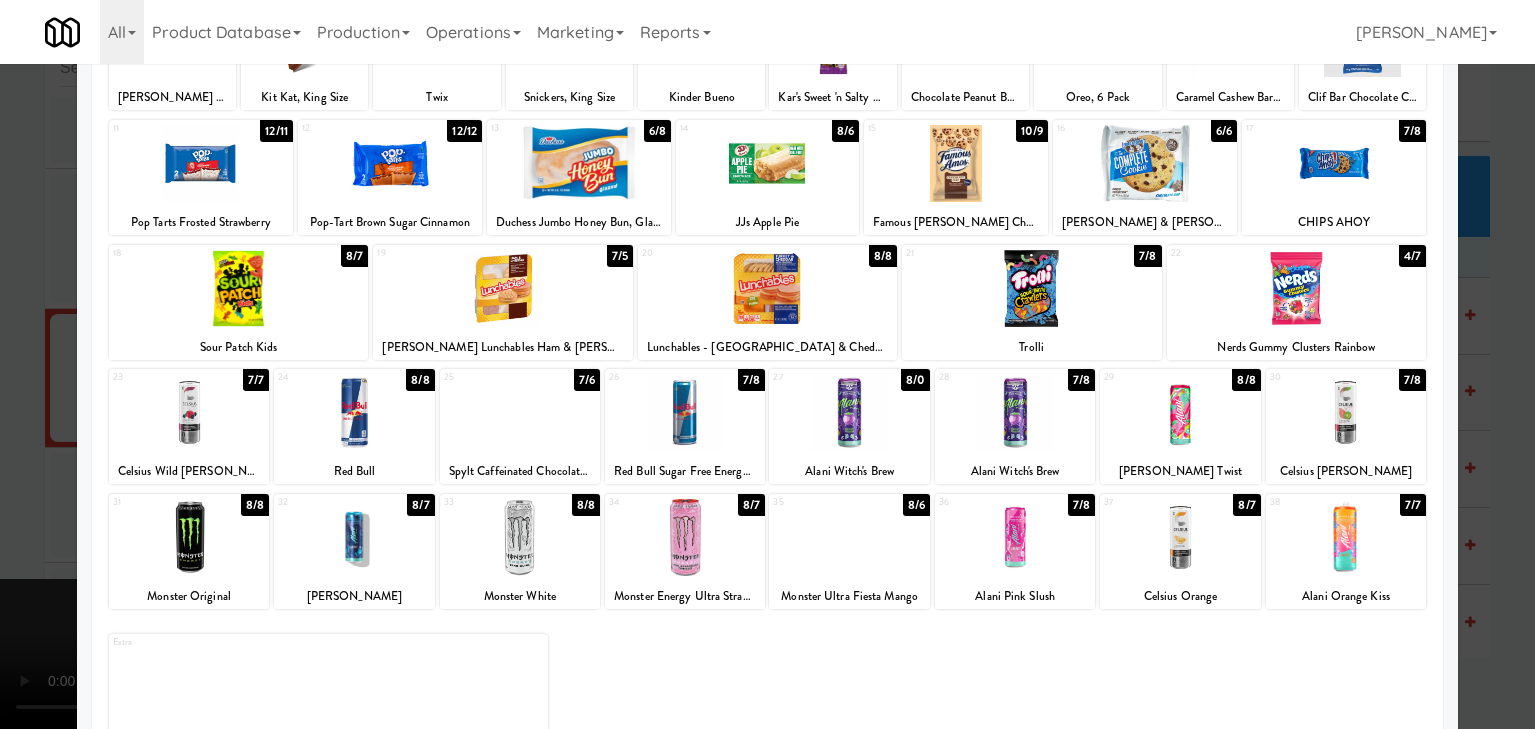
click at [0, 420] on div at bounding box center [767, 364] width 1535 height 729
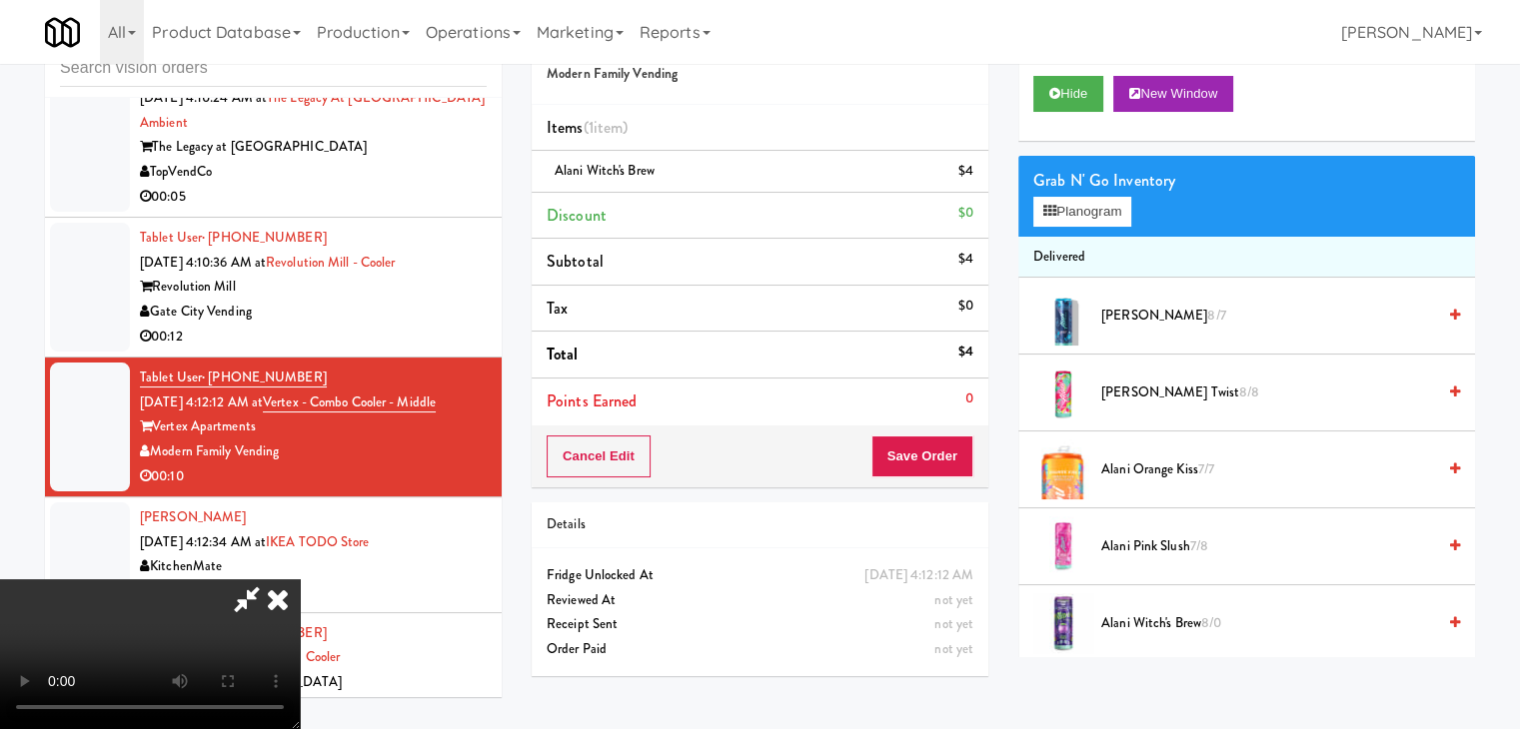
click at [300, 580] on video at bounding box center [150, 655] width 300 height 150
click at [941, 458] on button "Save Order" at bounding box center [922, 457] width 102 height 42
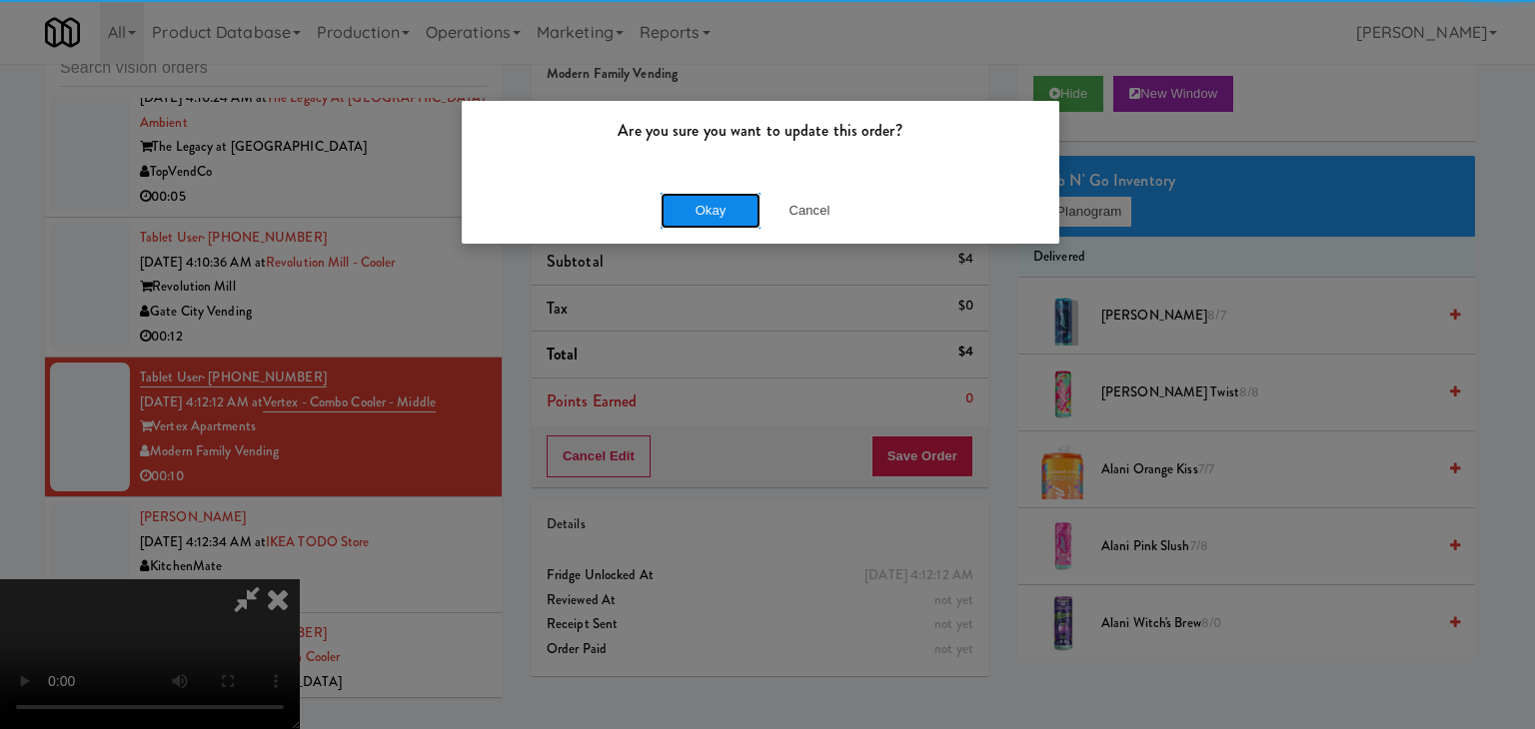
click at [695, 206] on button "Okay" at bounding box center [710, 211] width 100 height 36
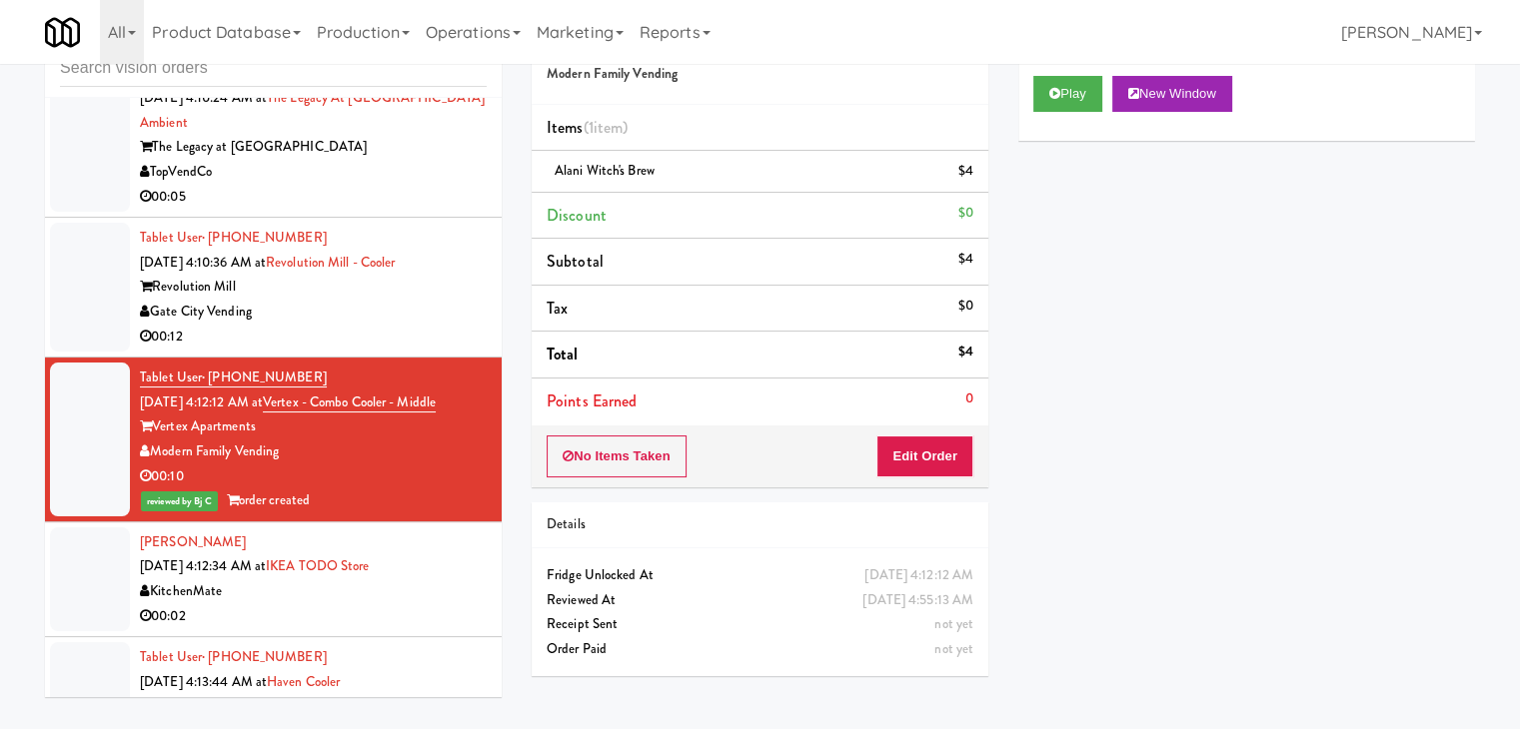
click at [418, 580] on div "KitchenMate" at bounding box center [313, 592] width 347 height 25
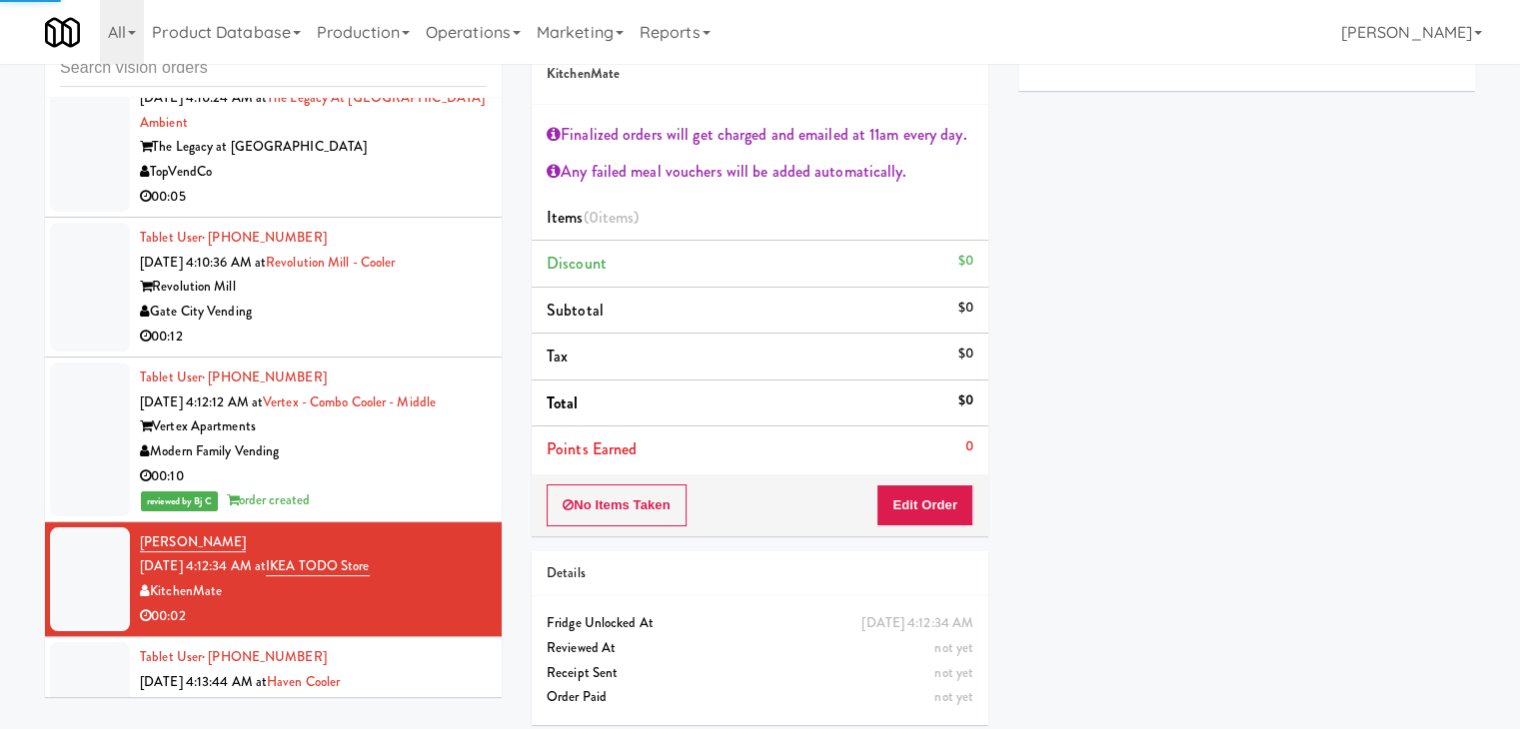
click at [408, 694] on div "Haven at [GEOGRAPHIC_DATA]" at bounding box center [313, 706] width 347 height 25
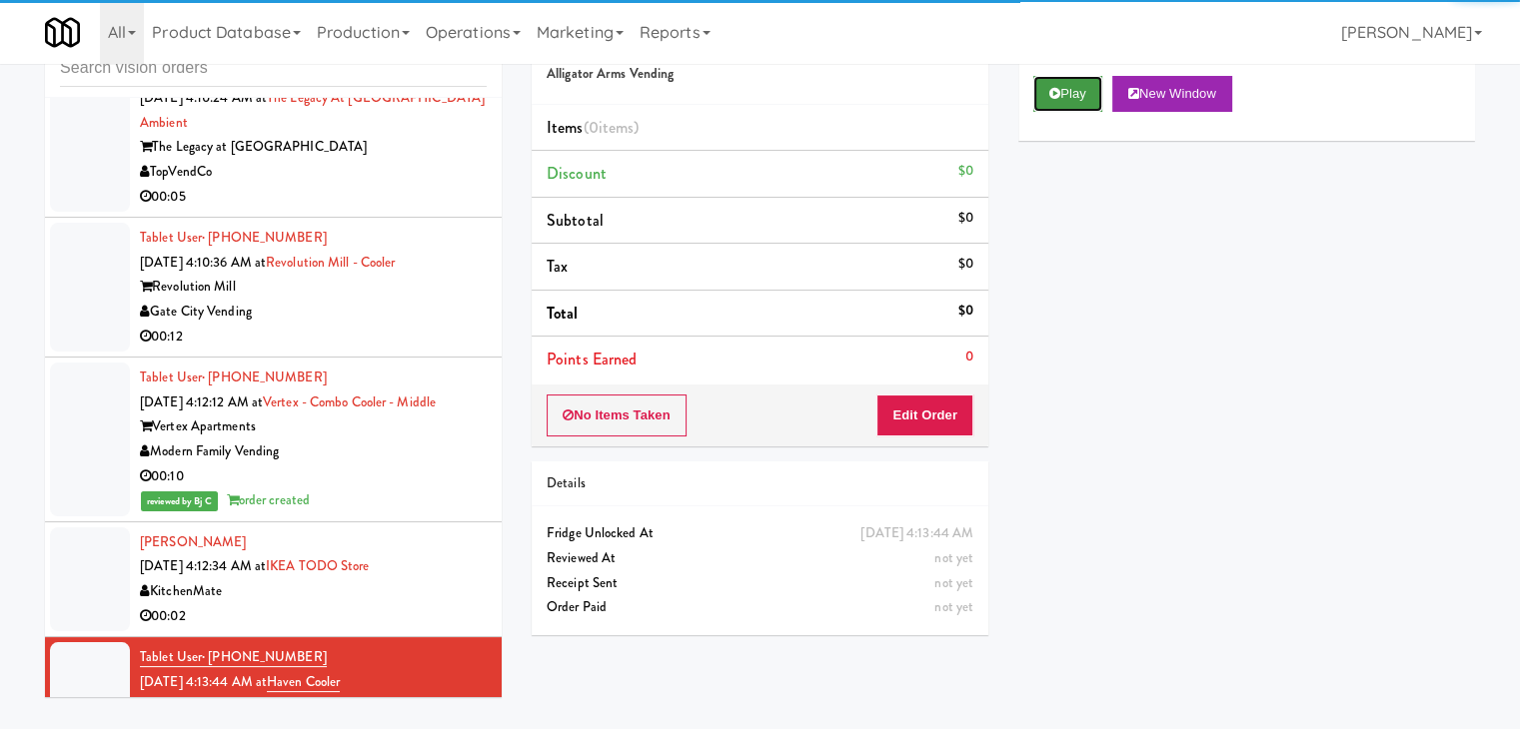
click at [1065, 107] on button "Play" at bounding box center [1067, 94] width 69 height 36
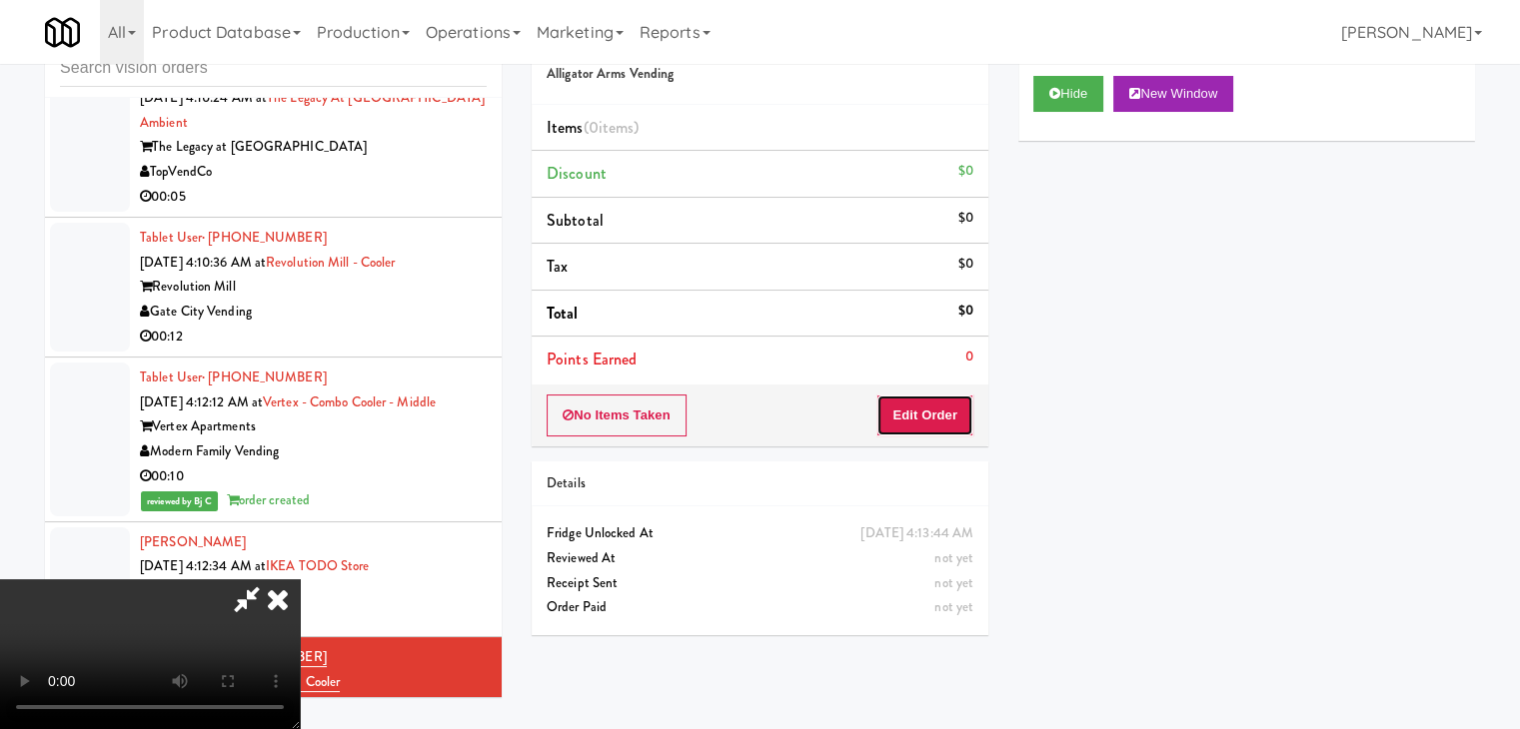
click at [937, 414] on button "Edit Order" at bounding box center [924, 416] width 97 height 42
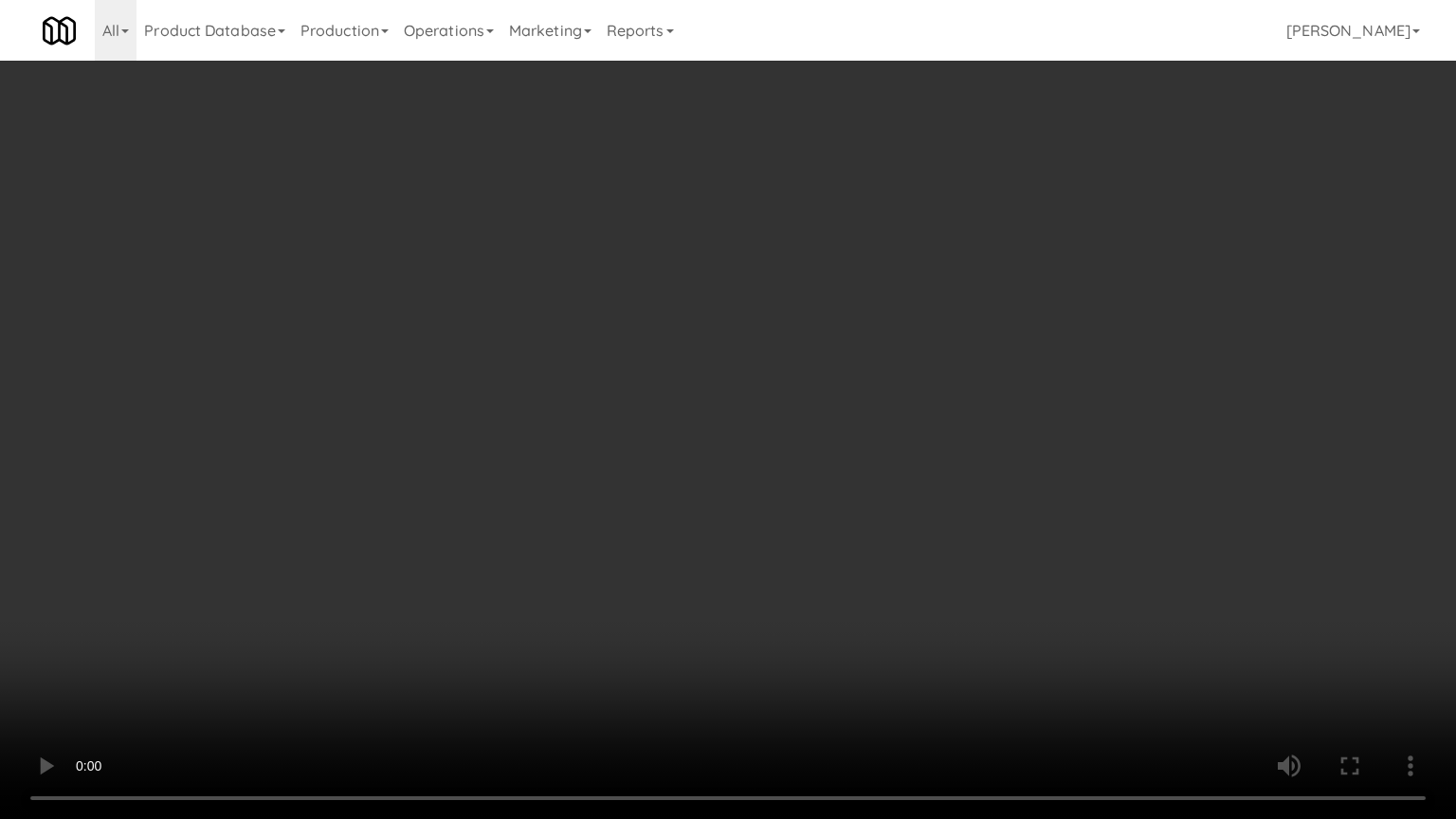
click at [686, 524] on video at bounding box center [728, 409] width 1456 height 819
click at [686, 525] on video at bounding box center [728, 409] width 1456 height 819
click at [688, 520] on video at bounding box center [728, 409] width 1456 height 819
click at [724, 477] on video at bounding box center [728, 409] width 1456 height 819
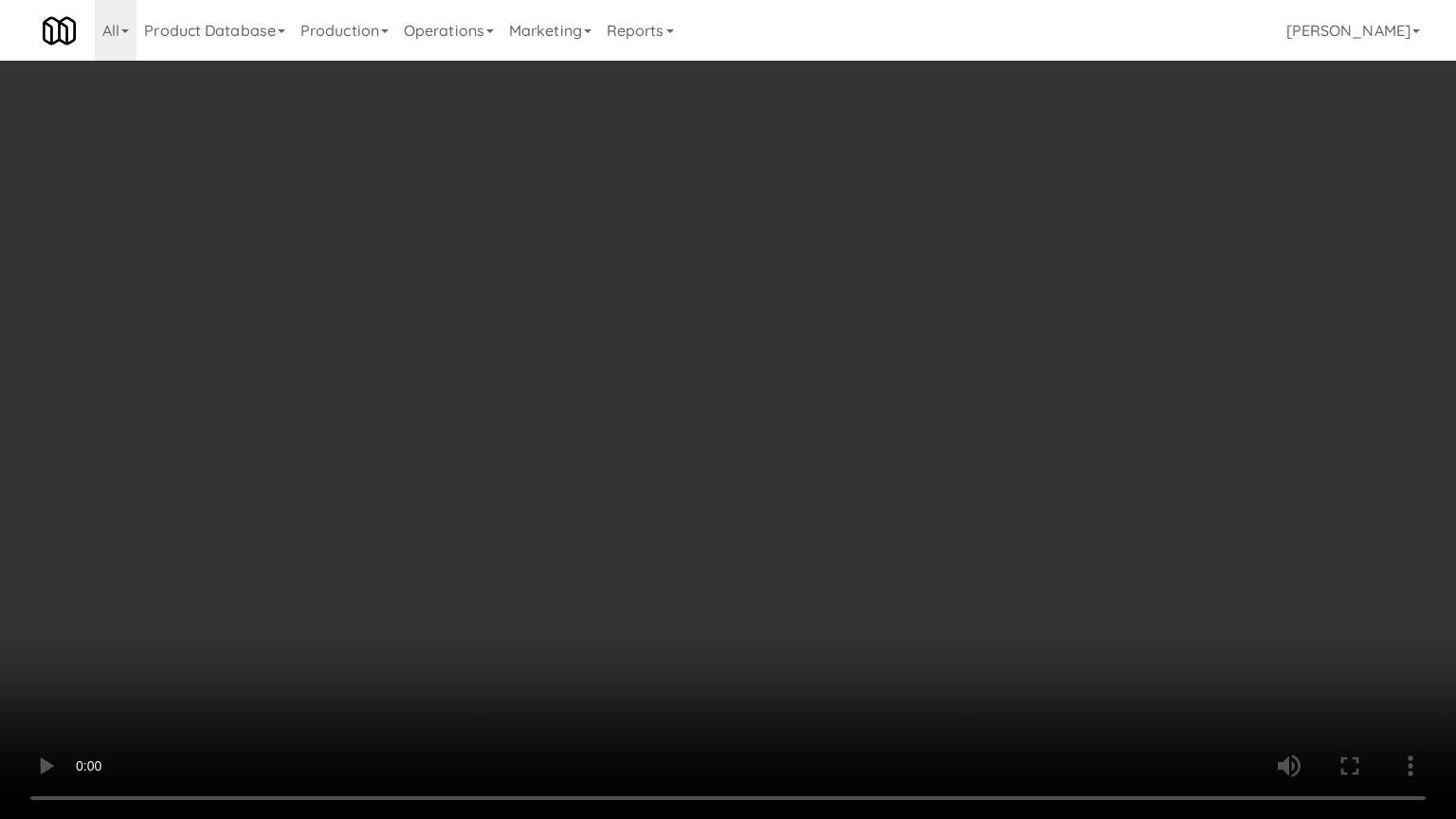
click at [724, 477] on video at bounding box center [728, 409] width 1456 height 819
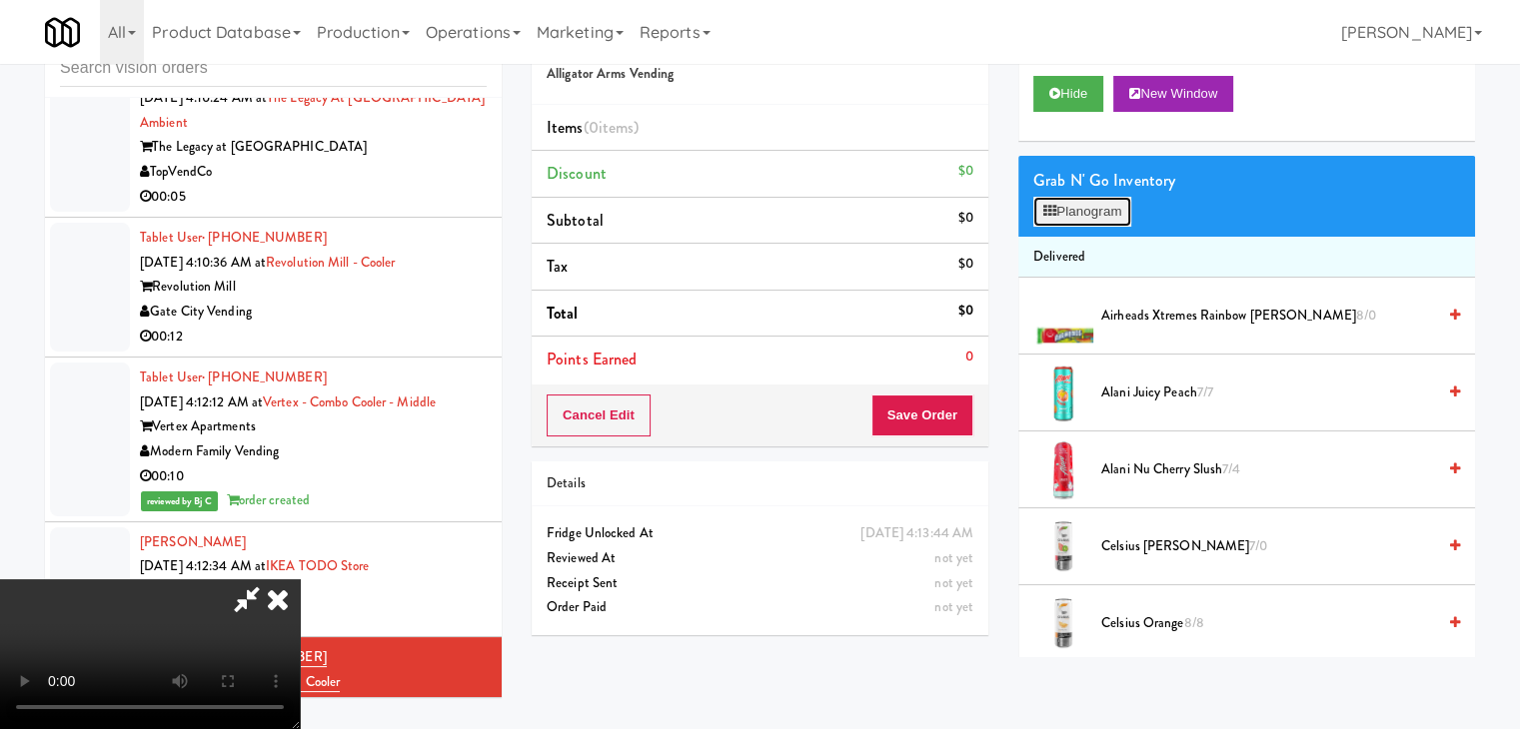
click at [1077, 213] on button "Planogram" at bounding box center [1082, 212] width 98 height 30
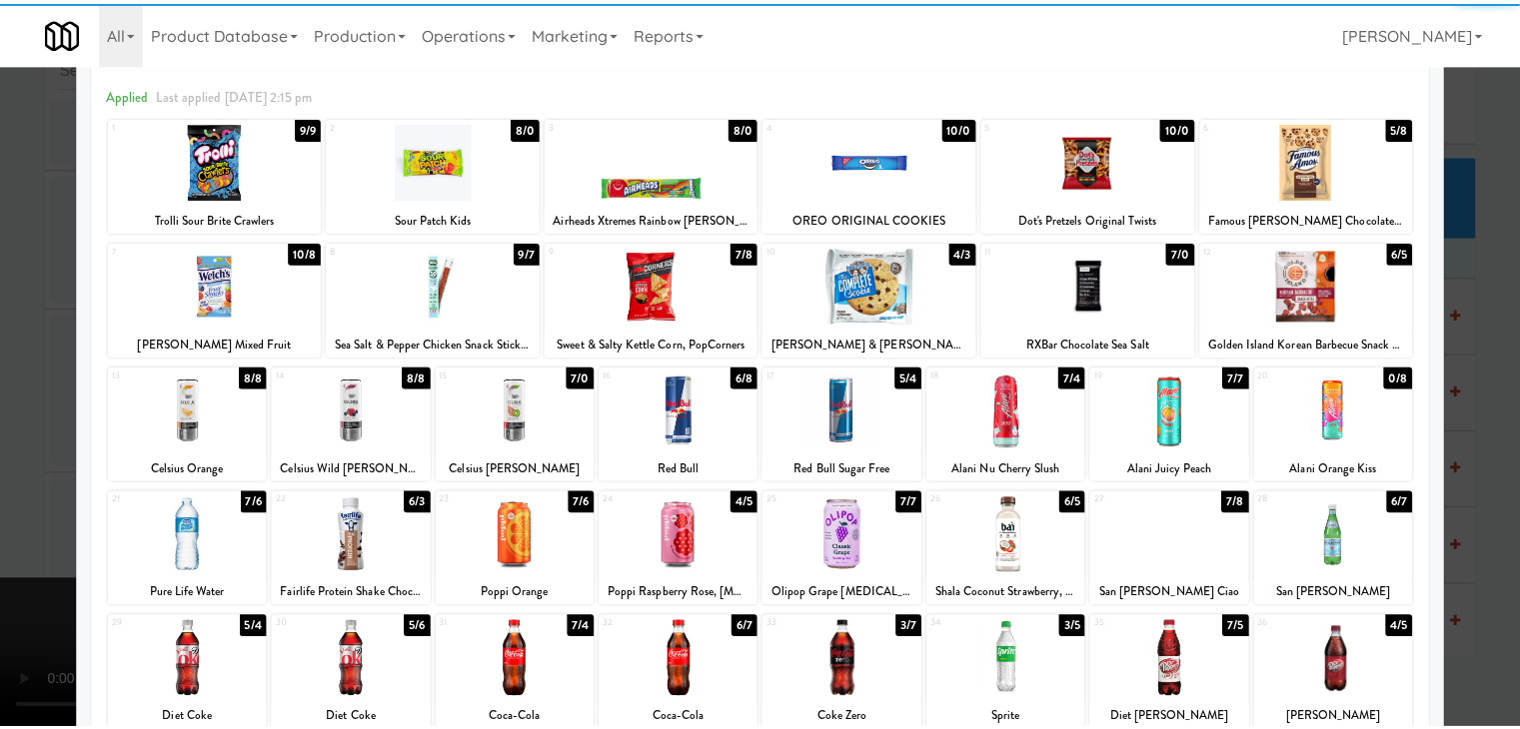
scroll to position [200, 0]
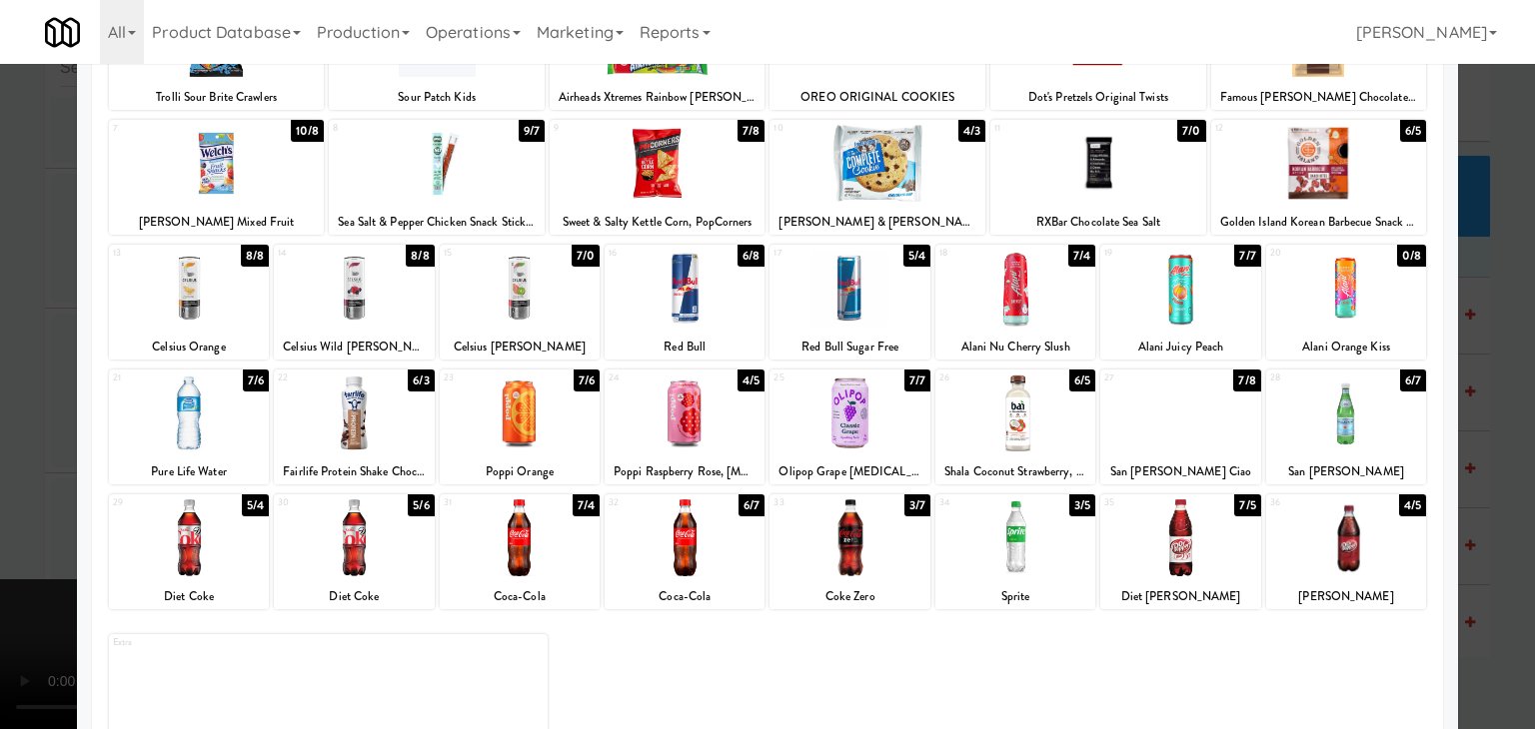
click at [207, 417] on div at bounding box center [189, 413] width 160 height 77
drag, startPoint x: 0, startPoint y: 456, endPoint x: 231, endPoint y: 477, distance: 231.8
click at [12, 456] on div at bounding box center [767, 364] width 1535 height 729
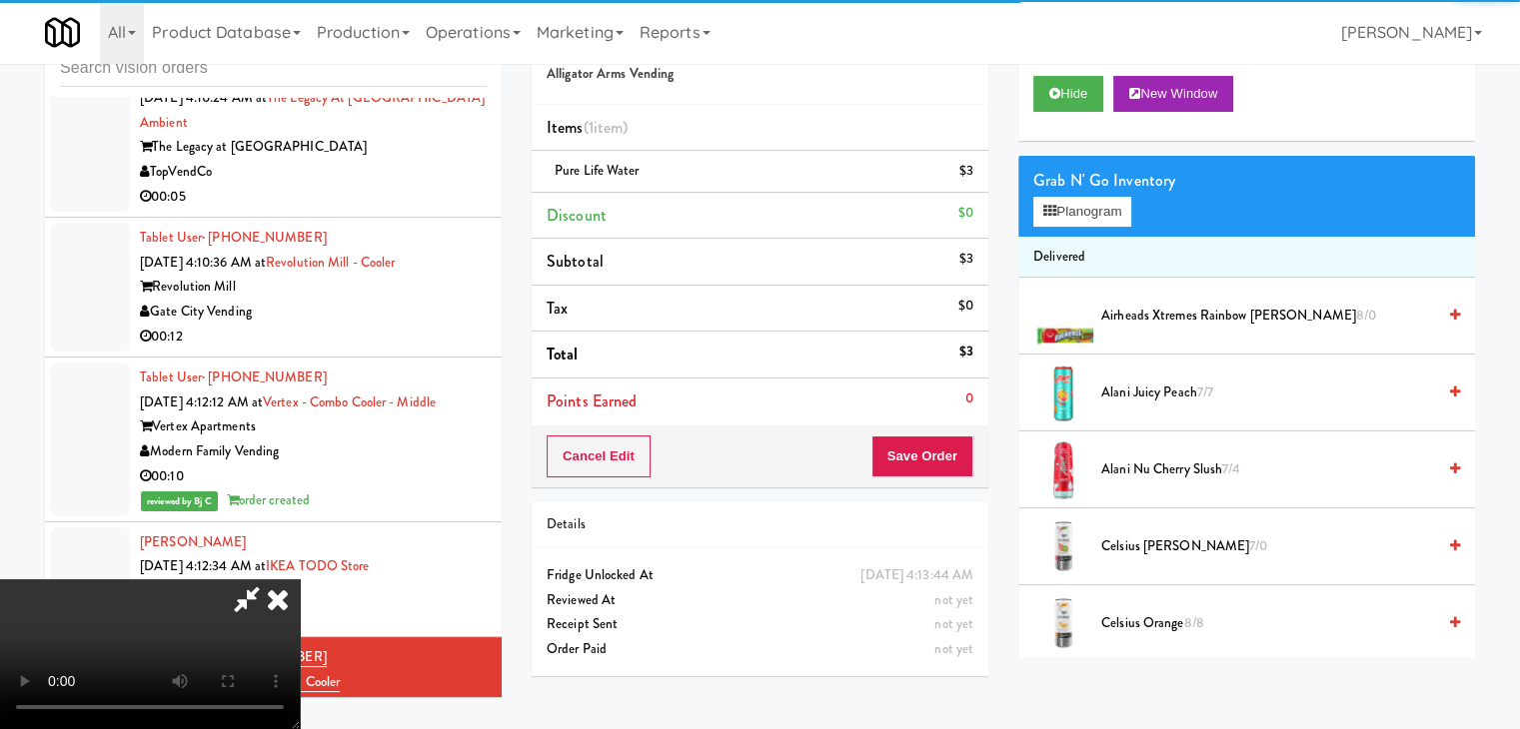
drag, startPoint x: 507, startPoint y: 496, endPoint x: 524, endPoint y: 503, distance: 18.4
click at [300, 580] on video at bounding box center [150, 655] width 300 height 150
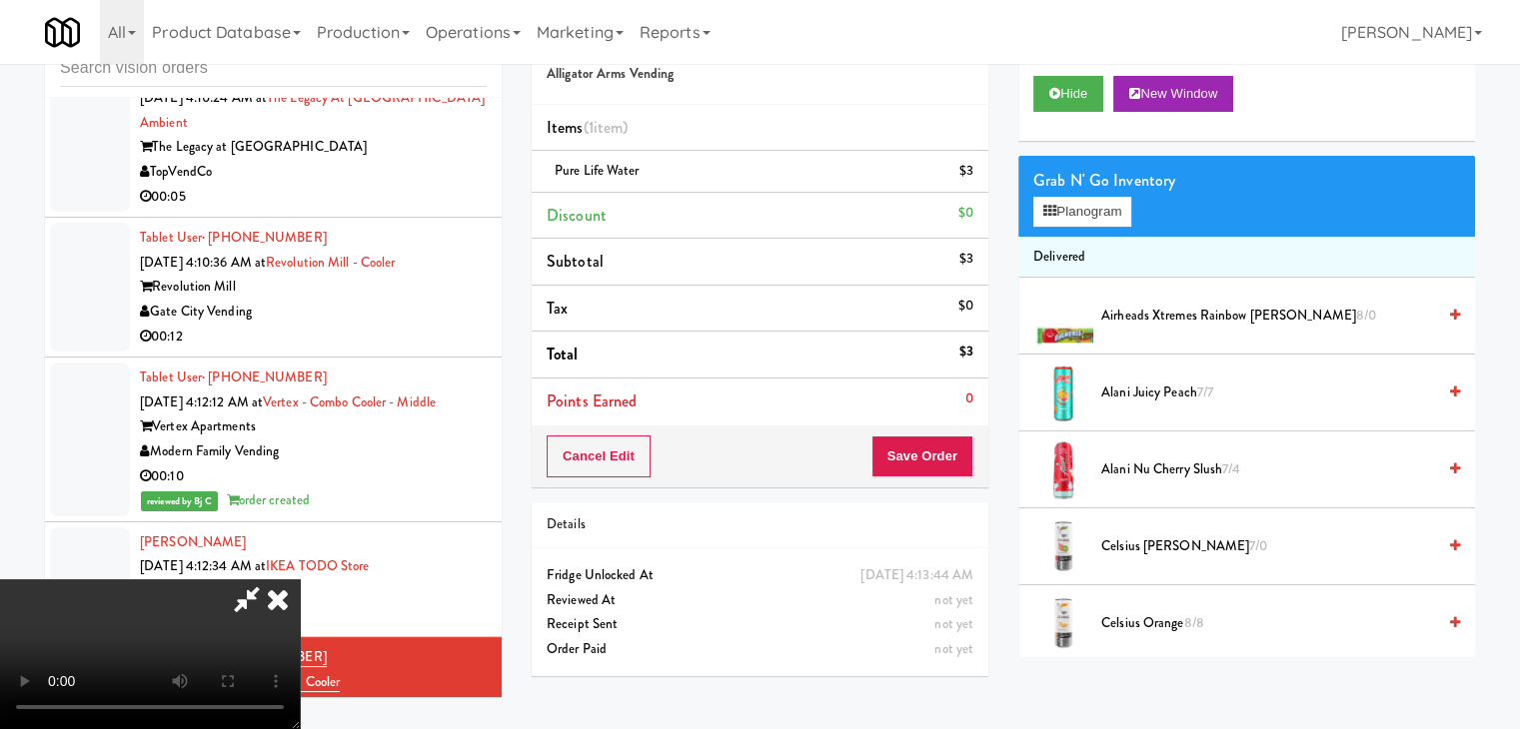
click at [300, 580] on video at bounding box center [150, 655] width 300 height 150
click at [931, 465] on button "Save Order" at bounding box center [922, 457] width 102 height 42
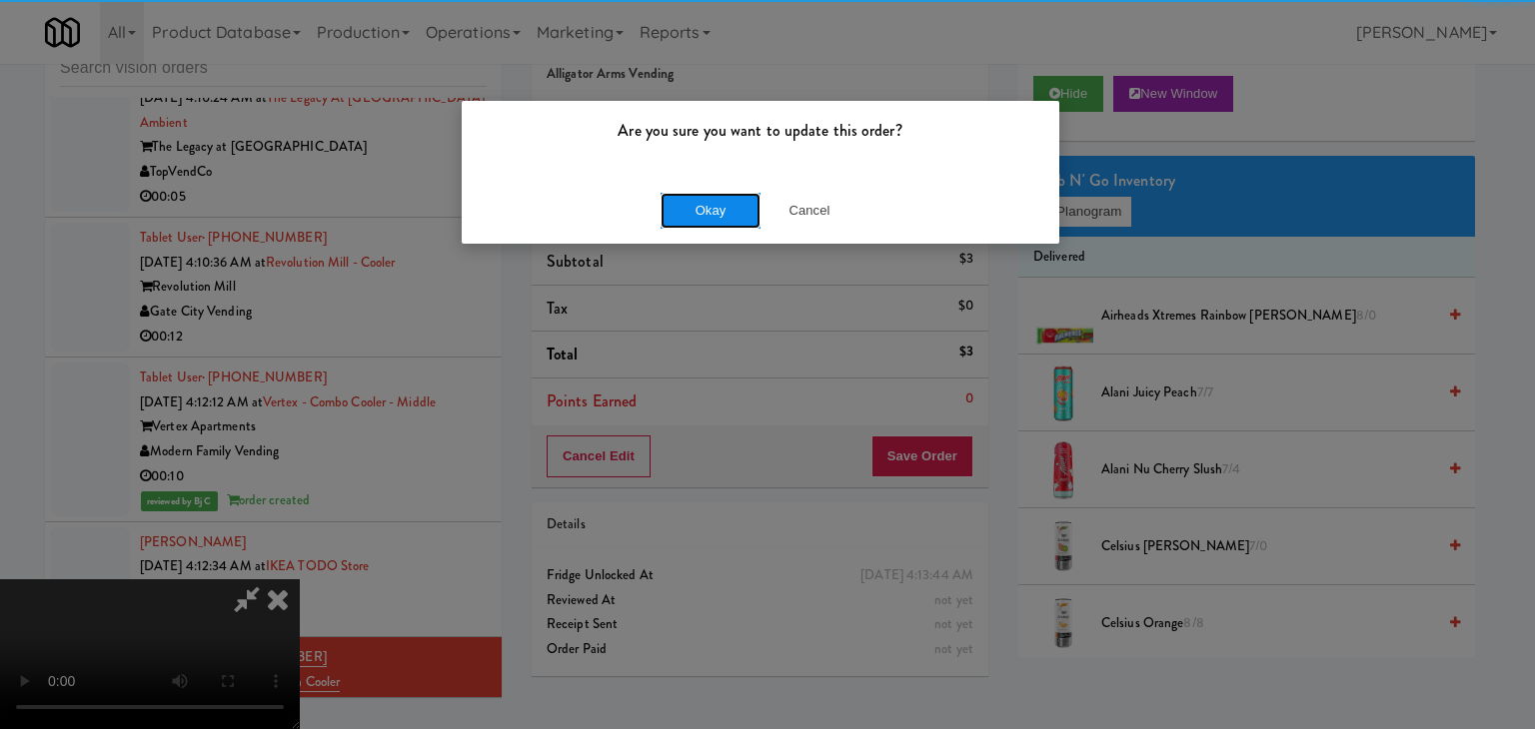
click at [719, 211] on button "Okay" at bounding box center [710, 211] width 100 height 36
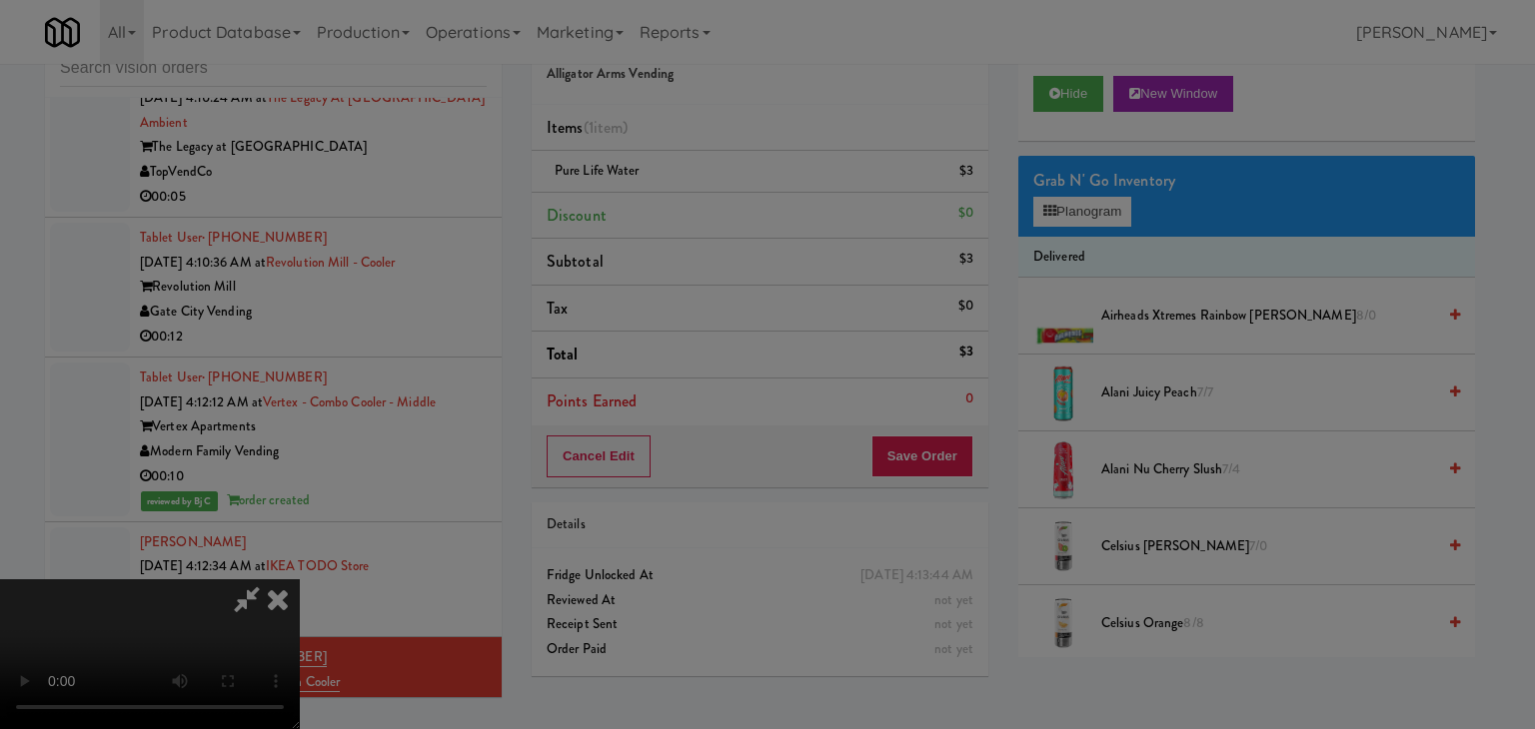
click at [719, 207] on div "Okay Cancel" at bounding box center [761, 173] width 598 height 67
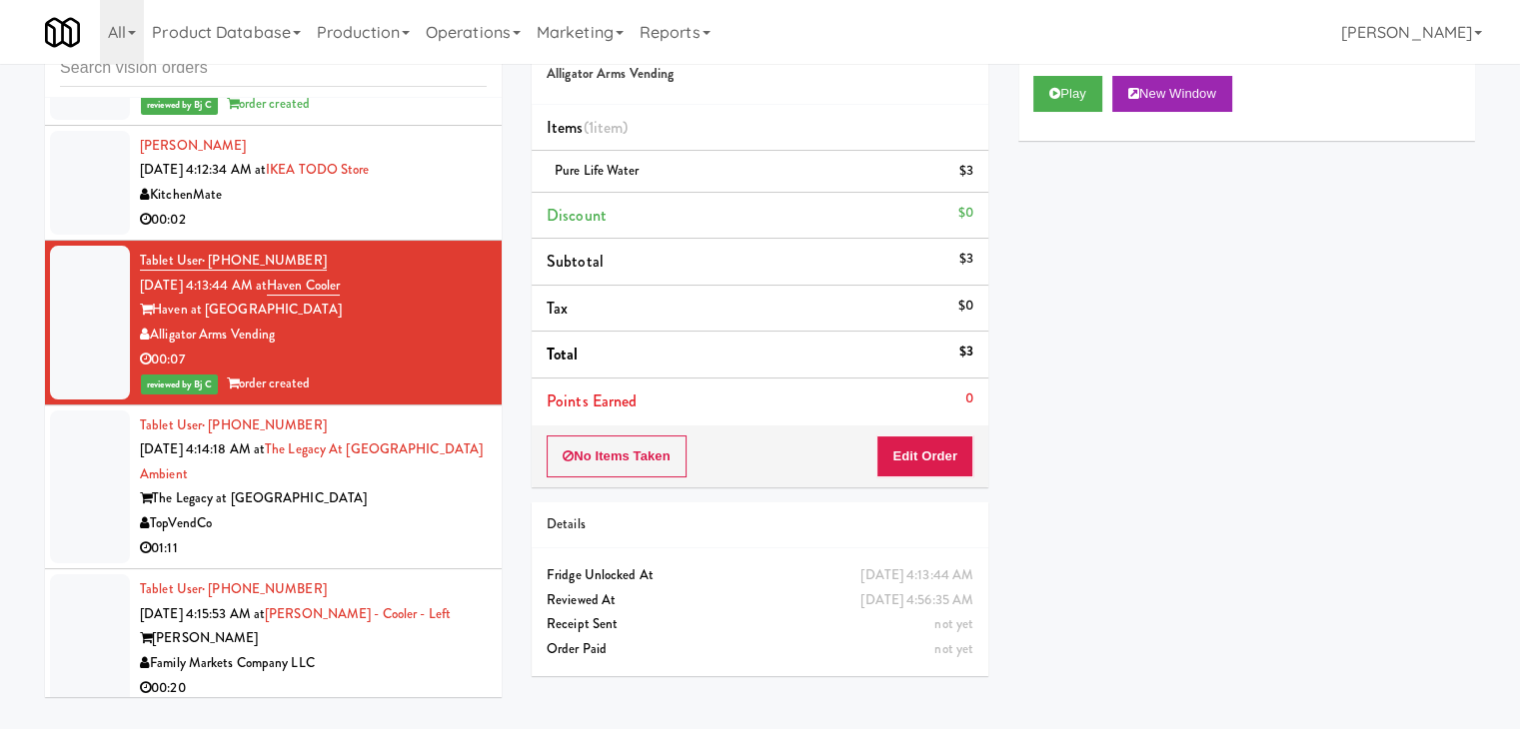
scroll to position [17984, 0]
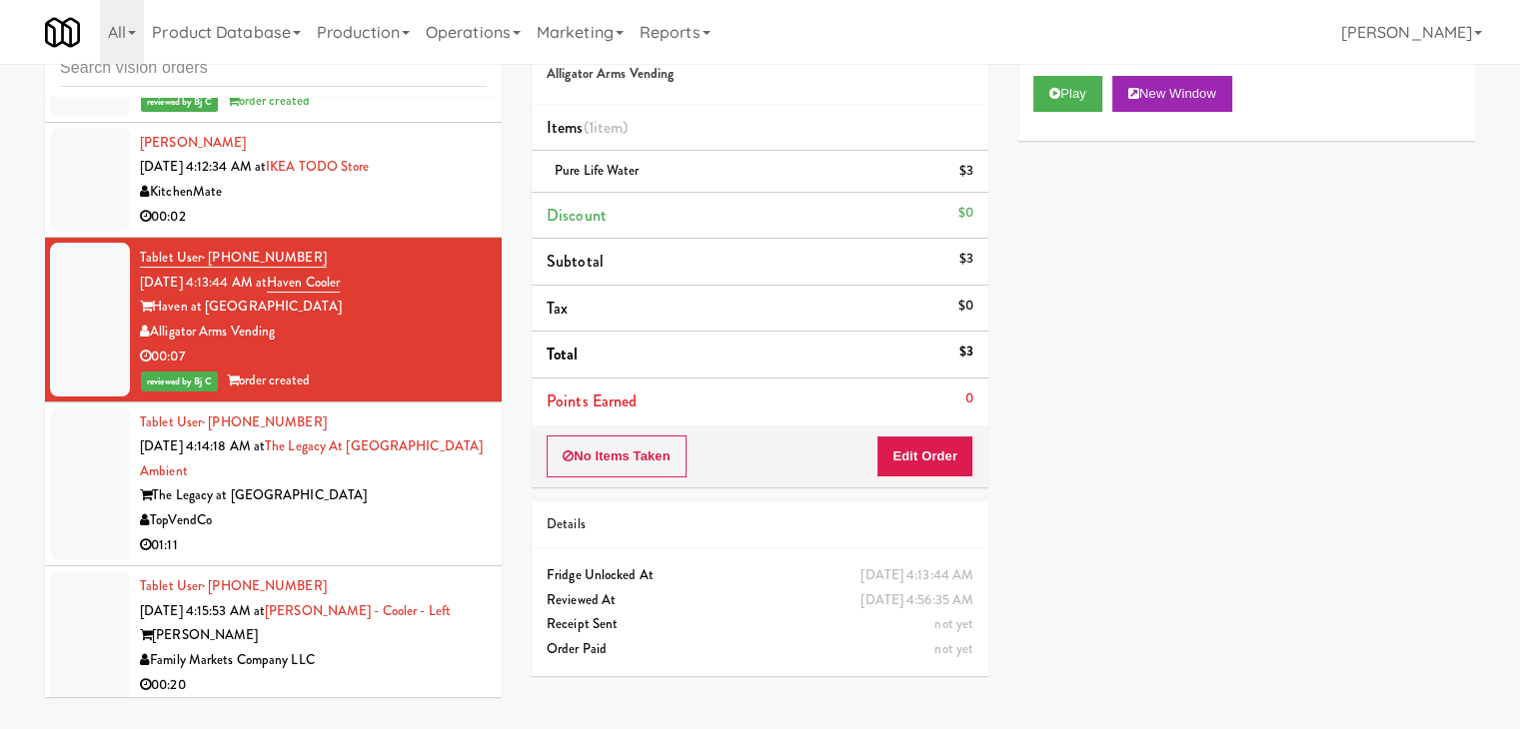
click at [404, 509] on div "TopVendCo" at bounding box center [313, 521] width 347 height 25
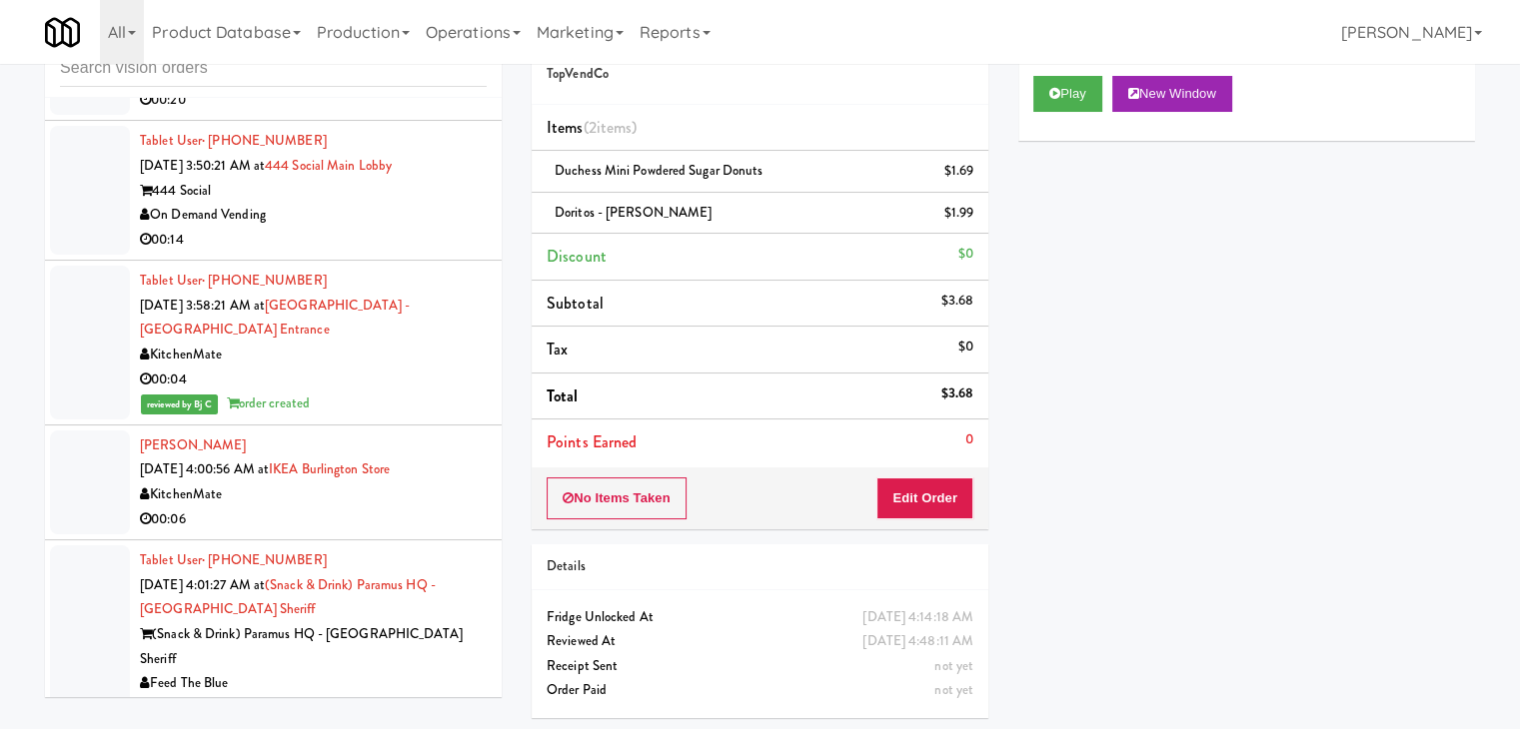
scroll to position [16386, 0]
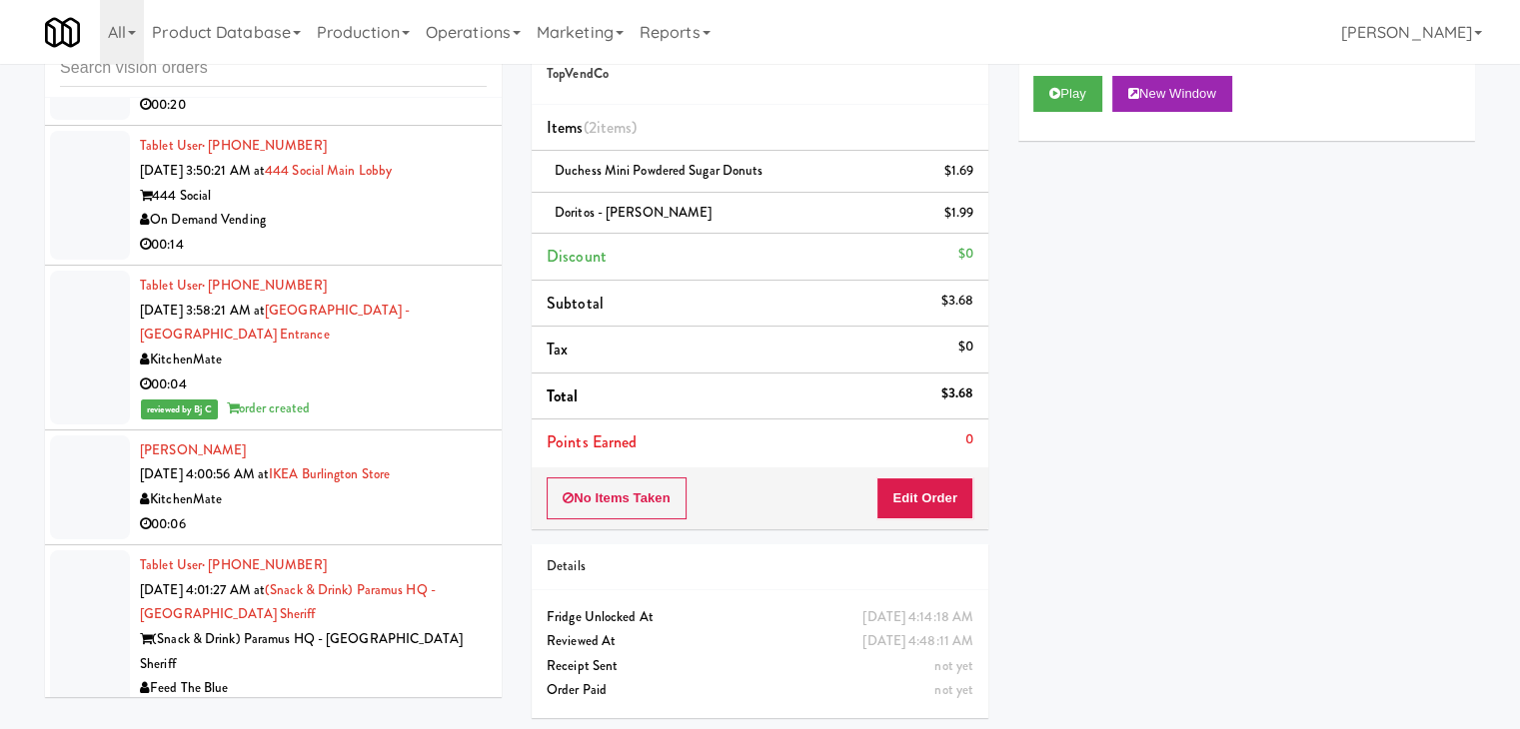
click at [450, 513] on div "00:06" at bounding box center [313, 525] width 347 height 25
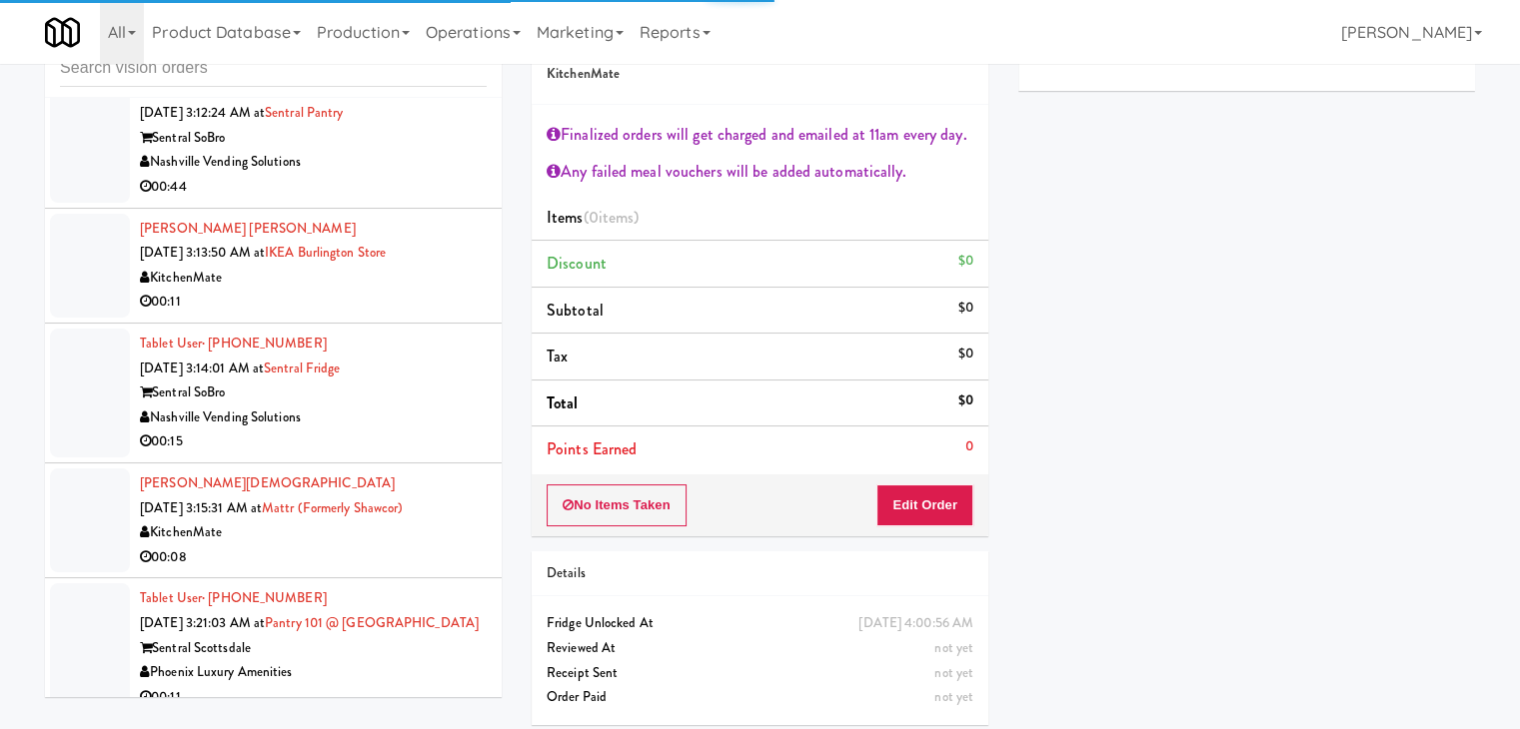
scroll to position [15486, 0]
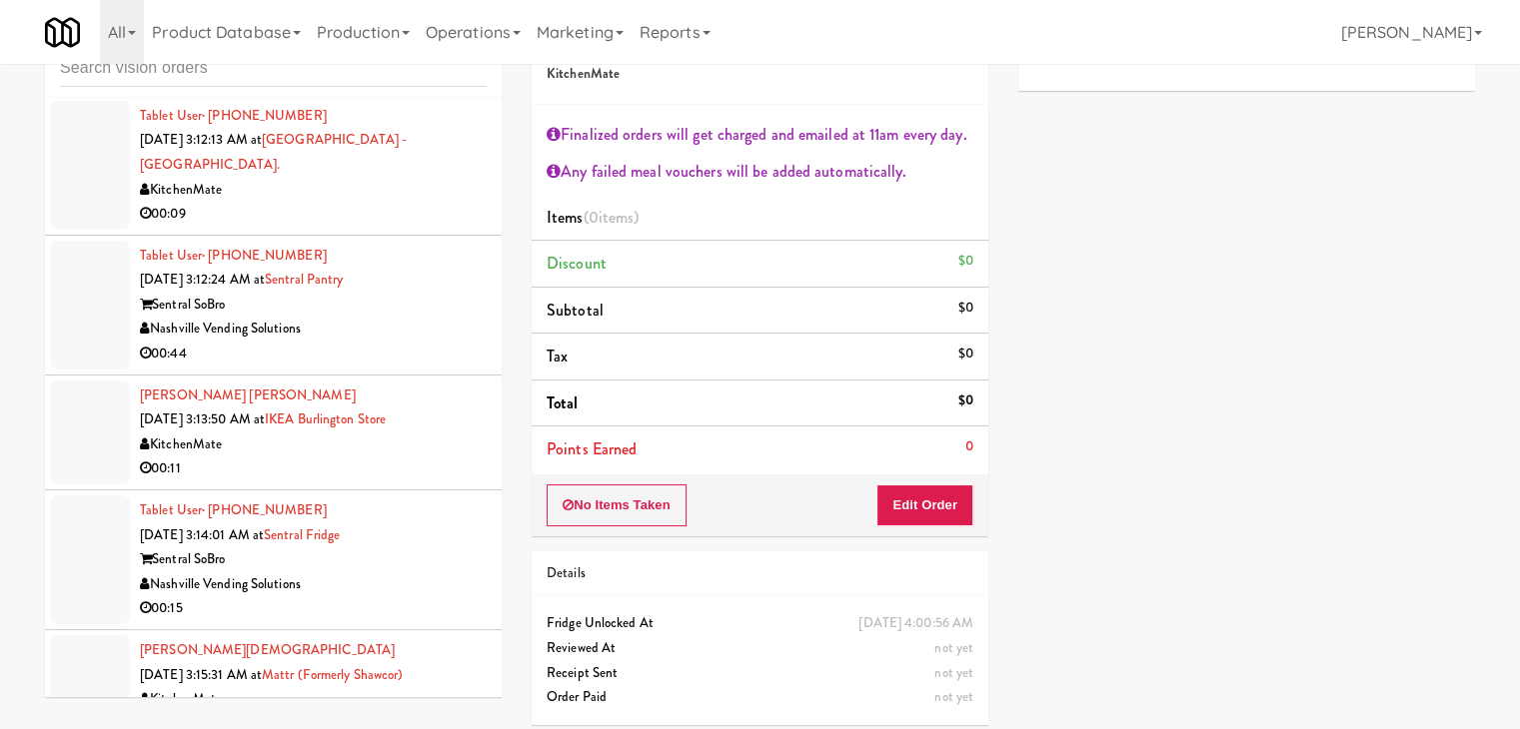
click at [445, 433] on div "KitchenMate" at bounding box center [313, 445] width 347 height 25
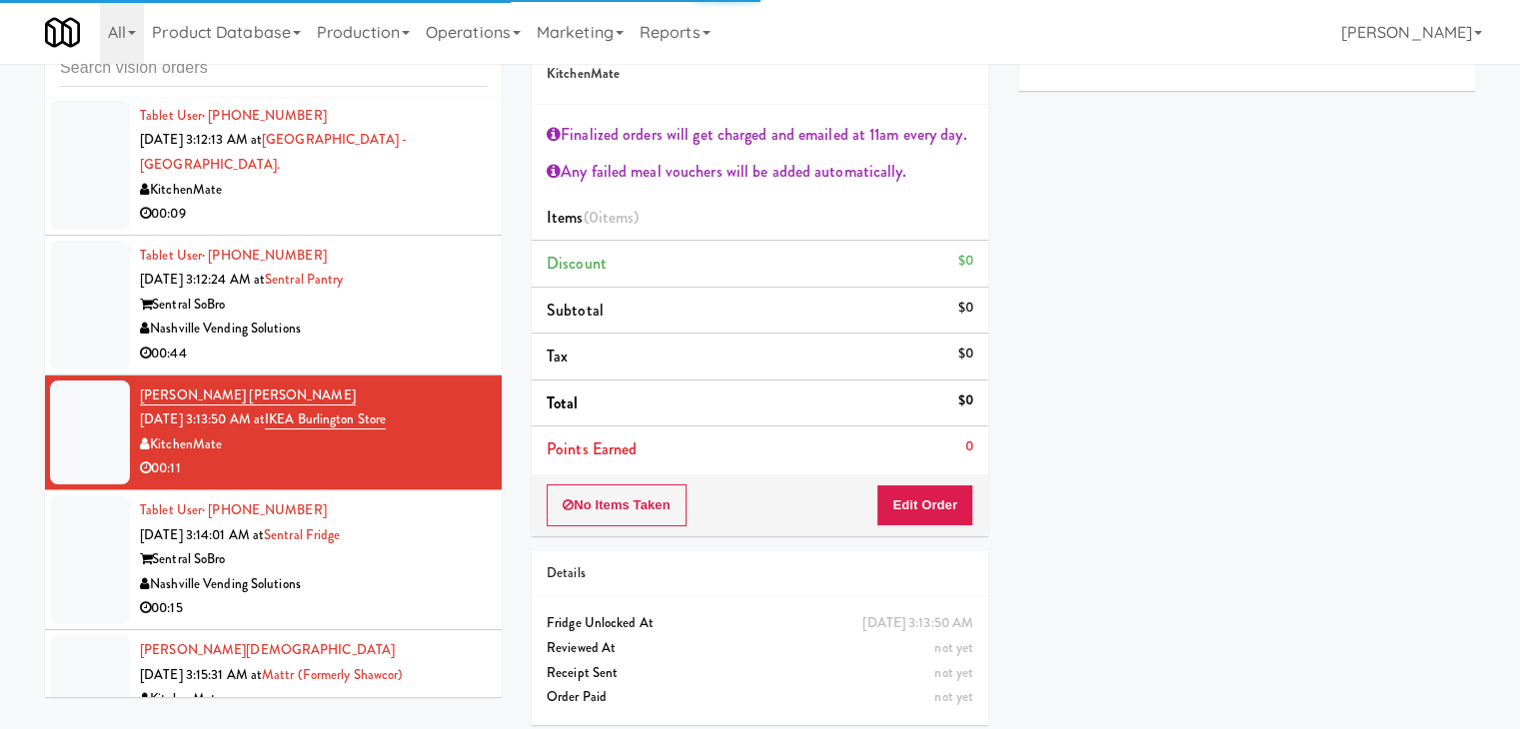
click at [446, 548] on div "Sentral SoBro" at bounding box center [313, 560] width 347 height 25
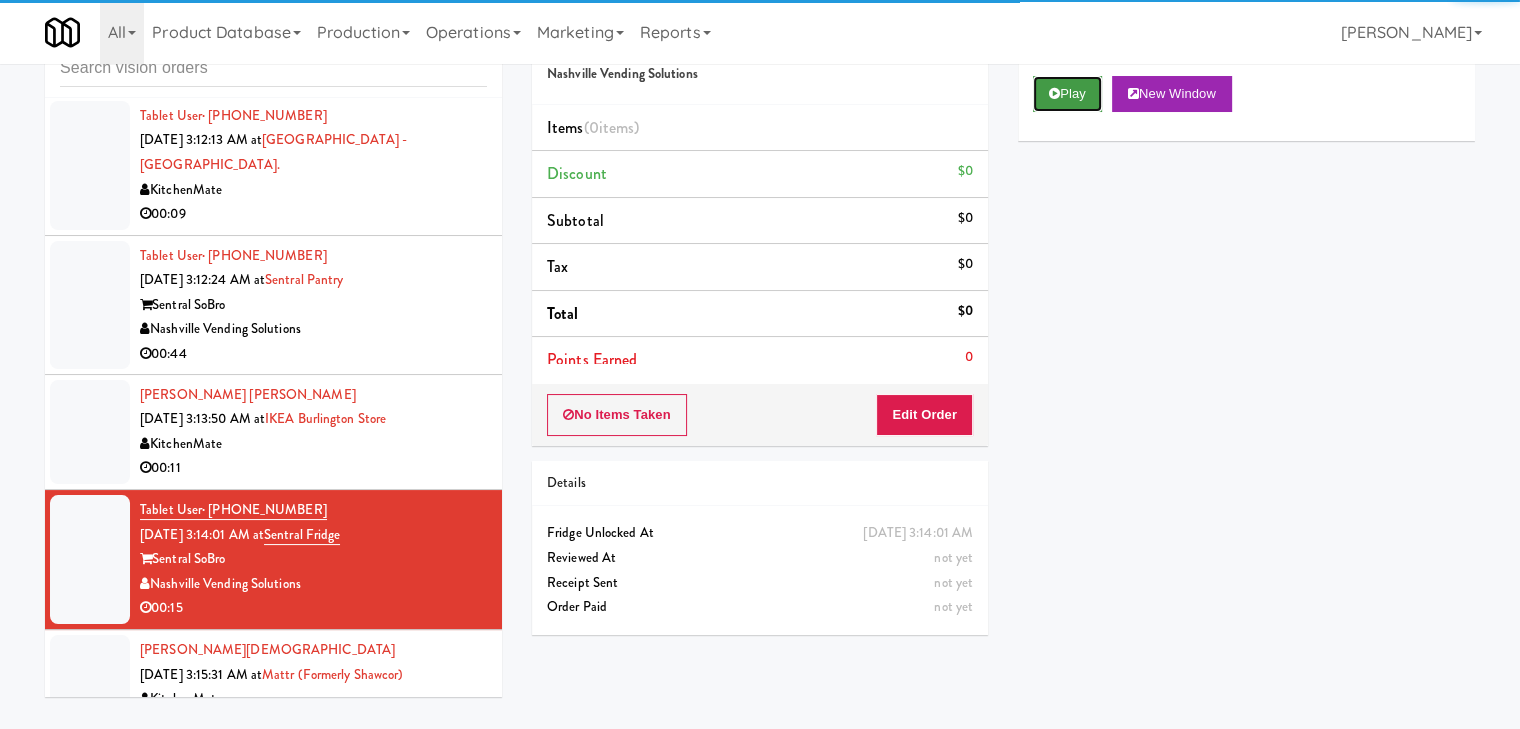
click at [1102, 89] on button "Play" at bounding box center [1067, 94] width 69 height 36
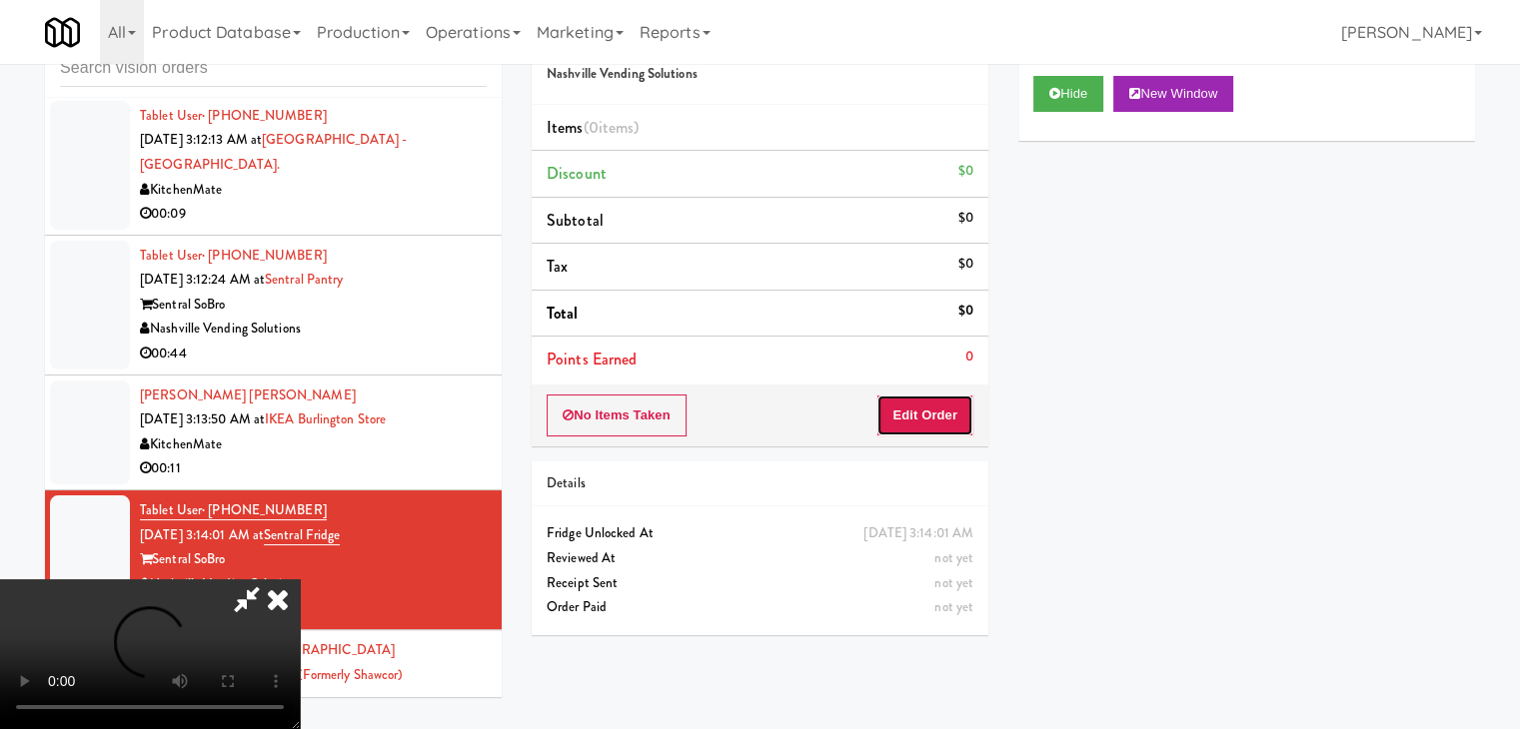
click at [910, 412] on button "Edit Order" at bounding box center [924, 416] width 97 height 42
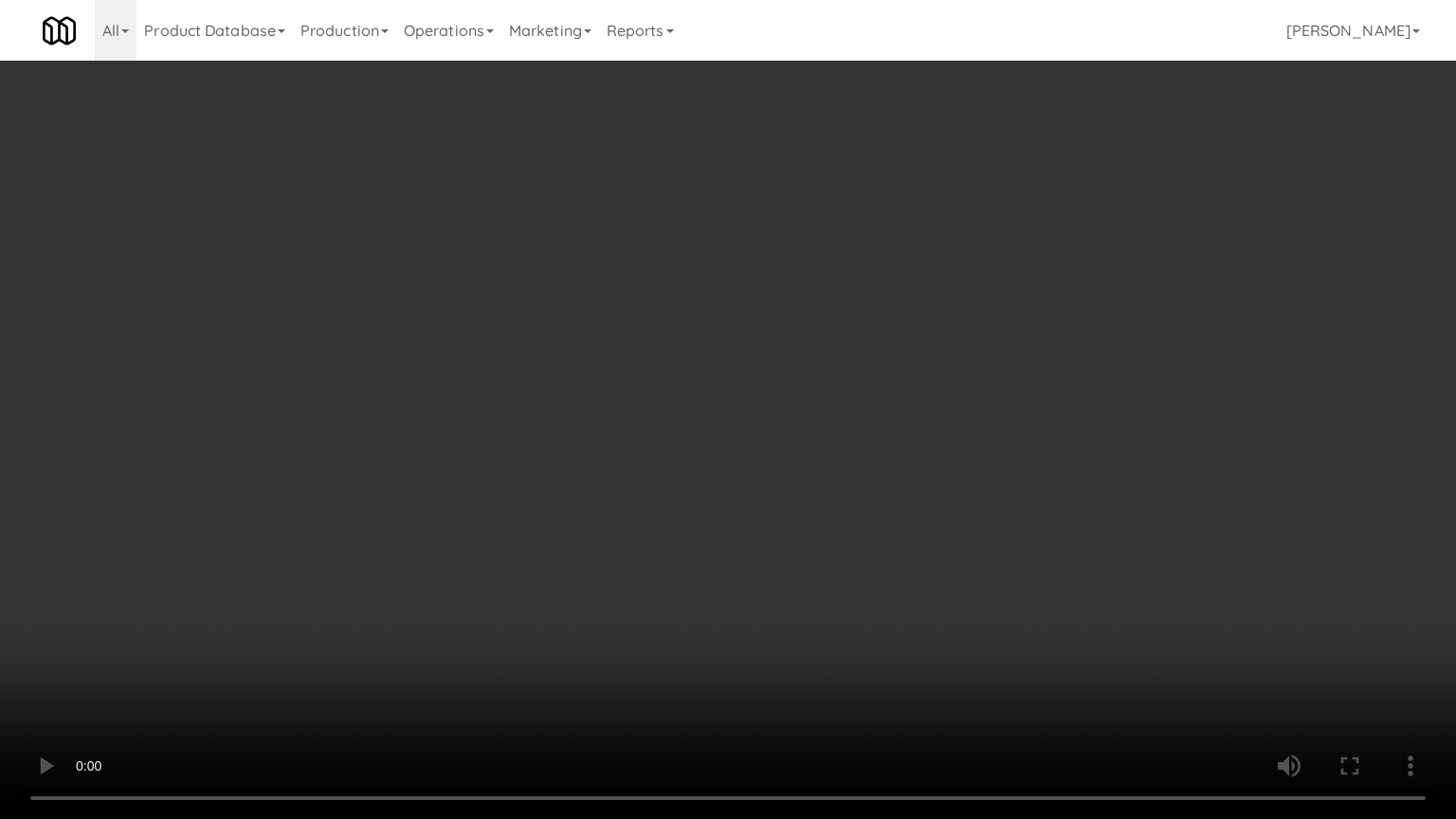
click at [860, 470] on video at bounding box center [728, 409] width 1456 height 819
drag, startPoint x: 828, startPoint y: 475, endPoint x: 826, endPoint y: 485, distance: 10.2
click at [828, 477] on video at bounding box center [728, 409] width 1456 height 819
click at [833, 475] on video at bounding box center [728, 409] width 1456 height 819
click at [850, 452] on video at bounding box center [728, 409] width 1456 height 819
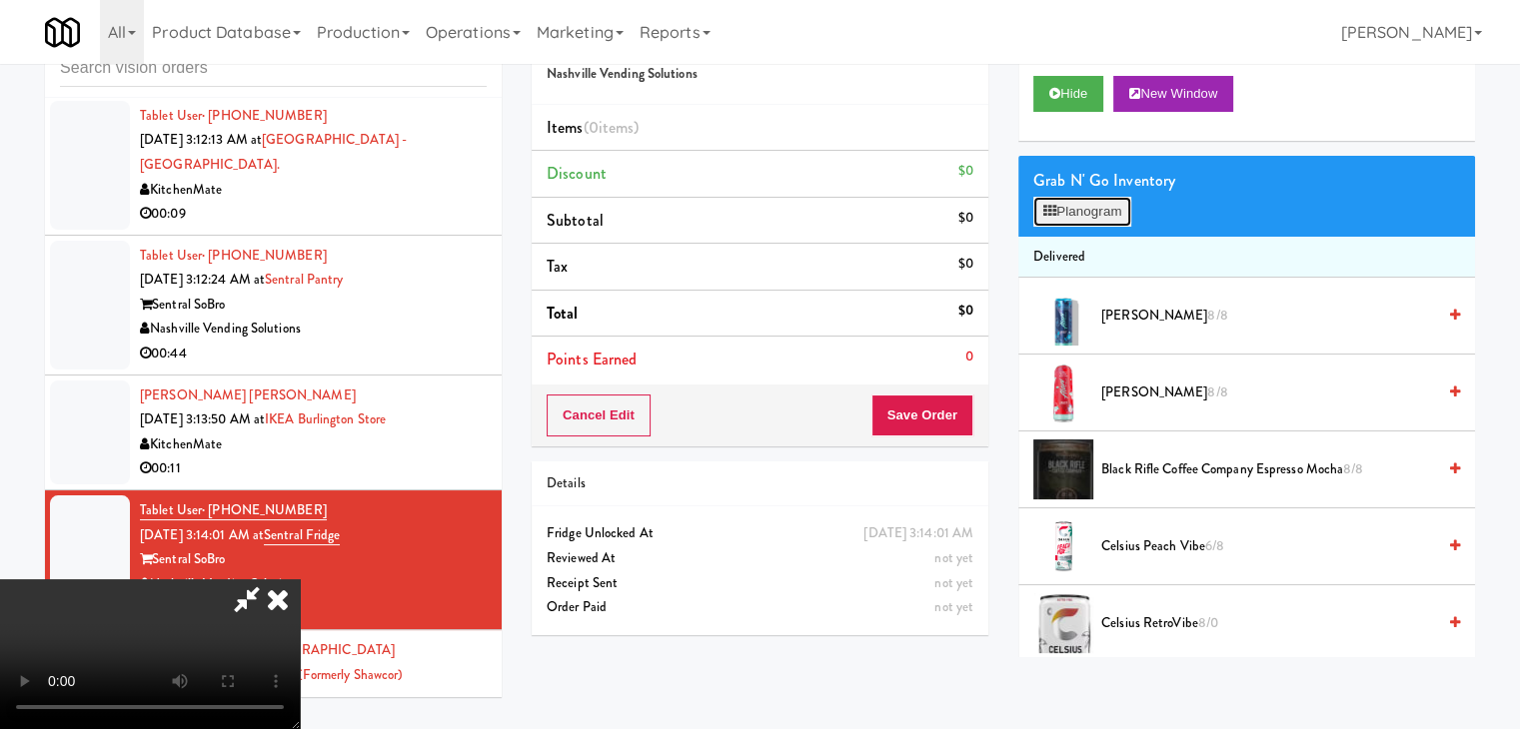
click at [1121, 208] on button "Planogram" at bounding box center [1082, 212] width 98 height 30
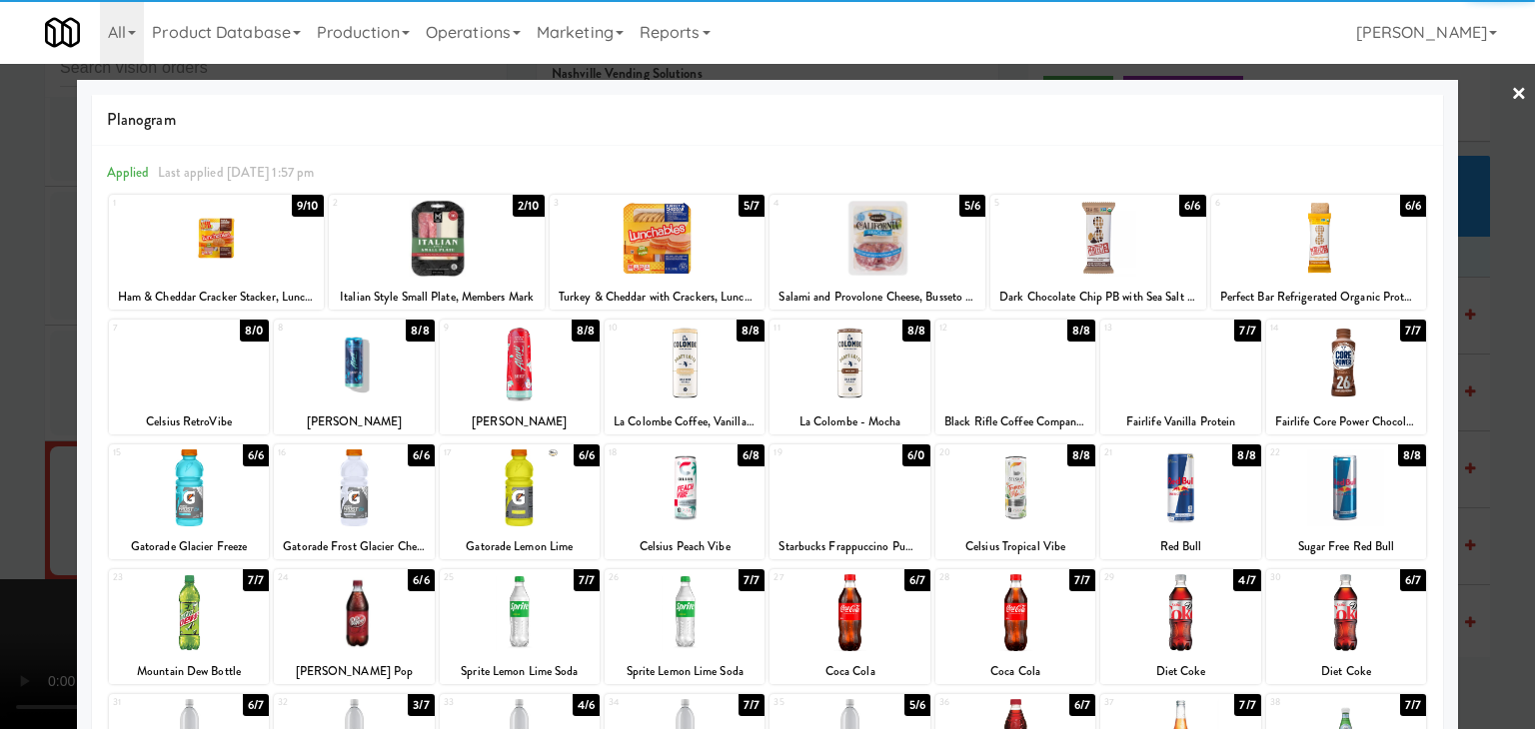
drag, startPoint x: 195, startPoint y: 479, endPoint x: 0, endPoint y: 474, distance: 194.9
click at [194, 479] on div at bounding box center [189, 488] width 160 height 77
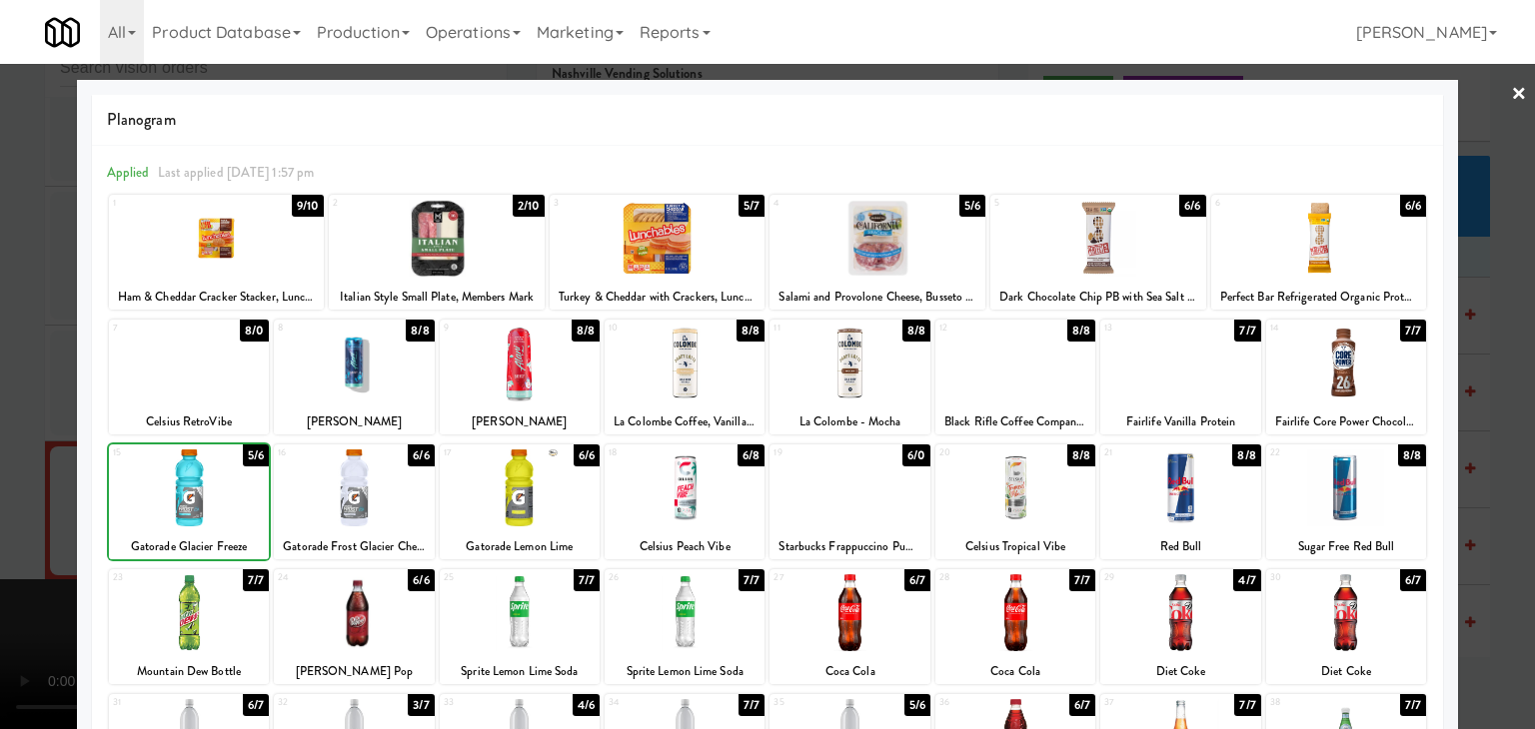
drag, startPoint x: 0, startPoint y: 469, endPoint x: 376, endPoint y: 453, distance: 376.0
click at [11, 461] on div at bounding box center [767, 364] width 1535 height 729
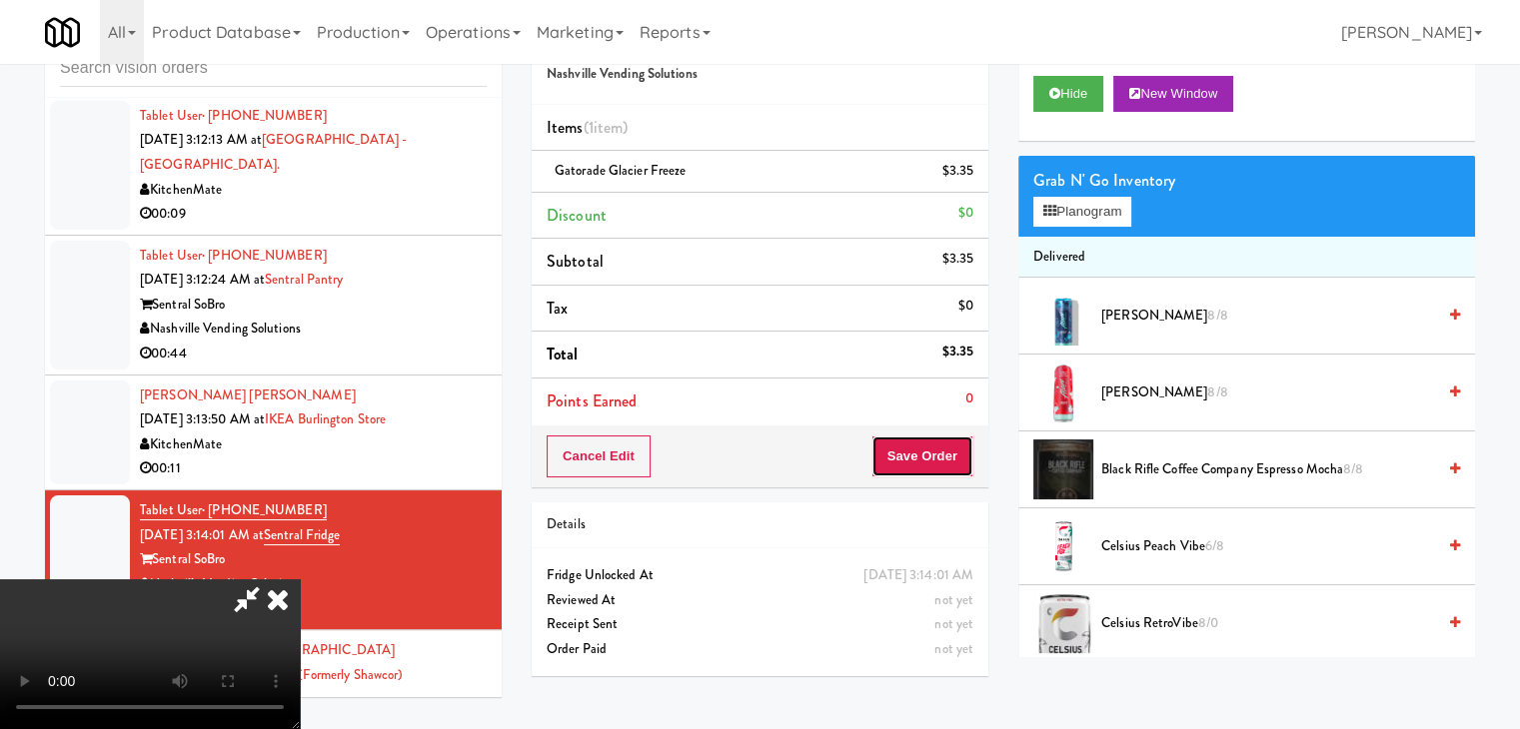
click at [930, 466] on button "Save Order" at bounding box center [922, 457] width 102 height 42
click at [937, 453] on button "Save Order" at bounding box center [922, 457] width 102 height 42
click at [935, 451] on button "Save Order" at bounding box center [922, 457] width 102 height 42
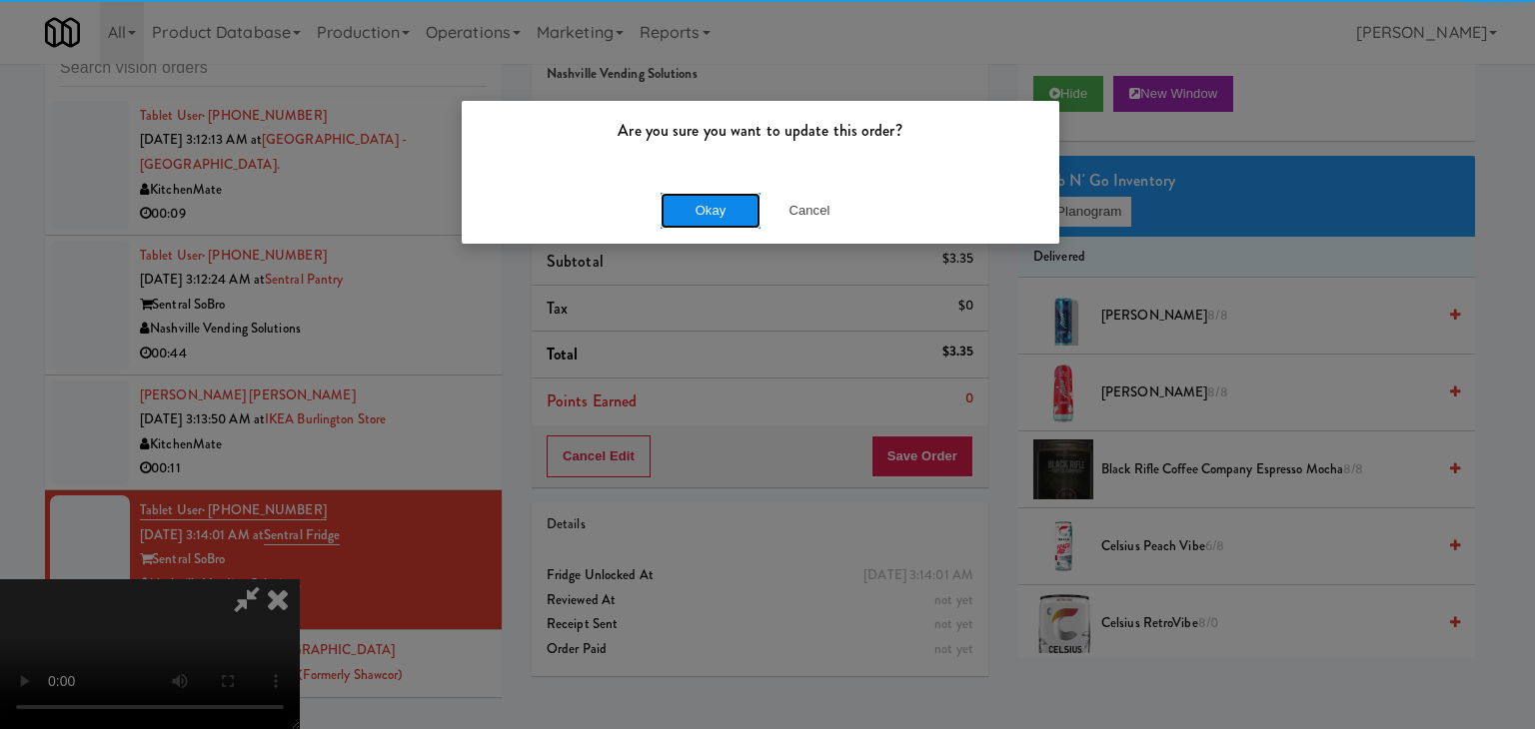
click at [728, 204] on button "Okay" at bounding box center [710, 211] width 100 height 36
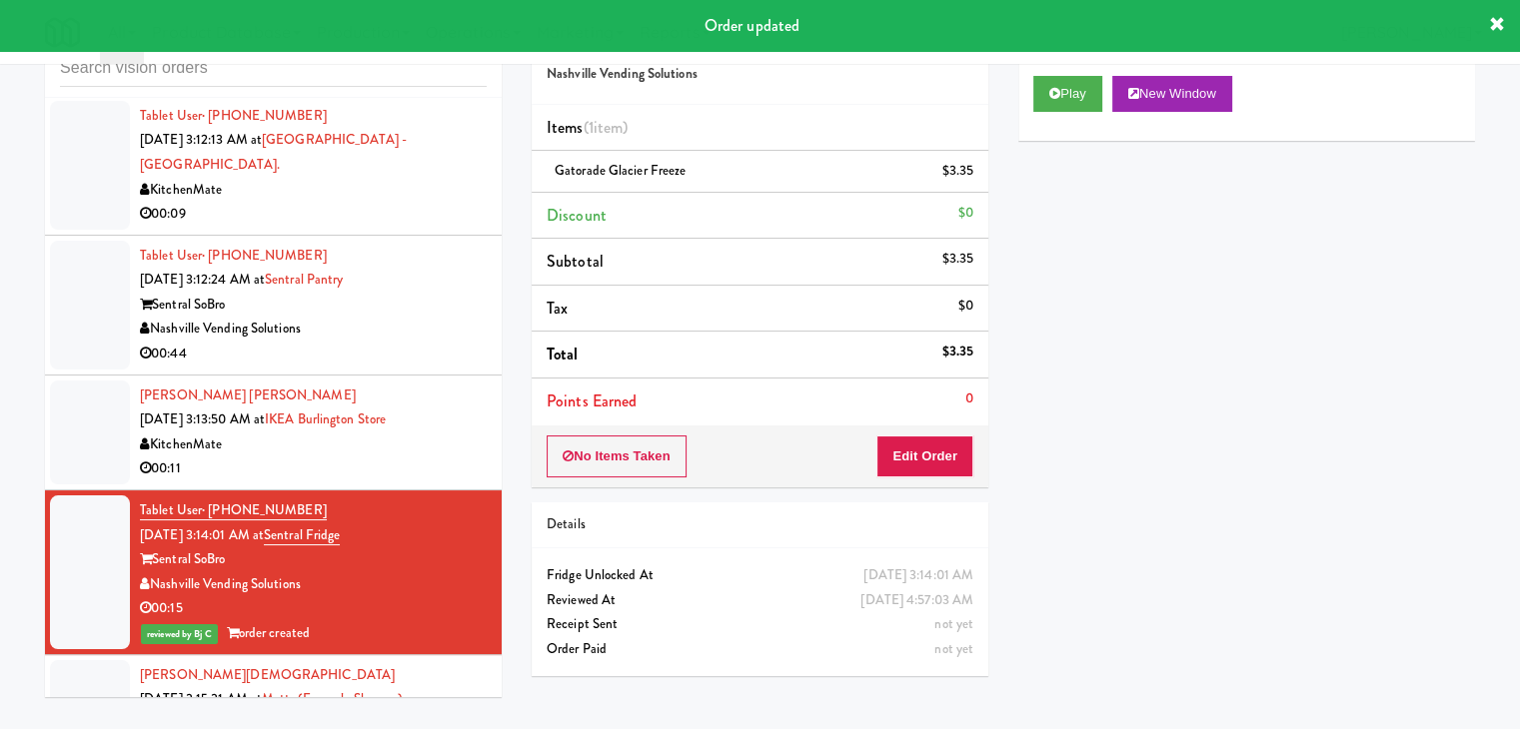
click at [420, 376] on li "[PERSON_NAME] [PERSON_NAME] [DATE] 3:13:50 AM at [GEOGRAPHIC_DATA] 00:11" at bounding box center [273, 433] width 457 height 115
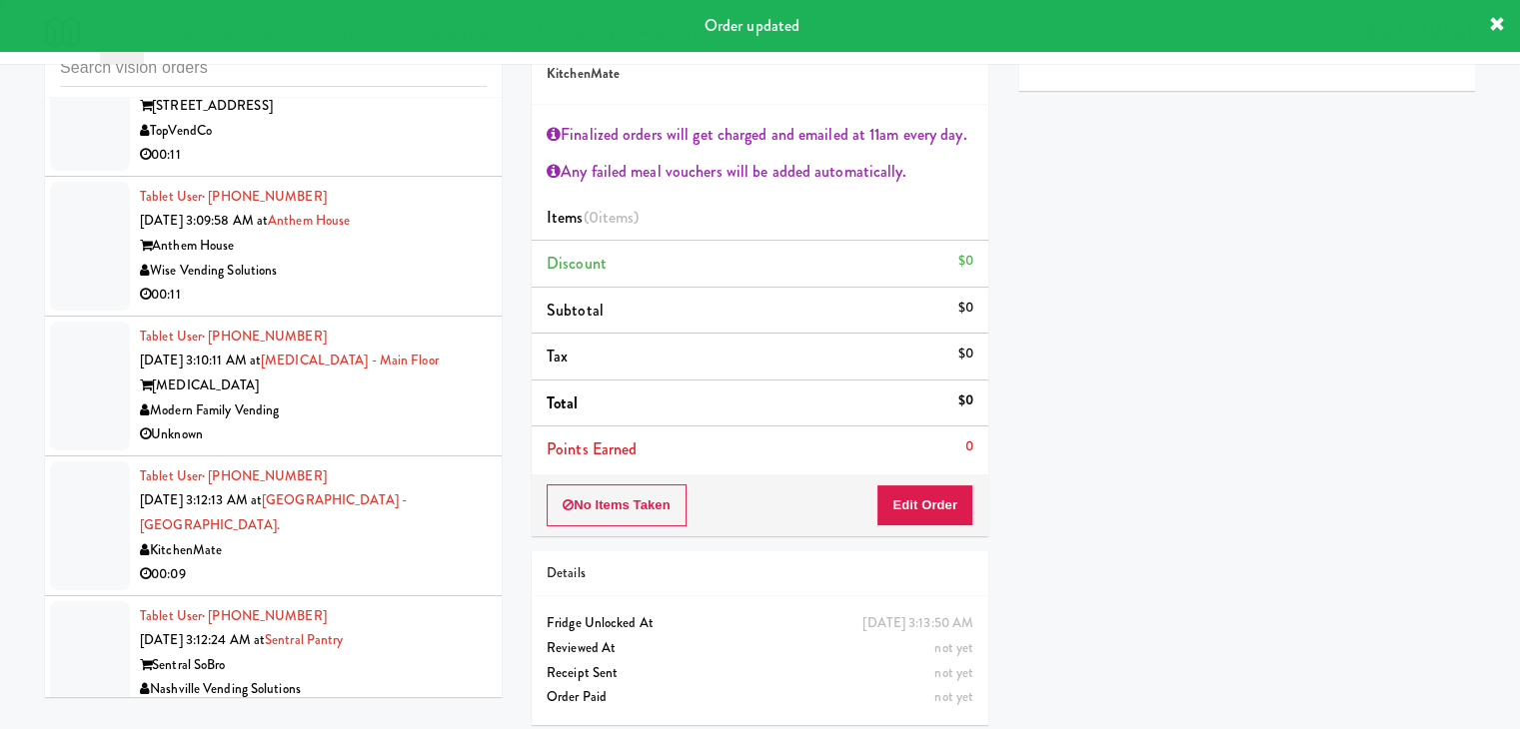
scroll to position [15087, 0]
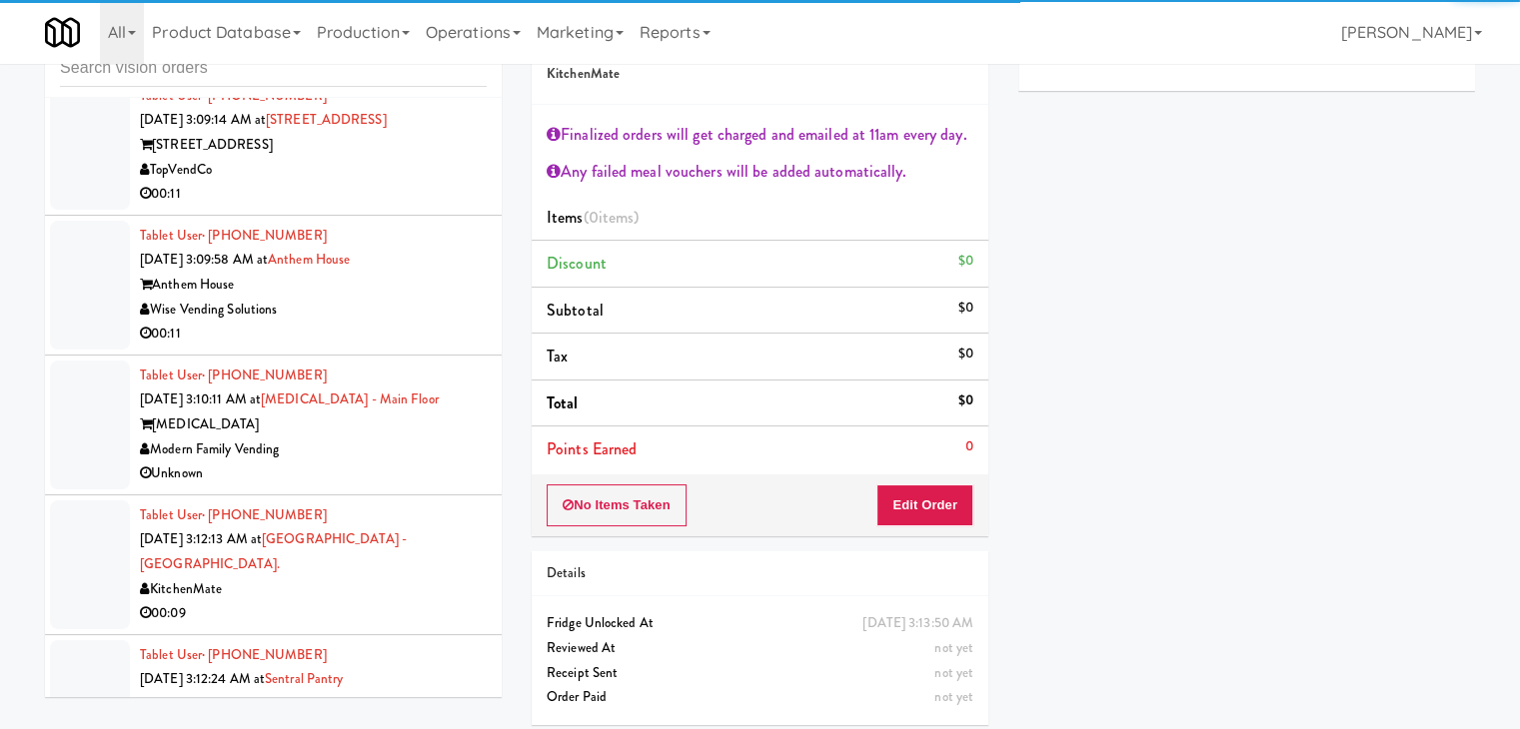
click at [475, 216] on li "Tablet User · (910) 367-1407 [DATE] 3:09:58 AM at [GEOGRAPHIC_DATA] Anthem Hous…" at bounding box center [273, 286] width 457 height 140
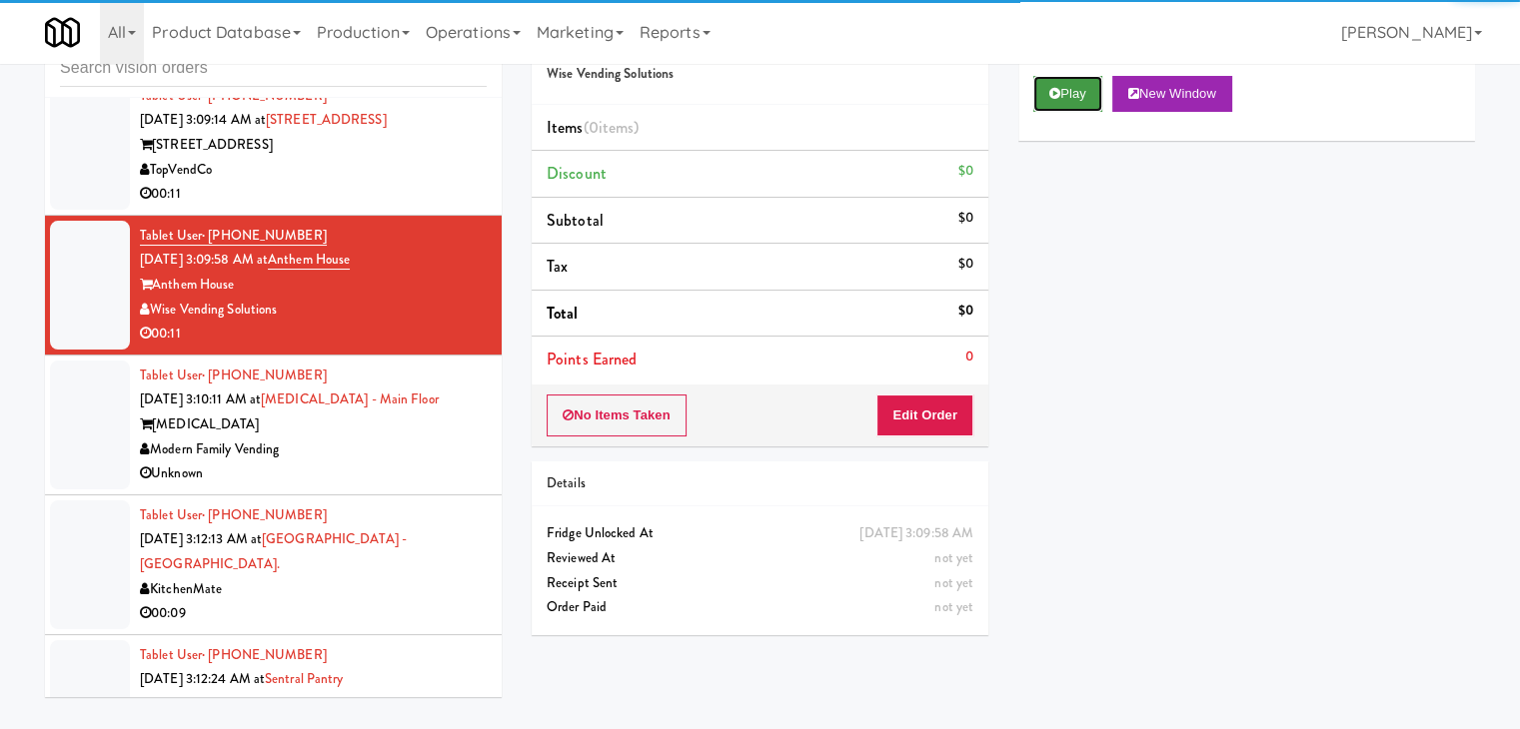
click at [1085, 85] on button "Play" at bounding box center [1067, 94] width 69 height 36
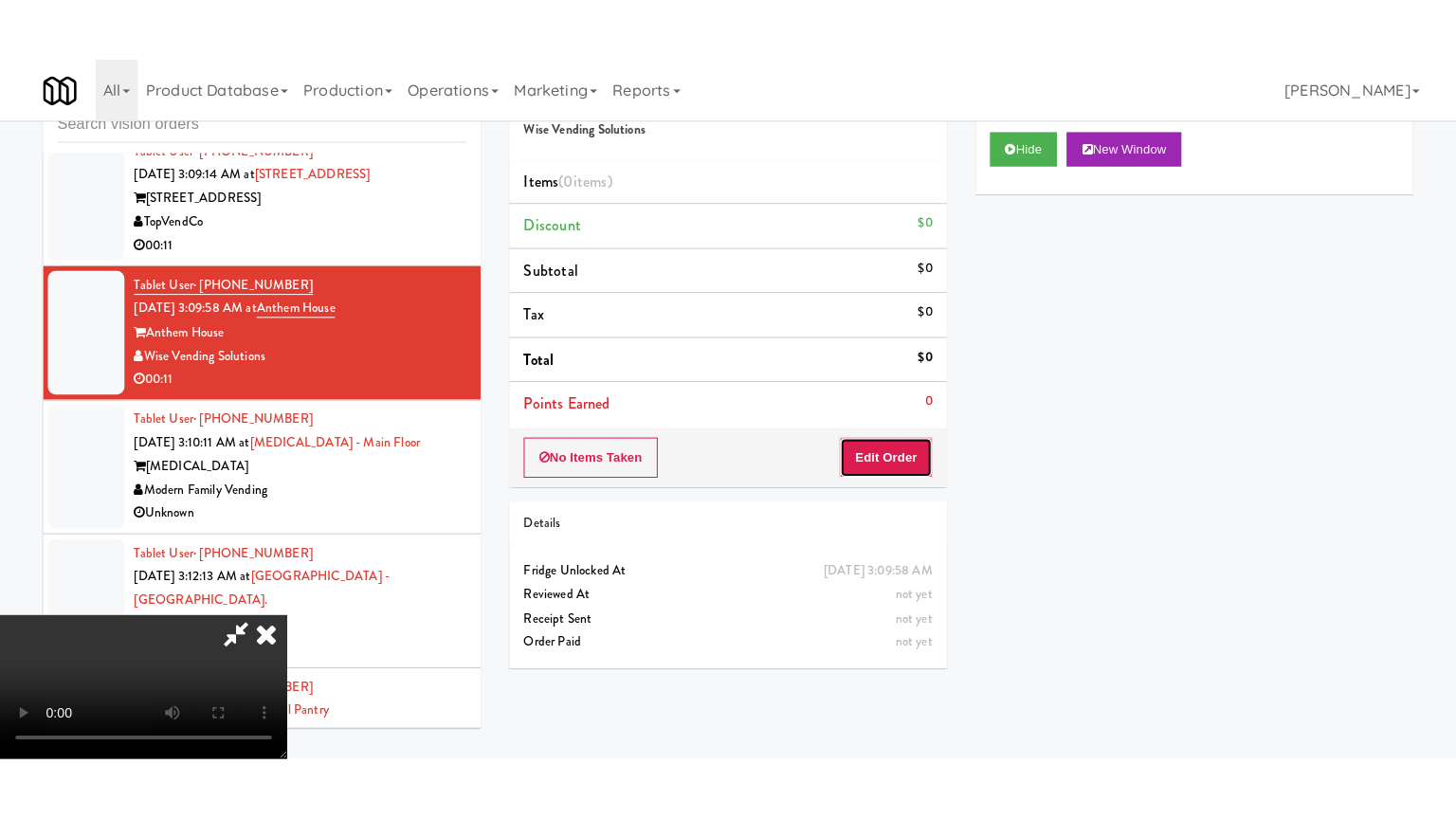
click
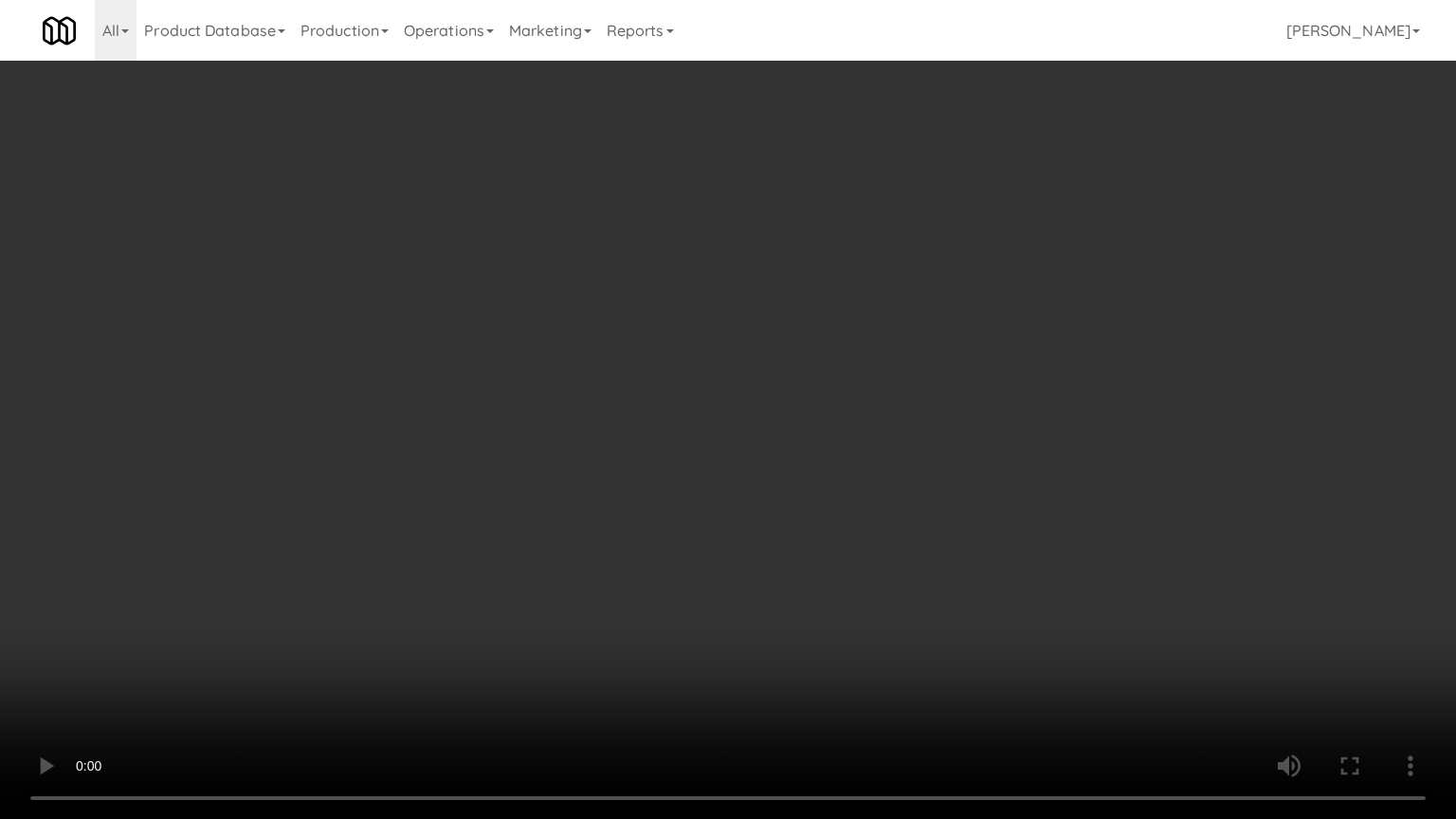
drag, startPoint x: 783, startPoint y: 401, endPoint x: 933, endPoint y: 244, distance: 217.1
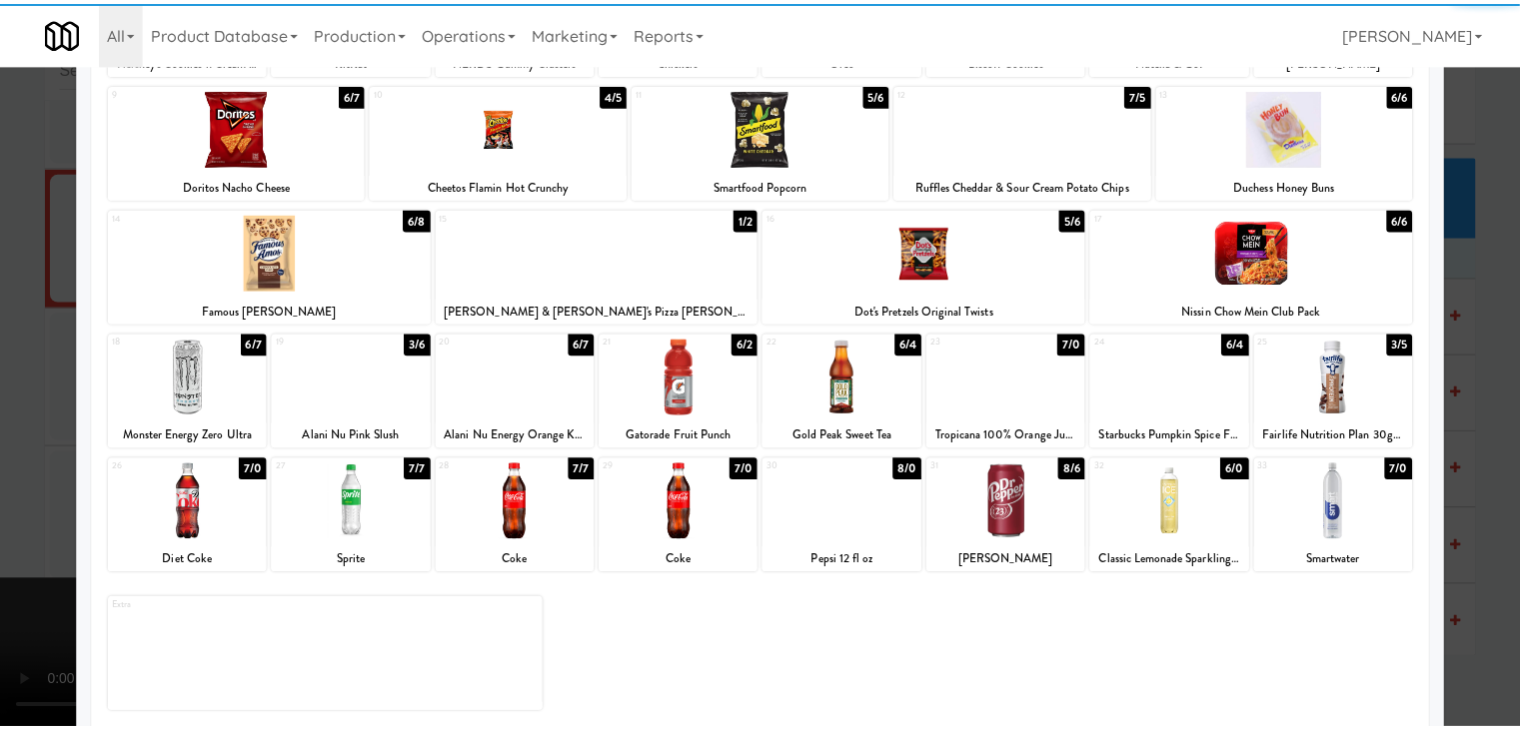
scroll to position [252, 0]
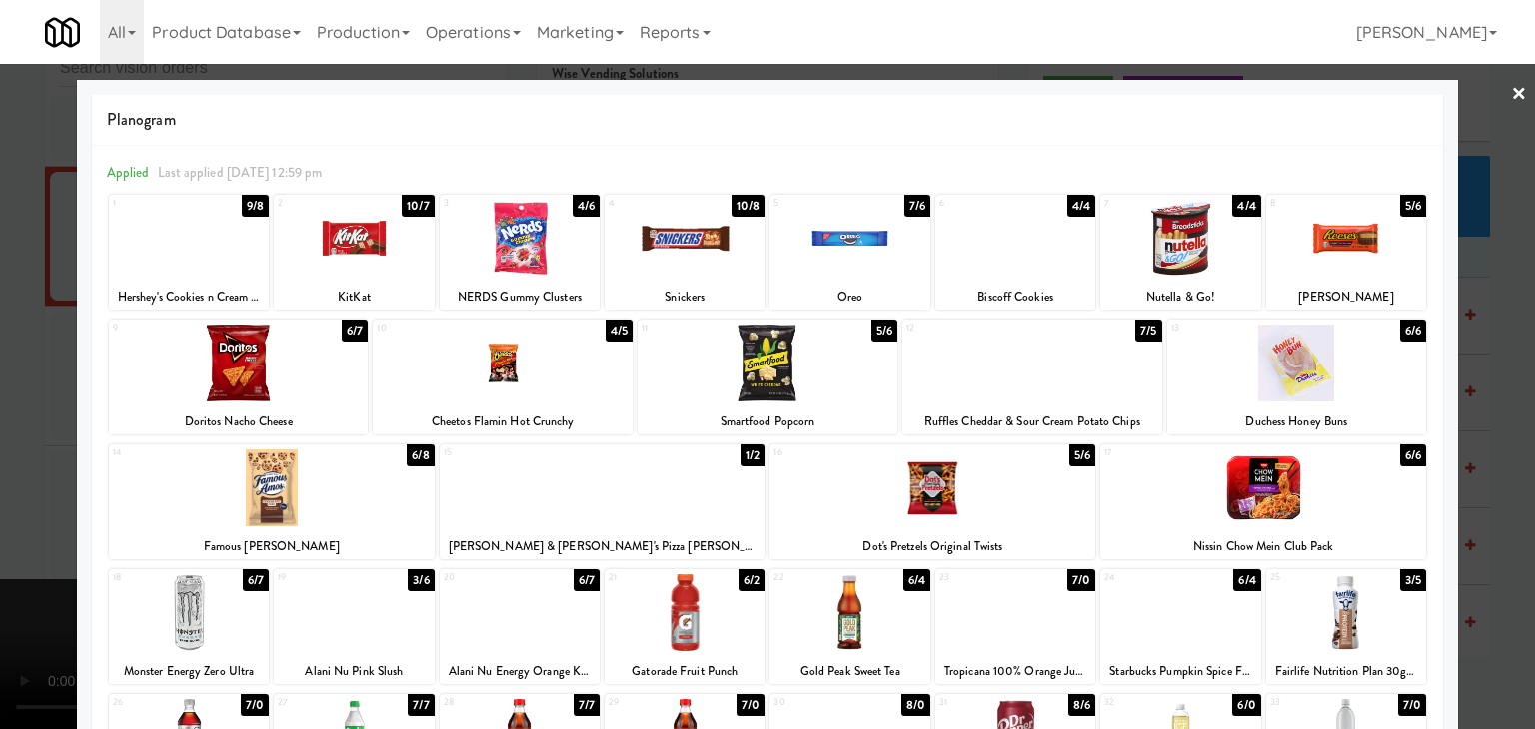
drag, startPoint x: 0, startPoint y: 356, endPoint x: 20, endPoint y: 357, distance: 20.0
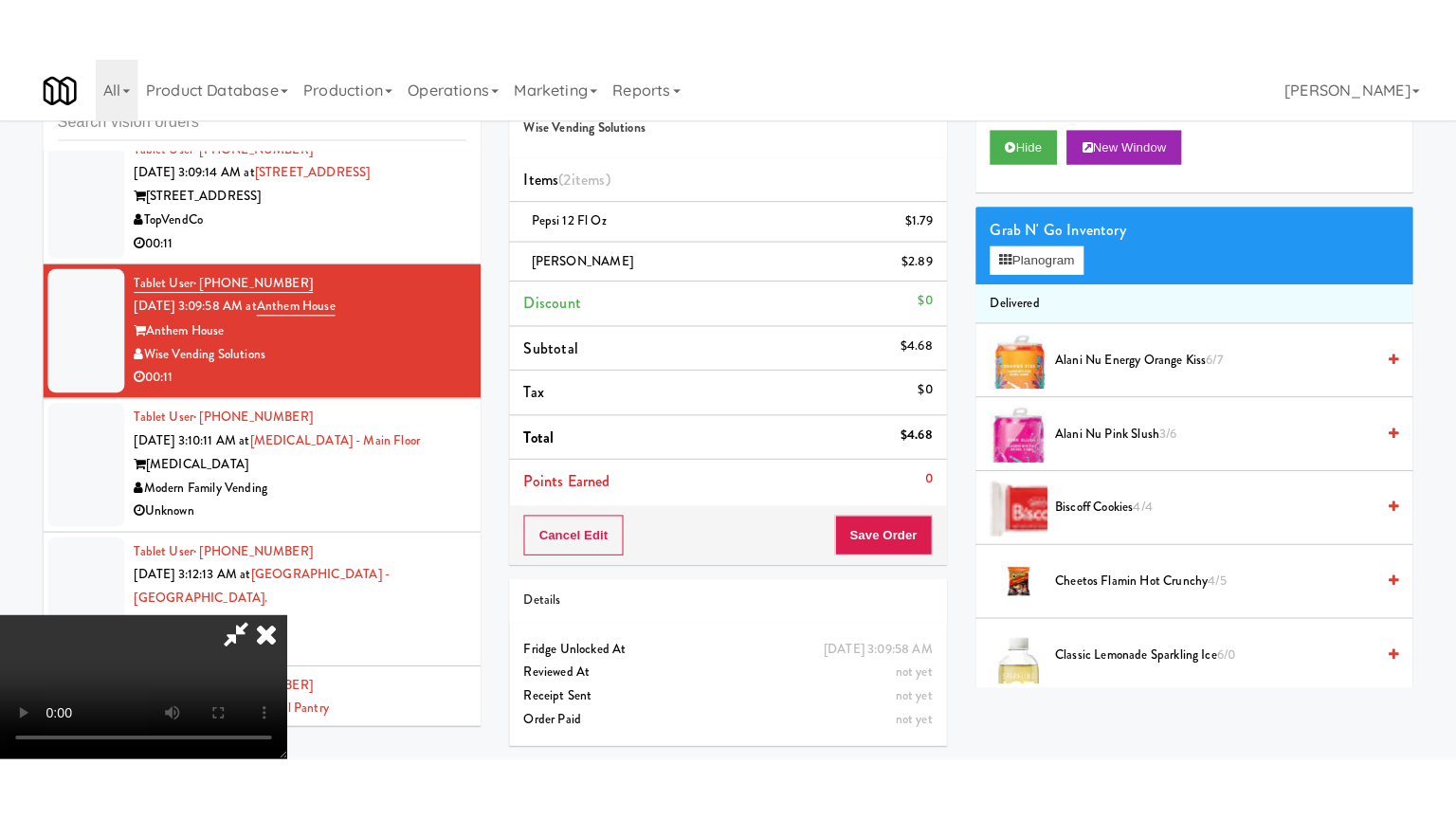
scroll to position [61, 0]
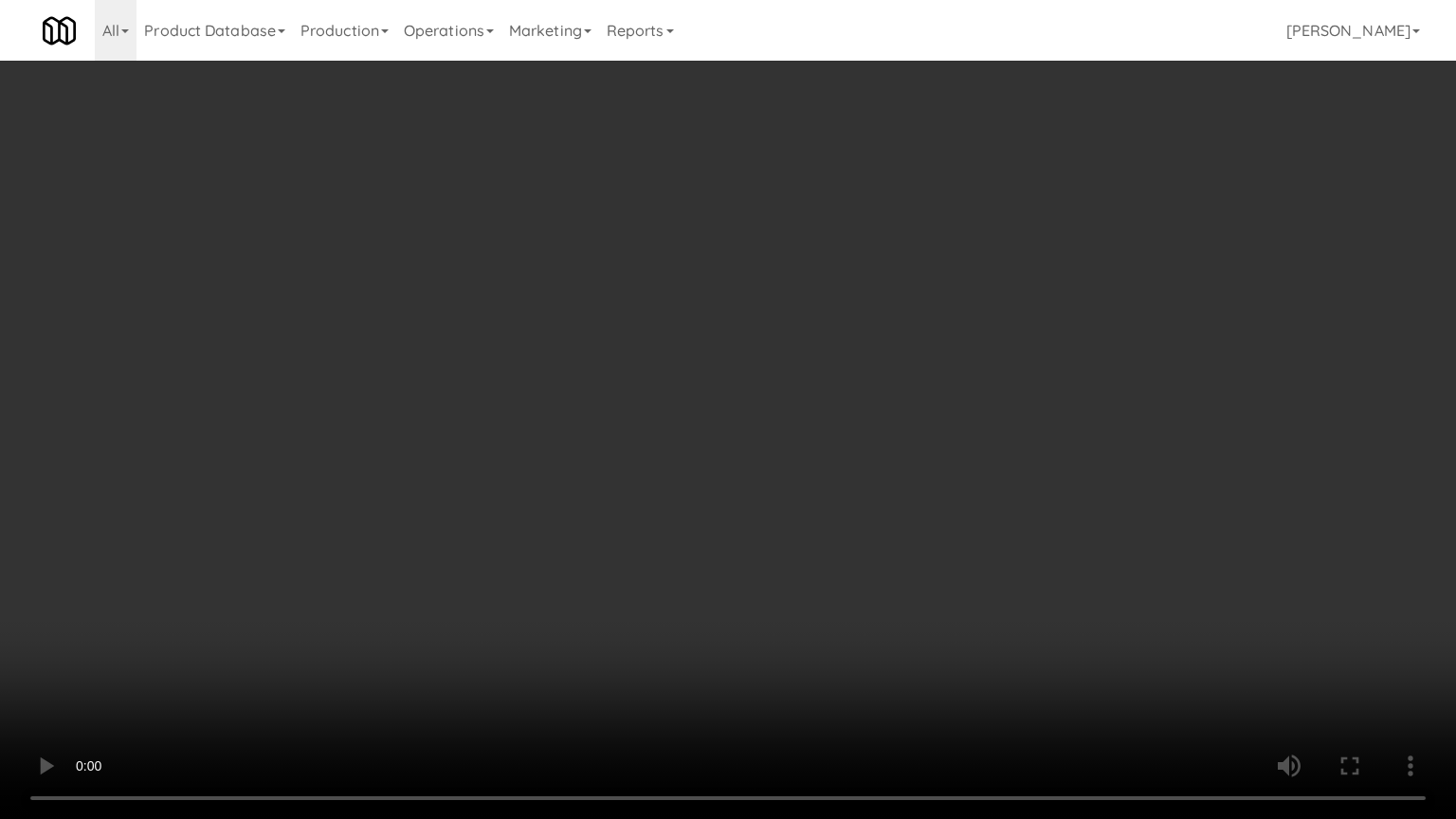
drag, startPoint x: 852, startPoint y: 302, endPoint x: 860, endPoint y: 309, distance: 10.6
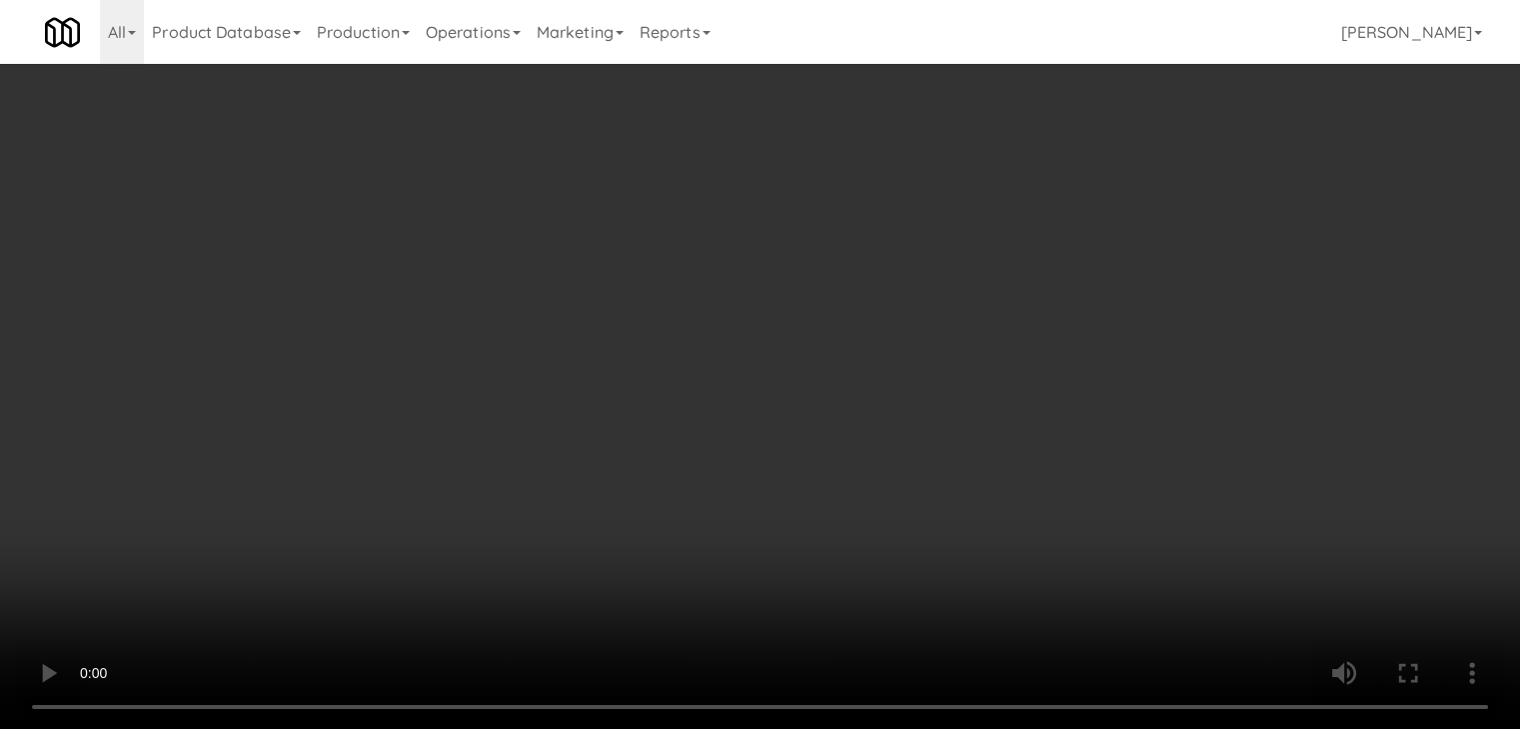
drag, startPoint x: 717, startPoint y: 265, endPoint x: 730, endPoint y: 381, distance: 116.6
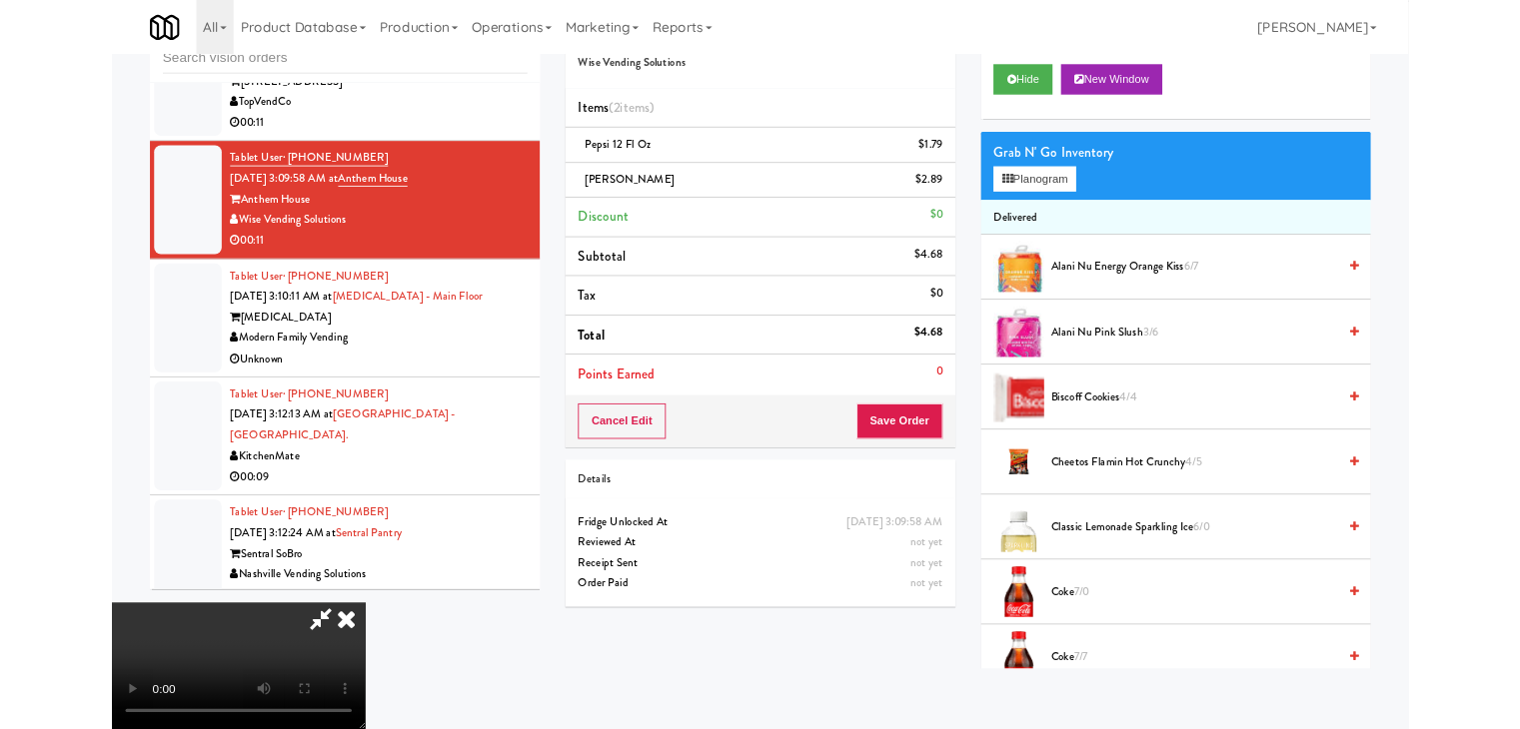
scroll to position [66, 0]
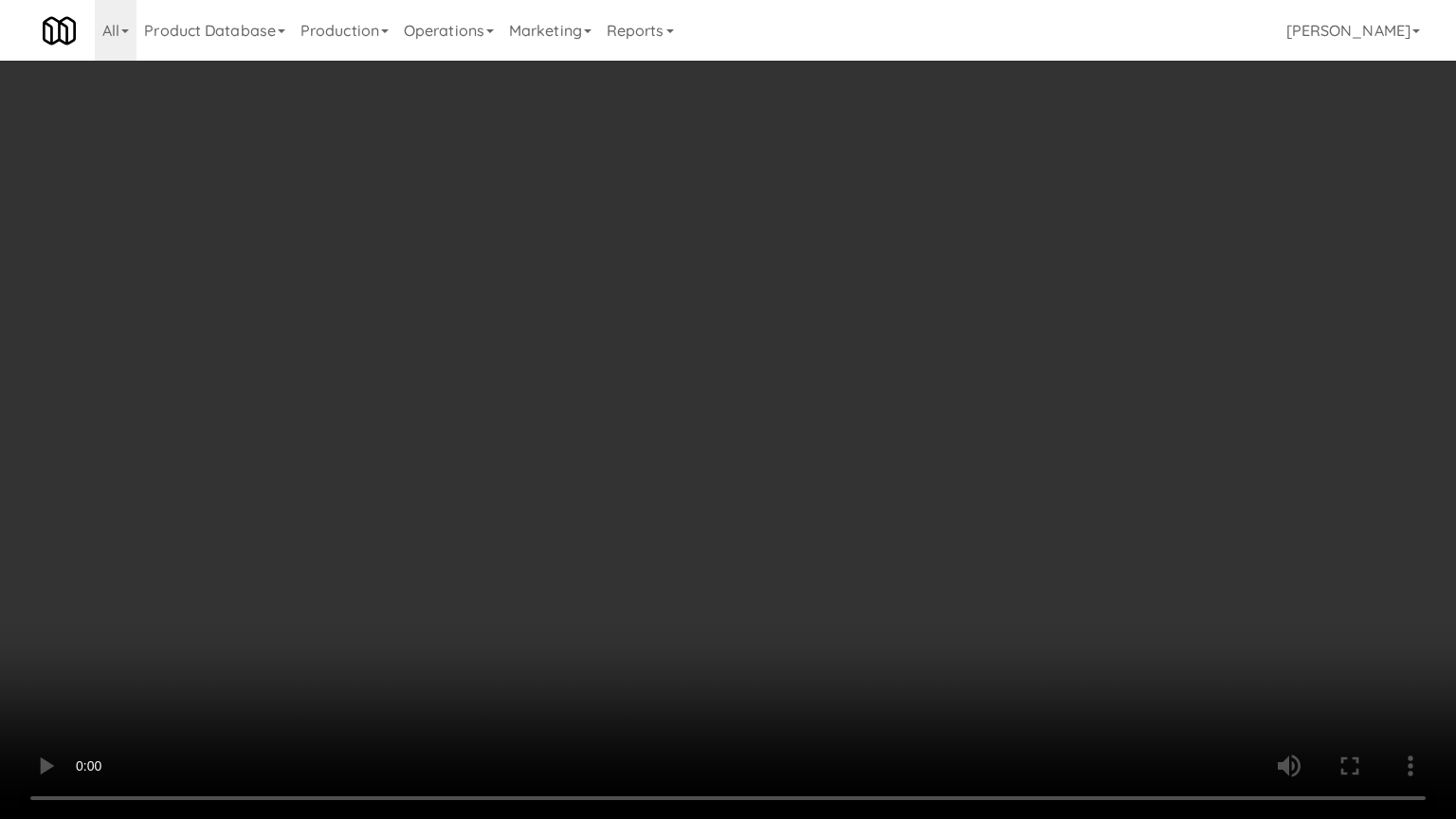
drag, startPoint x: 928, startPoint y: 467, endPoint x: 899, endPoint y: 486, distance: 34.7
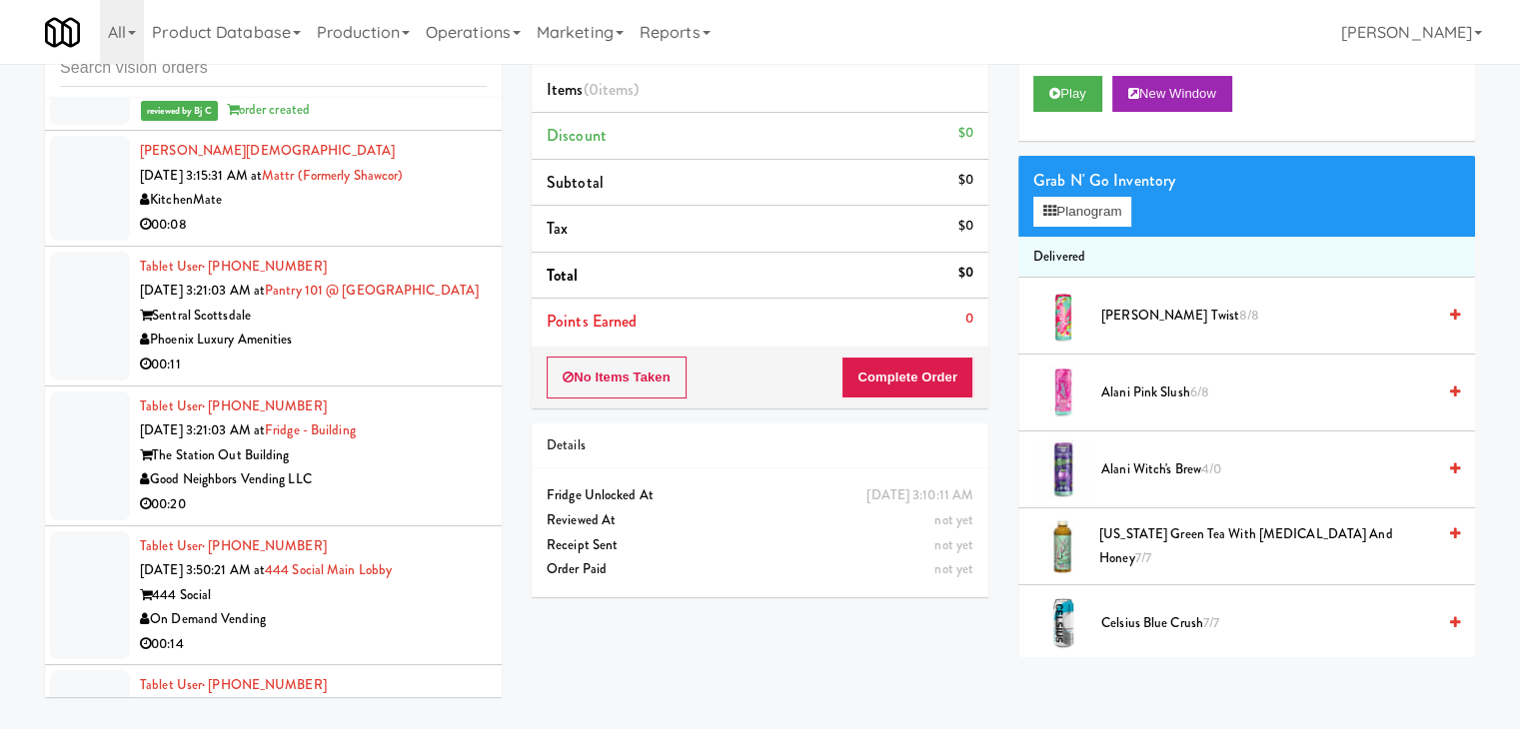
scroll to position [16086, 0]
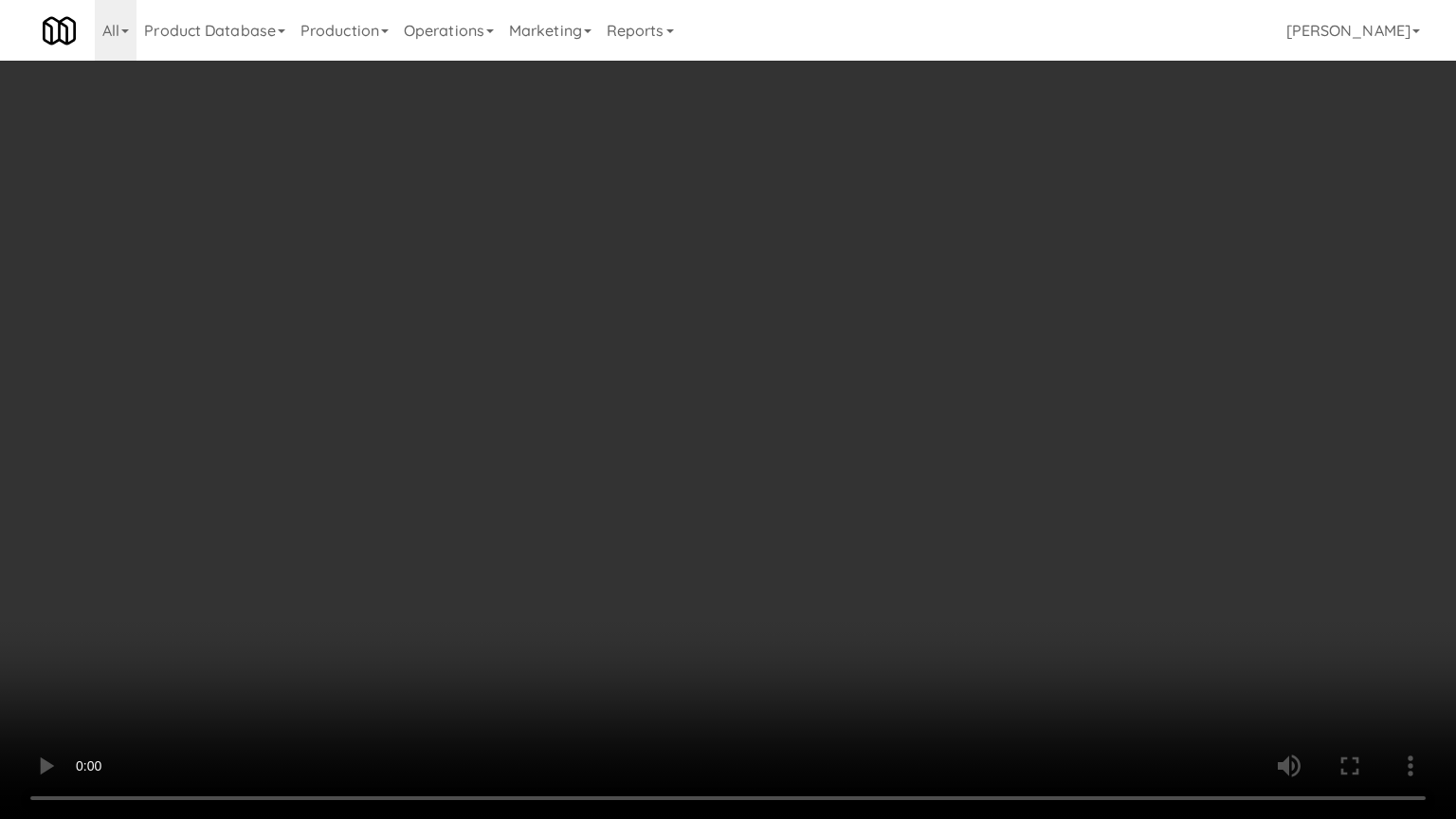
drag, startPoint x: 883, startPoint y: 444, endPoint x: 868, endPoint y: 456, distance: 19.2
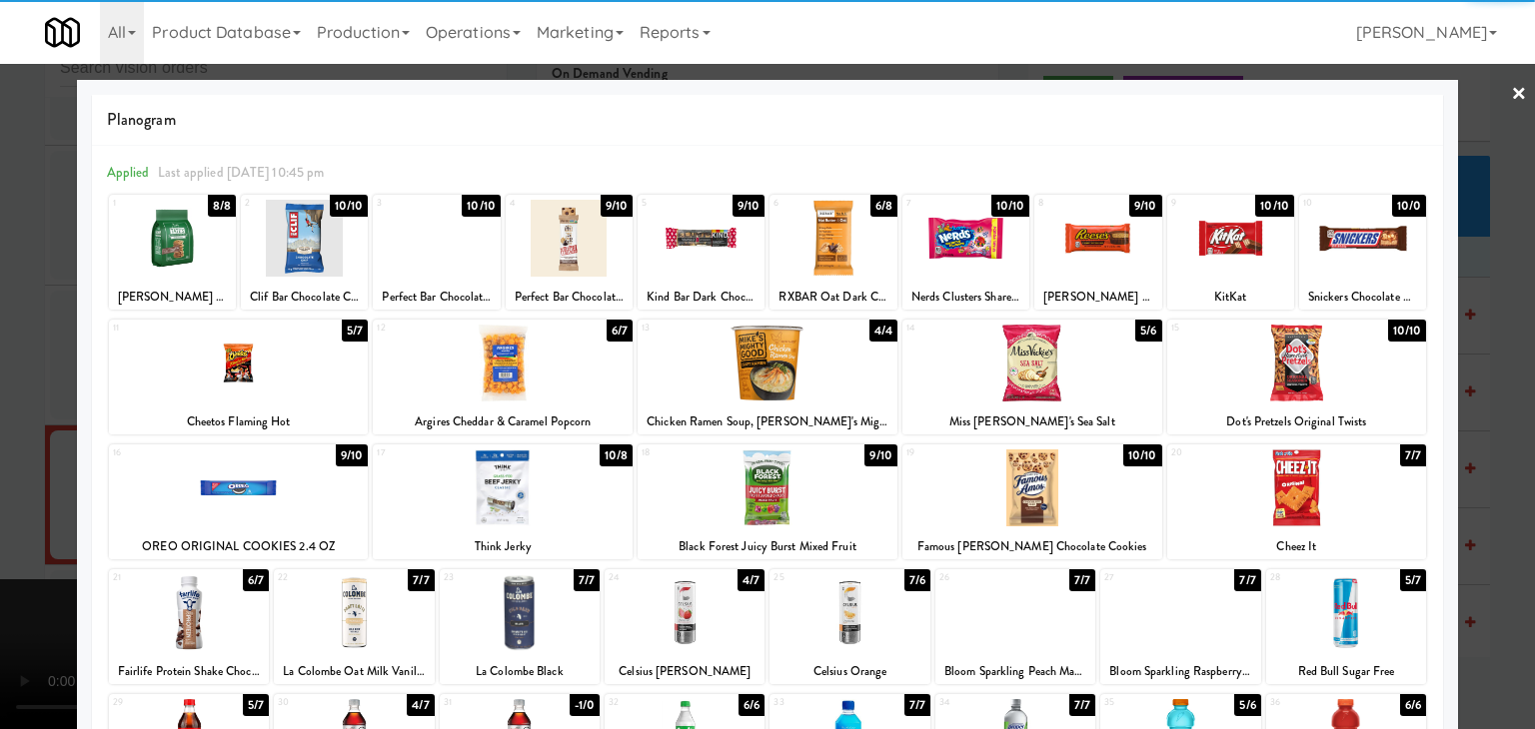
drag, startPoint x: 1078, startPoint y: 244, endPoint x: 1030, endPoint y: 256, distance: 49.4
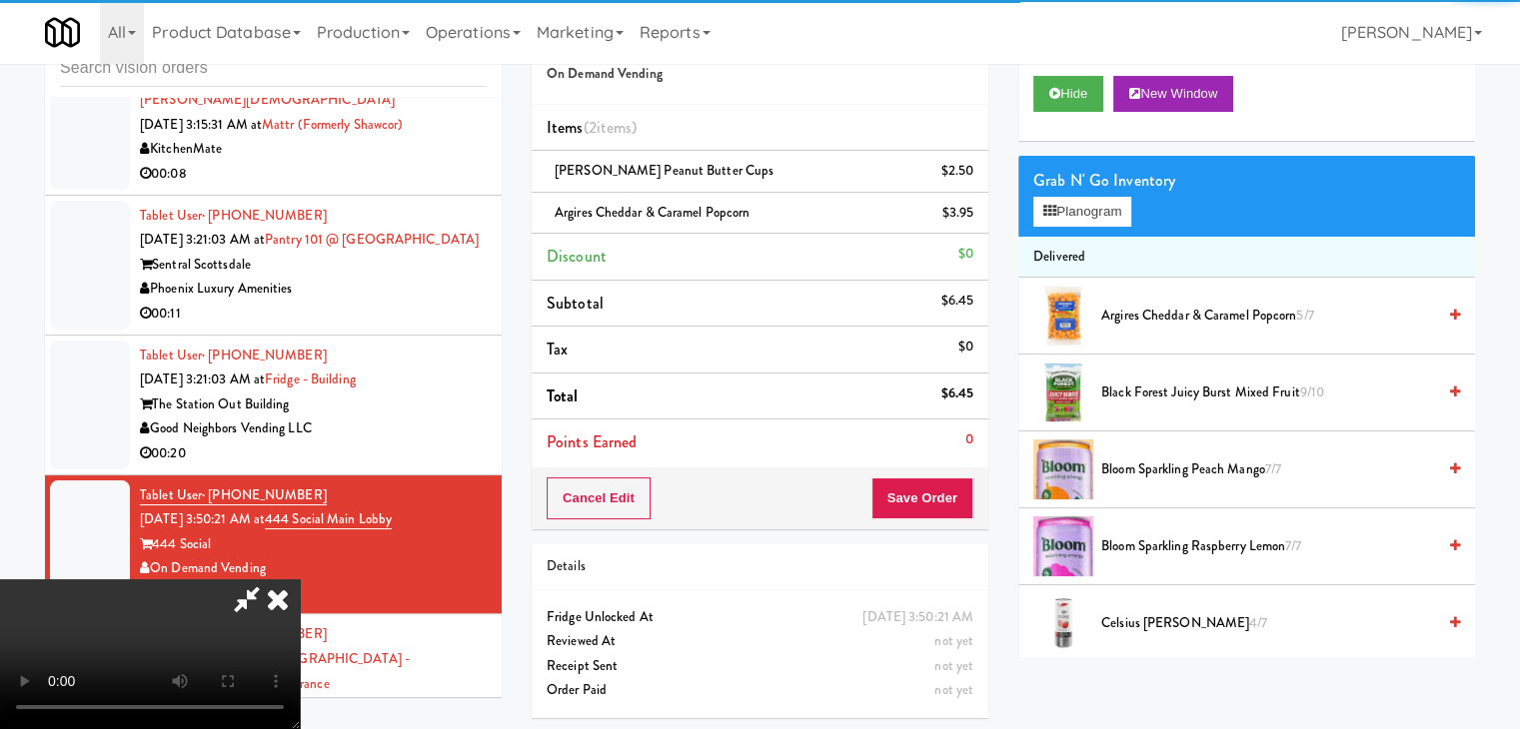
drag, startPoint x: 464, startPoint y: 422, endPoint x: 488, endPoint y: 430, distance: 25.3
